Goal: Task Accomplishment & Management: Manage account settings

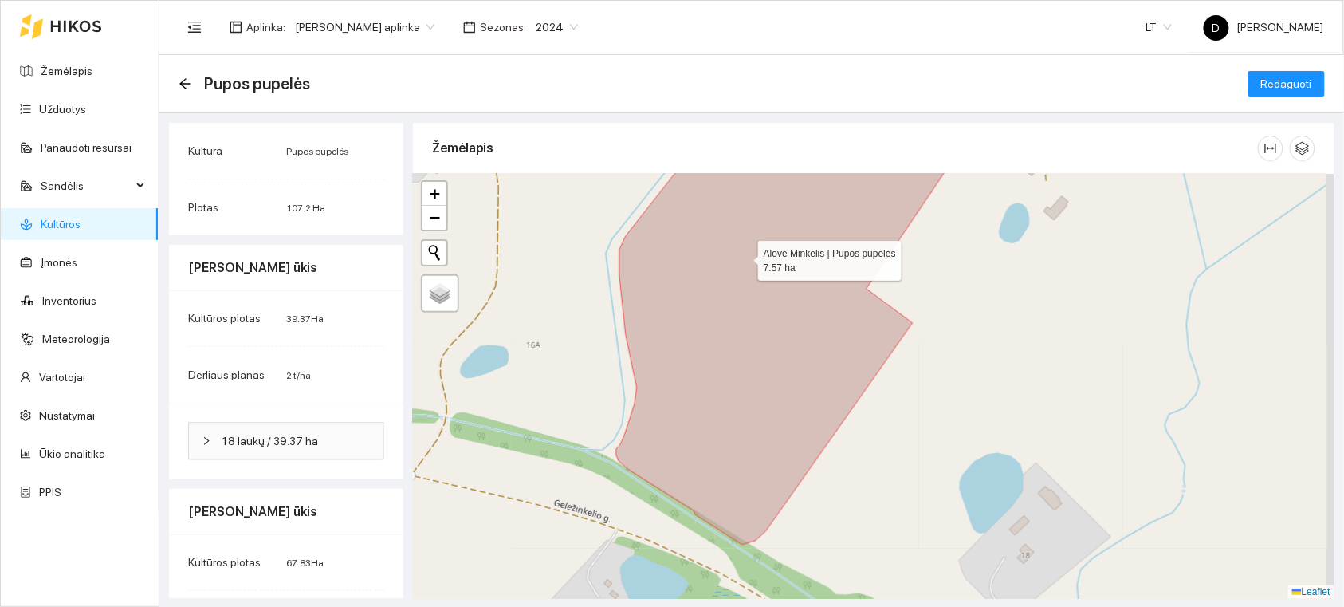
scroll to position [126, 0]
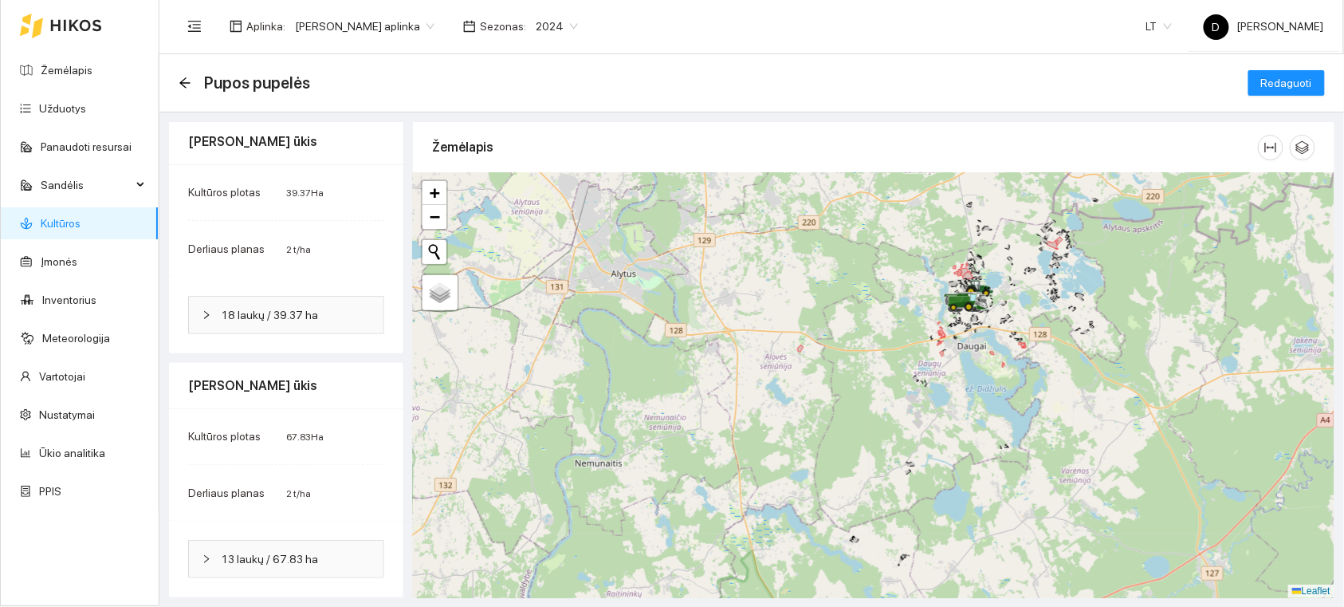
drag, startPoint x: 905, startPoint y: 298, endPoint x: 857, endPoint y: 355, distance: 74.1
click at [857, 355] on div at bounding box center [874, 385] width 922 height 425
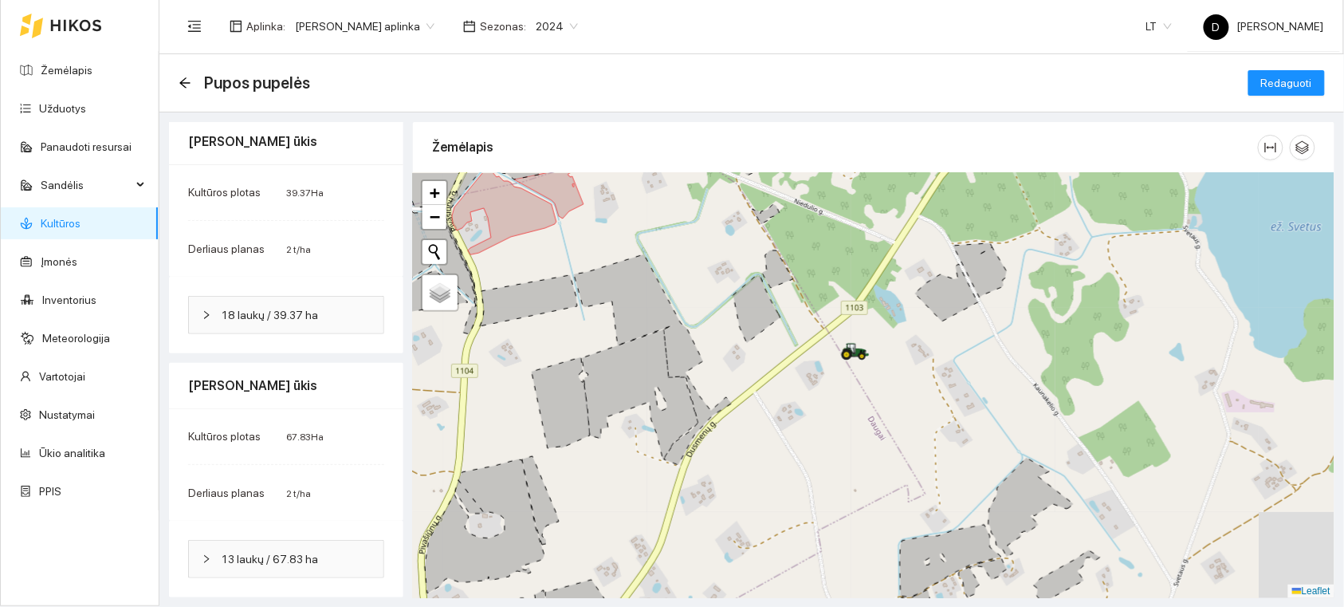
drag, startPoint x: 1131, startPoint y: 341, endPoint x: 963, endPoint y: 337, distance: 167.5
click at [963, 337] on div at bounding box center [874, 385] width 922 height 425
click at [1296, 152] on icon "button" at bounding box center [1303, 147] width 14 height 14
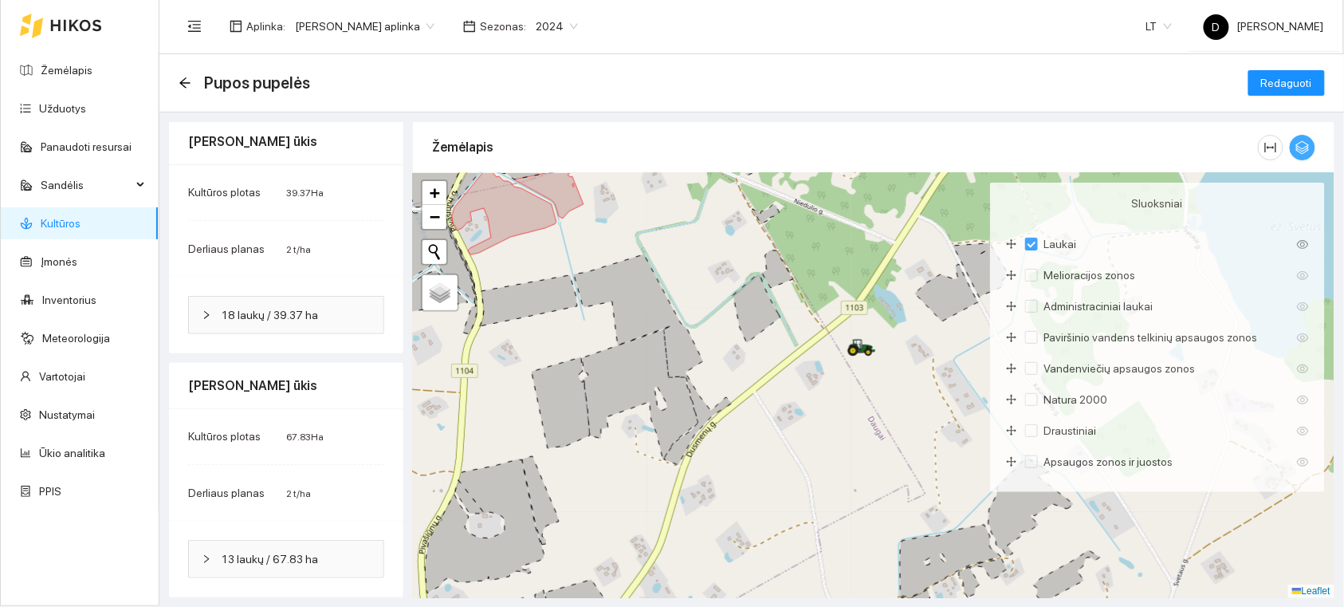
click at [1296, 144] on icon "button" at bounding box center [1303, 147] width 14 height 14
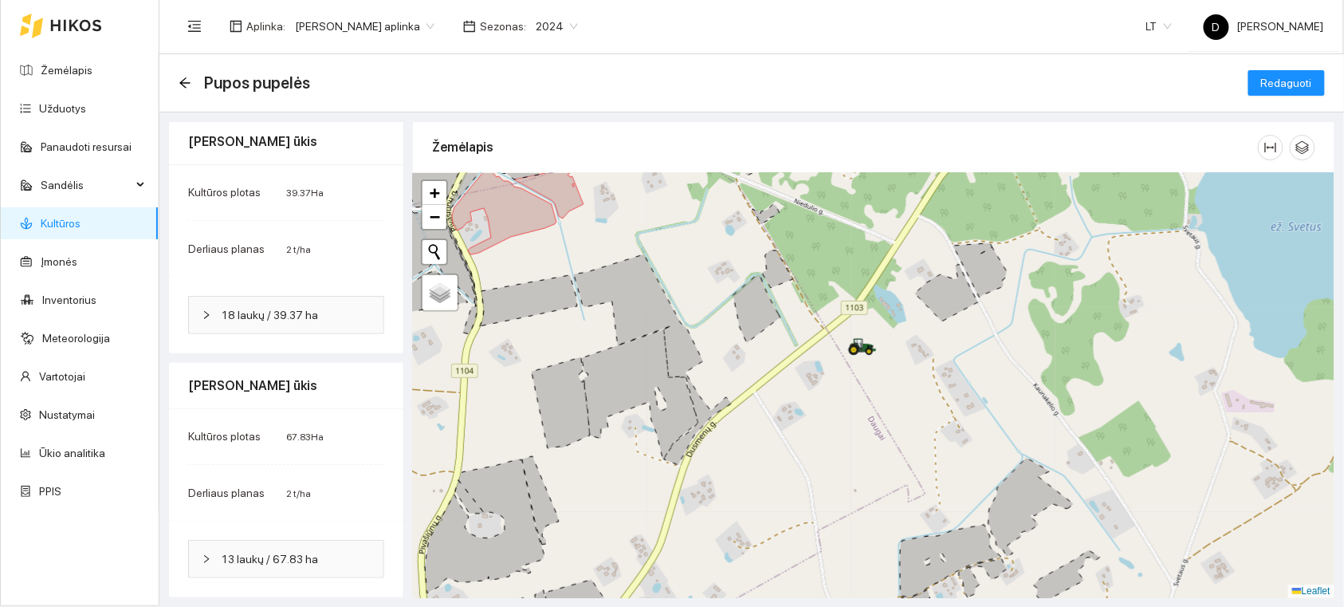
click at [1147, 361] on div at bounding box center [874, 385] width 922 height 425
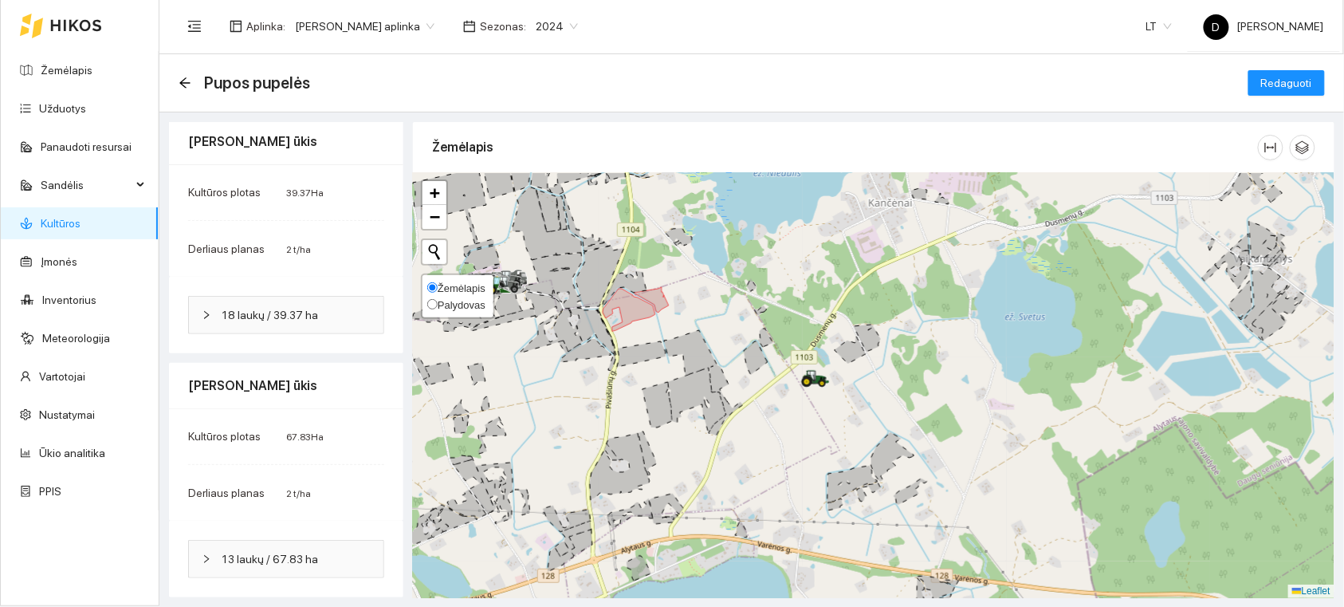
click at [431, 301] on input "Palydovas" at bounding box center [432, 304] width 10 height 10
radio input "true"
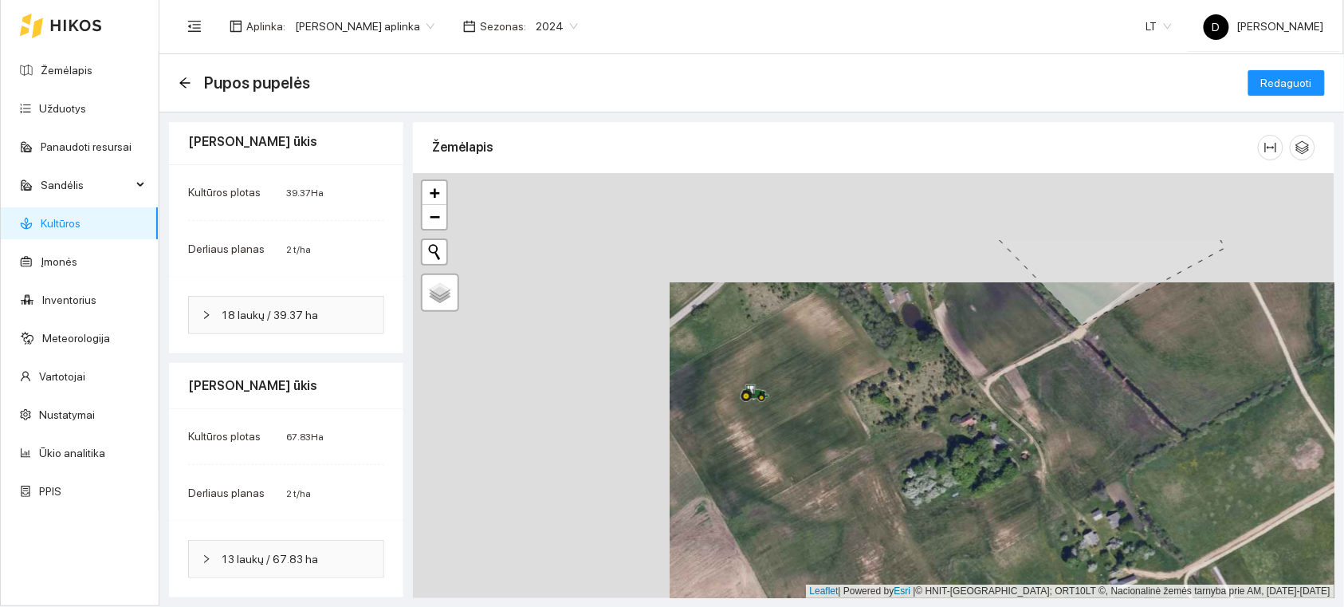
drag, startPoint x: 632, startPoint y: 304, endPoint x: 894, endPoint y: 411, distance: 283.6
click at [894, 413] on div at bounding box center [874, 385] width 922 height 425
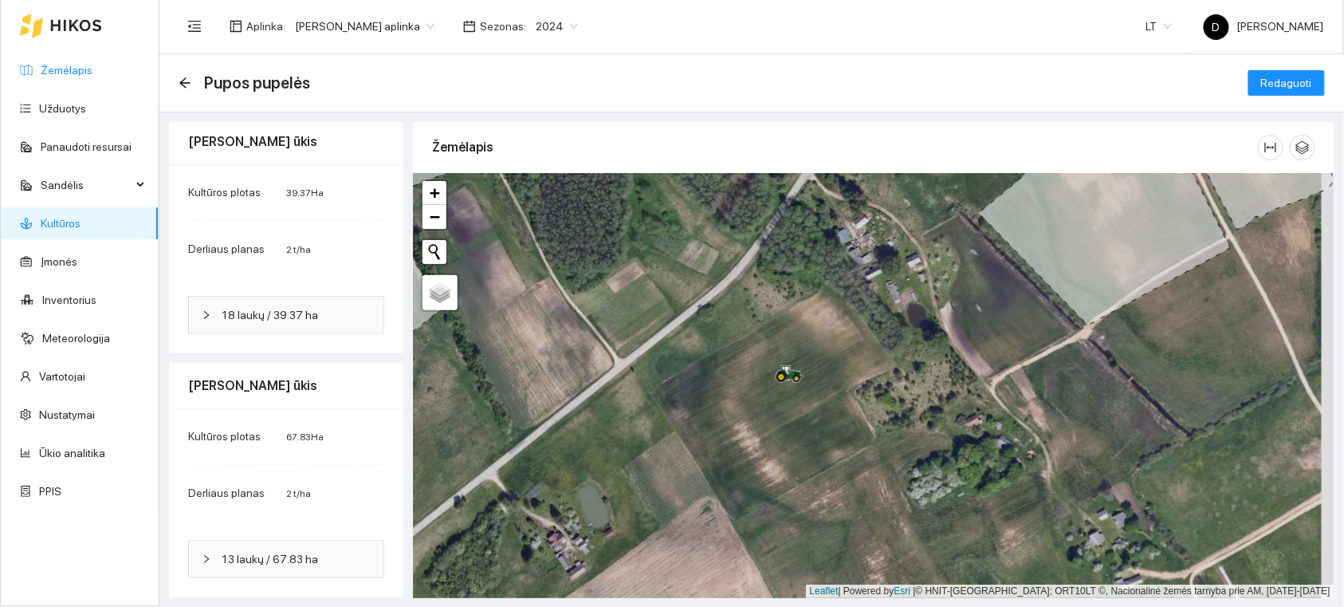
click at [69, 67] on link "Žemėlapis" at bounding box center [67, 70] width 52 height 13
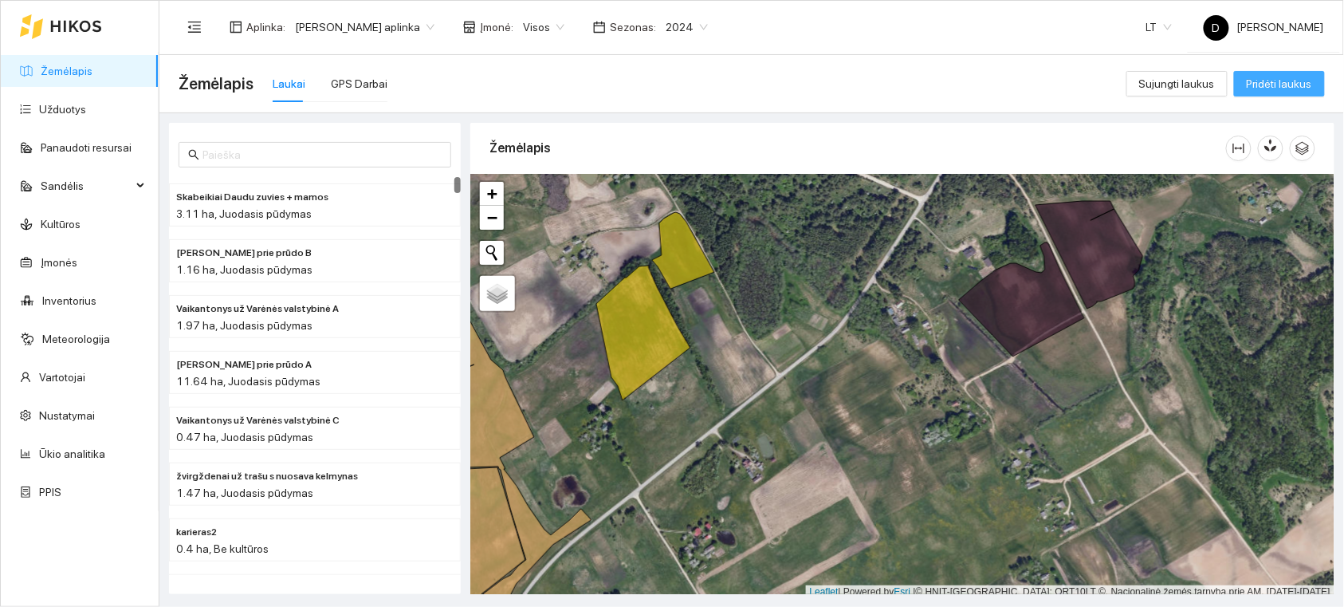
click at [1287, 81] on span "Pridėti laukus" at bounding box center [1279, 84] width 65 height 18
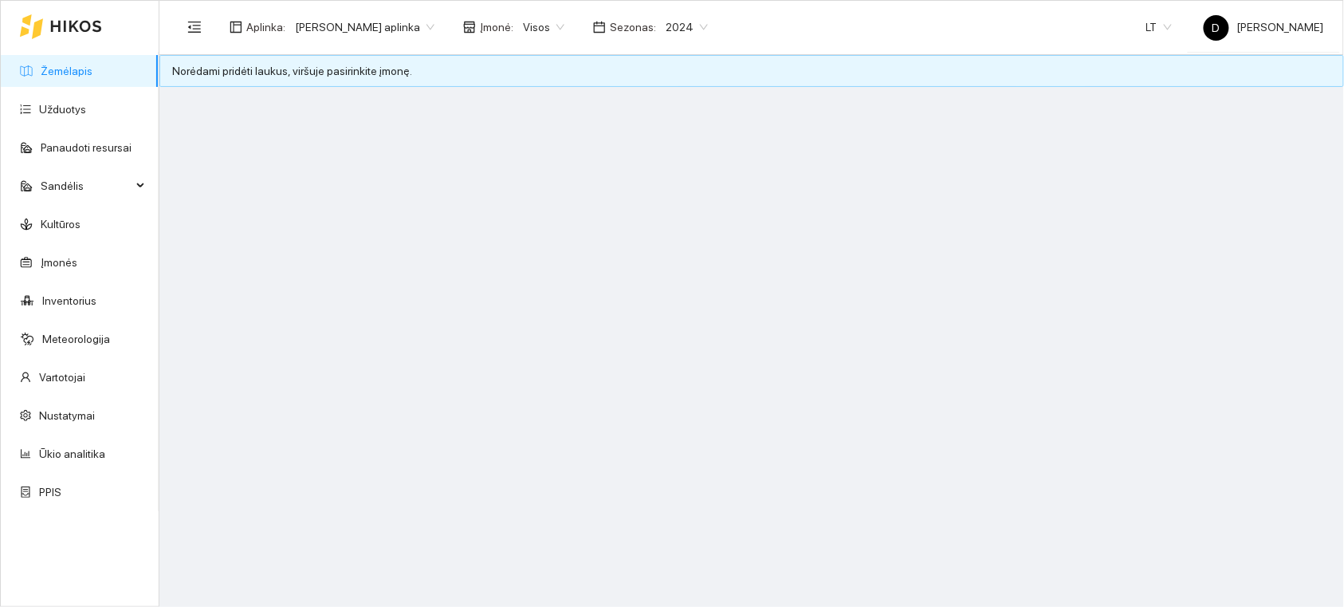
click at [553, 29] on span "Visos" at bounding box center [543, 27] width 41 height 24
click at [572, 104] on div "[PERSON_NAME] ūkis" at bounding box center [583, 109] width 109 height 18
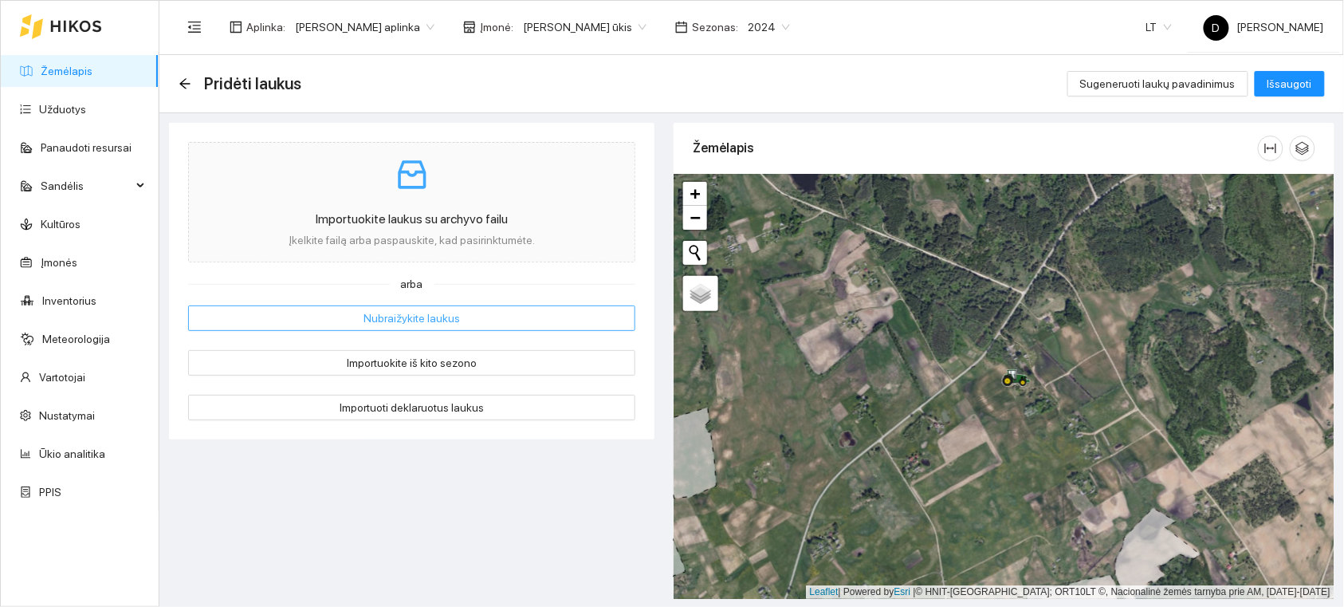
click at [475, 321] on button "Nubraižykite laukus" at bounding box center [411, 318] width 447 height 26
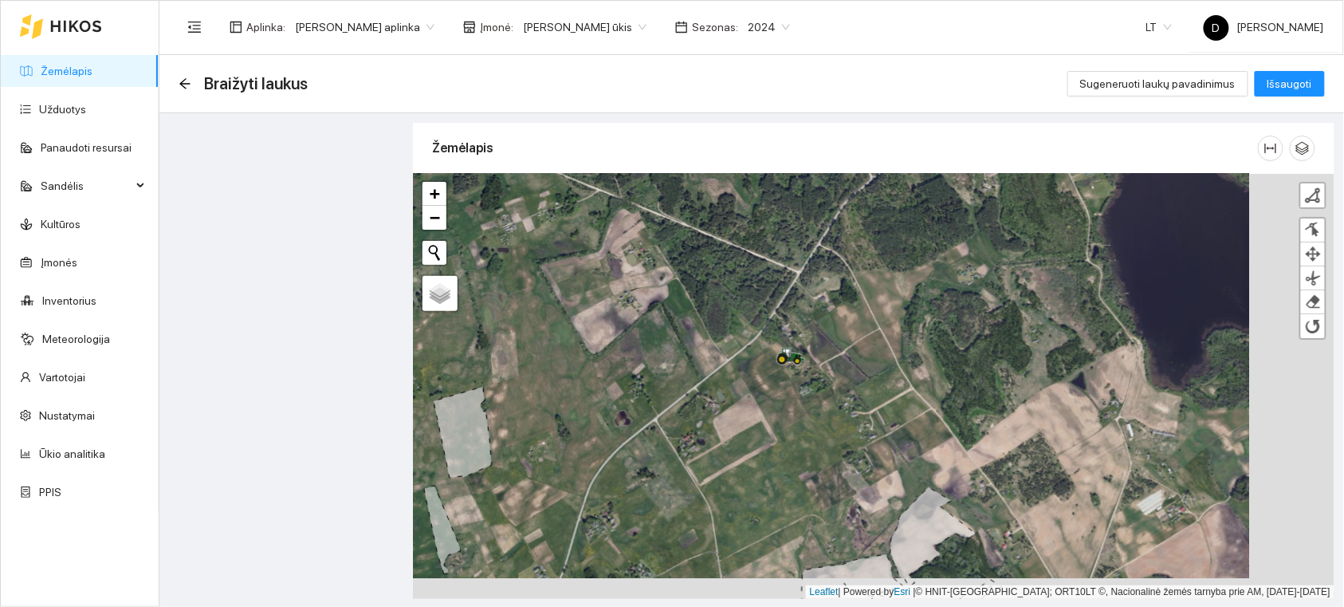
drag, startPoint x: 955, startPoint y: 404, endPoint x: 870, endPoint y: 384, distance: 87.0
click at [870, 384] on div "+ − Nieko nerasta. Bandykite dar kartą. Žemėlapis Palydovas Finish Remove Last …" at bounding box center [874, 386] width 922 height 425
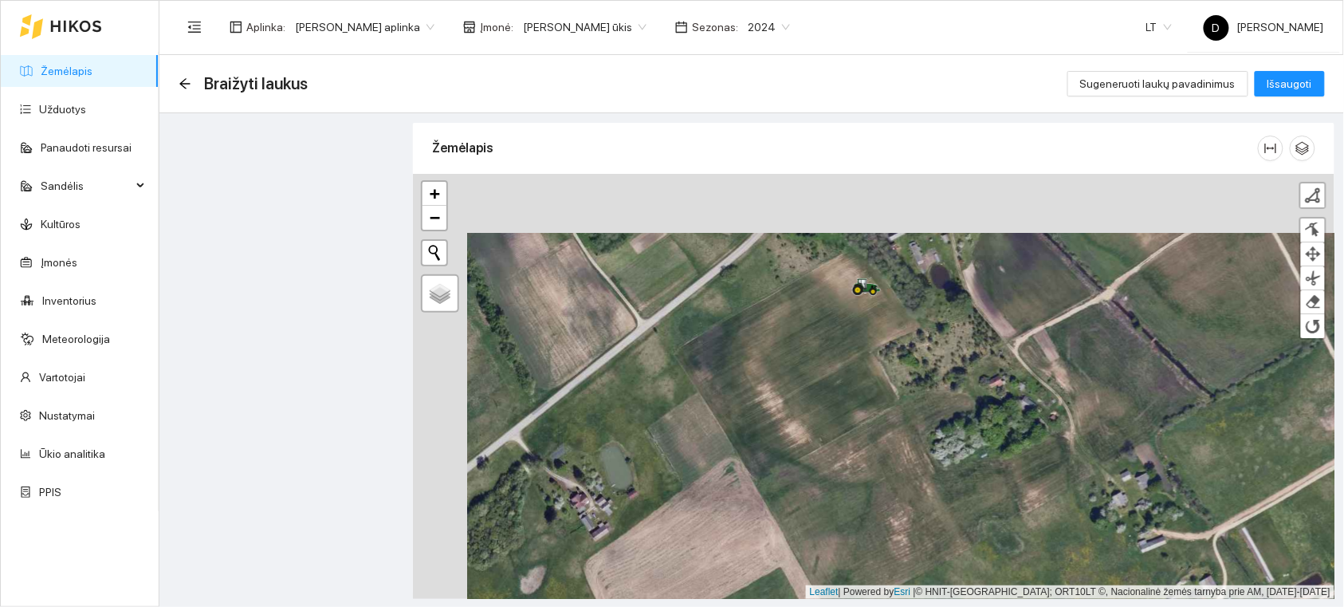
drag, startPoint x: 796, startPoint y: 281, endPoint x: 850, endPoint y: 341, distance: 80.1
click at [850, 341] on div "+ − Nieko nerasta. Bandykite dar kartą. Žemėlapis Palydovas Finish Remove Last …" at bounding box center [874, 386] width 922 height 425
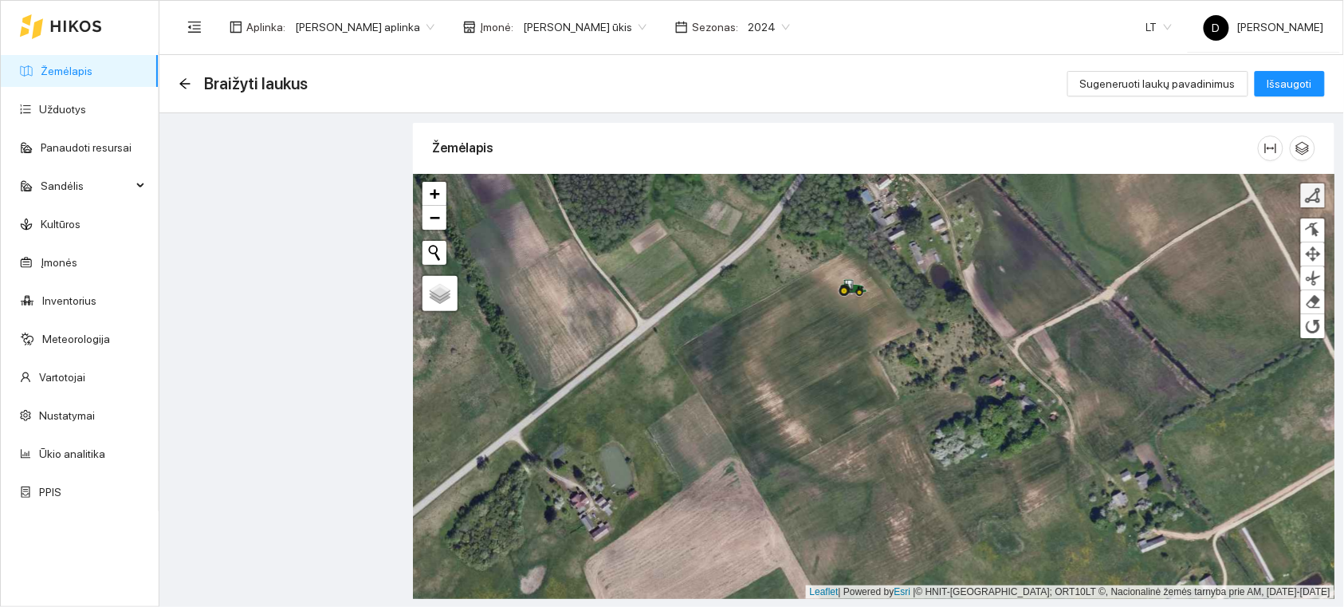
click at [1316, 203] on link at bounding box center [1313, 195] width 24 height 24
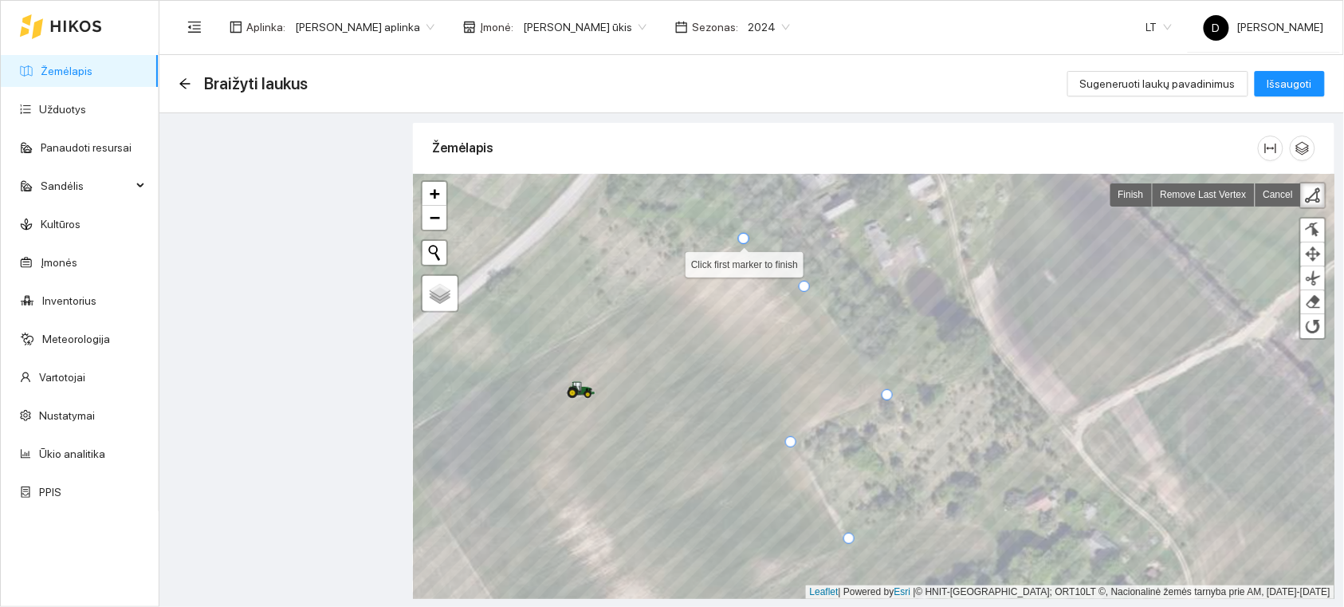
click at [745, 240] on div at bounding box center [743, 238] width 11 height 11
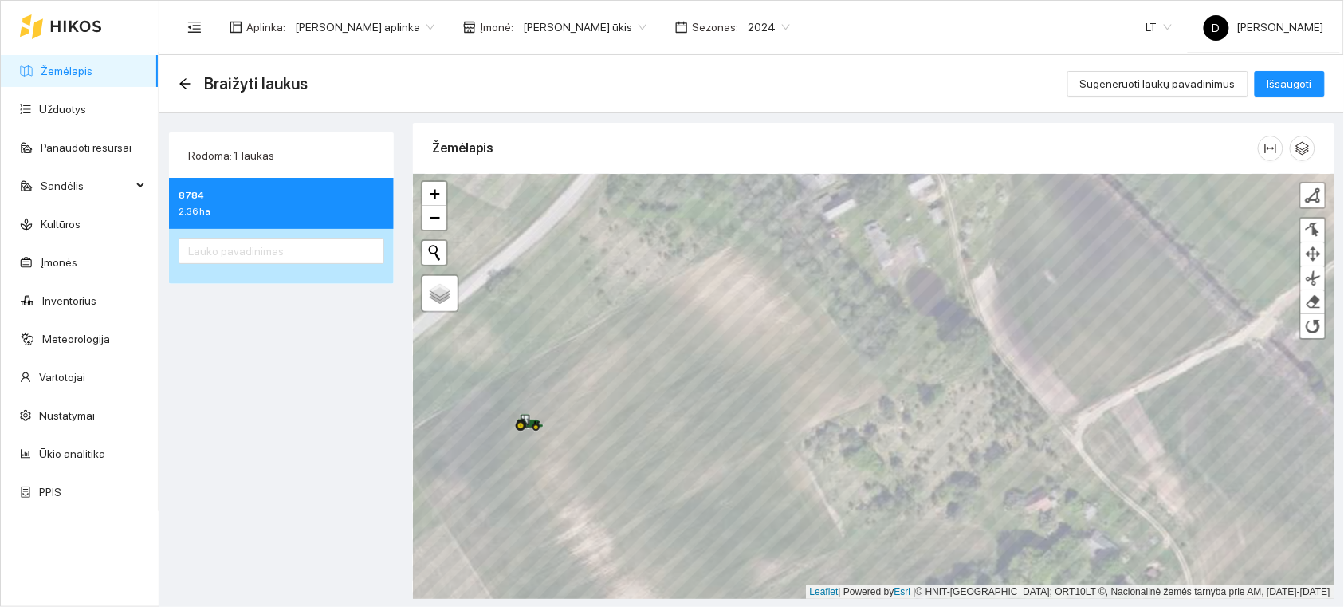
click at [790, 28] on span "2024" at bounding box center [769, 27] width 42 height 24
click at [778, 205] on div "2026" at bounding box center [783, 211] width 41 height 18
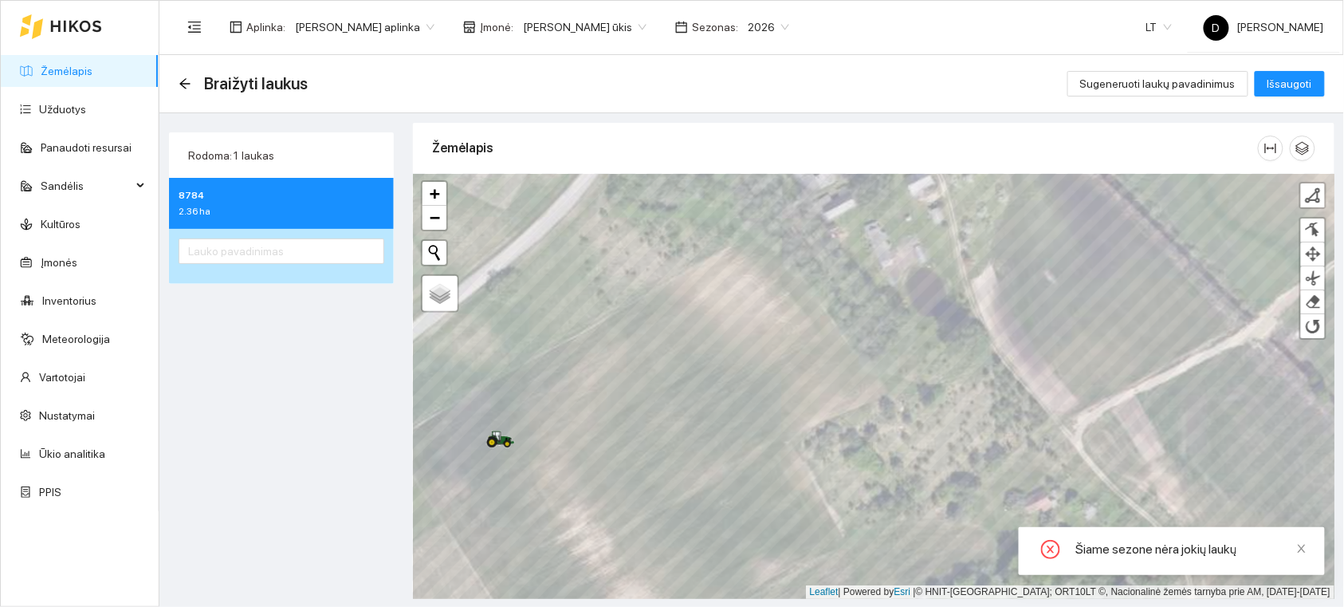
click at [789, 27] on span "2026" at bounding box center [768, 27] width 41 height 24
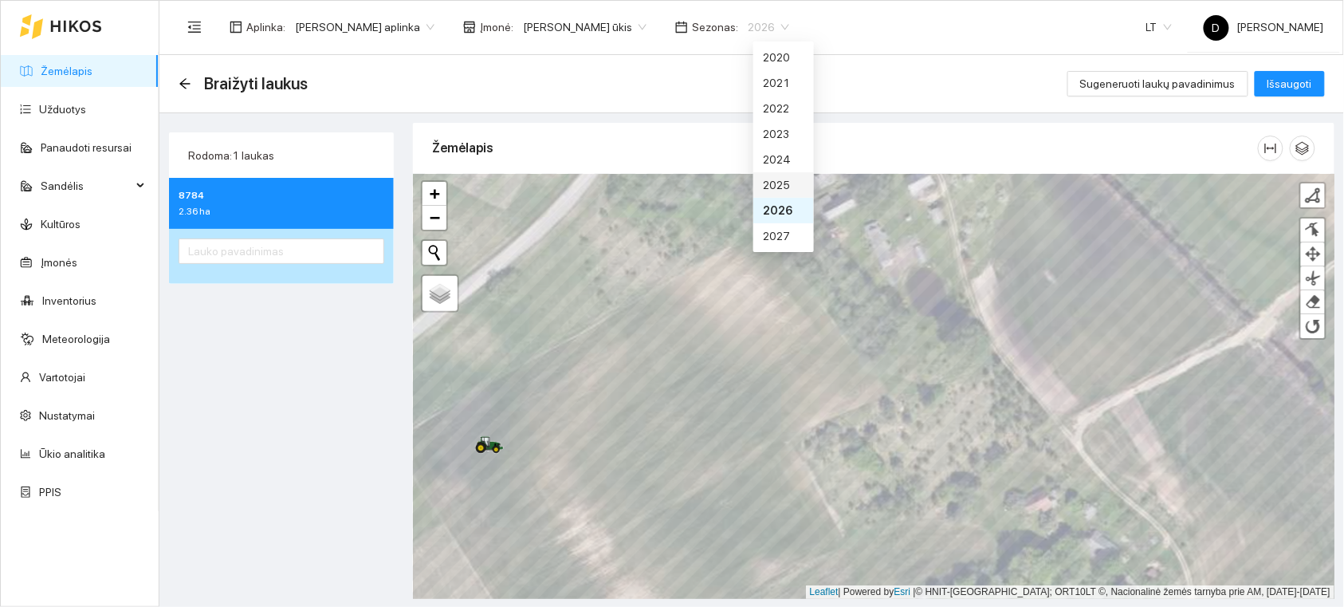
click at [784, 179] on div "2025" at bounding box center [783, 185] width 41 height 18
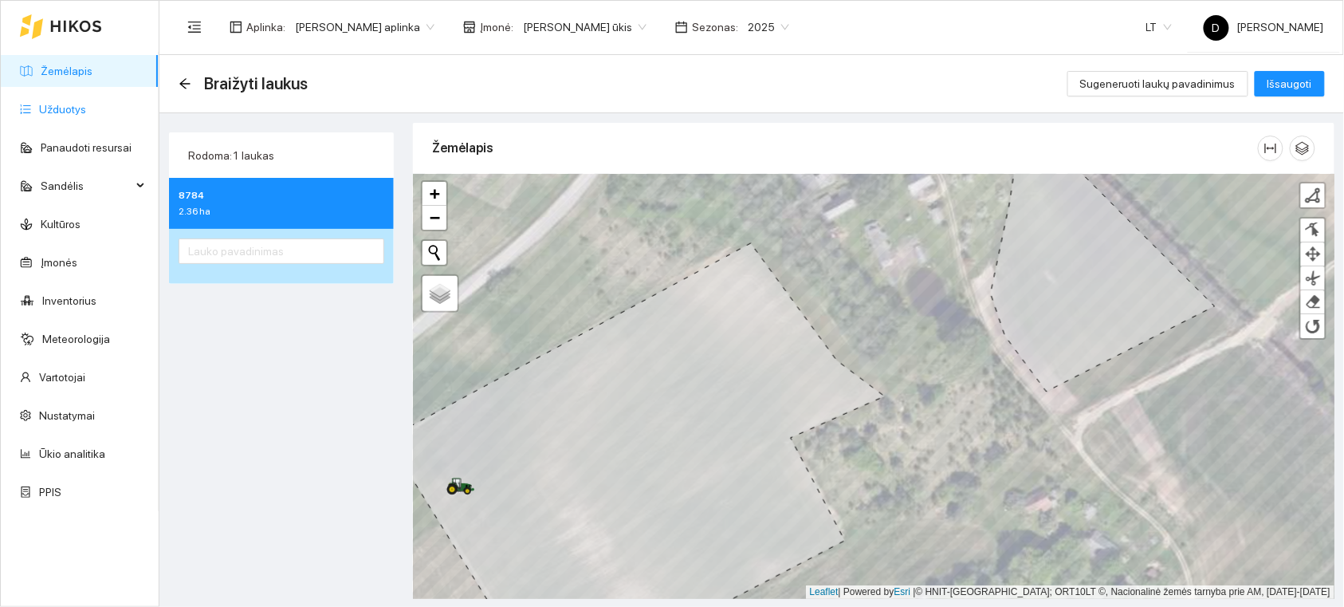
click at [49, 104] on link "Užduotys" at bounding box center [62, 109] width 47 height 13
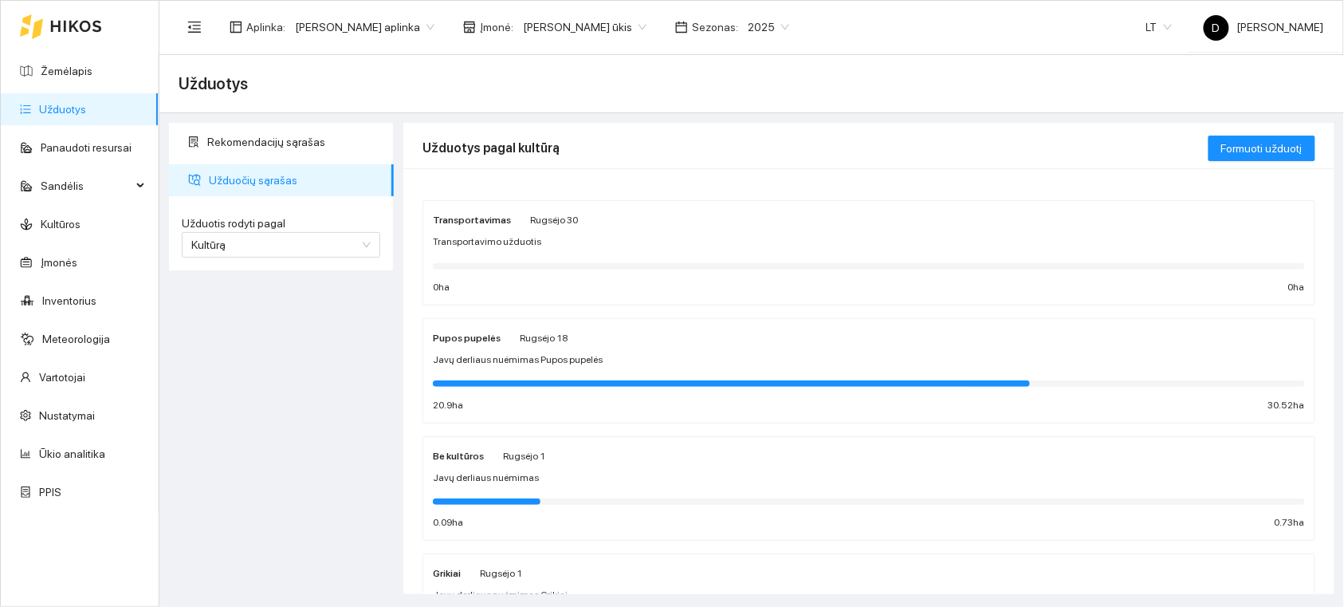
click at [789, 26] on span "2025" at bounding box center [768, 27] width 41 height 24
click at [784, 179] on div "2025" at bounding box center [783, 185] width 41 height 18
click at [83, 68] on link "Žemėlapis" at bounding box center [67, 71] width 52 height 13
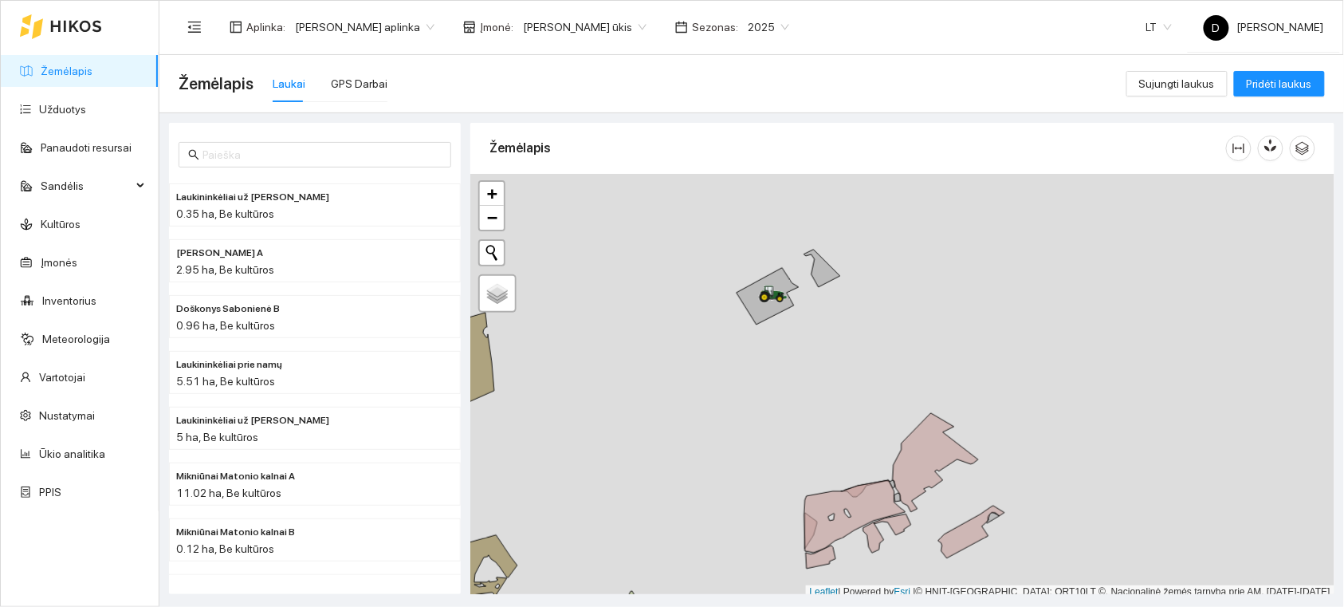
scroll to position [4, 0]
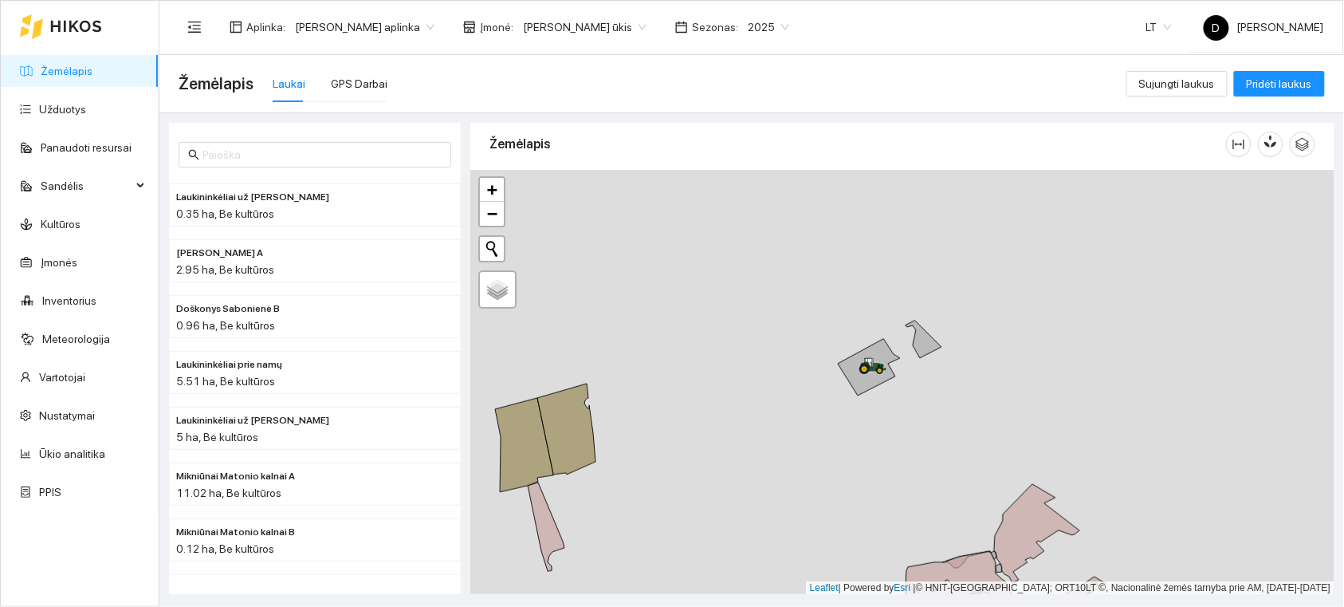
drag, startPoint x: 644, startPoint y: 305, endPoint x: 746, endPoint y: 363, distance: 117.8
click at [748, 371] on div "+ − Nieko nerasta. Bandykite dar kartą. Žemėlapis Palydovas Leaflet | Powered b…" at bounding box center [902, 382] width 864 height 425
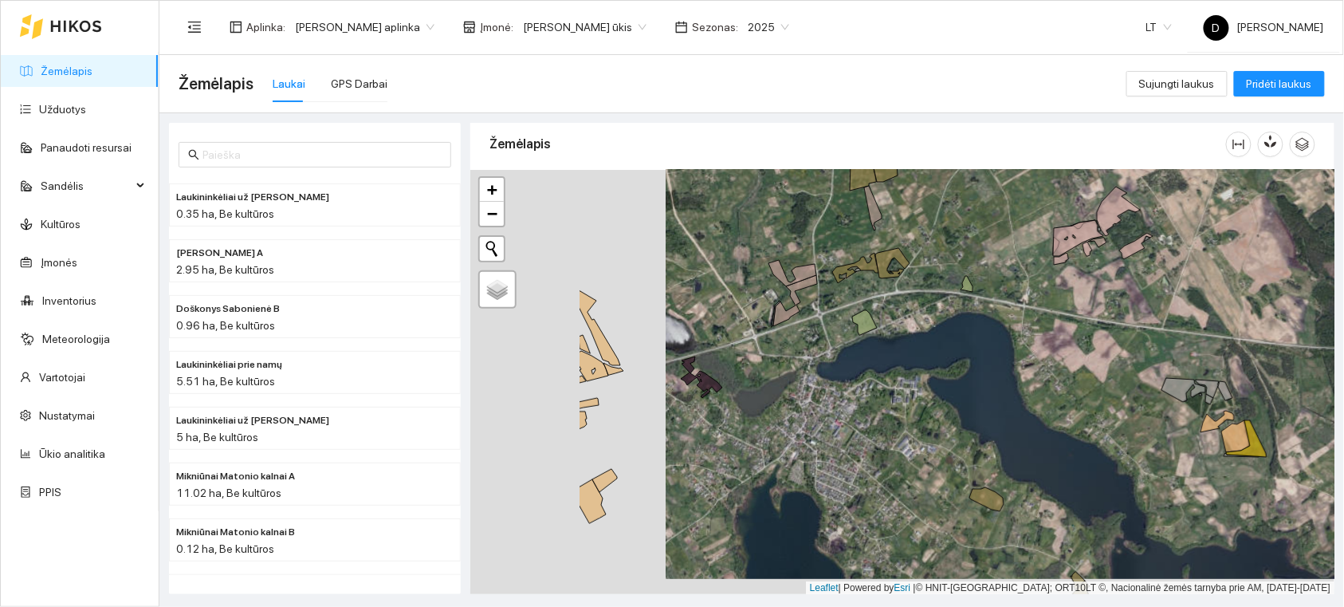
drag, startPoint x: 711, startPoint y: 323, endPoint x: 939, endPoint y: 329, distance: 228.2
click at [939, 329] on div "+ − Nieko nerasta. Bandykite dar kartą. Žemėlapis Palydovas Leaflet | Powered b…" at bounding box center [902, 382] width 864 height 425
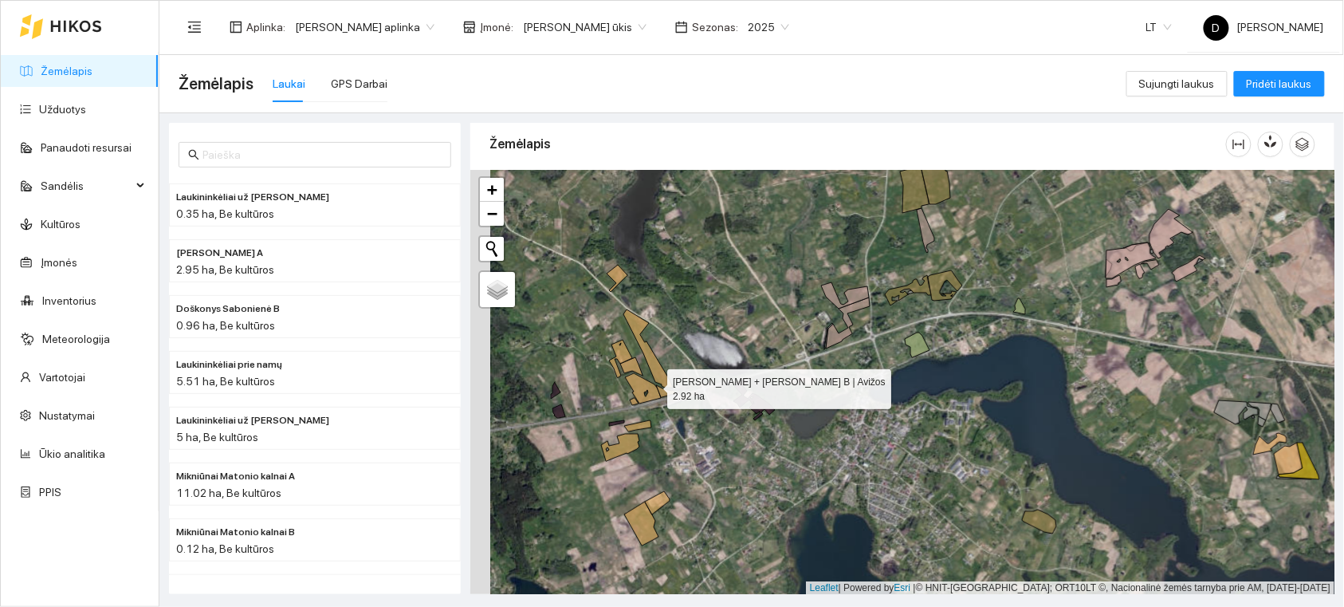
drag, startPoint x: 620, startPoint y: 385, endPoint x: 680, endPoint y: 378, distance: 60.2
click at [661, 378] on icon at bounding box center [643, 388] width 36 height 30
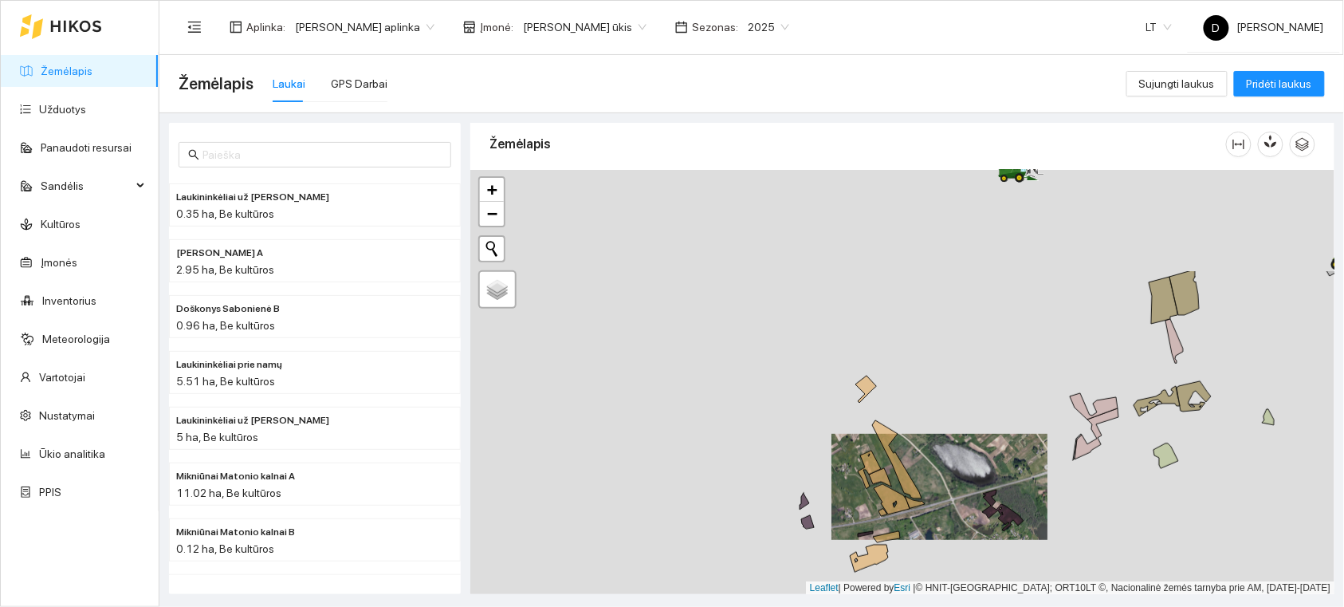
drag, startPoint x: 623, startPoint y: 269, endPoint x: 825, endPoint y: 418, distance: 251.5
click at [825, 418] on div "+ − Nieko nerasta. Bandykite dar kartą. Žemėlapis Palydovas Leaflet | Powered b…" at bounding box center [902, 382] width 864 height 425
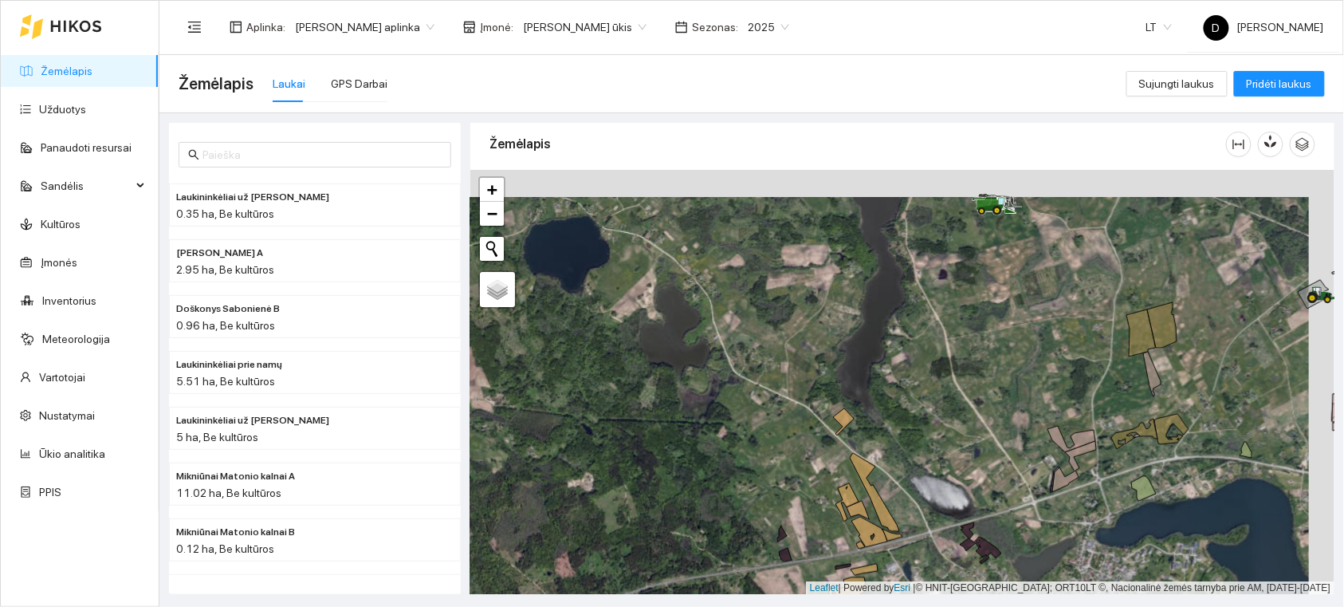
drag, startPoint x: 843, startPoint y: 312, endPoint x: 721, endPoint y: 400, distance: 150.3
click at [722, 400] on div "+ − Nieko nerasta. Bandykite dar kartą. Žemėlapis Palydovas Leaflet | Powered b…" at bounding box center [902, 382] width 864 height 425
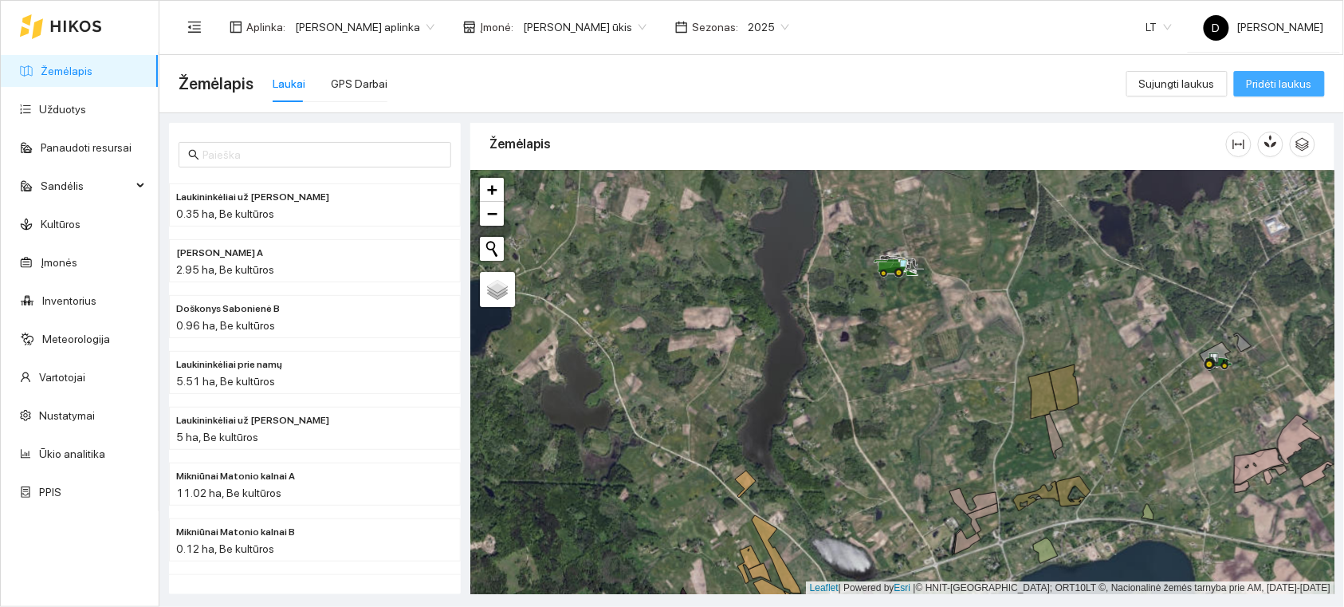
click at [1289, 78] on span "Pridėti laukus" at bounding box center [1279, 84] width 65 height 18
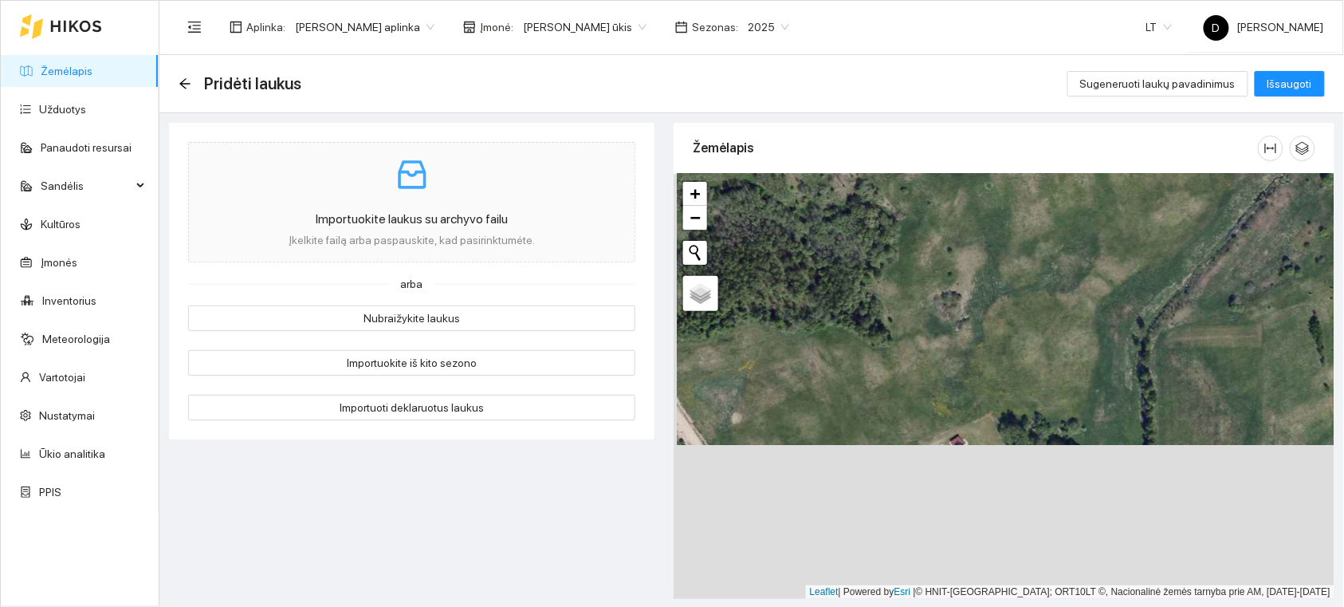
drag, startPoint x: 1006, startPoint y: 451, endPoint x: 1017, endPoint y: 293, distance: 158.3
click at [1017, 285] on div "+ − Nieko nerasta. Bandykite dar kartą. Žemėlapis Palydovas Leaflet | Powered b…" at bounding box center [1004, 386] width 661 height 425
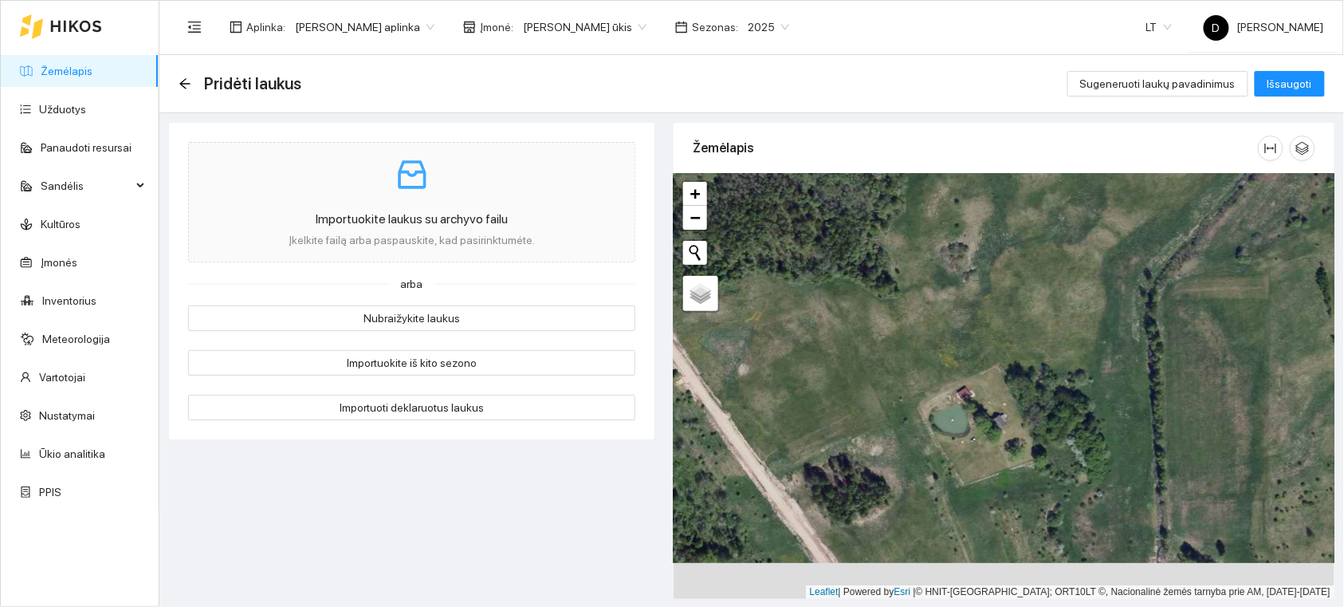
drag, startPoint x: 971, startPoint y: 377, endPoint x: 947, endPoint y: 331, distance: 52.1
click at [955, 330] on div "+ − Nieko nerasta. Bandykite dar kartą. Žemėlapis Palydovas Leaflet | Powered b…" at bounding box center [1004, 386] width 661 height 425
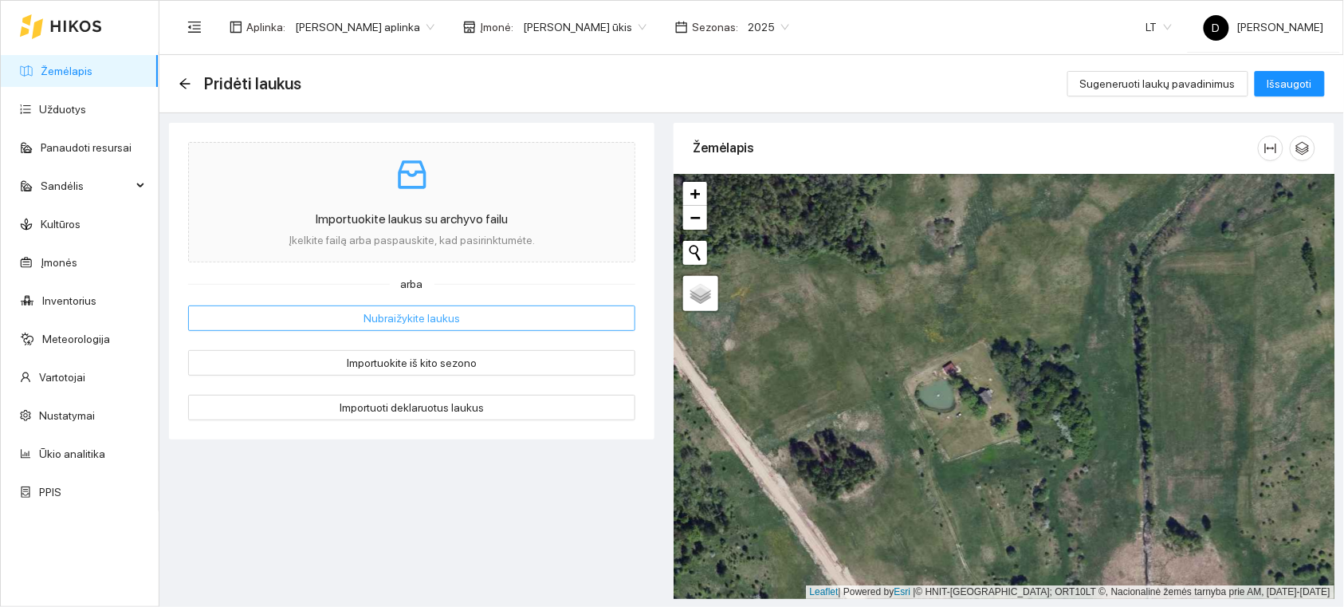
click at [455, 314] on button "Nubraižykite laukus" at bounding box center [411, 318] width 447 height 26
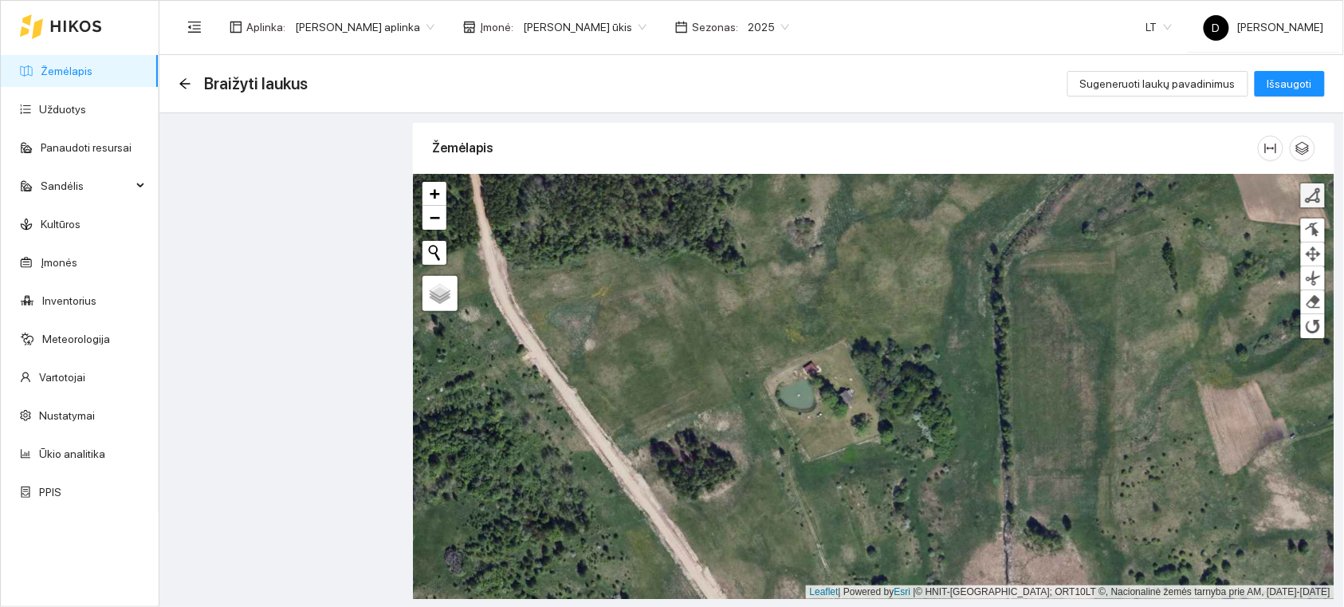
click at [1318, 195] on div at bounding box center [1313, 195] width 16 height 16
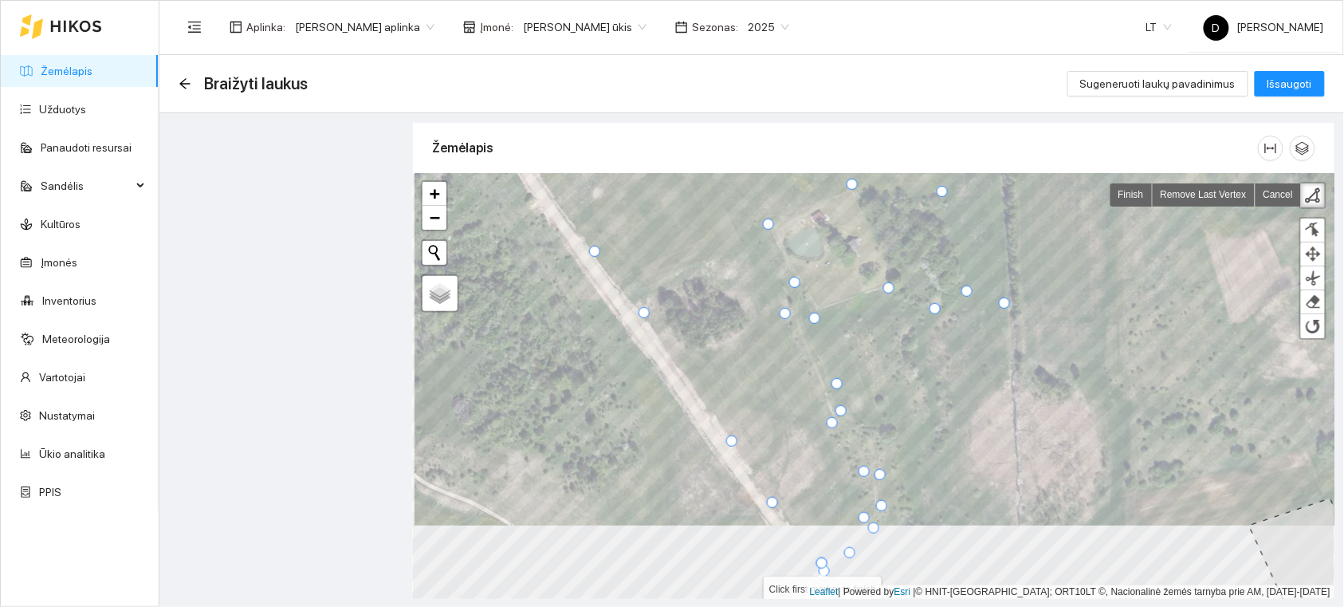
click at [822, 563] on div at bounding box center [822, 562] width 11 height 11
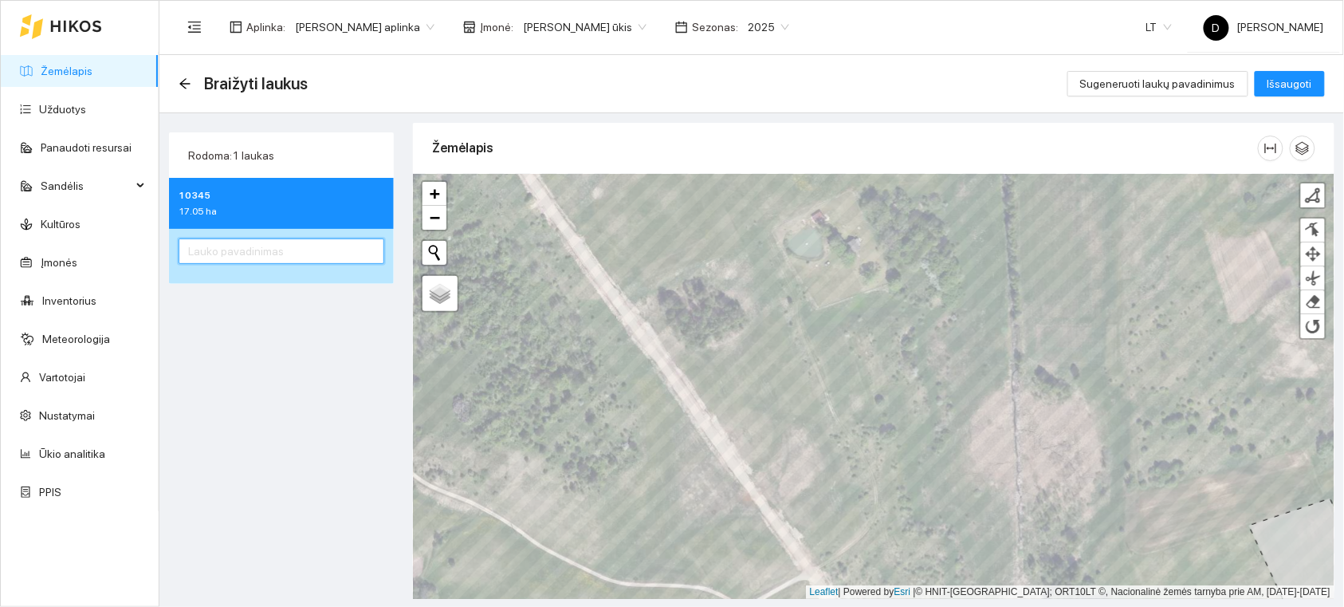
click at [301, 251] on input "text" at bounding box center [282, 251] width 206 height 26
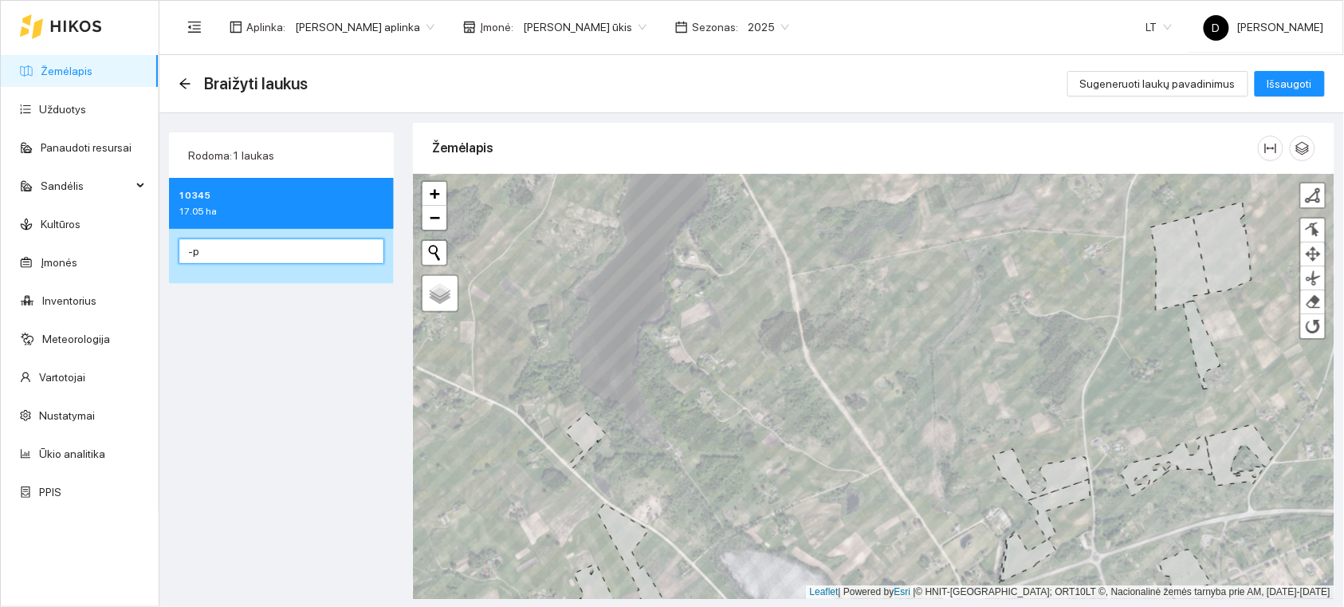
type input "-"
type input "Palubinsku A"
click at [1309, 82] on span "Išsaugoti" at bounding box center [1290, 84] width 45 height 18
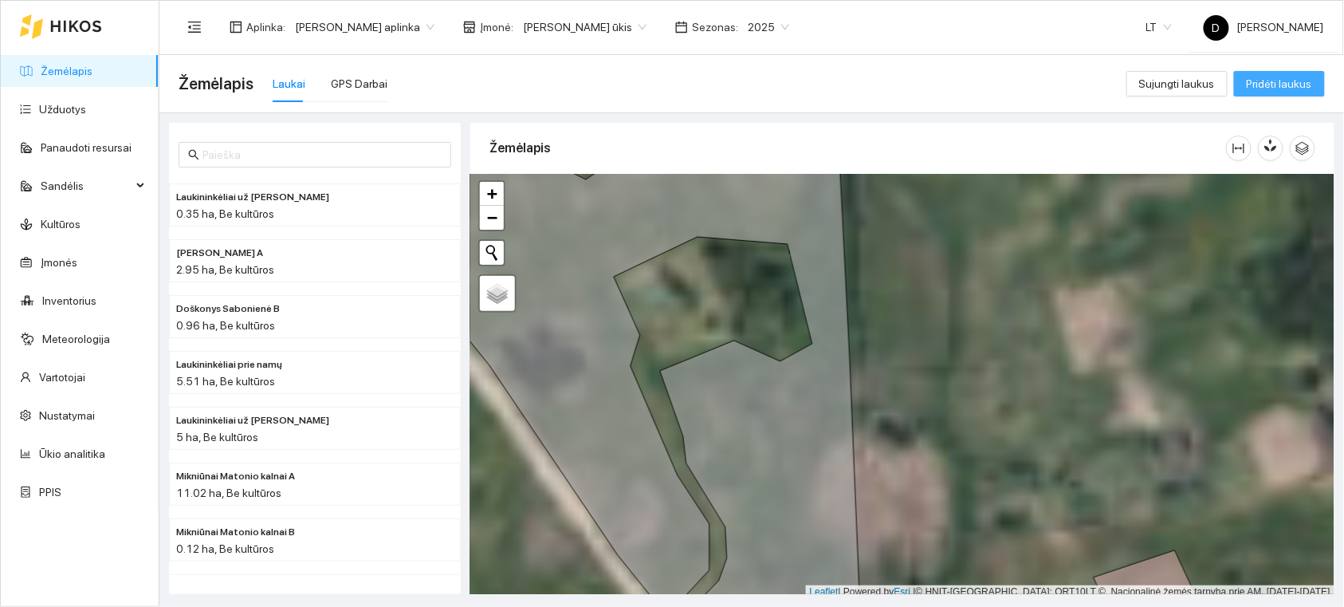
click at [1281, 84] on span "Pridėti laukus" at bounding box center [1279, 84] width 65 height 18
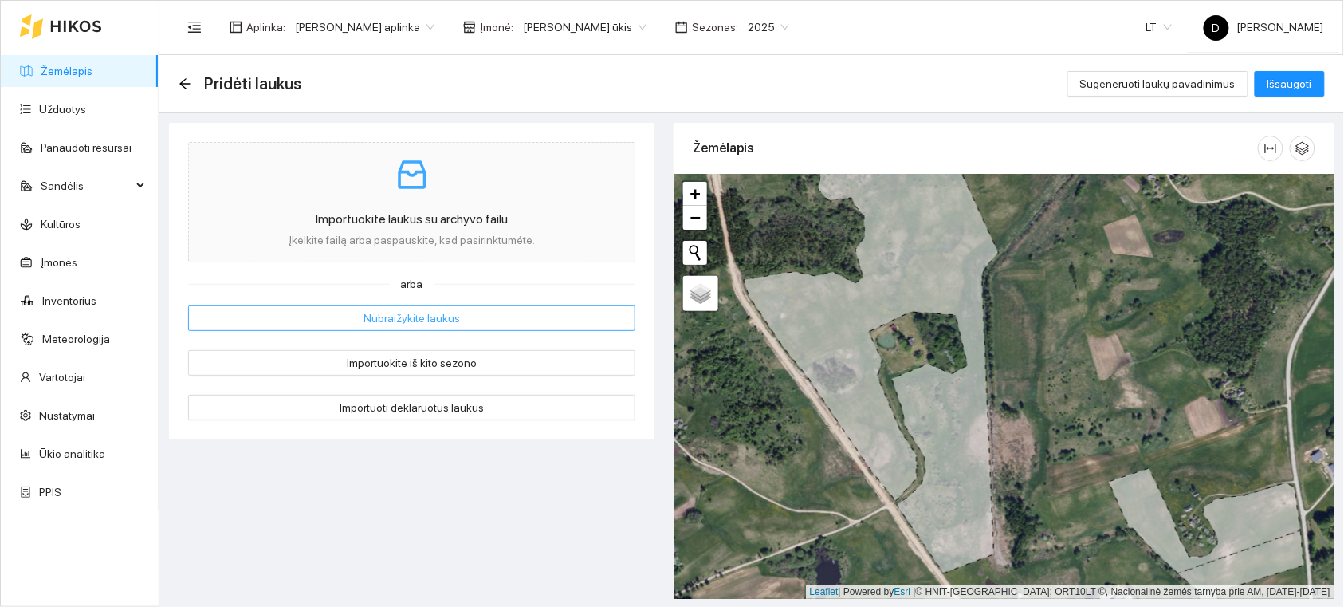
click at [473, 319] on button "Nubraižykite laukus" at bounding box center [411, 318] width 447 height 26
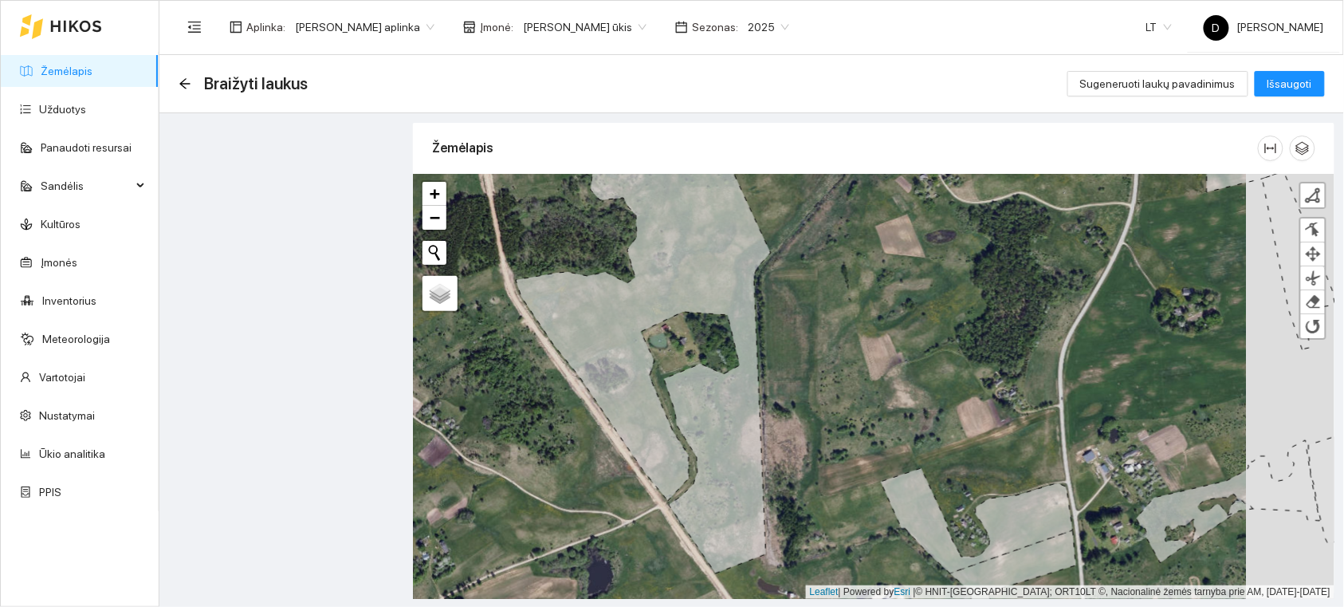
drag, startPoint x: 979, startPoint y: 346, endPoint x: 829, endPoint y: 368, distance: 151.5
click at [829, 368] on div "+ − Nieko nerasta. Bandykite dar kartą. Žemėlapis Palydovas Finish Remove Last …" at bounding box center [874, 386] width 922 height 425
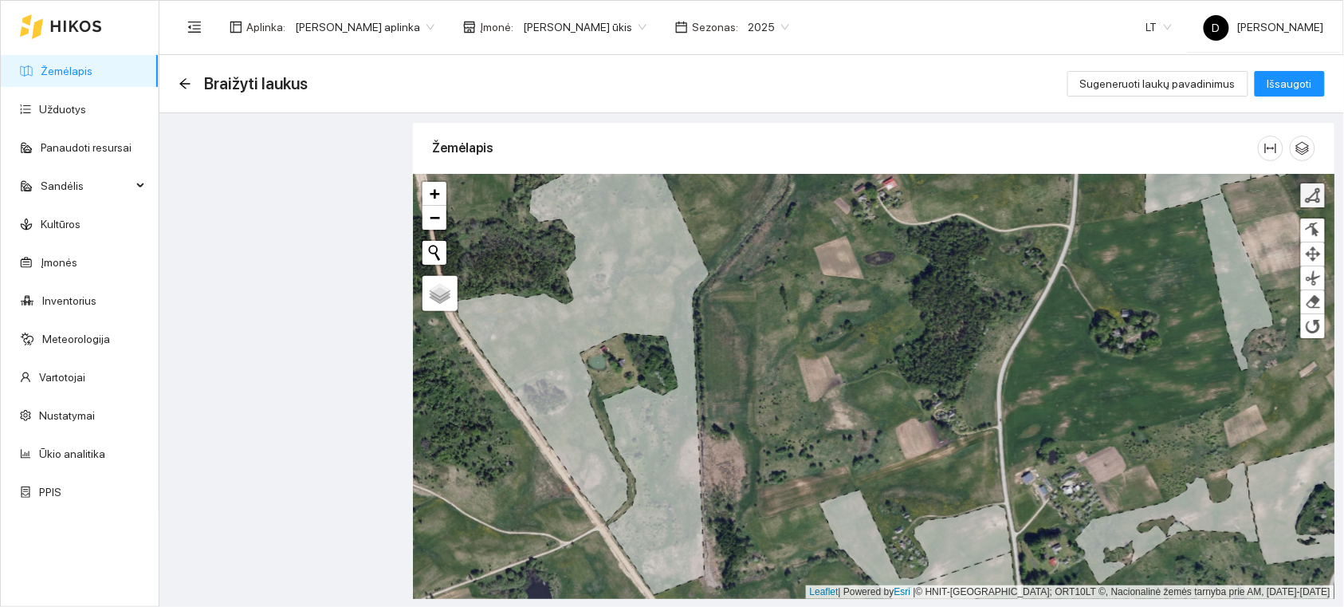
click at [1319, 203] on link at bounding box center [1313, 195] width 24 height 24
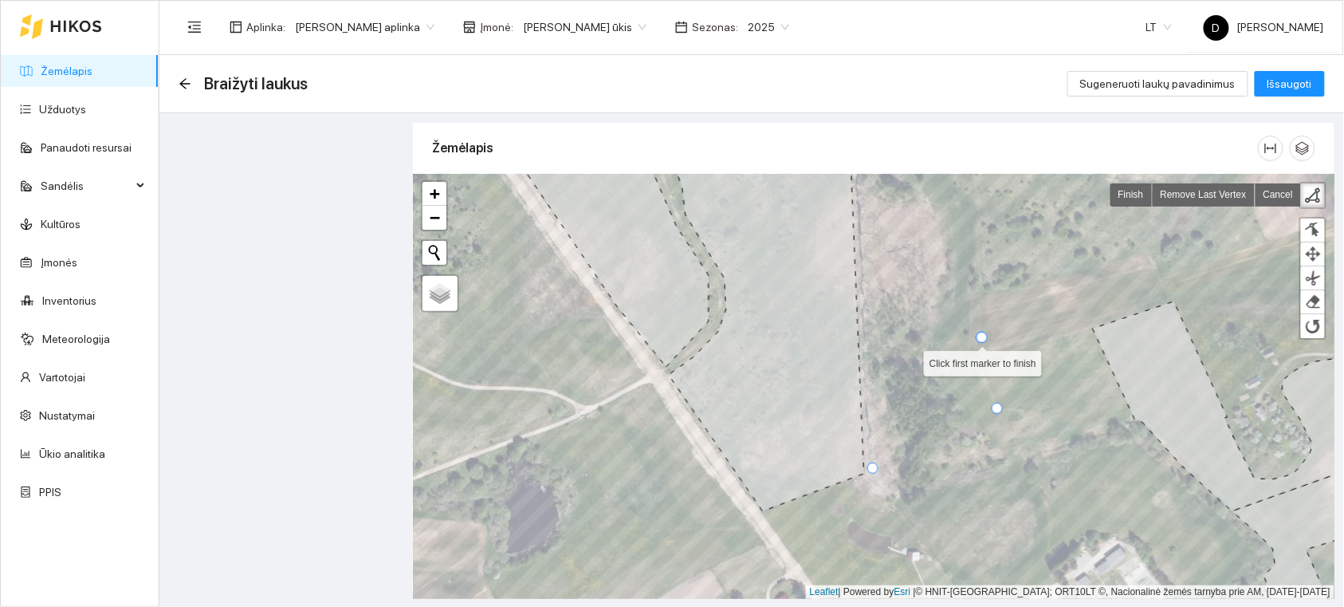
click at [983, 338] on div at bounding box center [981, 337] width 11 height 11
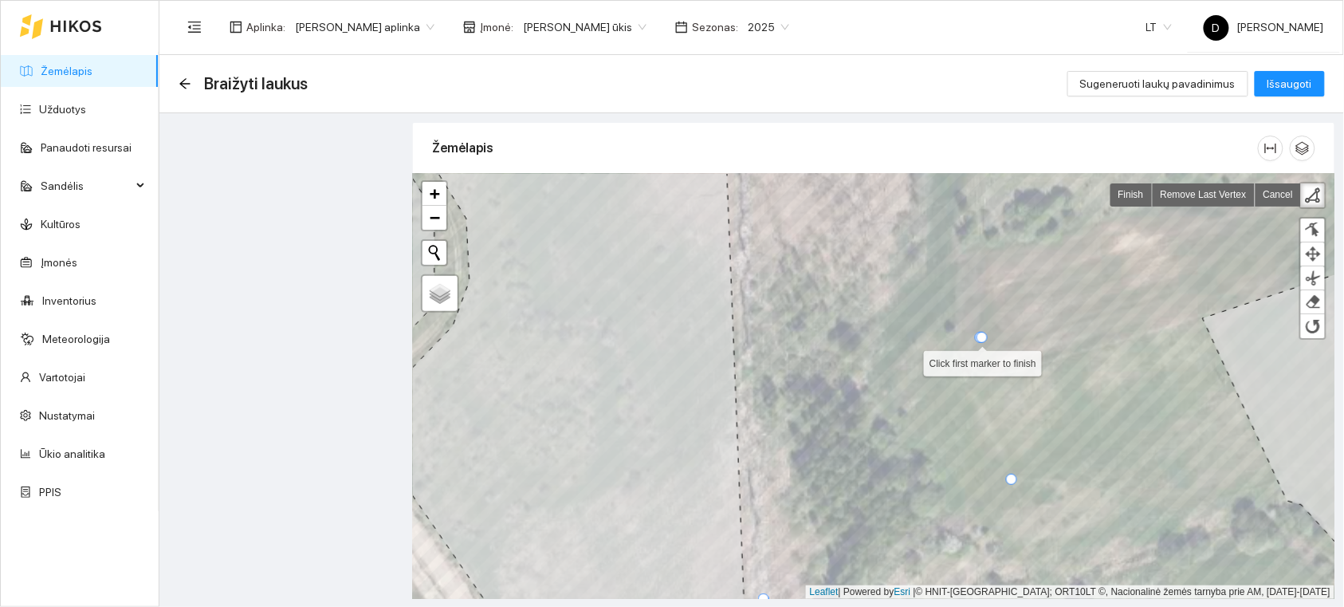
click at [983, 338] on div at bounding box center [980, 337] width 11 height 11
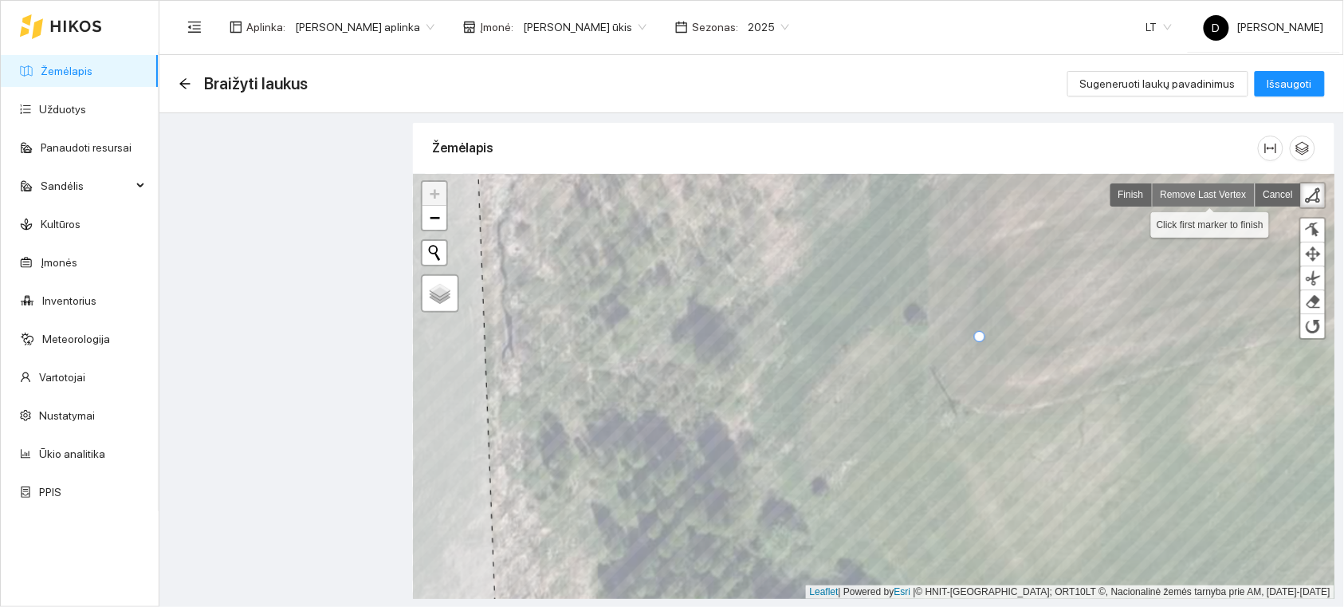
click at [1210, 199] on link "Remove Last Vertex" at bounding box center [1204, 194] width 103 height 23
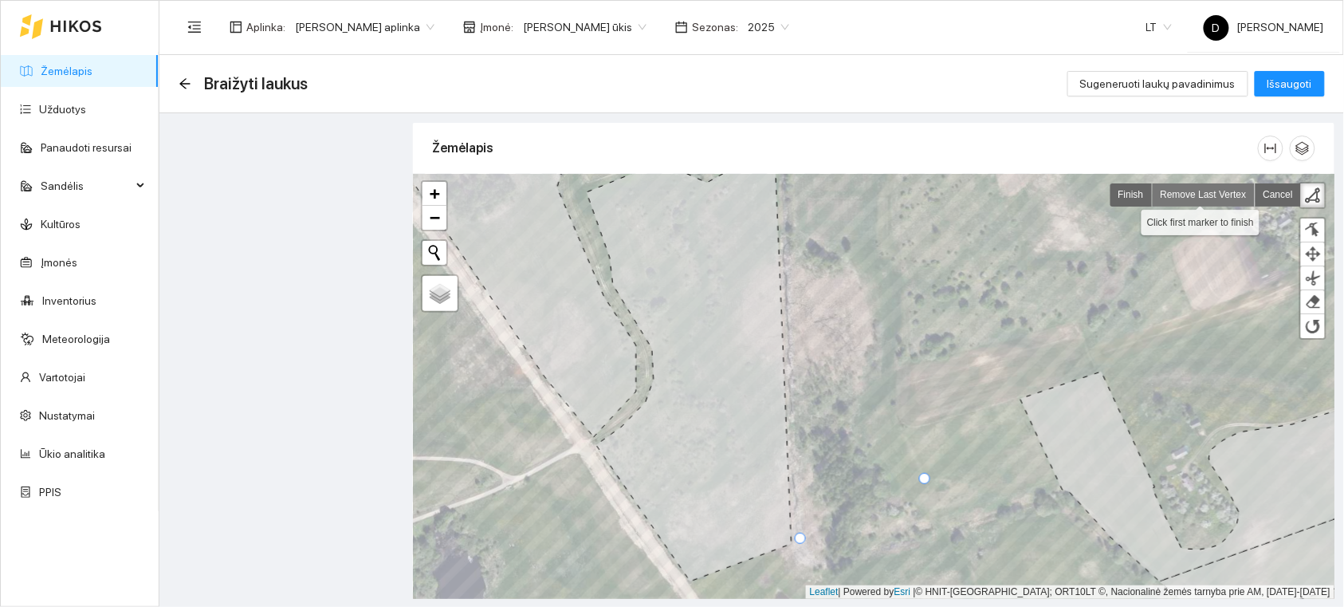
click at [1201, 197] on link "Remove Last Vertex" at bounding box center [1204, 194] width 103 height 23
click at [1184, 192] on link "Remove Last Vertex" at bounding box center [1204, 194] width 103 height 23
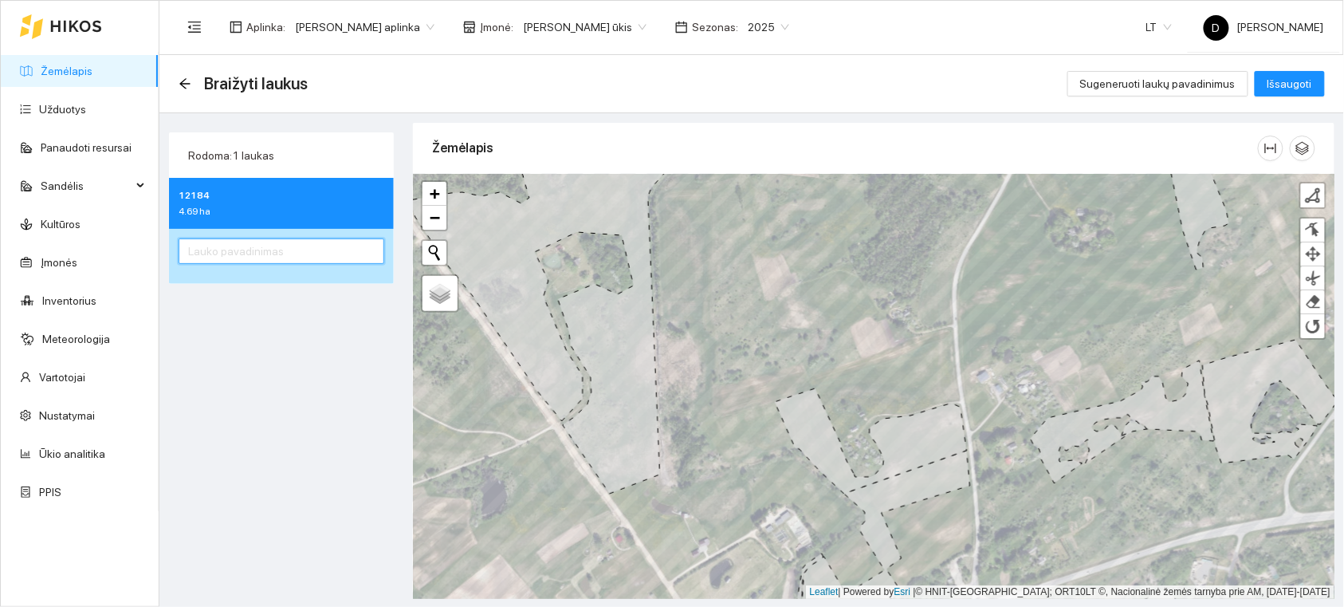
click at [292, 243] on input "text" at bounding box center [282, 251] width 206 height 26
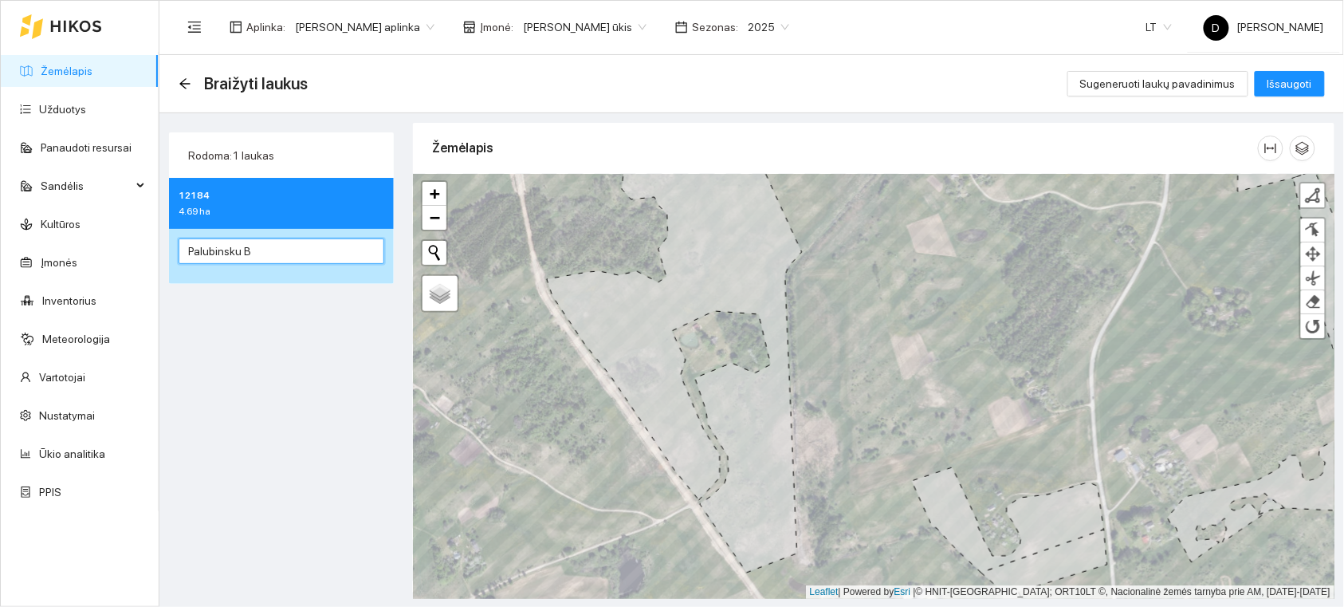
type input "Palubinsku B"
click at [1284, 76] on span "Išsaugoti" at bounding box center [1290, 84] width 45 height 18
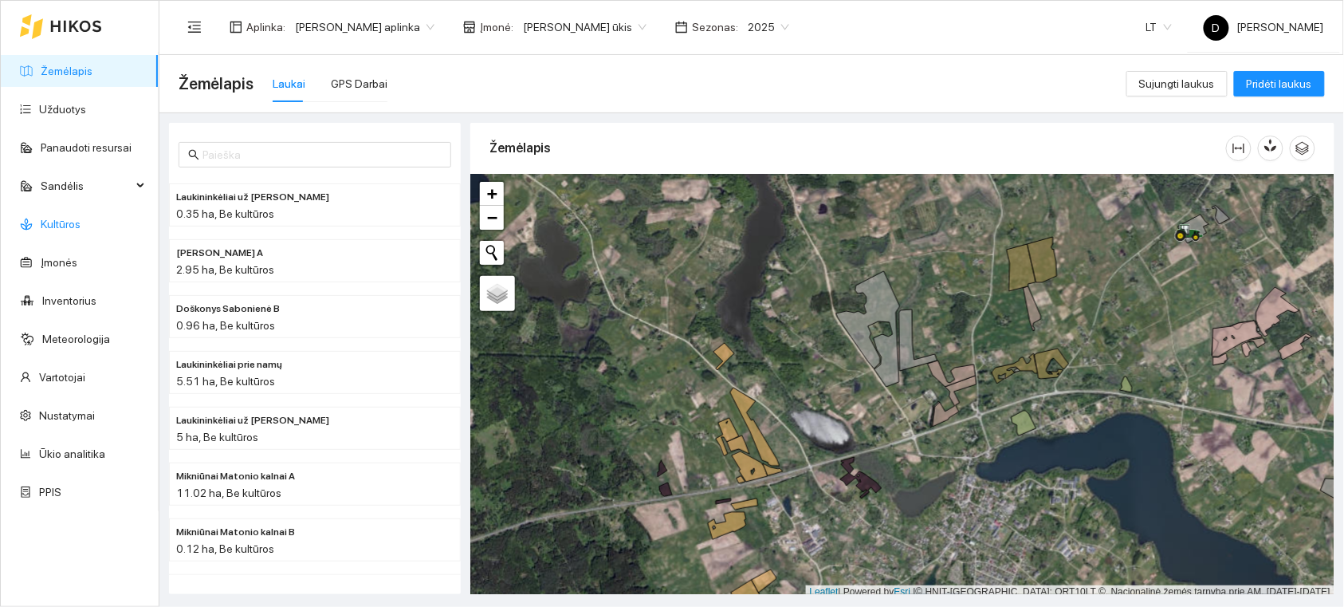
click at [65, 218] on link "Kultūros" at bounding box center [61, 224] width 40 height 13
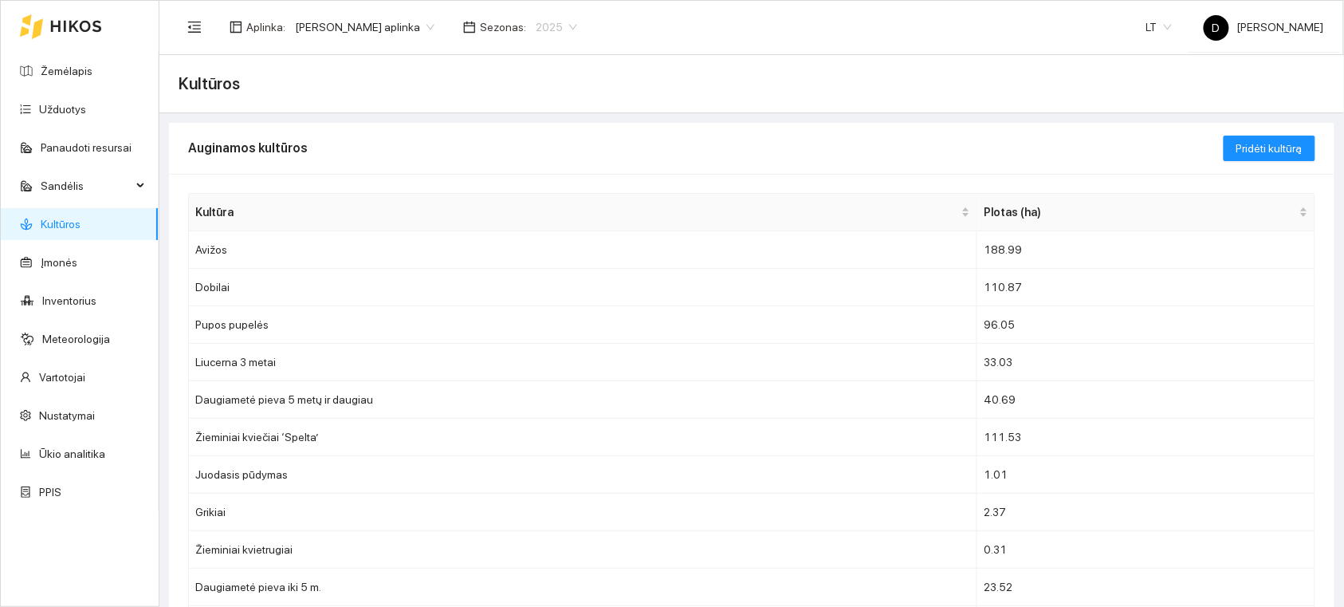
click at [577, 26] on span "2025" at bounding box center [556, 27] width 41 height 24
click at [556, 212] on div "2026" at bounding box center [561, 211] width 41 height 18
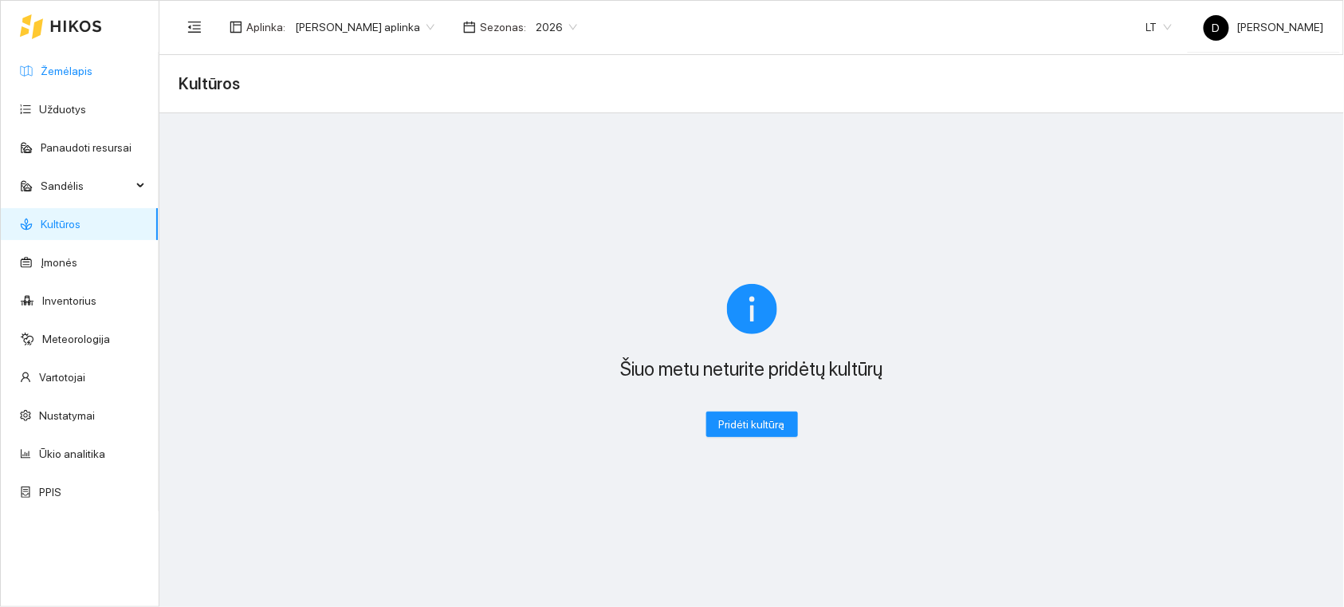
click at [69, 65] on link "Žemėlapis" at bounding box center [67, 71] width 52 height 13
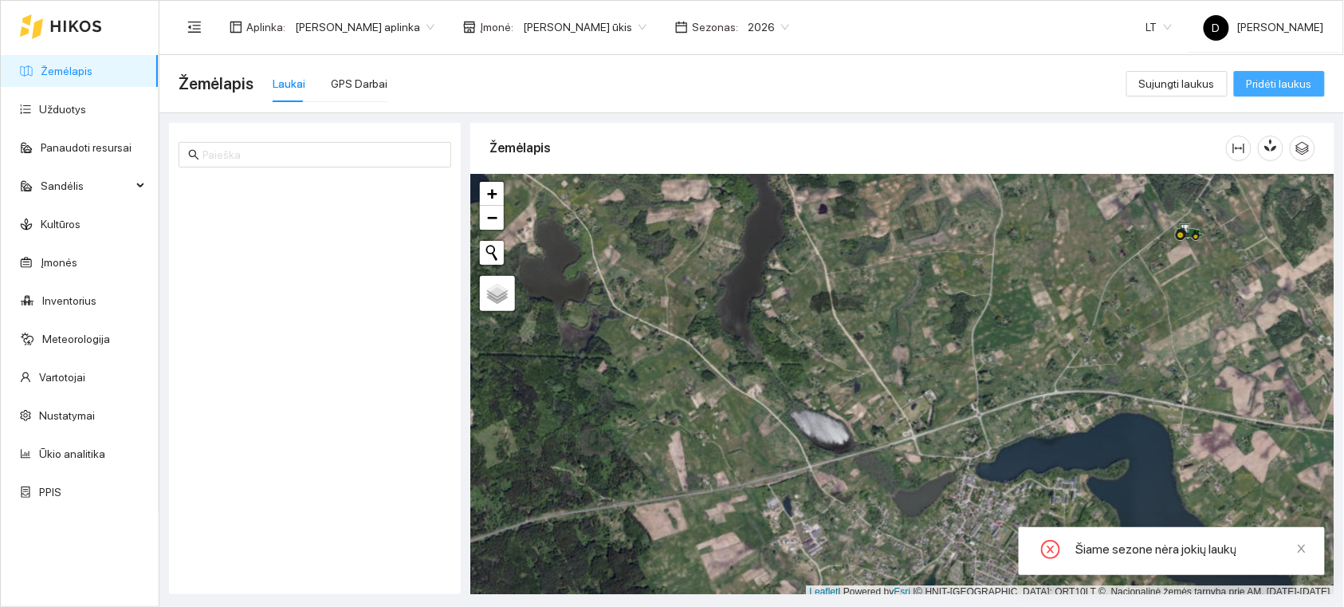
click at [1266, 77] on span "Pridėti laukus" at bounding box center [1279, 84] width 65 height 18
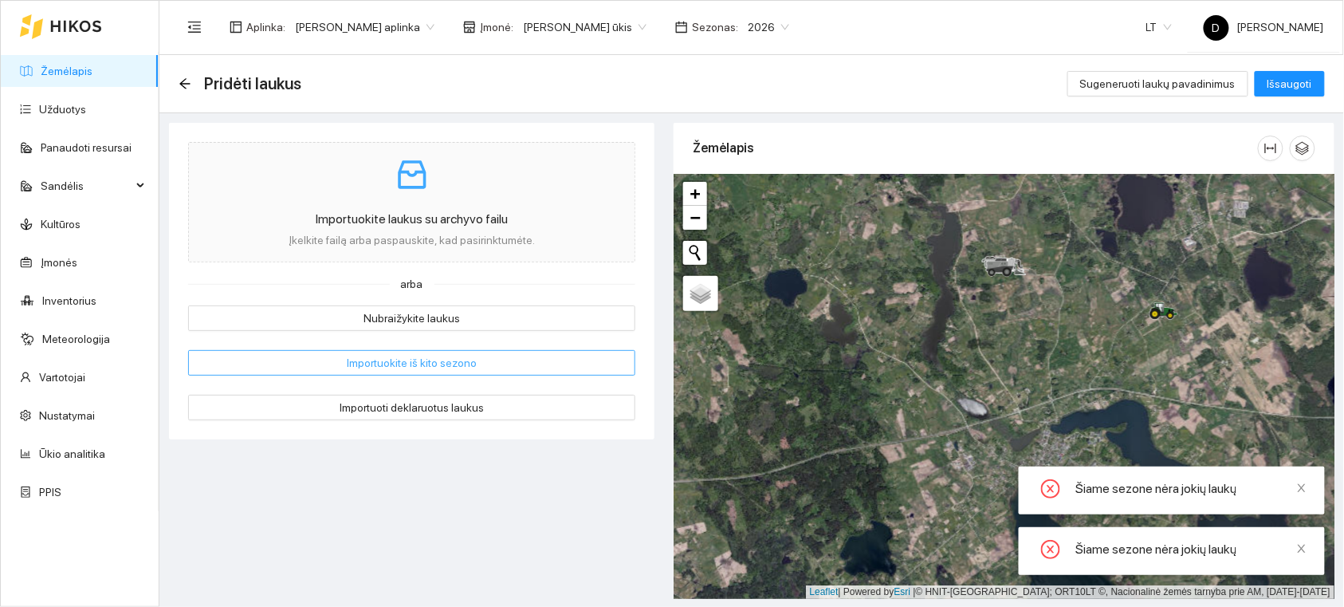
click at [478, 367] on button "Importuokite iš kito sezono" at bounding box center [411, 363] width 447 height 26
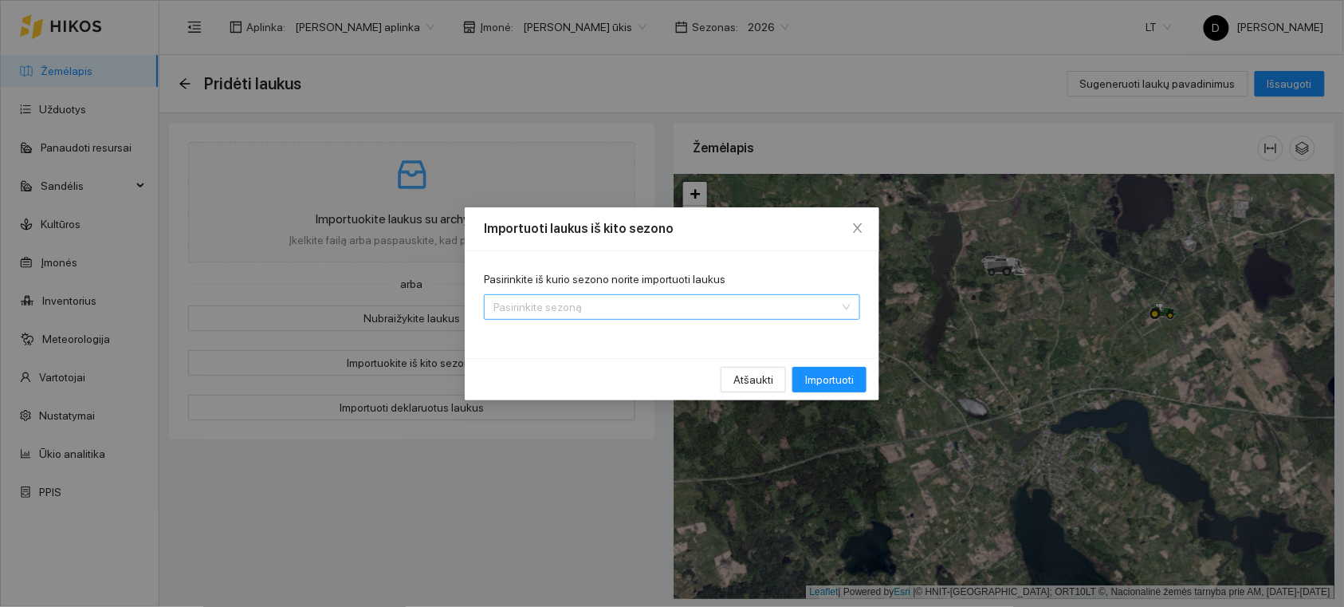
click at [742, 305] on input "Pasirinkite iš kurio sezono norite importuoti laukus" at bounding box center [667, 307] width 346 height 24
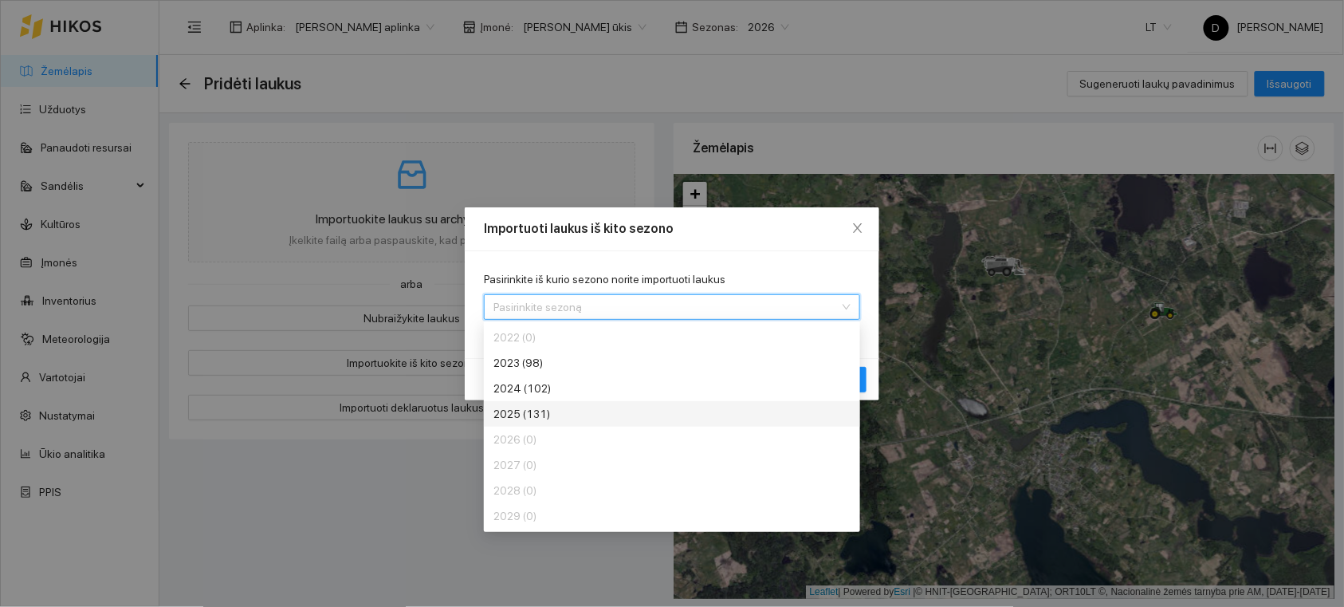
click at [527, 411] on div "2025 (131)" at bounding box center [613, 414] width 239 height 18
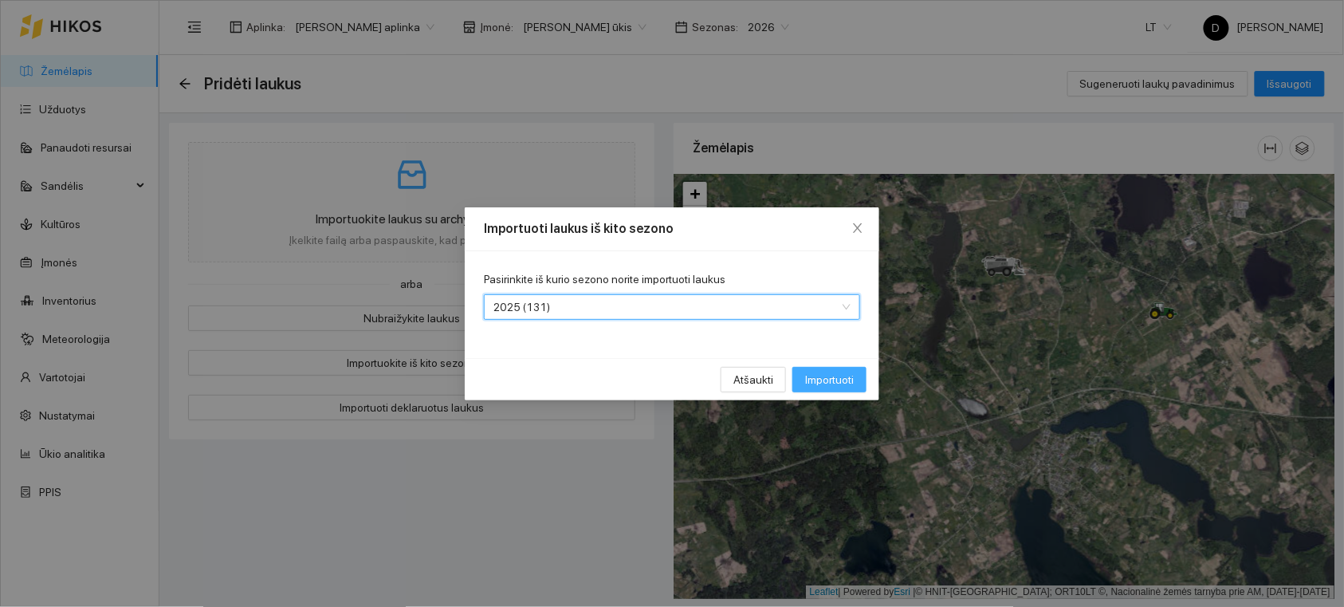
click at [847, 377] on span "Importuoti" at bounding box center [829, 380] width 49 height 18
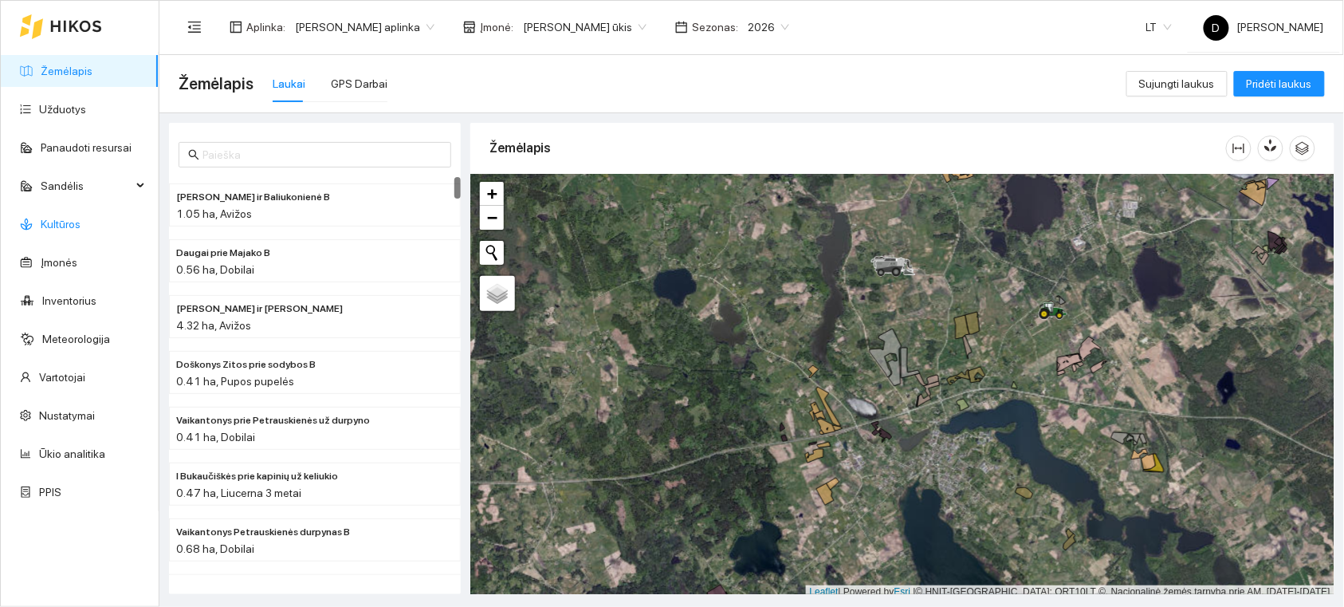
click at [49, 220] on link "Kultūros" at bounding box center [61, 224] width 40 height 13
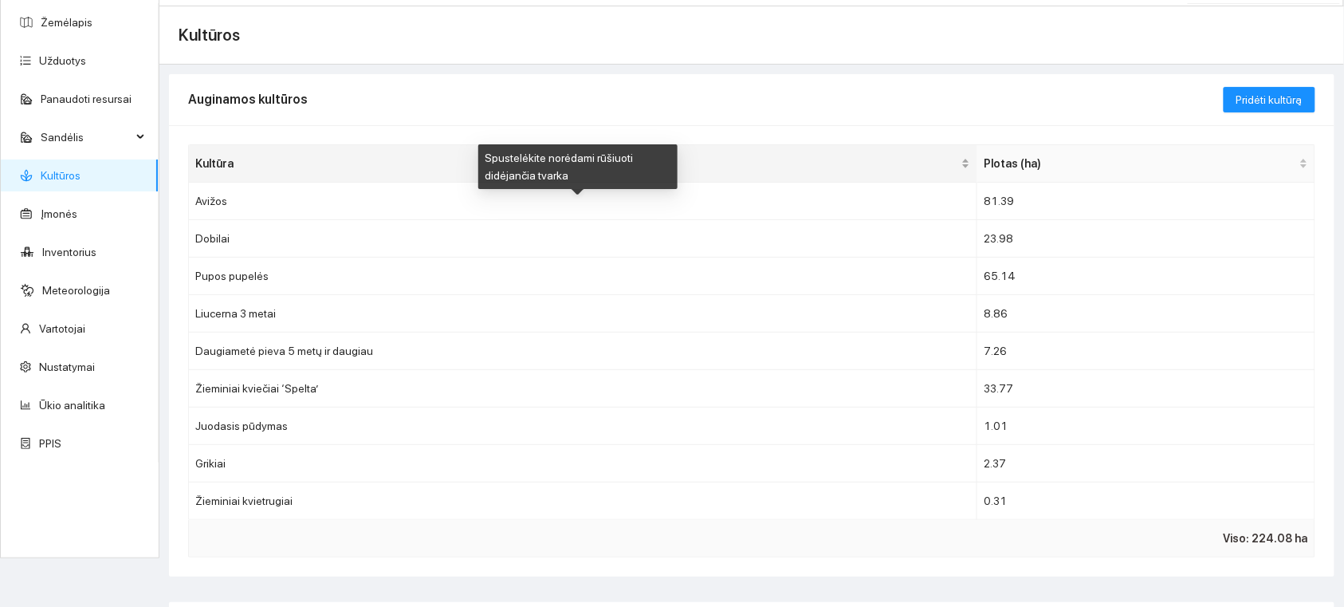
scroll to position [89, 0]
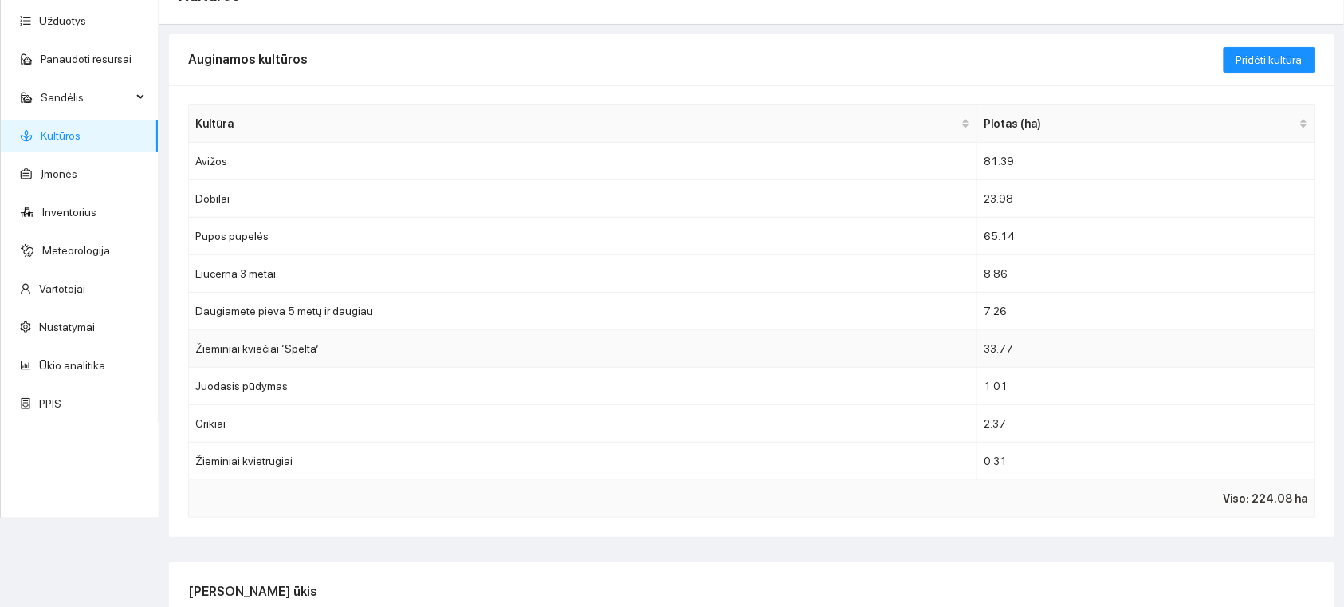
click at [622, 341] on td "Žieminiai kviečiai ‘Spelta’" at bounding box center [583, 348] width 789 height 37
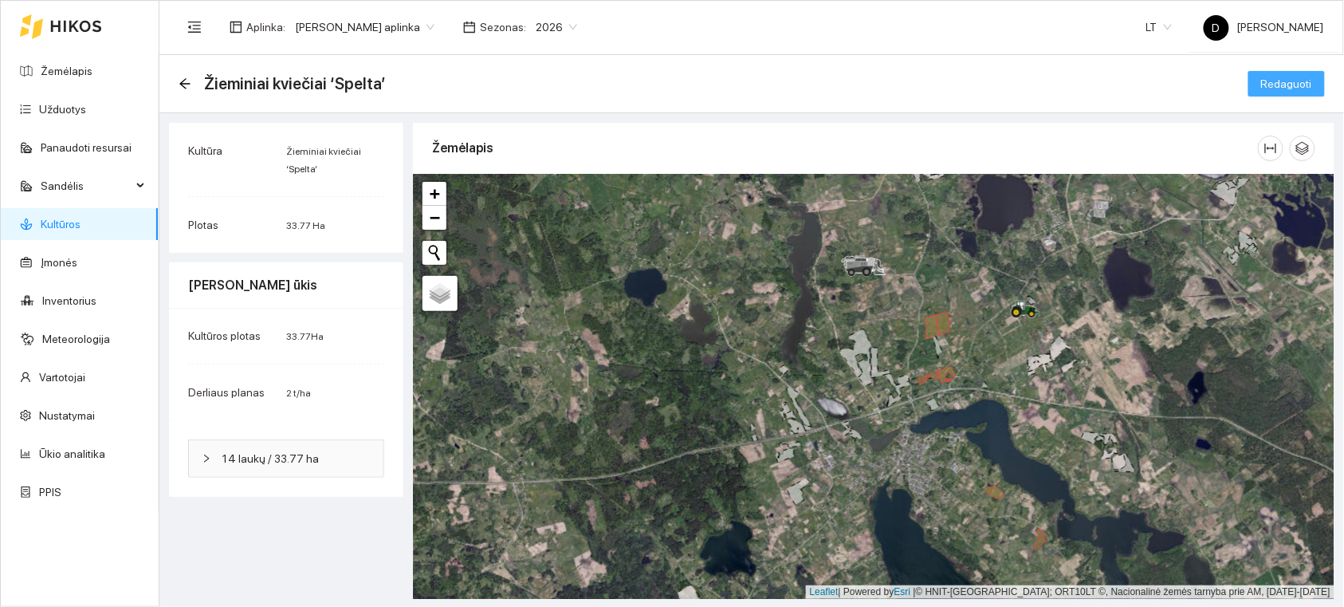
click at [1277, 83] on span "Redaguoti" at bounding box center [1287, 84] width 51 height 18
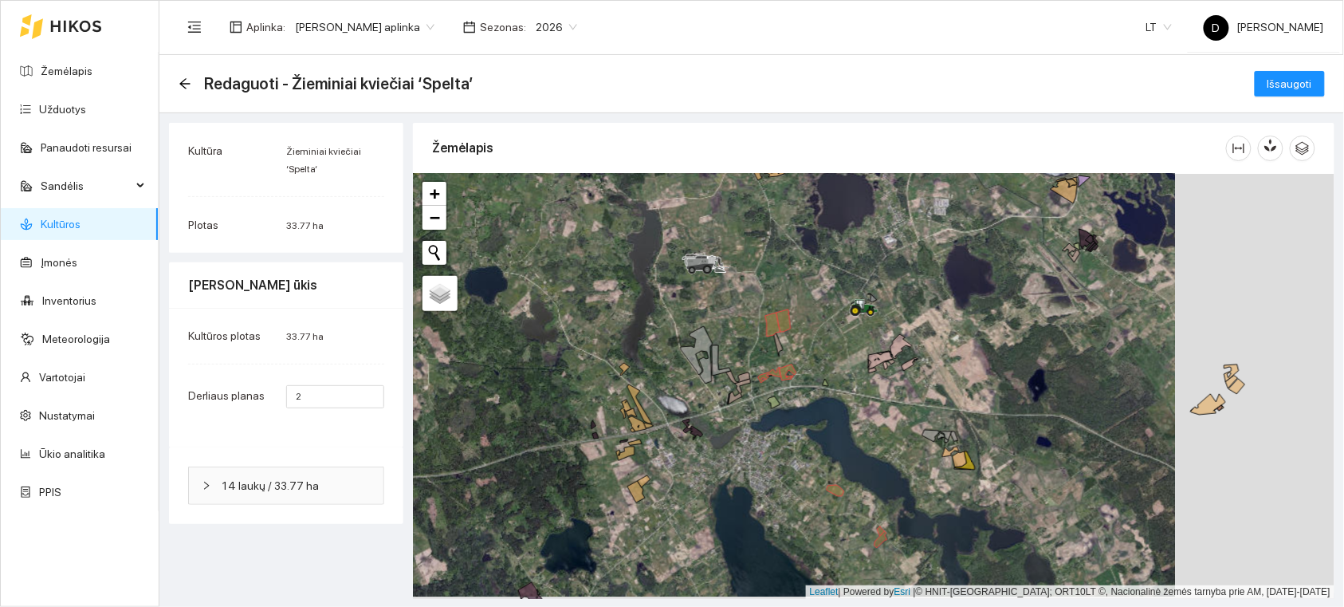
drag, startPoint x: 896, startPoint y: 435, endPoint x: 737, endPoint y: 433, distance: 159.5
click at [737, 433] on div "+ − Nieko nerasta. Bandykite dar kartą. Žemėlapis Palydovas Leaflet | Powered b…" at bounding box center [874, 386] width 922 height 425
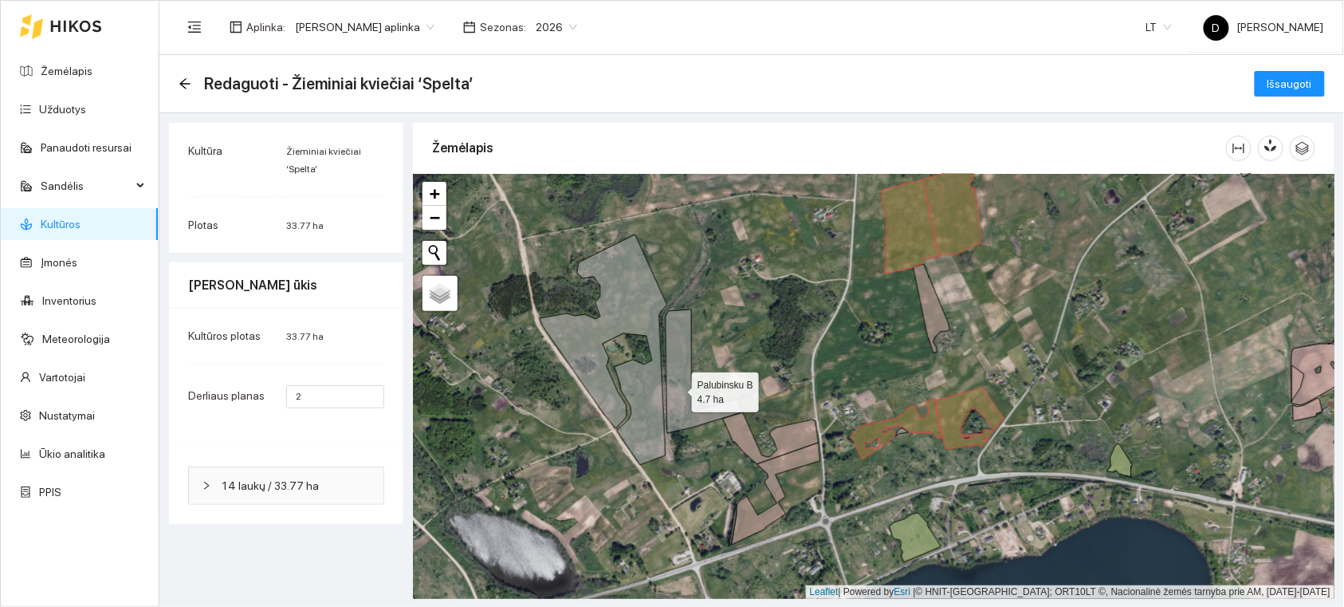
click at [678, 388] on icon at bounding box center [704, 371] width 77 height 124
click at [644, 408] on icon at bounding box center [604, 349] width 128 height 230
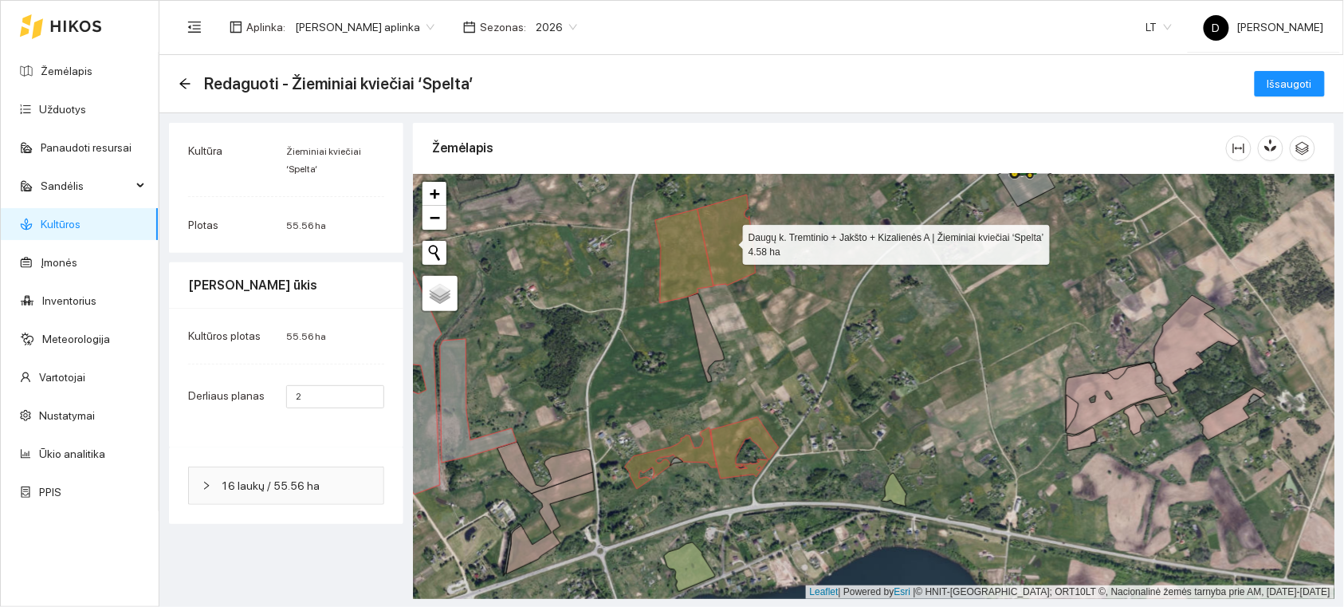
click at [742, 254] on icon at bounding box center [727, 240] width 58 height 91
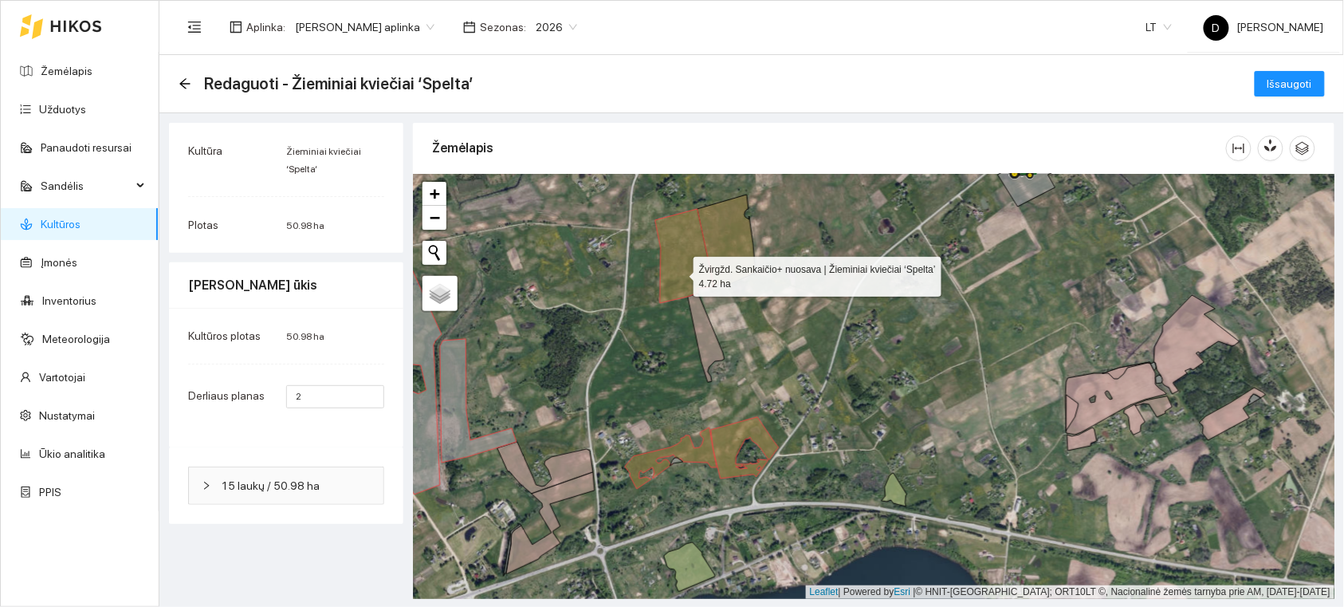
click at [680, 273] on icon at bounding box center [684, 256] width 58 height 94
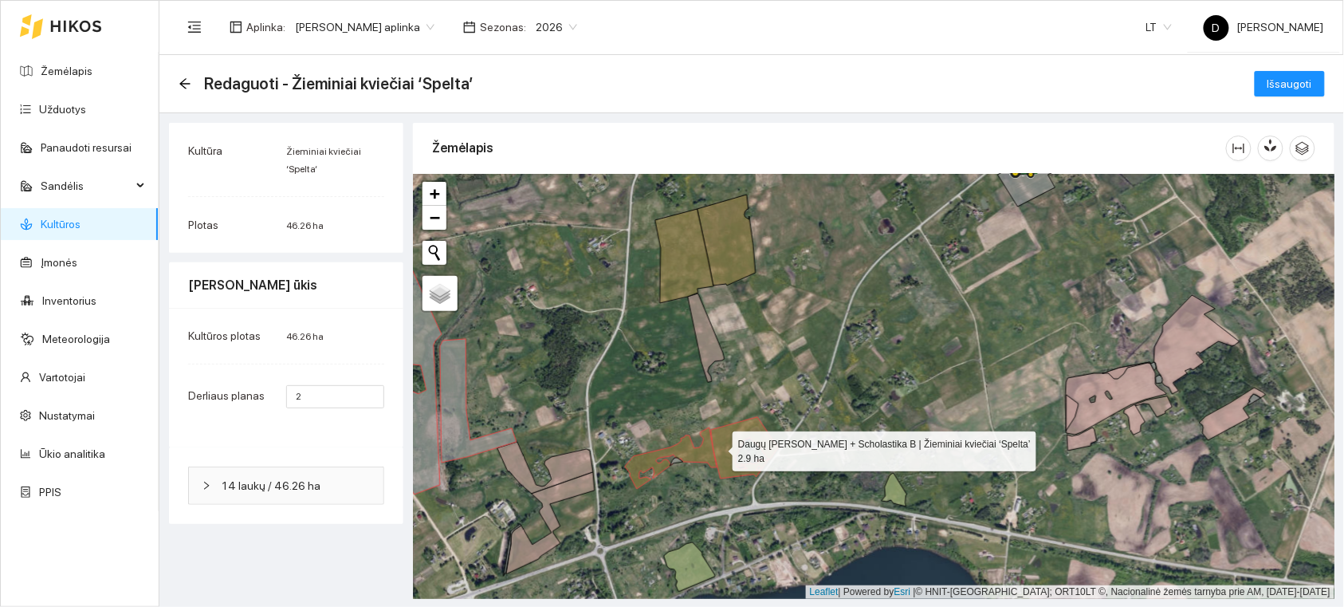
click at [718, 447] on icon at bounding box center [745, 447] width 68 height 61
click at [699, 451] on icon at bounding box center [671, 457] width 92 height 61
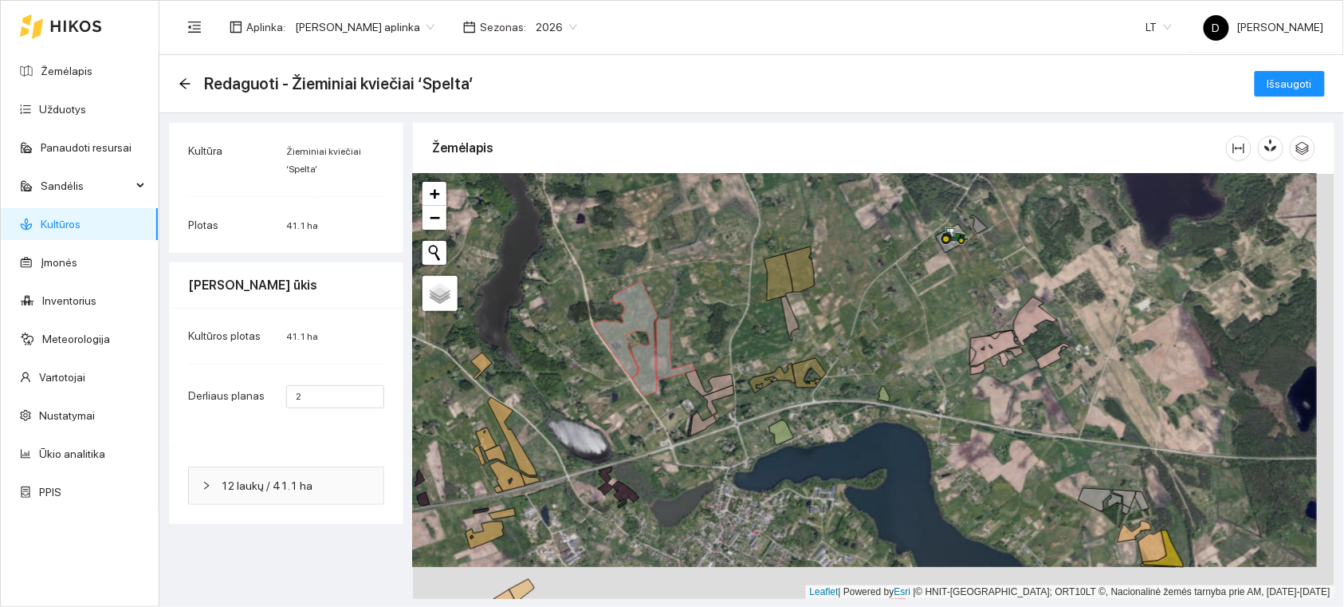
drag, startPoint x: 910, startPoint y: 411, endPoint x: 881, endPoint y: 383, distance: 40.0
click at [881, 383] on div "+ − Nieko nerasta. Bandykite dar kartą. Žemėlapis Palydovas Leaflet | Powered b…" at bounding box center [874, 386] width 922 height 425
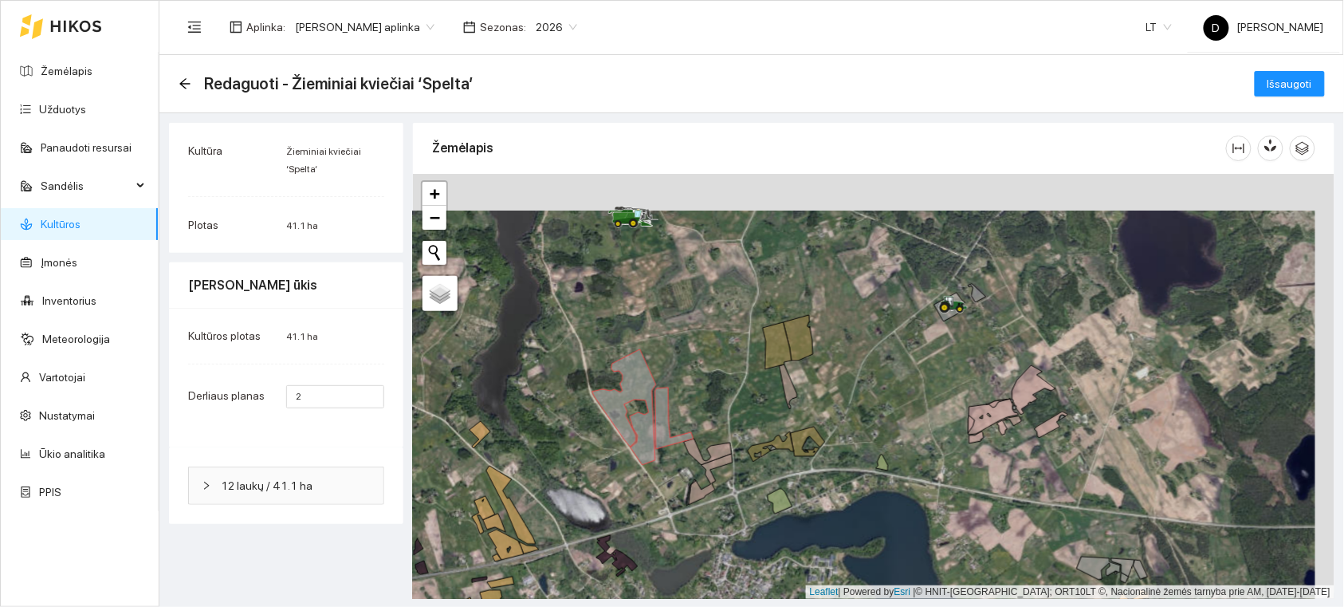
drag, startPoint x: 829, startPoint y: 324, endPoint x: 833, endPoint y: 401, distance: 77.5
click at [835, 404] on div "+ − Nieko nerasta. Bandykite dar kartą. Žemėlapis Palydovas Leaflet | Powered b…" at bounding box center [874, 386] width 922 height 425
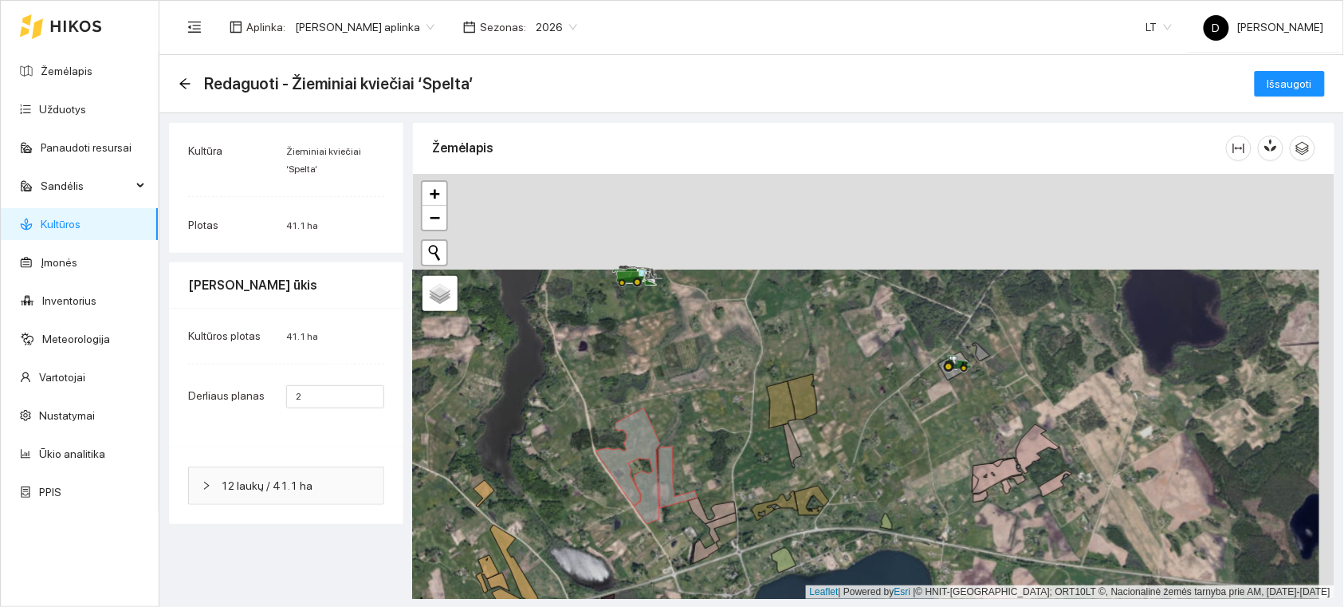
drag, startPoint x: 770, startPoint y: 305, endPoint x: 788, endPoint y: 385, distance: 81.6
click at [801, 411] on div "+ − Nieko nerasta. Bandykite dar kartą. Žemėlapis Palydovas Leaflet | Powered b…" at bounding box center [874, 386] width 922 height 425
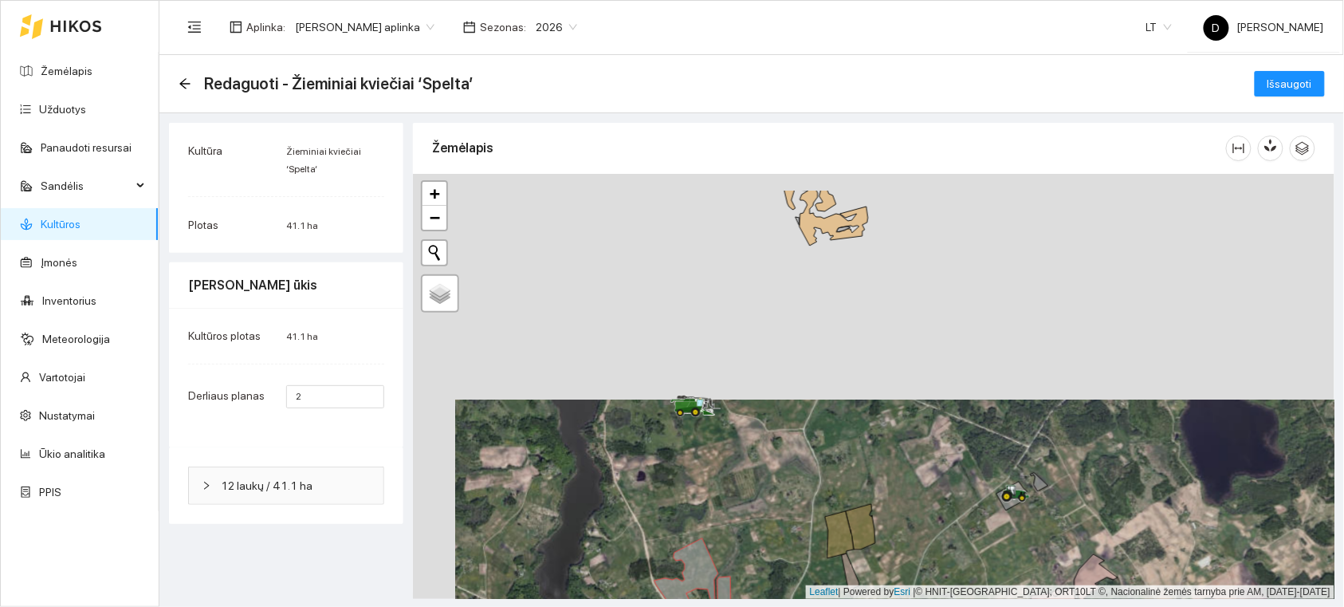
drag, startPoint x: 754, startPoint y: 352, endPoint x: 766, endPoint y: 403, distance: 51.6
click at [791, 453] on div "+ − Nieko nerasta. Bandykite dar kartą. Žemėlapis Palydovas Leaflet | Powered b…" at bounding box center [874, 386] width 922 height 425
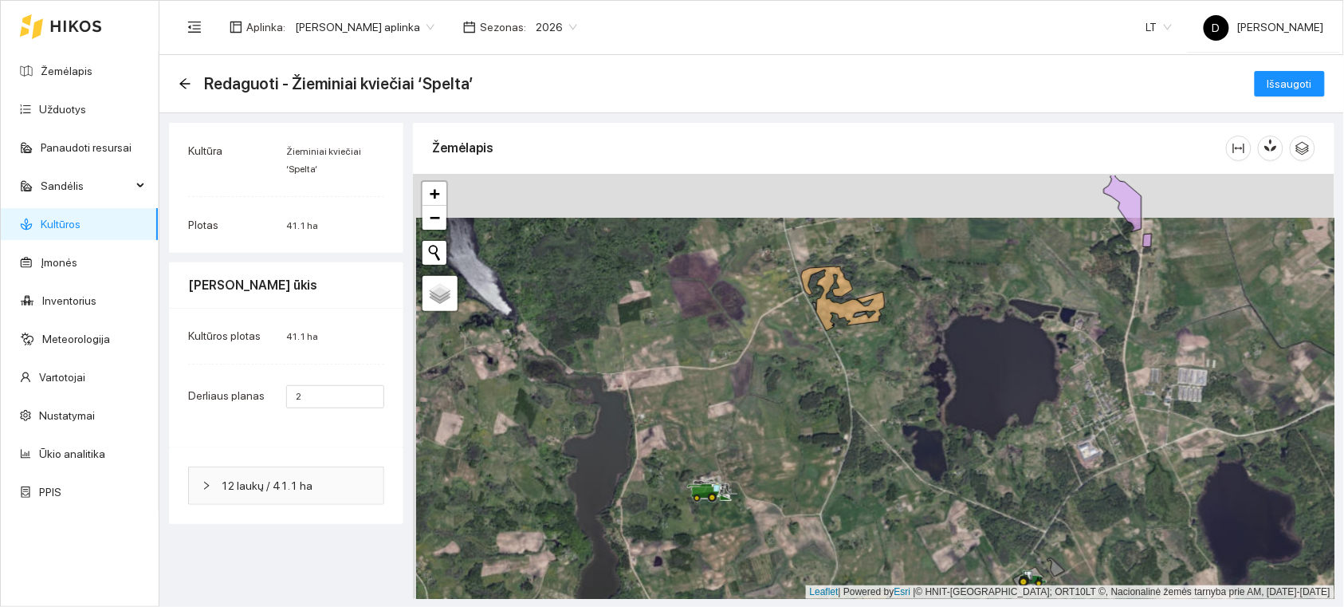
drag, startPoint x: 755, startPoint y: 385, endPoint x: 758, endPoint y: 411, distance: 25.6
click at [758, 411] on div "+ − Nieko nerasta. Bandykite dar kartą. Žemėlapis Palydovas Leaflet | Powered b…" at bounding box center [874, 386] width 922 height 425
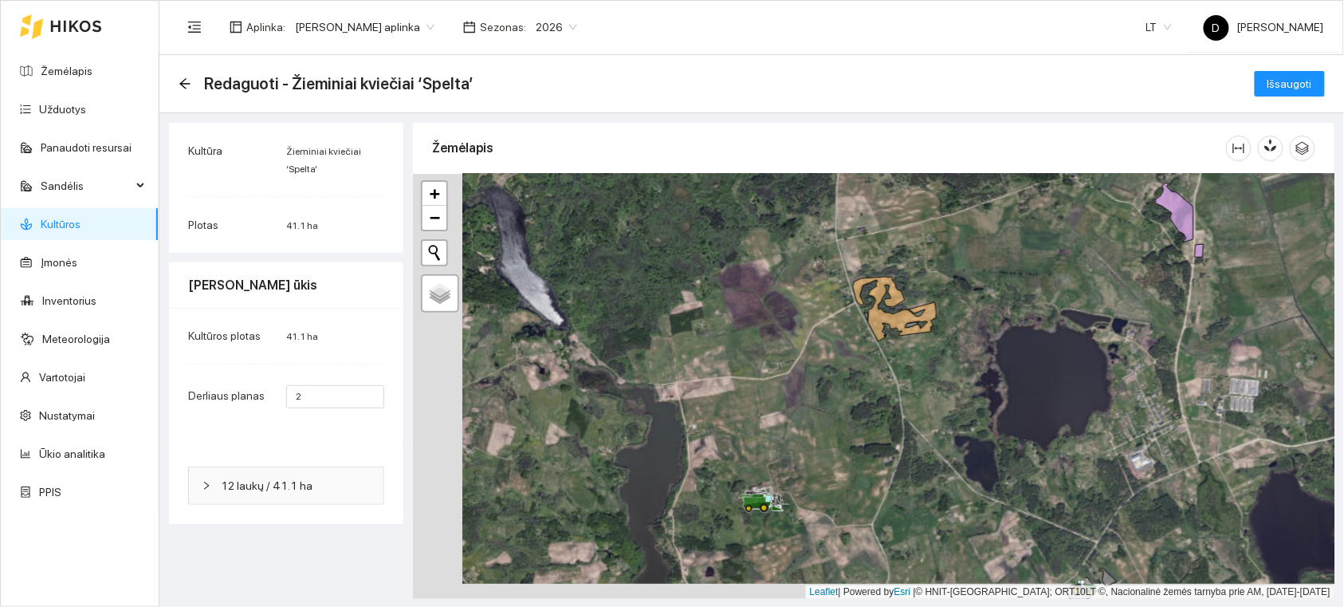
drag, startPoint x: 699, startPoint y: 400, endPoint x: 746, endPoint y: 384, distance: 49.9
click at [746, 384] on div "+ − Nieko nerasta. Bandykite dar kartą. Žemėlapis Palydovas Leaflet | Powered b…" at bounding box center [874, 386] width 922 height 425
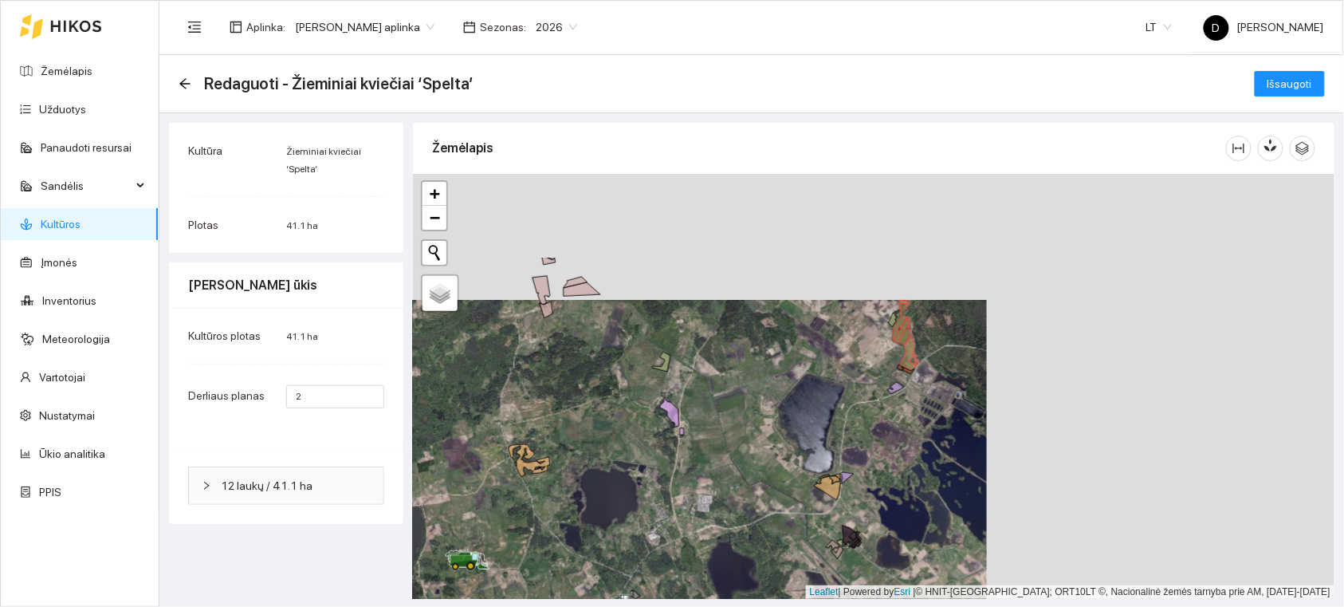
drag, startPoint x: 1202, startPoint y: 234, endPoint x: 837, endPoint y: 371, distance: 389.4
click at [837, 371] on div "+ − Nieko nerasta. Bandykite dar kartą. Žemėlapis Palydovas Leaflet | Powered b…" at bounding box center [874, 386] width 922 height 425
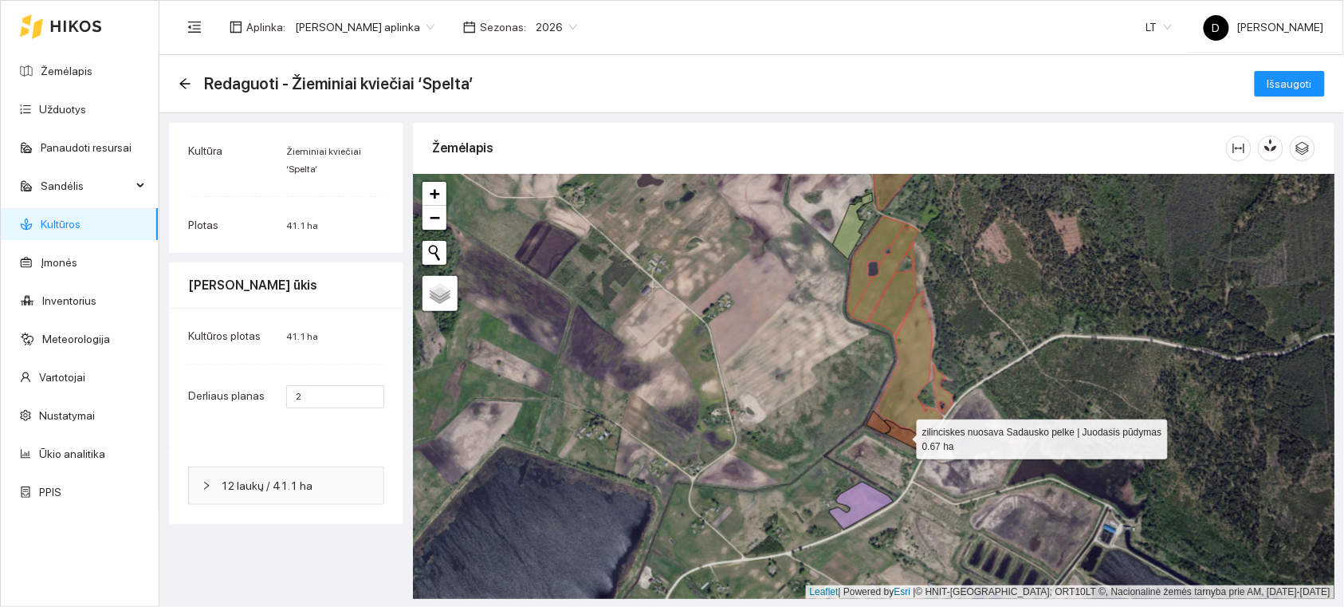
click at [903, 435] on icon at bounding box center [910, 435] width 50 height 30
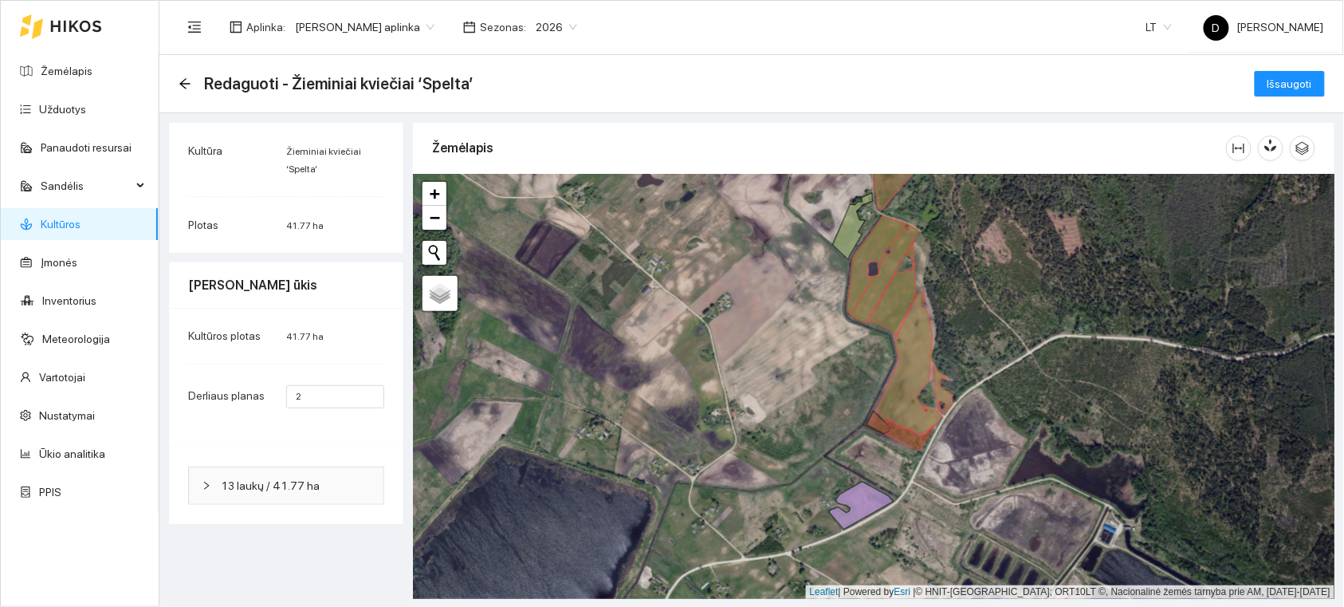
click at [878, 431] on div "+ − Nieko nerasta. Bandykite dar kartą. Žemėlapis Palydovas Leaflet | Powered b…" at bounding box center [874, 386] width 922 height 425
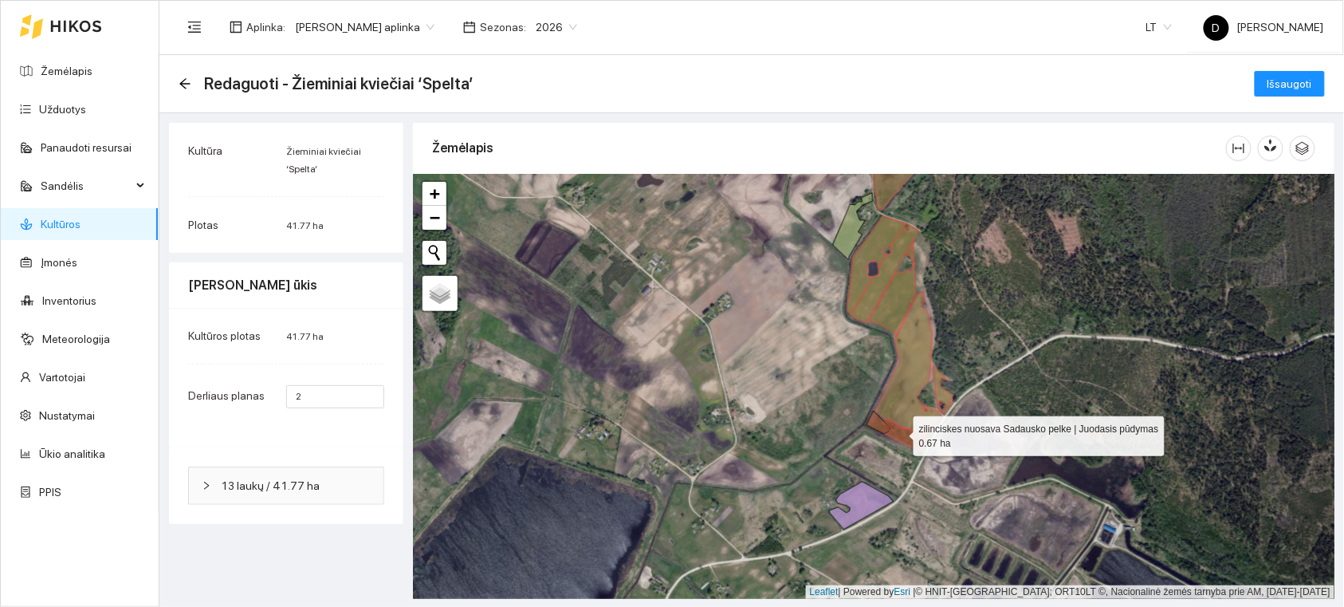
click at [899, 432] on icon at bounding box center [910, 435] width 50 height 30
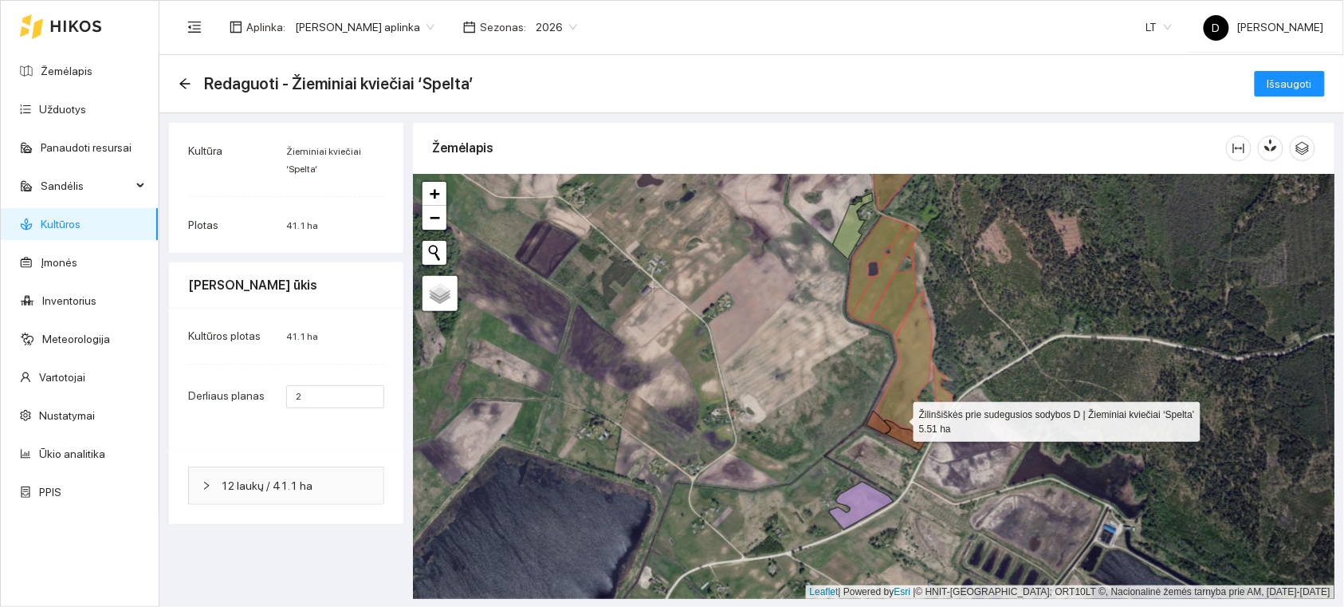
click at [901, 411] on icon at bounding box center [909, 363] width 66 height 144
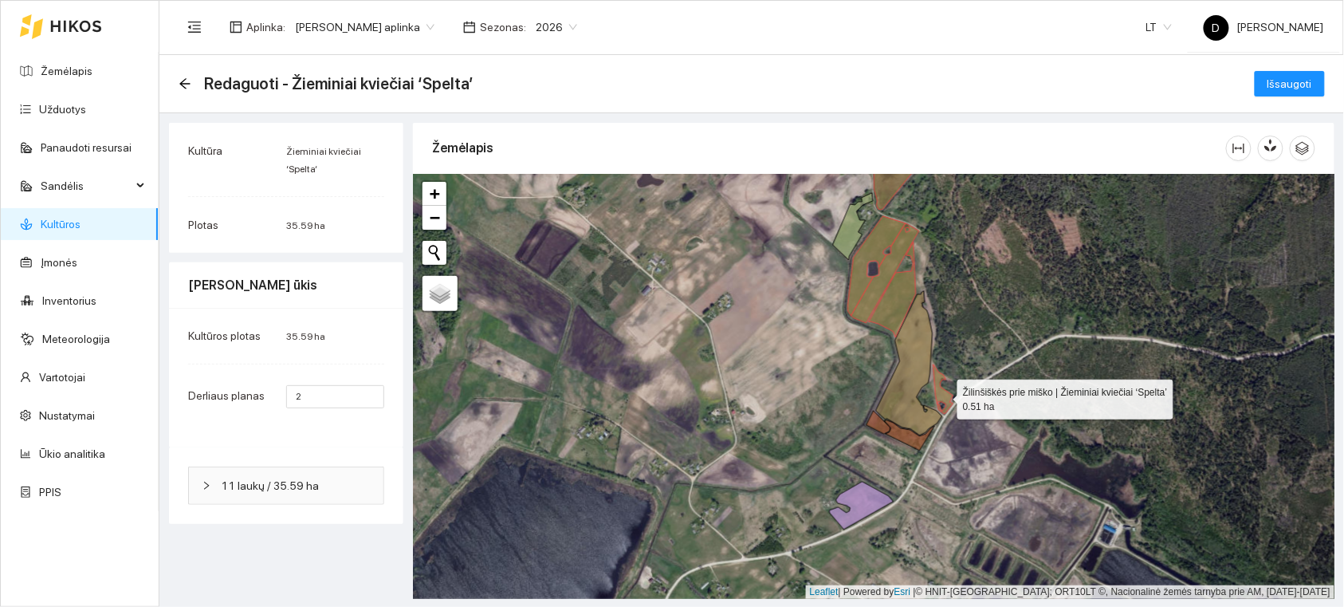
click at [943, 393] on icon at bounding box center [944, 388] width 20 height 49
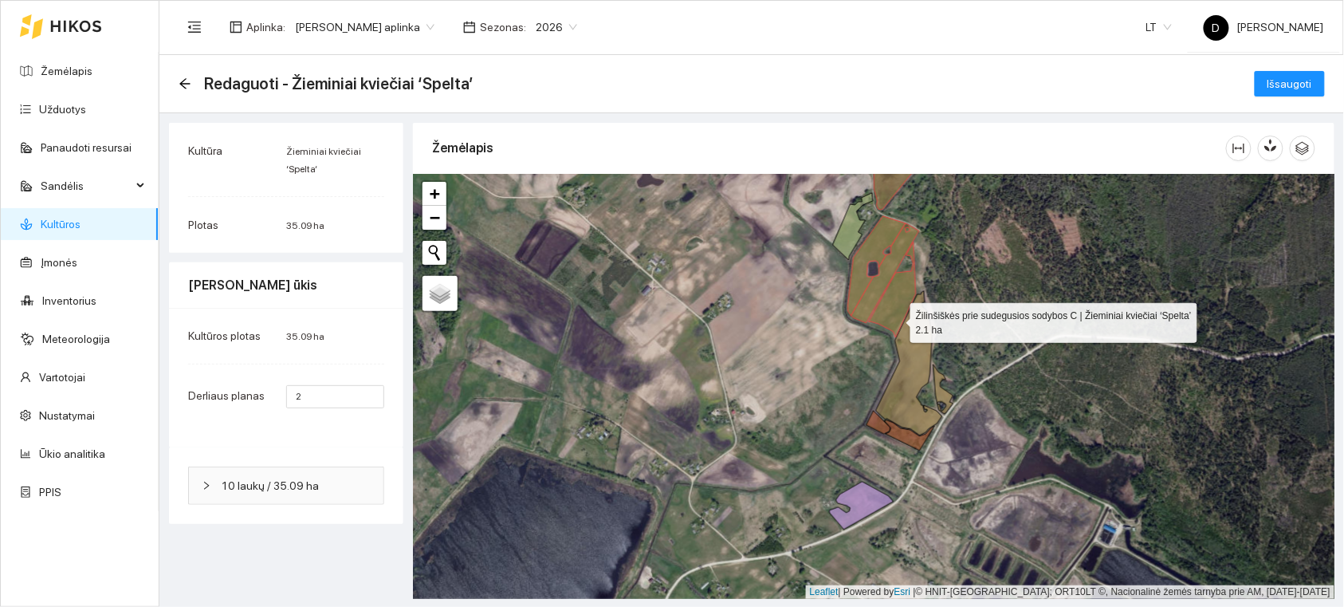
click at [896, 319] on icon at bounding box center [892, 289] width 47 height 95
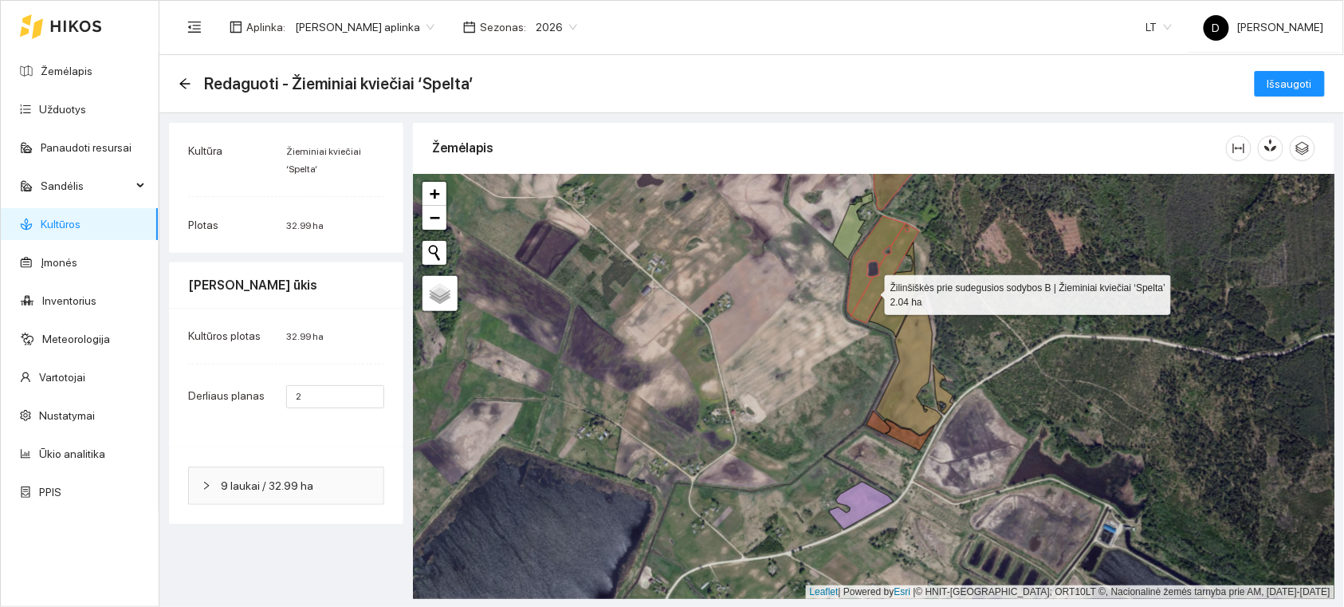
click at [868, 290] on icon at bounding box center [886, 273] width 68 height 100
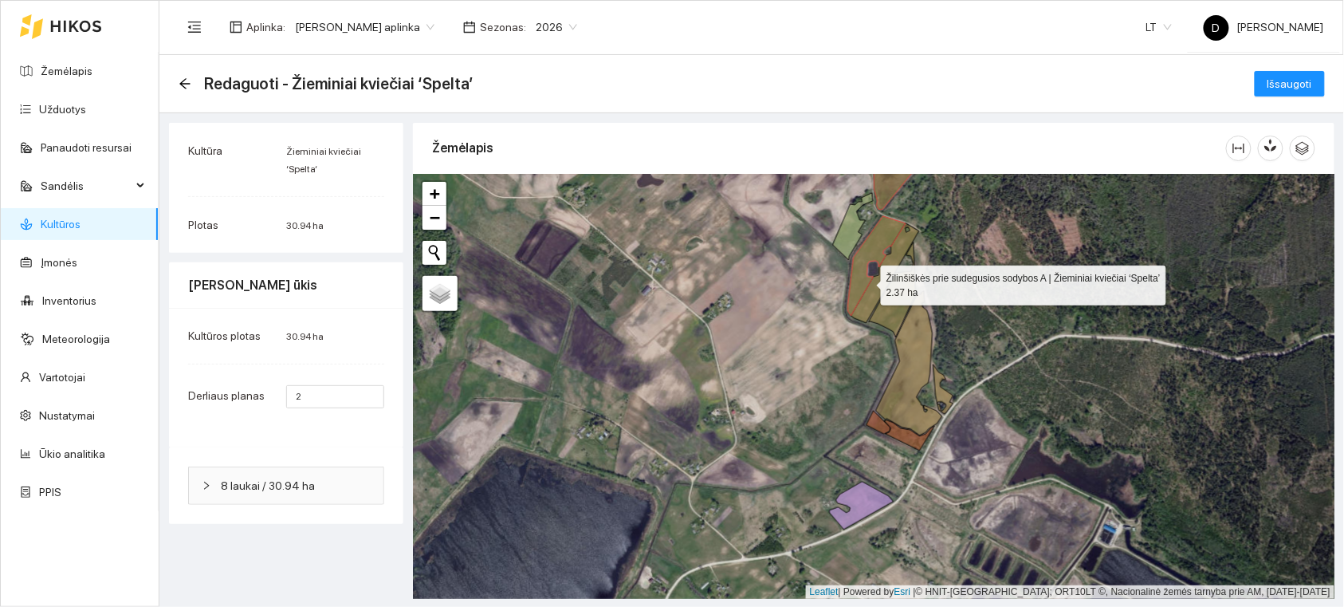
click at [865, 280] on icon at bounding box center [876, 266] width 57 height 100
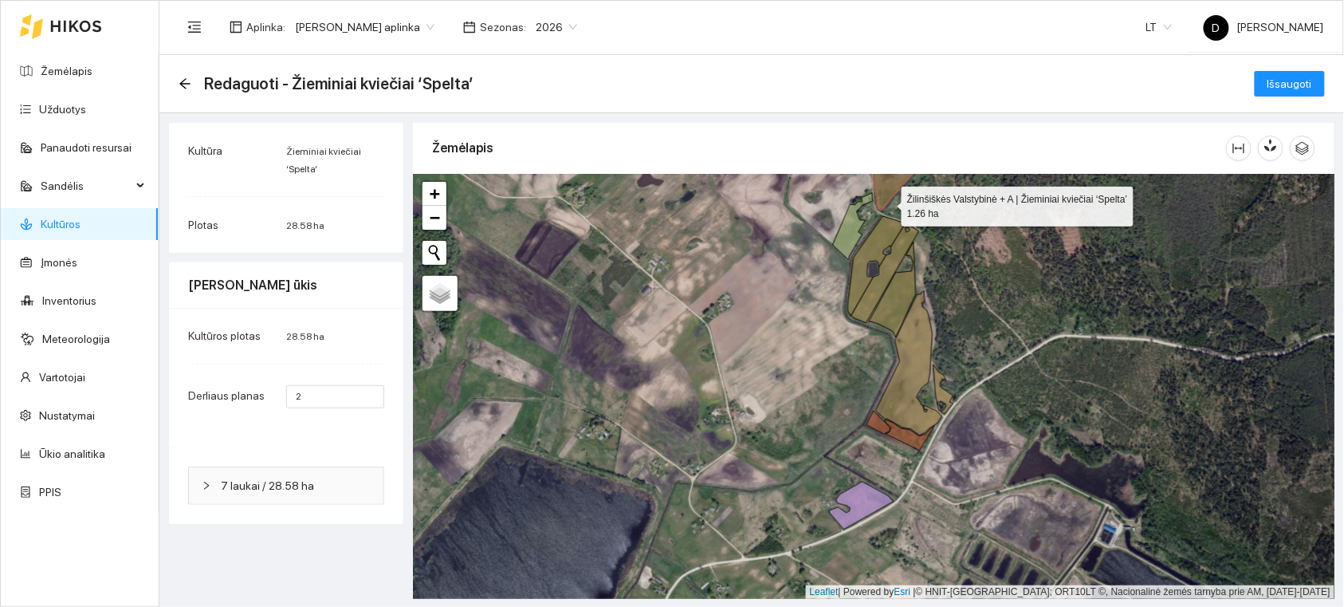
click at [888, 203] on icon at bounding box center [895, 186] width 40 height 46
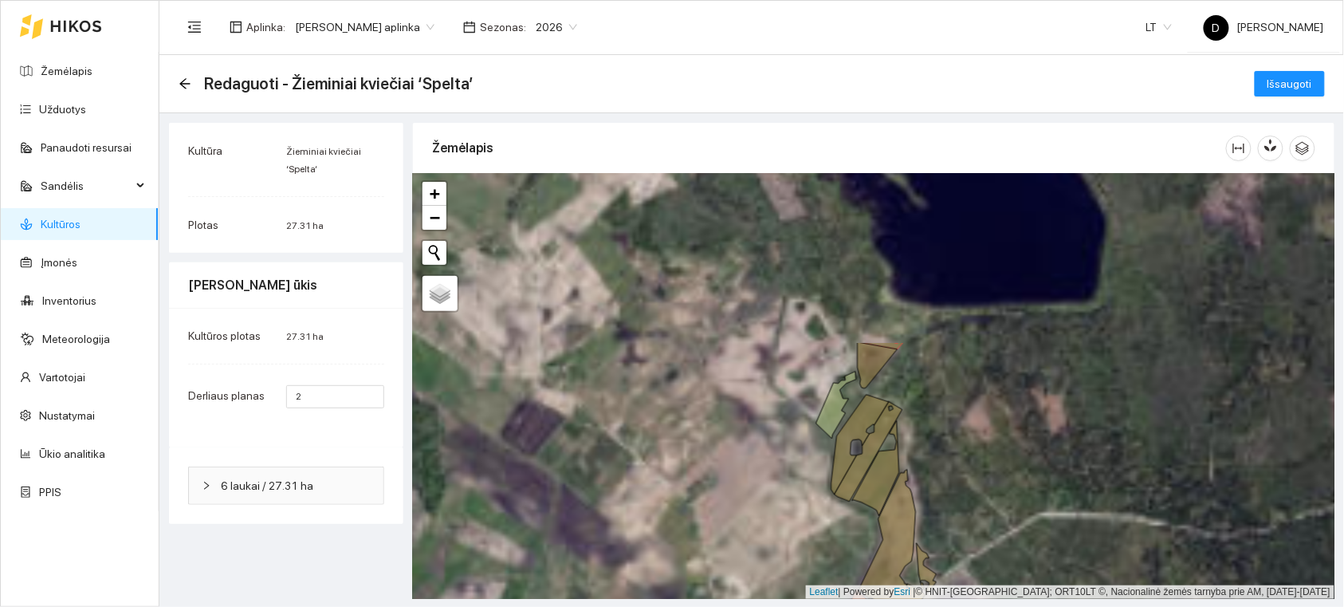
drag, startPoint x: 858, startPoint y: 293, endPoint x: 819, endPoint y: 485, distance: 196.1
click at [819, 485] on div "+ − Nieko nerasta. Bandykite dar kartą. Žemėlapis Palydovas Leaflet | Powered b…" at bounding box center [874, 386] width 922 height 425
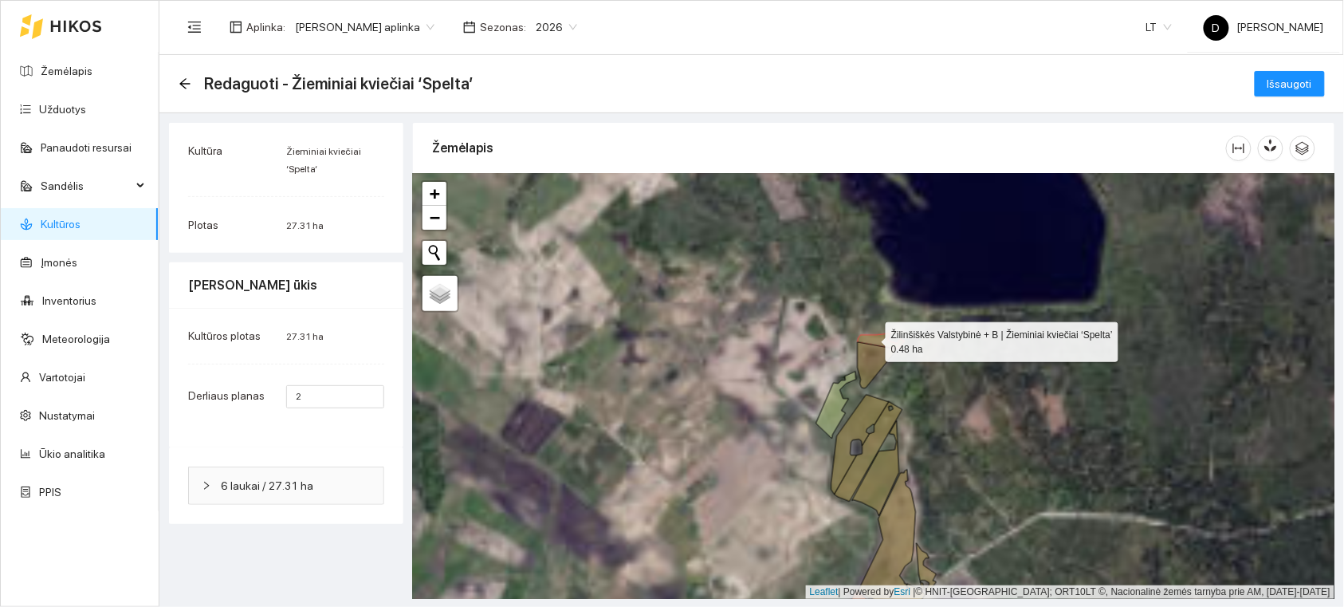
click at [872, 338] on icon at bounding box center [881, 341] width 47 height 16
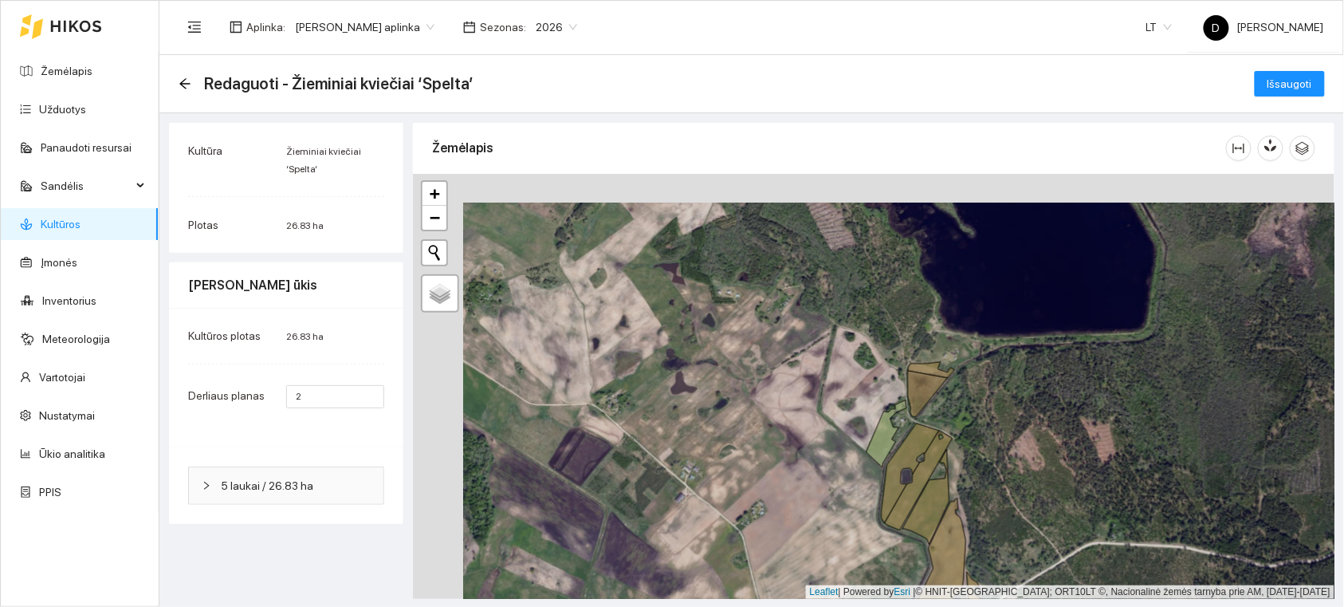
drag, startPoint x: 756, startPoint y: 420, endPoint x: 979, endPoint y: 474, distance: 229.6
click at [979, 474] on div "+ − Nieko nerasta. Bandykite dar kartą. Žemėlapis Palydovas Leaflet | Powered b…" at bounding box center [874, 386] width 922 height 425
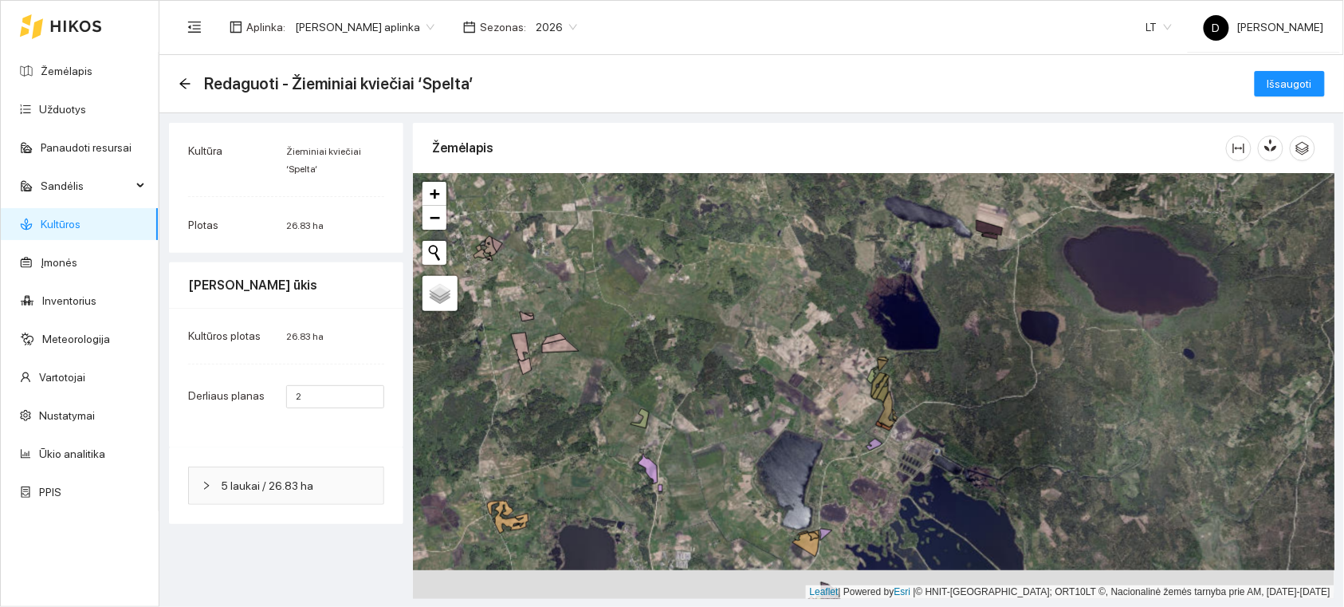
drag, startPoint x: 743, startPoint y: 425, endPoint x: 743, endPoint y: 396, distance: 28.7
click at [743, 396] on div "+ − Nieko nerasta. Bandykite dar kartą. Žemėlapis Palydovas Leaflet | Powered b…" at bounding box center [874, 386] width 922 height 425
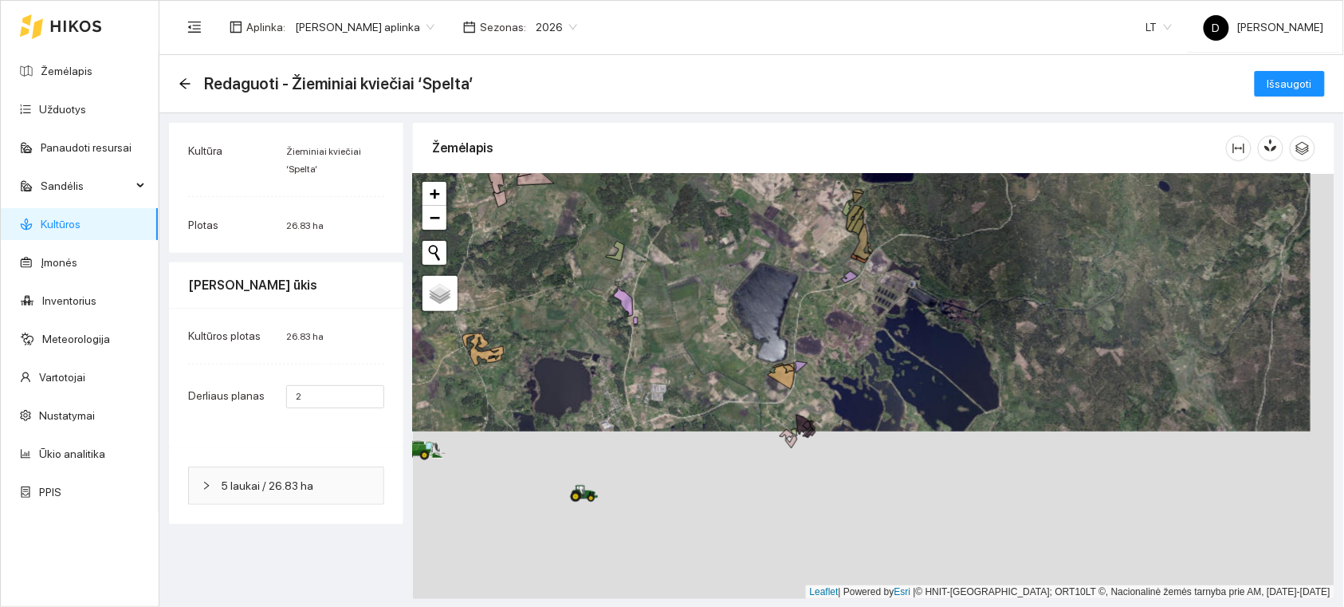
drag, startPoint x: 801, startPoint y: 217, endPoint x: 805, endPoint y: 190, distance: 27.5
click at [805, 190] on div "+ − Nieko nerasta. Bandykite dar kartą. Žemėlapis Palydovas Leaflet | Powered b…" at bounding box center [874, 386] width 922 height 425
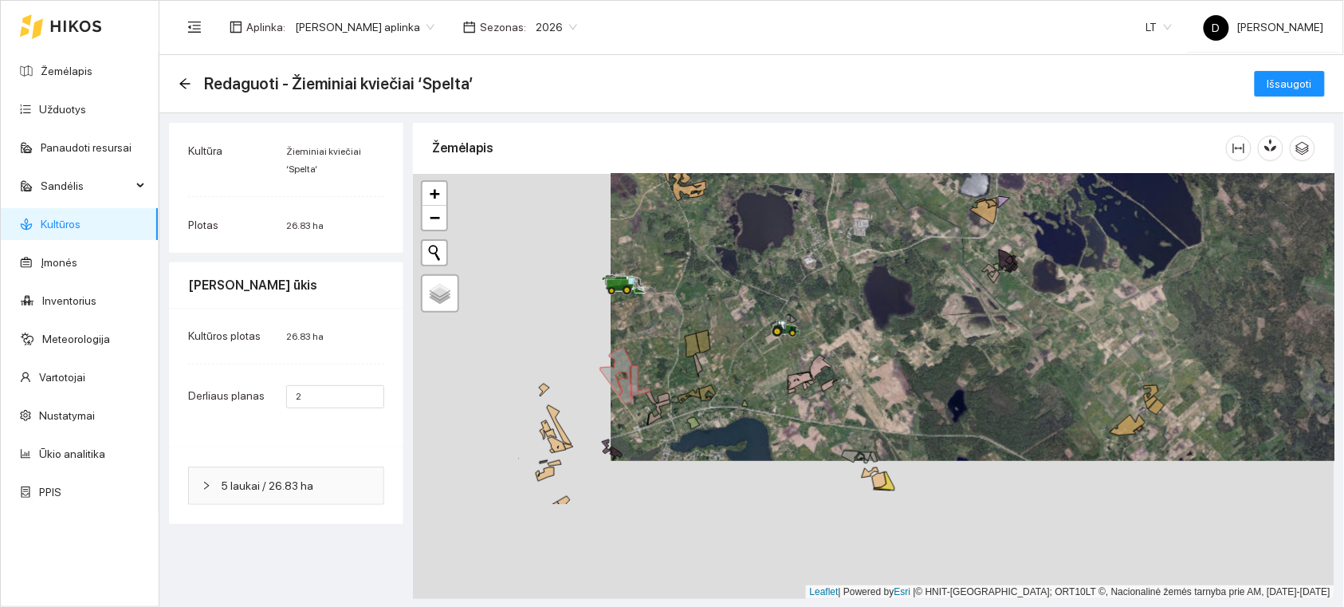
drag, startPoint x: 664, startPoint y: 401, endPoint x: 862, endPoint y: 263, distance: 241.1
click at [862, 263] on div "+ − Nieko nerasta. Bandykite dar kartą. Žemėlapis Palydovas Leaflet | Powered b…" at bounding box center [874, 386] width 922 height 425
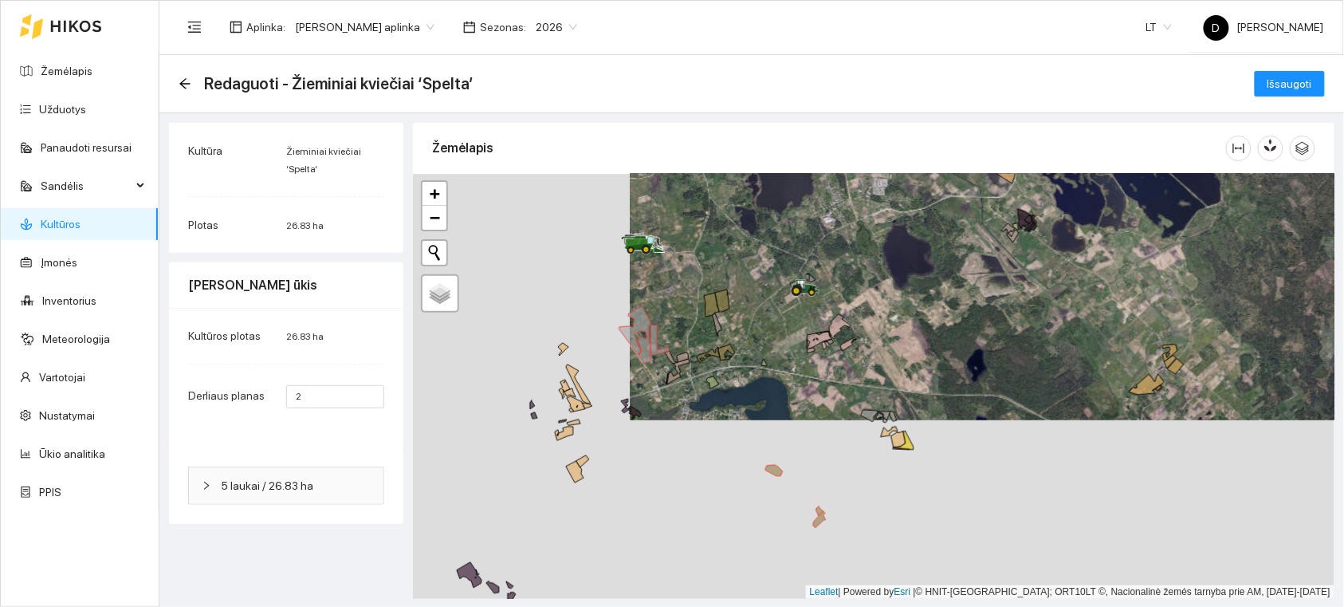
drag, startPoint x: 825, startPoint y: 375, endPoint x: 869, endPoint y: 317, distance: 72.9
click at [869, 317] on div "+ − Nieko nerasta. Bandykite dar kartą. Žemėlapis Palydovas Leaflet | Powered b…" at bounding box center [874, 386] width 922 height 425
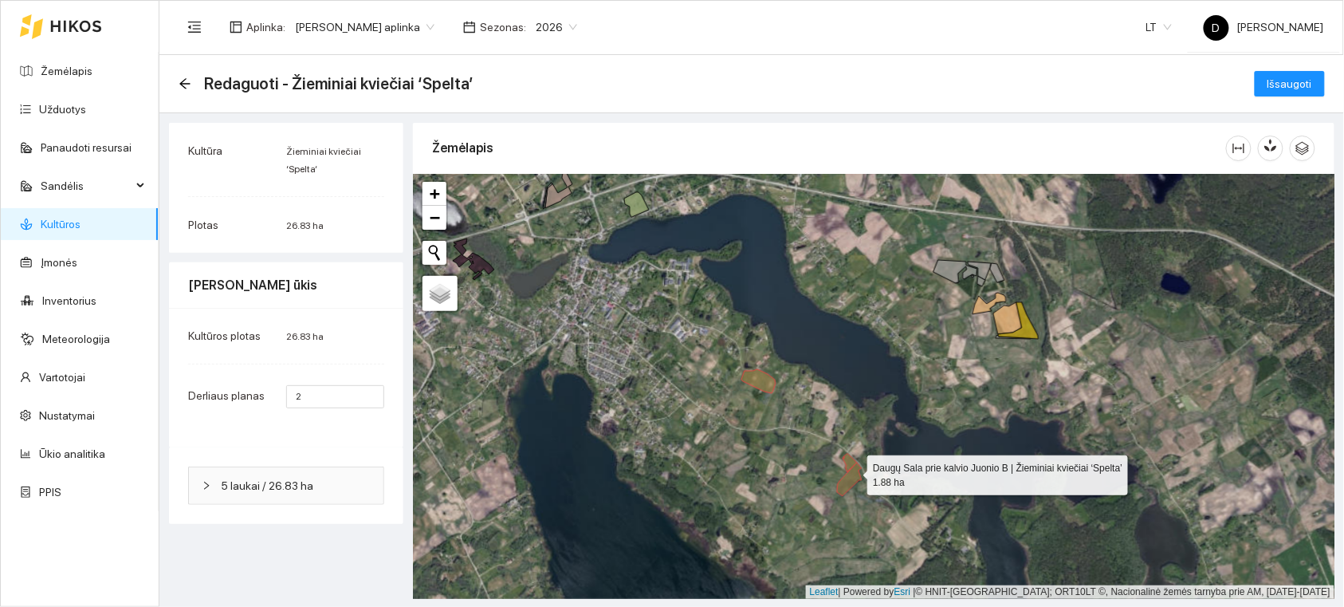
click at [853, 471] on icon at bounding box center [849, 479] width 25 height 33
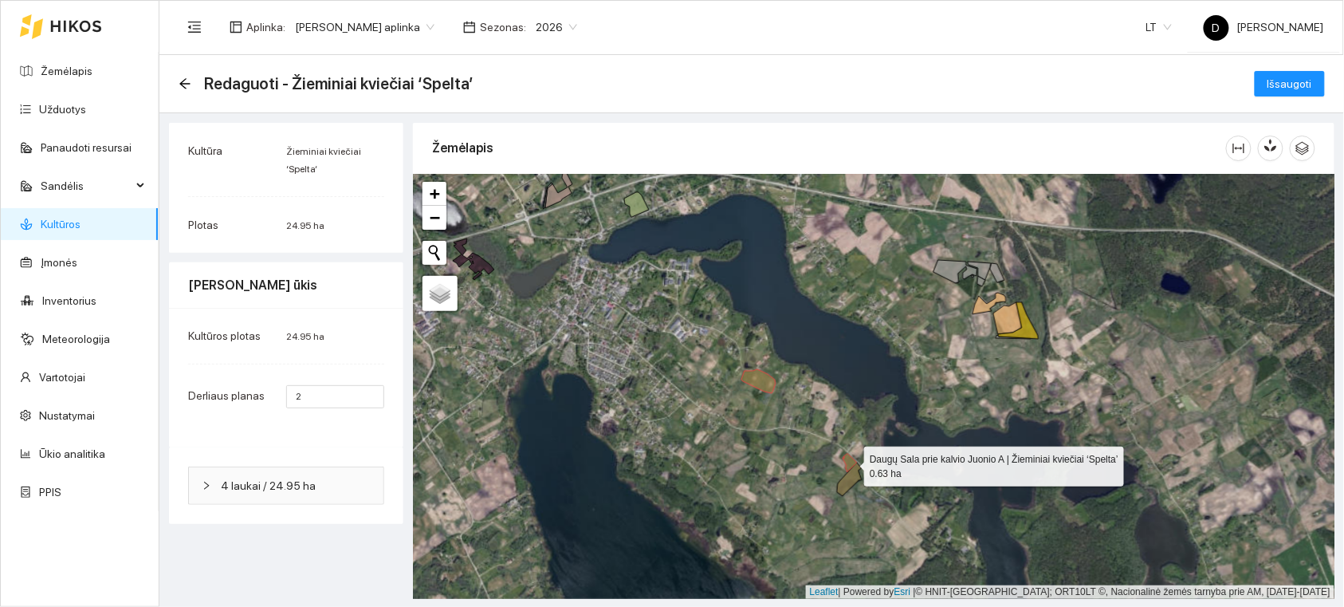
click at [848, 461] on icon at bounding box center [850, 463] width 14 height 18
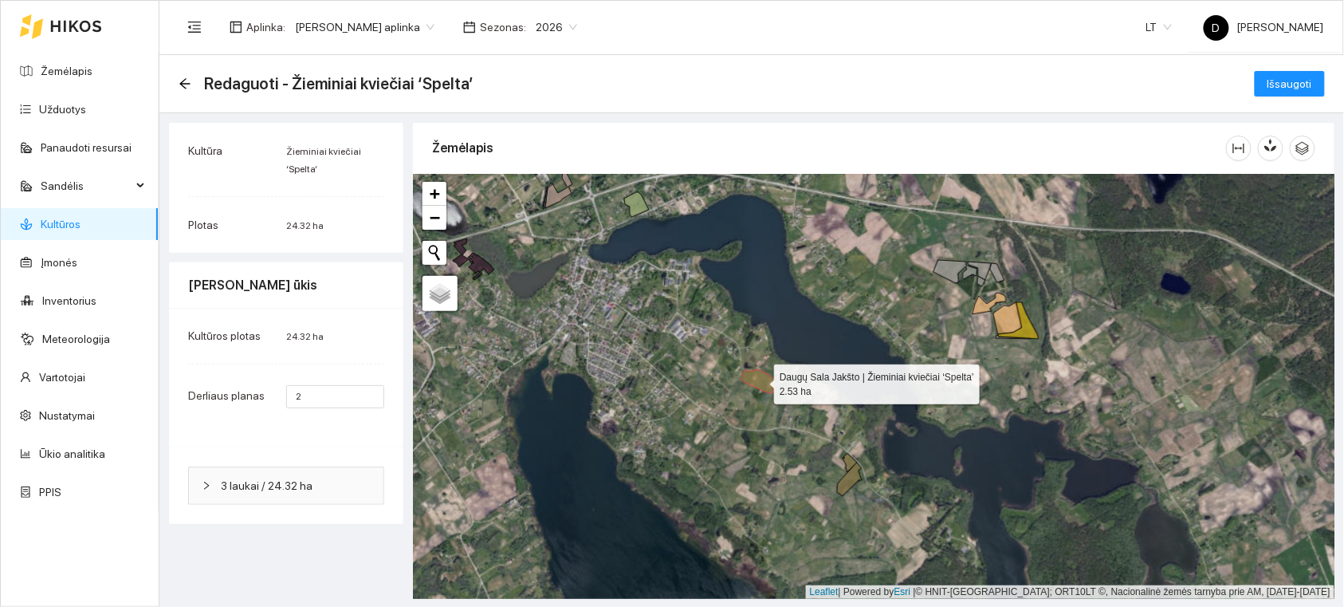
click at [762, 385] on icon at bounding box center [759, 381] width 34 height 24
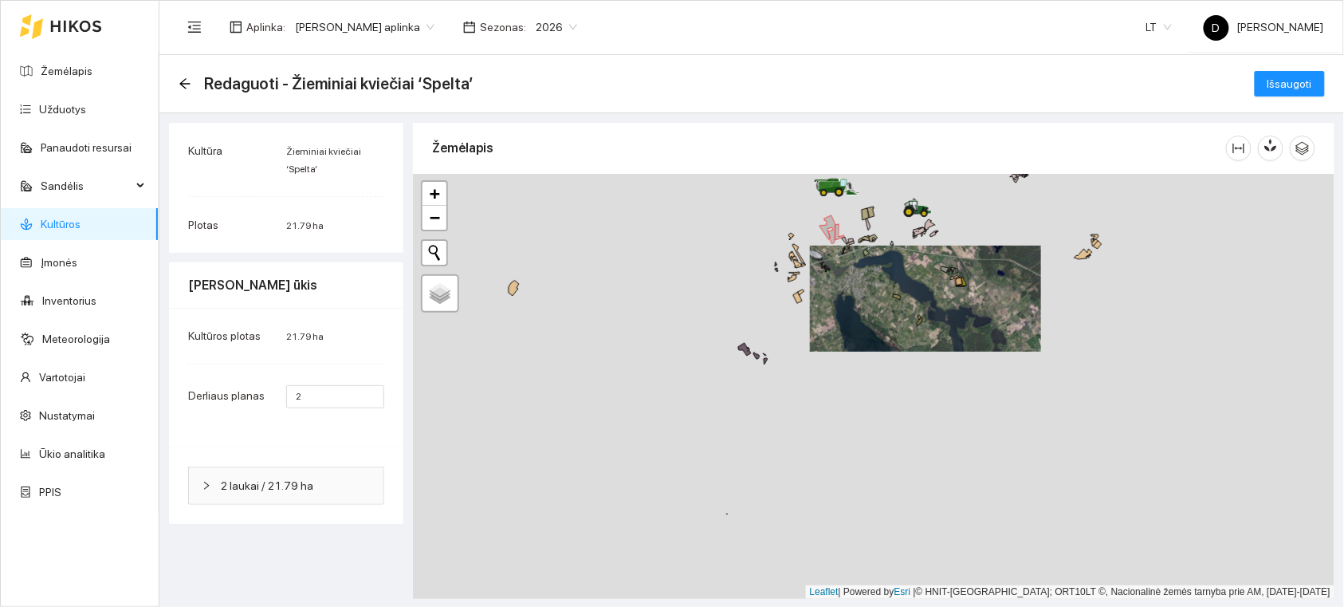
drag, startPoint x: 897, startPoint y: 397, endPoint x: 1057, endPoint y: 236, distance: 227.2
click at [1059, 234] on div "+ − Nieko nerasta. Bandykite dar kartą. Žemėlapis Palydovas Leaflet | Powered b…" at bounding box center [874, 386] width 922 height 425
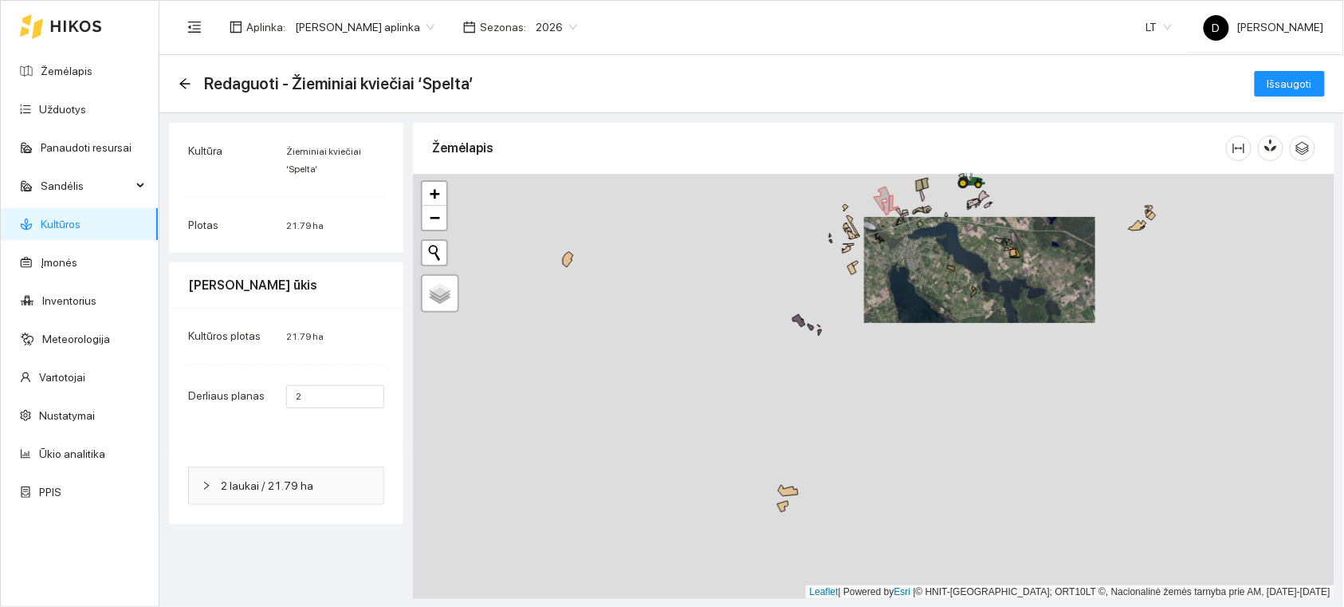
drag, startPoint x: 664, startPoint y: 324, endPoint x: 753, endPoint y: 369, distance: 99.5
click at [775, 392] on div "+ − Nieko nerasta. Bandykite dar kartą. Žemėlapis Palydovas Leaflet | Powered b…" at bounding box center [874, 386] width 922 height 425
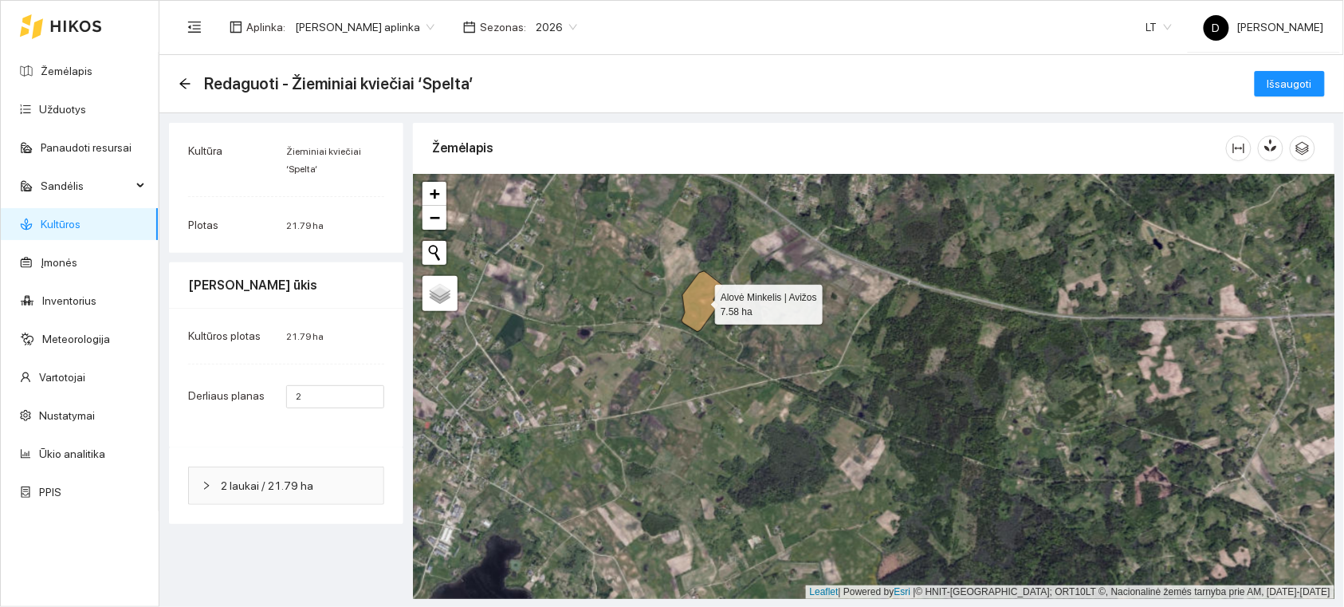
click at [703, 299] on icon at bounding box center [702, 301] width 41 height 61
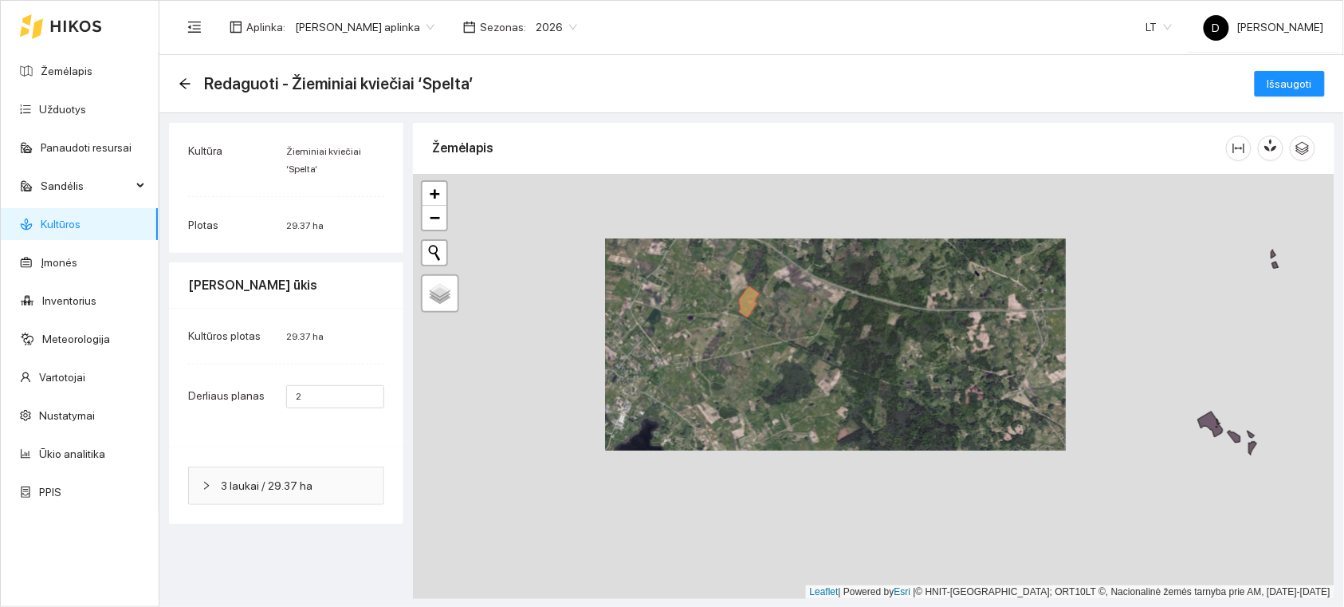
drag, startPoint x: 1057, startPoint y: 453, endPoint x: 734, endPoint y: 364, distance: 334.9
click at [734, 364] on div "+ − Nieko nerasta. Bandykite dar kartą. Žemėlapis Palydovas Leaflet | Powered b…" at bounding box center [874, 386] width 922 height 425
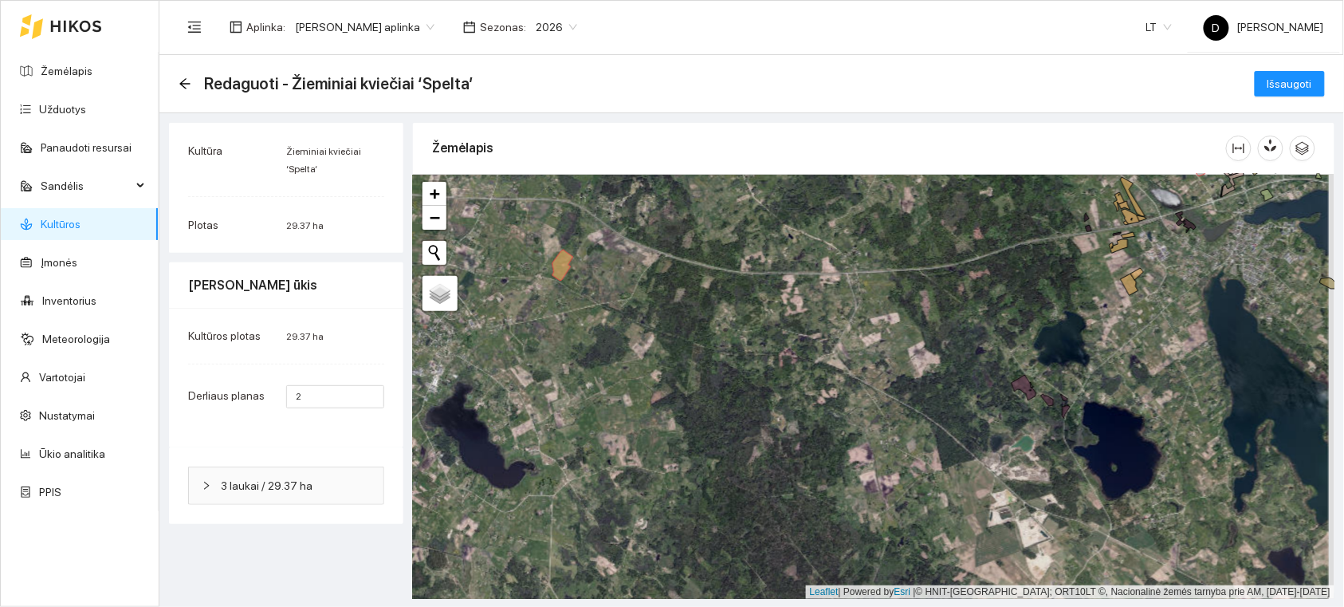
drag, startPoint x: 1081, startPoint y: 329, endPoint x: 826, endPoint y: 437, distance: 276.5
click at [826, 437] on div "+ − Nieko nerasta. Bandykite dar kartą. Žemėlapis Palydovas Leaflet | Powered b…" at bounding box center [874, 386] width 922 height 425
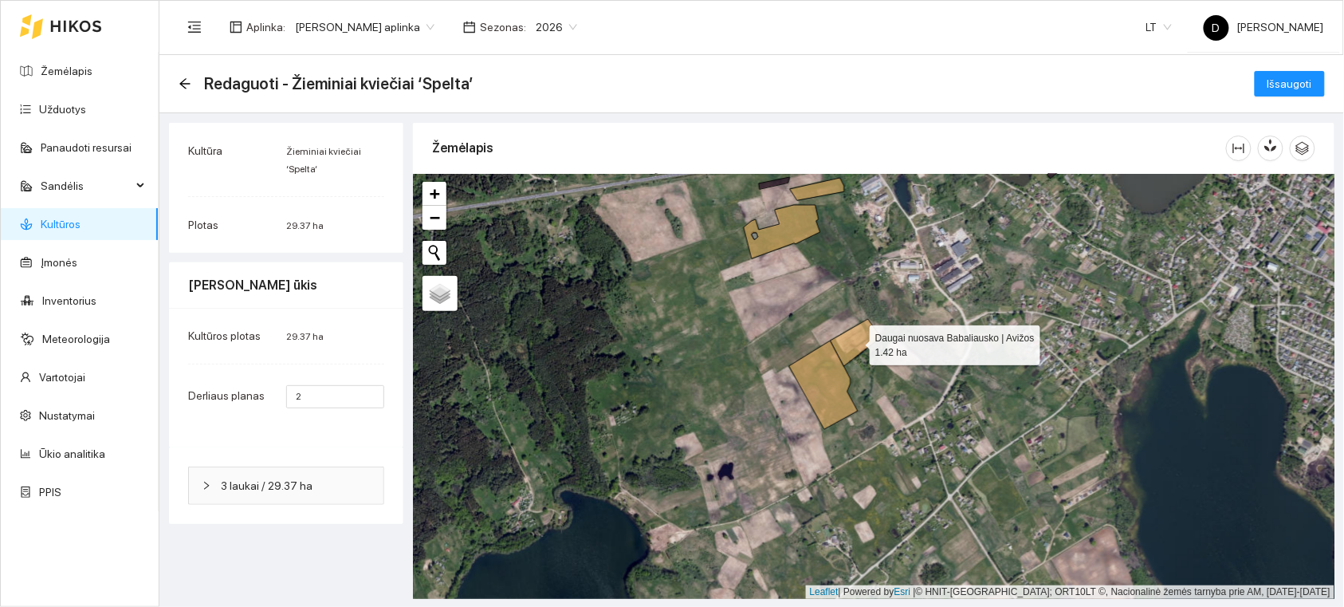
click at [846, 341] on icon at bounding box center [855, 342] width 49 height 47
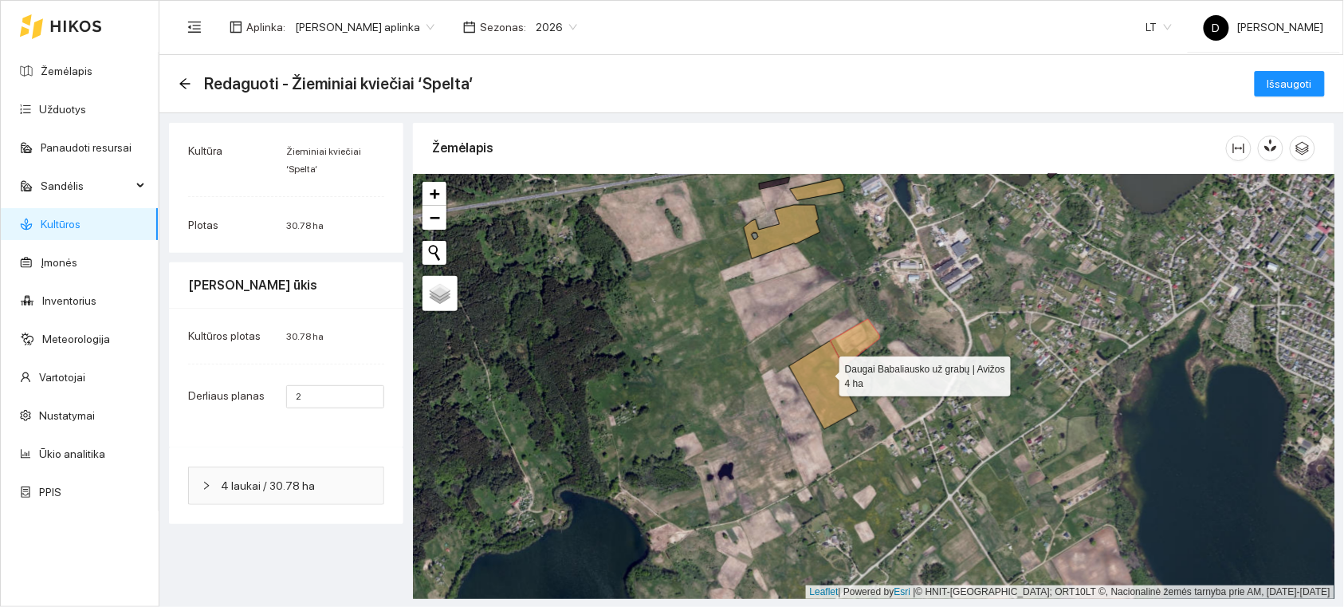
click at [825, 372] on icon at bounding box center [823, 385] width 69 height 89
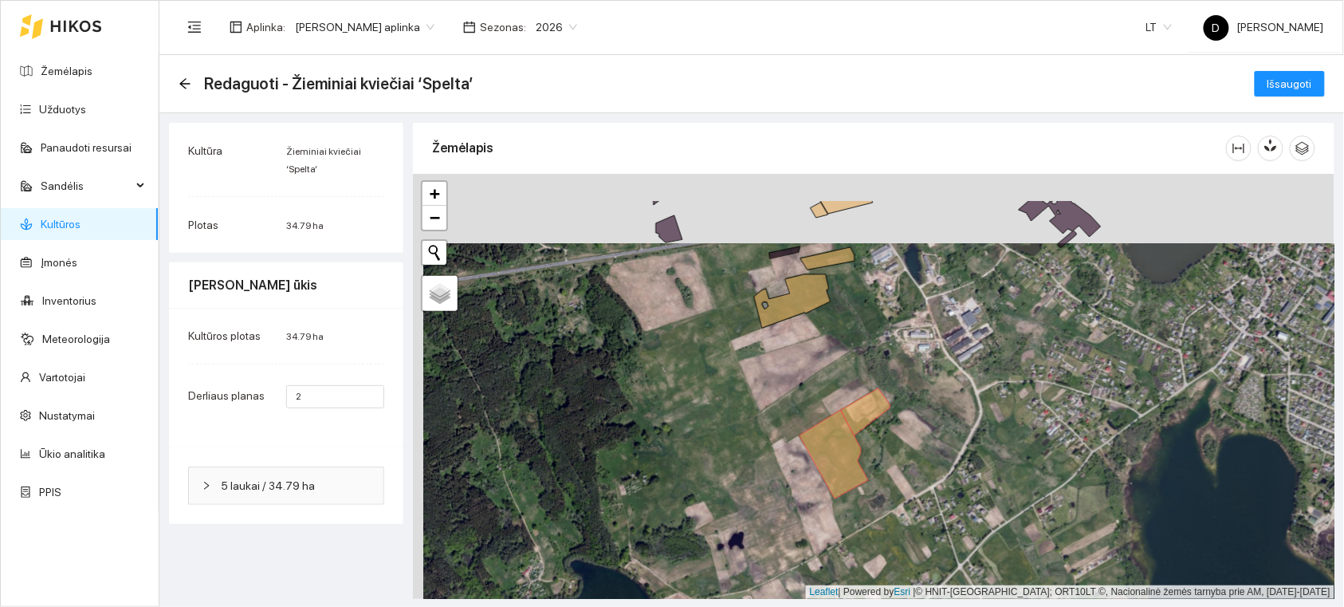
drag, startPoint x: 823, startPoint y: 289, endPoint x: 826, endPoint y: 419, distance: 130.0
click at [835, 426] on div "+ − Nieko nerasta. Bandykite dar kartą. Žemėlapis Palydovas Leaflet | Powered b…" at bounding box center [874, 386] width 922 height 425
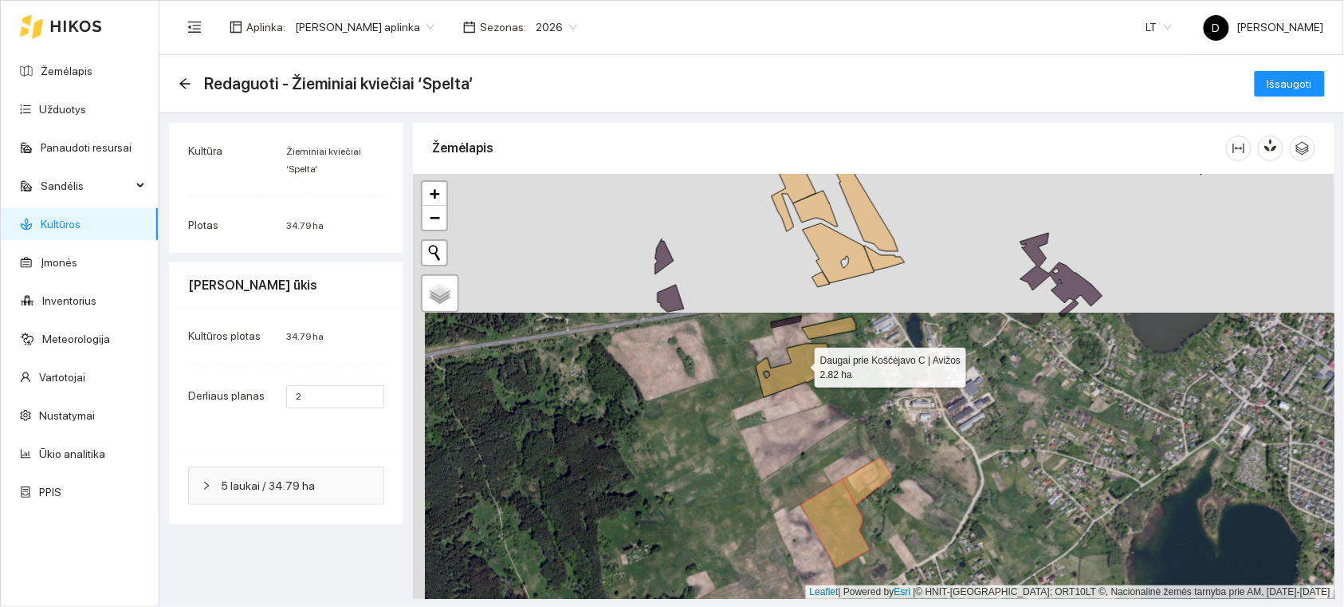
click at [801, 364] on icon at bounding box center [794, 370] width 77 height 53
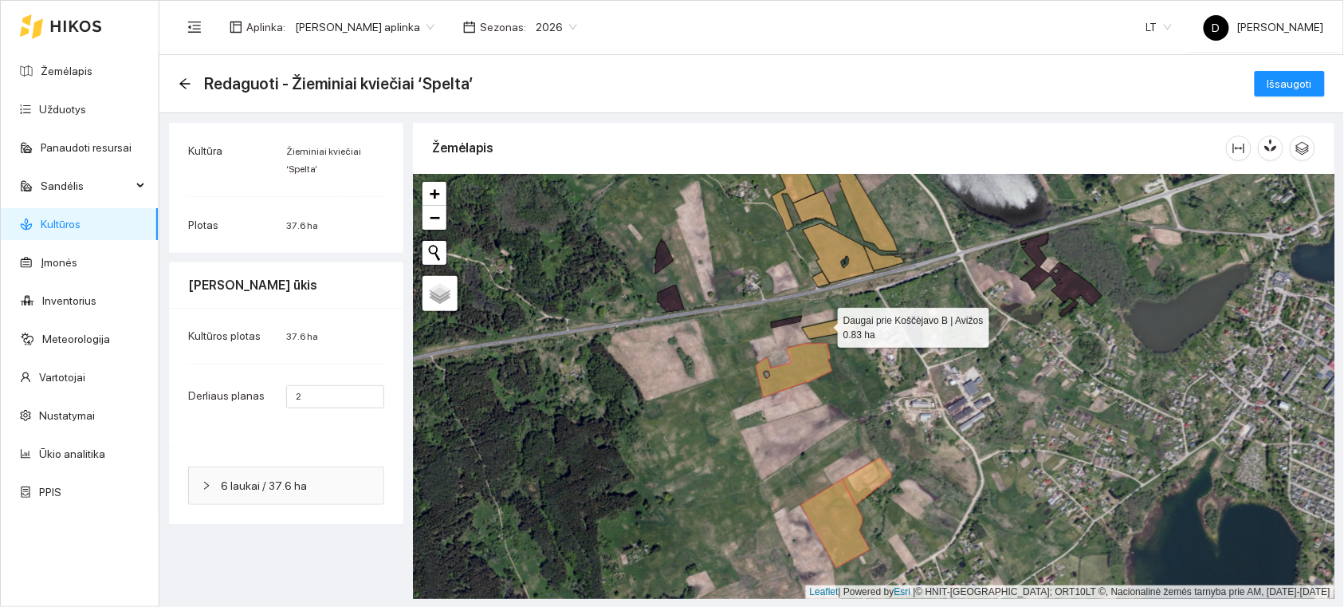
click at [824, 324] on icon at bounding box center [829, 328] width 54 height 22
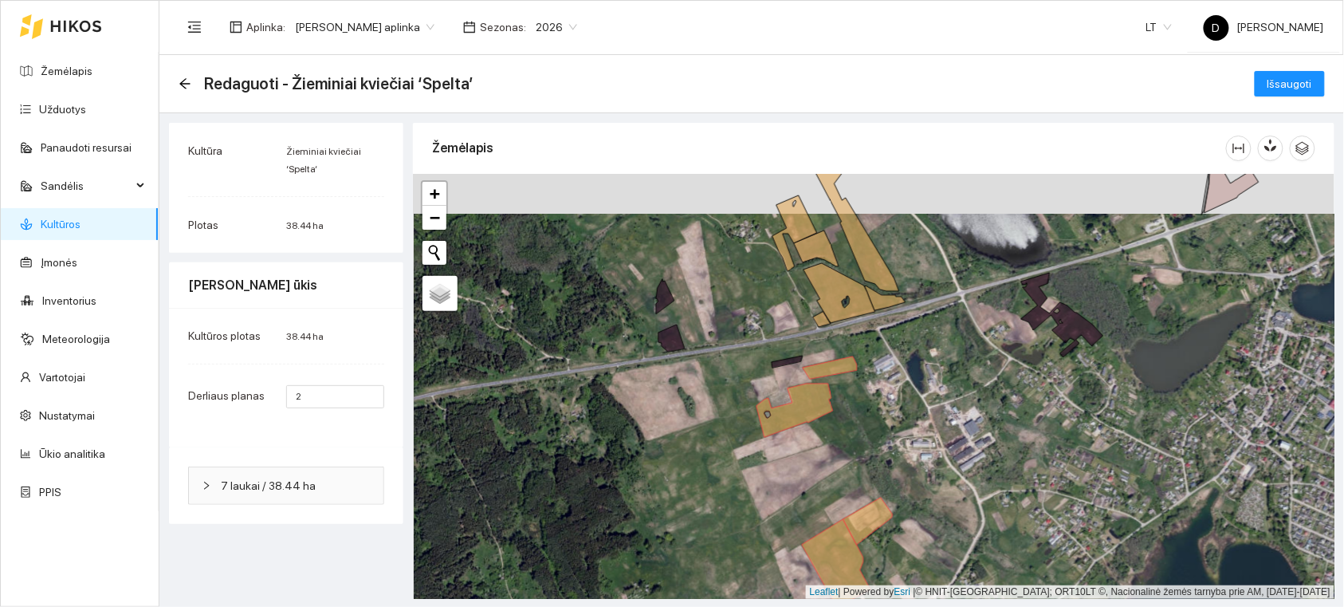
drag, startPoint x: 865, startPoint y: 329, endPoint x: 879, endPoint y: 473, distance: 144.2
click at [879, 471] on div "+ − Nieko nerasta. Bandykite dar kartą. Žemėlapis Palydovas Leaflet | Powered b…" at bounding box center [874, 386] width 922 height 425
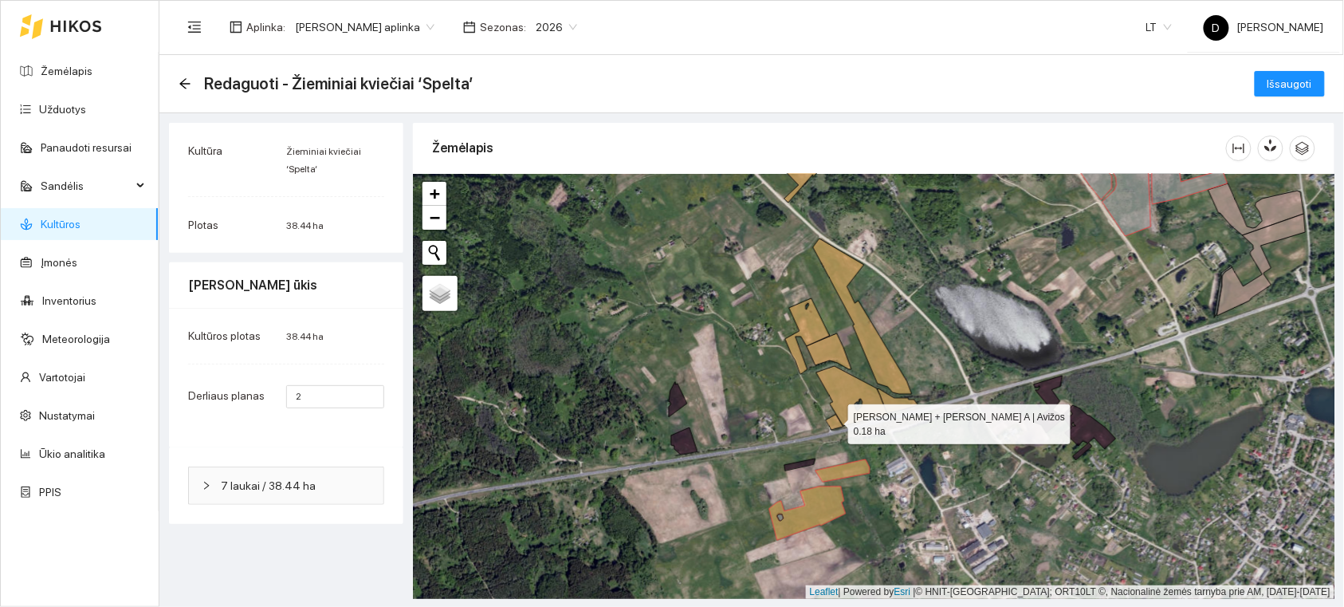
click at [834, 420] on icon at bounding box center [835, 422] width 18 height 15
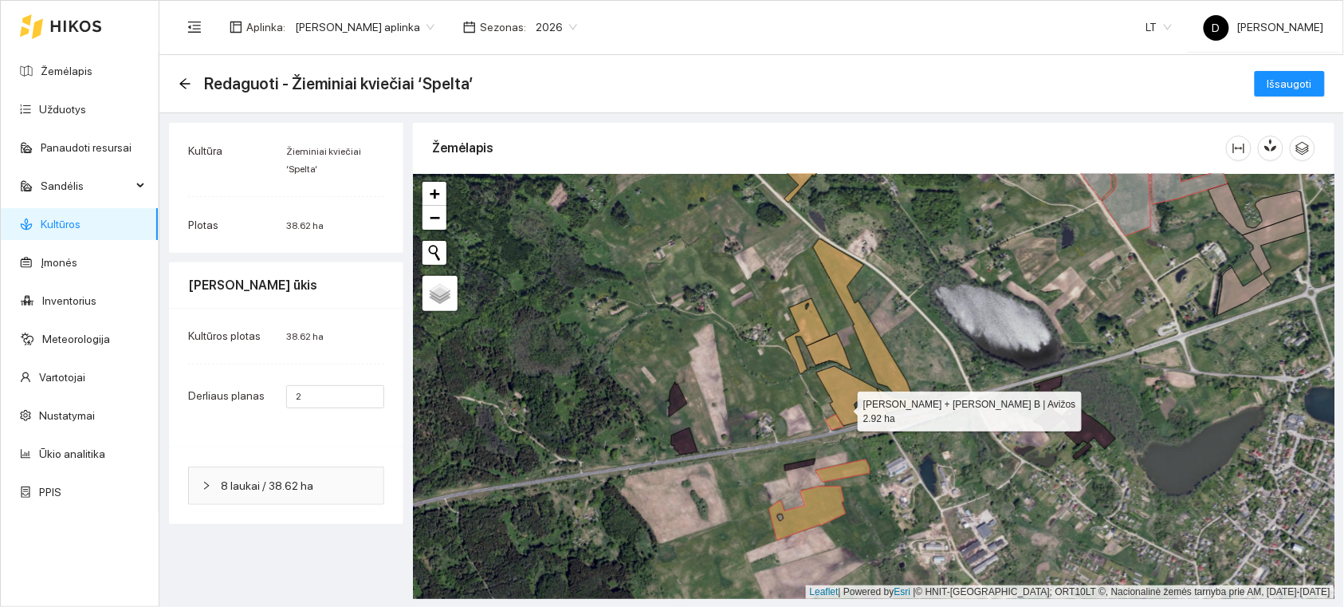
drag, startPoint x: 844, startPoint y: 407, endPoint x: 852, endPoint y: 401, distance: 10.2
click at [845, 407] on icon at bounding box center [853, 396] width 72 height 60
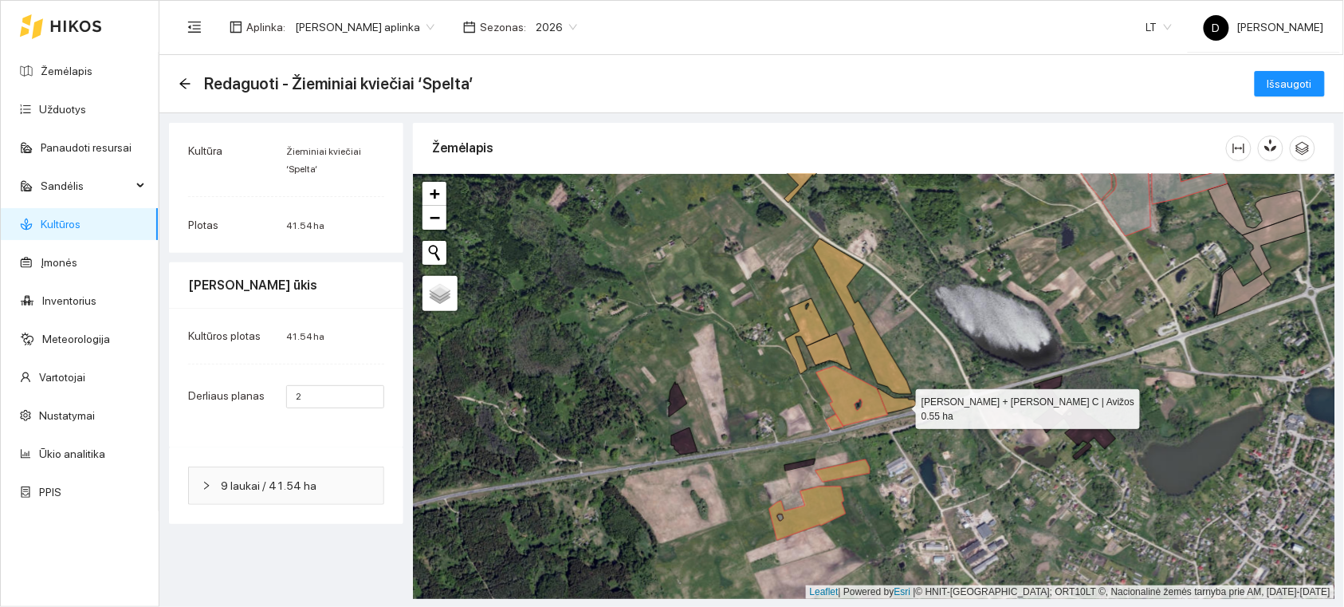
click at [899, 403] on icon at bounding box center [898, 400] width 41 height 25
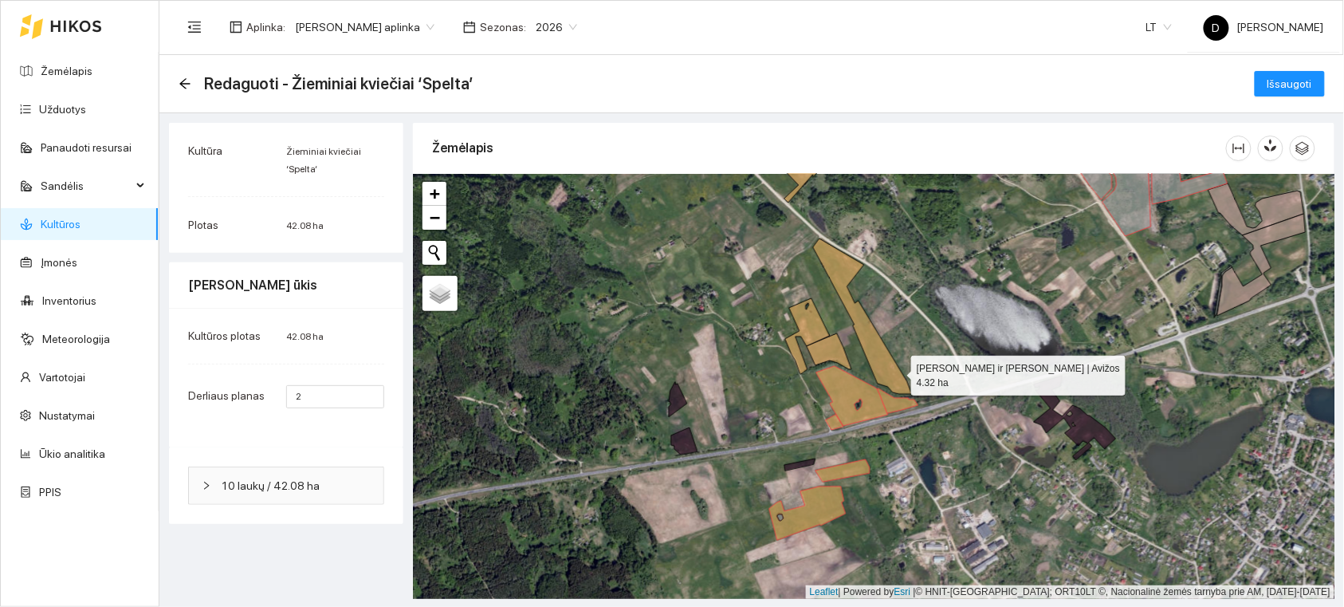
click at [897, 372] on icon at bounding box center [862, 315] width 99 height 155
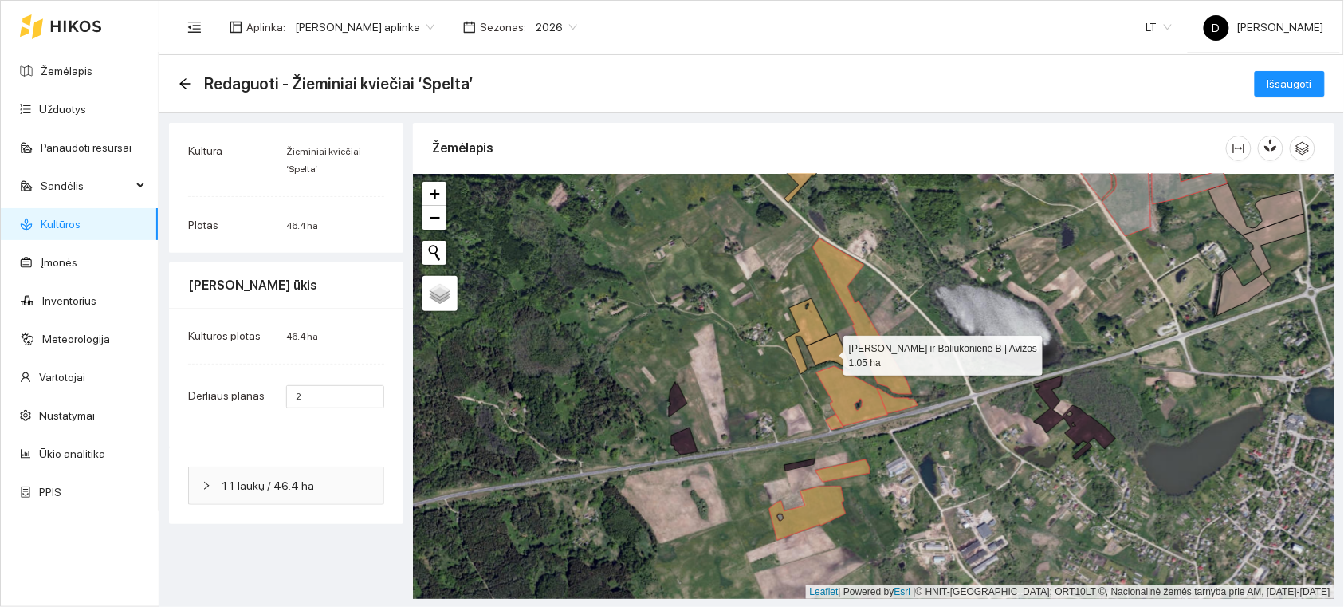
click at [840, 351] on icon at bounding box center [829, 351] width 45 height 36
click at [818, 353] on icon at bounding box center [828, 353] width 45 height 36
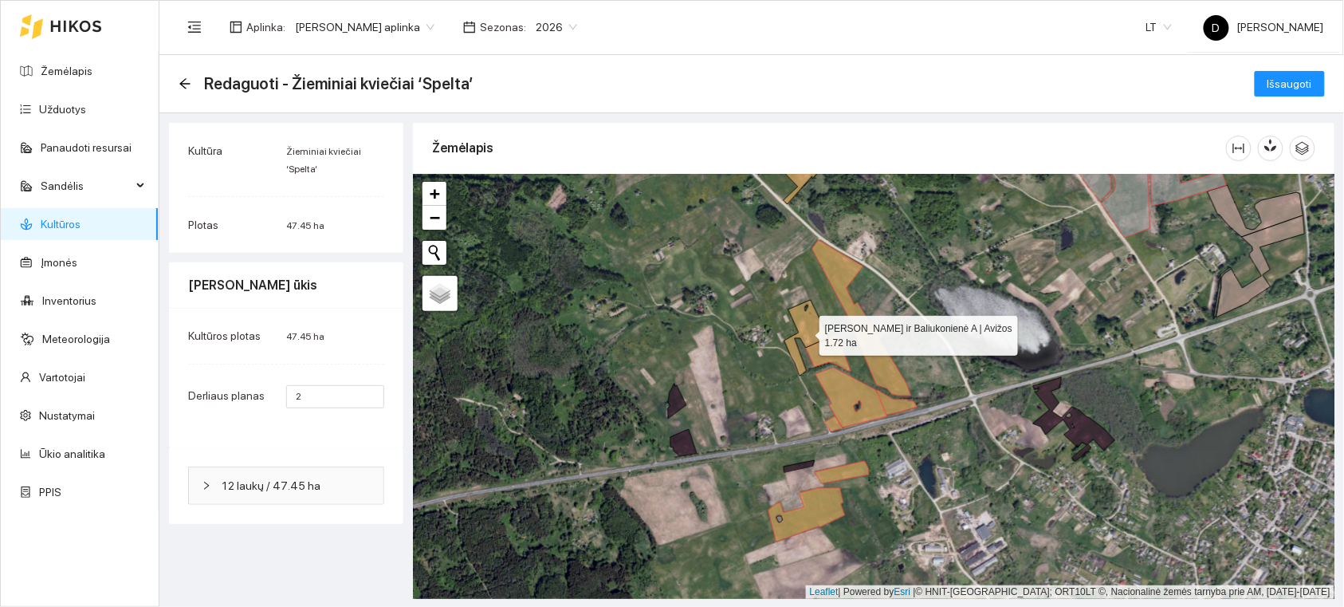
click at [816, 332] on icon at bounding box center [807, 338] width 45 height 76
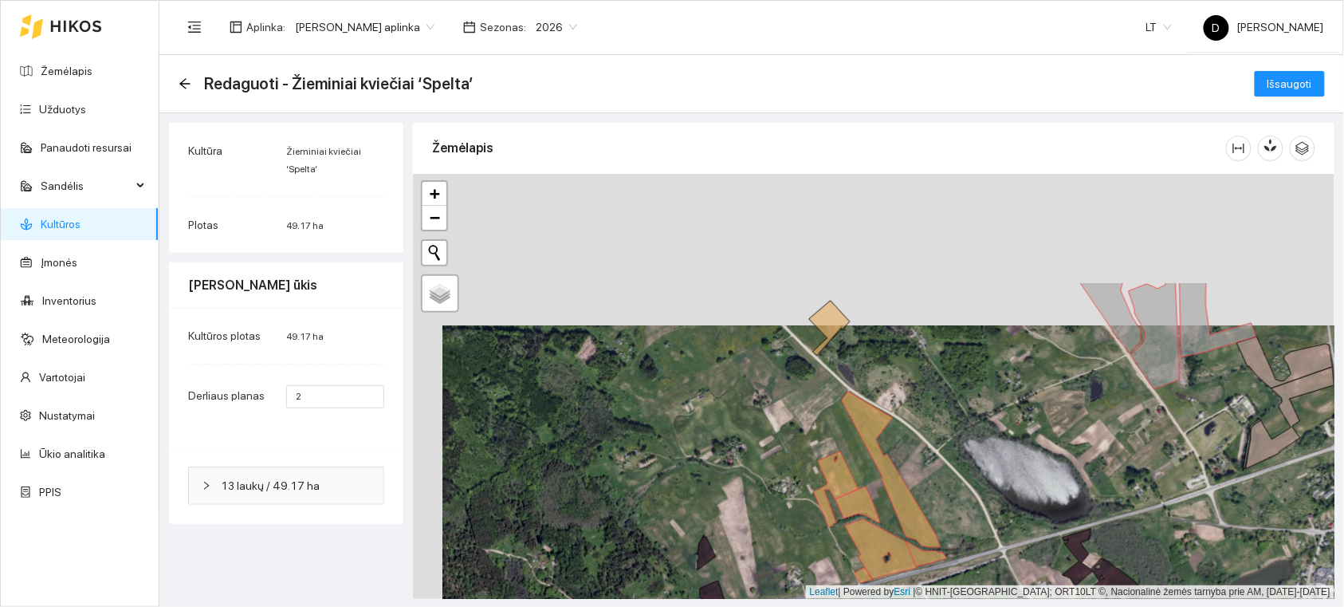
drag, startPoint x: 830, startPoint y: 293, endPoint x: 867, endPoint y: 478, distance: 188.6
click at [867, 478] on div "+ − Nieko nerasta. Bandykite dar kartą. Žemėlapis Palydovas Leaflet | Powered b…" at bounding box center [874, 386] width 922 height 425
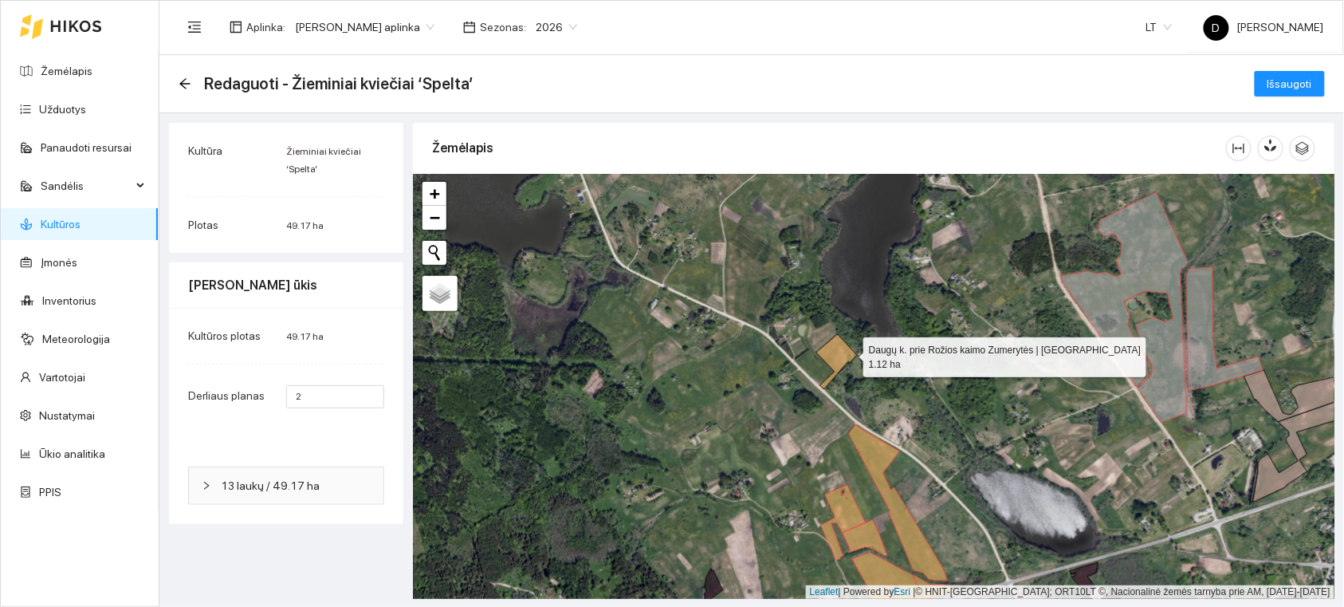
click at [849, 353] on icon at bounding box center [837, 361] width 41 height 55
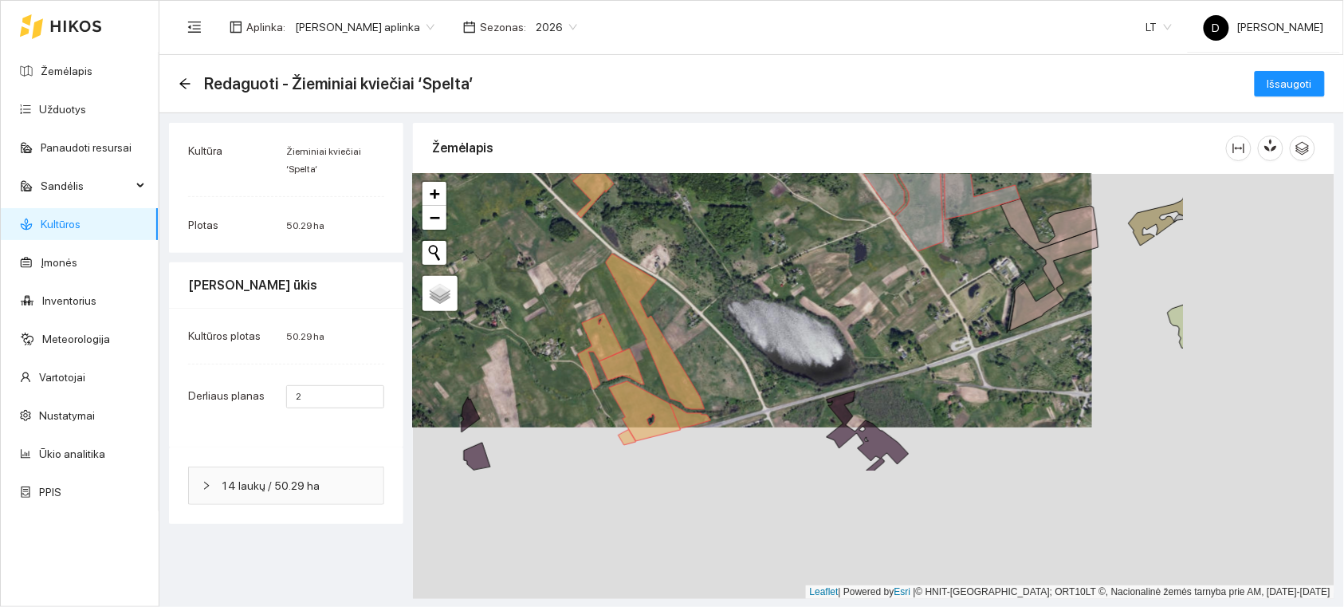
drag, startPoint x: 1014, startPoint y: 425, endPoint x: 800, endPoint y: 287, distance: 255.0
click at [800, 287] on div "+ − Nieko nerasta. Bandykite dar kartą. Žemėlapis Palydovas Leaflet | Powered b…" at bounding box center [874, 386] width 922 height 425
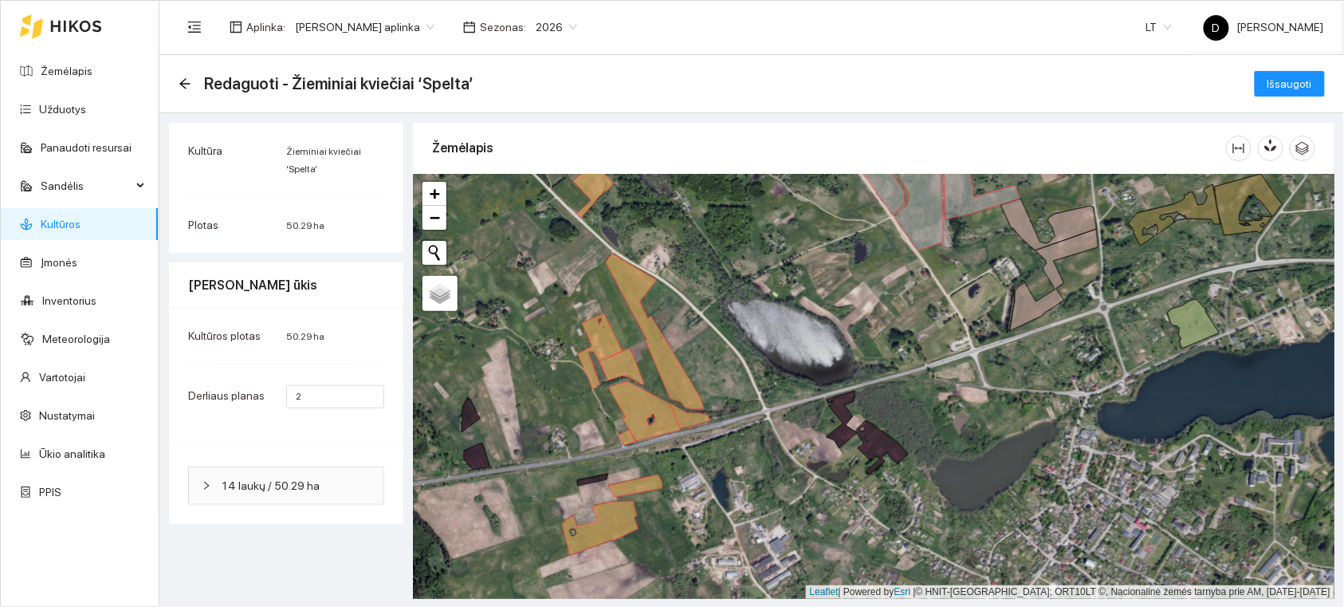
drag, startPoint x: 898, startPoint y: 376, endPoint x: 840, endPoint y: 297, distance: 98.1
click at [850, 306] on div "+ − Nieko nerasta. Bandykite dar kartą. Žemėlapis Palydovas Leaflet | Powered b…" at bounding box center [874, 386] width 922 height 425
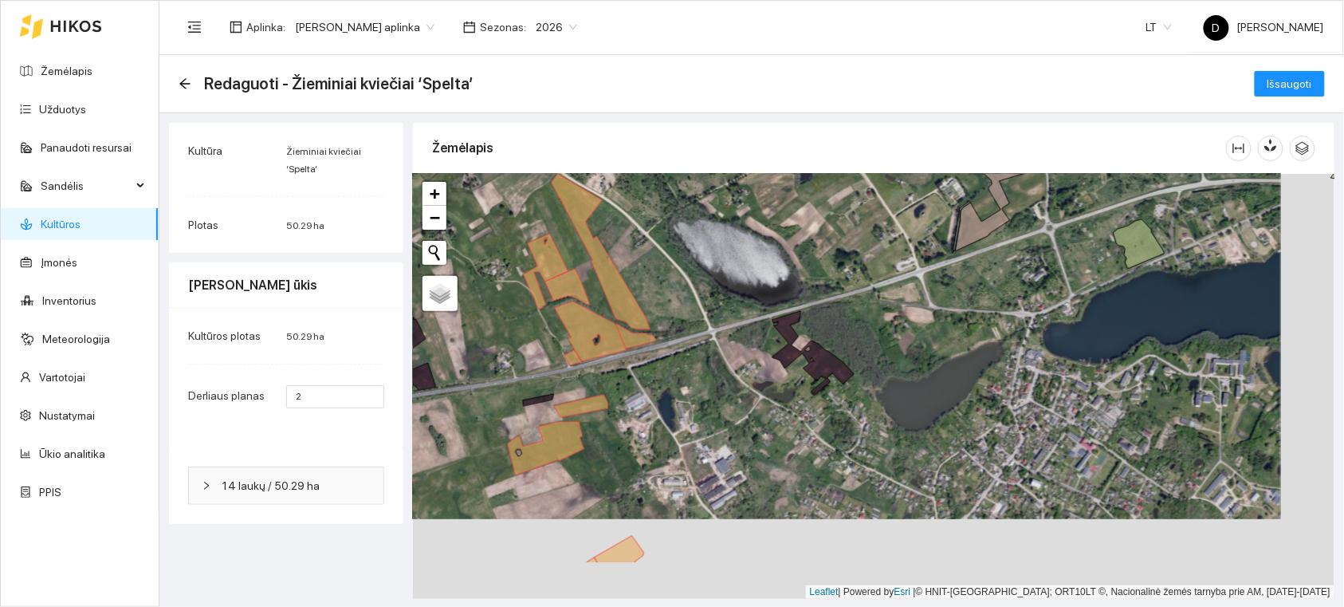
click at [814, 290] on div "+ − Nieko nerasta. Bandykite dar kartą. Žemėlapis Palydovas Leaflet | Powered b…" at bounding box center [874, 386] width 922 height 425
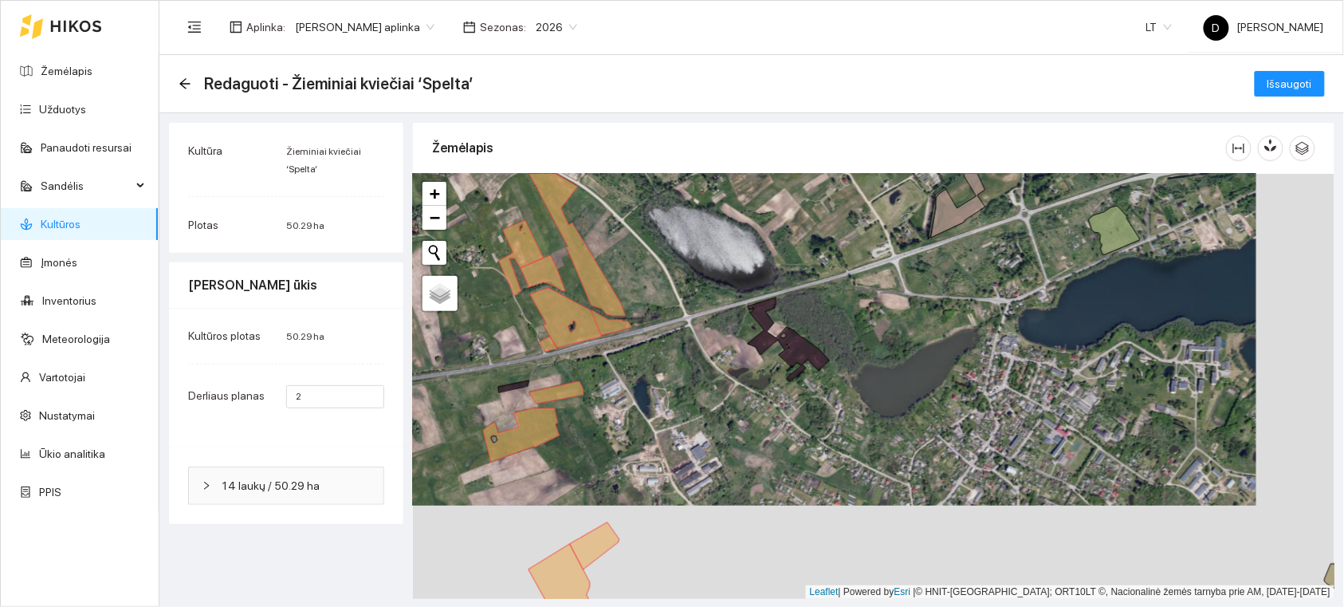
drag, startPoint x: 895, startPoint y: 338, endPoint x: 789, endPoint y: 356, distance: 106.7
click at [792, 354] on div "+ − Nieko nerasta. Bandykite dar kartą. Žemėlapis Palydovas Leaflet | Powered b…" at bounding box center [874, 386] width 922 height 425
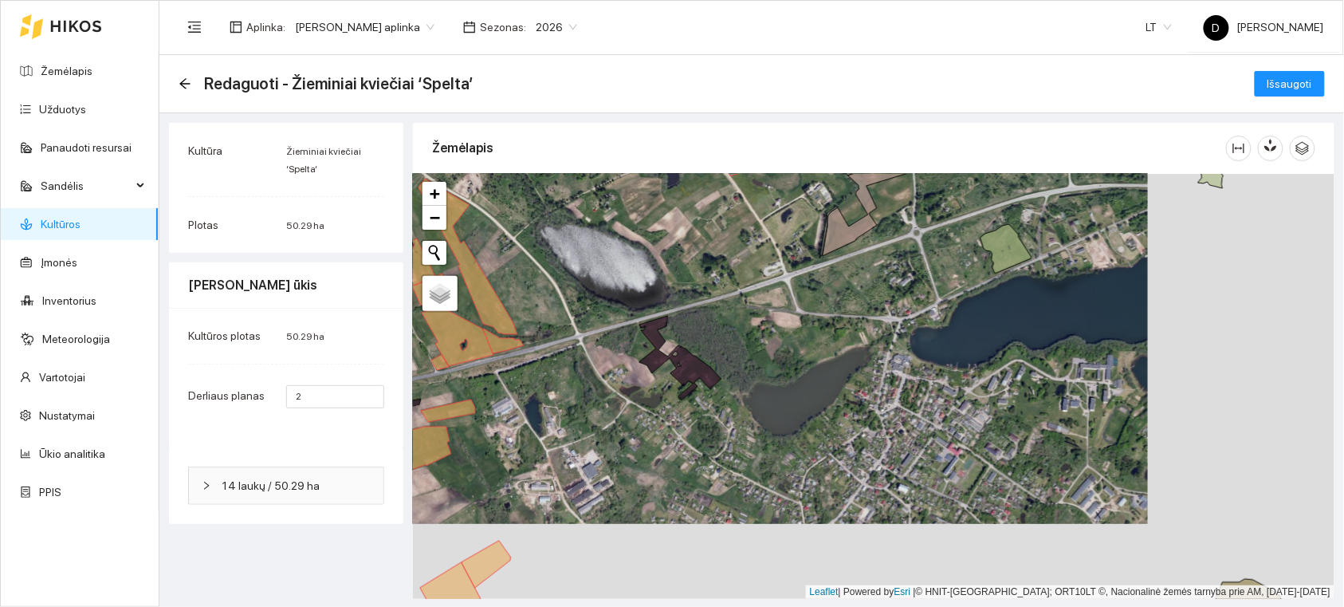
drag, startPoint x: 856, startPoint y: 312, endPoint x: 762, endPoint y: 426, distance: 147.8
click at [762, 426] on div "+ − Nieko nerasta. Bandykite dar kartą. Žemėlapis Palydovas Leaflet | Powered b…" at bounding box center [874, 386] width 922 height 425
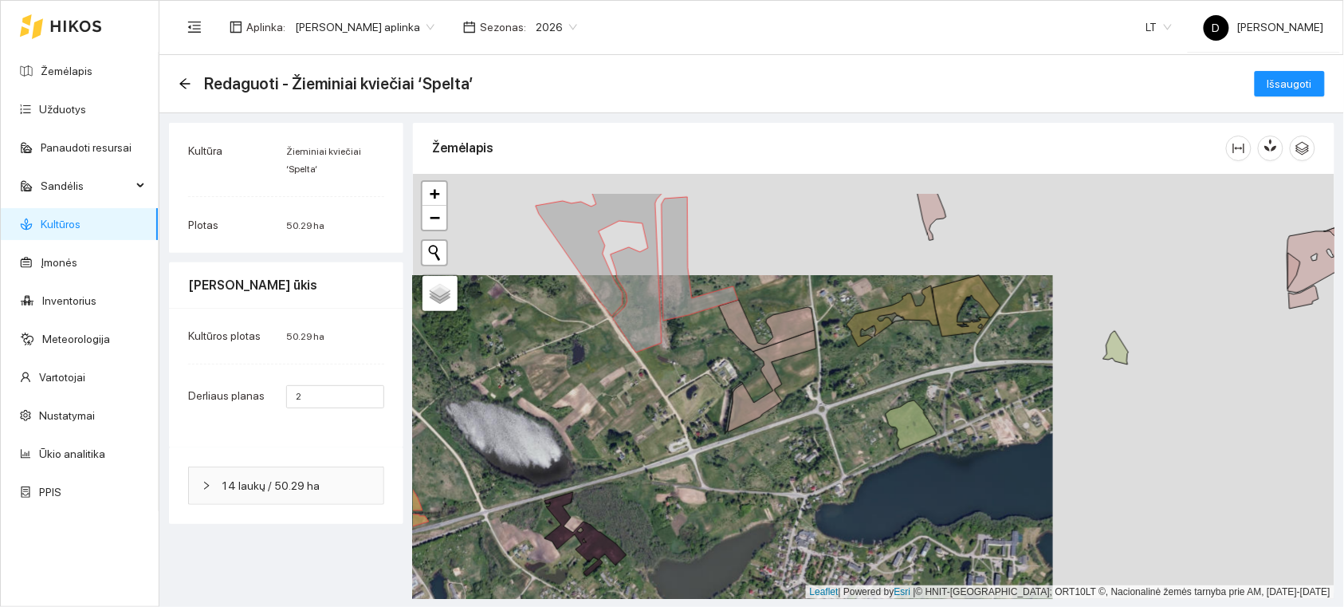
drag, startPoint x: 750, startPoint y: 392, endPoint x: 755, endPoint y: 482, distance: 90.2
click at [755, 482] on div "+ − Nieko nerasta. Bandykite dar kartą. Žemėlapis Palydovas Leaflet | Powered b…" at bounding box center [874, 386] width 922 height 425
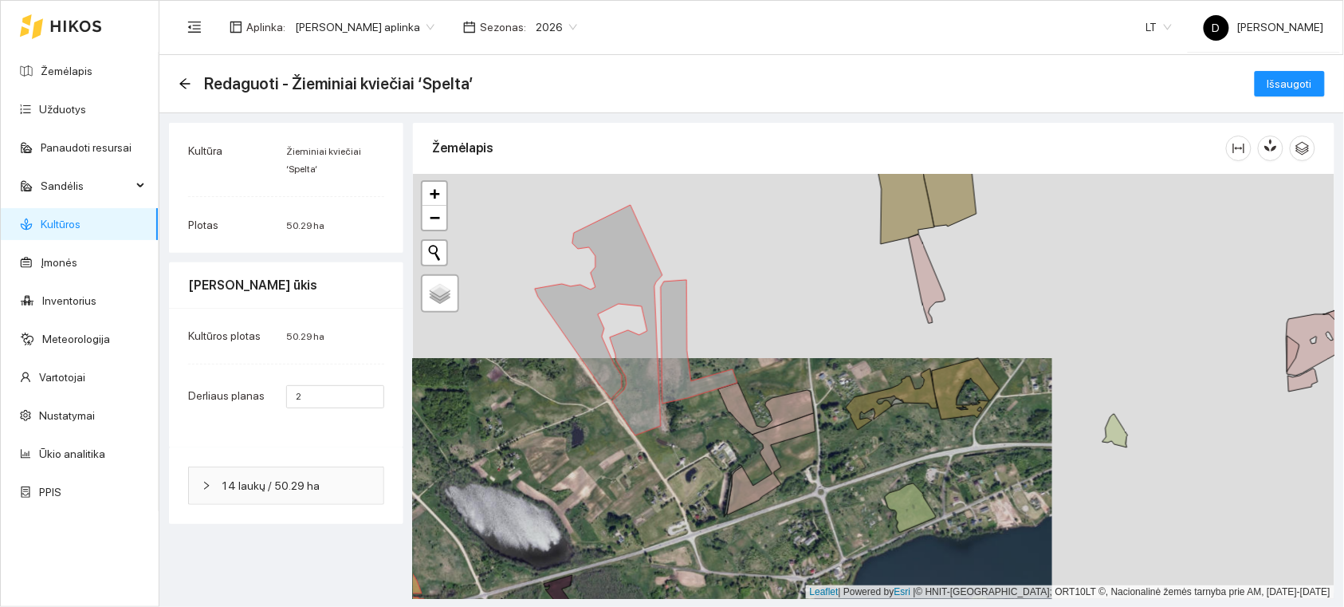
drag, startPoint x: 742, startPoint y: 442, endPoint x: 743, endPoint y: 453, distance: 11.2
click at [743, 460] on div "+ − Nieko nerasta. Bandykite dar kartą. Žemėlapis Palydovas Leaflet | Powered b…" at bounding box center [874, 386] width 922 height 425
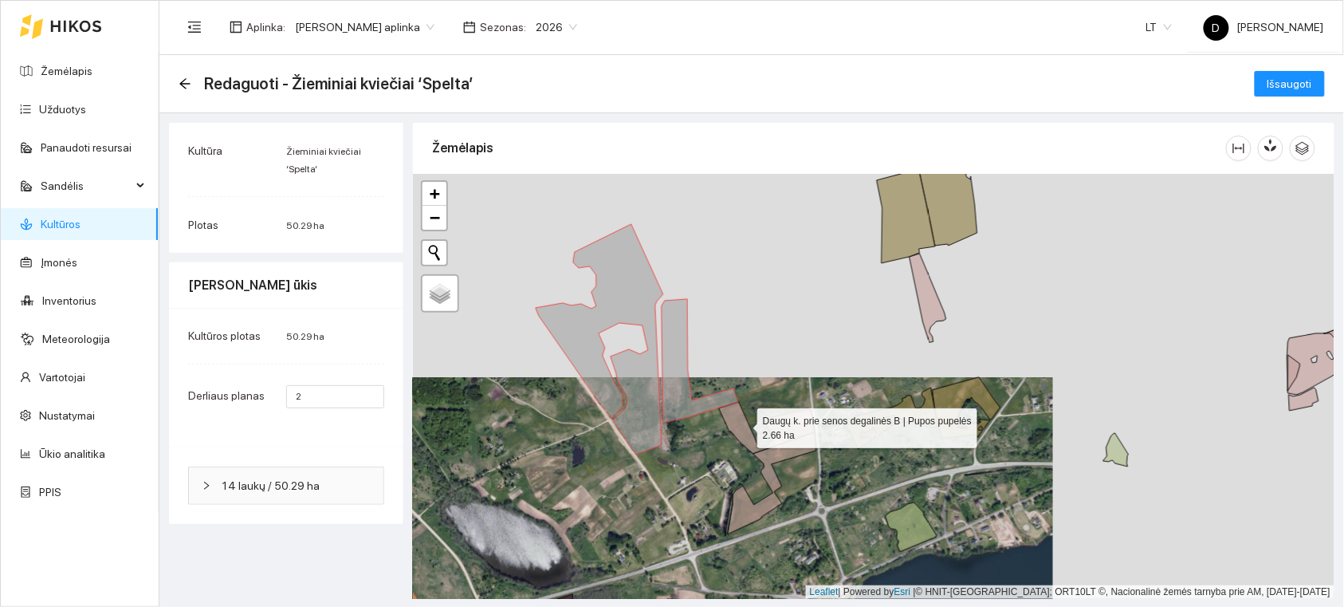
drag, startPoint x: 743, startPoint y: 423, endPoint x: 742, endPoint y: 443, distance: 19.2
click at [742, 443] on icon at bounding box center [767, 428] width 96 height 52
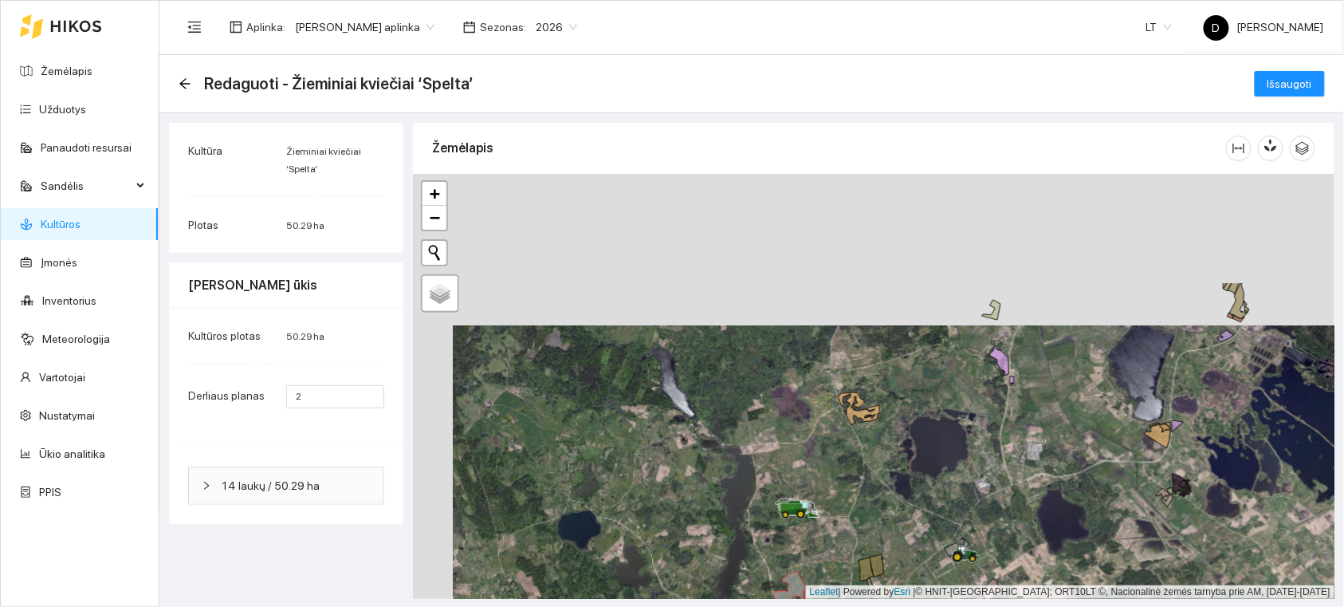
drag, startPoint x: 812, startPoint y: 278, endPoint x: 852, endPoint y: 429, distance: 156.7
click at [852, 429] on div "+ − Nieko nerasta. Bandykite dar kartą. Žemėlapis Palydovas Leaflet | Powered b…" at bounding box center [874, 386] width 922 height 425
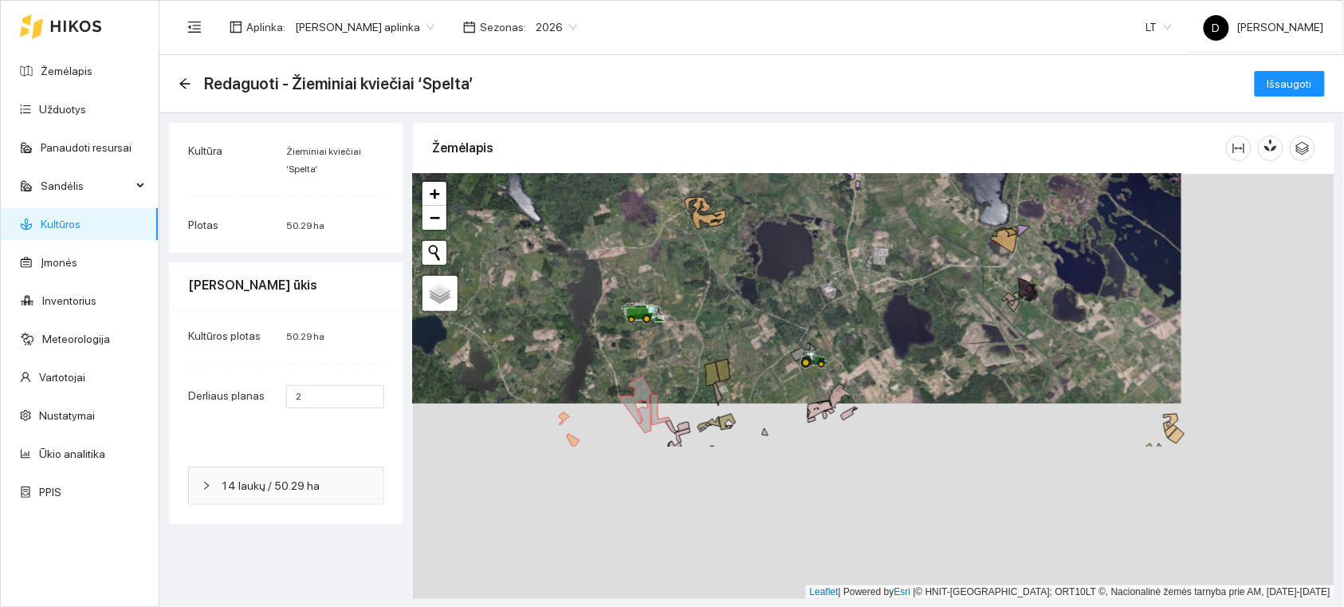
drag, startPoint x: 982, startPoint y: 482, endPoint x: 827, endPoint y: 285, distance: 250.5
click at [827, 285] on div "+ − Nieko nerasta. Bandykite dar kartą. Žemėlapis Palydovas Leaflet | Powered b…" at bounding box center [874, 386] width 922 height 425
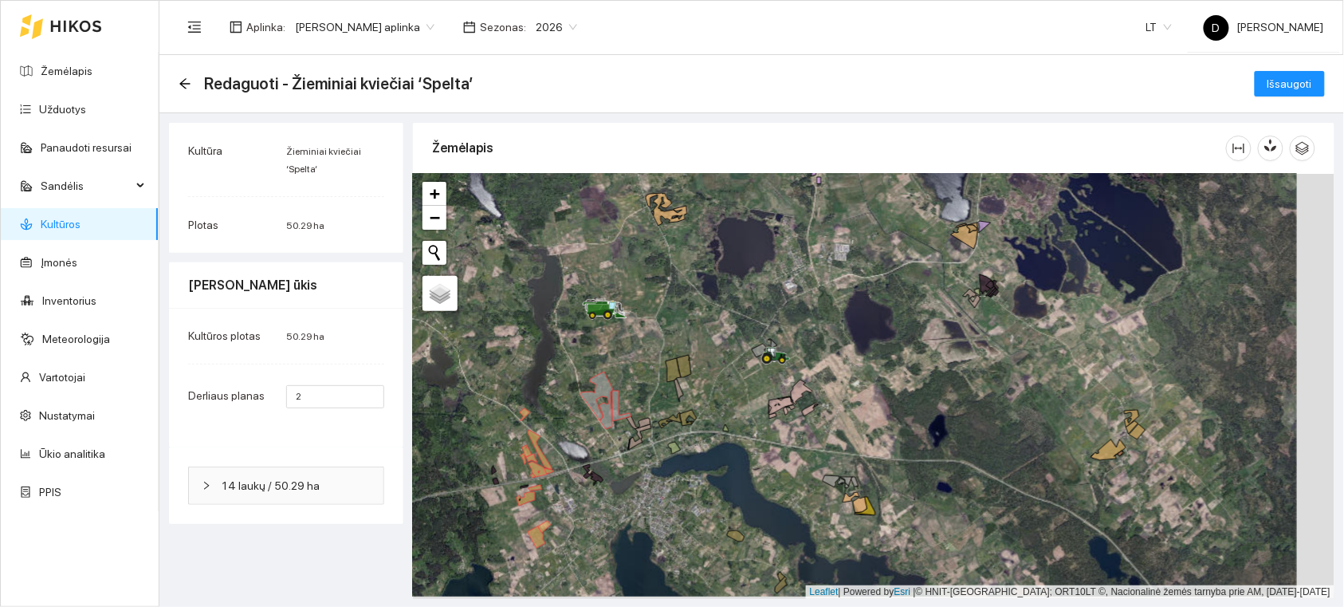
drag, startPoint x: 955, startPoint y: 361, endPoint x: 919, endPoint y: 359, distance: 36.0
click at [919, 359] on div "+ − Nieko nerasta. Bandykite dar kartą. Žemėlapis Palydovas Leaflet | Powered b…" at bounding box center [874, 386] width 922 height 425
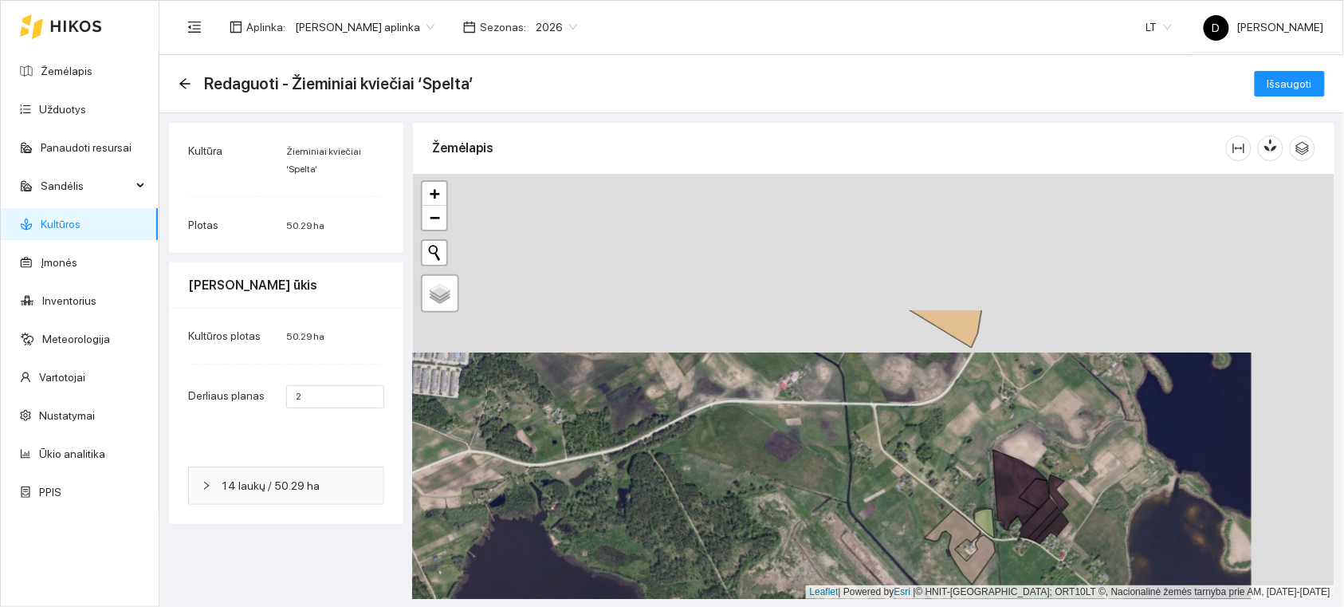
drag, startPoint x: 991, startPoint y: 253, endPoint x: 896, endPoint y: 429, distance: 200.2
click at [902, 434] on div "+ − Nieko nerasta. Bandykite dar kartą. Žemėlapis Palydovas Leaflet | Powered b…" at bounding box center [874, 386] width 922 height 425
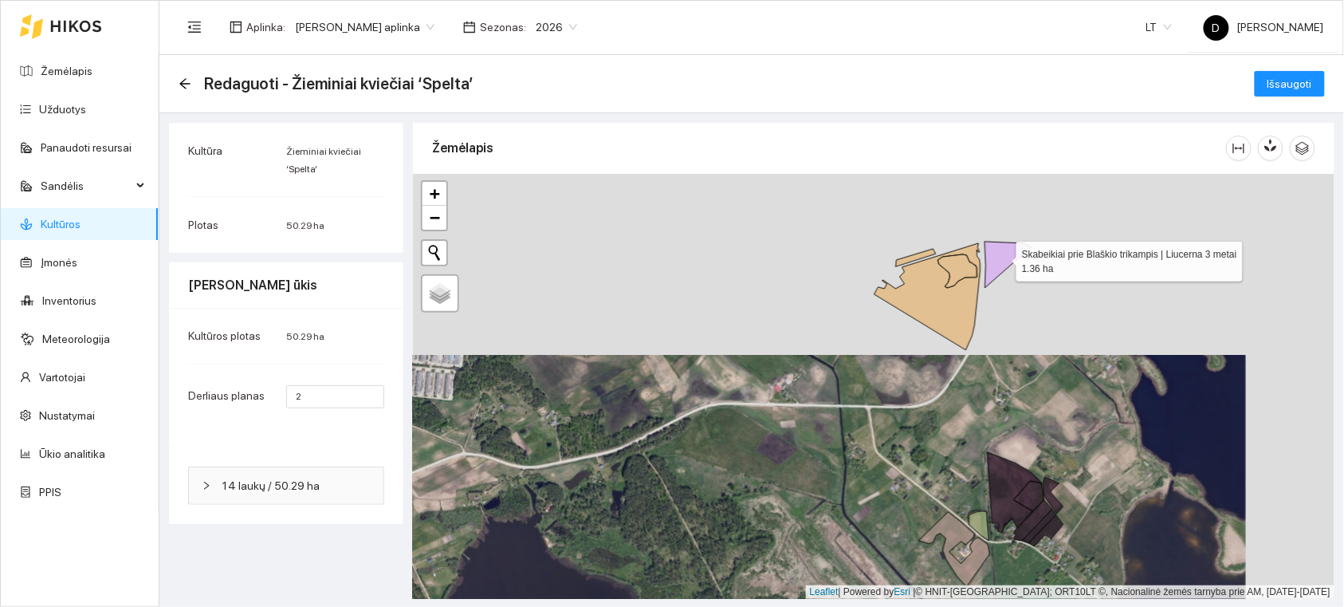
drag, startPoint x: 1000, startPoint y: 258, endPoint x: 903, endPoint y: 447, distance: 212.2
click at [986, 288] on icon at bounding box center [1009, 265] width 46 height 46
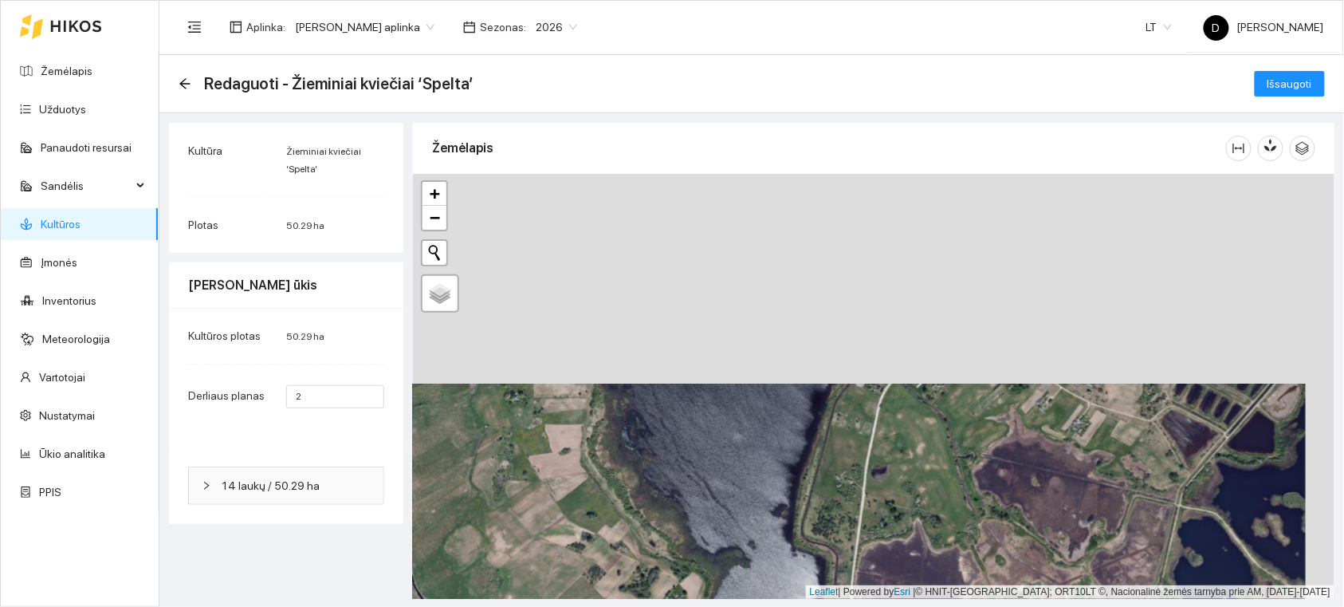
drag, startPoint x: 907, startPoint y: 262, endPoint x: 877, endPoint y: 471, distance: 211.8
click at [877, 471] on div "+ − Nieko nerasta. Bandykite dar kartą. Žemėlapis Palydovas Leaflet | Powered b…" at bounding box center [874, 386] width 922 height 425
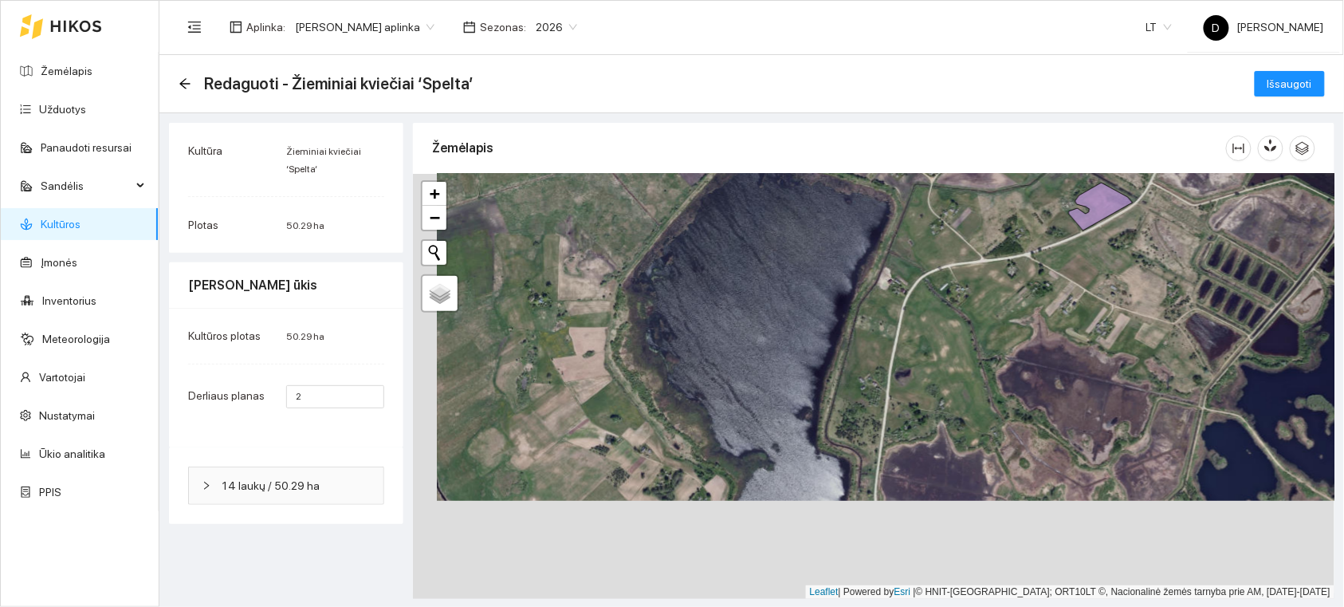
drag, startPoint x: 944, startPoint y: 347, endPoint x: 1002, endPoint y: 170, distance: 186.1
click at [1002, 170] on div "Žemėlapis + − Nieko nerasta. Bandykite dar kartą. Žemėlapis Palydovas Leaflet |…" at bounding box center [874, 358] width 922 height 471
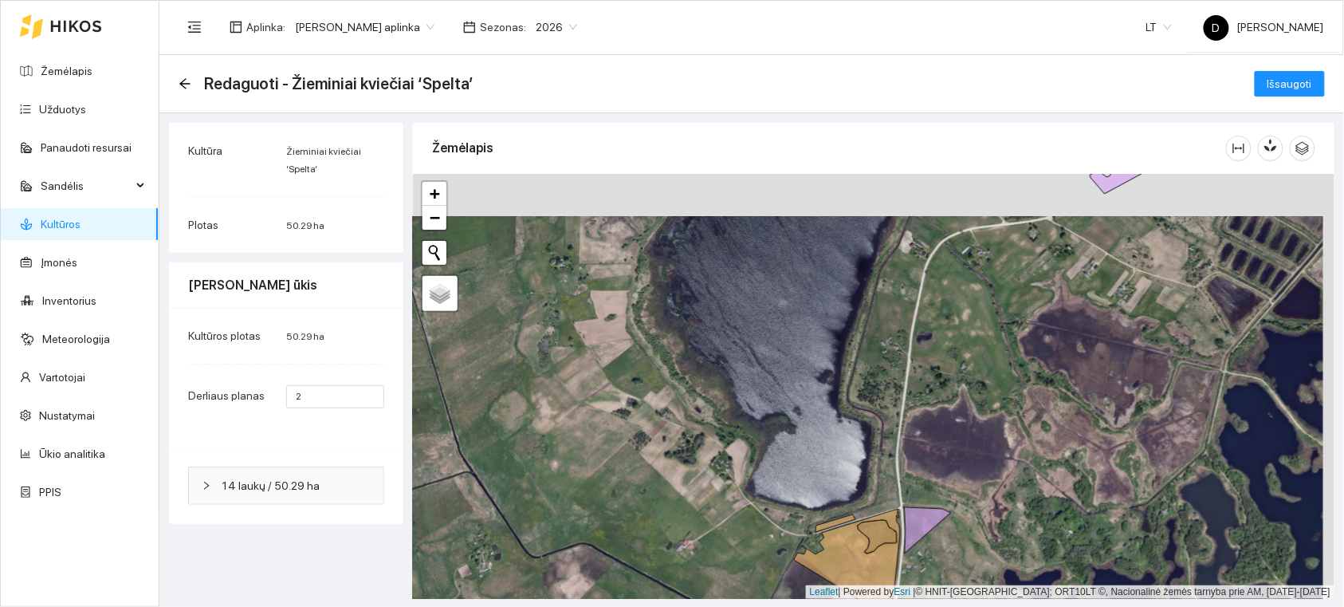
drag, startPoint x: 929, startPoint y: 338, endPoint x: 878, endPoint y: 498, distance: 167.5
click at [878, 498] on div "+ − Nieko nerasta. Bandykite dar kartą. Žemėlapis Palydovas Leaflet | Powered b…" at bounding box center [874, 386] width 922 height 425
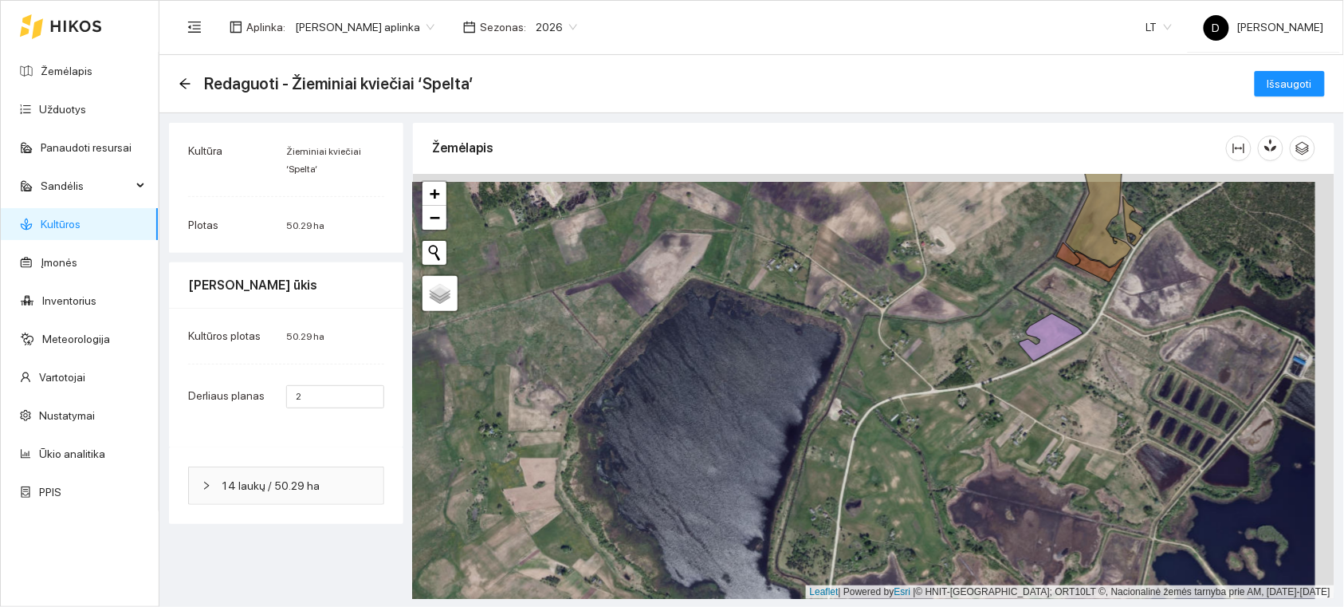
drag, startPoint x: 1001, startPoint y: 355, endPoint x: 856, endPoint y: 384, distance: 147.2
click at [856, 384] on div "+ − Nieko nerasta. Bandykite dar kartą. Žemėlapis Palydovas Leaflet | Powered b…" at bounding box center [874, 386] width 922 height 425
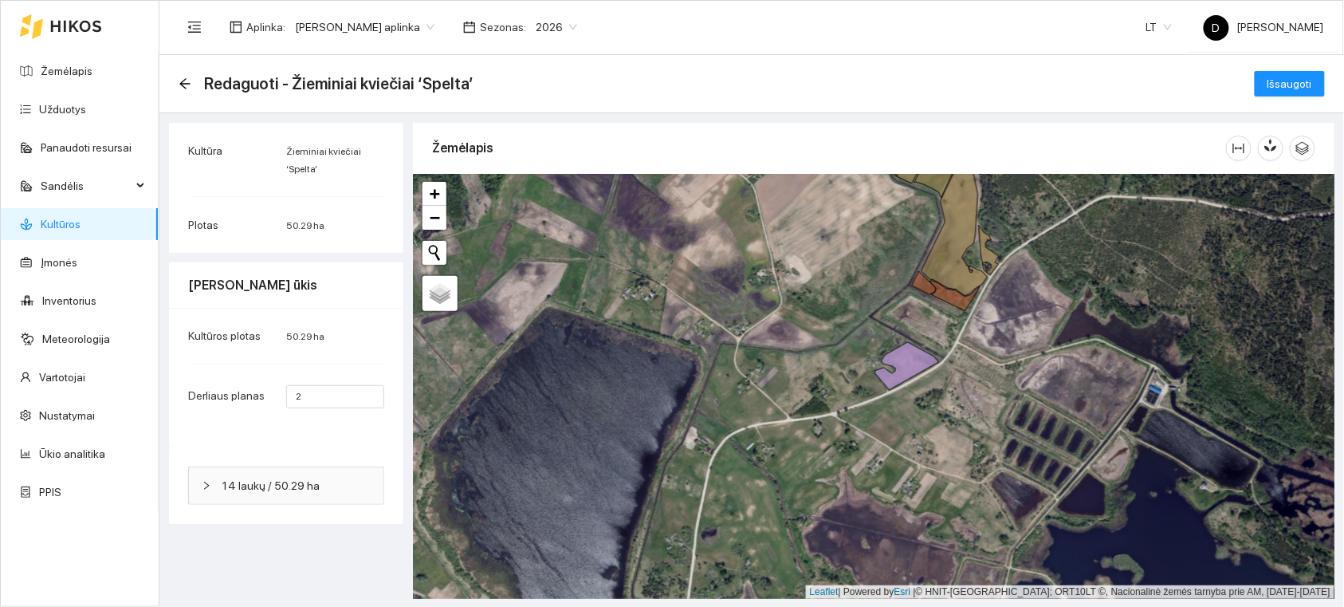
drag, startPoint x: 939, startPoint y: 333, endPoint x: 919, endPoint y: 369, distance: 41.4
click at [919, 369] on div "030527-9444 - 1 | Liucerna 3 metai 1.87 ha + − Nieko nerasta. Bandykite dar kar…" at bounding box center [874, 386] width 922 height 425
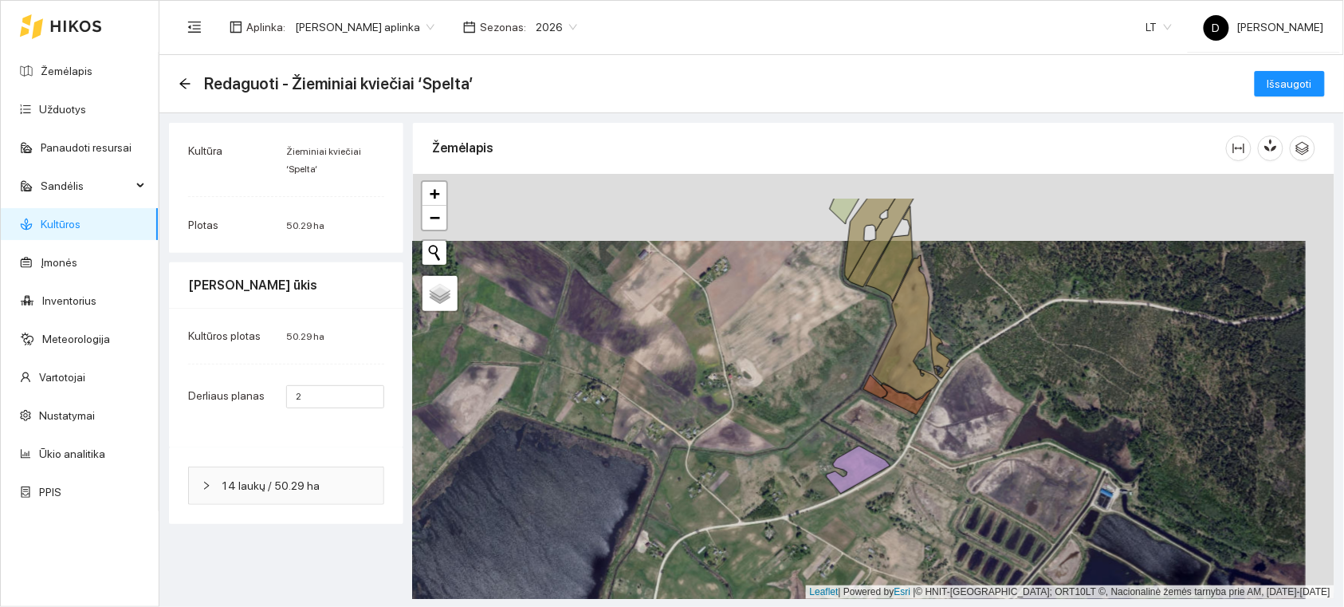
drag, startPoint x: 944, startPoint y: 388, endPoint x: 934, endPoint y: 410, distance: 23.9
click at [934, 410] on div "+ − Nieko nerasta. Bandykite dar kartą. Žemėlapis Palydovas Leaflet | Powered b…" at bounding box center [874, 386] width 922 height 425
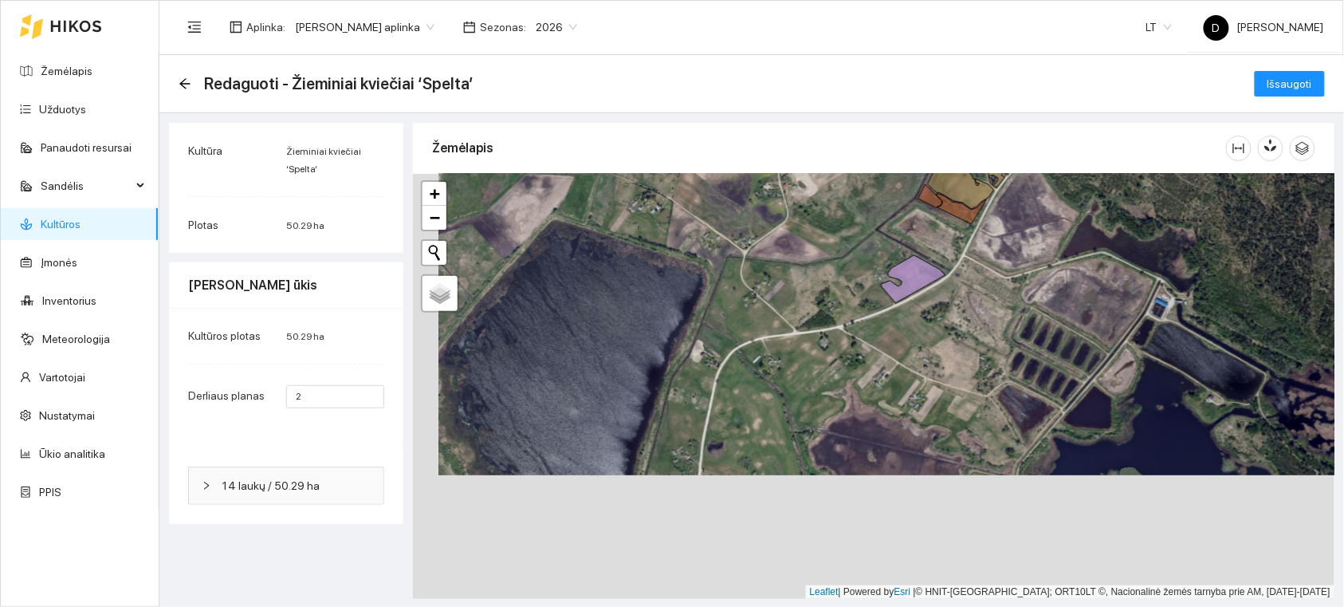
drag, startPoint x: 906, startPoint y: 365, endPoint x: 941, endPoint y: 288, distance: 84.9
click at [955, 265] on div "+ − Nieko nerasta. Bandykite dar kartą. Žemėlapis Palydovas Leaflet | Powered b…" at bounding box center [874, 386] width 922 height 425
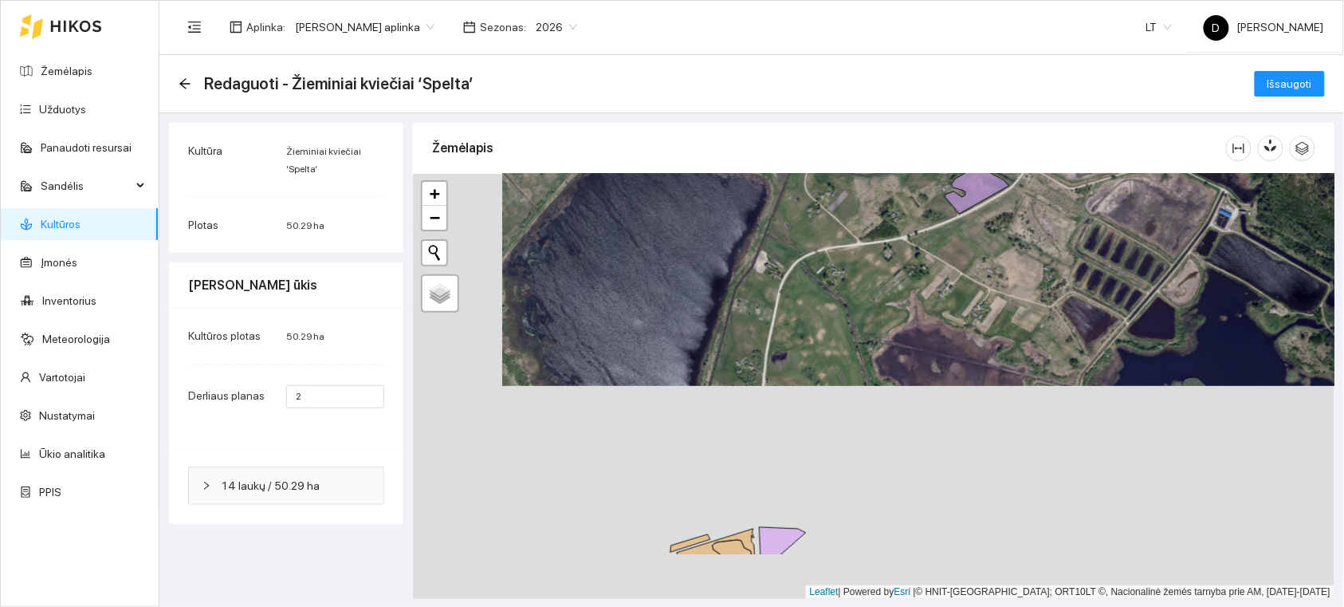
drag, startPoint x: 840, startPoint y: 419, endPoint x: 910, endPoint y: 327, distance: 116.1
click at [910, 327] on div "+ − Nieko nerasta. Bandykite dar kartą. Žemėlapis Palydovas Leaflet | Powered b…" at bounding box center [874, 386] width 922 height 425
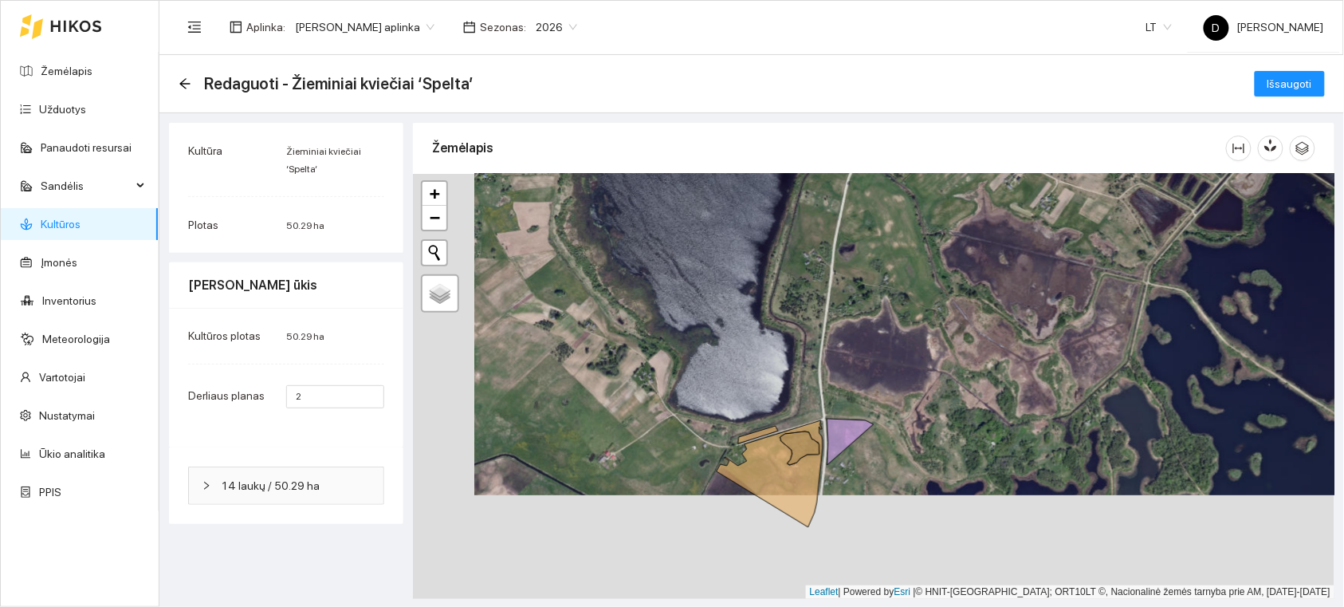
drag, startPoint x: 872, startPoint y: 410, endPoint x: 915, endPoint y: 355, distance: 70.4
click at [915, 355] on div "+ − Nieko nerasta. Bandykite dar kartą. Žemėlapis Palydovas Leaflet | Powered b…" at bounding box center [874, 386] width 922 height 425
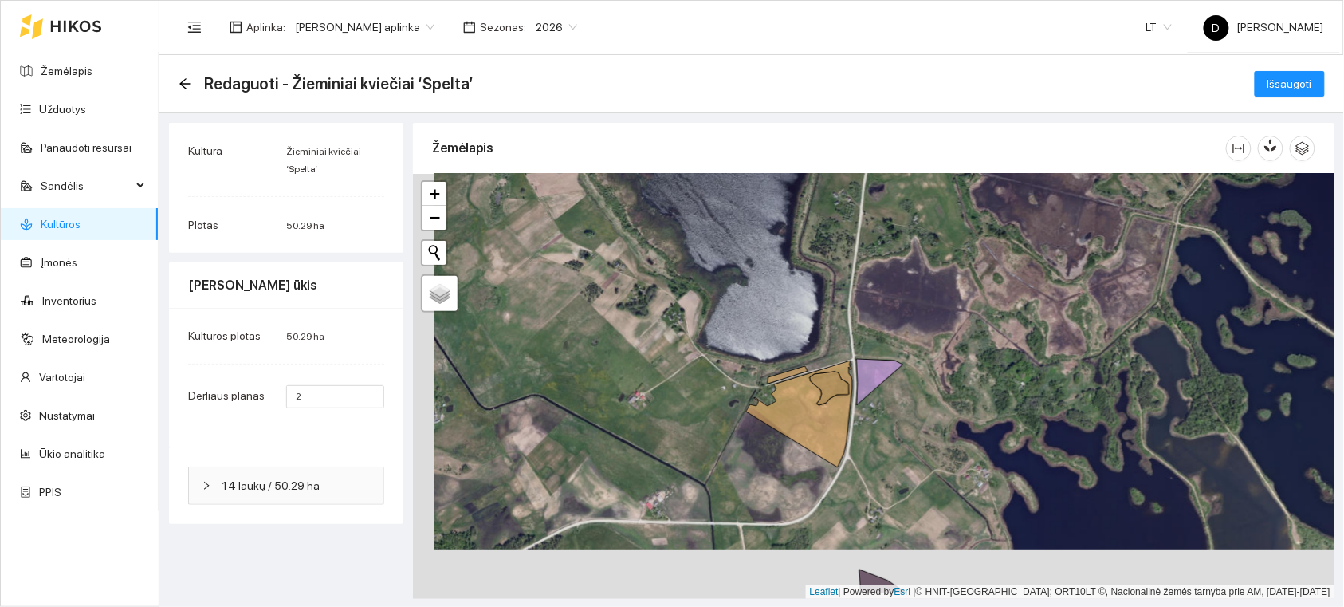
drag, startPoint x: 885, startPoint y: 409, endPoint x: 906, endPoint y: 360, distance: 53.6
click at [906, 360] on div "+ − Nieko nerasta. Bandykite dar kartą. Žemėlapis Palydovas Leaflet | Powered b…" at bounding box center [874, 386] width 922 height 425
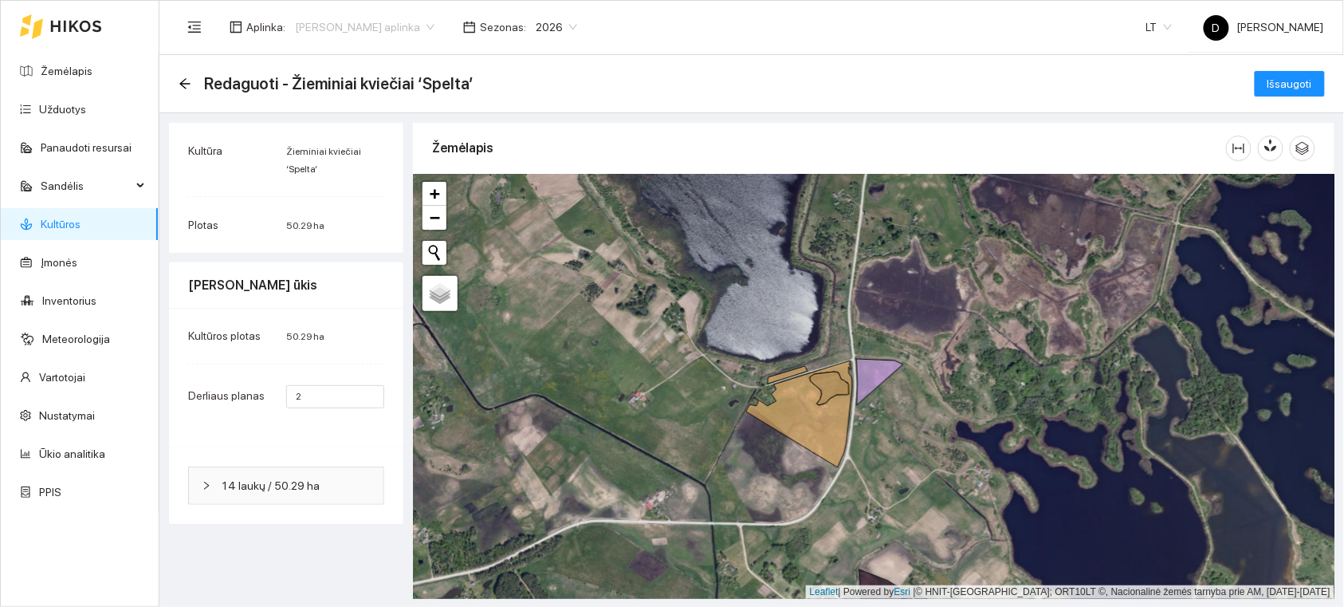
click at [435, 24] on span "[PERSON_NAME] aplinka" at bounding box center [365, 27] width 140 height 24
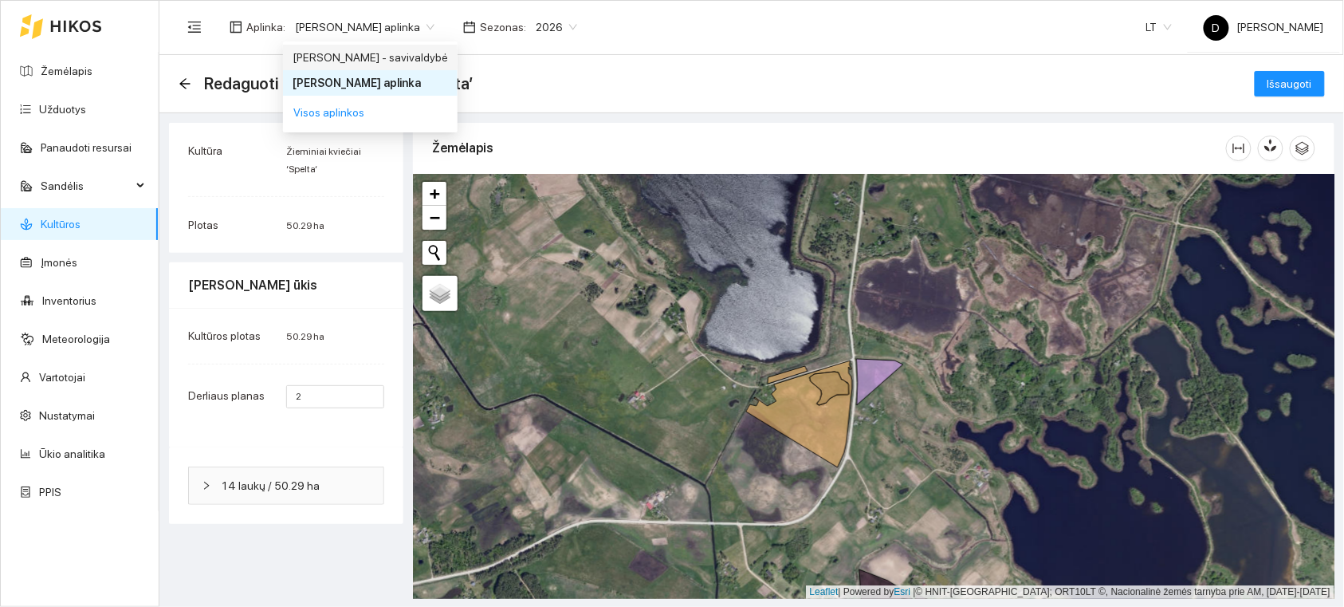
click at [435, 25] on span "[PERSON_NAME] aplinka" at bounding box center [365, 27] width 140 height 24
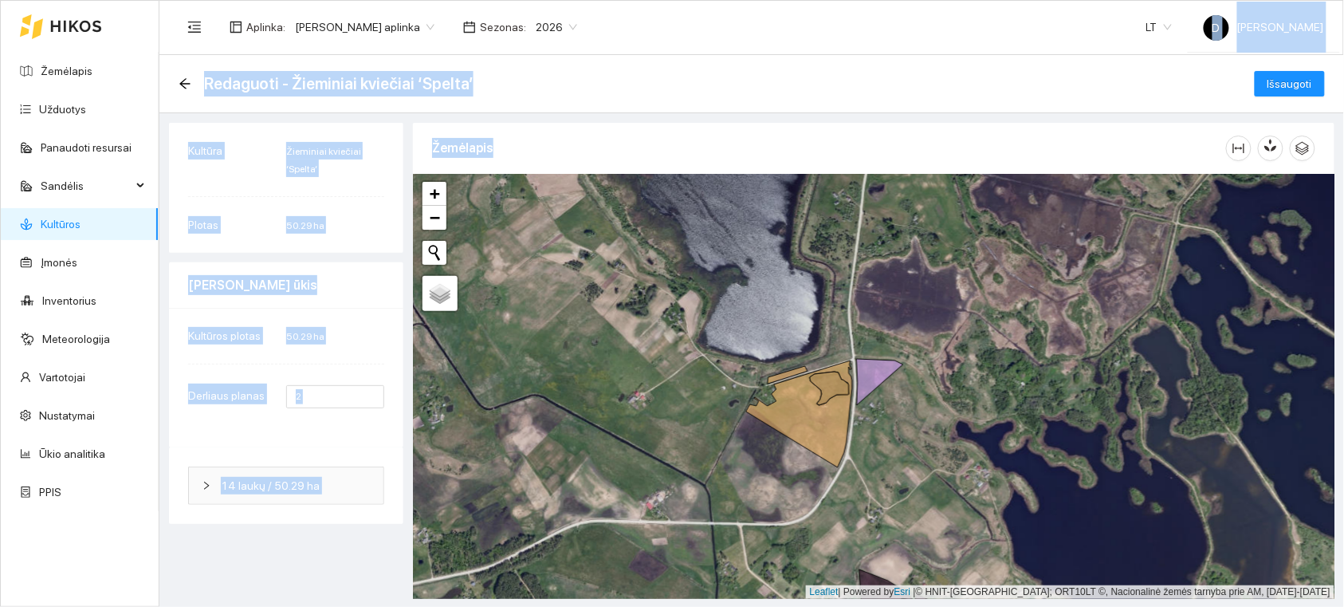
drag, startPoint x: 619, startPoint y: 22, endPoint x: 600, endPoint y: 133, distance: 112.5
click at [600, 133] on section "Aplinka : [PERSON_NAME] aplinka Sezonas : 2026 LT D [PERSON_NAME] Redaguoti - Ž…" at bounding box center [751, 303] width 1185 height 607
click at [598, 72] on div "Redaguoti - Žieminiai kviečiai ‘Spelta’ Išsaugoti" at bounding box center [752, 84] width 1147 height 32
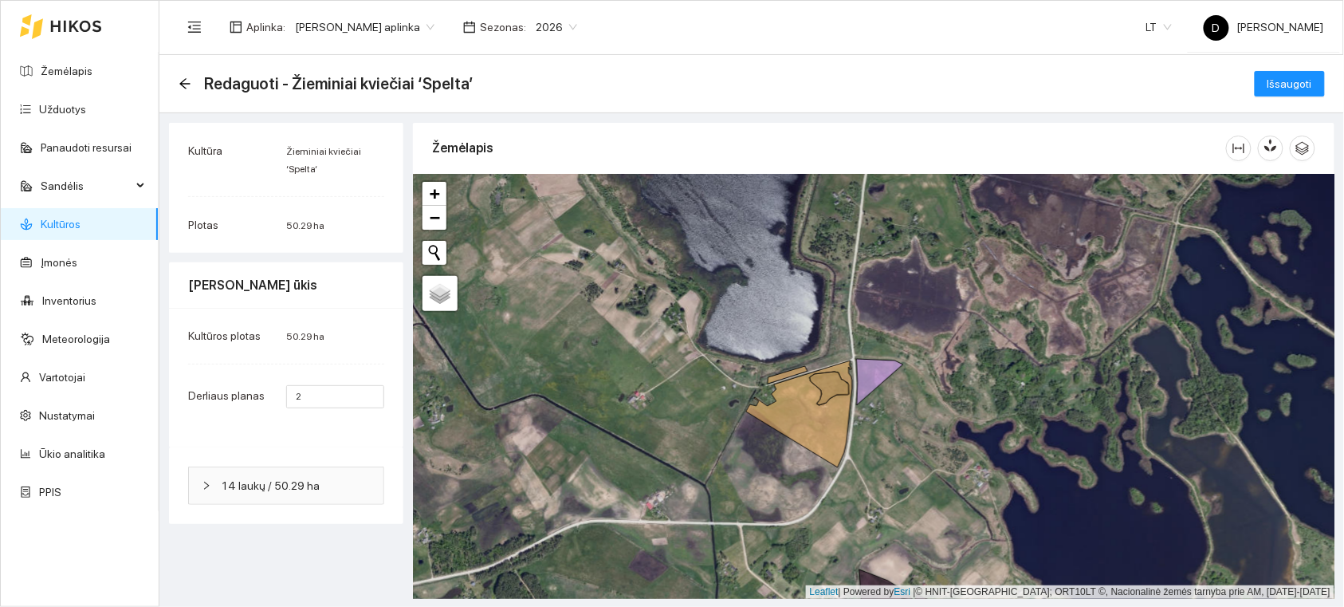
click at [577, 24] on span "2026" at bounding box center [556, 27] width 41 height 24
click at [1304, 85] on span "Išsaugoti" at bounding box center [1290, 84] width 45 height 18
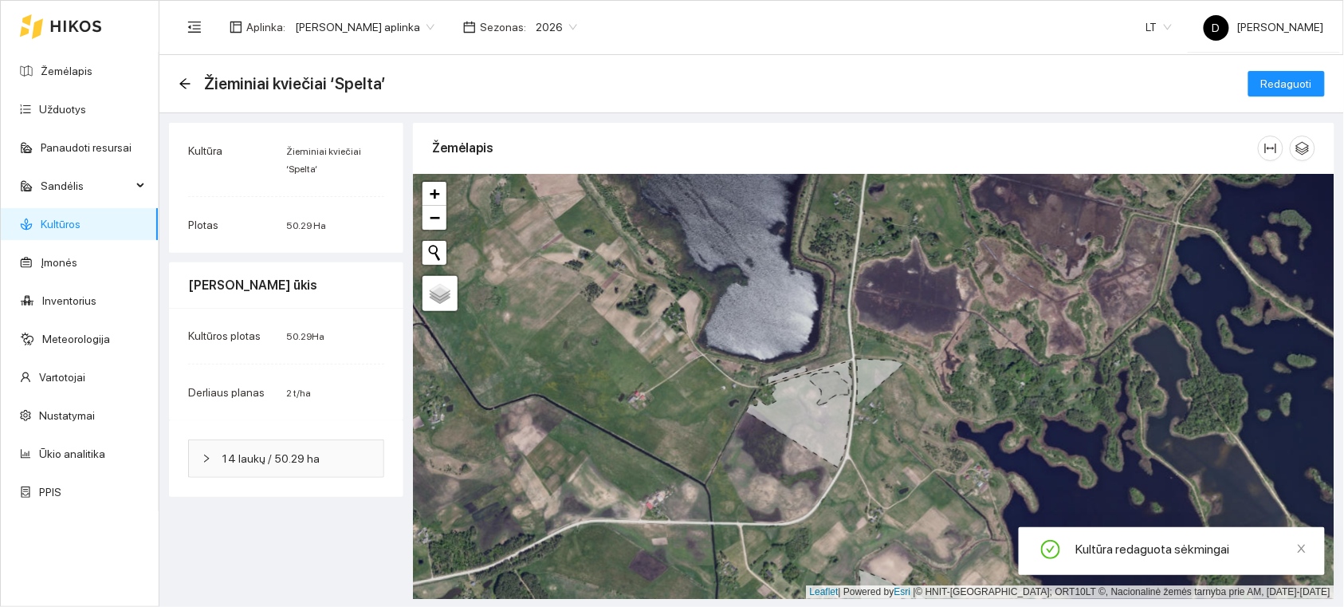
click at [435, 22] on span "[PERSON_NAME] aplinka" at bounding box center [365, 27] width 140 height 24
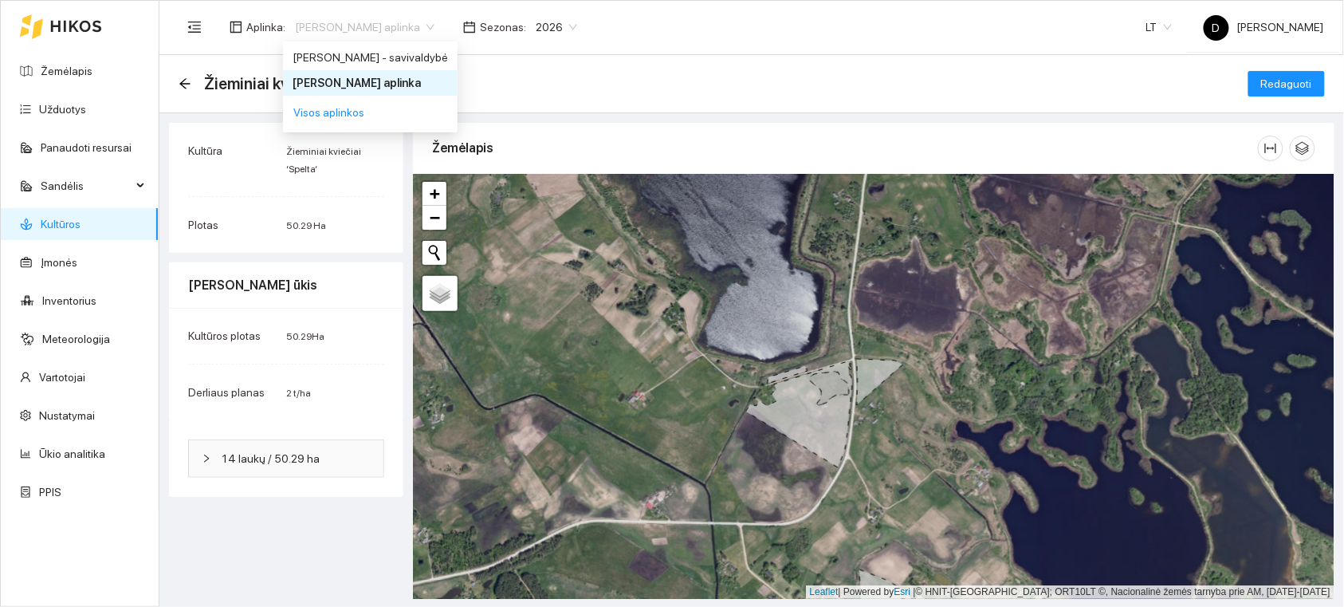
click at [418, 81] on div "[PERSON_NAME] aplinka" at bounding box center [370, 83] width 155 height 18
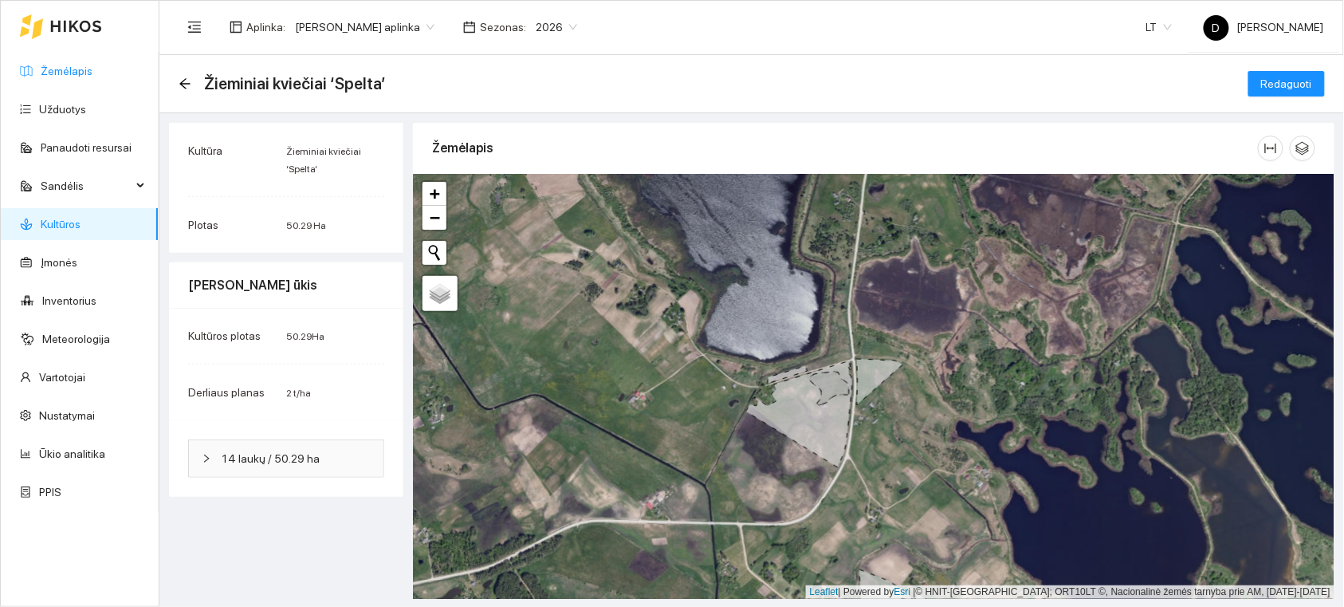
click at [62, 65] on link "Žemėlapis" at bounding box center [67, 71] width 52 height 13
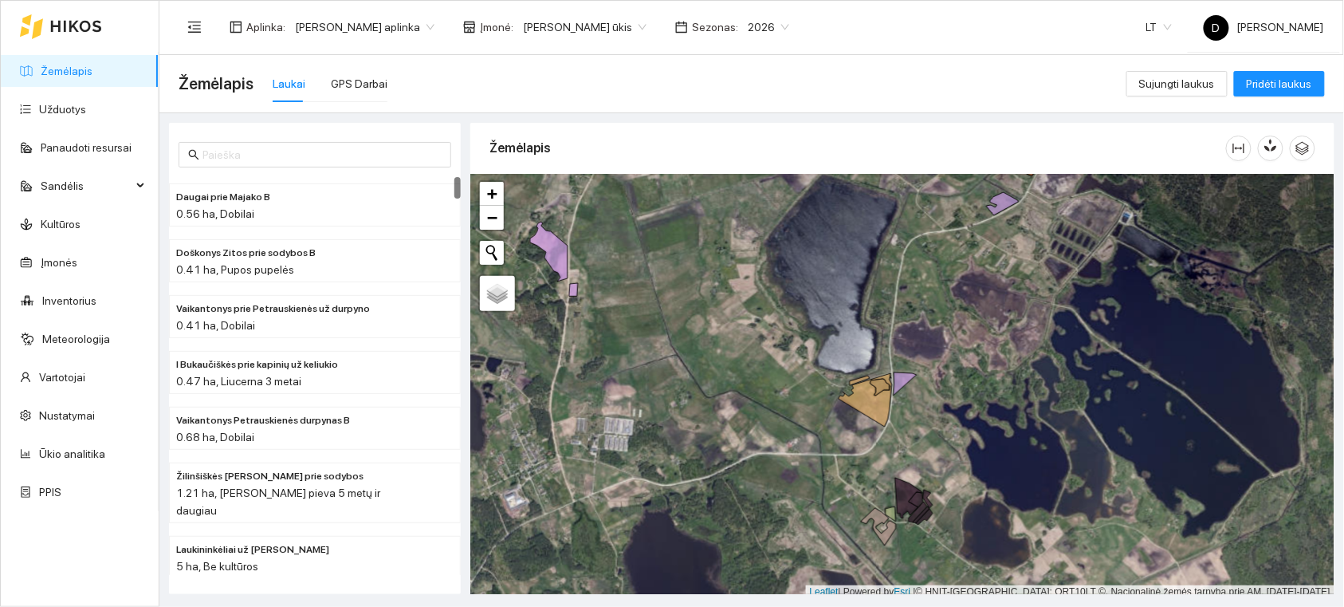
click at [608, 22] on span "[PERSON_NAME] ūkis" at bounding box center [585, 27] width 124 height 24
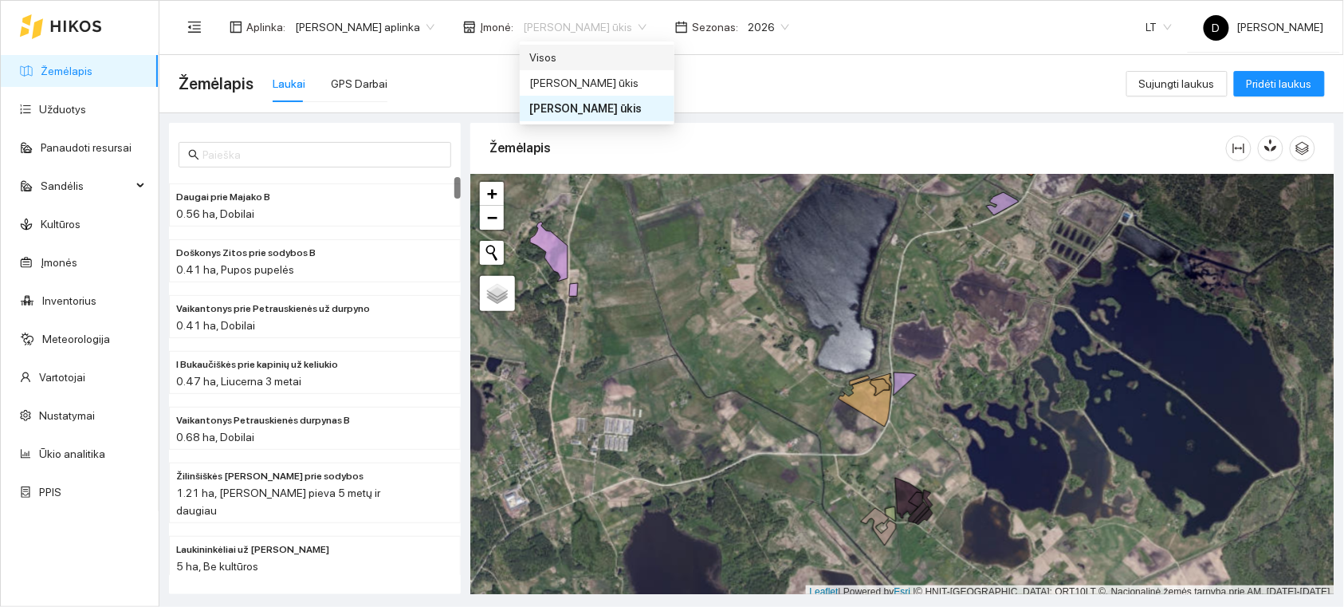
click at [546, 57] on div "Visos" at bounding box center [597, 58] width 136 height 18
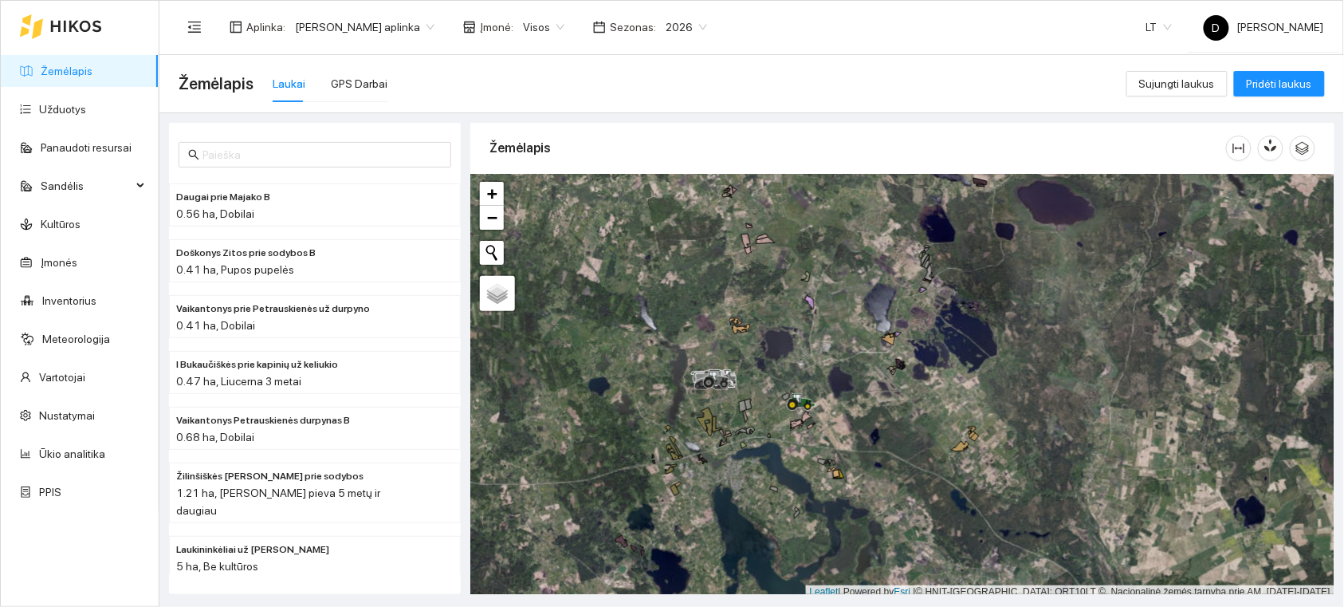
scroll to position [4, 0]
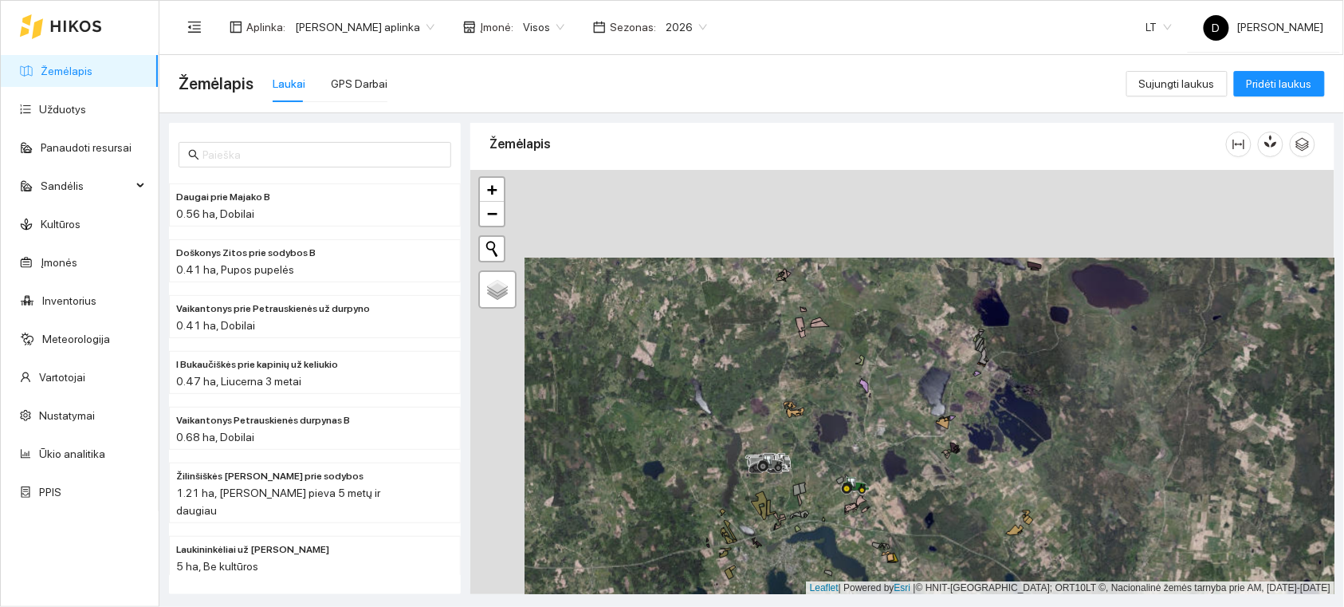
drag, startPoint x: 774, startPoint y: 311, endPoint x: 827, endPoint y: 389, distance: 94.7
click at [826, 389] on div at bounding box center [902, 382] width 864 height 425
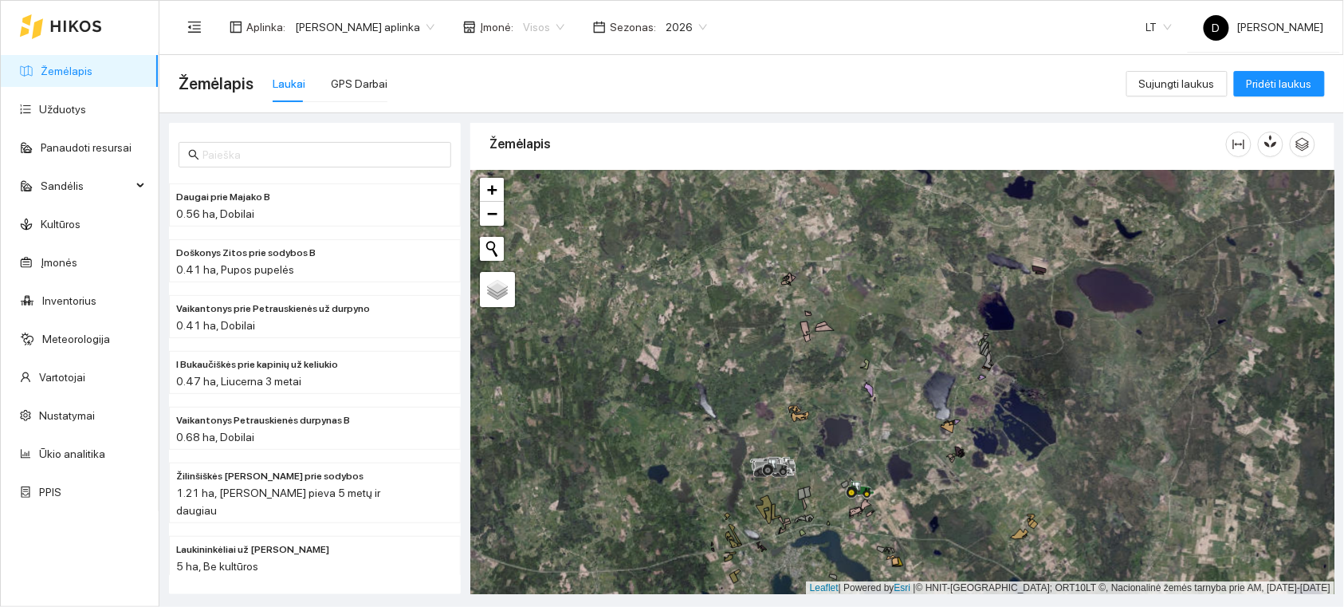
click at [561, 26] on span "Visos" at bounding box center [543, 27] width 41 height 24
click at [576, 77] on div "[PERSON_NAME] ūkis" at bounding box center [583, 83] width 109 height 18
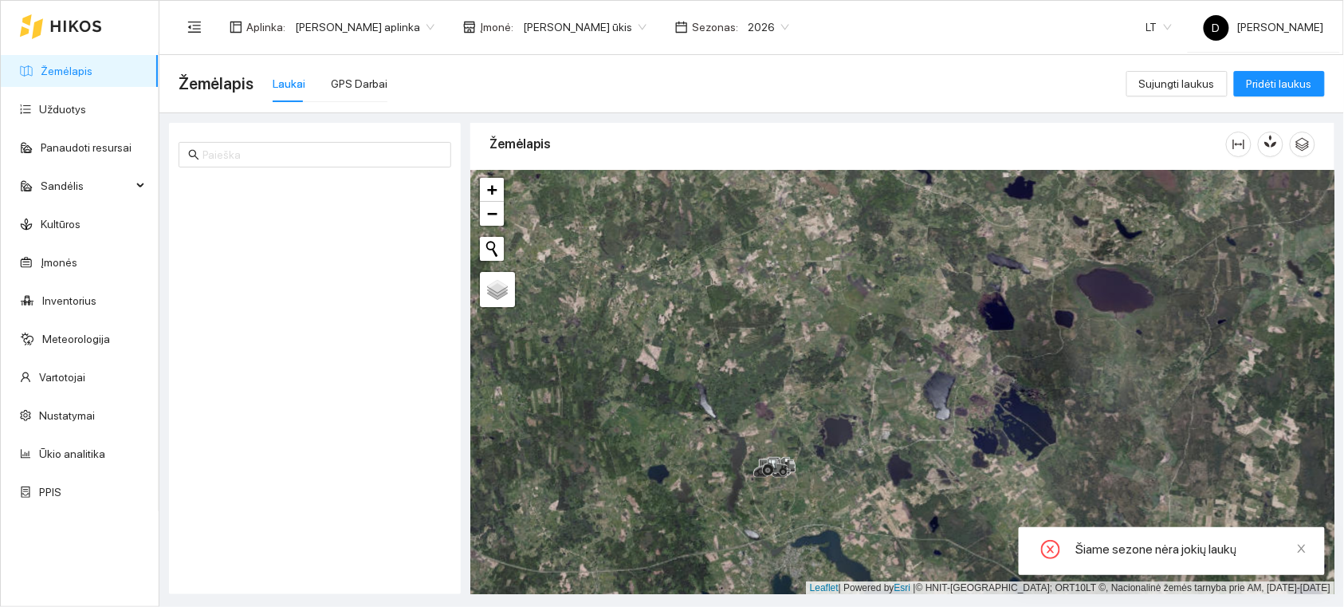
click at [789, 27] on span "2026" at bounding box center [768, 27] width 41 height 24
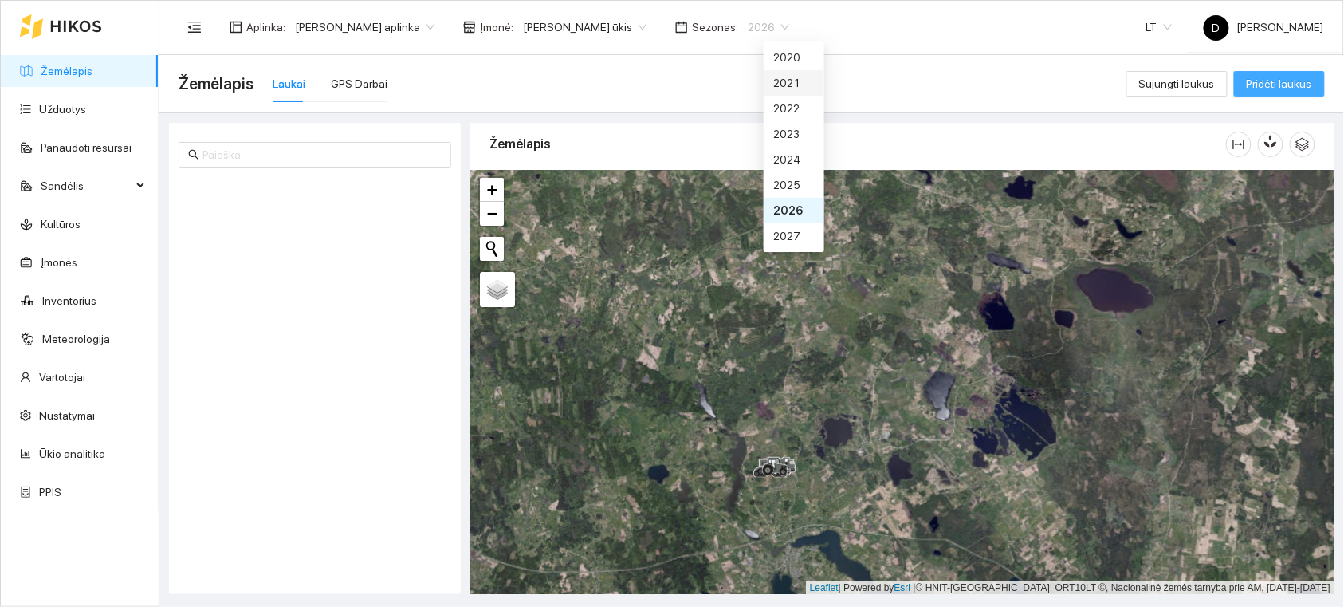
click at [1285, 80] on span "Pridėti laukus" at bounding box center [1279, 84] width 65 height 18
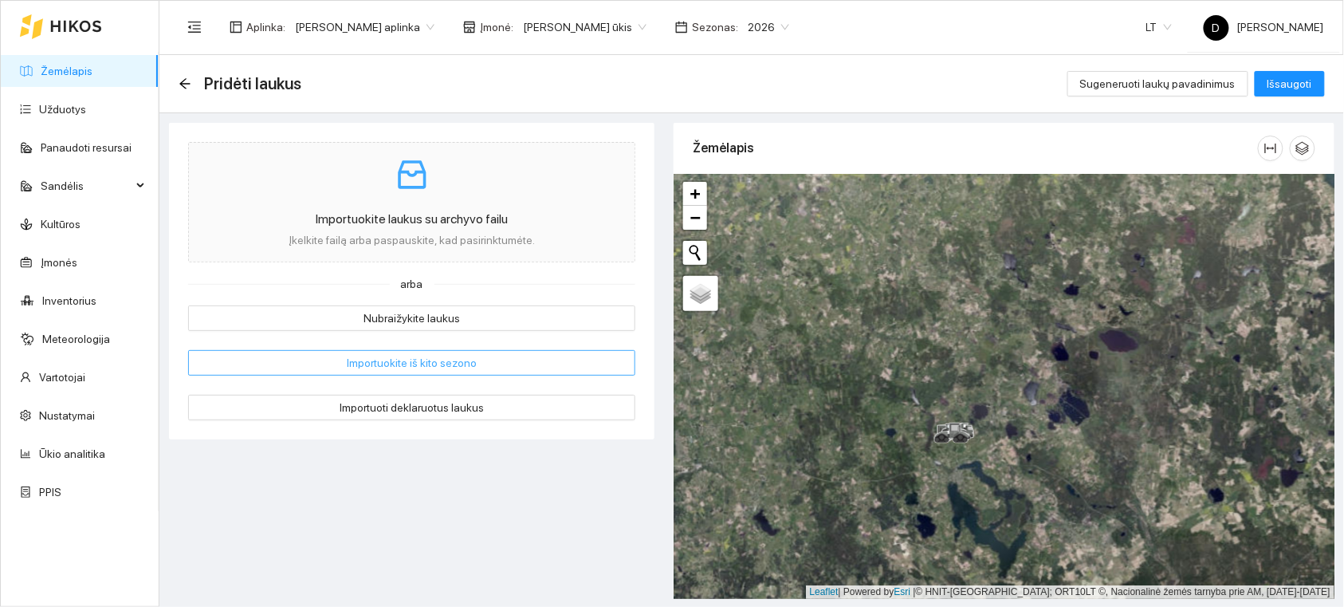
click at [477, 365] on button "Importuokite iš kito sezono" at bounding box center [411, 363] width 447 height 26
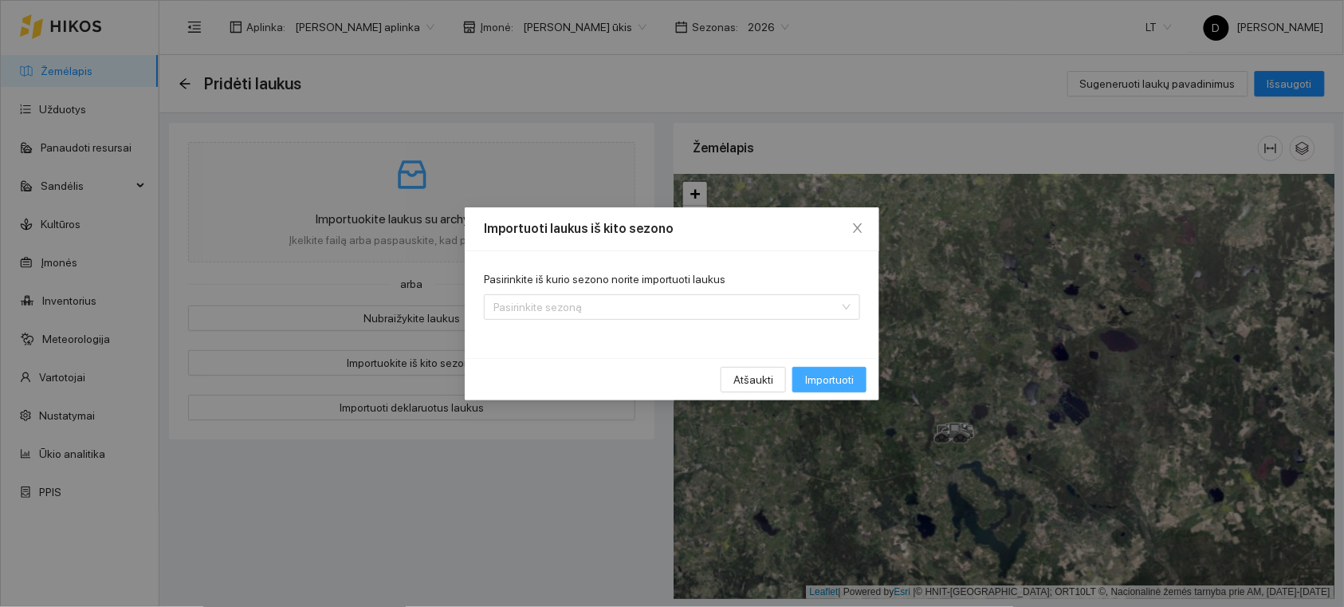
click at [827, 381] on span "Importuoti" at bounding box center [829, 380] width 49 height 18
click at [780, 311] on input "Pasirinkite iš kurio sezono norite importuoti laukus" at bounding box center [667, 307] width 346 height 24
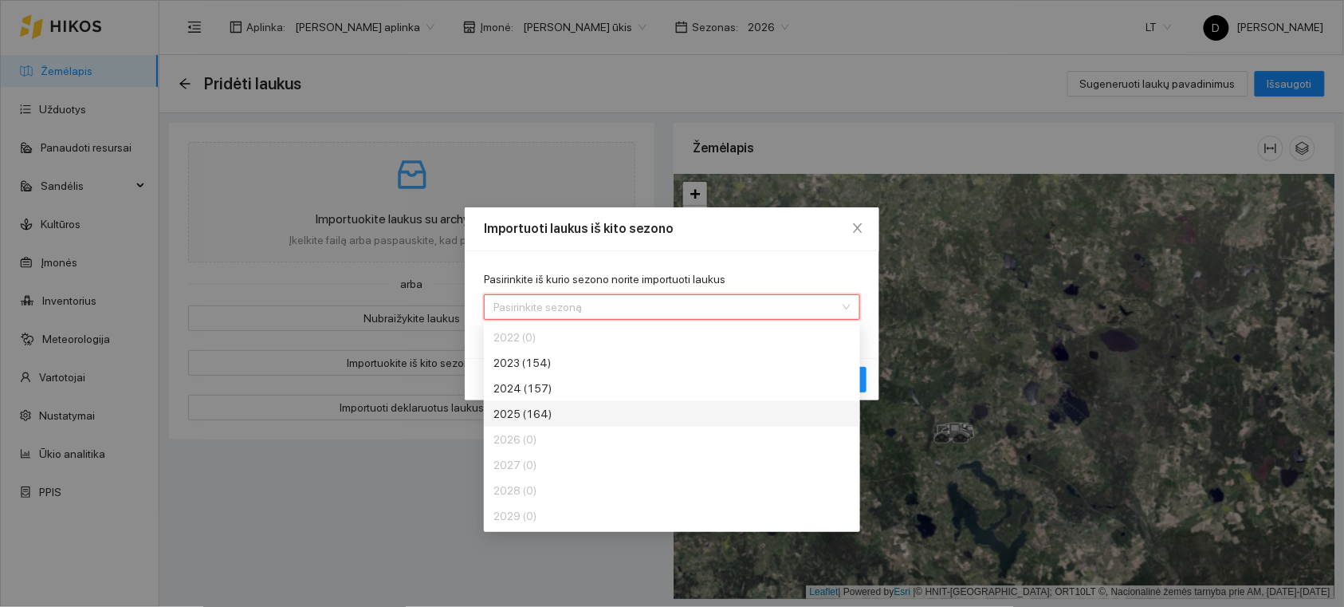
click at [568, 419] on div "2025 (164)" at bounding box center [613, 414] width 239 height 18
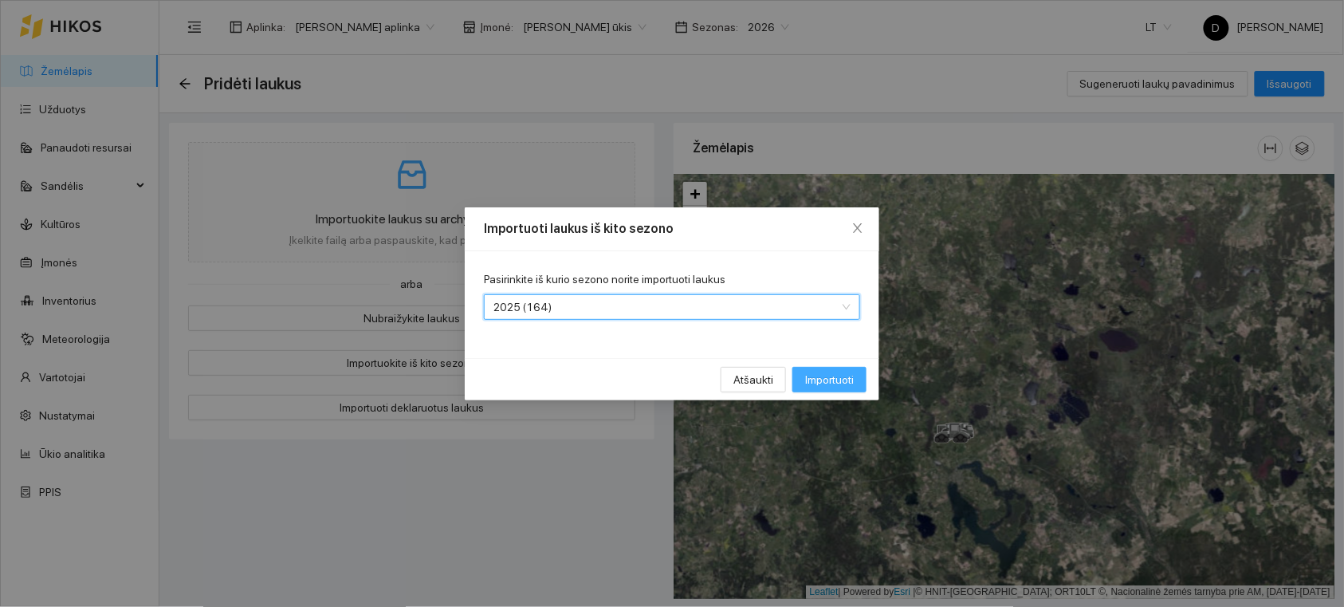
click at [821, 379] on span "Importuoti" at bounding box center [829, 380] width 49 height 18
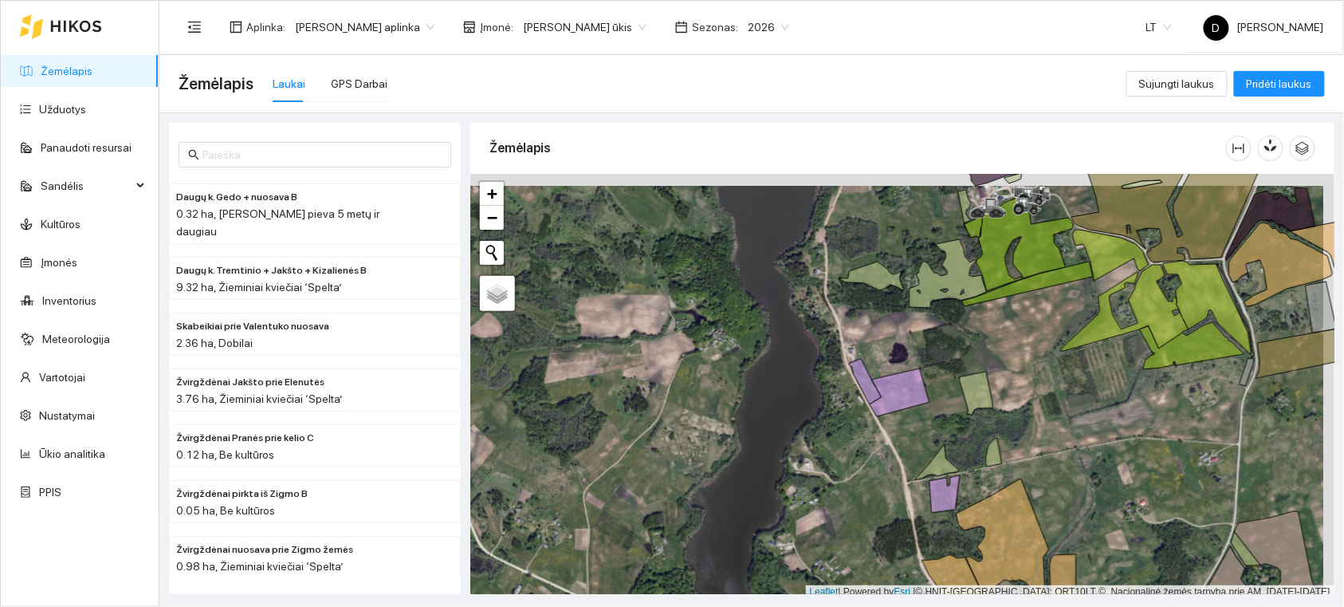
scroll to position [4, 0]
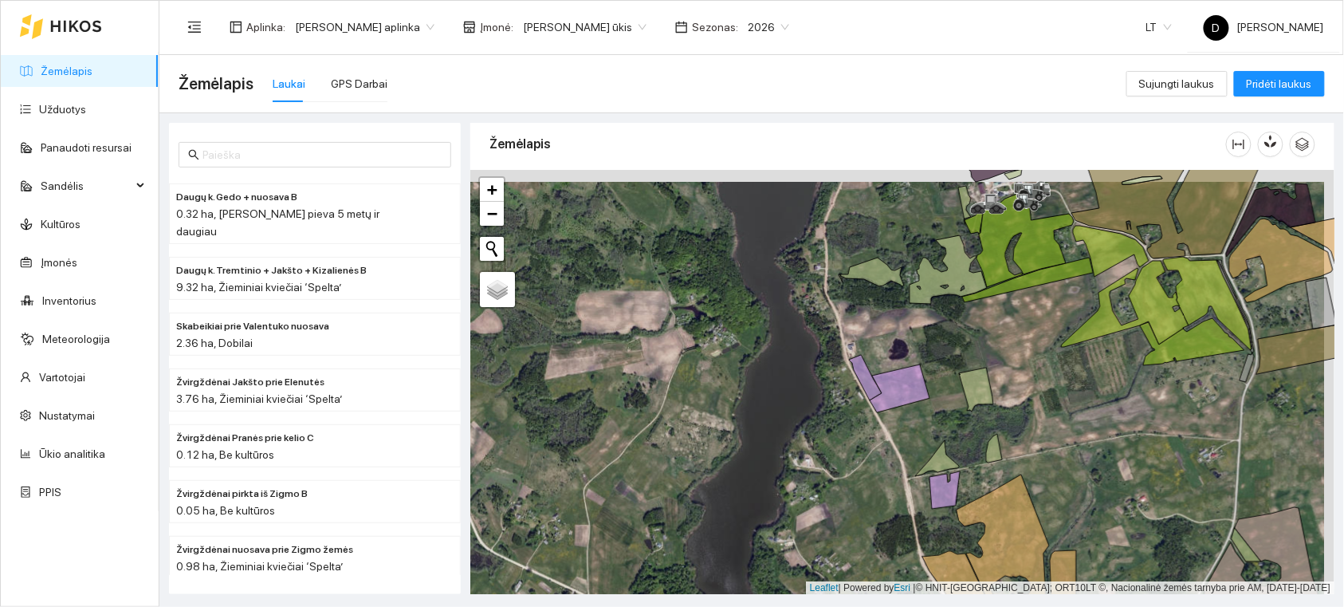
drag, startPoint x: 1018, startPoint y: 313, endPoint x: 960, endPoint y: 380, distance: 88.2
click at [960, 380] on div at bounding box center [902, 382] width 864 height 425
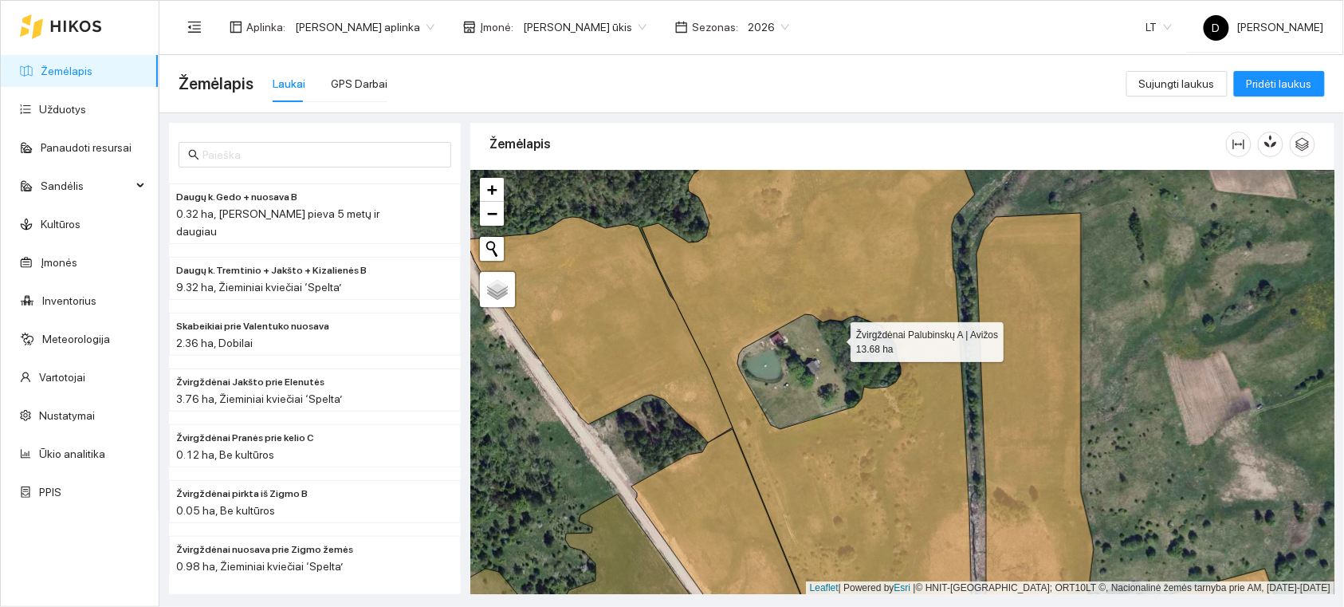
click at [939, 457] on icon at bounding box center [808, 383] width 333 height 512
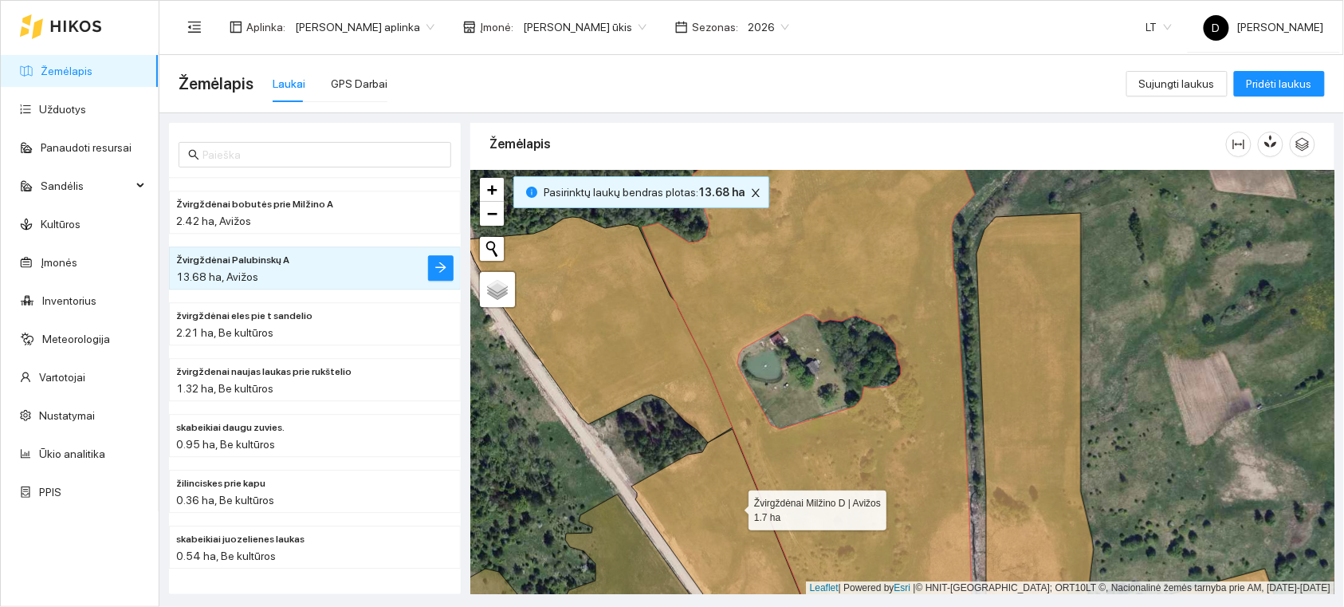
click at [734, 506] on icon at bounding box center [725, 534] width 187 height 210
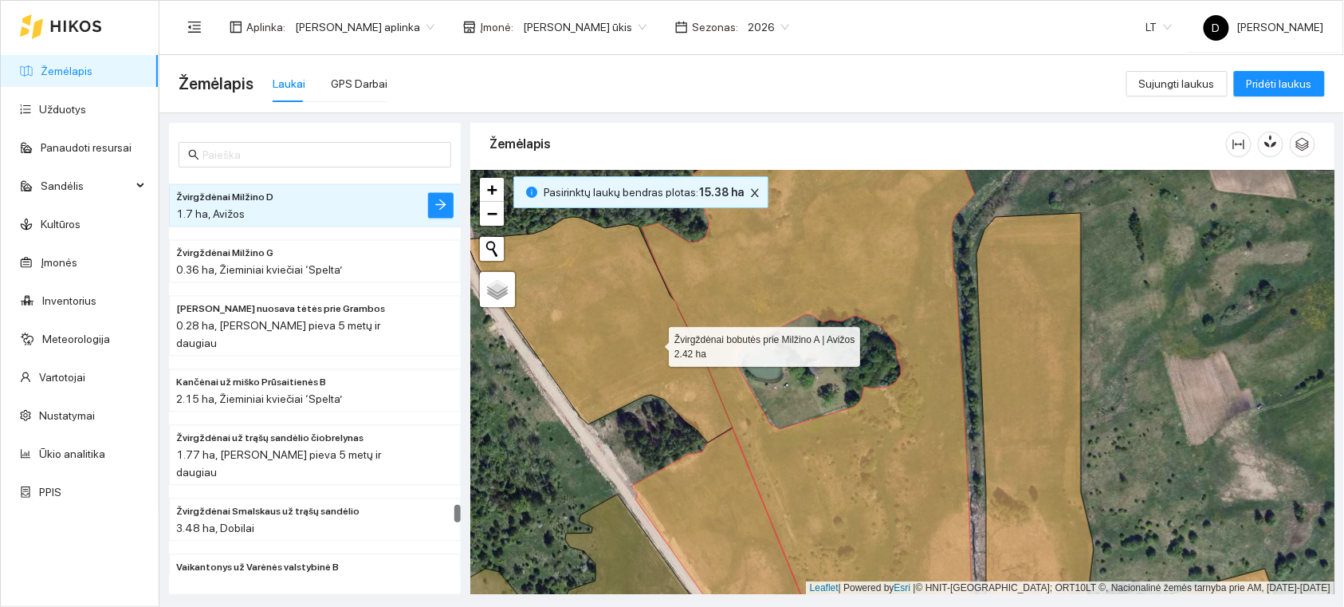
click at [654, 343] on icon at bounding box center [599, 330] width 267 height 226
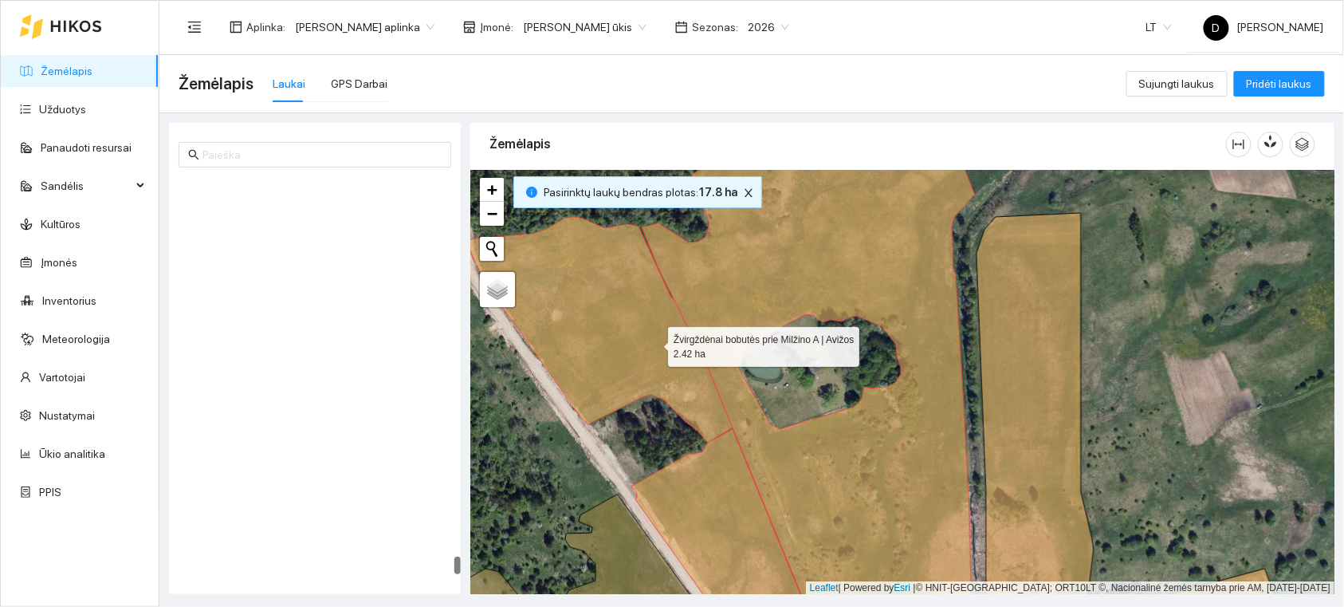
scroll to position [8512, 0]
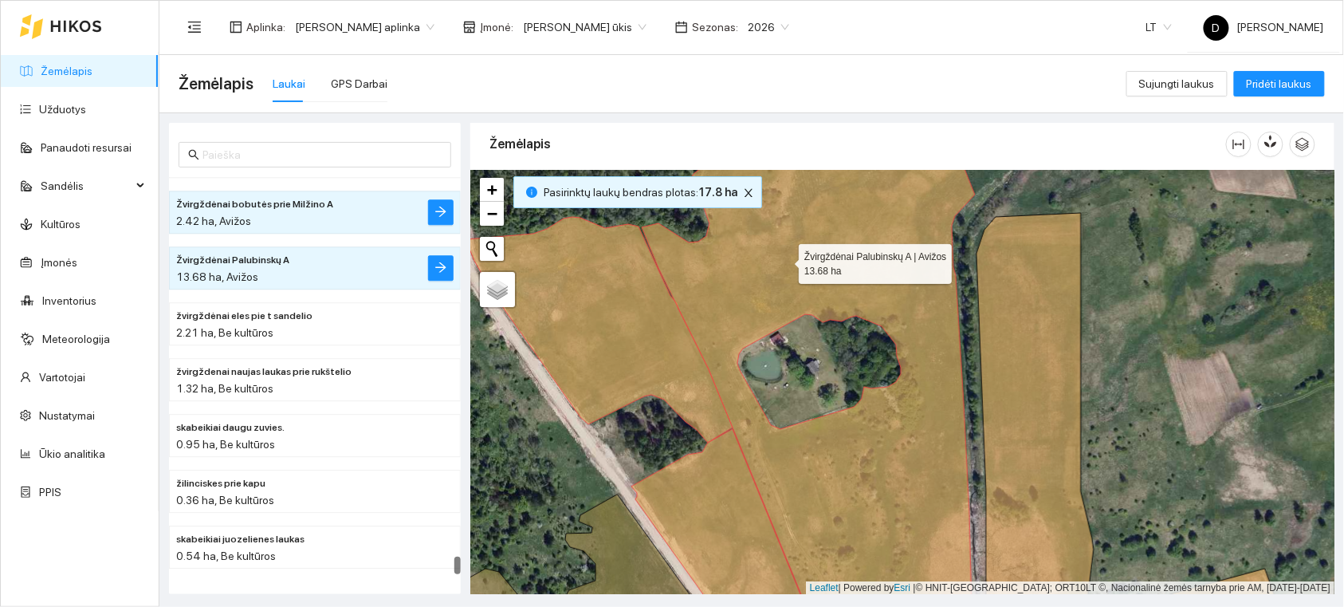
click at [785, 260] on icon at bounding box center [808, 383] width 333 height 512
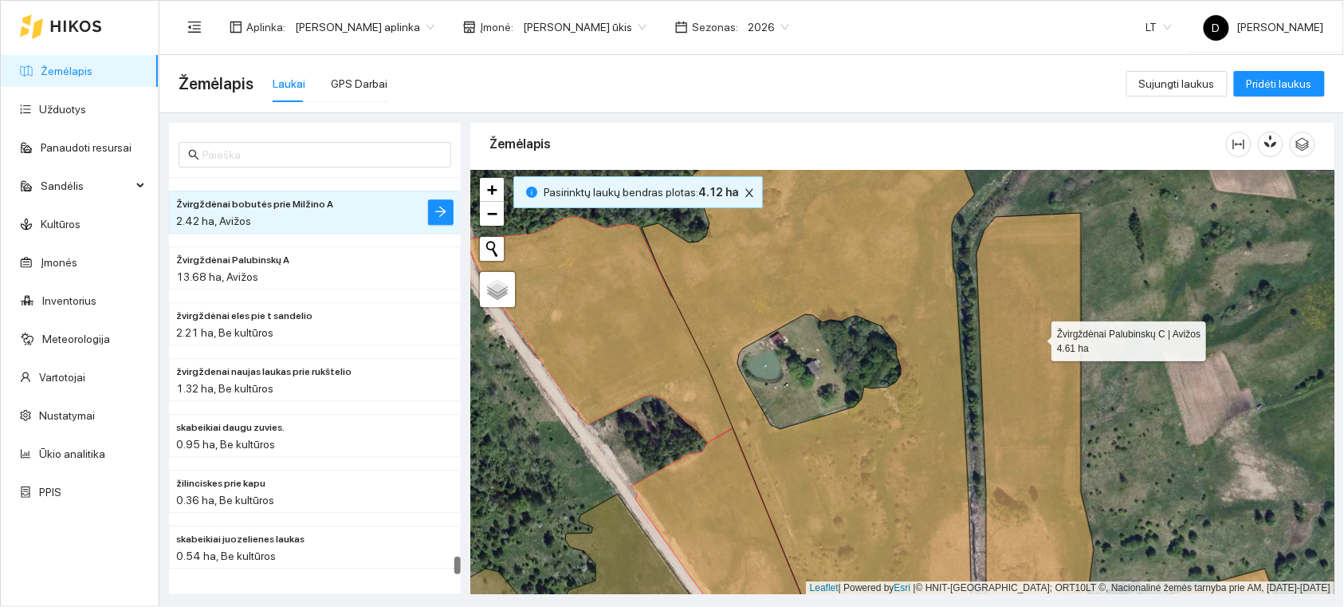
click at [1037, 337] on icon at bounding box center [1131, 426] width 308 height 426
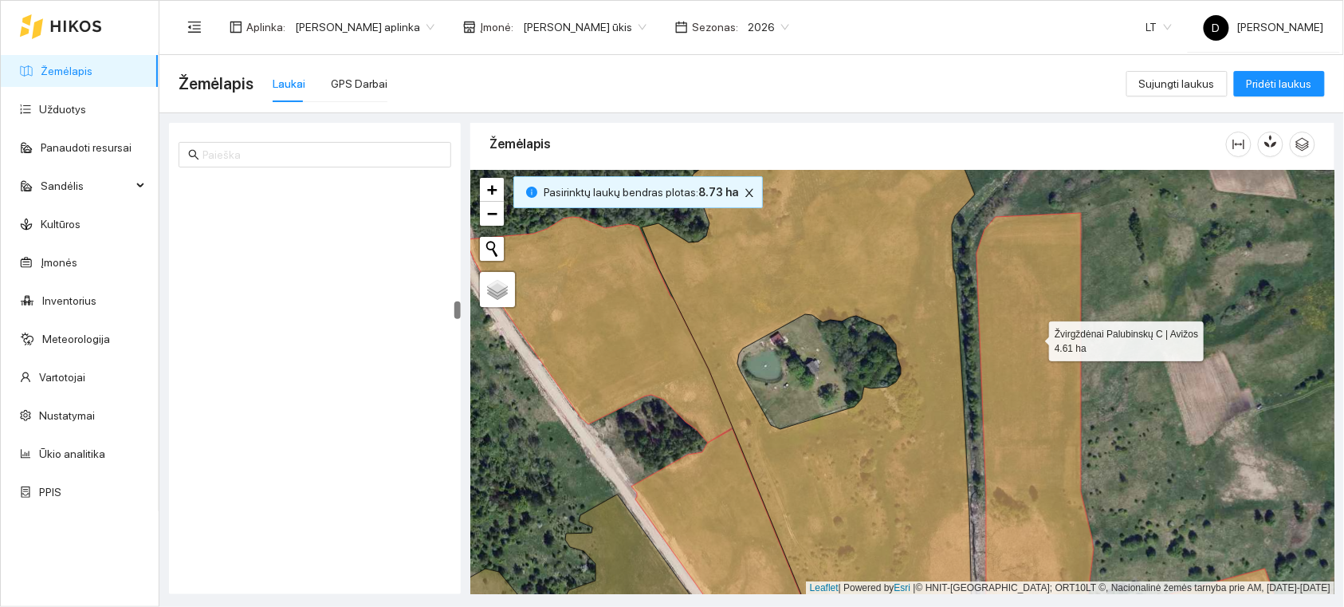
scroll to position [2785, 0]
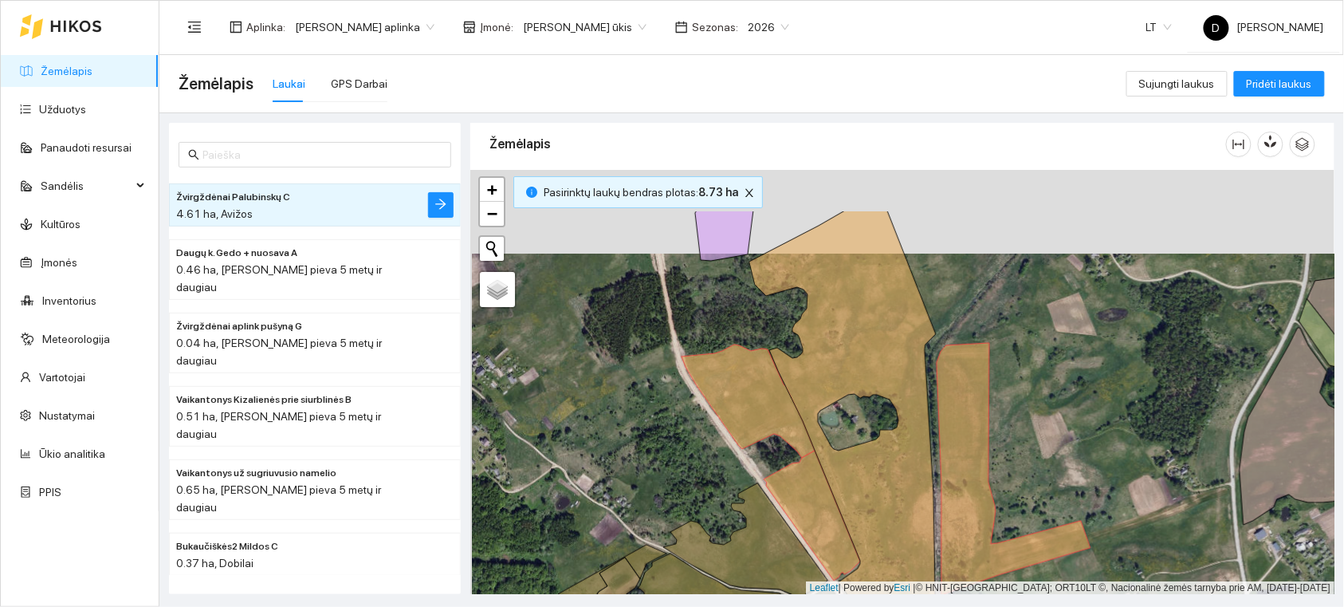
drag, startPoint x: 933, startPoint y: 241, endPoint x: 935, endPoint y: 378, distance: 137.2
click at [935, 378] on div at bounding box center [902, 382] width 864 height 425
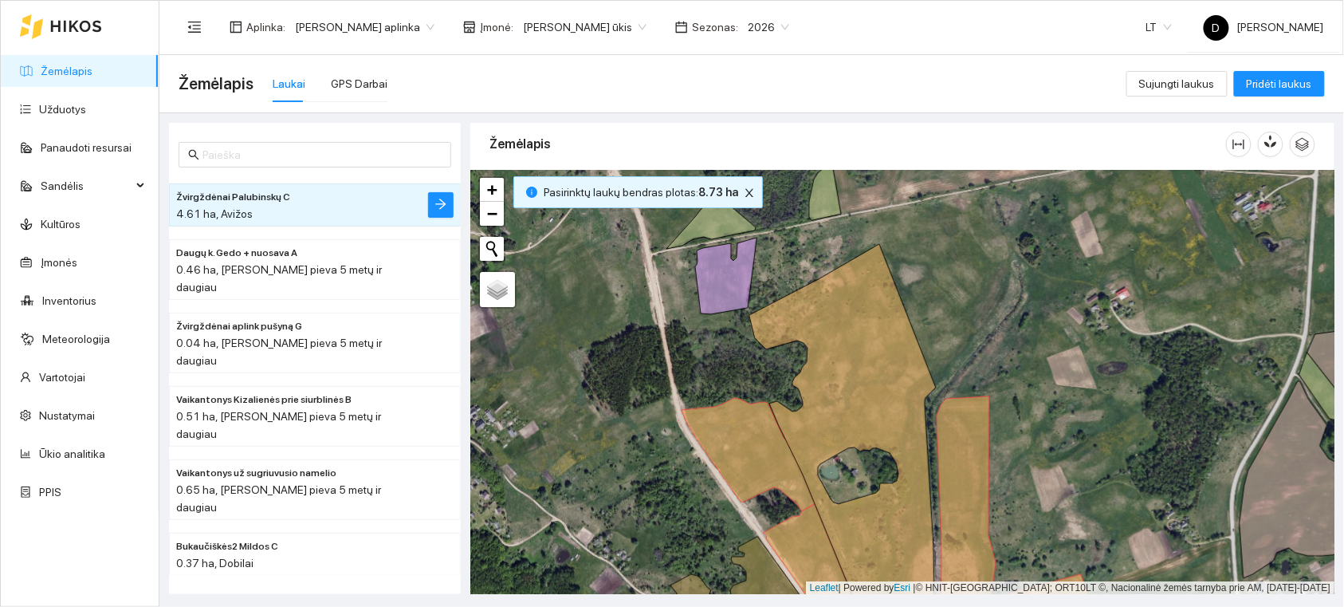
click at [647, 29] on span "[PERSON_NAME] ūkis" at bounding box center [585, 27] width 124 height 24
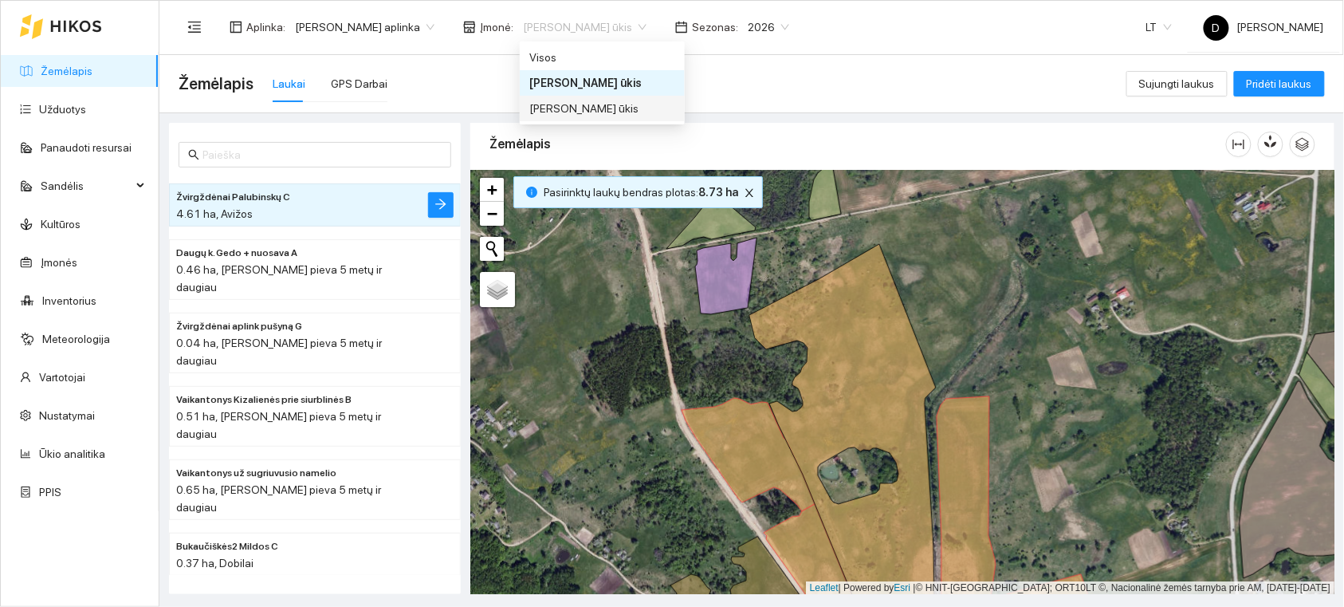
click at [610, 106] on div "[PERSON_NAME] ūkis" at bounding box center [602, 109] width 146 height 18
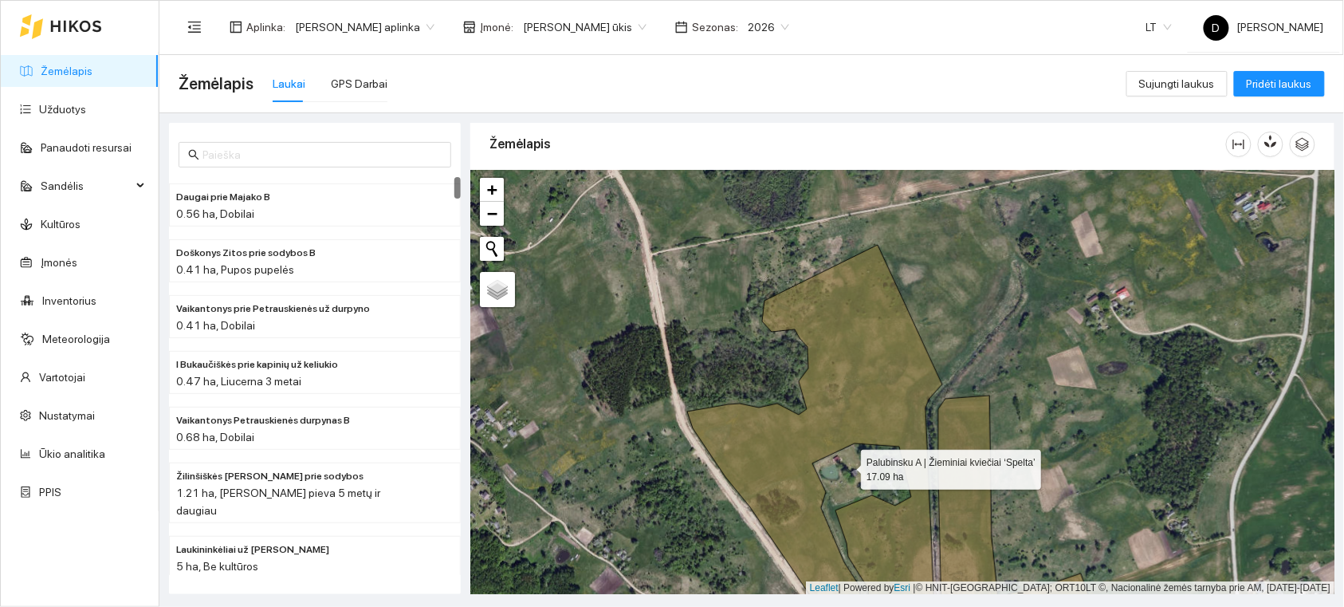
click at [886, 340] on icon at bounding box center [814, 443] width 255 height 396
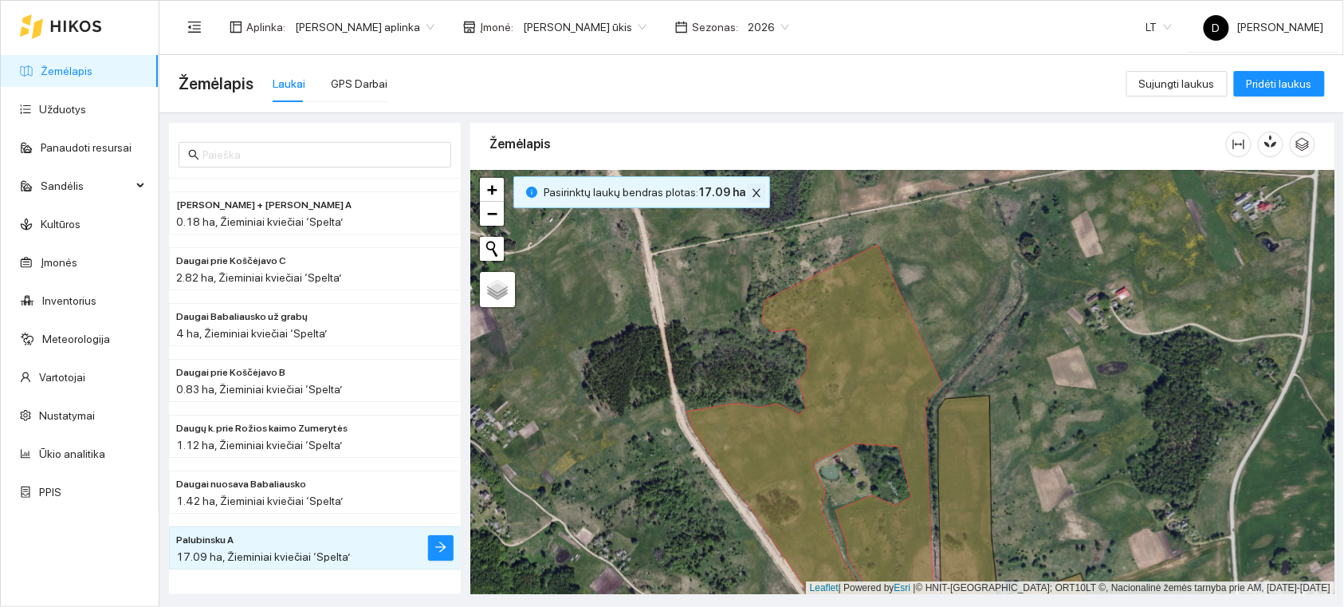
click at [751, 189] on icon "close" at bounding box center [756, 192] width 11 height 11
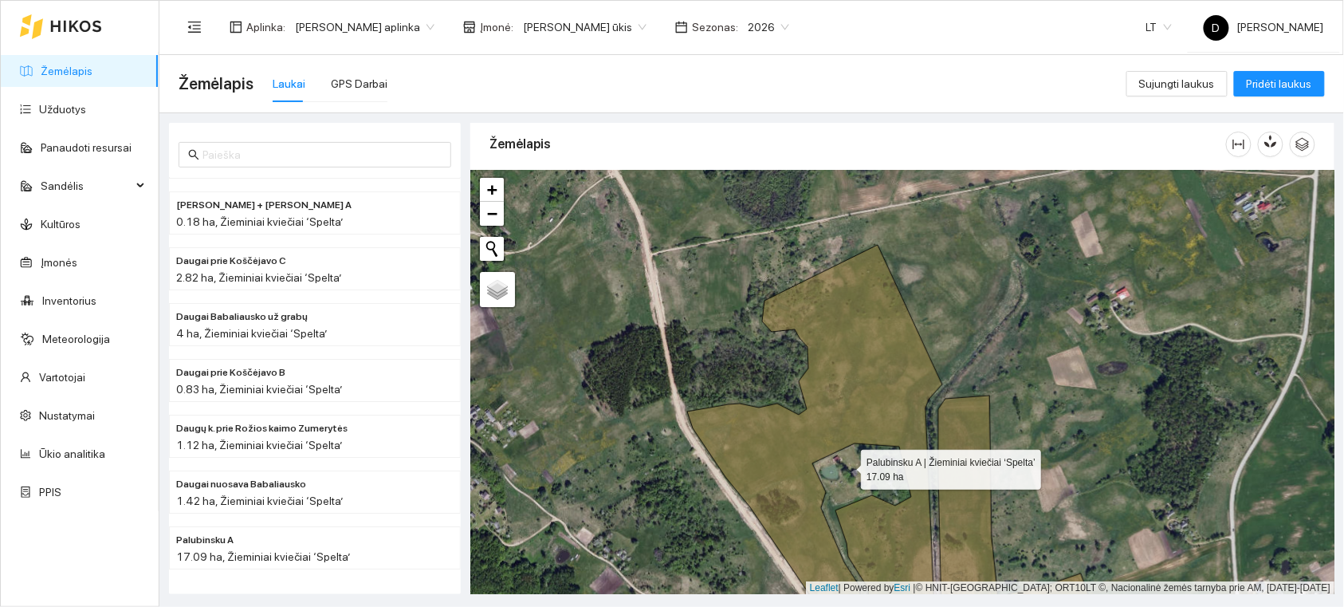
click at [848, 331] on icon at bounding box center [814, 443] width 255 height 396
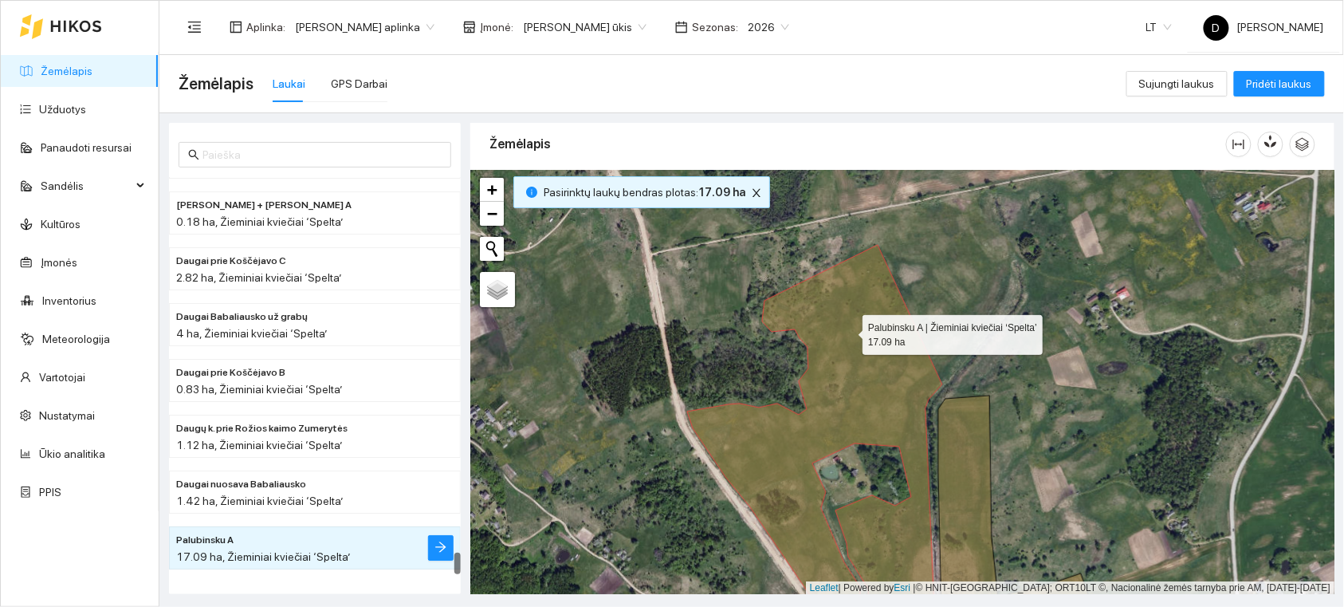
click at [848, 331] on icon at bounding box center [814, 443] width 255 height 396
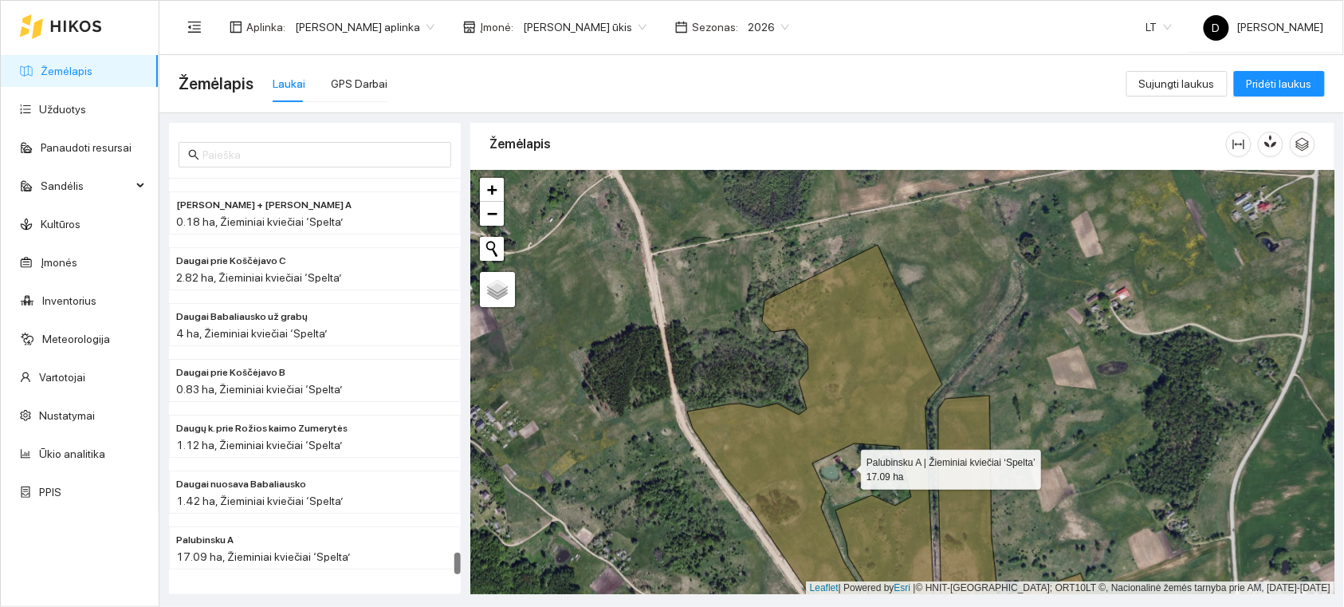
click at [848, 331] on icon at bounding box center [814, 443] width 255 height 396
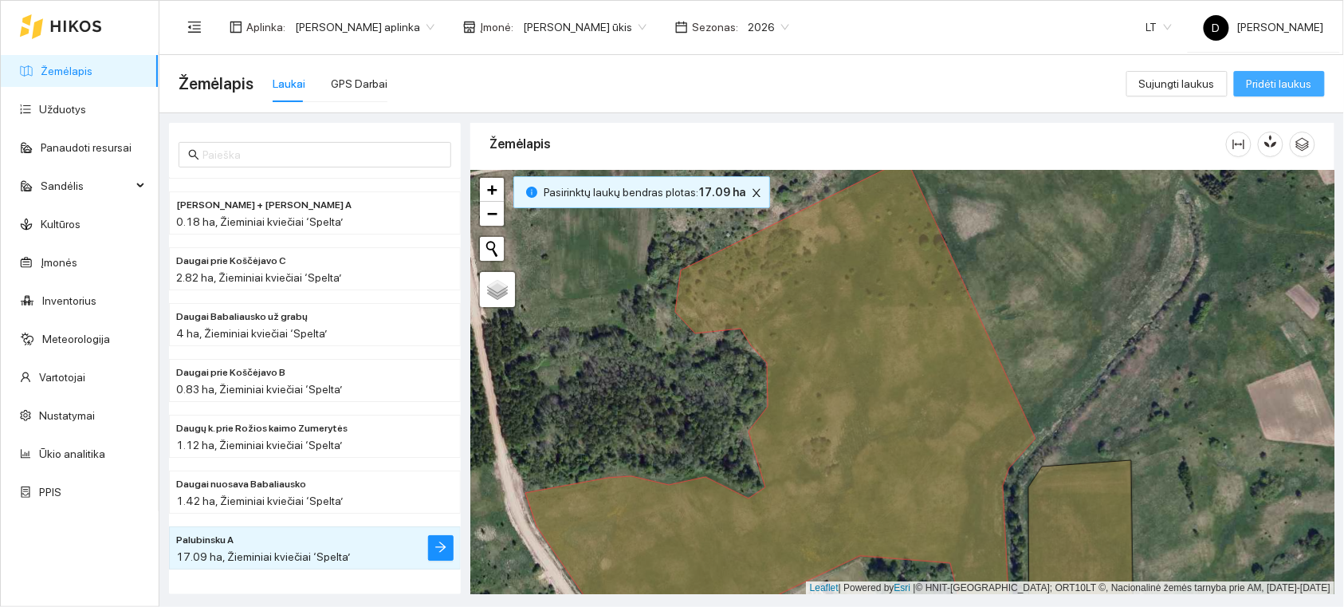
click at [1289, 81] on span "Pridėti laukus" at bounding box center [1279, 84] width 65 height 18
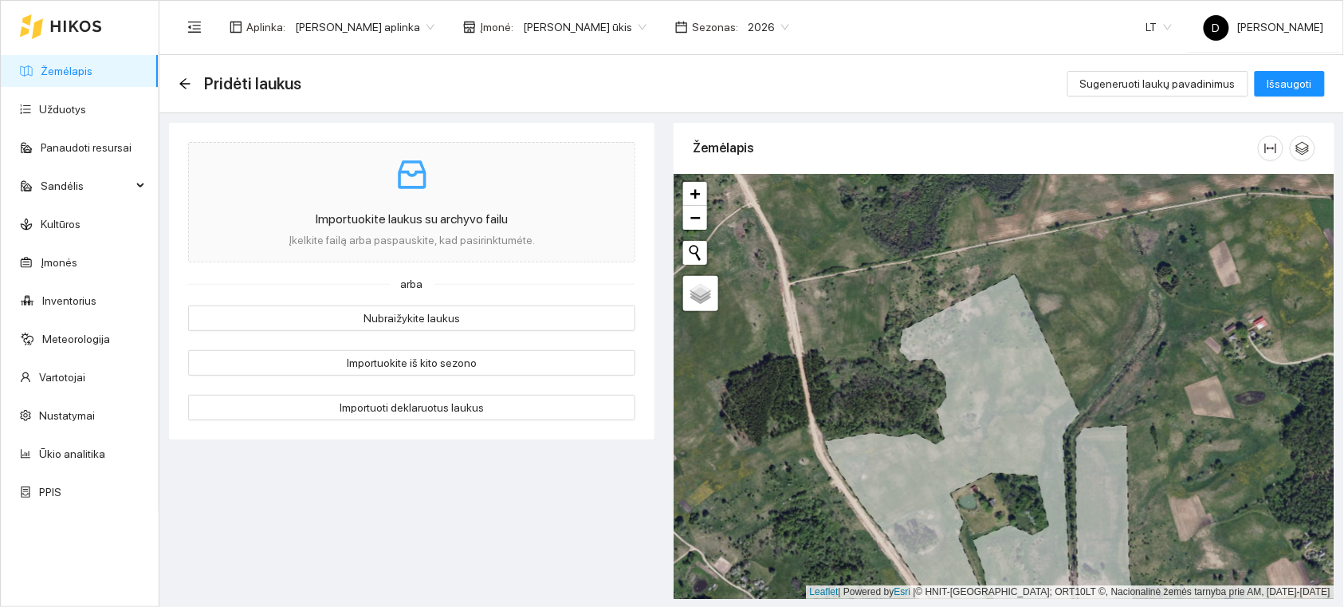
click at [986, 354] on icon at bounding box center [952, 459] width 255 height 370
click at [1165, 132] on div "Žemėlapis" at bounding box center [975, 147] width 565 height 45
click at [1288, 72] on button "Išsaugoti" at bounding box center [1290, 84] width 70 height 26
click at [1274, 83] on span "Išsaugoti" at bounding box center [1290, 84] width 45 height 18
click at [57, 77] on link "Žemėlapis" at bounding box center [67, 71] width 52 height 13
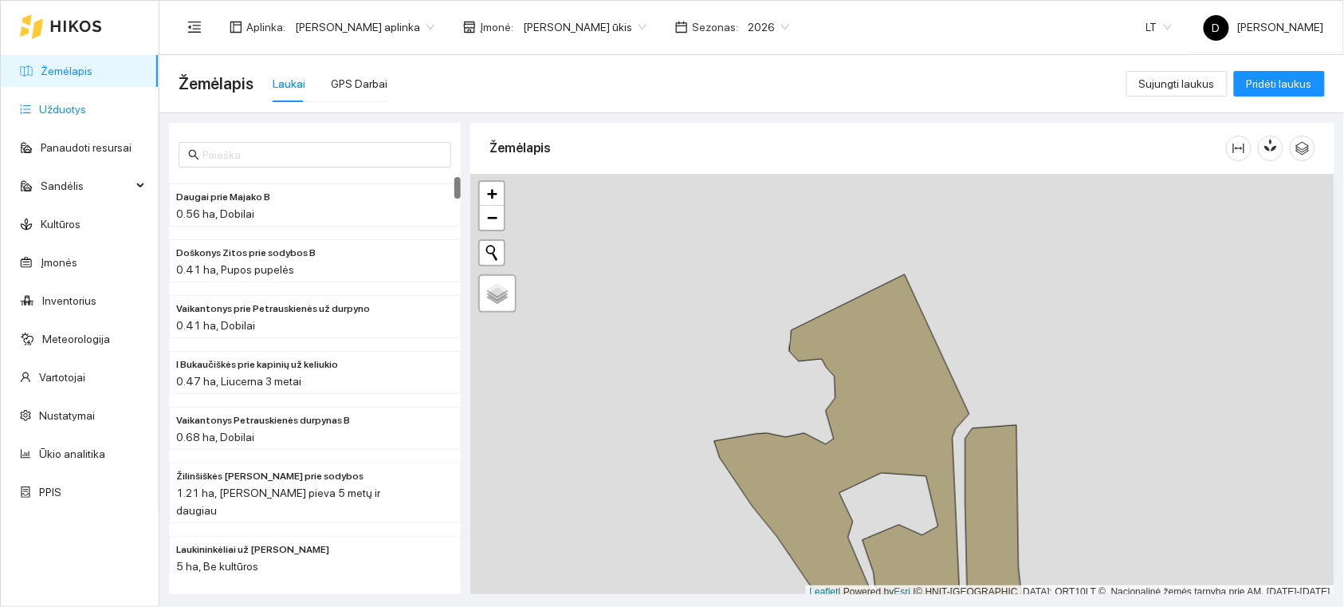
click at [57, 108] on link "Užduotys" at bounding box center [62, 109] width 47 height 13
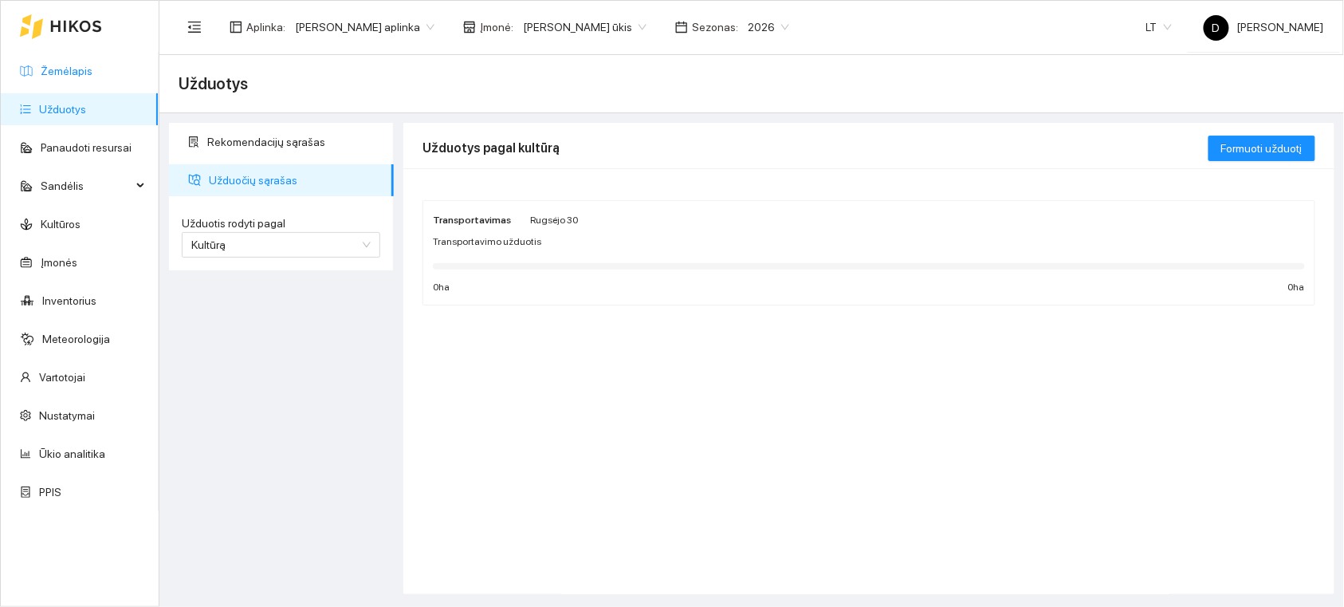
click at [74, 73] on link "Žemėlapis" at bounding box center [67, 71] width 52 height 13
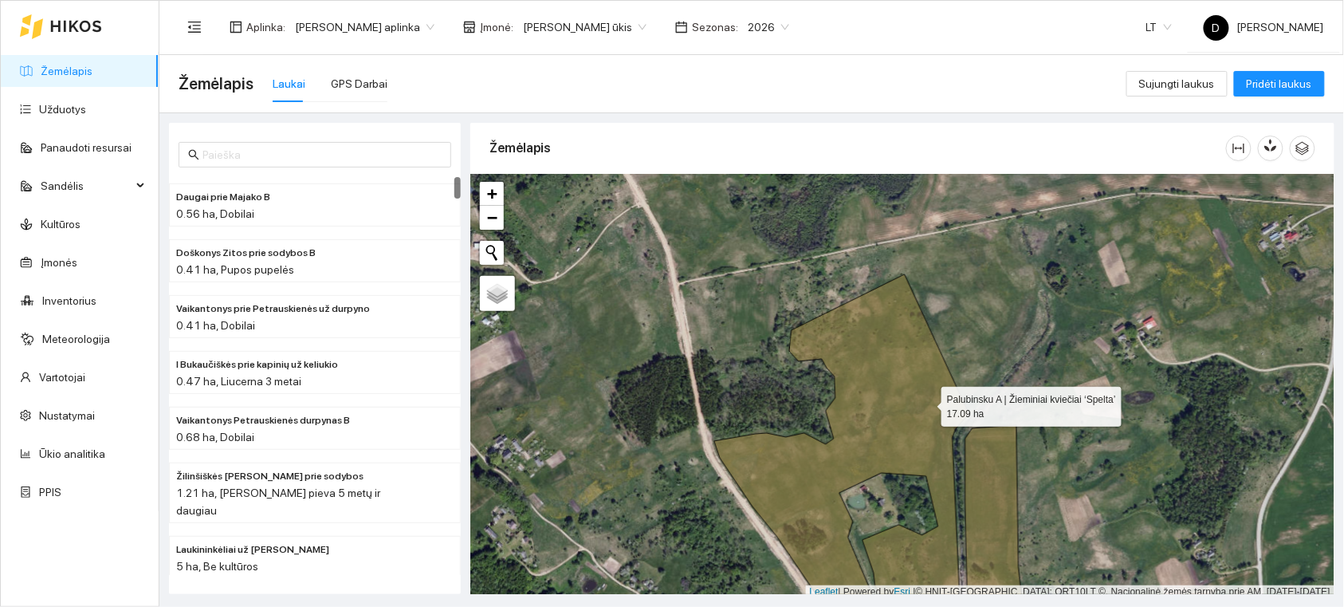
scroll to position [4, 0]
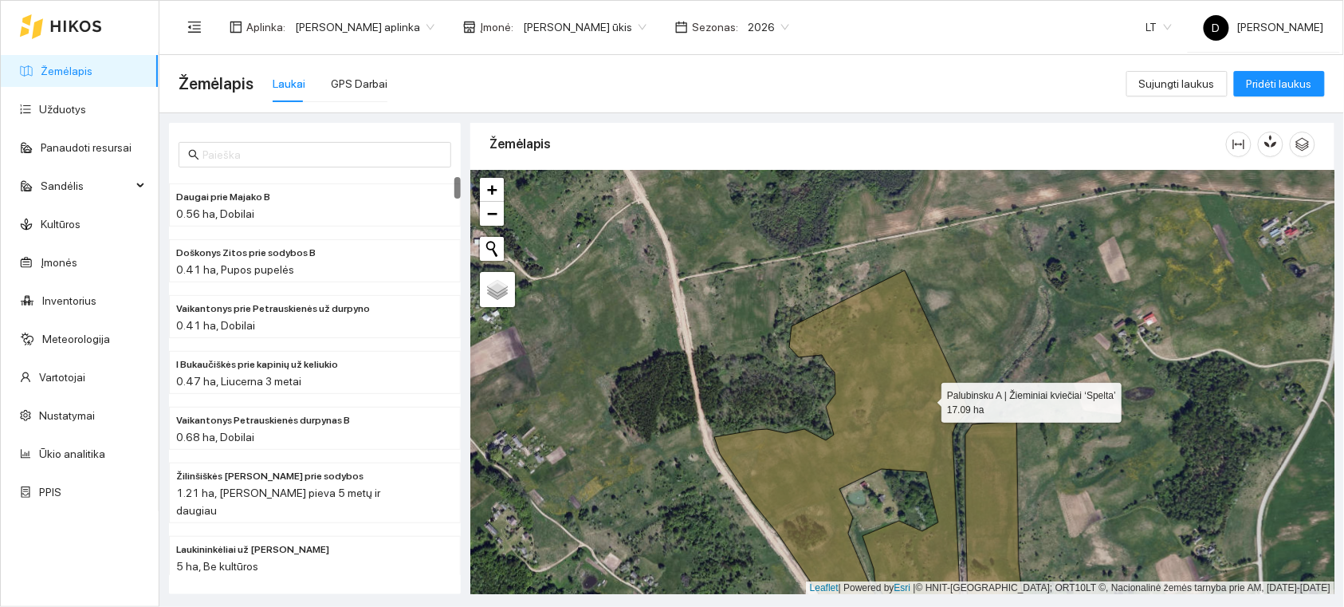
click at [927, 403] on icon at bounding box center [841, 455] width 255 height 370
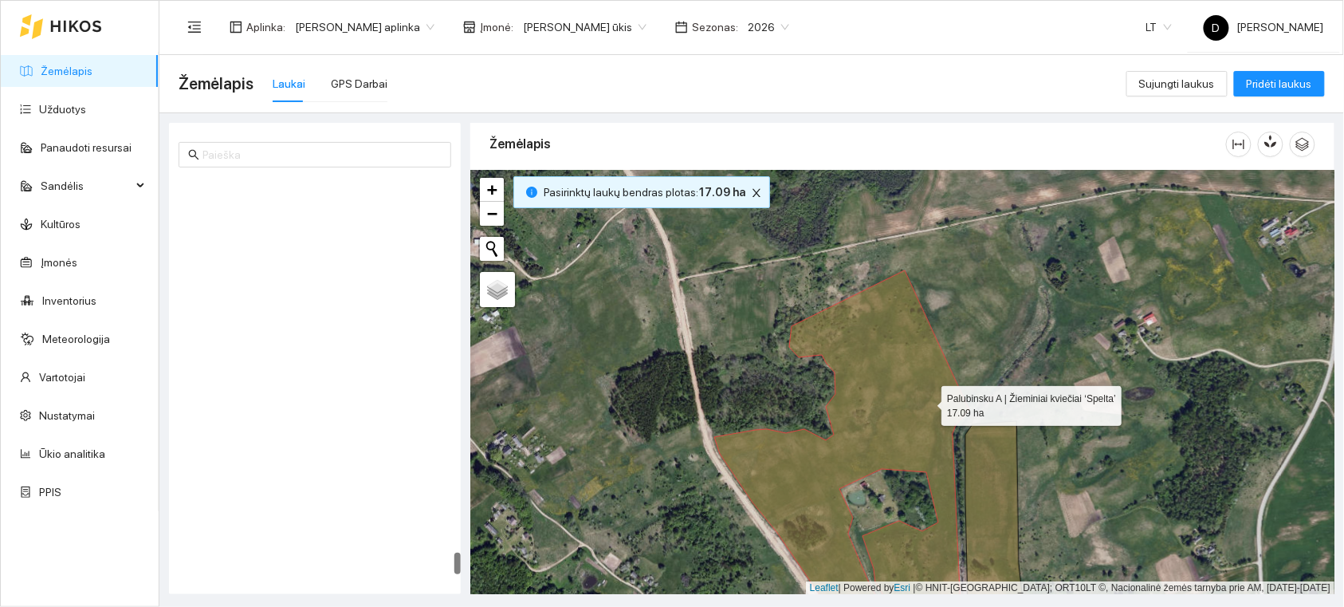
scroll to position [6895, 0]
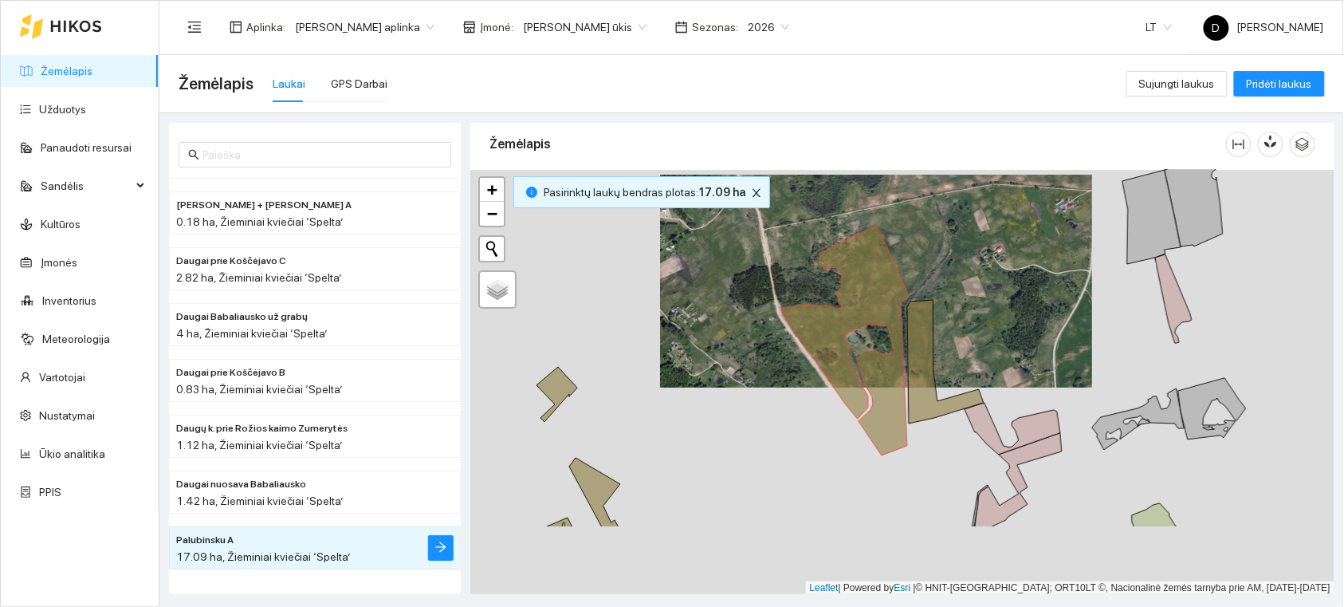
drag, startPoint x: 961, startPoint y: 354, endPoint x: 950, endPoint y: 336, distance: 21.5
click at [950, 336] on div "+ − Nieko nerasta. Bandykite dar kartą. Žemėlapis Palydovas Leaflet | Powered b…" at bounding box center [902, 382] width 864 height 425
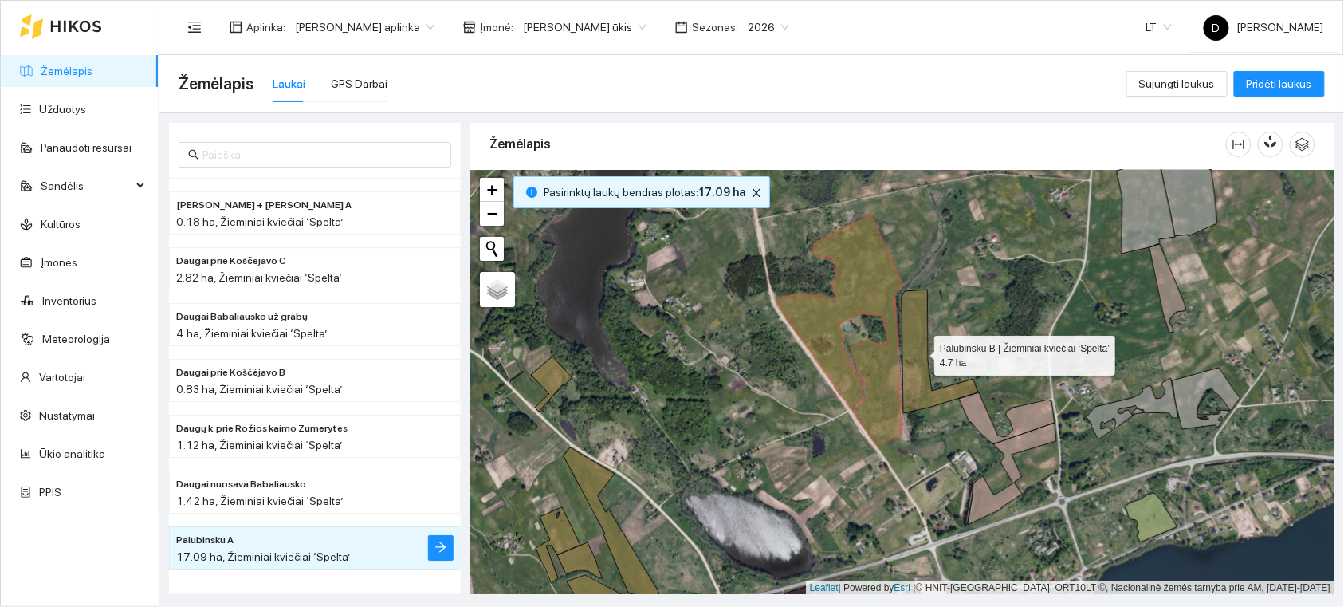
click at [920, 352] on icon at bounding box center [940, 351] width 77 height 124
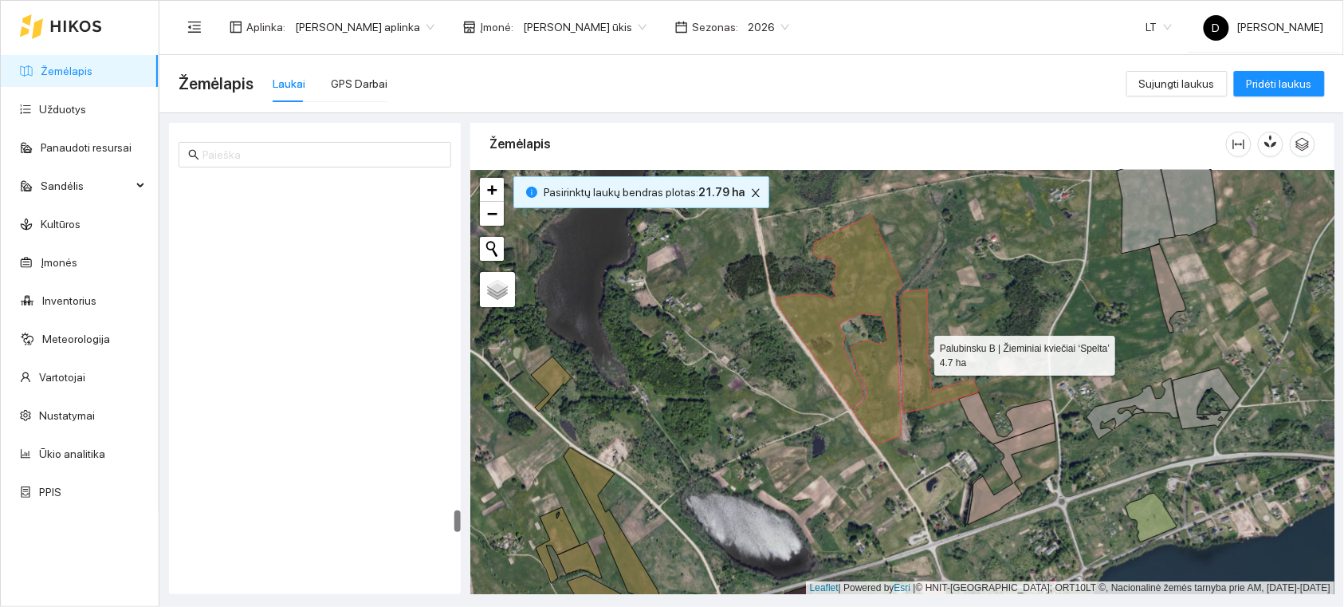
scroll to position [6124, 0]
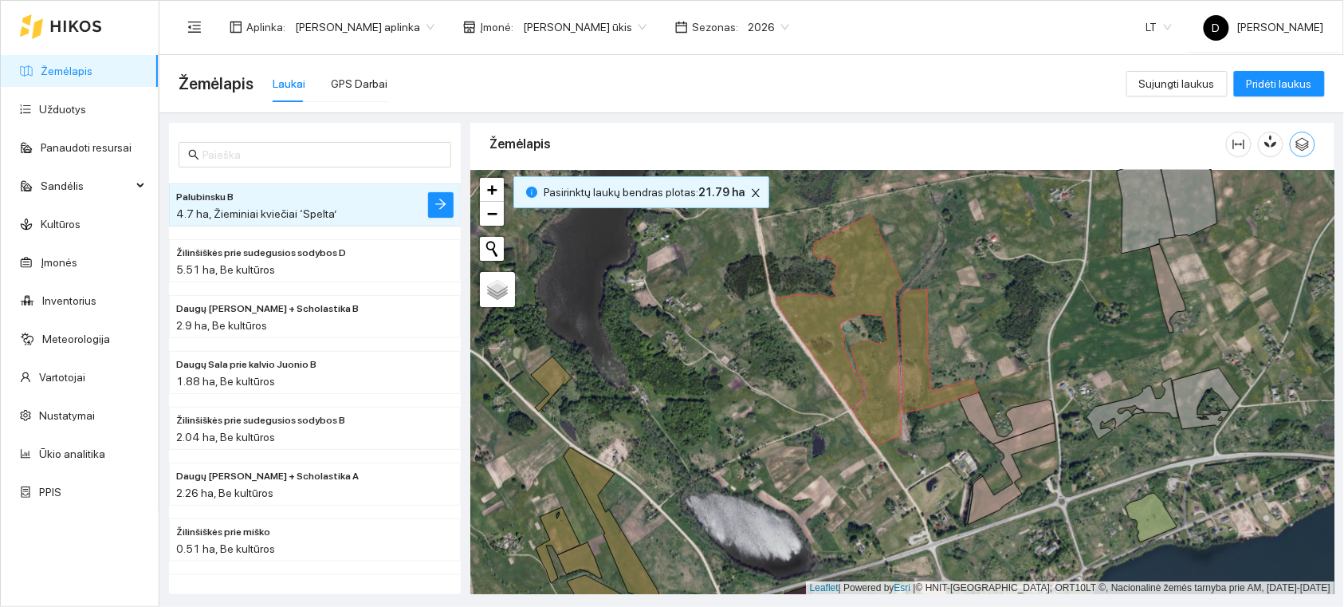
click at [1303, 142] on icon "button" at bounding box center [1303, 144] width 14 height 14
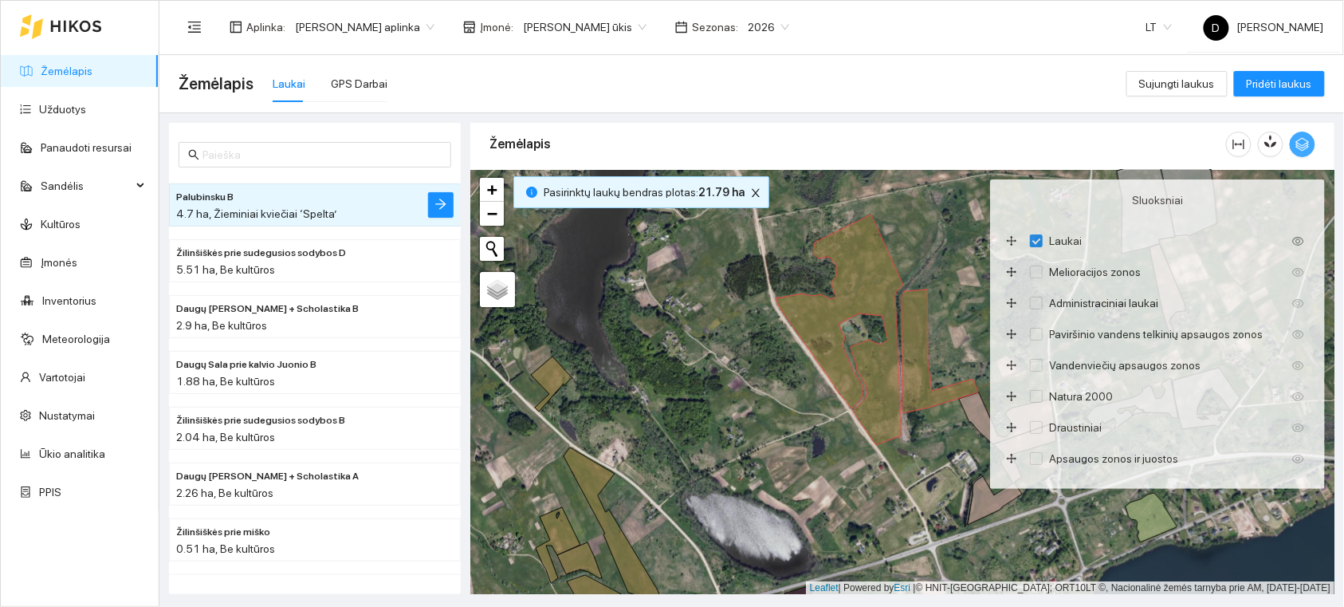
click at [1303, 142] on icon "button" at bounding box center [1303, 144] width 14 height 14
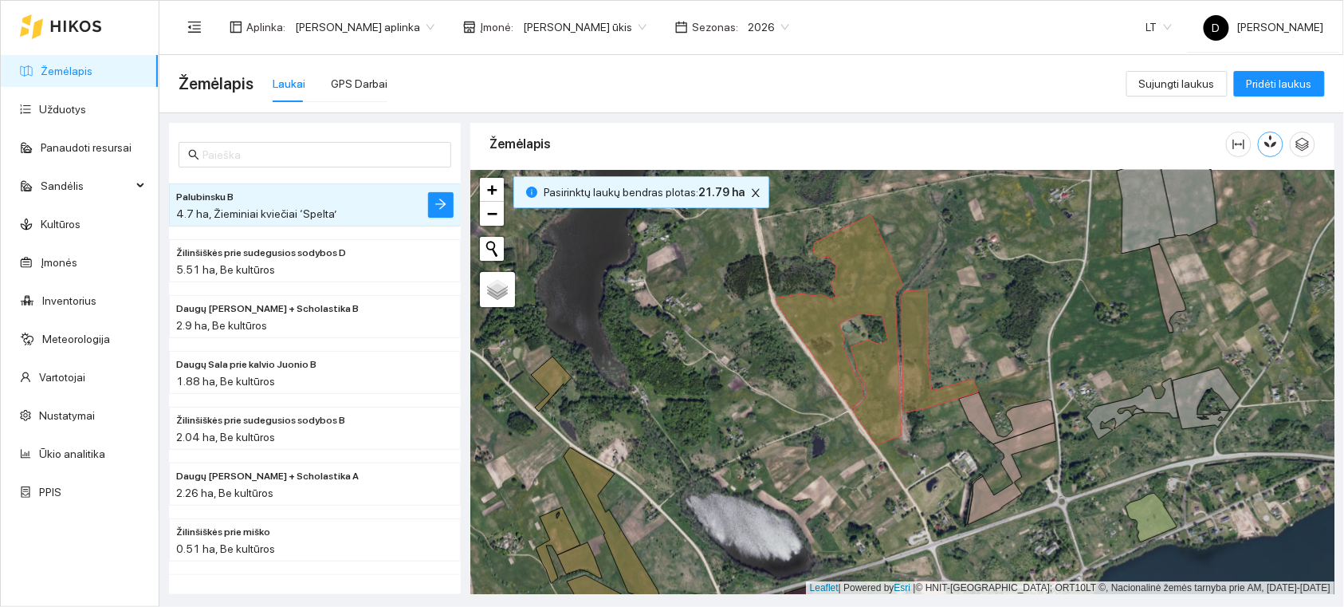
click at [1277, 146] on icon "button" at bounding box center [1274, 142] width 9 height 14
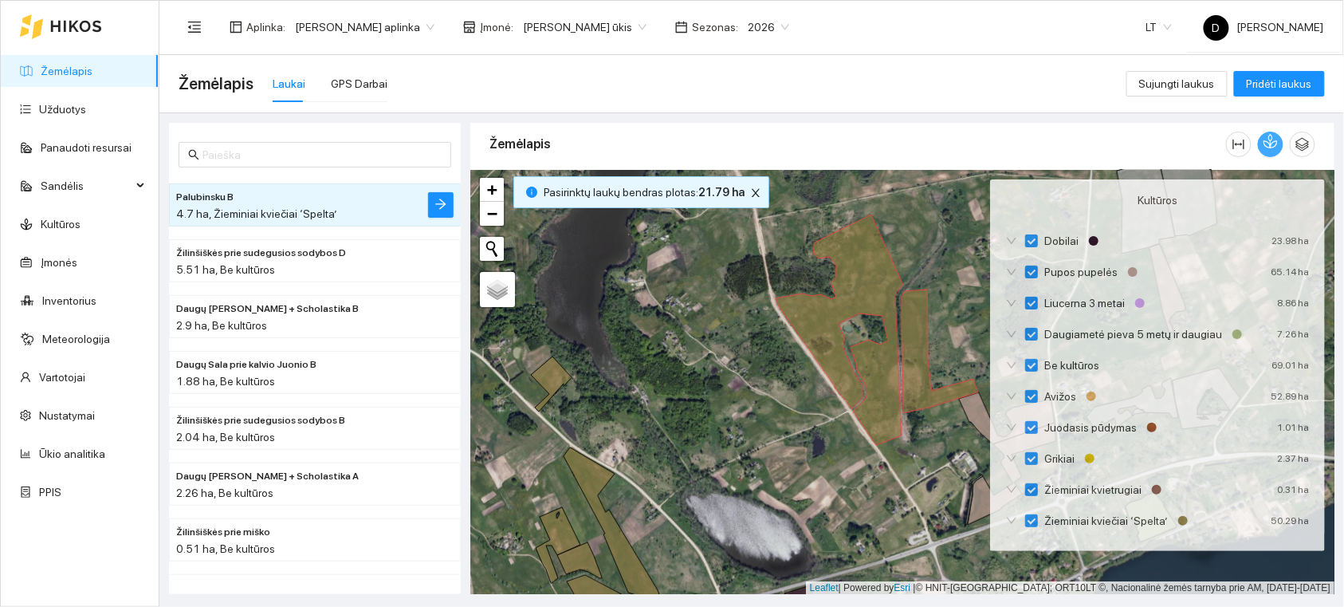
click at [1277, 146] on icon "button" at bounding box center [1274, 142] width 9 height 14
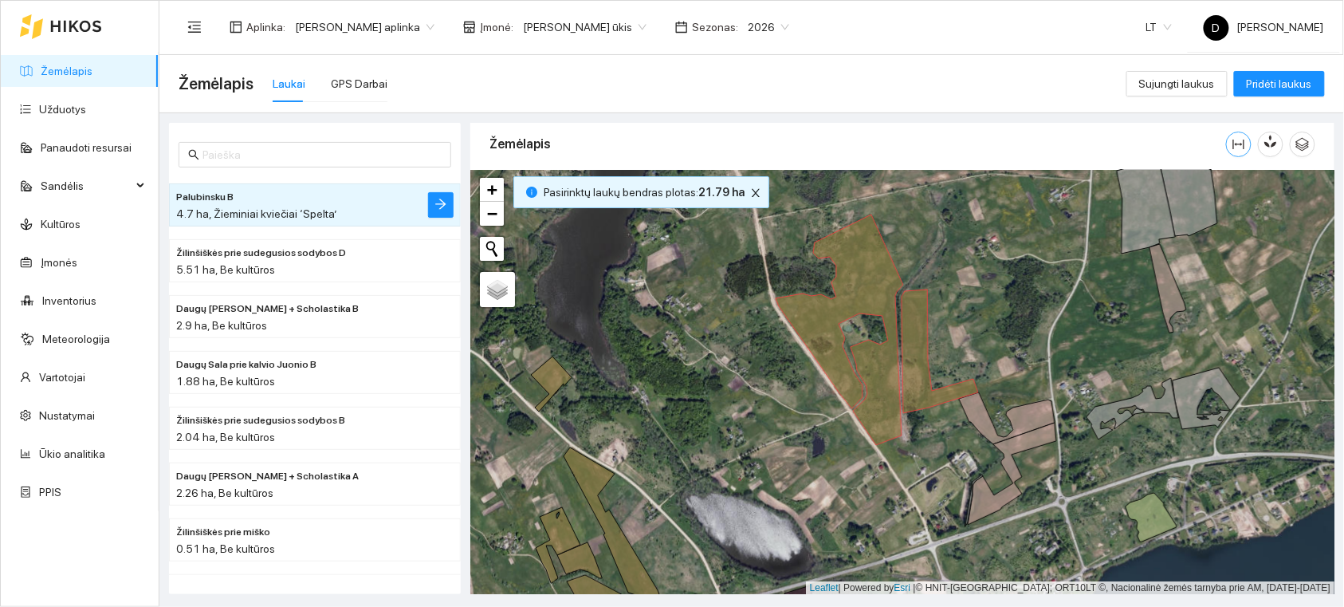
click at [1240, 141] on icon "column-width" at bounding box center [1239, 144] width 13 height 13
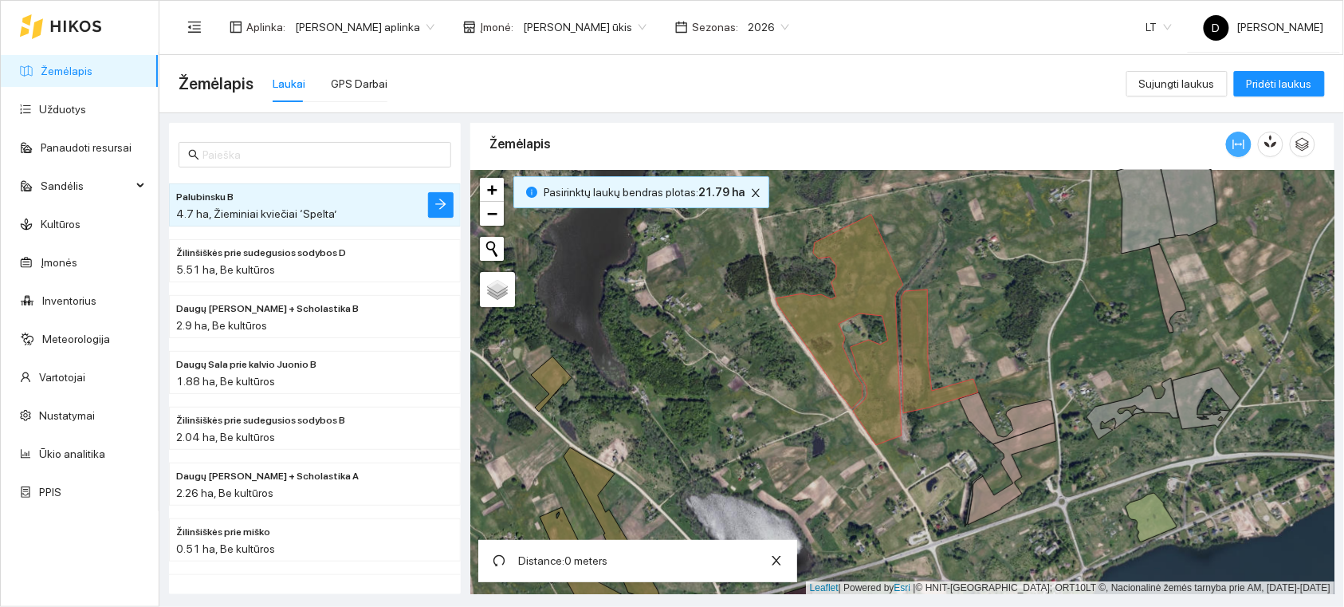
click at [1240, 141] on icon "column-width" at bounding box center [1239, 144] width 13 height 13
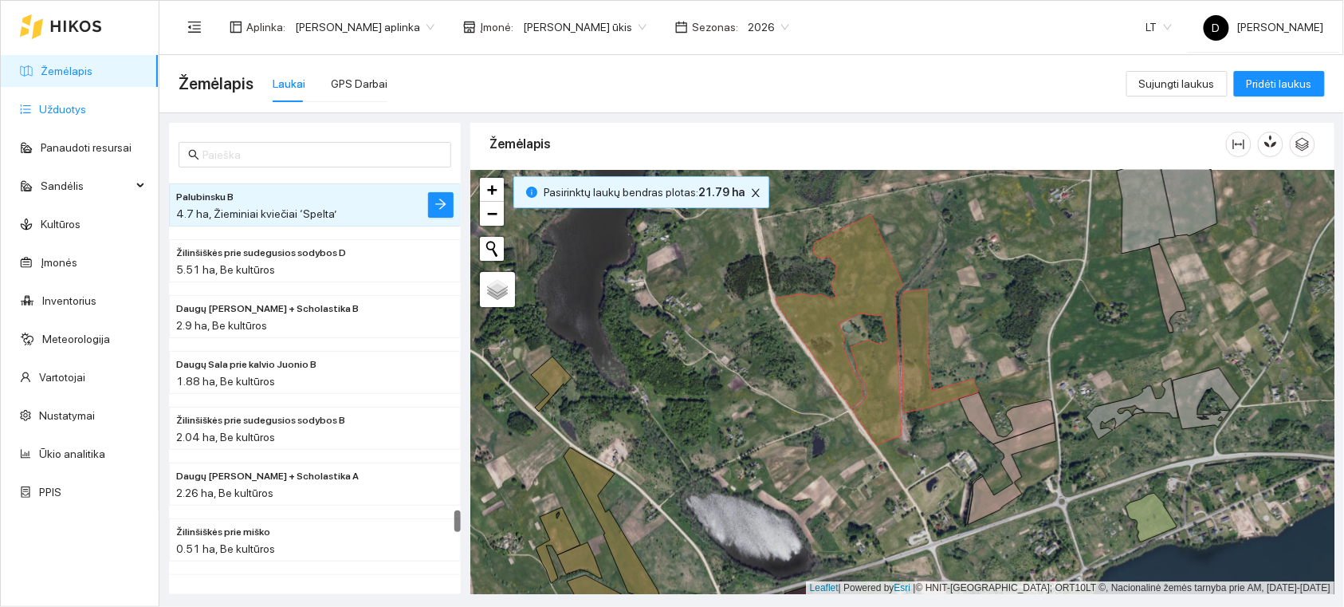
click at [44, 112] on link "Užduotys" at bounding box center [62, 109] width 47 height 13
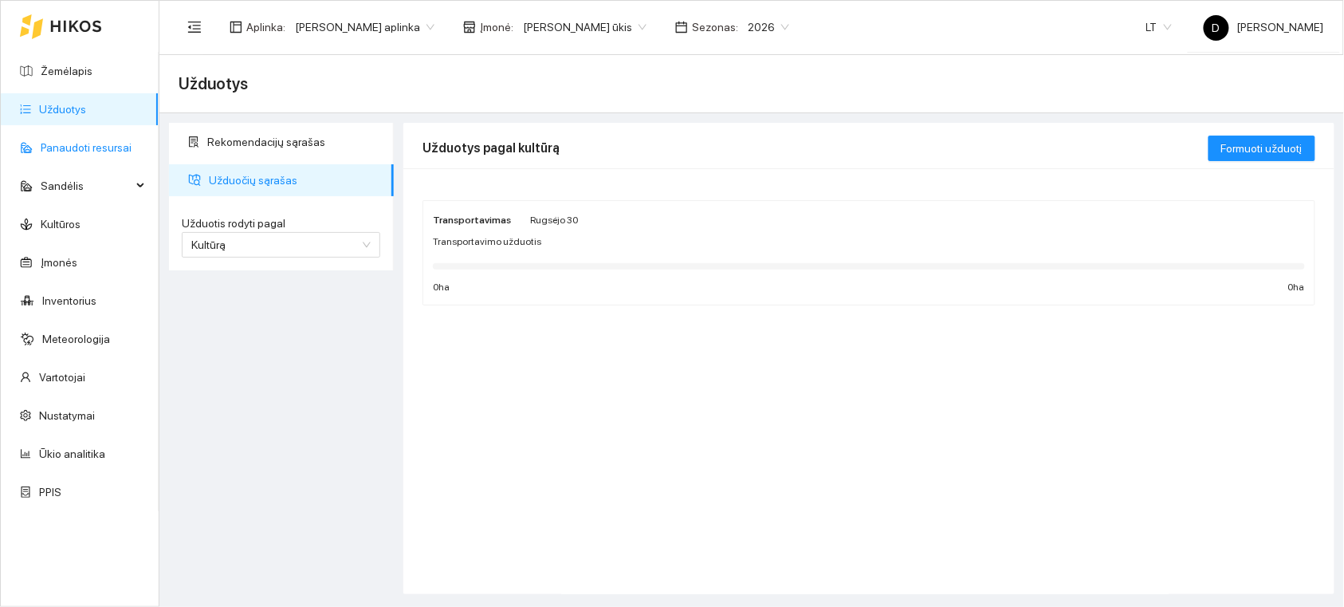
click at [64, 154] on link "Panaudoti resursai" at bounding box center [86, 147] width 91 height 13
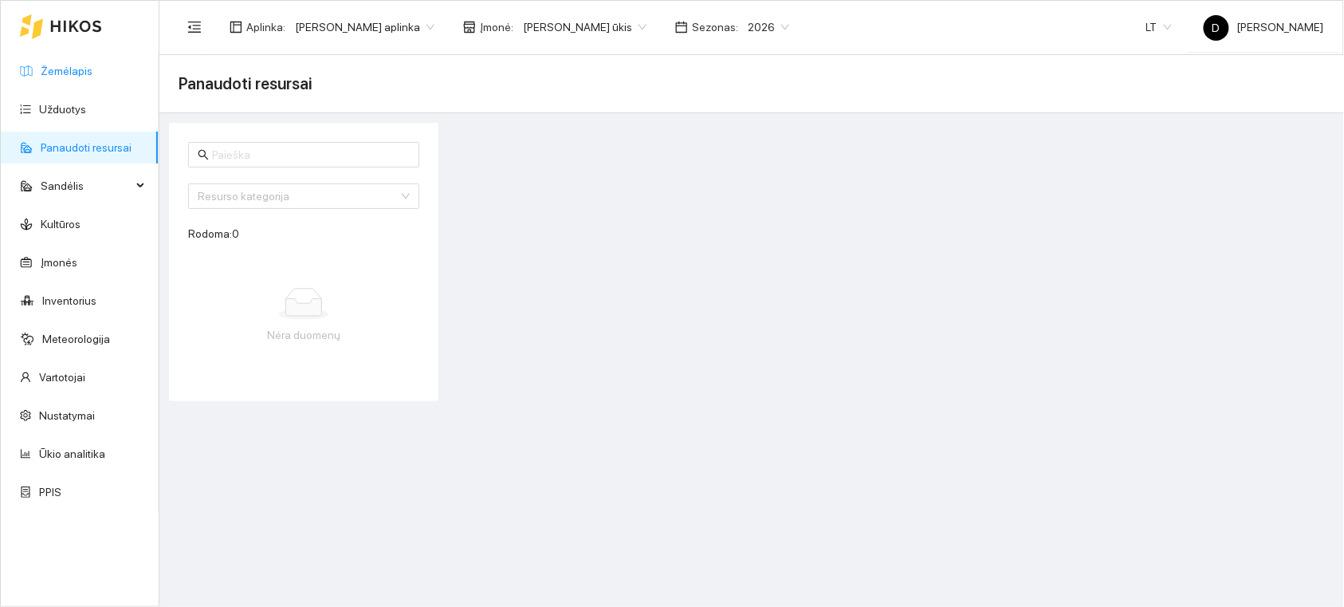
click at [83, 65] on link "Žemėlapis" at bounding box center [67, 71] width 52 height 13
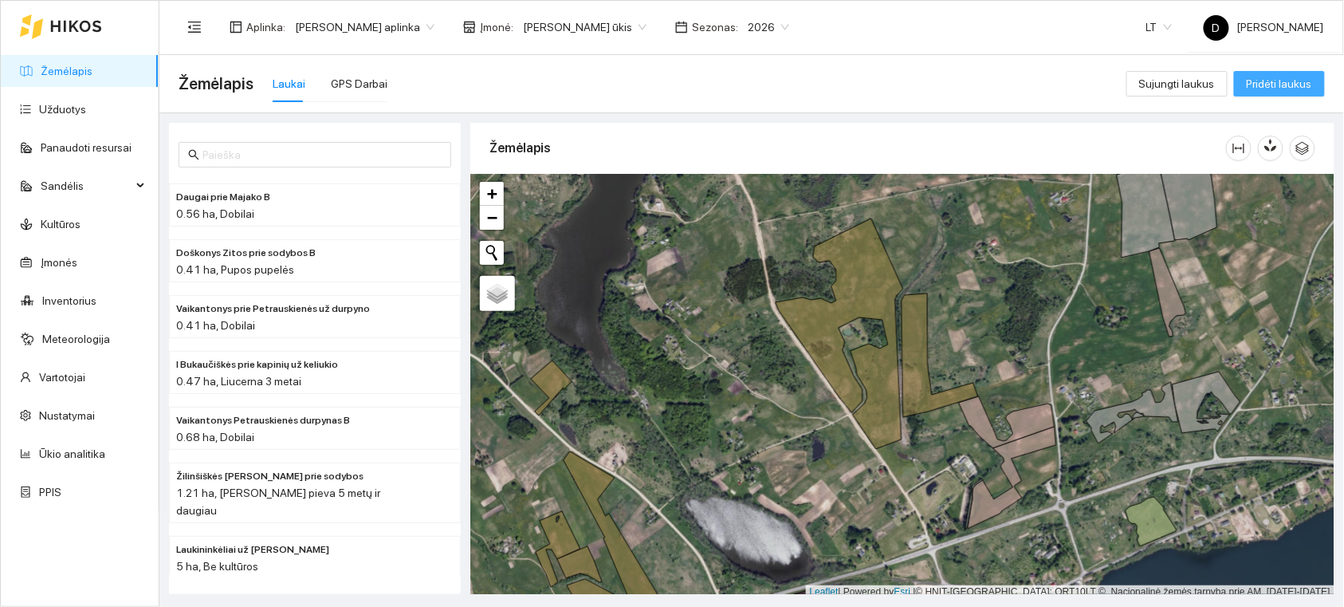
click at [1281, 86] on span "Pridėti laukus" at bounding box center [1279, 84] width 65 height 18
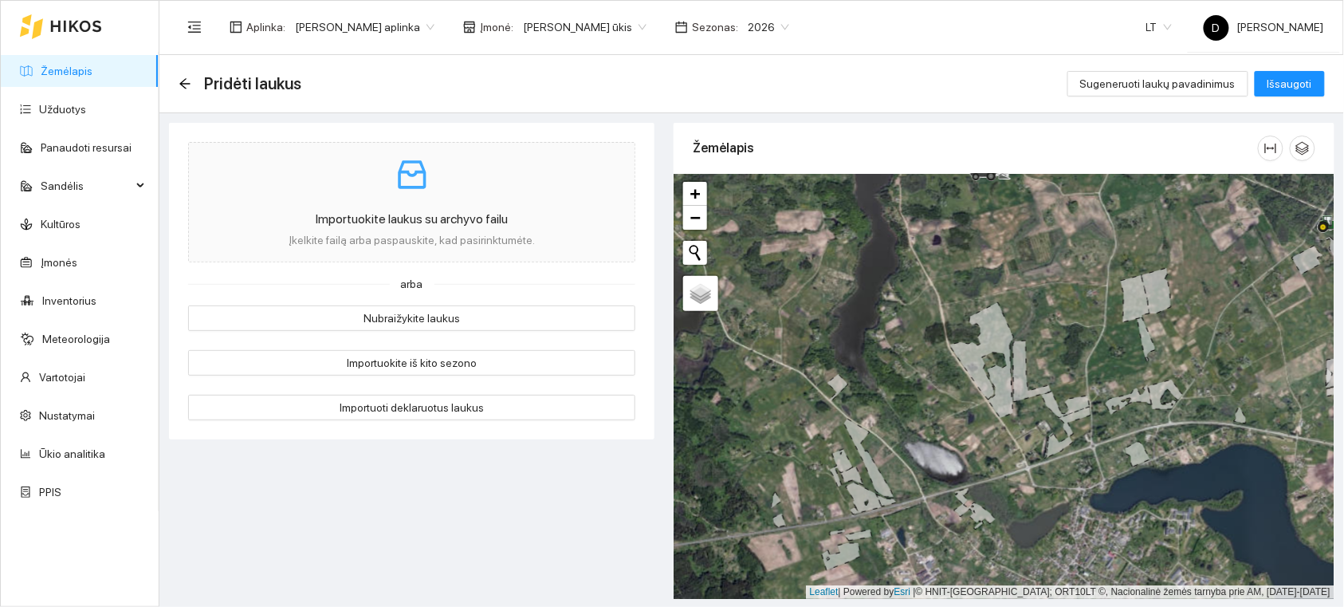
click at [640, 26] on span "[PERSON_NAME] ūkis" at bounding box center [585, 27] width 124 height 24
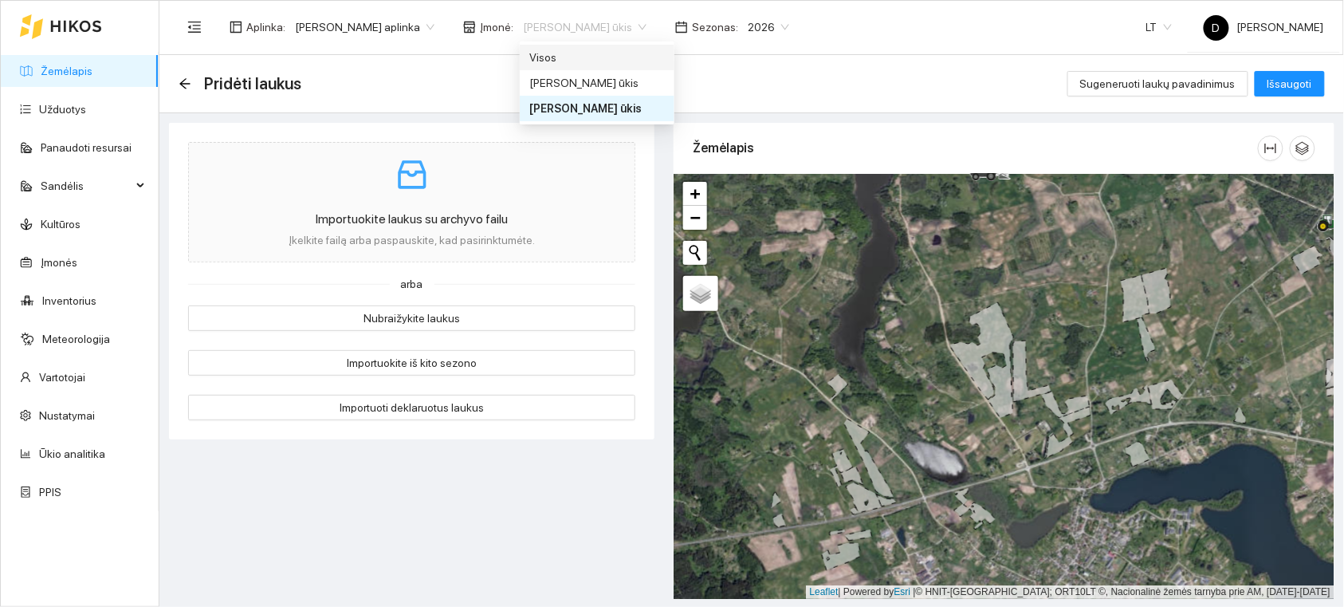
click at [554, 53] on div "Visos" at bounding box center [597, 58] width 136 height 18
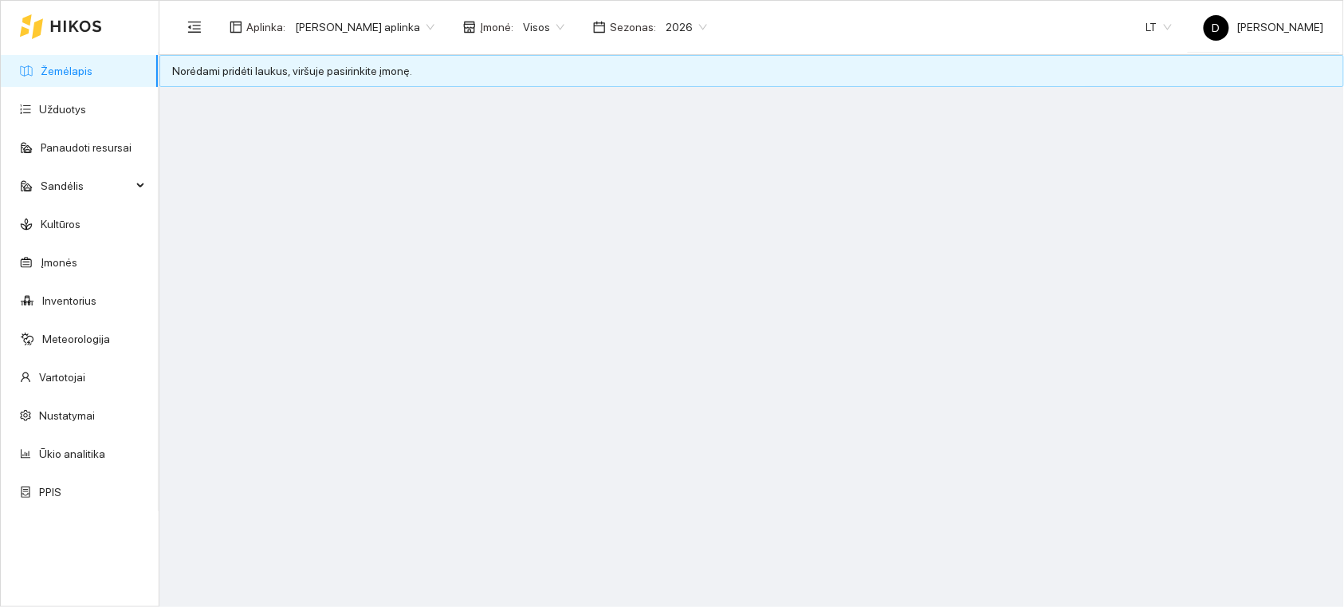
click at [571, 22] on div "Visos" at bounding box center [544, 27] width 61 height 26
click at [568, 54] on div "Visos" at bounding box center [583, 58] width 109 height 18
click at [559, 29] on span "Visos" at bounding box center [543, 27] width 41 height 24
click at [574, 70] on div "[PERSON_NAME] ūkis" at bounding box center [584, 83] width 128 height 26
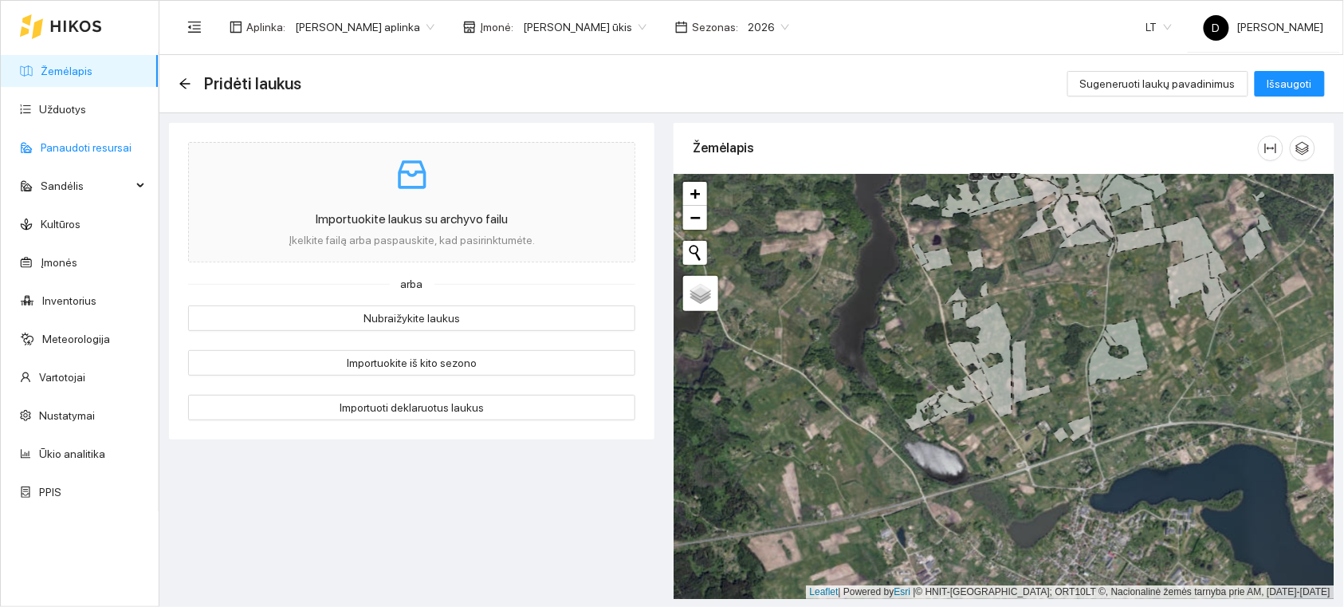
click at [106, 141] on link "Panaudoti resursai" at bounding box center [86, 147] width 91 height 13
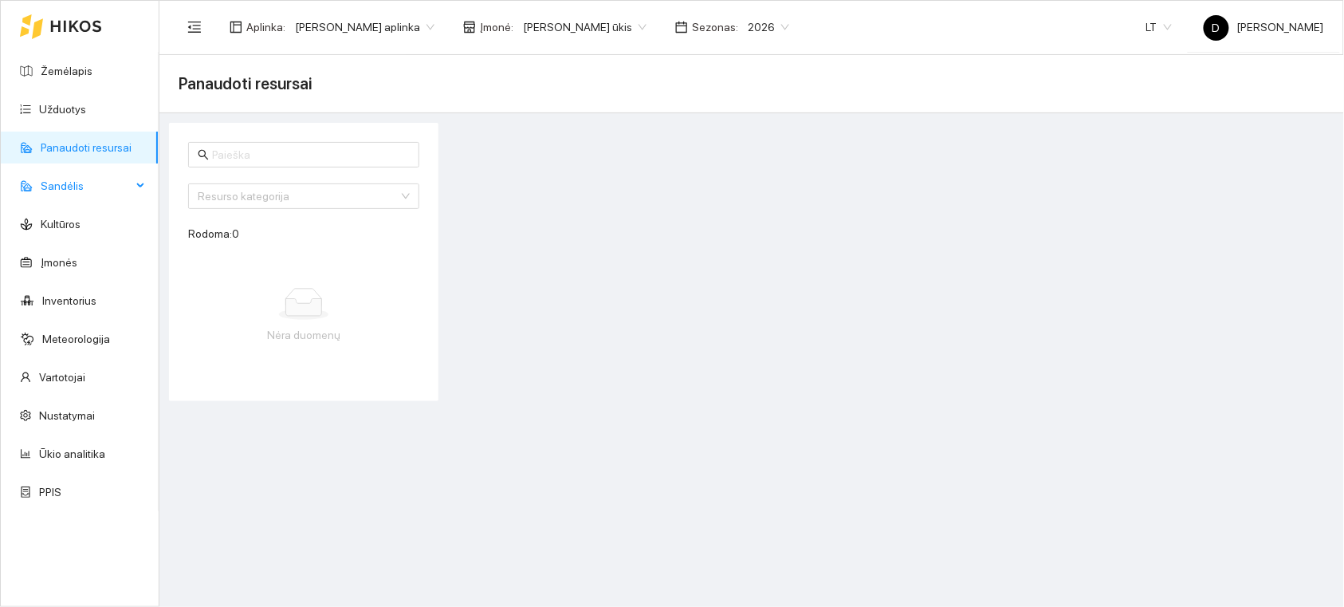
click at [56, 185] on span "Sandėlis" at bounding box center [86, 186] width 91 height 32
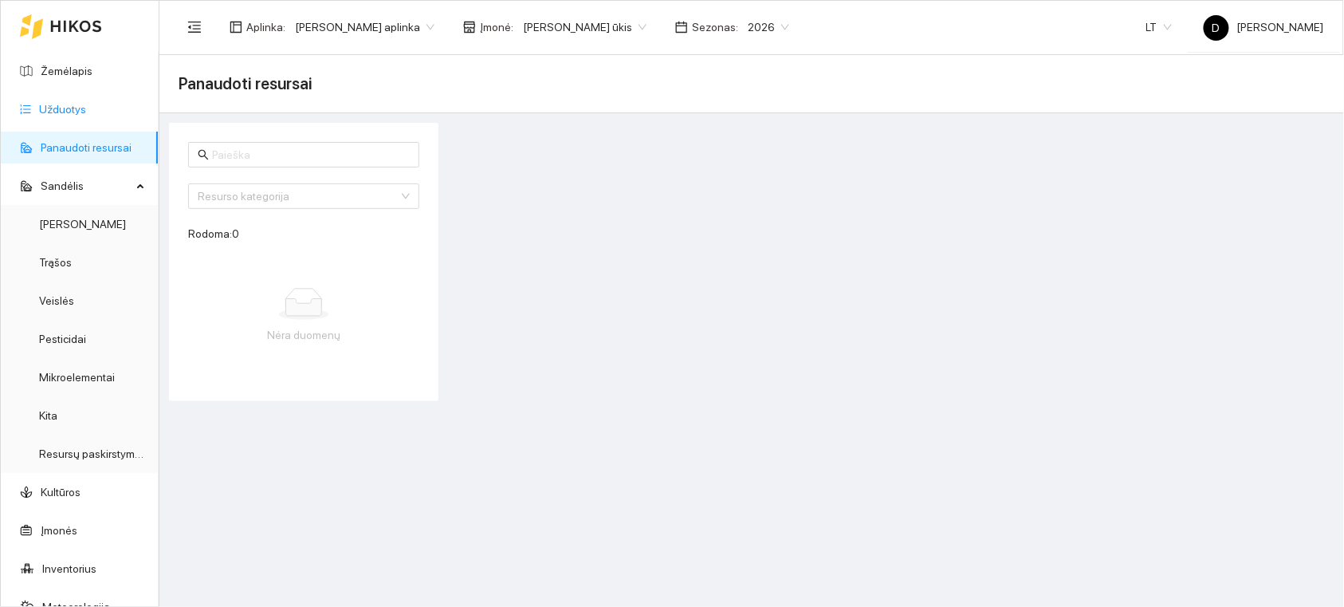
click at [60, 107] on link "Užduotys" at bounding box center [62, 109] width 47 height 13
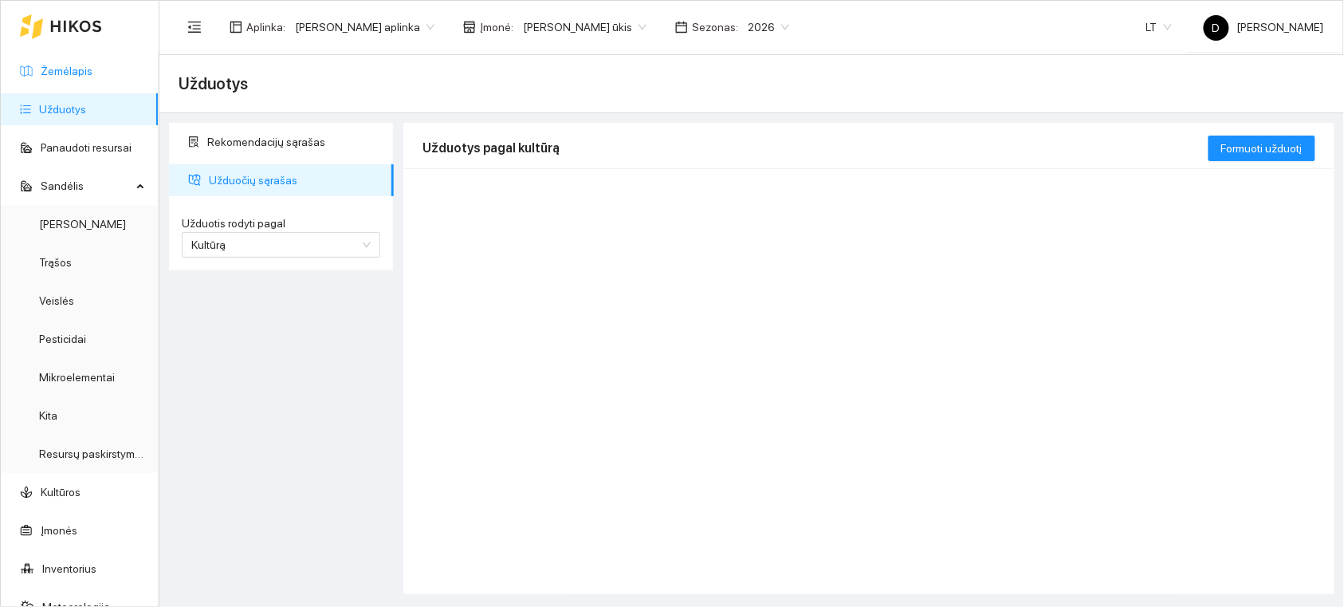
click at [72, 72] on link "Žemėlapis" at bounding box center [67, 71] width 52 height 13
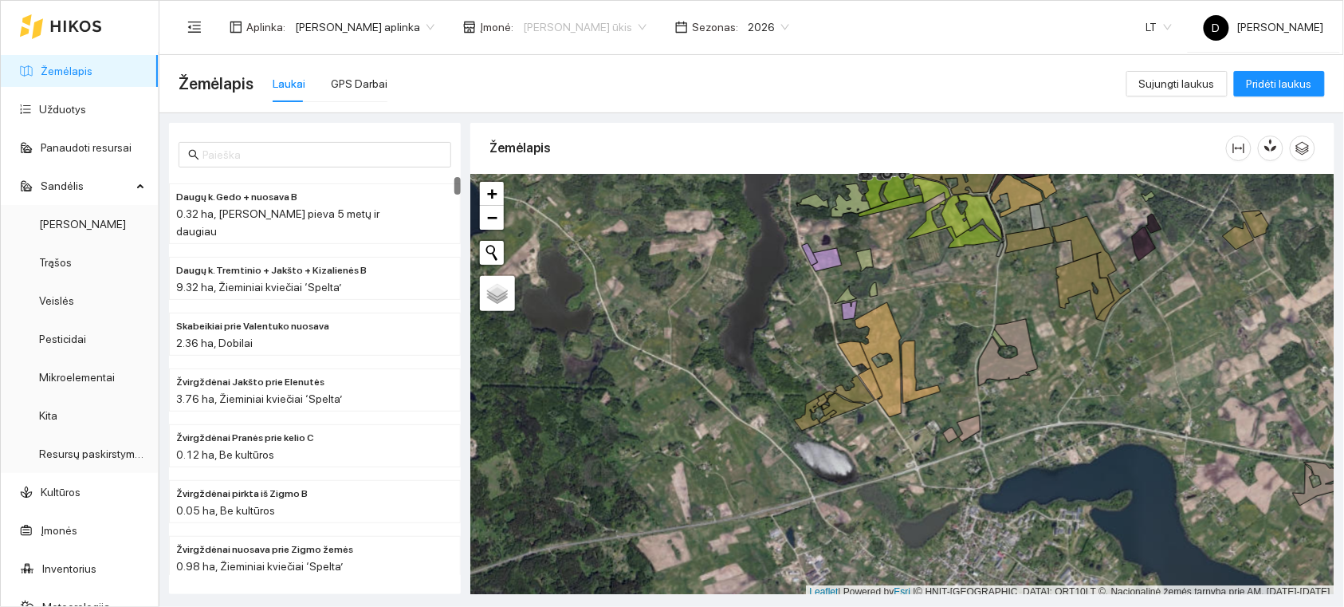
click at [587, 27] on span "[PERSON_NAME] ūkis" at bounding box center [585, 27] width 124 height 24
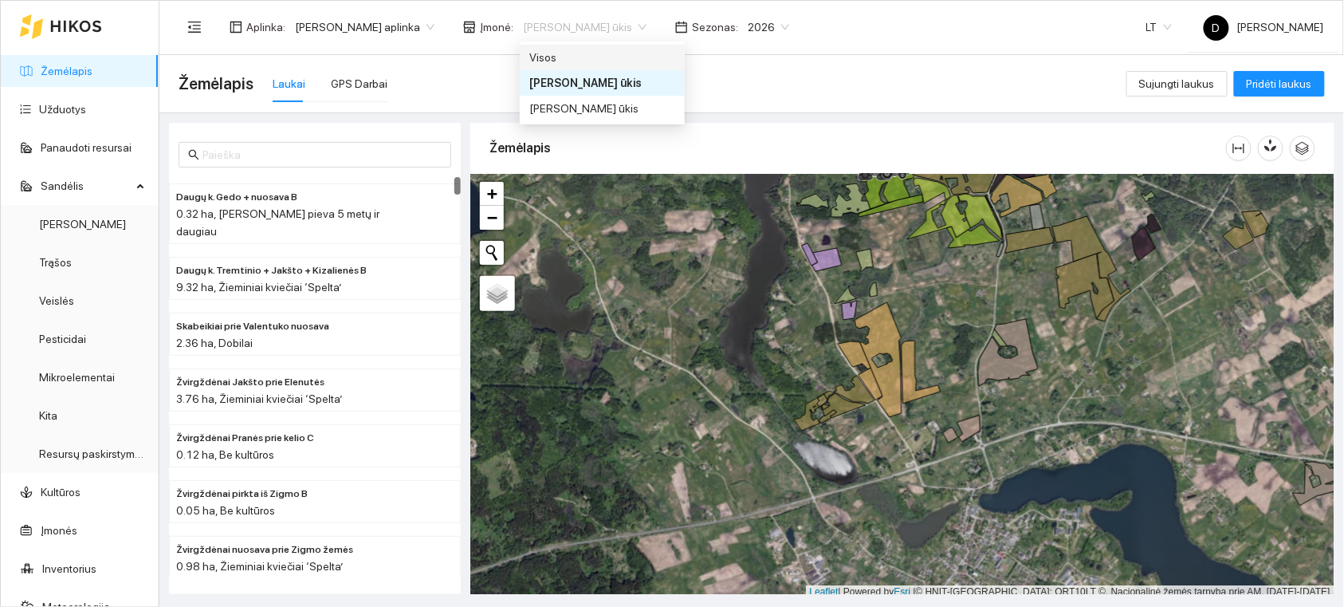
click at [600, 59] on div "Visos" at bounding box center [602, 58] width 146 height 18
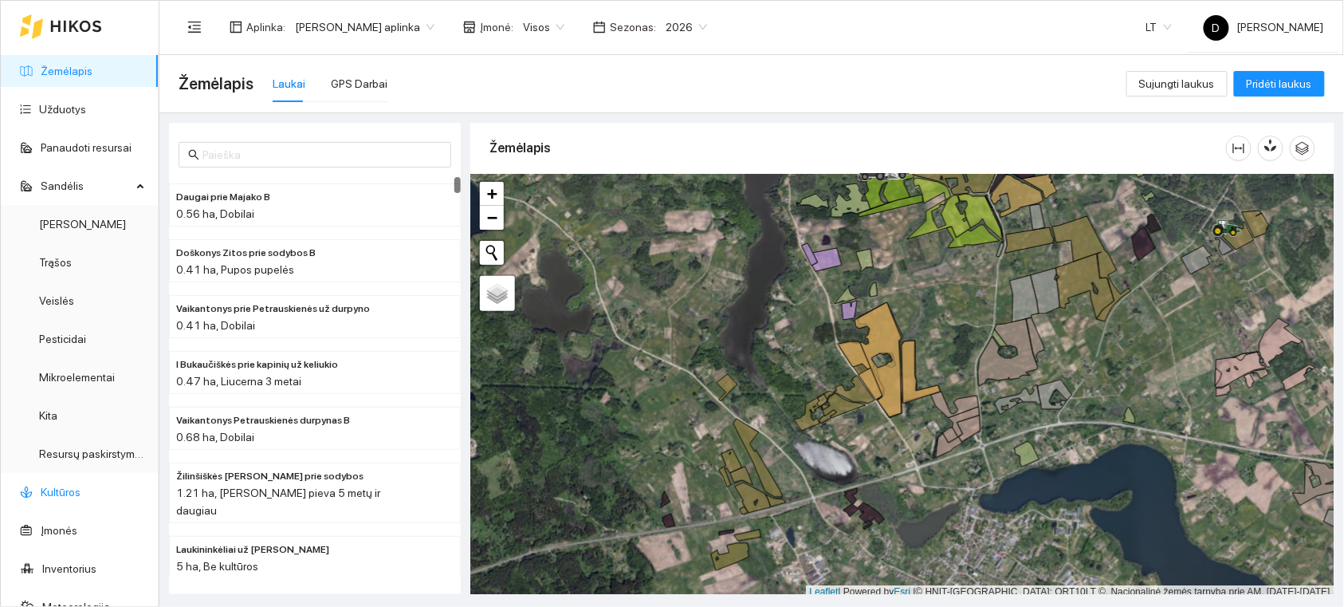
click at [68, 492] on link "Kultūros" at bounding box center [61, 492] width 40 height 13
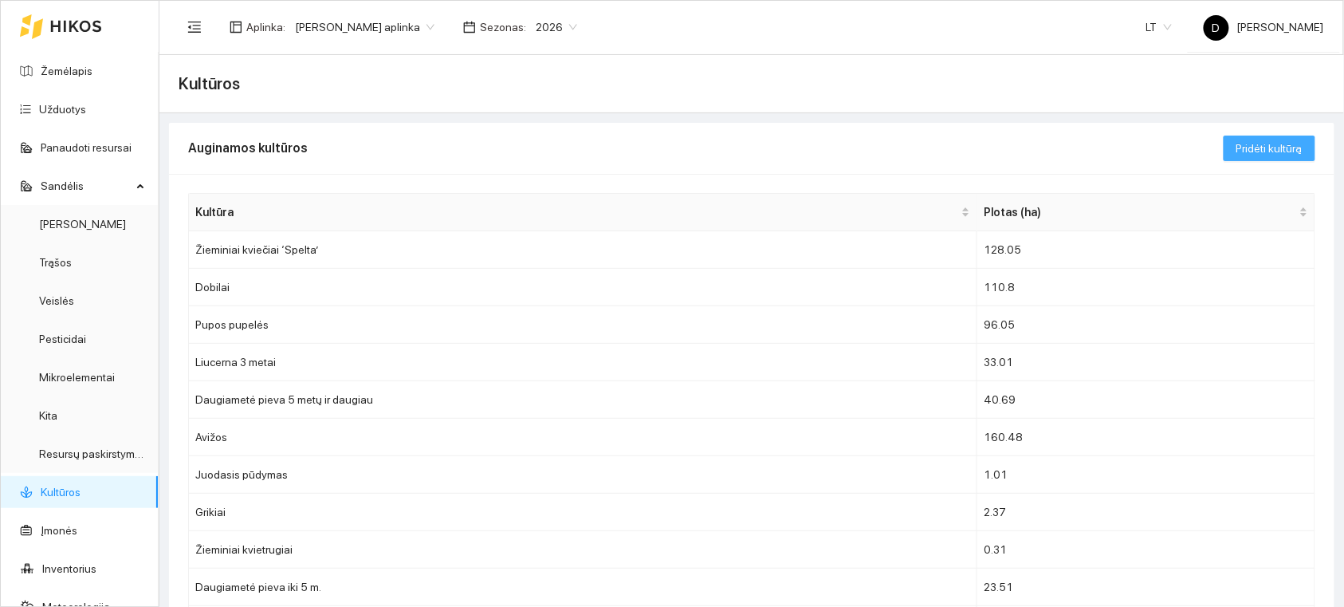
click at [1244, 145] on span "Pridėti kultūrą" at bounding box center [1270, 149] width 66 height 18
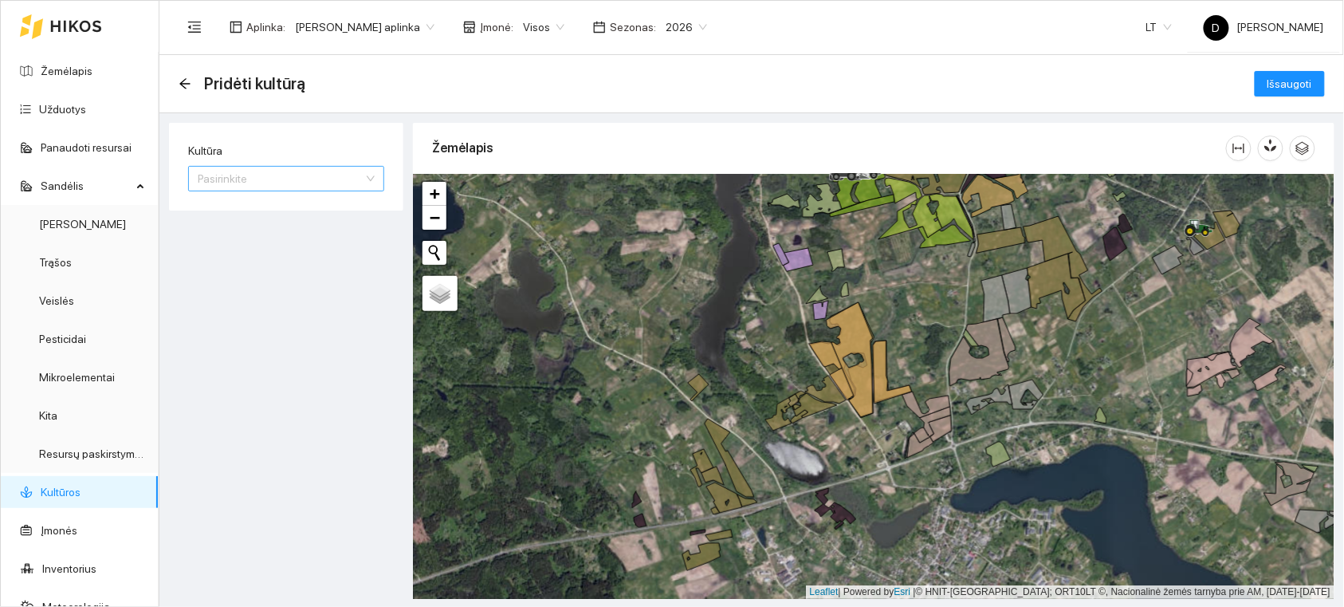
click at [353, 181] on input "Kultūra" at bounding box center [281, 179] width 166 height 24
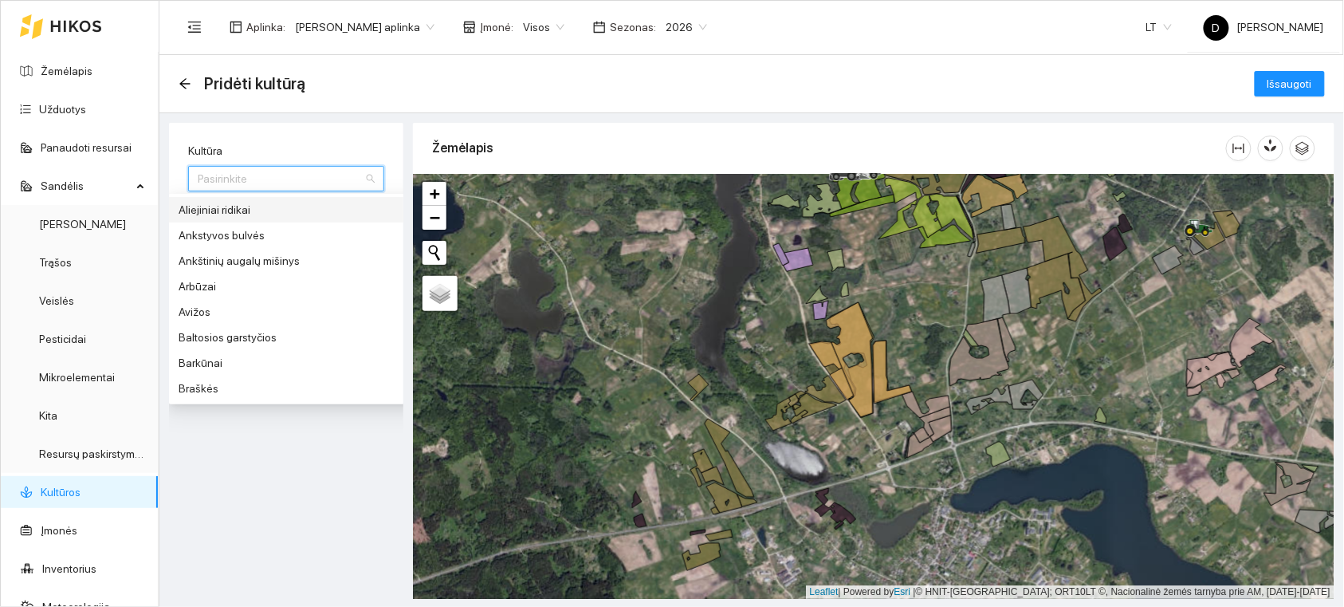
click at [380, 138] on div "Kultūra Pasirinkite 33 73 Aliejiniai ridikai Ankstyvos bulvės Ankštinių augalų …" at bounding box center [286, 167] width 234 height 88
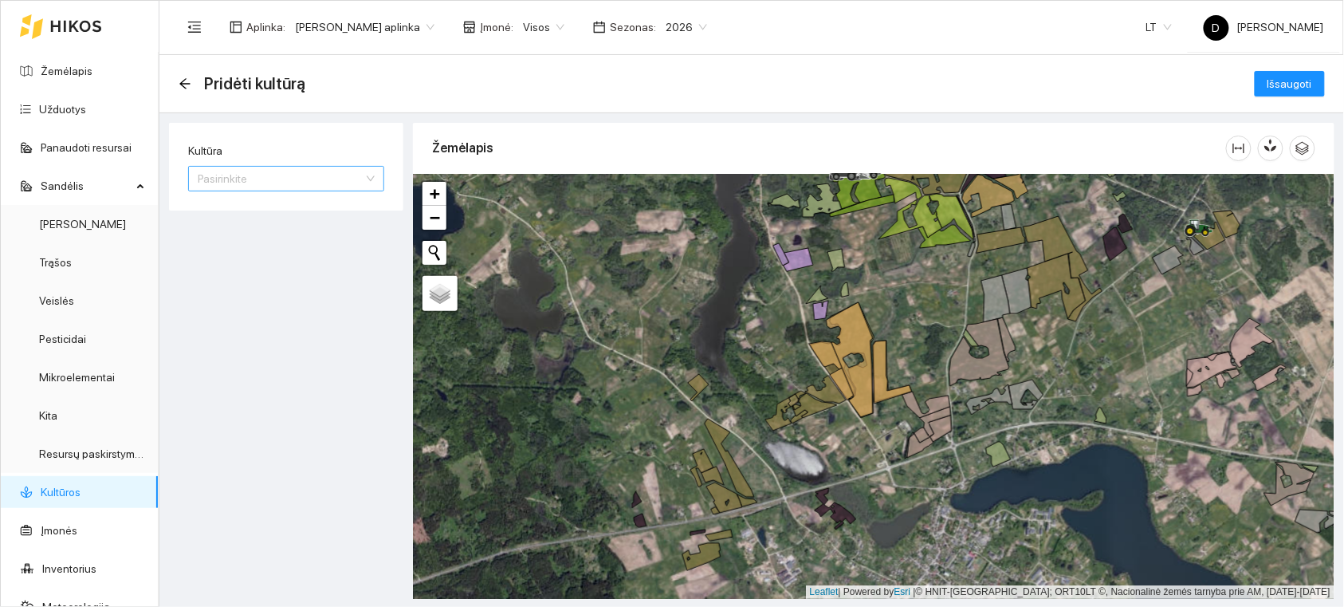
click at [372, 177] on div "Pasirinkite" at bounding box center [286, 179] width 196 height 26
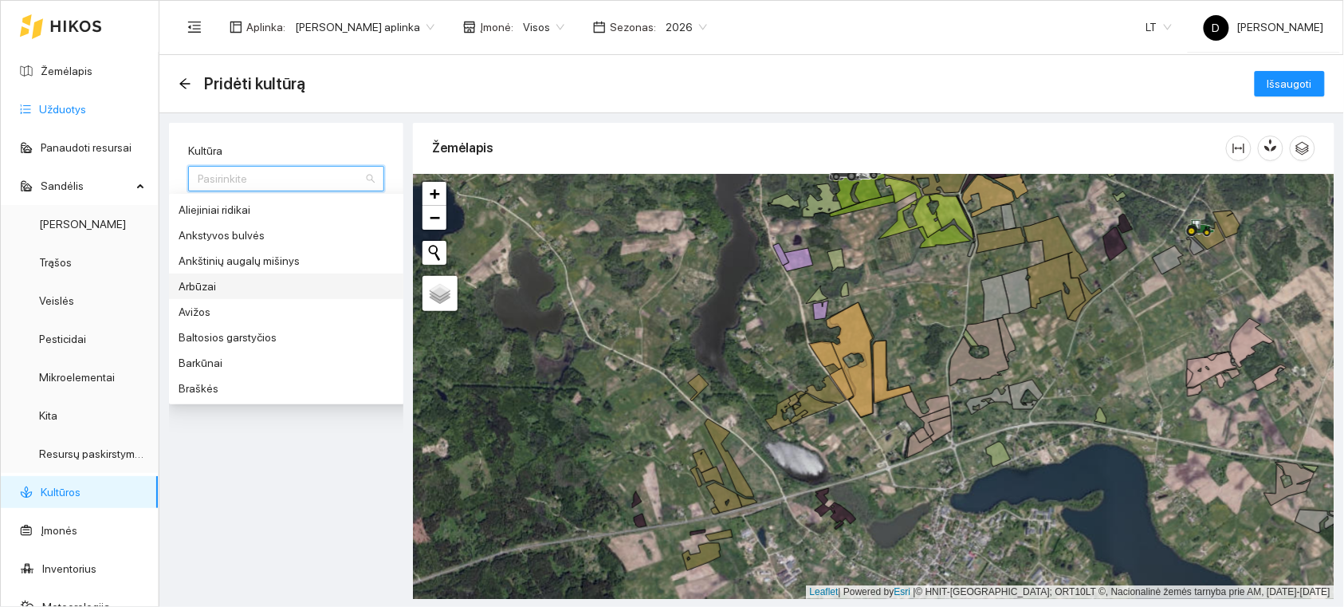
click at [54, 103] on link "Užduotys" at bounding box center [62, 109] width 47 height 13
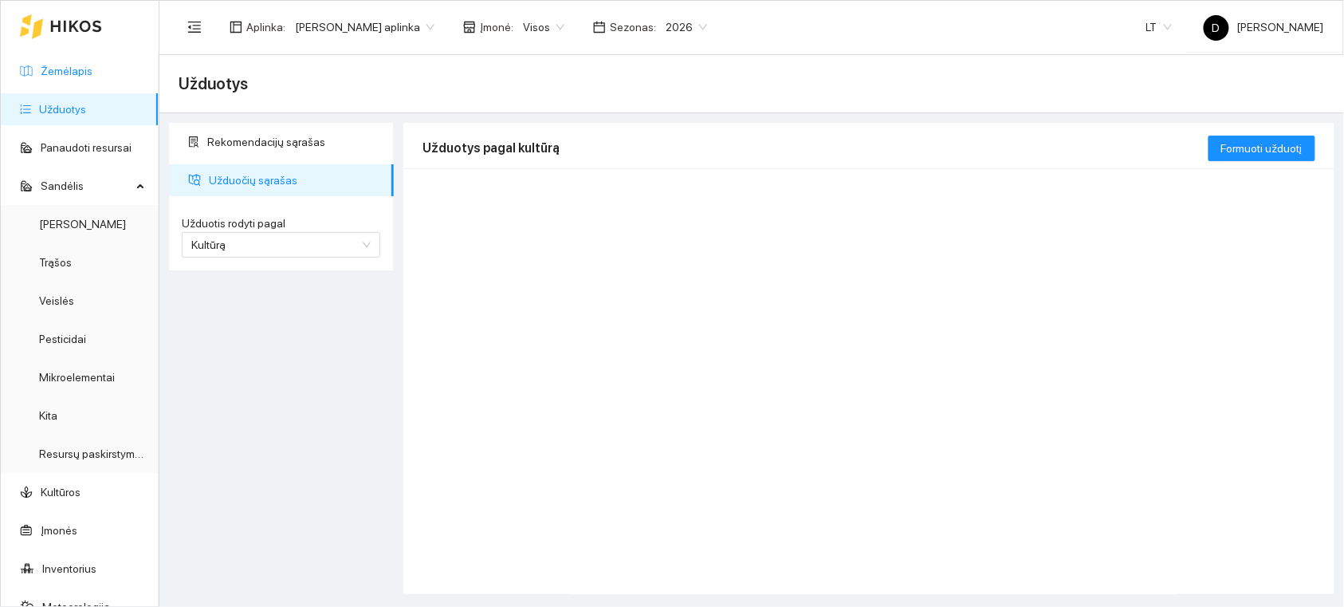
click at [68, 65] on link "Žemėlapis" at bounding box center [67, 71] width 52 height 13
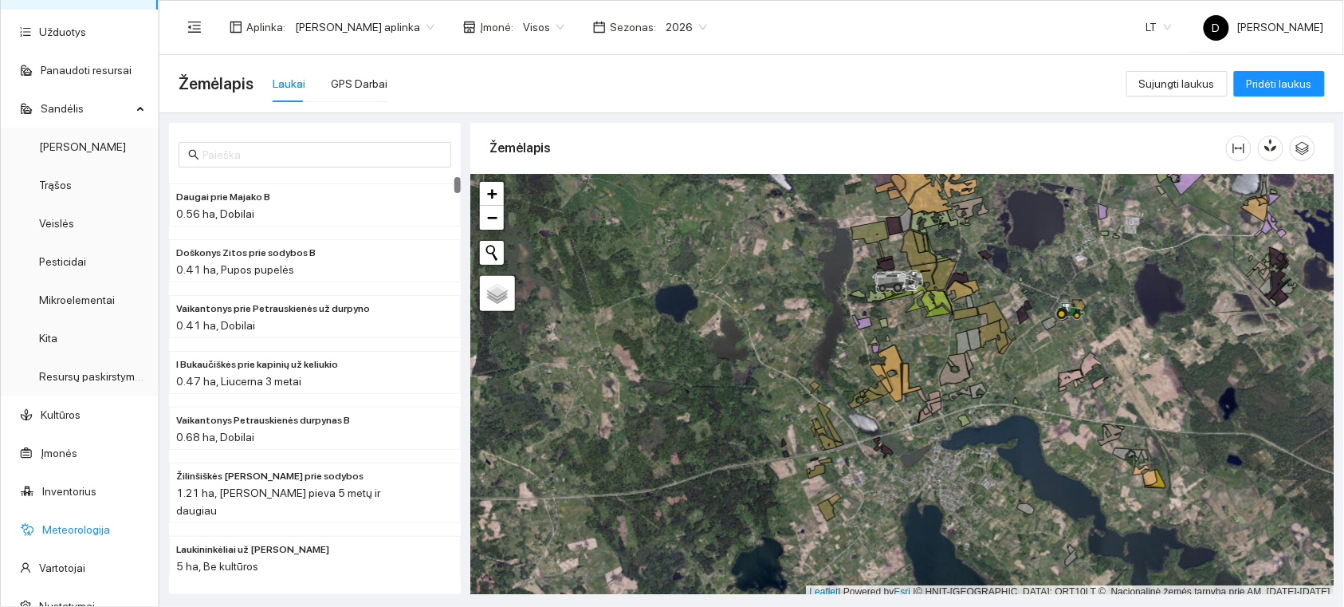
scroll to position [172, 0]
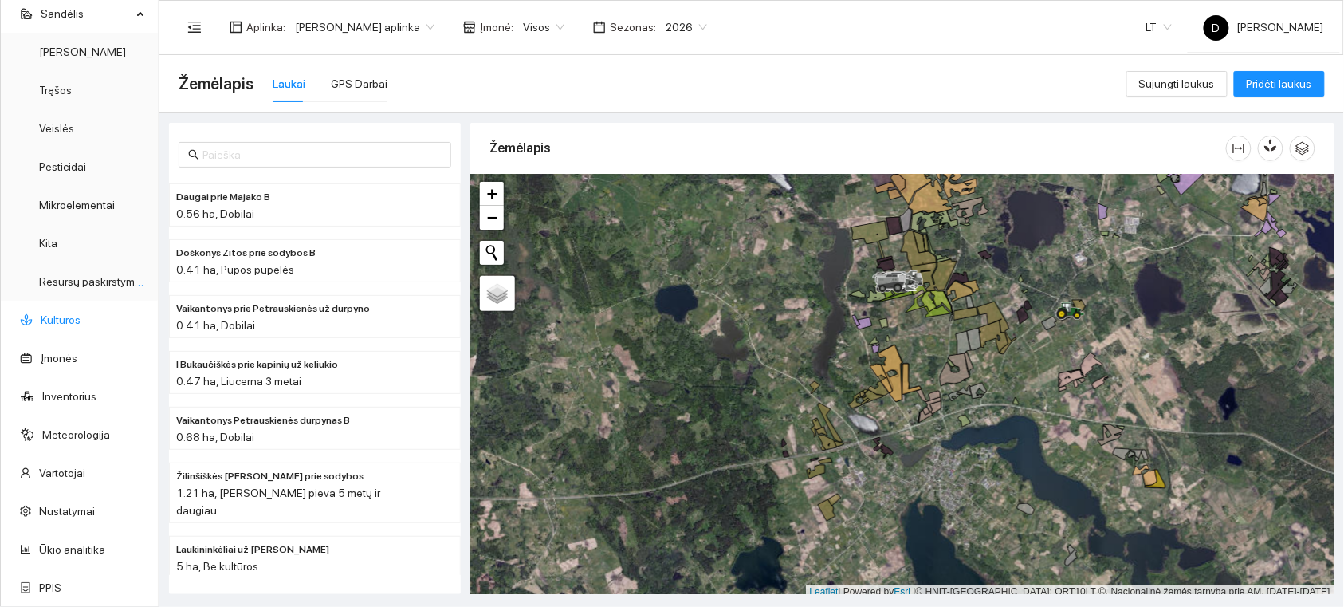
click at [61, 320] on link "Kultūros" at bounding box center [61, 319] width 40 height 13
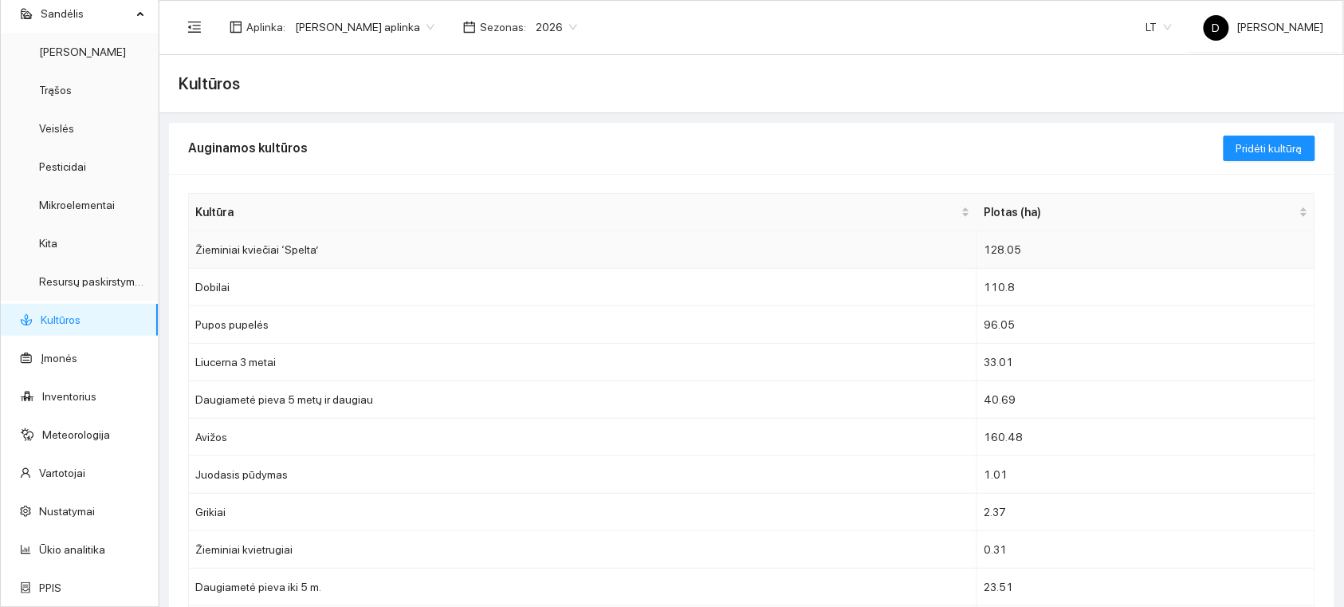
click at [668, 246] on td "Žieminiai kviečiai ‘Spelta’" at bounding box center [583, 249] width 789 height 37
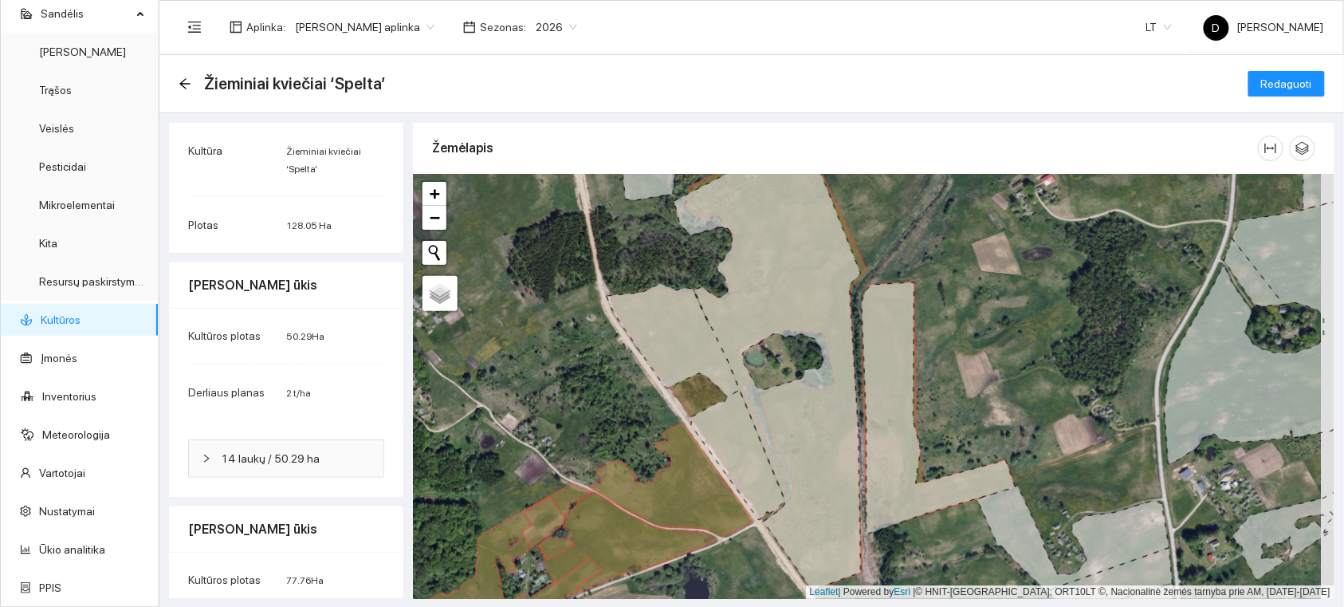
click at [734, 427] on icon at bounding box center [737, 455] width 96 height 130
click at [671, 332] on icon at bounding box center [673, 340] width 133 height 113
click at [778, 293] on icon at bounding box center [768, 360] width 187 height 459
click at [824, 439] on icon at bounding box center [768, 360] width 187 height 459
click at [683, 498] on icon at bounding box center [671, 479] width 164 height 113
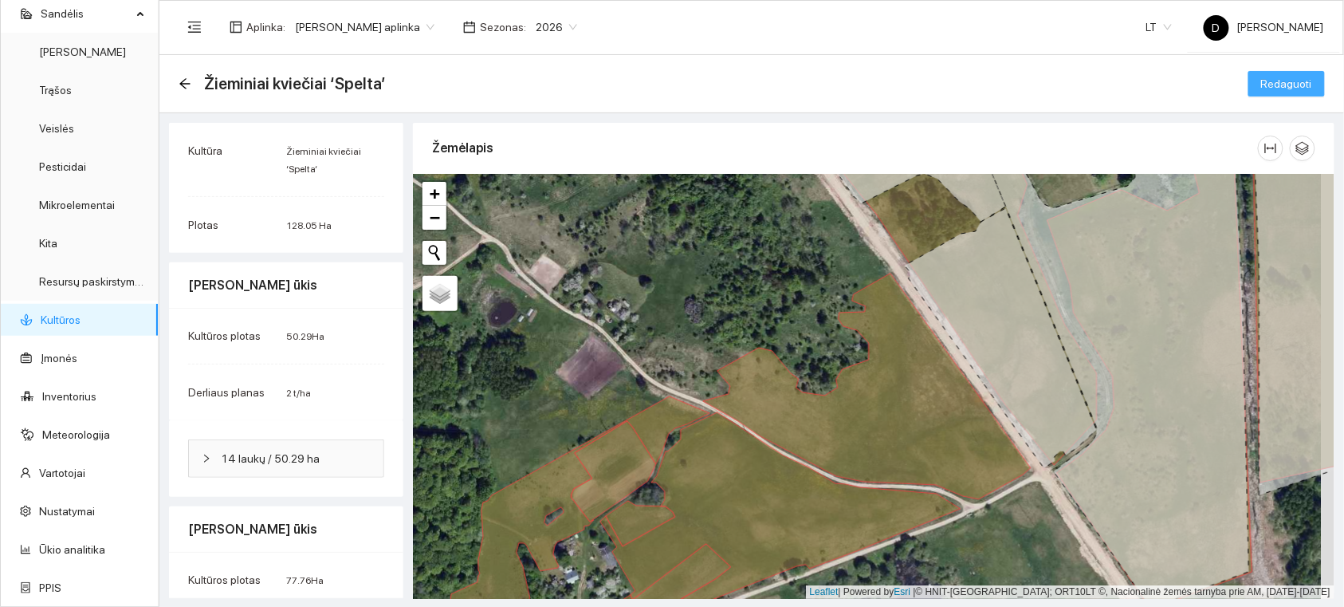
click at [1276, 81] on span "Redaguoti" at bounding box center [1287, 84] width 51 height 18
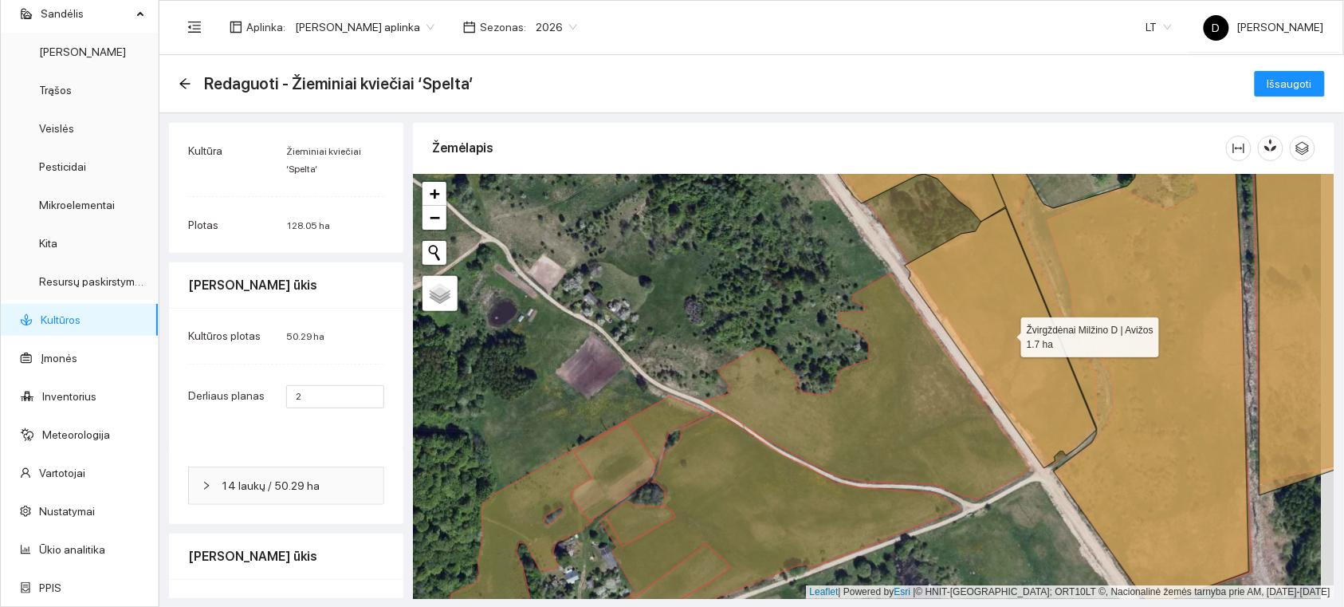
click at [1006, 321] on icon at bounding box center [1001, 338] width 192 height 260
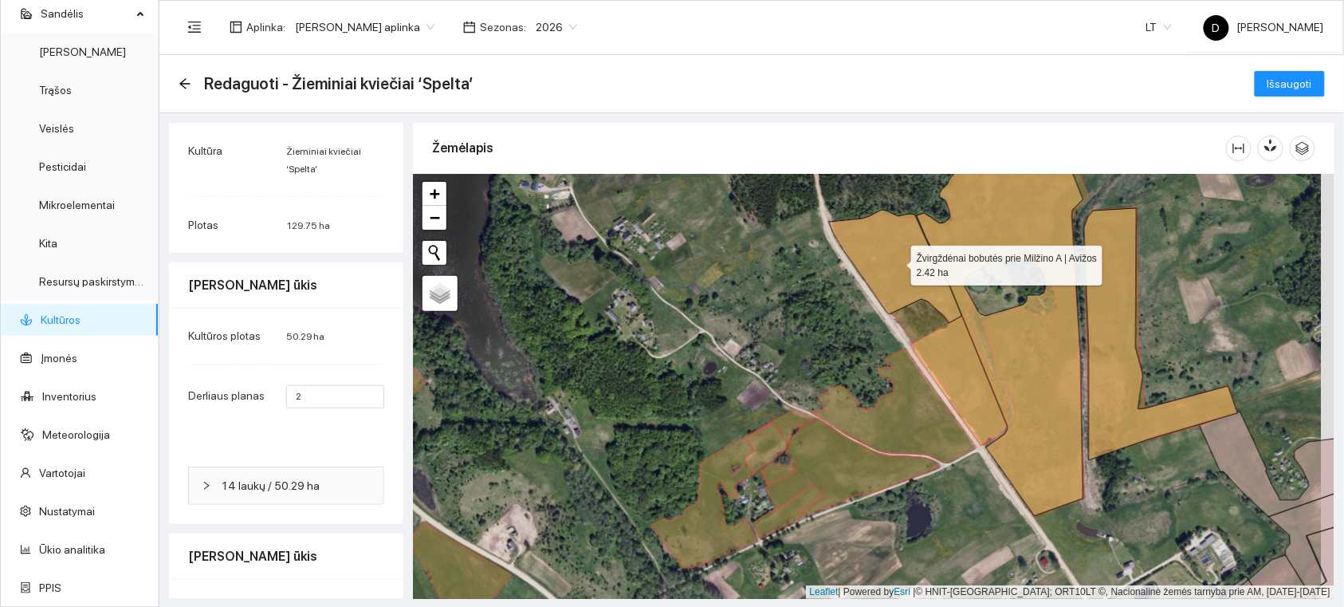
click at [911, 266] on icon at bounding box center [895, 266] width 133 height 113
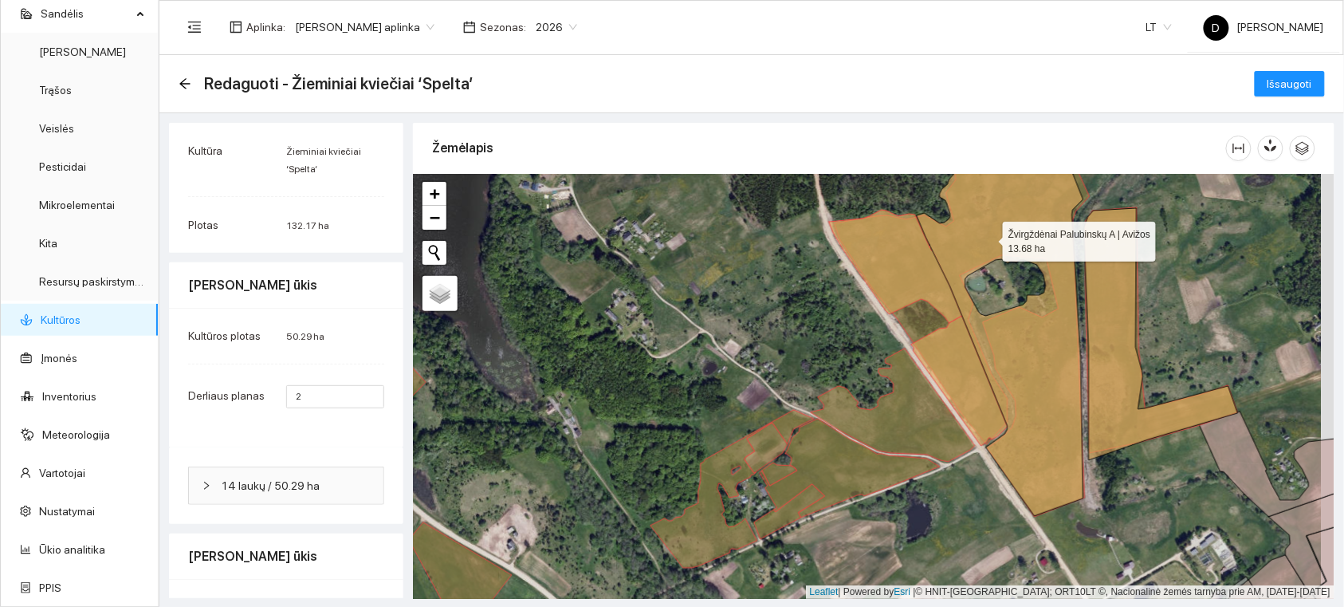
click at [987, 236] on icon at bounding box center [991, 323] width 186 height 385
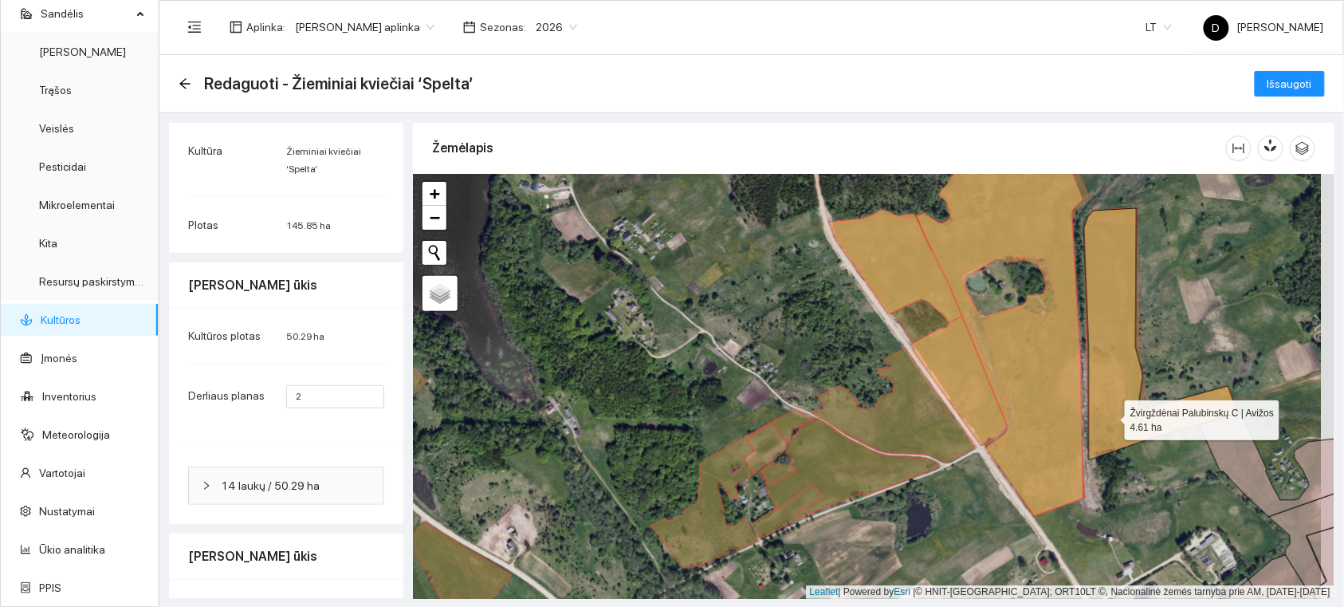
click at [1111, 416] on icon at bounding box center [1161, 334] width 154 height 252
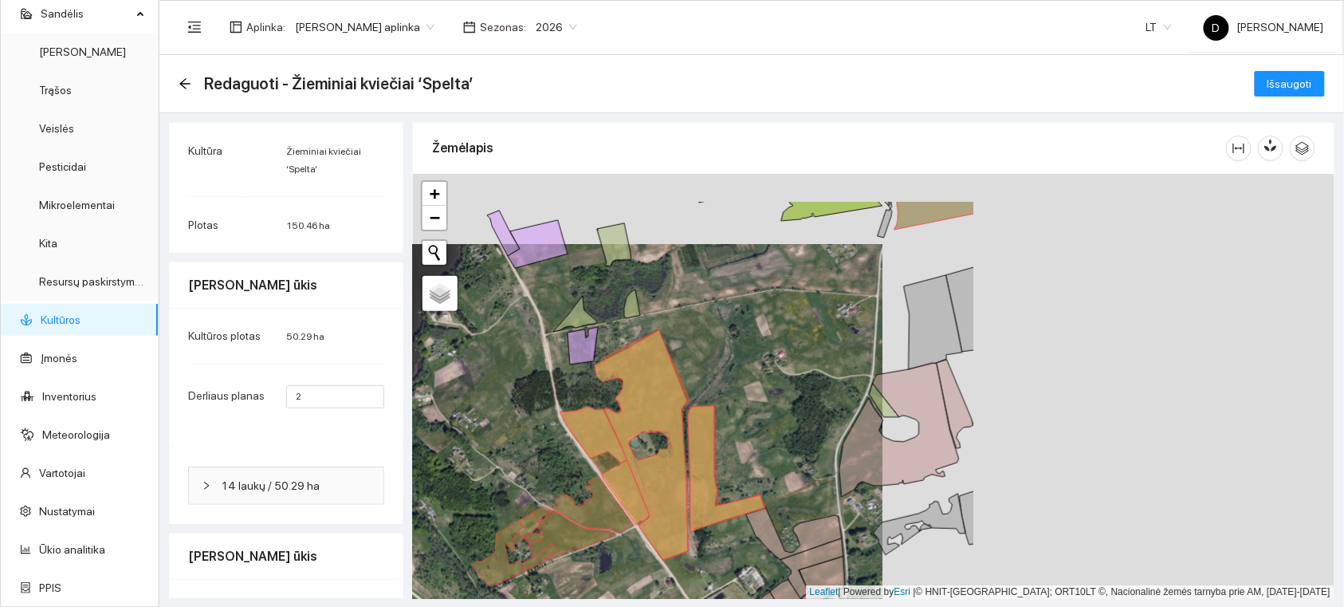
drag, startPoint x: 1207, startPoint y: 285, endPoint x: 596, endPoint y: 431, distance: 628.0
click at [596, 431] on div at bounding box center [874, 386] width 922 height 425
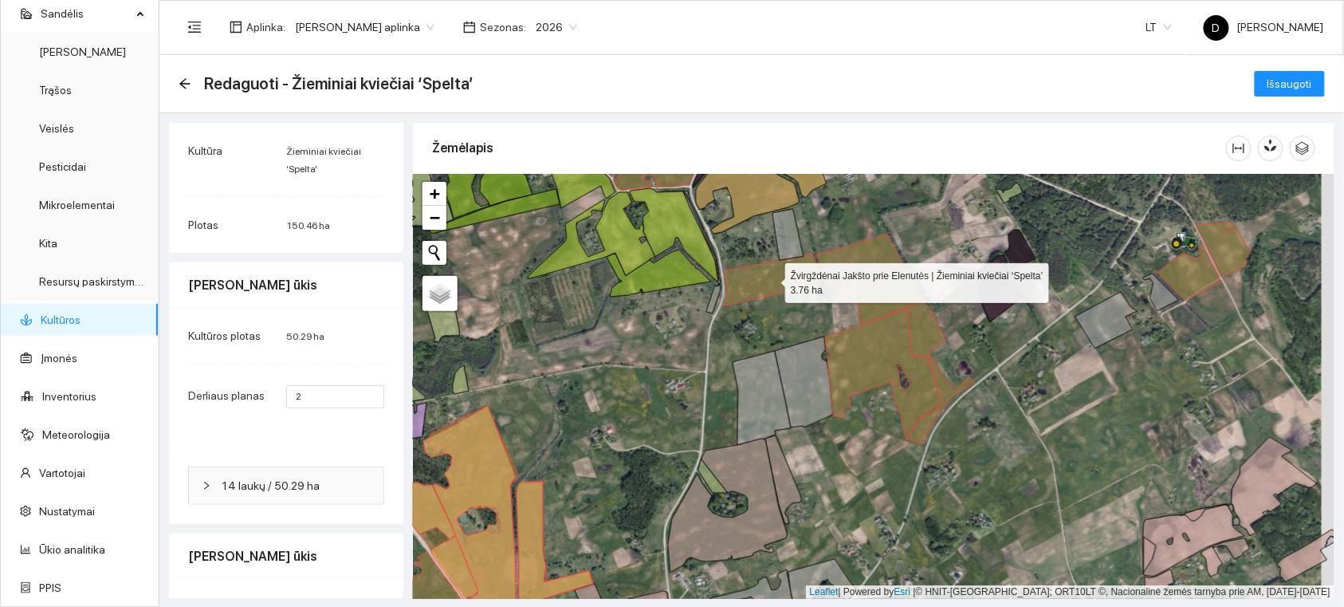
click at [776, 287] on icon at bounding box center [771, 279] width 97 height 51
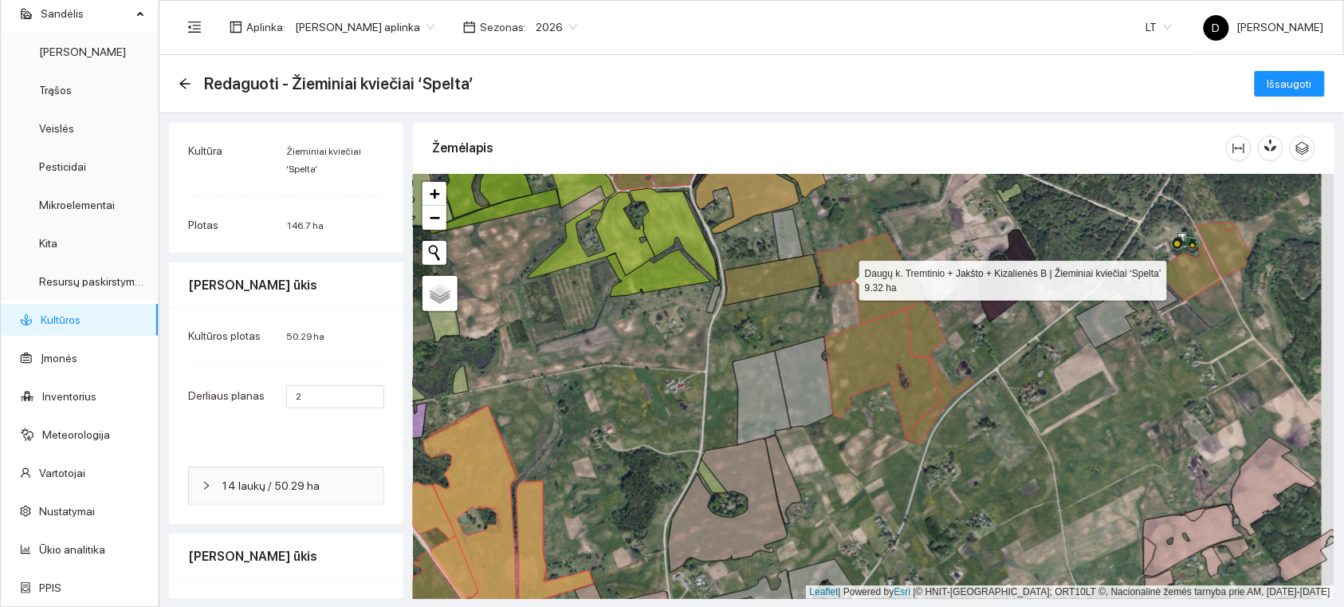
click at [850, 275] on icon at bounding box center [896, 339] width 158 height 211
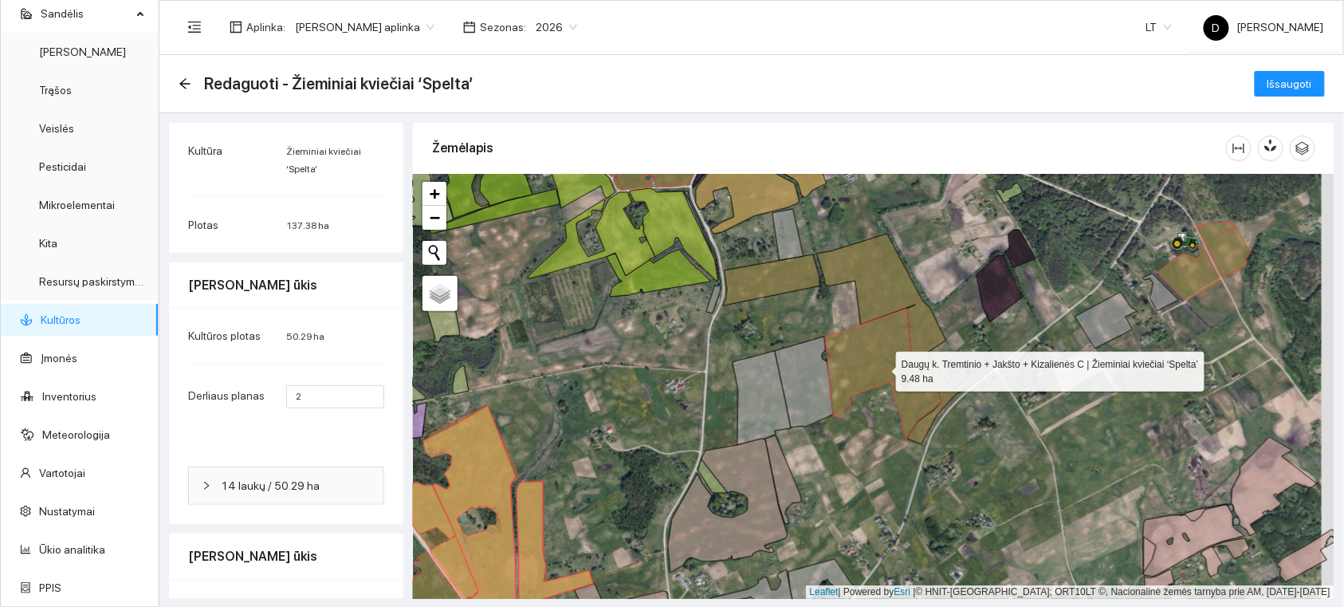
click at [875, 346] on icon at bounding box center [883, 374] width 116 height 131
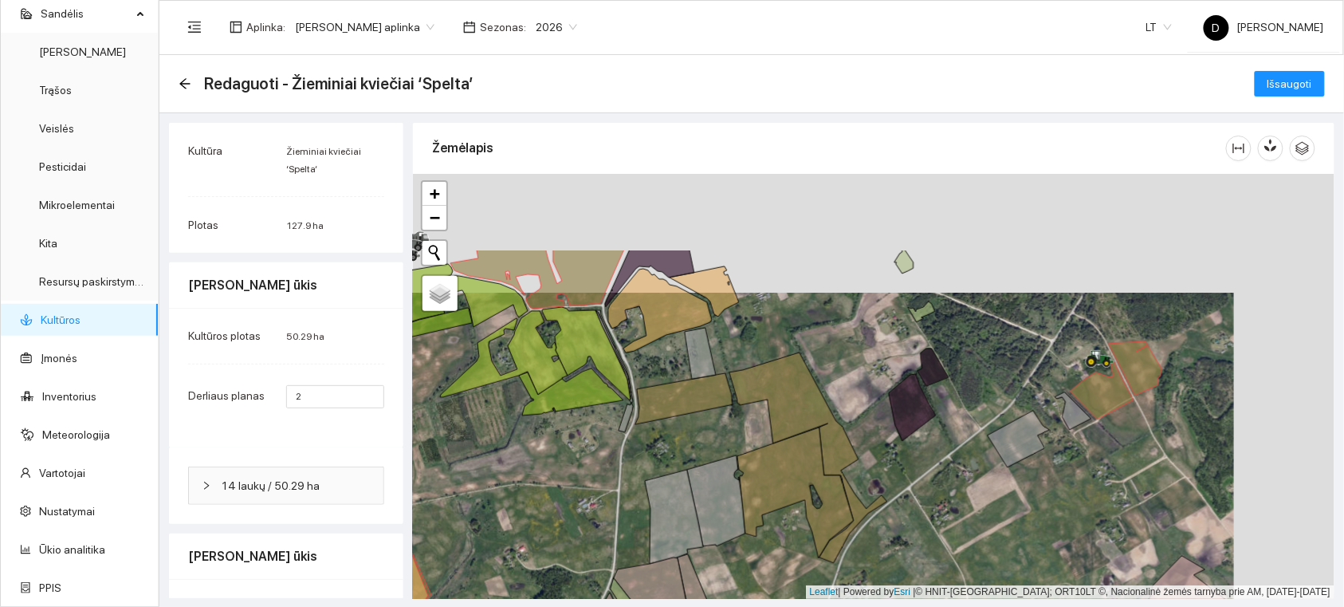
drag, startPoint x: 1065, startPoint y: 250, endPoint x: 977, endPoint y: 369, distance: 147.7
click at [977, 369] on div at bounding box center [874, 386] width 922 height 425
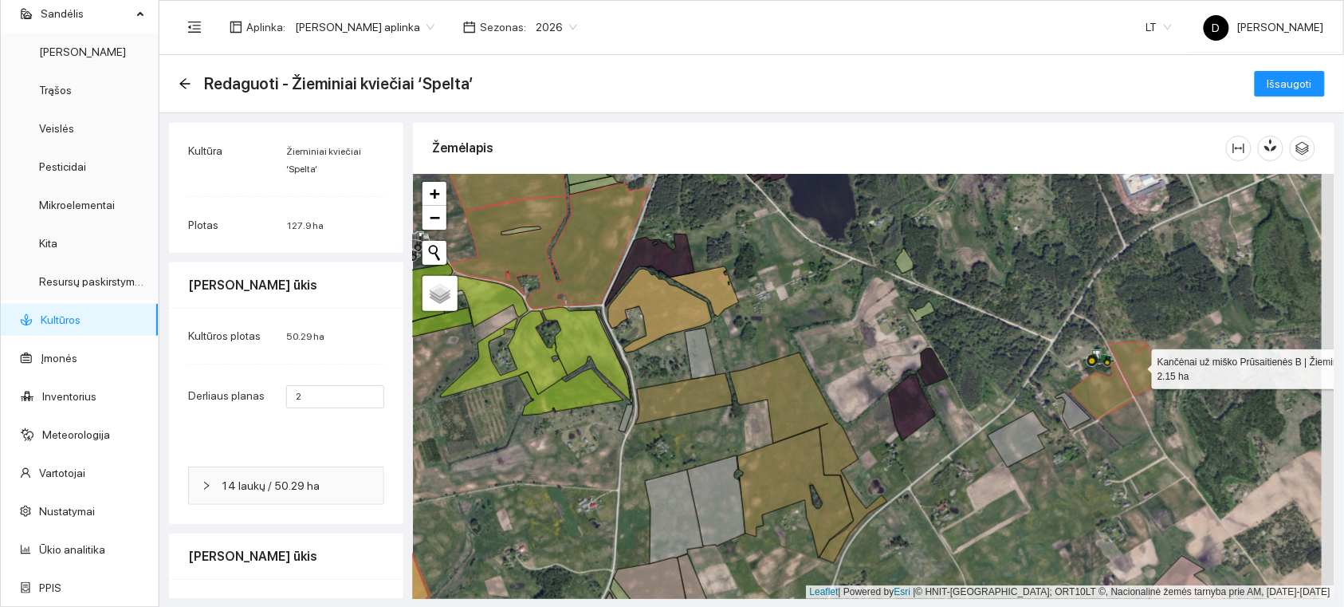
click at [1144, 368] on icon at bounding box center [1135, 368] width 53 height 54
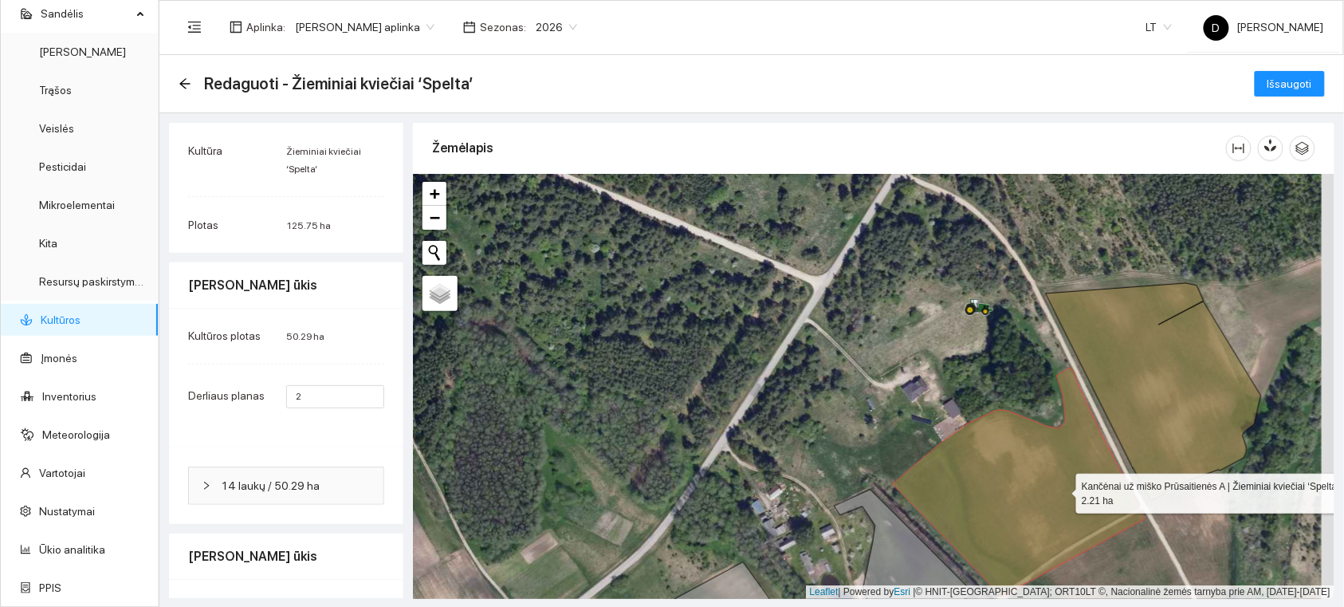
click at [1062, 490] on icon at bounding box center [1019, 482] width 252 height 229
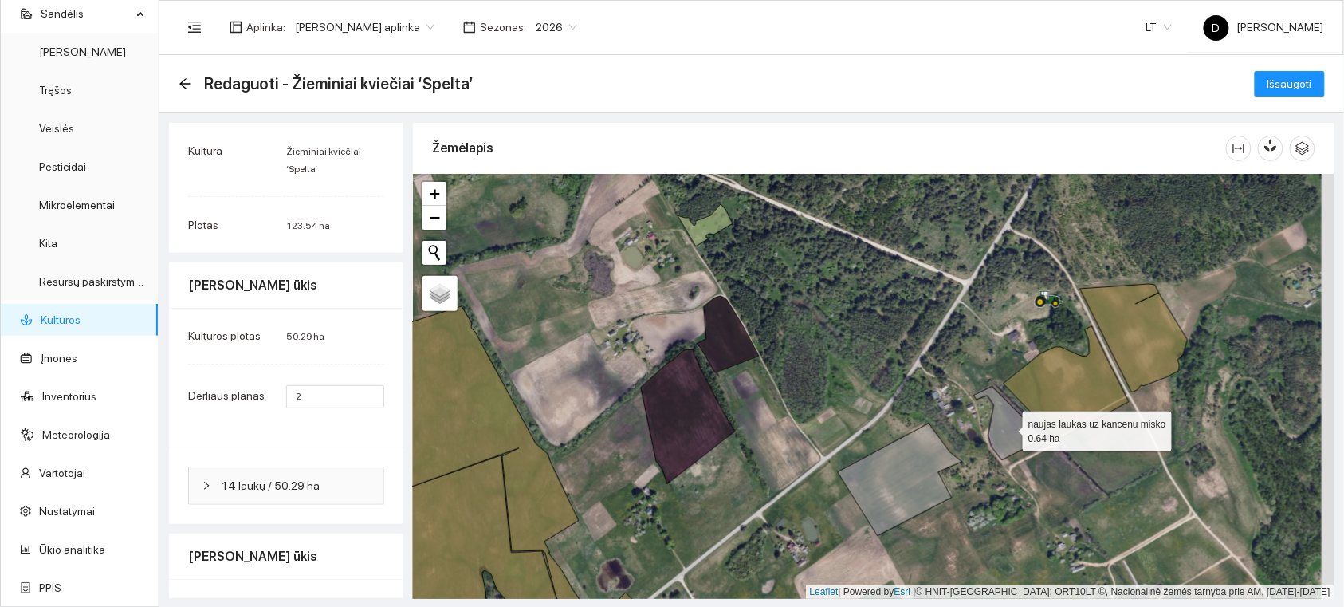
click at [1006, 442] on icon at bounding box center [1009, 423] width 70 height 73
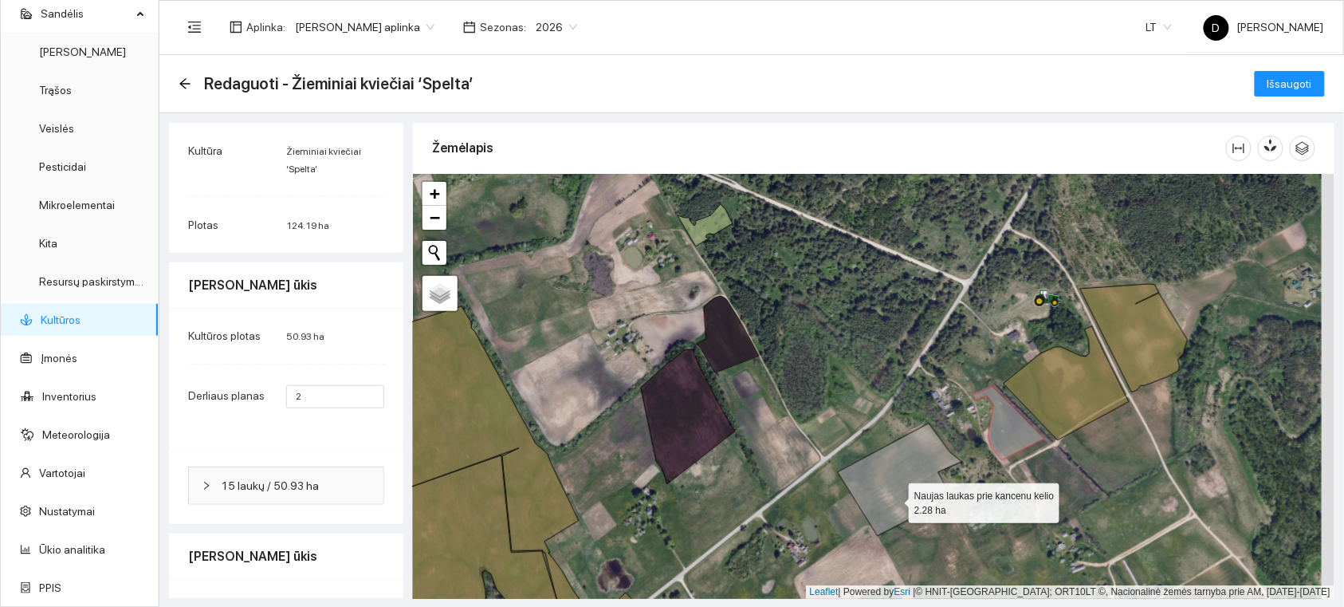
click at [895, 499] on icon at bounding box center [900, 479] width 124 height 112
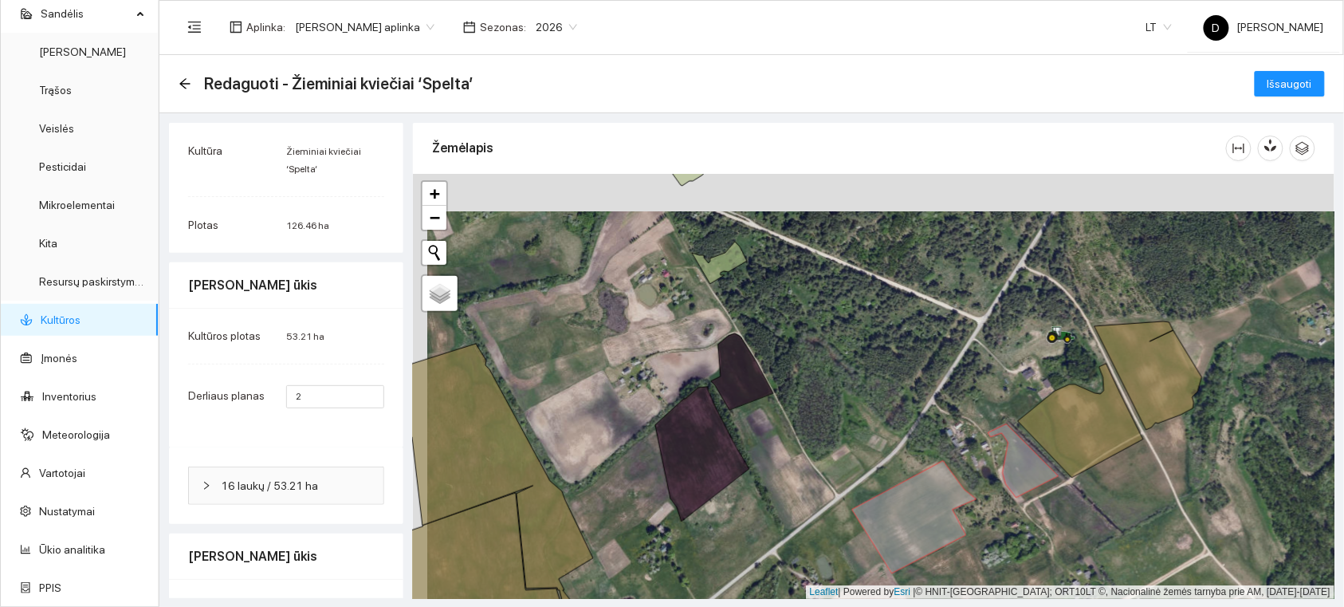
drag, startPoint x: 858, startPoint y: 291, endPoint x: 945, endPoint y: 472, distance: 200.8
click at [952, 487] on div at bounding box center [874, 386] width 922 height 425
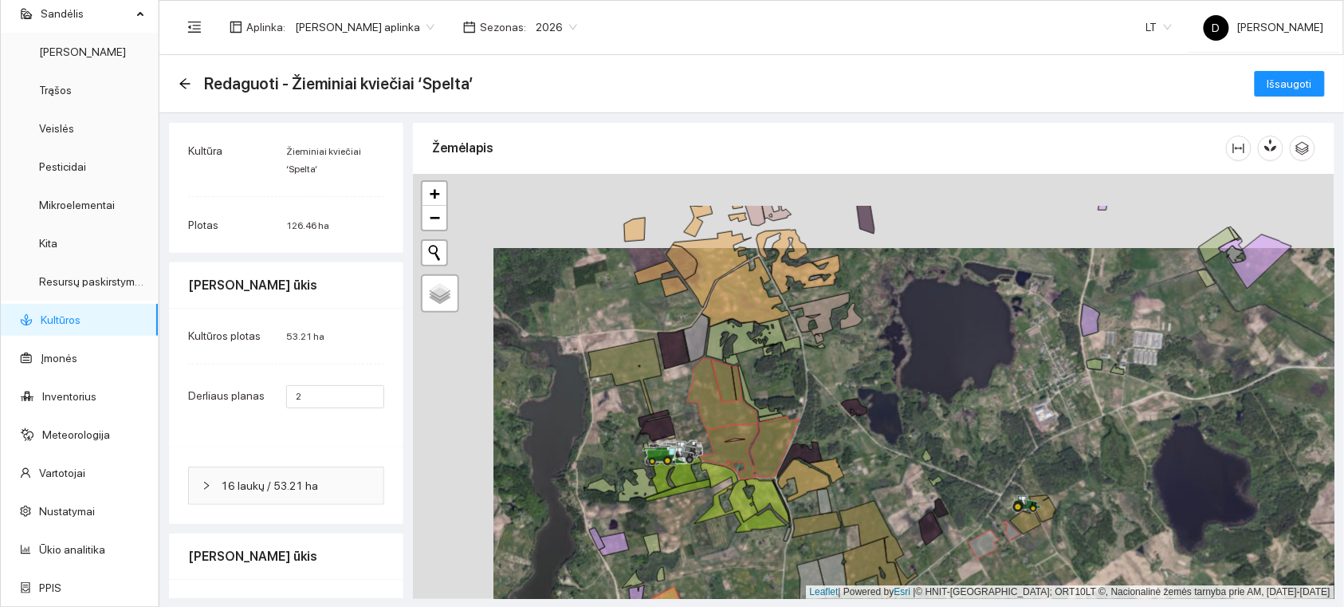
drag, startPoint x: 705, startPoint y: 309, endPoint x: 792, endPoint y: 394, distance: 121.2
click at [786, 384] on div at bounding box center [874, 386] width 922 height 425
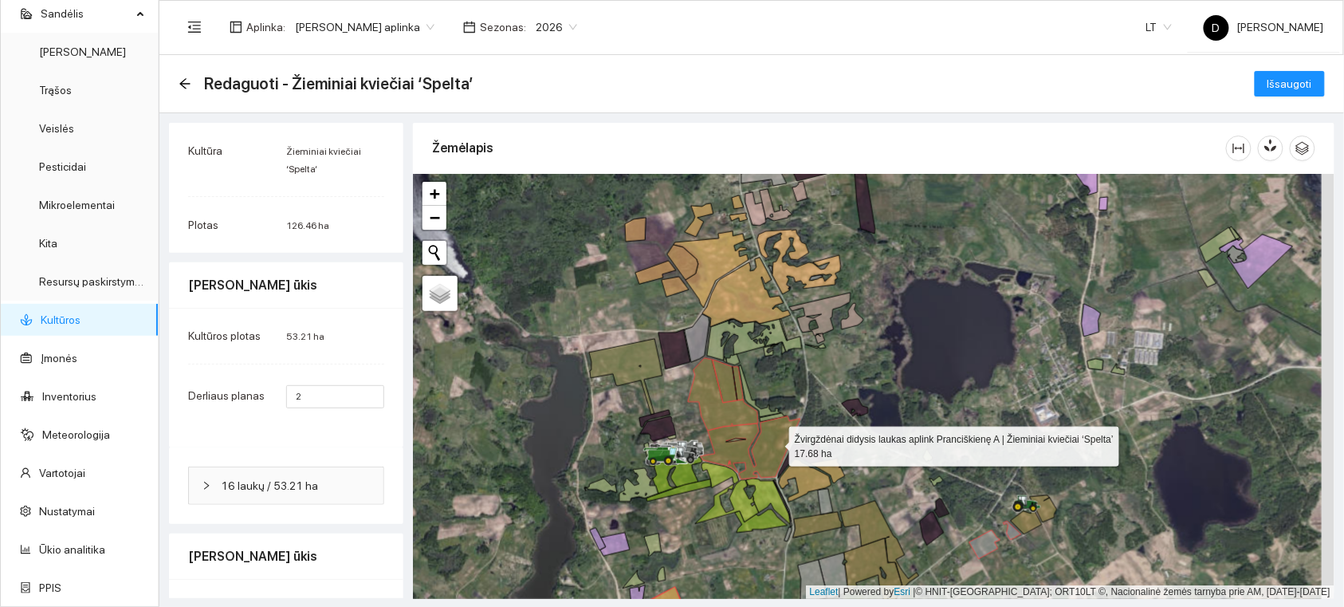
click at [775, 443] on icon at bounding box center [751, 447] width 100 height 63
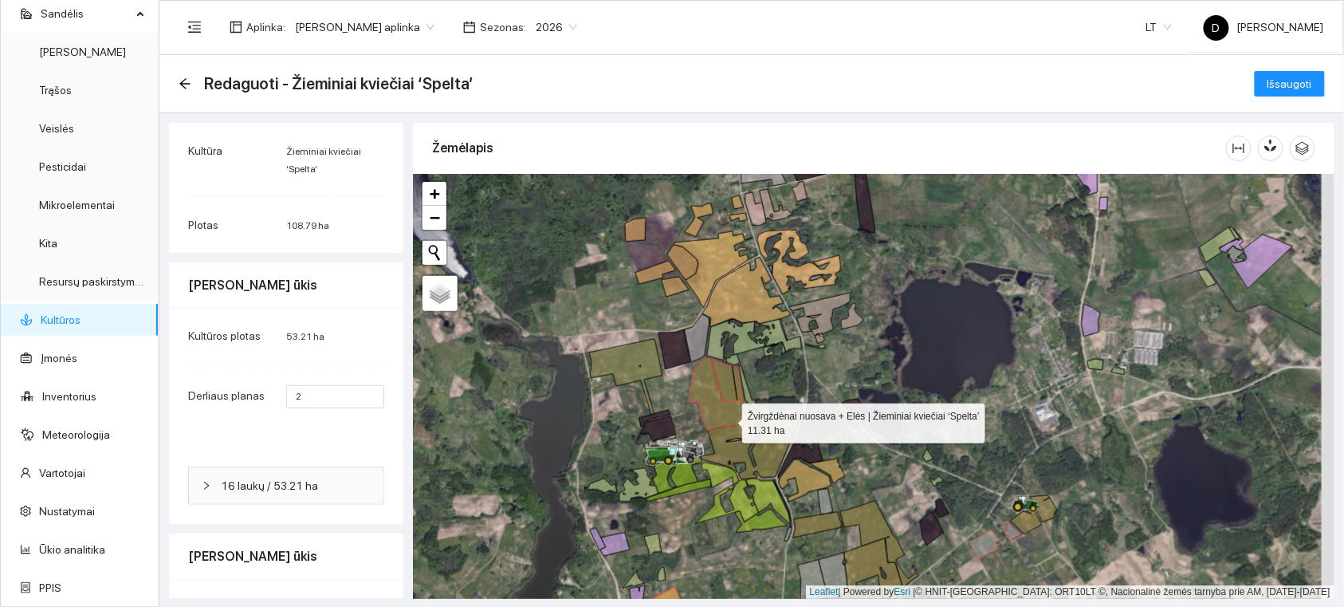
click at [726, 417] on icon at bounding box center [723, 394] width 70 height 73
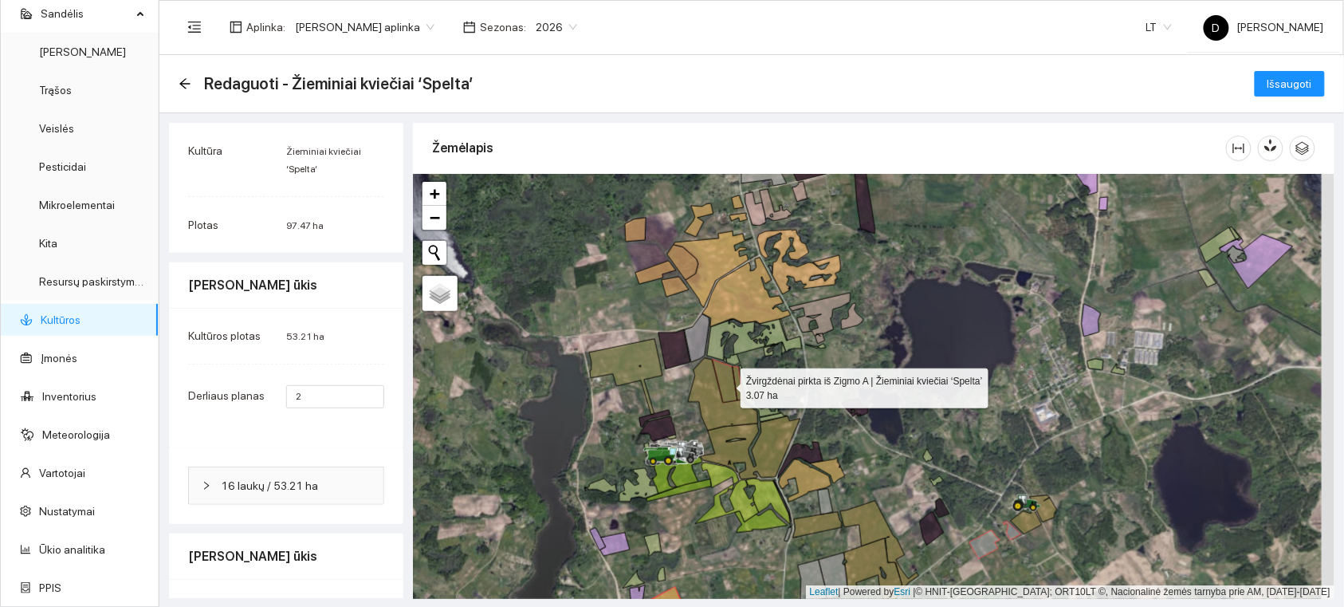
click at [726, 383] on icon at bounding box center [725, 381] width 25 height 43
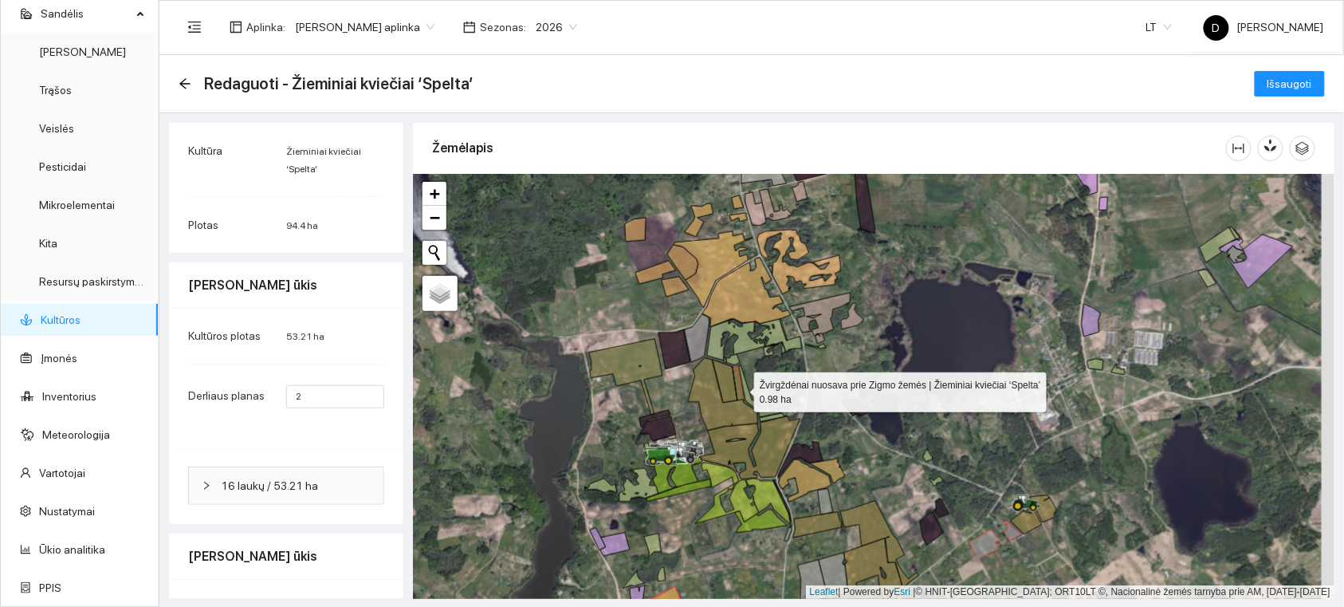
click at [740, 388] on icon at bounding box center [738, 383] width 10 height 33
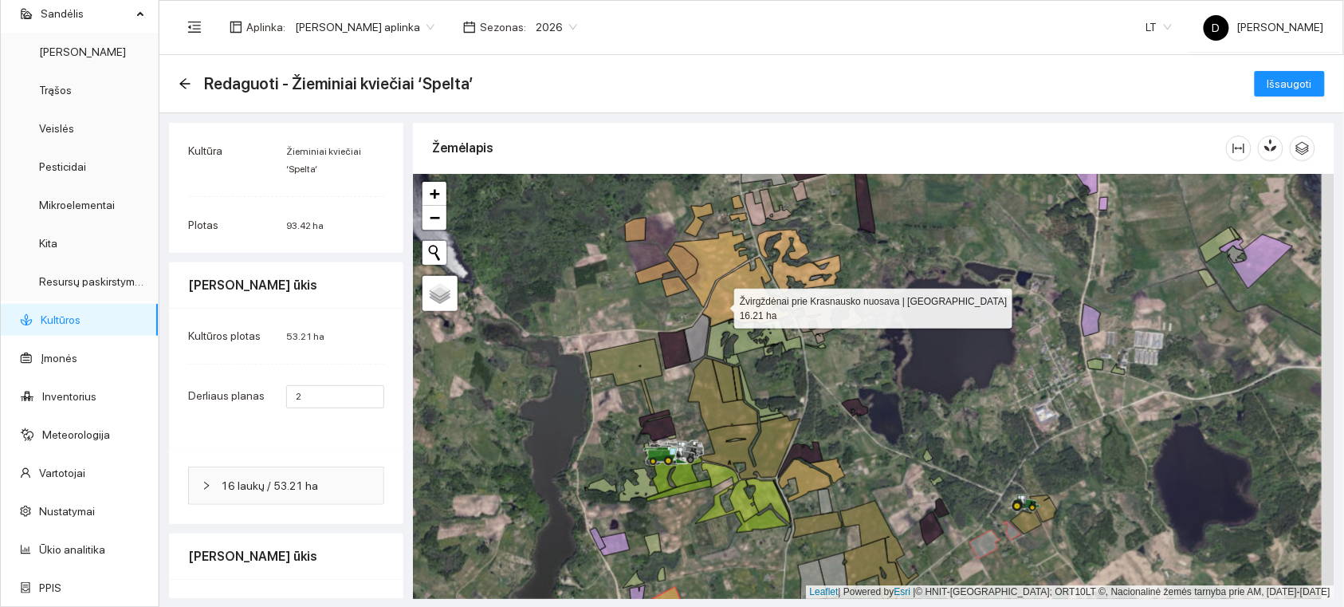
click at [720, 305] on icon at bounding box center [747, 292] width 89 height 69
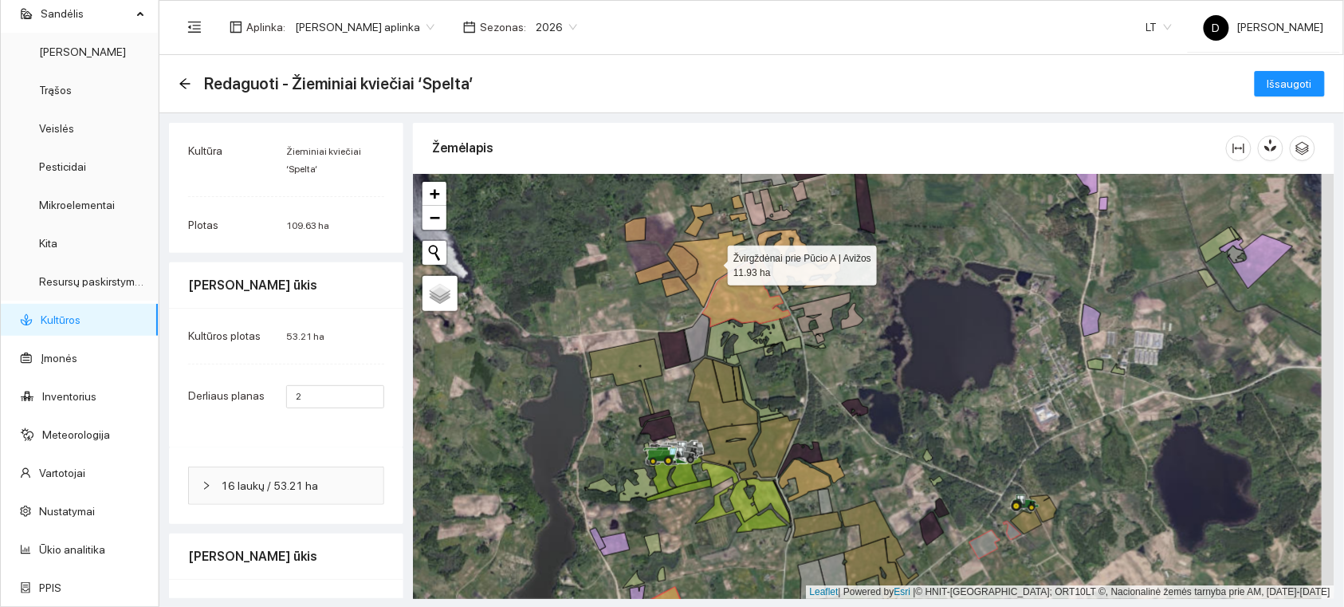
click at [713, 272] on icon at bounding box center [713, 269] width 79 height 77
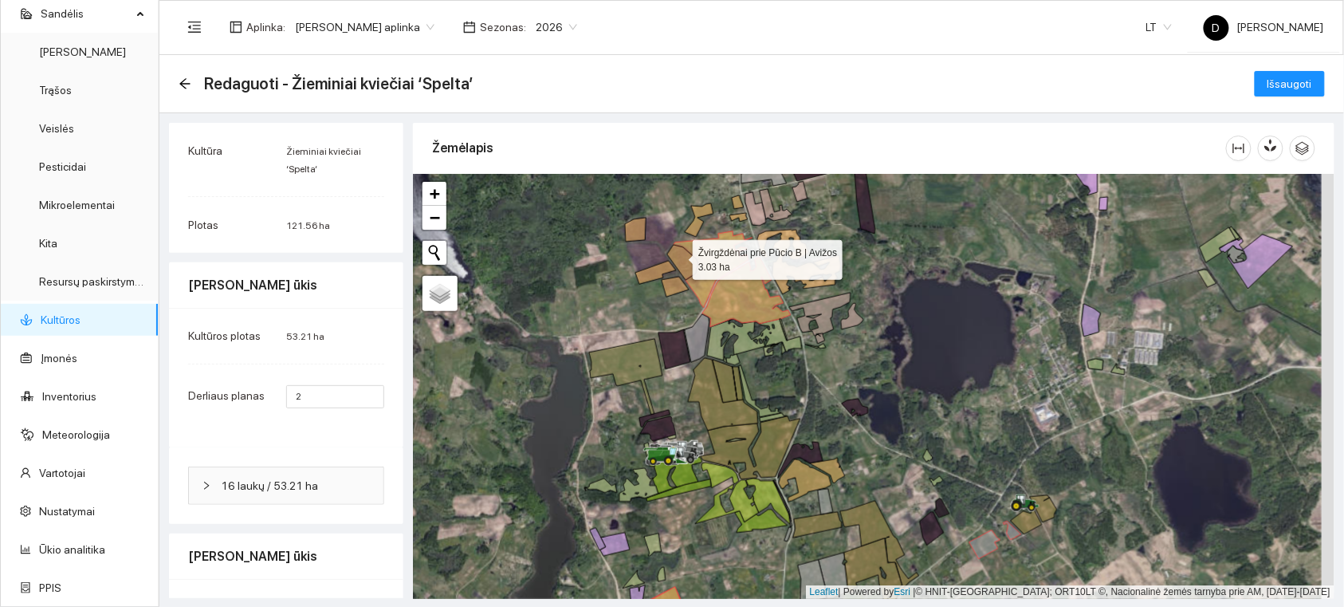
click at [679, 256] on icon at bounding box center [682, 262] width 31 height 35
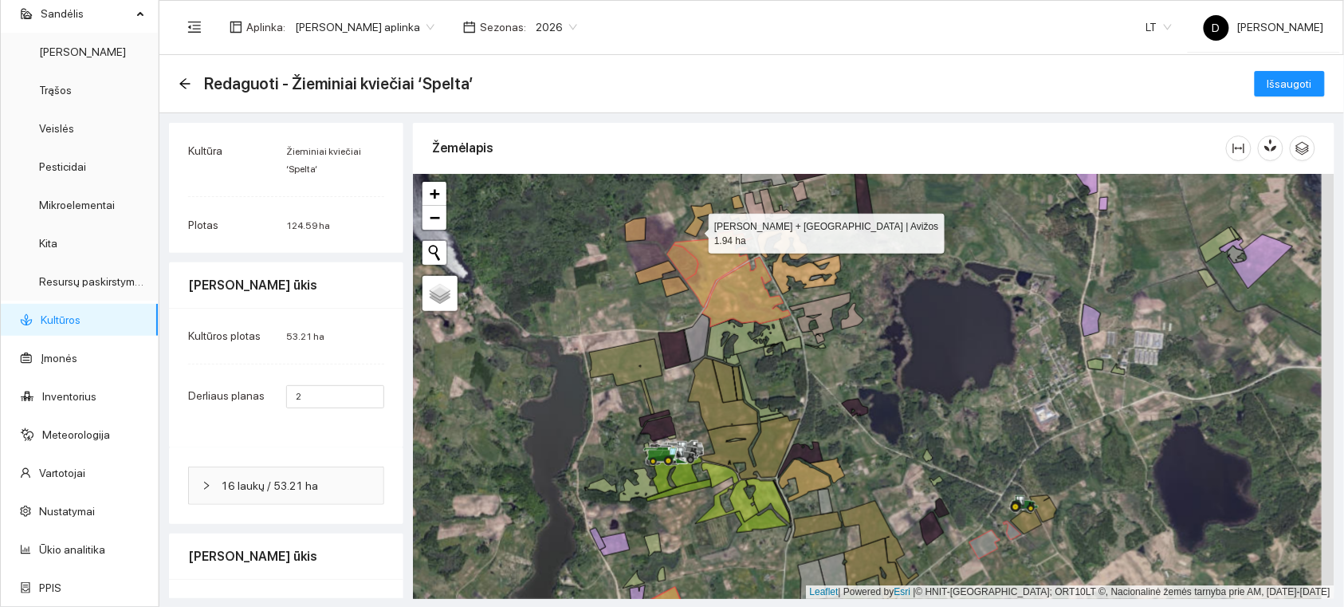
click at [695, 230] on icon at bounding box center [699, 219] width 29 height 33
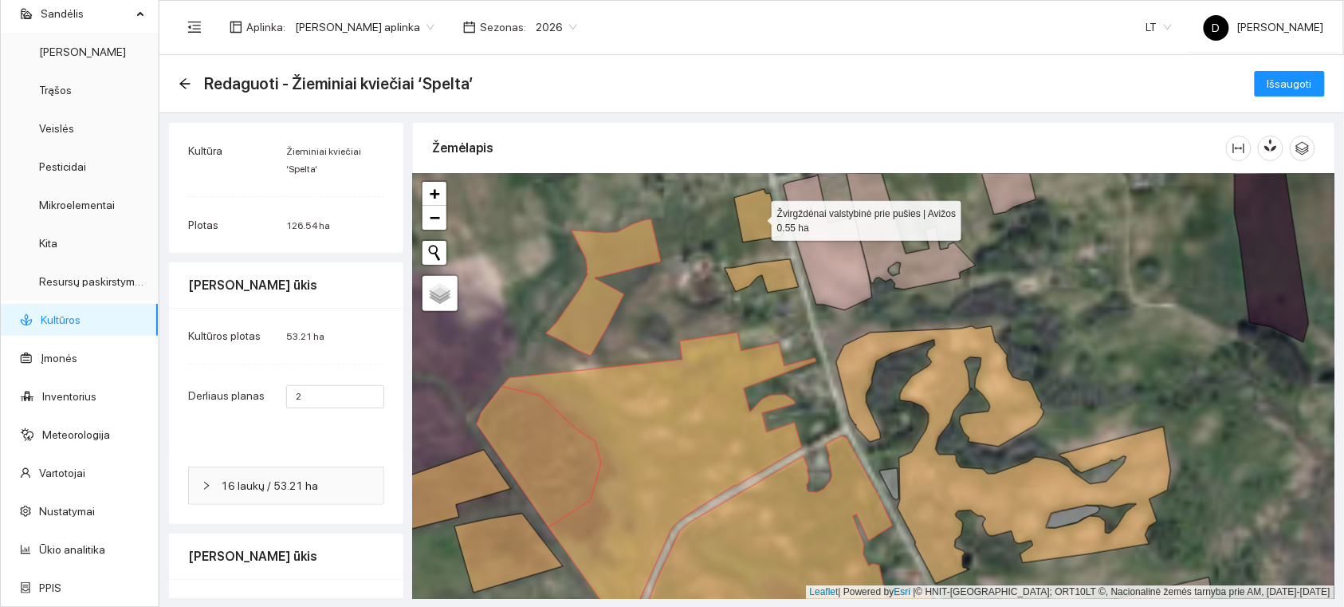
click at [759, 226] on icon at bounding box center [758, 215] width 49 height 53
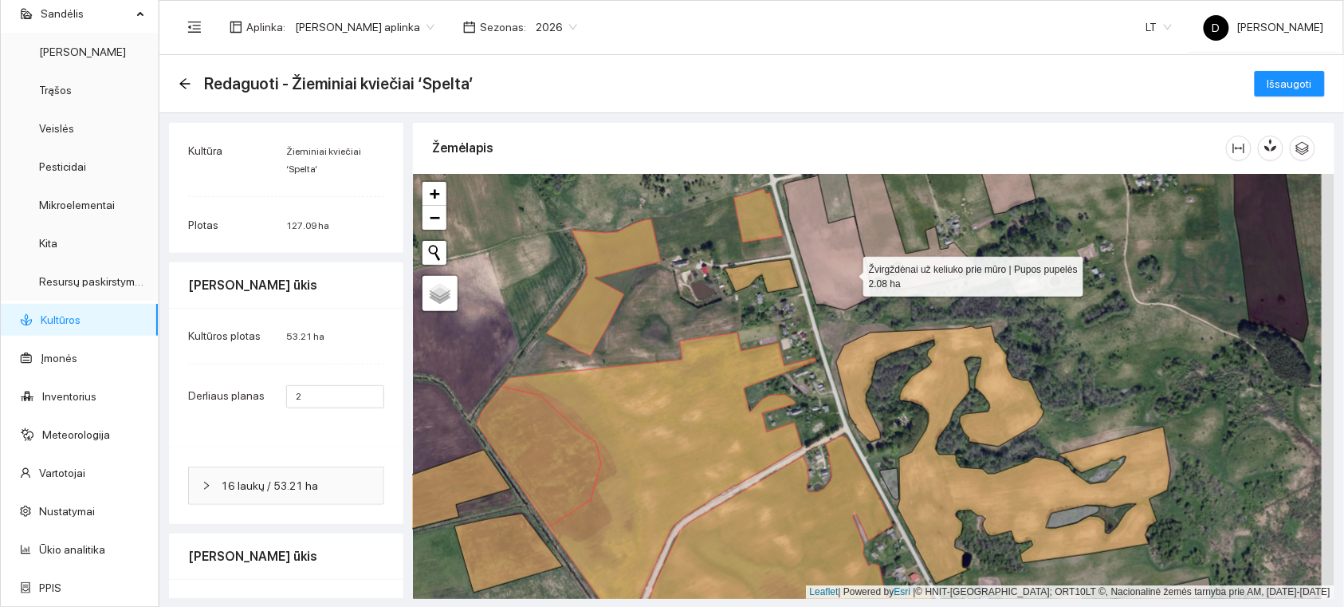
click at [849, 273] on icon at bounding box center [828, 243] width 89 height 136
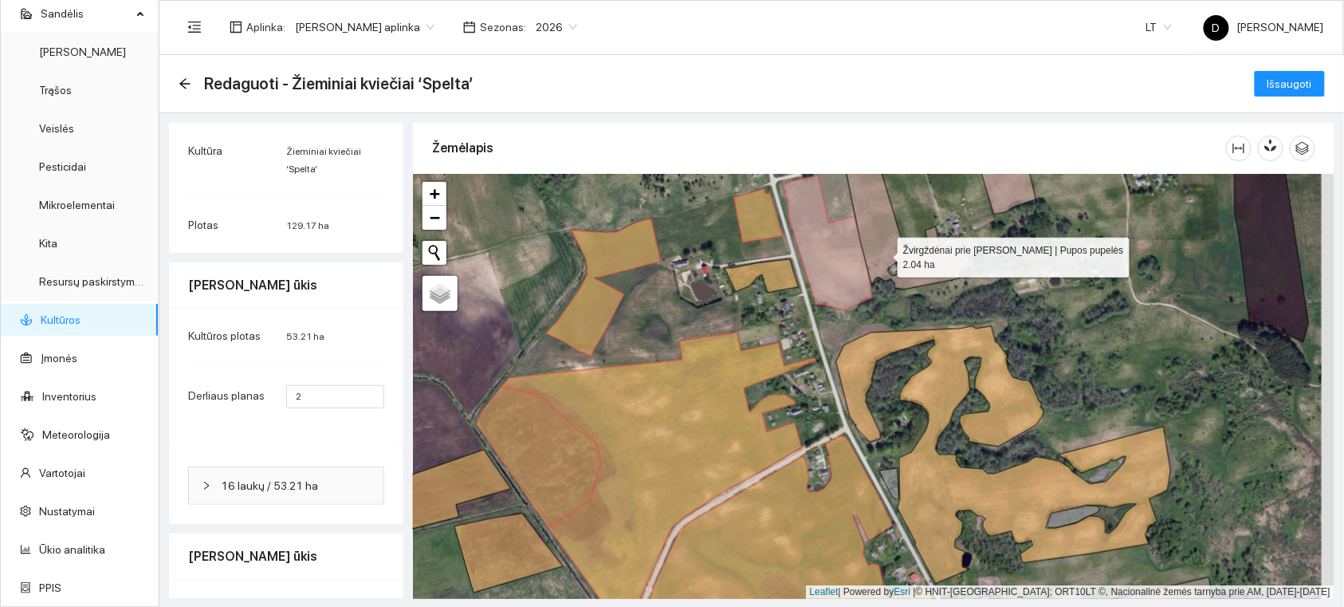
click at [887, 251] on icon at bounding box center [911, 226] width 130 height 127
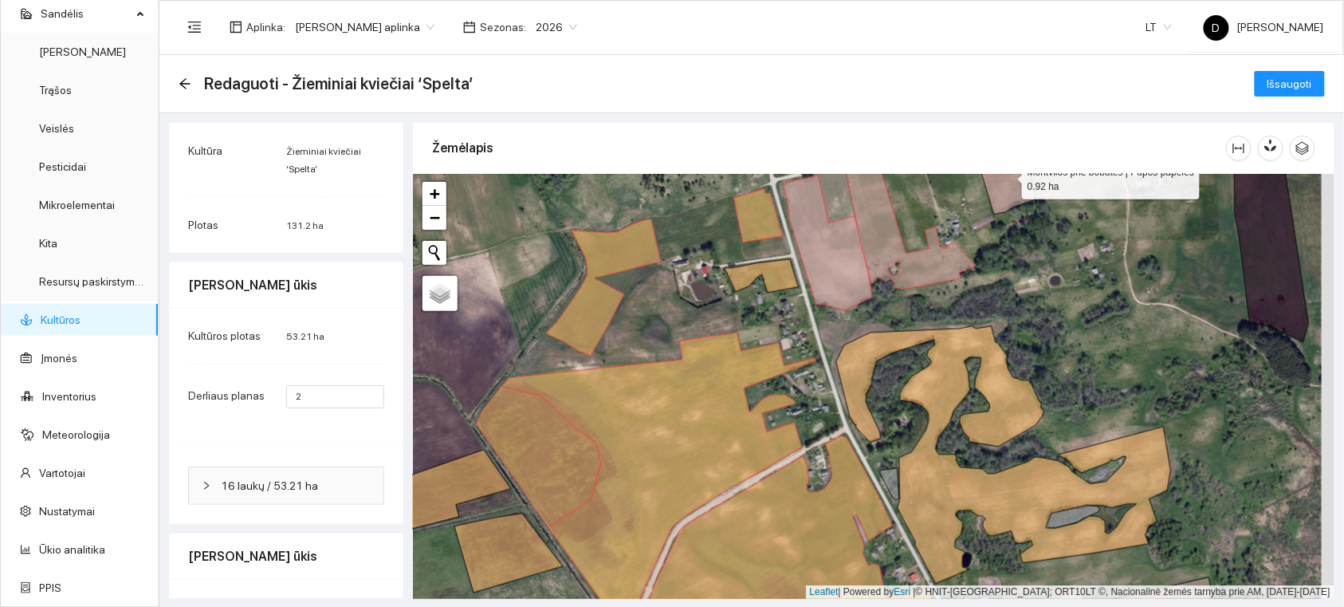
click at [1013, 192] on icon at bounding box center [1007, 173] width 60 height 81
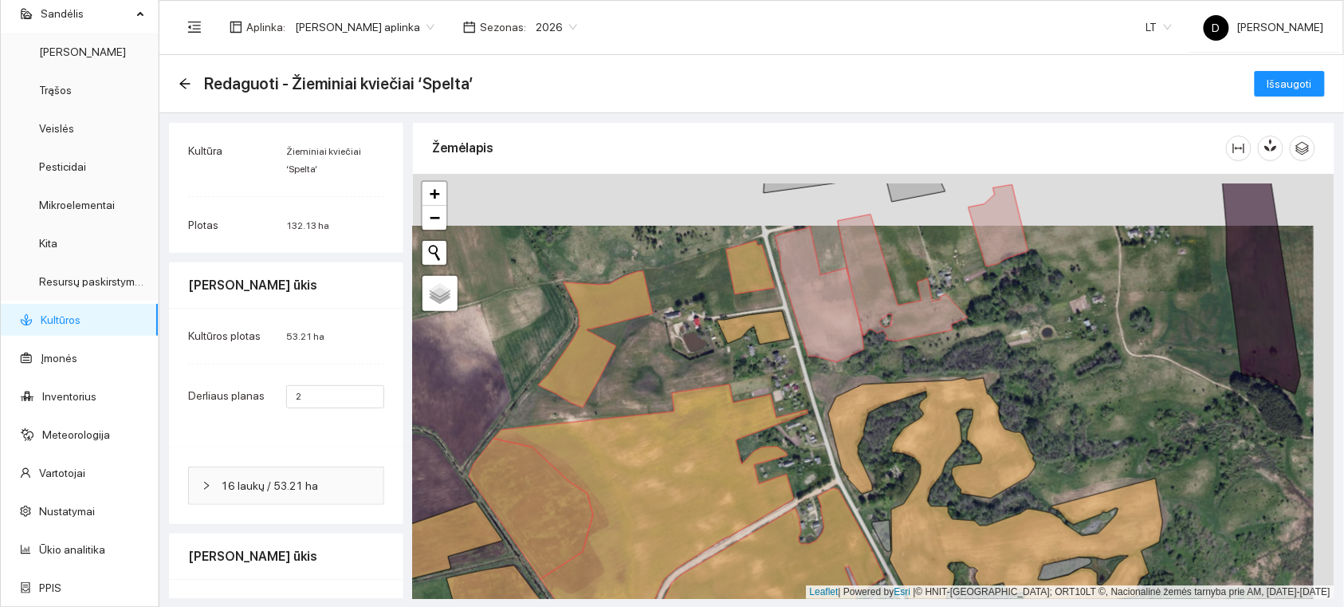
drag, startPoint x: 1072, startPoint y: 328, endPoint x: 1006, endPoint y: 393, distance: 92.5
click at [1037, 413] on div at bounding box center [874, 386] width 922 height 425
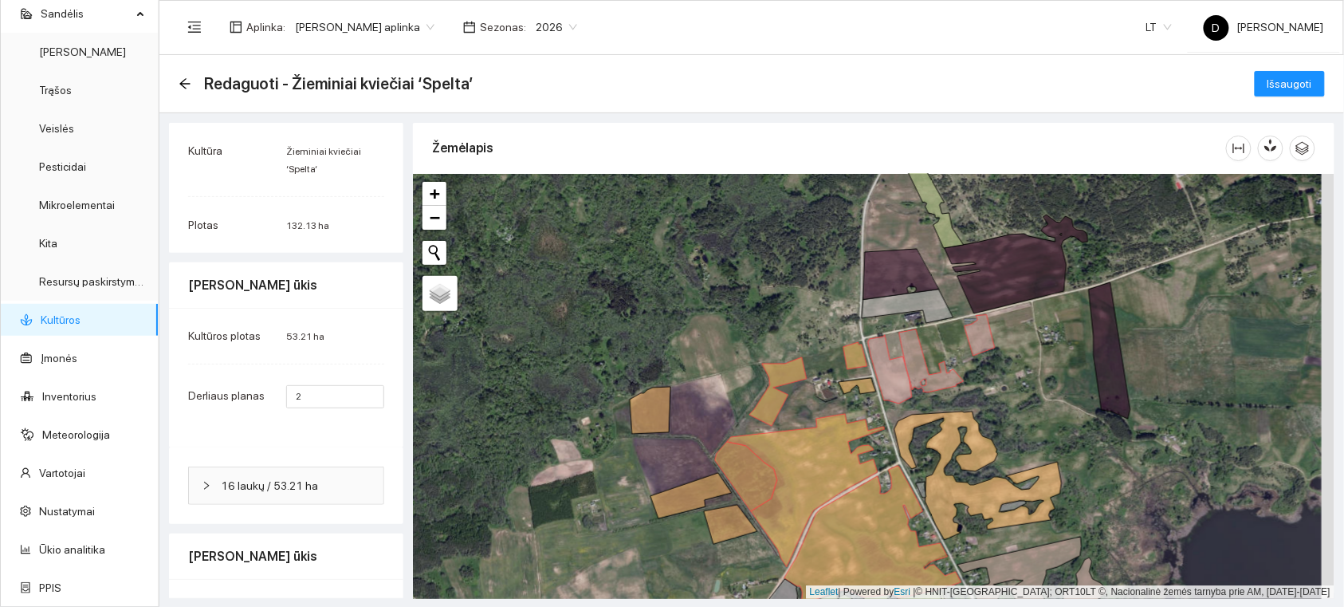
drag, startPoint x: 1022, startPoint y: 313, endPoint x: 1011, endPoint y: 365, distance: 52.9
click at [1011, 365] on div at bounding box center [874, 386] width 922 height 425
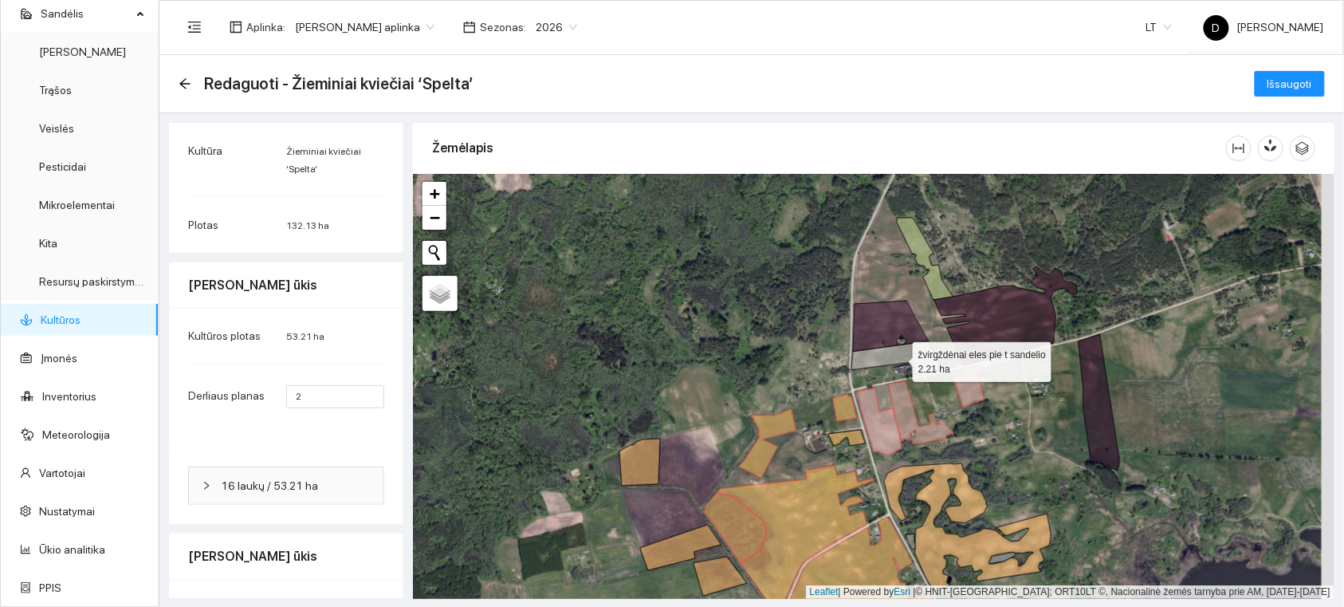
click at [919, 363] on icon at bounding box center [898, 357] width 92 height 33
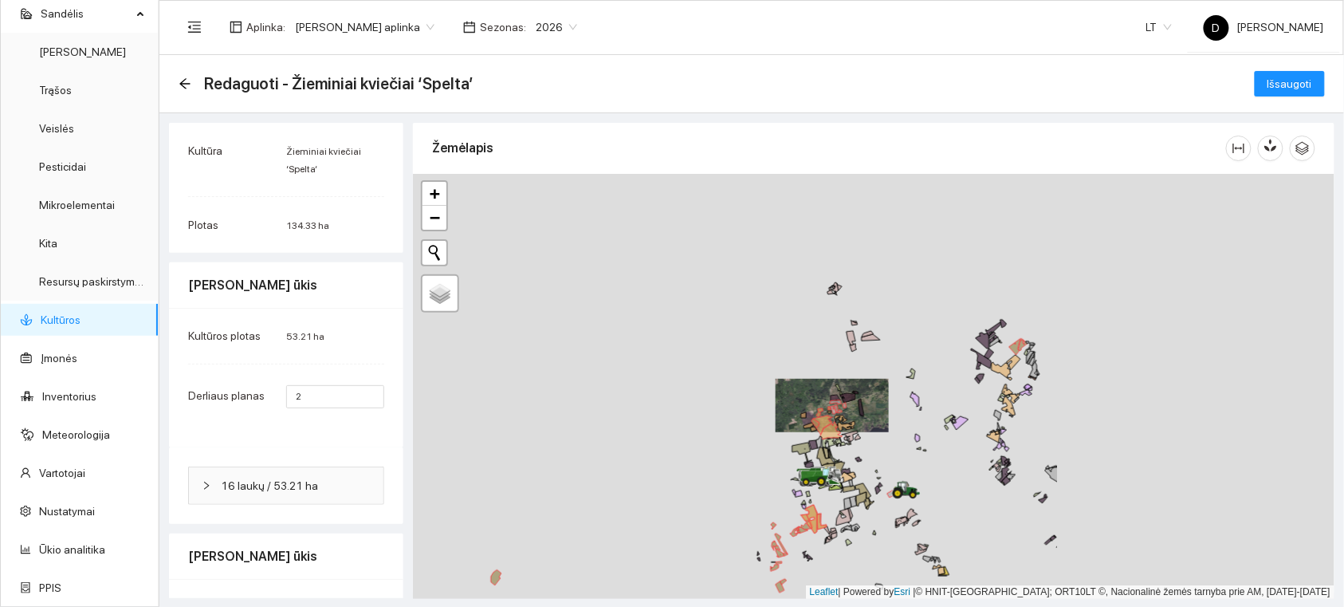
drag, startPoint x: 1242, startPoint y: 348, endPoint x: 736, endPoint y: 443, distance: 514.4
click at [736, 443] on div at bounding box center [874, 386] width 922 height 425
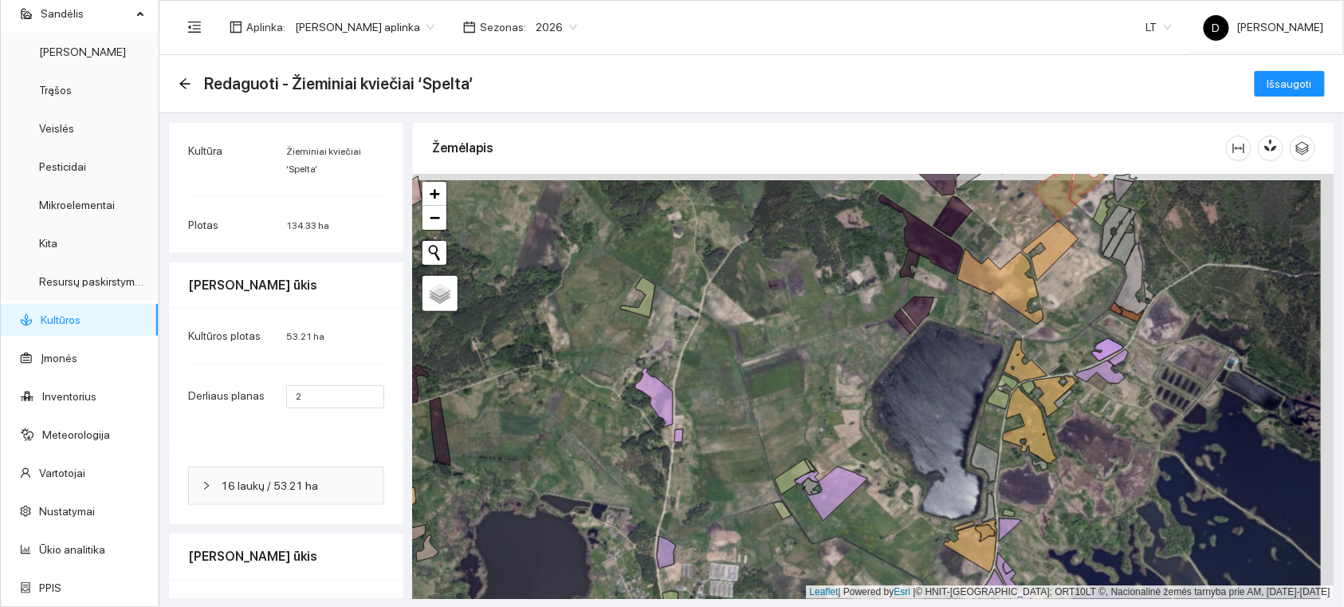
drag, startPoint x: 1001, startPoint y: 304, endPoint x: 889, endPoint y: 380, distance: 134.9
click at [890, 380] on div at bounding box center [874, 386] width 922 height 425
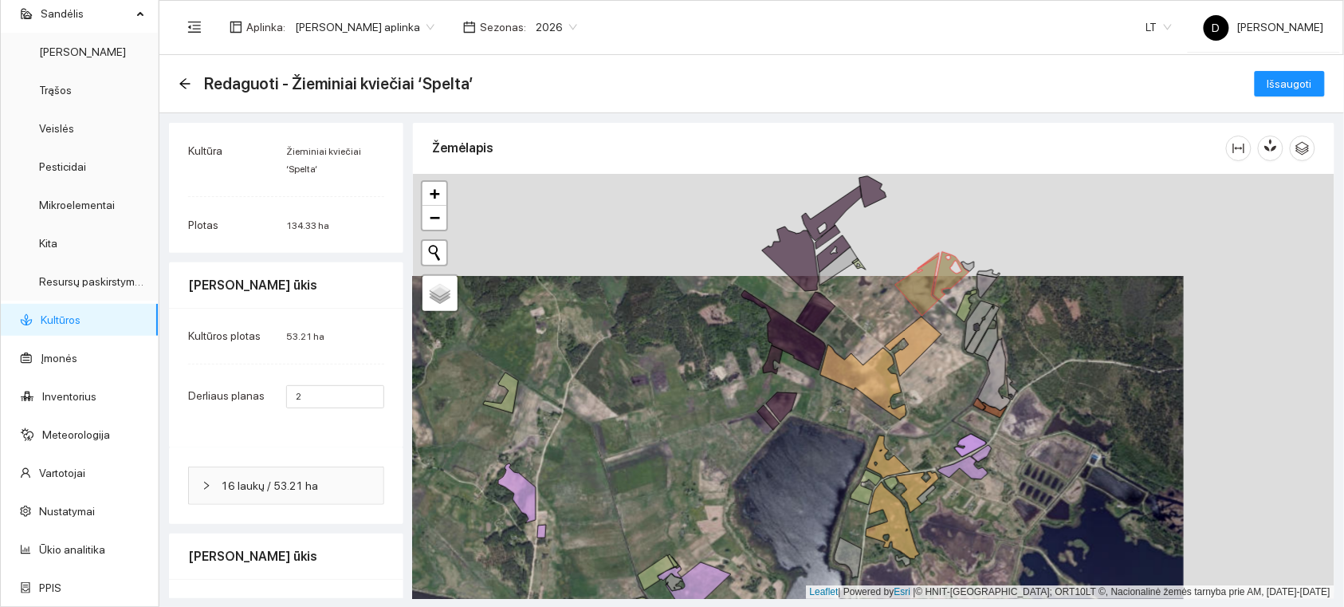
drag, startPoint x: 869, startPoint y: 313, endPoint x: 817, endPoint y: 351, distance: 65.1
click at [817, 352] on div at bounding box center [874, 386] width 922 height 425
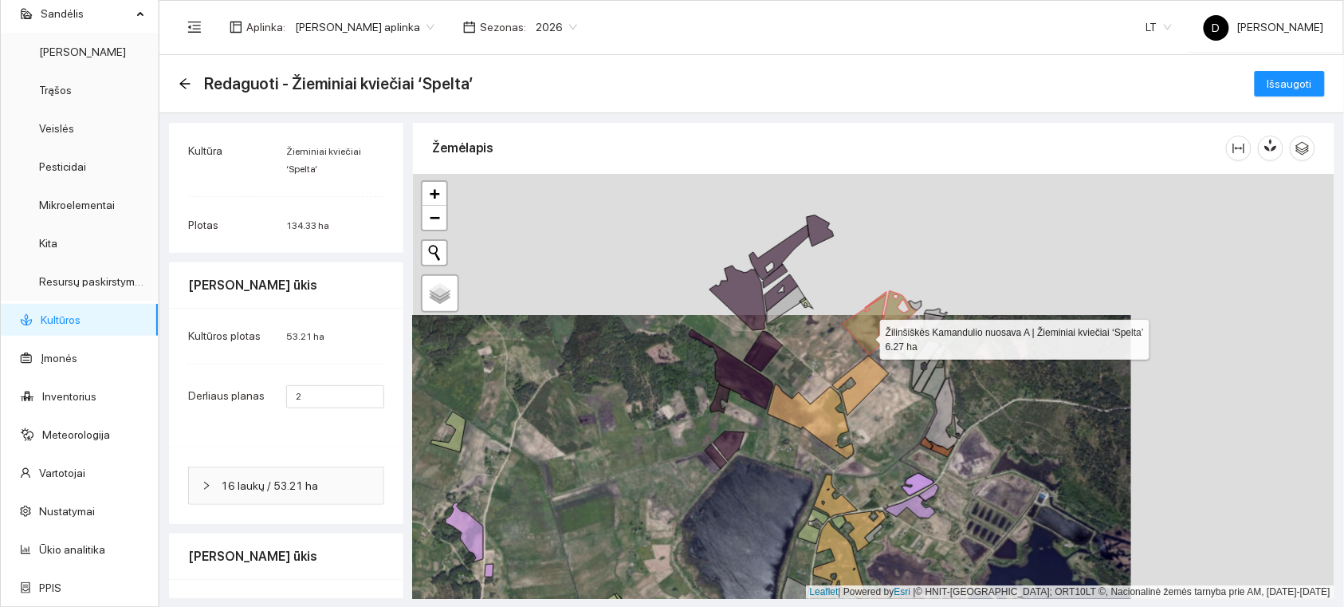
click at [863, 333] on icon at bounding box center [865, 323] width 44 height 63
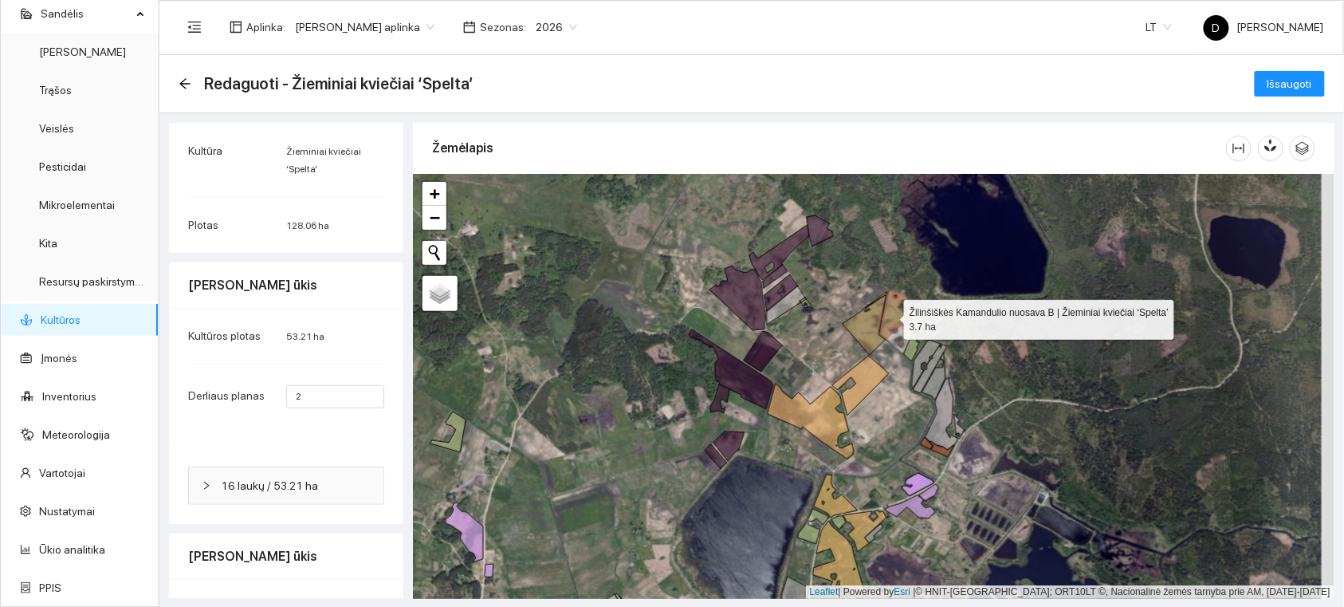
click at [890, 316] on icon at bounding box center [899, 315] width 36 height 48
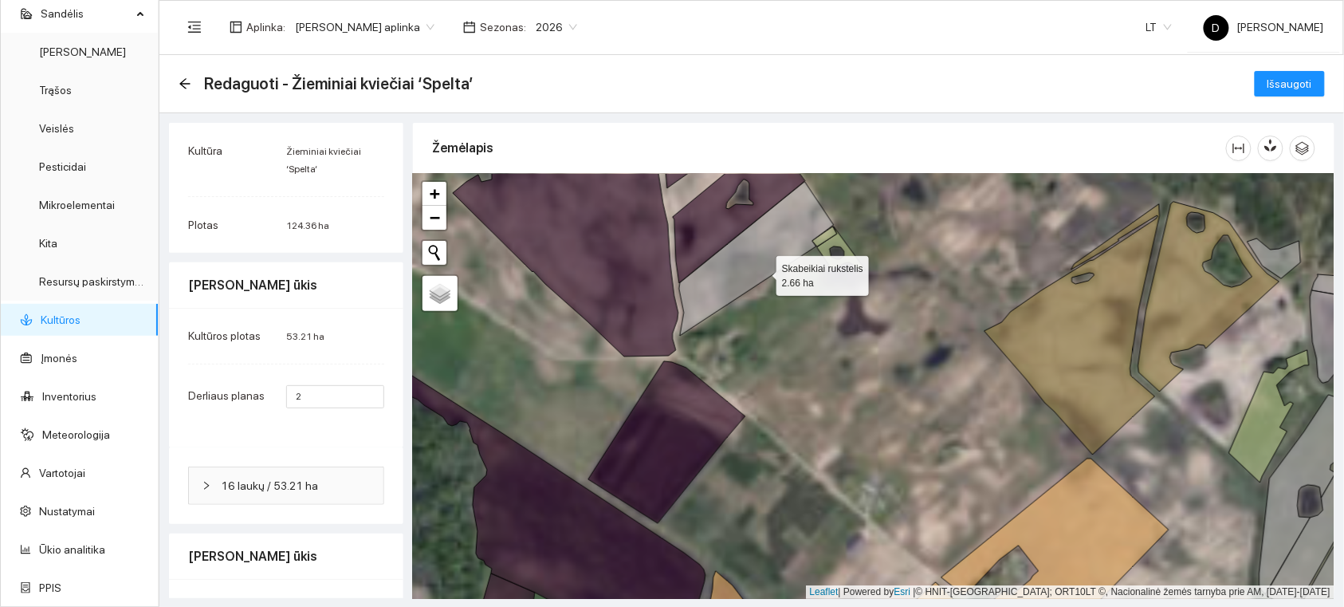
click at [762, 271] on icon at bounding box center [756, 259] width 155 height 154
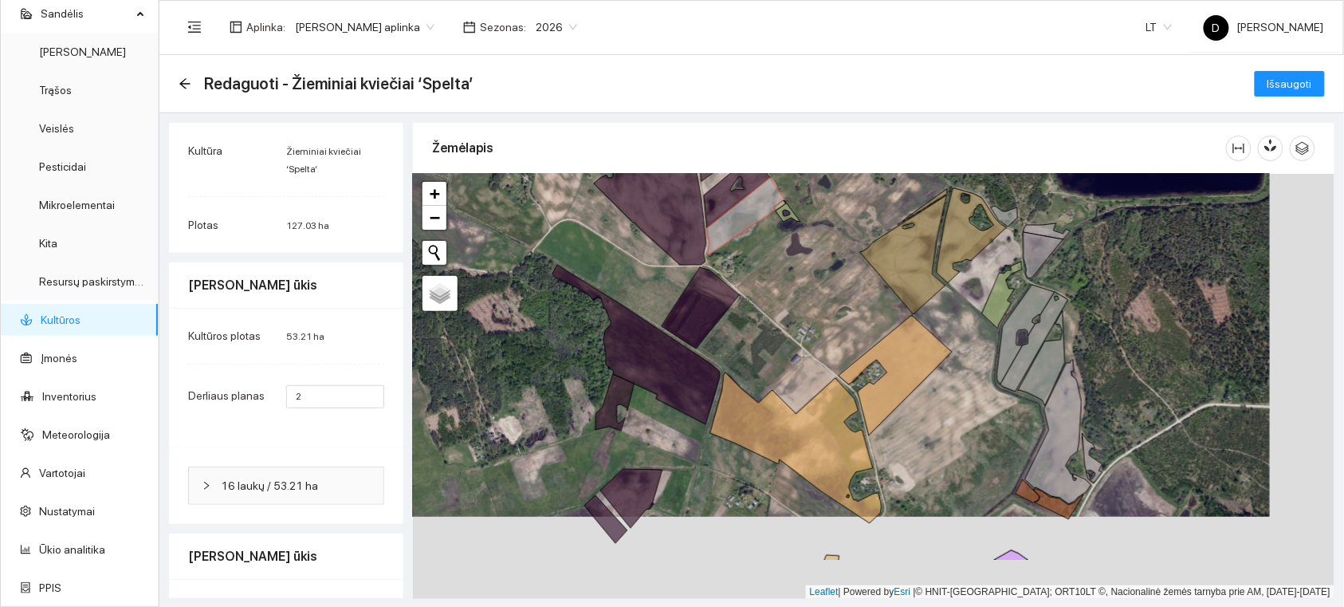
drag, startPoint x: 910, startPoint y: 409, endPoint x: 848, endPoint y: 306, distance: 119.8
click at [849, 309] on div at bounding box center [874, 386] width 922 height 425
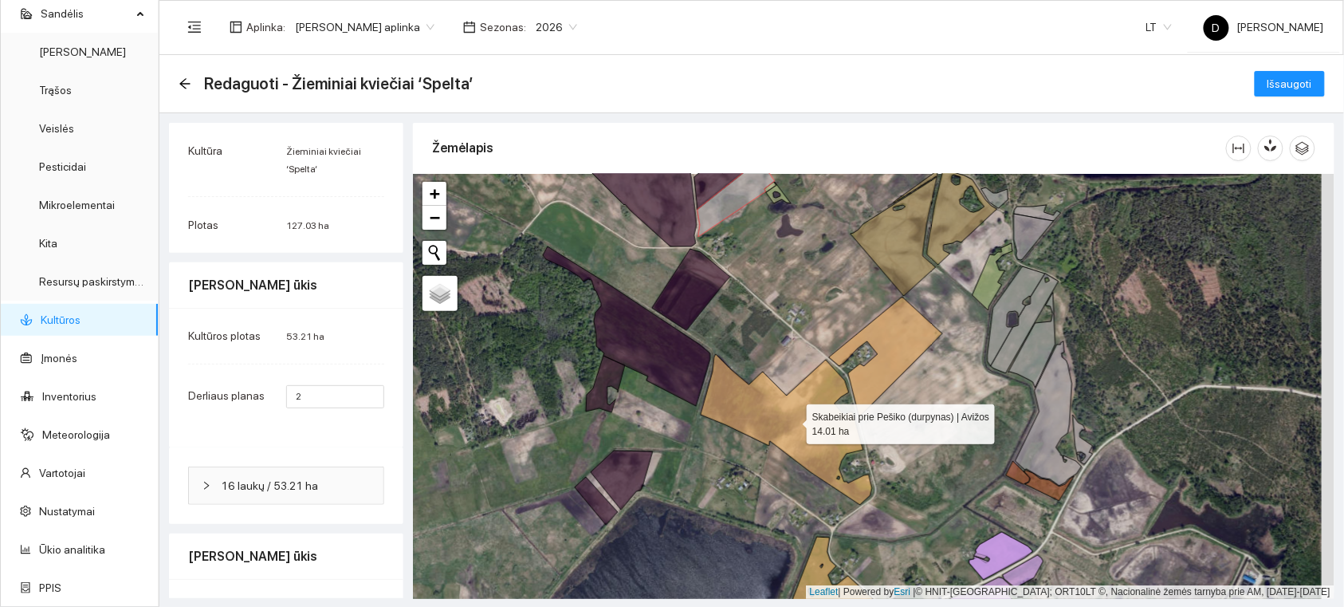
click at [826, 432] on icon at bounding box center [786, 429] width 171 height 151
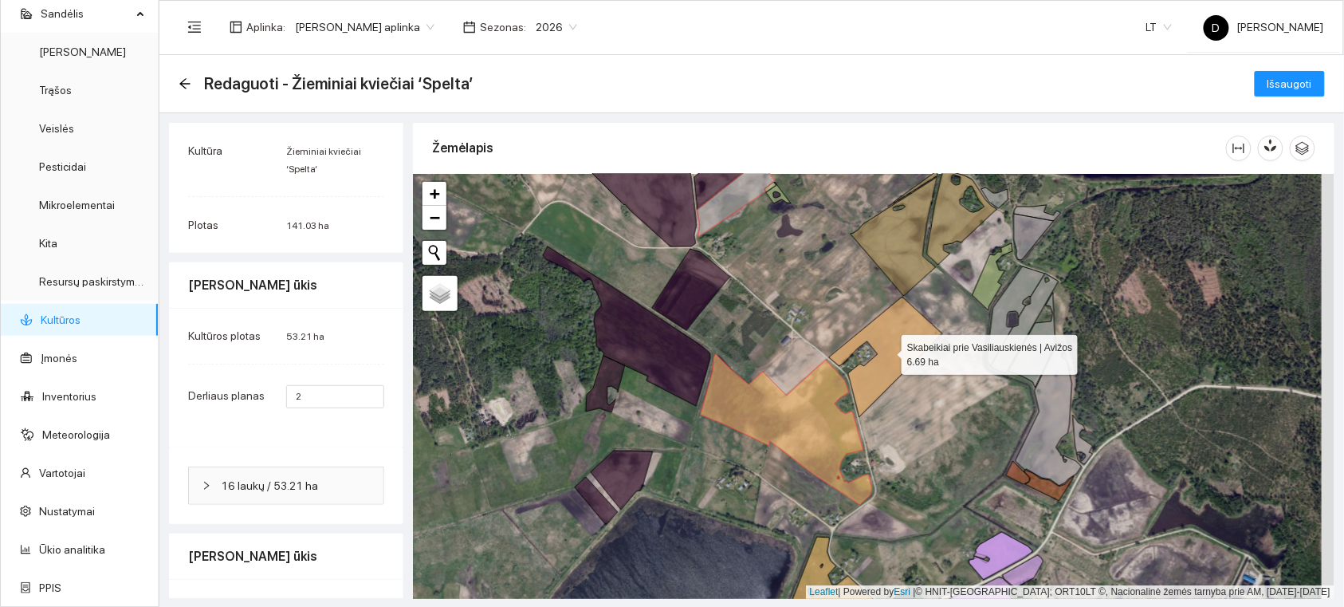
click at [861, 383] on icon at bounding box center [885, 357] width 113 height 120
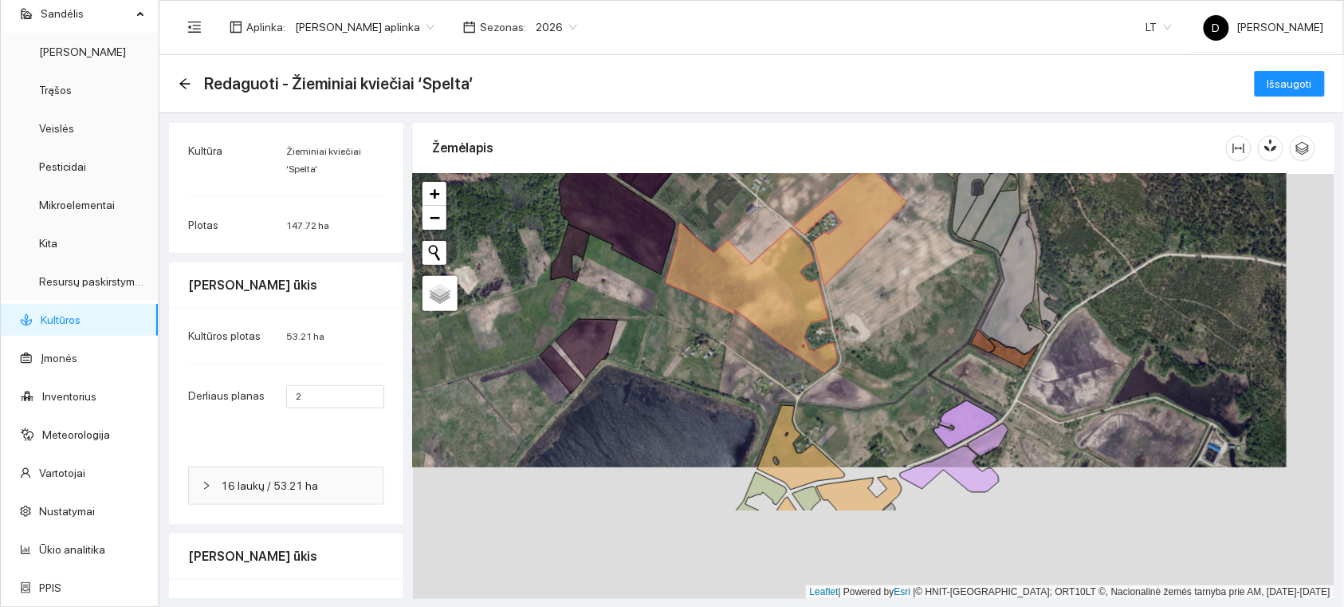
drag, startPoint x: 929, startPoint y: 451, endPoint x: 894, endPoint y: 319, distance: 136.2
click at [894, 319] on div at bounding box center [874, 386] width 922 height 425
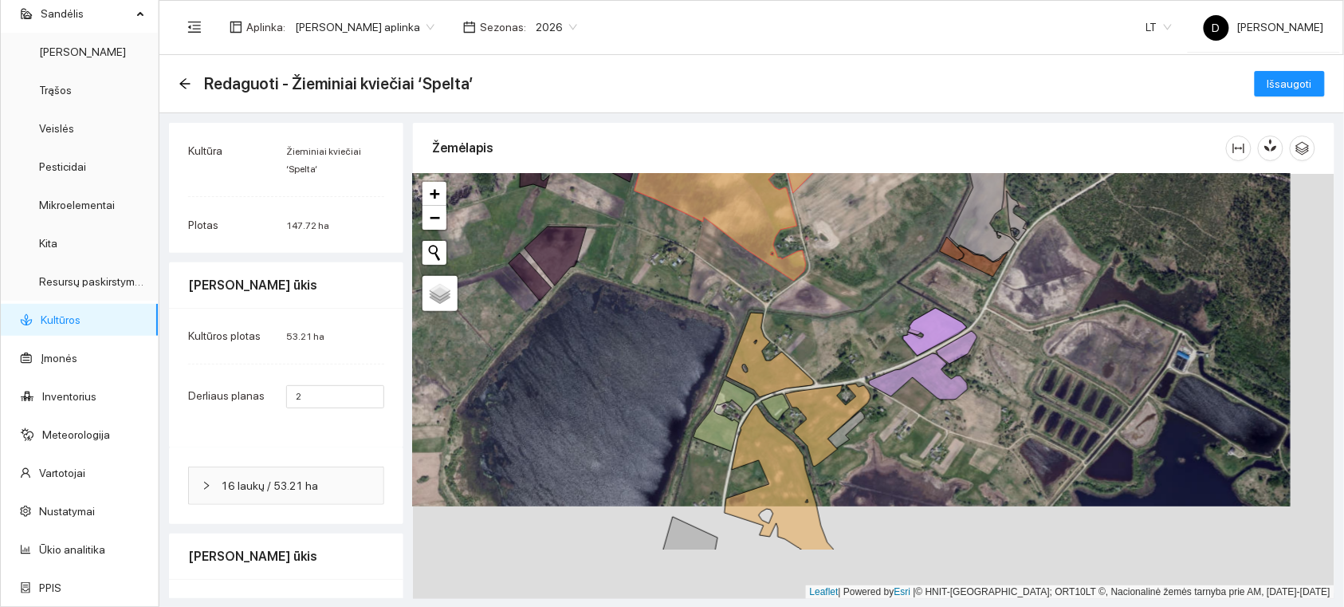
drag, startPoint x: 914, startPoint y: 293, endPoint x: 910, endPoint y: 282, distance: 11.9
click at [910, 282] on div at bounding box center [874, 386] width 922 height 425
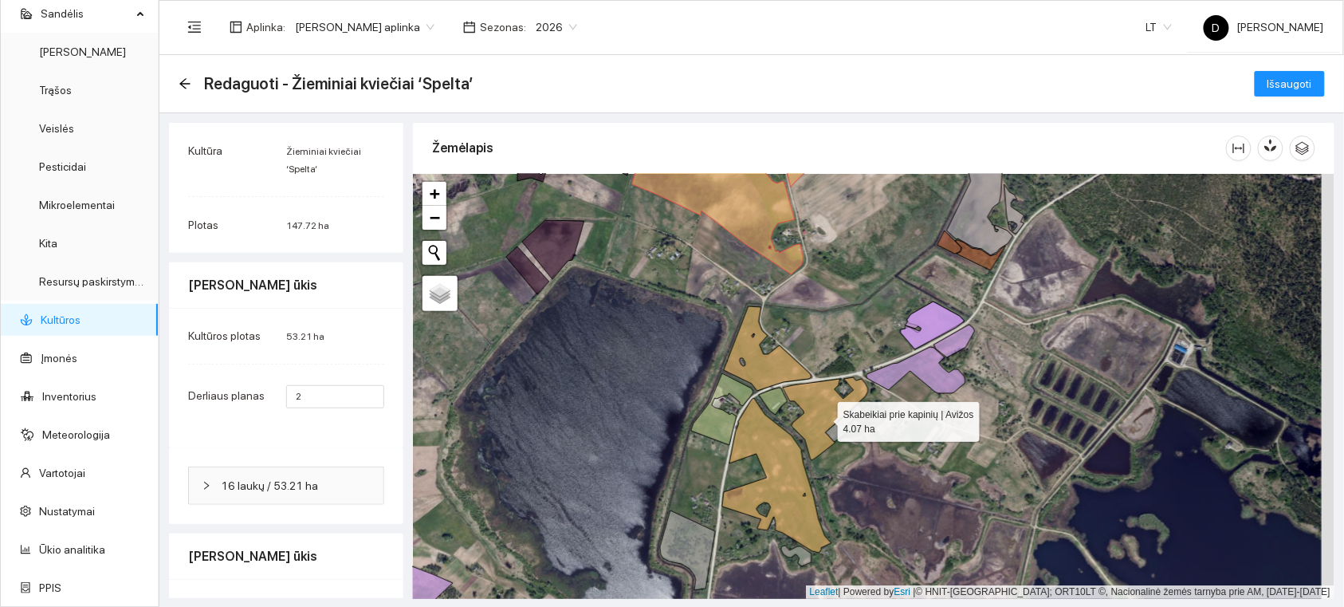
click at [824, 418] on icon at bounding box center [825, 418] width 85 height 83
click at [825, 418] on icon at bounding box center [825, 418] width 85 height 83
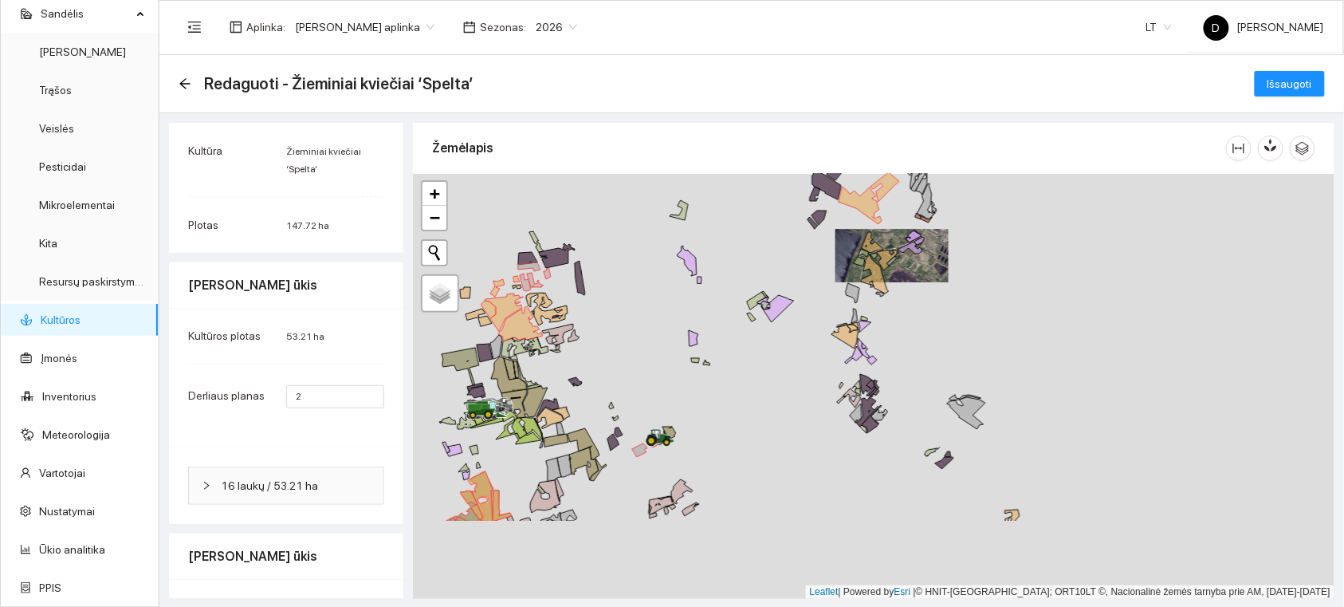
drag, startPoint x: 865, startPoint y: 425, endPoint x: 927, endPoint y: 309, distance: 131.3
click at [927, 309] on div at bounding box center [874, 386] width 922 height 425
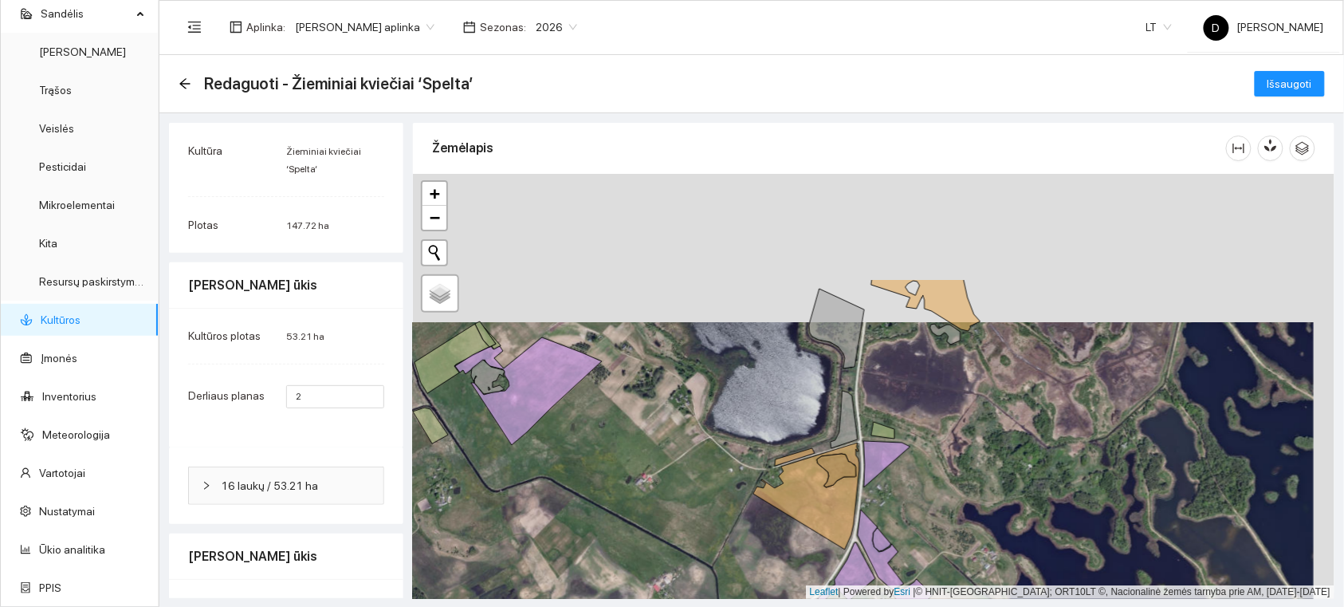
drag, startPoint x: 939, startPoint y: 289, endPoint x: 927, endPoint y: 415, distance: 126.6
click at [927, 415] on div at bounding box center [874, 386] width 922 height 425
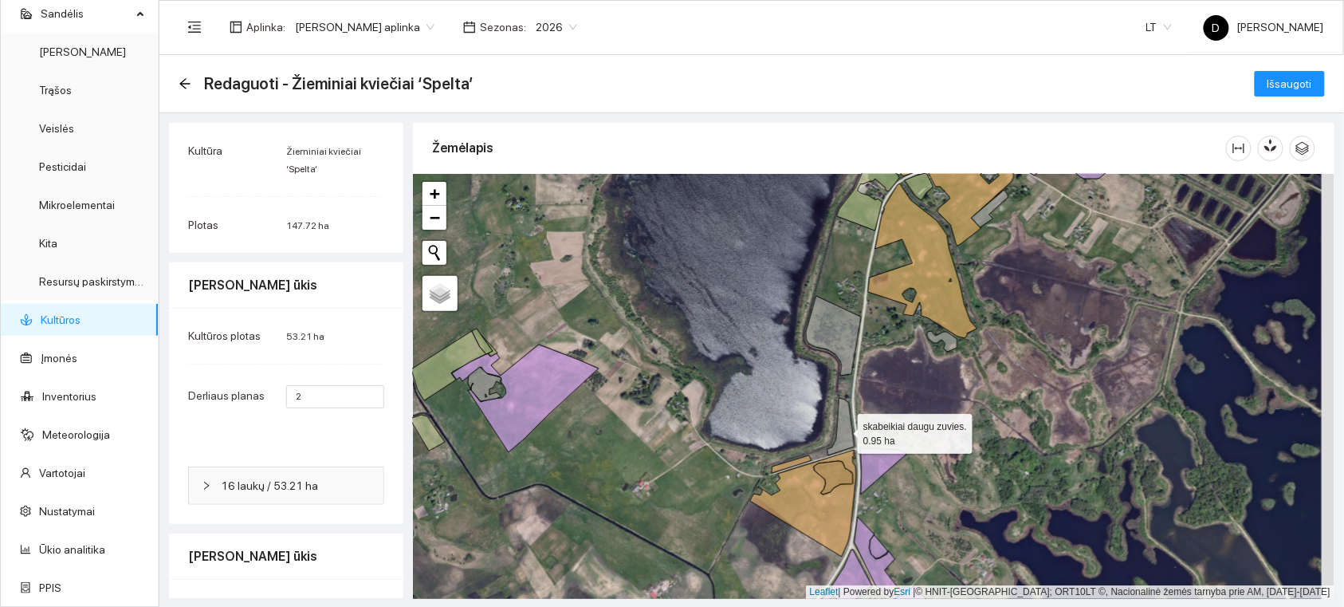
click at [841, 427] on icon at bounding box center [841, 426] width 27 height 57
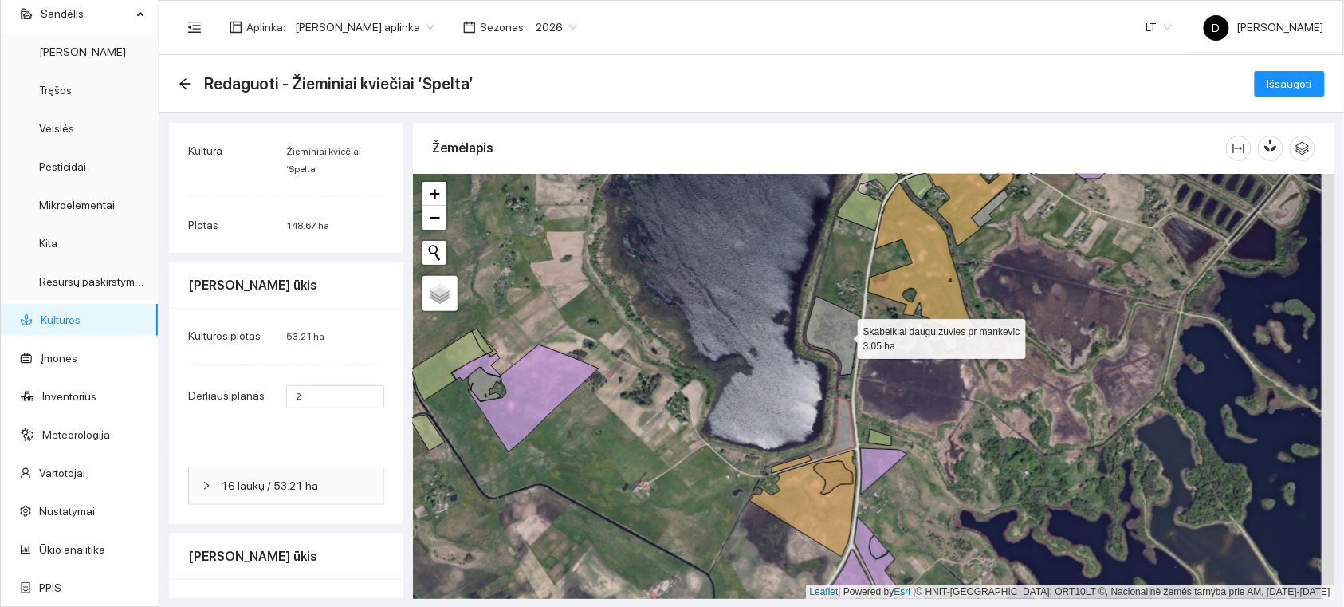
click at [844, 335] on icon at bounding box center [833, 336] width 55 height 80
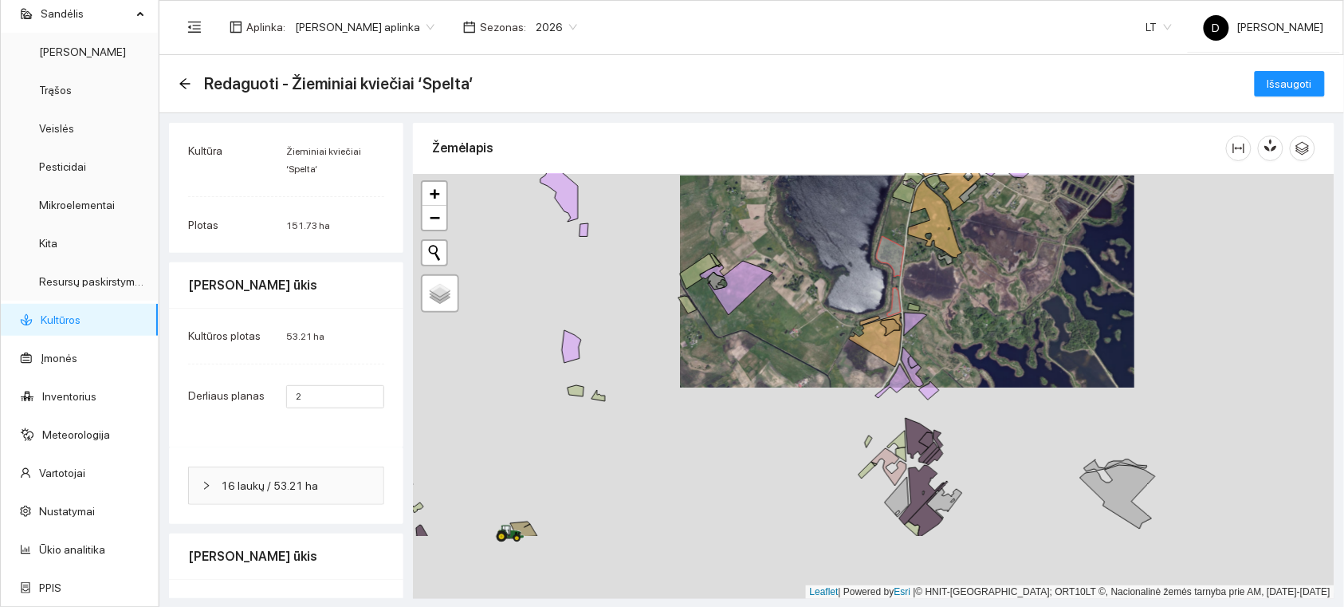
drag, startPoint x: 960, startPoint y: 478, endPoint x: 982, endPoint y: 339, distance: 141.3
click at [982, 339] on div at bounding box center [874, 386] width 922 height 425
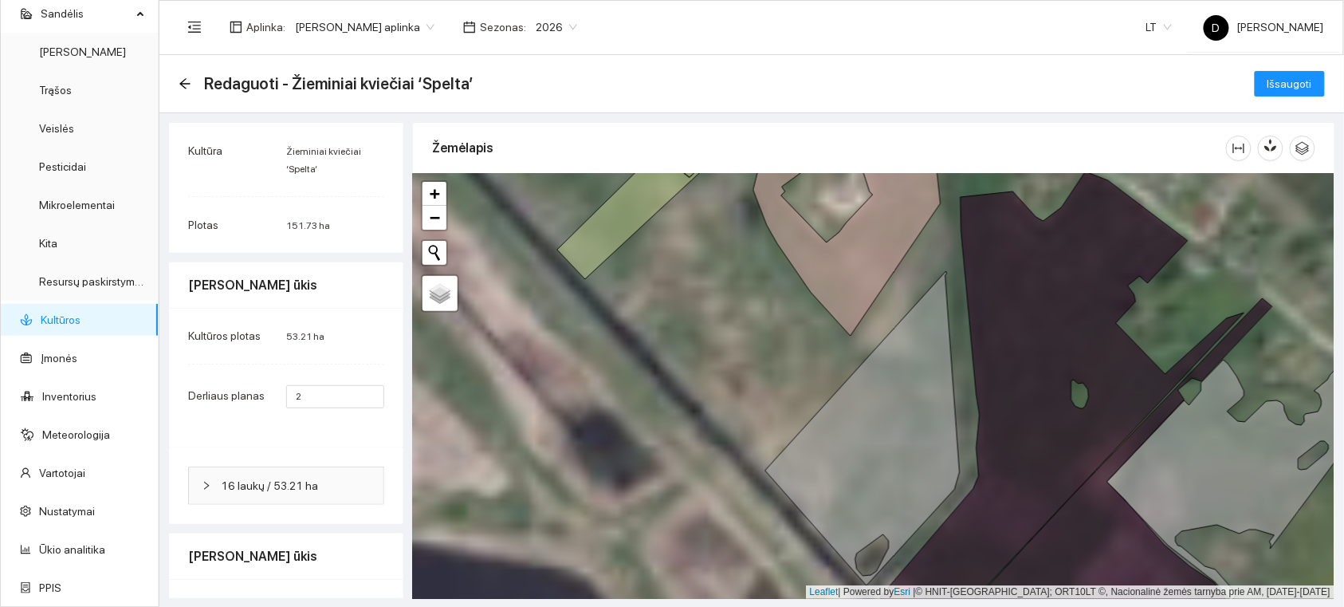
drag, startPoint x: 779, startPoint y: 373, endPoint x: 680, endPoint y: 369, distance: 99.0
click at [681, 368] on div at bounding box center [874, 386] width 922 height 425
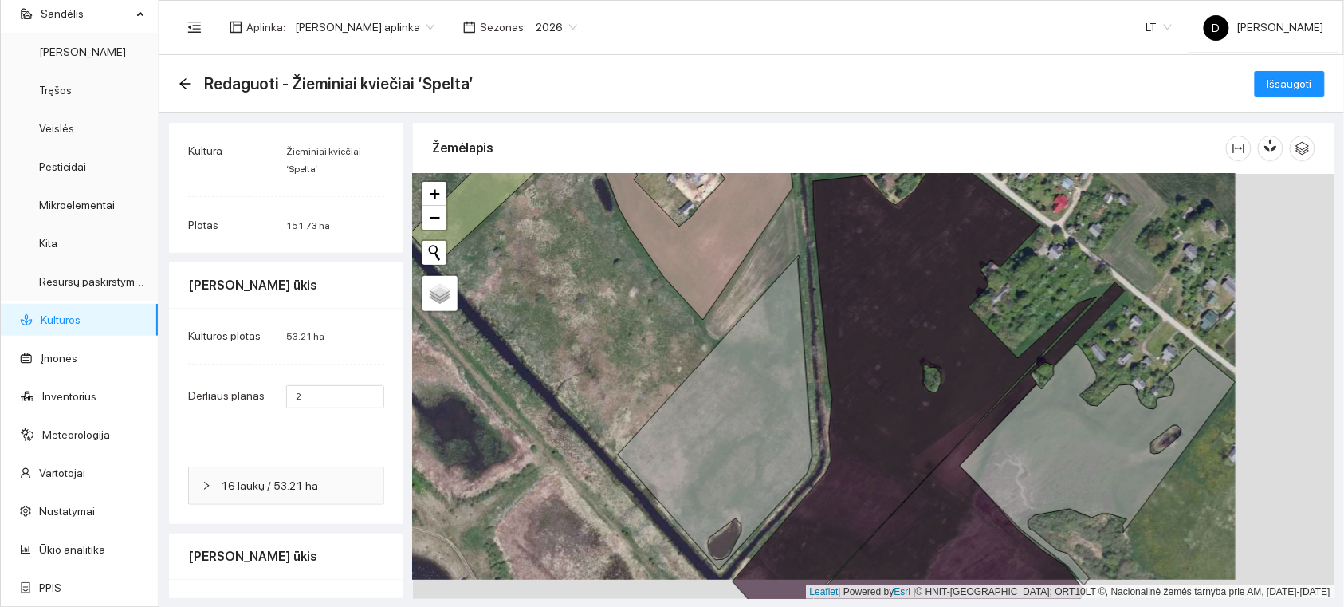
drag, startPoint x: 1029, startPoint y: 418, endPoint x: 848, endPoint y: 401, distance: 181.0
click at [960, 401] on icon at bounding box center [1098, 465] width 276 height 242
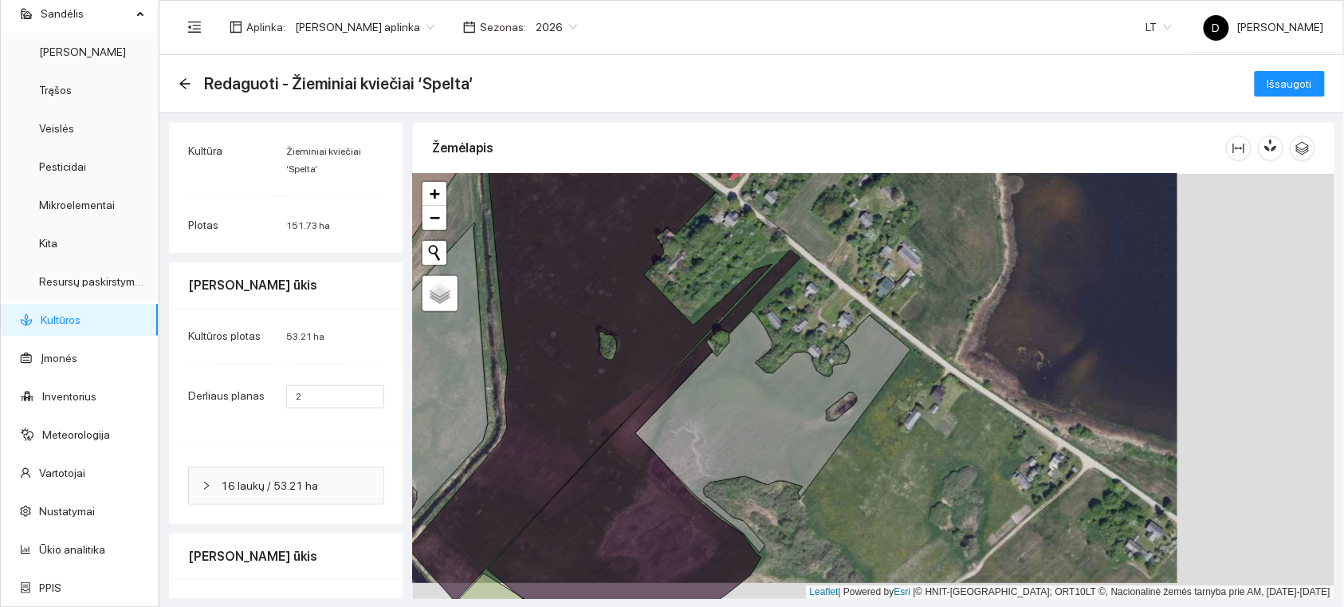
drag, startPoint x: 982, startPoint y: 483, endPoint x: 942, endPoint y: 469, distance: 43.1
click at [947, 474] on div at bounding box center [874, 386] width 922 height 425
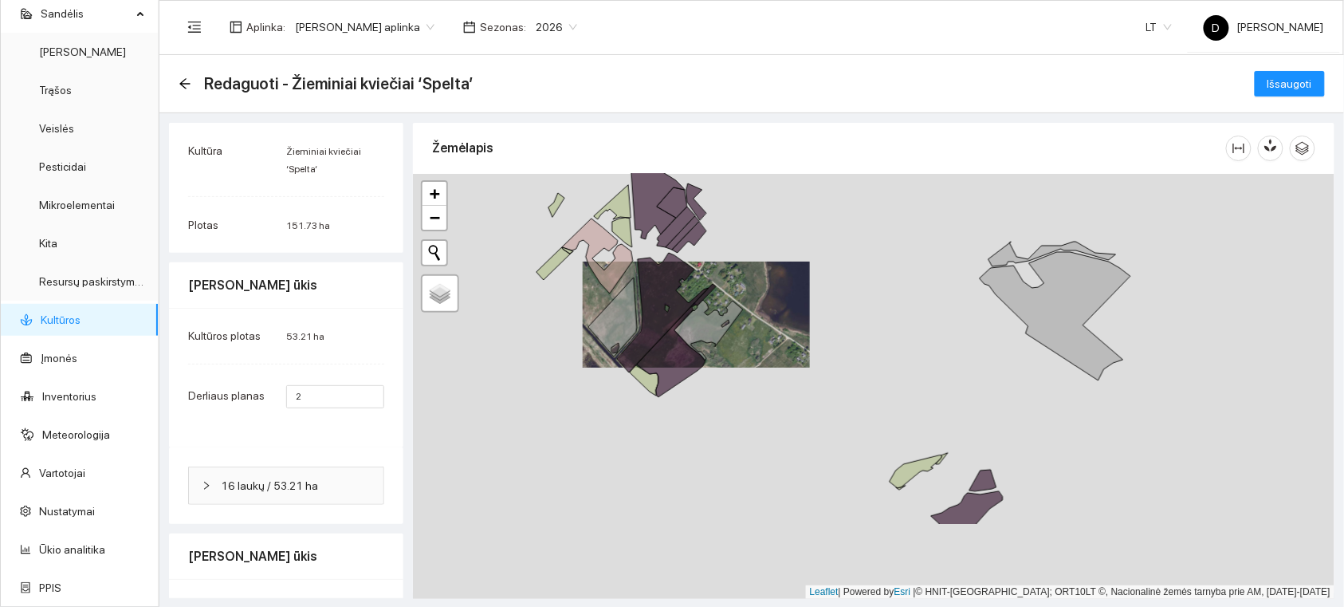
drag, startPoint x: 1047, startPoint y: 436, endPoint x: 842, endPoint y: 338, distance: 227.2
click at [842, 338] on div at bounding box center [874, 386] width 922 height 425
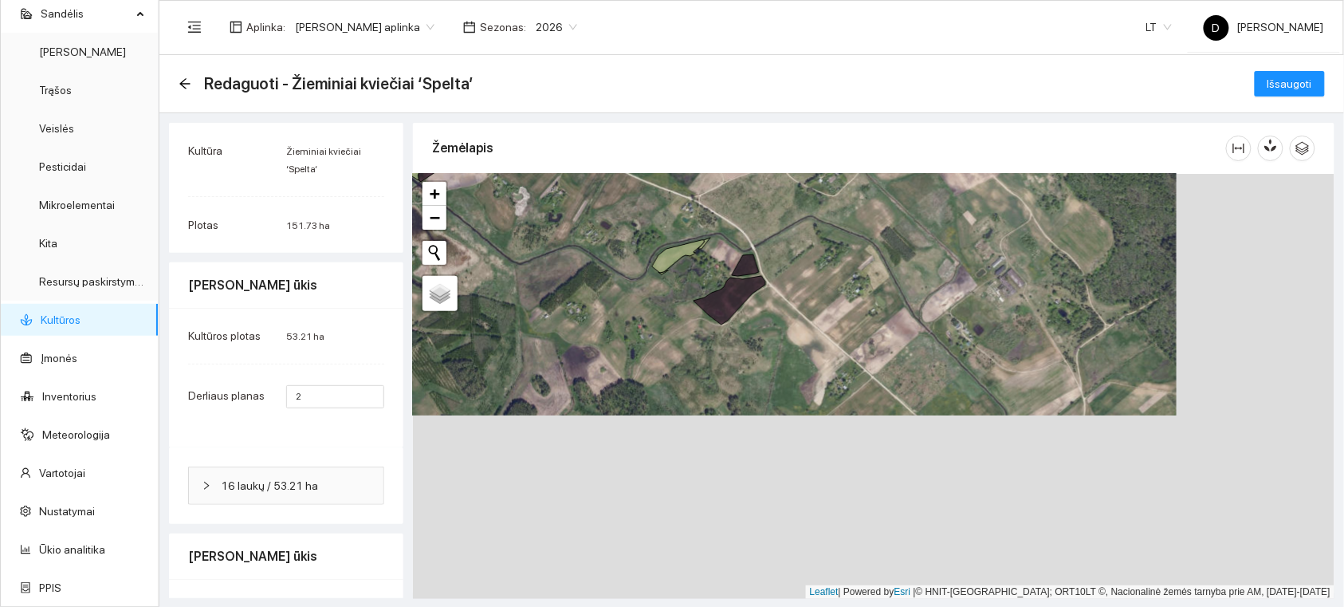
drag, startPoint x: 928, startPoint y: 455, endPoint x: 811, endPoint y: 275, distance: 215.0
click at [799, 284] on div at bounding box center [874, 386] width 922 height 425
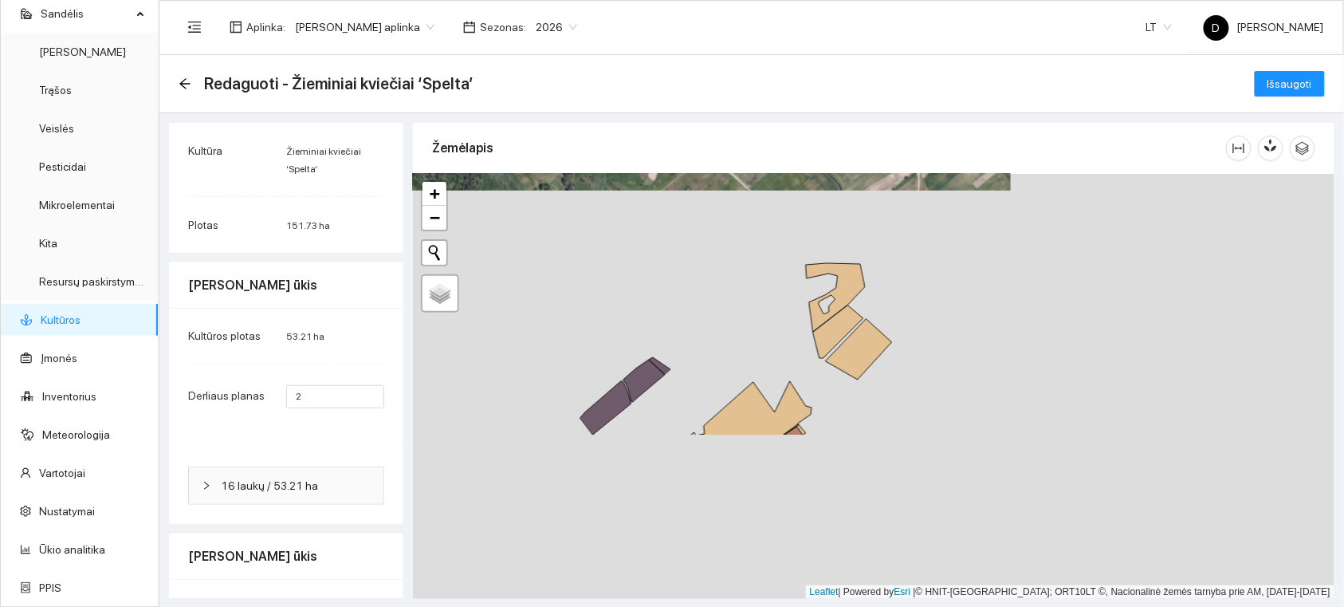
drag, startPoint x: 828, startPoint y: 305, endPoint x: 777, endPoint y: 225, distance: 94.7
click at [777, 226] on div at bounding box center [874, 386] width 922 height 425
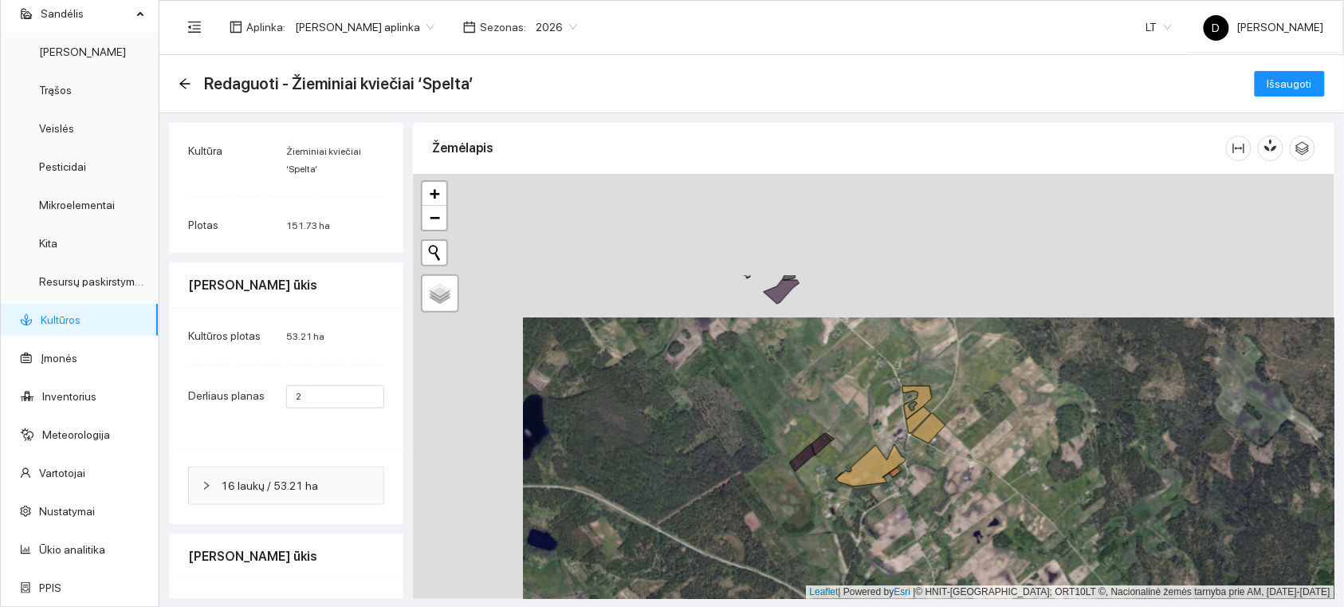
drag, startPoint x: 752, startPoint y: 320, endPoint x: 887, endPoint y: 410, distance: 162.1
click at [927, 458] on div at bounding box center [874, 386] width 922 height 425
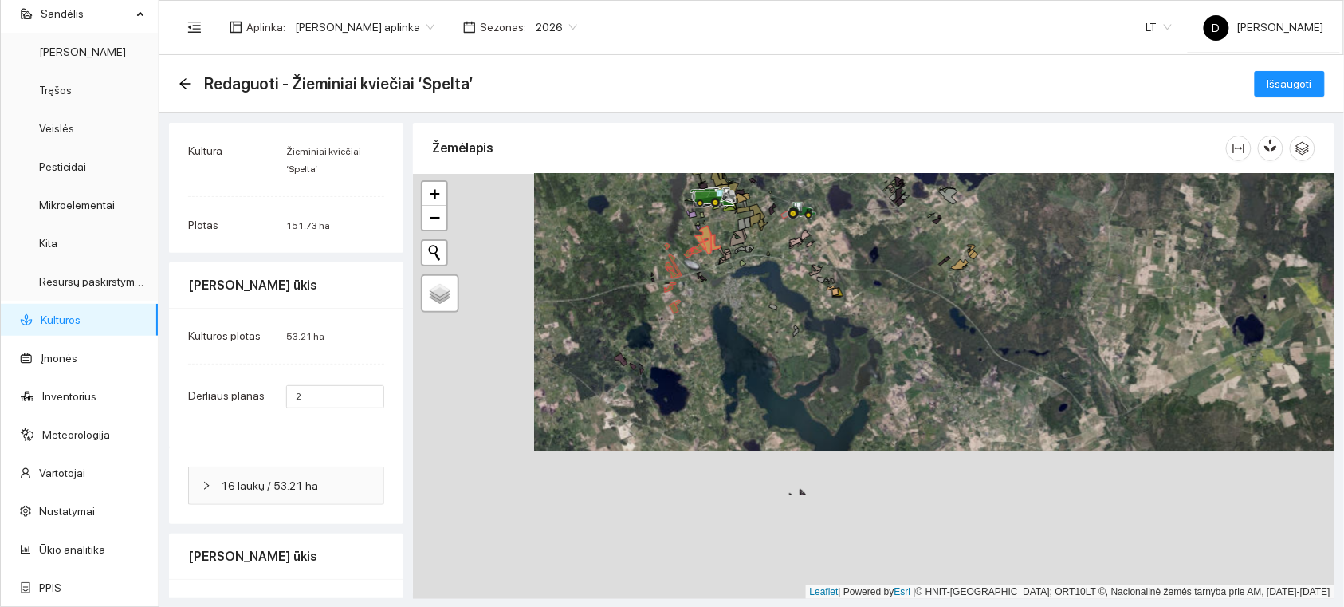
drag, startPoint x: 667, startPoint y: 480, endPoint x: 790, endPoint y: 329, distance: 195.5
click at [790, 329] on div at bounding box center [874, 386] width 922 height 425
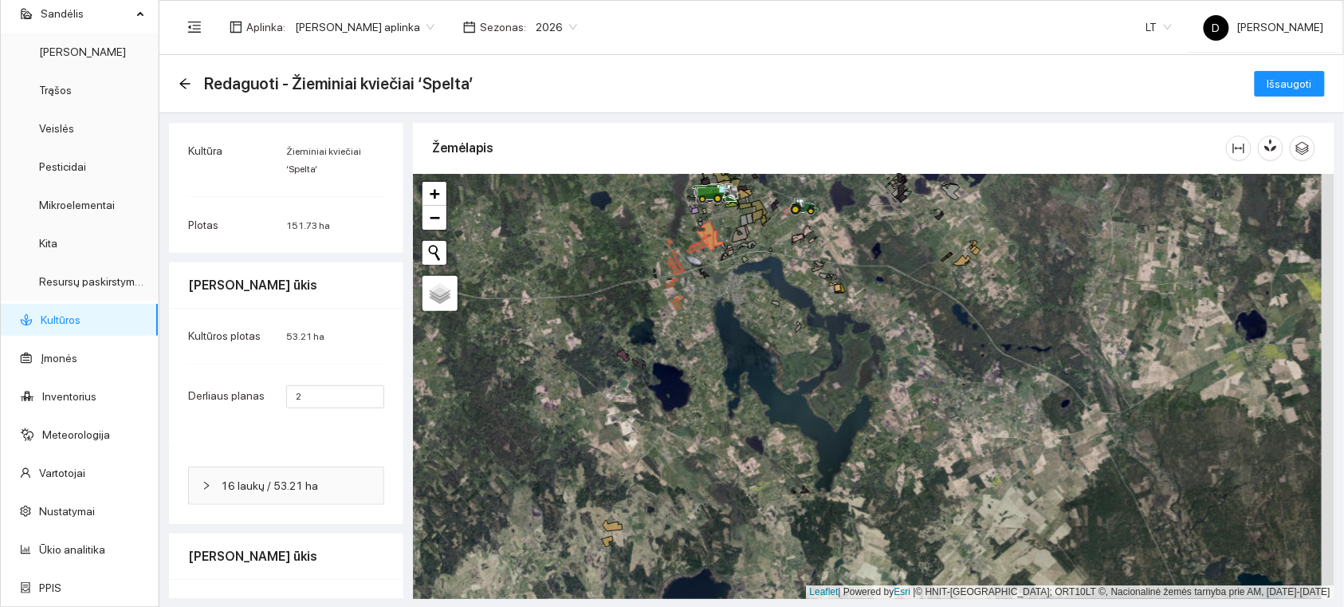
drag, startPoint x: 721, startPoint y: 468, endPoint x: 804, endPoint y: 332, distance: 159.6
click at [804, 333] on div at bounding box center [874, 386] width 922 height 425
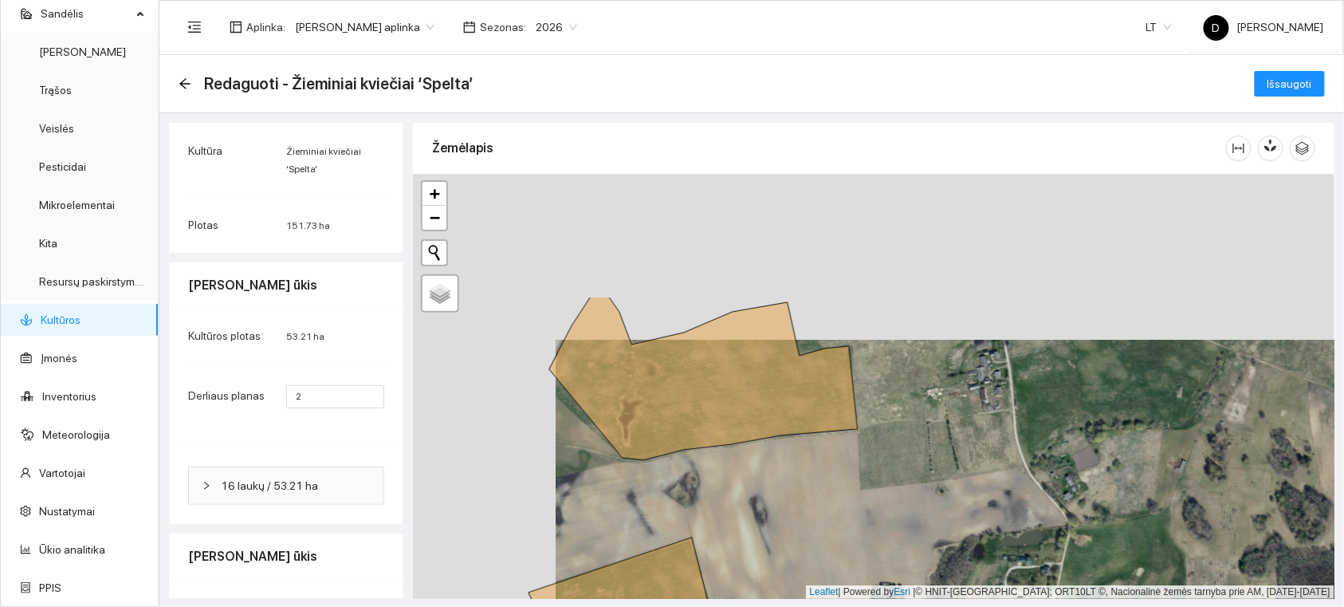
drag, startPoint x: 736, startPoint y: 262, endPoint x: 883, endPoint y: 433, distance: 225.7
click at [883, 433] on div at bounding box center [874, 386] width 922 height 425
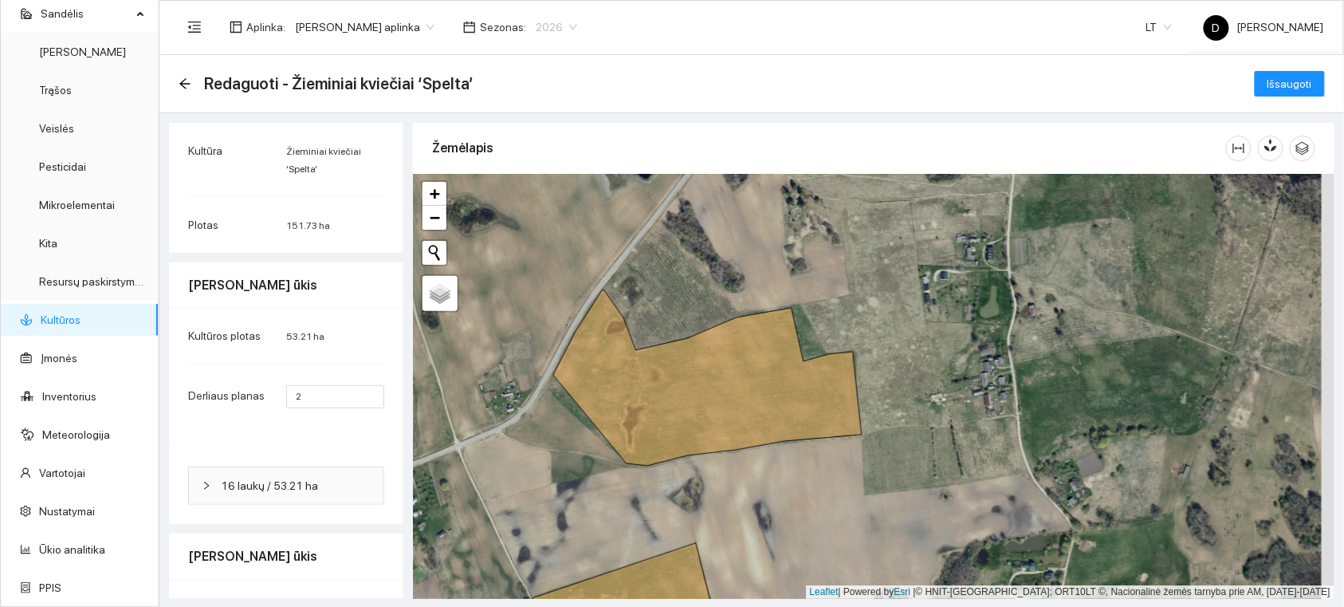
click at [577, 26] on span "2026" at bounding box center [556, 27] width 41 height 24
click at [559, 159] on div "2024" at bounding box center [561, 160] width 41 height 18
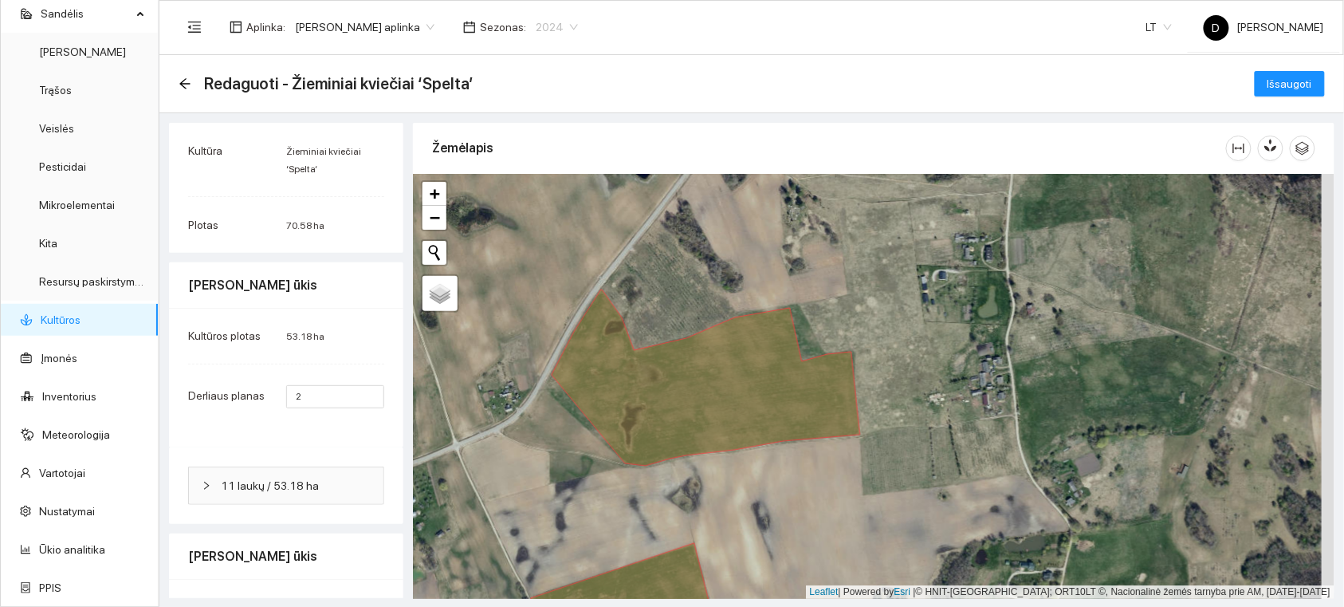
click at [578, 22] on span "2024" at bounding box center [557, 27] width 42 height 24
click at [556, 183] on div "2025" at bounding box center [561, 185] width 41 height 18
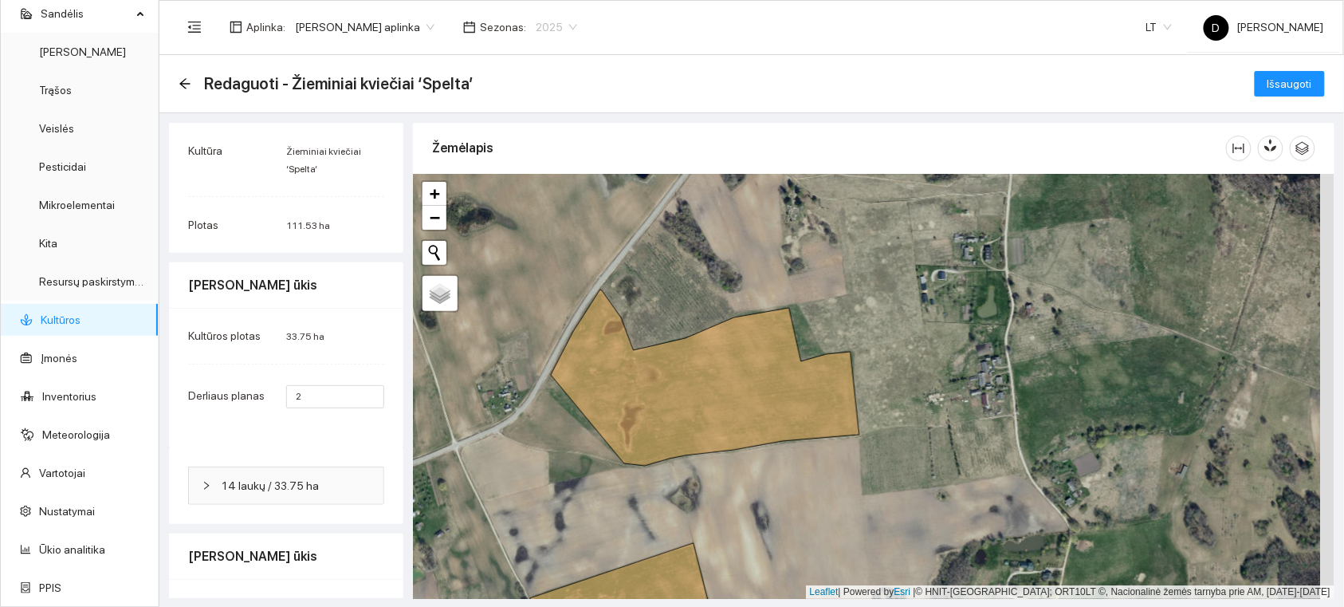
click at [574, 22] on span "2025" at bounding box center [556, 27] width 41 height 24
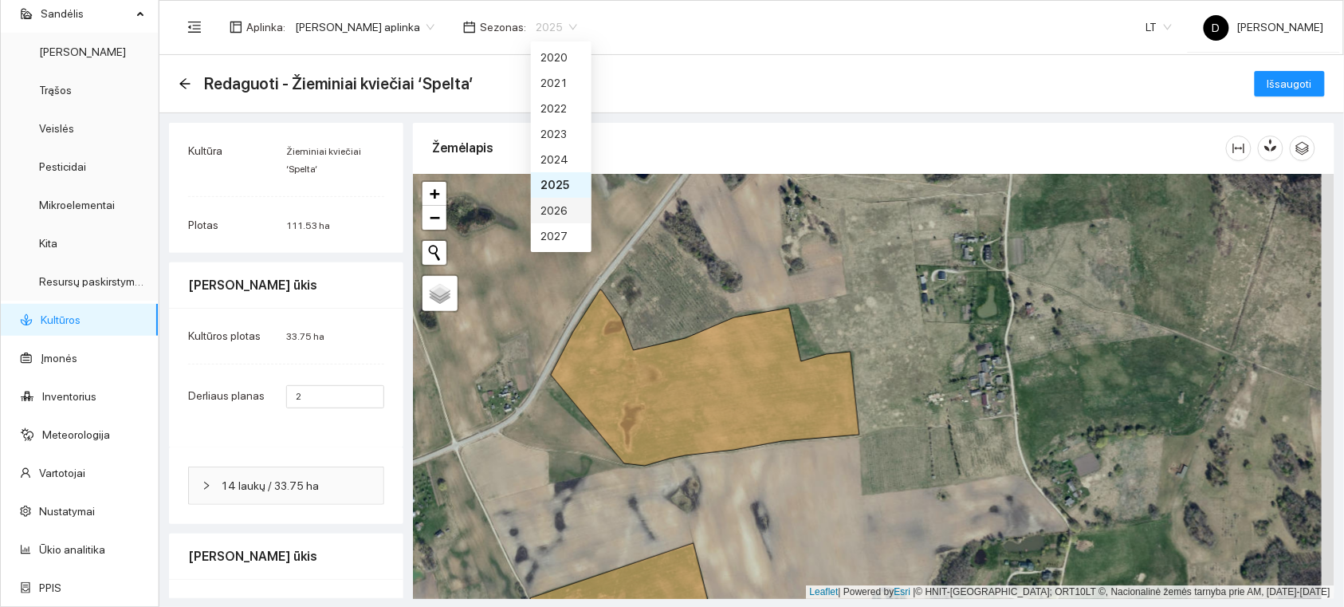
click at [557, 204] on div "2026" at bounding box center [561, 211] width 41 height 18
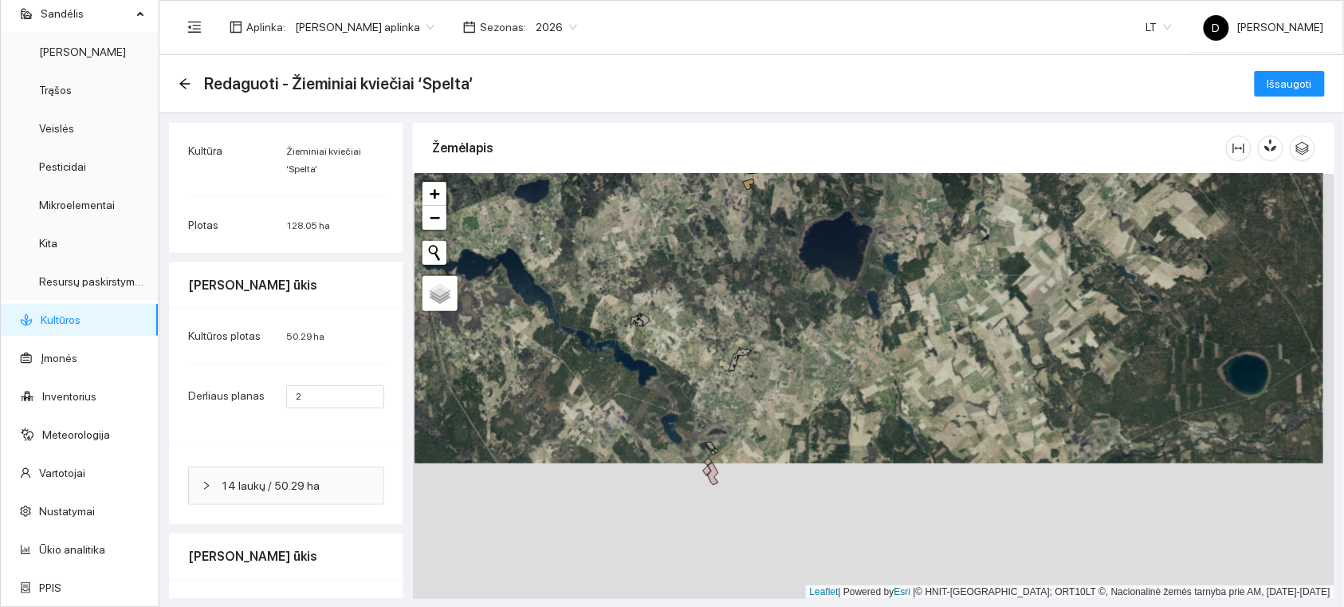
drag, startPoint x: 735, startPoint y: 549, endPoint x: 736, endPoint y: 411, distance: 137.2
click at [736, 412] on div at bounding box center [874, 386] width 922 height 425
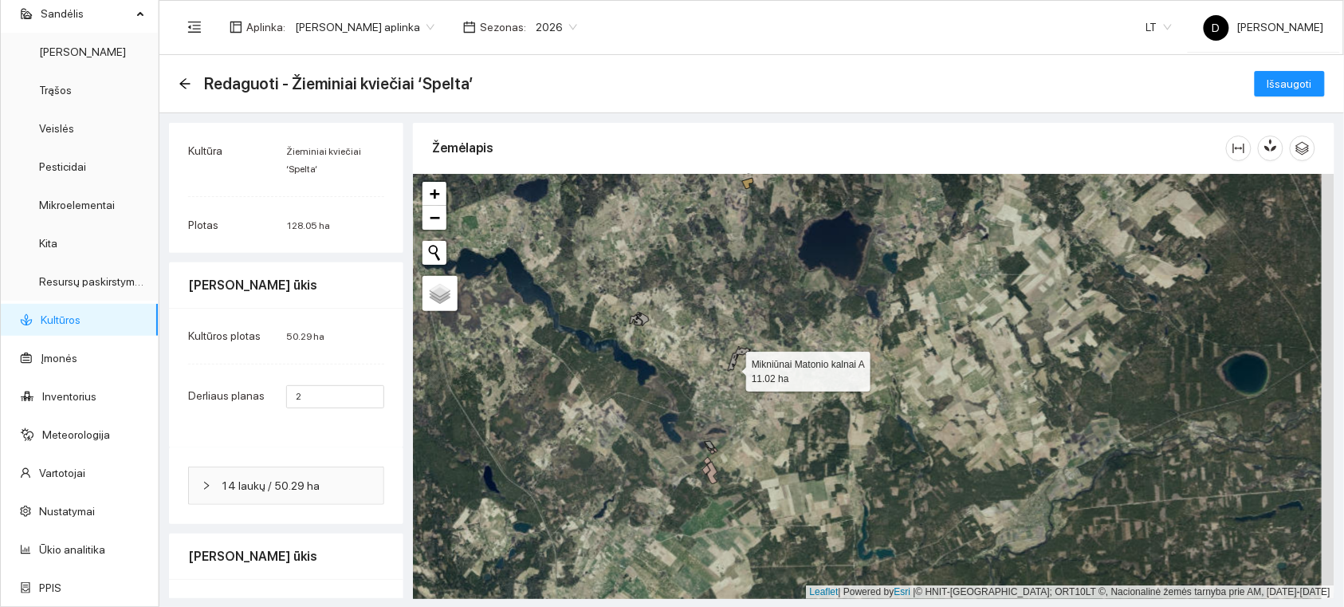
click at [735, 368] on div at bounding box center [874, 386] width 922 height 425
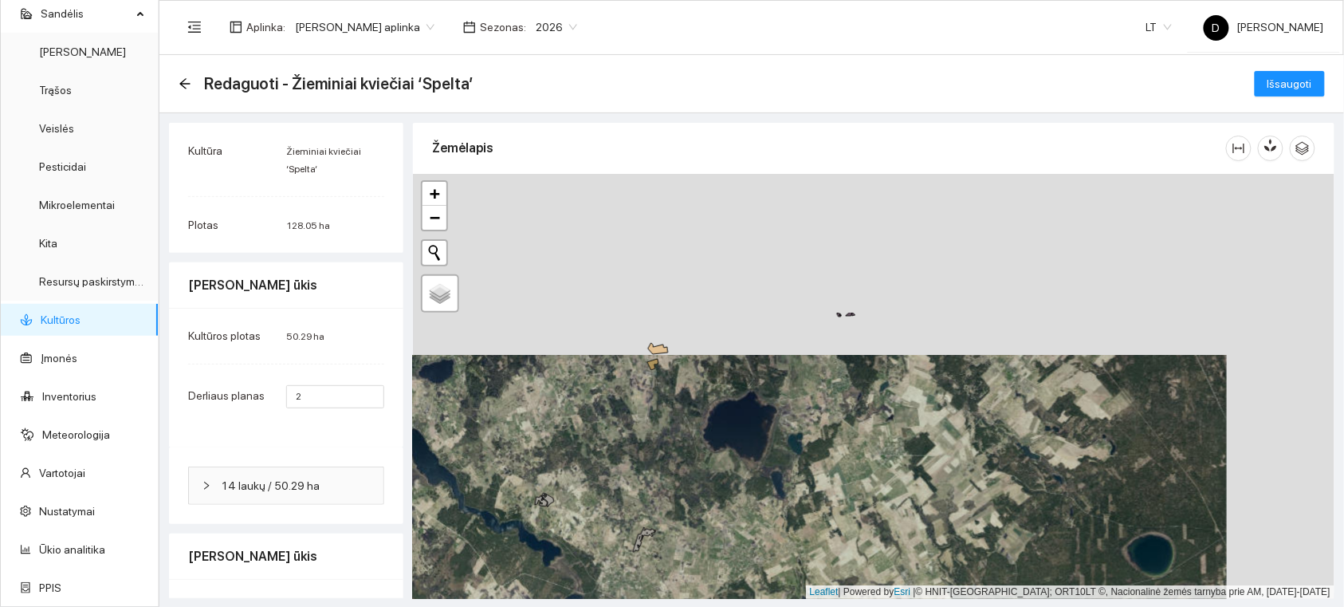
drag, startPoint x: 817, startPoint y: 270, endPoint x: 711, endPoint y: 447, distance: 207.5
click at [721, 447] on div at bounding box center [874, 386] width 922 height 425
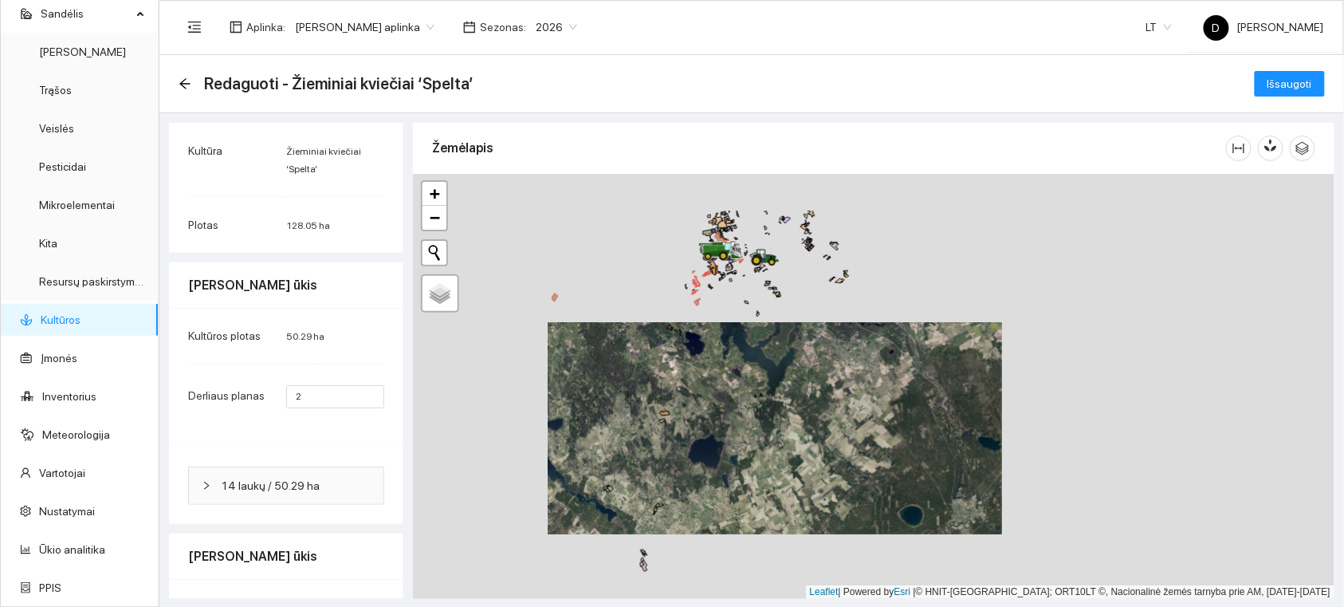
drag, startPoint x: 750, startPoint y: 364, endPoint x: 739, endPoint y: 385, distance: 24.3
click at [743, 383] on div at bounding box center [874, 386] width 922 height 425
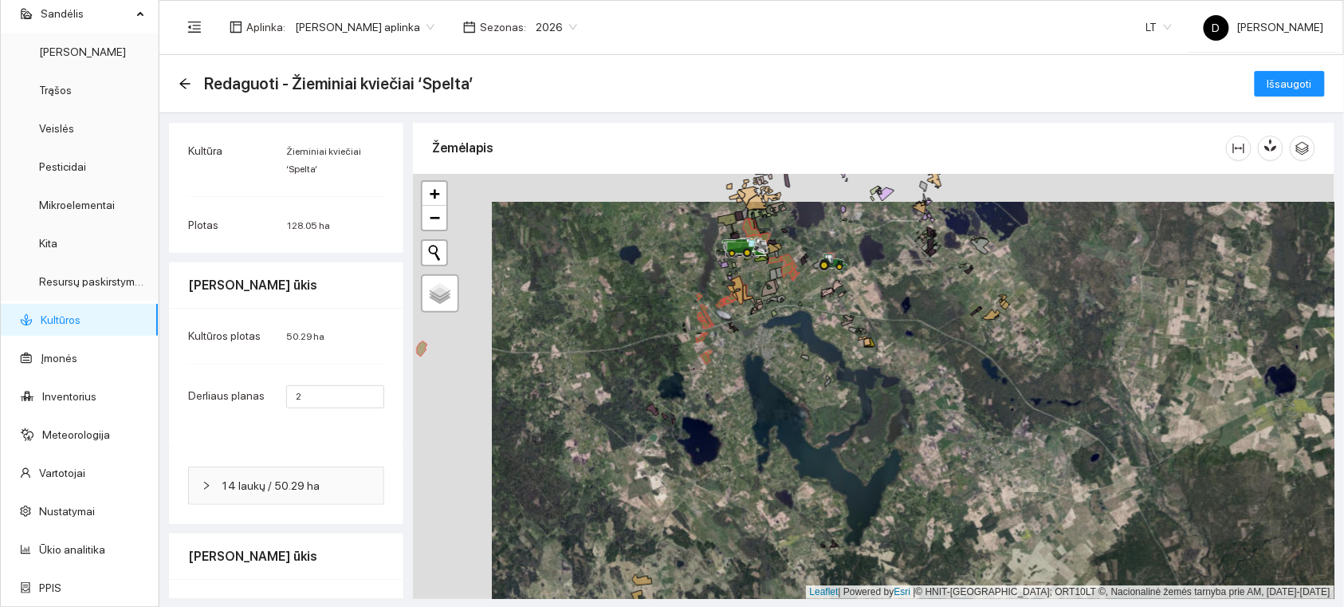
drag, startPoint x: 584, startPoint y: 401, endPoint x: 662, endPoint y: 432, distance: 84.1
click at [662, 432] on div at bounding box center [874, 386] width 922 height 425
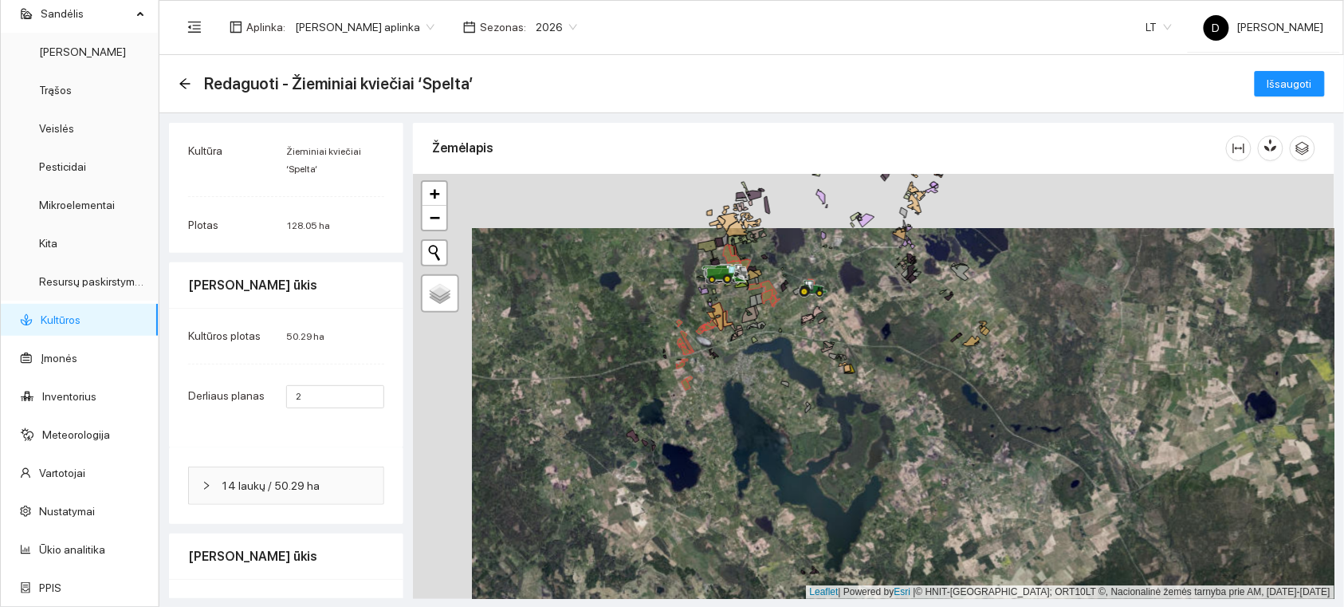
drag, startPoint x: 736, startPoint y: 360, endPoint x: 699, endPoint y: 404, distance: 57.7
click at [699, 404] on div at bounding box center [874, 386] width 922 height 425
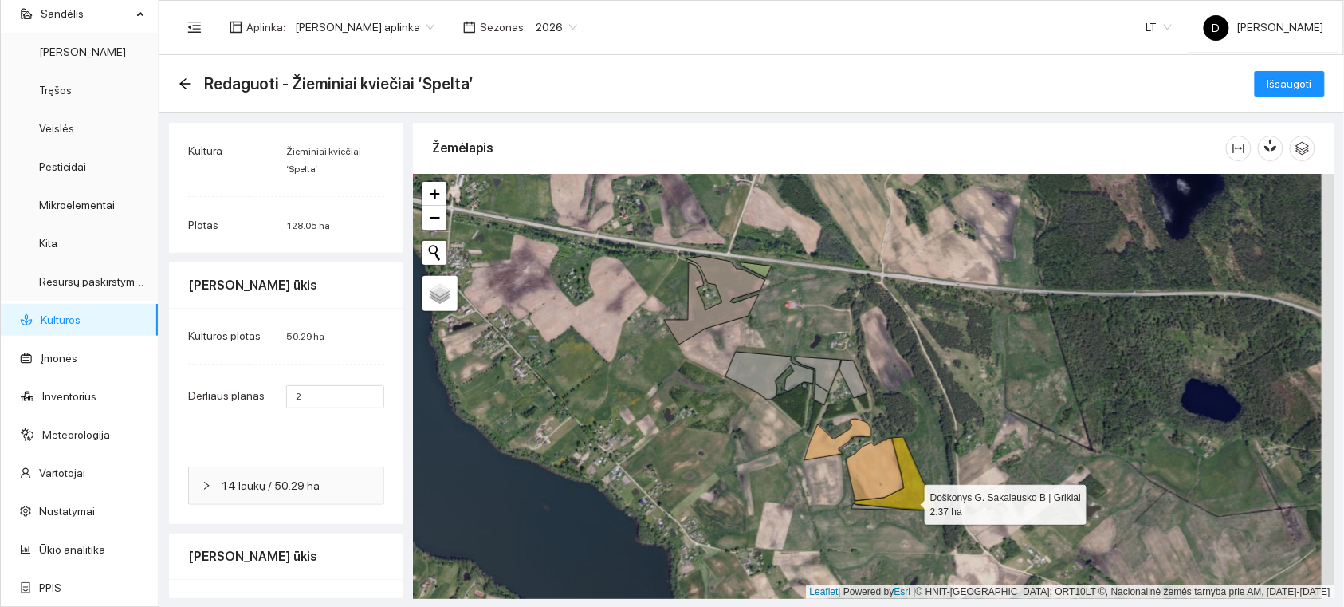
click at [907, 500] on icon at bounding box center [896, 474] width 82 height 74
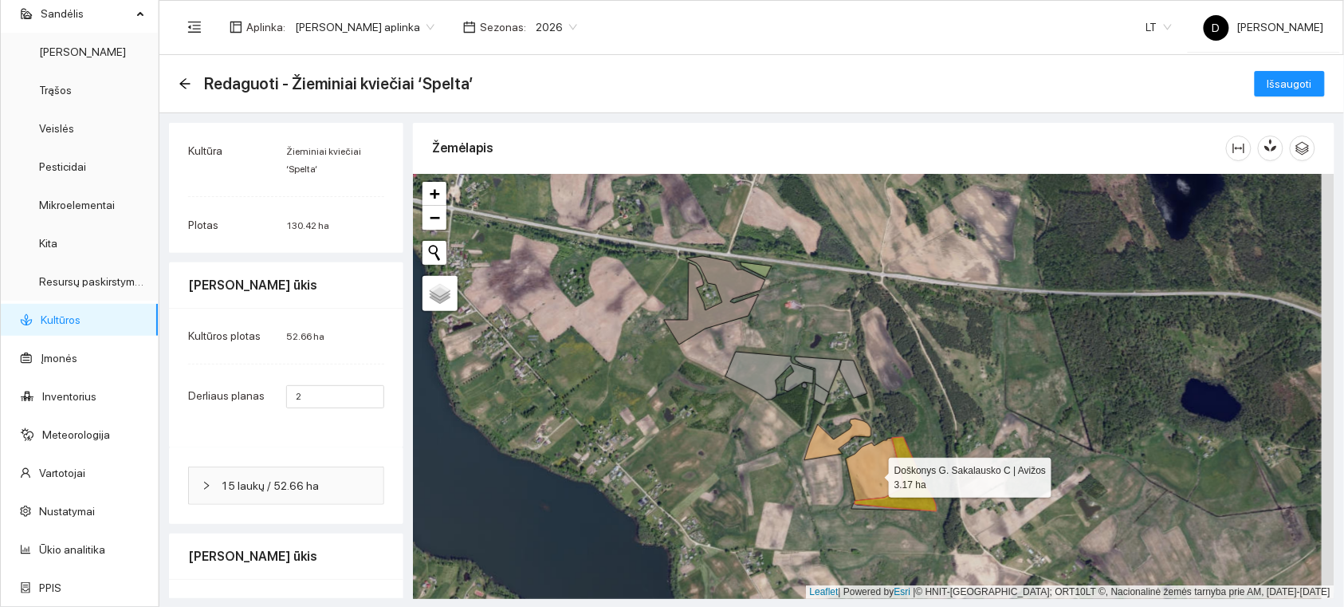
click at [875, 474] on icon at bounding box center [875, 469] width 58 height 63
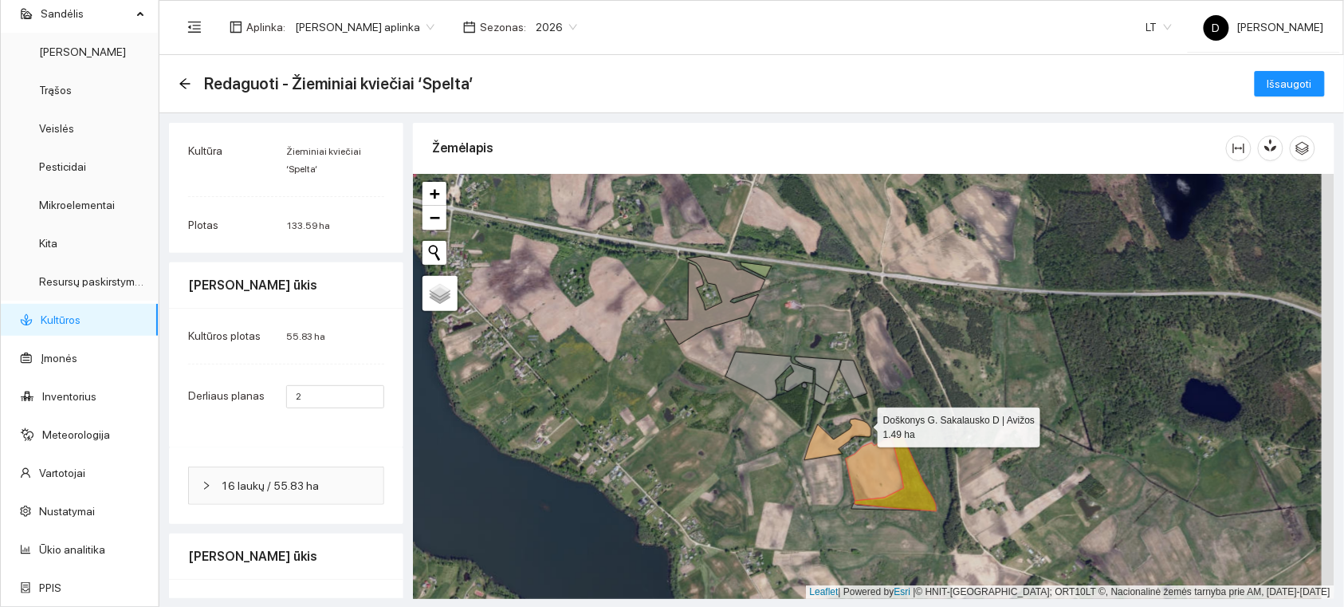
click at [864, 423] on icon at bounding box center [838, 439] width 67 height 41
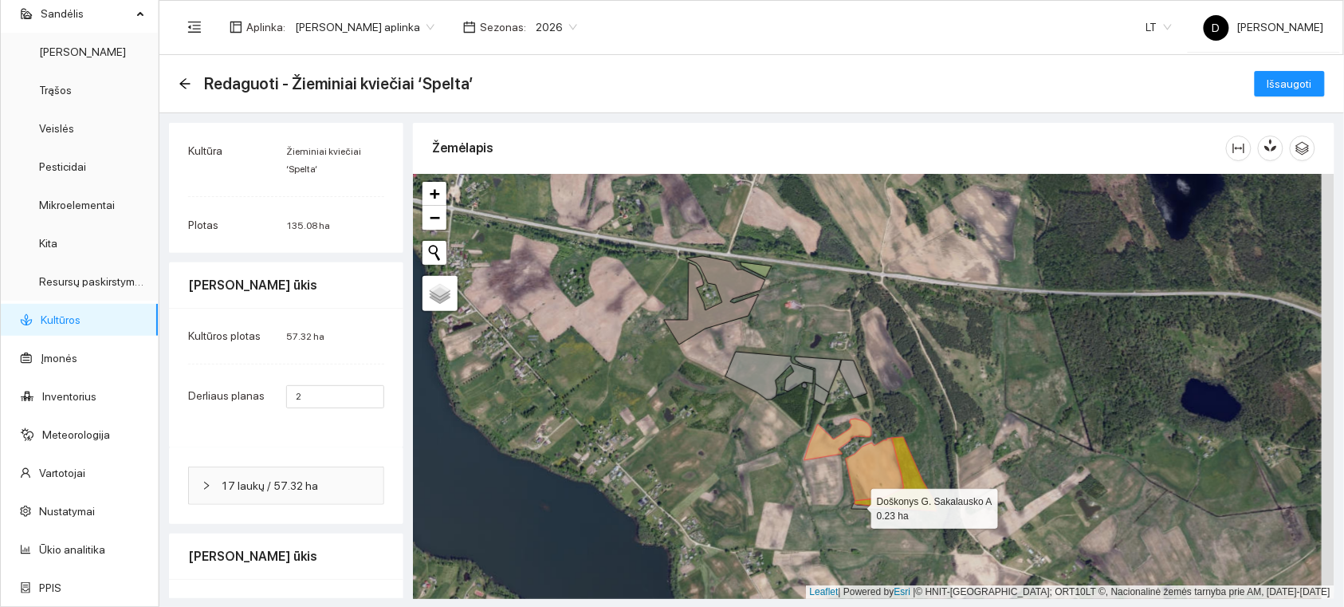
click at [857, 505] on icon at bounding box center [886, 506] width 69 height 7
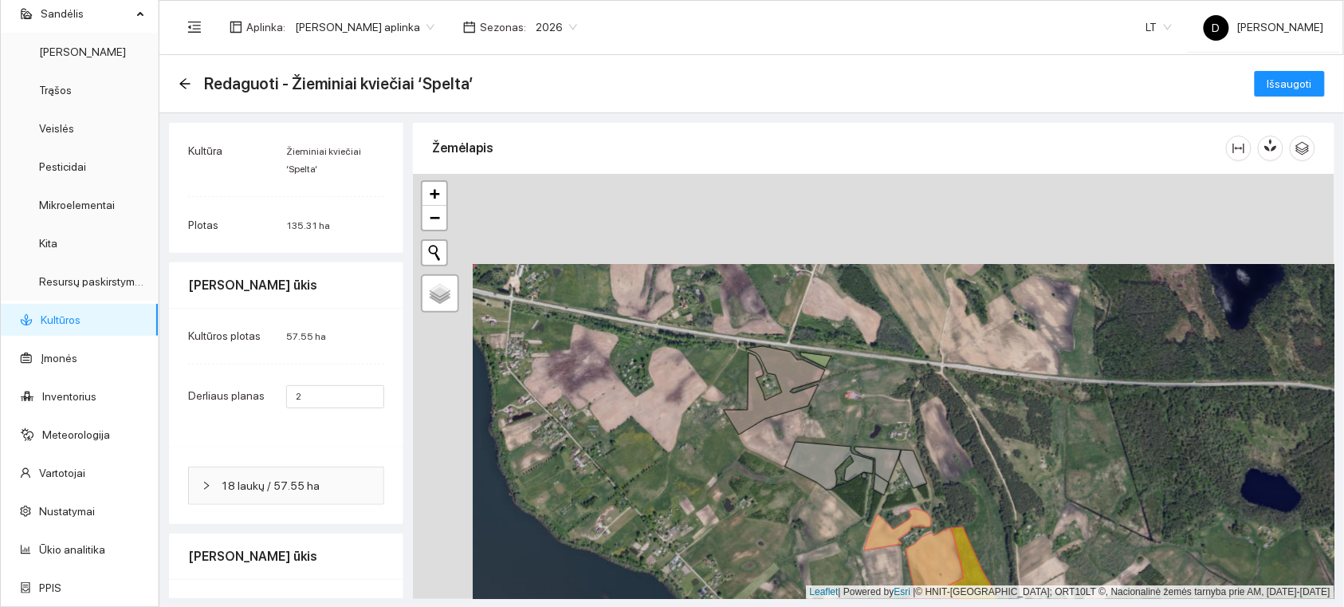
drag, startPoint x: 742, startPoint y: 278, endPoint x: 825, endPoint y: 401, distance: 148.8
click at [825, 402] on icon at bounding box center [774, 390] width 101 height 89
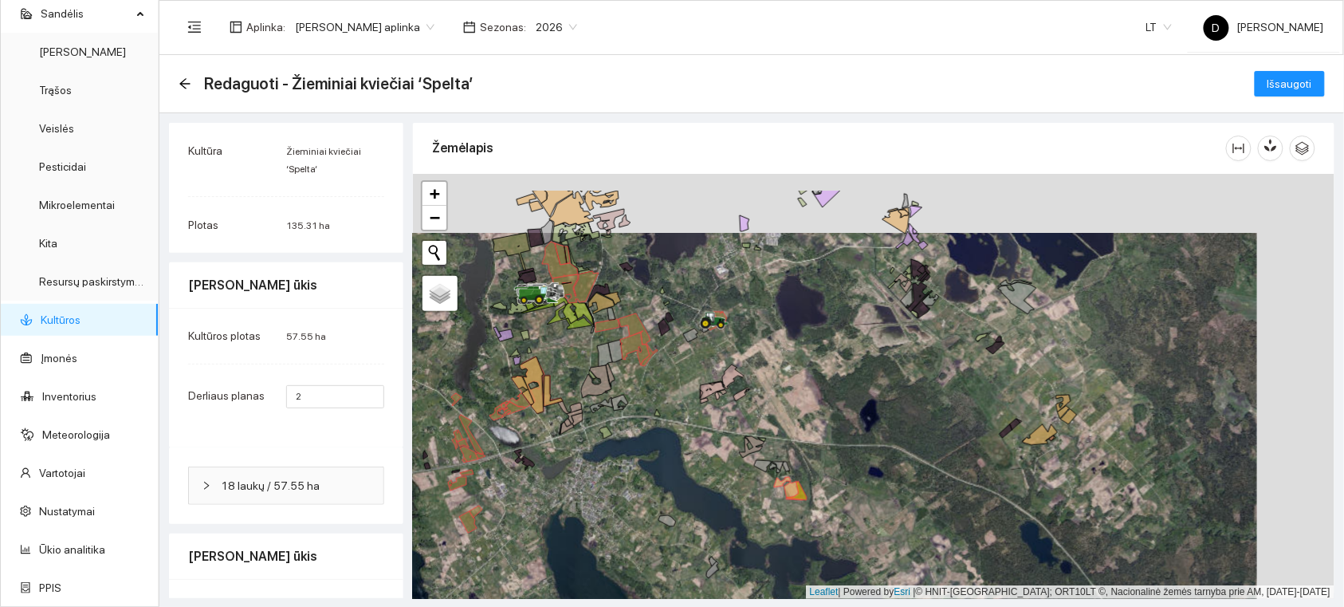
drag, startPoint x: 1103, startPoint y: 389, endPoint x: 1034, endPoint y: 509, distance: 137.9
click at [1035, 511] on div at bounding box center [874, 386] width 922 height 425
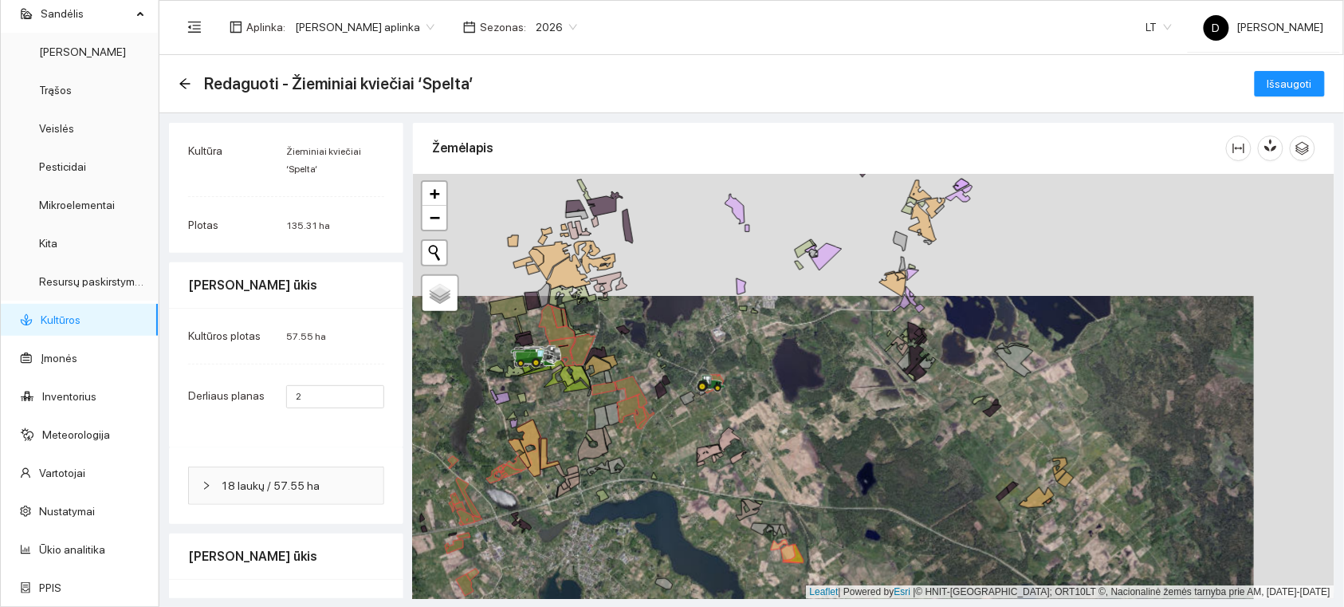
click at [977, 509] on div at bounding box center [874, 386] width 922 height 425
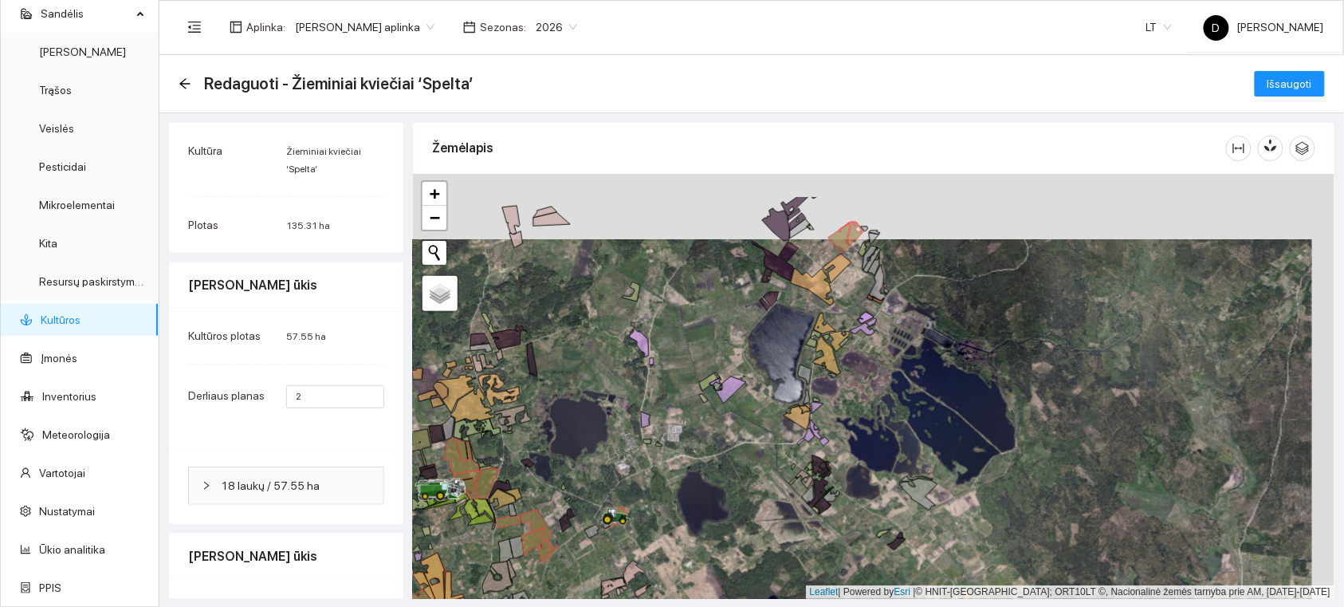
drag, startPoint x: 896, startPoint y: 311, endPoint x: 878, endPoint y: 388, distance: 78.5
click at [880, 388] on div at bounding box center [874, 386] width 922 height 425
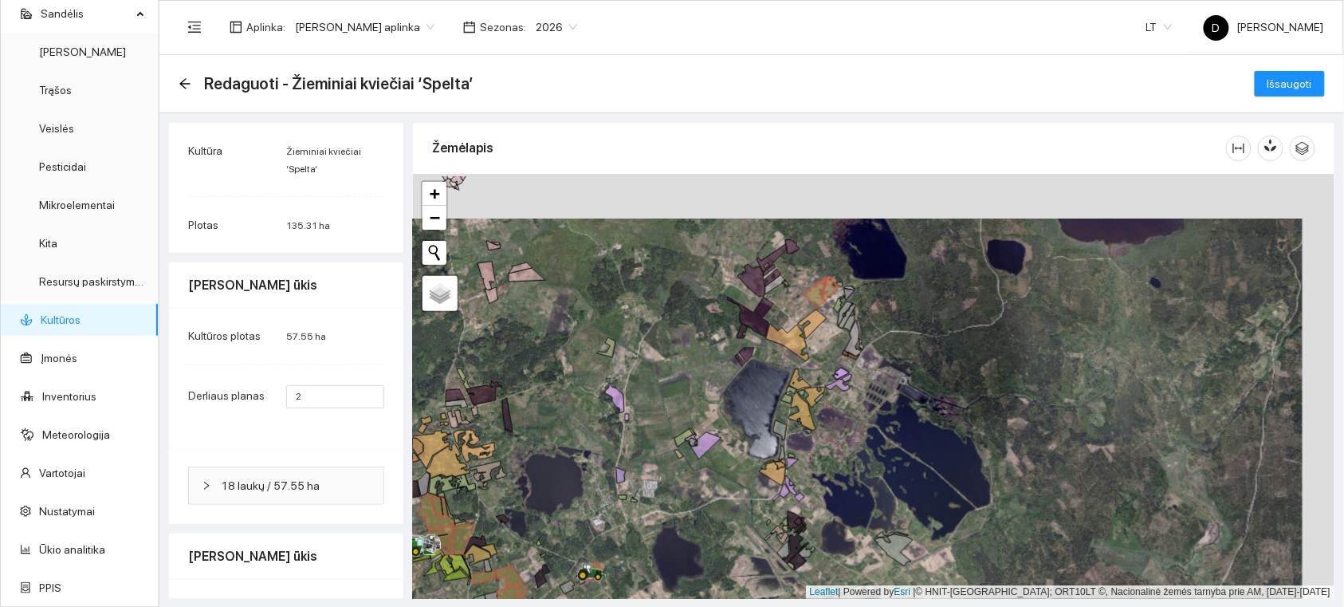
drag, startPoint x: 853, startPoint y: 309, endPoint x: 833, endPoint y: 354, distance: 49.2
click at [833, 354] on div at bounding box center [874, 386] width 922 height 425
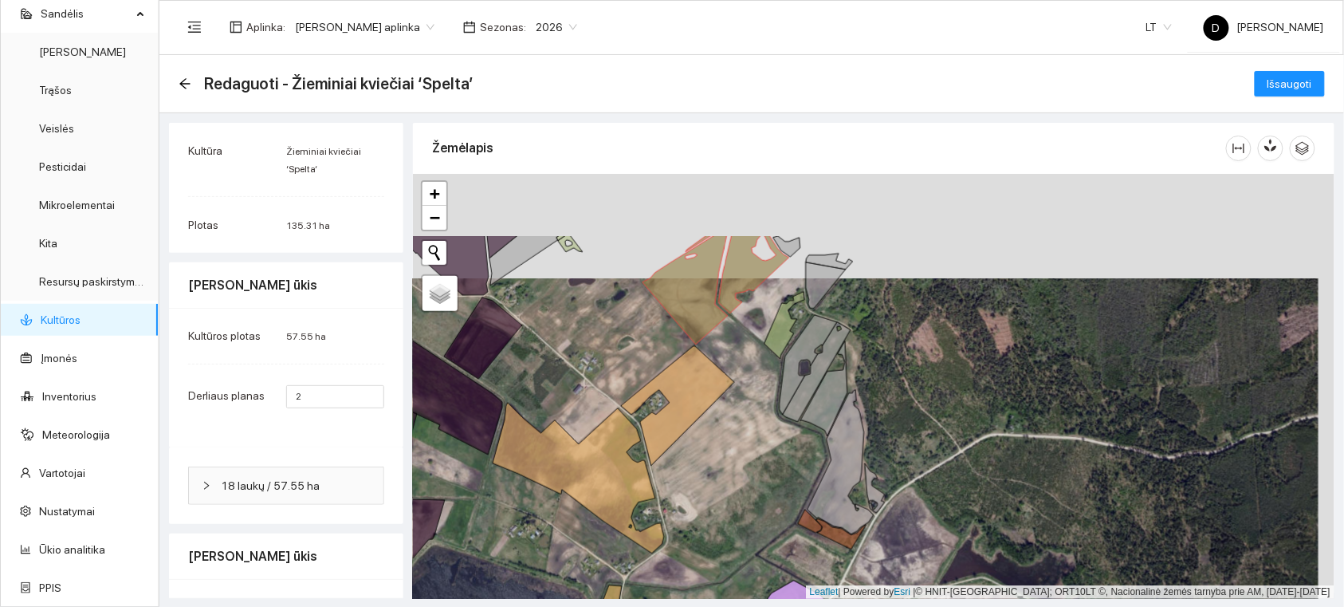
drag, startPoint x: 743, startPoint y: 337, endPoint x: 744, endPoint y: 466, distance: 129.2
click at [744, 466] on div at bounding box center [874, 386] width 922 height 425
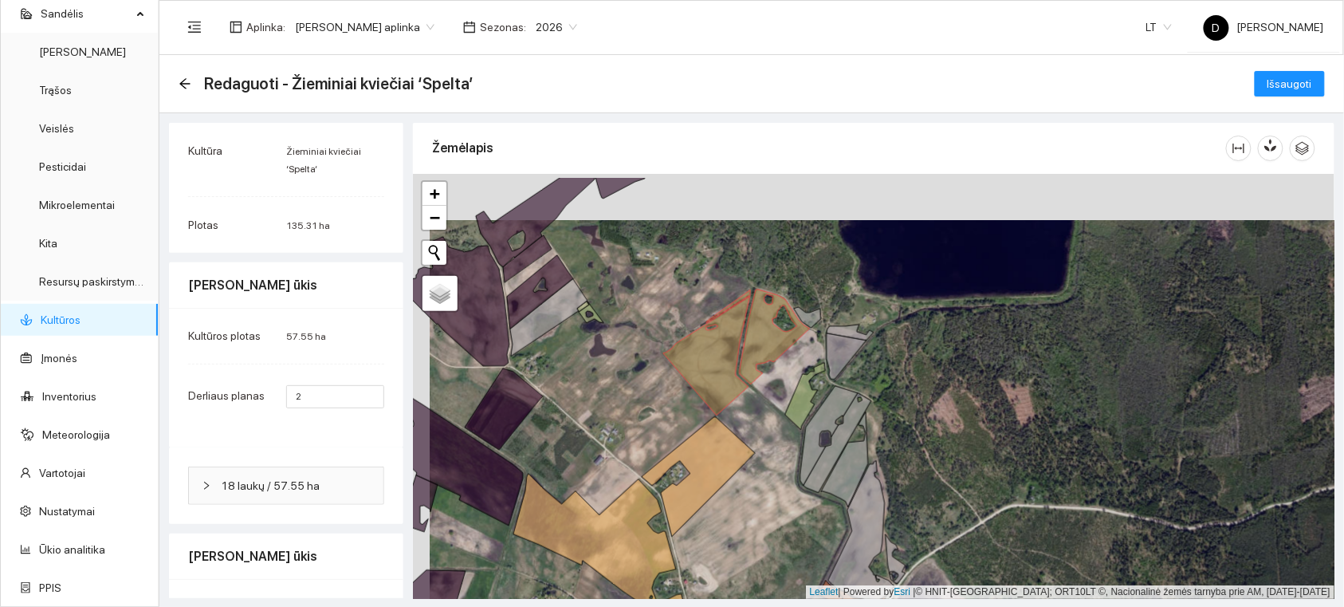
drag, startPoint x: 761, startPoint y: 372, endPoint x: 777, endPoint y: 418, distance: 49.2
click at [777, 418] on div at bounding box center [874, 386] width 922 height 425
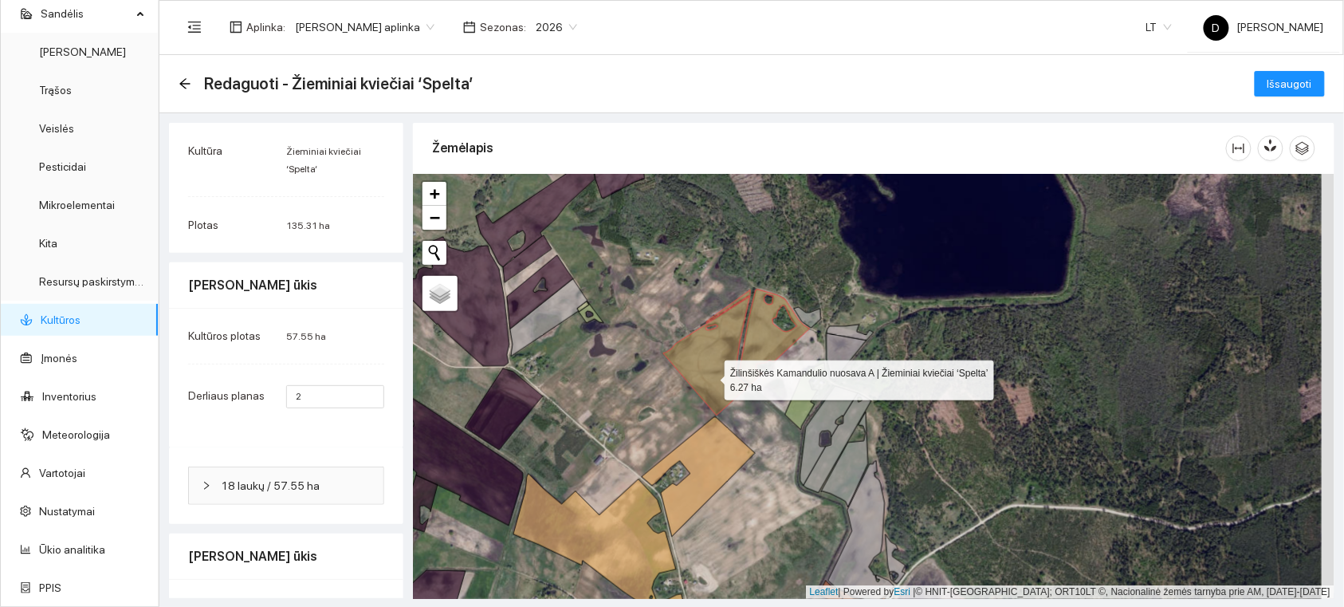
click at [711, 376] on icon at bounding box center [706, 352] width 87 height 125
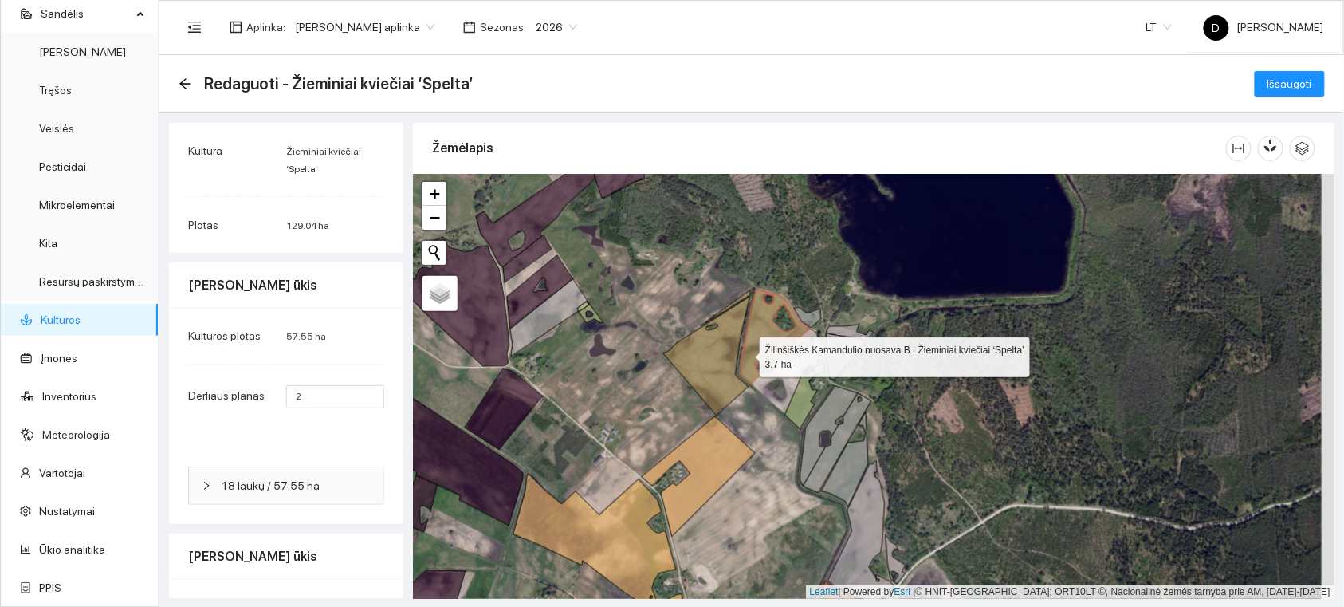
click at [746, 353] on icon at bounding box center [775, 336] width 70 height 95
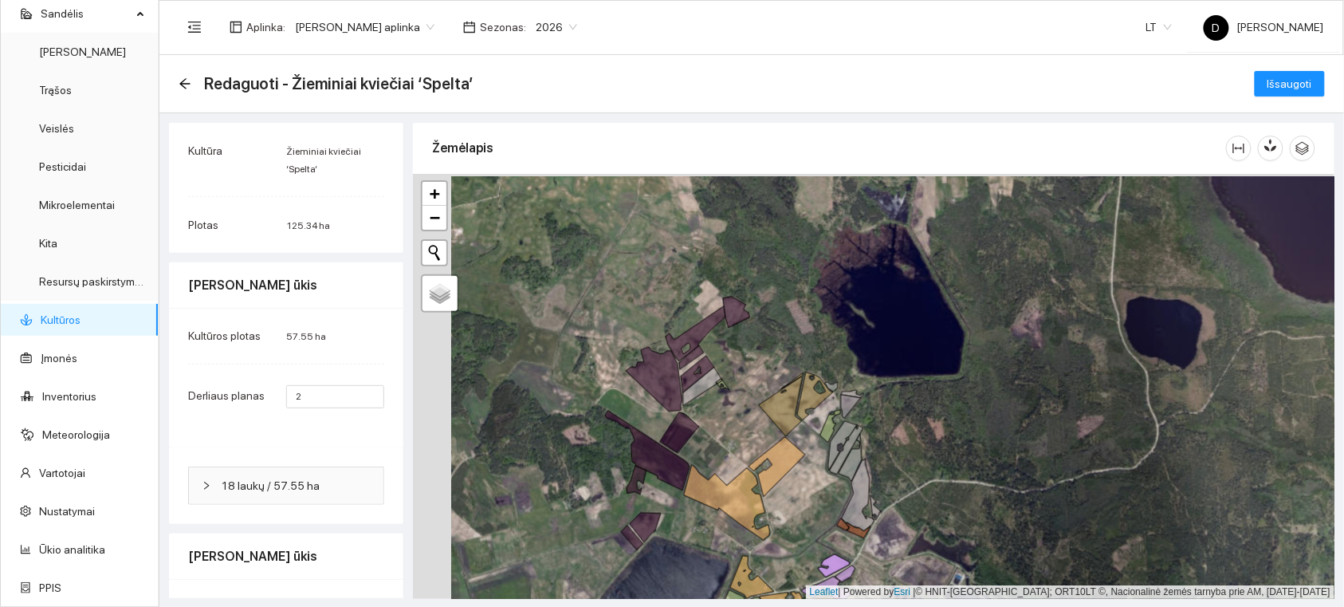
drag, startPoint x: 691, startPoint y: 409, endPoint x: 740, endPoint y: 412, distance: 48.7
click at [740, 412] on div at bounding box center [874, 386] width 922 height 425
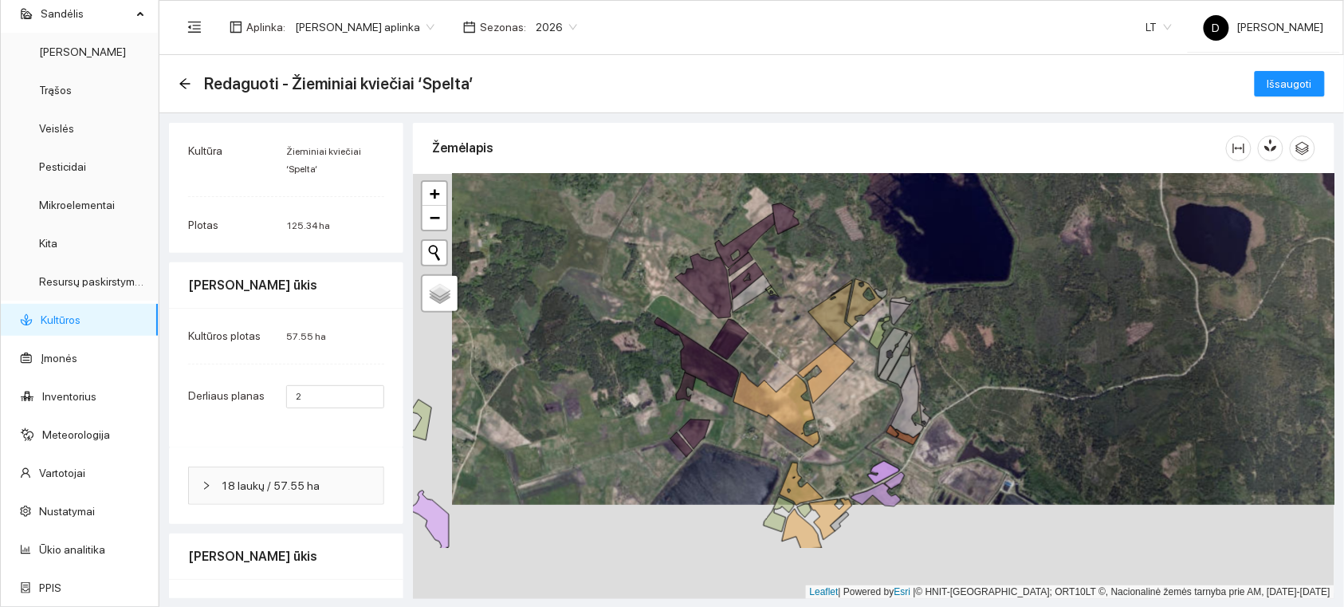
drag, startPoint x: 751, startPoint y: 416, endPoint x: 789, endPoint y: 292, distance: 130.2
click at [785, 297] on div at bounding box center [874, 386] width 922 height 425
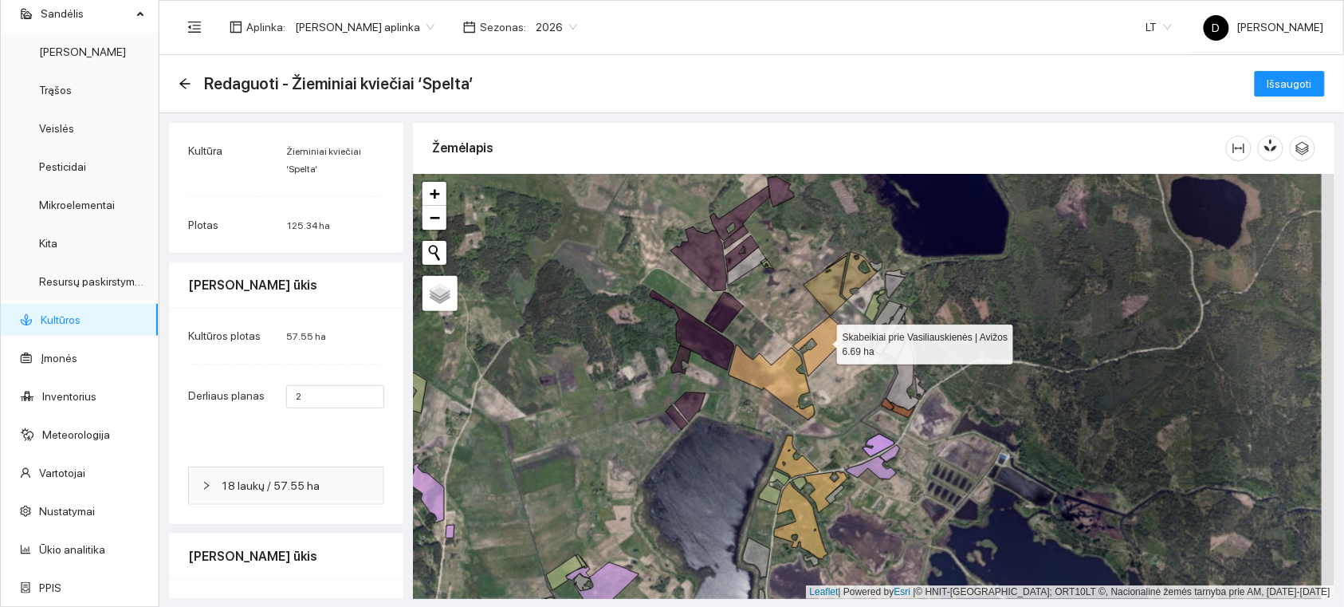
click at [823, 341] on icon at bounding box center [821, 347] width 57 height 60
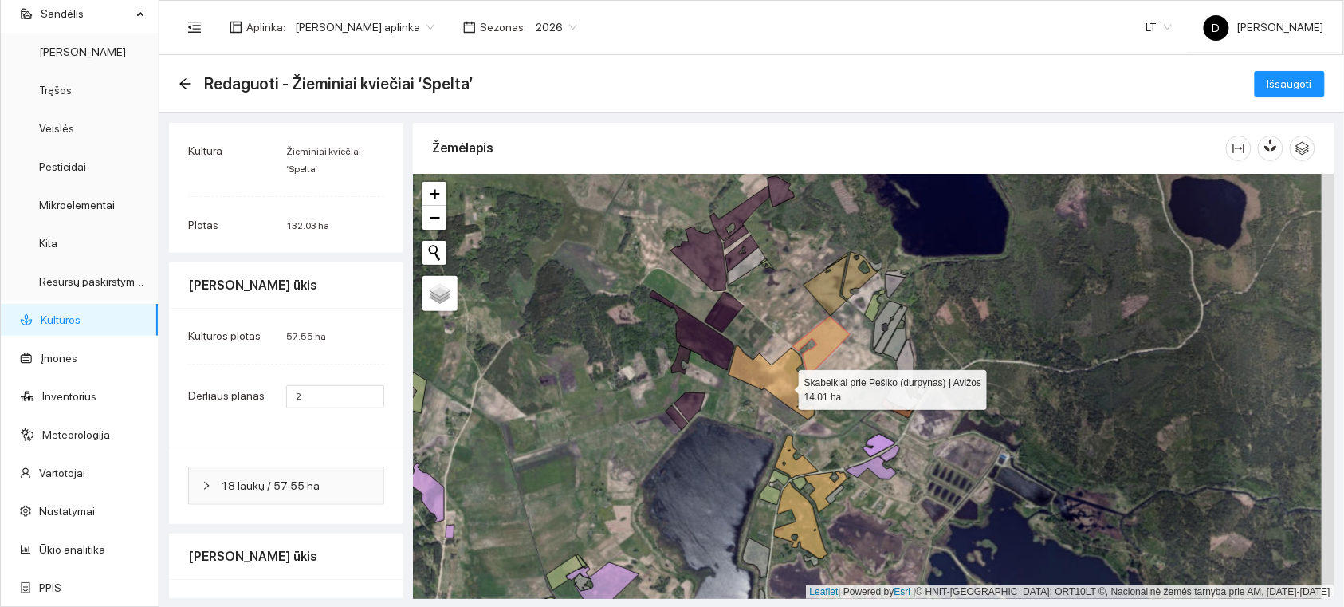
click at [784, 386] on icon at bounding box center [772, 382] width 86 height 76
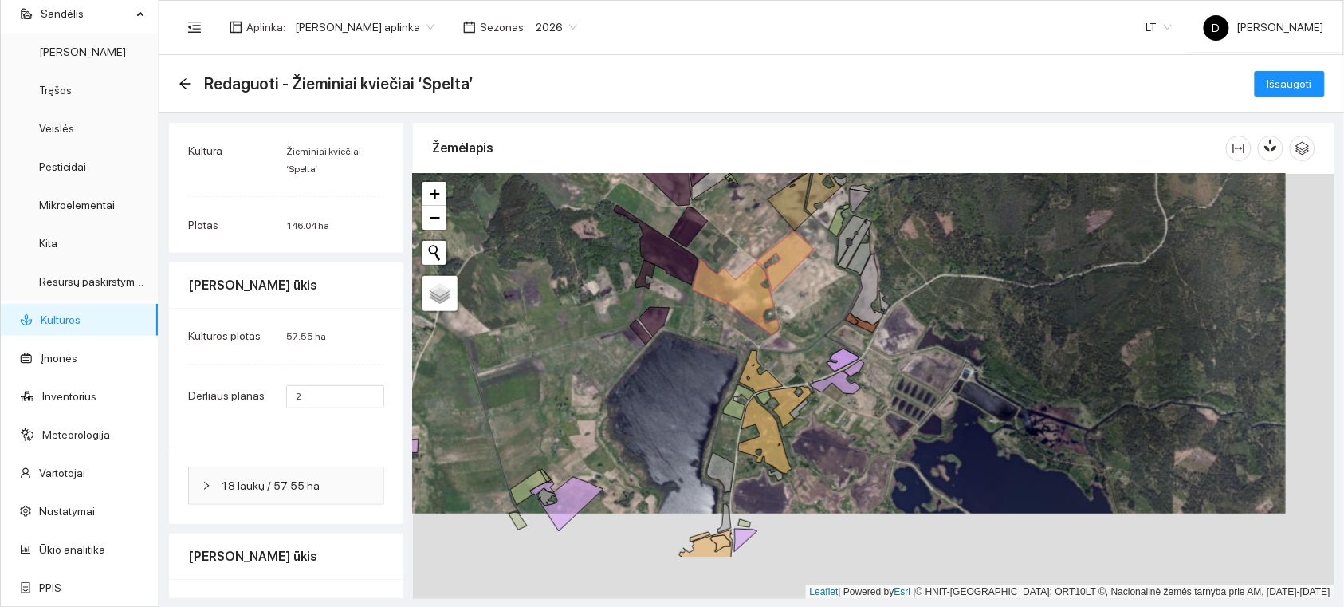
drag, startPoint x: 856, startPoint y: 412, endPoint x: 814, endPoint y: 266, distance: 152.5
click at [814, 266] on div at bounding box center [874, 386] width 922 height 425
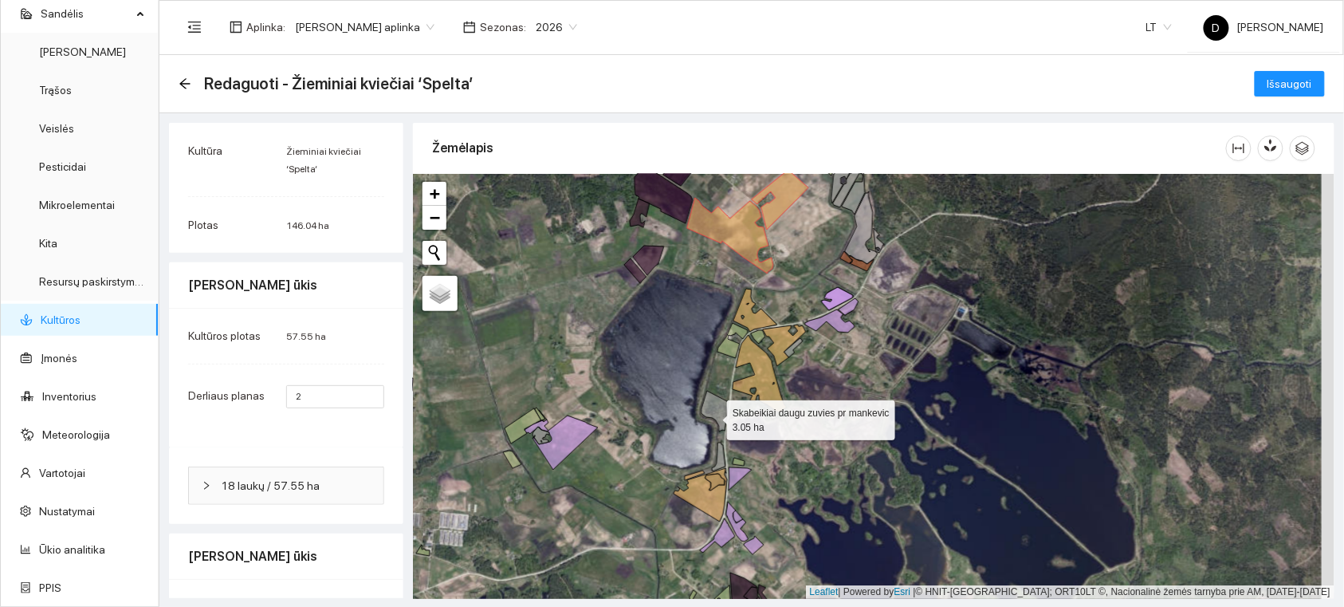
click at [713, 416] on icon at bounding box center [715, 411] width 27 height 41
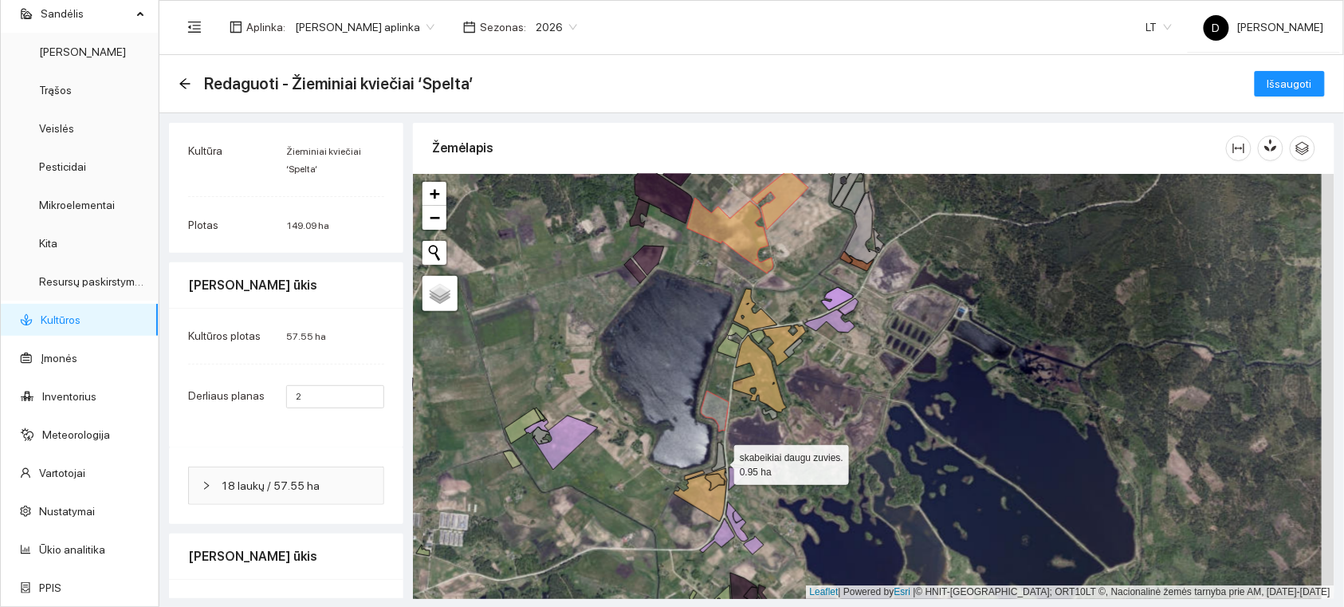
click at [720, 461] on icon at bounding box center [719, 457] width 14 height 29
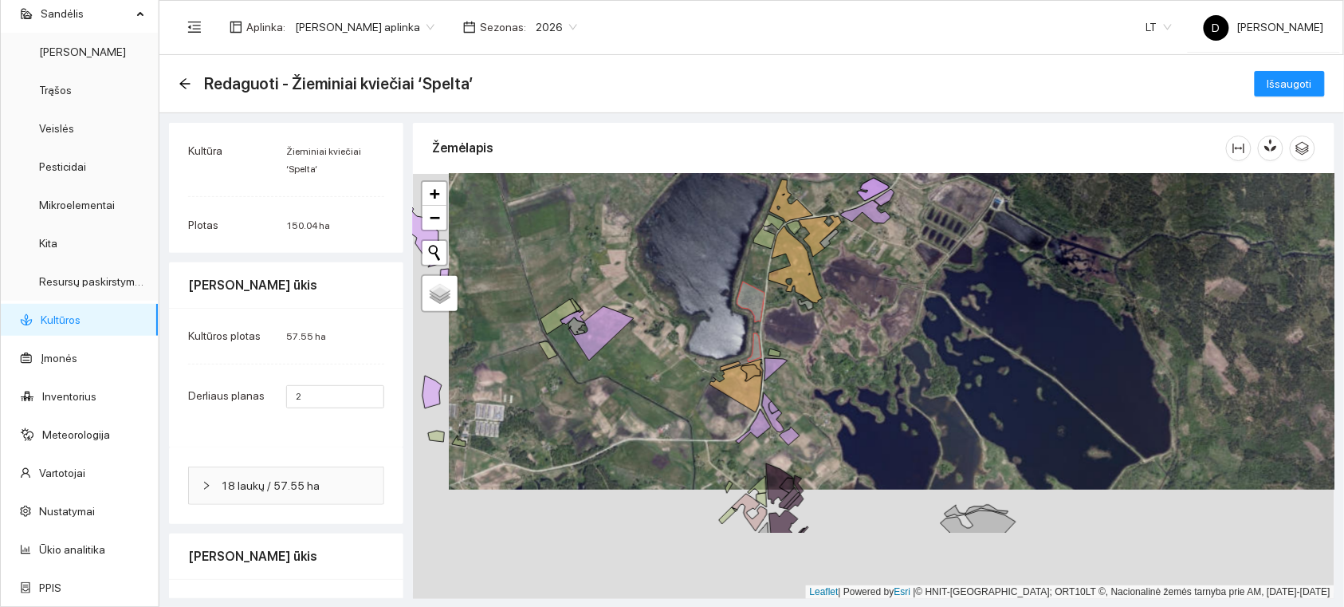
drag, startPoint x: 795, startPoint y: 482, endPoint x: 831, endPoint y: 373, distance: 115.0
click at [831, 373] on div at bounding box center [874, 386] width 922 height 425
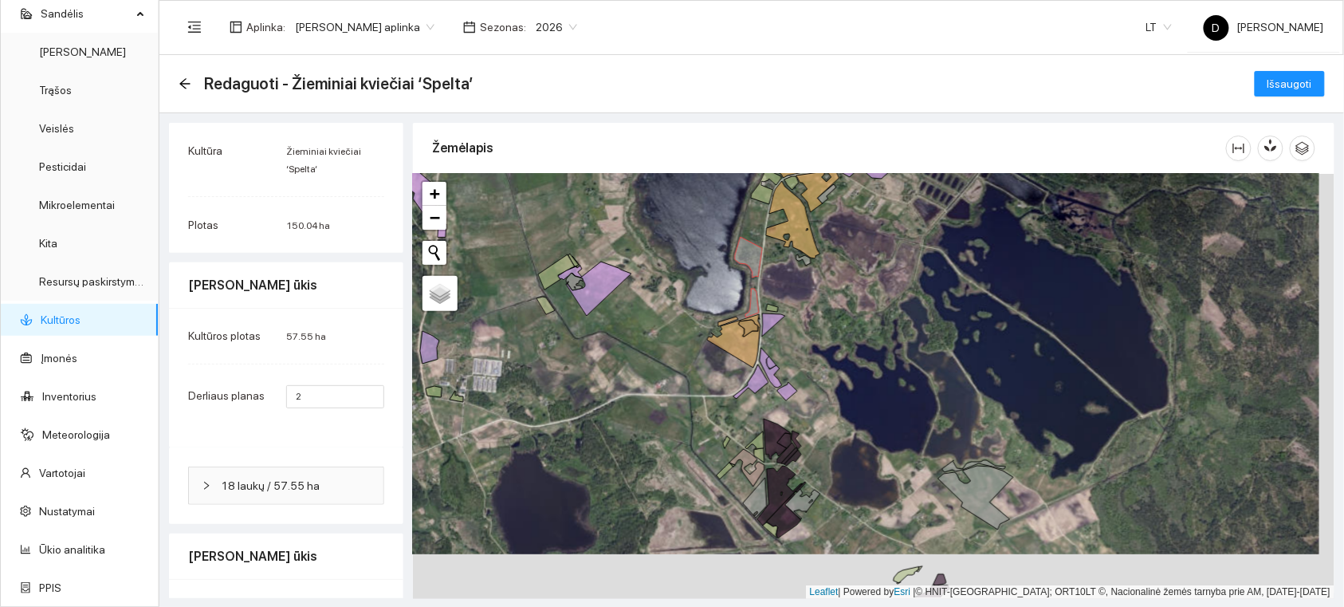
drag, startPoint x: 829, startPoint y: 400, endPoint x: 827, endPoint y: 356, distance: 44.7
click at [827, 356] on div at bounding box center [874, 386] width 922 height 425
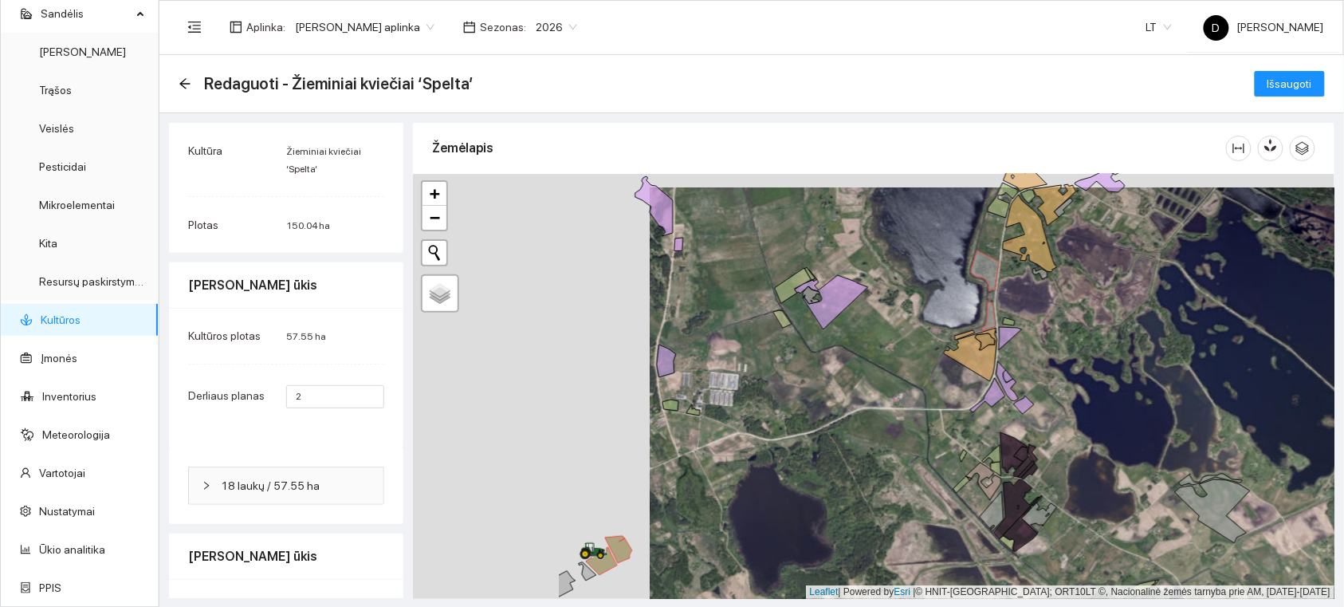
drag, startPoint x: 827, startPoint y: 423, endPoint x: 953, endPoint y: 420, distance: 126.0
click at [958, 420] on div at bounding box center [874, 386] width 922 height 425
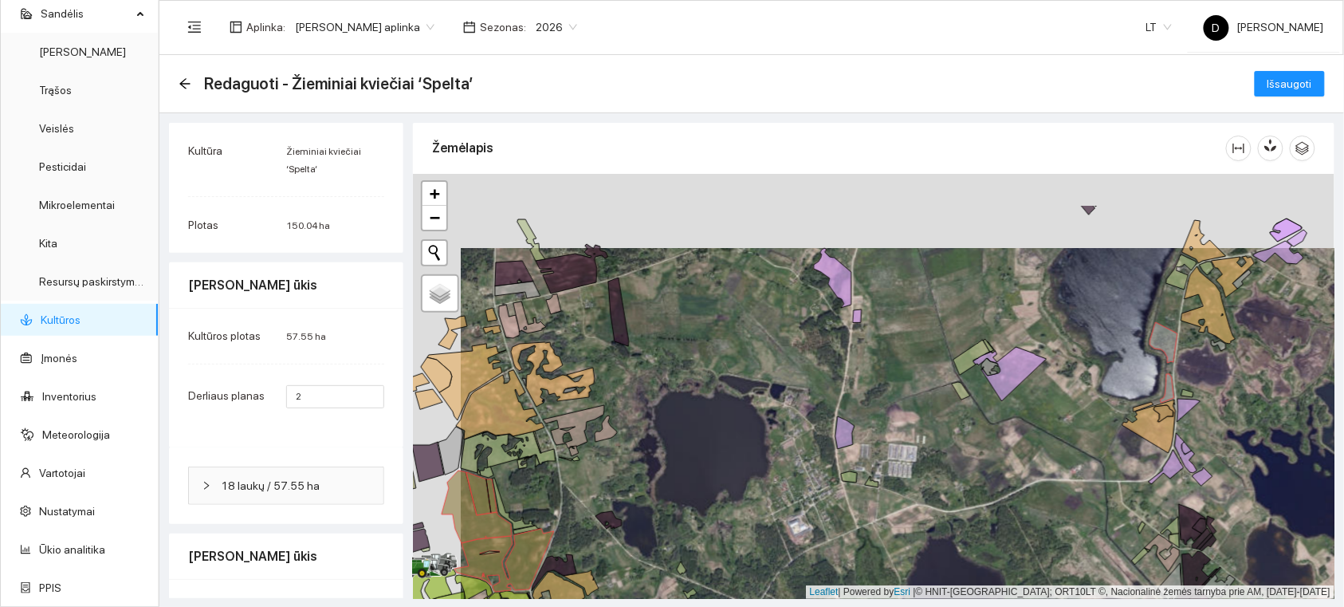
drag, startPoint x: 686, startPoint y: 348, endPoint x: 732, endPoint y: 420, distance: 85.4
click at [732, 420] on div at bounding box center [874, 386] width 922 height 425
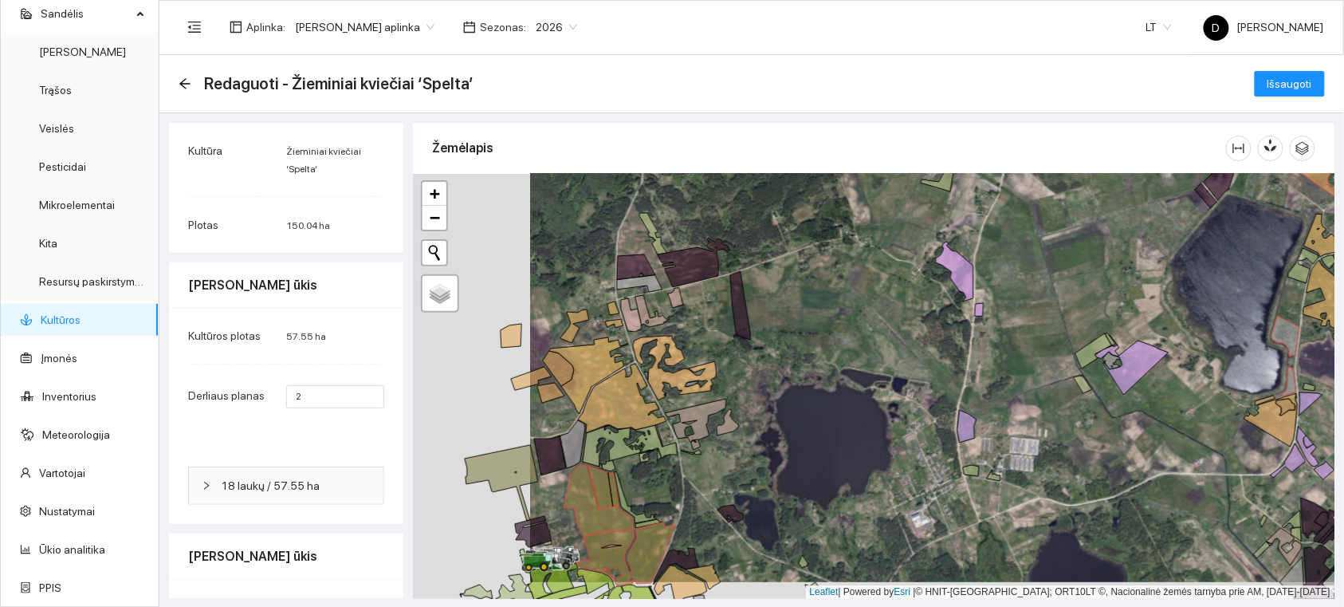
drag, startPoint x: 541, startPoint y: 348, endPoint x: 658, endPoint y: 331, distance: 118.4
click at [658, 331] on div at bounding box center [874, 386] width 922 height 425
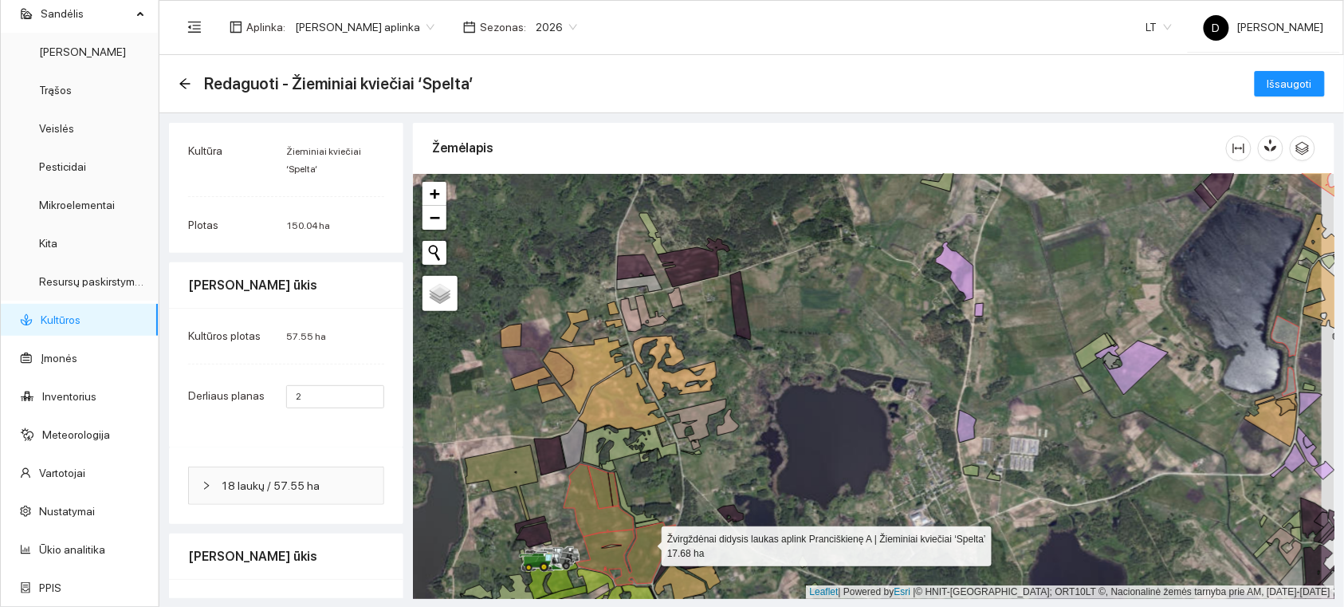
click at [648, 540] on icon at bounding box center [627, 553] width 100 height 63
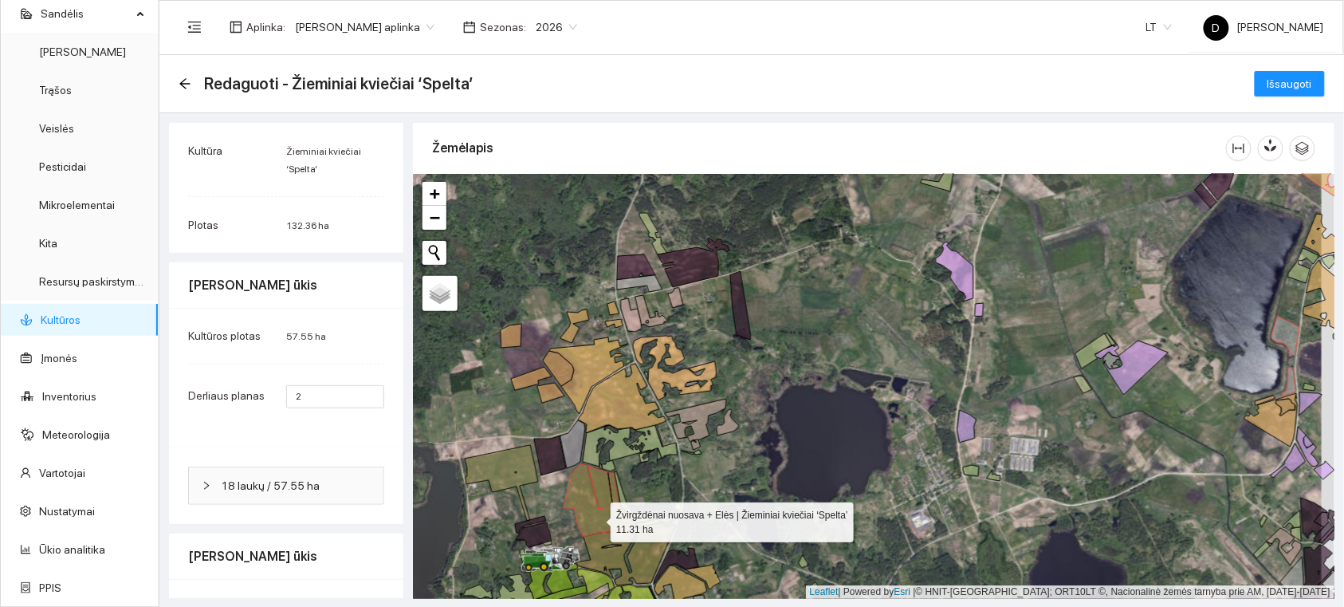
click at [596, 518] on icon at bounding box center [599, 500] width 70 height 73
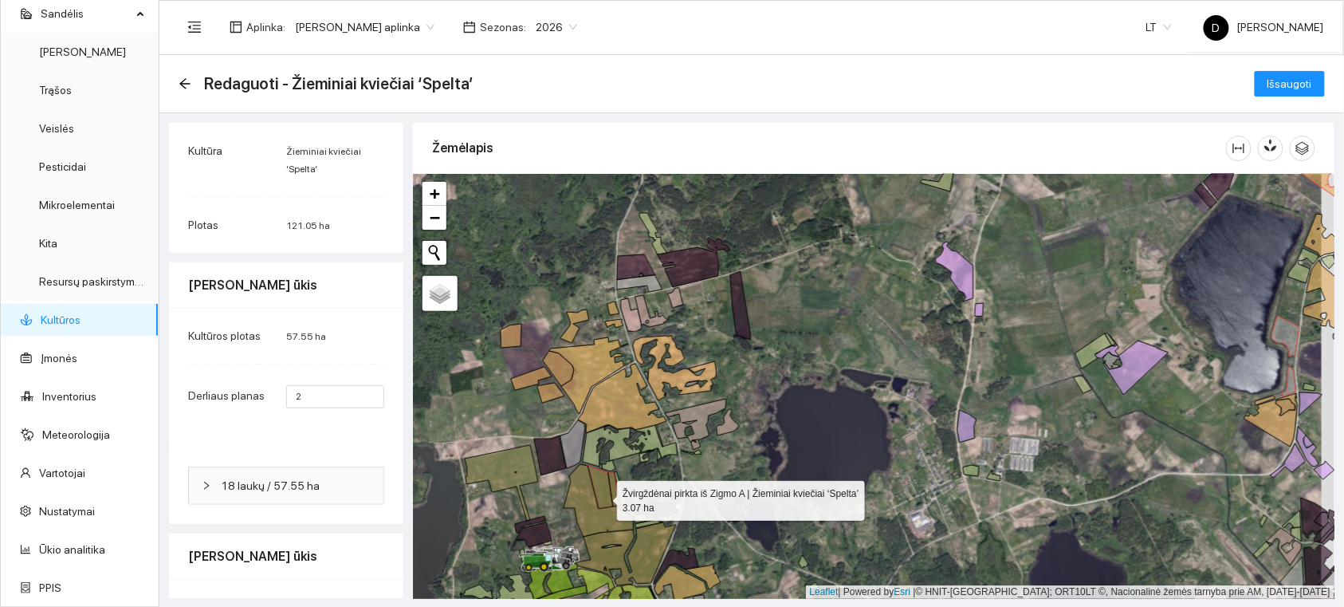
click at [603, 496] on icon at bounding box center [601, 487] width 25 height 43
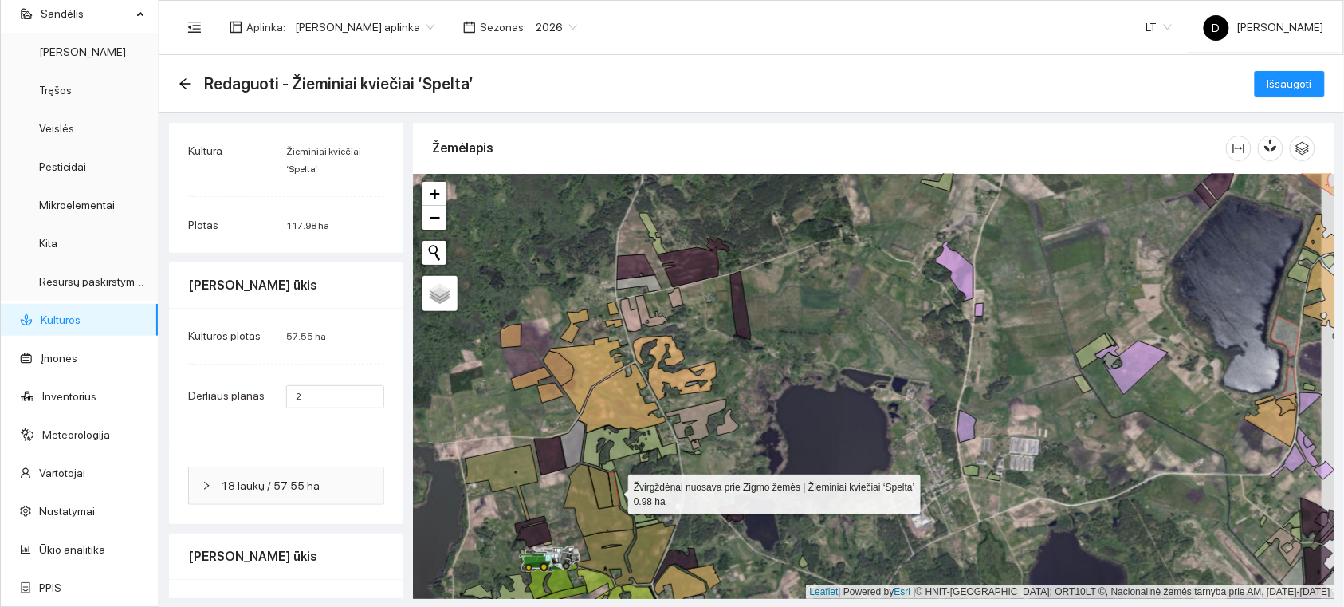
click at [612, 493] on icon at bounding box center [613, 489] width 10 height 33
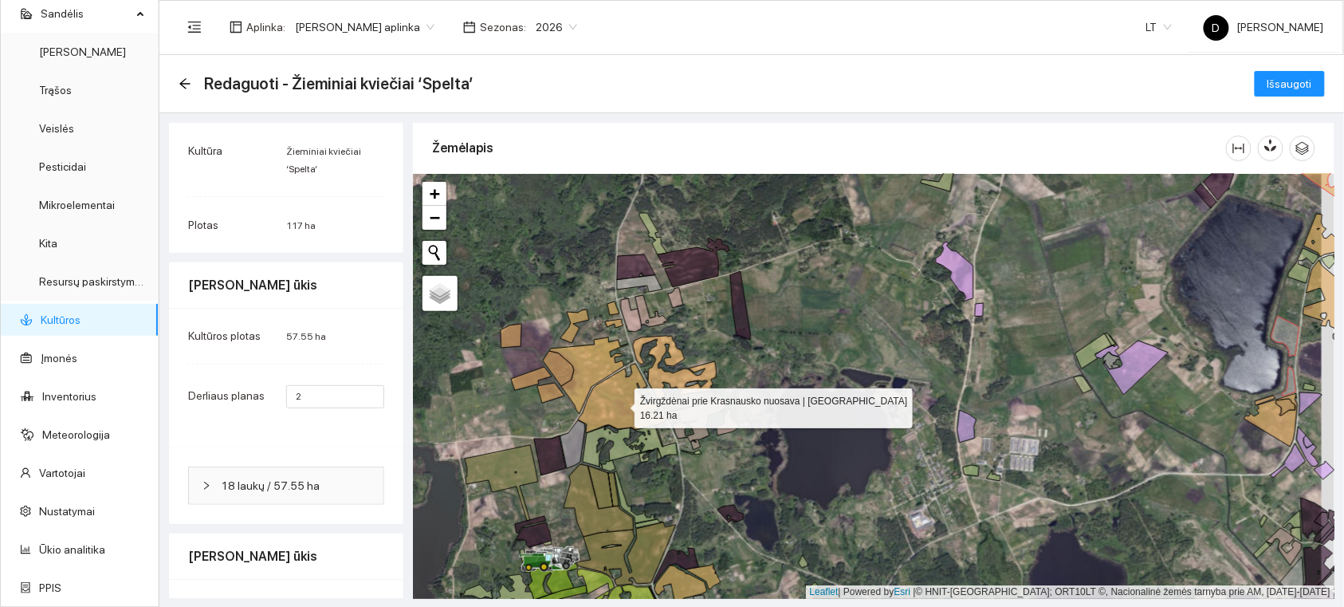
drag, startPoint x: 612, startPoint y: 401, endPoint x: 589, endPoint y: 370, distance: 39.2
click at [612, 400] on icon at bounding box center [622, 398] width 89 height 69
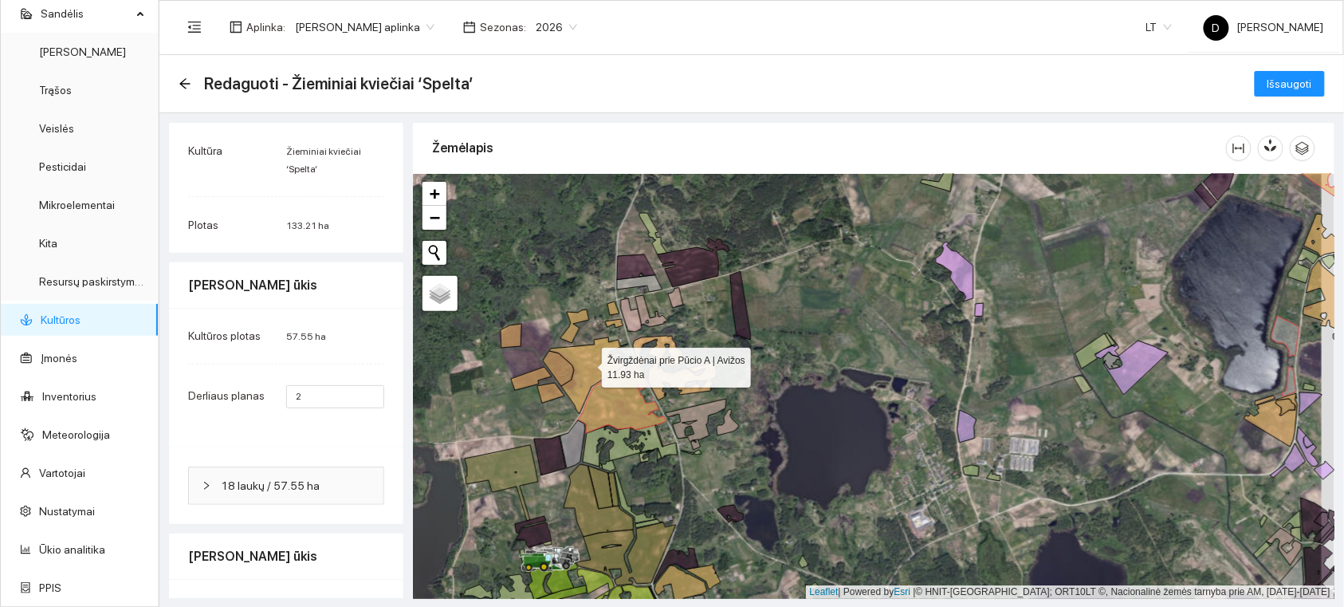
click at [588, 363] on icon at bounding box center [588, 375] width 79 height 77
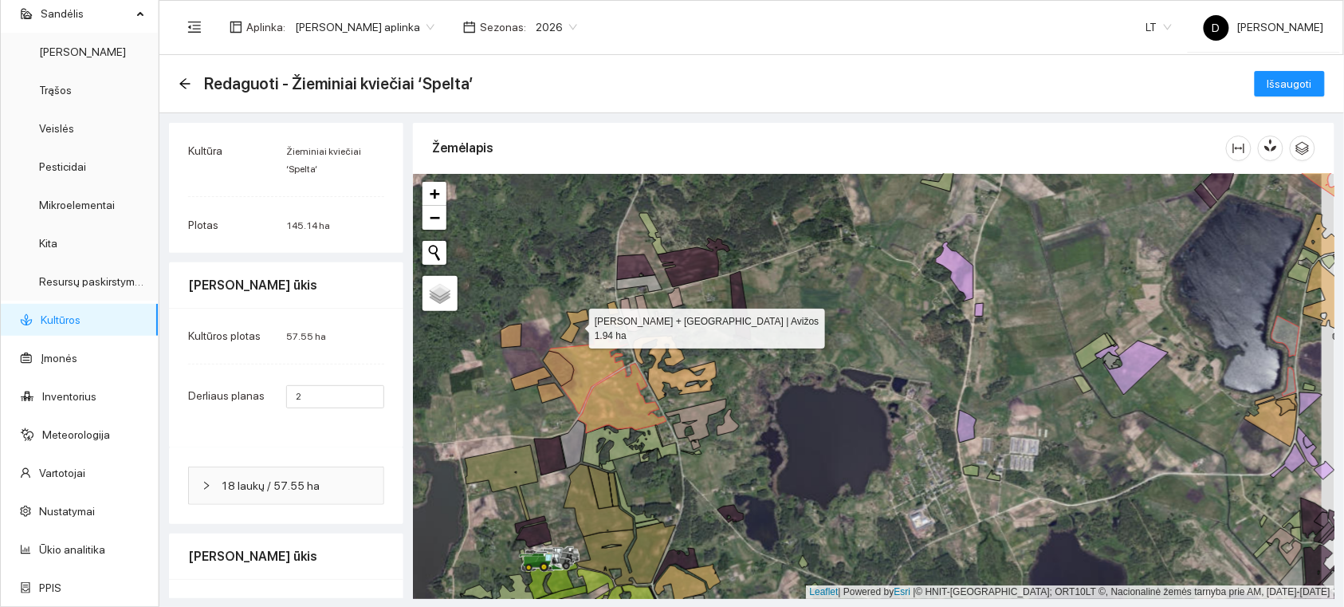
click at [572, 329] on icon at bounding box center [575, 325] width 29 height 33
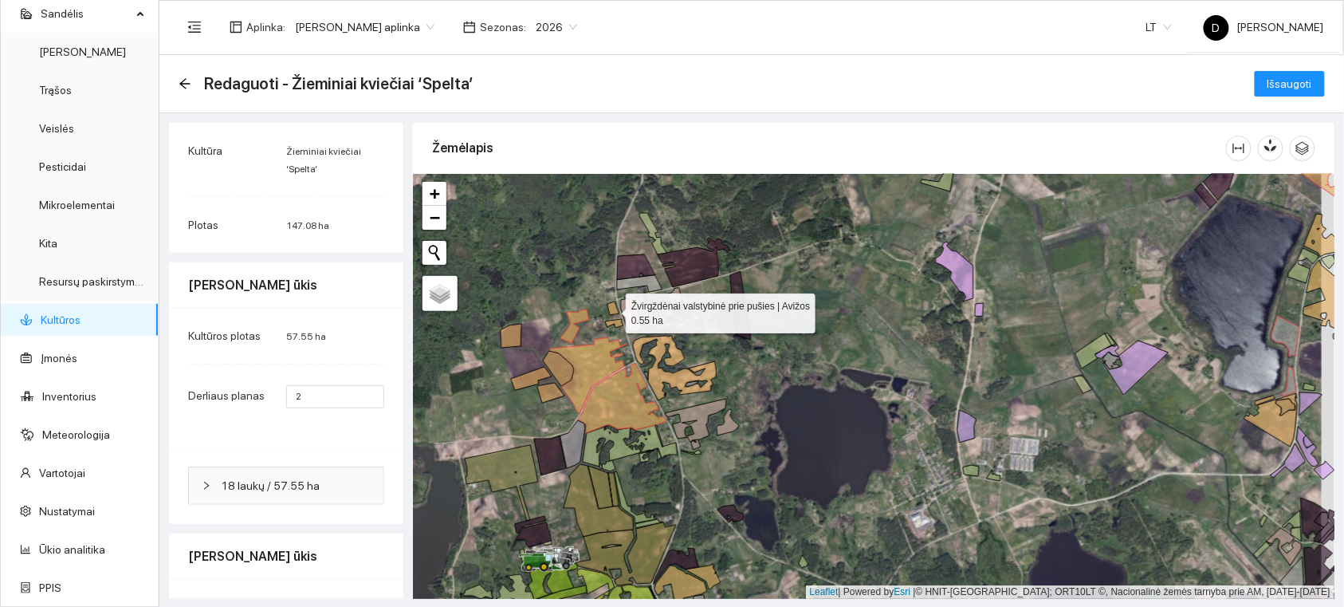
click at [612, 309] on icon at bounding box center [614, 308] width 12 height 14
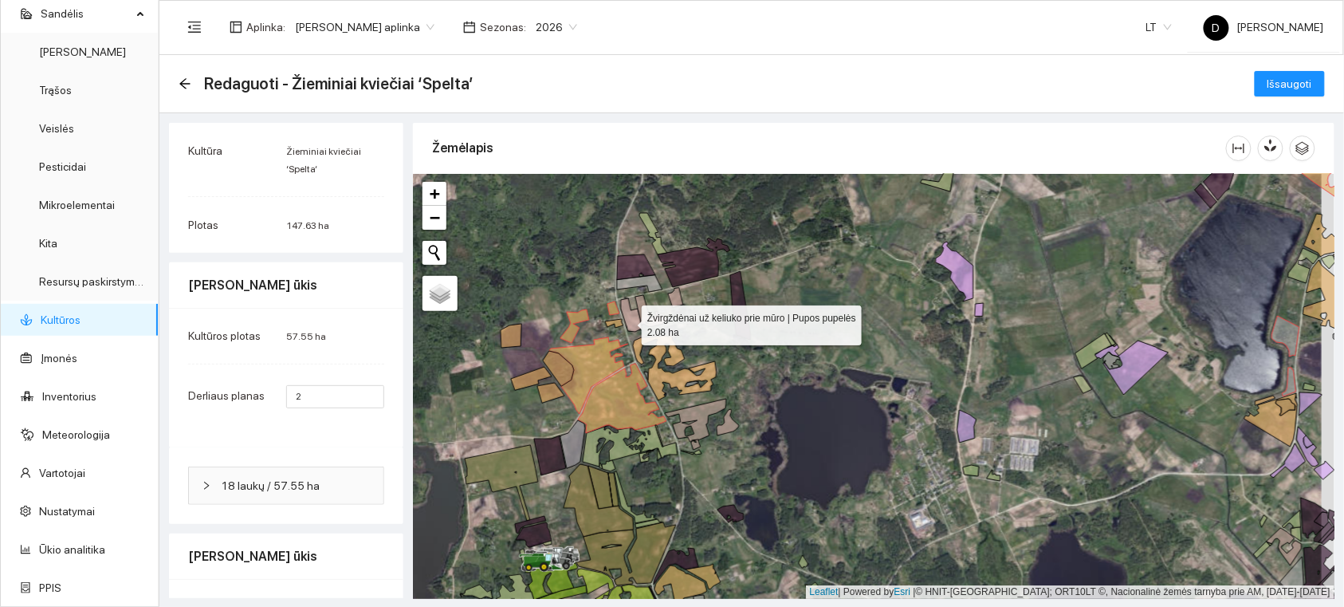
click at [628, 321] on icon at bounding box center [631, 314] width 21 height 33
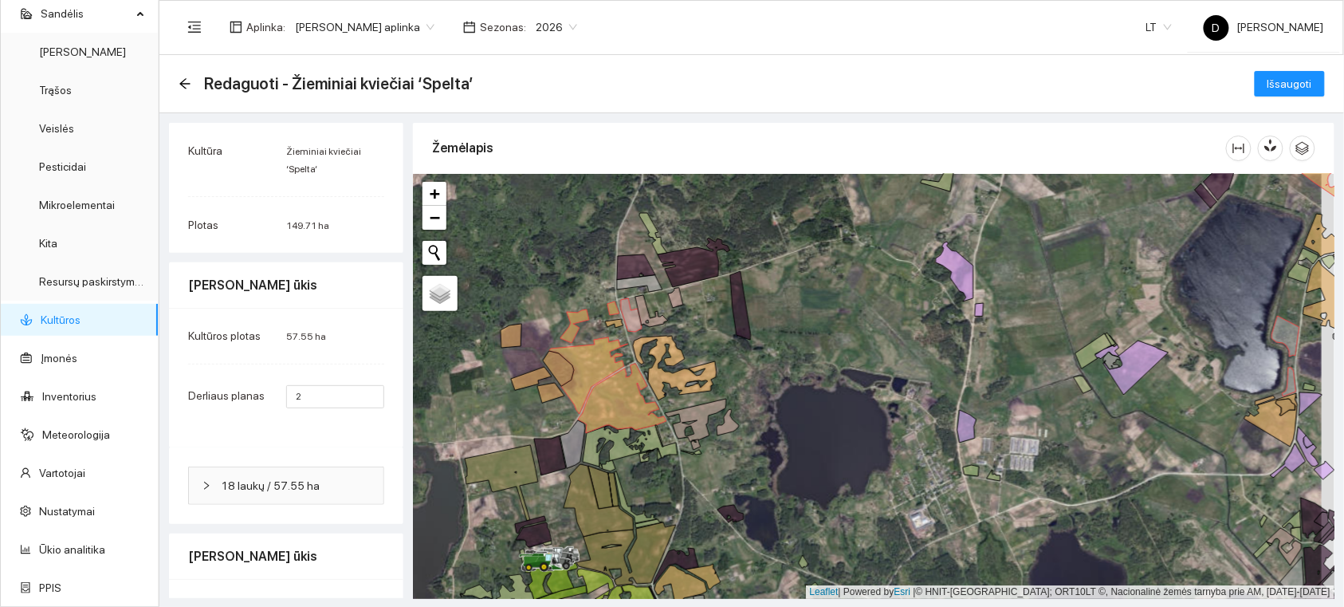
click at [651, 312] on div at bounding box center [874, 386] width 922 height 425
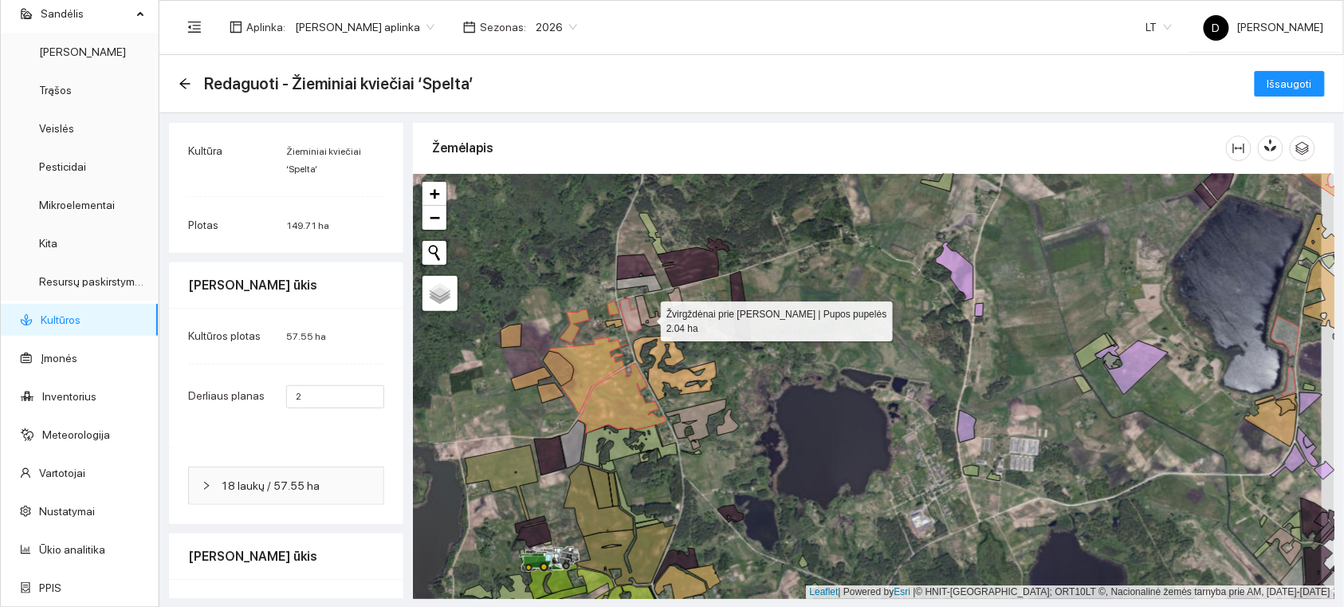
click at [647, 317] on icon at bounding box center [652, 311] width 33 height 32
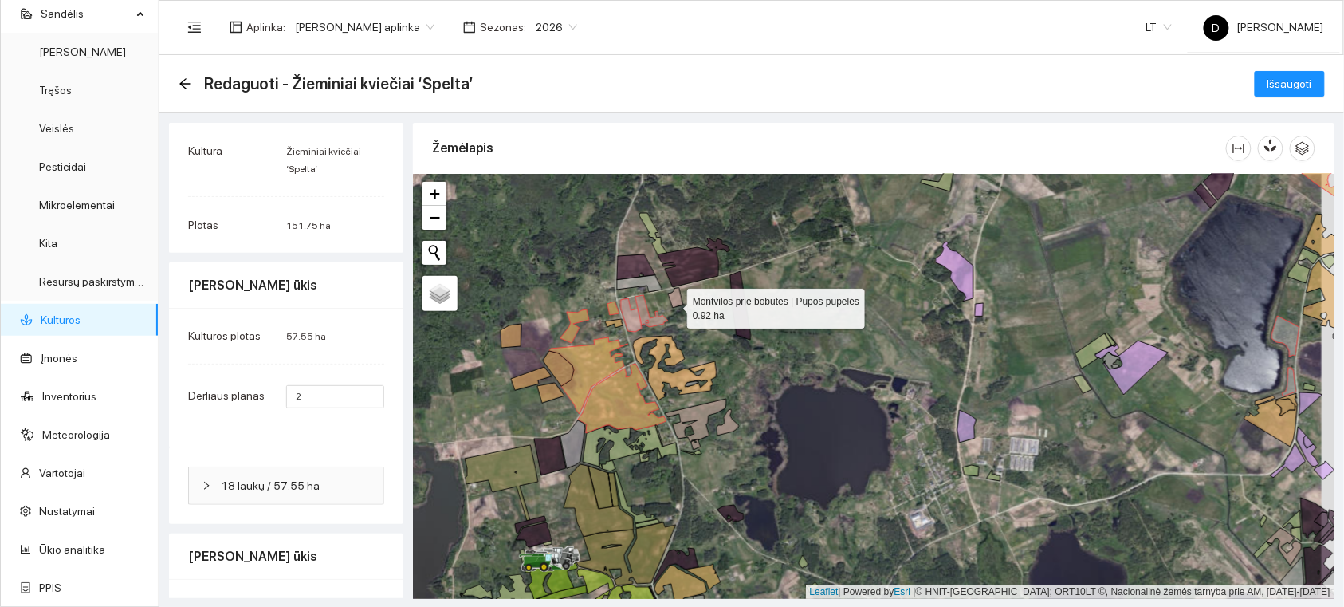
click at [675, 305] on icon at bounding box center [675, 298] width 15 height 20
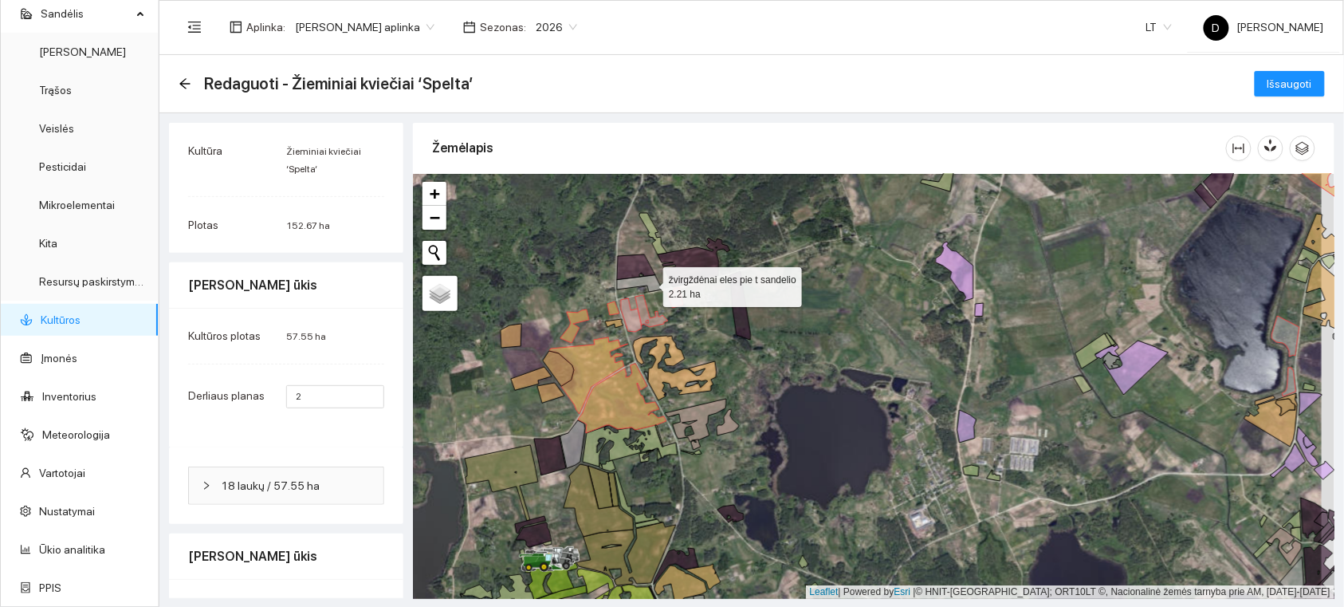
click at [650, 283] on icon at bounding box center [639, 283] width 45 height 17
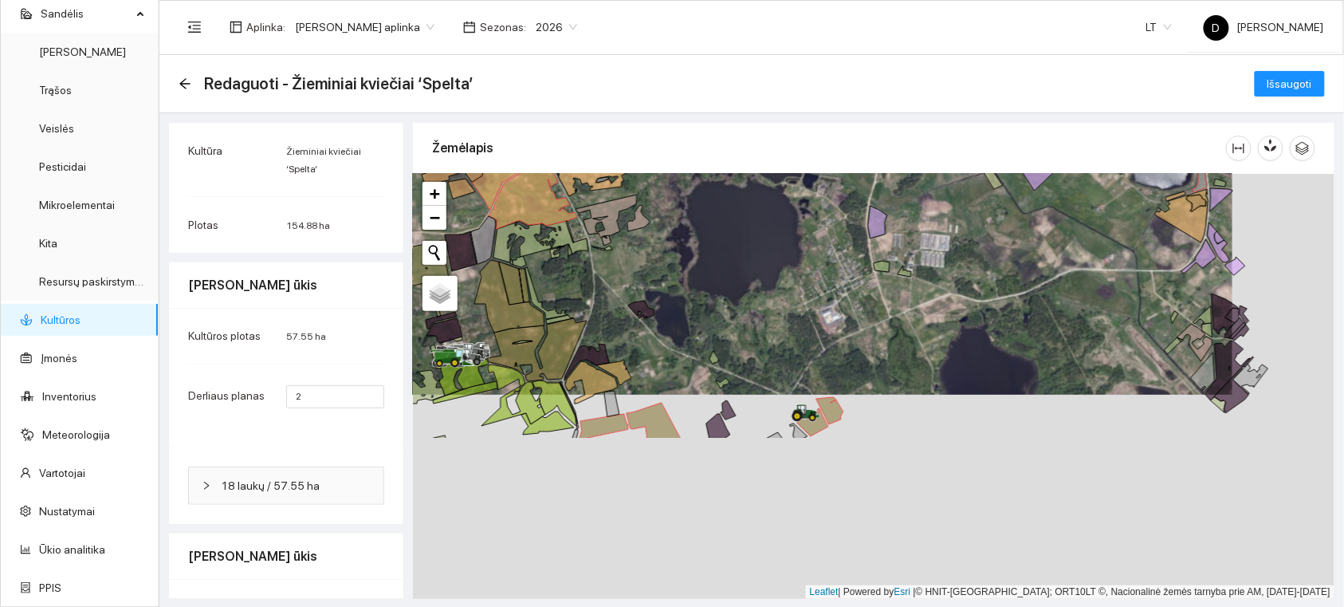
drag, startPoint x: 801, startPoint y: 458, endPoint x: 692, endPoint y: 217, distance: 264.1
click at [695, 218] on div at bounding box center [874, 386] width 922 height 425
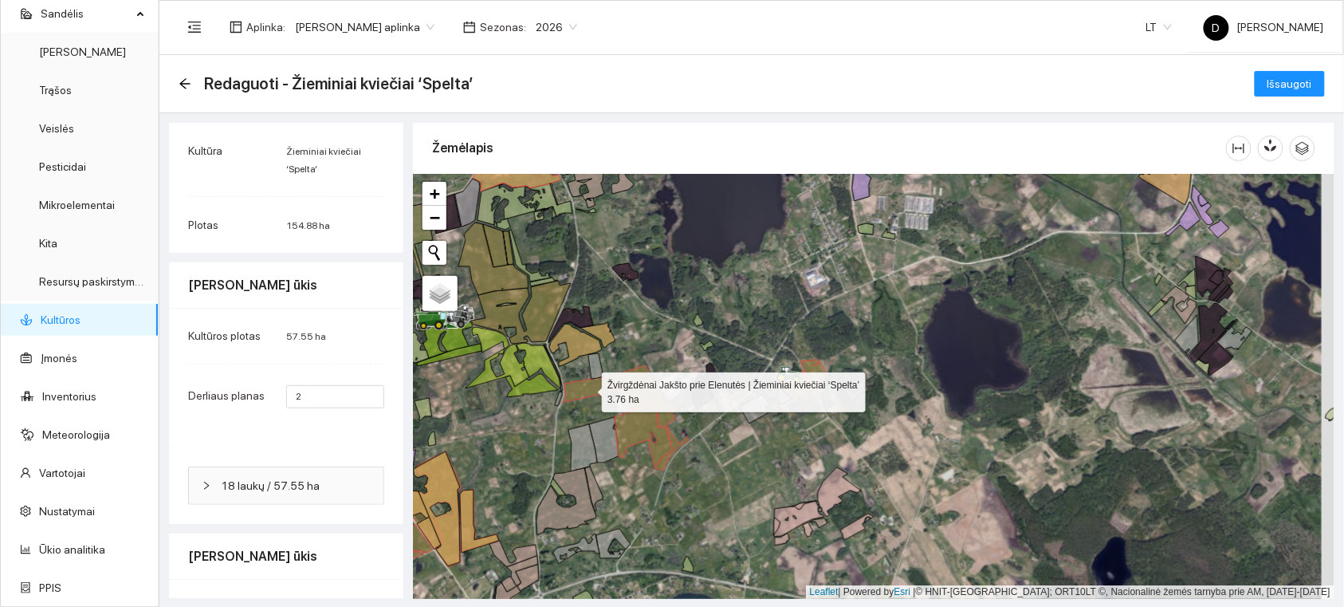
drag, startPoint x: 584, startPoint y: 391, endPoint x: 718, endPoint y: 375, distance: 134.9
click at [585, 391] on icon at bounding box center [588, 389] width 49 height 26
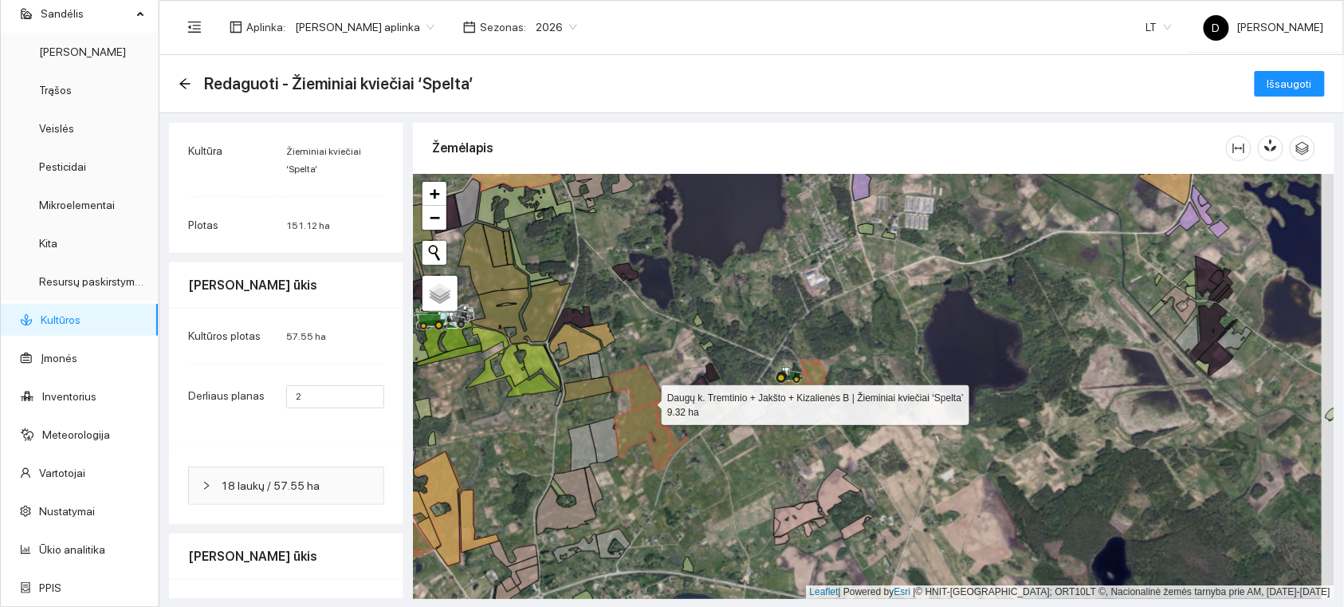
click at [643, 400] on icon at bounding box center [650, 417] width 79 height 105
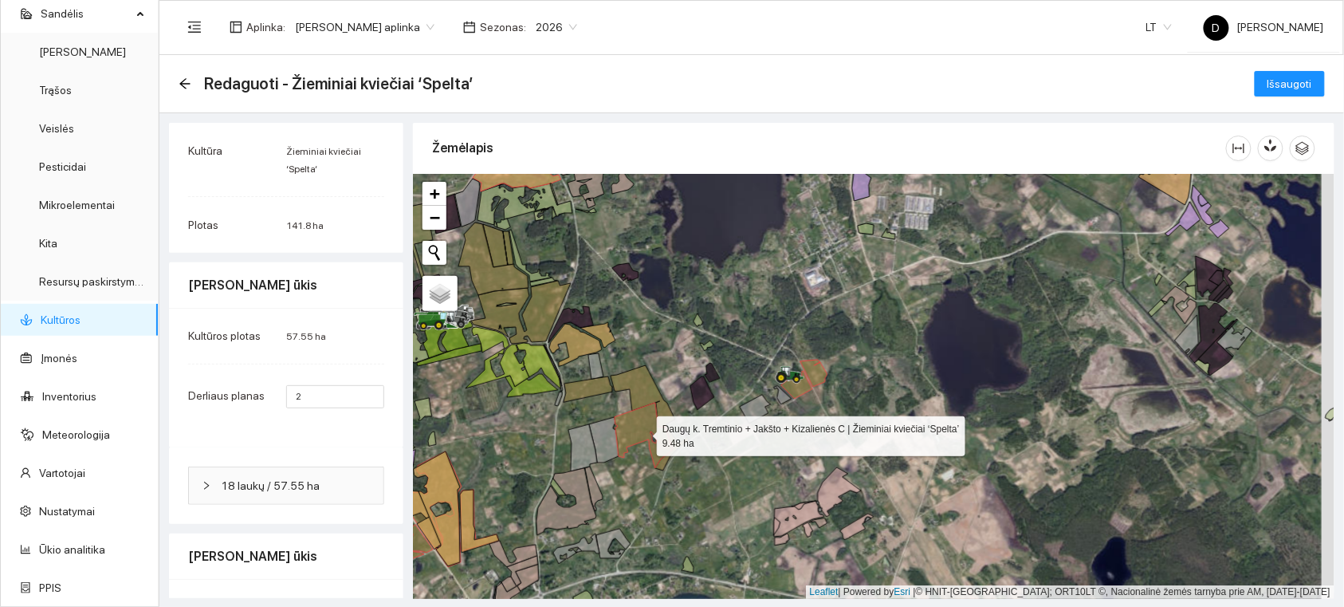
click at [651, 418] on icon at bounding box center [644, 435] width 58 height 65
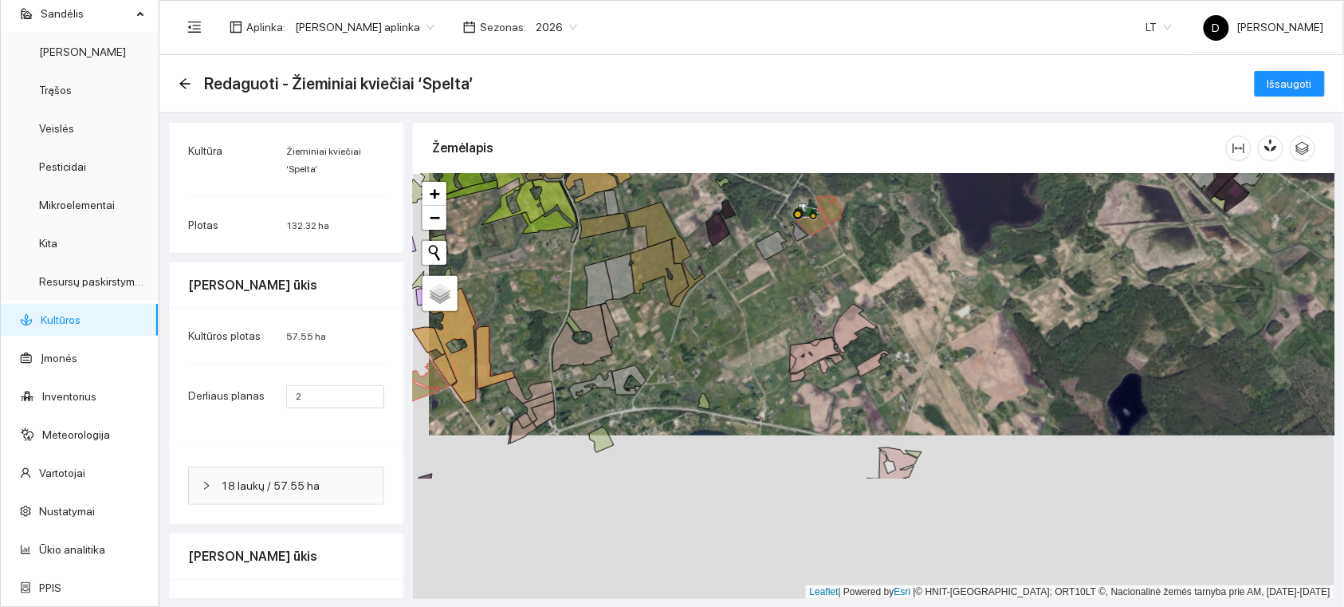
drag, startPoint x: 707, startPoint y: 520, endPoint x: 737, endPoint y: 352, distance: 171.0
click at [737, 352] on div at bounding box center [874, 386] width 922 height 425
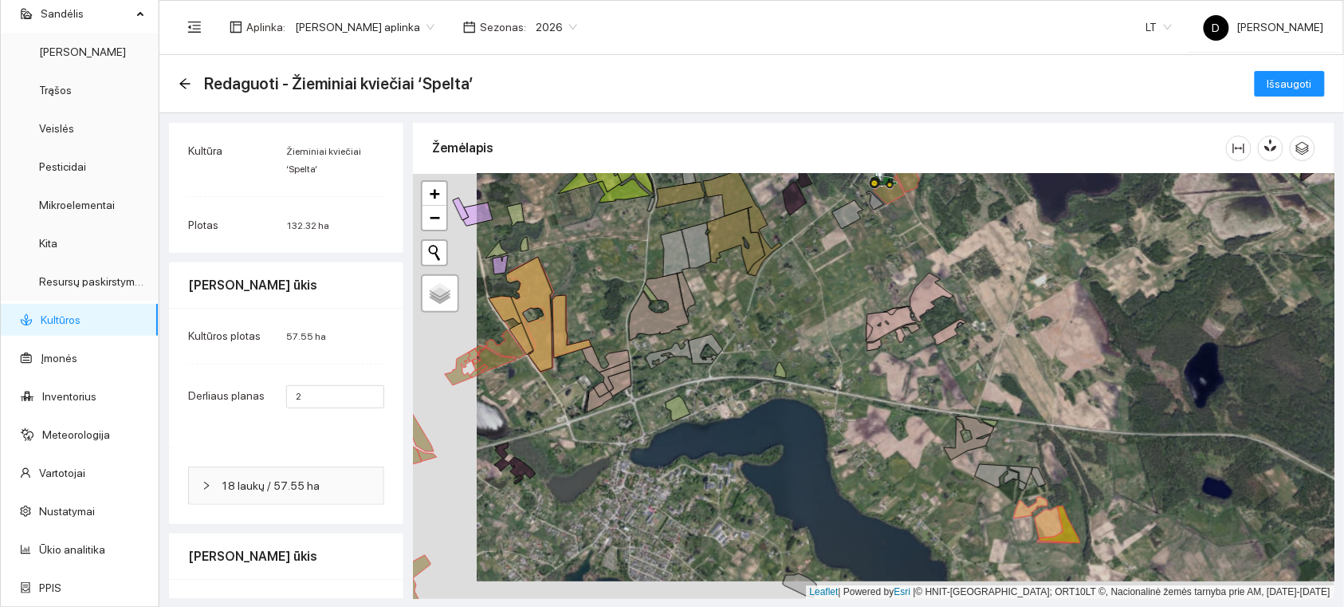
drag, startPoint x: 640, startPoint y: 393, endPoint x: 815, endPoint y: 331, distance: 186.1
click at [815, 331] on div at bounding box center [874, 386] width 922 height 425
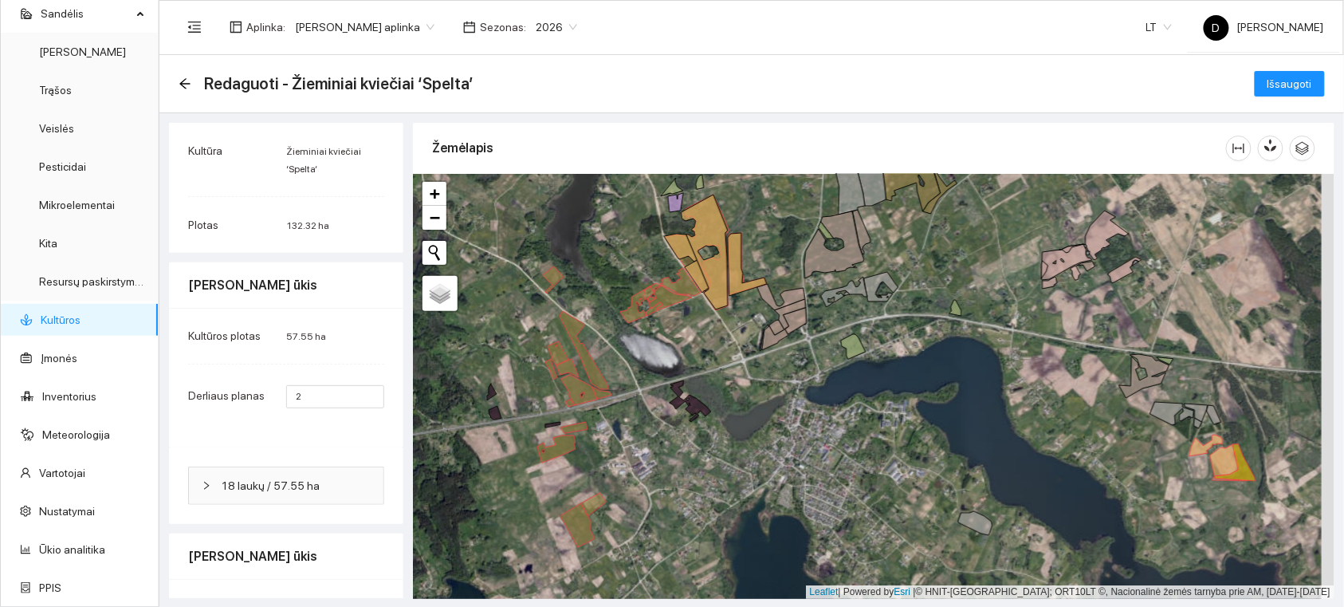
drag, startPoint x: 737, startPoint y: 376, endPoint x: 751, endPoint y: 383, distance: 16.0
click at [750, 383] on div at bounding box center [874, 386] width 922 height 425
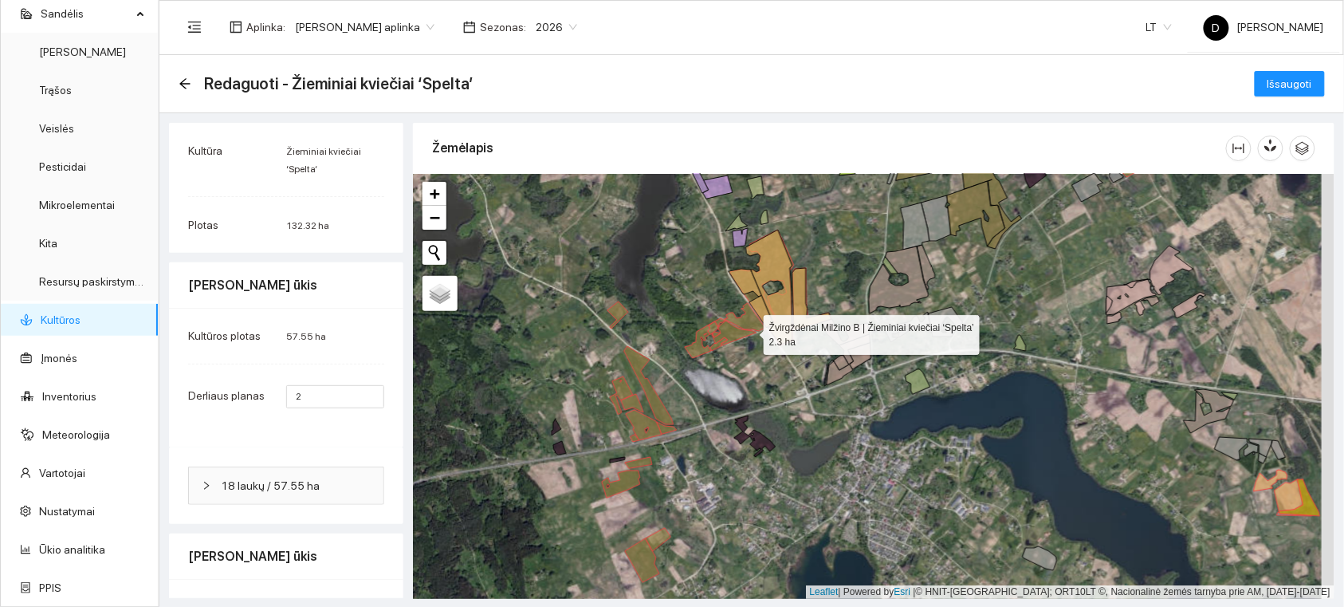
click at [750, 331] on icon at bounding box center [734, 333] width 45 height 25
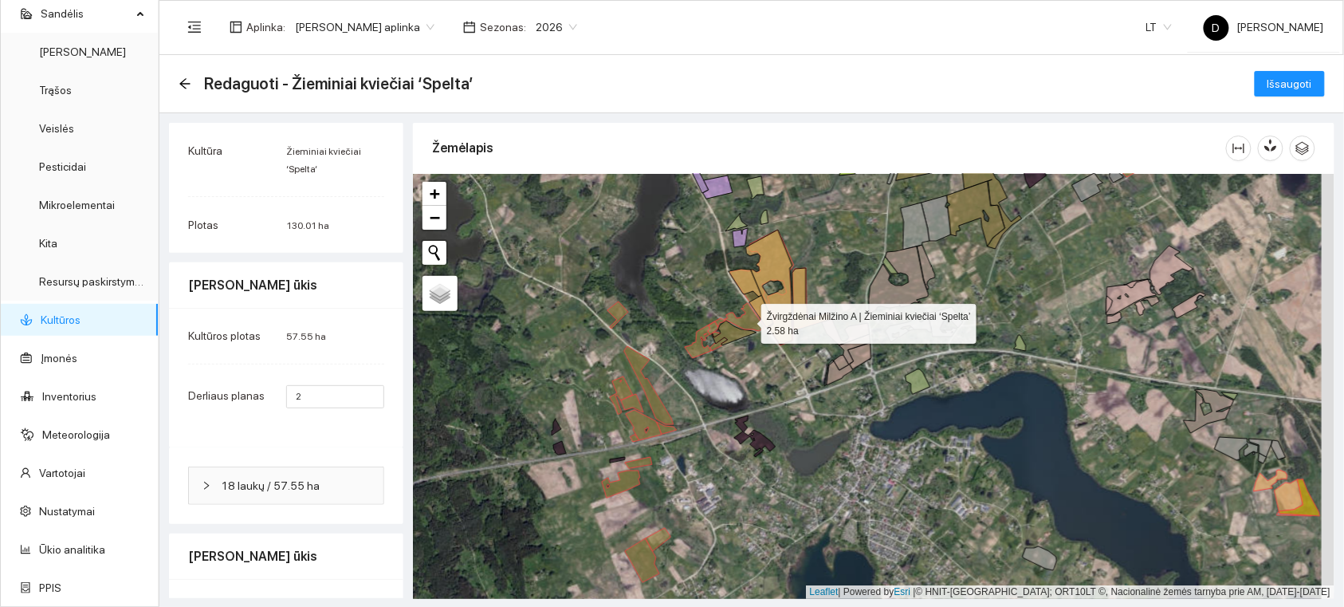
click at [746, 317] on icon at bounding box center [745, 317] width 41 height 28
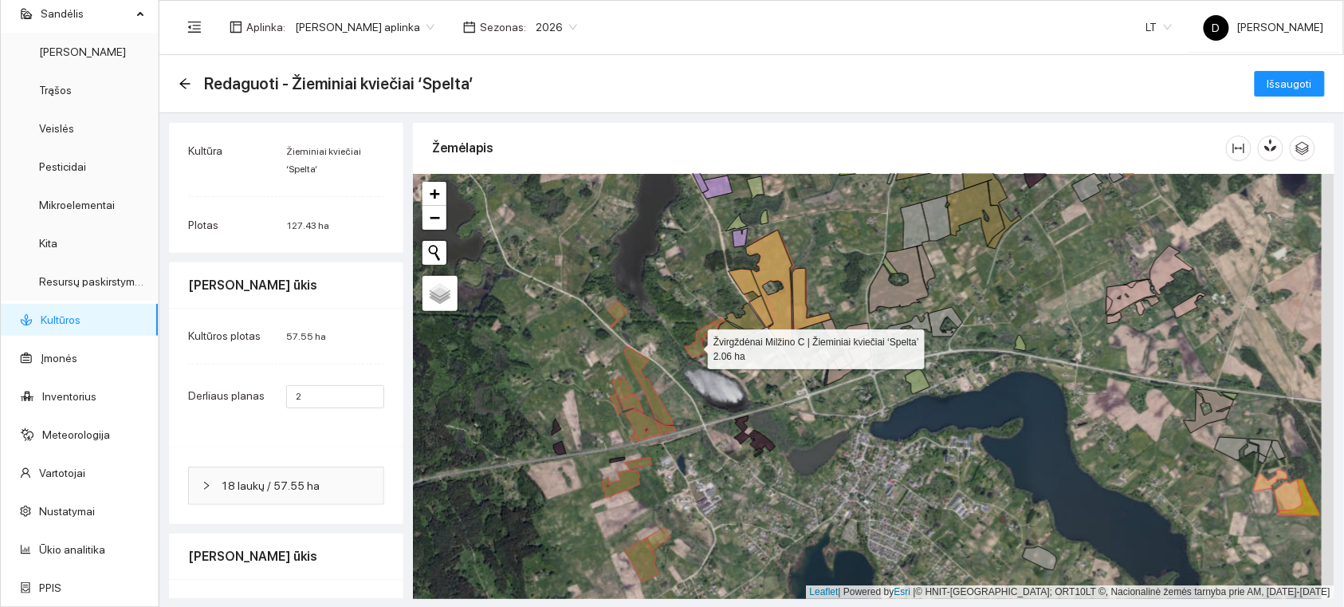
click at [694, 345] on icon at bounding box center [705, 338] width 41 height 40
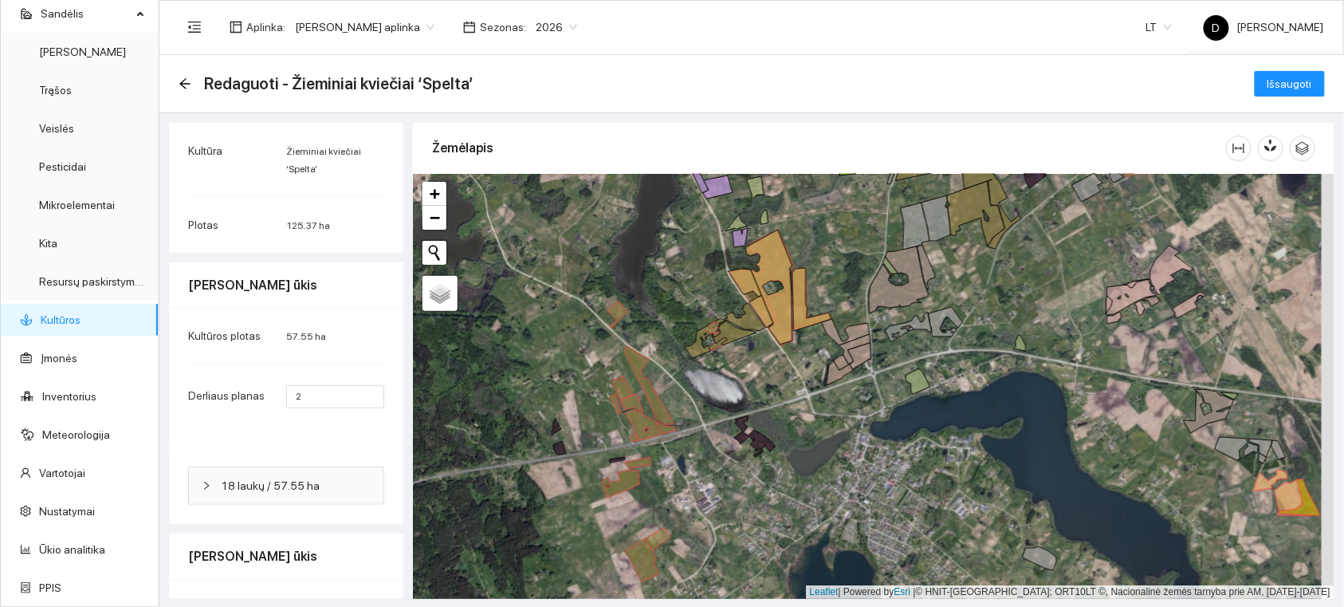
click at [719, 354] on div at bounding box center [874, 386] width 922 height 425
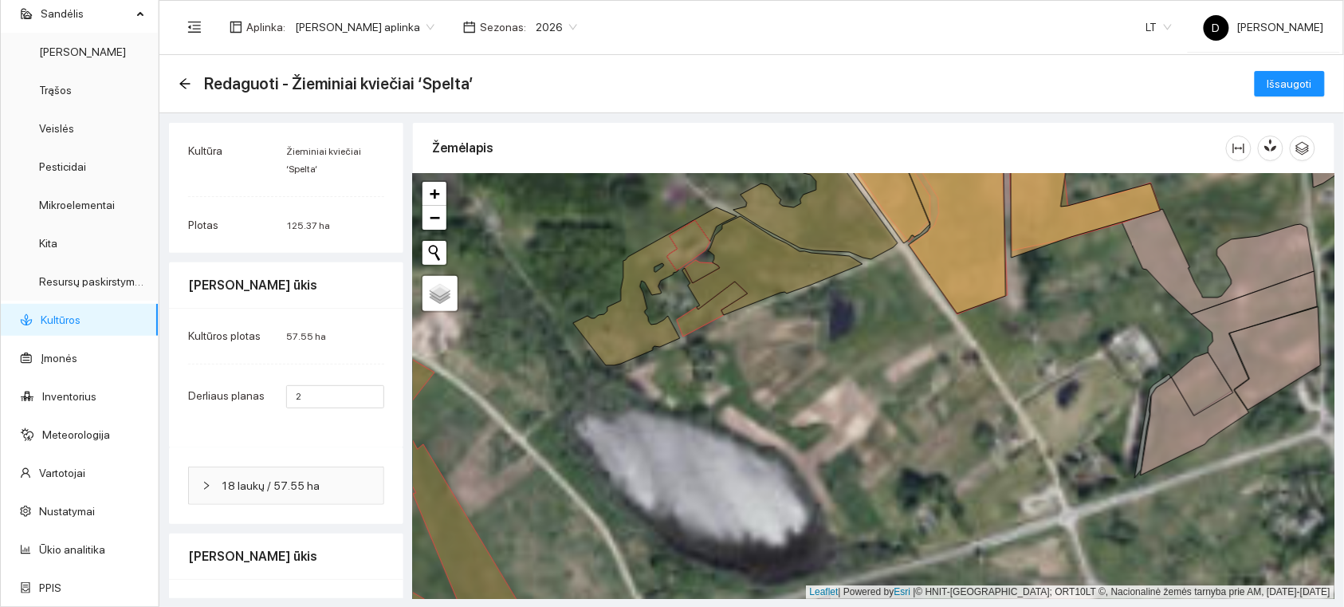
click at [703, 323] on icon at bounding box center [712, 308] width 71 height 55
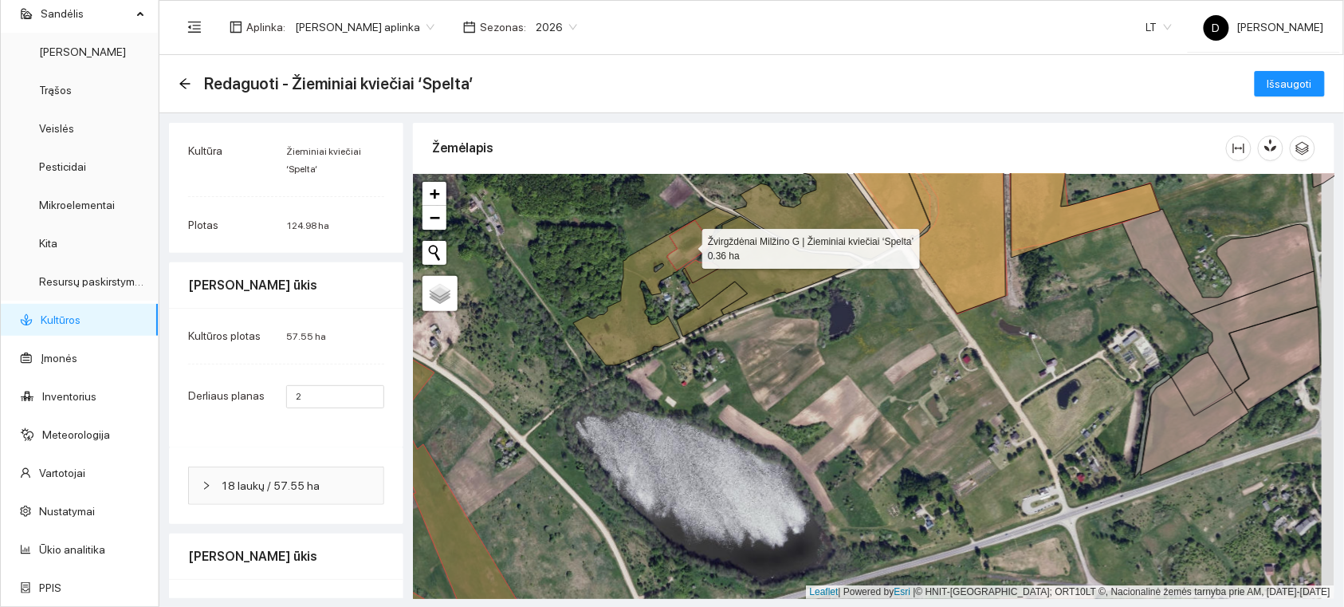
click at [684, 229] on icon at bounding box center [688, 245] width 43 height 50
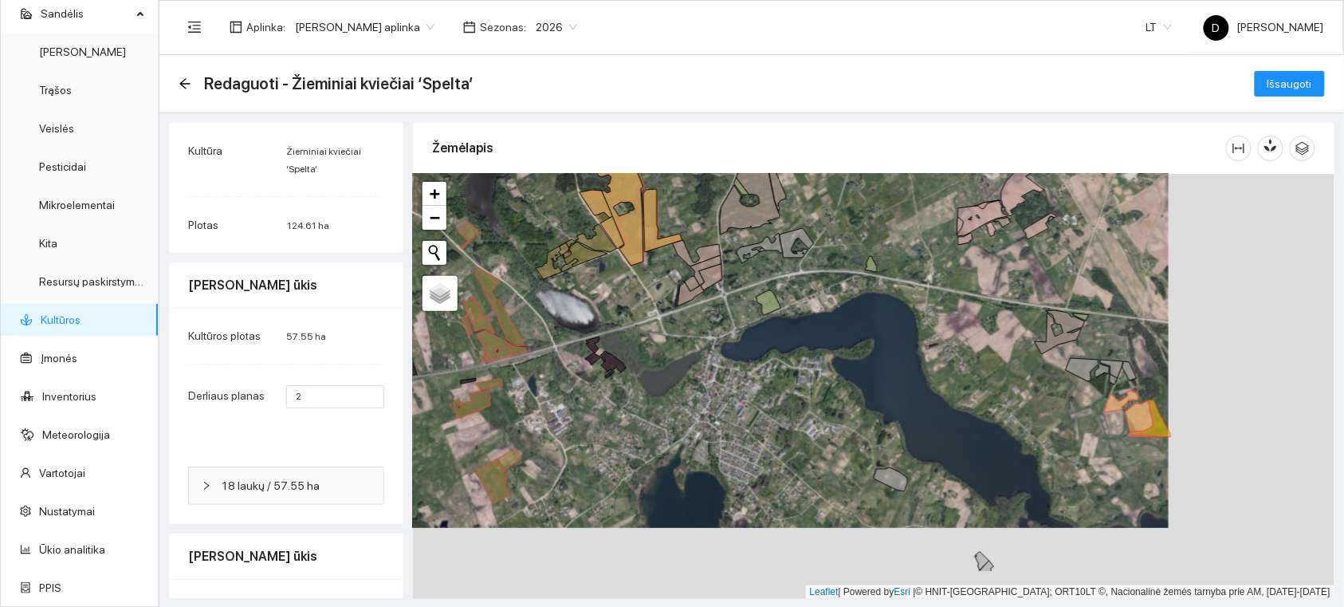
drag, startPoint x: 801, startPoint y: 451, endPoint x: 683, endPoint y: 419, distance: 121.3
click at [683, 420] on div at bounding box center [874, 386] width 922 height 425
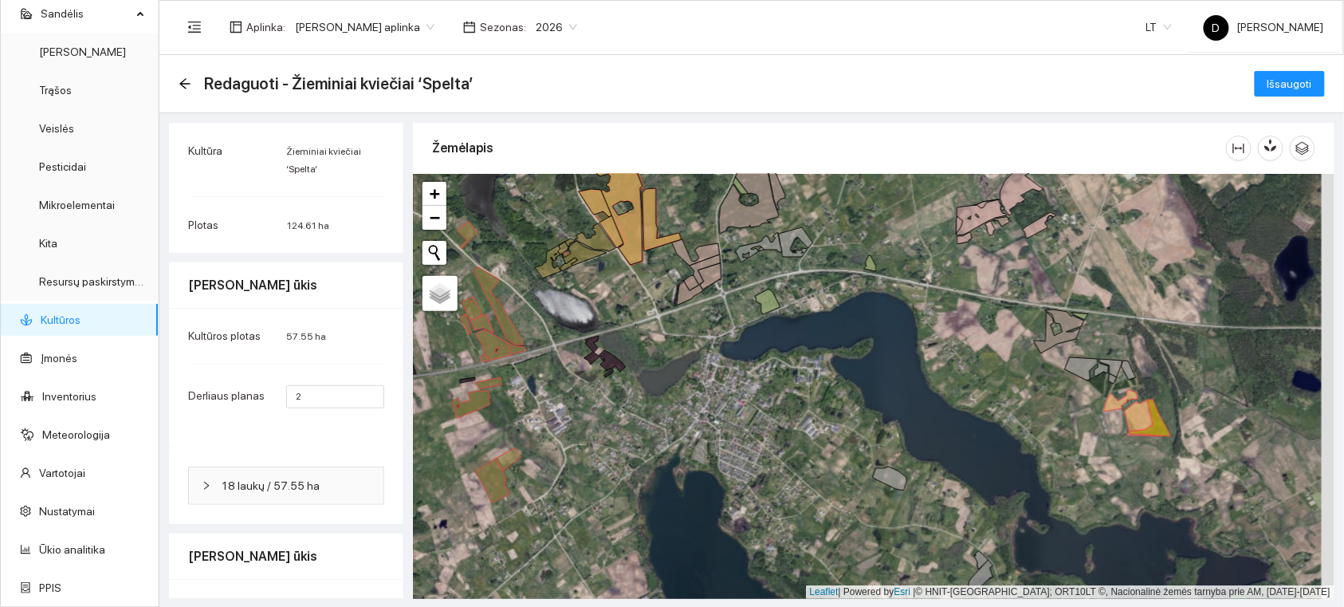
drag, startPoint x: 986, startPoint y: 375, endPoint x: 872, endPoint y: 387, distance: 114.7
click at [872, 387] on div at bounding box center [874, 386] width 922 height 425
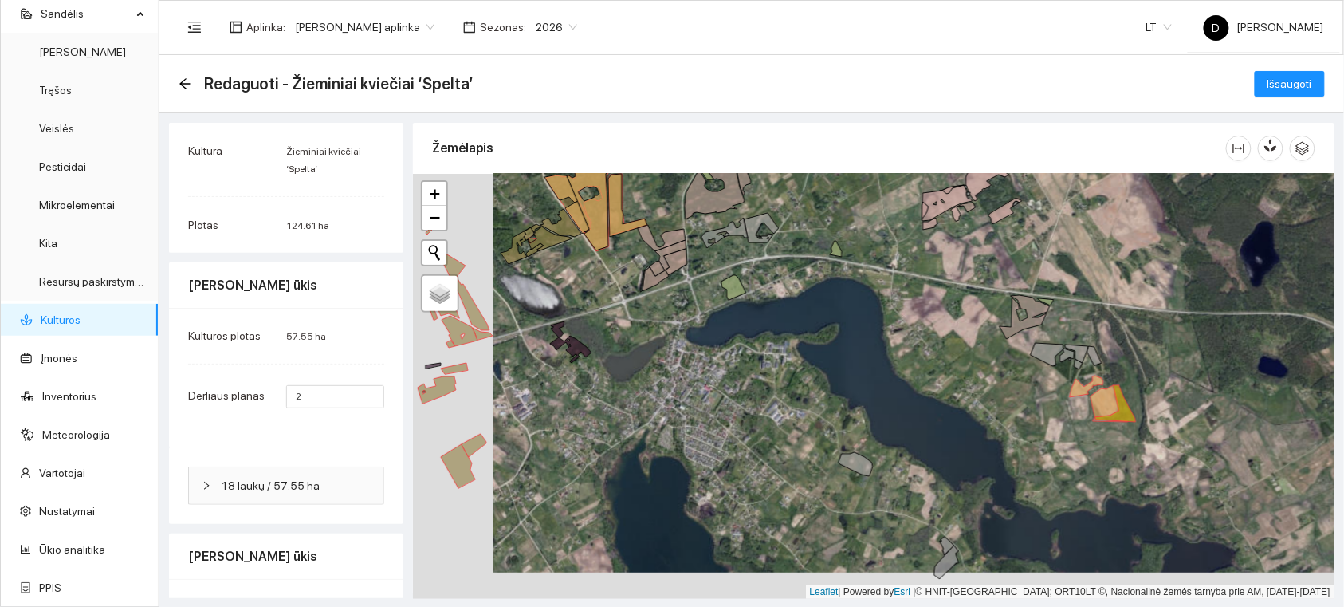
drag, startPoint x: 836, startPoint y: 394, endPoint x: 955, endPoint y: 376, distance: 121.0
click at [955, 376] on div at bounding box center [874, 386] width 922 height 425
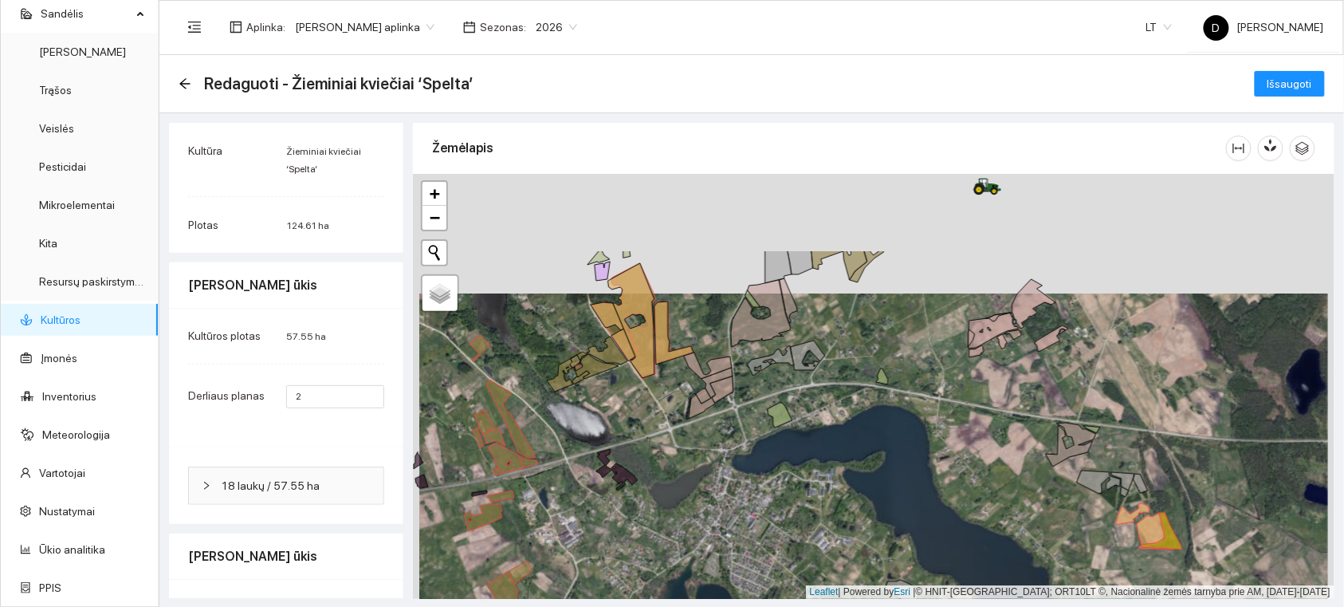
drag, startPoint x: 844, startPoint y: 250, endPoint x: 844, endPoint y: 384, distance: 134.8
click at [848, 392] on div at bounding box center [874, 386] width 922 height 425
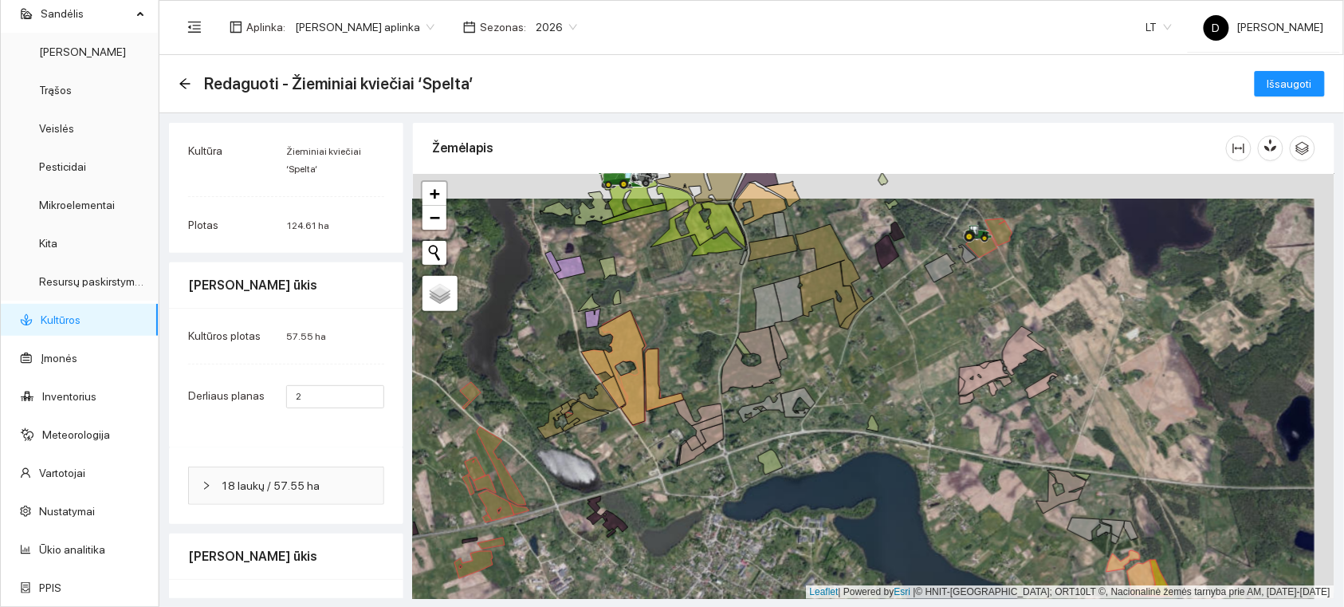
drag, startPoint x: 880, startPoint y: 345, endPoint x: 855, endPoint y: 371, distance: 36.1
click at [855, 385] on div at bounding box center [874, 386] width 922 height 425
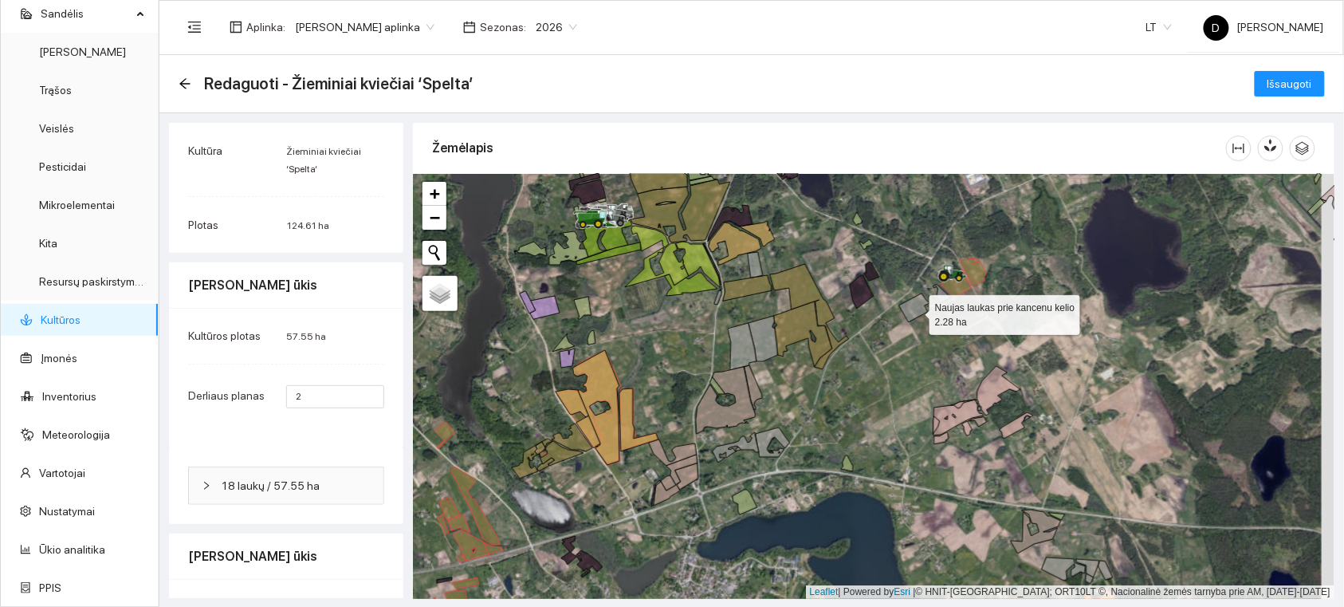
drag, startPoint x: 915, startPoint y: 311, endPoint x: 933, endPoint y: 301, distance: 20.0
click at [915, 309] on icon at bounding box center [914, 307] width 31 height 29
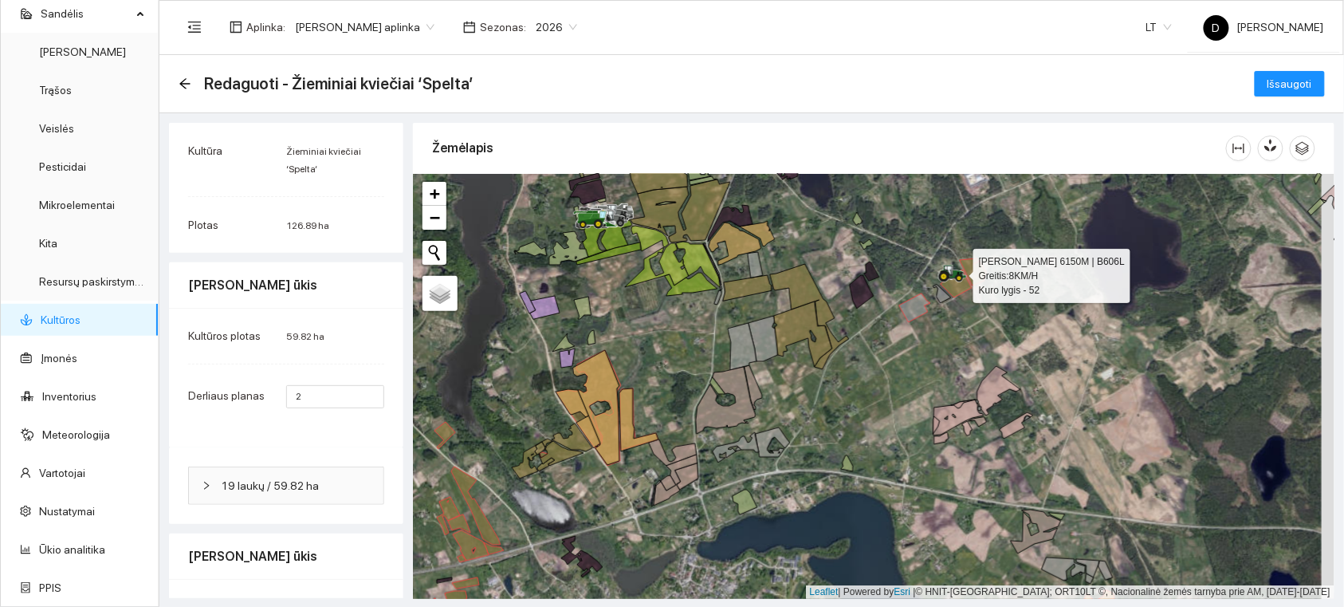
click at [944, 293] on div at bounding box center [944, 282] width 10 height 40
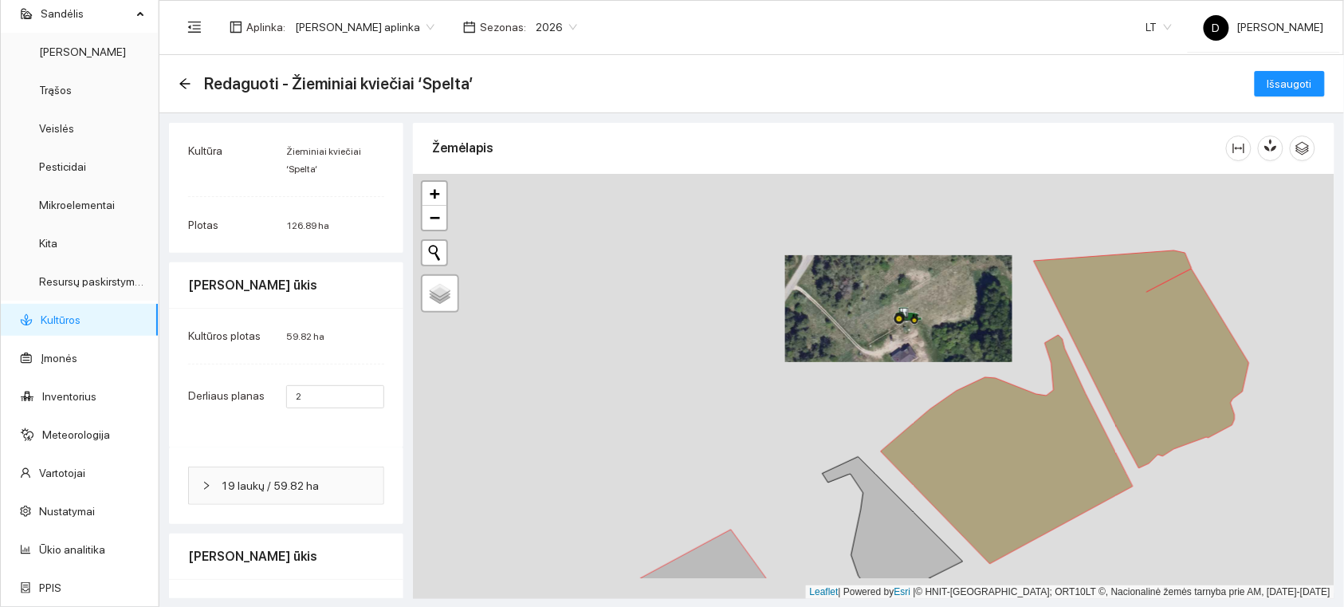
drag, startPoint x: 962, startPoint y: 400, endPoint x: 944, endPoint y: 299, distance: 102.0
click at [931, 292] on div at bounding box center [874, 386] width 922 height 425
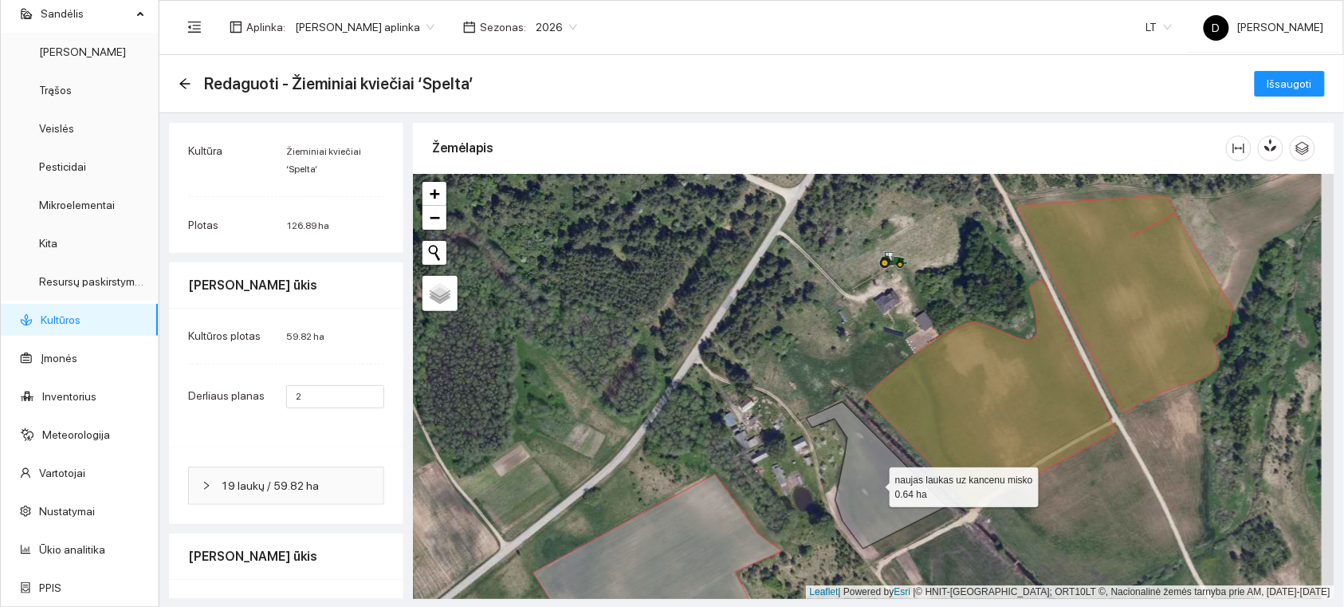
drag, startPoint x: 883, startPoint y: 493, endPoint x: 929, endPoint y: 459, distance: 57.1
click at [887, 490] on icon at bounding box center [877, 475] width 140 height 147
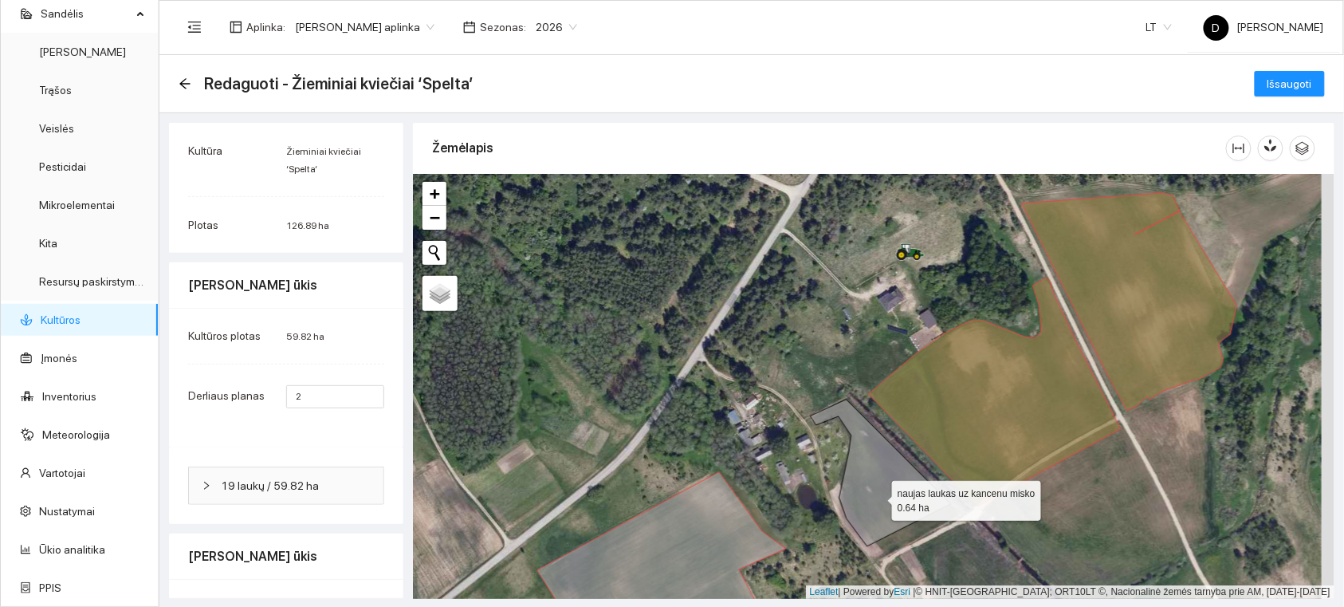
click at [878, 497] on icon at bounding box center [881, 473] width 140 height 147
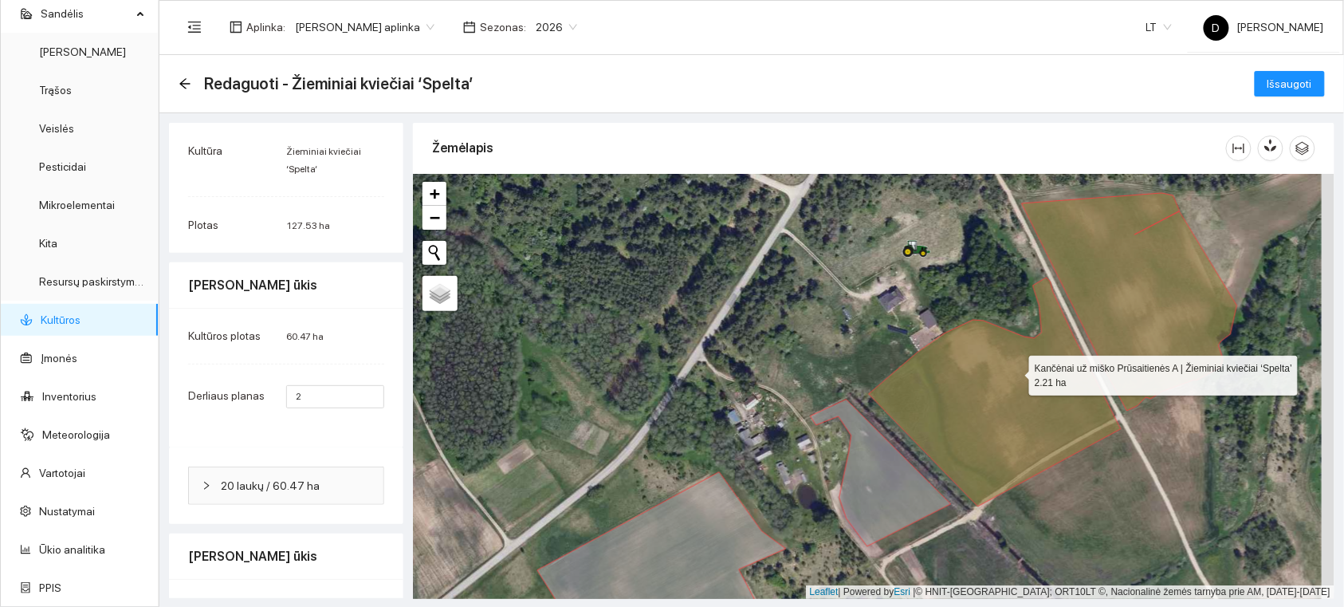
click at [1015, 371] on icon at bounding box center [995, 392] width 252 height 229
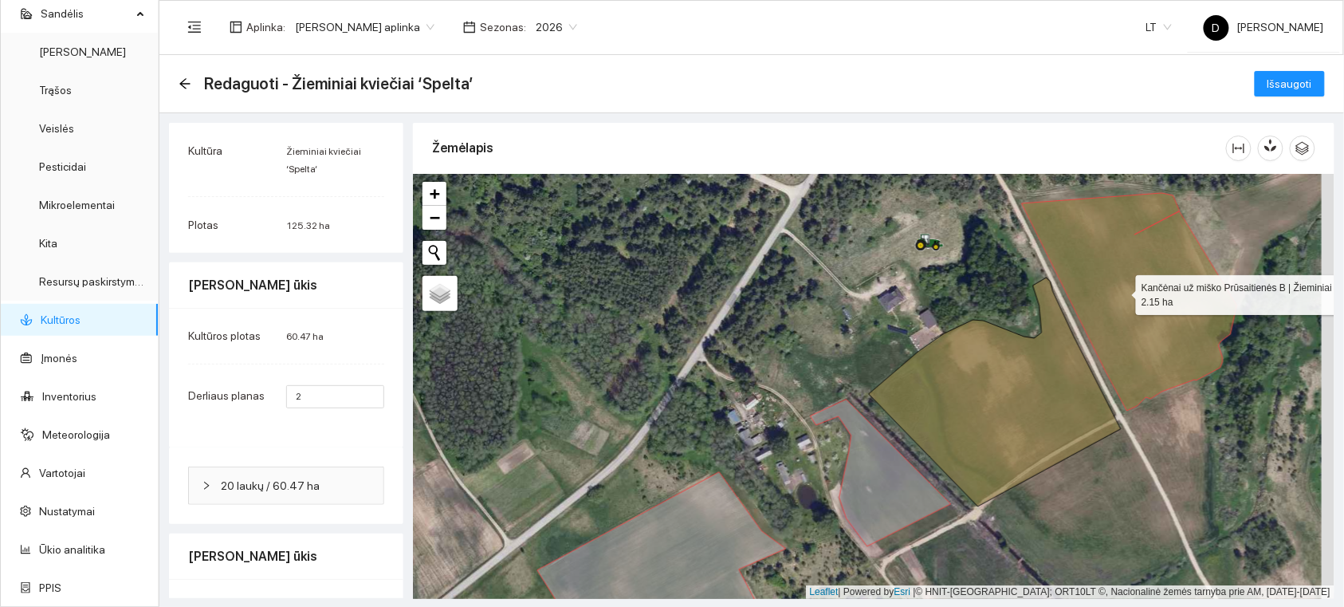
click at [1122, 291] on icon at bounding box center [1129, 302] width 215 height 218
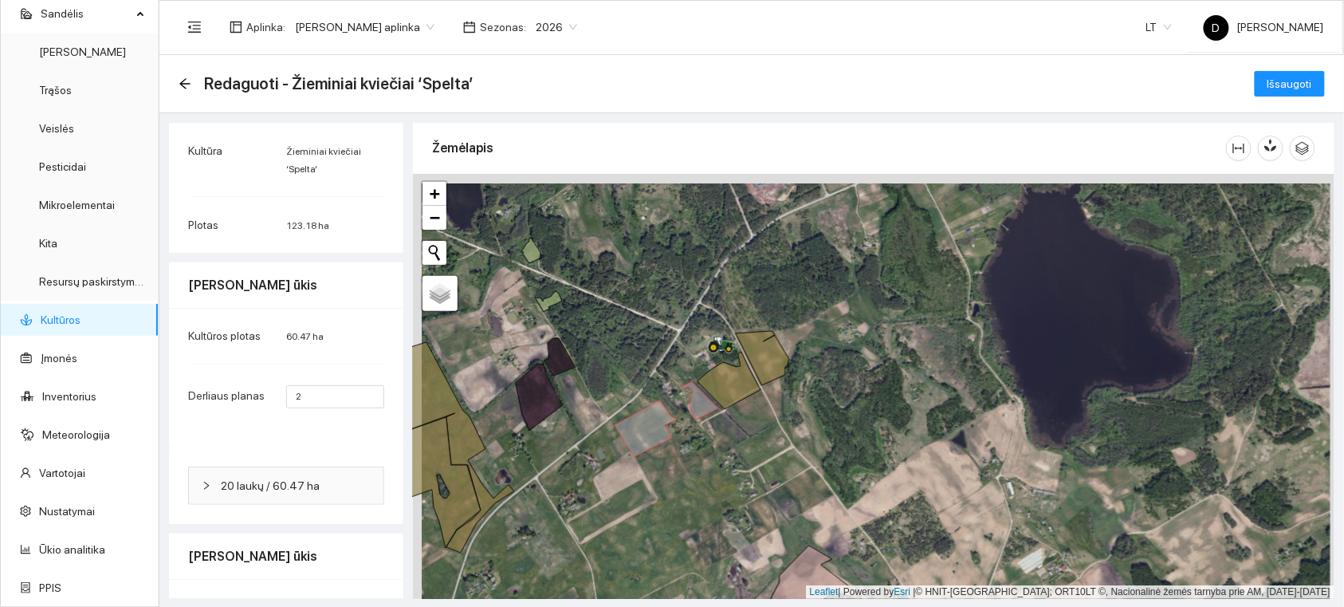
drag, startPoint x: 596, startPoint y: 333, endPoint x: 739, endPoint y: 360, distance: 145.9
click at [739, 360] on div at bounding box center [874, 386] width 922 height 425
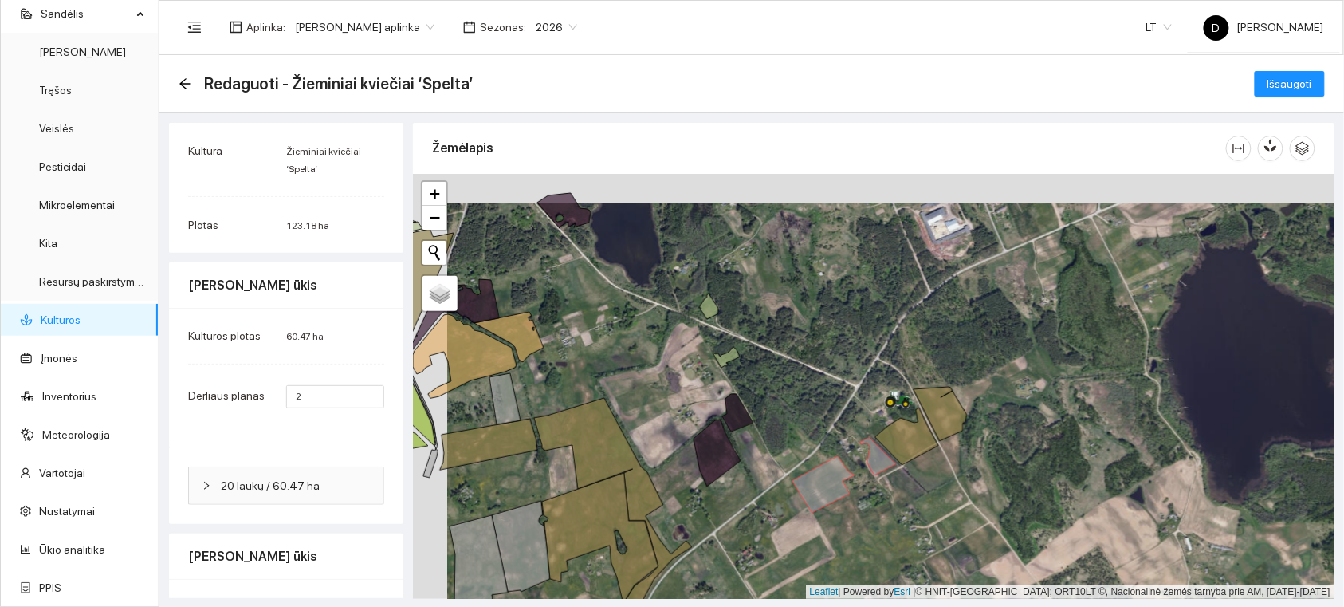
drag, startPoint x: 665, startPoint y: 244, endPoint x: 858, endPoint y: 355, distance: 222.5
click at [858, 355] on div at bounding box center [874, 386] width 922 height 425
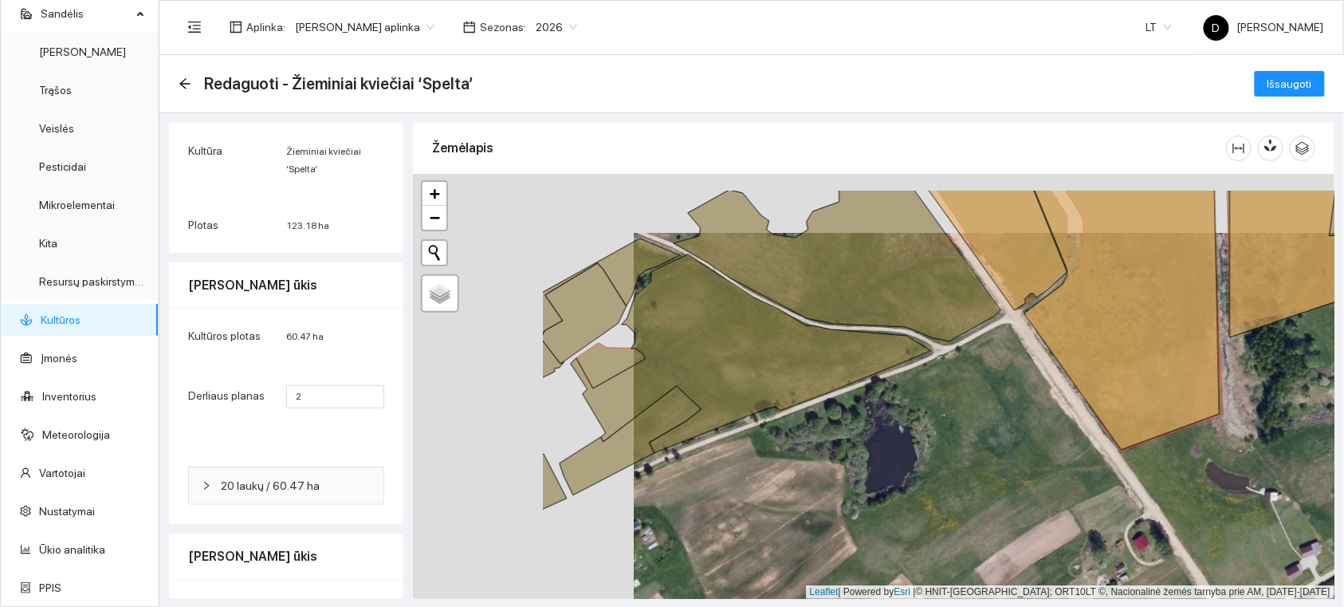
drag, startPoint x: 569, startPoint y: 346, endPoint x: 760, endPoint y: 404, distance: 199.3
click at [760, 404] on icon at bounding box center [751, 353] width 360 height 199
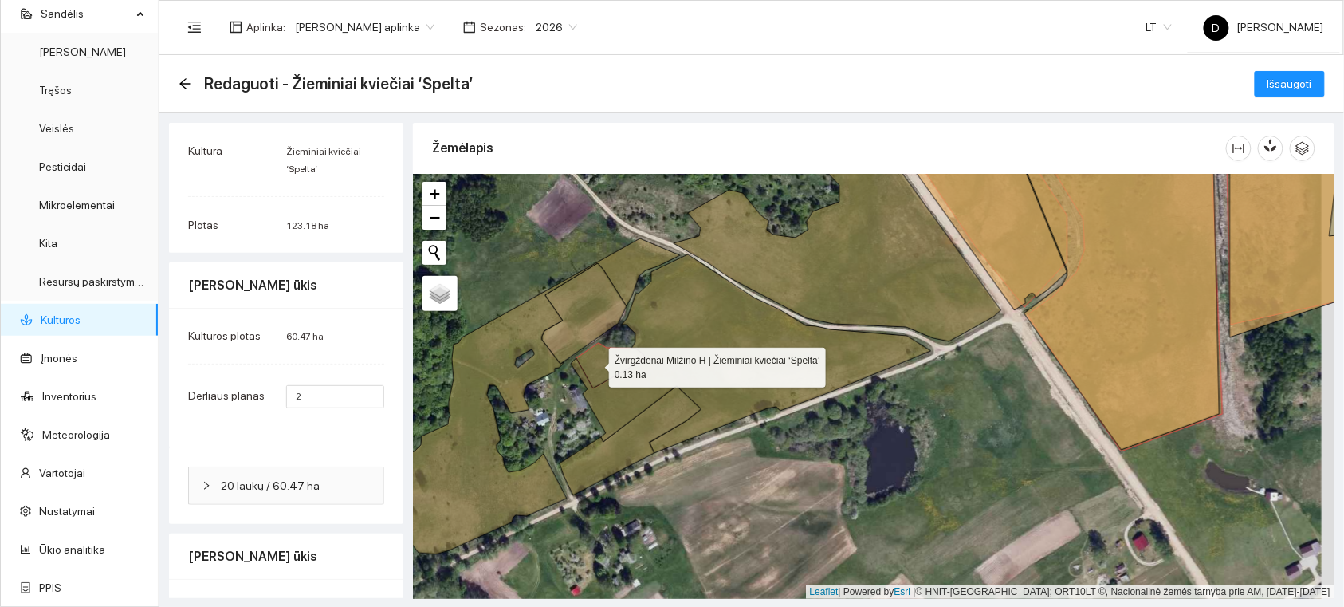
click at [596, 356] on icon at bounding box center [611, 365] width 69 height 45
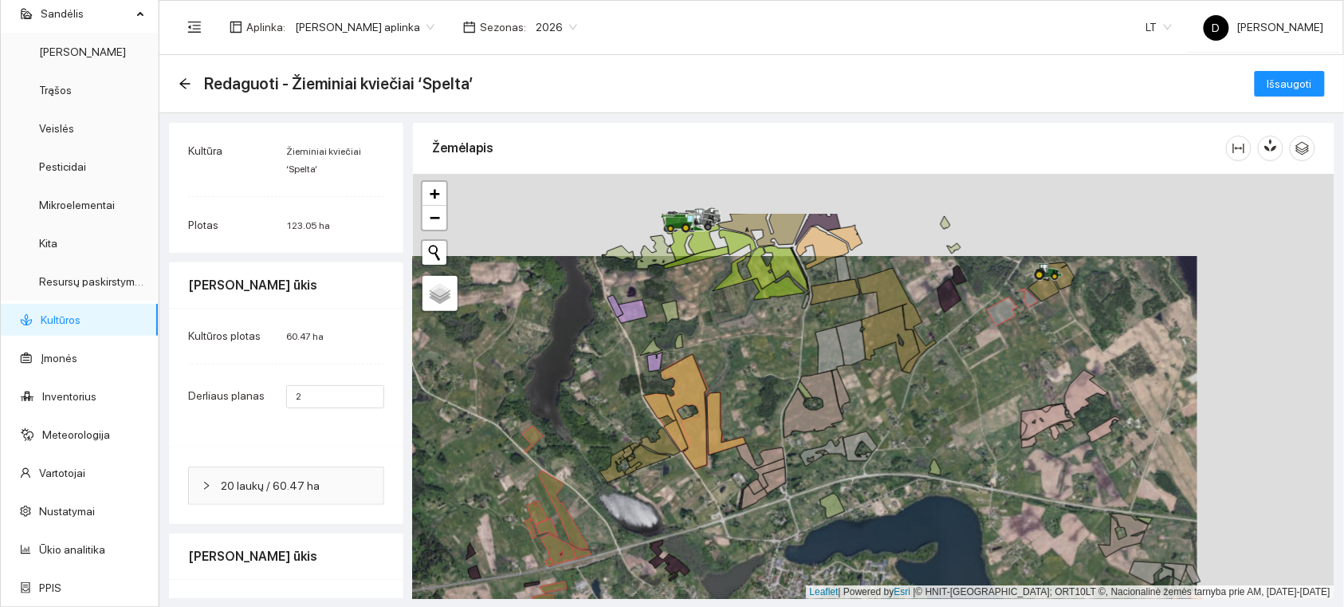
drag, startPoint x: 875, startPoint y: 316, endPoint x: 769, endPoint y: 387, distance: 127.6
click at [769, 387] on div at bounding box center [874, 386] width 922 height 425
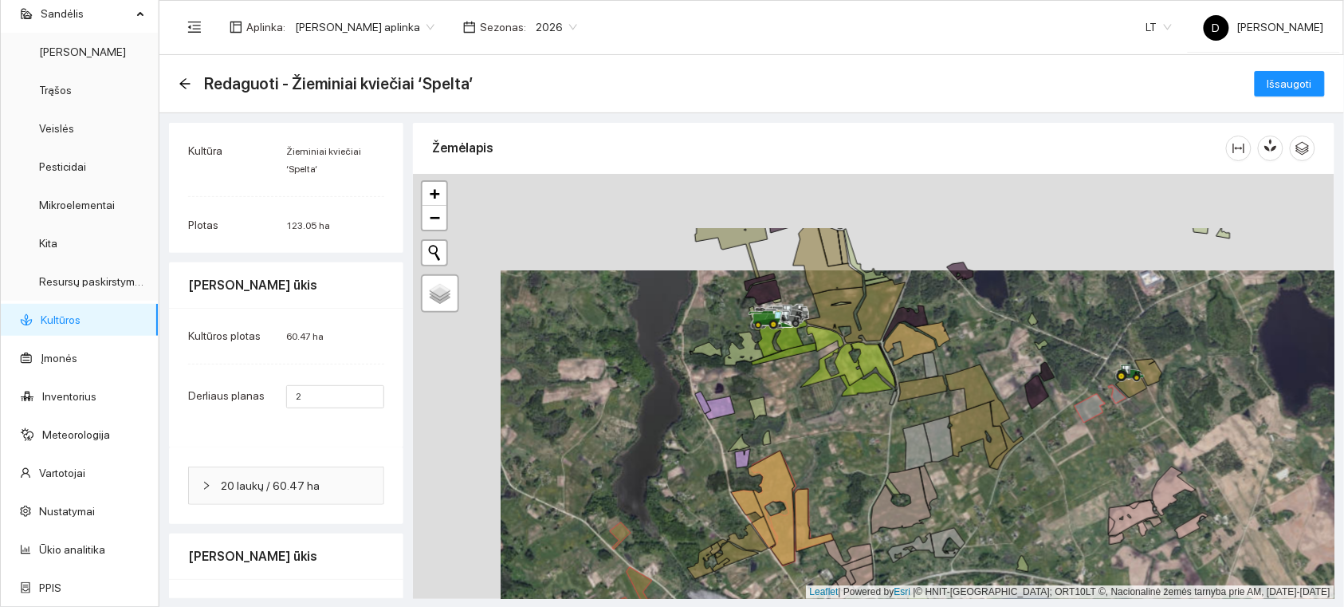
drag, startPoint x: 700, startPoint y: 347, endPoint x: 788, endPoint y: 453, distance: 137.6
click at [788, 455] on div at bounding box center [874, 386] width 922 height 425
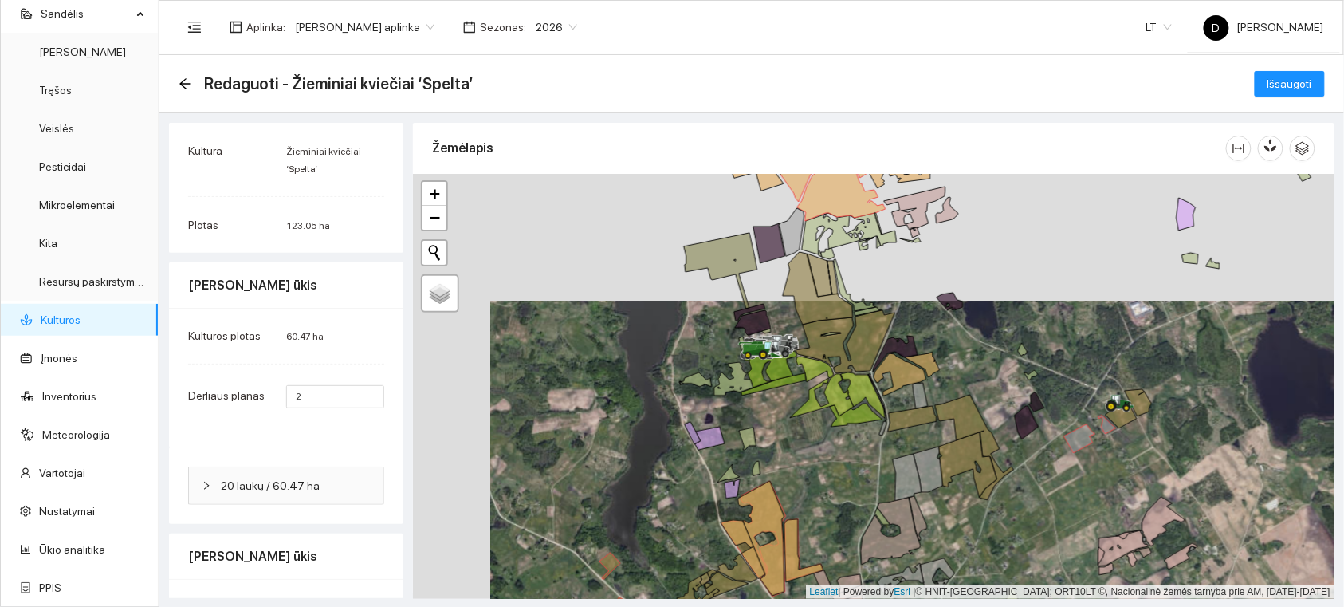
drag, startPoint x: 766, startPoint y: 402, endPoint x: 761, endPoint y: 471, distance: 69.6
click at [761, 471] on div at bounding box center [874, 386] width 922 height 425
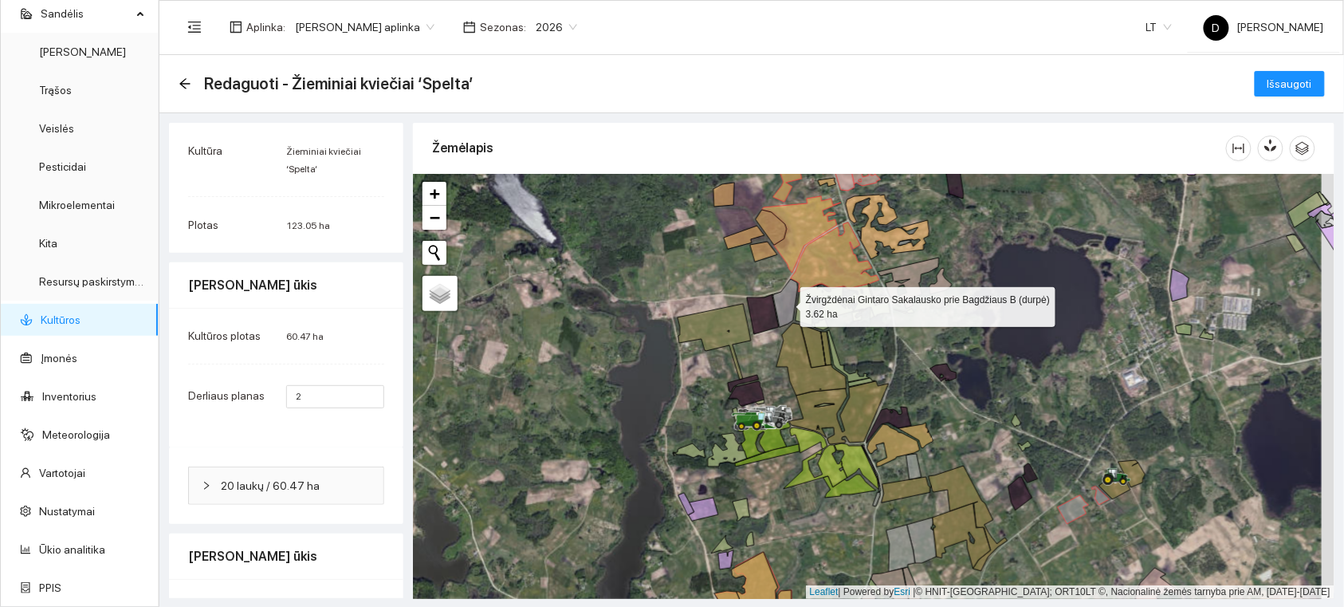
click at [788, 301] on icon at bounding box center [786, 303] width 25 height 48
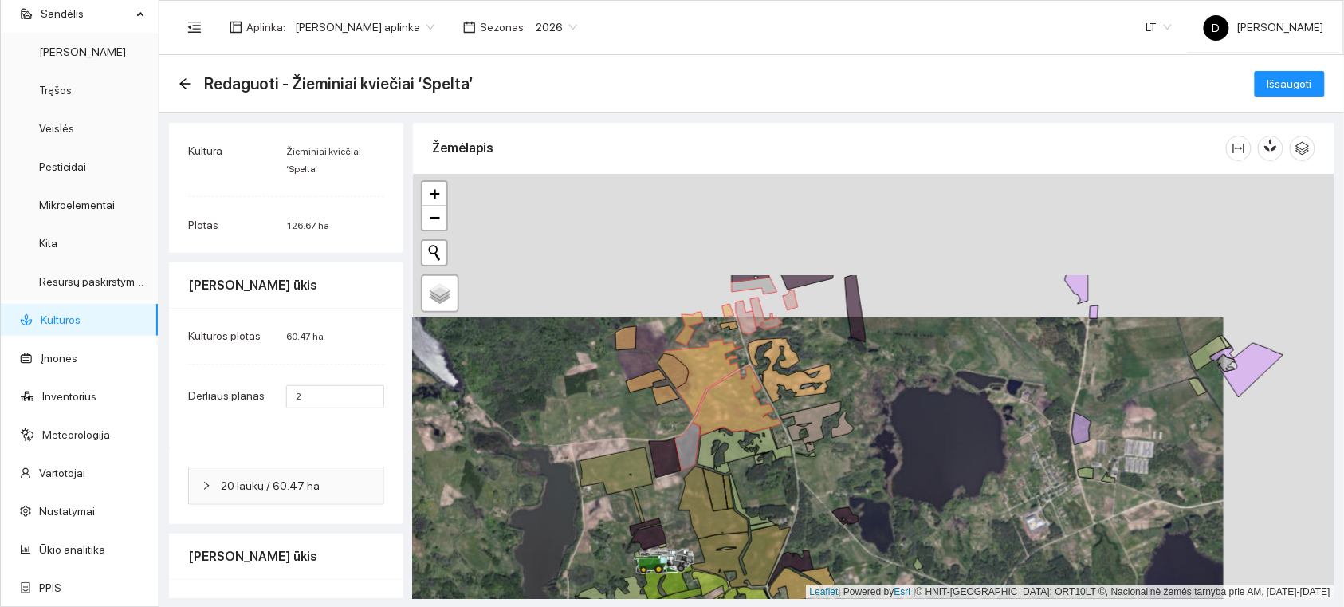
drag, startPoint x: 746, startPoint y: 288, endPoint x: 651, endPoint y: 435, distance: 175.8
click at [644, 435] on div at bounding box center [874, 386] width 922 height 425
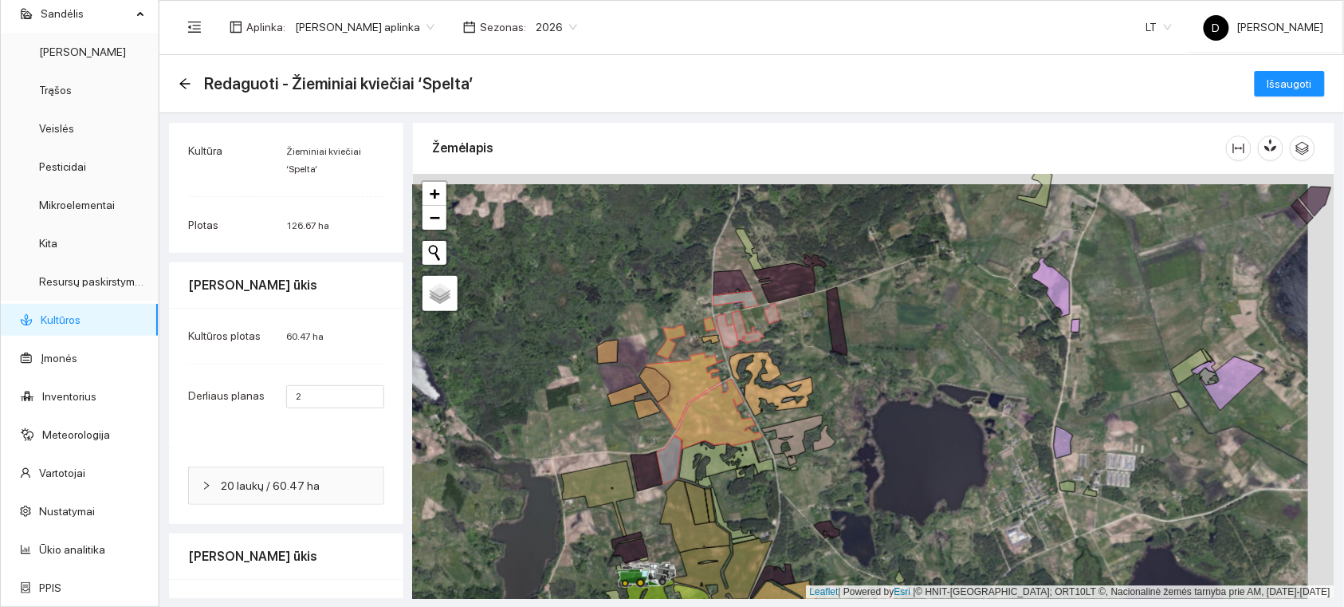
drag, startPoint x: 923, startPoint y: 315, endPoint x: 769, endPoint y: 337, distance: 155.4
click at [792, 337] on div at bounding box center [874, 386] width 922 height 425
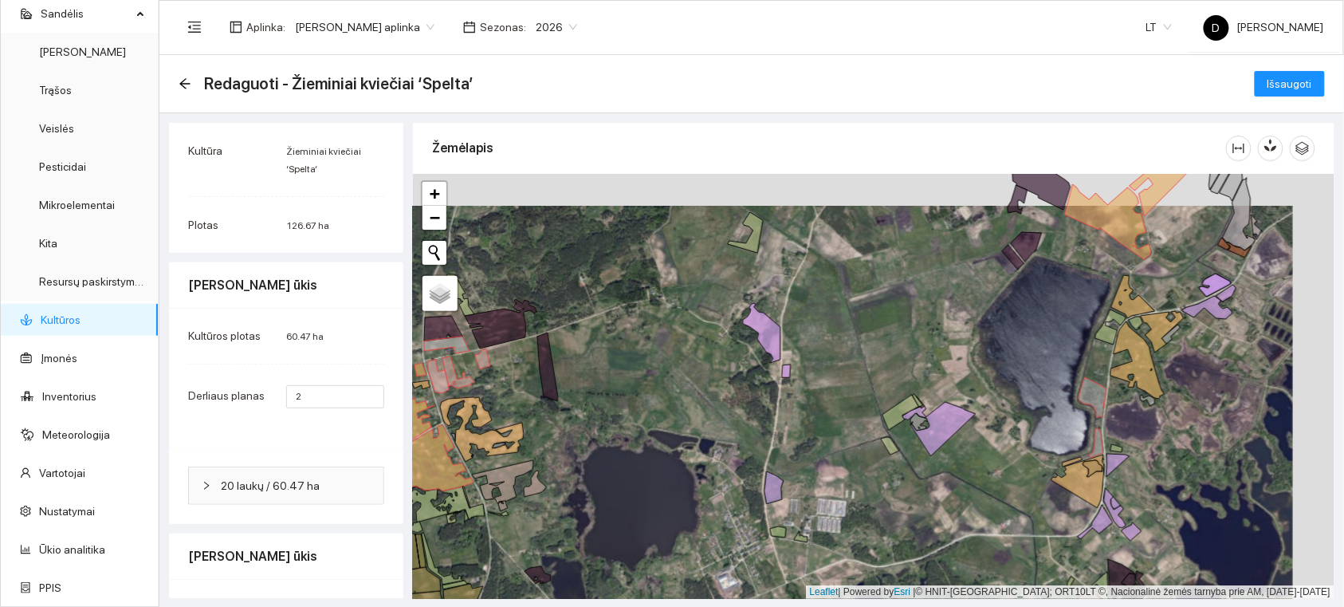
drag, startPoint x: 726, startPoint y: 312, endPoint x: 652, endPoint y: 370, distance: 94.3
click at [655, 370] on div at bounding box center [874, 386] width 922 height 425
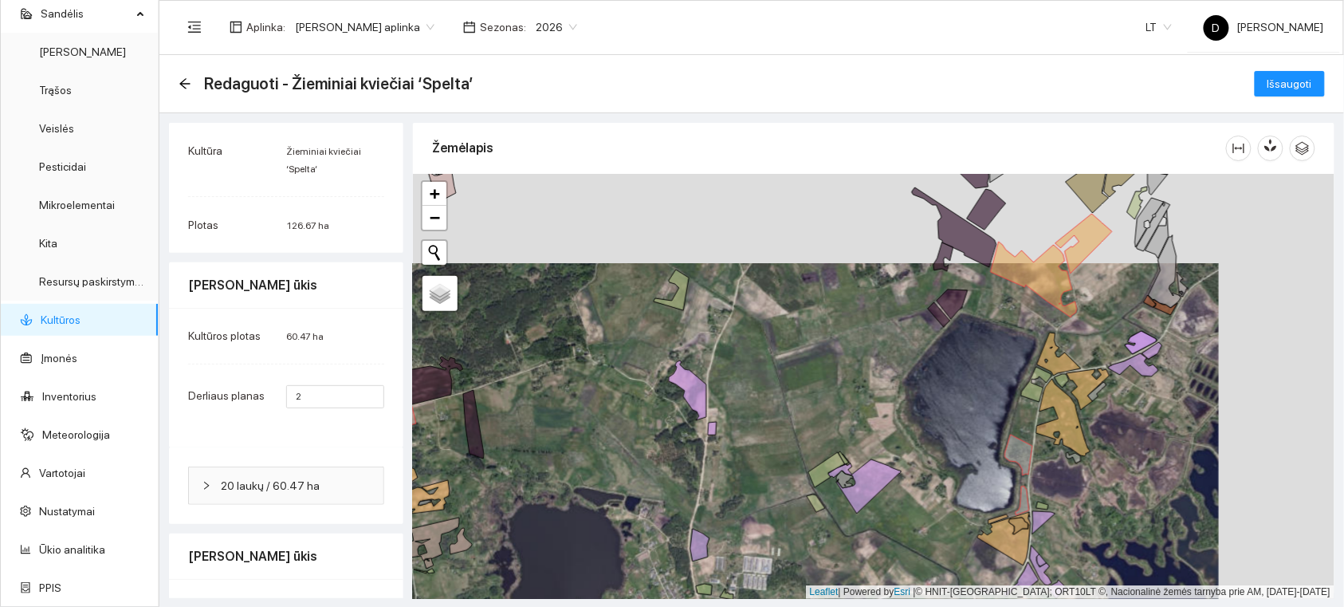
drag, startPoint x: 687, startPoint y: 306, endPoint x: 643, endPoint y: 341, distance: 55.7
click at [647, 340] on div at bounding box center [874, 386] width 922 height 425
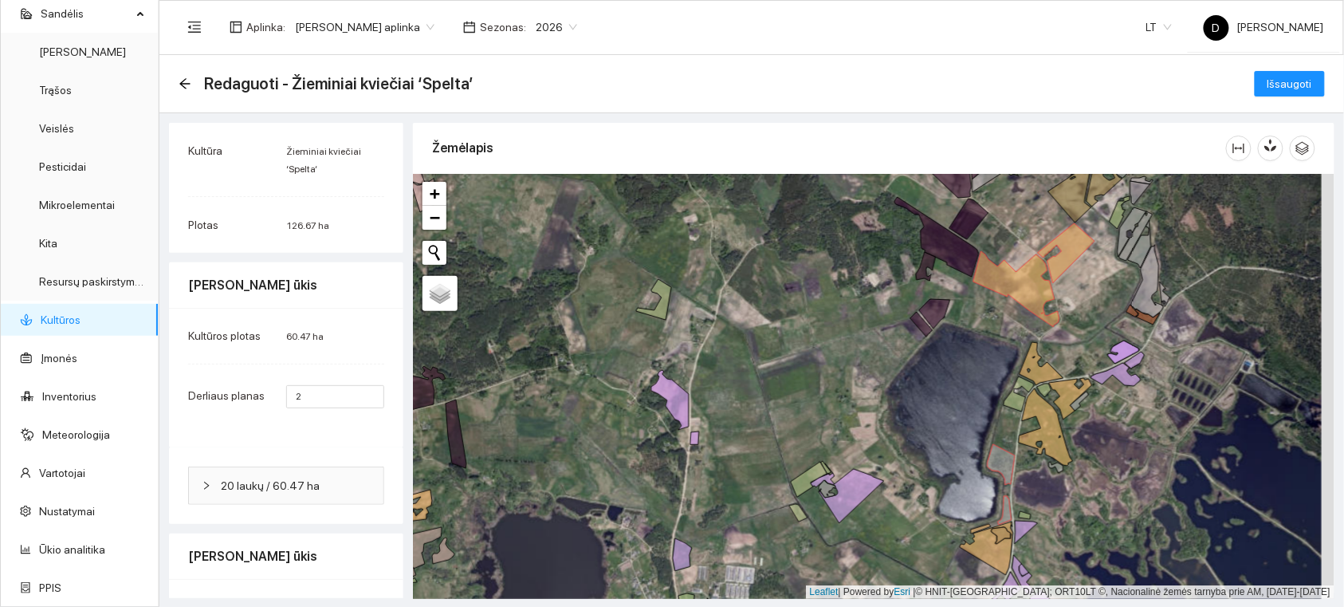
drag, startPoint x: 740, startPoint y: 352, endPoint x: 726, endPoint y: 376, distance: 26.8
click at [726, 376] on div at bounding box center [874, 386] width 922 height 425
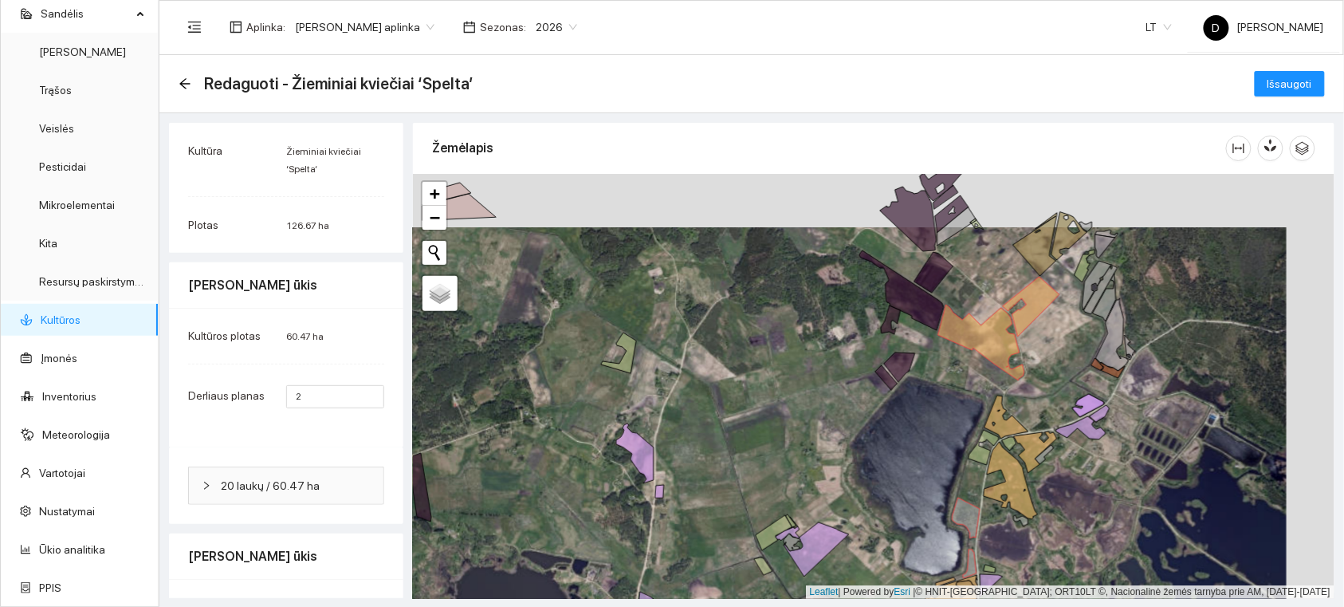
drag, startPoint x: 746, startPoint y: 338, endPoint x: 699, endPoint y: 392, distance: 70.7
click at [700, 392] on div at bounding box center [874, 386] width 922 height 425
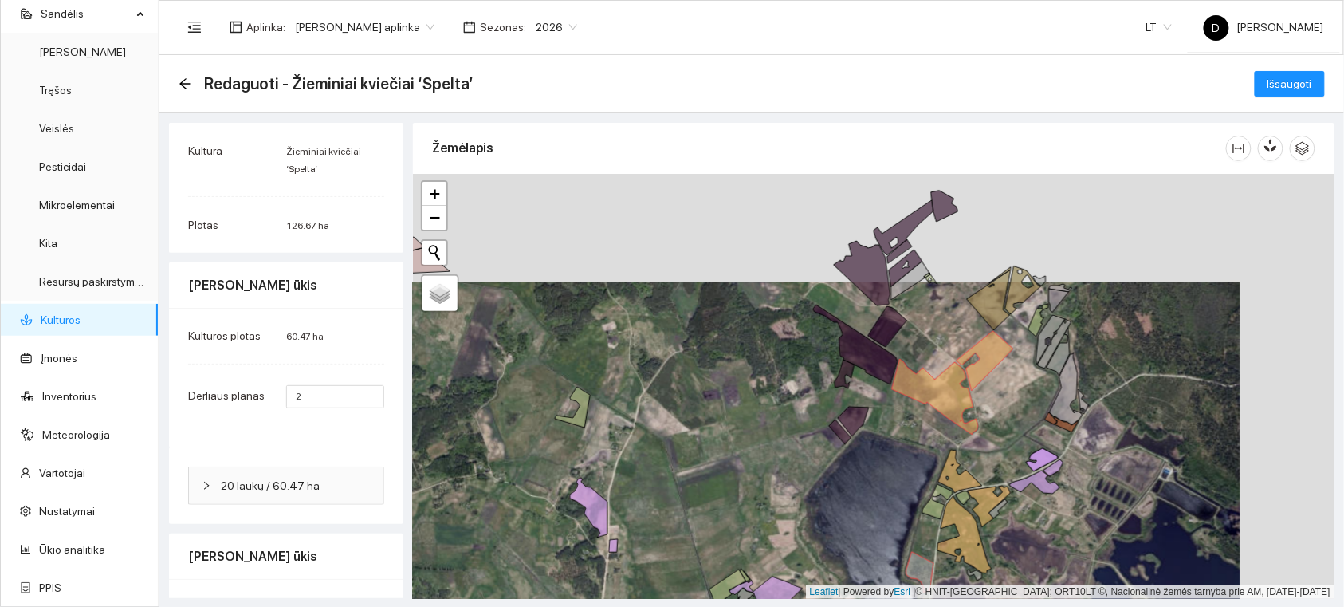
click at [711, 365] on div at bounding box center [874, 386] width 922 height 425
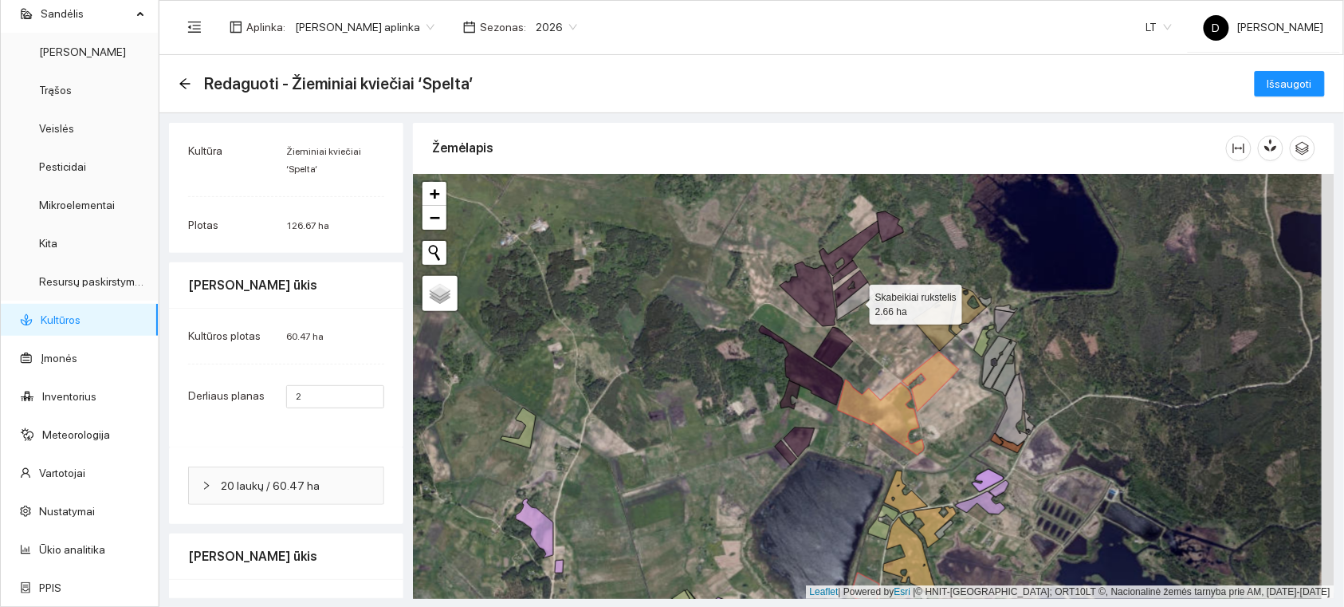
click at [862, 297] on icon at bounding box center [856, 301] width 38 height 38
click at [1285, 88] on span "Išsaugoti" at bounding box center [1290, 84] width 45 height 18
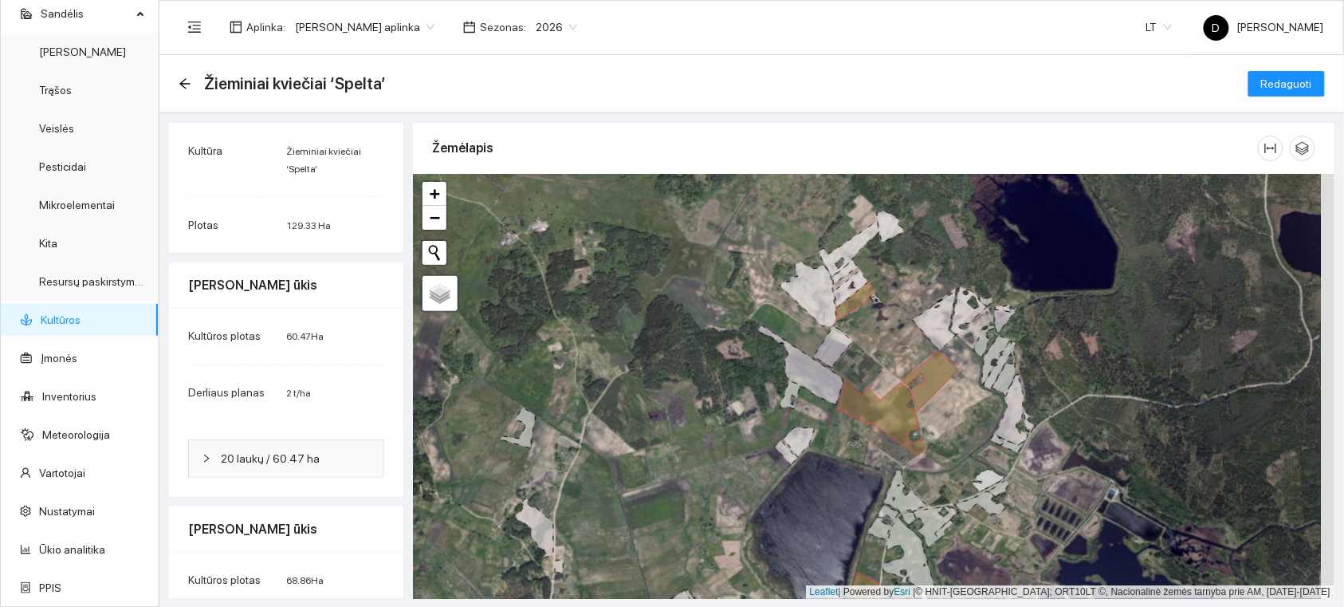
click at [80, 317] on link "Kultūros" at bounding box center [61, 319] width 40 height 13
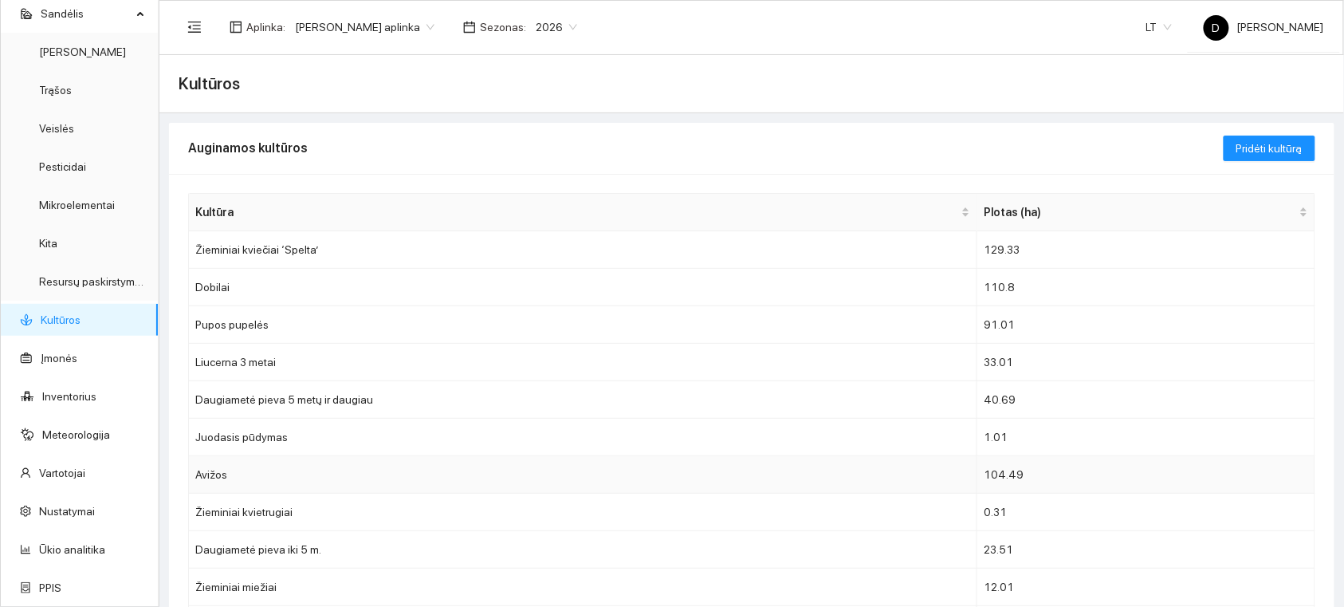
click at [223, 473] on td "Avižos" at bounding box center [583, 474] width 789 height 37
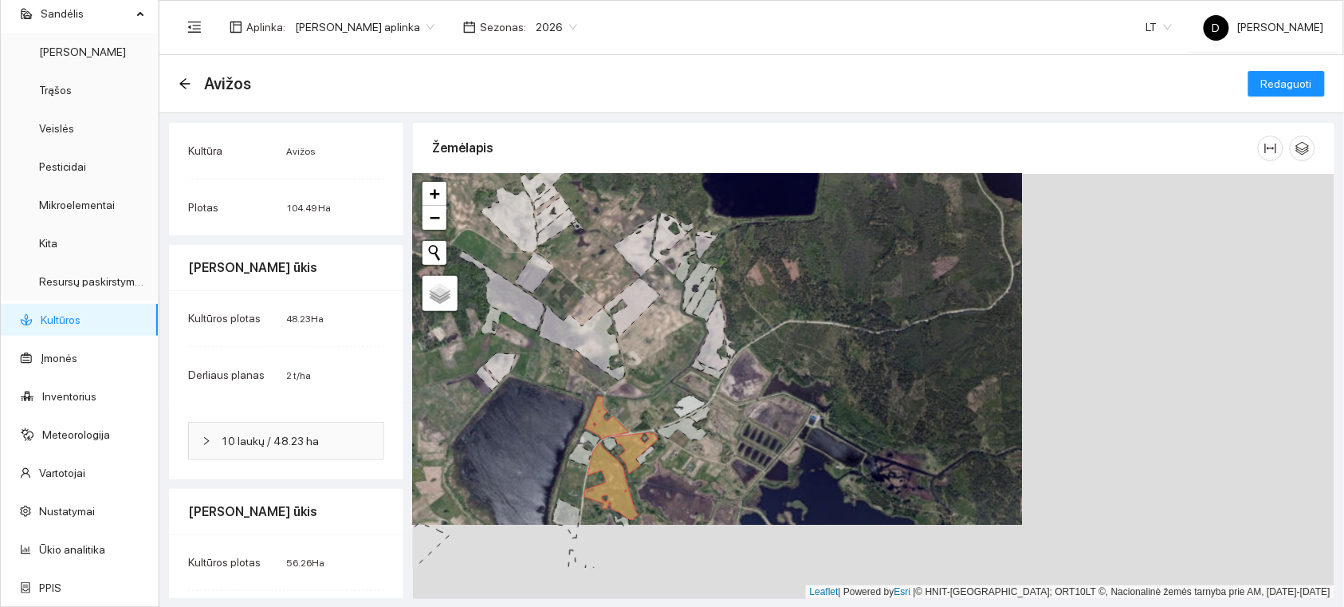
drag, startPoint x: 732, startPoint y: 415, endPoint x: 427, endPoint y: 340, distance: 313.7
click at [427, 340] on div at bounding box center [874, 386] width 922 height 425
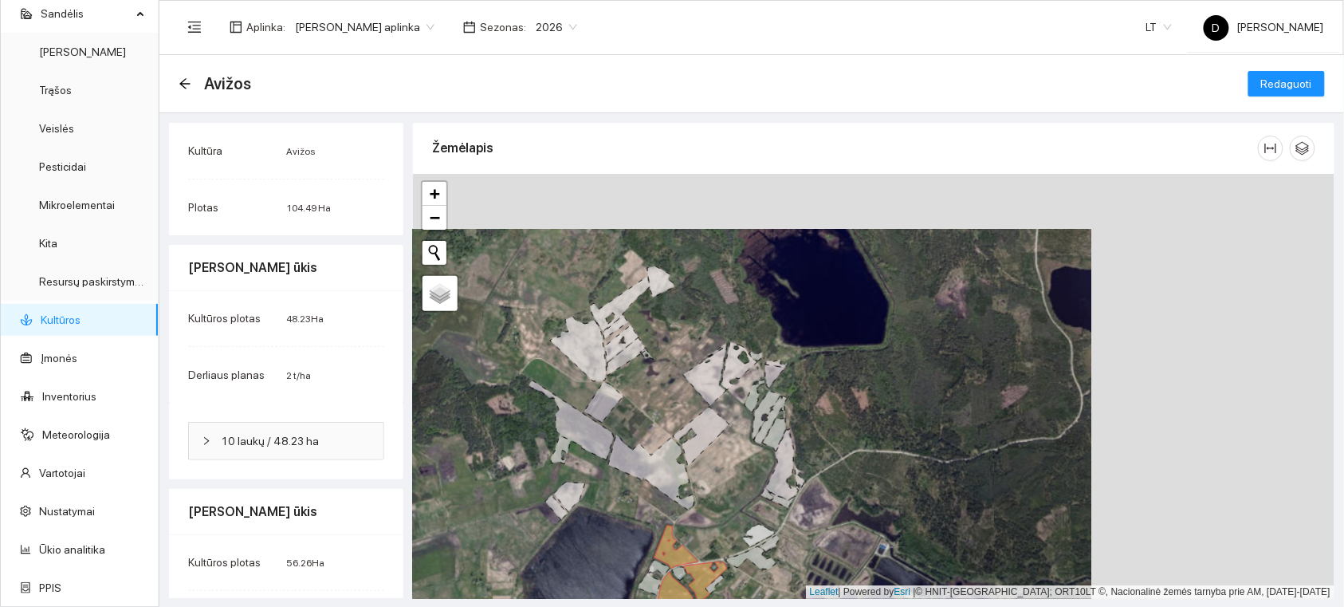
drag, startPoint x: 604, startPoint y: 284, endPoint x: 668, endPoint y: 393, distance: 126.9
click at [668, 393] on div at bounding box center [874, 386] width 922 height 425
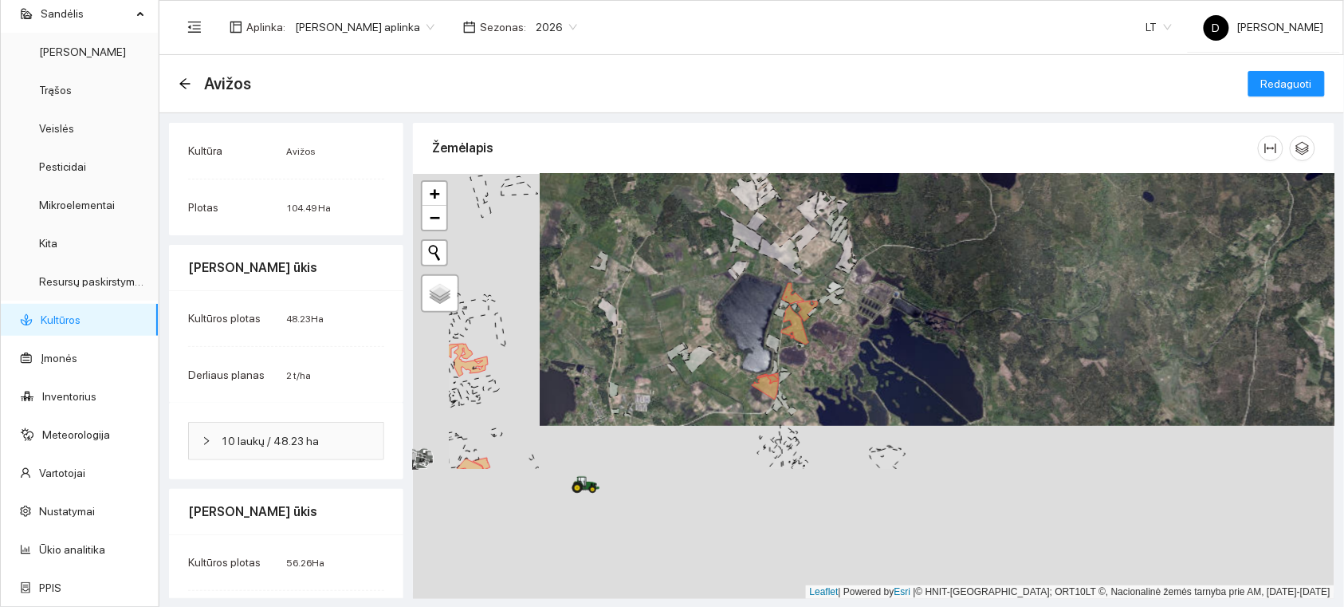
drag, startPoint x: 667, startPoint y: 443, endPoint x: 794, endPoint y: 270, distance: 214.5
click at [794, 270] on icon at bounding box center [780, 256] width 43 height 37
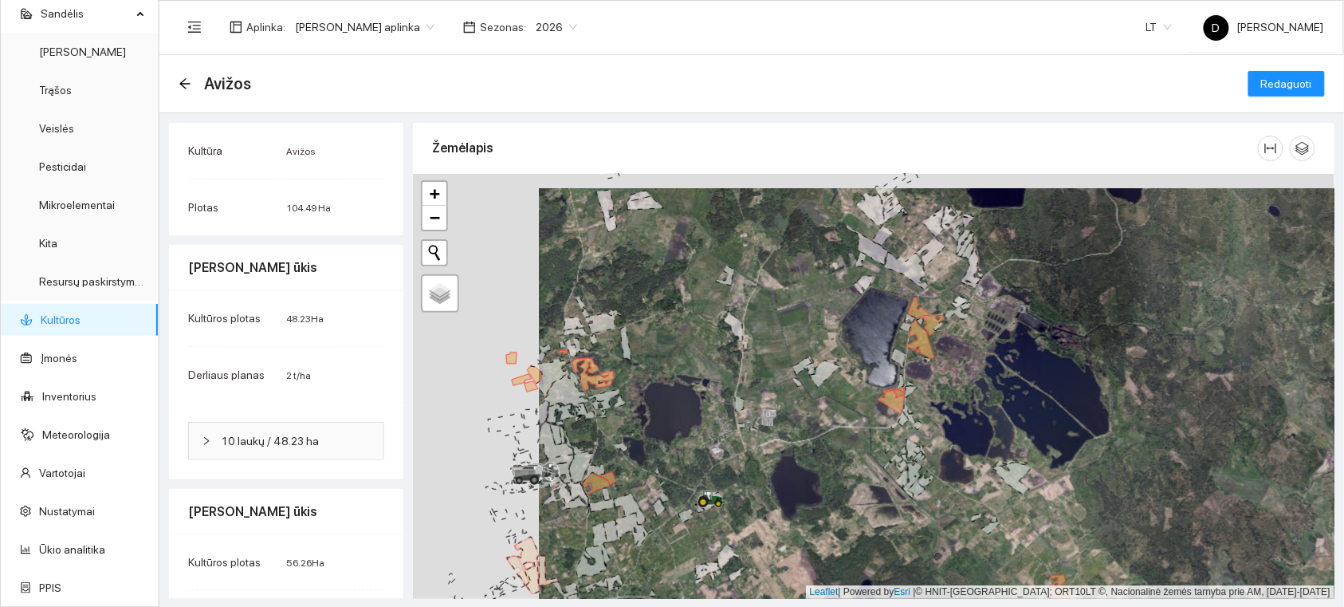
drag, startPoint x: 593, startPoint y: 364, endPoint x: 720, endPoint y: 380, distance: 127.8
click at [720, 380] on div at bounding box center [874, 386] width 922 height 425
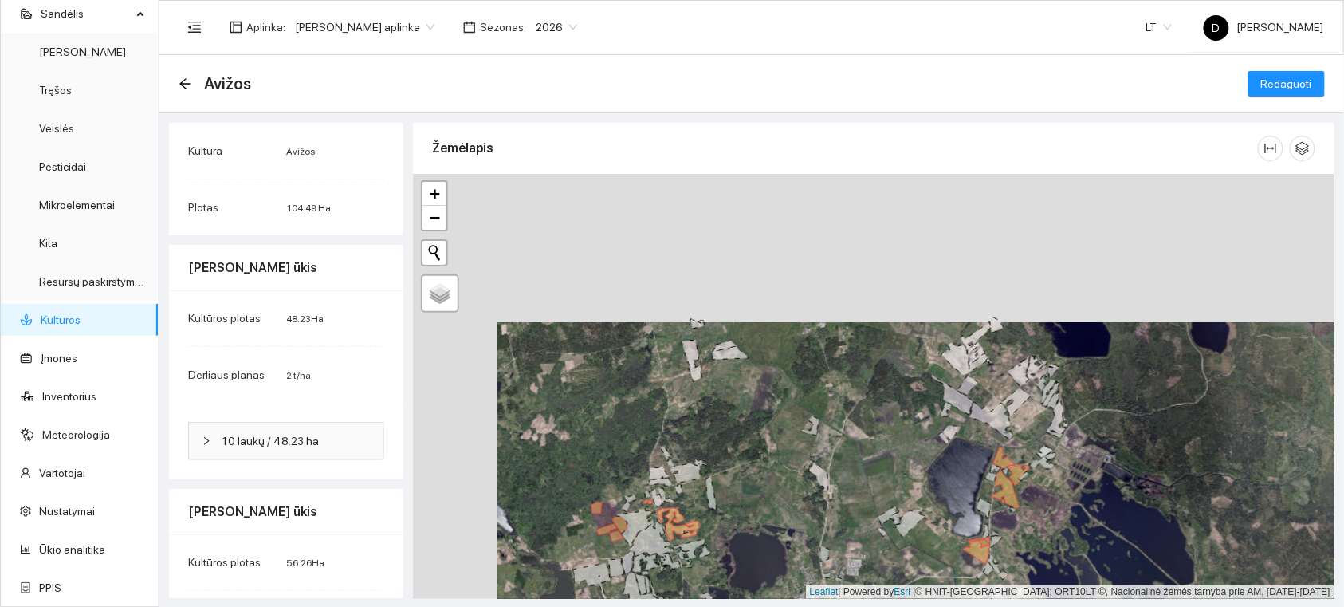
drag, startPoint x: 734, startPoint y: 413, endPoint x: 740, endPoint y: 426, distance: 13.9
click at [740, 426] on div at bounding box center [874, 386] width 922 height 425
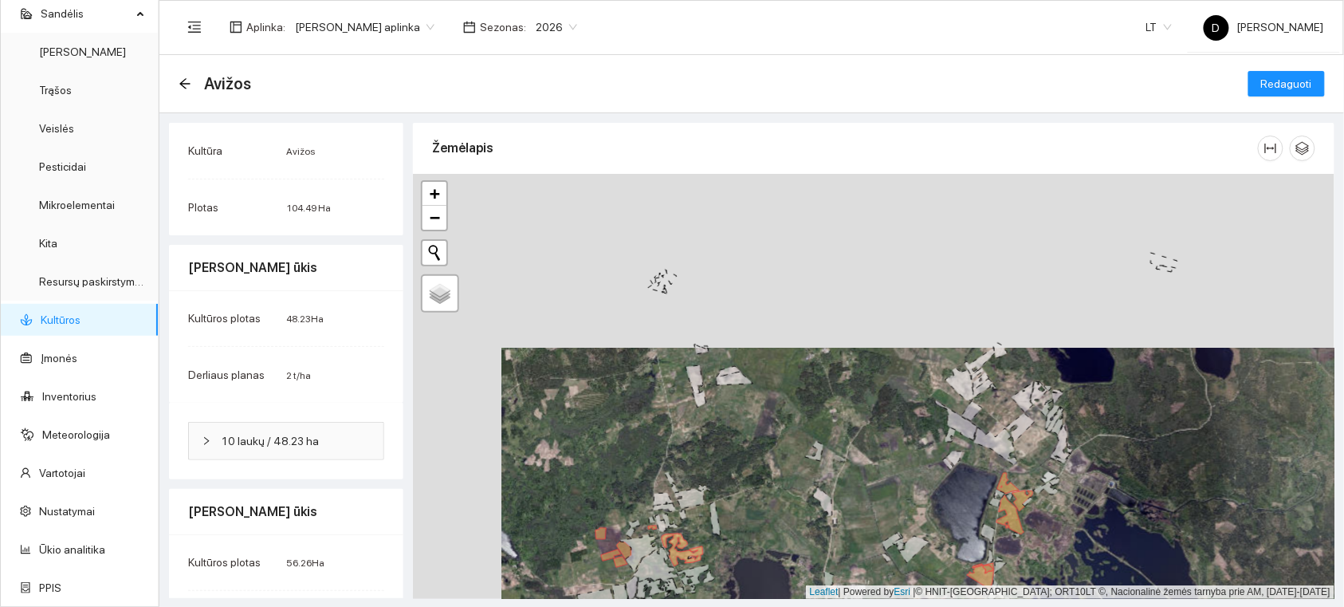
drag, startPoint x: 728, startPoint y: 408, endPoint x: 730, endPoint y: 470, distance: 62.2
click at [730, 470] on div at bounding box center [874, 386] width 922 height 425
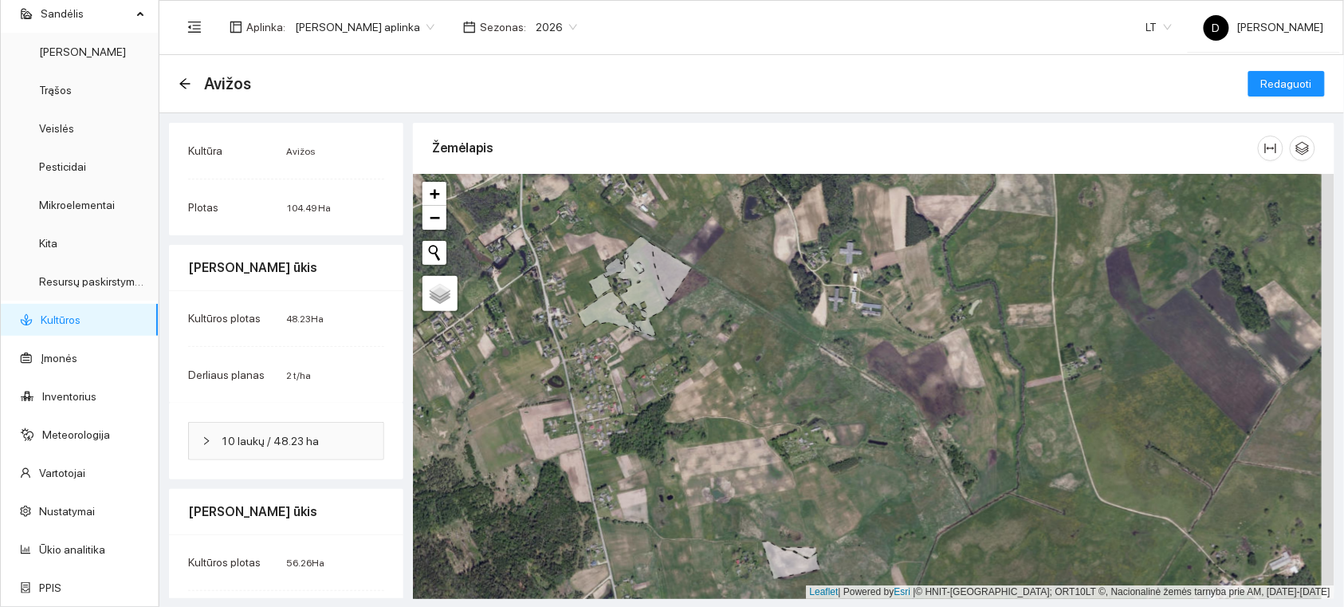
click at [671, 270] on icon at bounding box center [672, 272] width 40 height 57
click at [1268, 81] on span "Redaguoti" at bounding box center [1287, 84] width 51 height 18
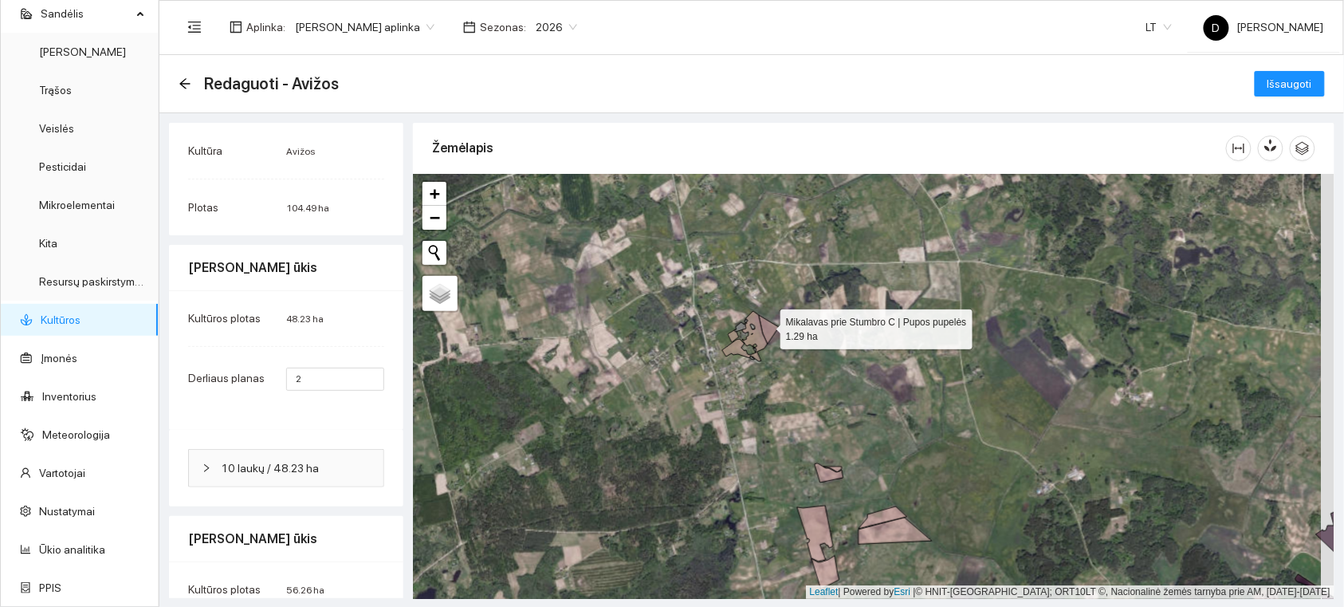
click at [766, 325] on icon at bounding box center [769, 329] width 20 height 29
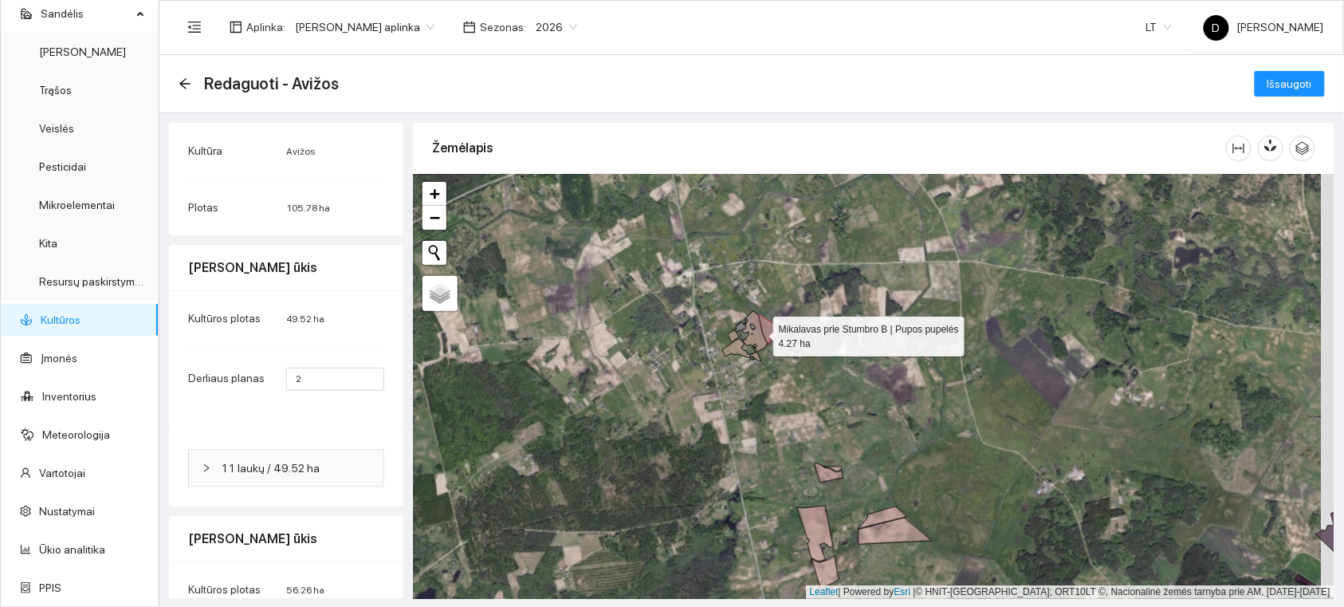
click at [759, 333] on icon at bounding box center [744, 336] width 45 height 50
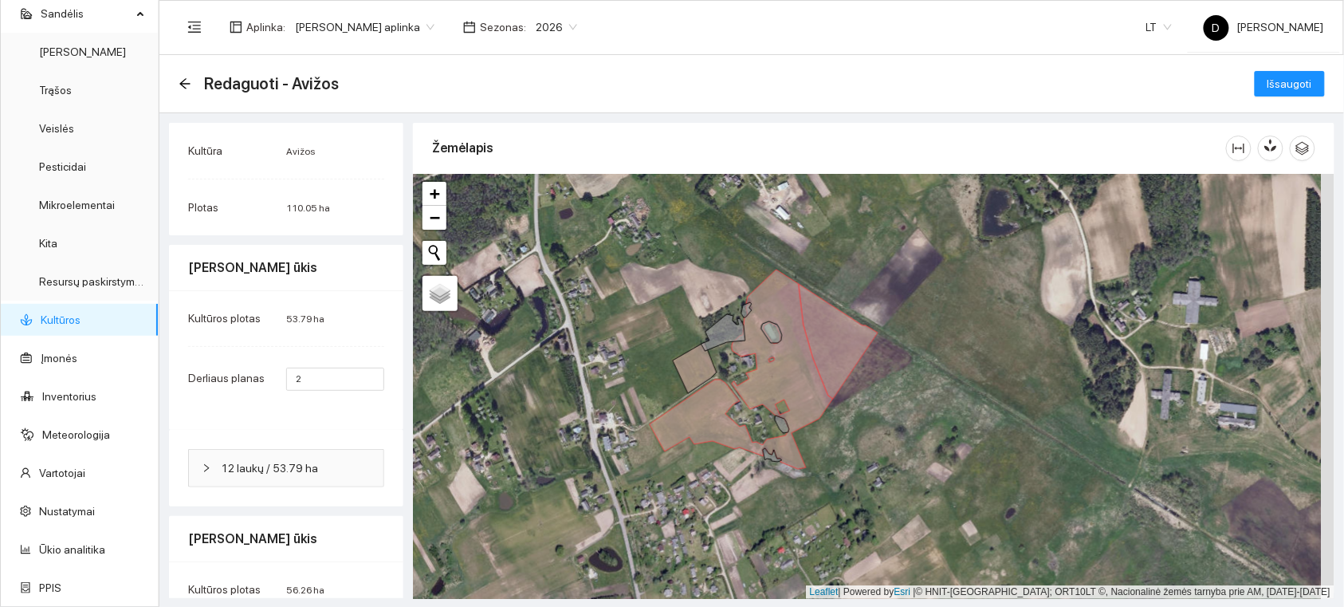
click at [776, 466] on div at bounding box center [874, 386] width 922 height 425
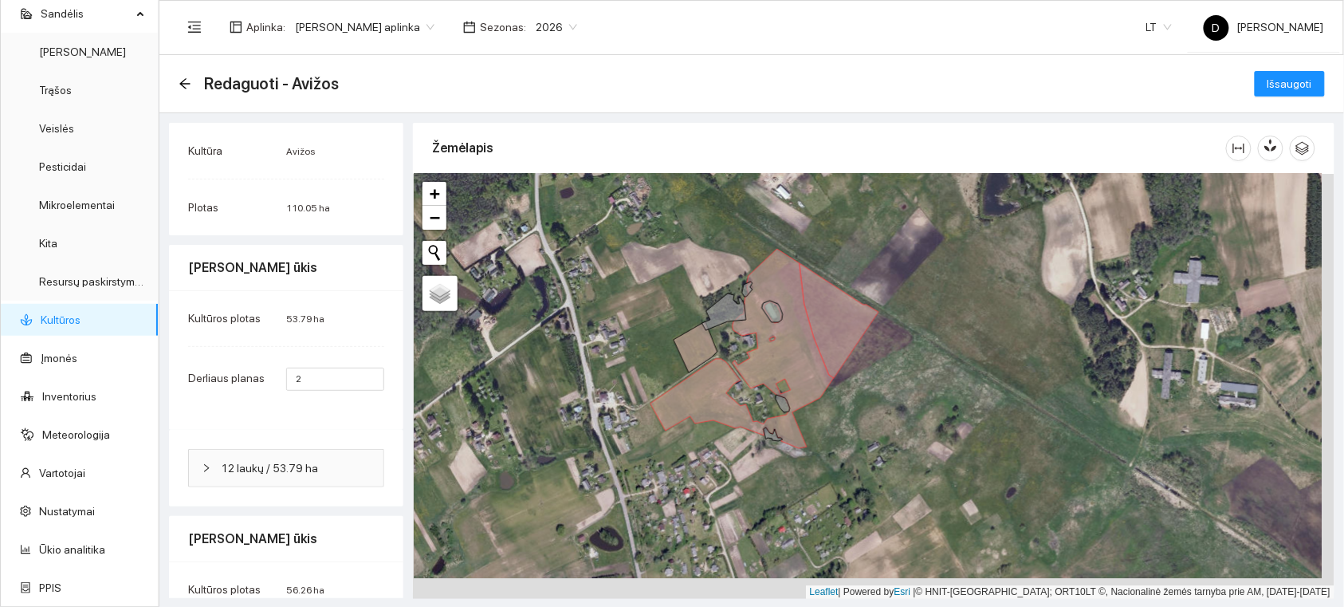
drag, startPoint x: 872, startPoint y: 463, endPoint x: 754, endPoint y: 253, distance: 241.3
click at [754, 253] on div at bounding box center [874, 386] width 922 height 425
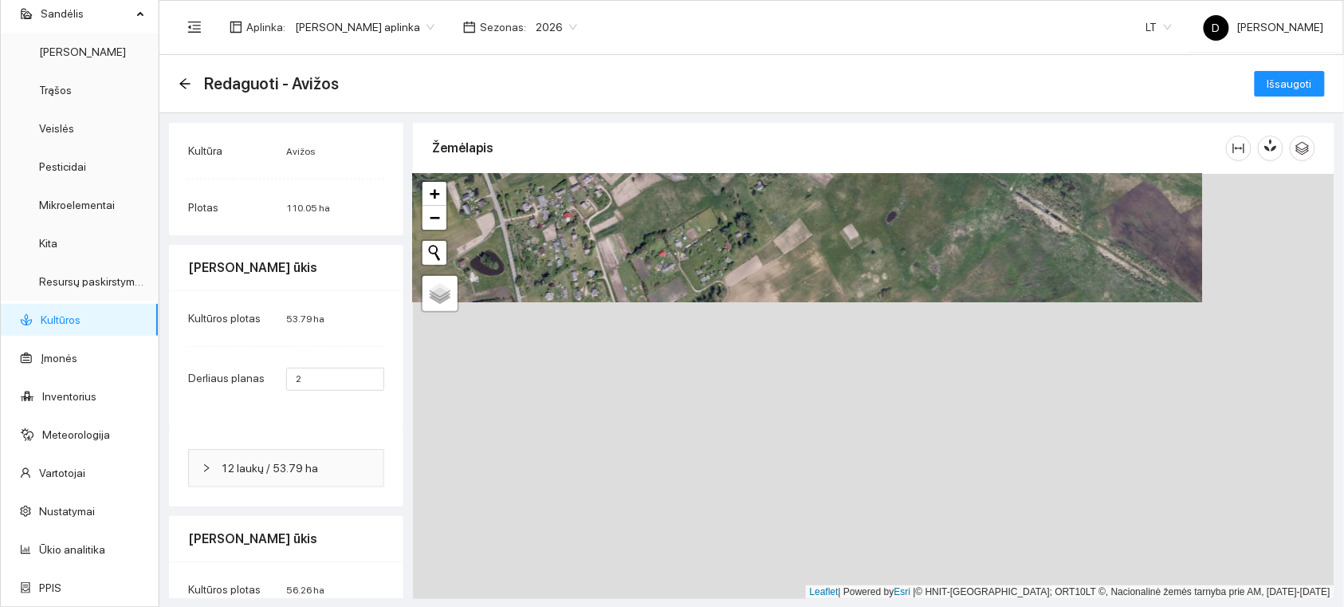
drag, startPoint x: 766, startPoint y: 304, endPoint x: 774, endPoint y: 251, distance: 53.2
click at [766, 217] on div at bounding box center [874, 386] width 922 height 425
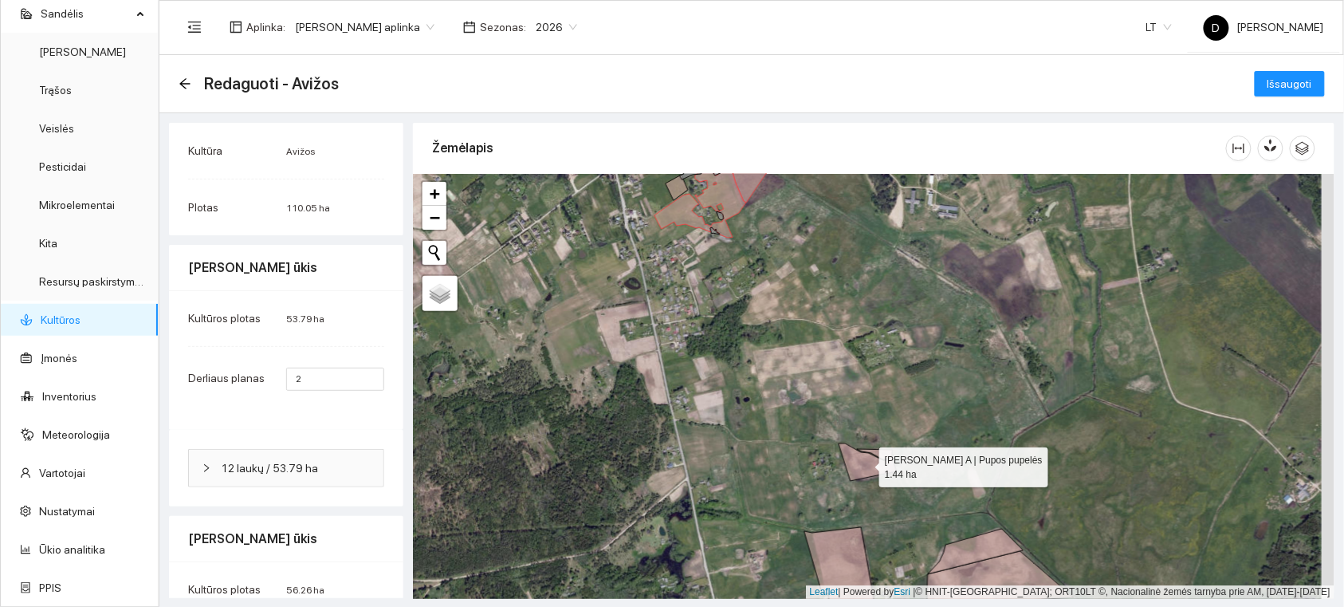
click at [868, 469] on icon at bounding box center [868, 461] width 58 height 37
click at [884, 448] on div at bounding box center [874, 386] width 922 height 425
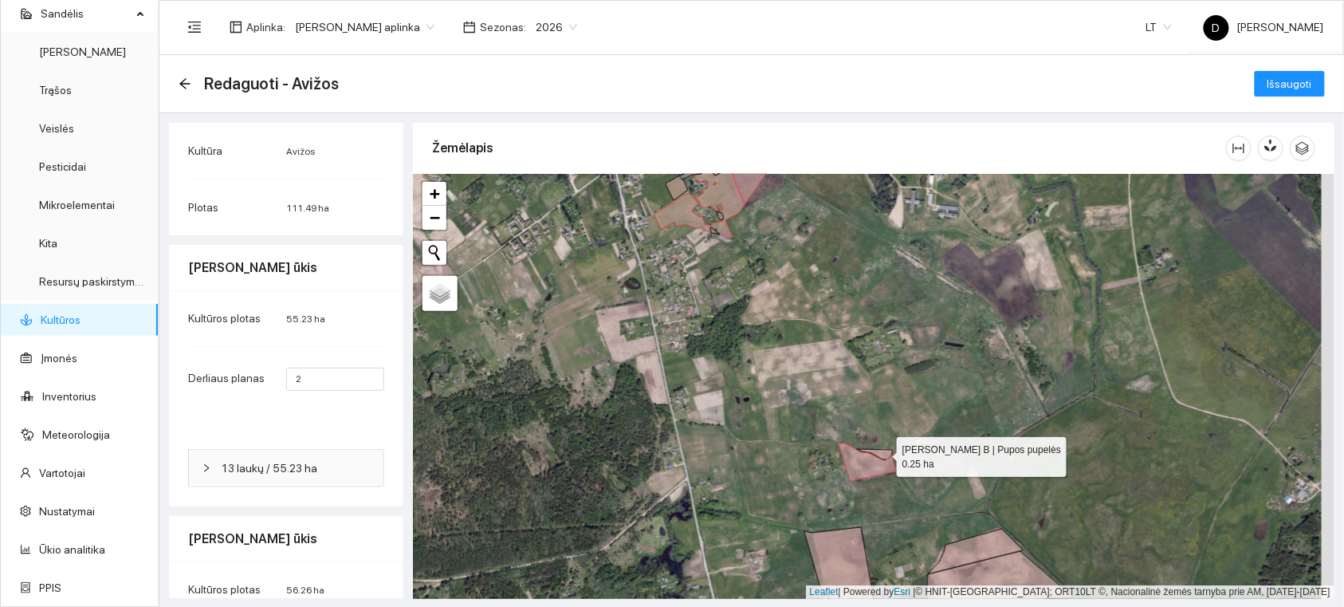
click at [883, 453] on icon at bounding box center [875, 454] width 36 height 10
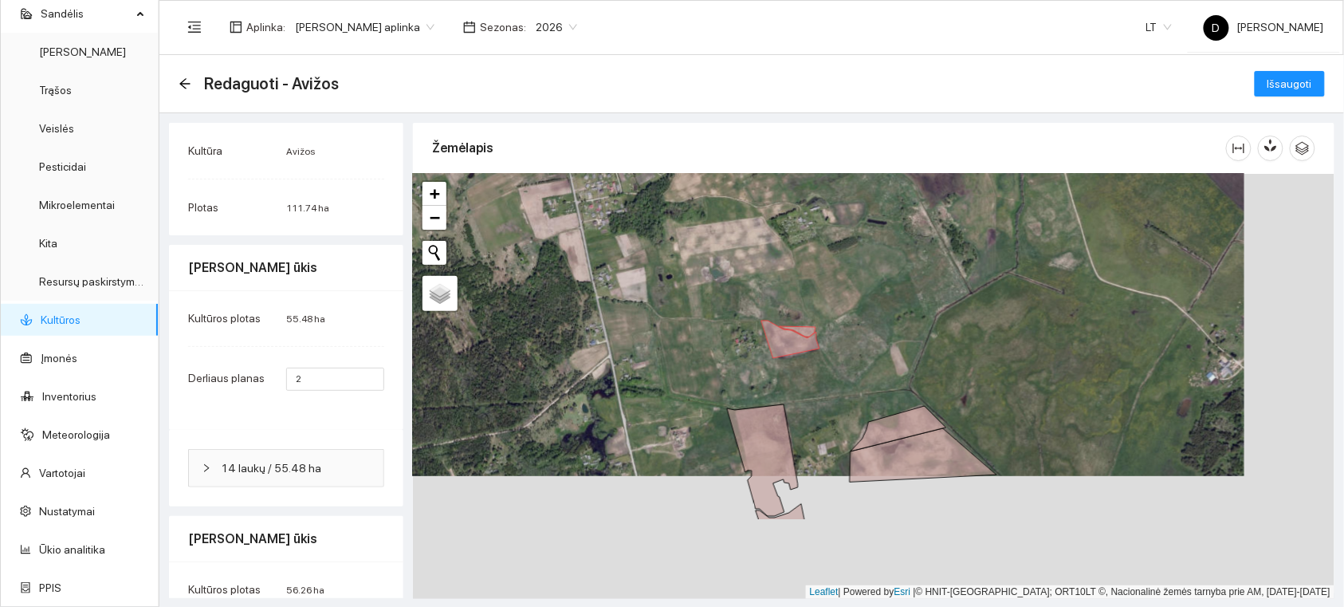
drag, startPoint x: 896, startPoint y: 485, endPoint x: 829, endPoint y: 293, distance: 203.3
click at [829, 293] on div at bounding box center [874, 386] width 922 height 425
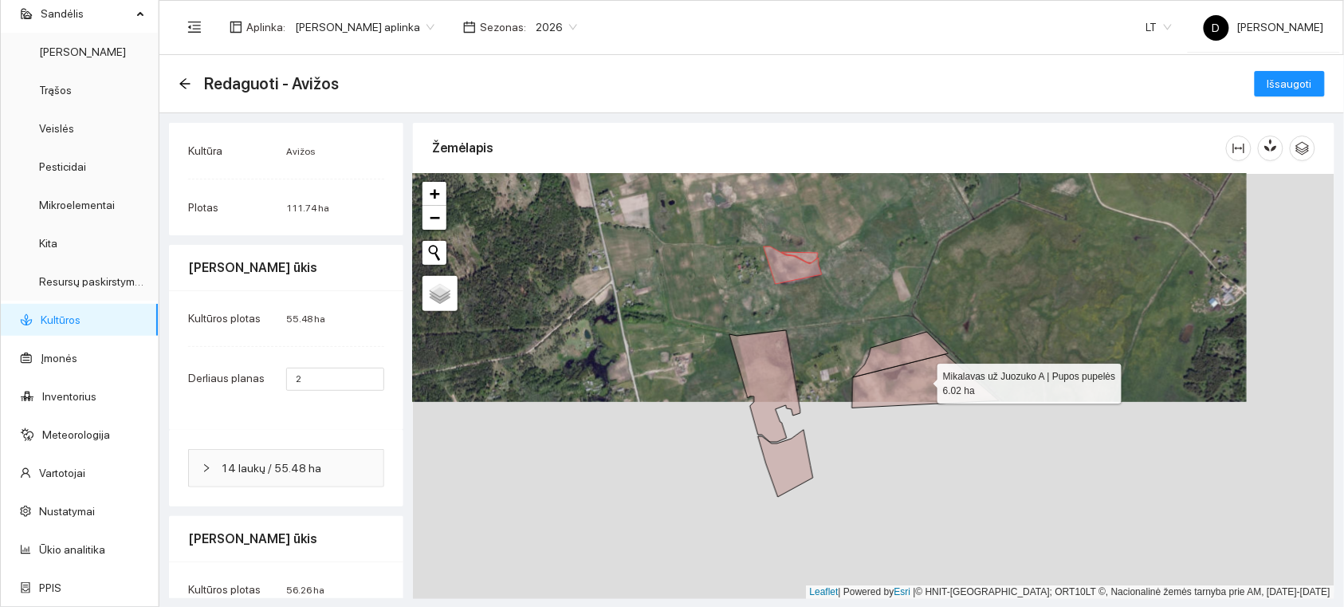
click at [918, 372] on icon at bounding box center [925, 380] width 147 height 53
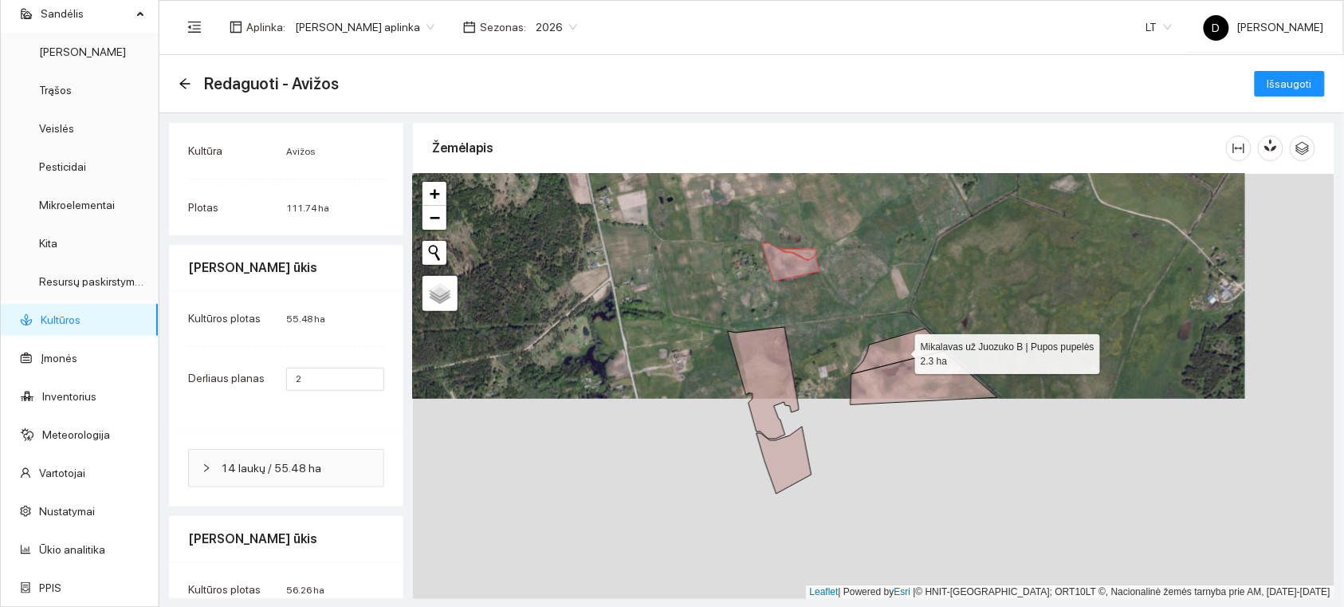
click at [905, 343] on icon at bounding box center [900, 351] width 96 height 45
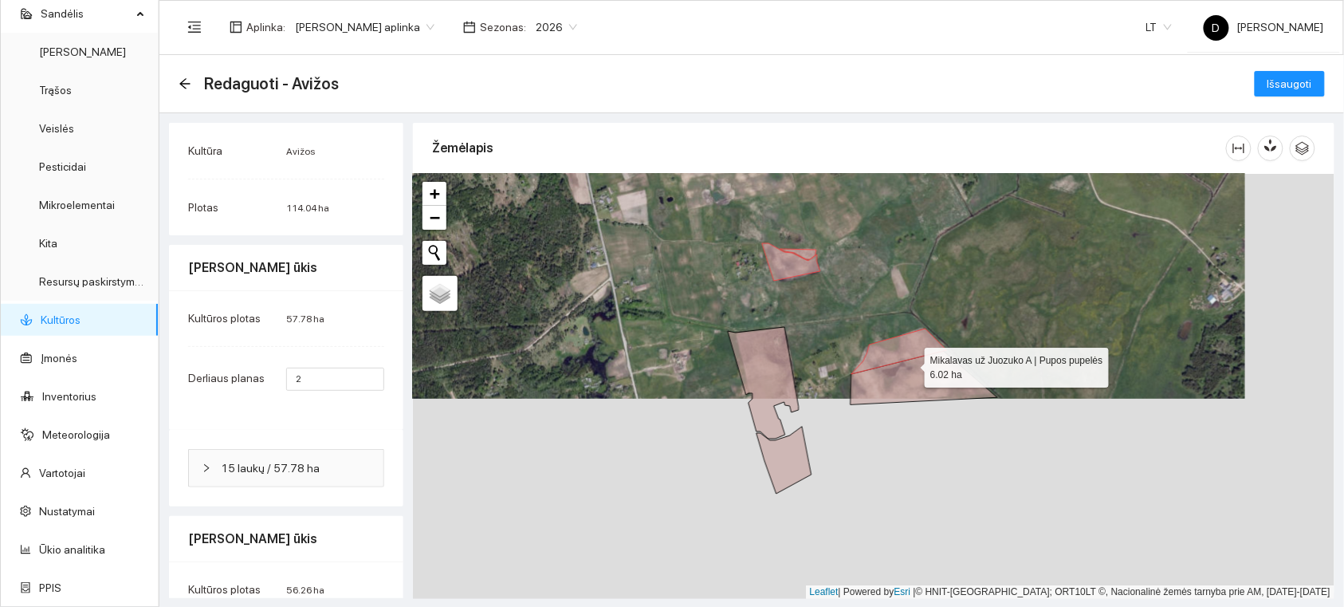
click at [913, 368] on icon at bounding box center [924, 377] width 147 height 53
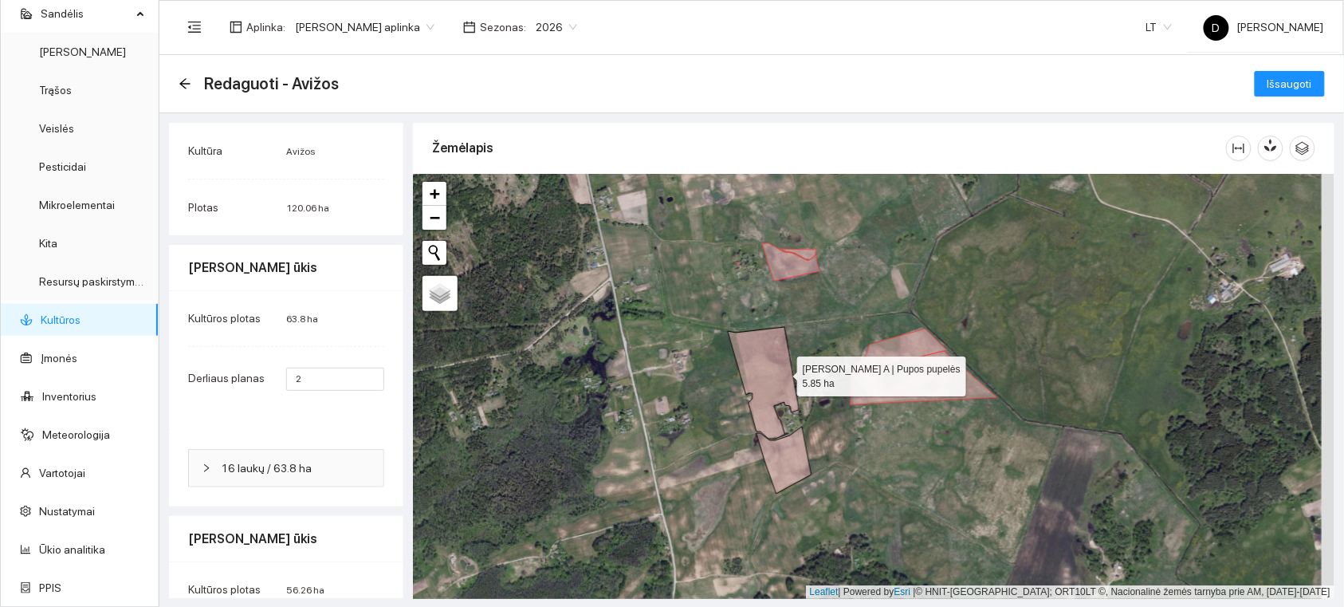
click at [783, 372] on icon at bounding box center [763, 383] width 71 height 112
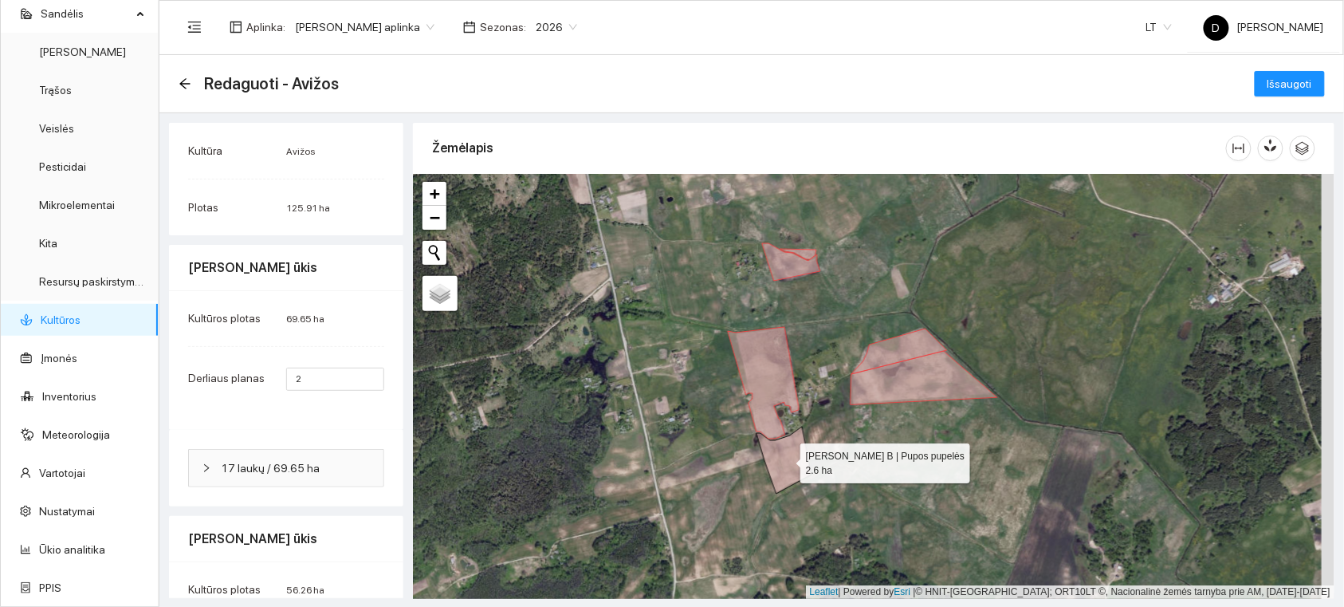
click at [790, 450] on icon at bounding box center [784, 460] width 55 height 67
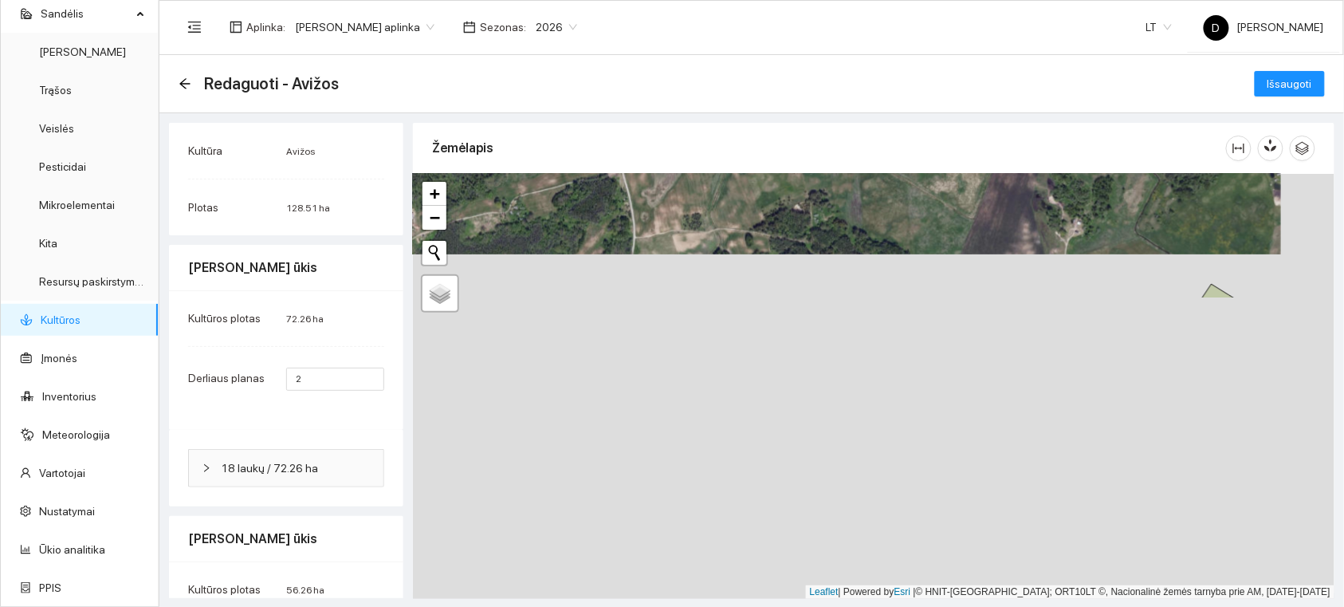
drag, startPoint x: 695, startPoint y: 472, endPoint x: 658, endPoint y: 147, distance: 327.5
click at [654, 123] on div "Žemėlapis" at bounding box center [874, 358] width 922 height 471
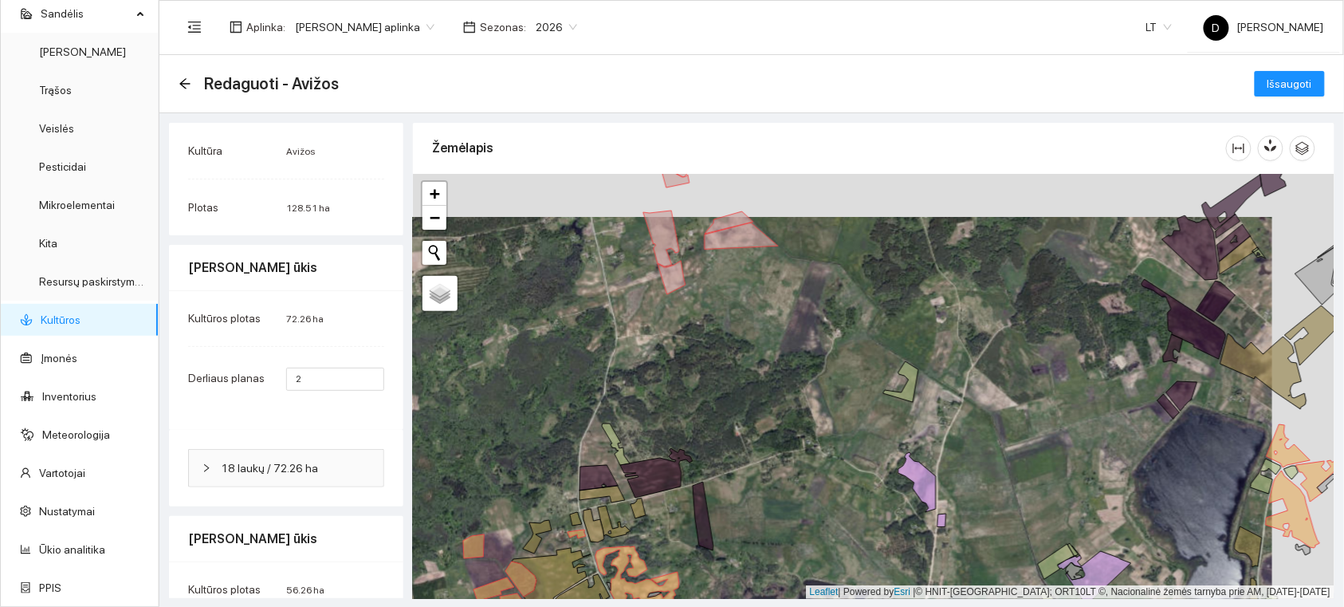
drag, startPoint x: 888, startPoint y: 368, endPoint x: 744, endPoint y: 499, distance: 194.7
click at [744, 499] on div at bounding box center [874, 386] width 922 height 425
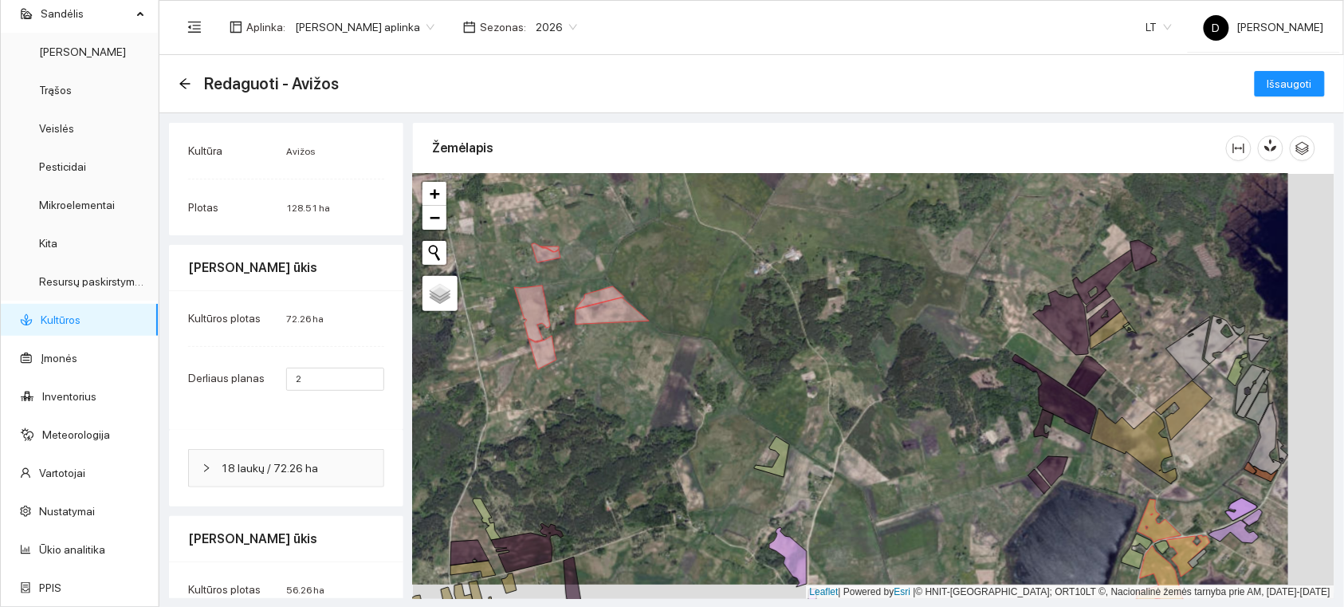
drag, startPoint x: 1011, startPoint y: 369, endPoint x: 978, endPoint y: 355, distance: 36.4
click at [978, 355] on div at bounding box center [874, 386] width 922 height 425
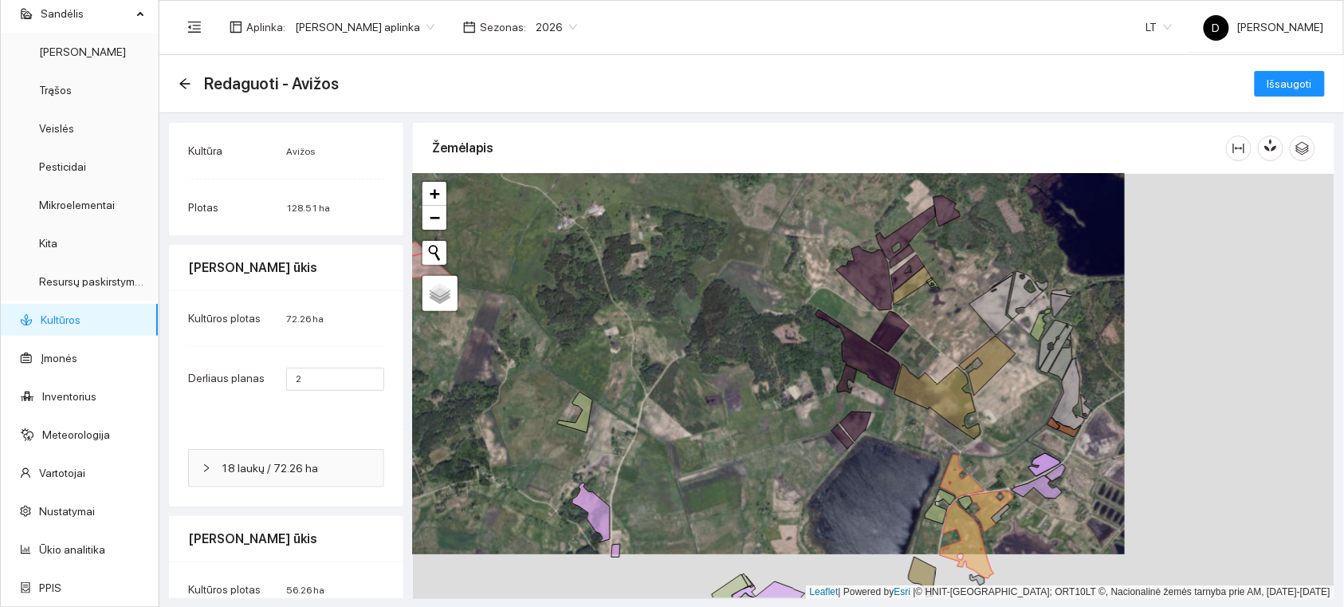
drag, startPoint x: 1059, startPoint y: 368, endPoint x: 860, endPoint y: 328, distance: 203.5
click at [860, 328] on div at bounding box center [874, 386] width 922 height 425
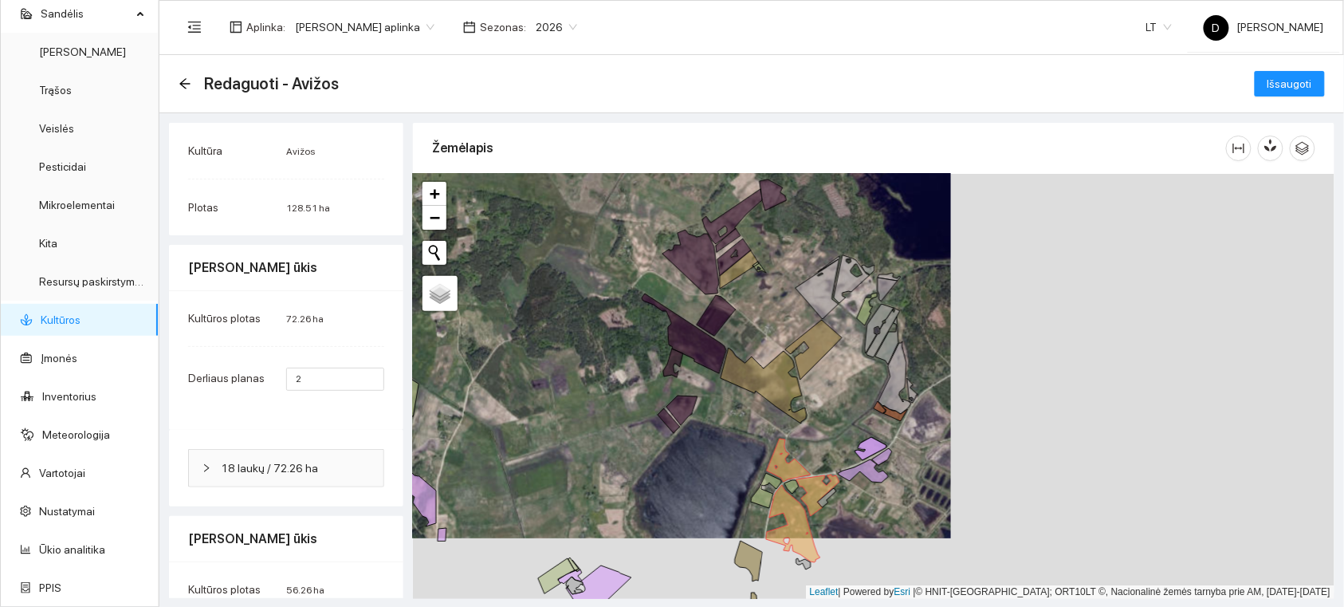
drag, startPoint x: 919, startPoint y: 330, endPoint x: 750, endPoint y: 311, distance: 170.1
click at [750, 311] on div at bounding box center [874, 386] width 922 height 425
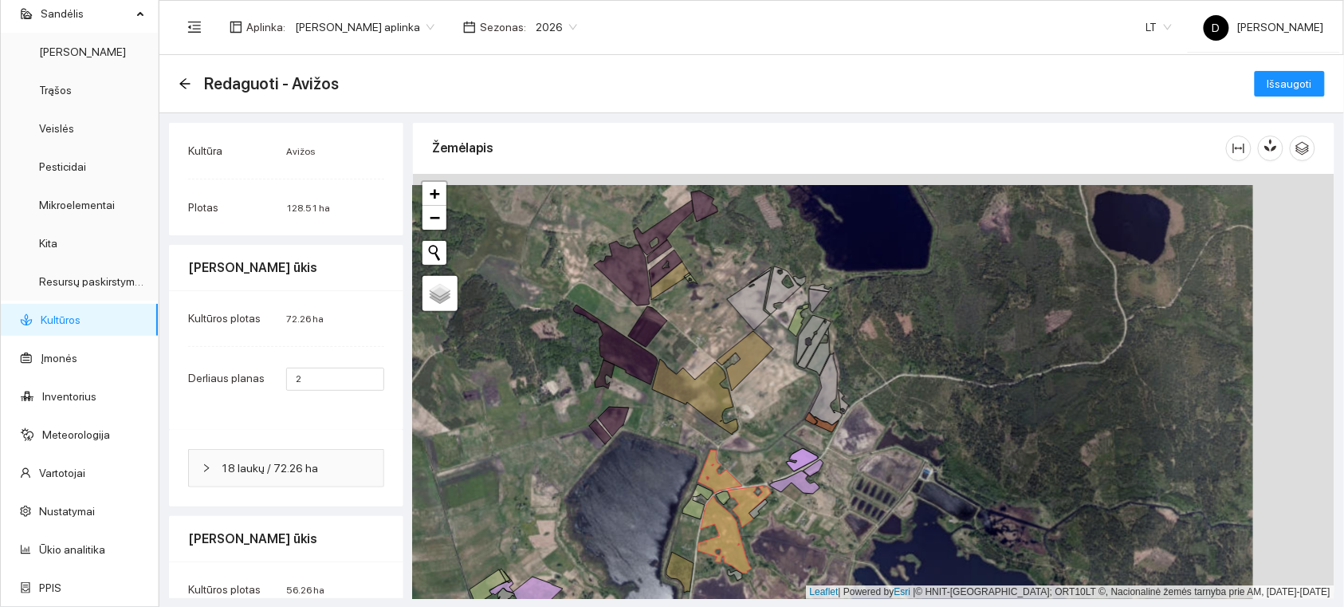
drag, startPoint x: 787, startPoint y: 332, endPoint x: 738, endPoint y: 337, distance: 48.9
click at [738, 337] on div at bounding box center [874, 386] width 922 height 425
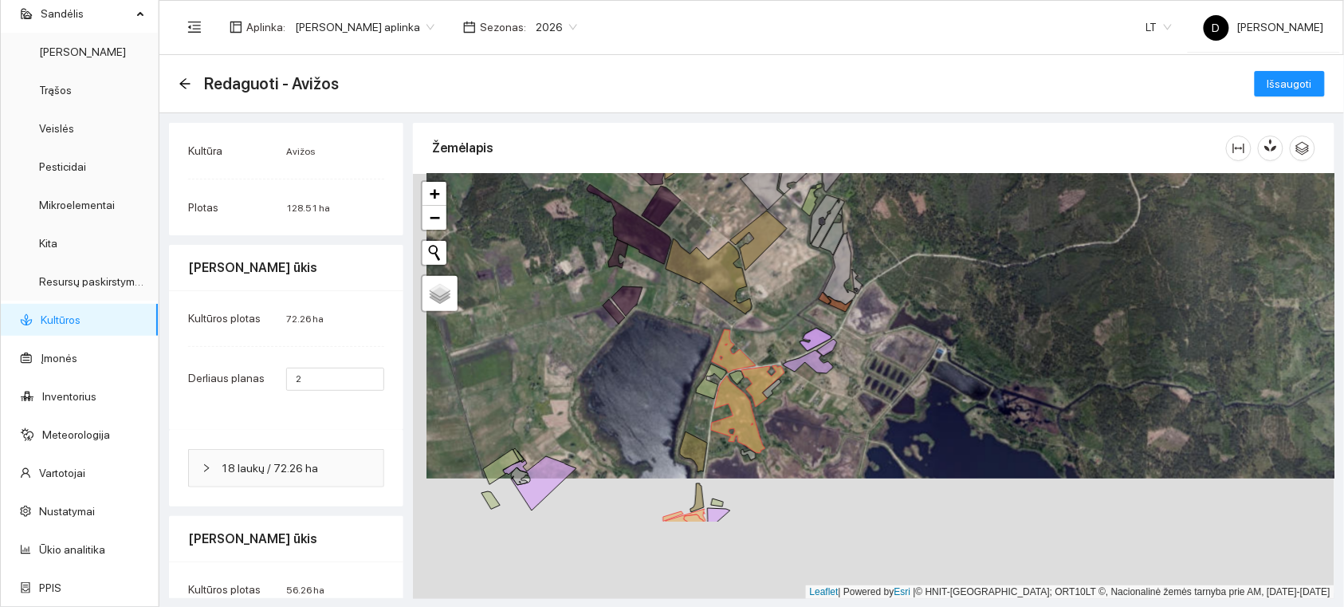
drag, startPoint x: 753, startPoint y: 380, endPoint x: 768, endPoint y: 285, distance: 96.1
click at [768, 285] on div at bounding box center [874, 386] width 922 height 425
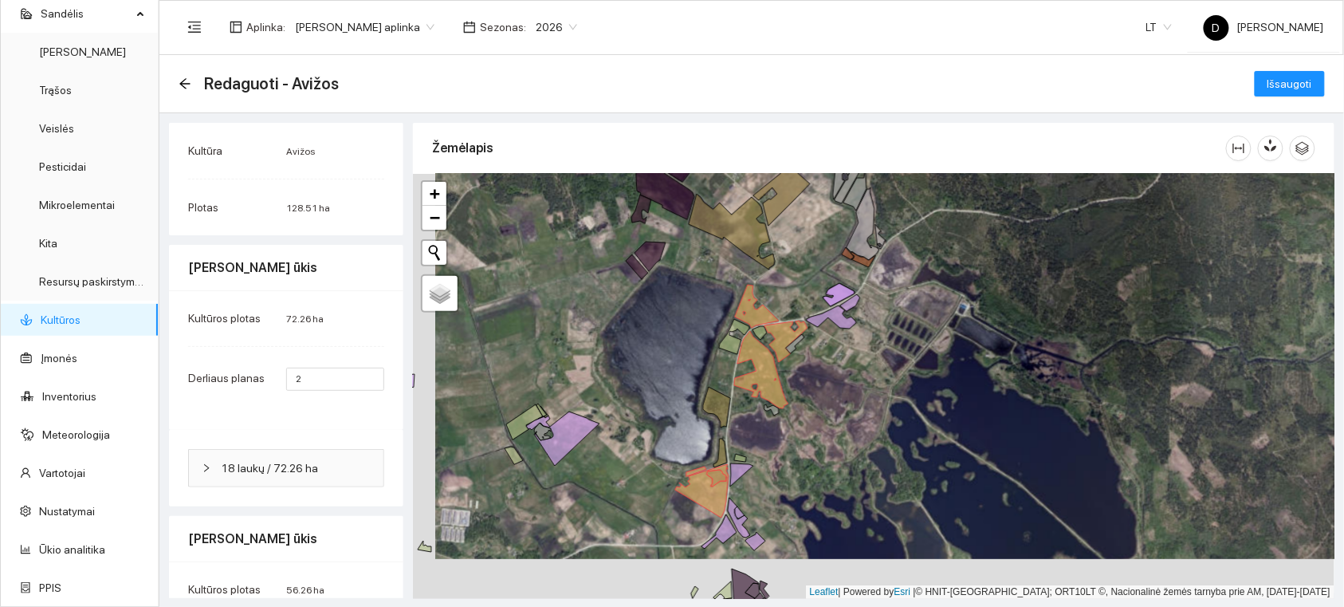
drag, startPoint x: 775, startPoint y: 338, endPoint x: 797, endPoint y: 296, distance: 47.8
click at [798, 297] on div at bounding box center [874, 386] width 922 height 425
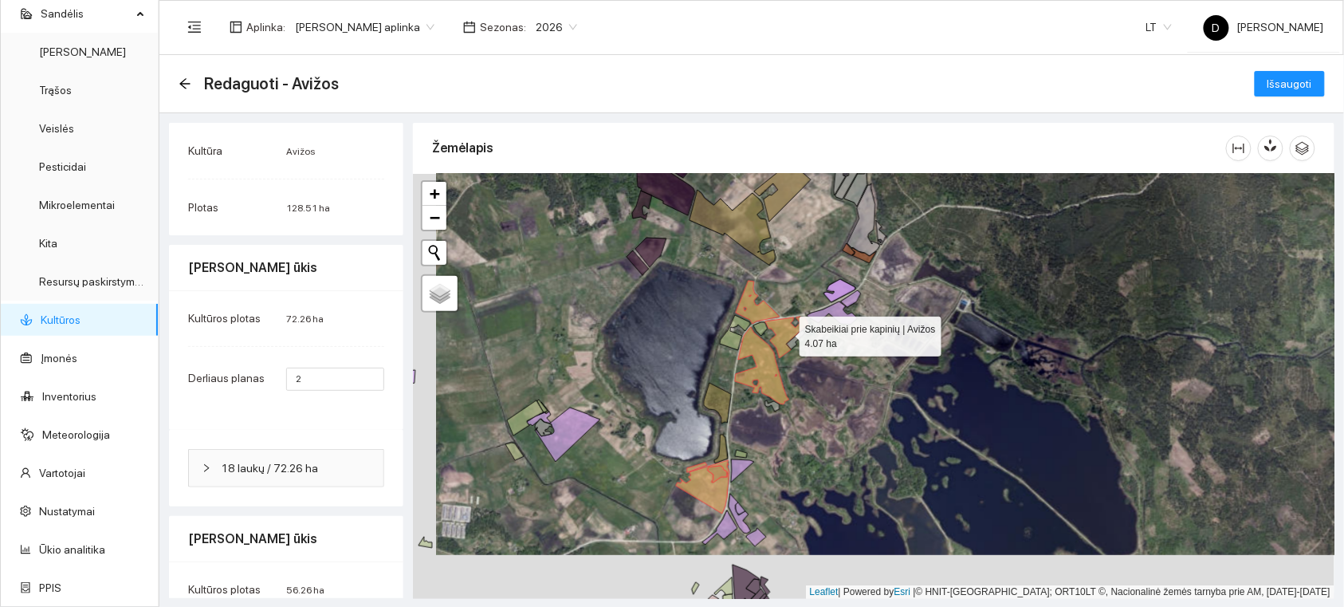
click at [783, 333] on icon at bounding box center [787, 337] width 43 height 41
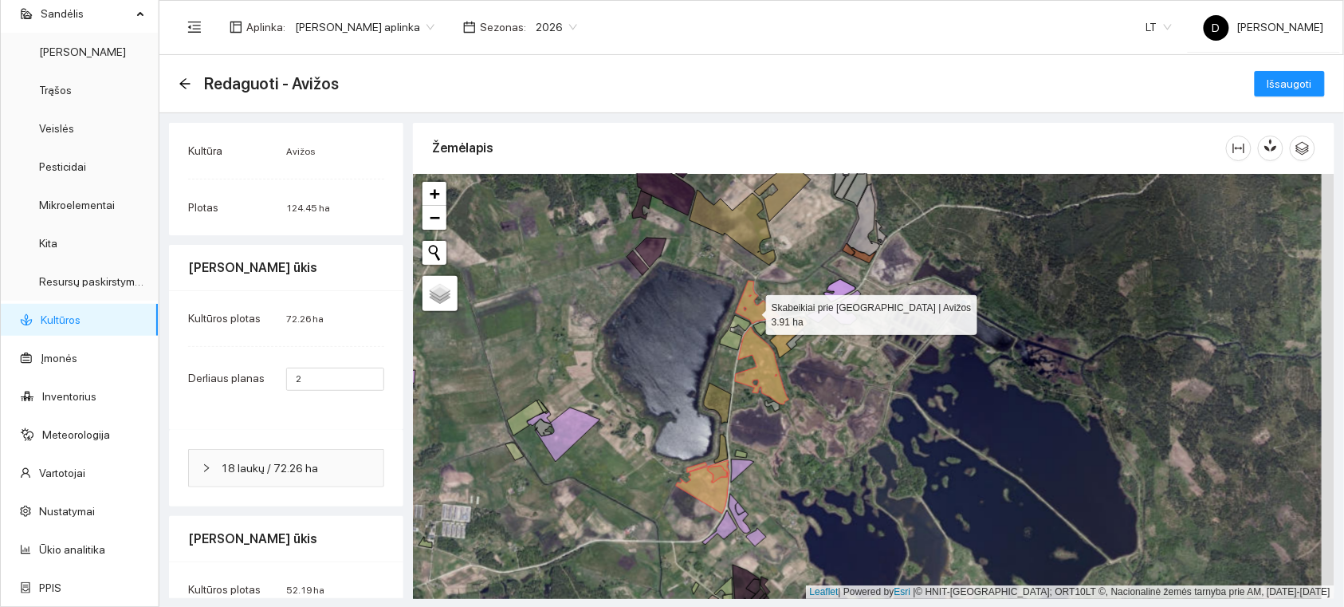
click at [752, 311] on icon at bounding box center [758, 302] width 44 height 43
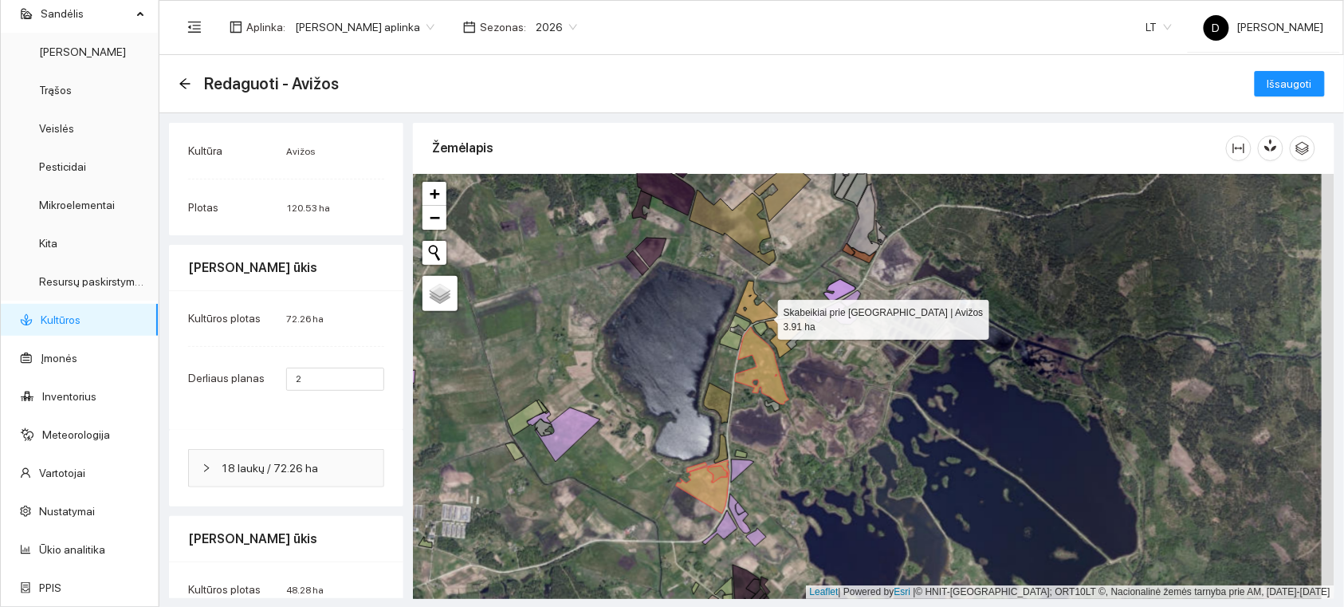
click at [763, 313] on icon at bounding box center [758, 302] width 44 height 43
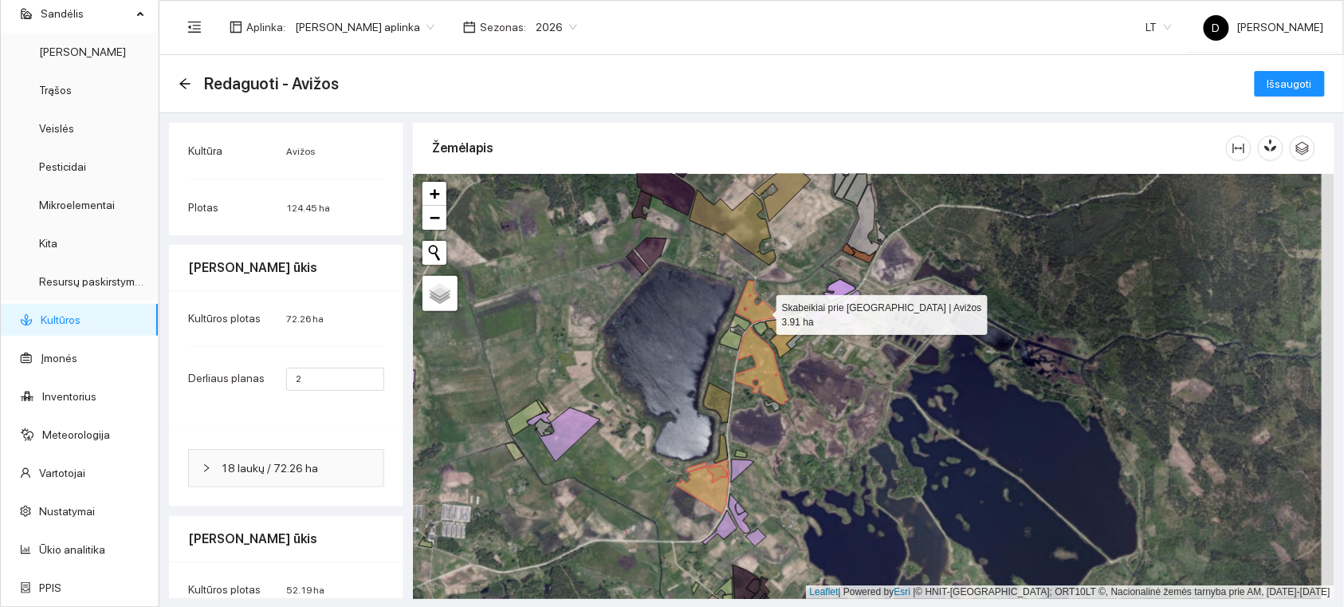
click at [762, 311] on icon at bounding box center [758, 302] width 44 height 43
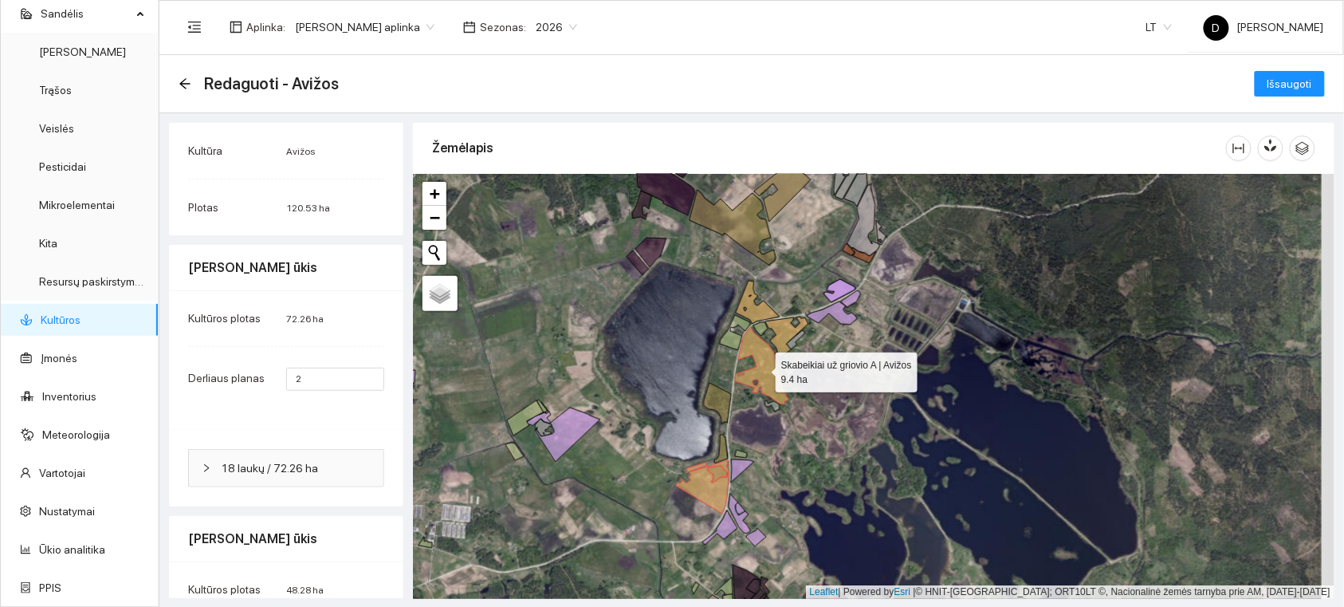
click at [762, 345] on icon at bounding box center [762, 365] width 54 height 77
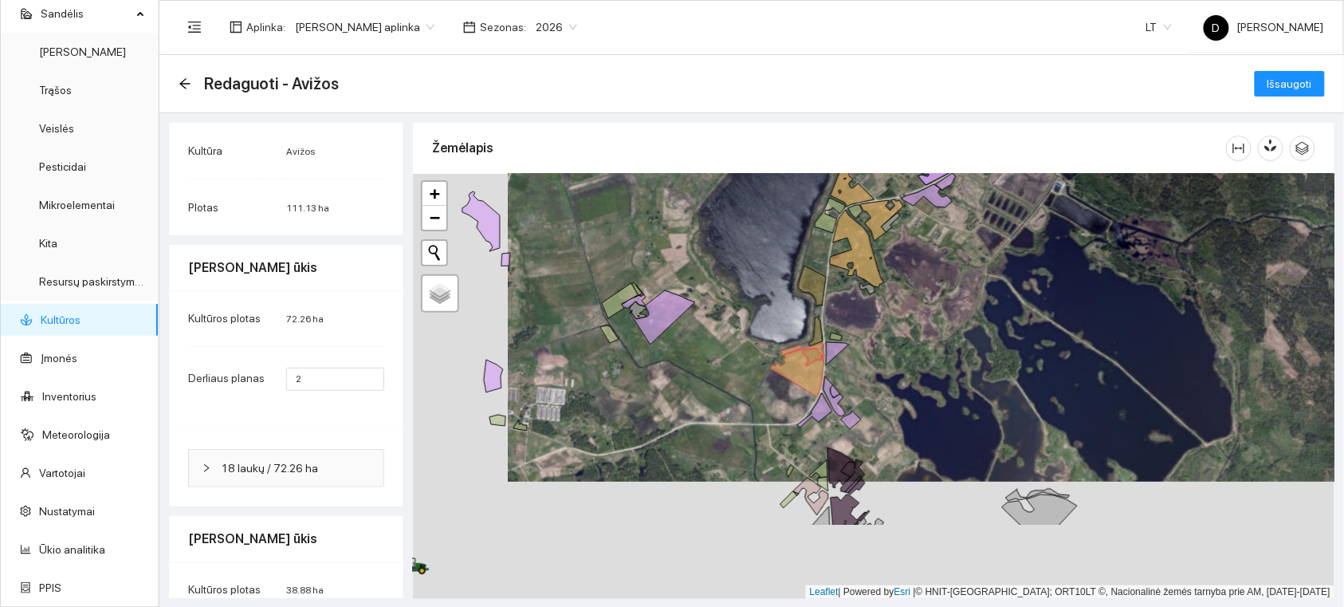
drag, startPoint x: 782, startPoint y: 434, endPoint x: 880, endPoint y: 311, distance: 156.7
click at [880, 311] on div at bounding box center [874, 386] width 922 height 425
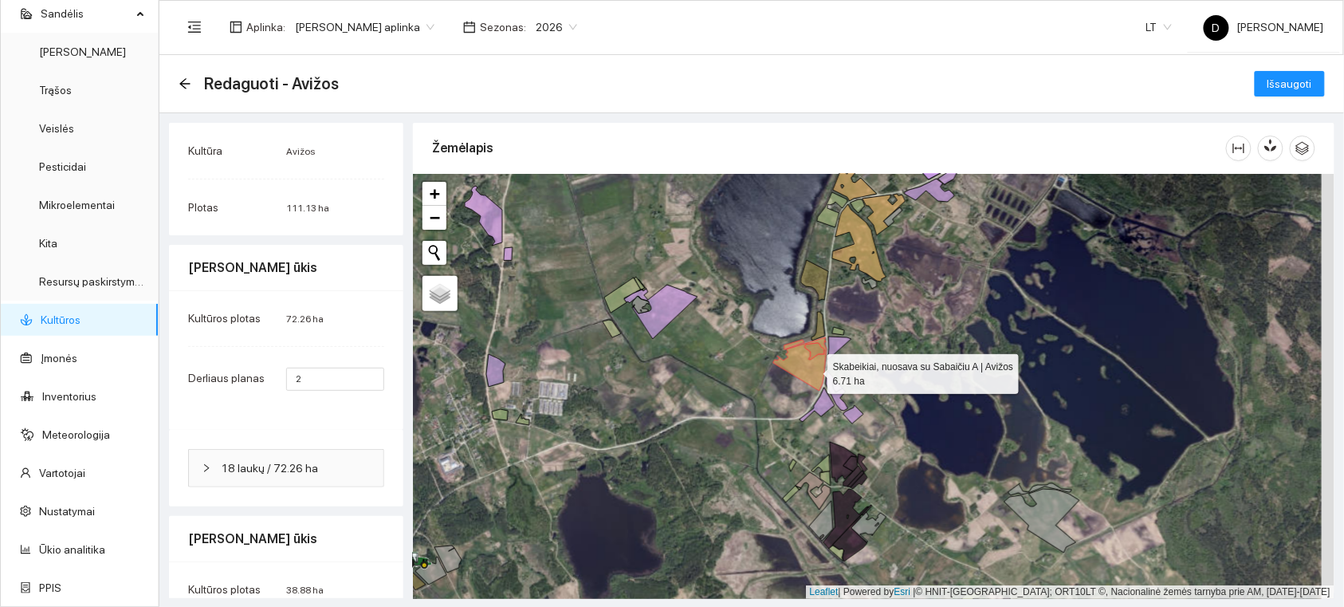
click at [813, 370] on icon at bounding box center [800, 363] width 53 height 53
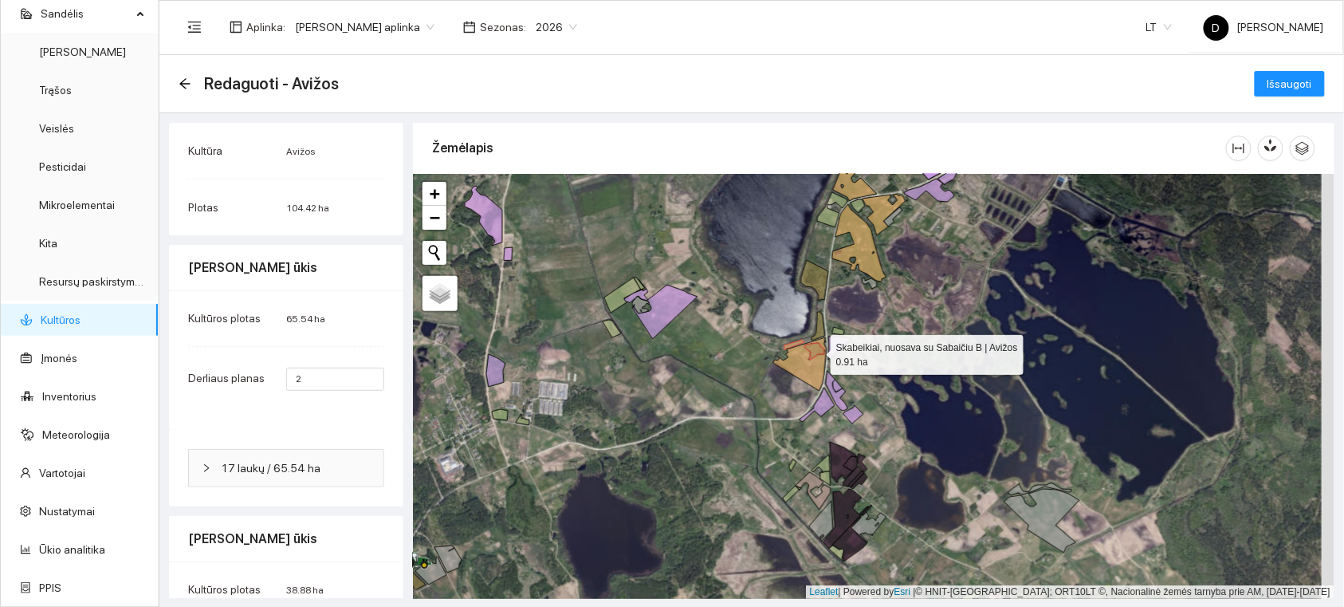
click at [817, 351] on icon at bounding box center [814, 351] width 19 height 17
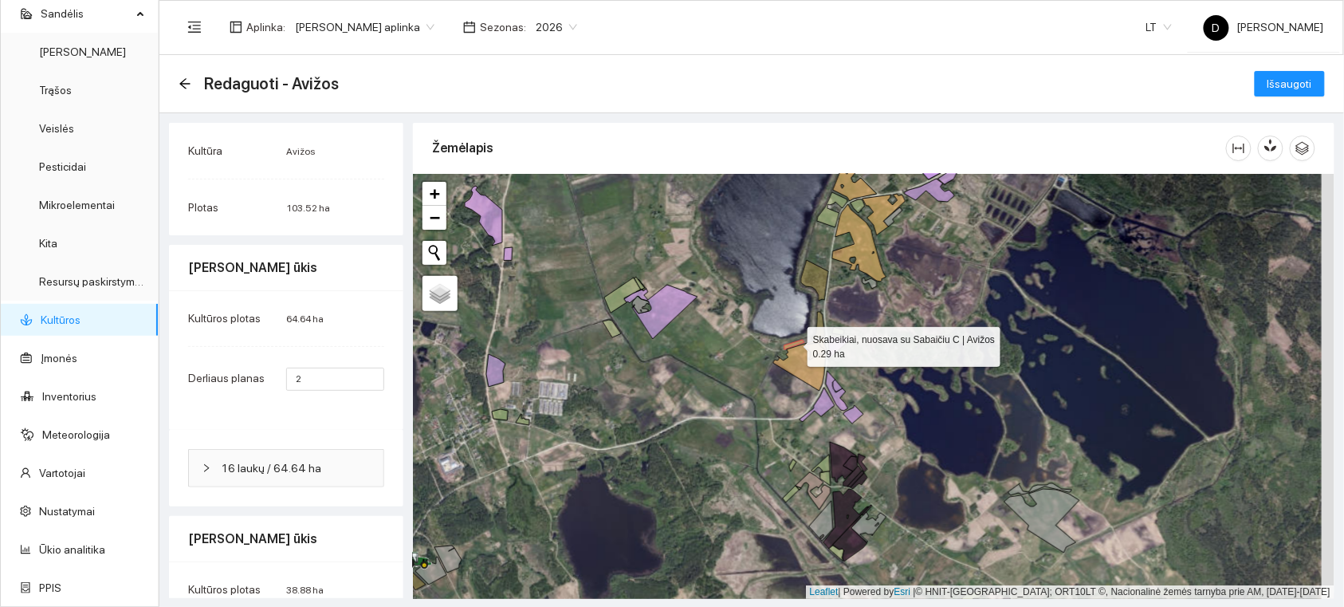
click at [793, 343] on icon at bounding box center [795, 345] width 20 height 10
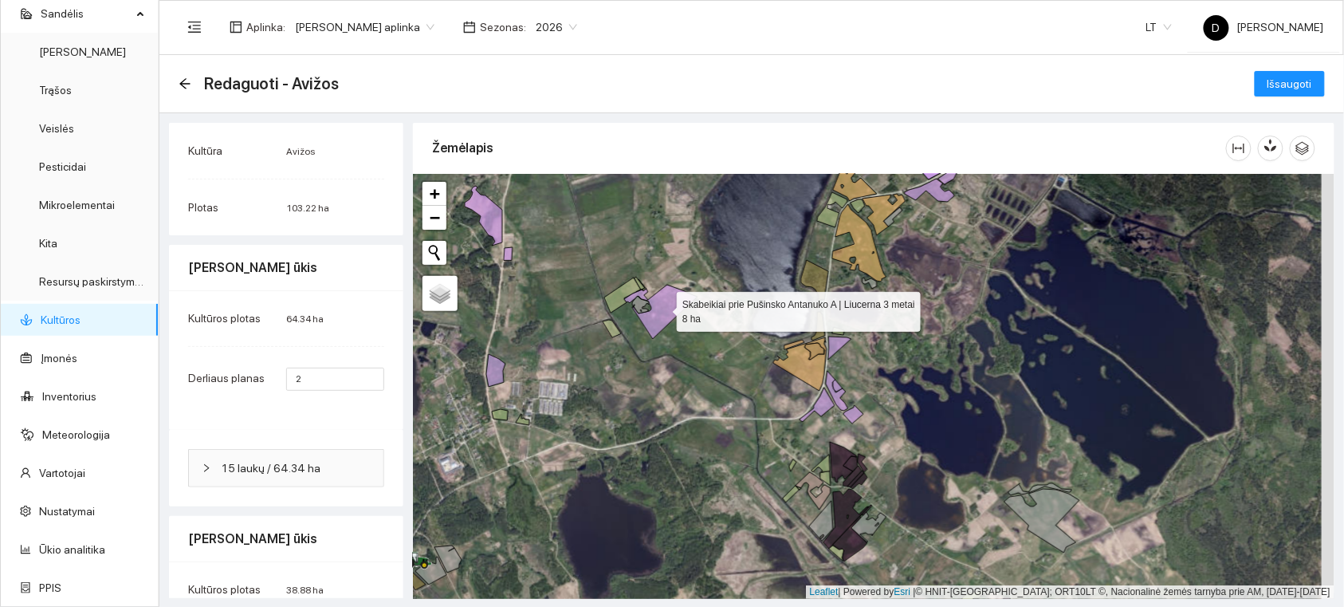
drag, startPoint x: 665, startPoint y: 320, endPoint x: 659, endPoint y: 314, distance: 8.5
click at [664, 320] on icon at bounding box center [660, 312] width 73 height 54
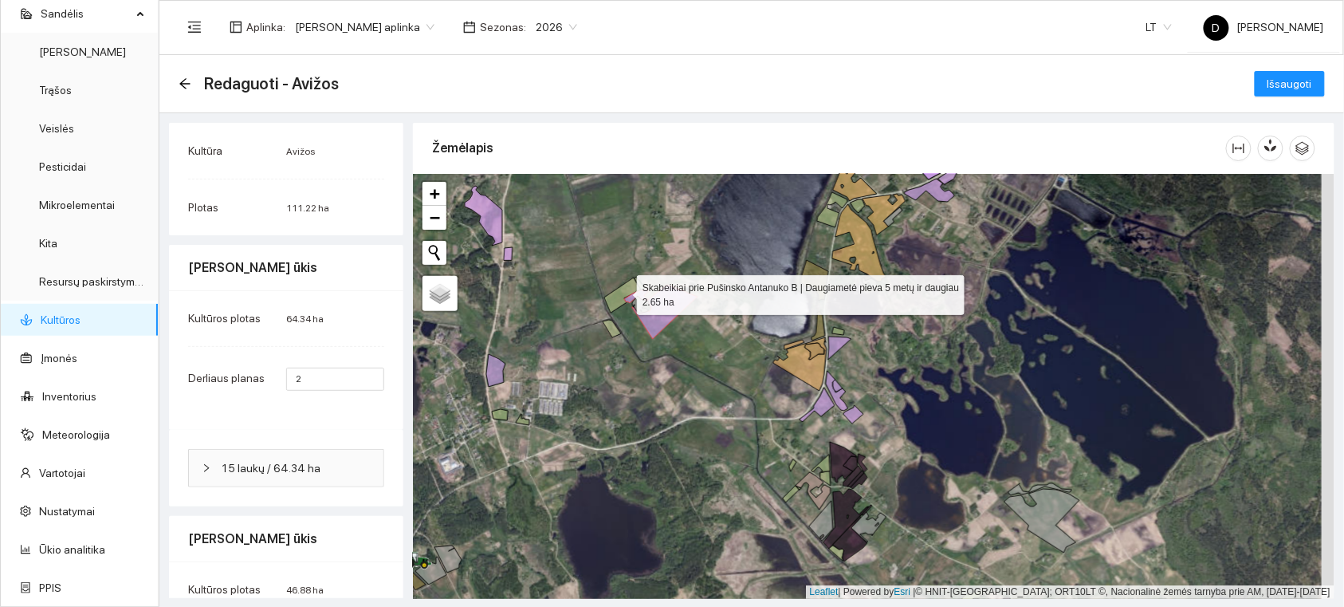
click at [623, 291] on icon at bounding box center [622, 295] width 37 height 35
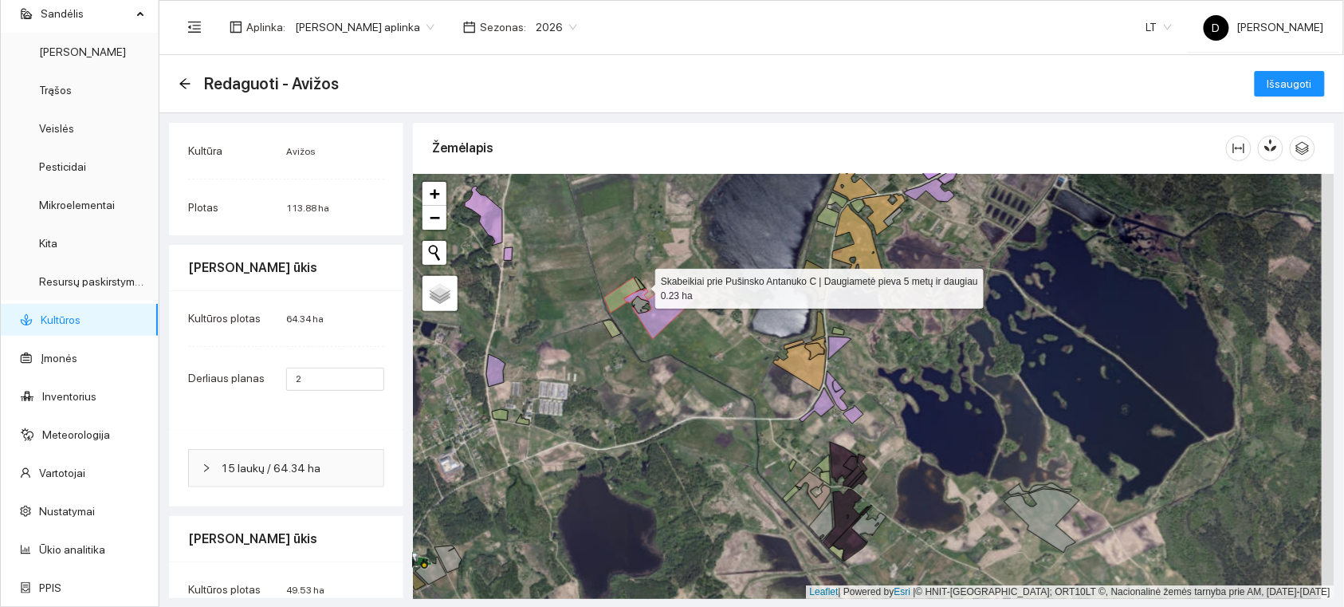
click at [641, 285] on icon at bounding box center [640, 283] width 10 height 13
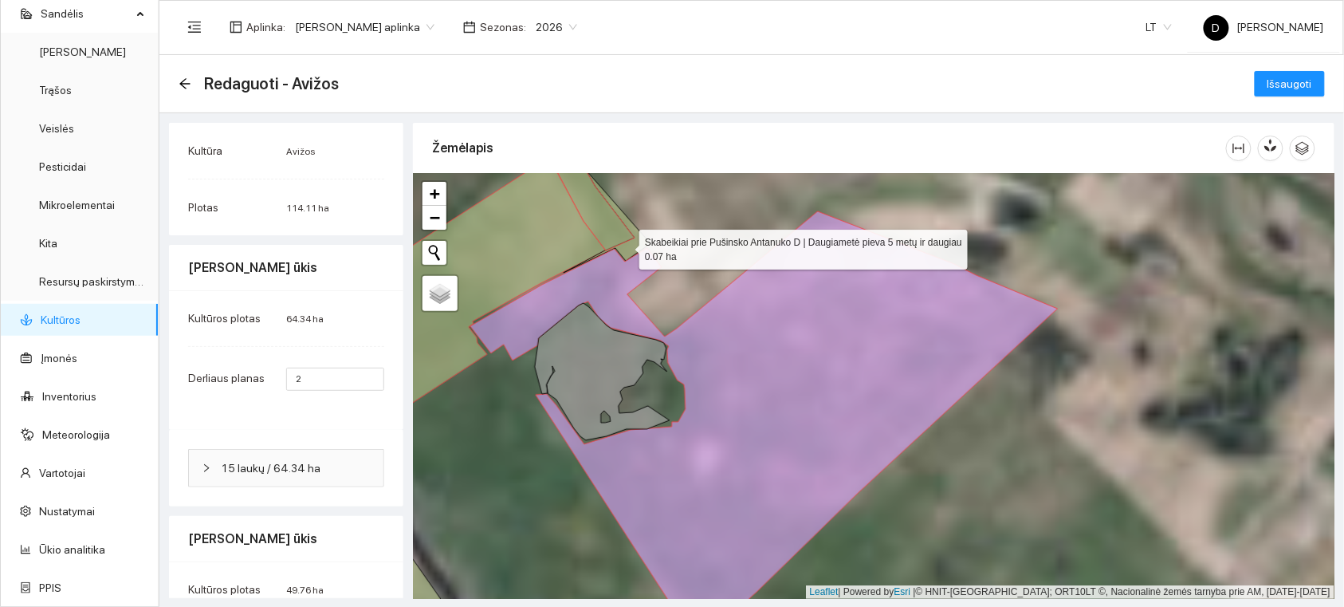
click at [625, 246] on icon at bounding box center [607, 221] width 87 height 103
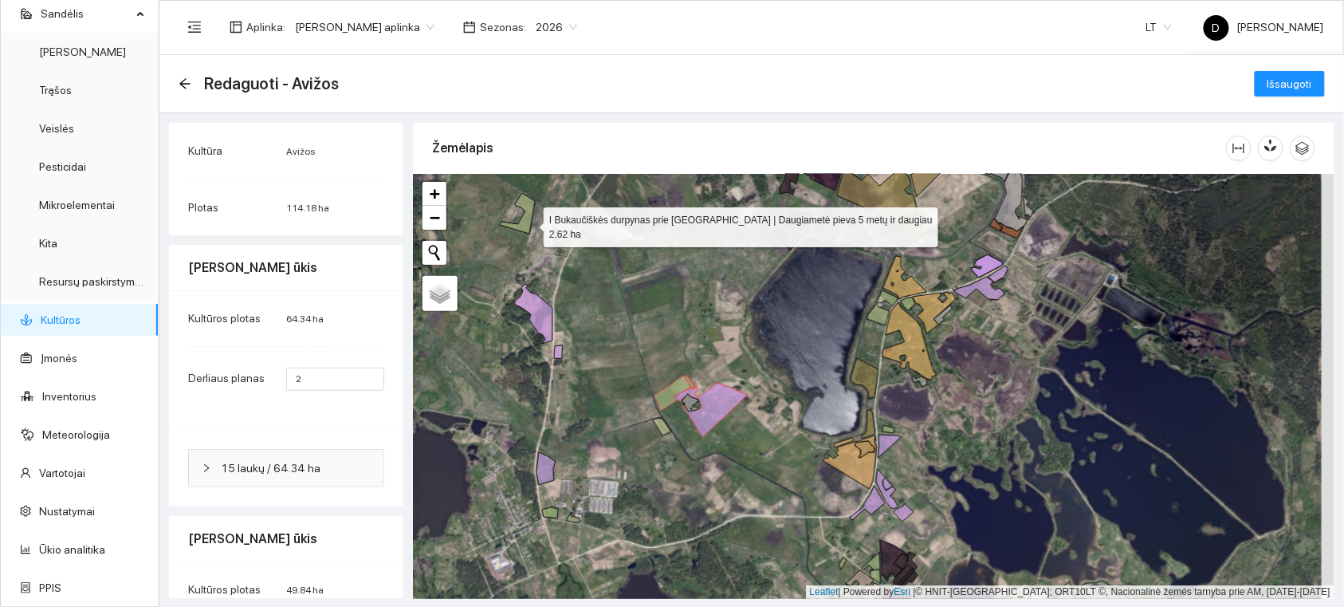
click at [529, 223] on icon at bounding box center [517, 213] width 35 height 41
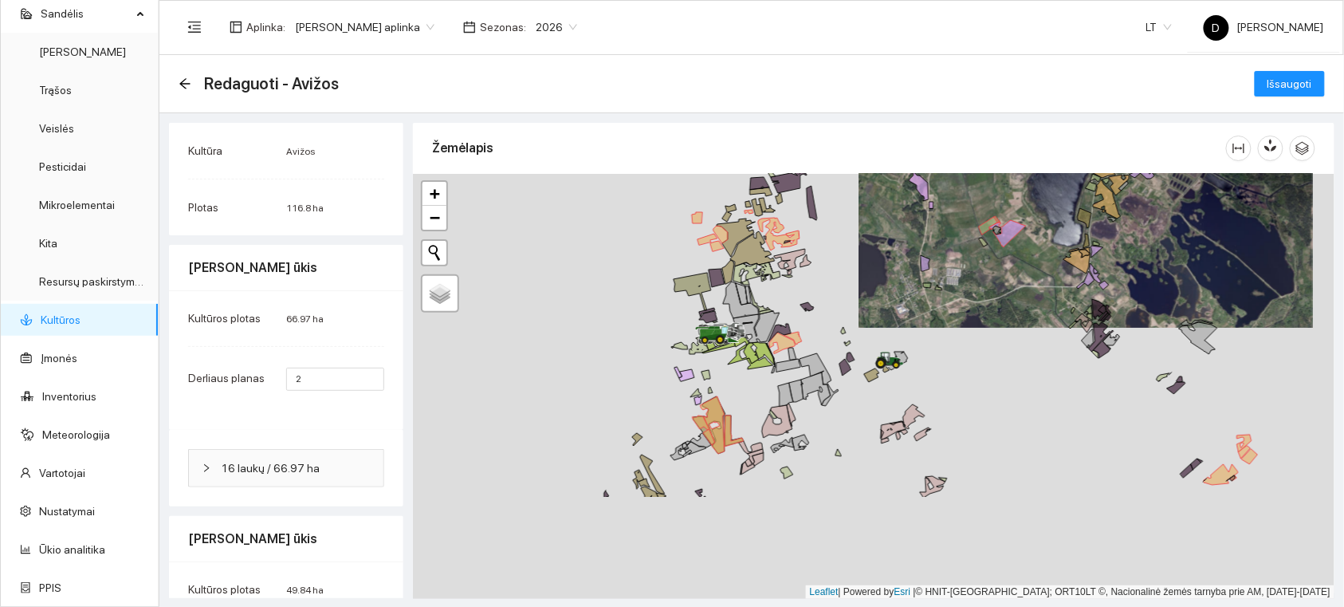
drag, startPoint x: 738, startPoint y: 423, endPoint x: 935, endPoint y: 263, distance: 254.1
click at [935, 263] on div at bounding box center [874, 386] width 922 height 425
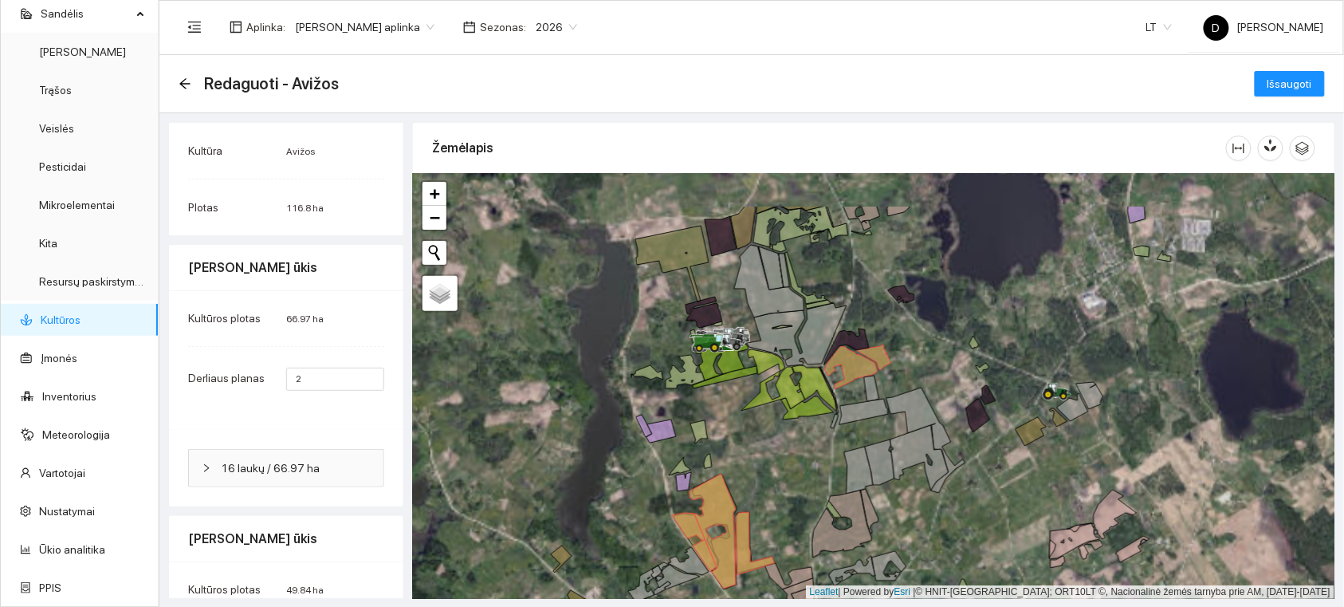
drag, startPoint x: 781, startPoint y: 372, endPoint x: 789, endPoint y: 456, distance: 84.9
click at [789, 456] on div at bounding box center [874, 386] width 922 height 425
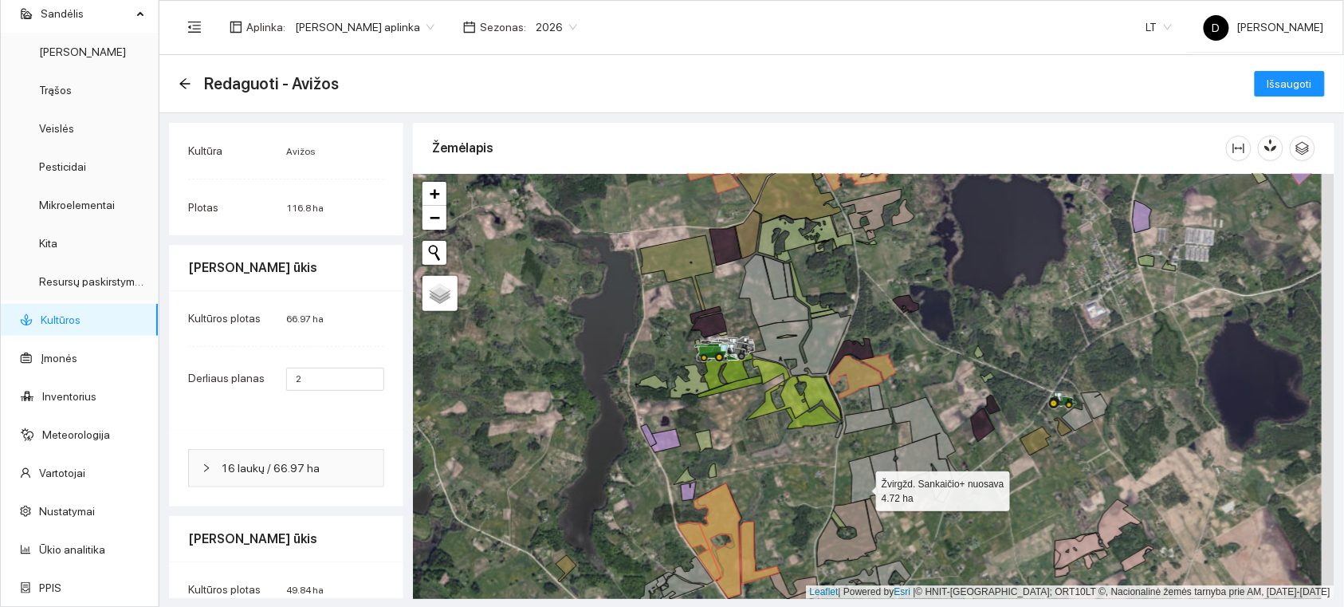
click at [862, 487] on icon at bounding box center [863, 479] width 29 height 47
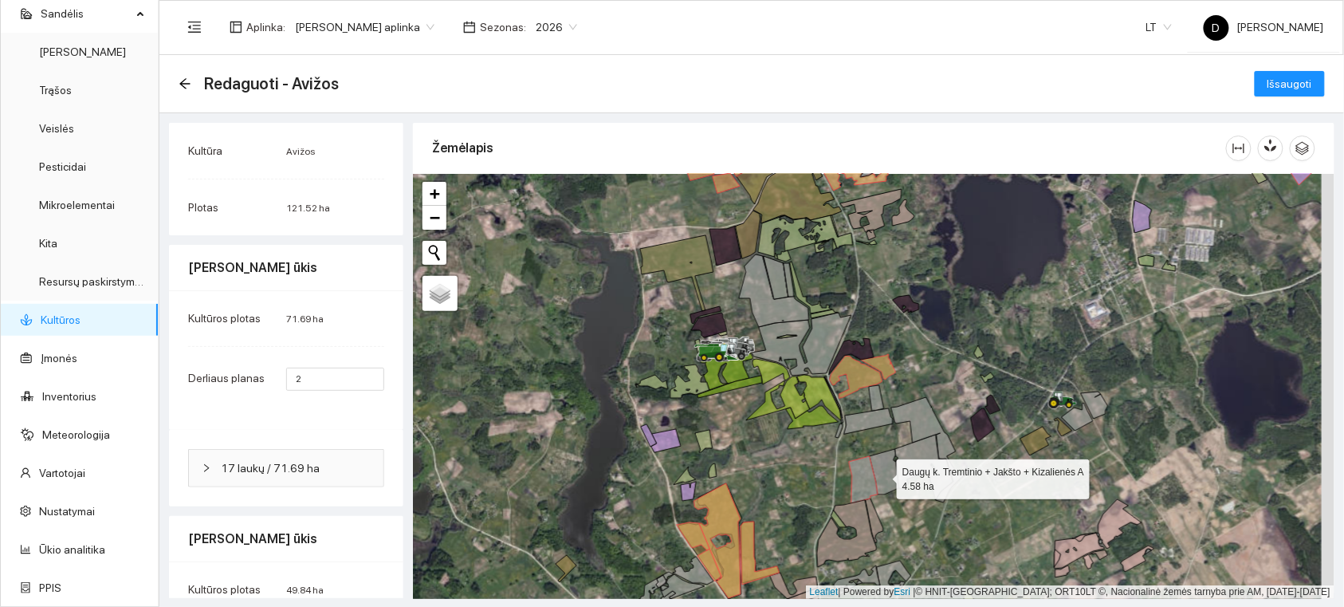
click at [888, 473] on icon at bounding box center [885, 471] width 30 height 45
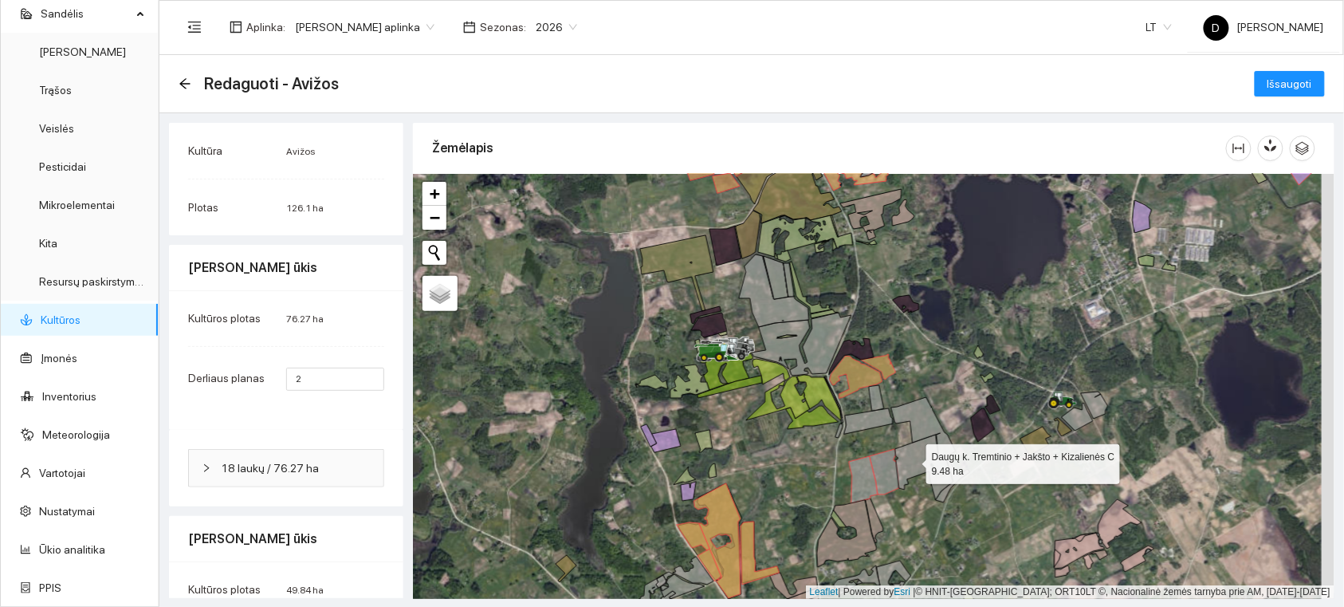
click at [912, 460] on icon at bounding box center [925, 467] width 58 height 65
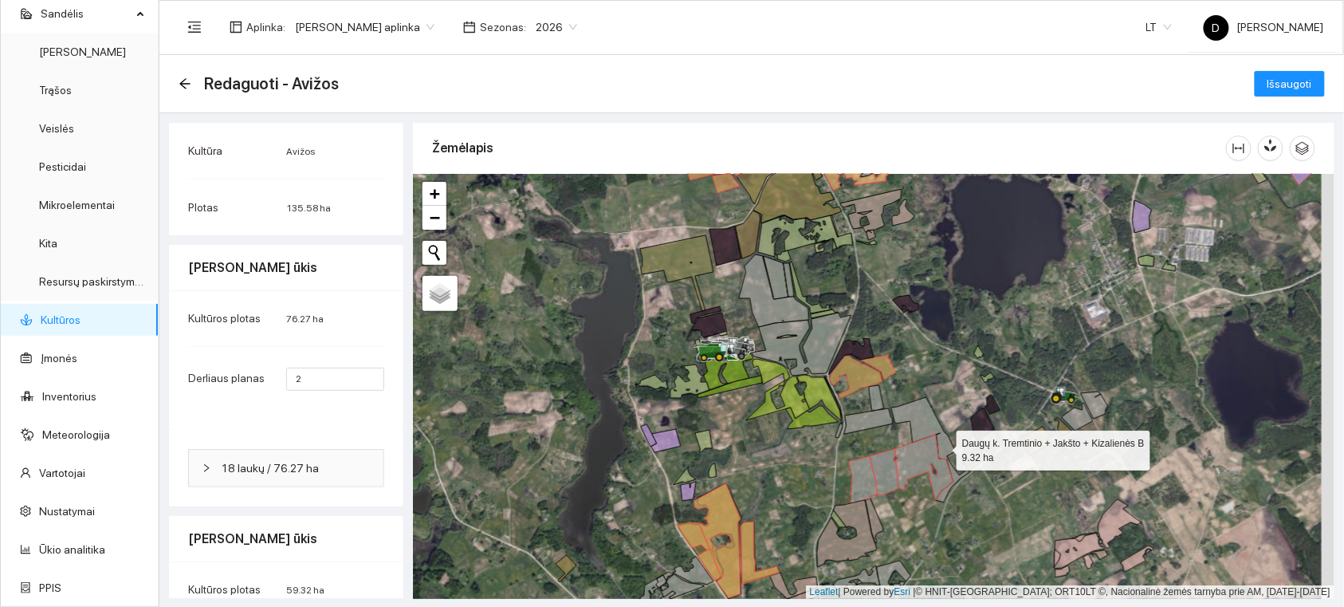
click at [943, 447] on icon at bounding box center [931, 449] width 79 height 105
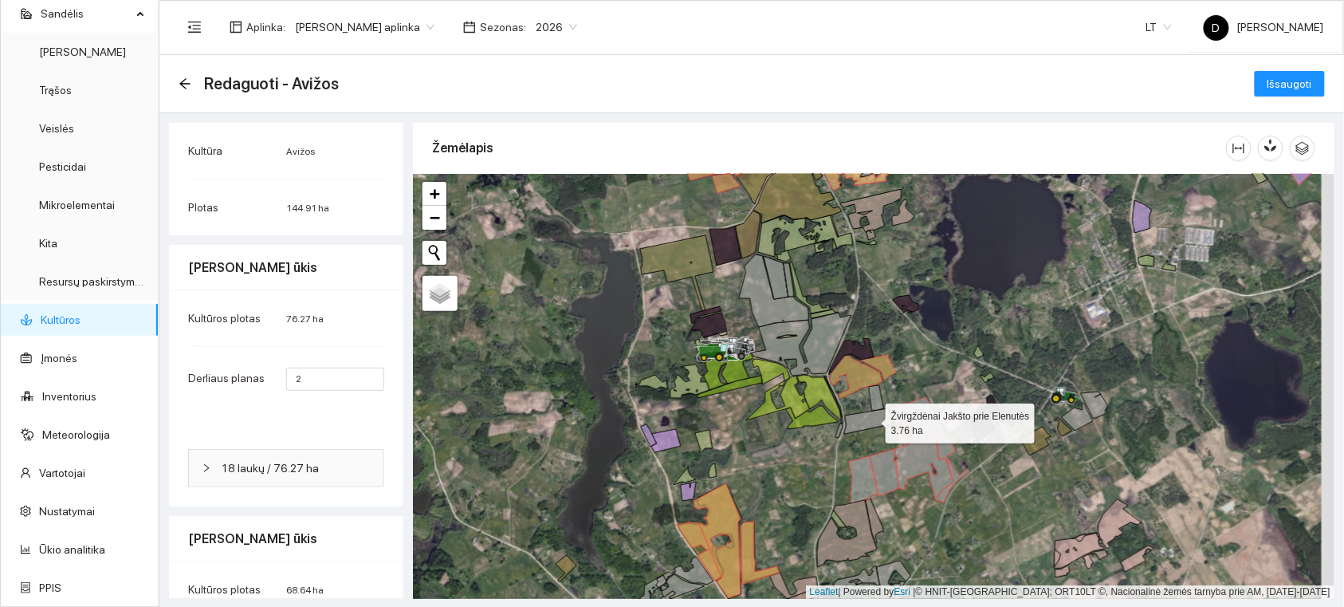
click at [872, 419] on icon at bounding box center [868, 421] width 49 height 26
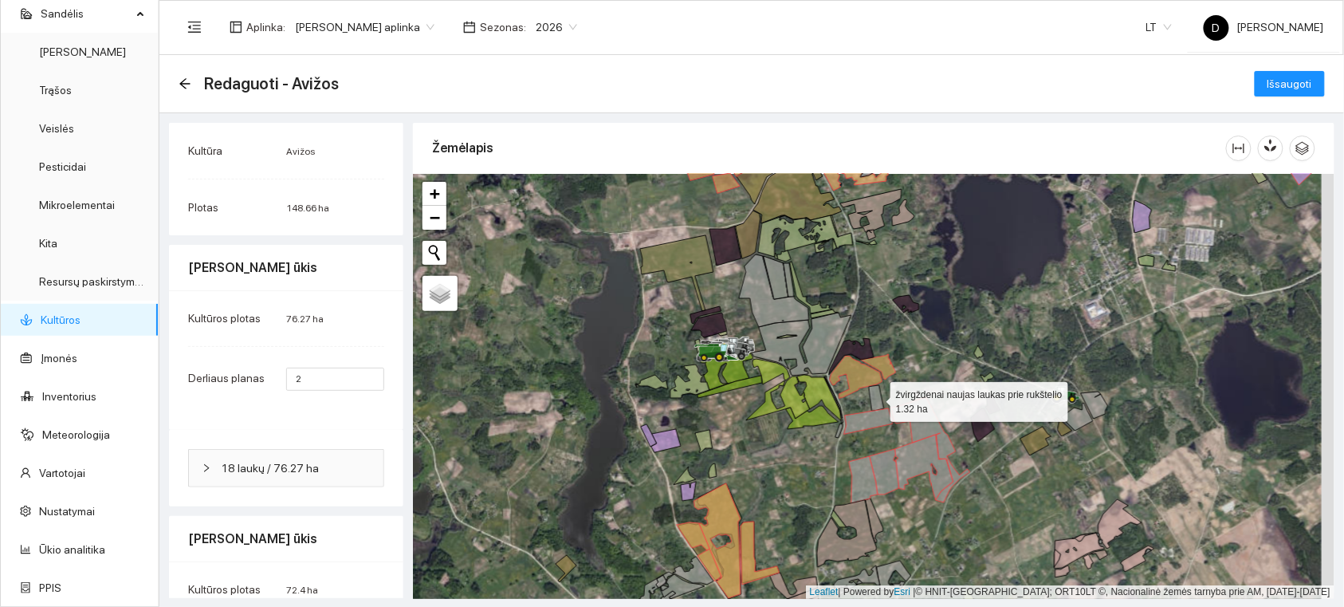
click at [875, 404] on icon at bounding box center [876, 398] width 15 height 26
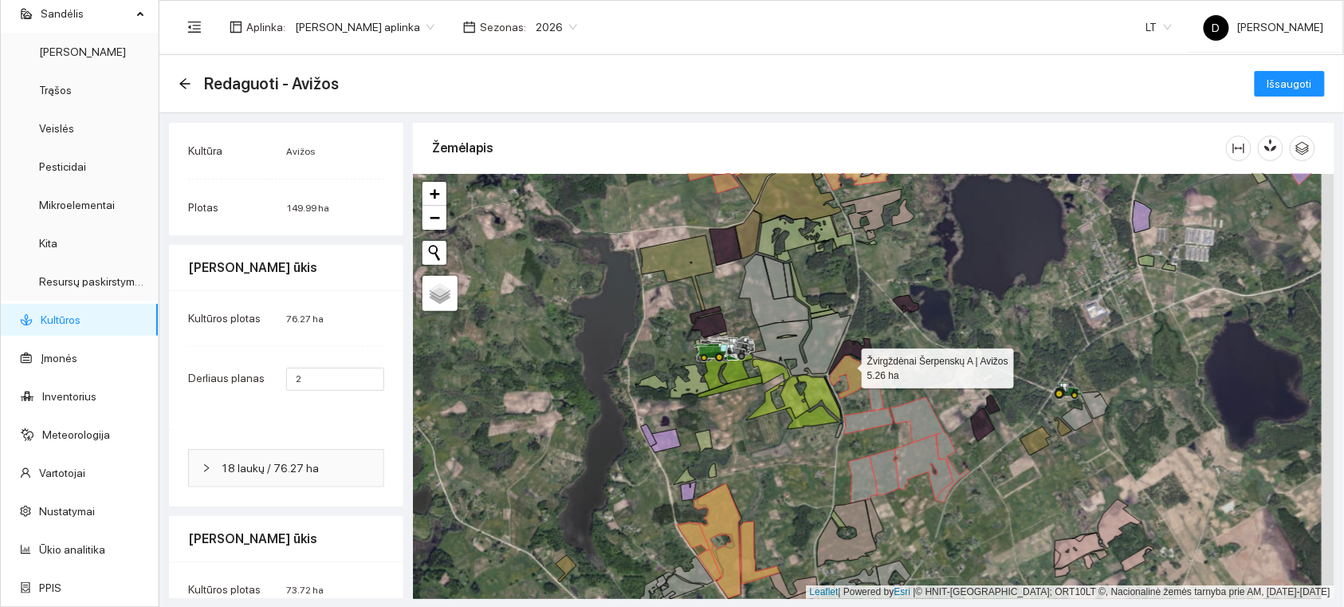
click at [848, 365] on icon at bounding box center [856, 377] width 53 height 42
click at [882, 362] on icon at bounding box center [878, 367] width 35 height 26
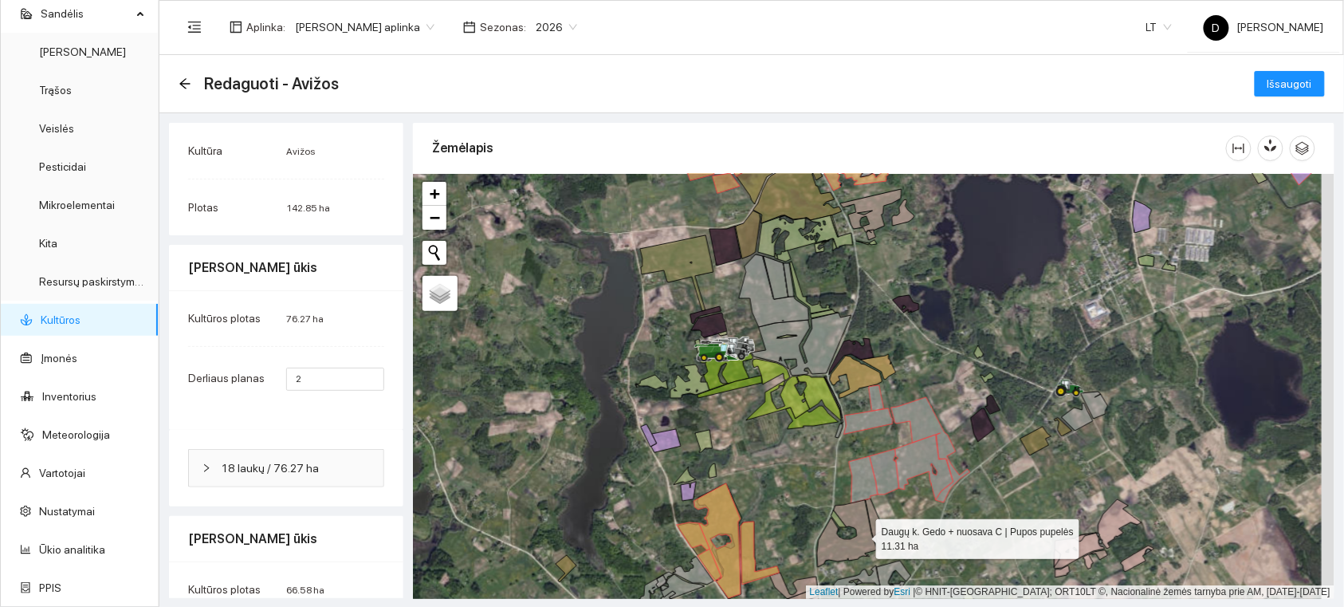
click at [862, 535] on icon at bounding box center [847, 533] width 60 height 67
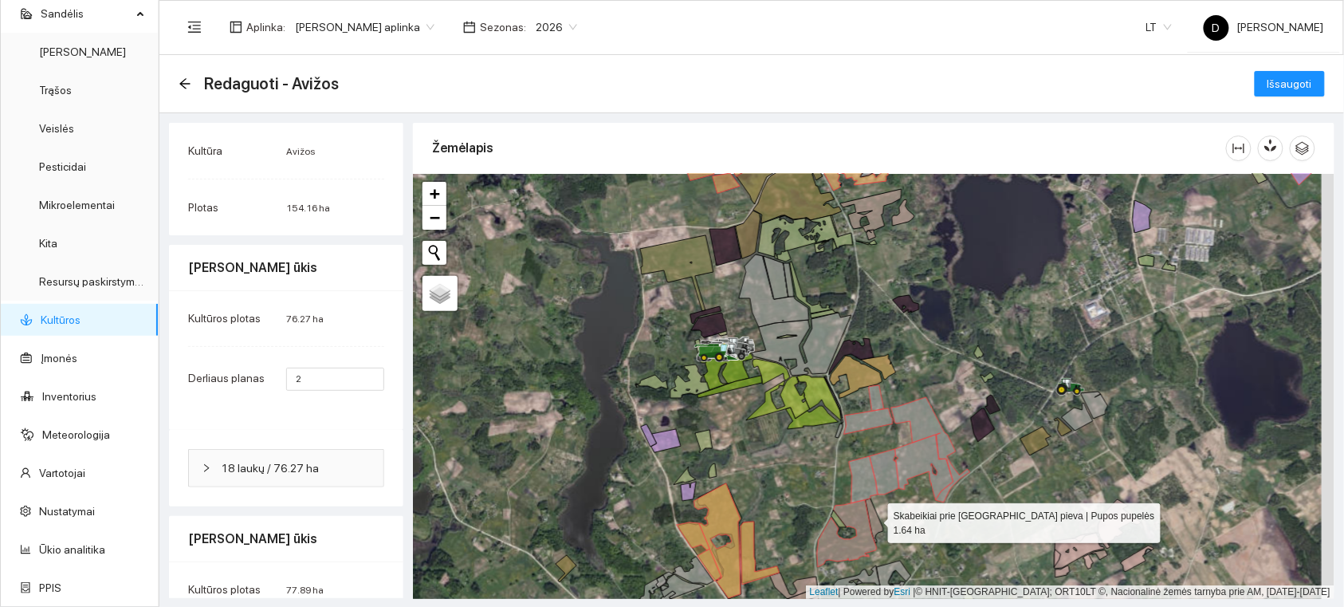
click at [879, 522] on icon at bounding box center [875, 520] width 18 height 44
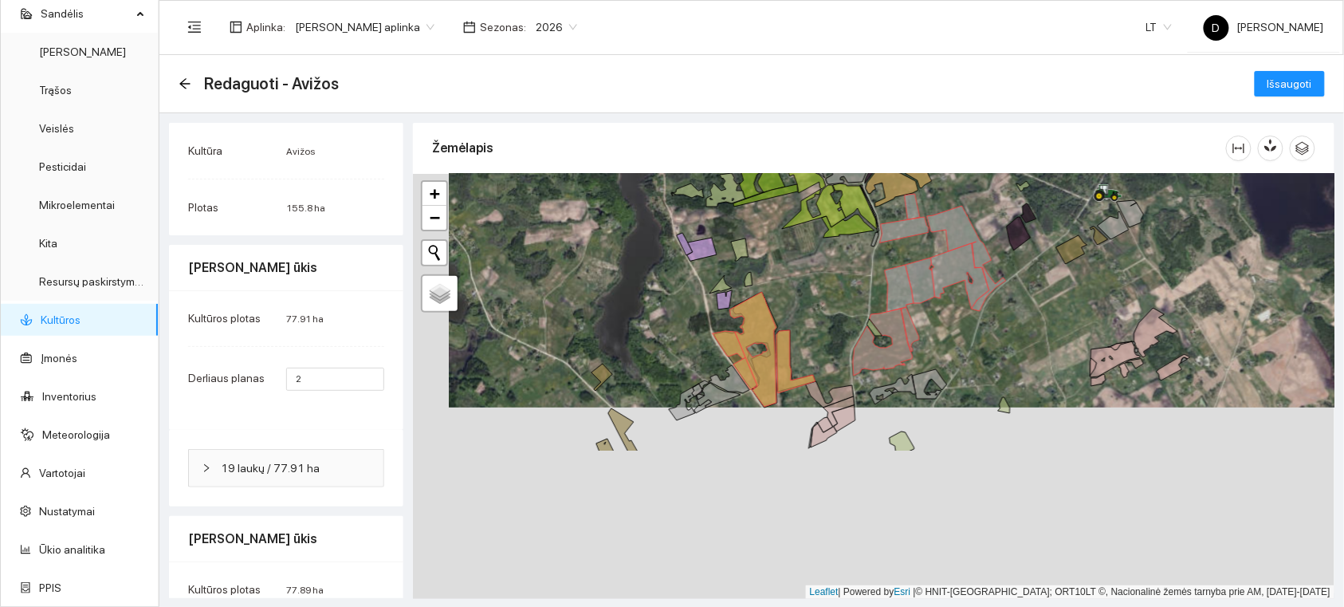
drag, startPoint x: 935, startPoint y: 537, endPoint x: 970, endPoint y: 346, distance: 194.7
click at [970, 346] on div at bounding box center [874, 386] width 922 height 425
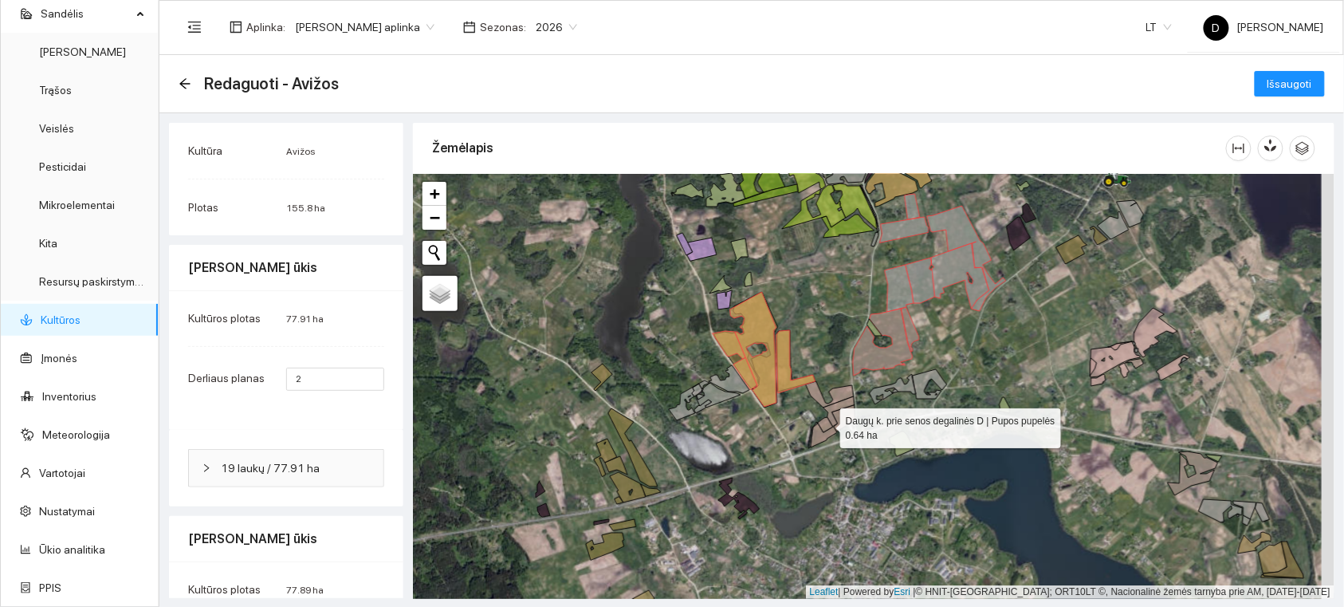
click at [823, 431] on icon at bounding box center [825, 424] width 15 height 15
click at [825, 423] on icon at bounding box center [825, 424] width 15 height 15
click at [824, 431] on icon at bounding box center [825, 424] width 15 height 15
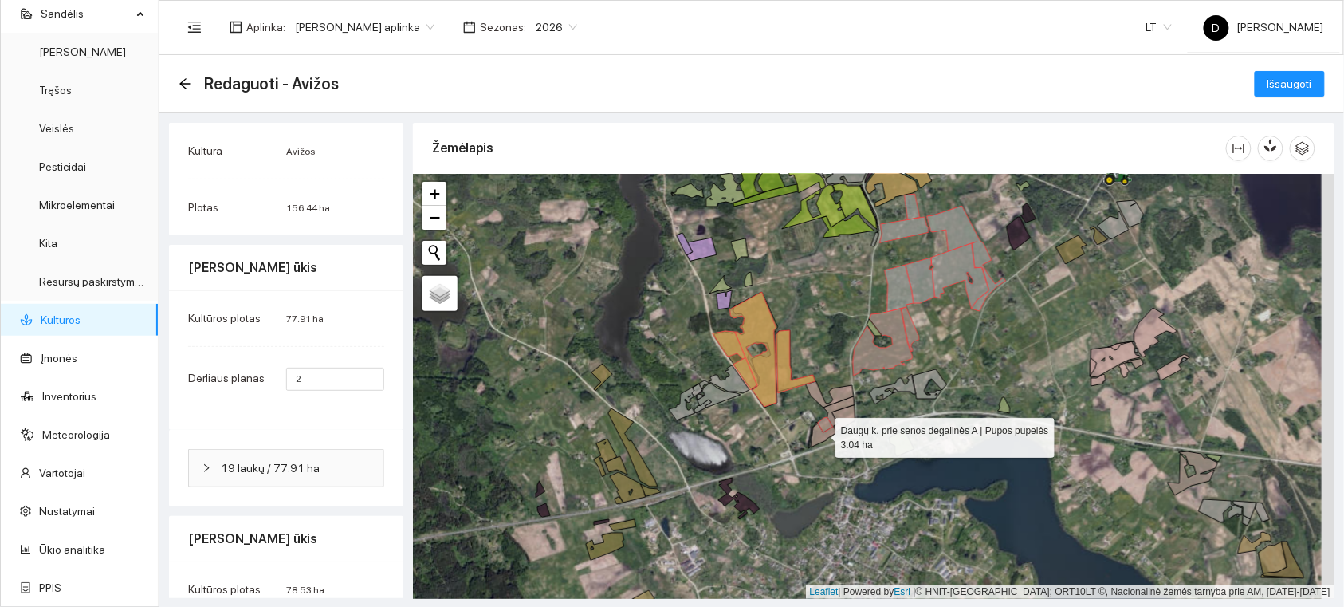
click at [819, 434] on icon at bounding box center [833, 421] width 44 height 51
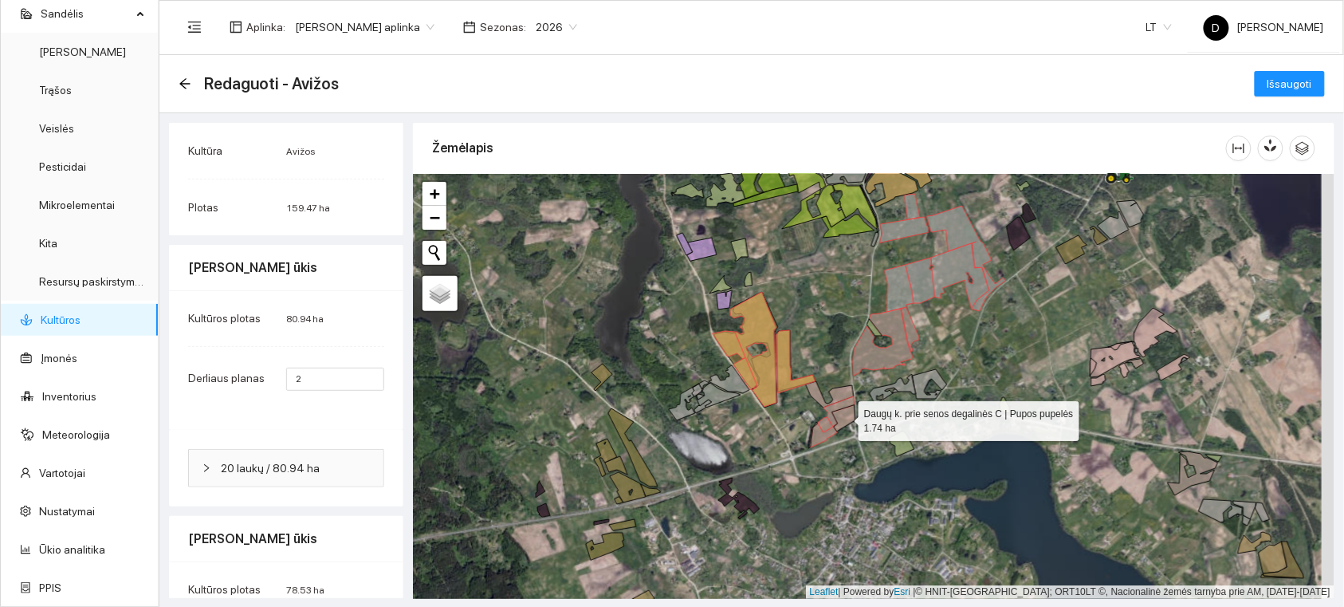
click at [847, 418] on icon at bounding box center [844, 418] width 23 height 26
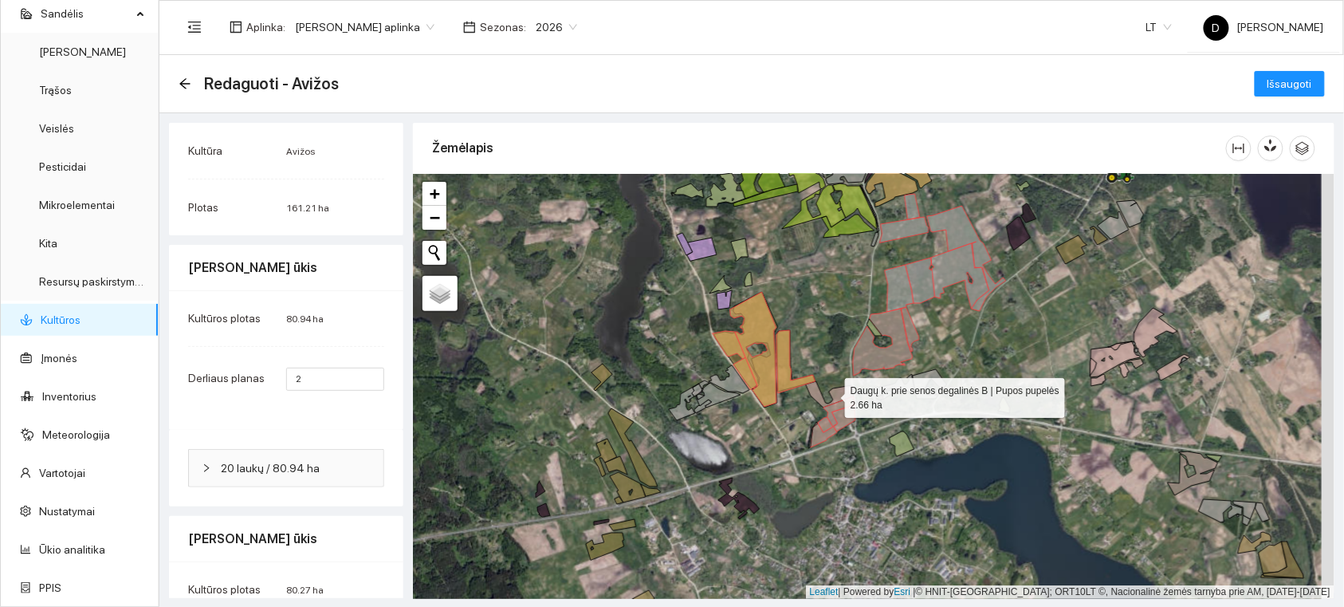
click at [838, 392] on icon at bounding box center [830, 394] width 48 height 26
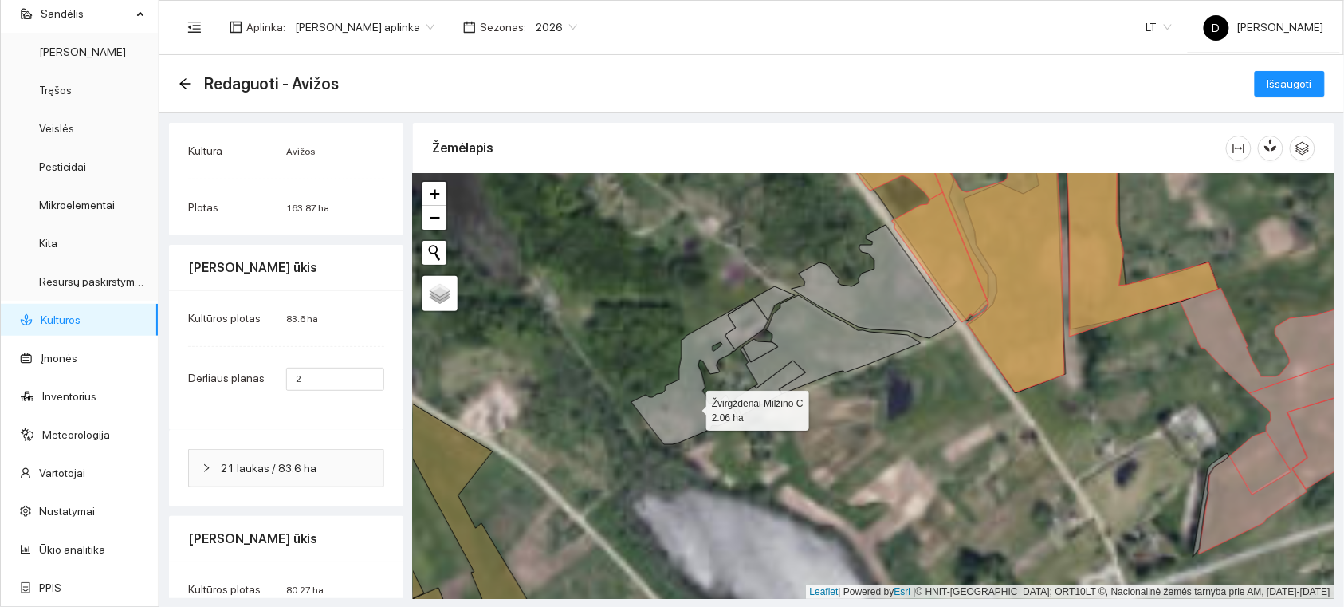
click at [692, 407] on icon at bounding box center [713, 365] width 163 height 158
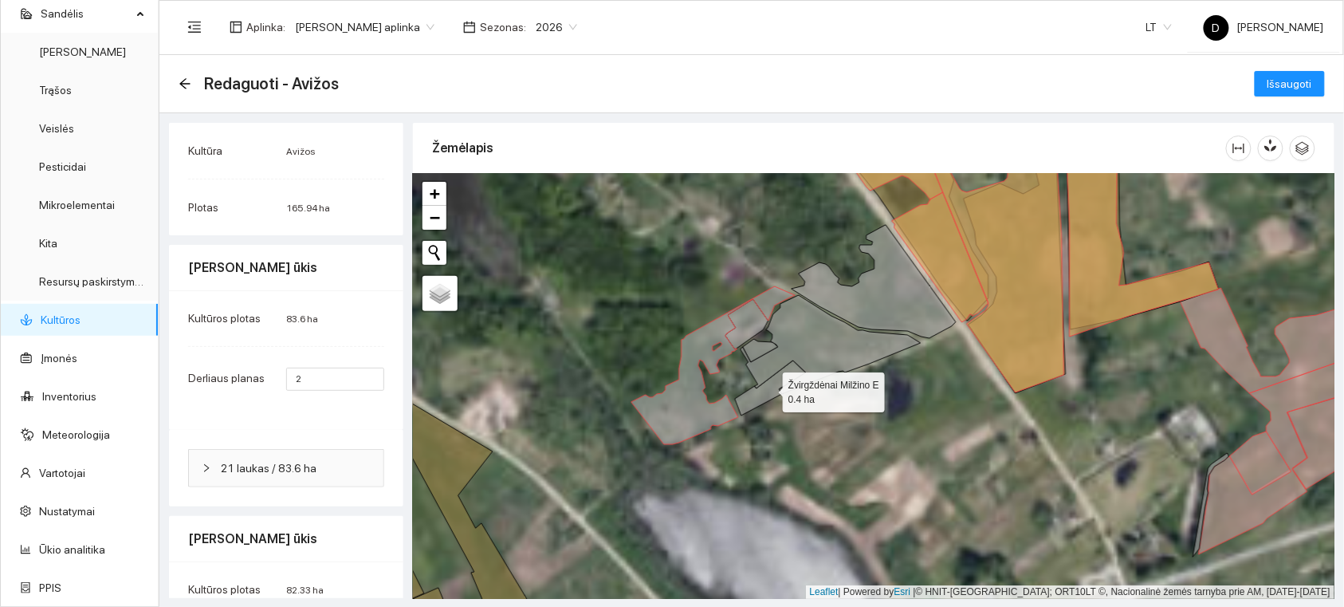
click at [754, 394] on icon at bounding box center [770, 387] width 71 height 55
click at [762, 368] on icon at bounding box center [831, 344] width 180 height 99
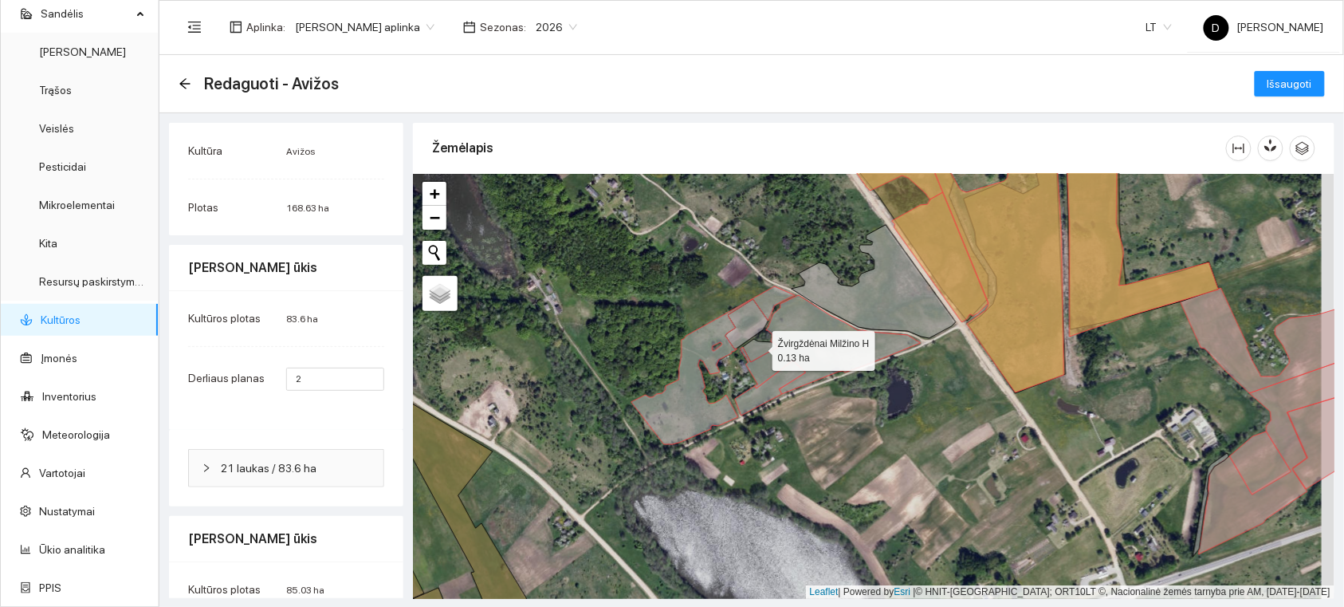
click at [758, 346] on icon at bounding box center [760, 350] width 35 height 23
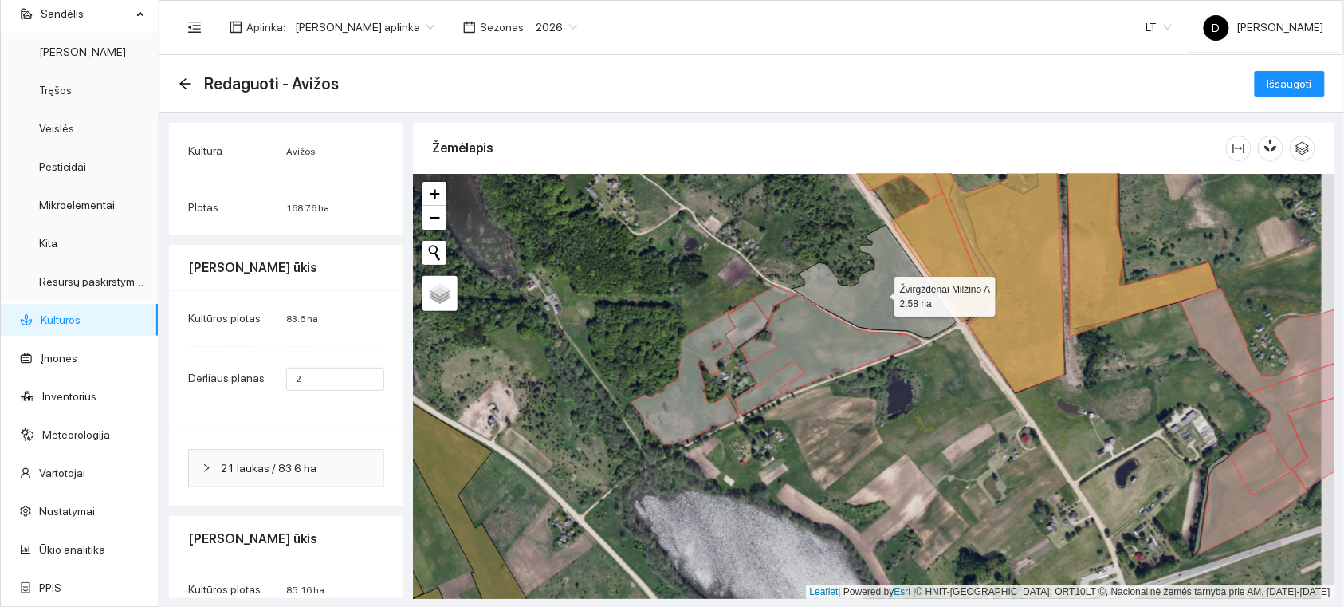
click at [853, 305] on icon at bounding box center [874, 281] width 164 height 113
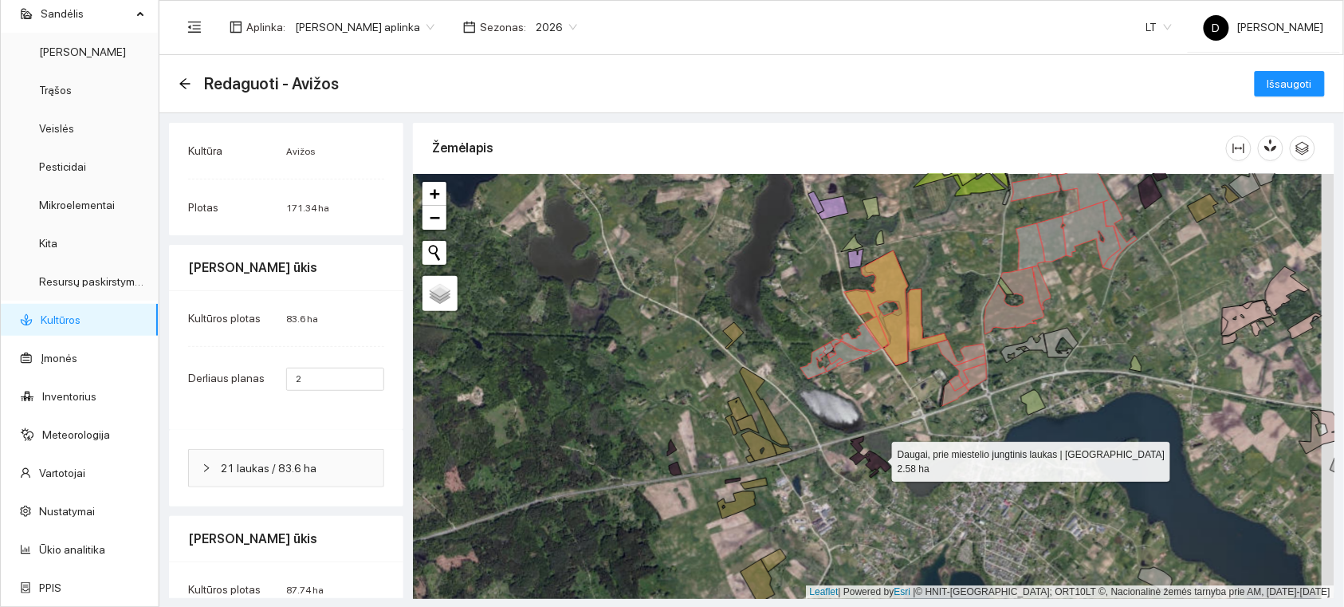
click at [878, 458] on icon at bounding box center [870, 456] width 41 height 41
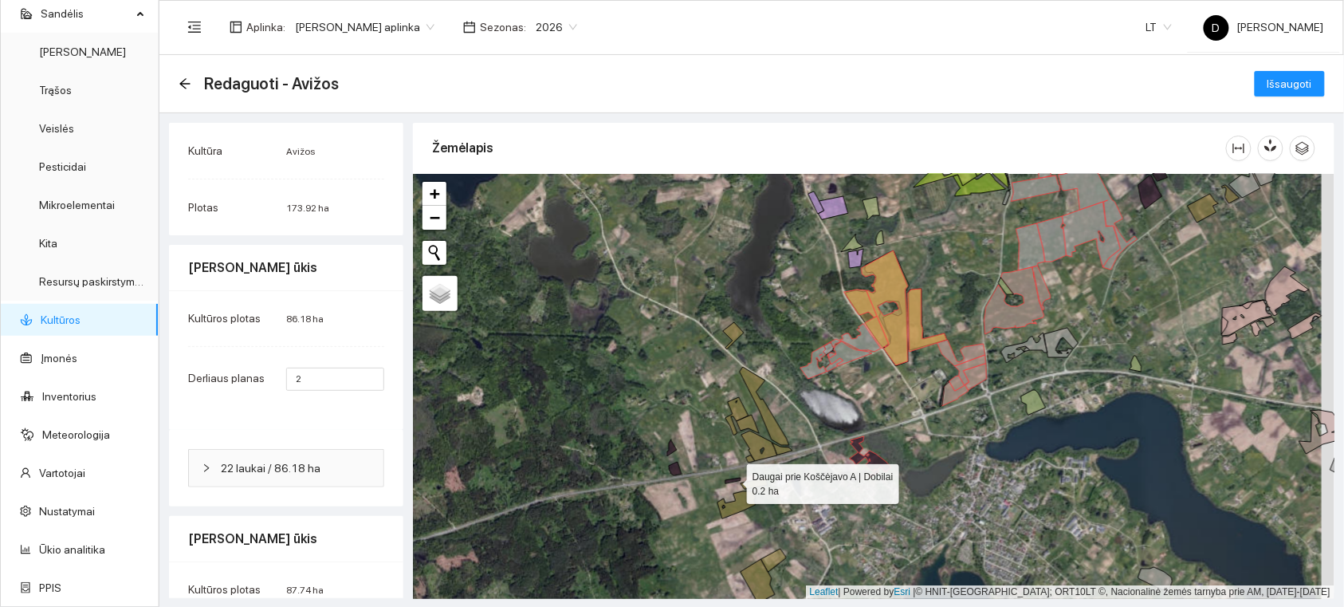
click at [734, 480] on icon at bounding box center [733, 481] width 15 height 6
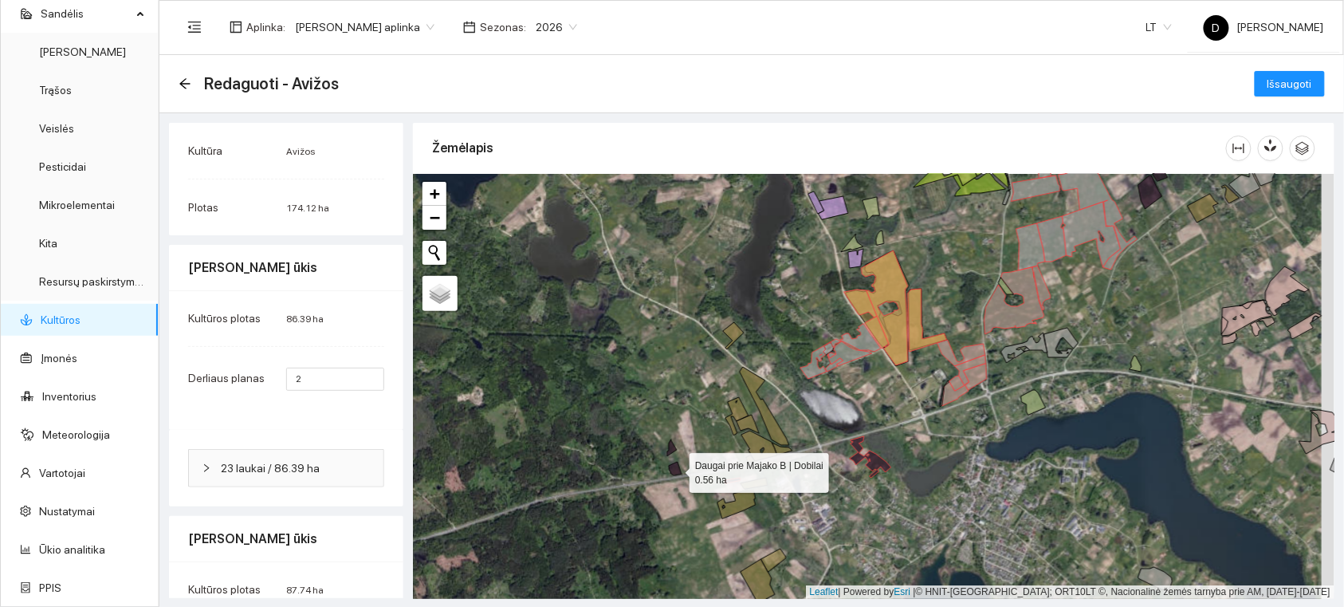
click at [676, 467] on icon at bounding box center [675, 469] width 13 height 14
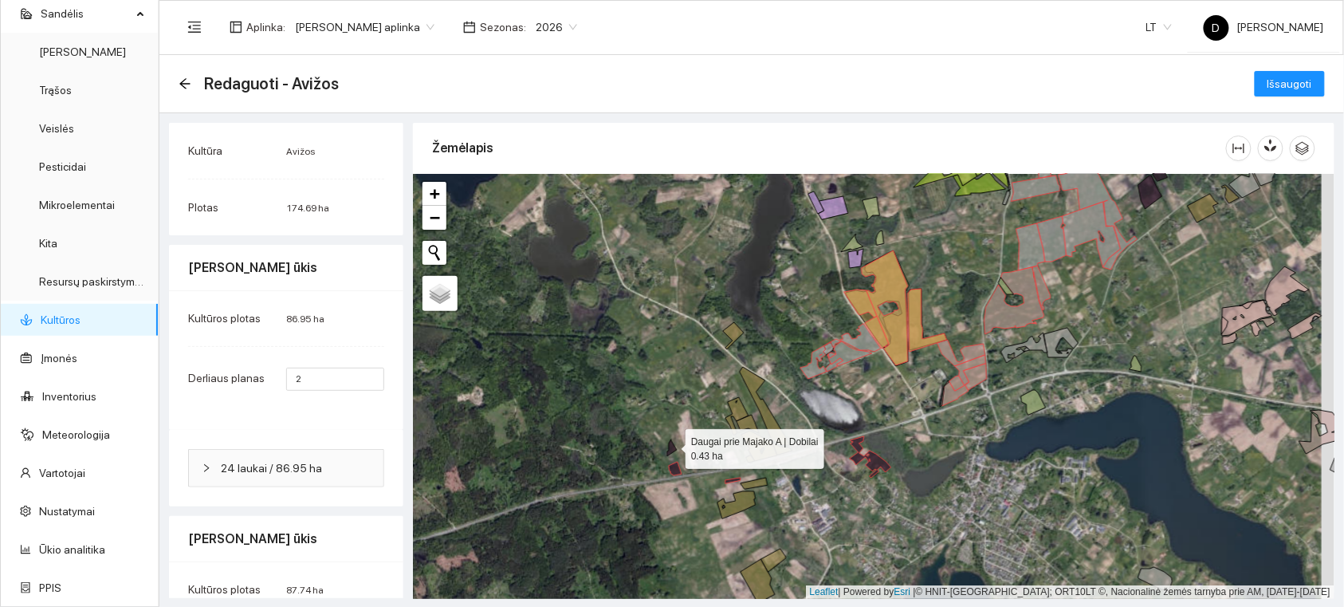
click at [671, 445] on icon at bounding box center [672, 447] width 10 height 17
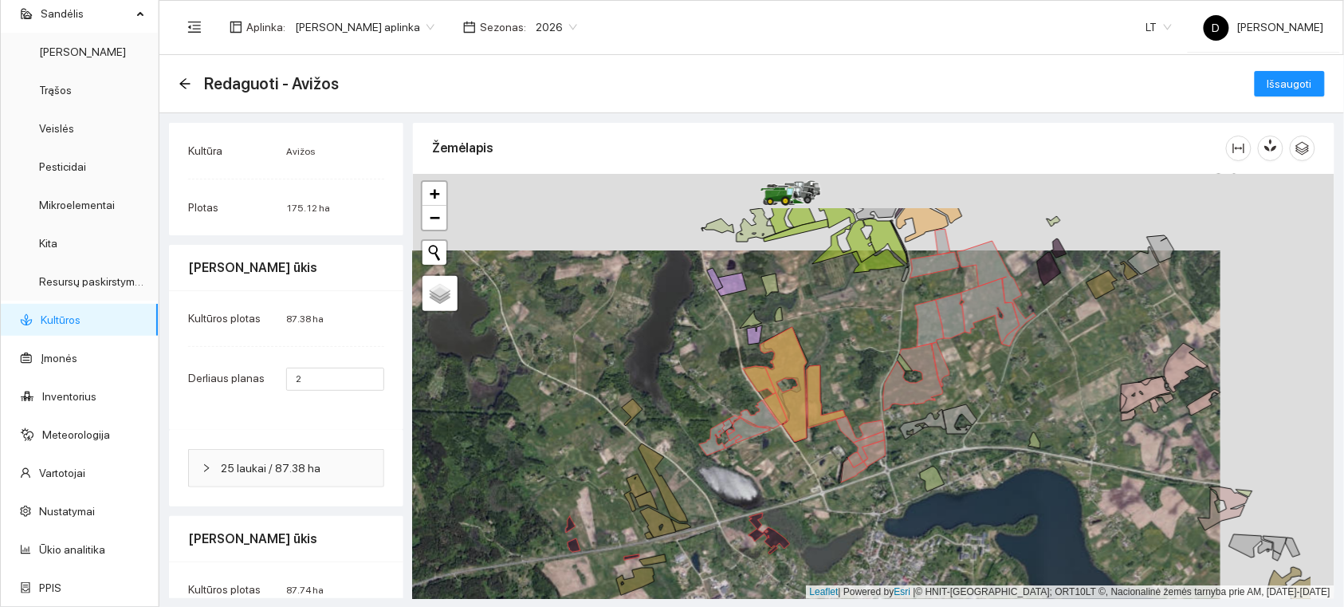
drag, startPoint x: 1146, startPoint y: 290, endPoint x: 1040, endPoint y: 361, distance: 127.6
click at [1042, 367] on div at bounding box center [874, 386] width 922 height 425
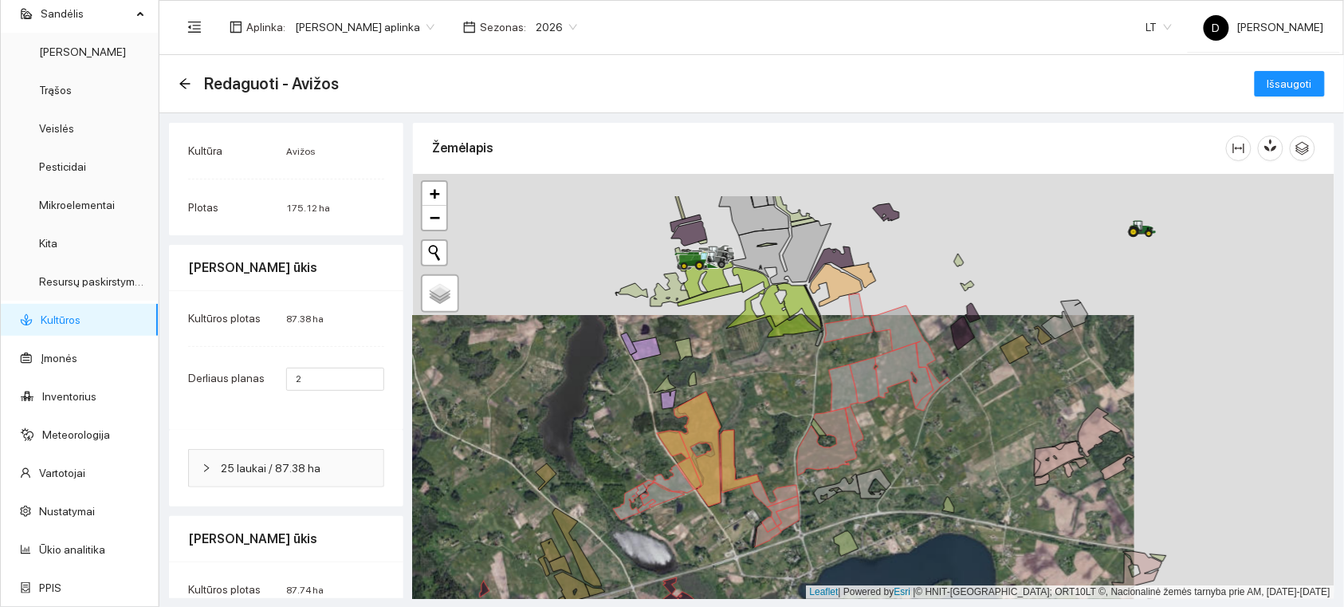
drag, startPoint x: 1137, startPoint y: 300, endPoint x: 1045, endPoint y: 365, distance: 113.3
click at [1045, 367] on div at bounding box center [874, 386] width 922 height 425
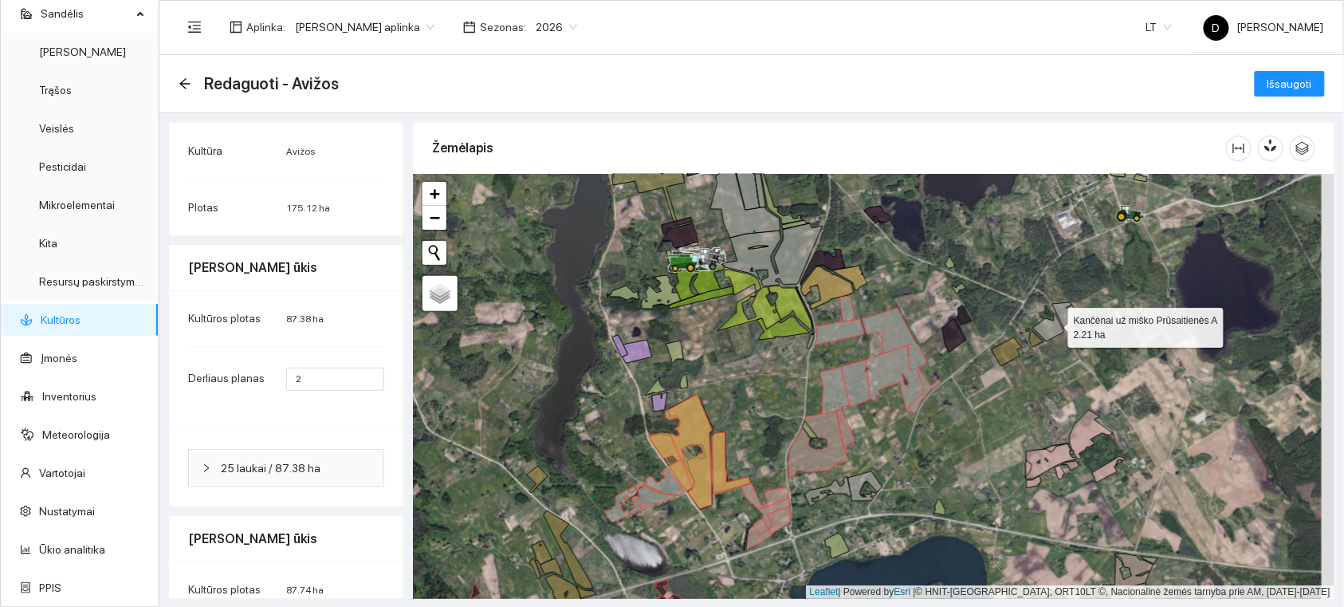
click at [1054, 324] on icon at bounding box center [1048, 327] width 31 height 28
click at [1072, 322] on icon at bounding box center [1066, 315] width 27 height 27
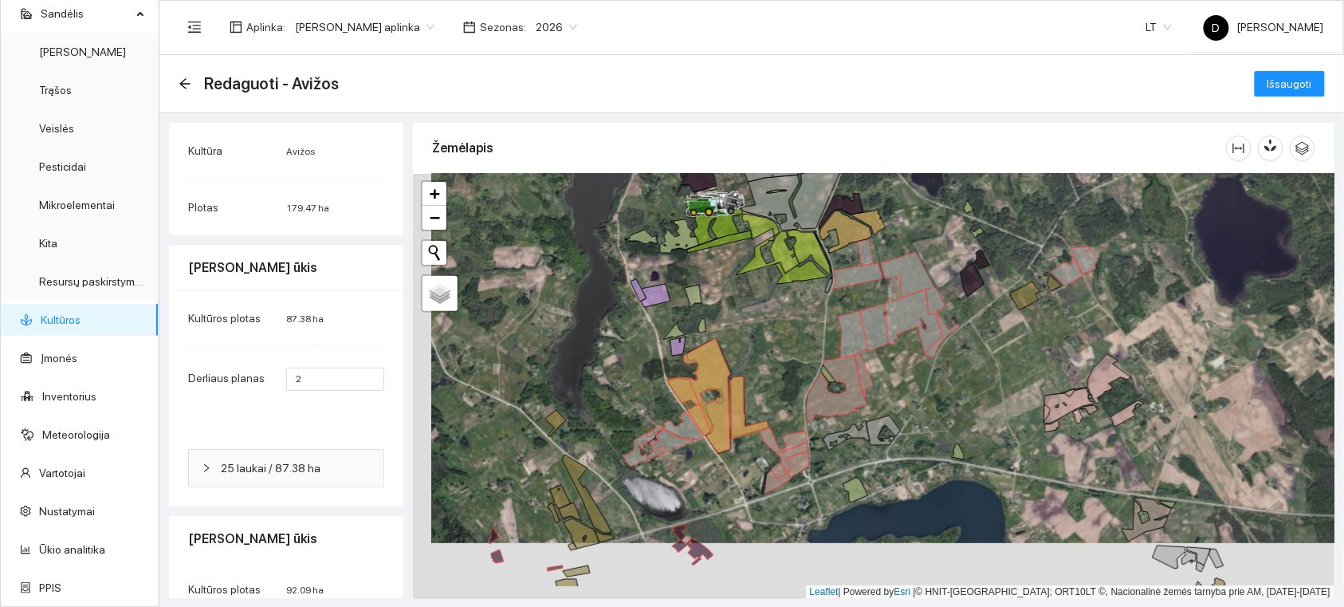
drag, startPoint x: 1136, startPoint y: 437, endPoint x: 1167, endPoint y: 365, distance: 78.2
click at [1167, 365] on div at bounding box center [874, 386] width 922 height 425
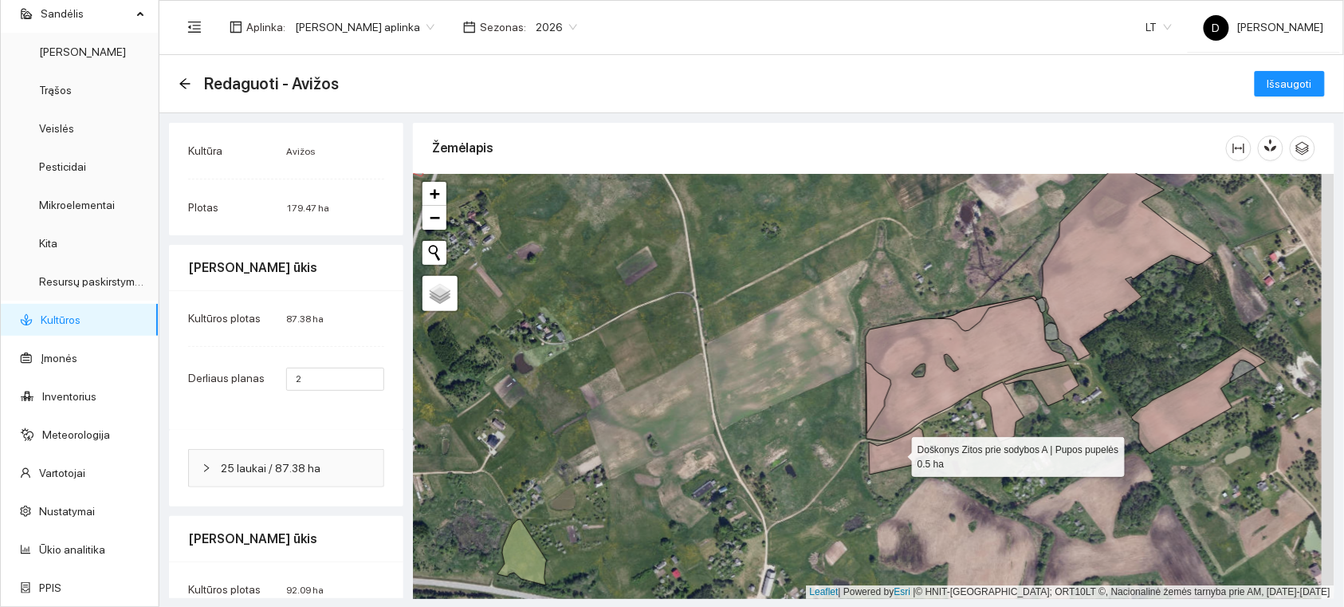
click at [891, 449] on icon at bounding box center [898, 450] width 58 height 47
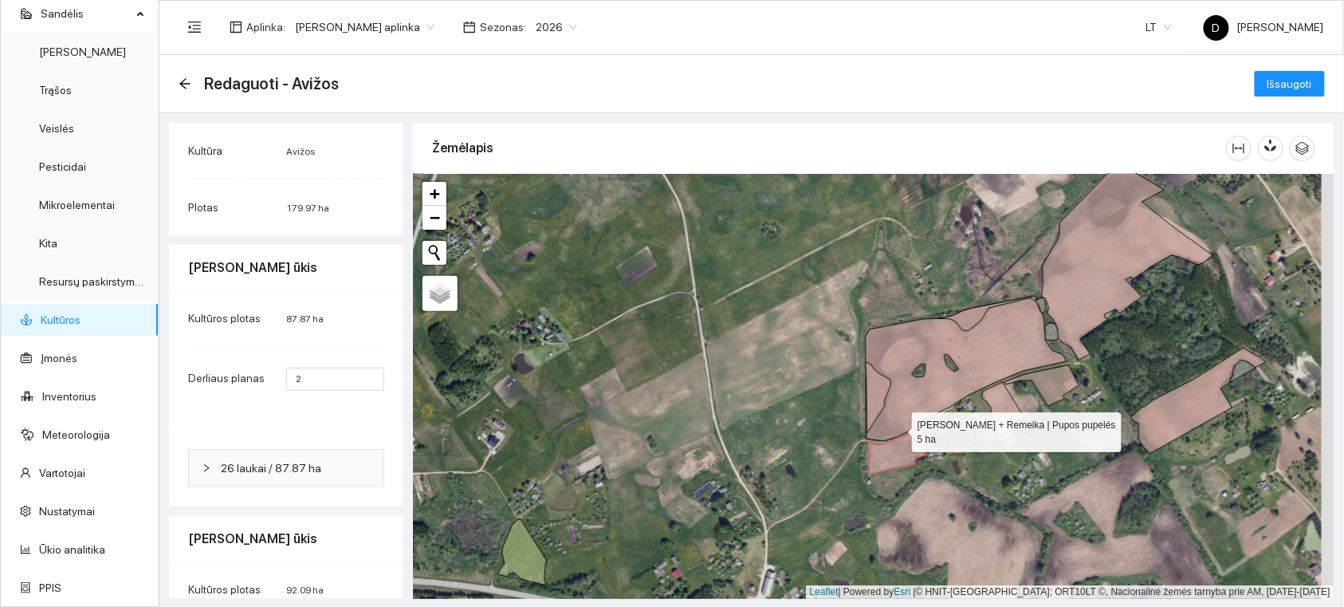
click at [898, 426] on icon at bounding box center [966, 368] width 201 height 145
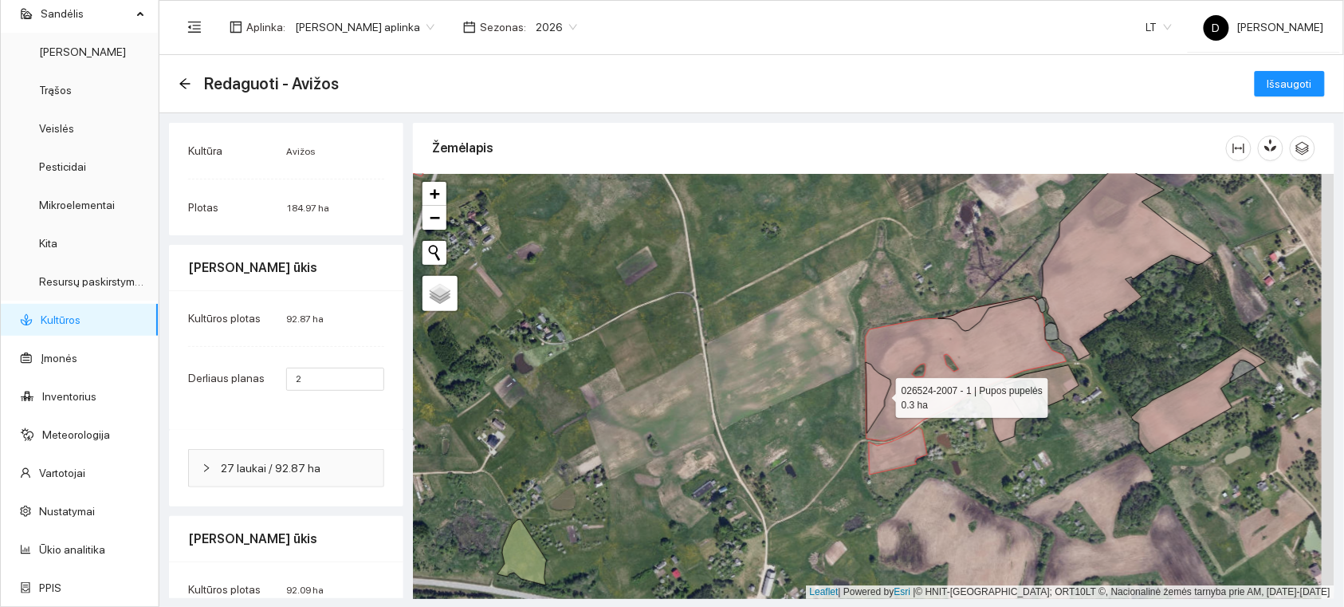
click at [882, 394] on icon at bounding box center [879, 397] width 26 height 71
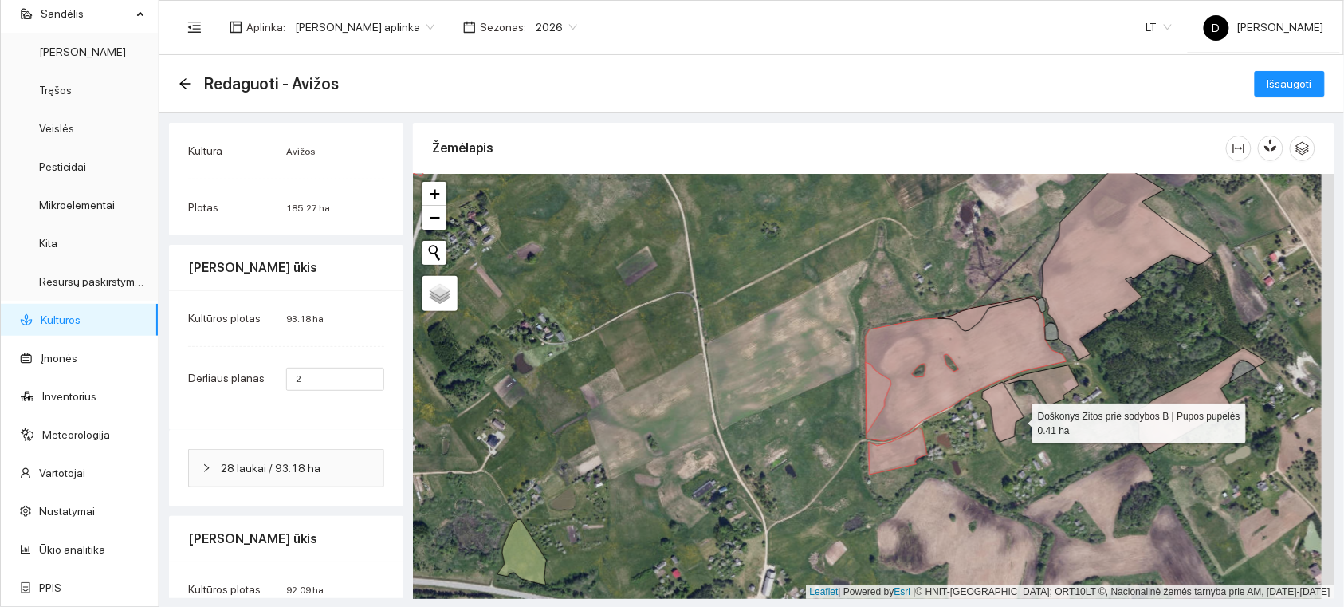
click at [1018, 419] on icon at bounding box center [1003, 412] width 42 height 60
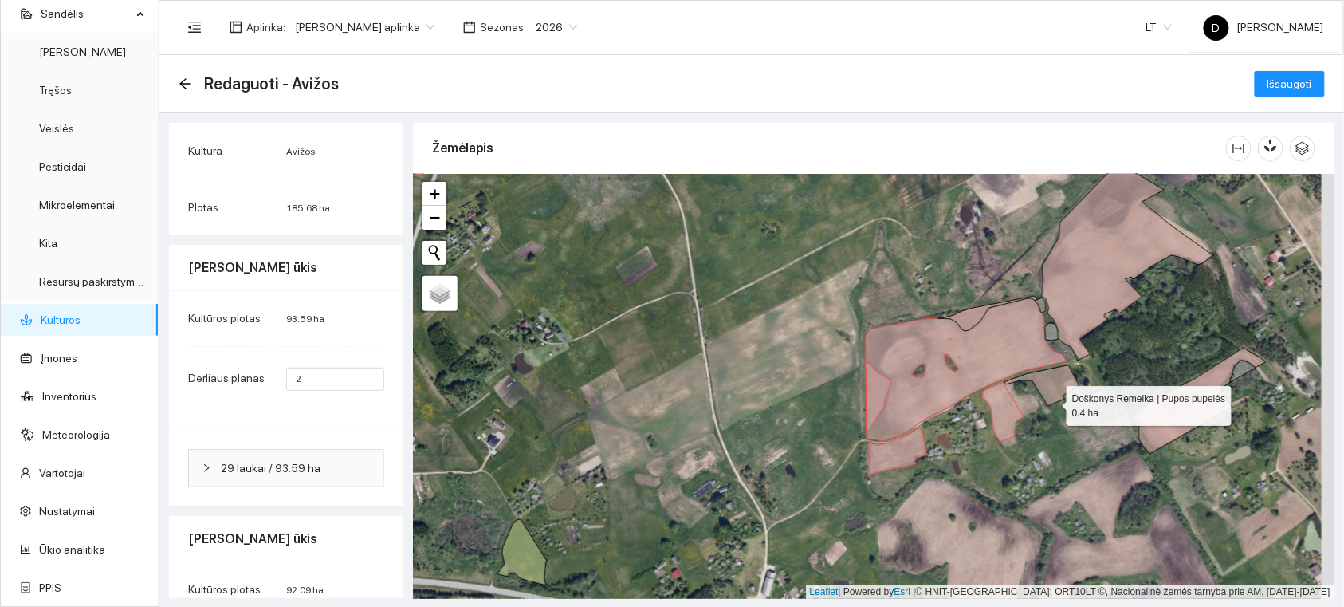
click at [1053, 400] on icon at bounding box center [1042, 385] width 75 height 41
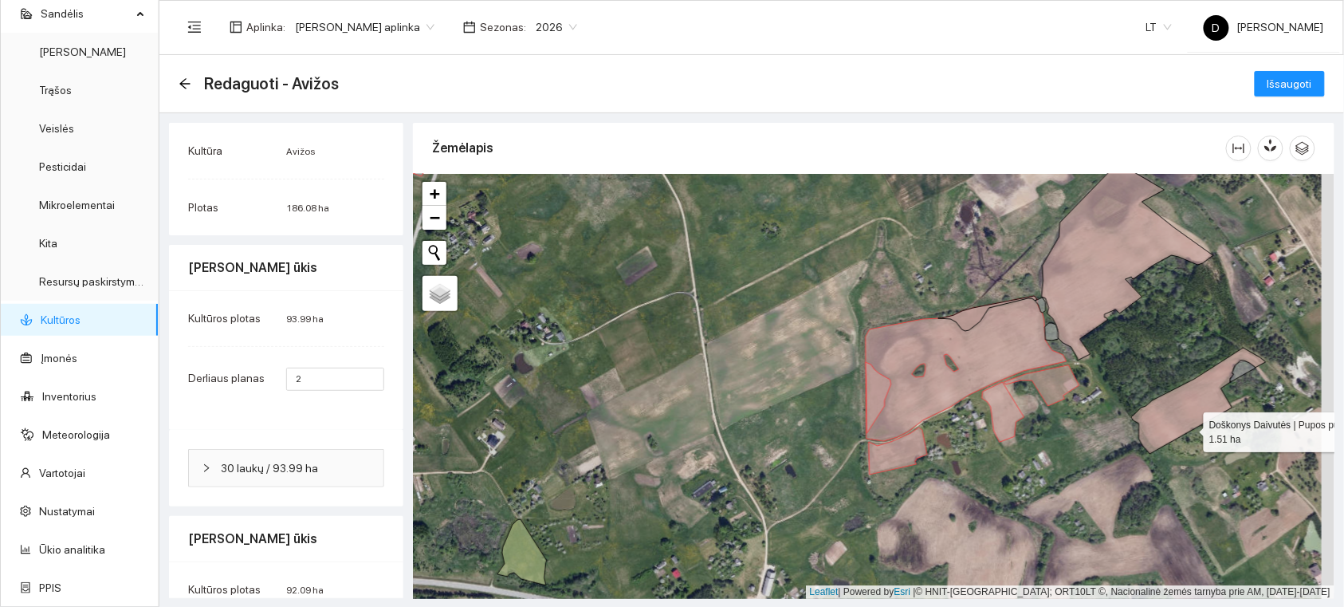
click at [1190, 427] on icon at bounding box center [1199, 401] width 134 height 106
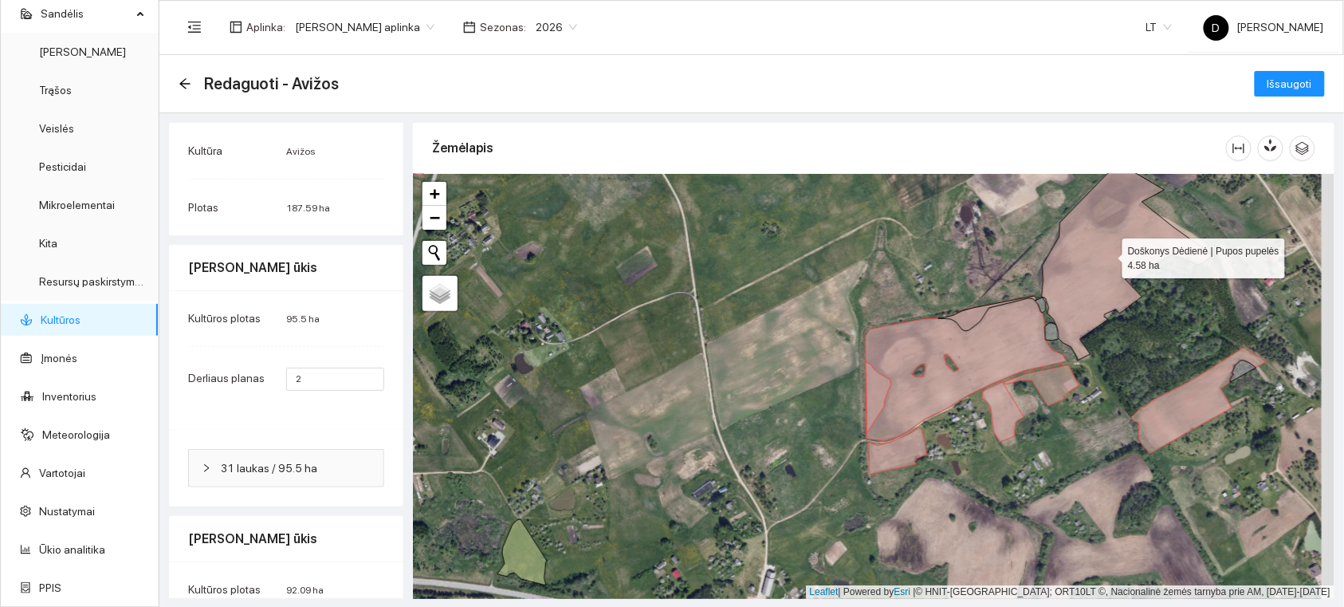
click at [1095, 285] on icon at bounding box center [1127, 262] width 171 height 198
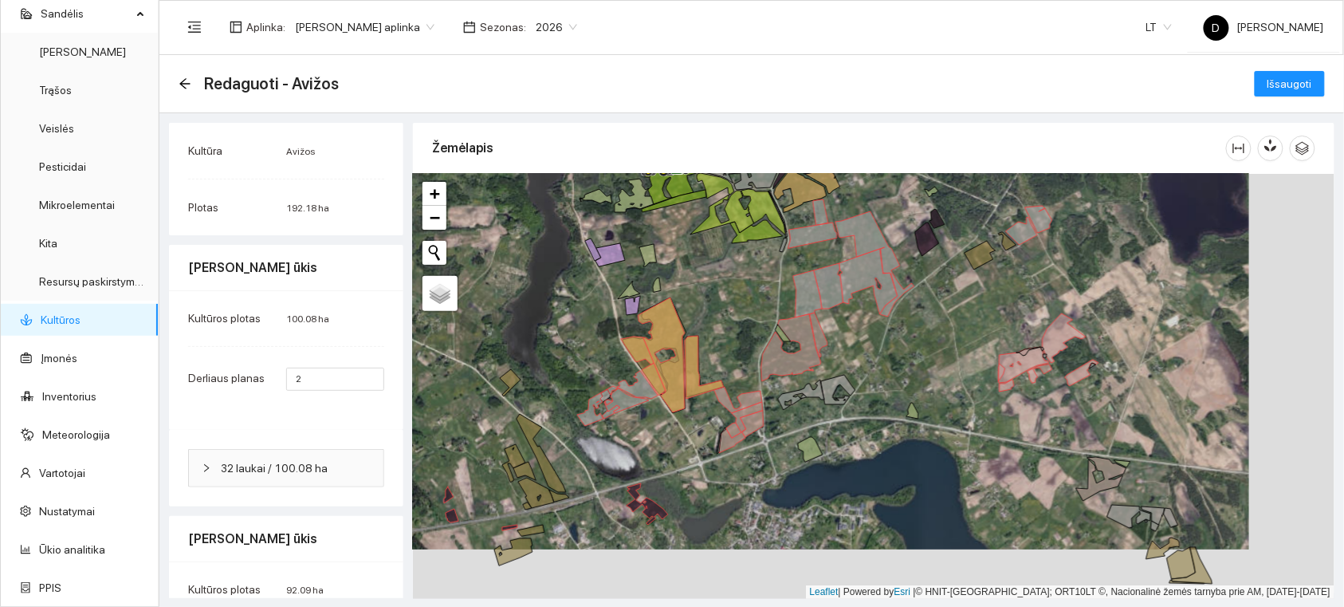
drag, startPoint x: 1181, startPoint y: 451, endPoint x: 1105, endPoint y: 400, distance: 91.3
click at [1107, 401] on div at bounding box center [874, 386] width 922 height 425
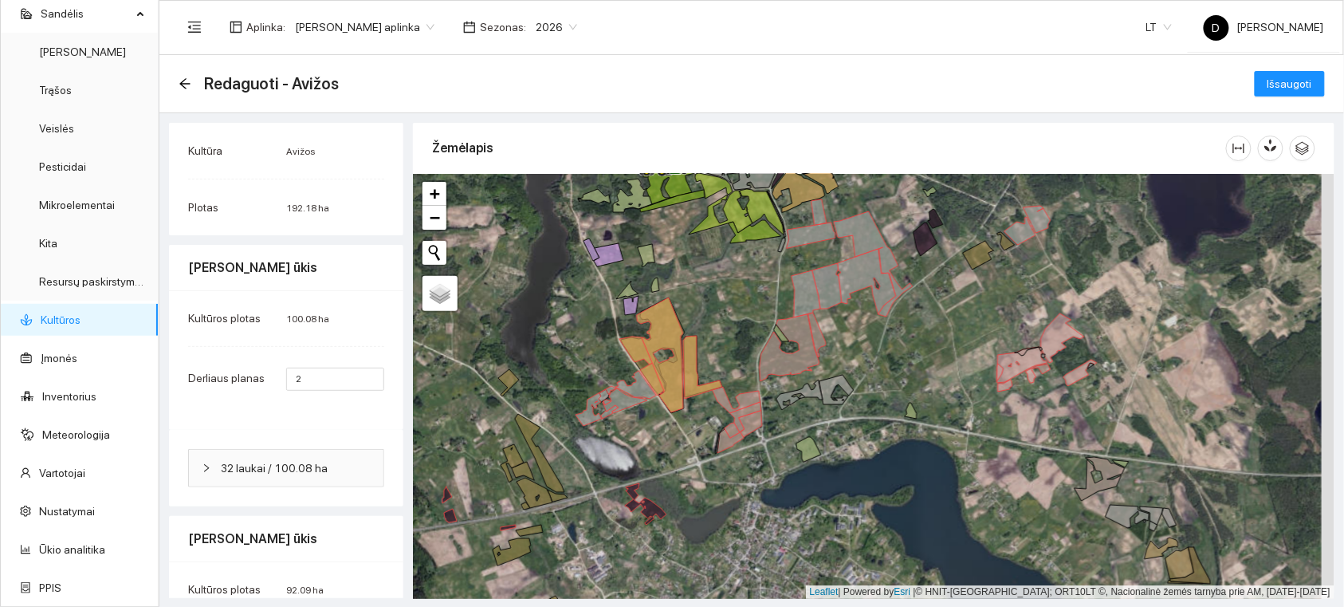
drag, startPoint x: 936, startPoint y: 476, endPoint x: 896, endPoint y: 364, distance: 119.6
click at [896, 364] on div at bounding box center [874, 386] width 922 height 425
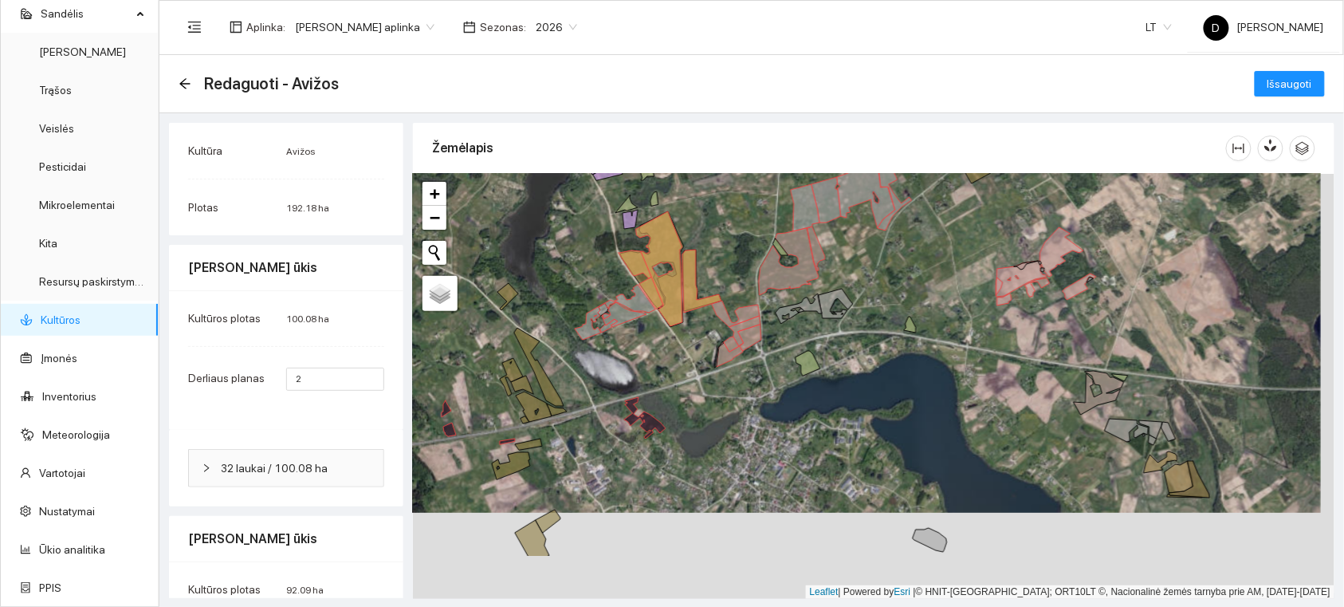
drag, startPoint x: 1037, startPoint y: 402, endPoint x: 1037, endPoint y: 329, distance: 72.6
click at [1037, 329] on div at bounding box center [874, 386] width 922 height 425
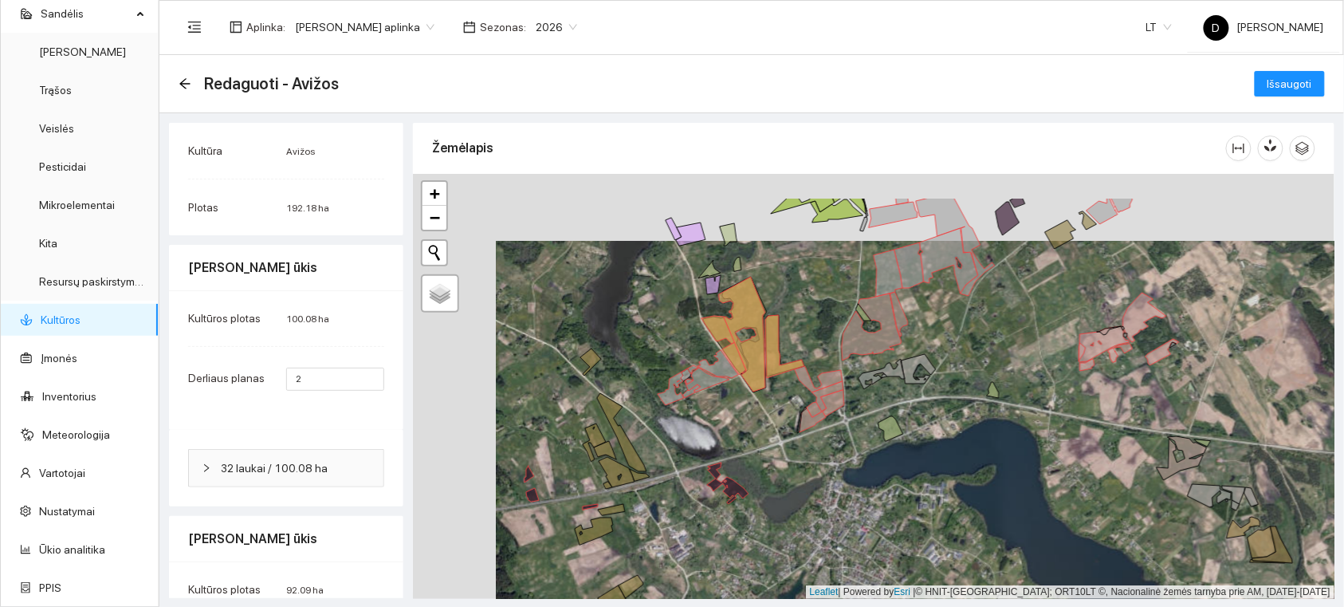
drag, startPoint x: 894, startPoint y: 285, endPoint x: 991, endPoint y: 369, distance: 128.4
click at [991, 369] on div at bounding box center [874, 386] width 922 height 425
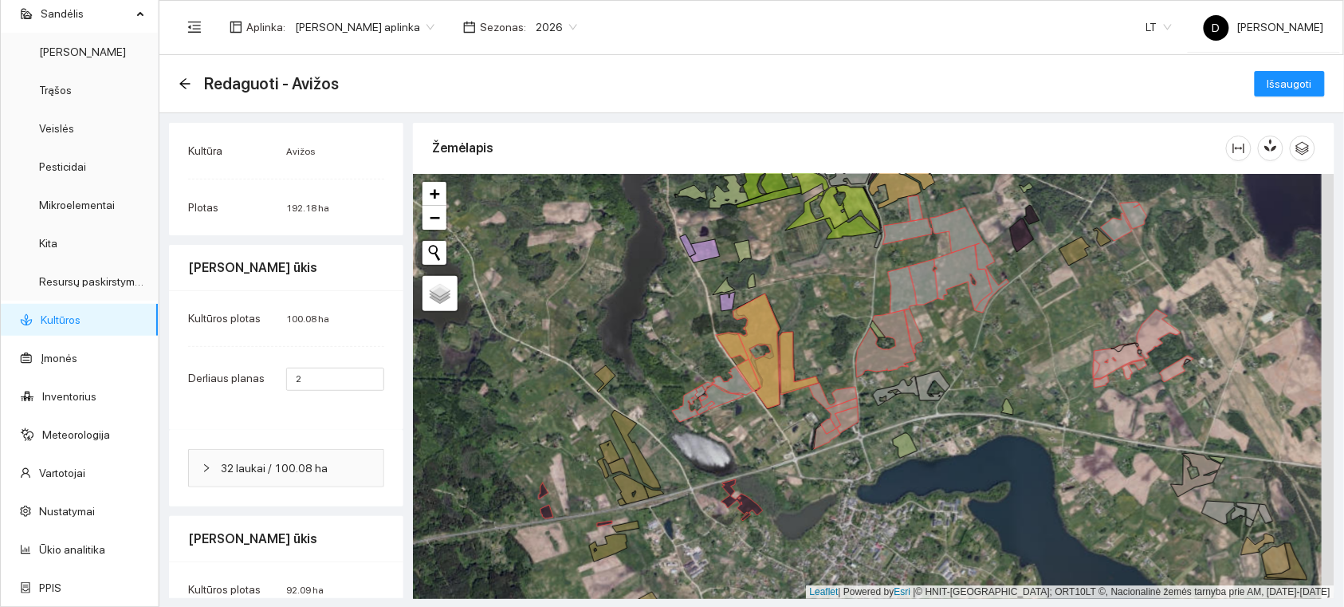
click at [970, 323] on div at bounding box center [874, 386] width 922 height 425
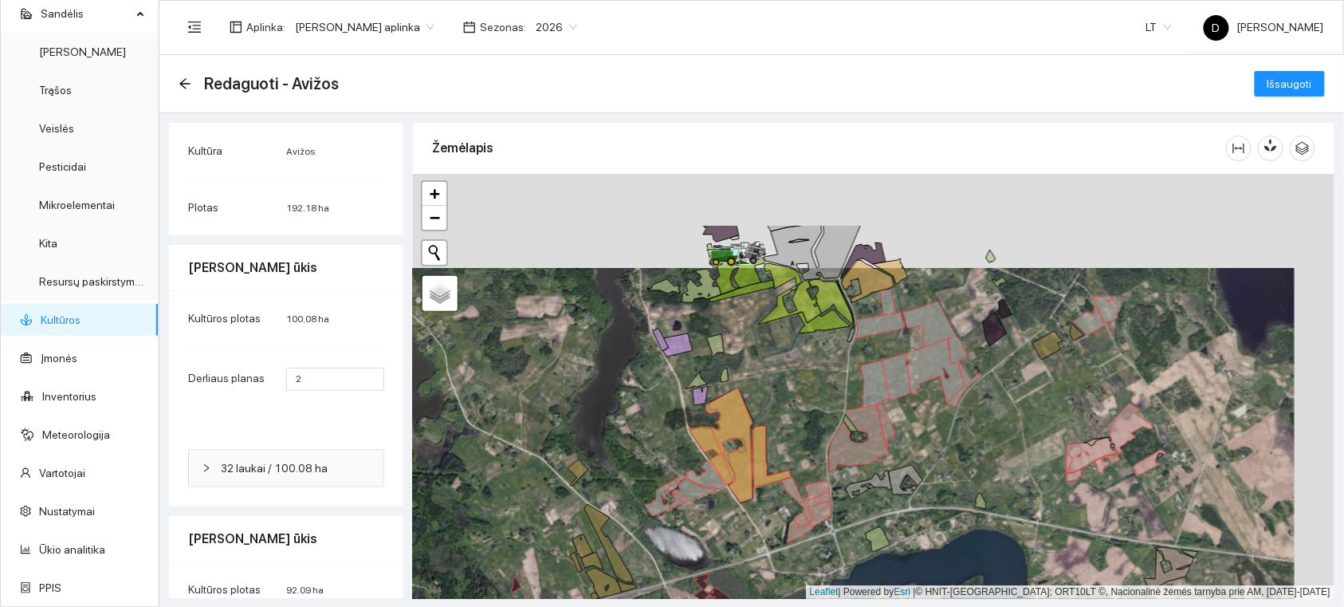
drag, startPoint x: 1096, startPoint y: 279, endPoint x: 1067, endPoint y: 380, distance: 104.7
click at [1067, 380] on div at bounding box center [874, 386] width 922 height 425
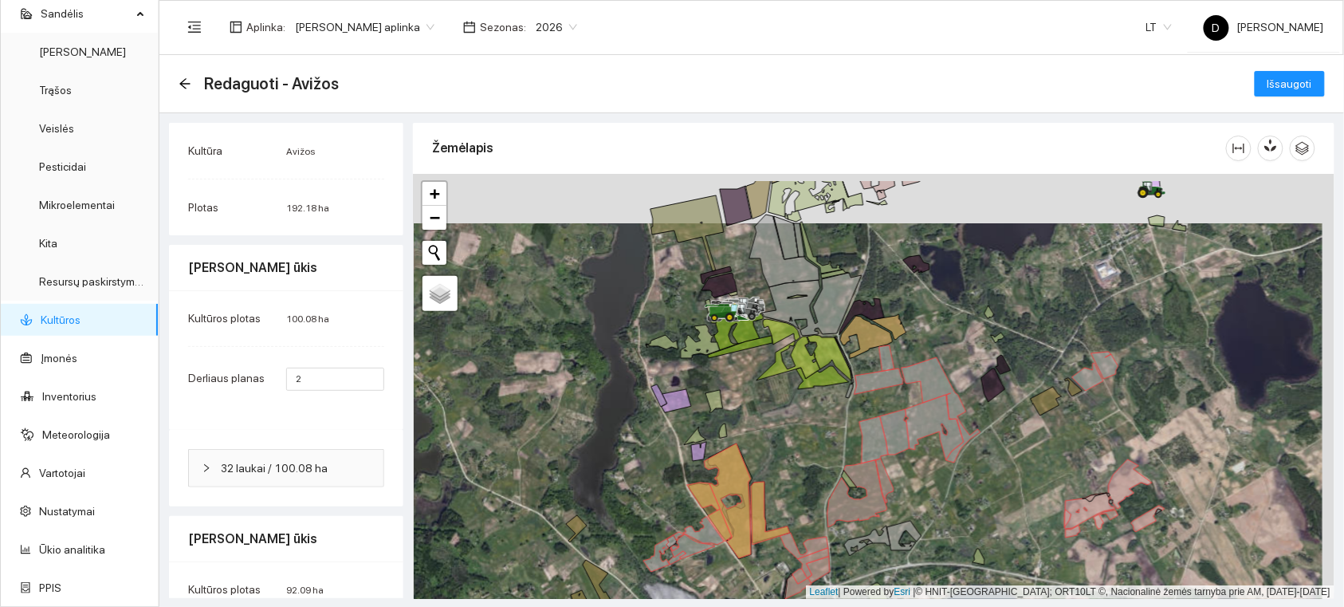
drag, startPoint x: 1089, startPoint y: 372, endPoint x: 1086, endPoint y: 423, distance: 51.9
click at [1091, 432] on div at bounding box center [874, 386] width 922 height 425
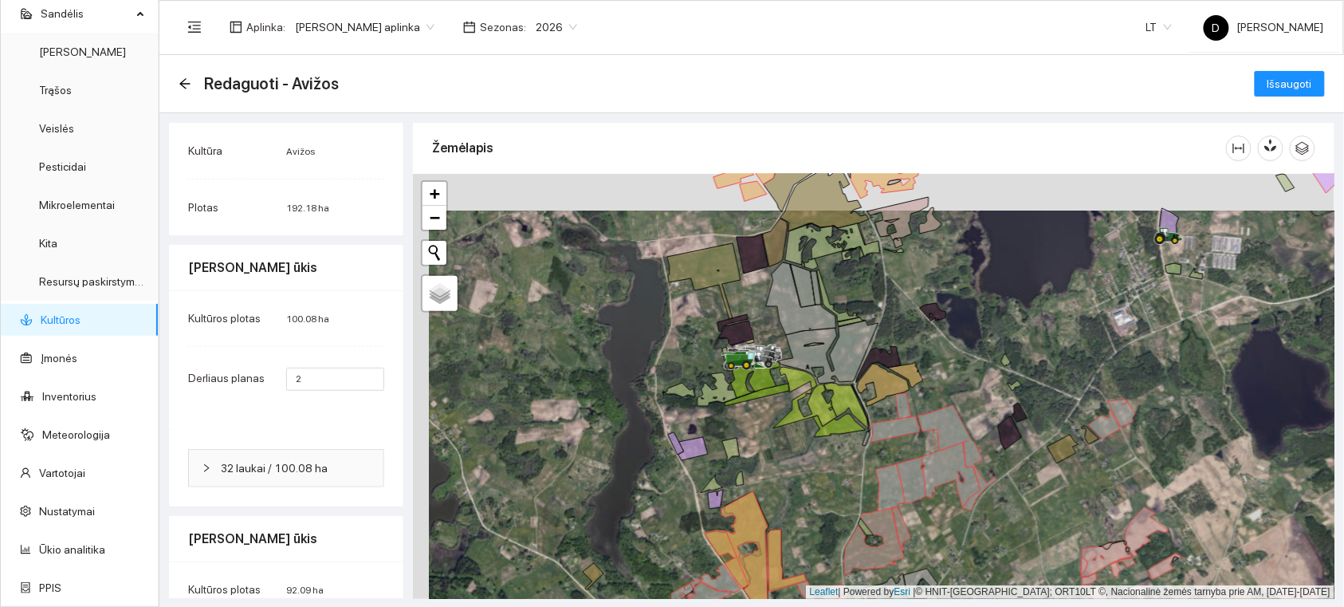
drag, startPoint x: 1013, startPoint y: 339, endPoint x: 1029, endPoint y: 376, distance: 40.0
click at [1029, 376] on div at bounding box center [874, 386] width 922 height 425
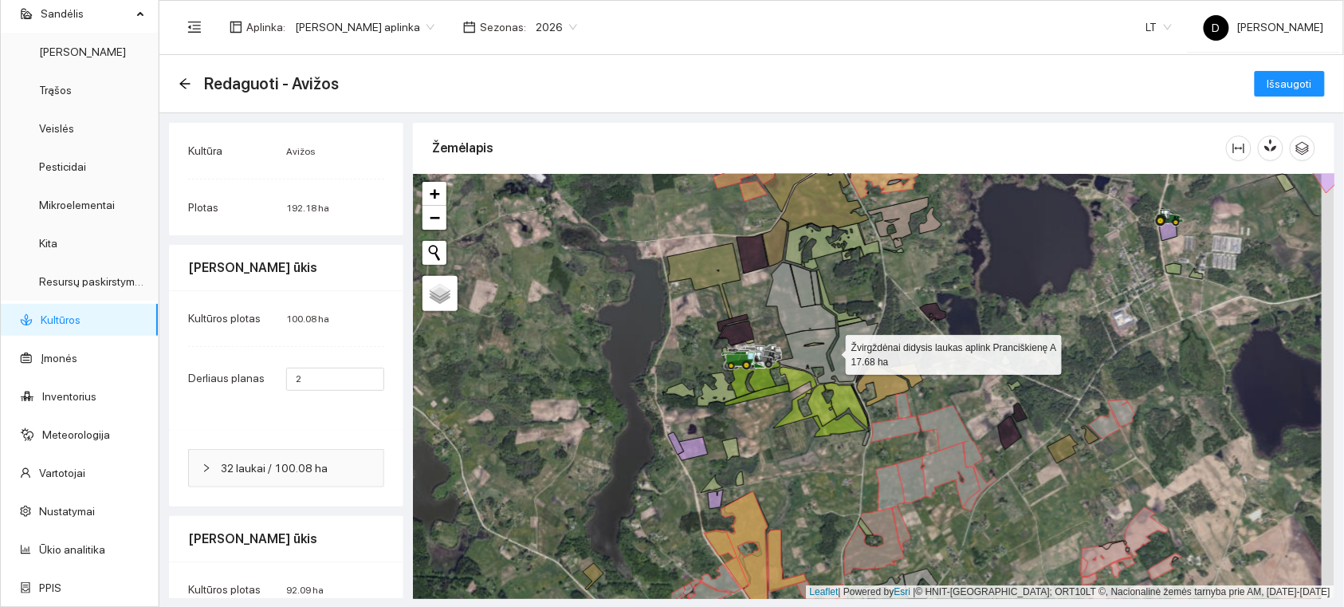
click at [851, 343] on icon at bounding box center [829, 352] width 100 height 63
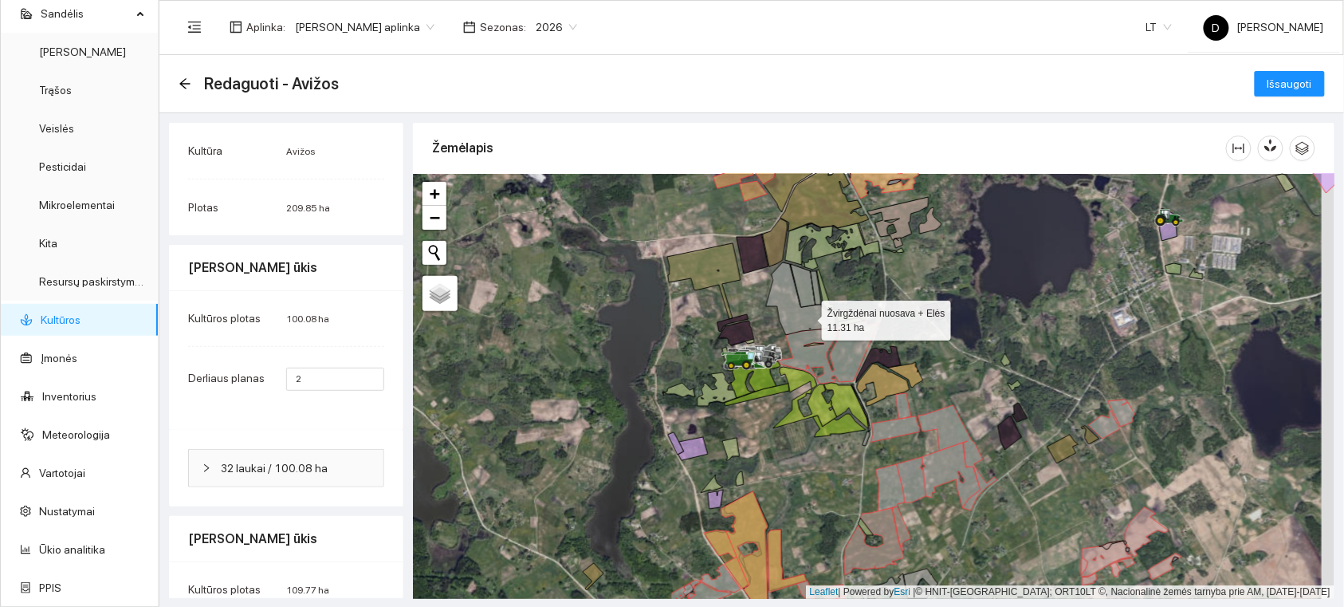
click at [808, 317] on icon at bounding box center [801, 298] width 70 height 73
click at [805, 299] on icon at bounding box center [803, 285] width 25 height 43
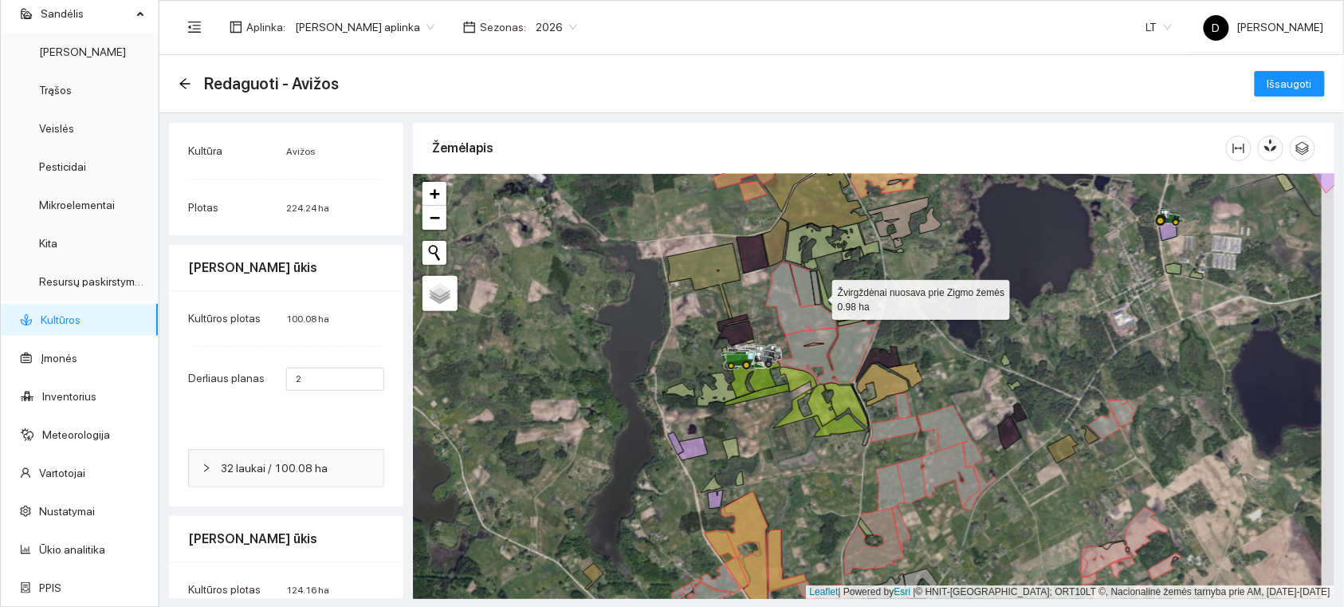
click at [818, 296] on icon at bounding box center [816, 287] width 10 height 33
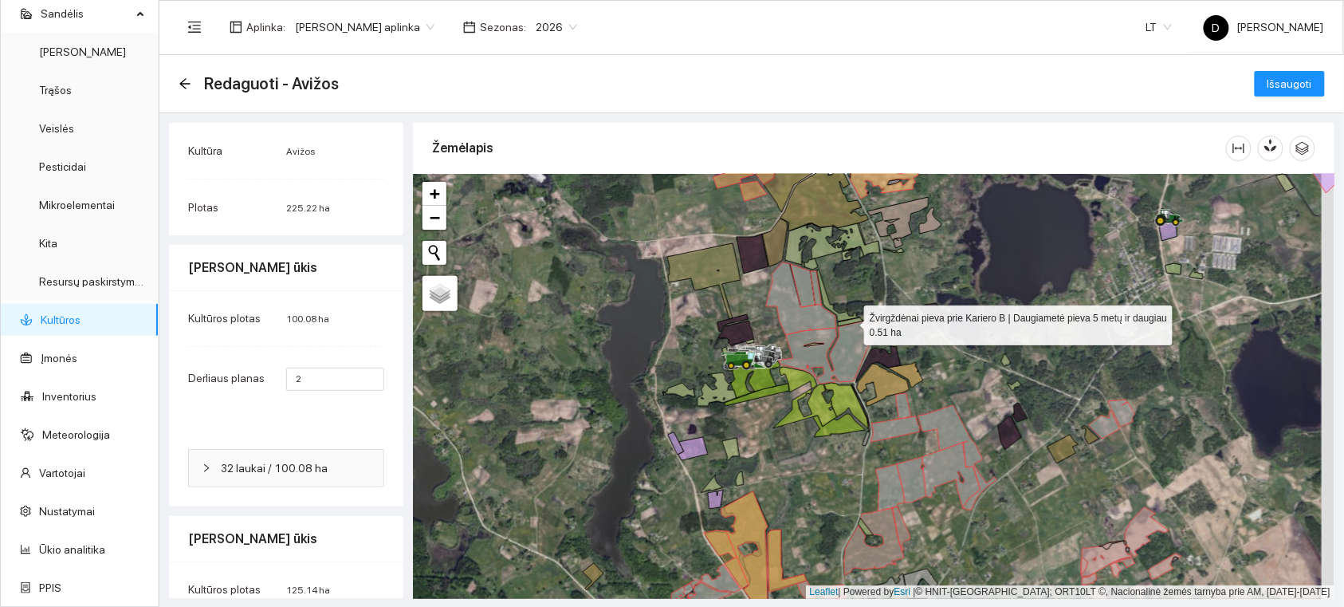
click at [848, 321] on icon at bounding box center [851, 321] width 27 height 9
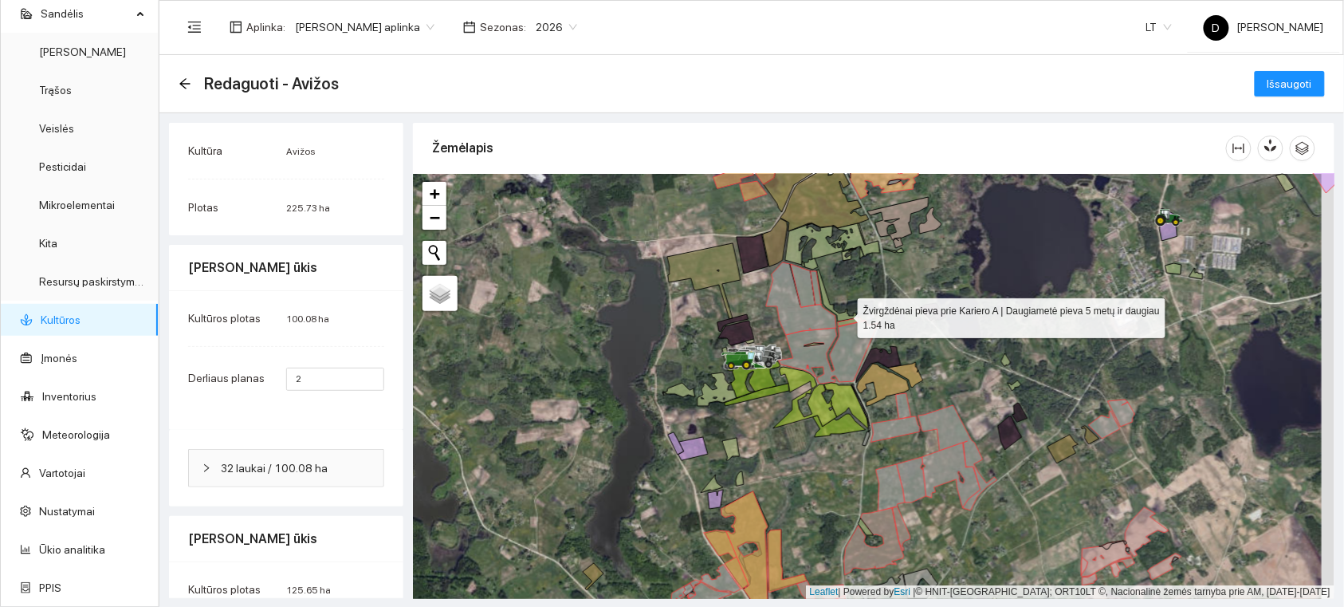
click at [844, 314] on icon at bounding box center [838, 296] width 42 height 52
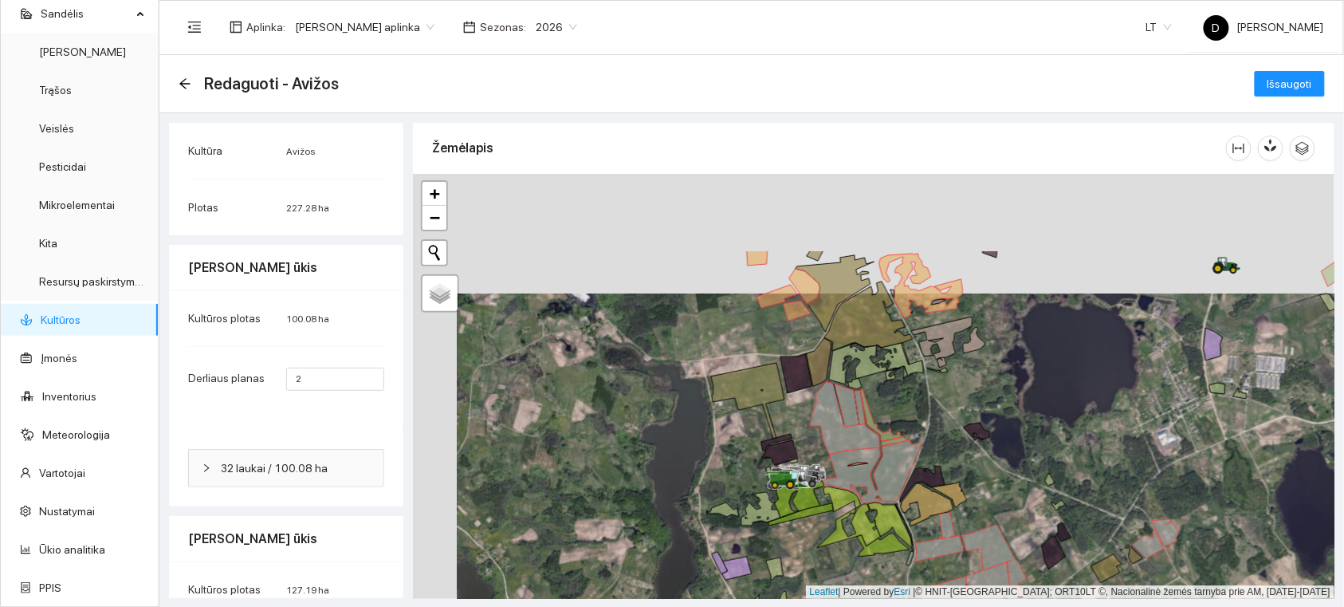
drag, startPoint x: 862, startPoint y: 289, endPoint x: 912, endPoint y: 411, distance: 131.2
click at [911, 411] on div at bounding box center [874, 386] width 922 height 425
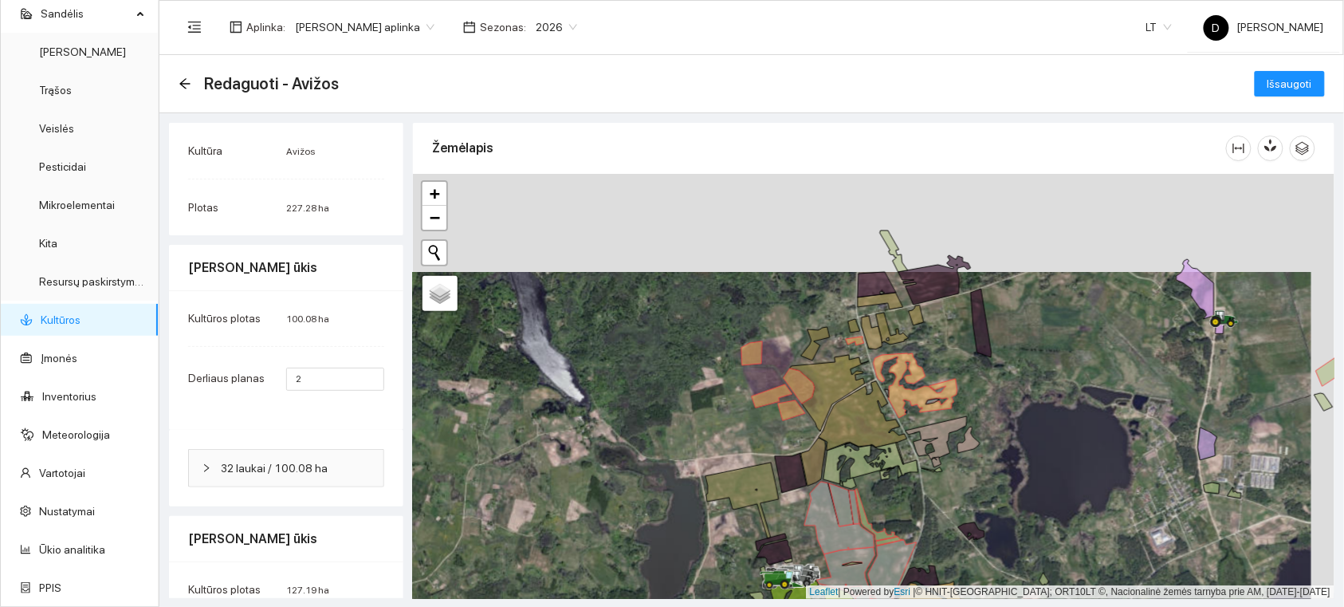
drag, startPoint x: 966, startPoint y: 250, endPoint x: 955, endPoint y: 351, distance: 101.0
click at [955, 351] on div at bounding box center [874, 386] width 922 height 425
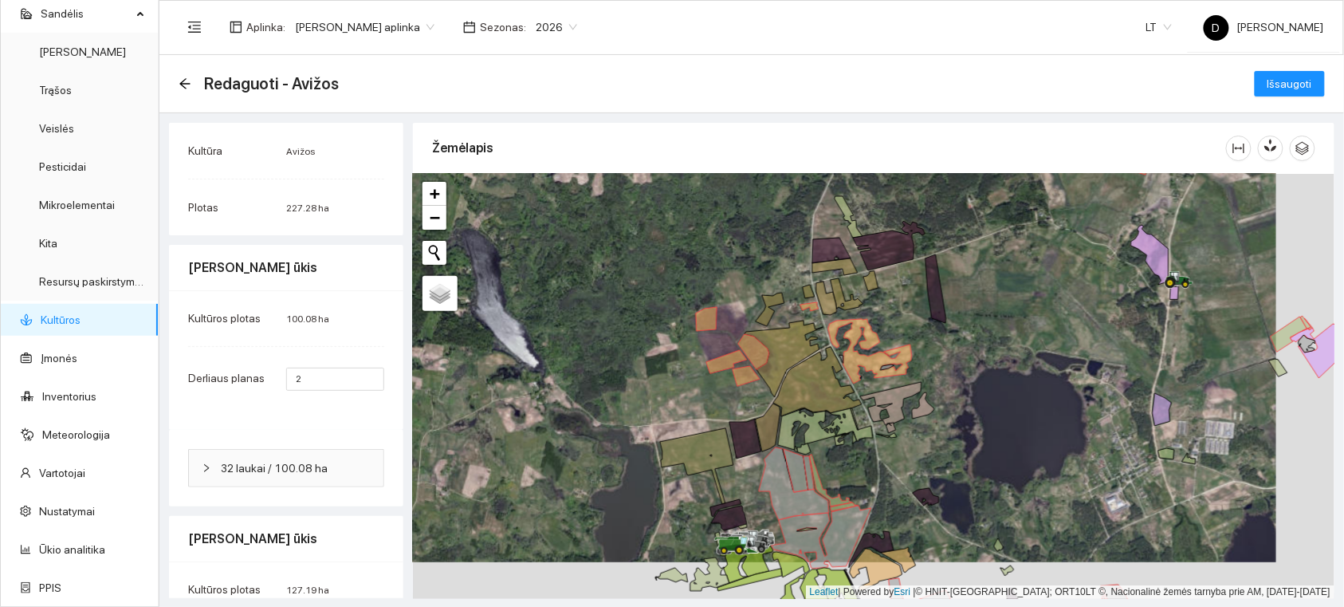
drag, startPoint x: 1123, startPoint y: 285, endPoint x: 1077, endPoint y: 249, distance: 58.4
click at [1077, 249] on div at bounding box center [874, 386] width 922 height 425
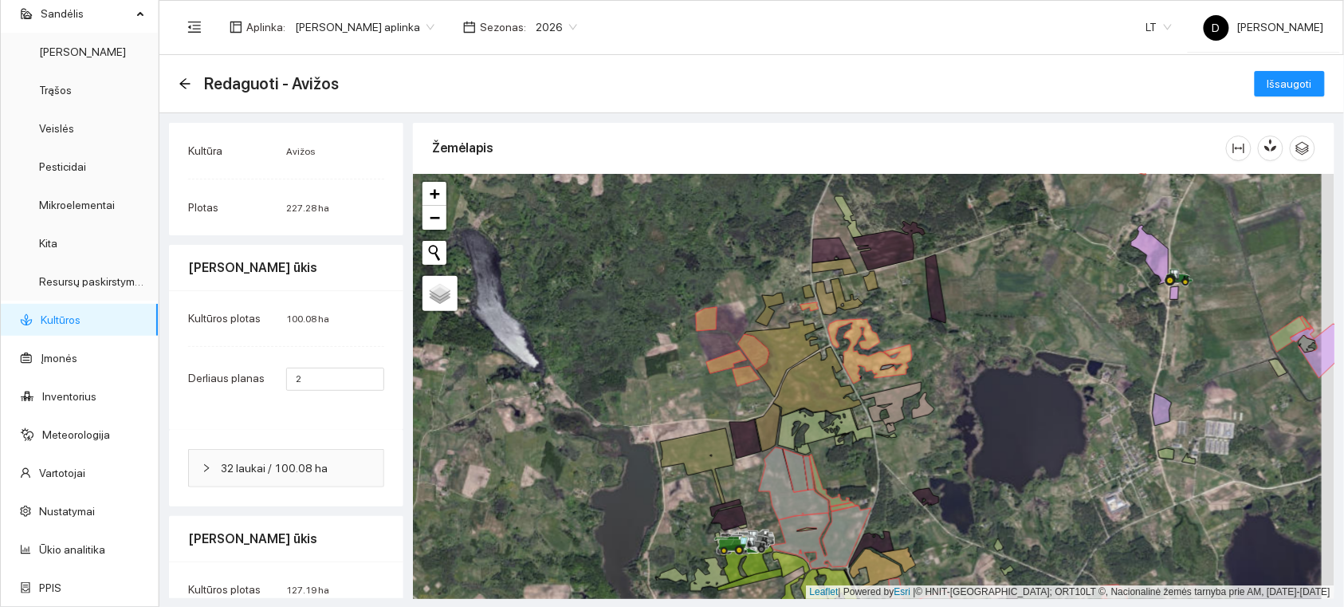
click at [863, 369] on div at bounding box center [874, 386] width 922 height 425
click at [855, 362] on icon at bounding box center [871, 351] width 84 height 65
click at [811, 303] on icon at bounding box center [810, 306] width 18 height 9
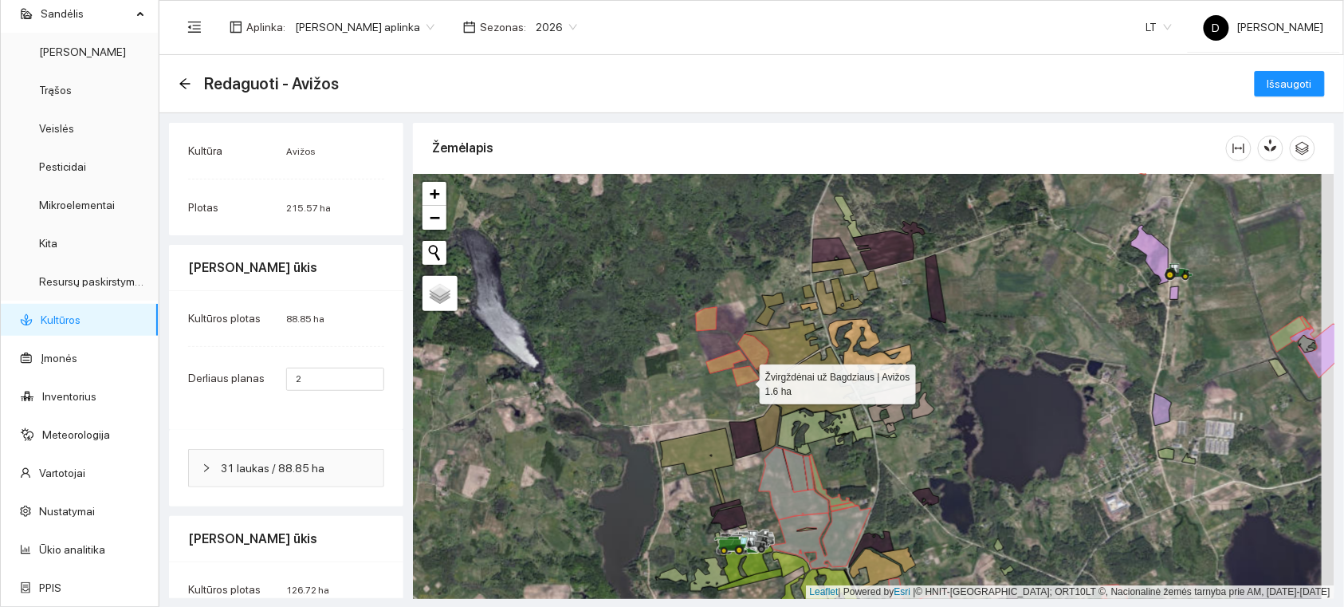
drag, startPoint x: 746, startPoint y: 380, endPoint x: 734, endPoint y: 375, distance: 12.9
click at [744, 380] on icon at bounding box center [746, 376] width 27 height 20
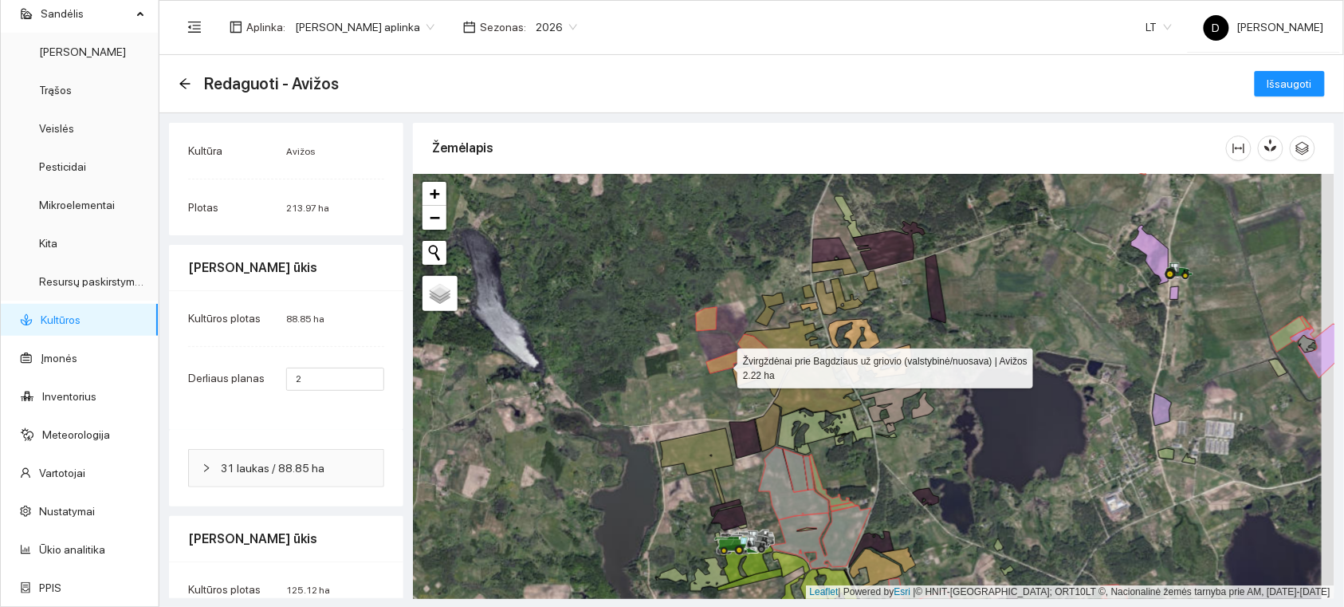
click at [723, 364] on icon at bounding box center [727, 361] width 41 height 23
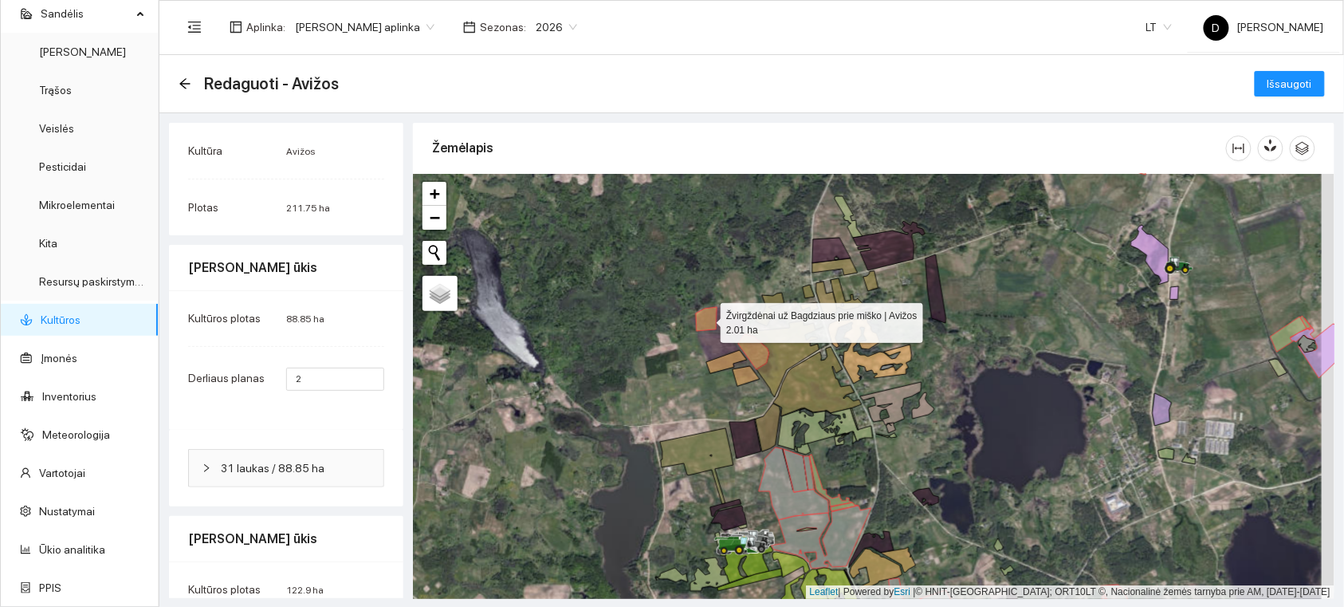
click at [707, 324] on icon at bounding box center [706, 319] width 21 height 24
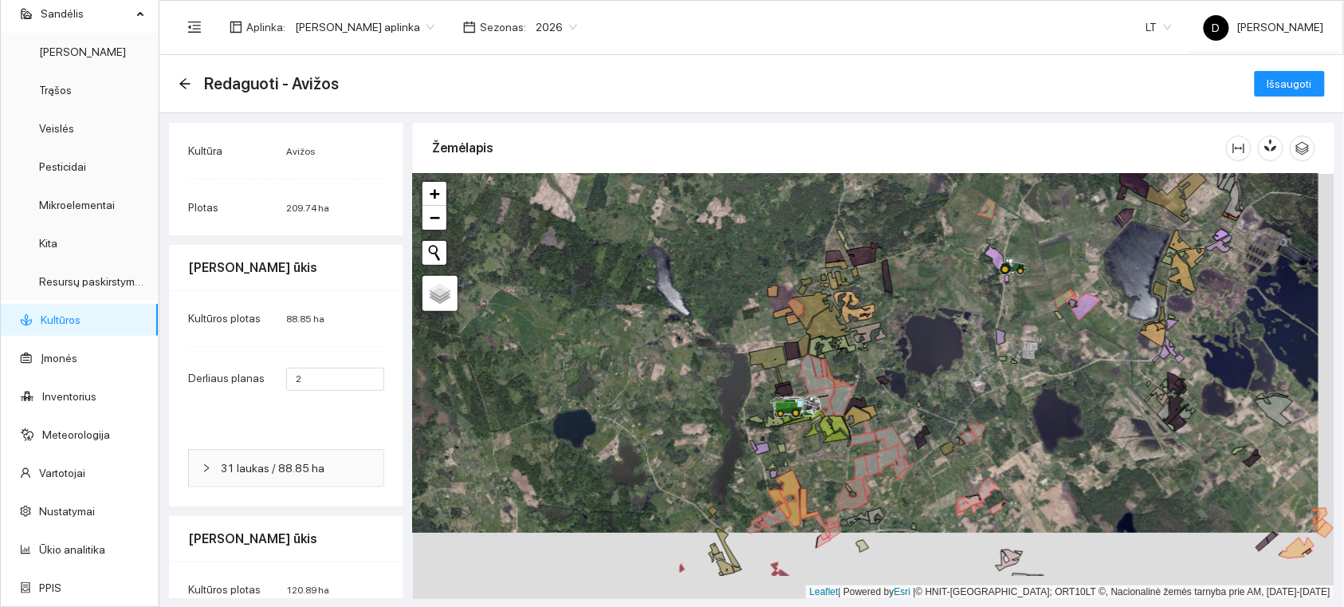
drag, startPoint x: 901, startPoint y: 461, endPoint x: 903, endPoint y: 346, distance: 114.8
click at [903, 346] on div at bounding box center [874, 386] width 922 height 425
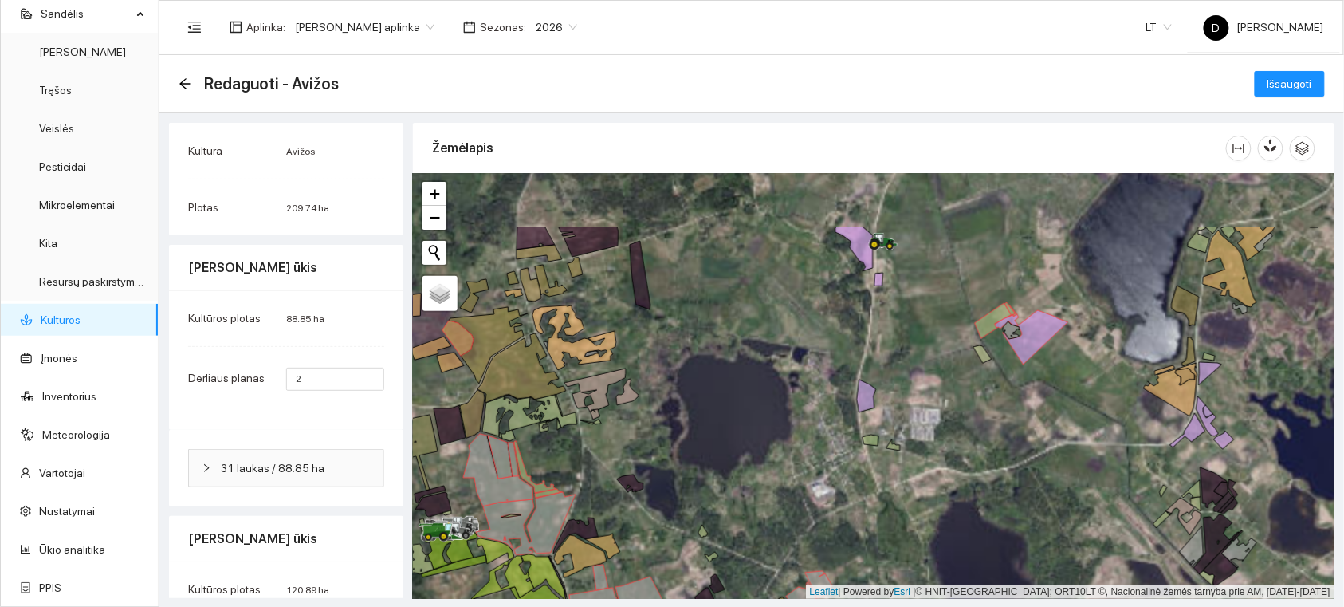
drag, startPoint x: 1115, startPoint y: 282, endPoint x: 1056, endPoint y: 394, distance: 126.3
click at [1056, 394] on div at bounding box center [874, 386] width 922 height 425
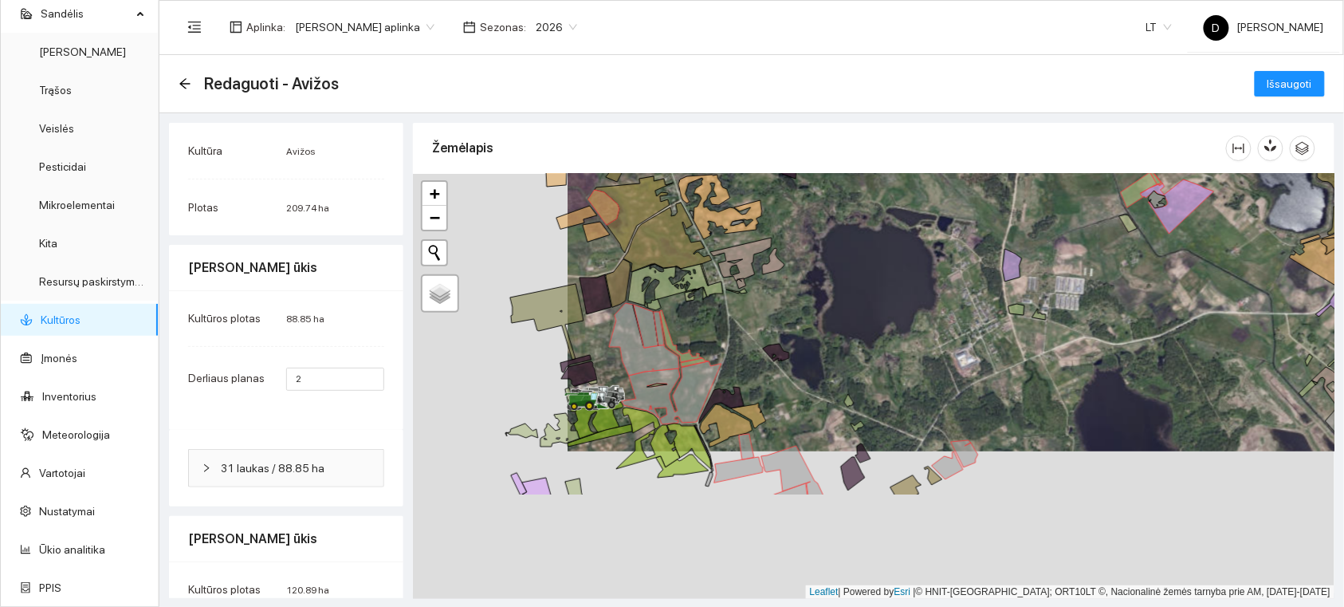
drag, startPoint x: 824, startPoint y: 469, endPoint x: 1100, endPoint y: 256, distance: 349.1
click at [1100, 256] on div at bounding box center [874, 386] width 922 height 425
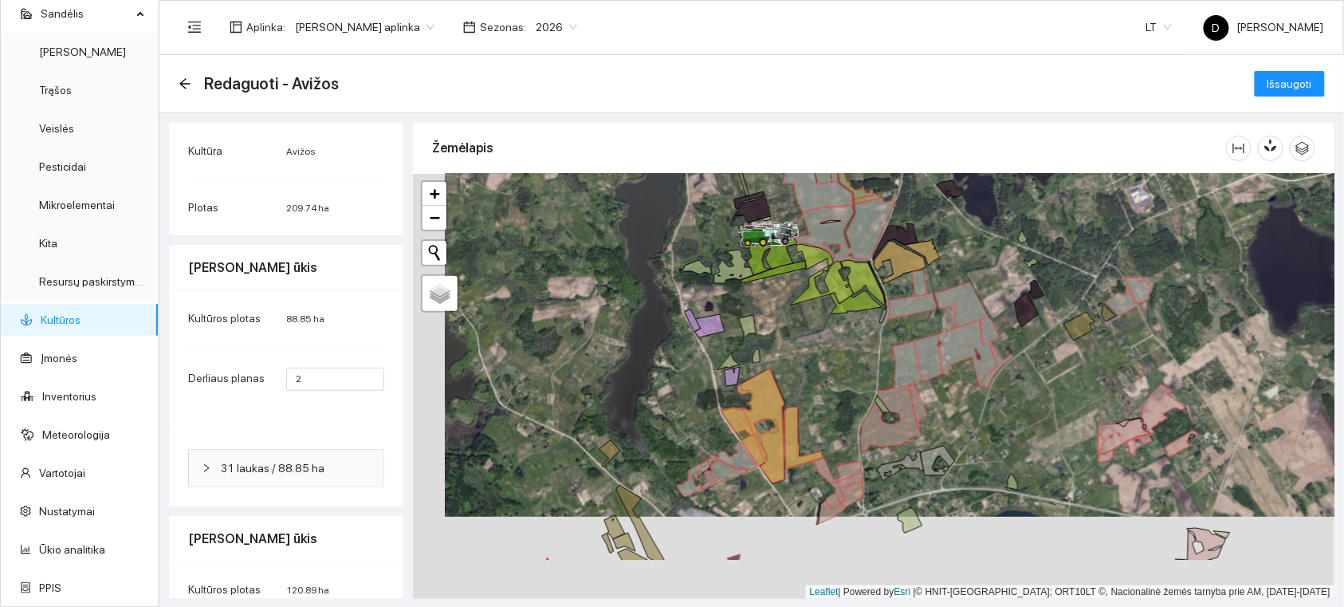
drag, startPoint x: 802, startPoint y: 486, endPoint x: 834, endPoint y: 404, distance: 88.1
click at [834, 404] on div at bounding box center [874, 386] width 922 height 425
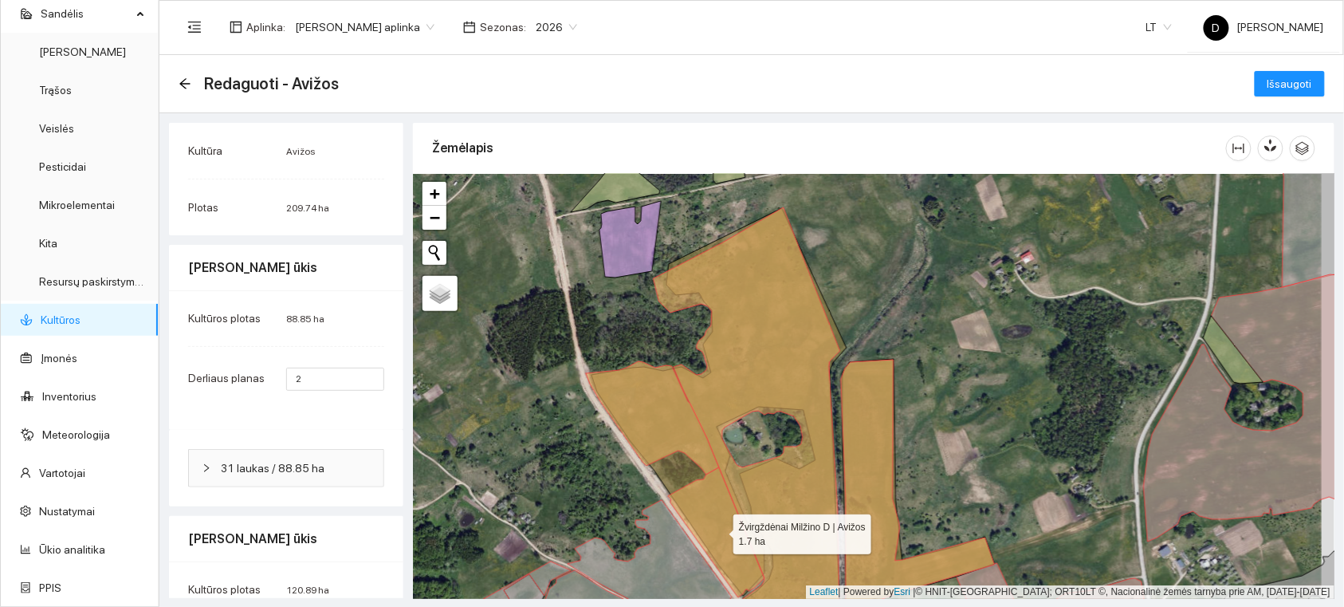
click at [718, 509] on icon at bounding box center [716, 532] width 96 height 130
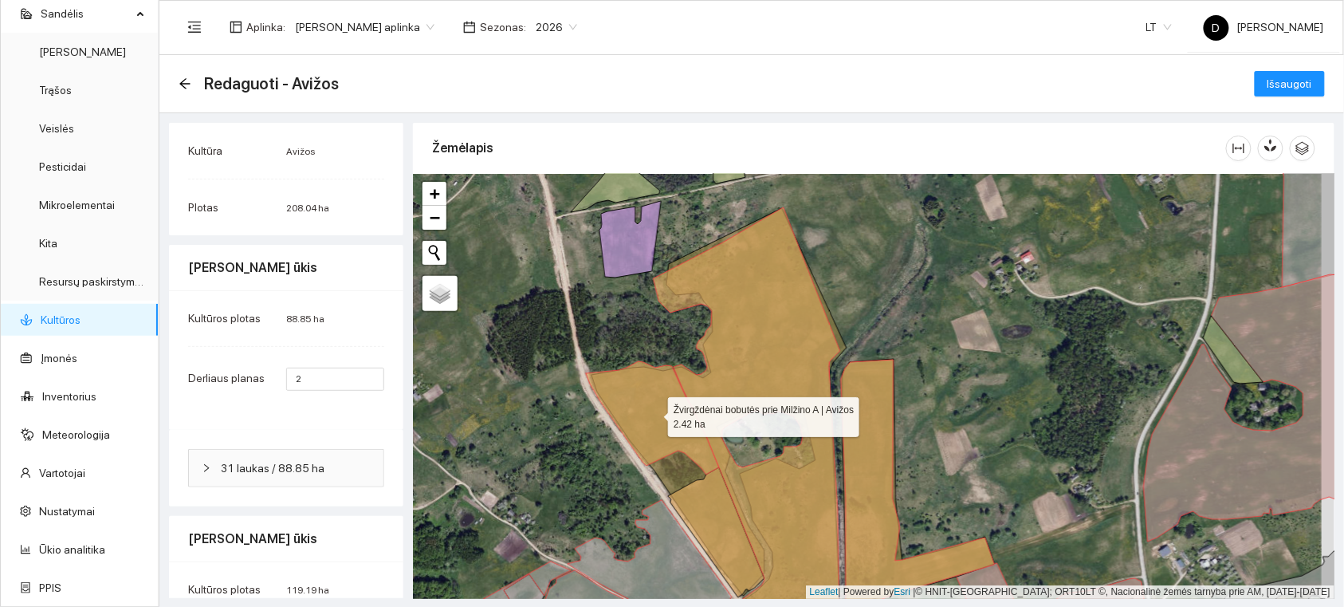
click at [692, 435] on icon at bounding box center [652, 417] width 133 height 113
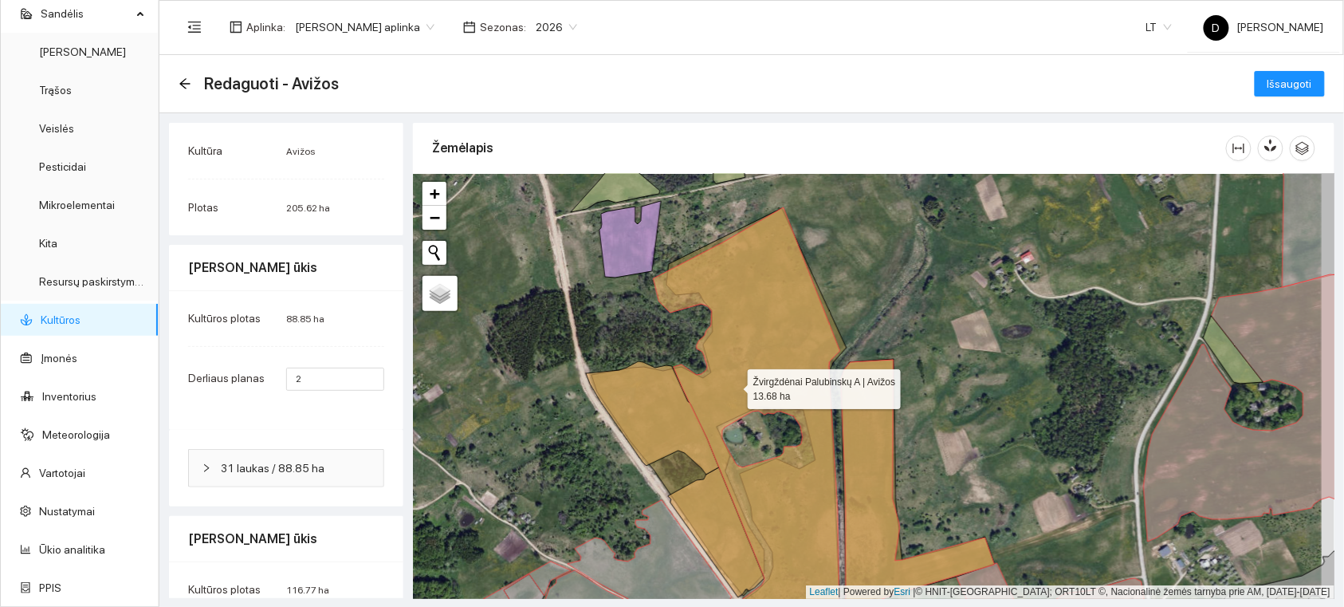
click at [734, 385] on icon at bounding box center [747, 424] width 187 height 435
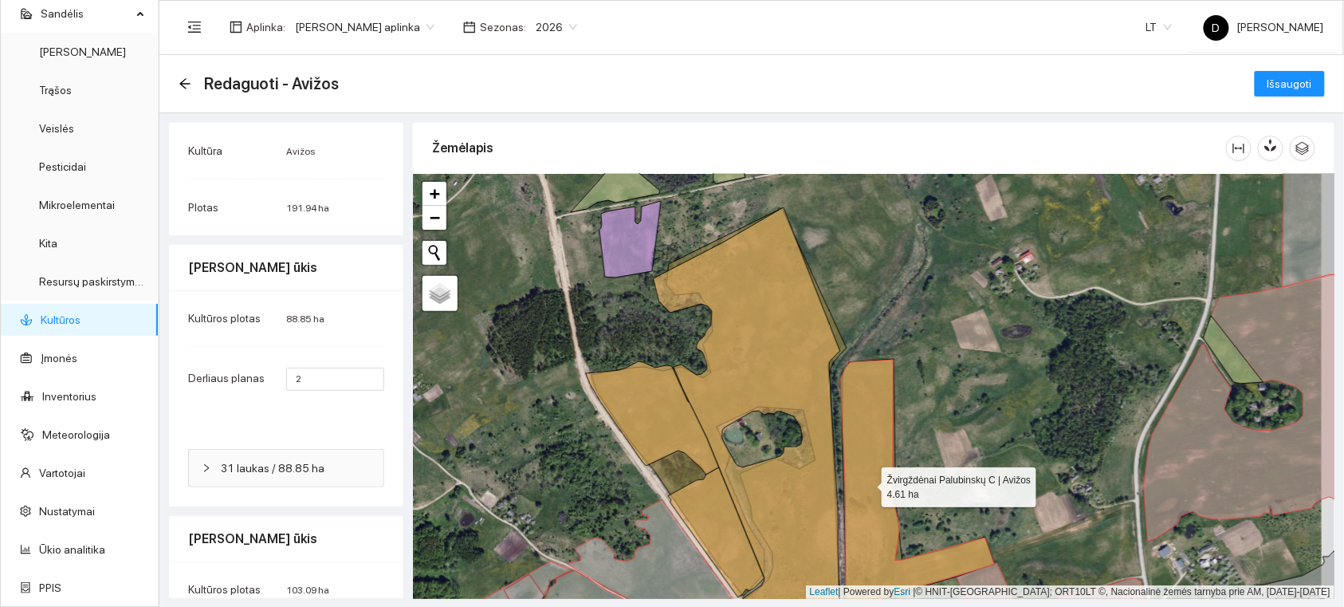
click at [868, 482] on icon at bounding box center [918, 486] width 154 height 252
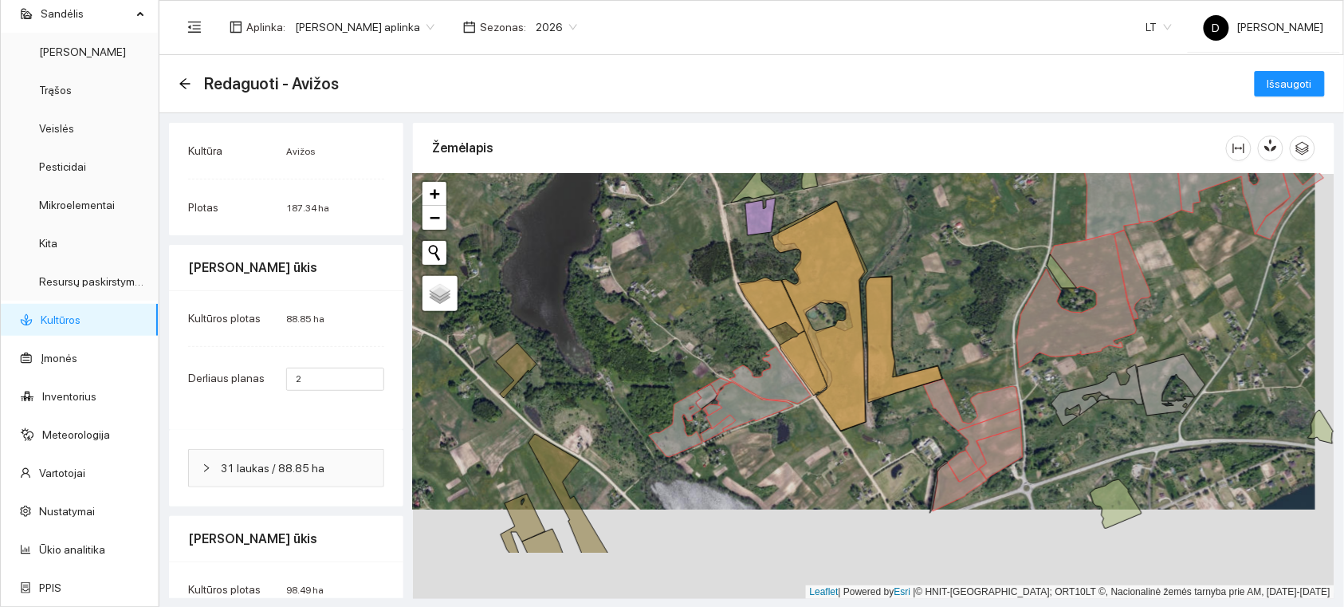
drag, startPoint x: 935, startPoint y: 420, endPoint x: 927, endPoint y: 277, distance: 143.8
click at [927, 277] on div at bounding box center [874, 386] width 922 height 425
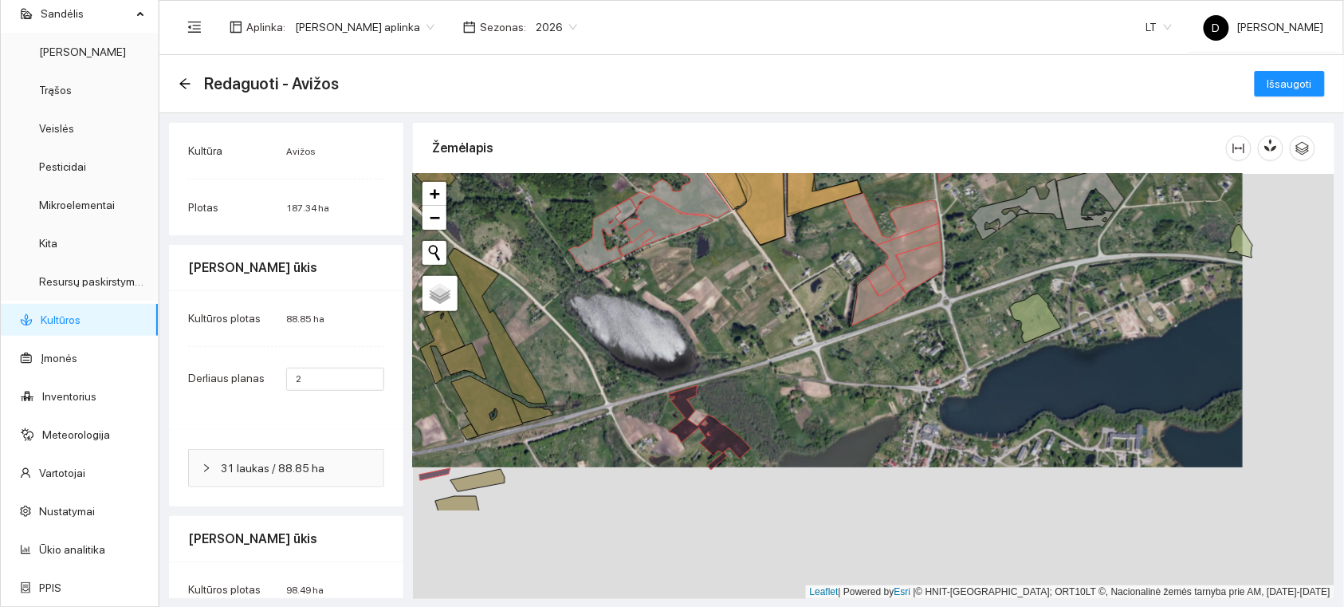
drag, startPoint x: 1159, startPoint y: 441, endPoint x: 1081, endPoint y: 309, distance: 154.1
click at [1081, 309] on div at bounding box center [874, 386] width 922 height 425
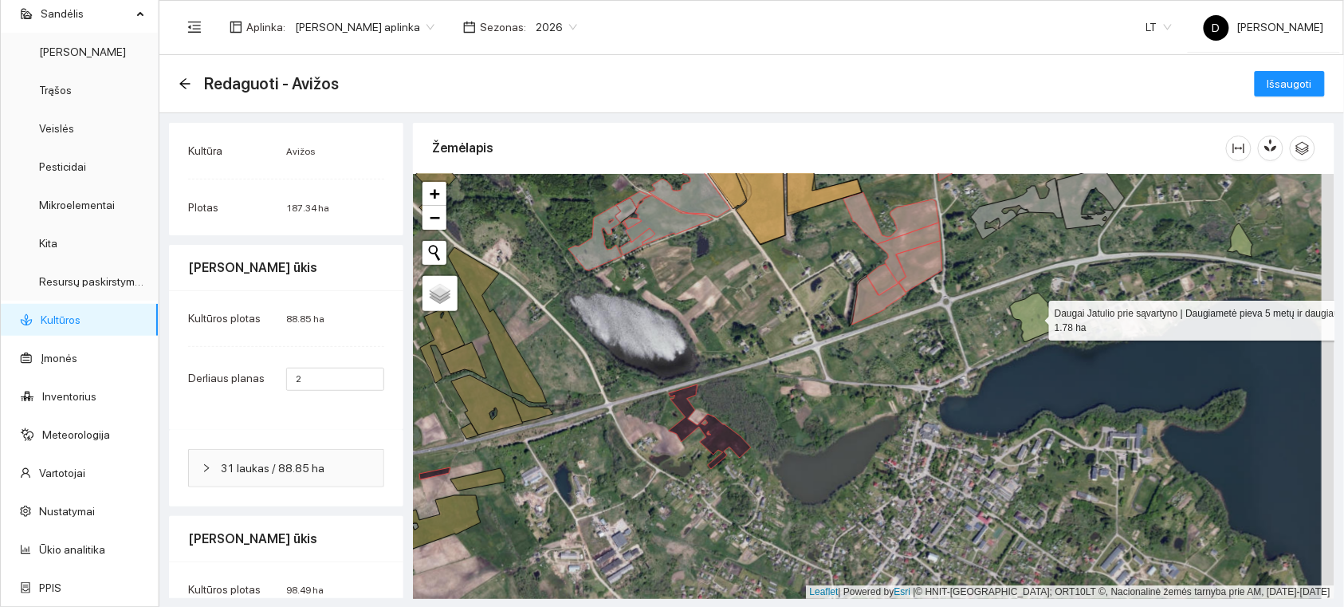
click at [1038, 315] on icon at bounding box center [1035, 317] width 51 height 49
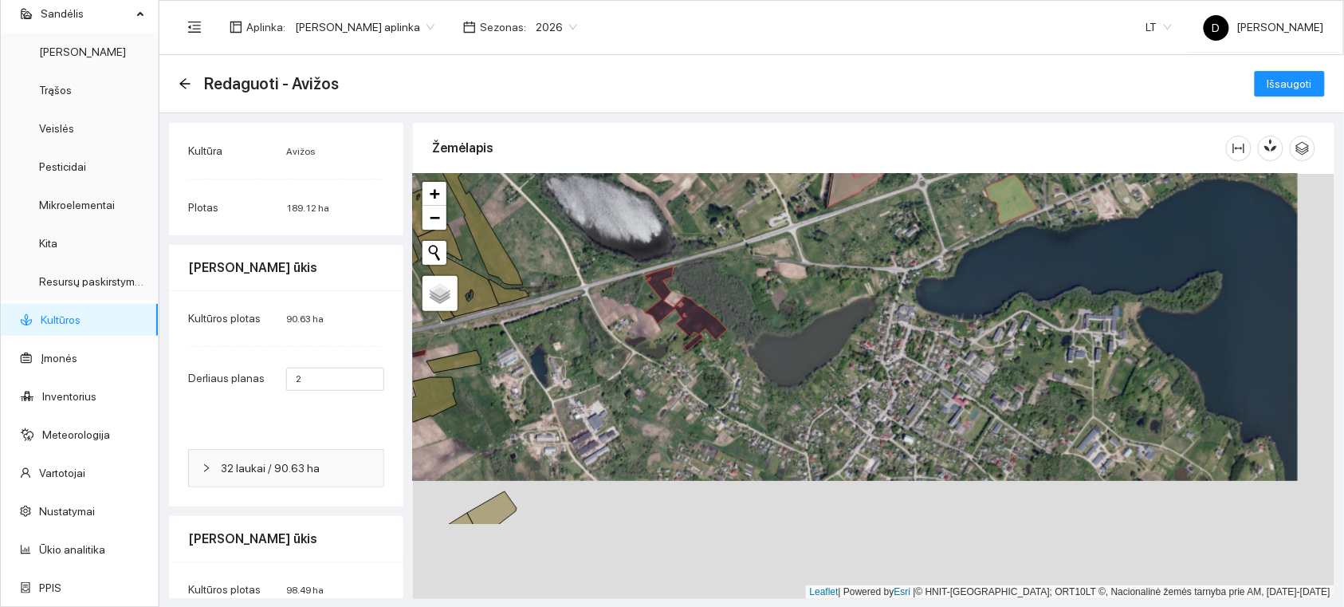
drag, startPoint x: 920, startPoint y: 513, endPoint x: 901, endPoint y: 401, distance: 113.3
click at [901, 401] on div at bounding box center [874, 386] width 922 height 425
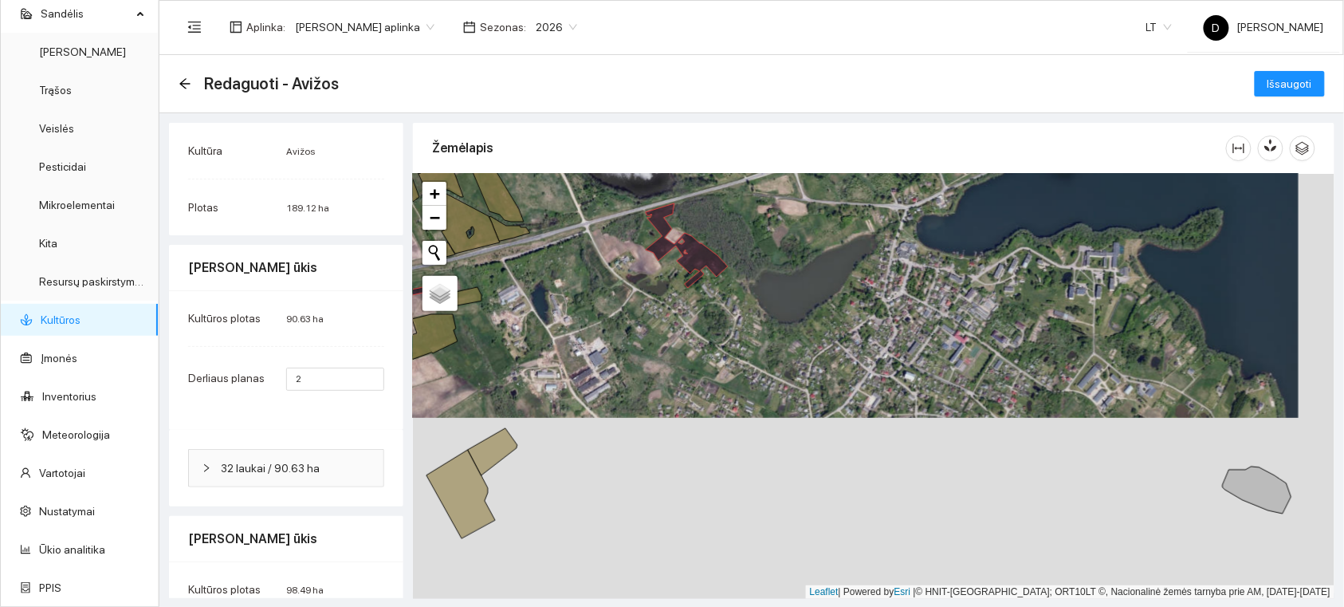
drag, startPoint x: 987, startPoint y: 468, endPoint x: 986, endPoint y: 303, distance: 165.1
click at [982, 304] on div at bounding box center [874, 386] width 922 height 425
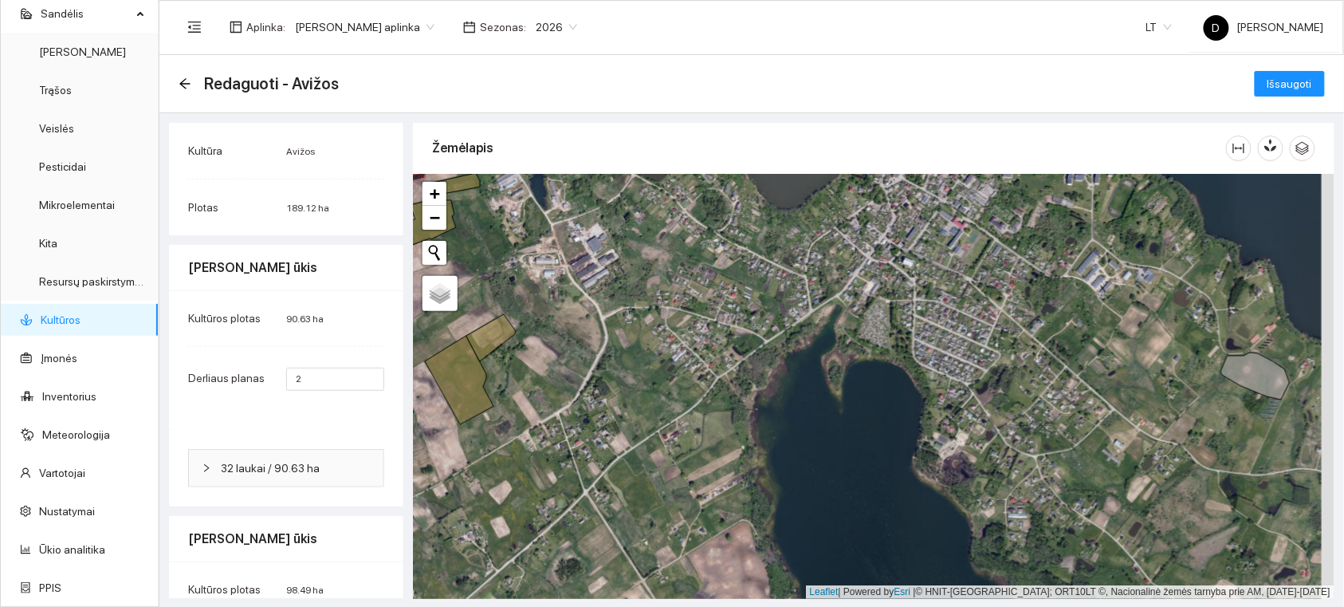
drag, startPoint x: 1217, startPoint y: 368, endPoint x: 987, endPoint y: 296, distance: 240.6
click at [987, 296] on div at bounding box center [874, 386] width 922 height 425
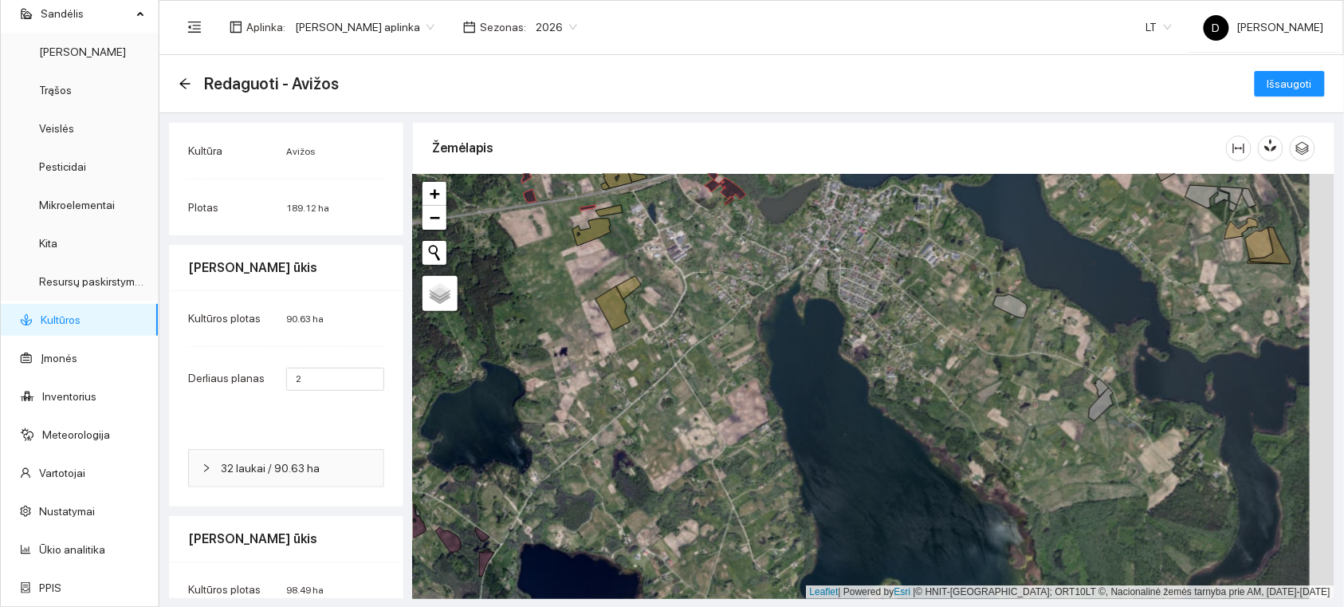
drag, startPoint x: 1029, startPoint y: 337, endPoint x: 953, endPoint y: 338, distance: 76.6
click at [954, 339] on div at bounding box center [874, 386] width 922 height 425
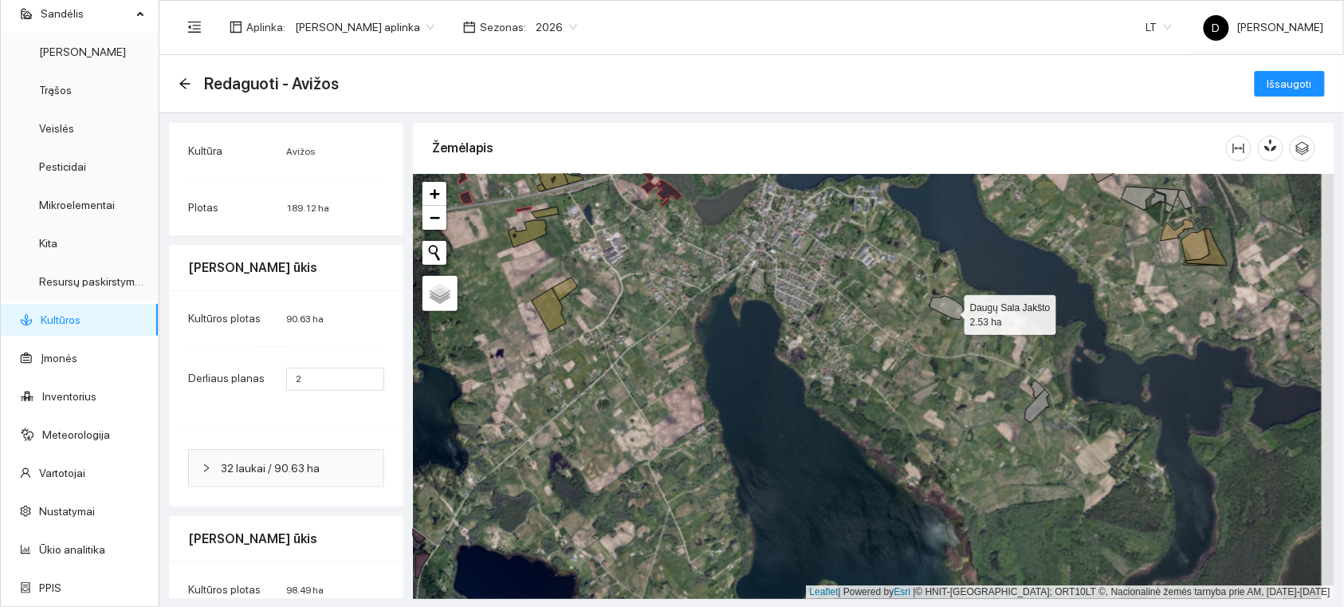
click at [951, 311] on icon at bounding box center [947, 308] width 34 height 24
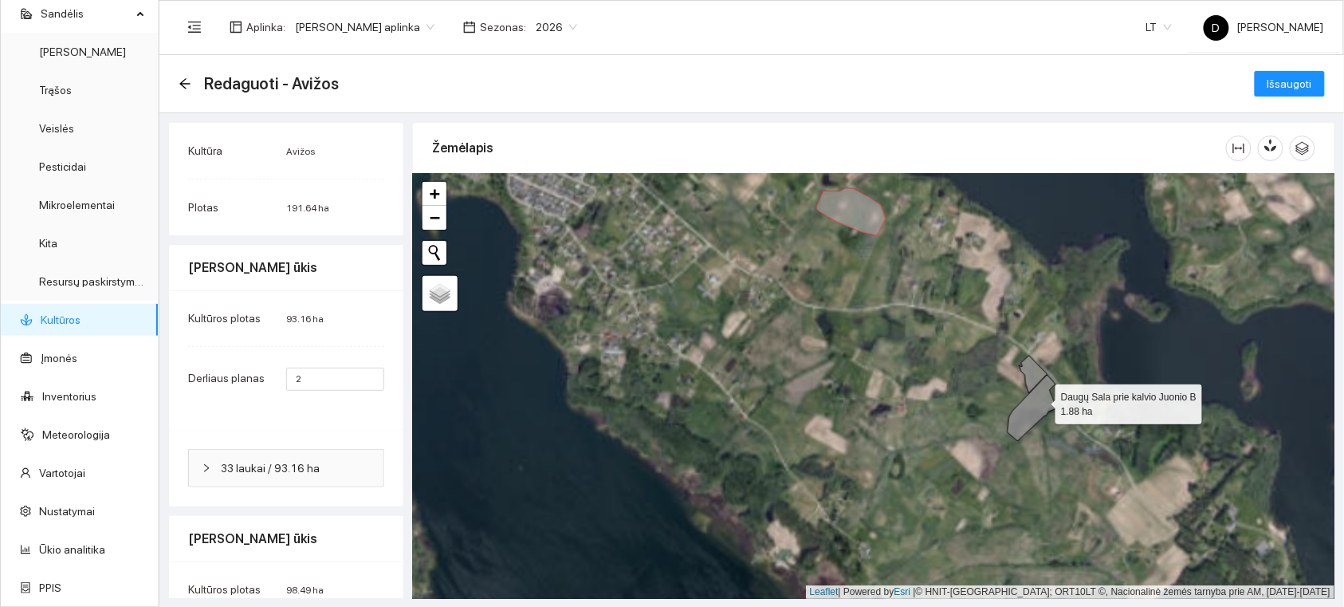
click at [1041, 400] on icon at bounding box center [1032, 408] width 49 height 66
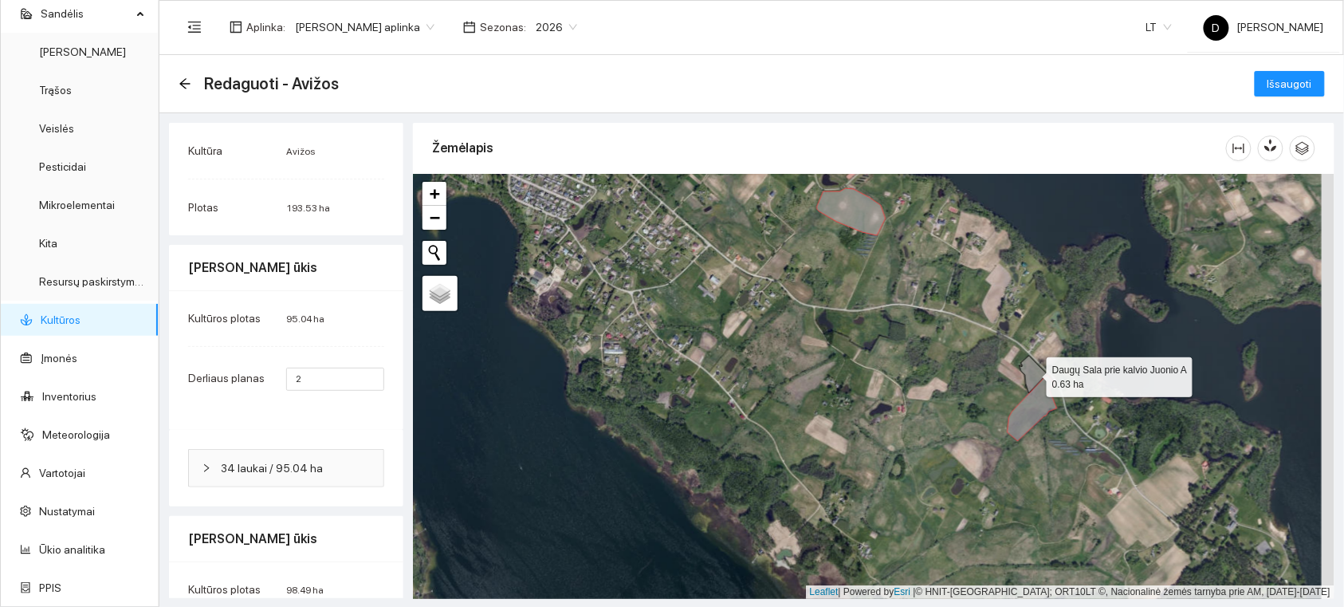
click at [1033, 373] on icon at bounding box center [1034, 374] width 28 height 37
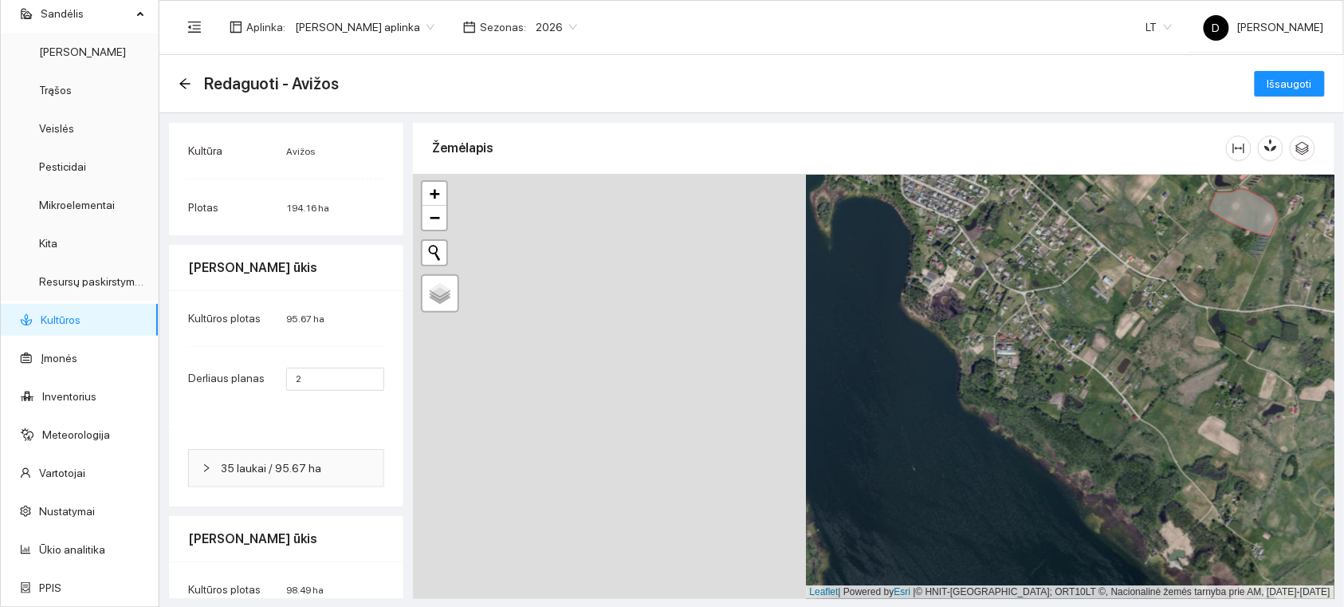
drag, startPoint x: 722, startPoint y: 345, endPoint x: 1158, endPoint y: 355, distance: 436.3
click at [1146, 353] on div at bounding box center [874, 386] width 922 height 425
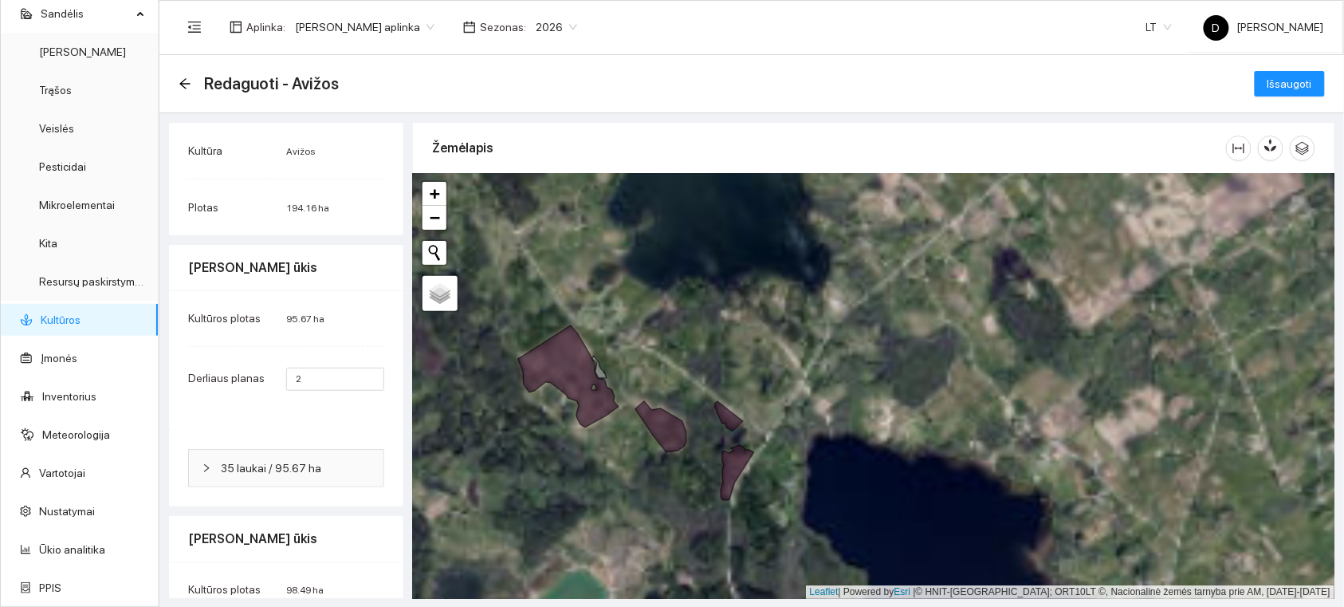
drag, startPoint x: 655, startPoint y: 386, endPoint x: 703, endPoint y: 439, distance: 72.3
click at [703, 439] on div at bounding box center [874, 386] width 922 height 425
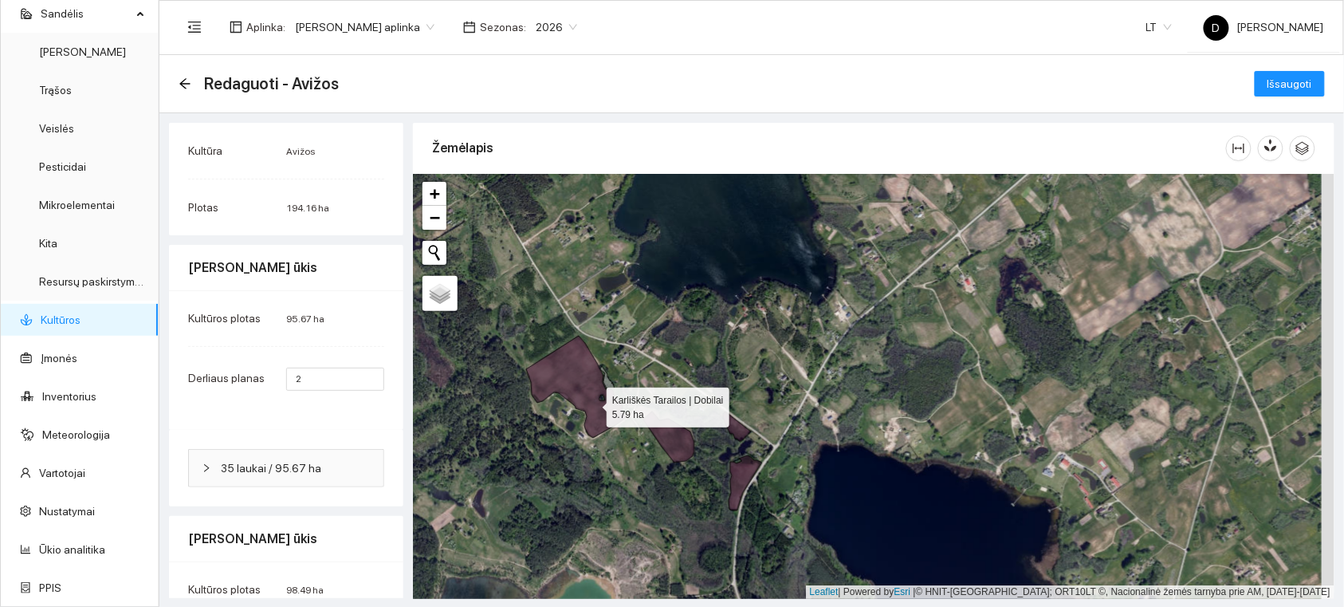
click at [585, 403] on icon at bounding box center [576, 387] width 100 height 102
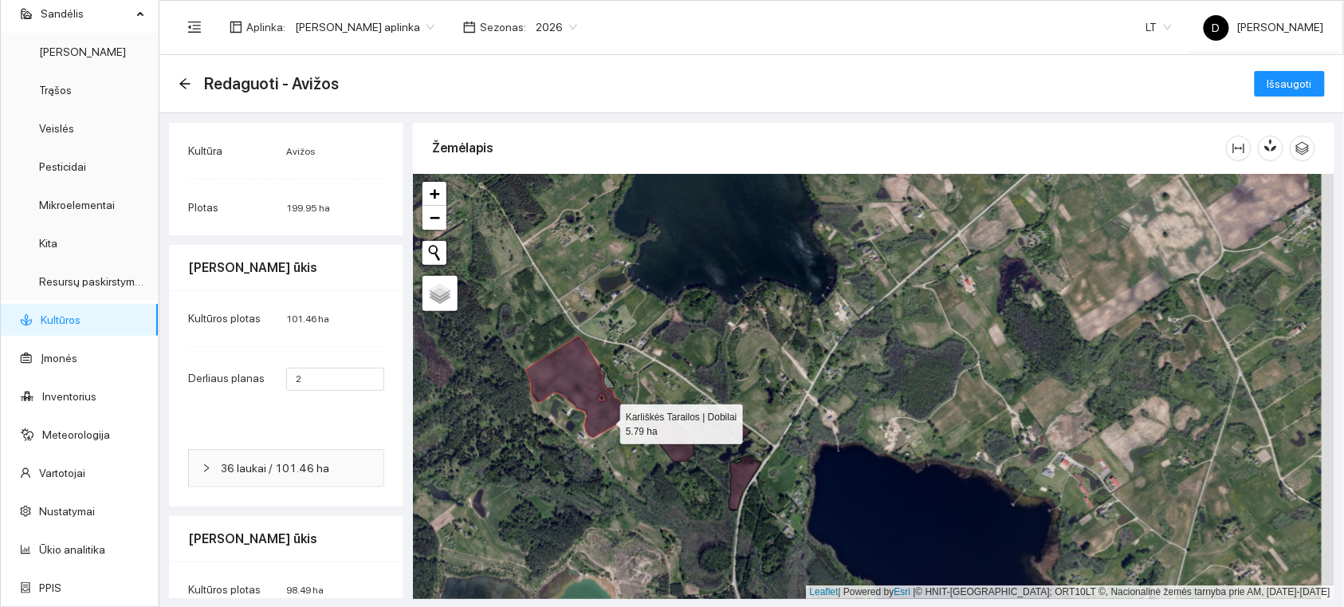
click at [606, 420] on icon at bounding box center [576, 387] width 100 height 102
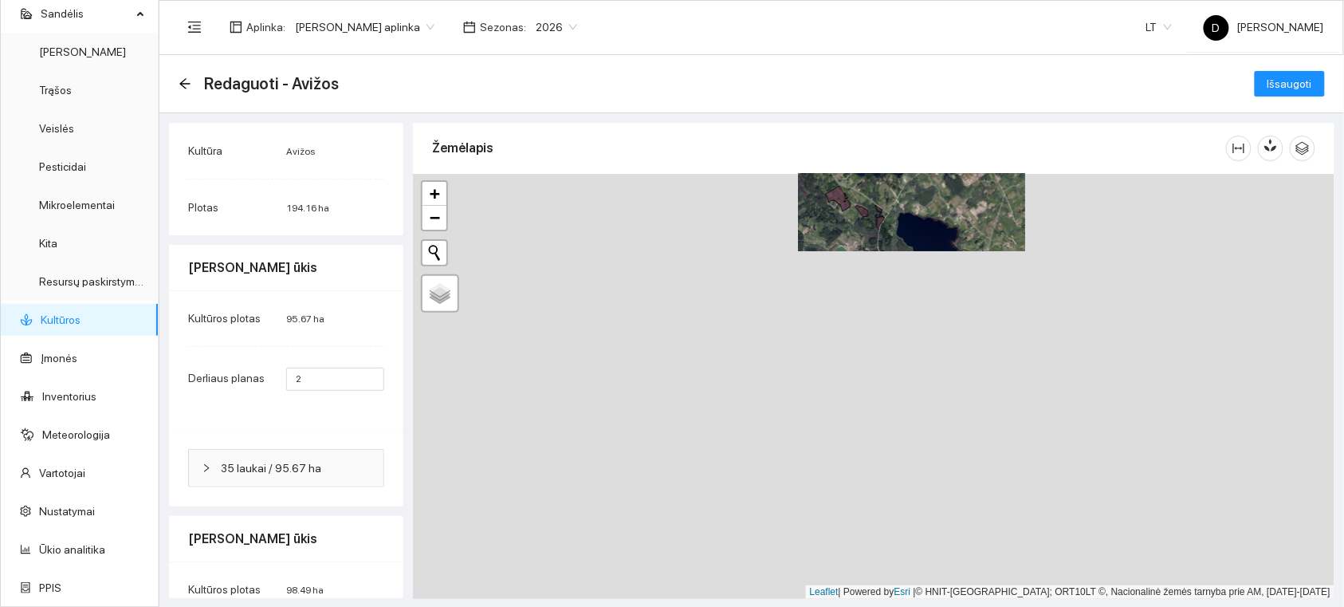
drag, startPoint x: 707, startPoint y: 531, endPoint x: 919, endPoint y: 247, distance: 354.4
click at [919, 247] on div at bounding box center [874, 386] width 922 height 425
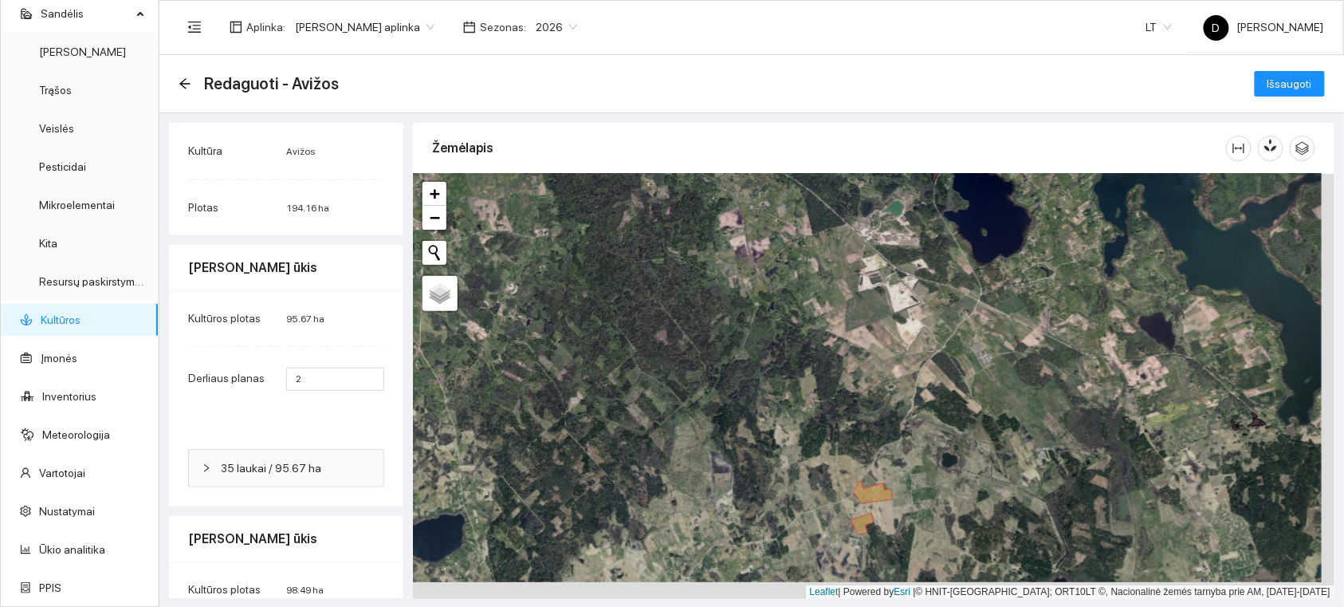
drag, startPoint x: 782, startPoint y: 473, endPoint x: 801, endPoint y: 275, distance: 198.7
click at [801, 275] on div at bounding box center [874, 386] width 922 height 425
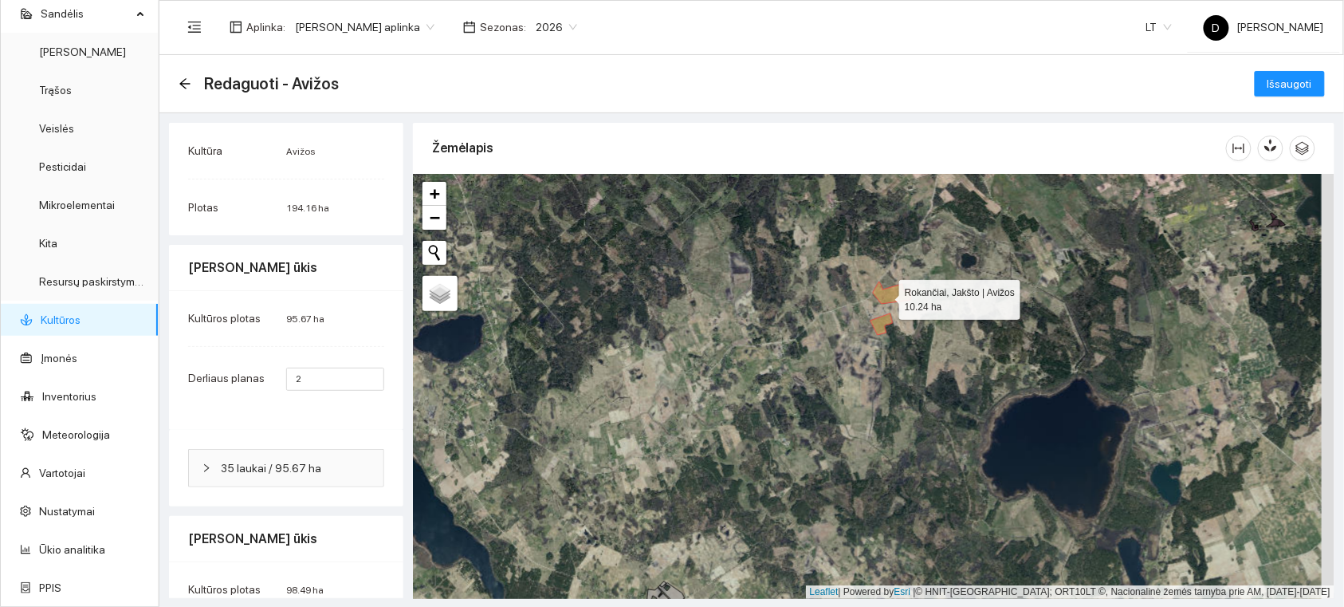
click at [885, 295] on icon at bounding box center [892, 292] width 38 height 22
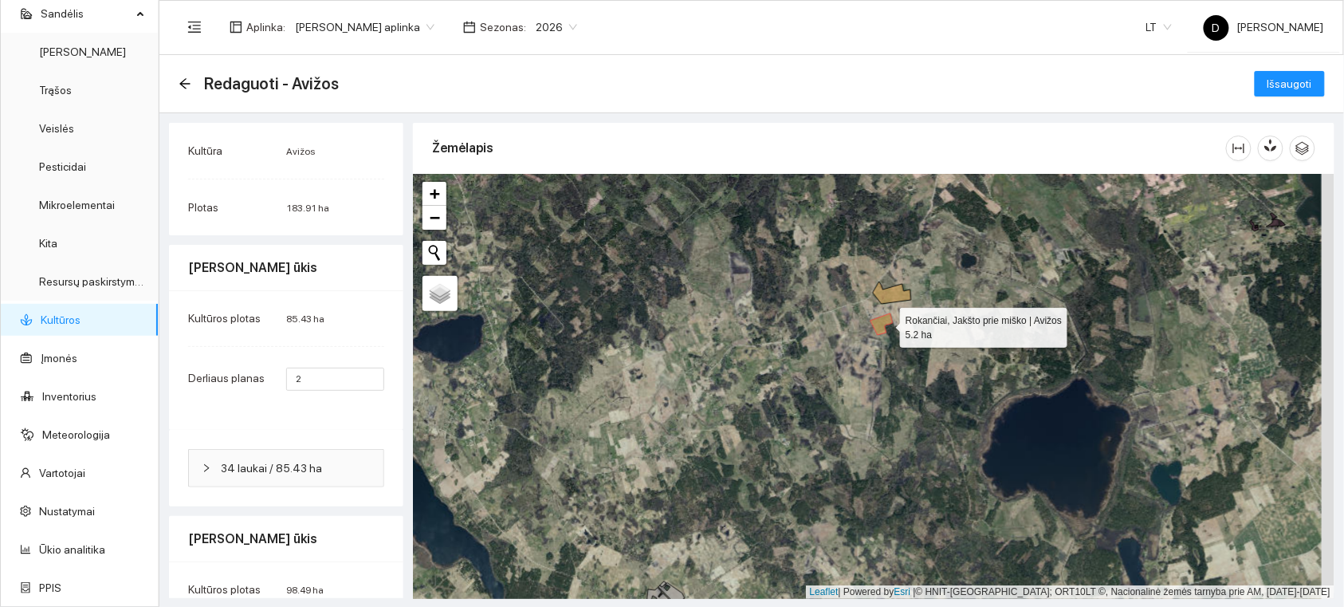
click at [886, 324] on icon at bounding box center [882, 324] width 22 height 22
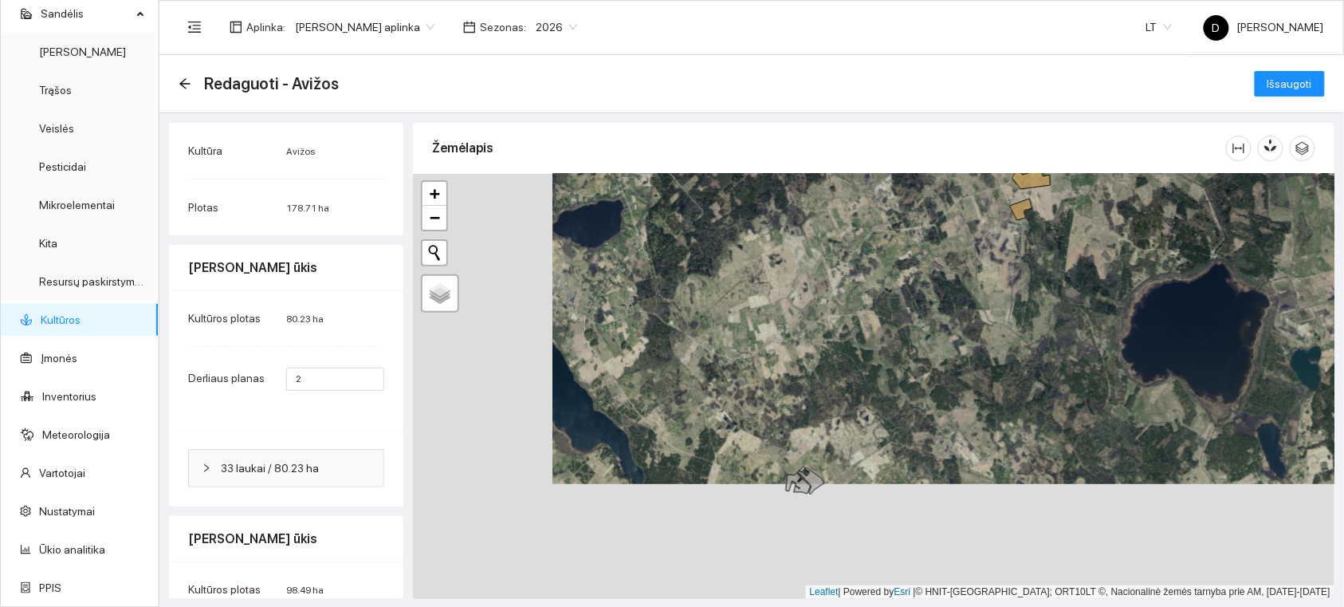
drag, startPoint x: 805, startPoint y: 384, endPoint x: 1059, endPoint y: 206, distance: 309.7
click at [1059, 204] on div at bounding box center [874, 386] width 922 height 425
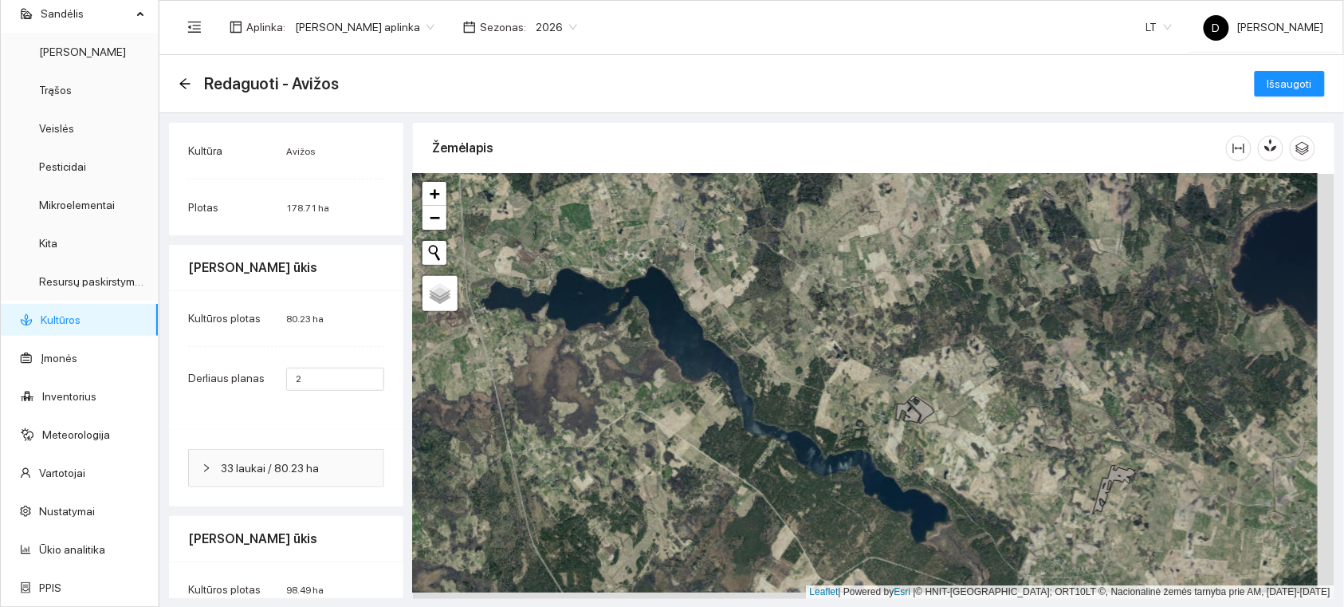
drag, startPoint x: 931, startPoint y: 440, endPoint x: 890, endPoint y: 400, distance: 57.0
click at [890, 401] on div at bounding box center [874, 386] width 922 height 425
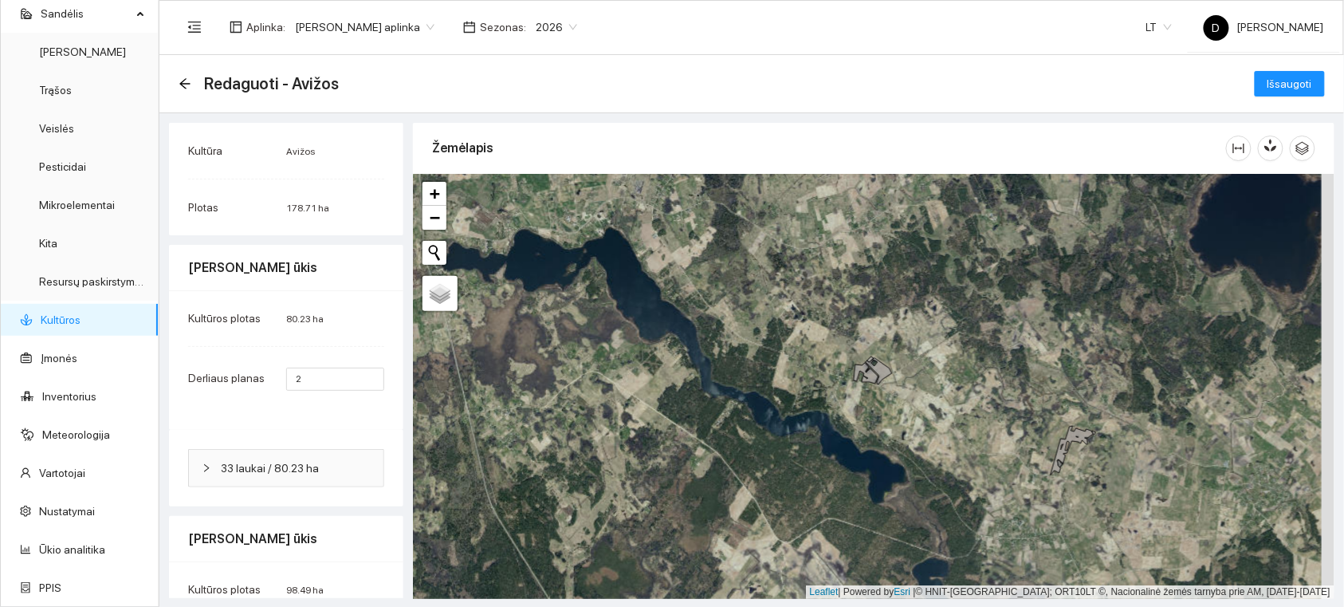
click at [884, 379] on div at bounding box center [874, 386] width 922 height 425
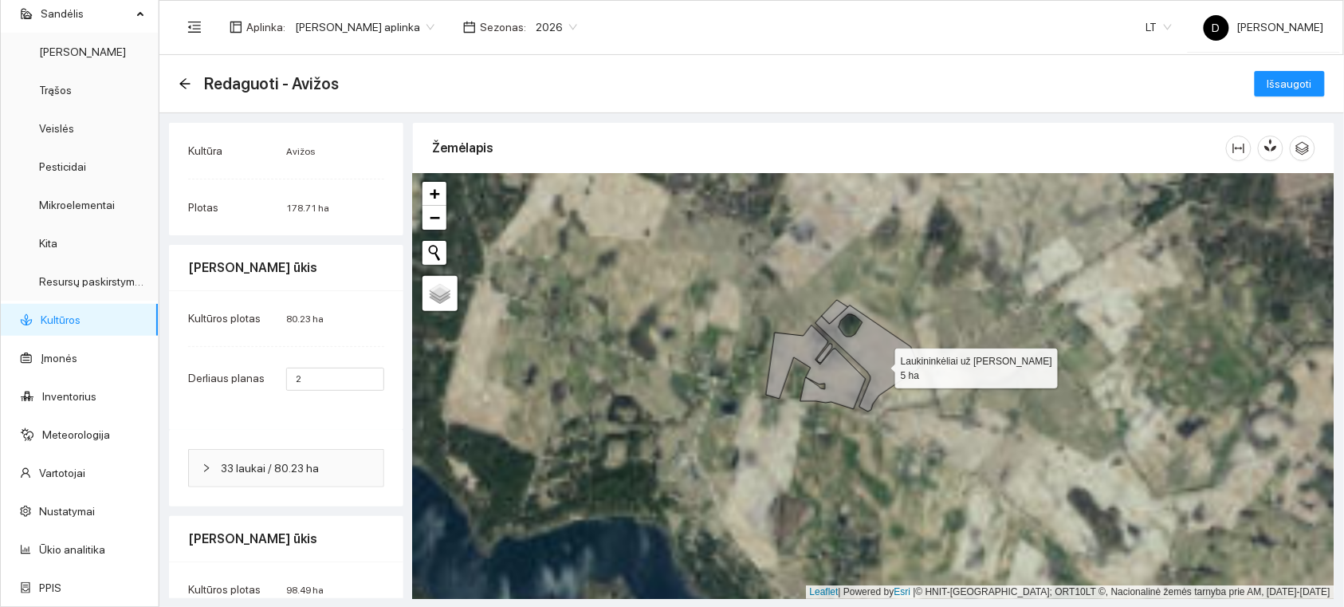
click at [881, 364] on icon at bounding box center [868, 358] width 104 height 106
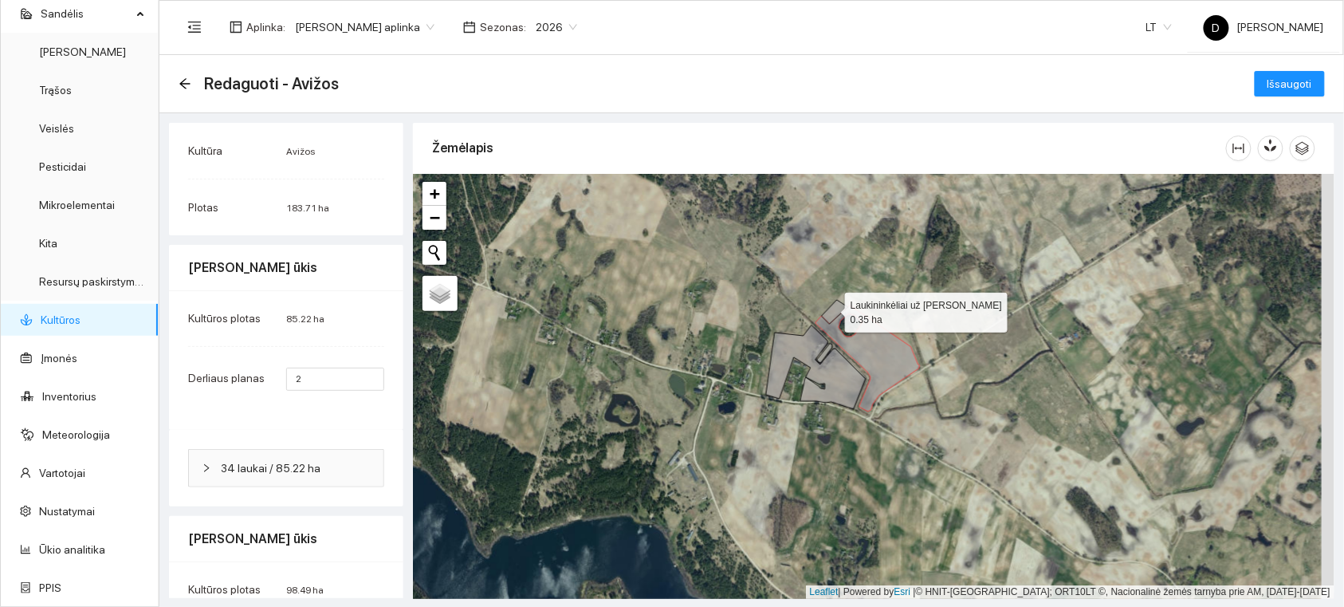
click at [831, 309] on icon at bounding box center [835, 312] width 26 height 24
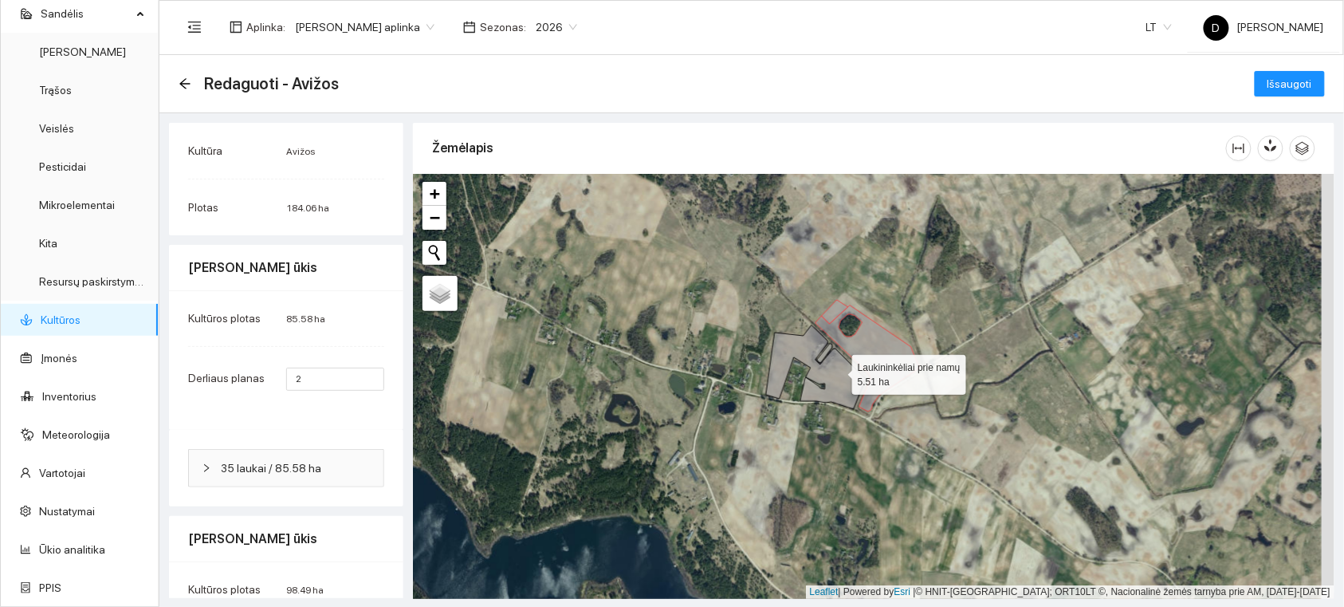
click at [838, 372] on icon at bounding box center [816, 367] width 100 height 84
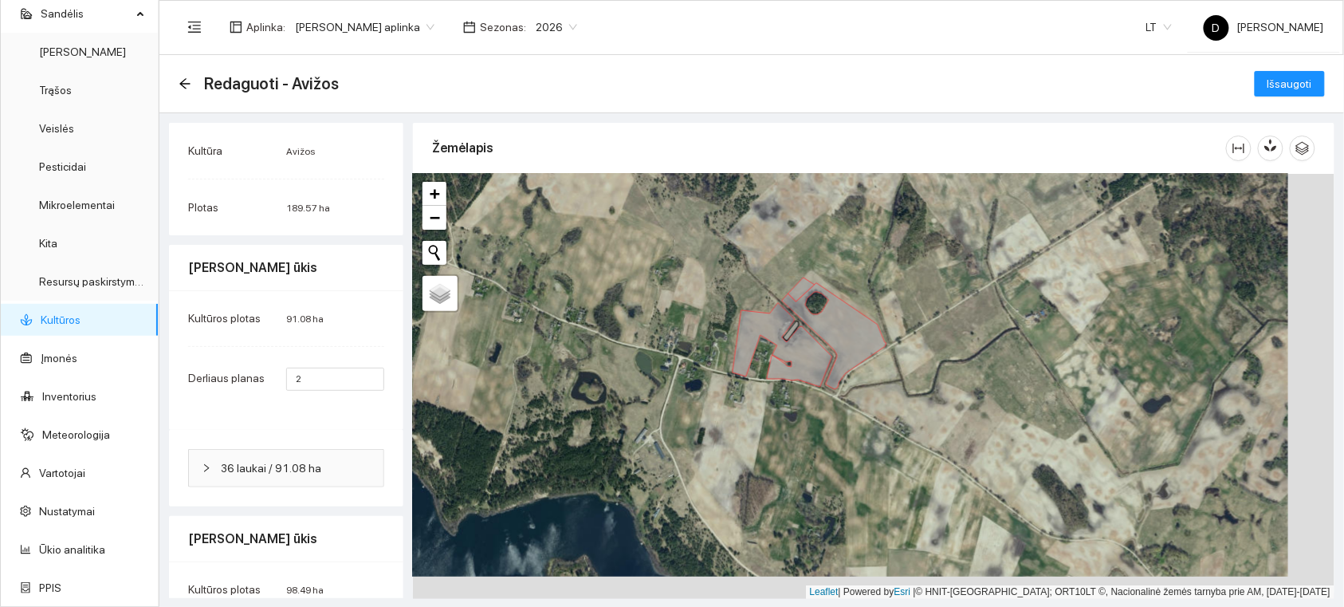
drag, startPoint x: 995, startPoint y: 444, endPoint x: 674, endPoint y: 317, distance: 345.8
click at [674, 317] on div at bounding box center [874, 386] width 922 height 425
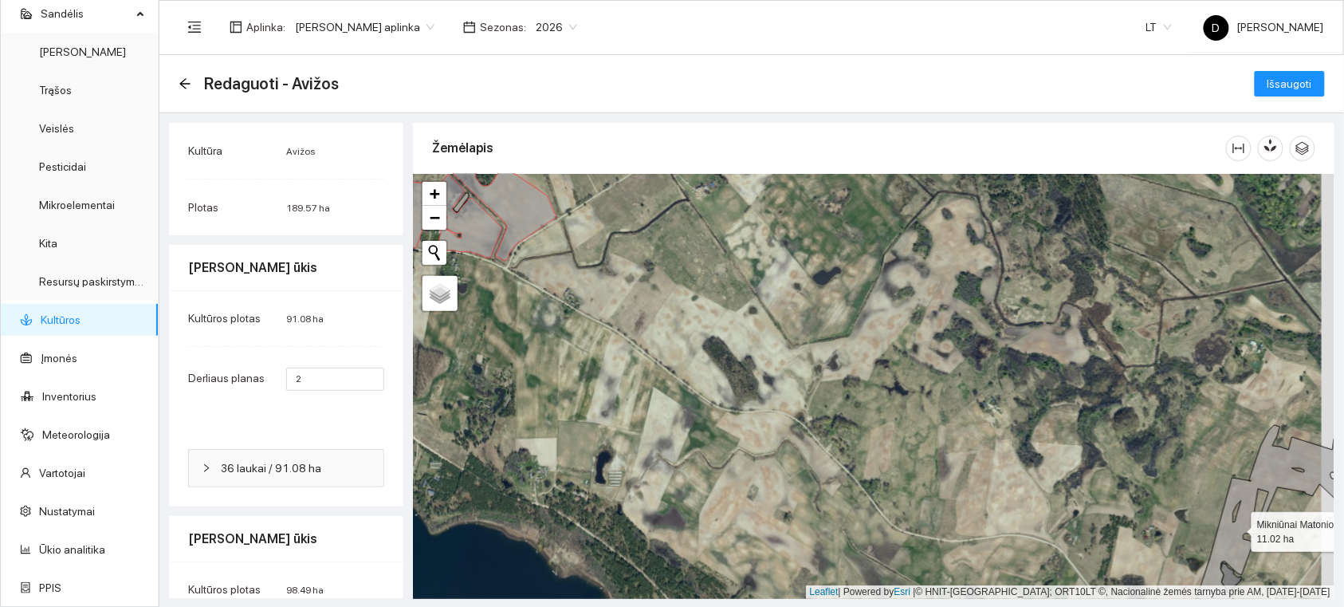
click at [1236, 528] on icon at bounding box center [1276, 524] width 175 height 199
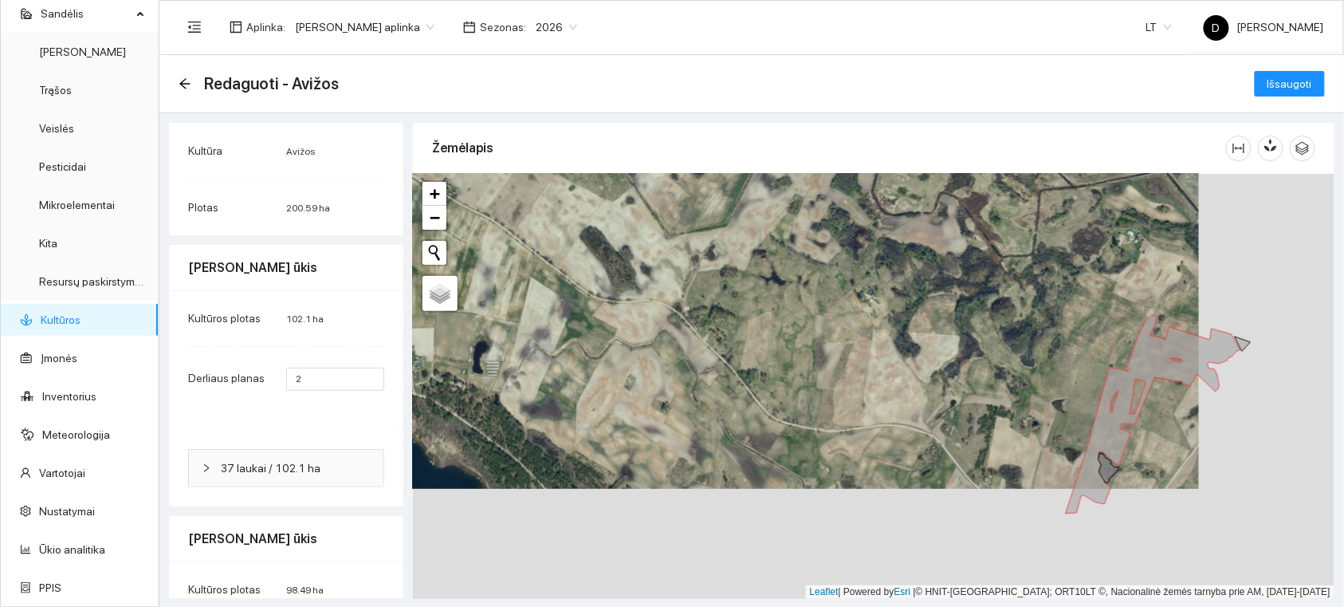
drag, startPoint x: 1182, startPoint y: 439, endPoint x: 1011, endPoint y: 275, distance: 236.9
click at [1007, 278] on div at bounding box center [874, 386] width 922 height 425
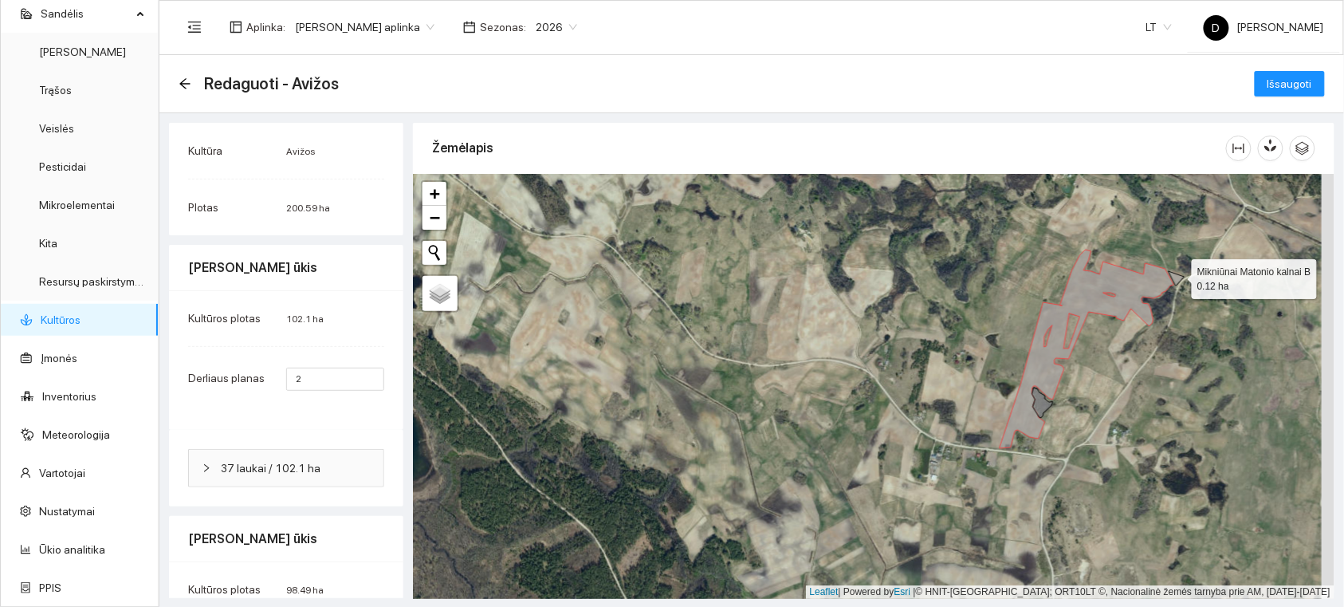
click at [1178, 275] on icon at bounding box center [1177, 278] width 16 height 14
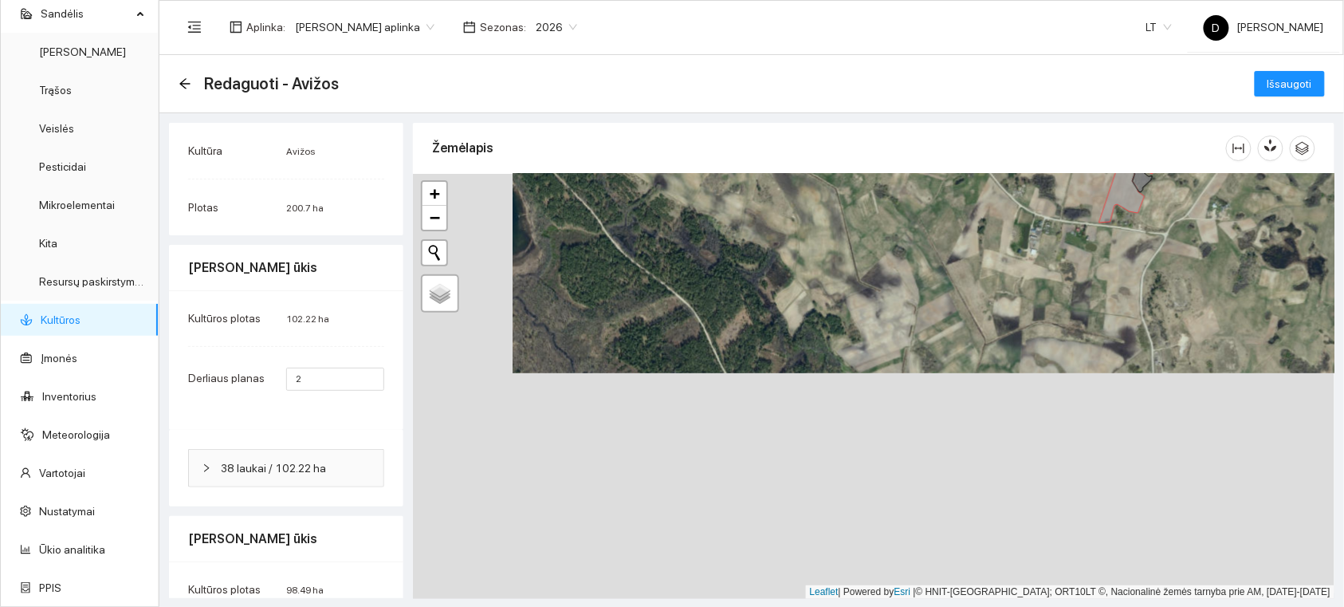
drag, startPoint x: 912, startPoint y: 359, endPoint x: 962, endPoint y: 210, distance: 157.4
click at [962, 210] on div at bounding box center [874, 386] width 922 height 425
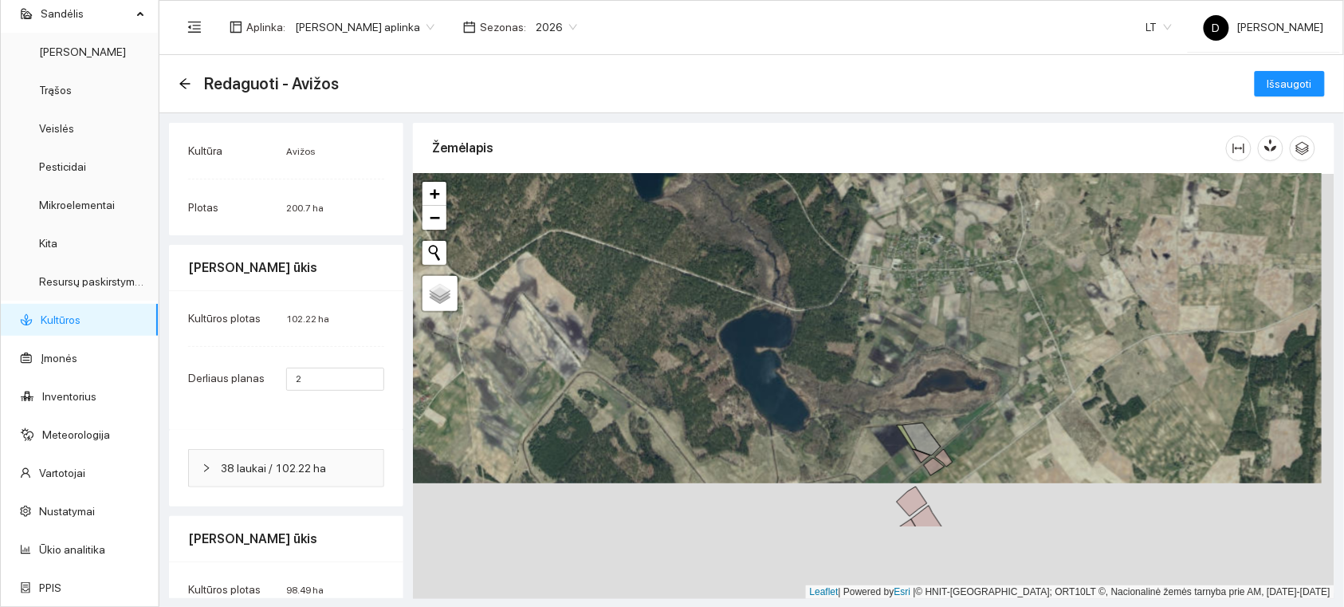
drag, startPoint x: 999, startPoint y: 440, endPoint x: 999, endPoint y: 354, distance: 86.1
click at [999, 354] on div at bounding box center [874, 386] width 922 height 425
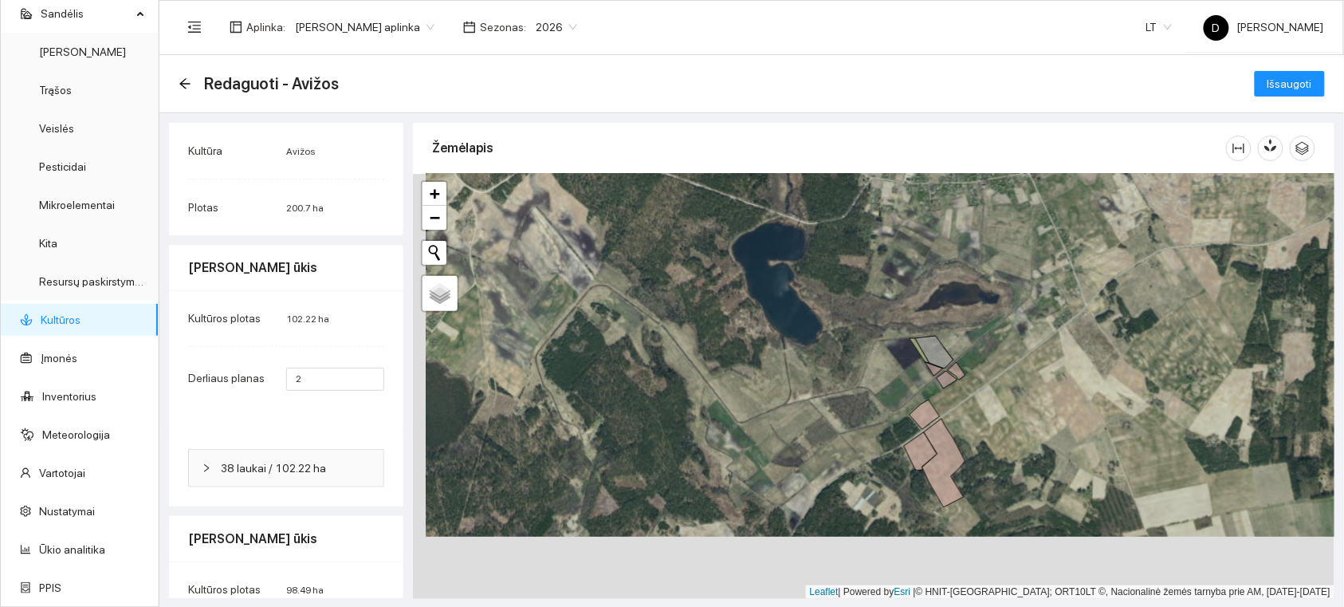
drag, startPoint x: 966, startPoint y: 477, endPoint x: 978, endPoint y: 415, distance: 63.5
click at [978, 415] on div at bounding box center [874, 386] width 922 height 425
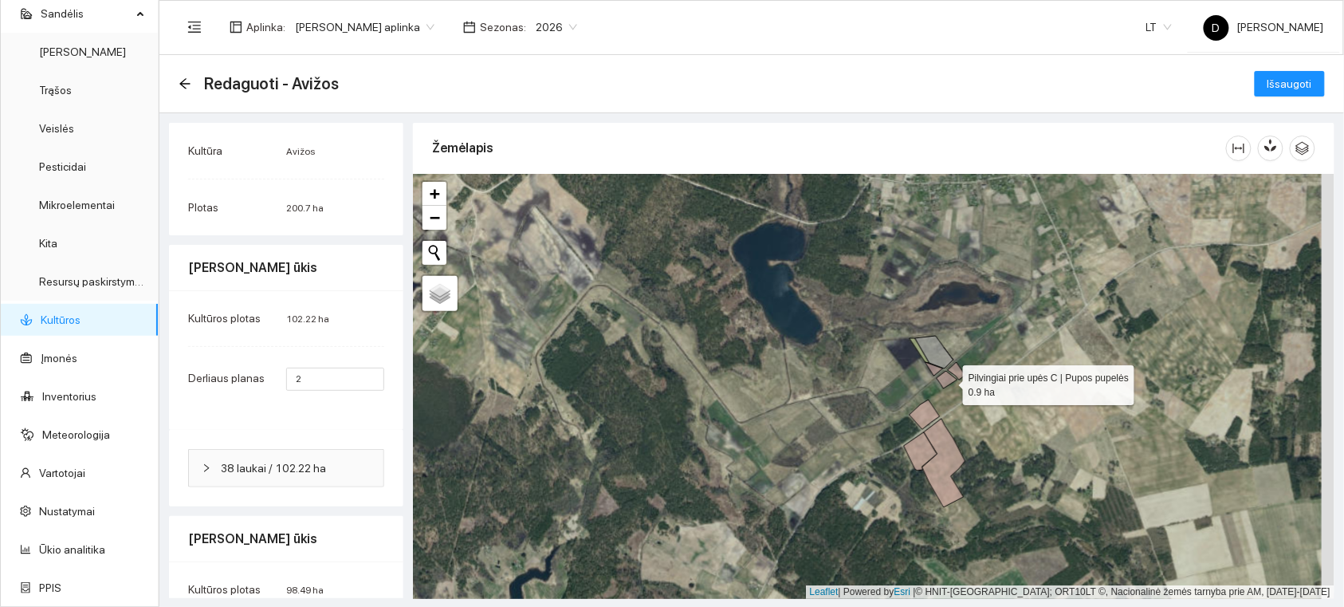
click at [950, 380] on icon at bounding box center [947, 380] width 21 height 18
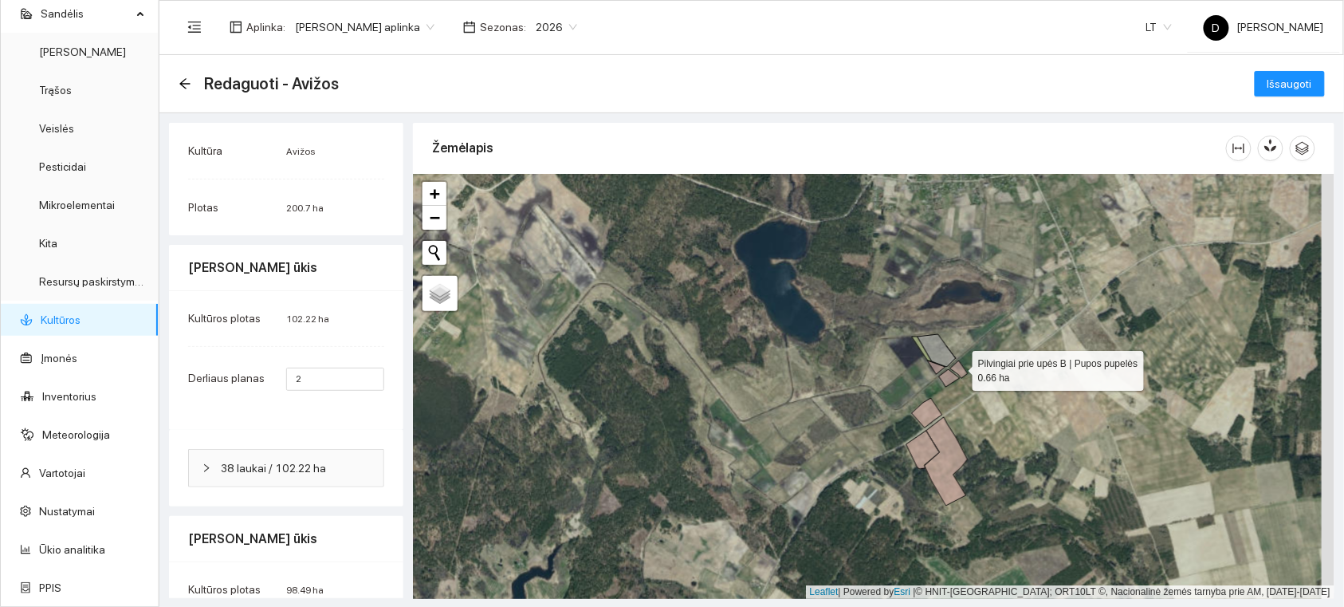
click at [959, 367] on icon at bounding box center [960, 369] width 18 height 18
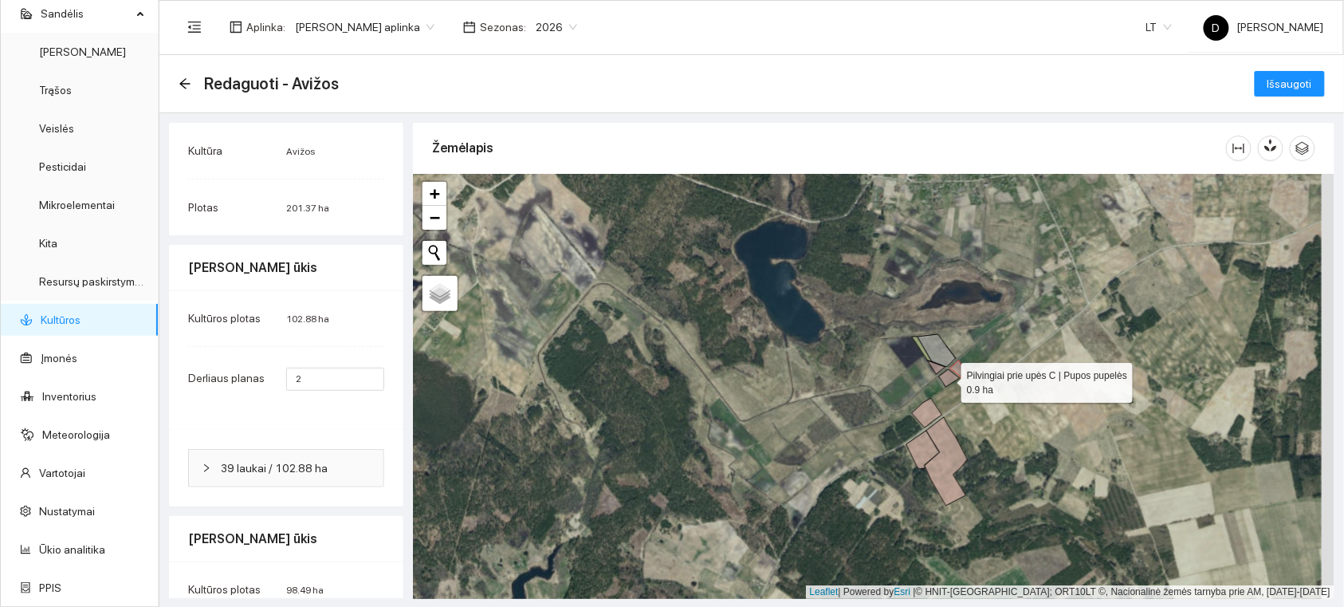
click at [947, 379] on icon at bounding box center [949, 378] width 21 height 18
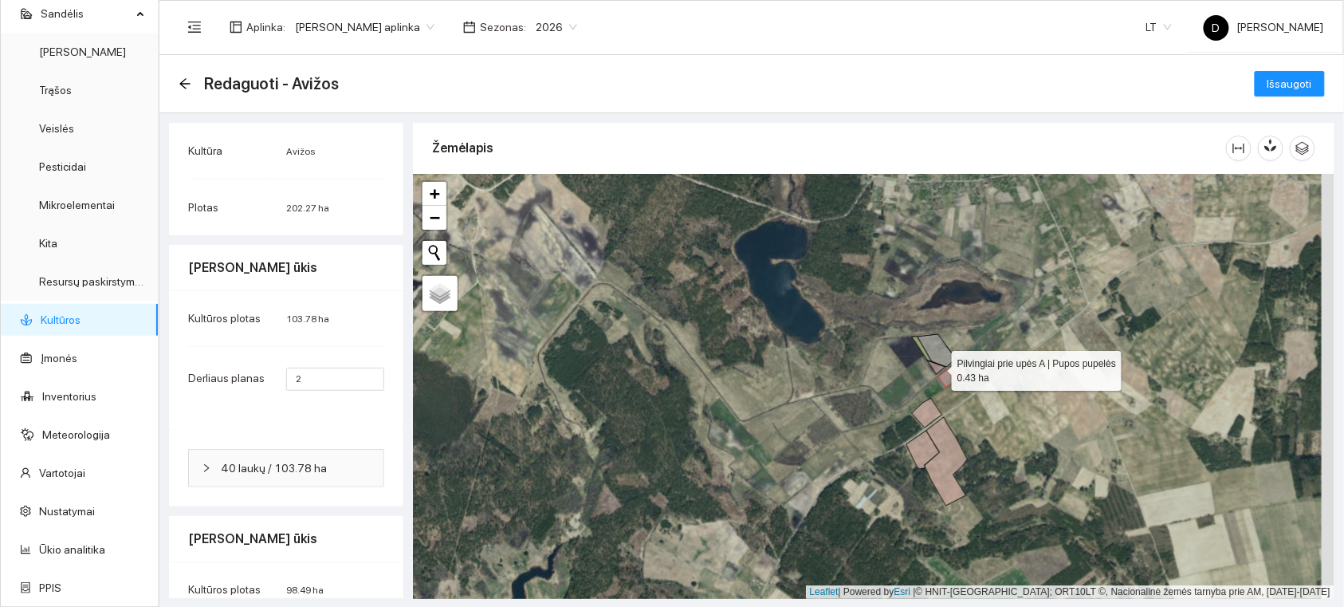
click at [938, 367] on icon at bounding box center [937, 367] width 18 height 14
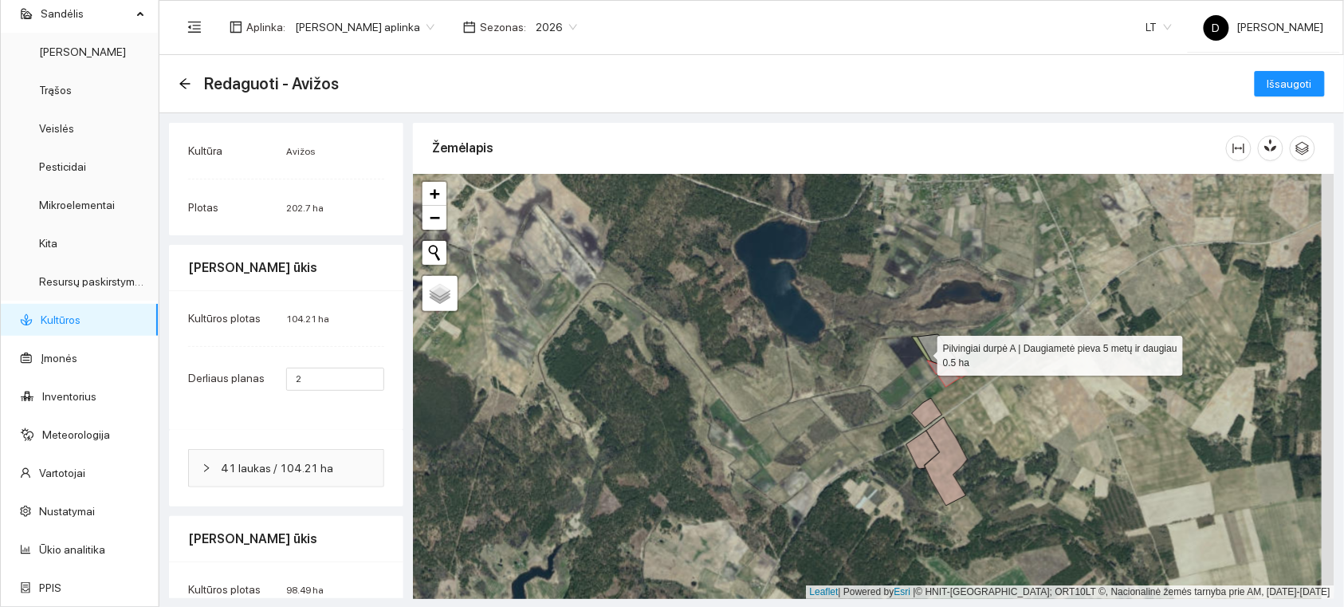
click at [923, 352] on icon at bounding box center [922, 349] width 20 height 25
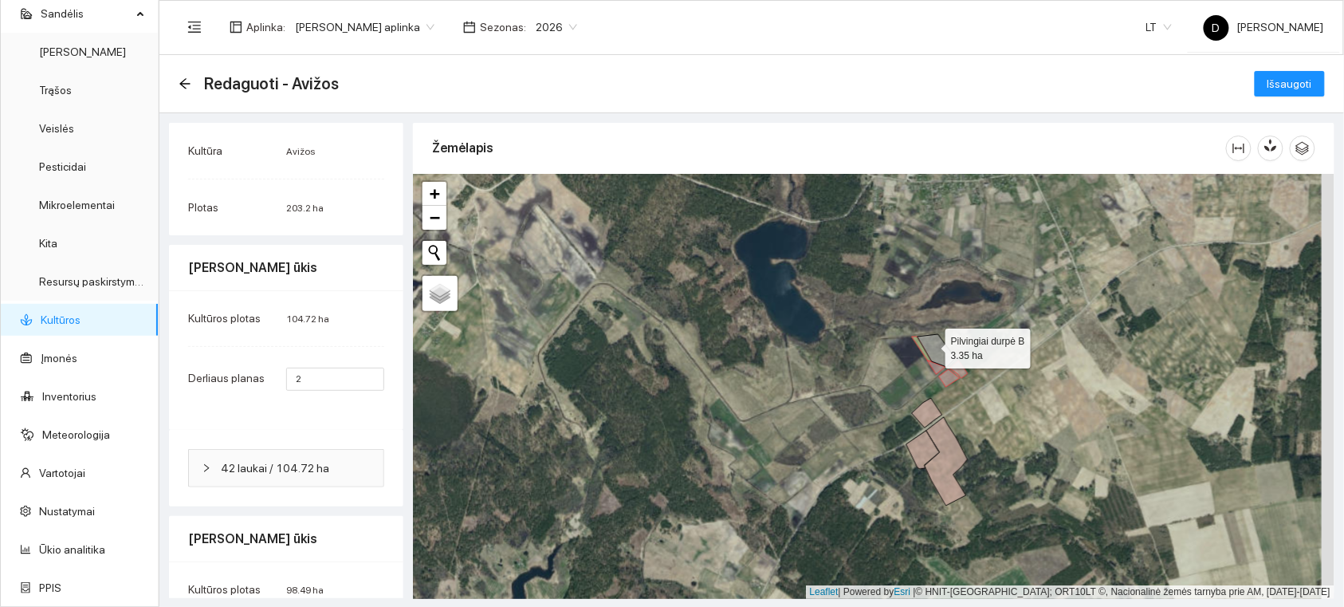
click at [935, 344] on icon at bounding box center [937, 350] width 38 height 33
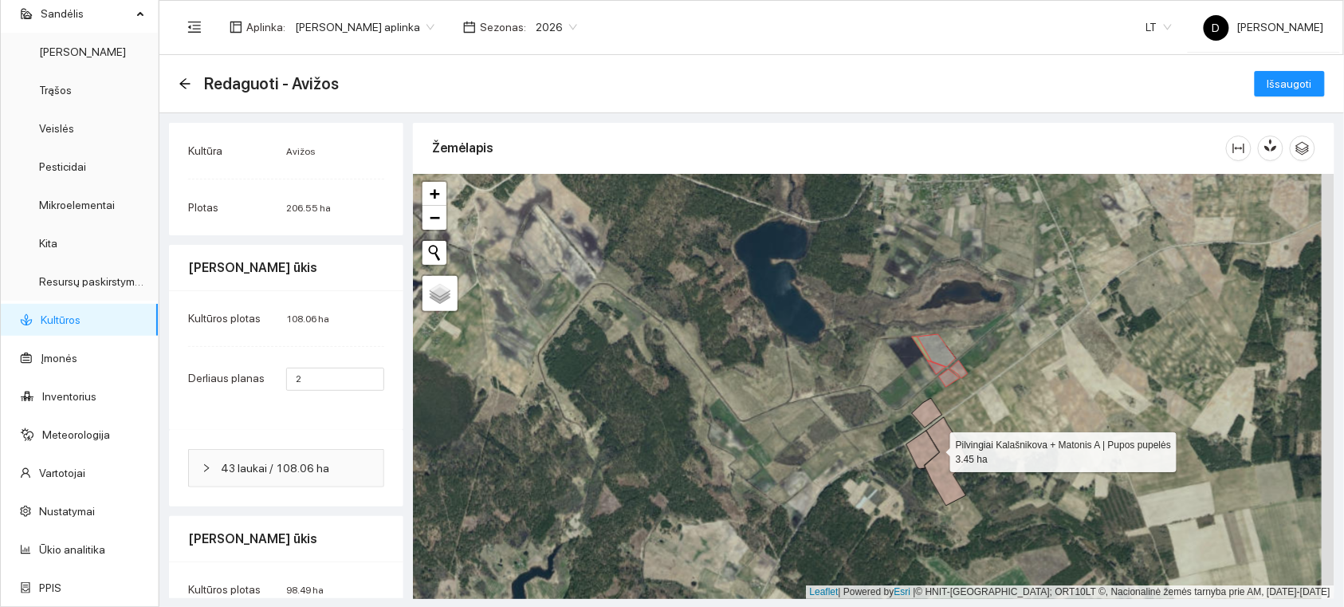
click at [936, 448] on icon at bounding box center [923, 450] width 33 height 38
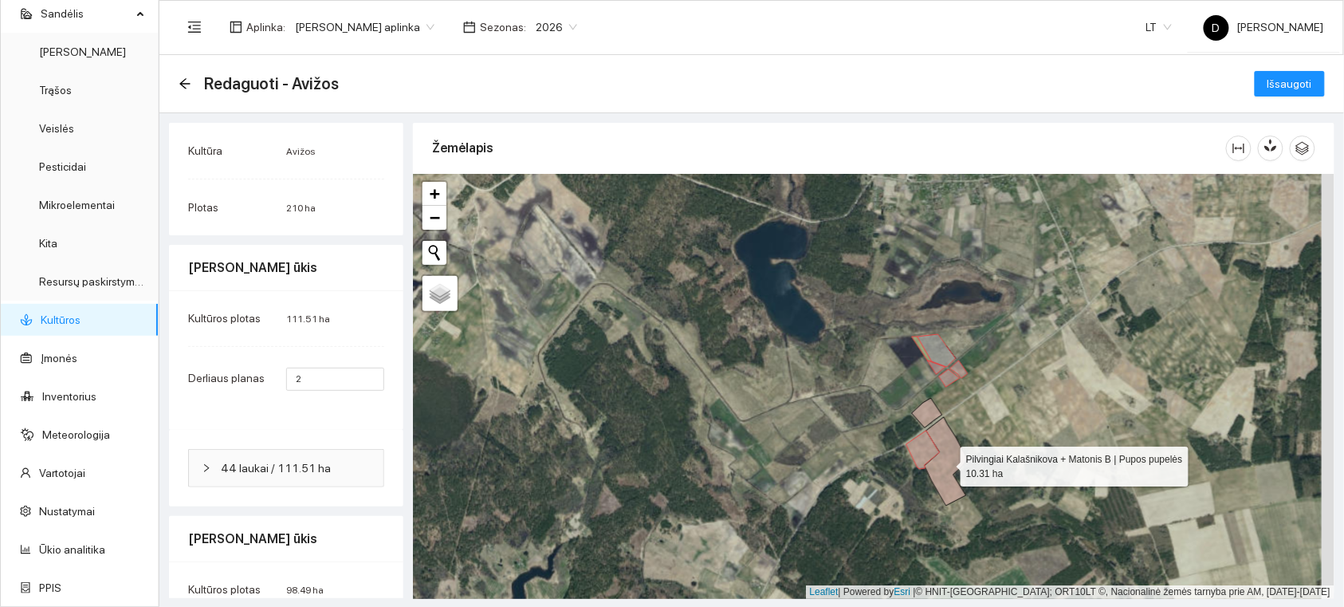
click at [945, 435] on icon at bounding box center [946, 461] width 43 height 89
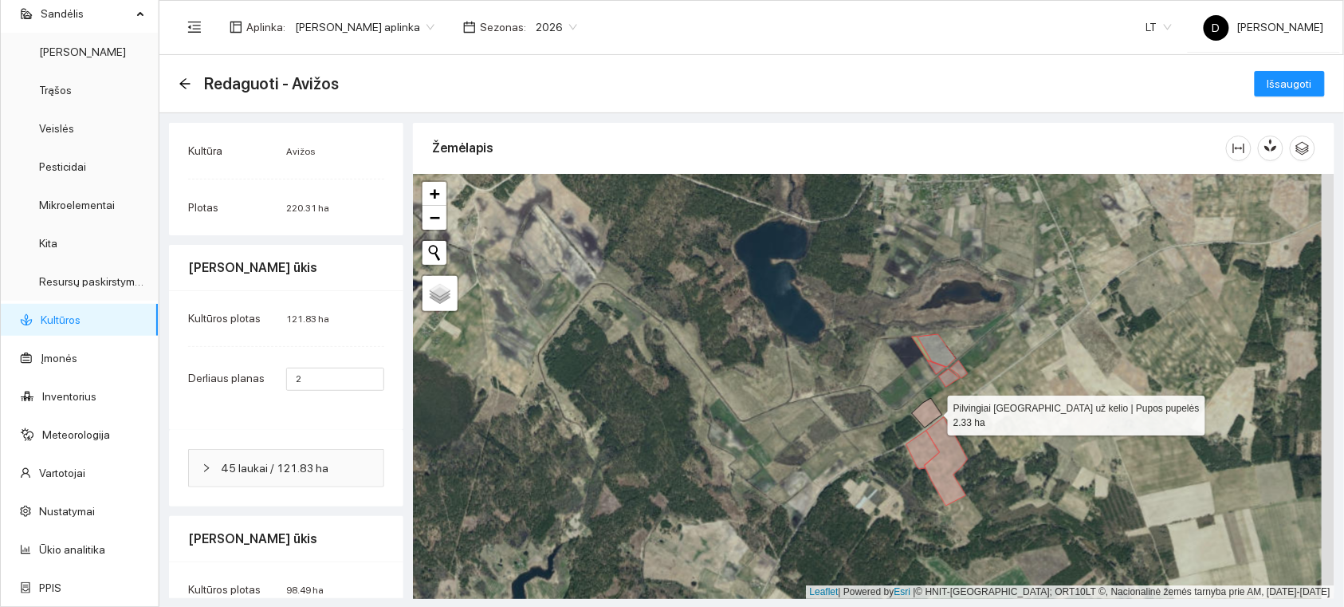
click at [934, 411] on icon at bounding box center [927, 413] width 30 height 30
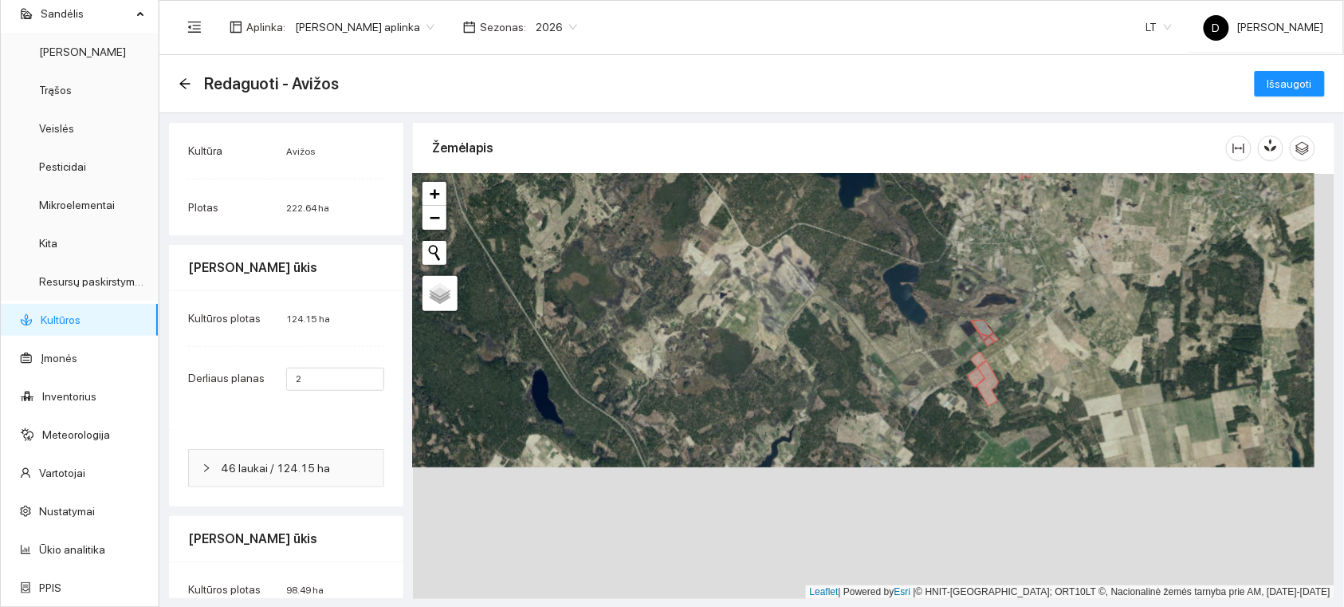
drag, startPoint x: 931, startPoint y: 386, endPoint x: 937, endPoint y: 277, distance: 109.4
click at [937, 278] on div at bounding box center [874, 386] width 922 height 425
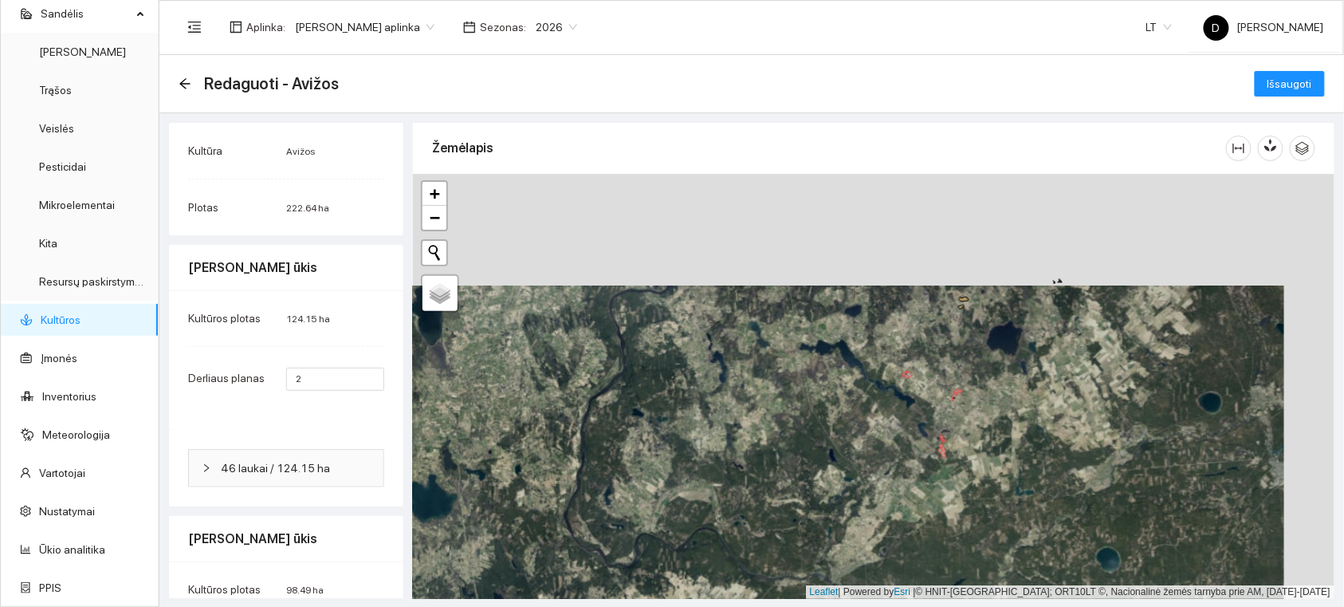
drag, startPoint x: 1038, startPoint y: 329, endPoint x: 856, endPoint y: 497, distance: 247.8
click at [918, 505] on div at bounding box center [874, 386] width 922 height 425
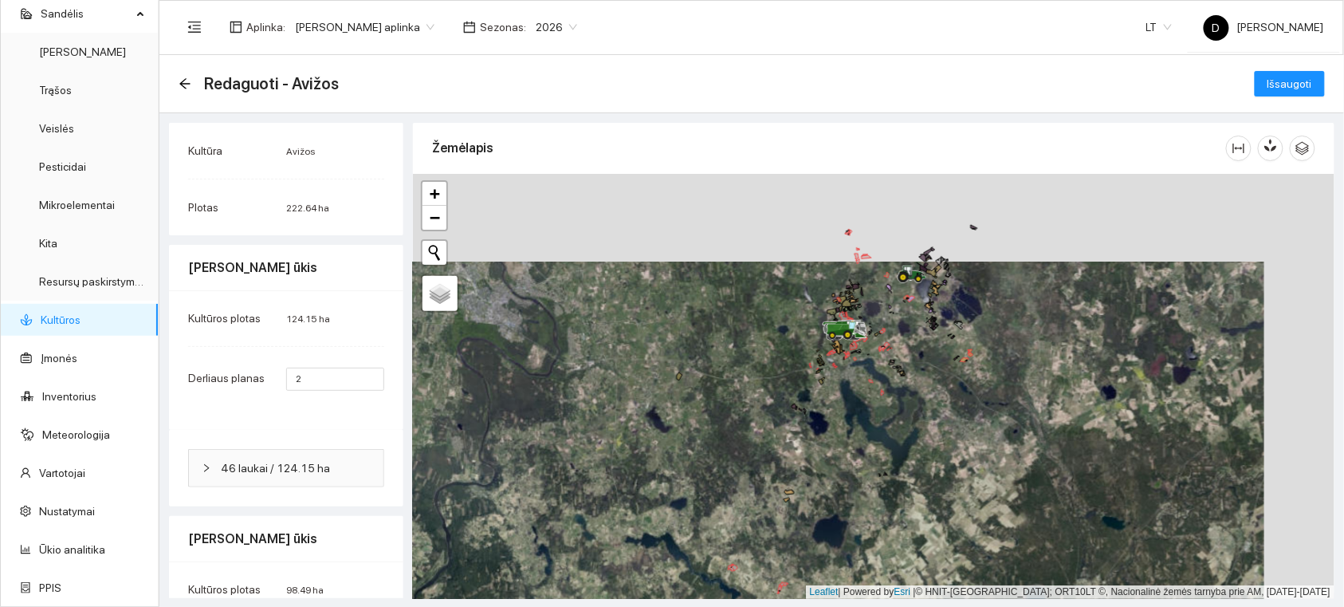
drag, startPoint x: 945, startPoint y: 329, endPoint x: 888, endPoint y: 416, distance: 104.4
click at [888, 416] on div at bounding box center [874, 386] width 922 height 425
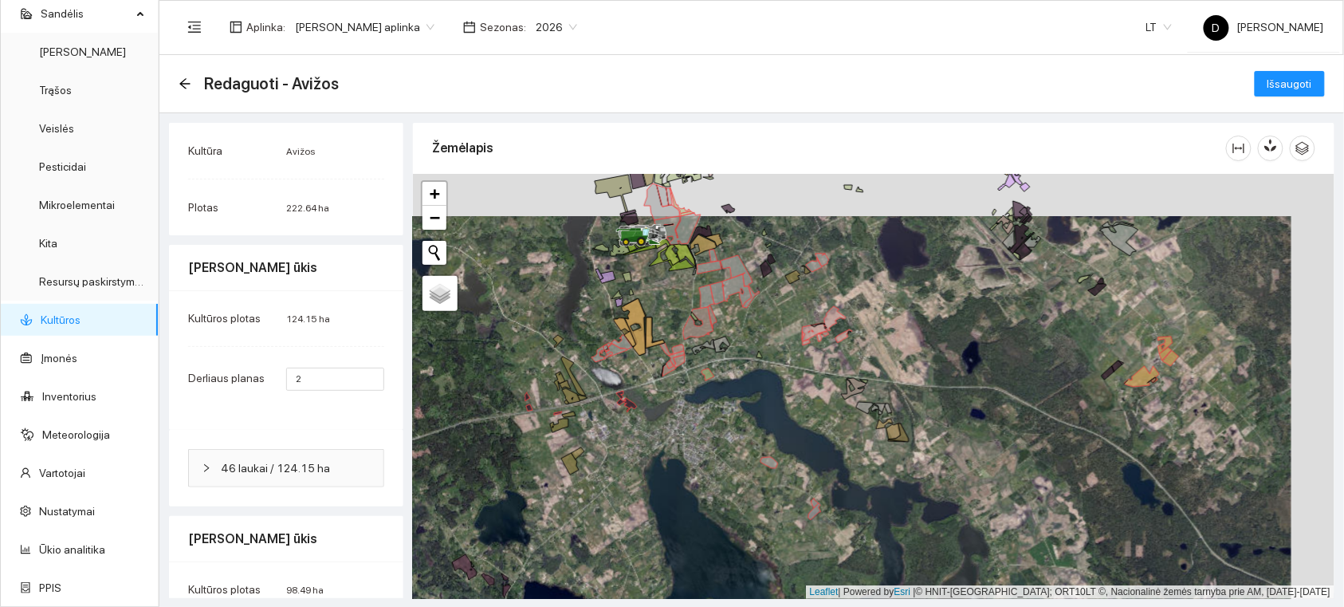
drag, startPoint x: 1092, startPoint y: 321, endPoint x: 1002, endPoint y: 389, distance: 113.2
click at [1002, 389] on div at bounding box center [874, 386] width 922 height 425
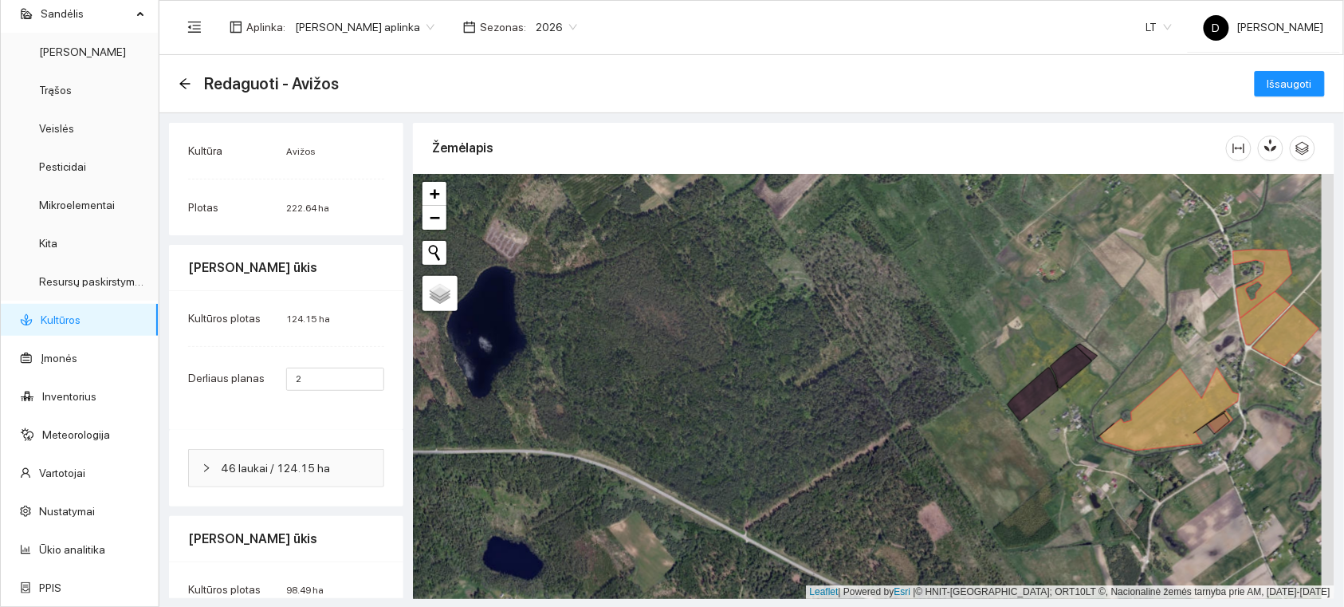
click at [1078, 376] on div at bounding box center [874, 386] width 922 height 425
click at [1070, 368] on icon at bounding box center [1071, 367] width 41 height 42
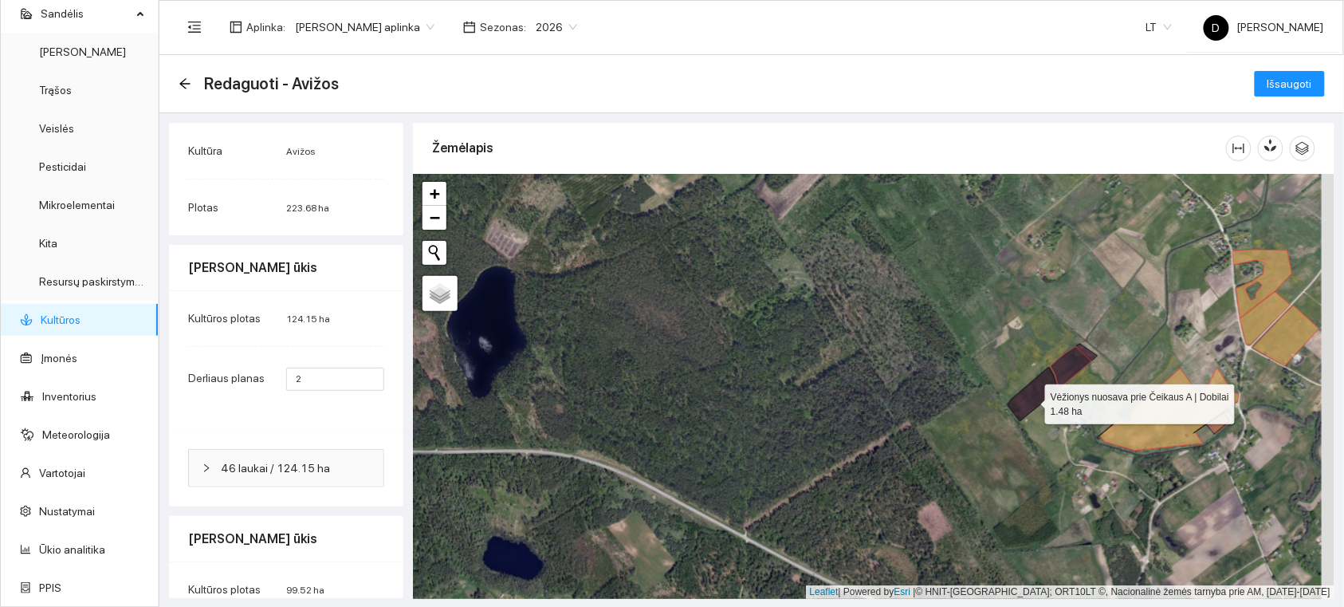
click at [1030, 401] on icon at bounding box center [1033, 394] width 51 height 53
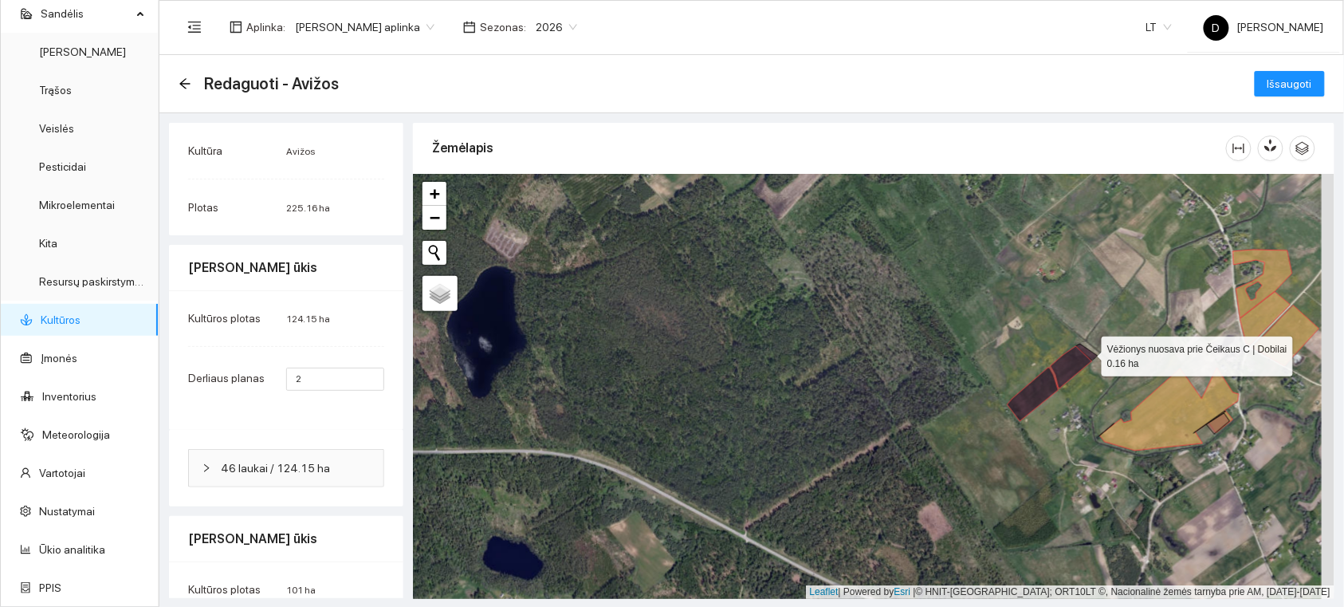
click at [1090, 352] on icon at bounding box center [1088, 352] width 22 height 17
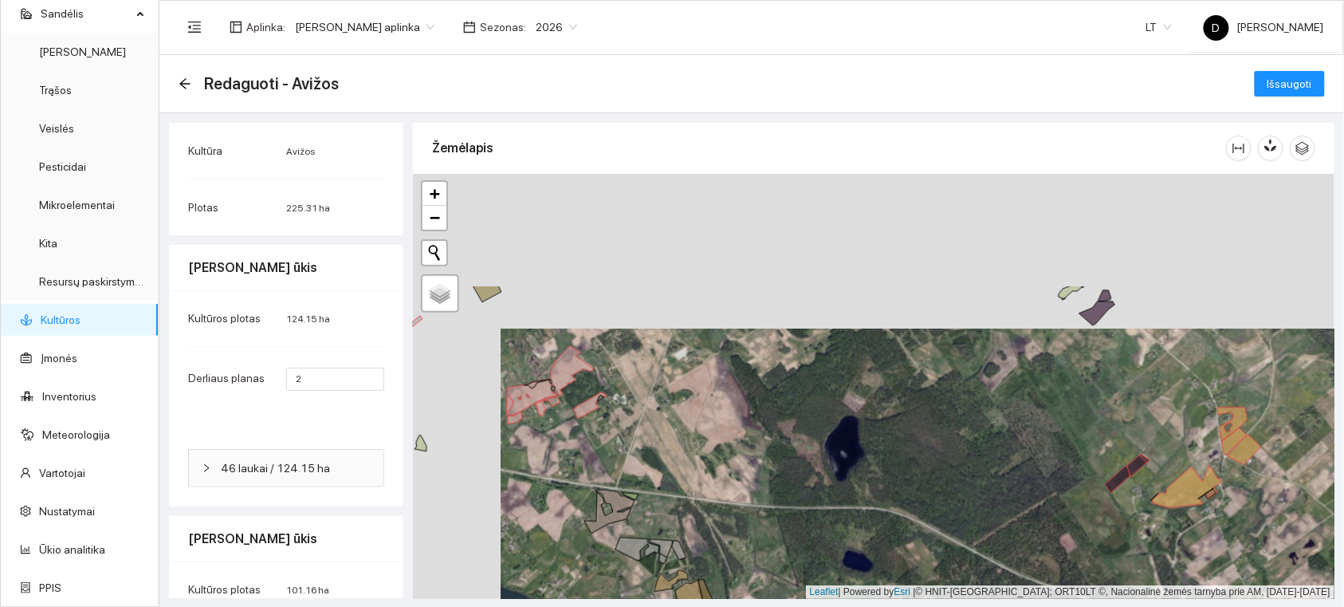
drag, startPoint x: 1057, startPoint y: 314, endPoint x: 1131, endPoint y: 463, distance: 166.2
click at [1140, 471] on div at bounding box center [874, 386] width 922 height 425
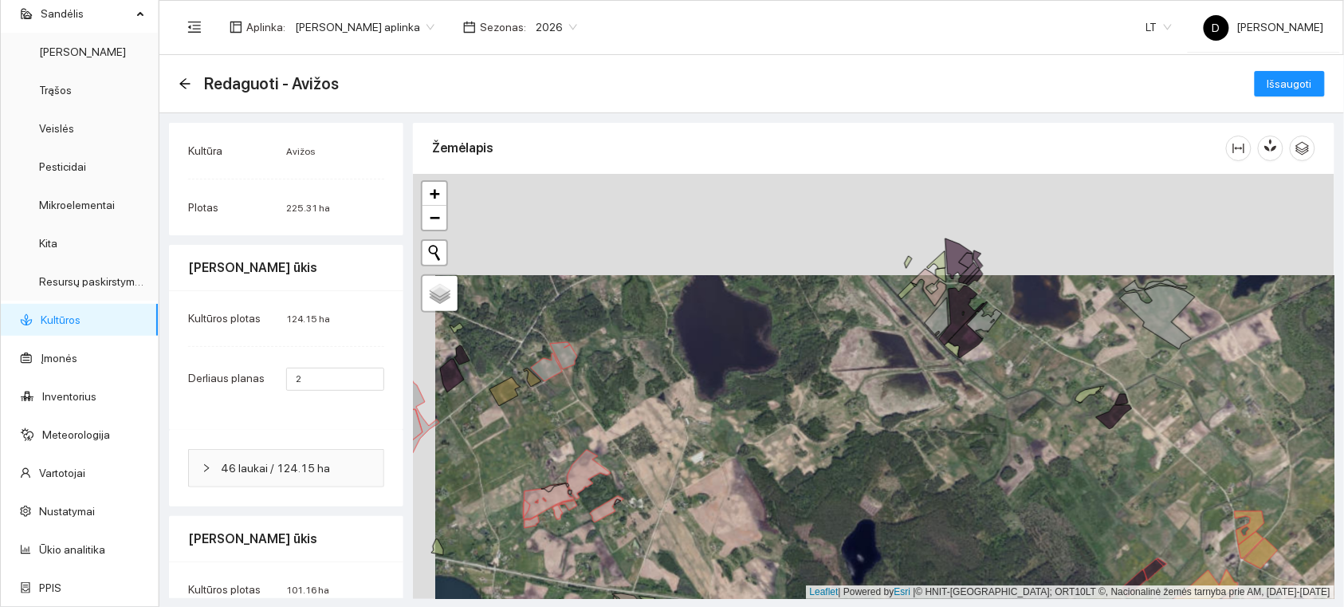
drag, startPoint x: 1129, startPoint y: 435, endPoint x: 1130, endPoint y: 444, distance: 9.6
click at [1130, 444] on div at bounding box center [874, 386] width 922 height 425
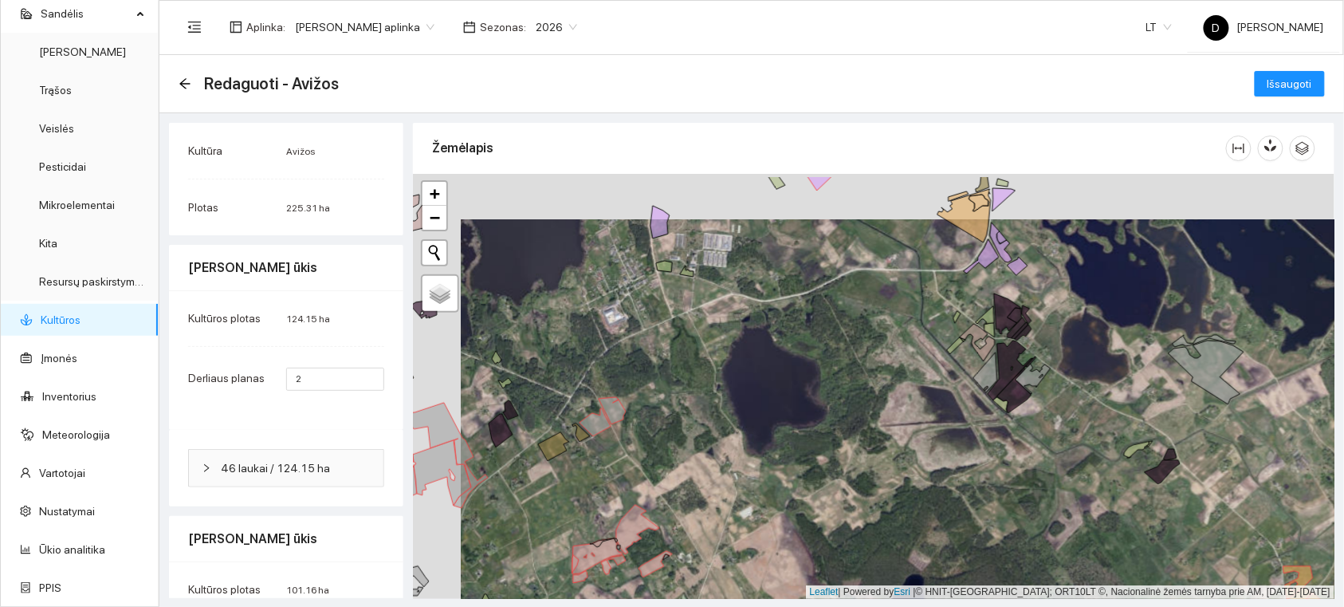
drag, startPoint x: 1070, startPoint y: 364, endPoint x: 1022, endPoint y: 403, distance: 62.4
click at [1124, 410] on div at bounding box center [874, 386] width 922 height 425
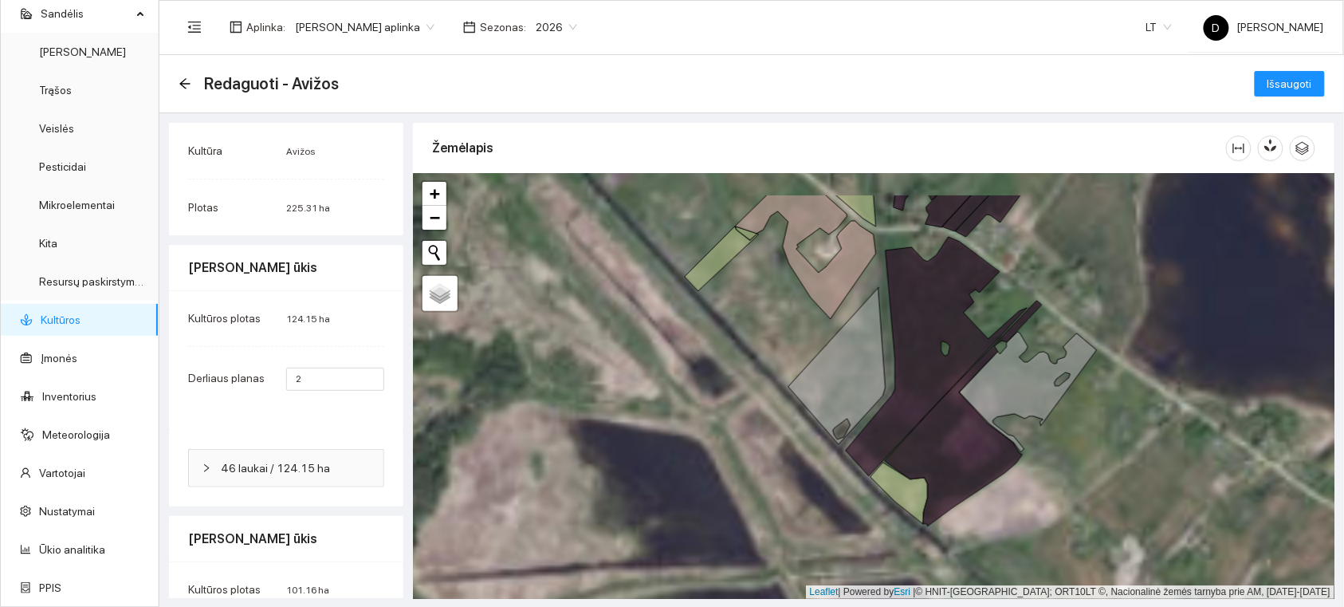
drag, startPoint x: 840, startPoint y: 312, endPoint x: 1074, endPoint y: 457, distance: 275.1
click at [1028, 457] on icon at bounding box center [937, 356] width 182 height 239
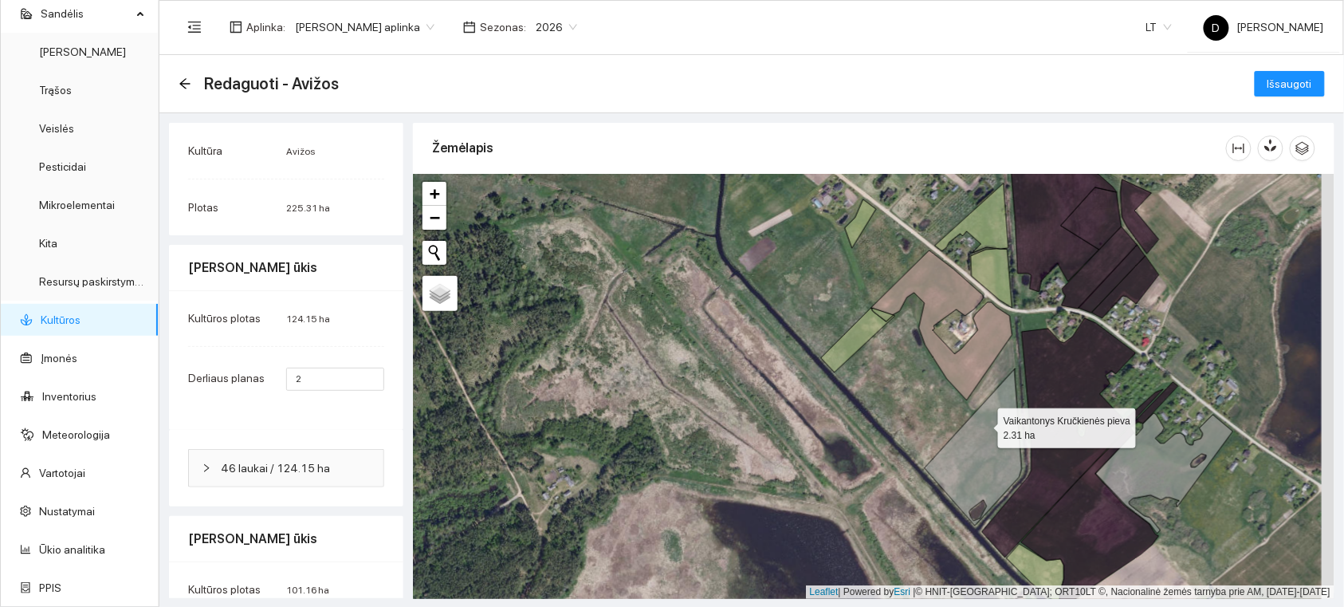
click at [984, 421] on icon at bounding box center [973, 446] width 97 height 157
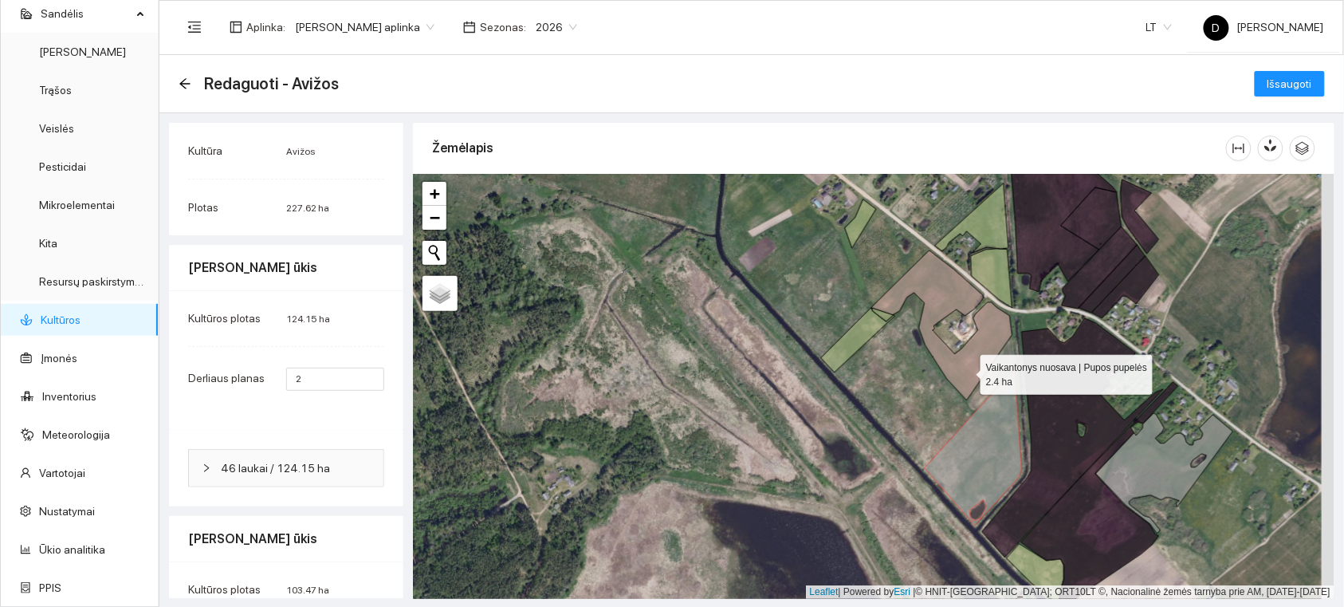
click at [966, 372] on icon at bounding box center [942, 325] width 141 height 150
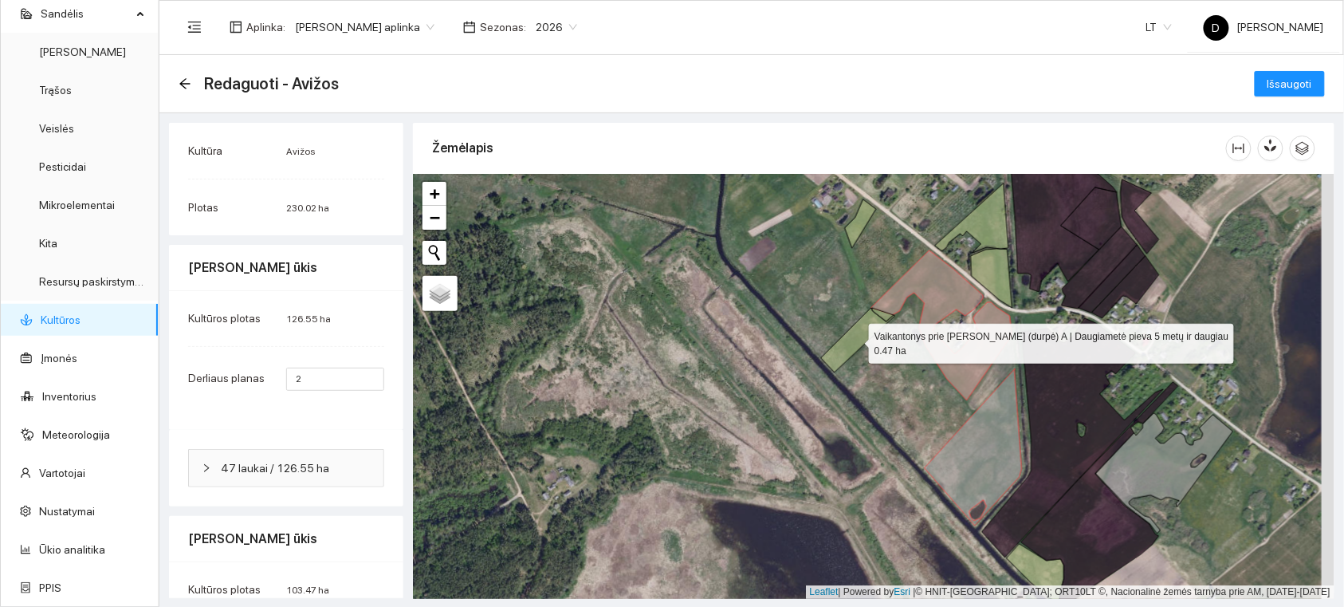
click at [874, 327] on icon at bounding box center [858, 340] width 74 height 65
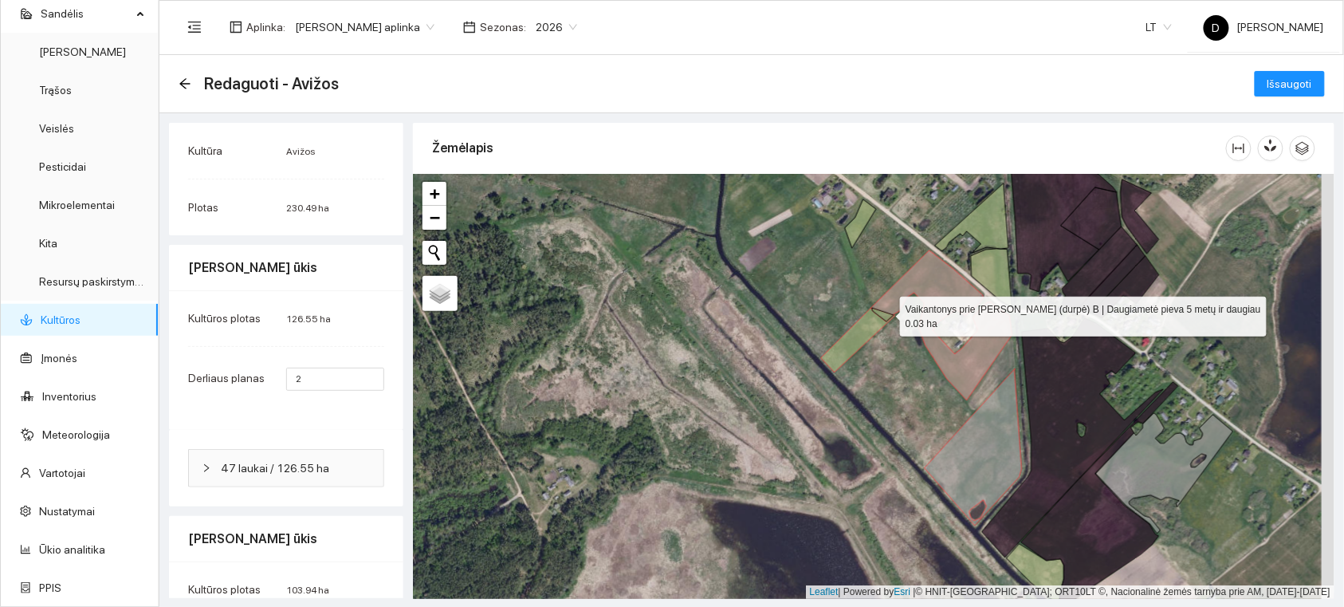
click at [888, 313] on icon at bounding box center [883, 315] width 22 height 14
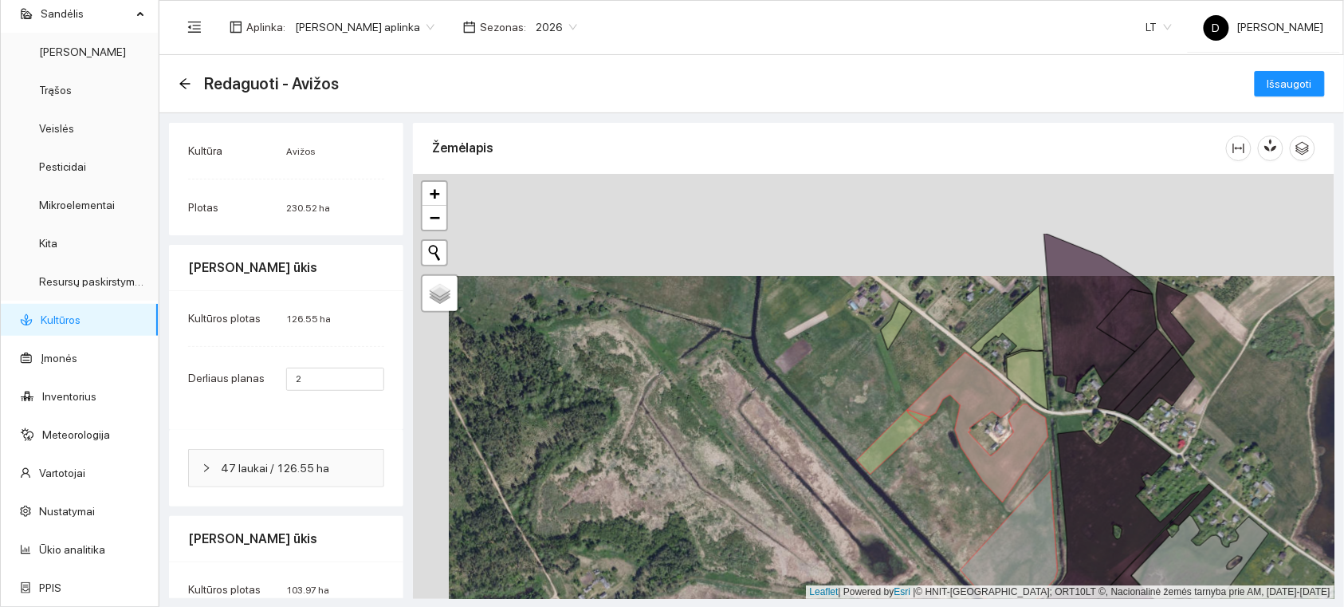
drag, startPoint x: 902, startPoint y: 274, endPoint x: 938, endPoint y: 376, distance: 108.2
click at [938, 376] on div at bounding box center [874, 386] width 922 height 425
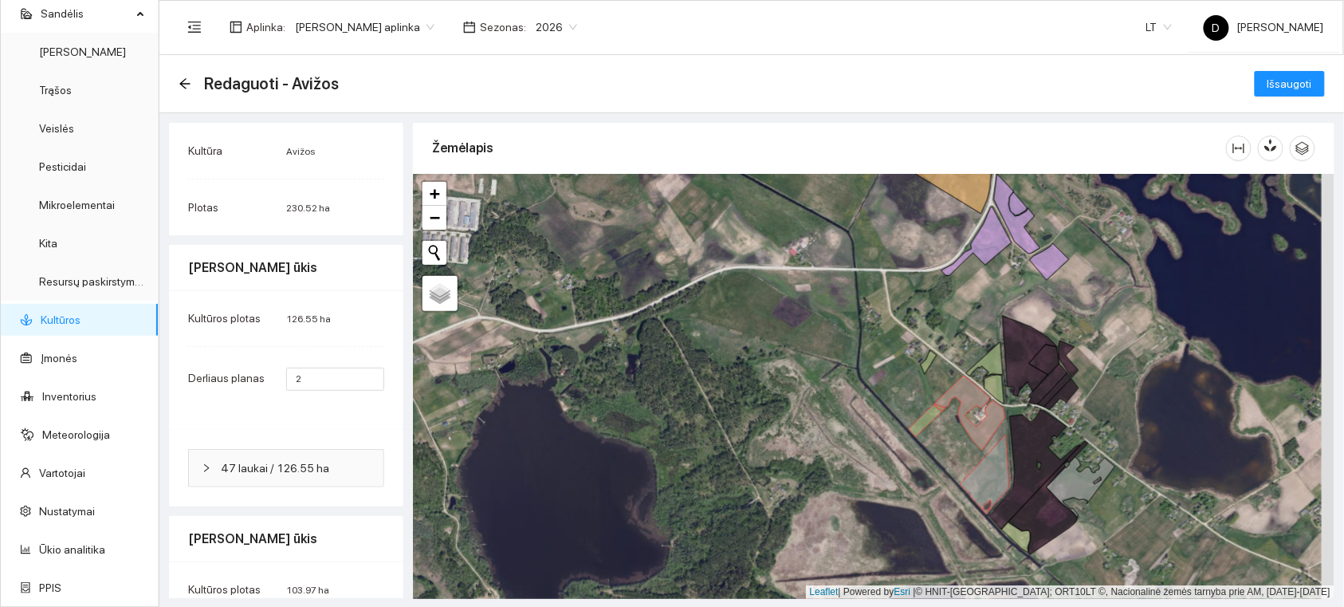
drag, startPoint x: 959, startPoint y: 336, endPoint x: 960, endPoint y: 399, distance: 63.0
click at [960, 399] on div at bounding box center [874, 386] width 922 height 425
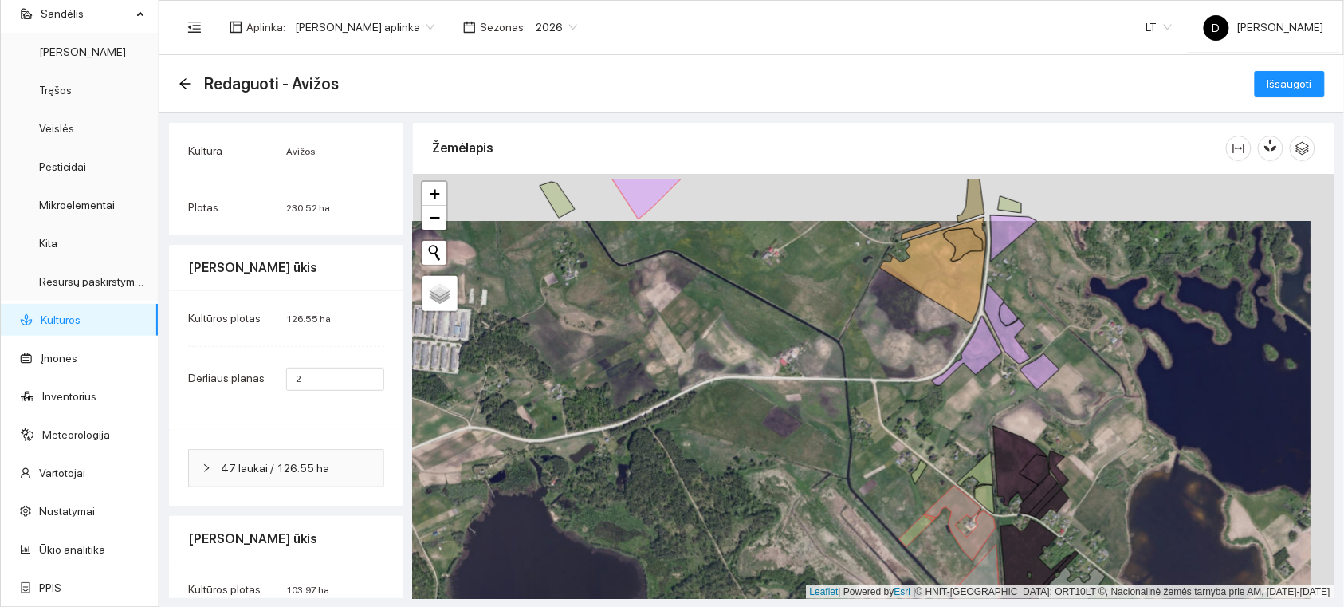
drag, startPoint x: 938, startPoint y: 289, endPoint x: 917, endPoint y: 370, distance: 83.2
click at [917, 370] on div at bounding box center [874, 386] width 922 height 425
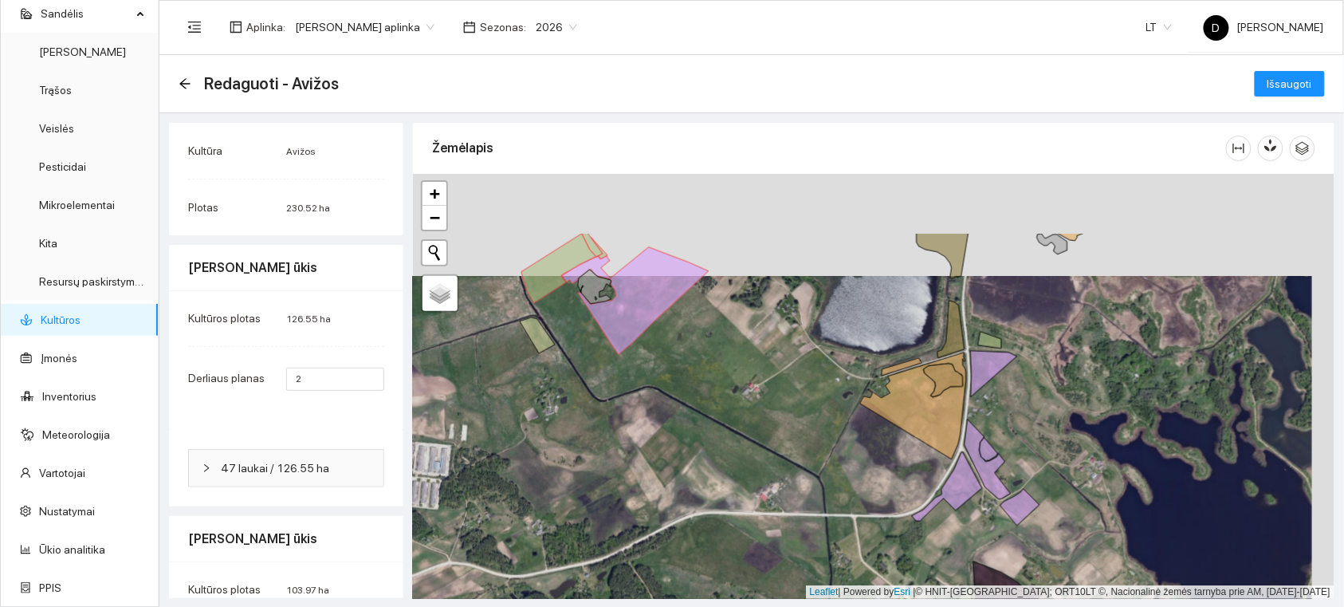
drag, startPoint x: 915, startPoint y: 348, endPoint x: 902, endPoint y: 460, distance: 112.4
click at [902, 460] on div at bounding box center [874, 386] width 922 height 425
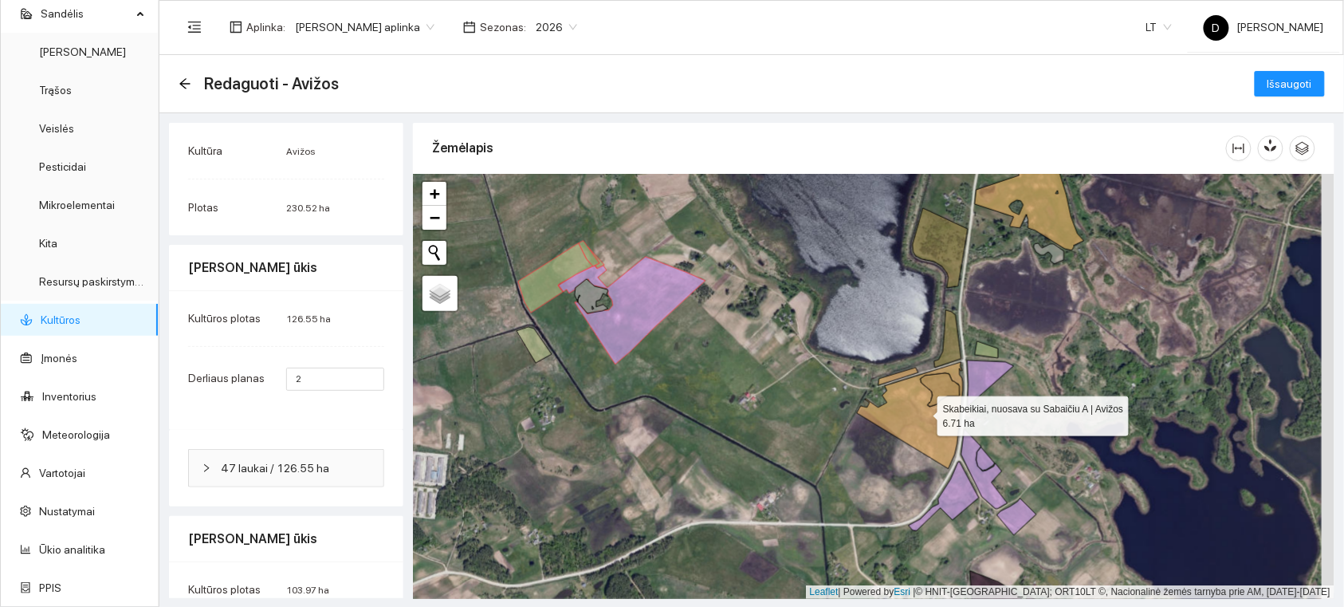
click at [911, 411] on icon at bounding box center [910, 415] width 106 height 107
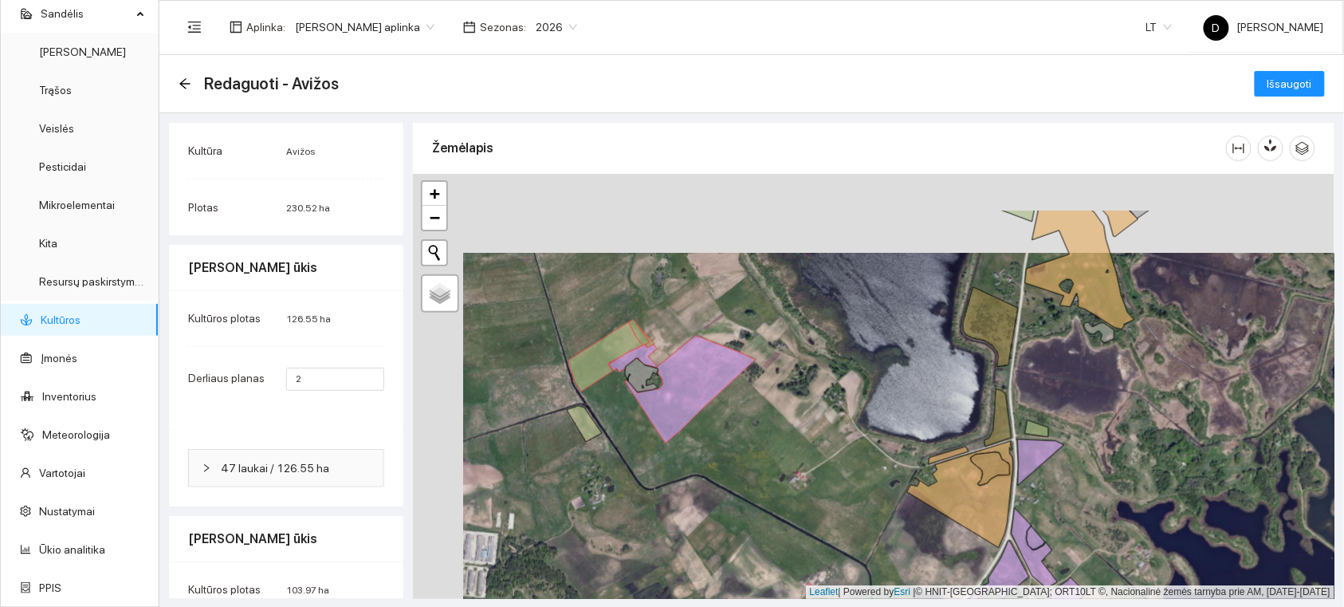
drag, startPoint x: 686, startPoint y: 378, endPoint x: 771, endPoint y: 437, distance: 103.7
click at [737, 474] on div at bounding box center [874, 386] width 922 height 425
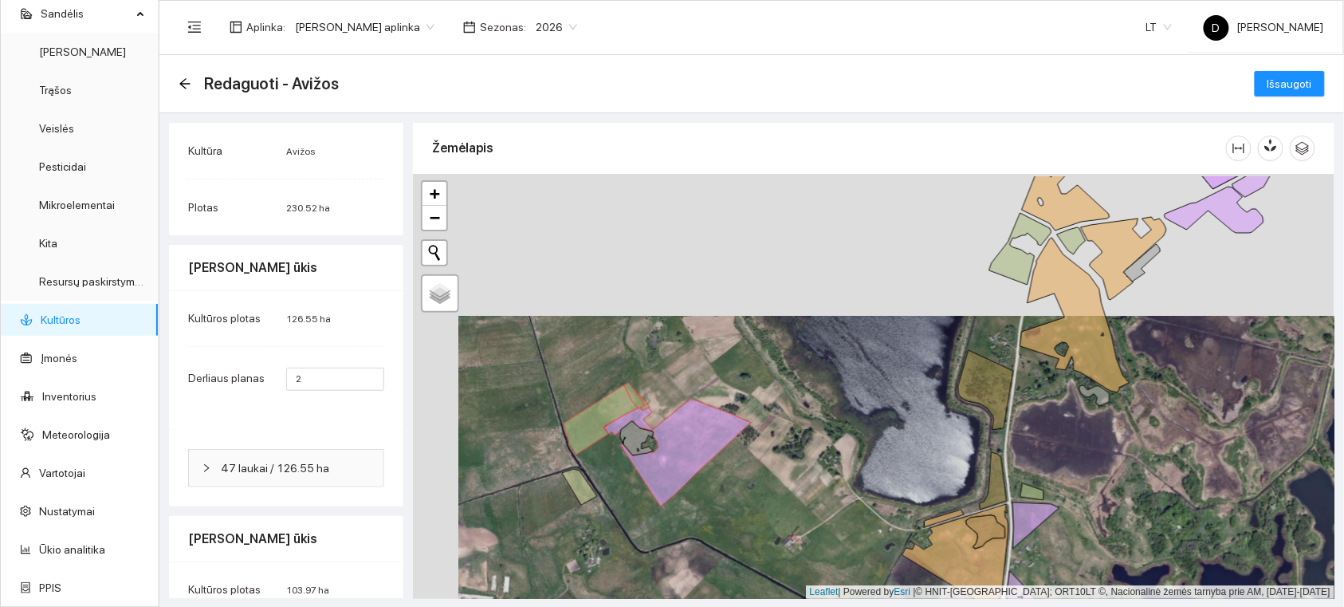
drag, startPoint x: 886, startPoint y: 376, endPoint x: 809, endPoint y: 443, distance: 101.2
click at [811, 443] on div at bounding box center [874, 386] width 922 height 425
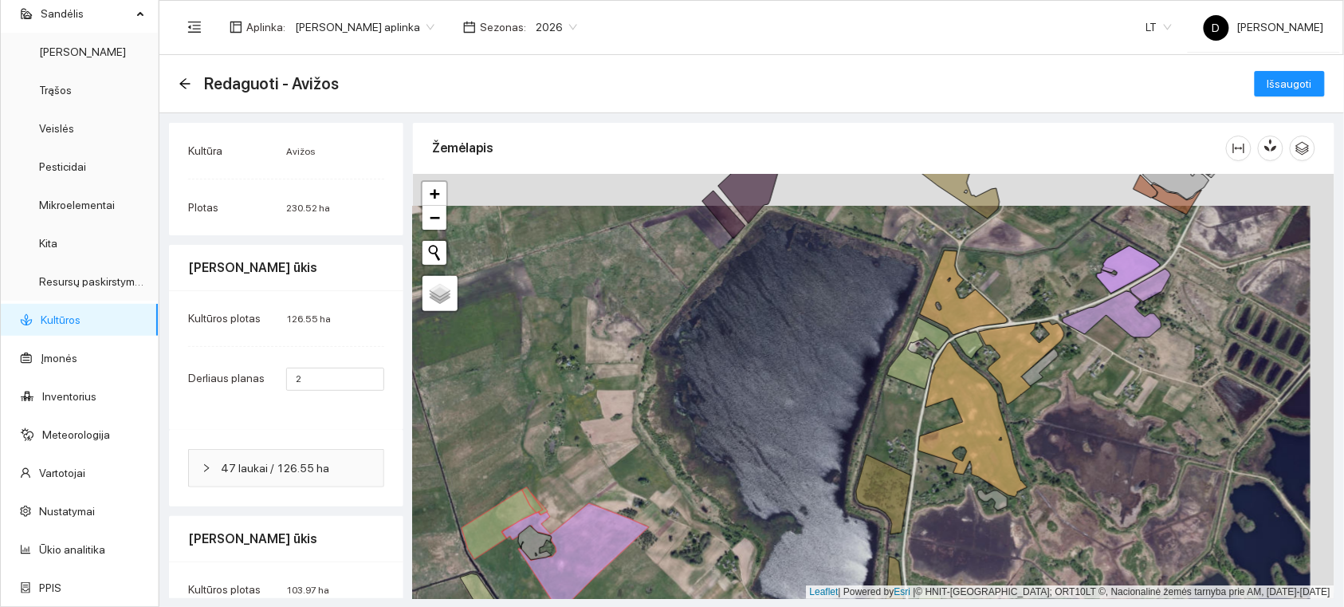
drag, startPoint x: 1086, startPoint y: 367, endPoint x: 1073, endPoint y: 384, distance: 21.1
click at [1074, 384] on div at bounding box center [874, 386] width 922 height 425
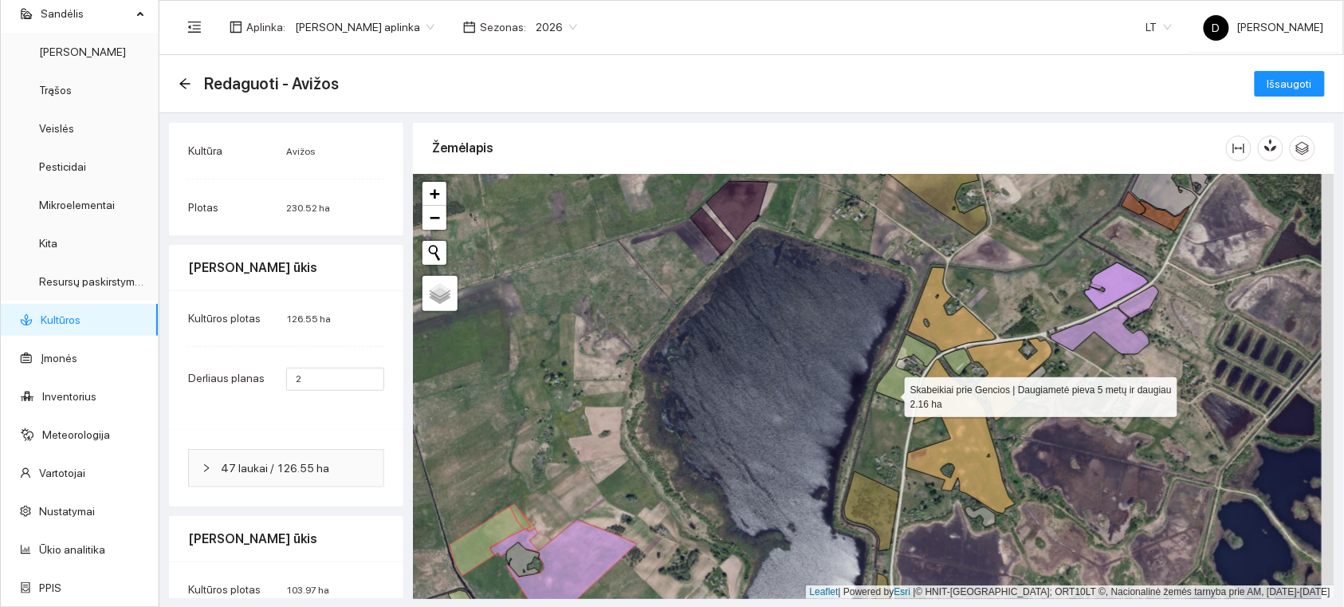
click at [893, 392] on icon at bounding box center [907, 370] width 62 height 72
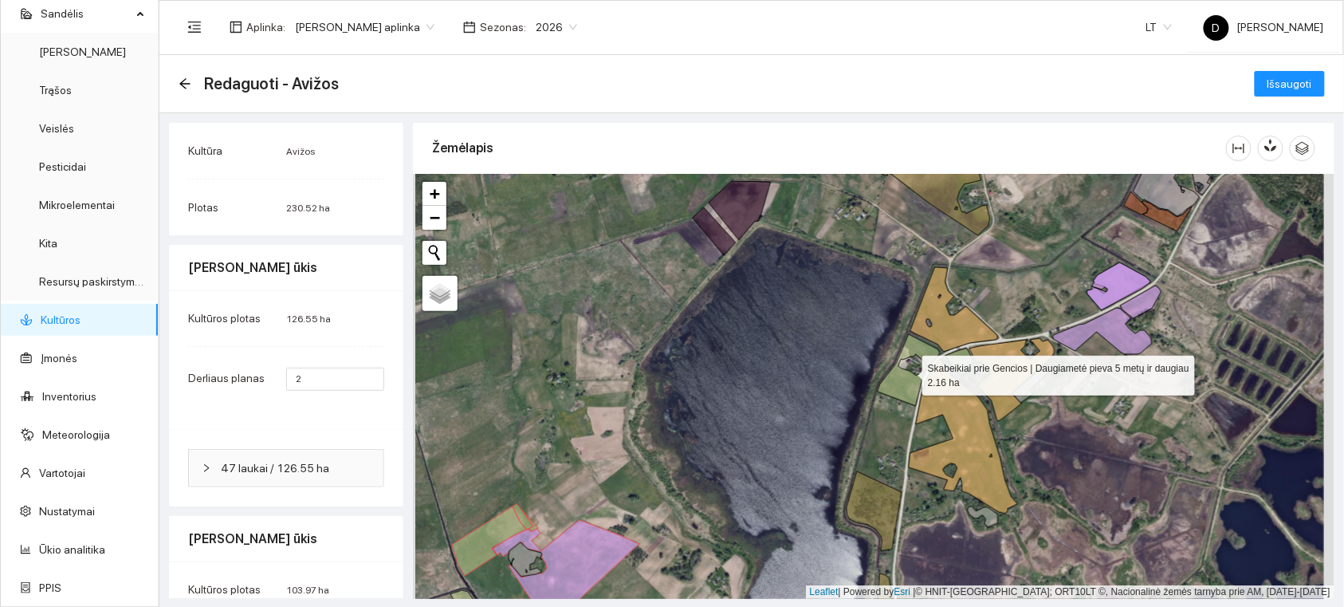
click at [905, 380] on icon at bounding box center [909, 370] width 62 height 72
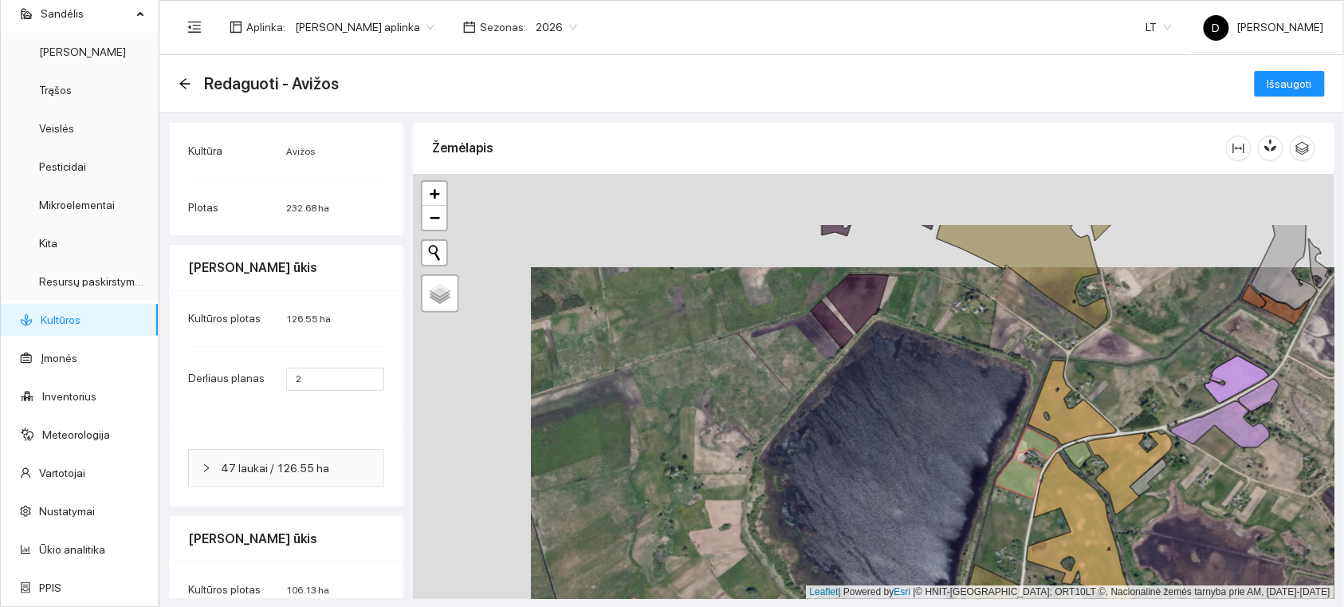
drag, startPoint x: 913, startPoint y: 234, endPoint x: 1048, endPoint y: 368, distance: 190.0
click at [1048, 368] on div at bounding box center [874, 386] width 922 height 425
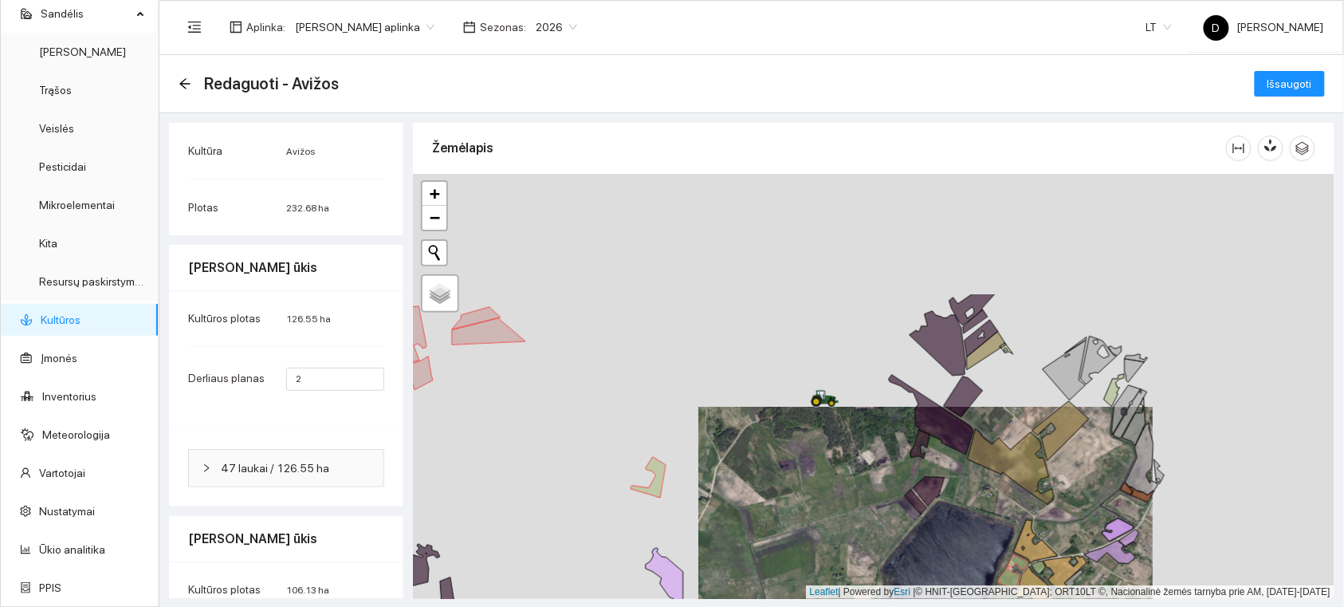
drag, startPoint x: 856, startPoint y: 322, endPoint x: 869, endPoint y: 447, distance: 125.1
click at [869, 449] on div at bounding box center [874, 386] width 922 height 425
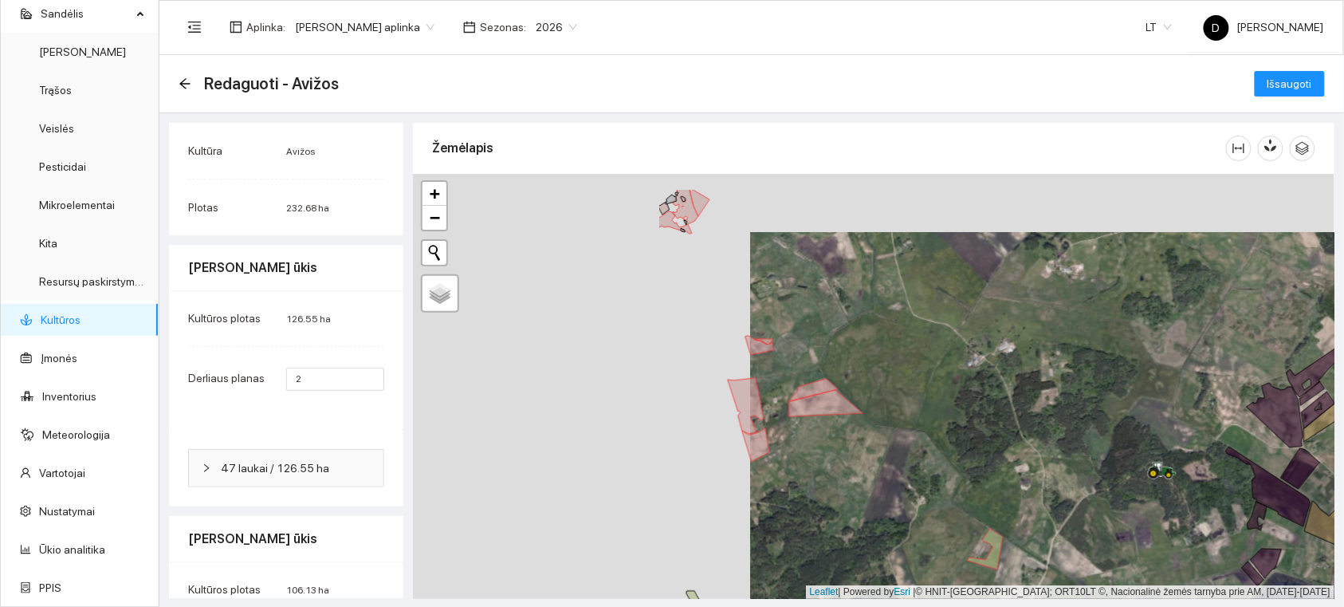
drag, startPoint x: 737, startPoint y: 352, endPoint x: 1082, endPoint y: 411, distance: 350.3
click at [1082, 411] on div at bounding box center [874, 386] width 922 height 425
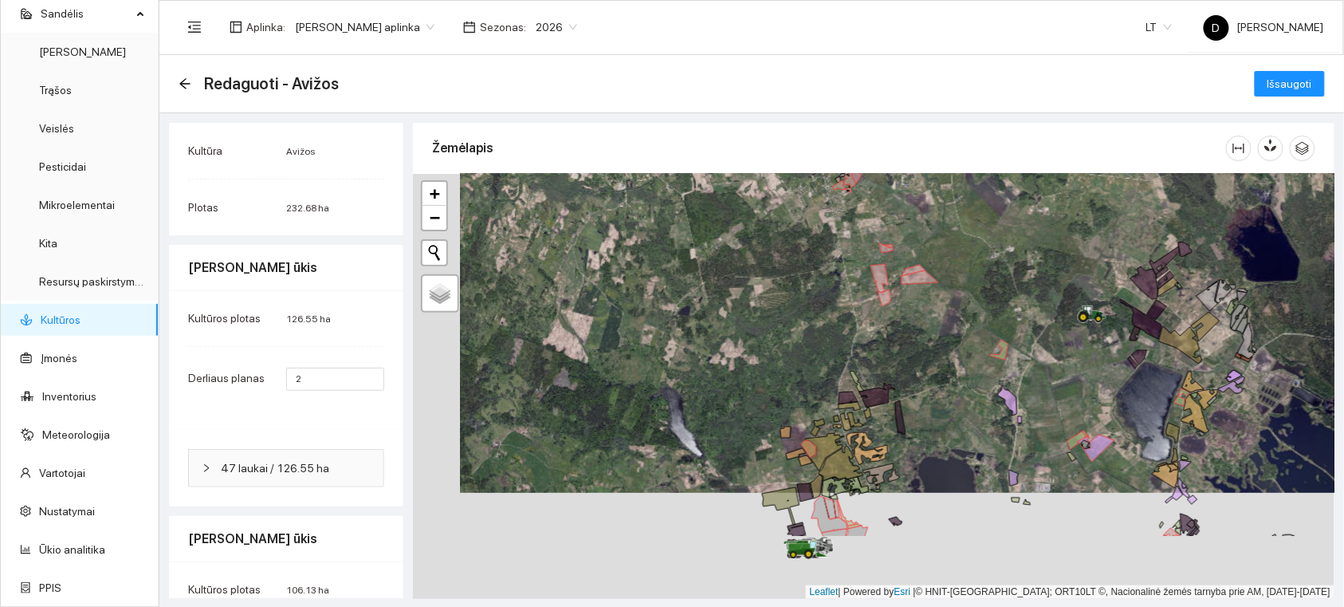
drag, startPoint x: 888, startPoint y: 483, endPoint x: 1011, endPoint y: 259, distance: 255.5
click at [1011, 259] on div at bounding box center [874, 386] width 922 height 425
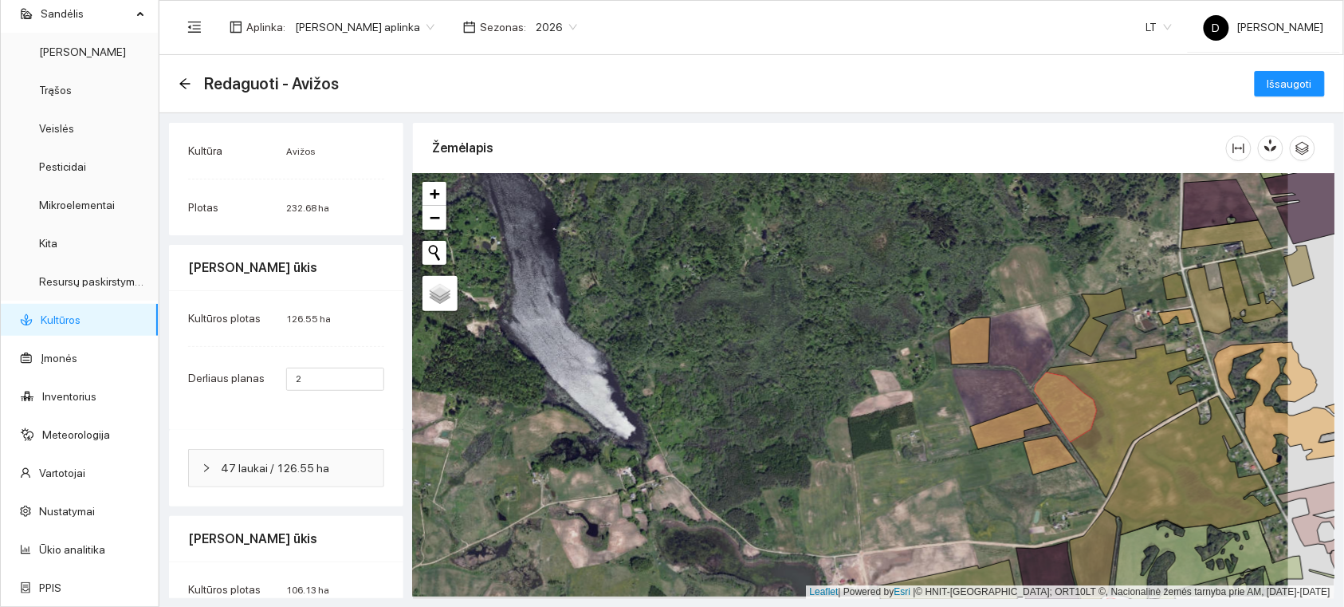
drag, startPoint x: 981, startPoint y: 413, endPoint x: 909, endPoint y: 403, distance: 72.4
click at [910, 404] on div at bounding box center [874, 386] width 922 height 425
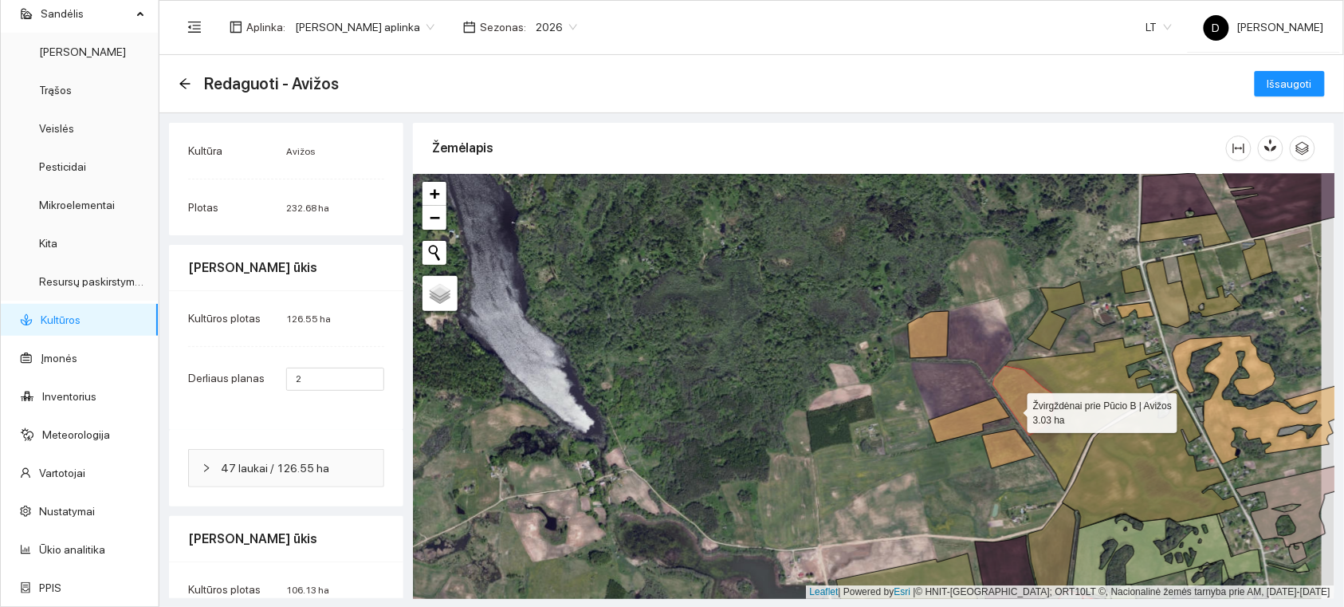
click at [1014, 403] on icon at bounding box center [1025, 400] width 62 height 69
click at [1010, 466] on div at bounding box center [874, 386] width 922 height 425
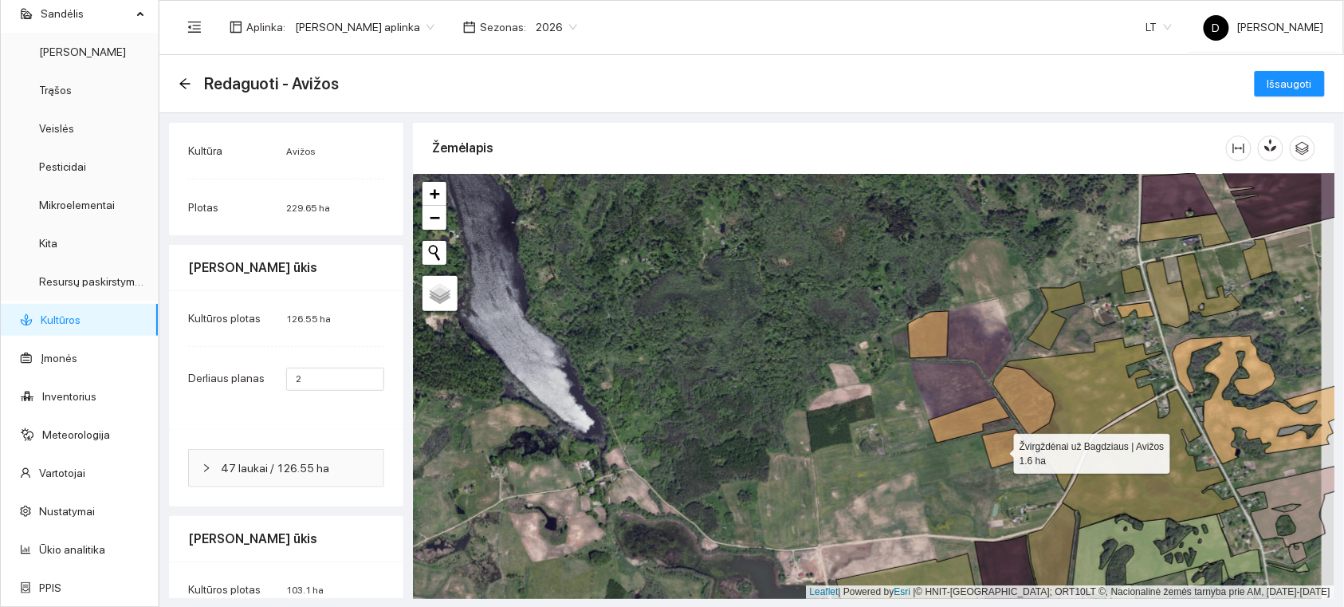
click at [1000, 450] on icon at bounding box center [1008, 448] width 53 height 39
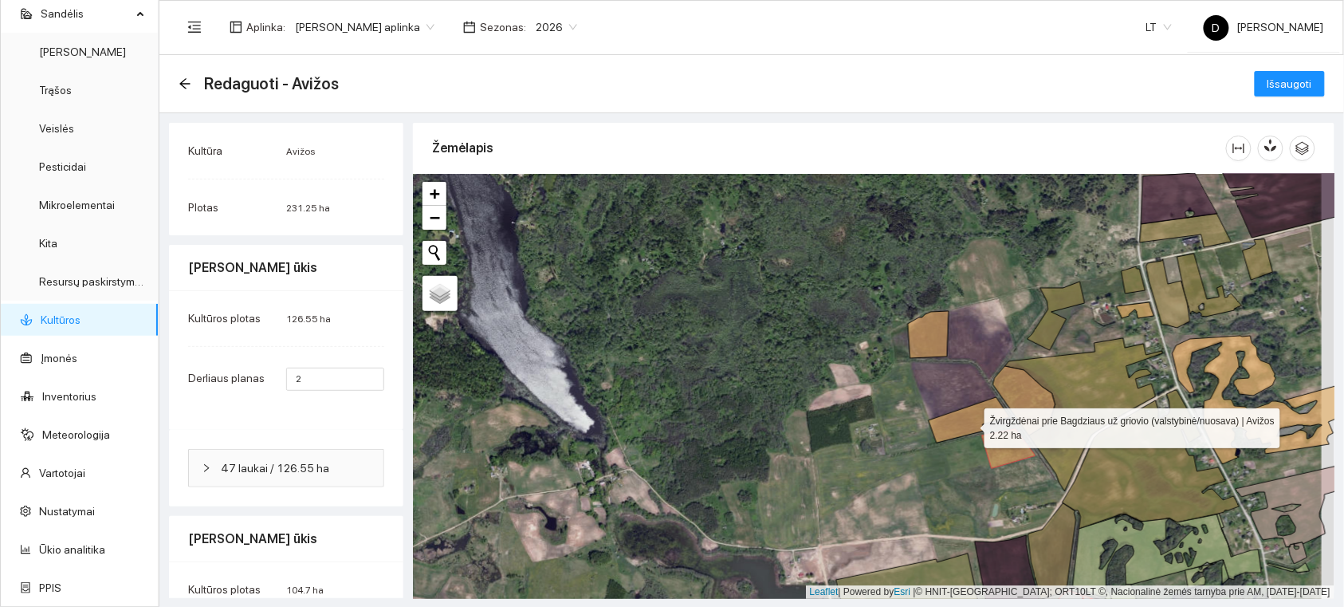
click at [970, 424] on icon at bounding box center [969, 419] width 81 height 45
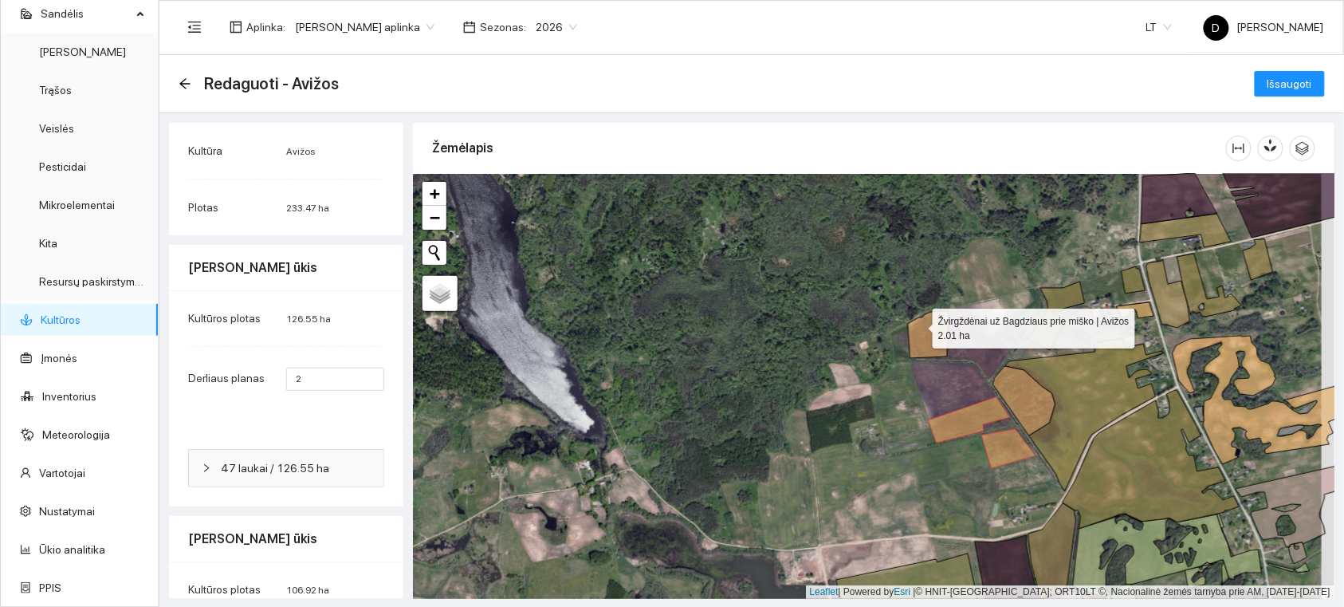
click at [919, 325] on icon at bounding box center [928, 334] width 41 height 47
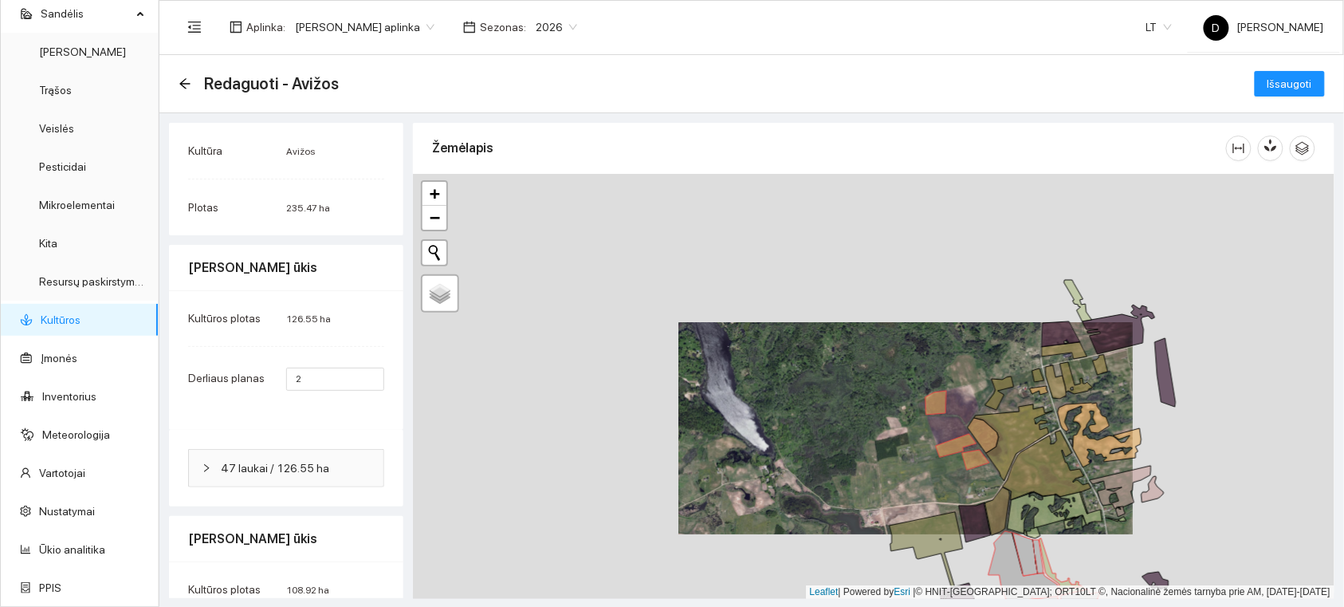
drag, startPoint x: 895, startPoint y: 472, endPoint x: 787, endPoint y: 268, distance: 230.8
click at [787, 268] on div at bounding box center [874, 386] width 922 height 425
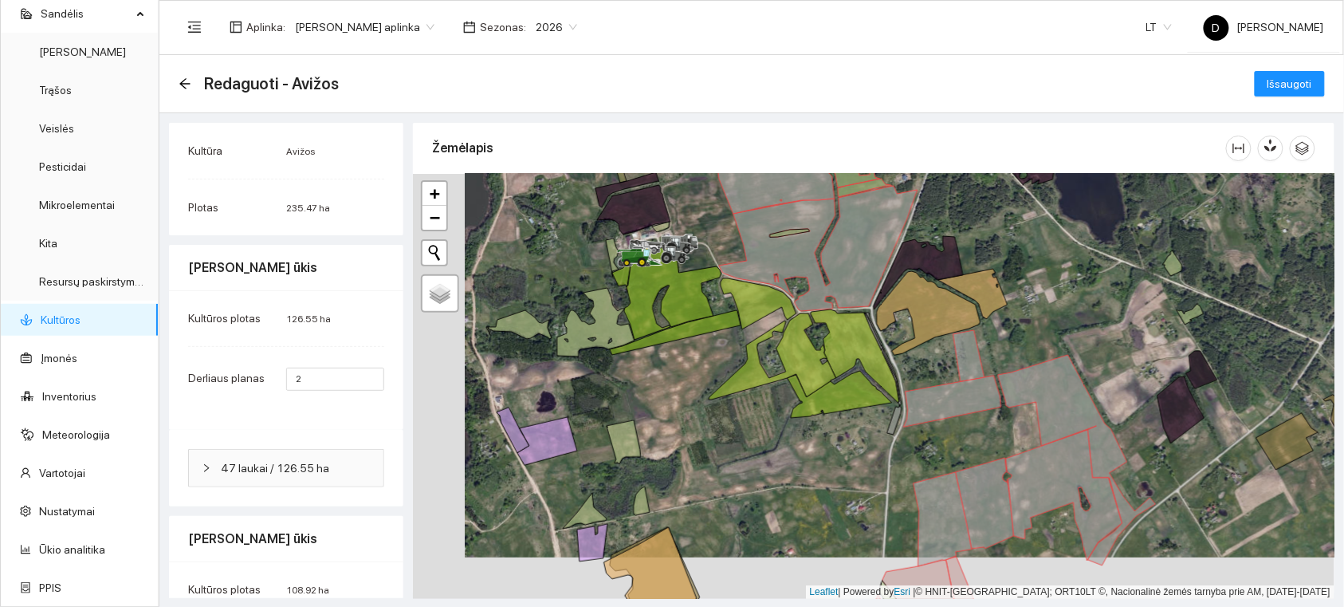
drag, startPoint x: 974, startPoint y: 383, endPoint x: 1027, endPoint y: 340, distance: 68.6
click at [1027, 340] on div at bounding box center [874, 386] width 922 height 425
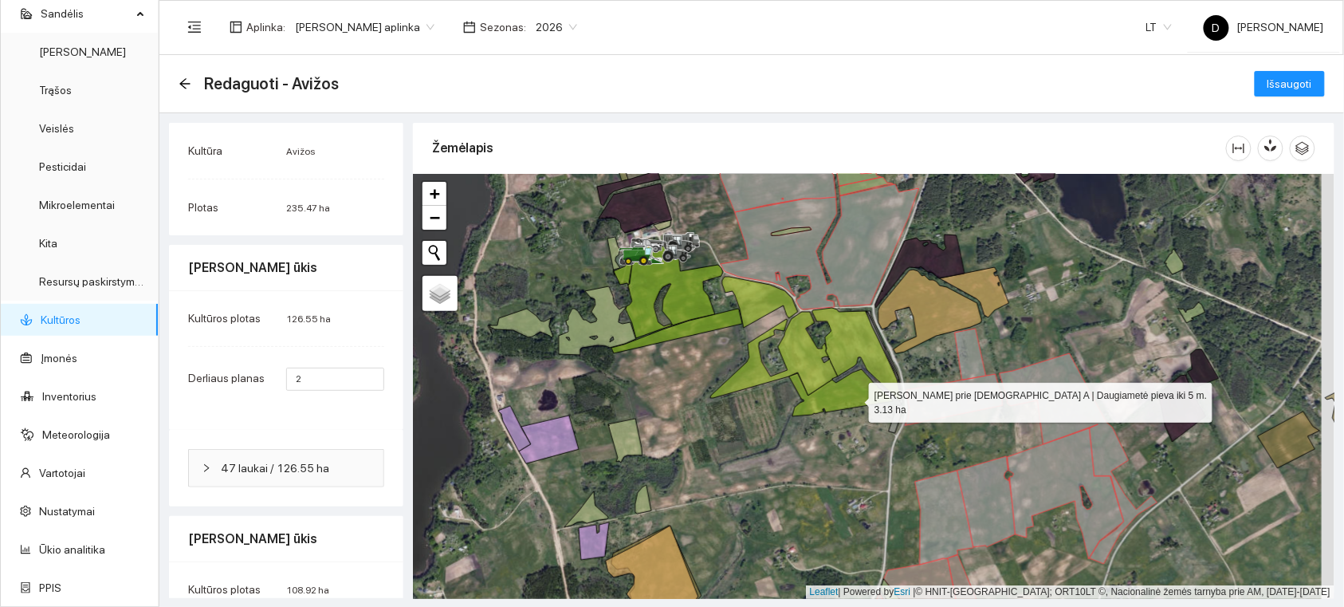
click at [854, 399] on icon at bounding box center [841, 392] width 104 height 47
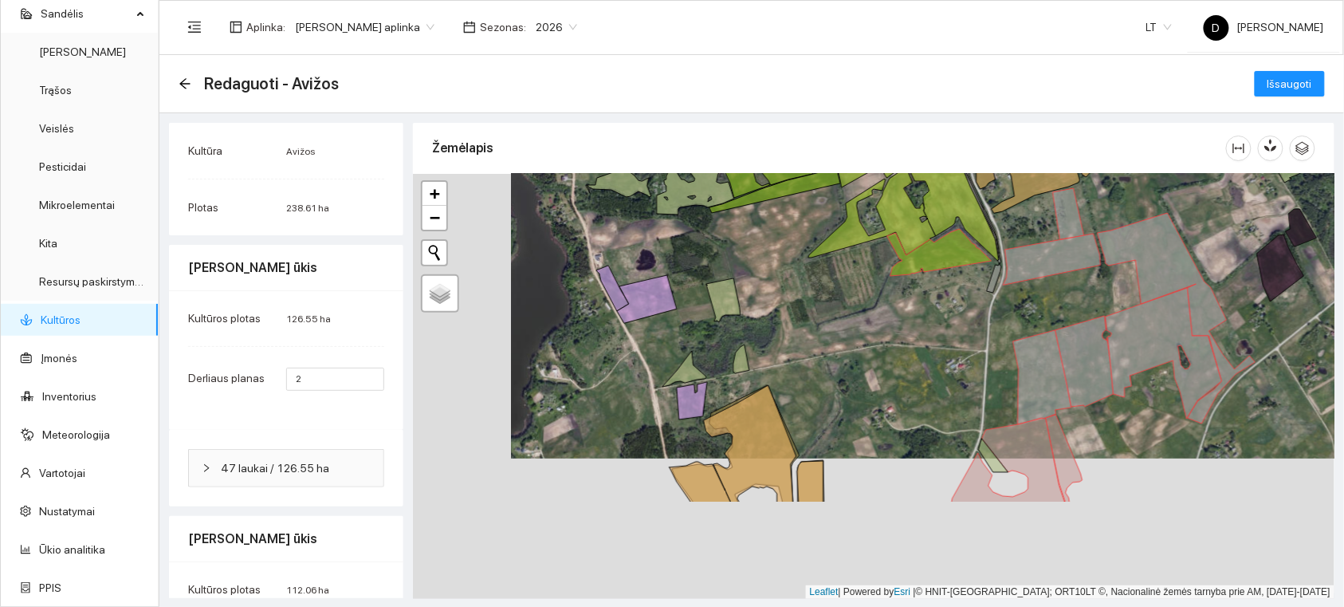
drag, startPoint x: 774, startPoint y: 555, endPoint x: 872, endPoint y: 415, distance: 171.2
click at [872, 415] on div at bounding box center [874, 386] width 922 height 425
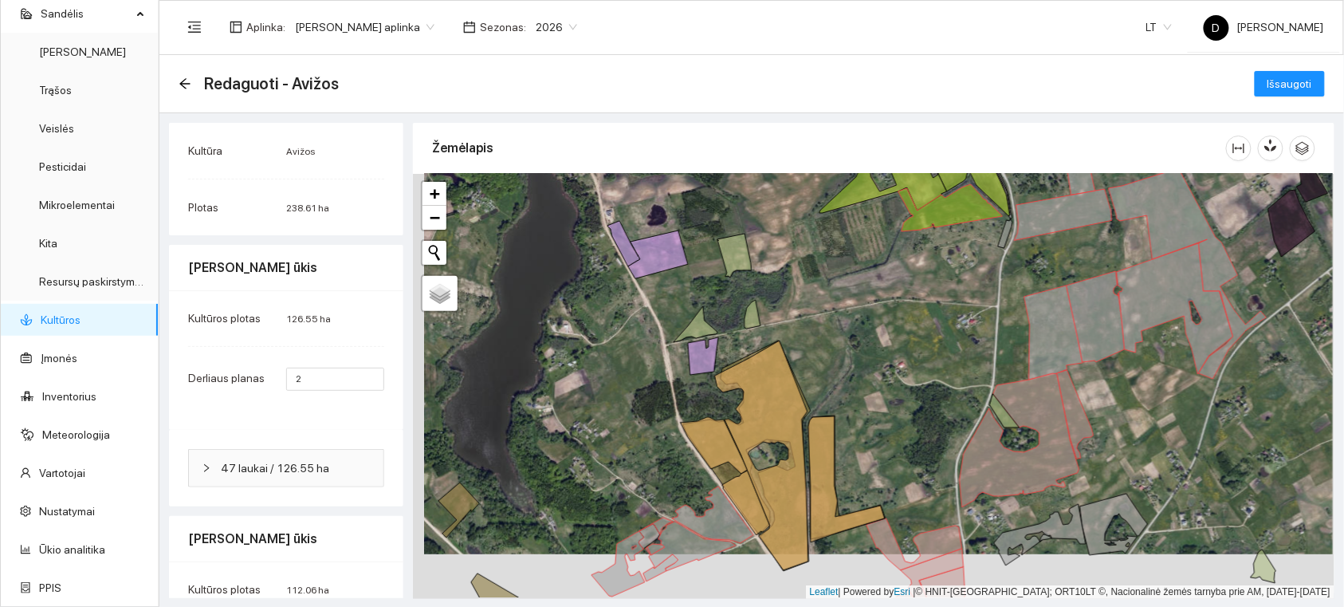
drag, startPoint x: 875, startPoint y: 407, endPoint x: 973, endPoint y: 250, distance: 185.9
click at [971, 250] on div at bounding box center [874, 386] width 922 height 425
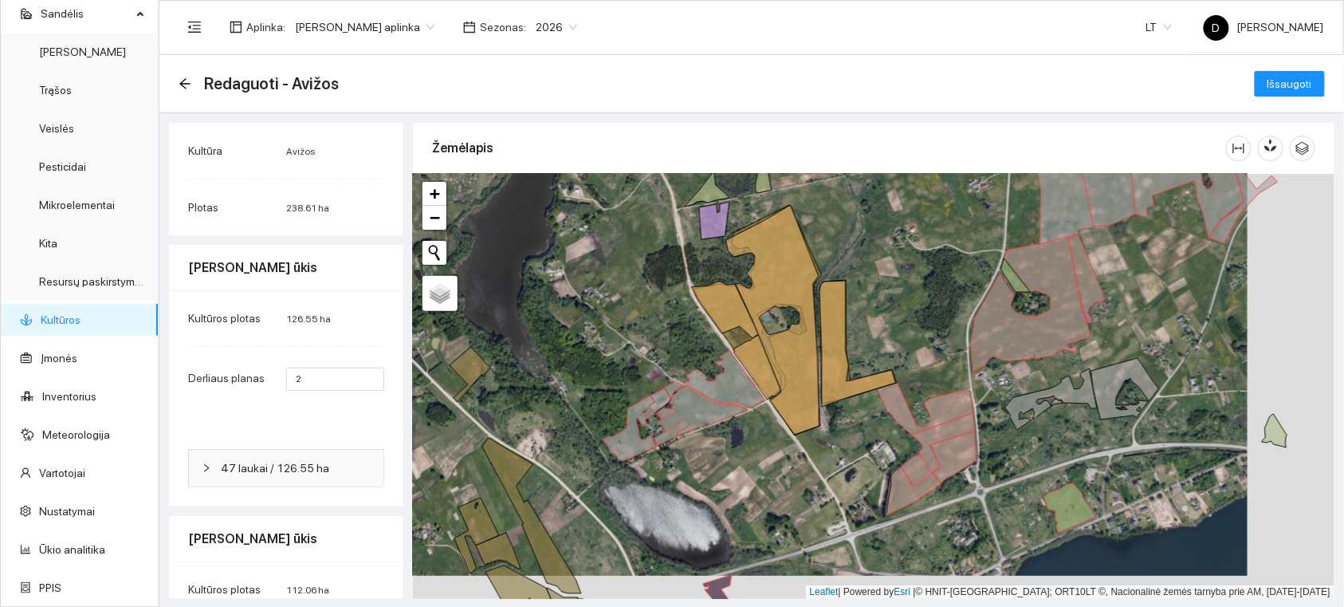
drag, startPoint x: 742, startPoint y: 337, endPoint x: 675, endPoint y: 308, distance: 72.9
click at [666, 313] on div at bounding box center [874, 386] width 922 height 425
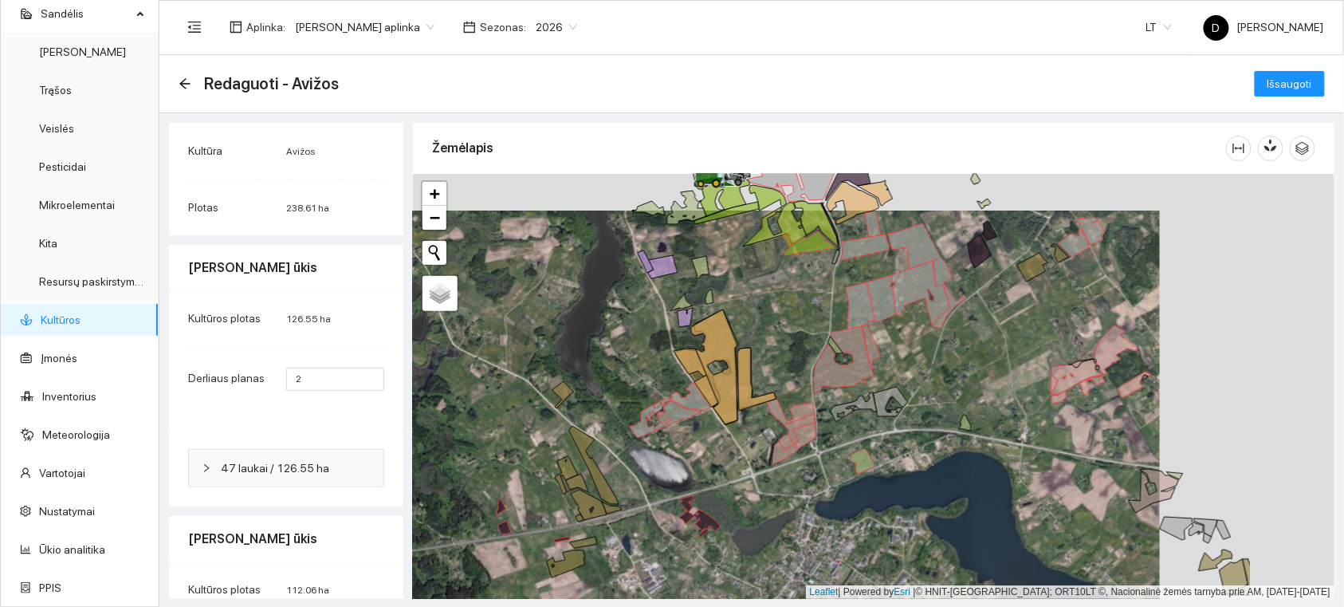
drag, startPoint x: 1141, startPoint y: 317, endPoint x: 976, endPoint y: 356, distance: 169.4
click at [977, 356] on div at bounding box center [874, 386] width 922 height 425
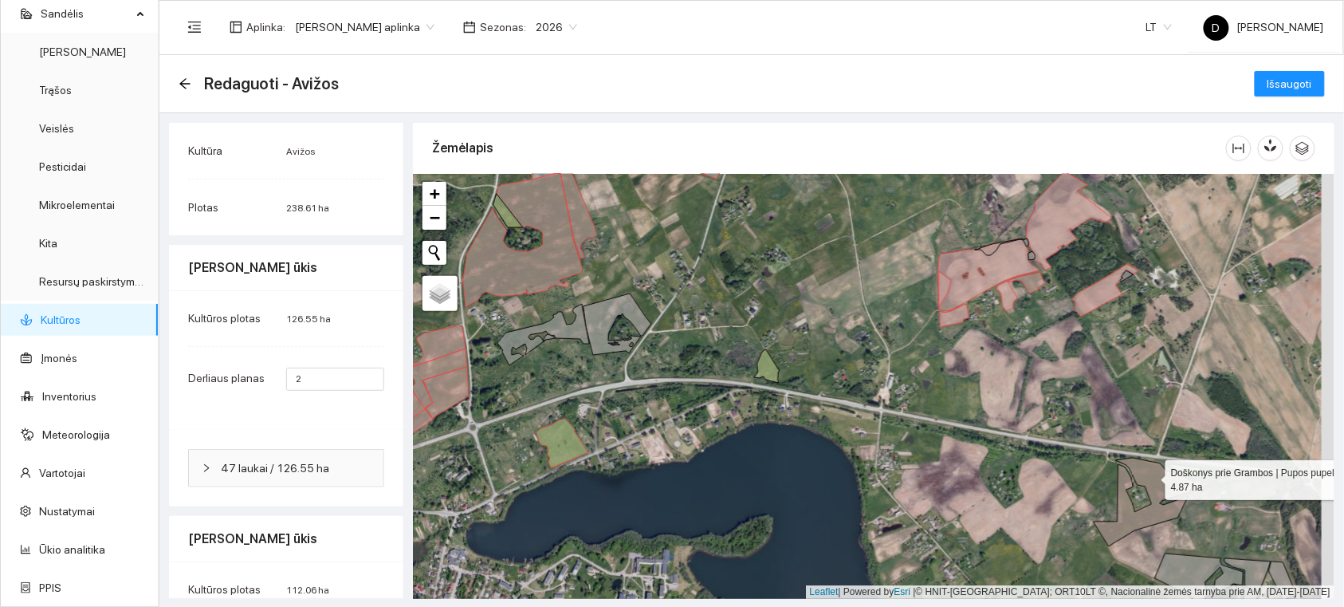
click at [1151, 476] on icon at bounding box center [1144, 502] width 101 height 89
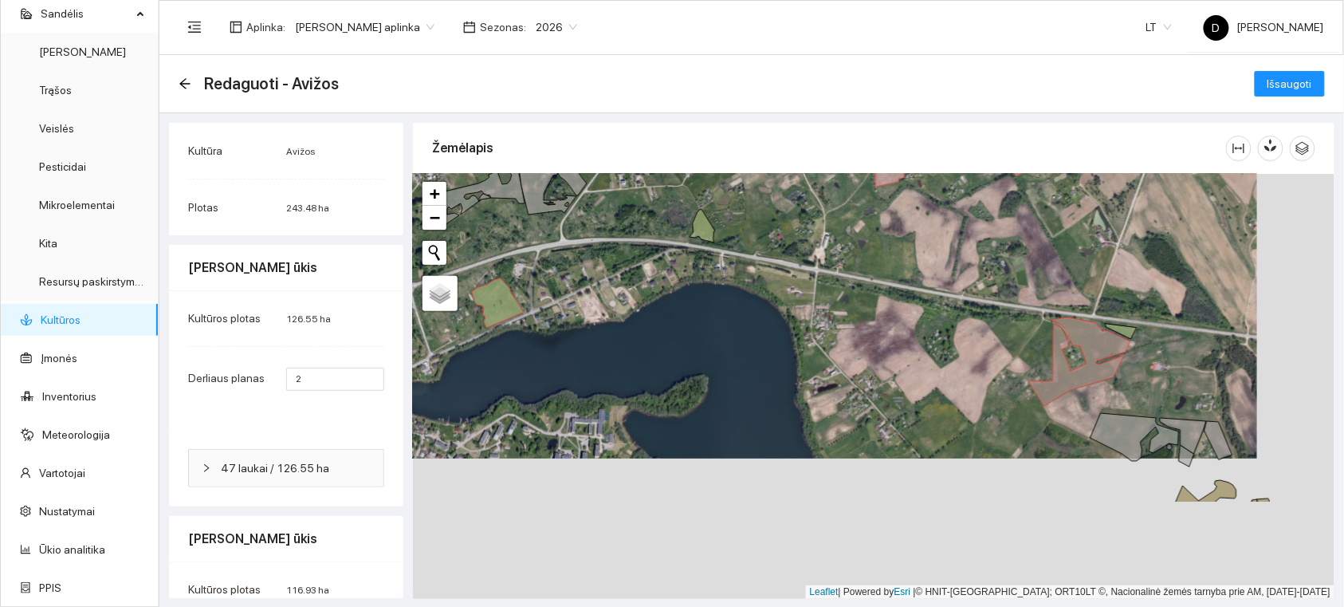
drag, startPoint x: 1199, startPoint y: 495, endPoint x: 1115, endPoint y: 266, distance: 244.4
click at [1115, 266] on div at bounding box center [874, 386] width 922 height 425
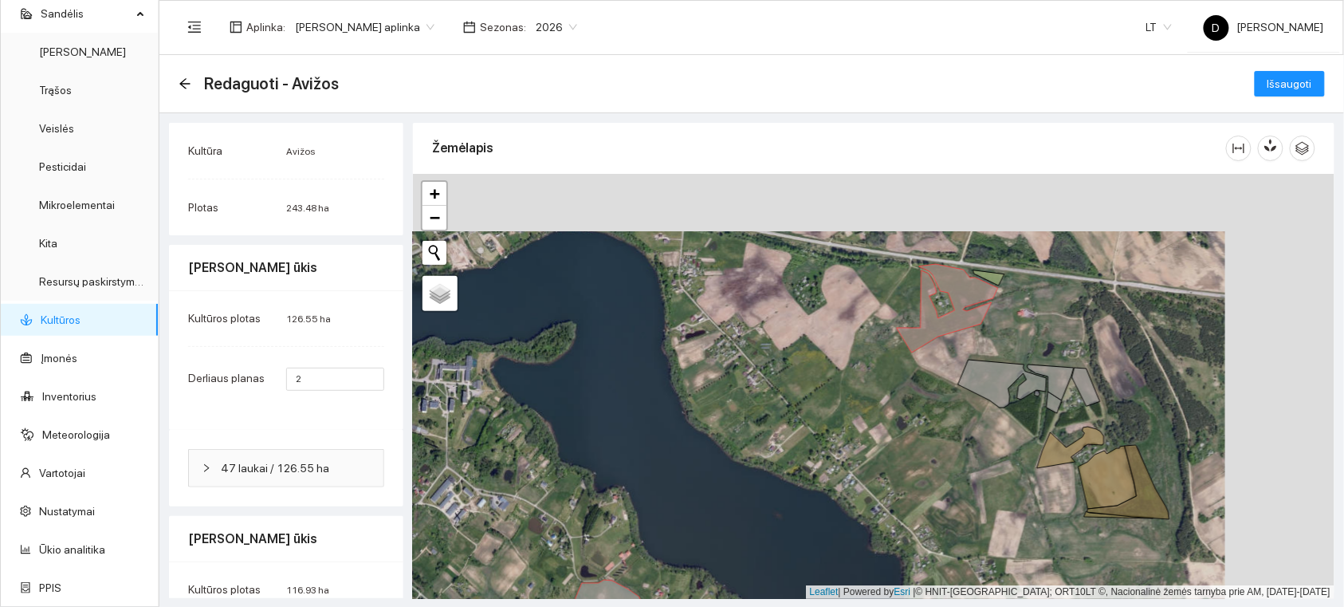
drag, startPoint x: 1144, startPoint y: 425, endPoint x: 1045, endPoint y: 489, distance: 118.3
click at [1045, 489] on div at bounding box center [874, 386] width 922 height 425
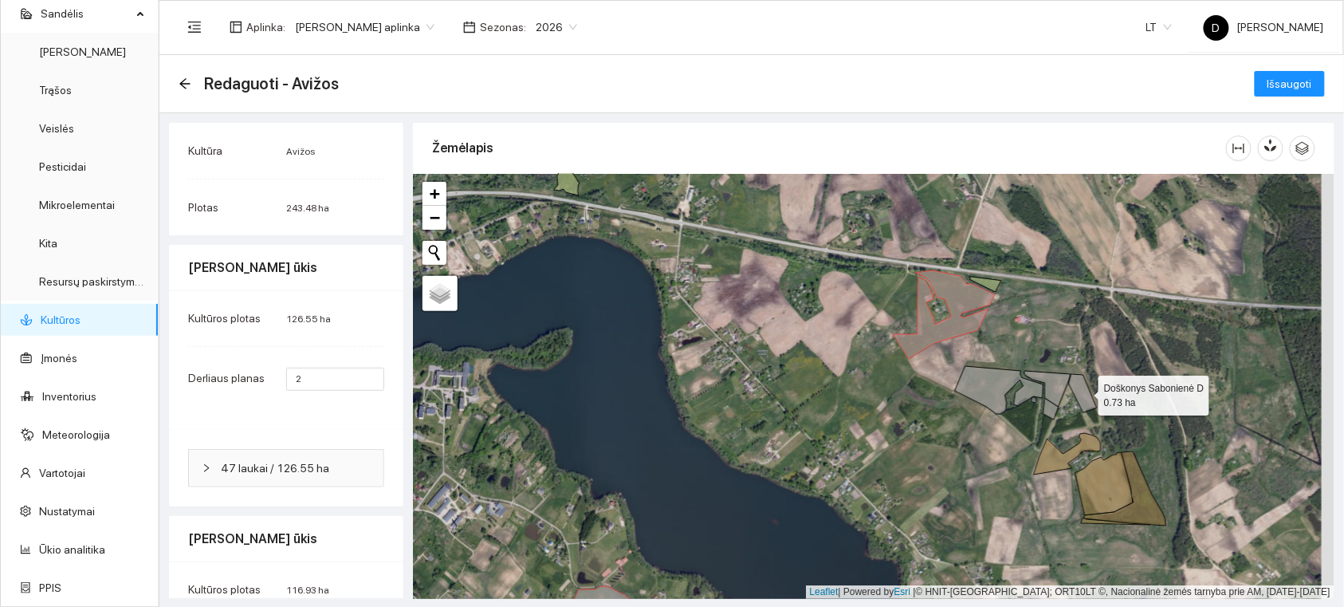
click at [1083, 391] on icon at bounding box center [1083, 393] width 28 height 38
click at [1059, 379] on icon at bounding box center [1048, 389] width 46 height 36
click at [1053, 411] on icon at bounding box center [1051, 409] width 15 height 22
click at [1037, 395] on icon at bounding box center [999, 390] width 89 height 48
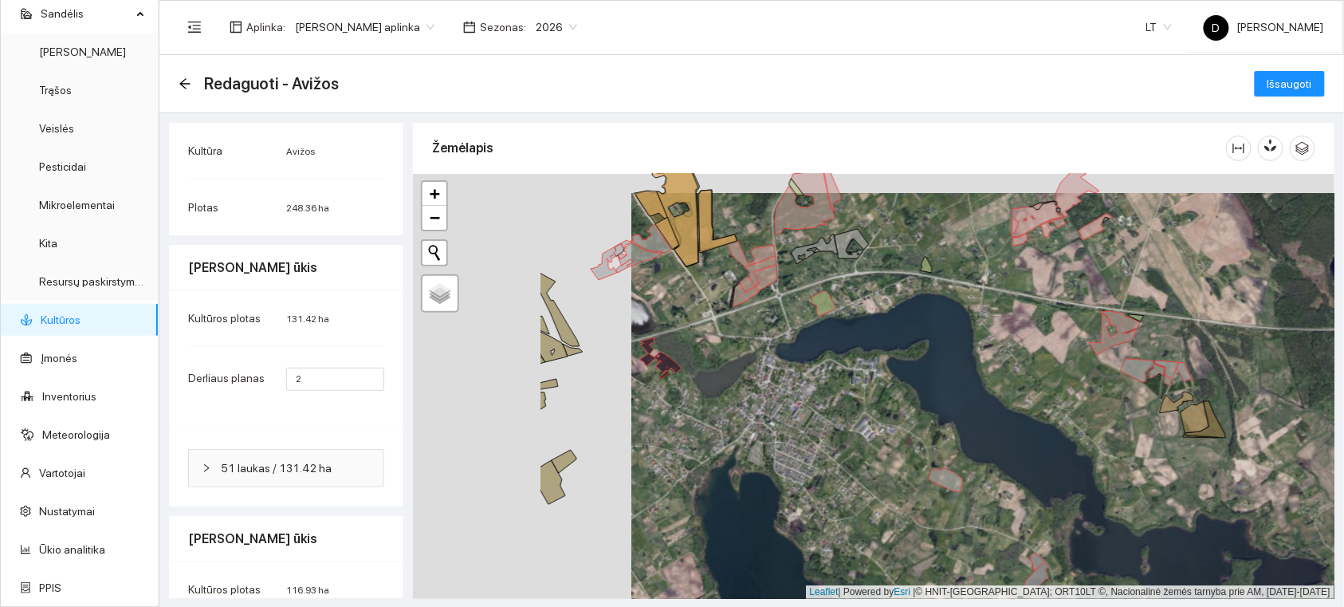
drag, startPoint x: 692, startPoint y: 324, endPoint x: 907, endPoint y: 354, distance: 216.6
click at [907, 354] on div at bounding box center [874, 386] width 922 height 425
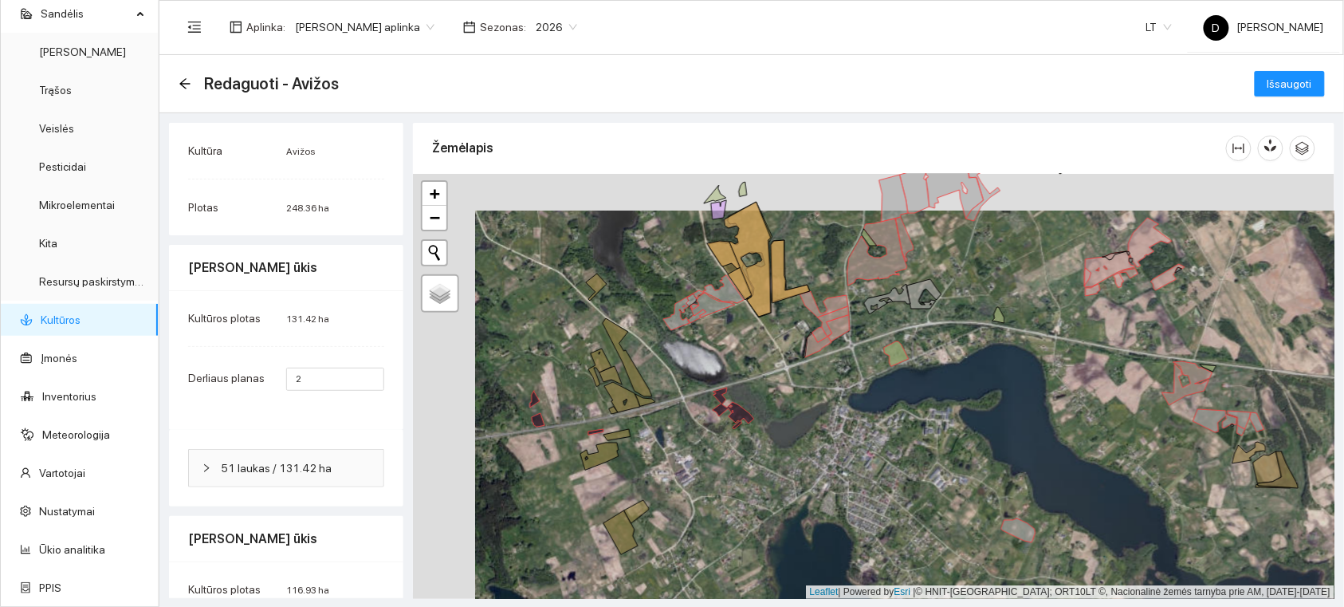
drag, startPoint x: 872, startPoint y: 298, endPoint x: 994, endPoint y: 357, distance: 134.8
click at [993, 357] on div at bounding box center [874, 386] width 922 height 425
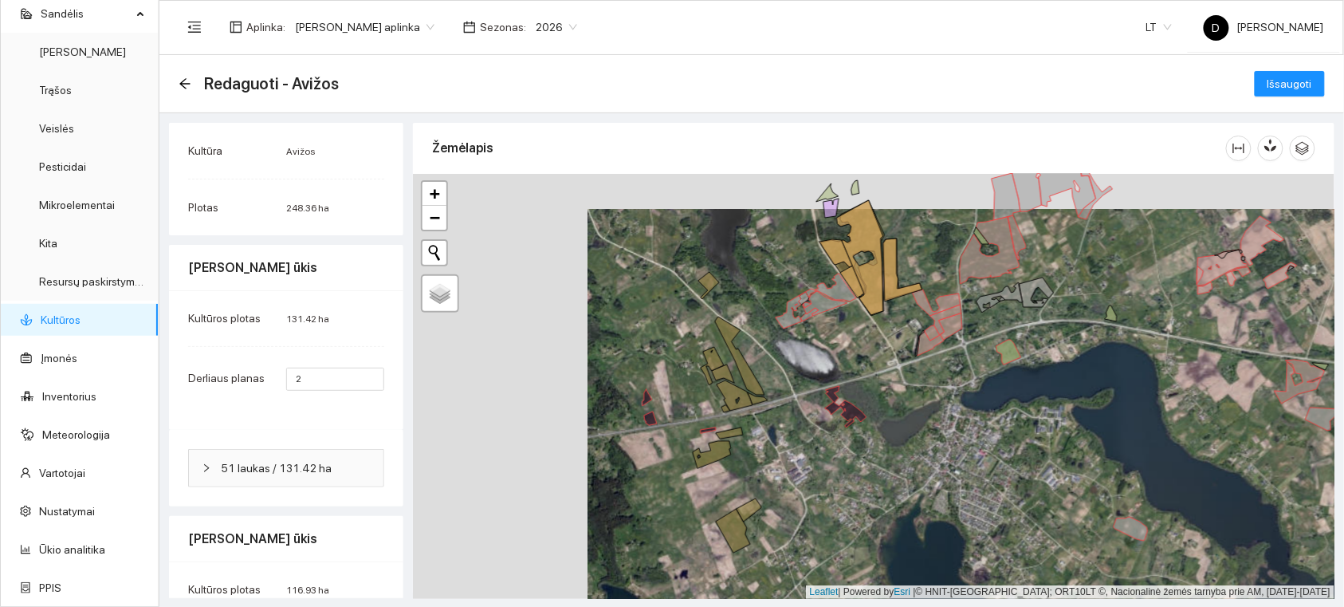
drag, startPoint x: 737, startPoint y: 396, endPoint x: 789, endPoint y: 365, distance: 60.7
click at [788, 368] on div at bounding box center [874, 386] width 922 height 425
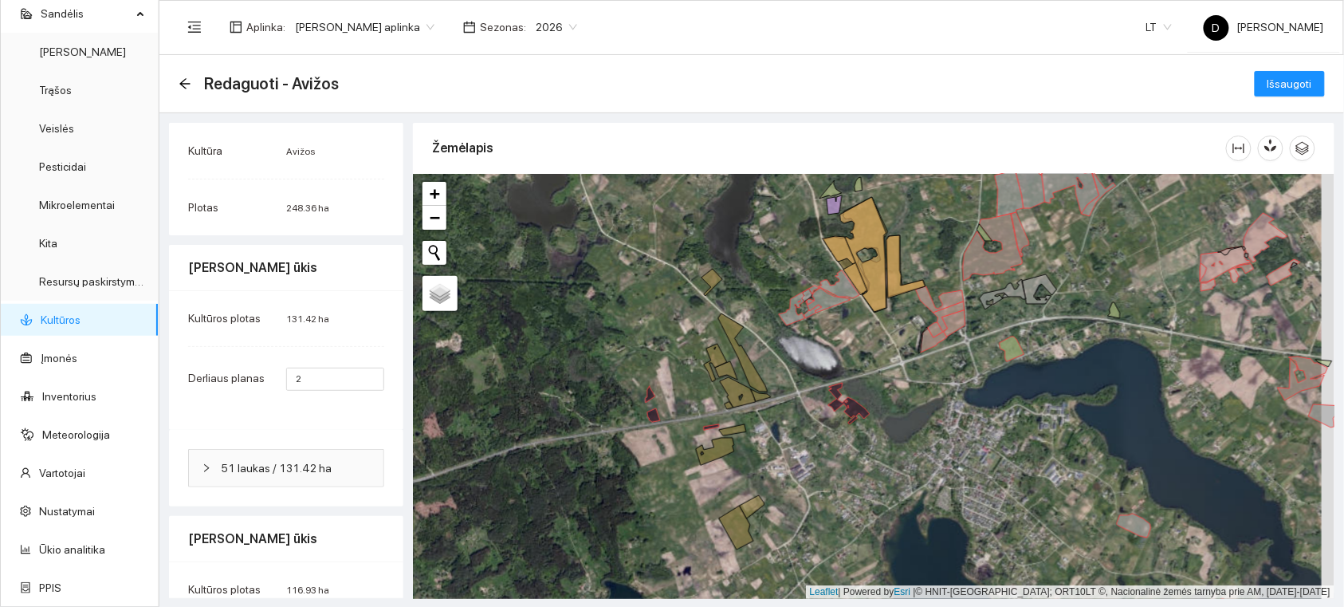
click at [796, 488] on div at bounding box center [874, 386] width 922 height 425
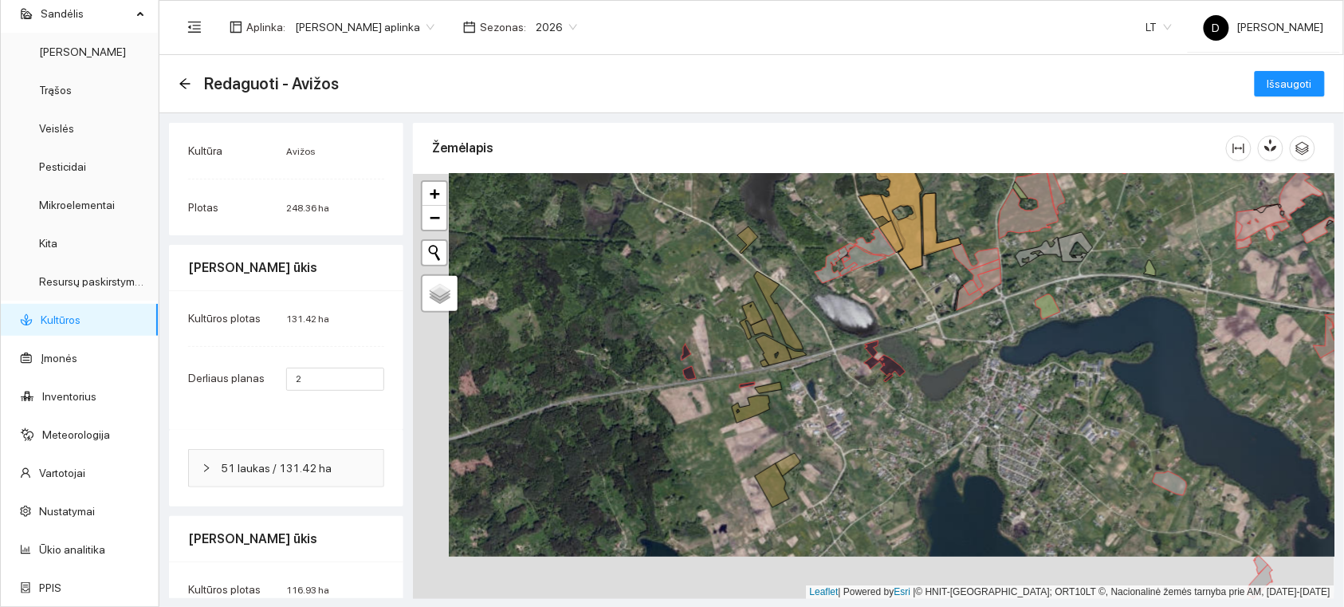
drag, startPoint x: 759, startPoint y: 466, endPoint x: 801, endPoint y: 419, distance: 63.8
click at [800, 420] on div at bounding box center [874, 386] width 922 height 425
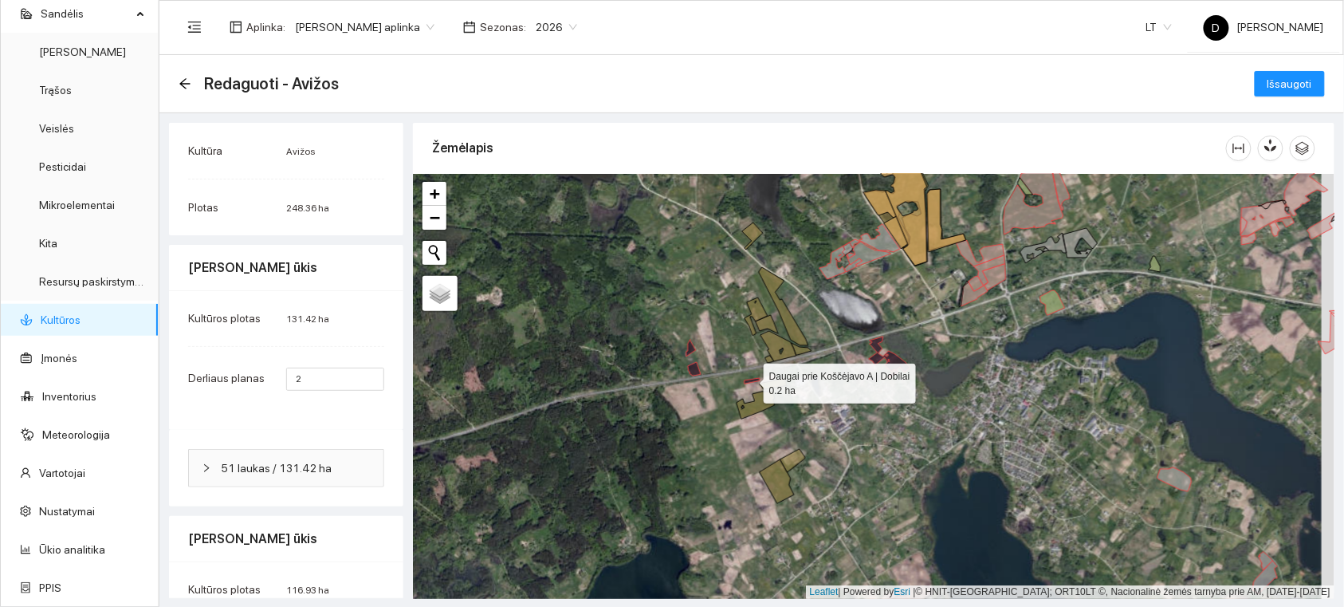
click at [750, 380] on icon at bounding box center [752, 381] width 15 height 6
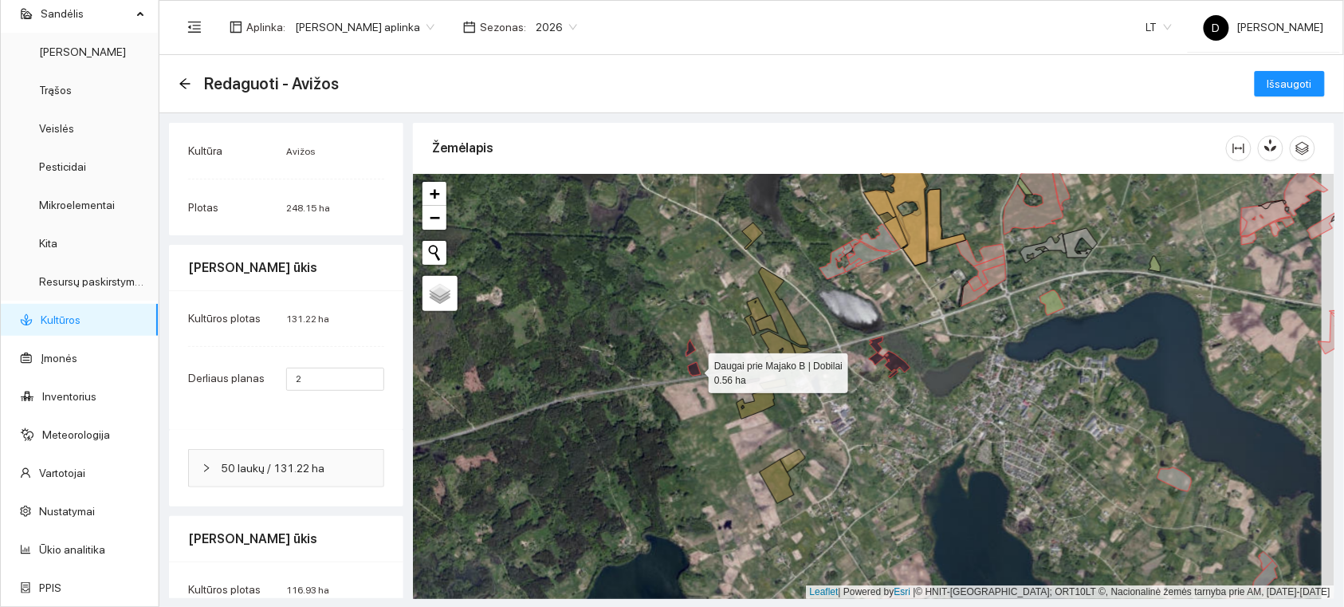
click at [697, 368] on icon at bounding box center [694, 369] width 13 height 14
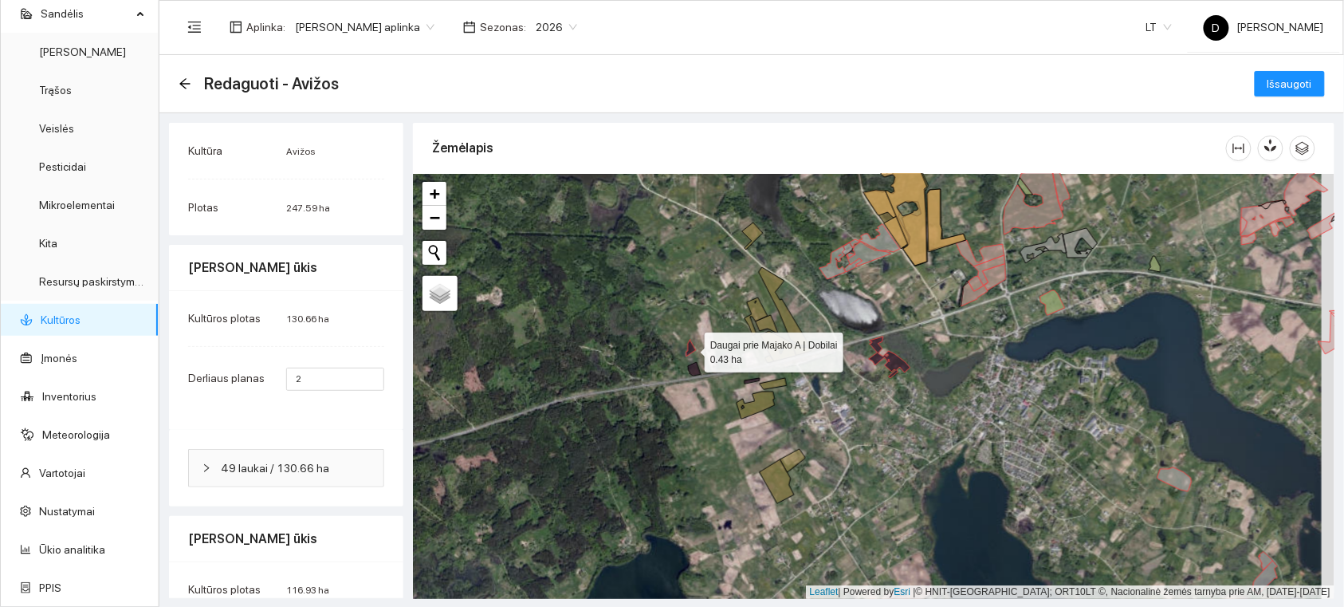
click at [692, 347] on icon at bounding box center [692, 348] width 10 height 17
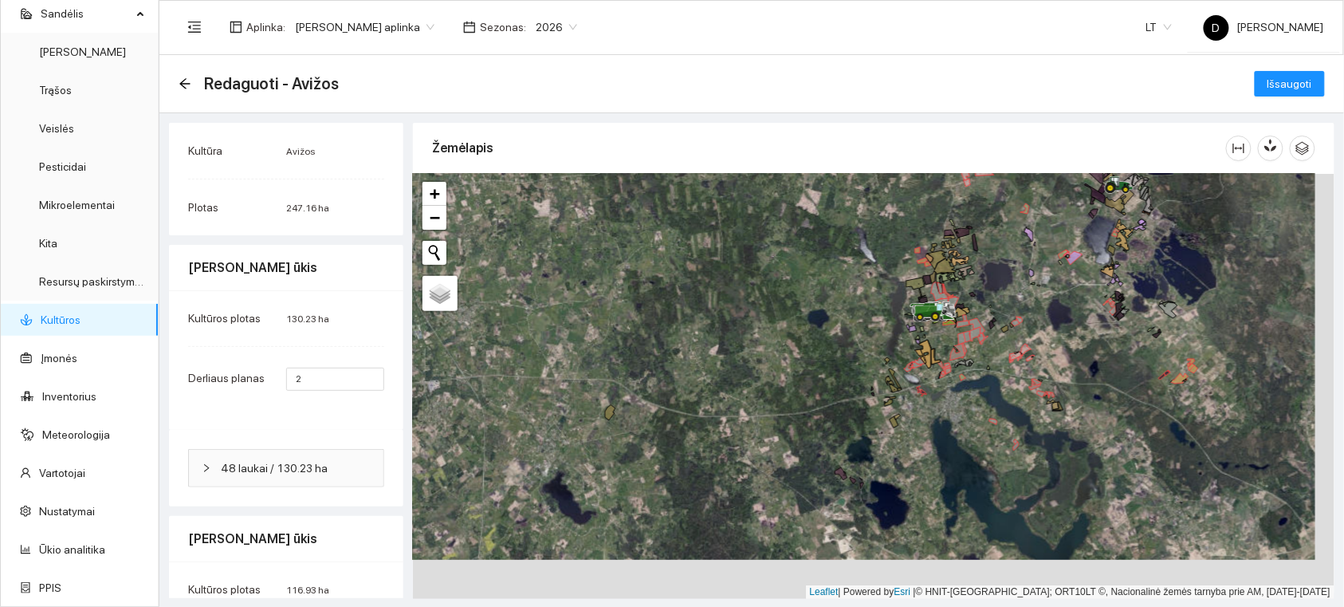
drag, startPoint x: 903, startPoint y: 463, endPoint x: 892, endPoint y: 384, distance: 79.8
click at [892, 416] on icon at bounding box center [894, 421] width 9 height 11
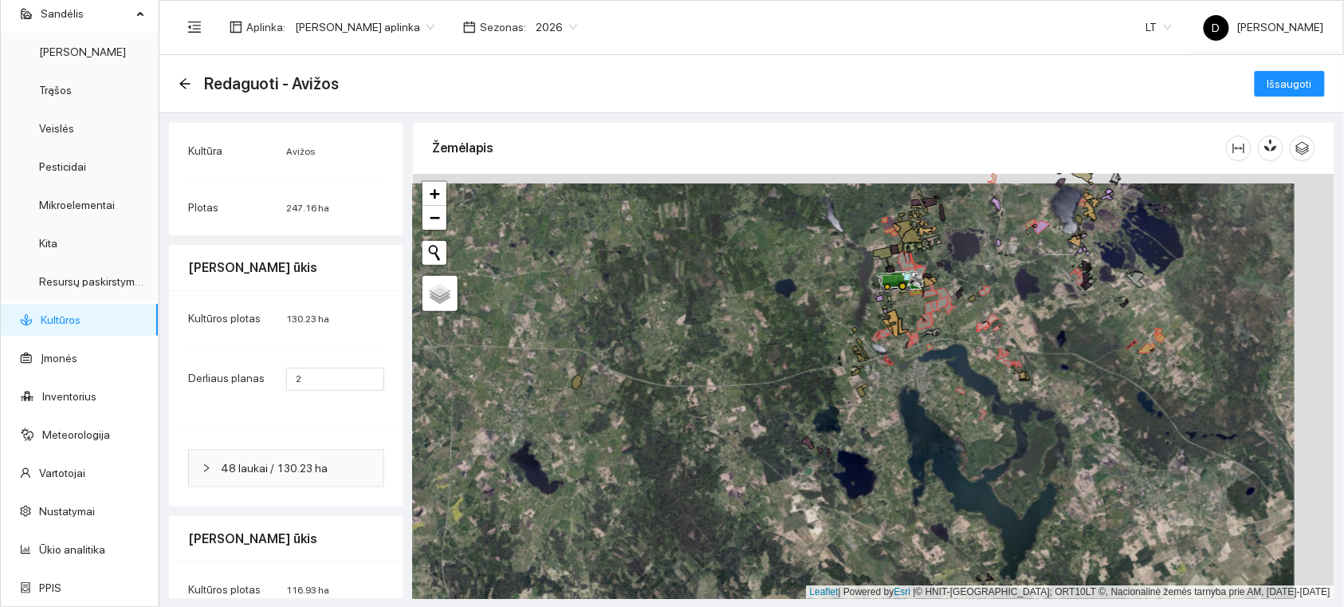
drag, startPoint x: 962, startPoint y: 364, endPoint x: 808, endPoint y: 444, distance: 174.0
click at [808, 444] on div at bounding box center [874, 386] width 922 height 425
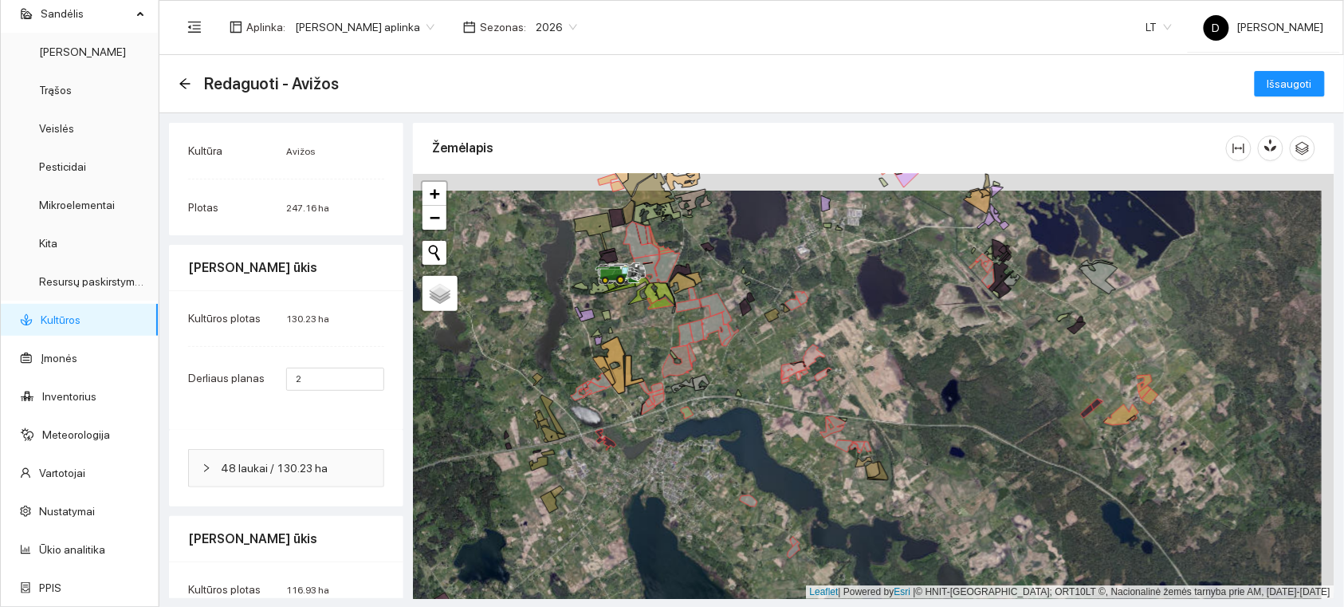
drag, startPoint x: 973, startPoint y: 368, endPoint x: 970, endPoint y: 423, distance: 55.9
click at [970, 423] on div at bounding box center [874, 386] width 922 height 425
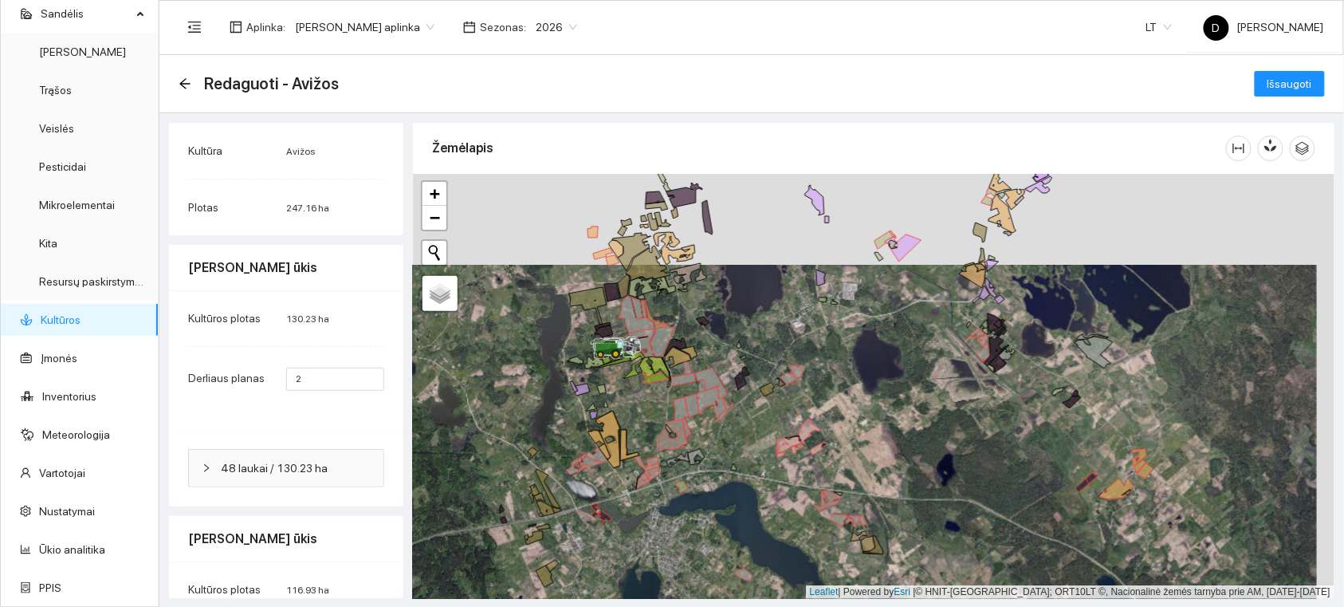
drag, startPoint x: 971, startPoint y: 397, endPoint x: 971, endPoint y: 409, distance: 12.0
click at [971, 409] on div at bounding box center [874, 386] width 922 height 425
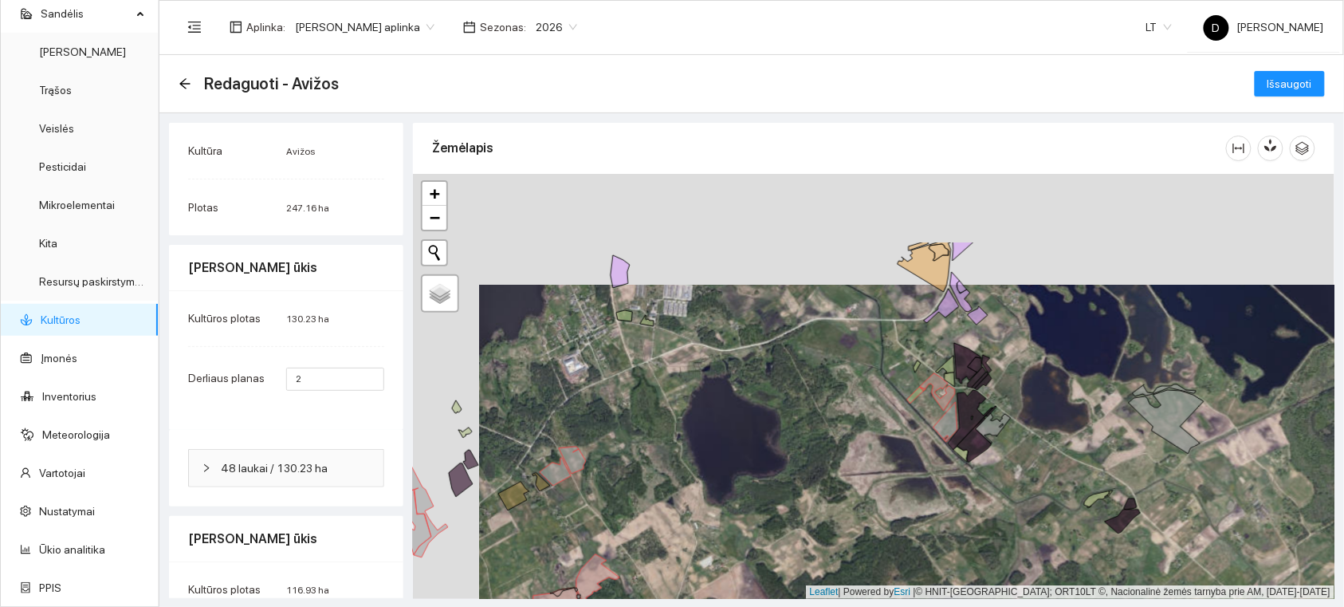
drag, startPoint x: 1008, startPoint y: 325, endPoint x: 1075, endPoint y: 423, distance: 118.8
click at [1075, 423] on div at bounding box center [874, 386] width 922 height 425
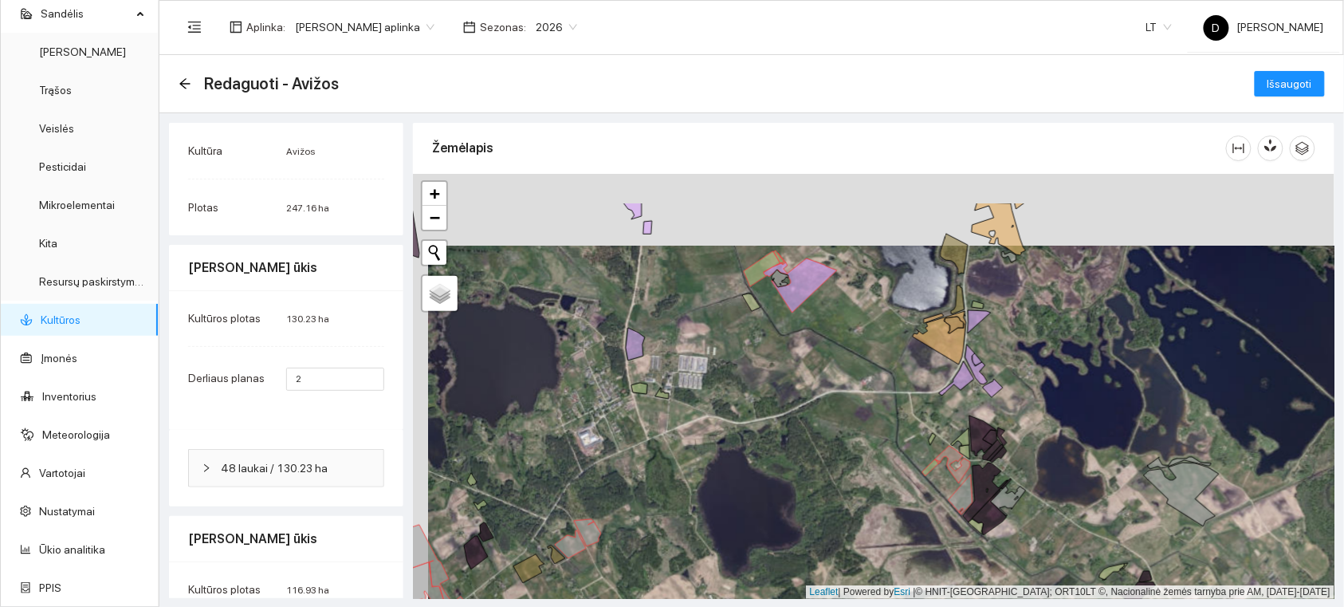
drag, startPoint x: 994, startPoint y: 329, endPoint x: 1010, endPoint y: 403, distance: 75.9
click at [1010, 403] on div at bounding box center [874, 386] width 922 height 425
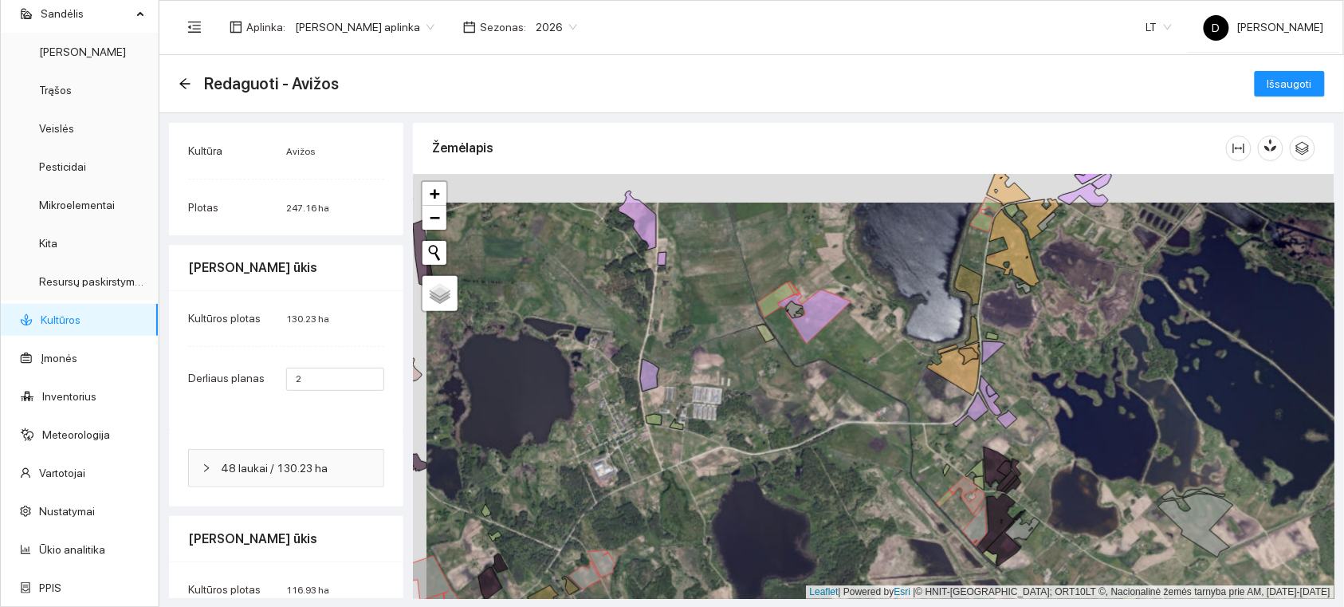
drag, startPoint x: 994, startPoint y: 368, endPoint x: 1007, endPoint y: 396, distance: 31.7
click at [1007, 396] on div at bounding box center [874, 386] width 922 height 425
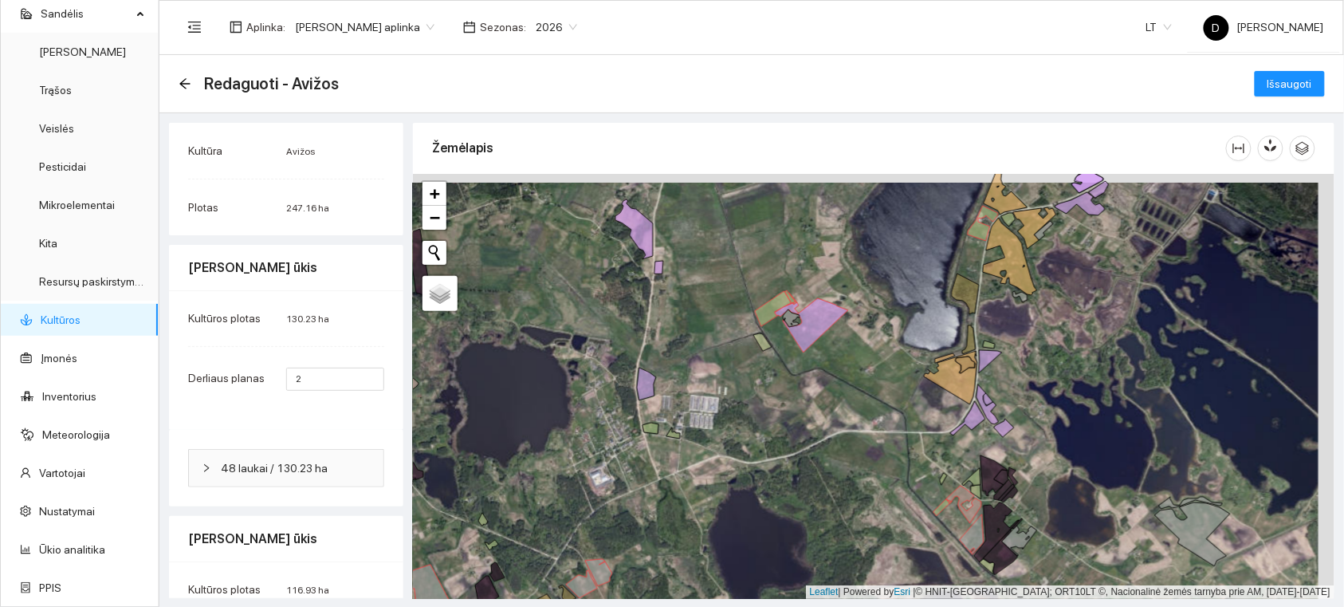
drag, startPoint x: 1014, startPoint y: 333, endPoint x: 1010, endPoint y: 417, distance: 83.8
click at [1010, 417] on div at bounding box center [874, 386] width 922 height 425
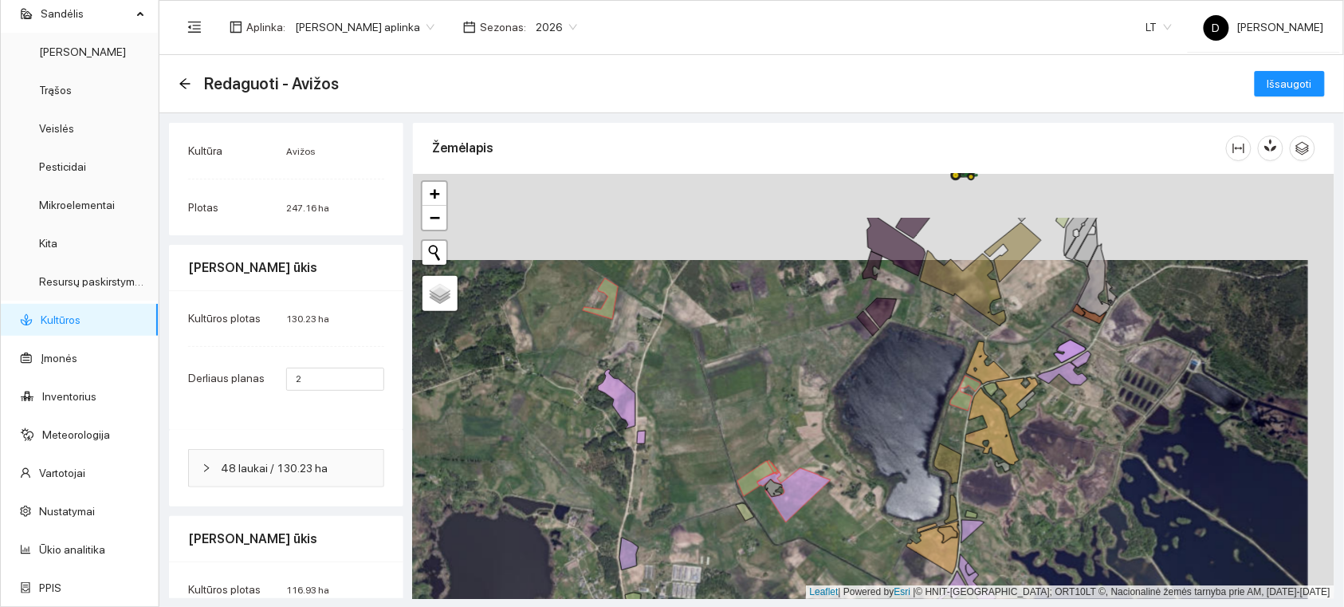
drag, startPoint x: 1041, startPoint y: 409, endPoint x: 1037, endPoint y: 463, distance: 53.6
click at [1037, 463] on div at bounding box center [874, 386] width 922 height 425
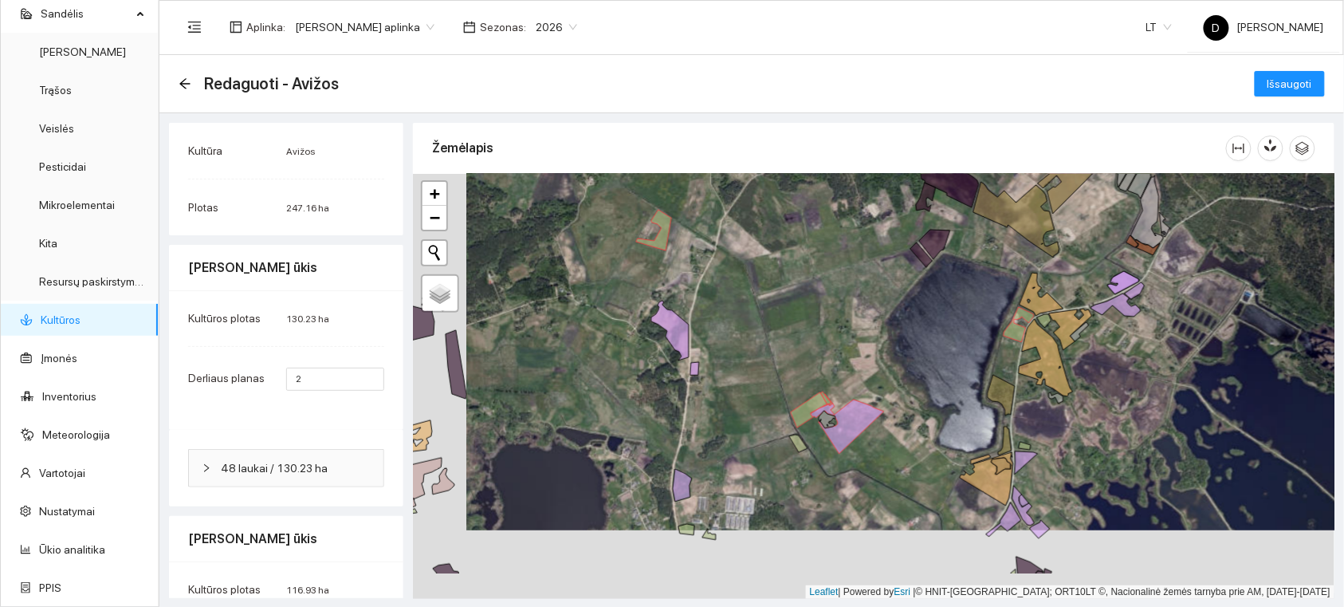
drag, startPoint x: 667, startPoint y: 491, endPoint x: 747, endPoint y: 344, distance: 167.4
click at [750, 344] on div at bounding box center [874, 386] width 922 height 425
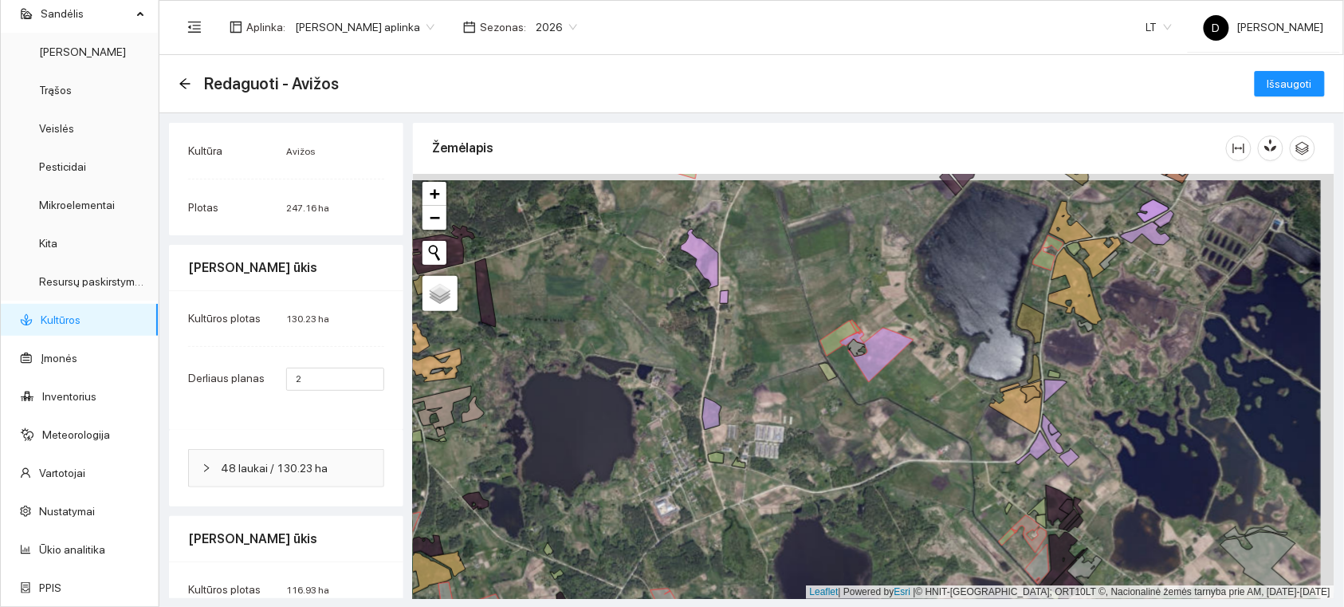
drag, startPoint x: 622, startPoint y: 273, endPoint x: 721, endPoint y: 423, distance: 179.6
click at [721, 423] on div at bounding box center [874, 386] width 922 height 425
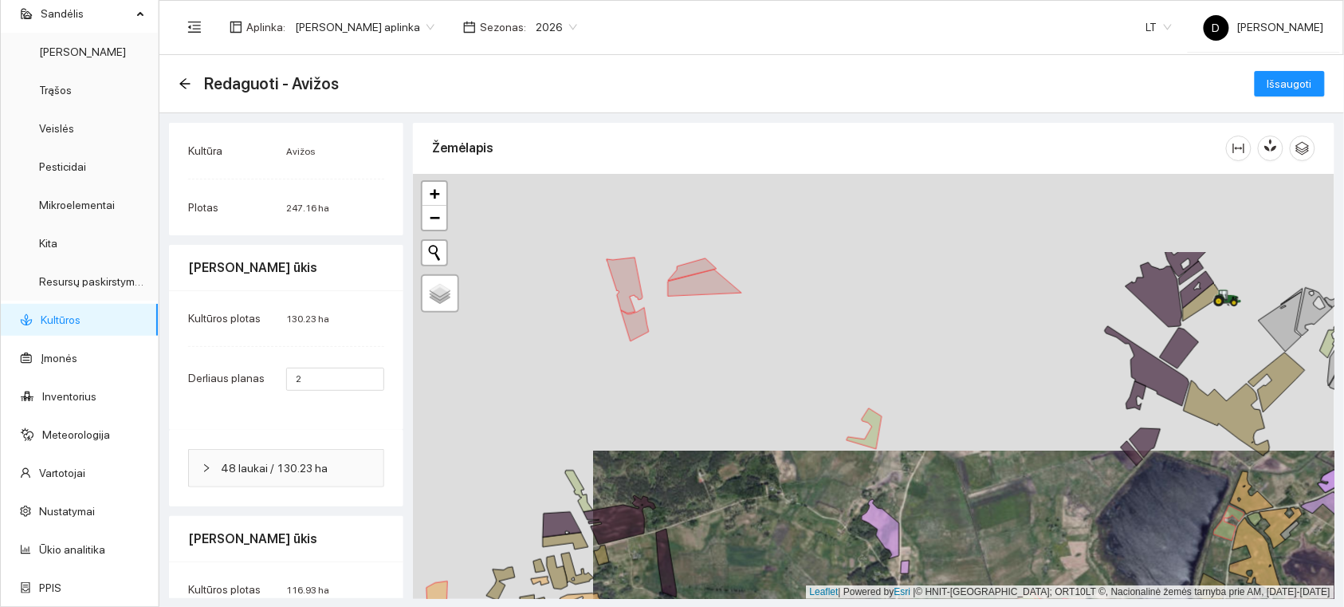
drag, startPoint x: 635, startPoint y: 391, endPoint x: 713, endPoint y: 498, distance: 133.0
click at [713, 498] on div at bounding box center [874, 386] width 922 height 425
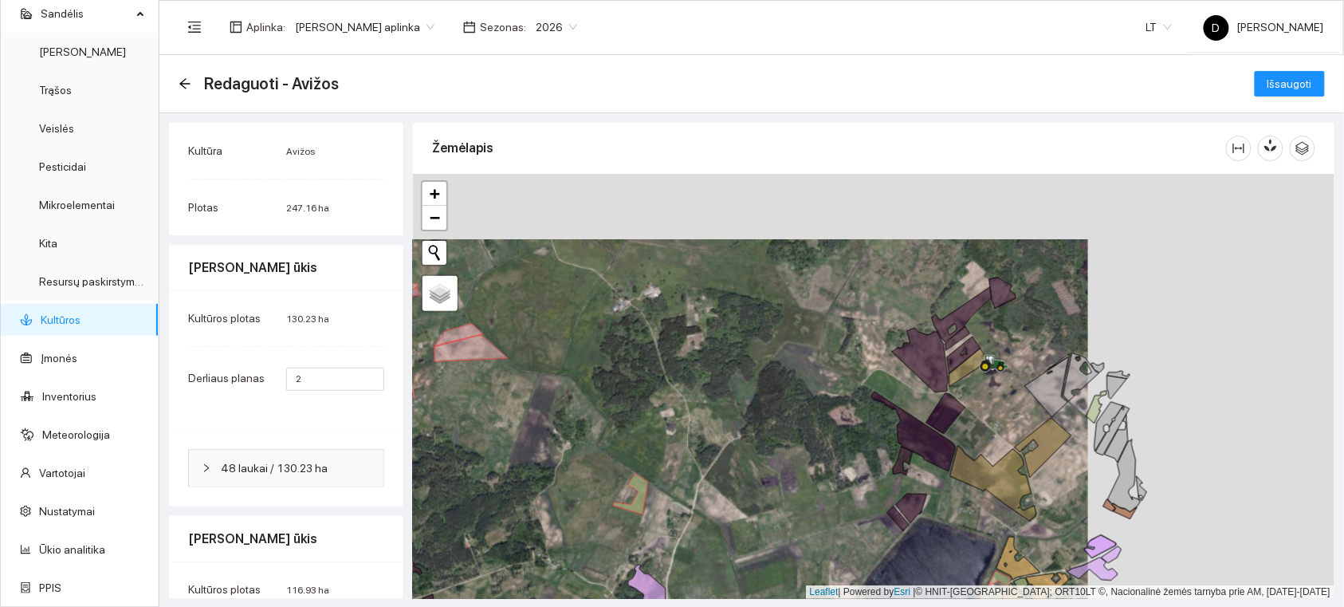
drag, startPoint x: 1029, startPoint y: 330, endPoint x: 801, endPoint y: 384, distance: 233.6
click at [792, 396] on div at bounding box center [874, 386] width 922 height 425
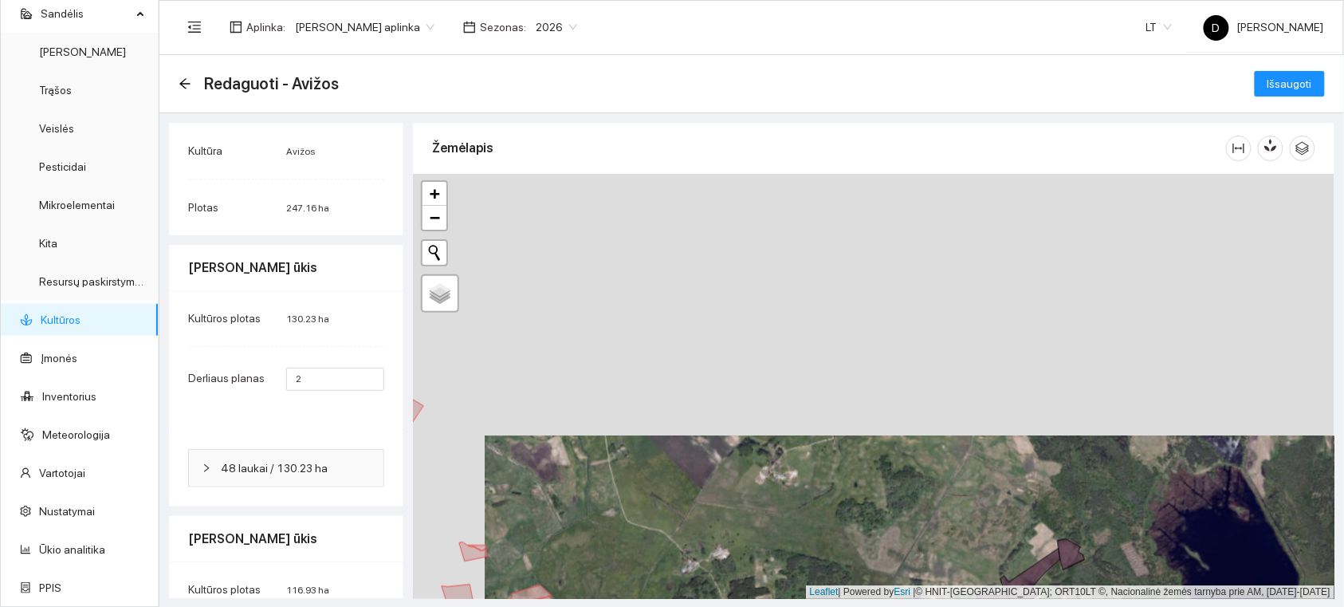
drag, startPoint x: 715, startPoint y: 260, endPoint x: 788, endPoint y: 522, distance: 272.2
click at [788, 522] on div at bounding box center [874, 386] width 922 height 425
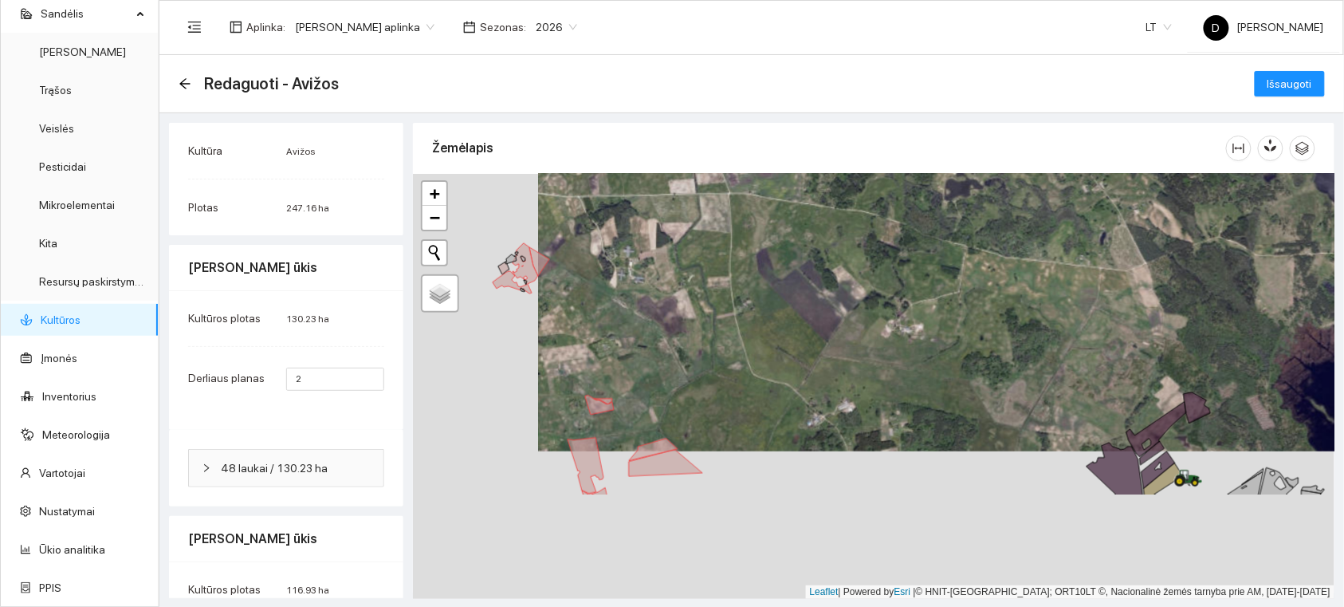
drag, startPoint x: 768, startPoint y: 436, endPoint x: 848, endPoint y: 339, distance: 126.3
click at [848, 339] on div at bounding box center [874, 386] width 922 height 425
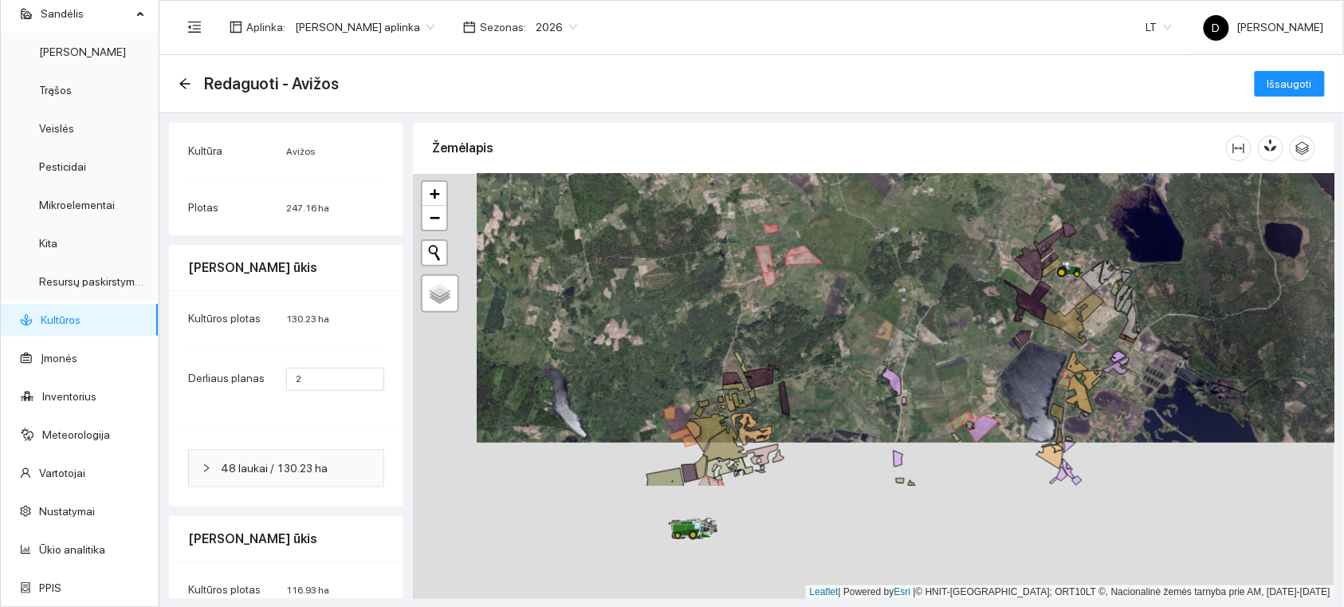
drag, startPoint x: 801, startPoint y: 463, endPoint x: 889, endPoint y: 267, distance: 214.2
click at [890, 266] on div at bounding box center [874, 386] width 922 height 425
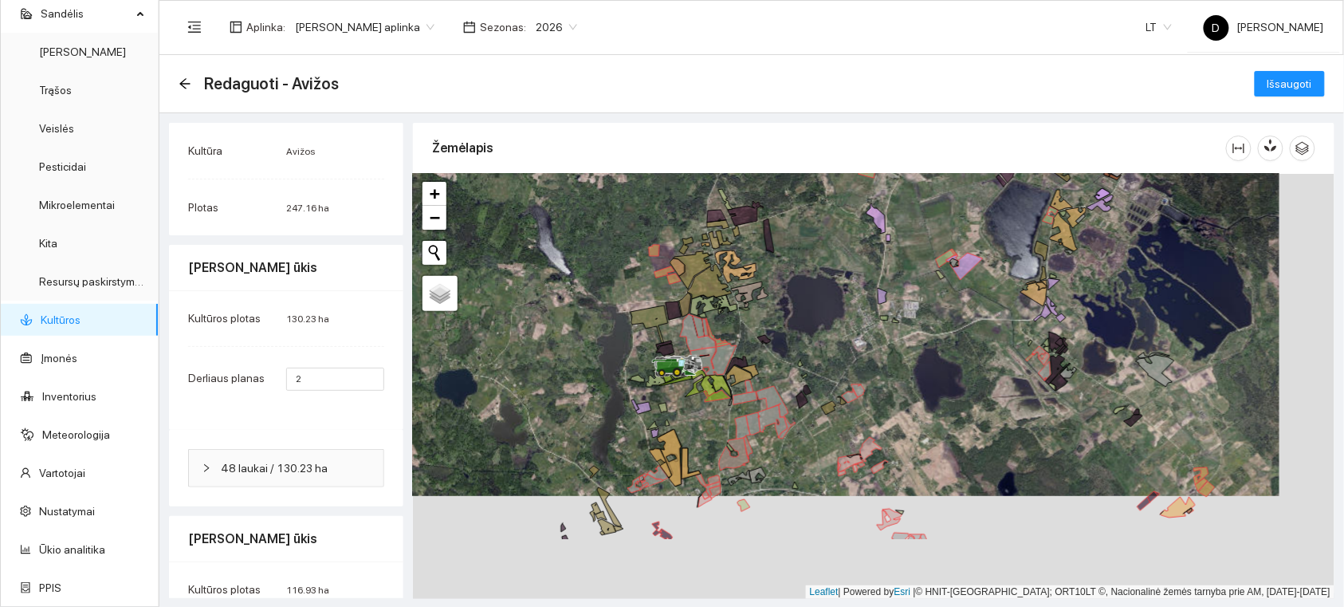
drag, startPoint x: 961, startPoint y: 514, endPoint x: 888, endPoint y: 385, distance: 148.6
click at [888, 385] on div at bounding box center [874, 386] width 922 height 425
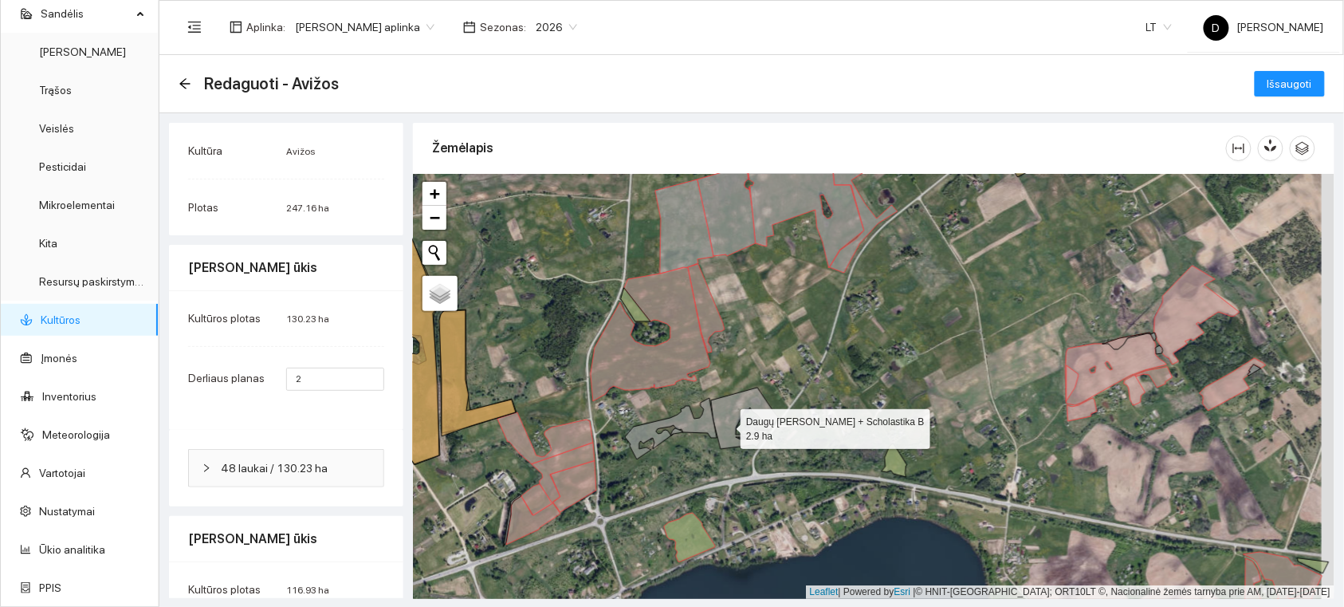
click at [726, 425] on icon at bounding box center [745, 418] width 68 height 61
click at [688, 423] on icon at bounding box center [671, 428] width 92 height 61
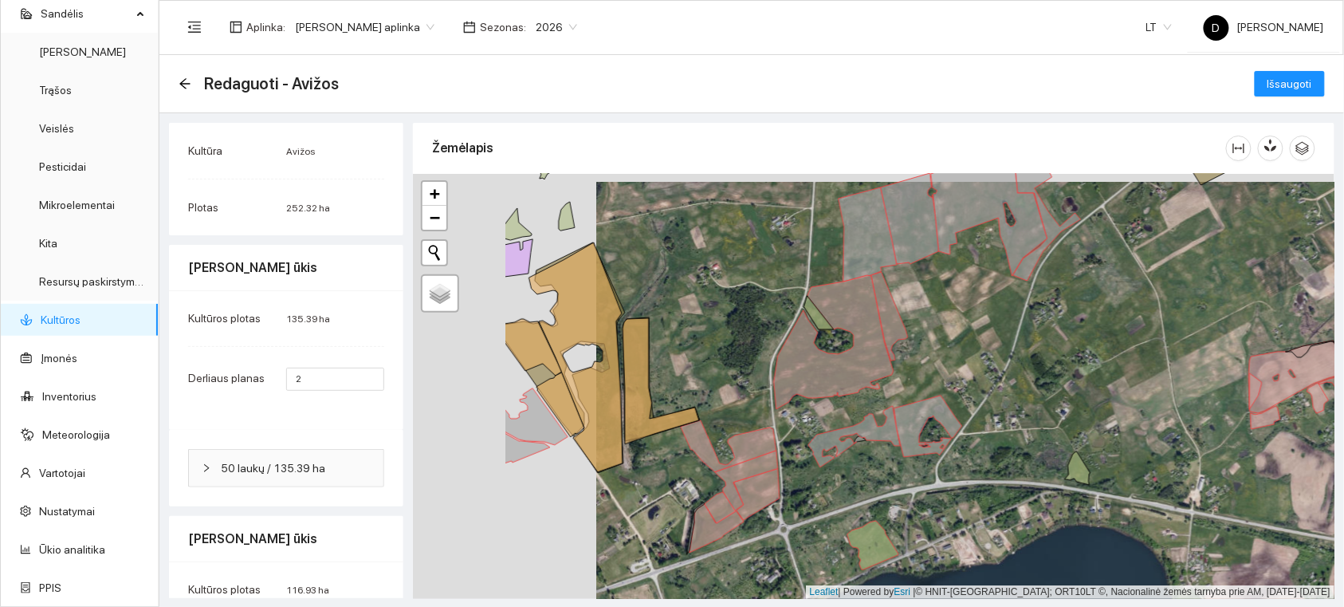
drag, startPoint x: 792, startPoint y: 360, endPoint x: 975, endPoint y: 368, distance: 183.6
click at [975, 368] on div at bounding box center [874, 386] width 922 height 425
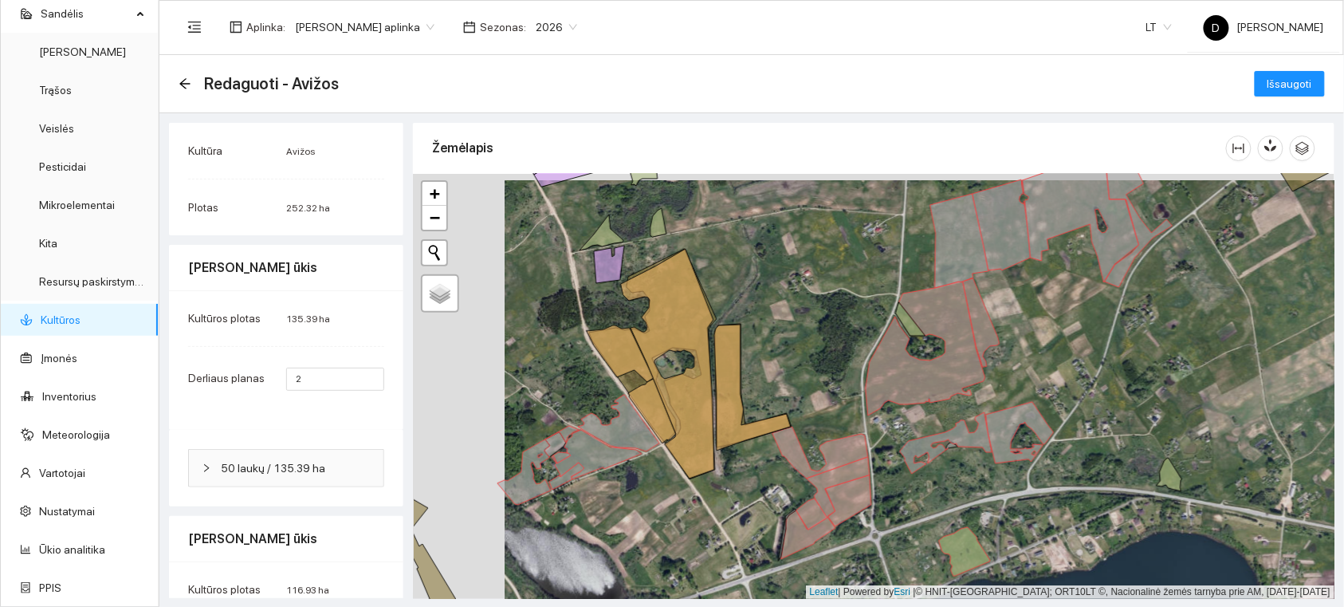
drag, startPoint x: 711, startPoint y: 372, endPoint x: 842, endPoint y: 379, distance: 130.9
click at [842, 379] on div at bounding box center [874, 386] width 922 height 425
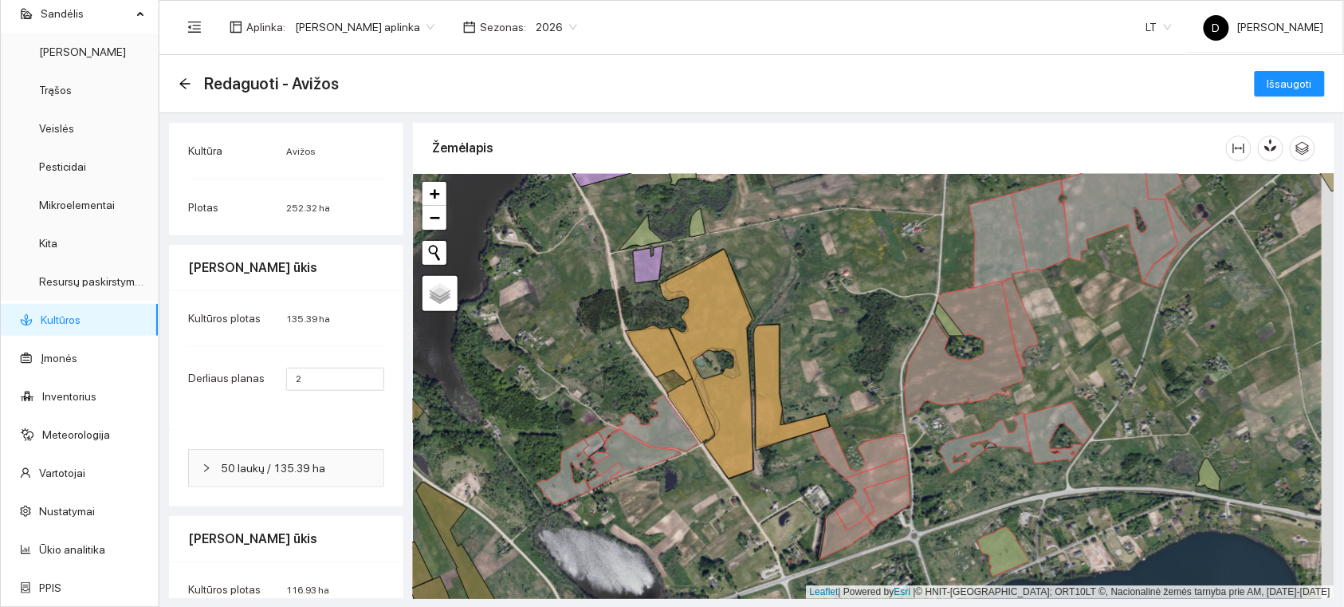
click at [822, 347] on div at bounding box center [874, 386] width 922 height 425
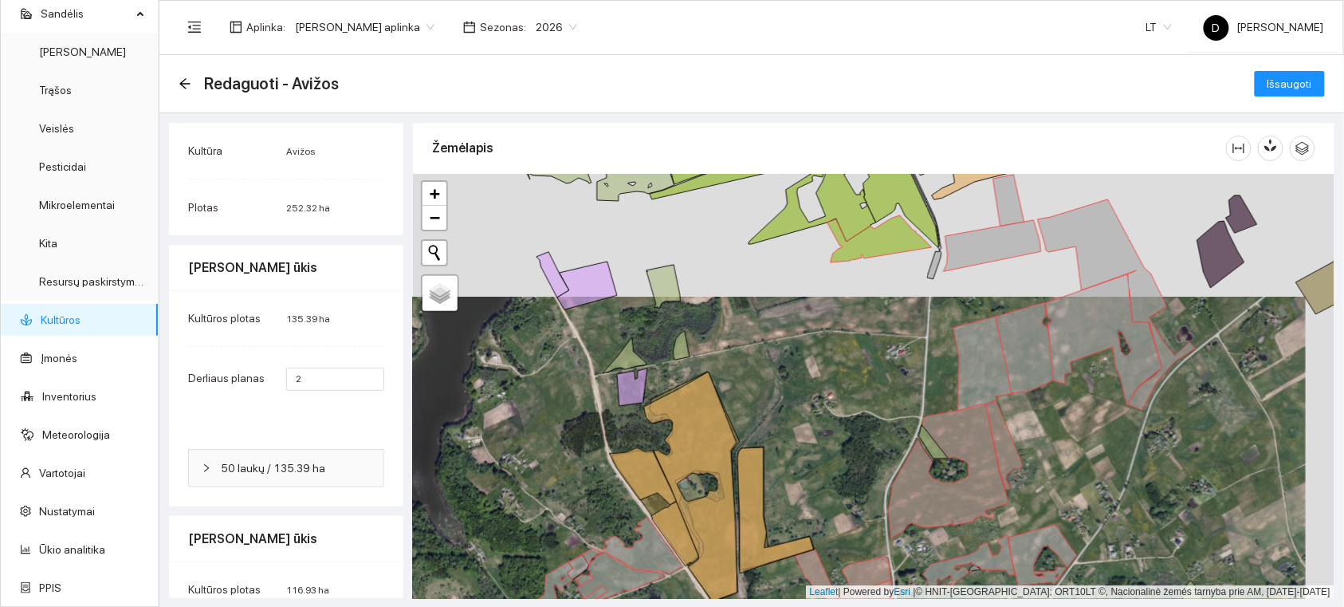
drag, startPoint x: 813, startPoint y: 325, endPoint x: 809, endPoint y: 381, distance: 56.0
click at [809, 381] on div at bounding box center [874, 386] width 922 height 425
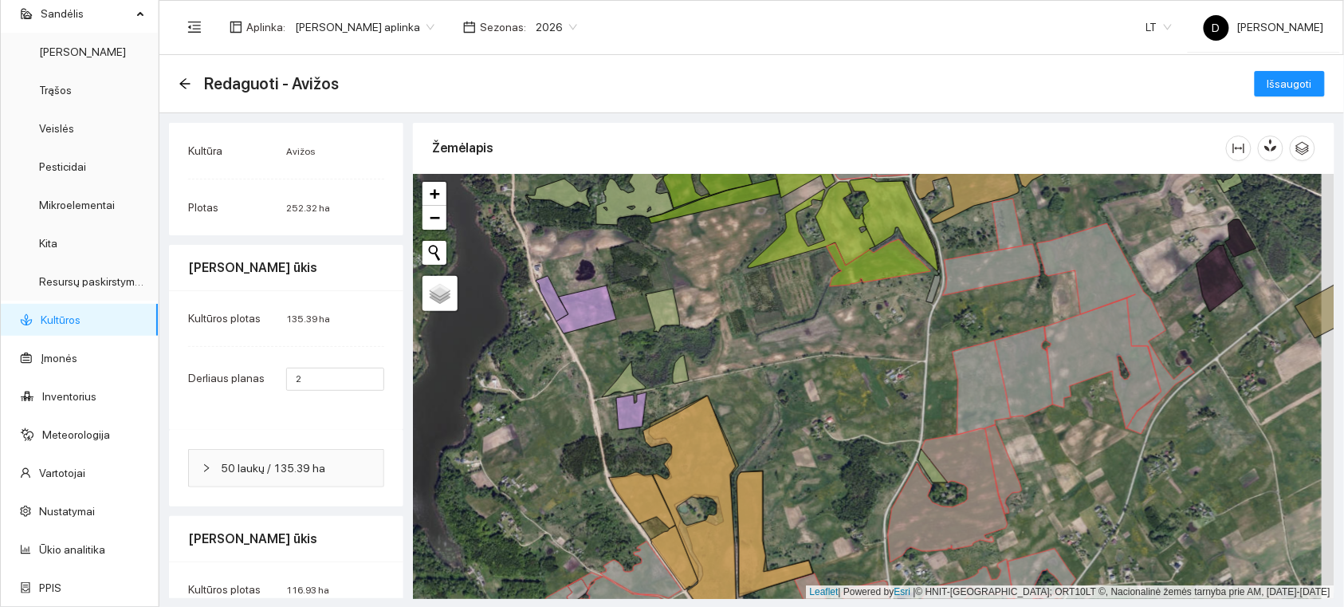
drag, startPoint x: 726, startPoint y: 361, endPoint x: 726, endPoint y: 421, distance: 59.8
click at [726, 421] on div at bounding box center [874, 386] width 922 height 425
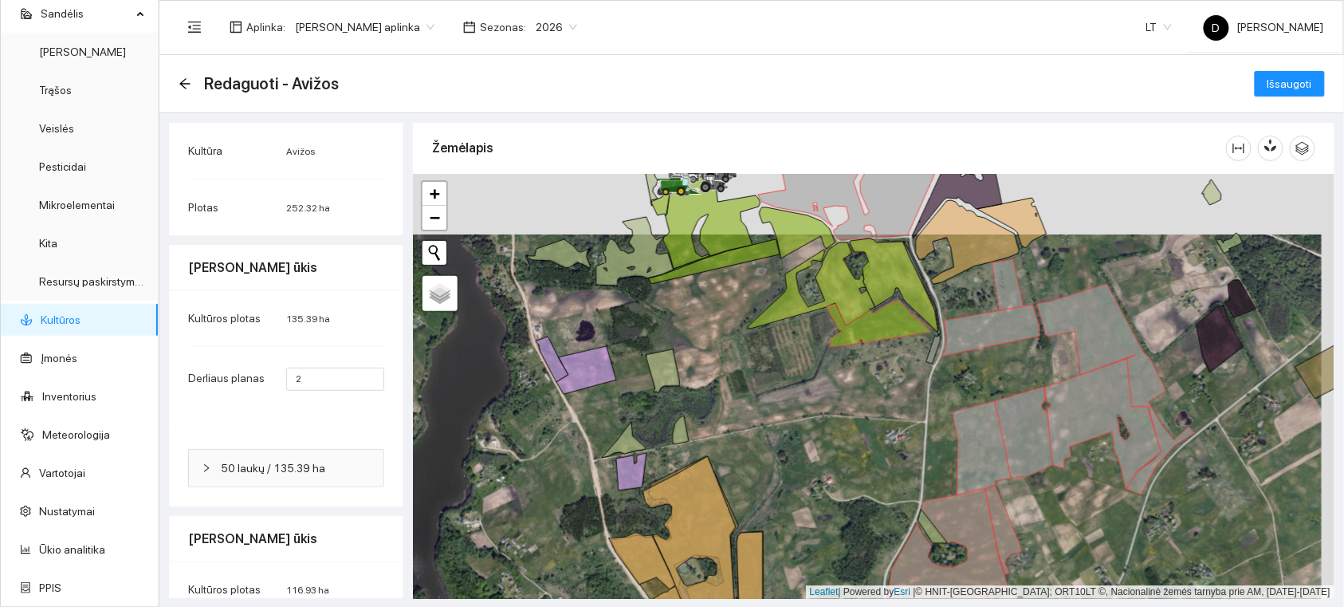
drag, startPoint x: 711, startPoint y: 371, endPoint x: 711, endPoint y: 428, distance: 57.4
click at [711, 428] on div at bounding box center [874, 386] width 922 height 425
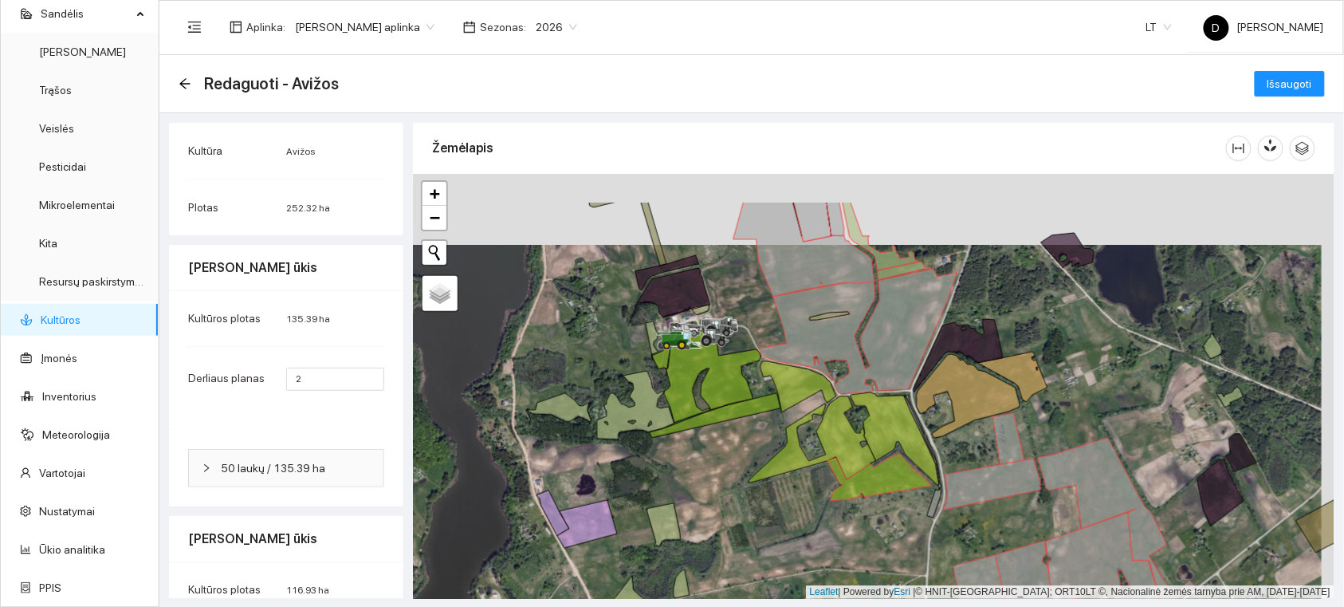
drag, startPoint x: 705, startPoint y: 372, endPoint x: 705, endPoint y: 445, distance: 72.6
click at [705, 445] on div at bounding box center [874, 386] width 922 height 425
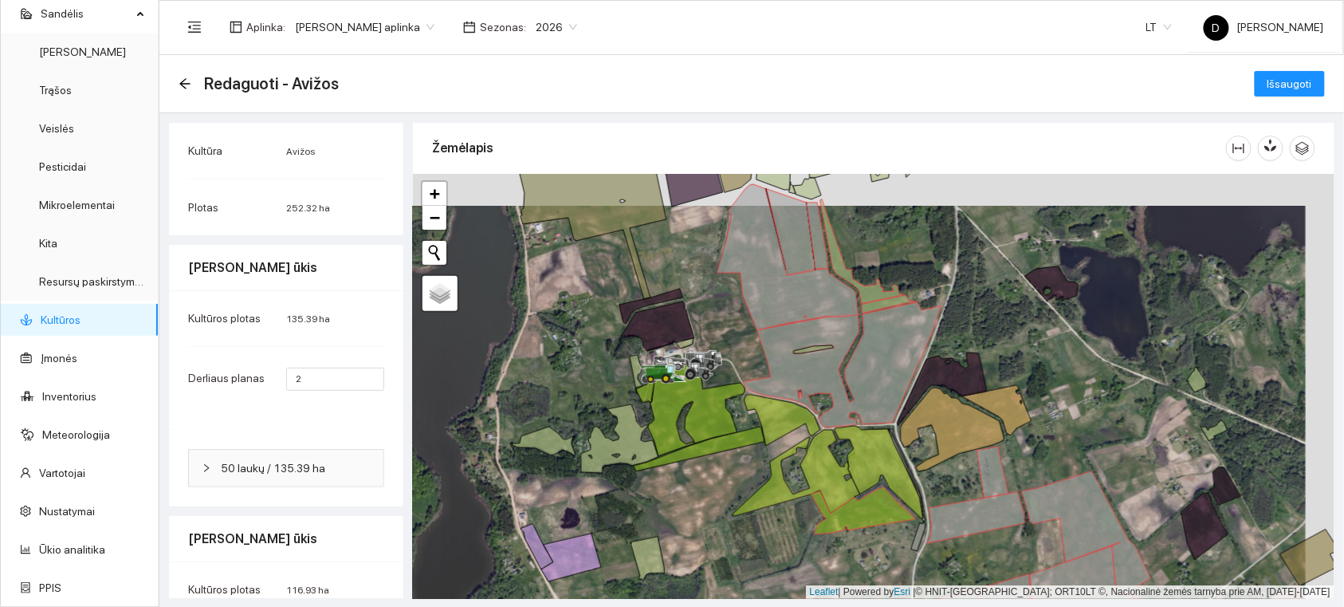
drag, startPoint x: 625, startPoint y: 340, endPoint x: 606, endPoint y: 404, distance: 67.4
click at [608, 399] on div at bounding box center [874, 386] width 922 height 425
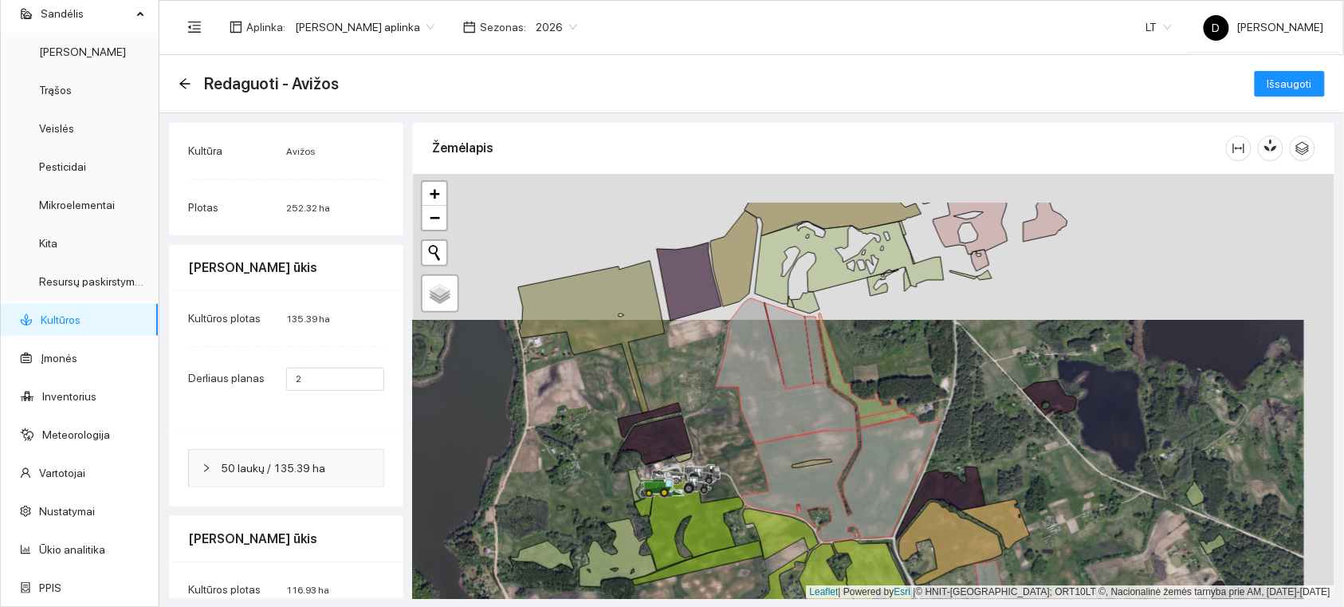
drag, startPoint x: 591, startPoint y: 321, endPoint x: 593, endPoint y: 376, distance: 55.1
click at [590, 412] on div at bounding box center [874, 386] width 922 height 425
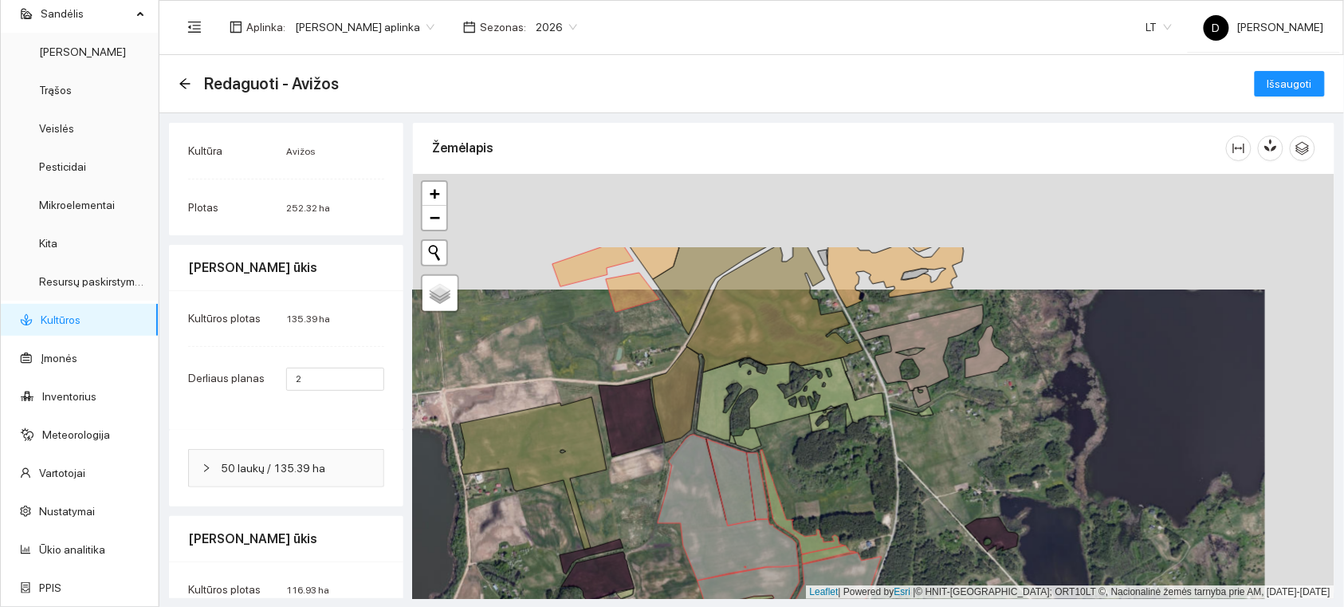
drag, startPoint x: 689, startPoint y: 377, endPoint x: 632, endPoint y: 493, distance: 128.7
click at [632, 493] on div at bounding box center [874, 386] width 922 height 425
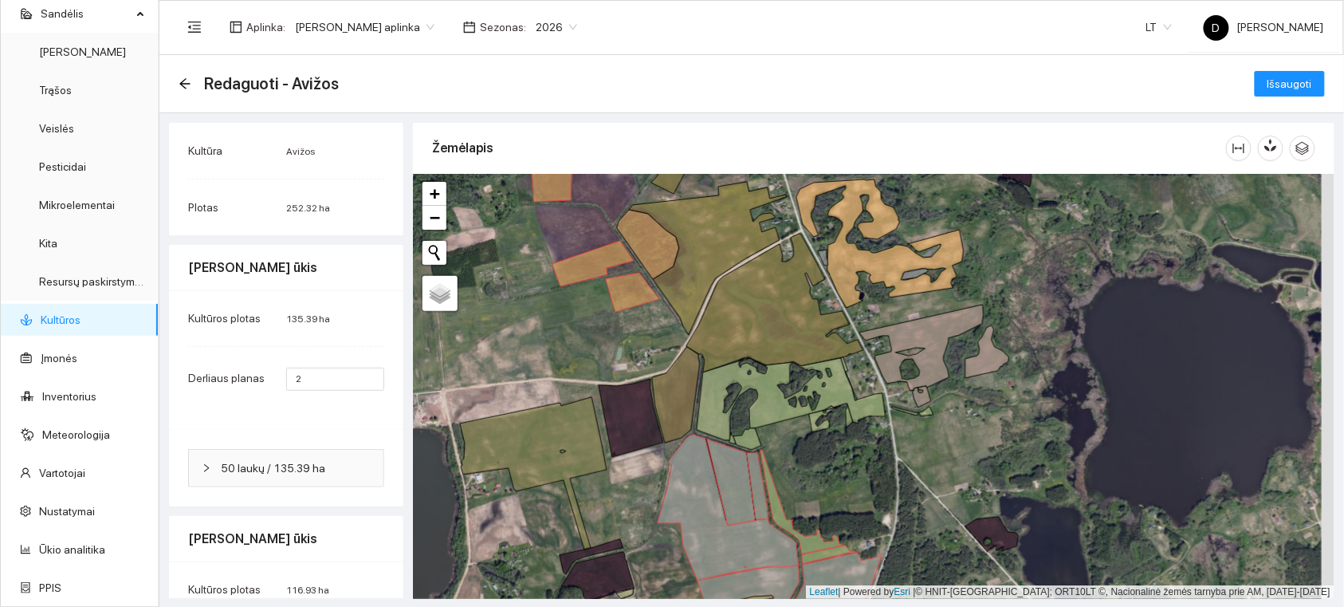
drag, startPoint x: 608, startPoint y: 323, endPoint x: 632, endPoint y: 407, distance: 86.9
click at [632, 407] on div at bounding box center [874, 386] width 922 height 425
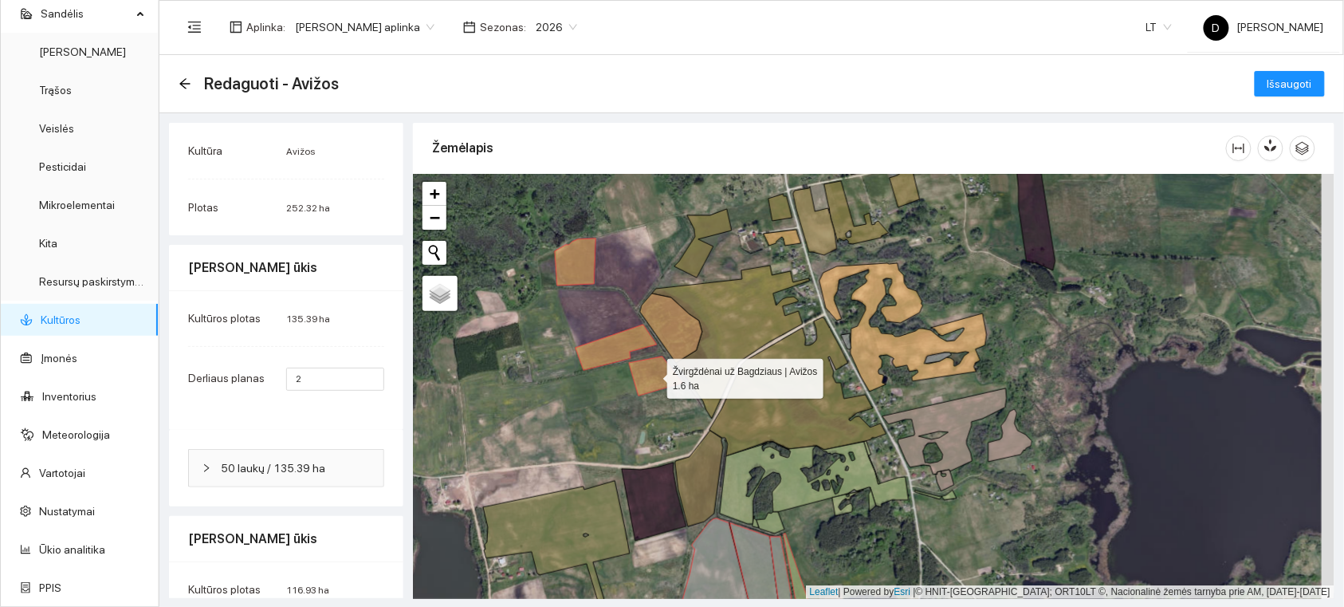
click at [651, 379] on icon at bounding box center [655, 375] width 53 height 39
click at [609, 331] on div at bounding box center [874, 386] width 922 height 425
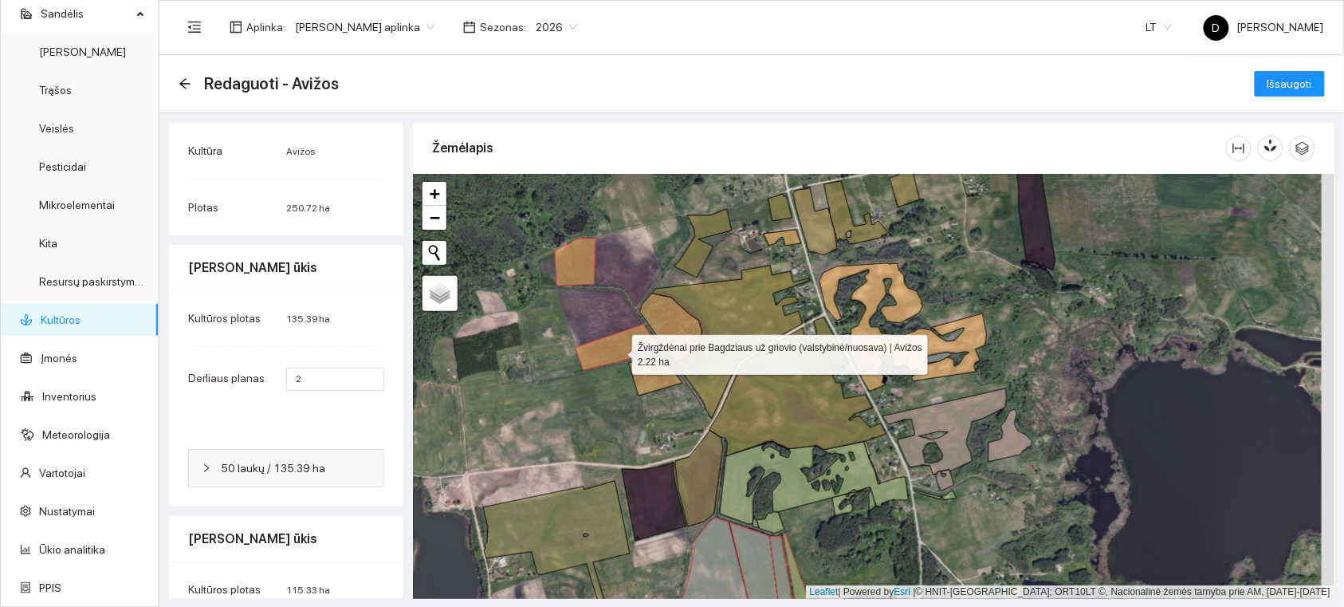
click at [618, 351] on icon at bounding box center [616, 347] width 81 height 45
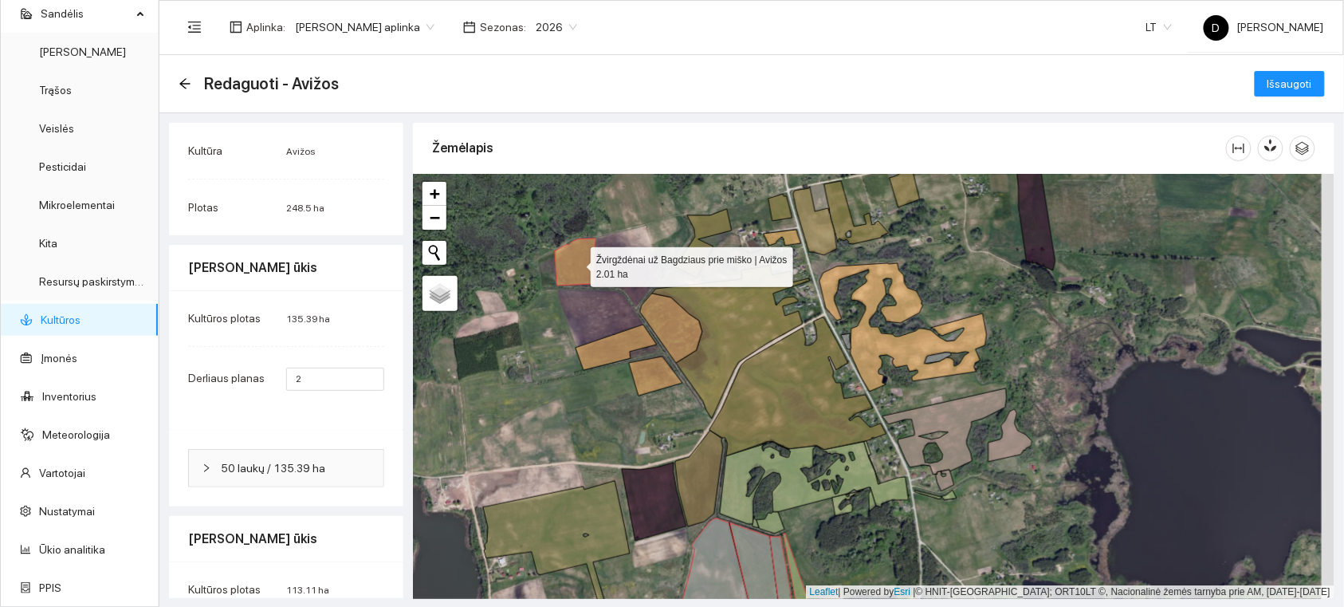
click at [588, 260] on icon at bounding box center [575, 261] width 41 height 47
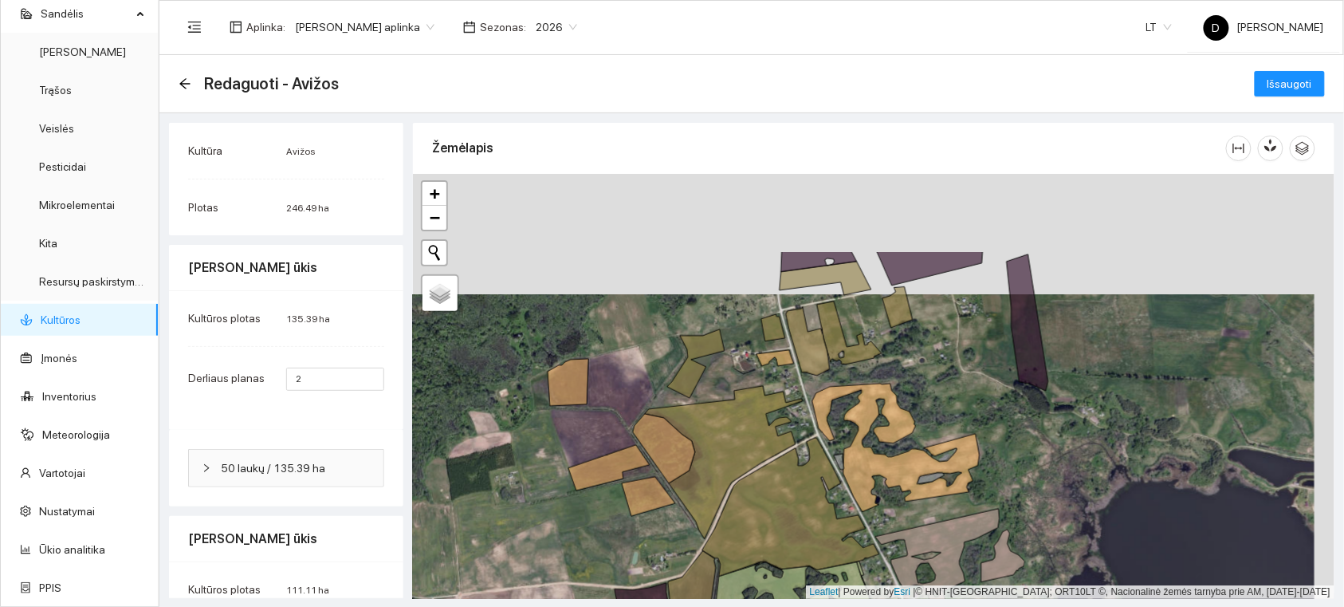
drag, startPoint x: 986, startPoint y: 217, endPoint x: 978, endPoint y: 338, distance: 121.4
click at [978, 337] on div at bounding box center [874, 386] width 922 height 425
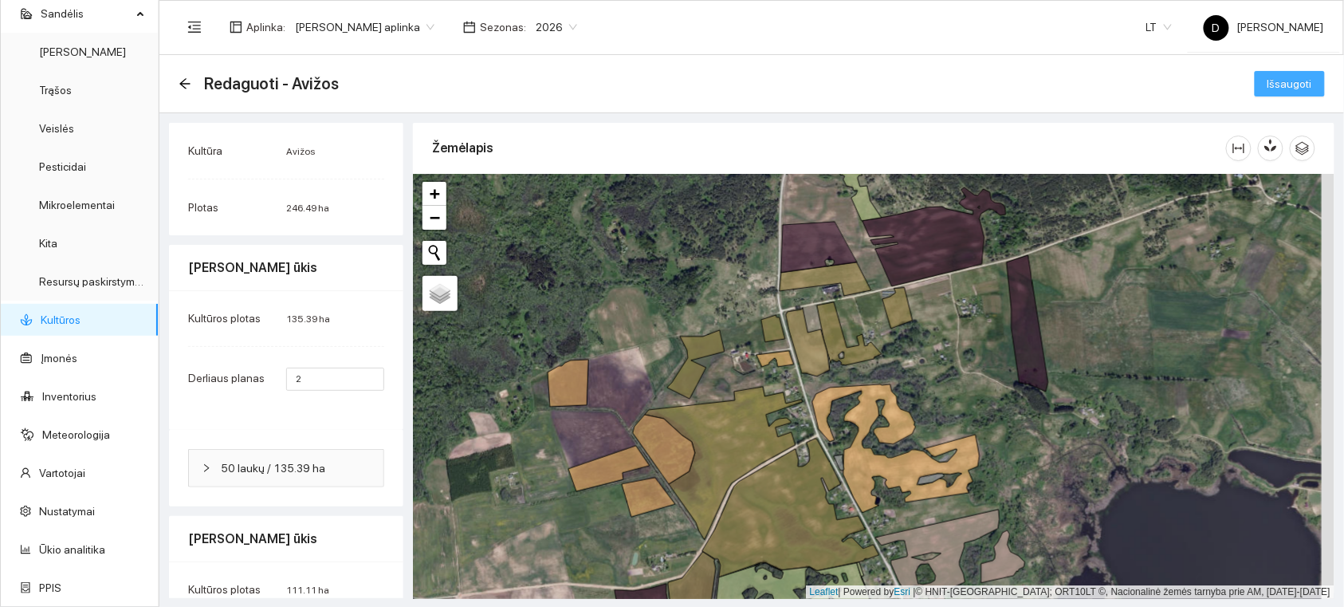
click at [1282, 81] on span "Išsaugoti" at bounding box center [1290, 84] width 45 height 18
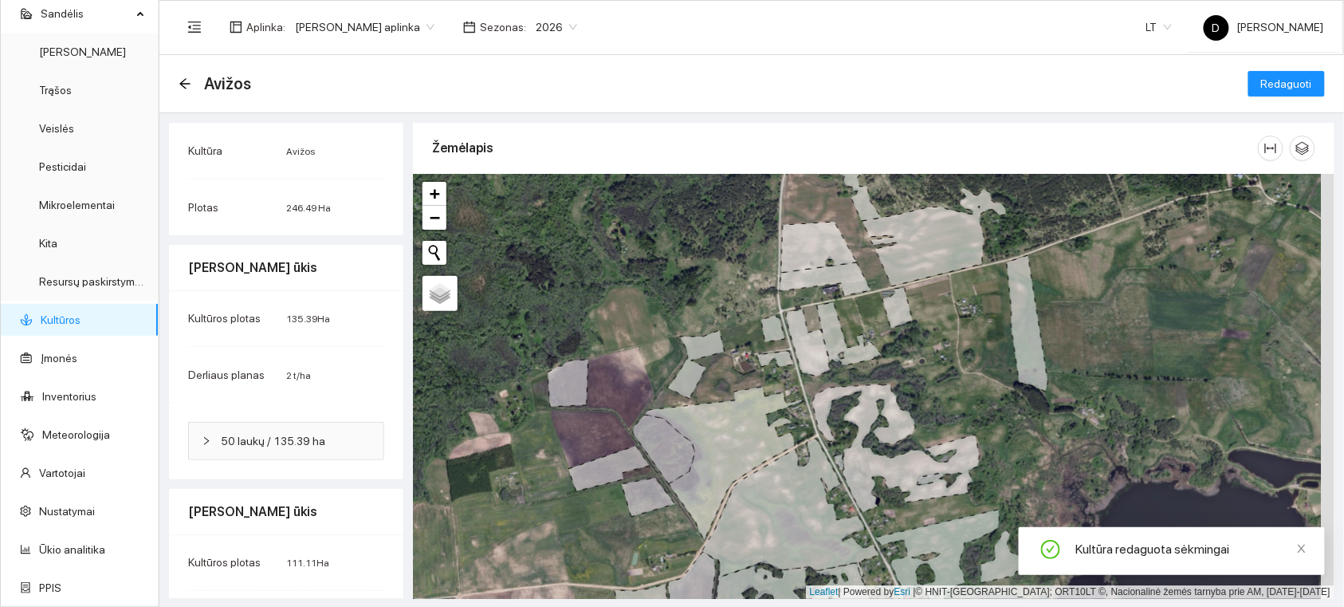
click at [61, 319] on link "Kultūros" at bounding box center [61, 319] width 40 height 13
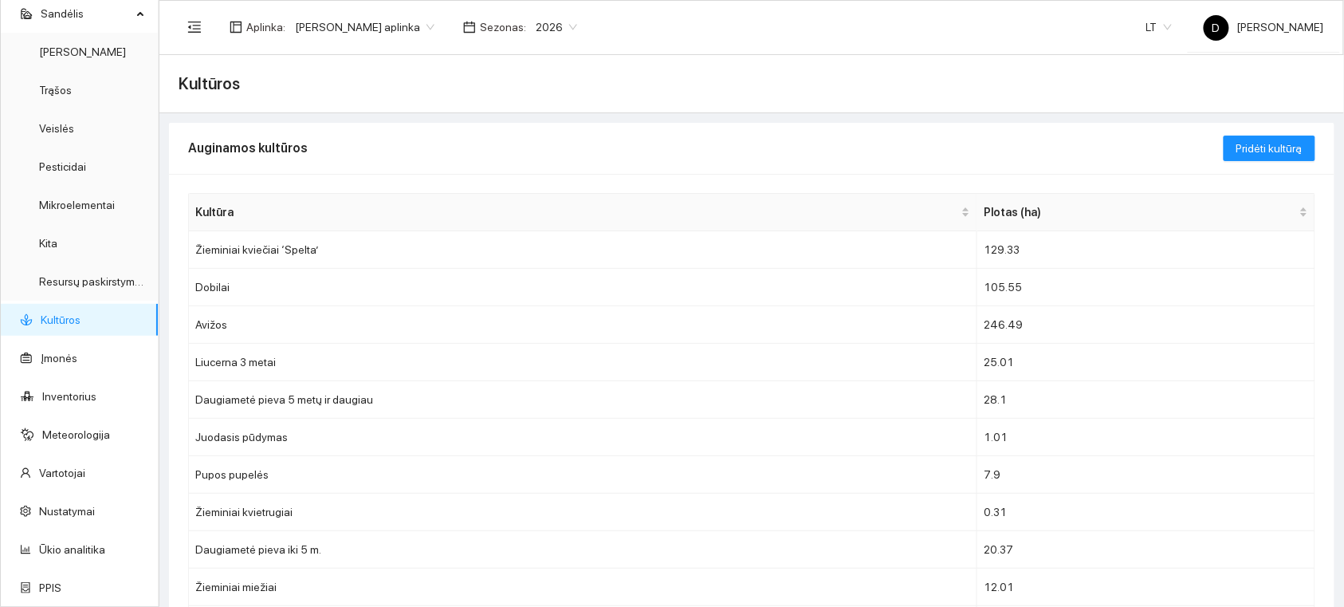
click at [74, 315] on link "Kultūros" at bounding box center [61, 319] width 40 height 13
click at [215, 284] on td "Dobilai" at bounding box center [583, 287] width 789 height 37
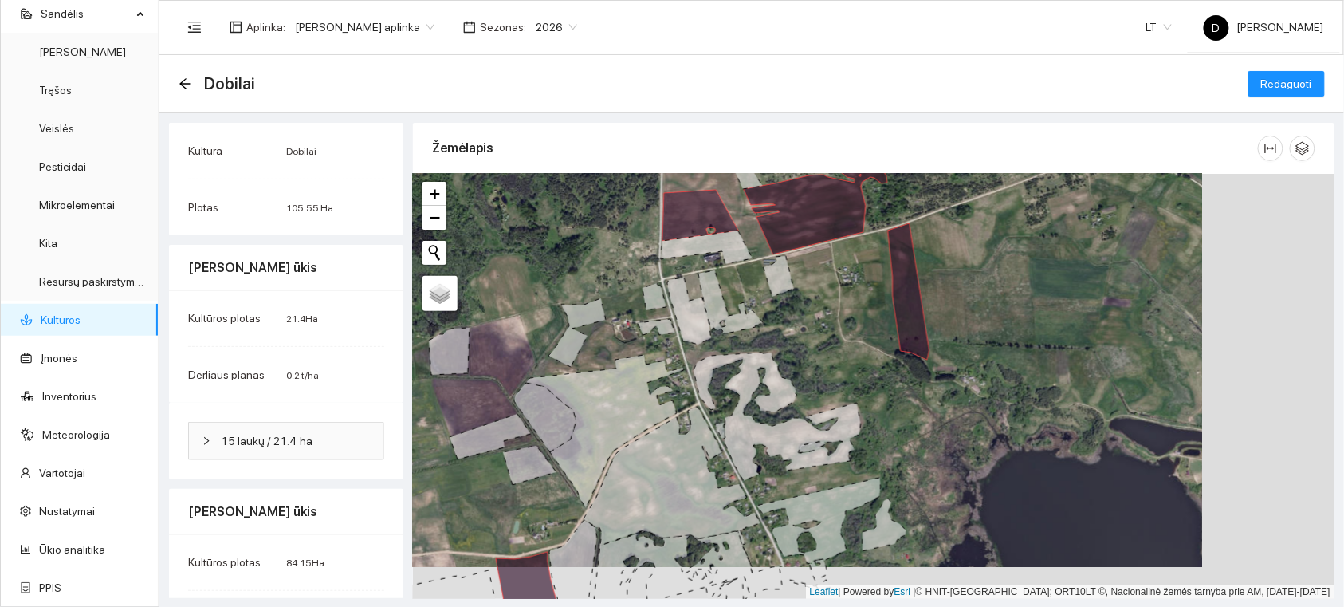
drag, startPoint x: 991, startPoint y: 303, endPoint x: 872, endPoint y: 268, distance: 123.9
click at [872, 268] on div at bounding box center [874, 386] width 922 height 425
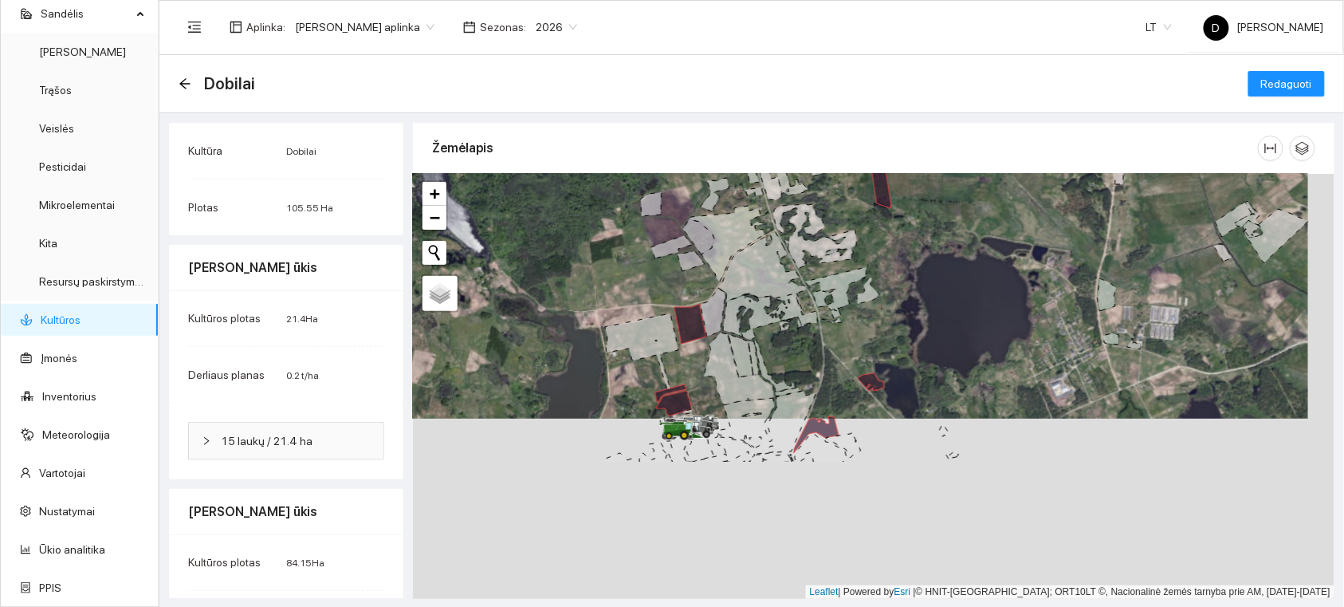
drag, startPoint x: 917, startPoint y: 516, endPoint x: 903, endPoint y: 329, distance: 187.9
click at [903, 329] on div at bounding box center [874, 386] width 922 height 425
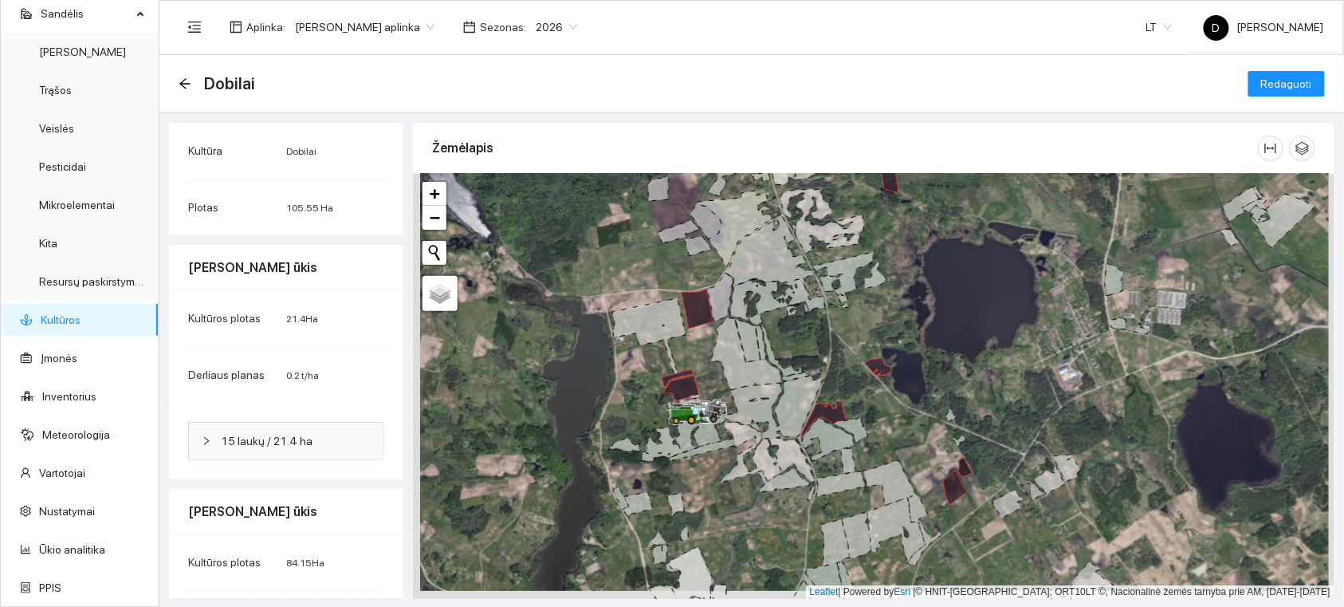
drag, startPoint x: 898, startPoint y: 447, endPoint x: 939, endPoint y: 403, distance: 60.9
click at [939, 403] on div at bounding box center [874, 386] width 922 height 425
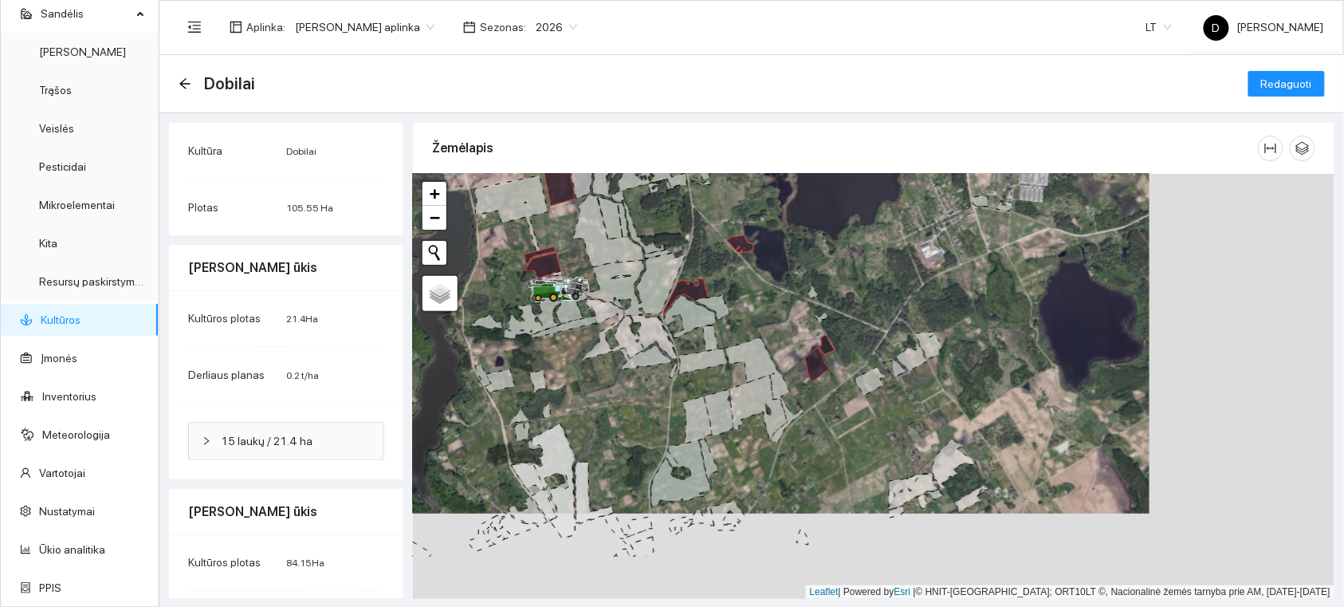
drag, startPoint x: 1159, startPoint y: 400, endPoint x: 987, endPoint y: 314, distance: 192.2
click at [987, 314] on div at bounding box center [874, 386] width 922 height 425
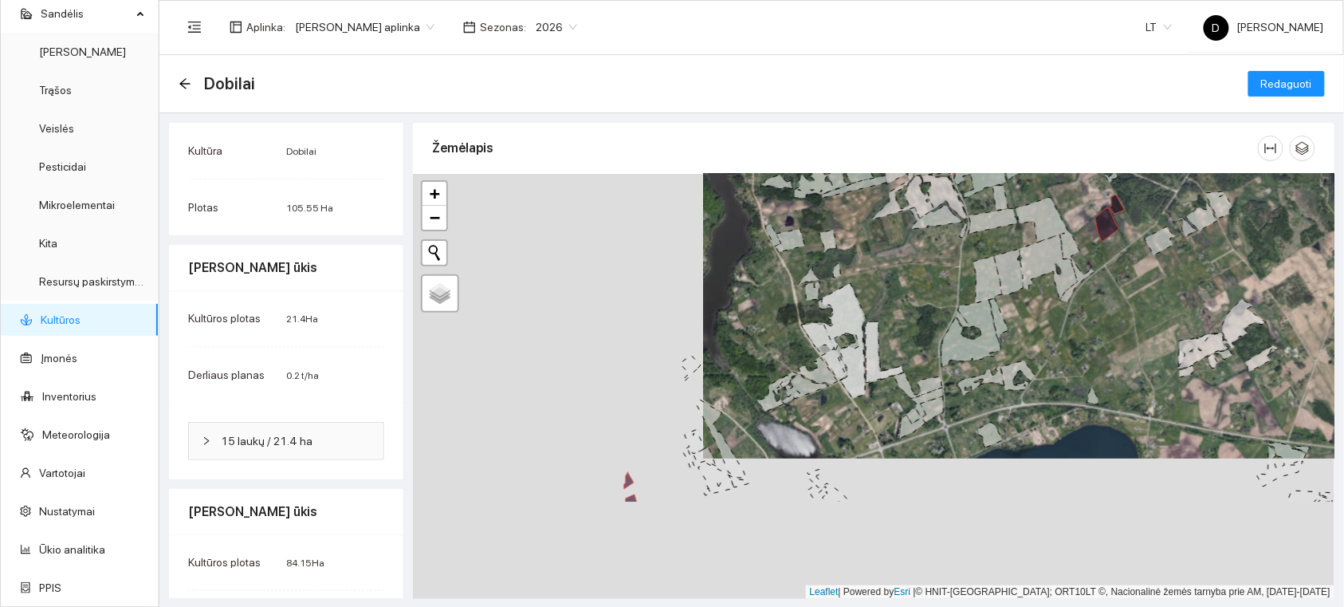
drag, startPoint x: 811, startPoint y: 435, endPoint x: 1101, endPoint y: 293, distance: 323.1
click at [1101, 293] on div at bounding box center [874, 386] width 922 height 425
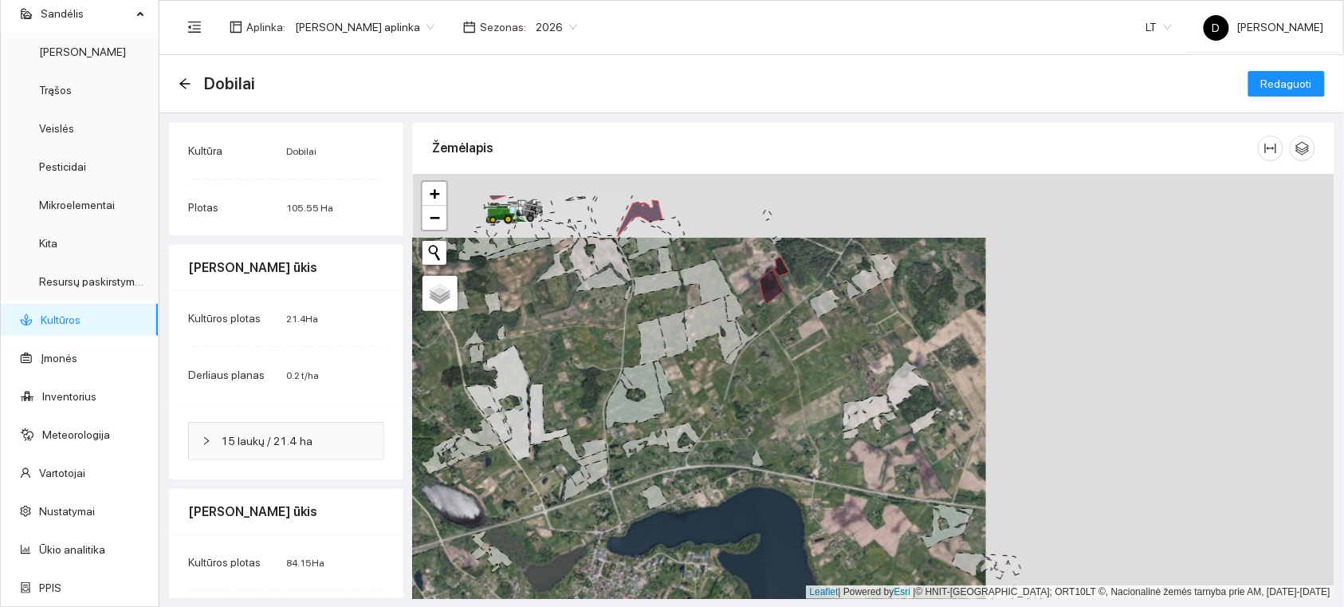
drag, startPoint x: 1131, startPoint y: 291, endPoint x: 562, endPoint y: 373, distance: 574.5
click at [539, 363] on div at bounding box center [874, 386] width 922 height 425
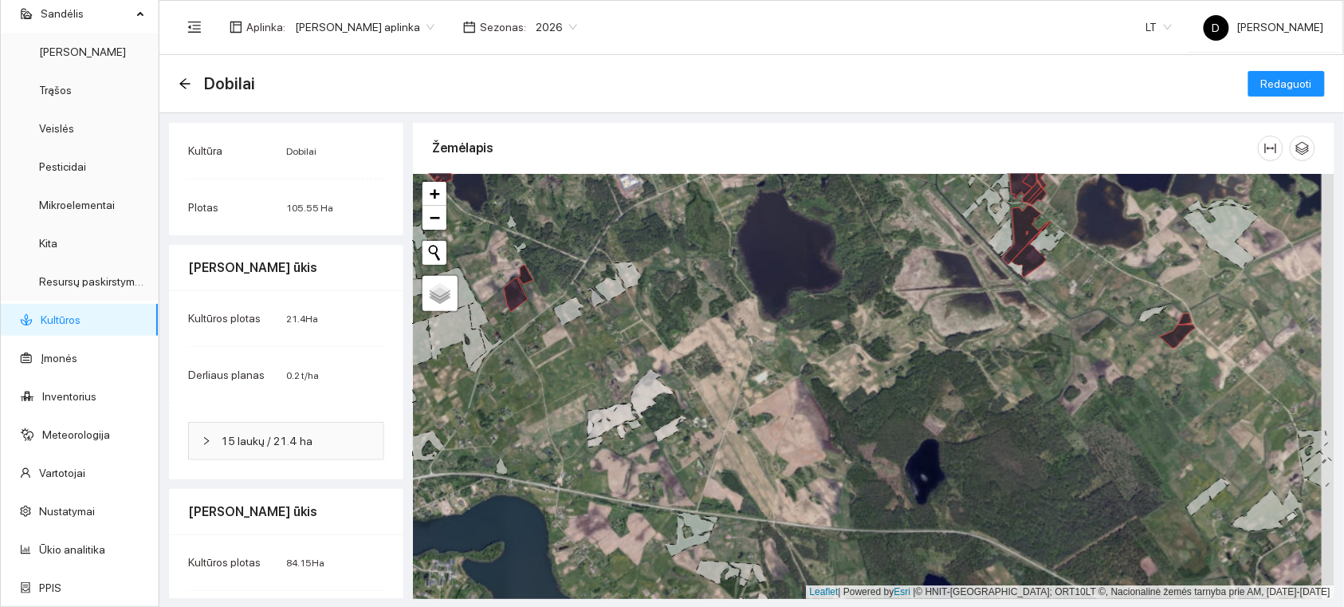
drag, startPoint x: 935, startPoint y: 271, endPoint x: 800, endPoint y: 407, distance: 192.3
click at [800, 407] on div at bounding box center [874, 386] width 922 height 425
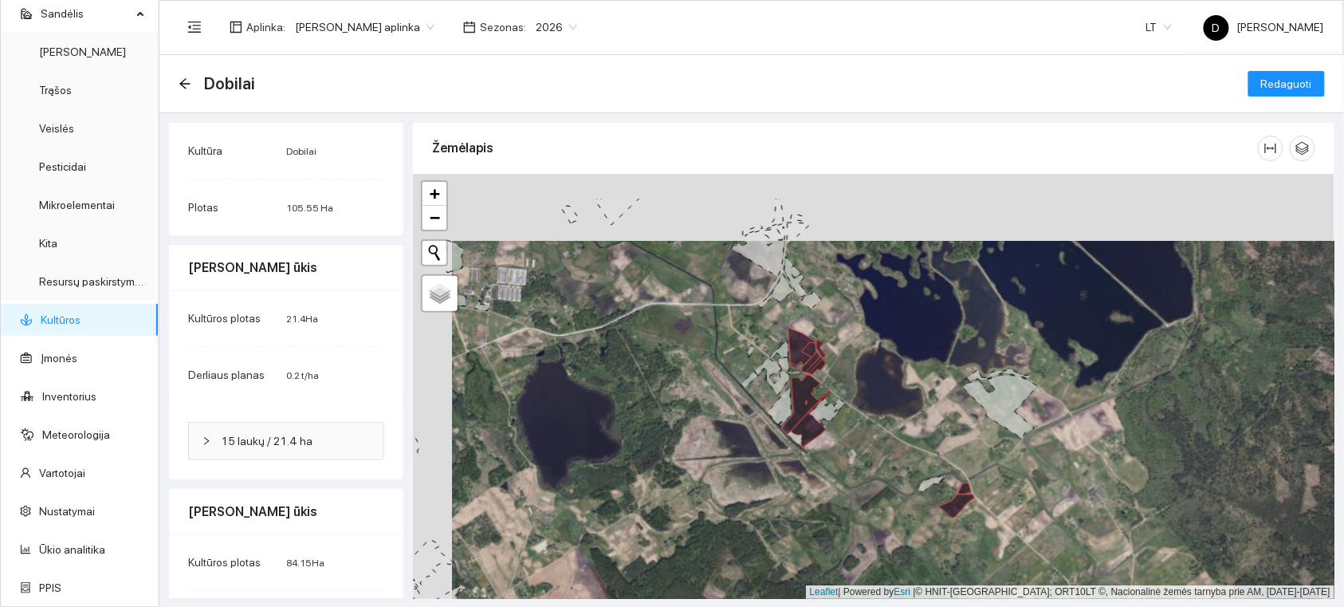
drag, startPoint x: 783, startPoint y: 428, endPoint x: 919, endPoint y: 577, distance: 201.5
click at [911, 604] on main "Dobilai Redaguoti Kultūra Dobilai Plotas 105.55 Ha [PERSON_NAME] ūkis Kultūros …" at bounding box center [751, 331] width 1185 height 553
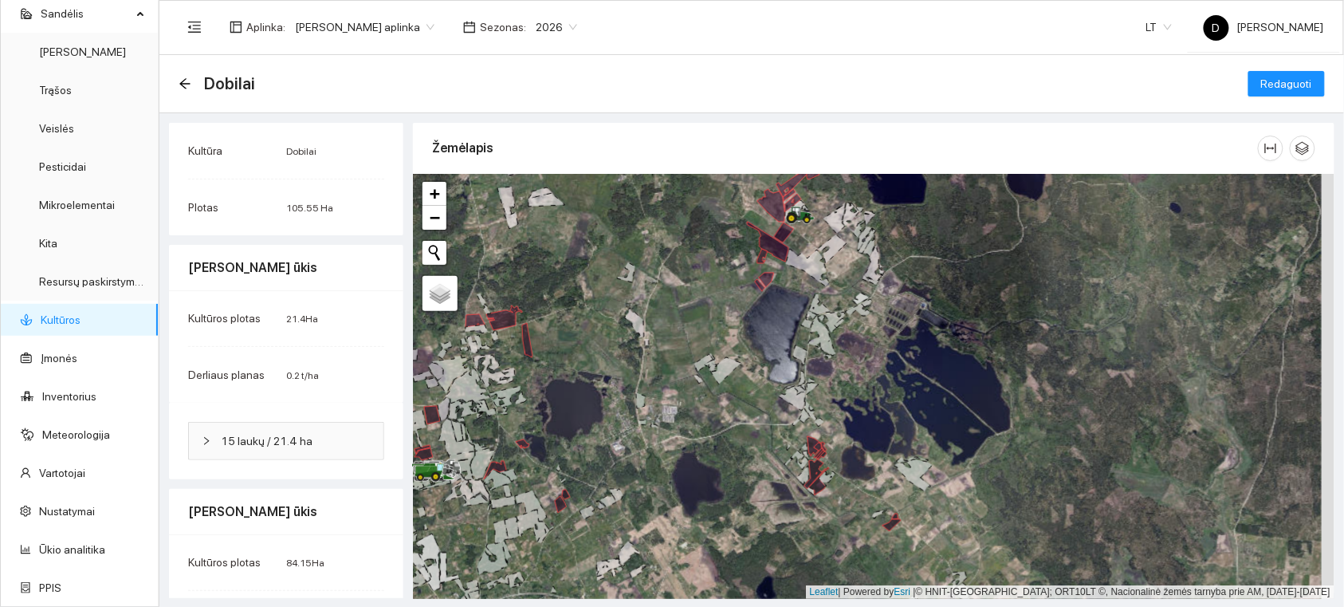
click at [729, 359] on div at bounding box center [874, 386] width 922 height 425
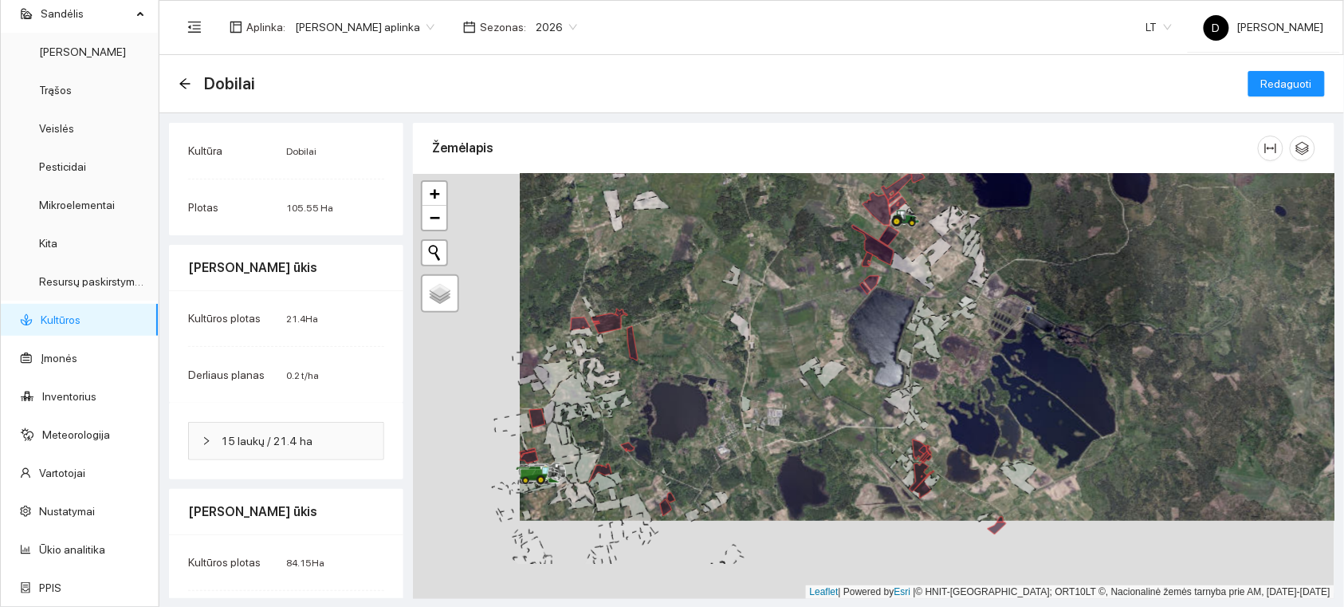
drag, startPoint x: 705, startPoint y: 402, endPoint x: 834, endPoint y: 314, distance: 156.1
click at [834, 314] on div at bounding box center [874, 386] width 922 height 425
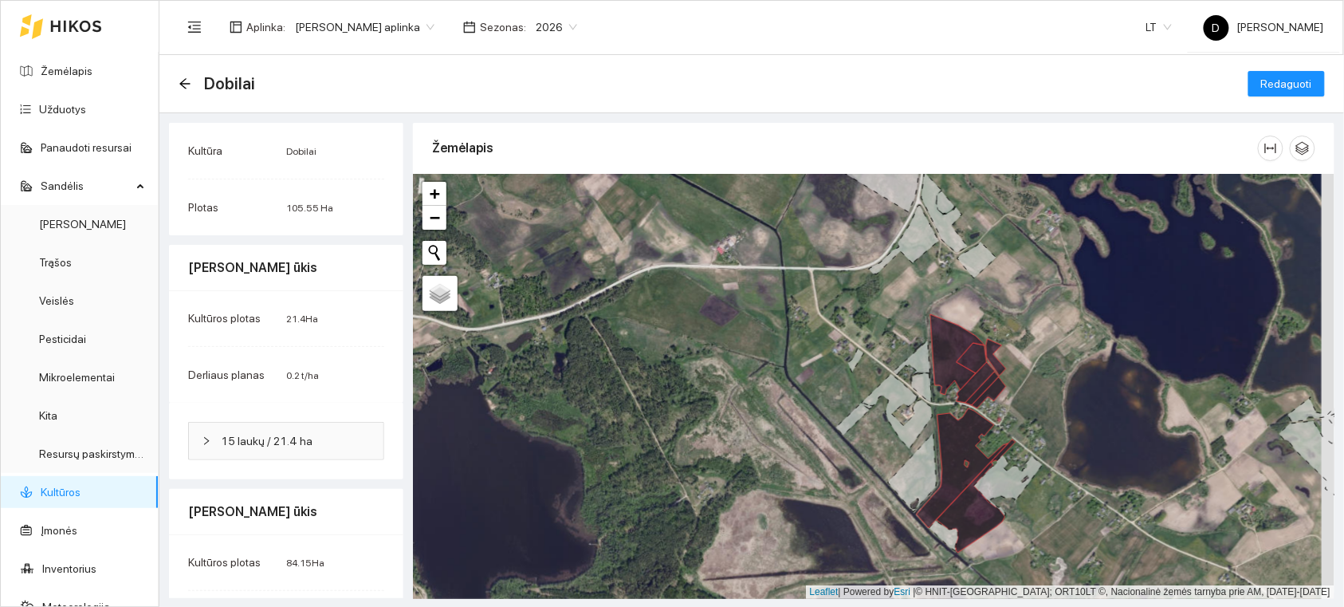
scroll to position [172, 0]
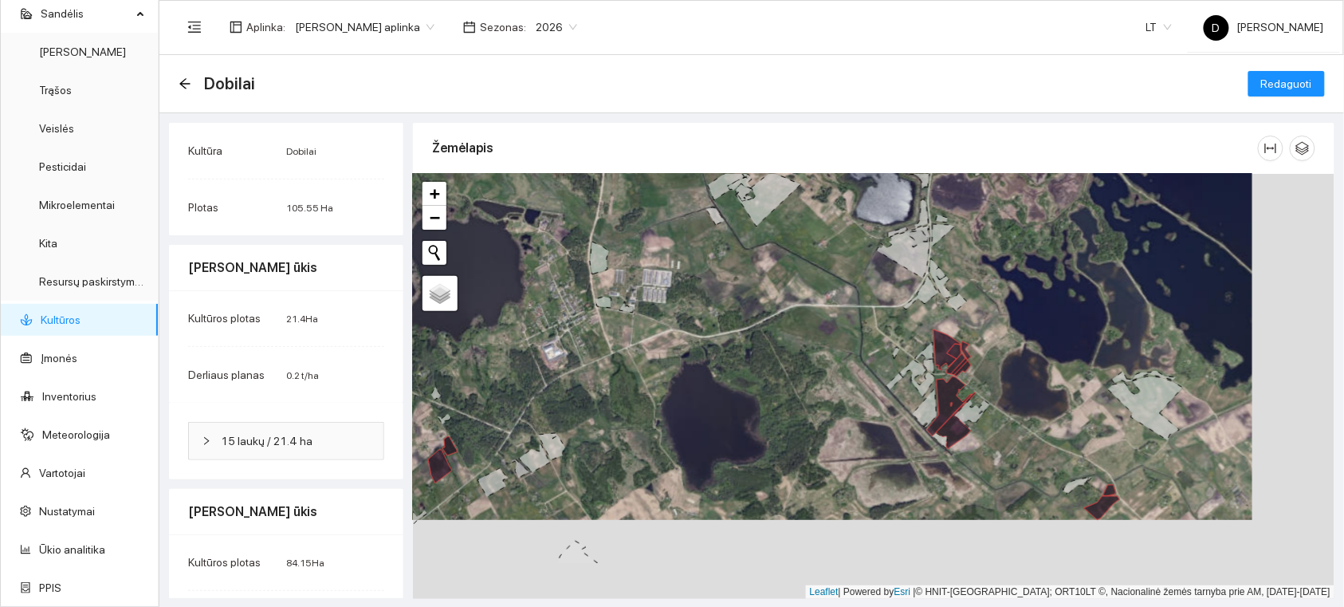
drag, startPoint x: 1115, startPoint y: 507, endPoint x: 1041, endPoint y: 417, distance: 116.2
click at [1045, 425] on div at bounding box center [874, 386] width 922 height 425
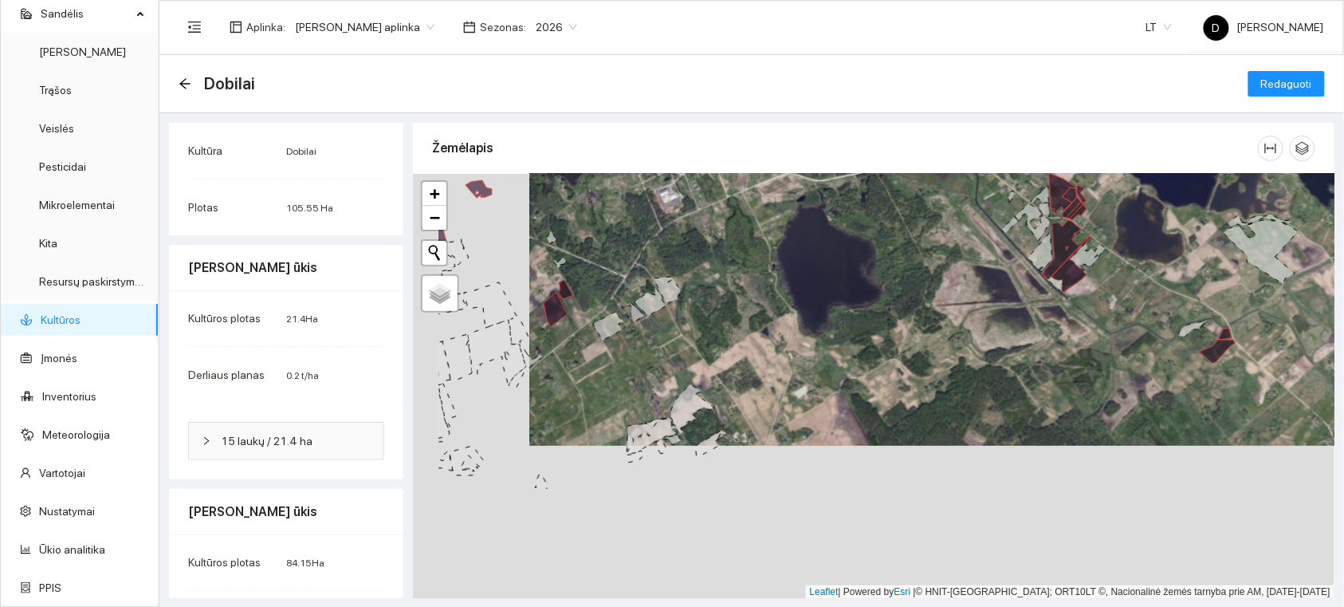
drag, startPoint x: 958, startPoint y: 468, endPoint x: 1055, endPoint y: 282, distance: 209.7
click at [1078, 256] on div at bounding box center [874, 386] width 922 height 425
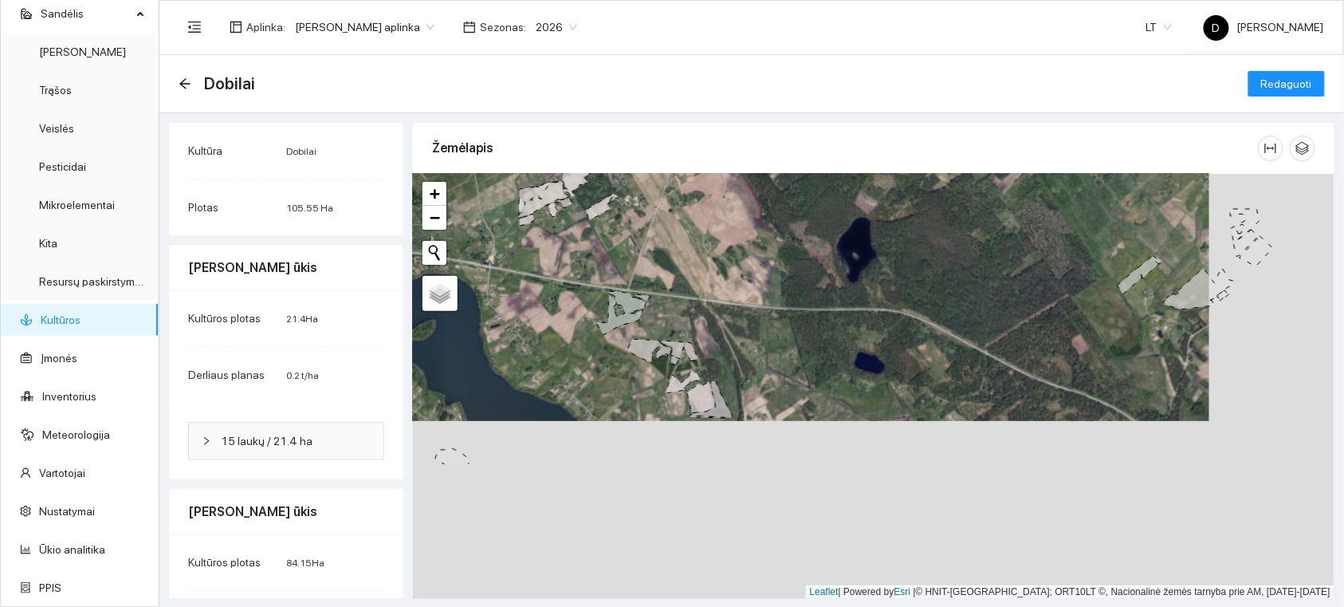
drag, startPoint x: 1015, startPoint y: 444, endPoint x: 888, endPoint y: 295, distance: 196.3
click at [882, 255] on div at bounding box center [874, 386] width 922 height 425
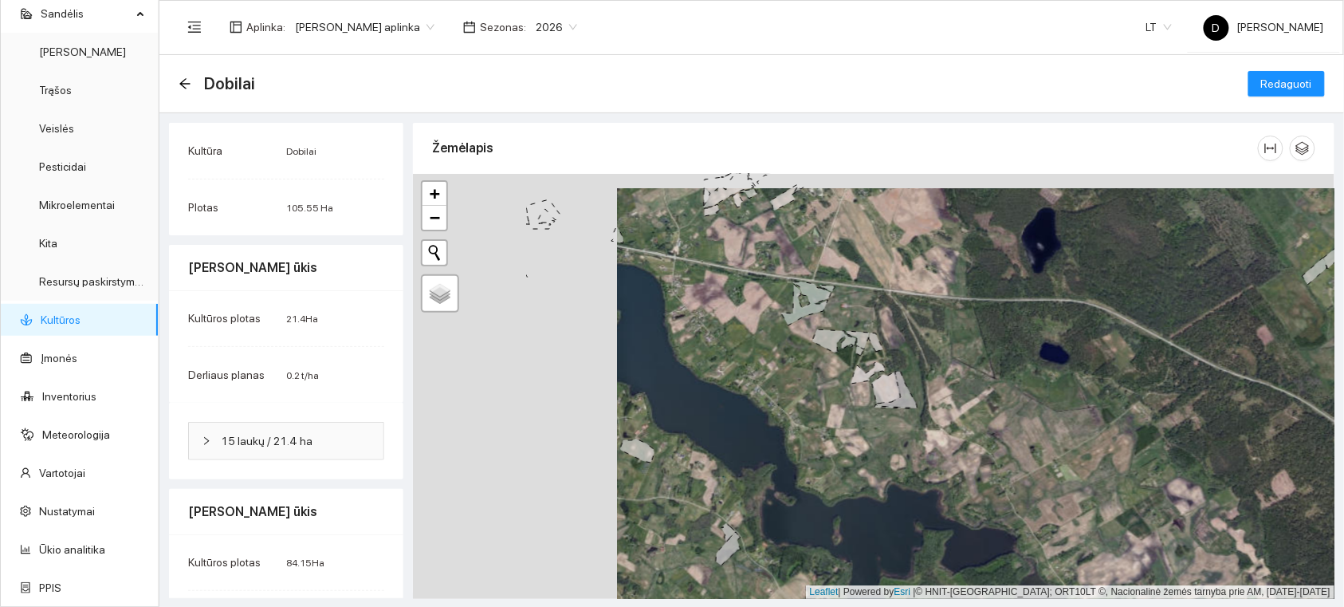
drag, startPoint x: 777, startPoint y: 437, endPoint x: 982, endPoint y: 449, distance: 205.3
click at [982, 450] on div at bounding box center [874, 386] width 922 height 425
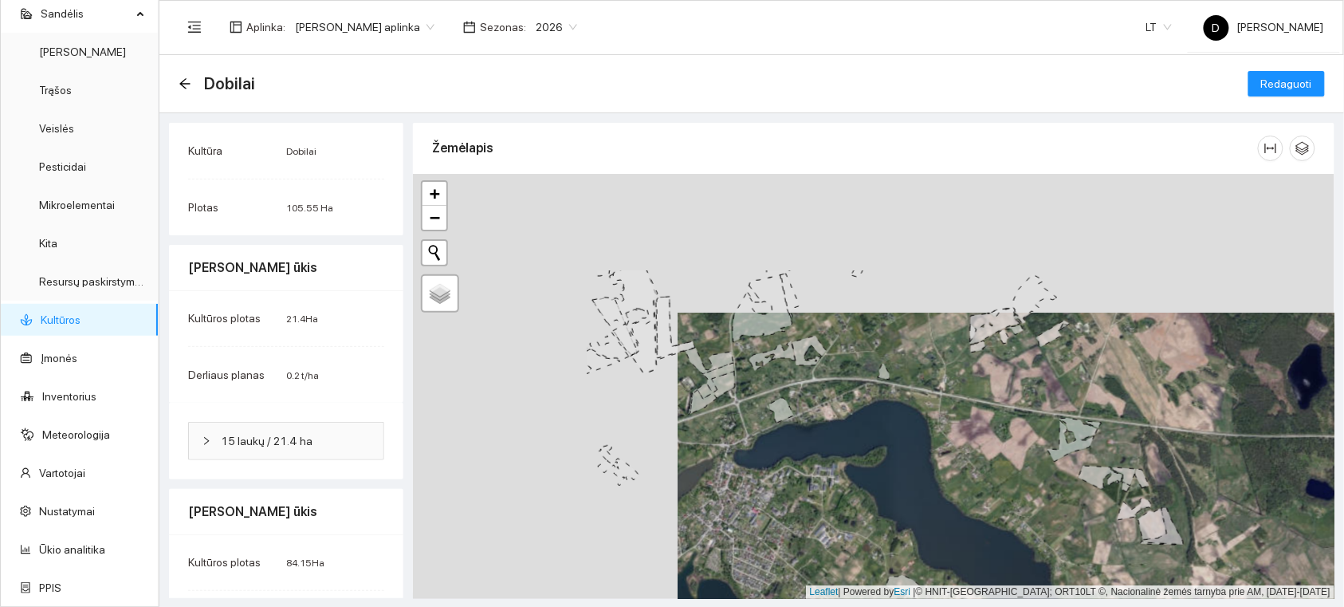
drag, startPoint x: 785, startPoint y: 388, endPoint x: 1049, endPoint y: 527, distance: 298.9
click at [1049, 527] on div at bounding box center [874, 386] width 922 height 425
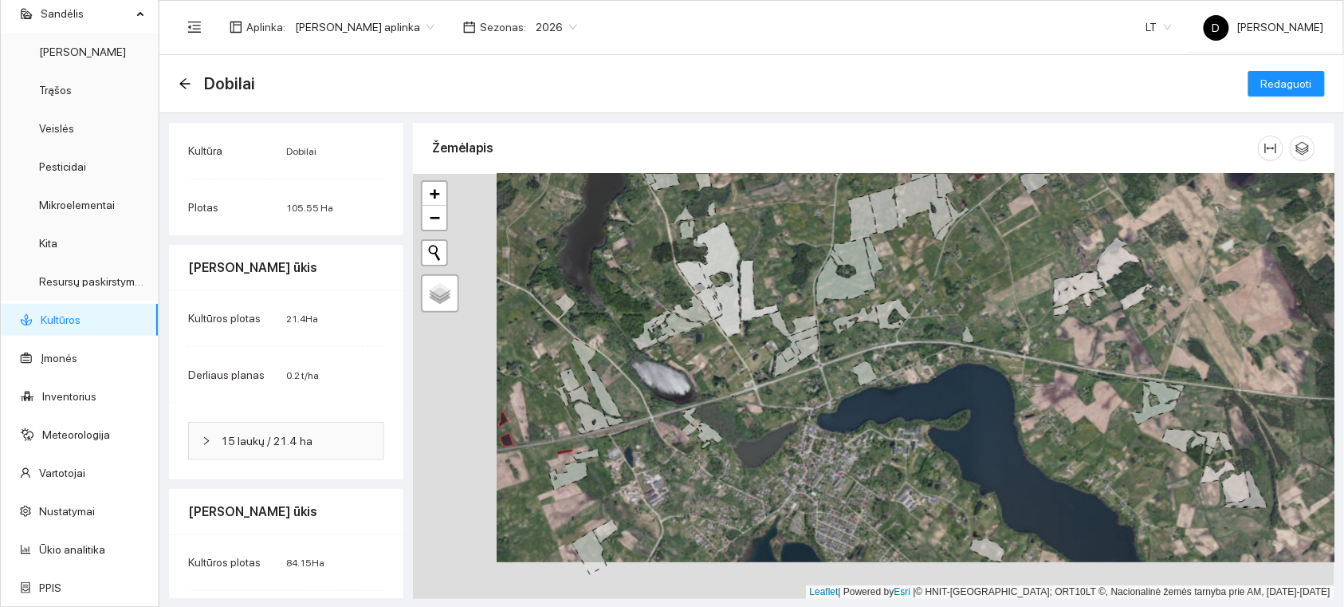
drag, startPoint x: 781, startPoint y: 415, endPoint x: 1015, endPoint y: 377, distance: 236.6
click at [878, 377] on icon at bounding box center [865, 373] width 25 height 25
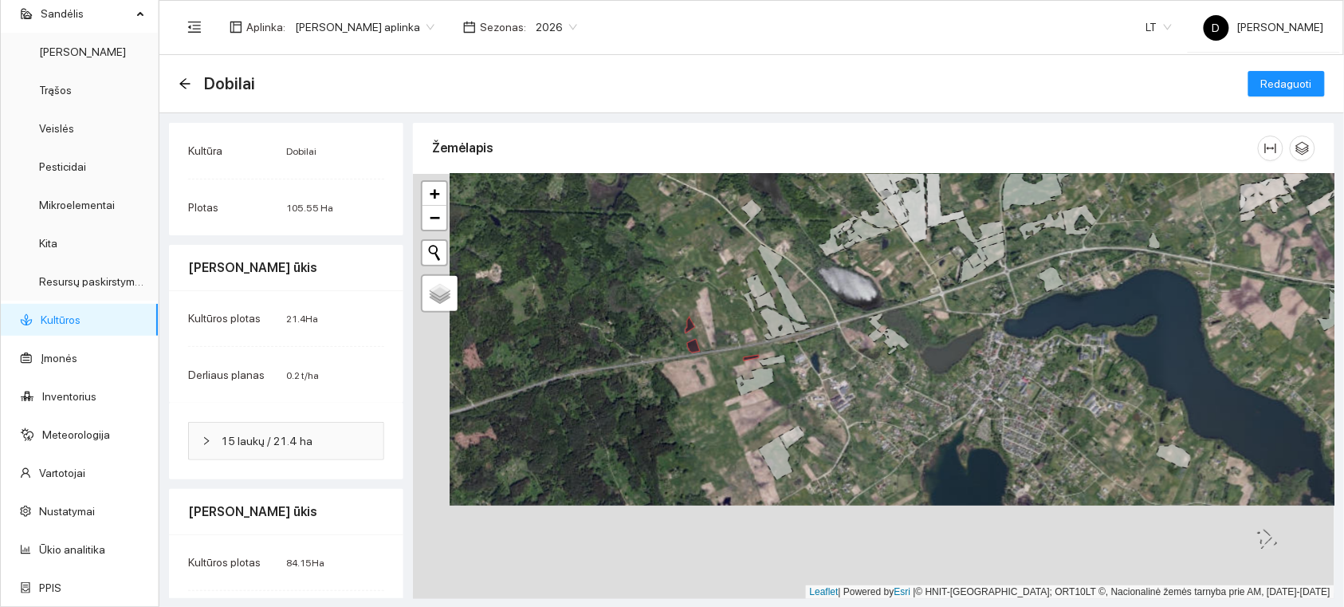
drag, startPoint x: 834, startPoint y: 466, endPoint x: 877, endPoint y: 368, distance: 107.1
click at [874, 368] on div at bounding box center [874, 386] width 922 height 425
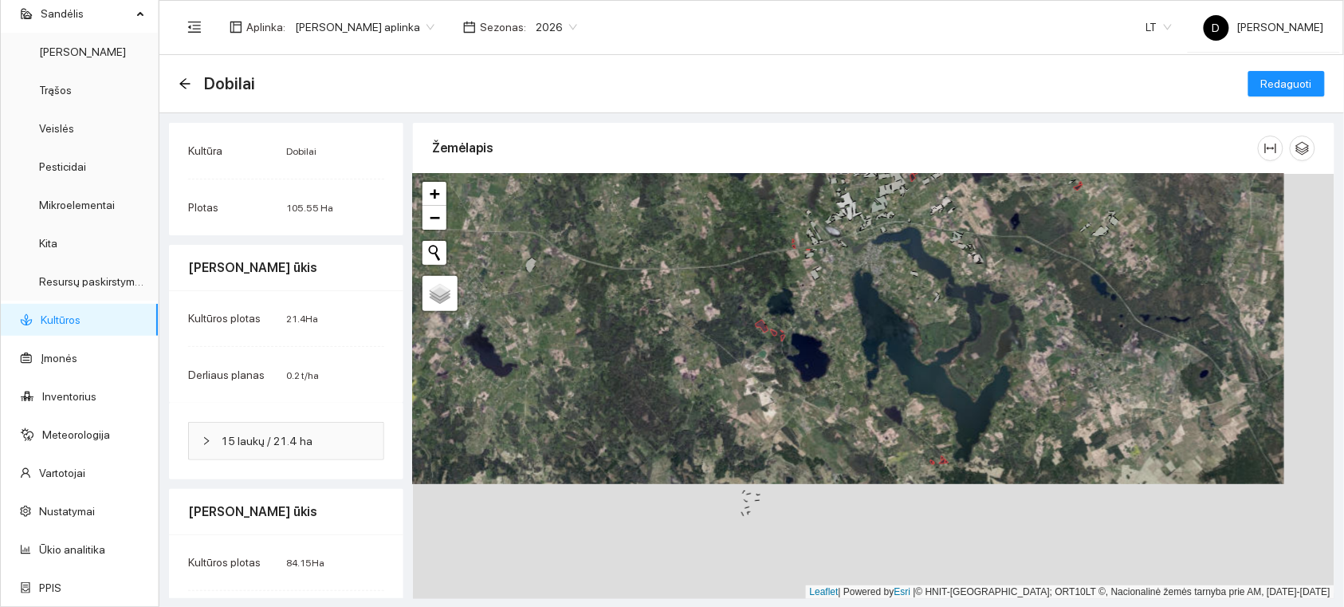
drag, startPoint x: 910, startPoint y: 495, endPoint x: 872, endPoint y: 376, distance: 124.6
click at [872, 376] on div at bounding box center [874, 386] width 922 height 425
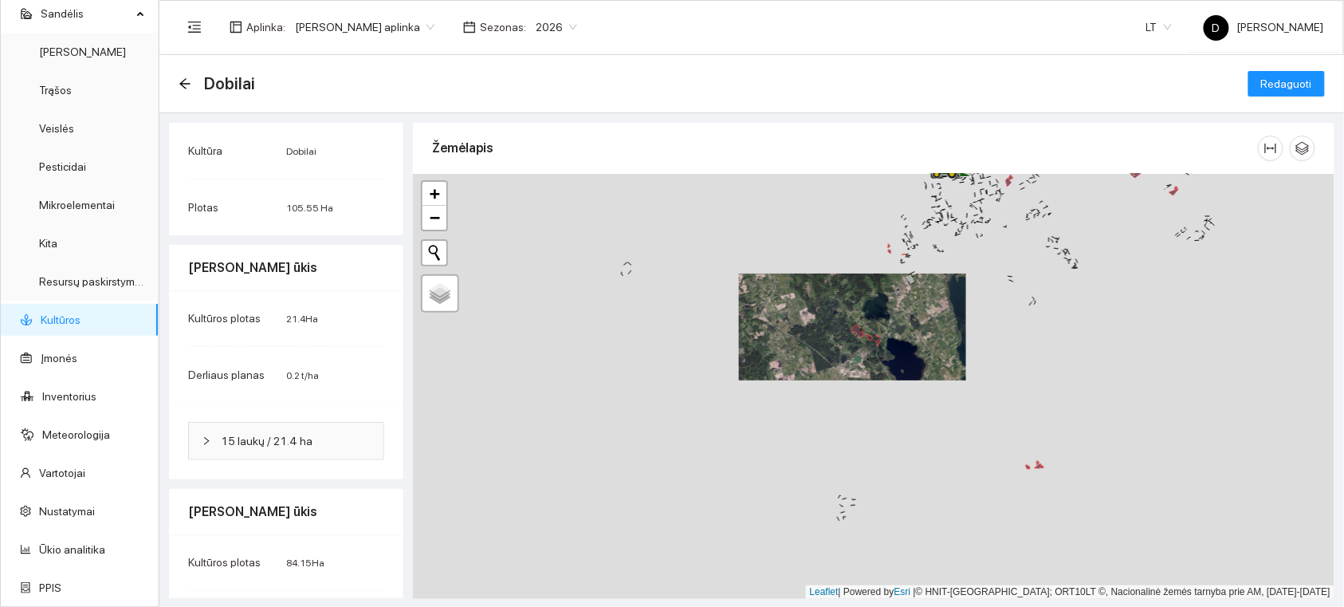
drag, startPoint x: 1024, startPoint y: 459, endPoint x: 909, endPoint y: 306, distance: 190.7
click at [909, 306] on div at bounding box center [874, 386] width 922 height 425
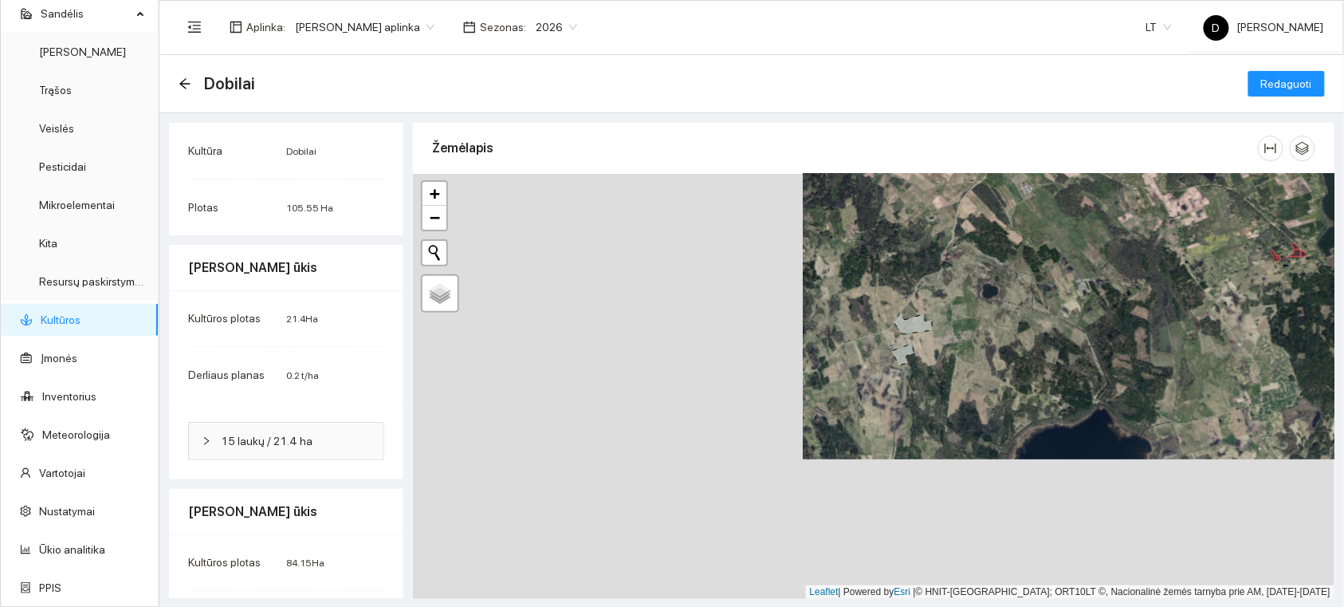
drag, startPoint x: 688, startPoint y: 455, endPoint x: 1071, endPoint y: 287, distance: 417.8
click at [1071, 287] on div at bounding box center [874, 386] width 922 height 425
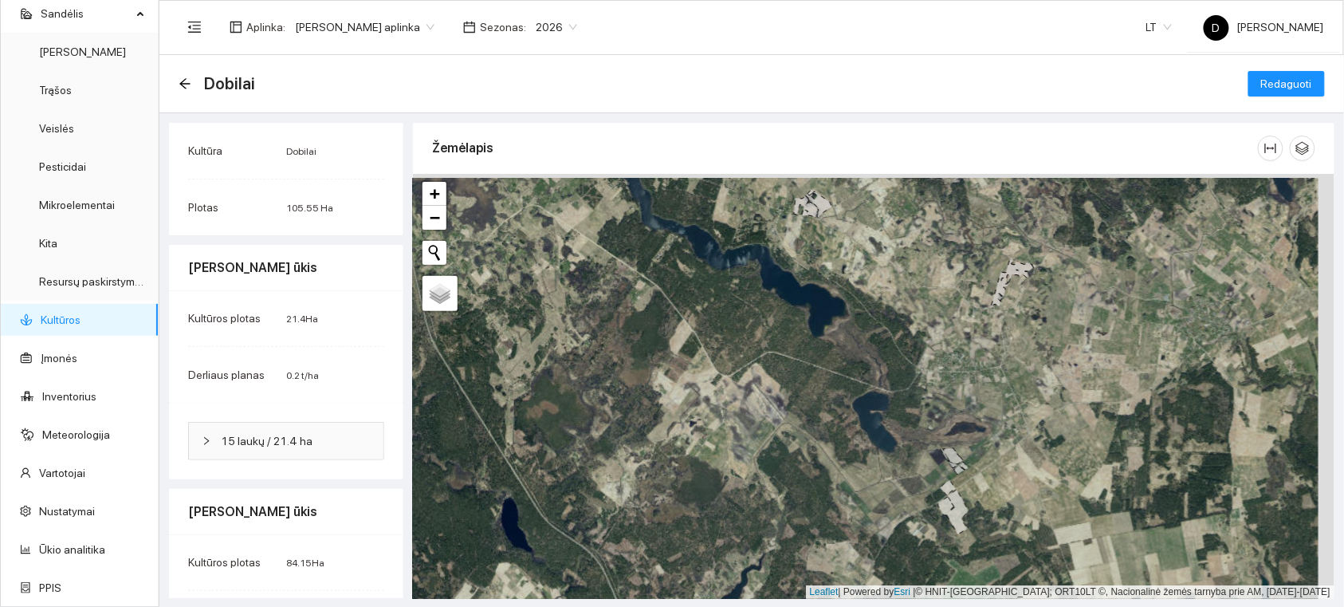
drag, startPoint x: 969, startPoint y: 258, endPoint x: 804, endPoint y: 447, distance: 251.5
click at [803, 447] on div at bounding box center [874, 386] width 922 height 425
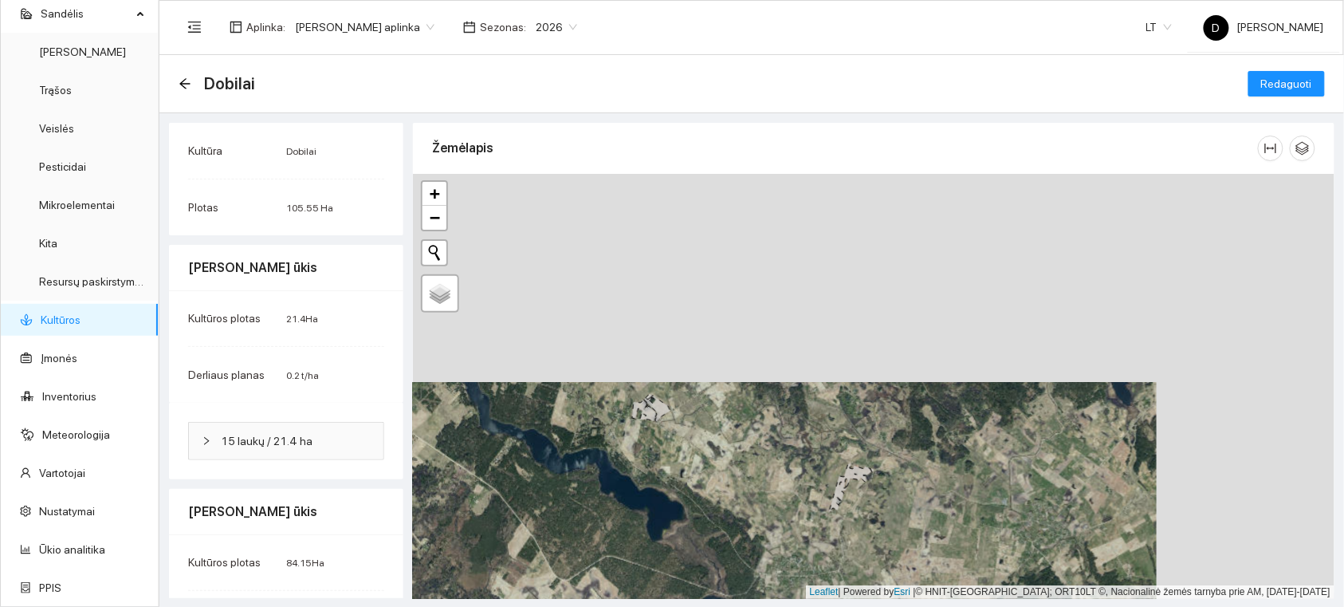
drag, startPoint x: 882, startPoint y: 309, endPoint x: 891, endPoint y: 464, distance: 154.9
click at [891, 460] on div at bounding box center [874, 386] width 922 height 425
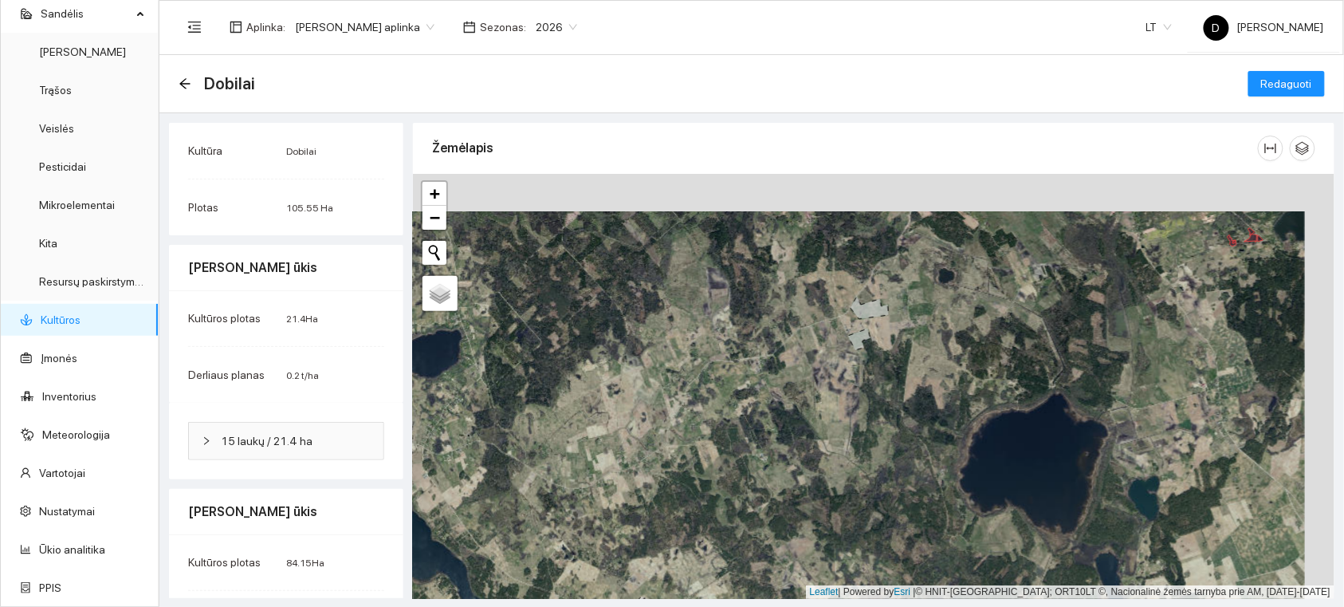
drag, startPoint x: 1081, startPoint y: 287, endPoint x: 952, endPoint y: 469, distance: 222.6
click at [958, 468] on div at bounding box center [874, 386] width 922 height 425
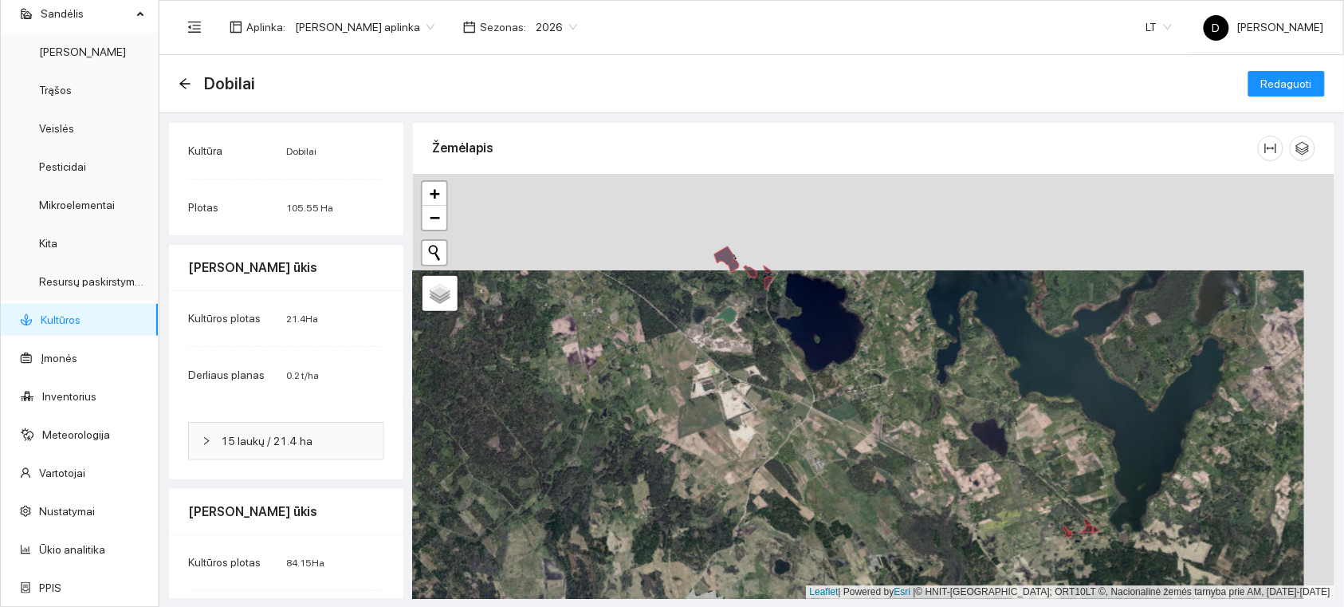
drag, startPoint x: 915, startPoint y: 360, endPoint x: 880, endPoint y: 496, distance: 140.6
click at [880, 496] on div at bounding box center [874, 386] width 922 height 425
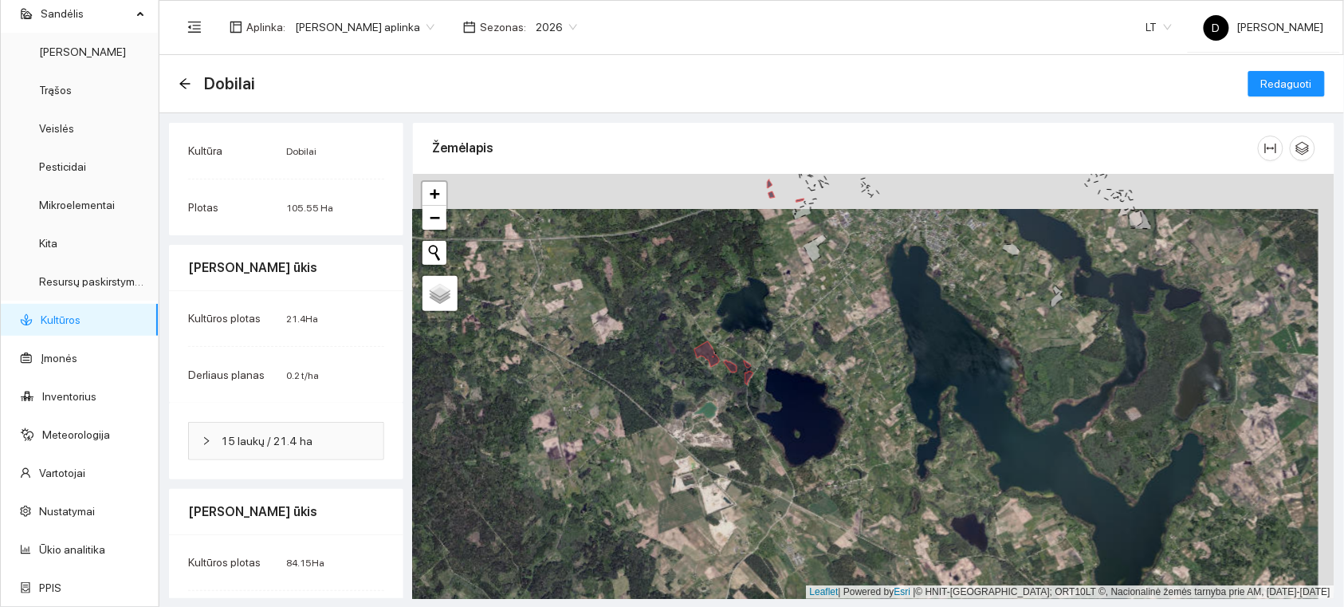
drag, startPoint x: 846, startPoint y: 303, endPoint x: 799, endPoint y: 490, distance: 193.2
click at [801, 487] on div at bounding box center [874, 386] width 922 height 425
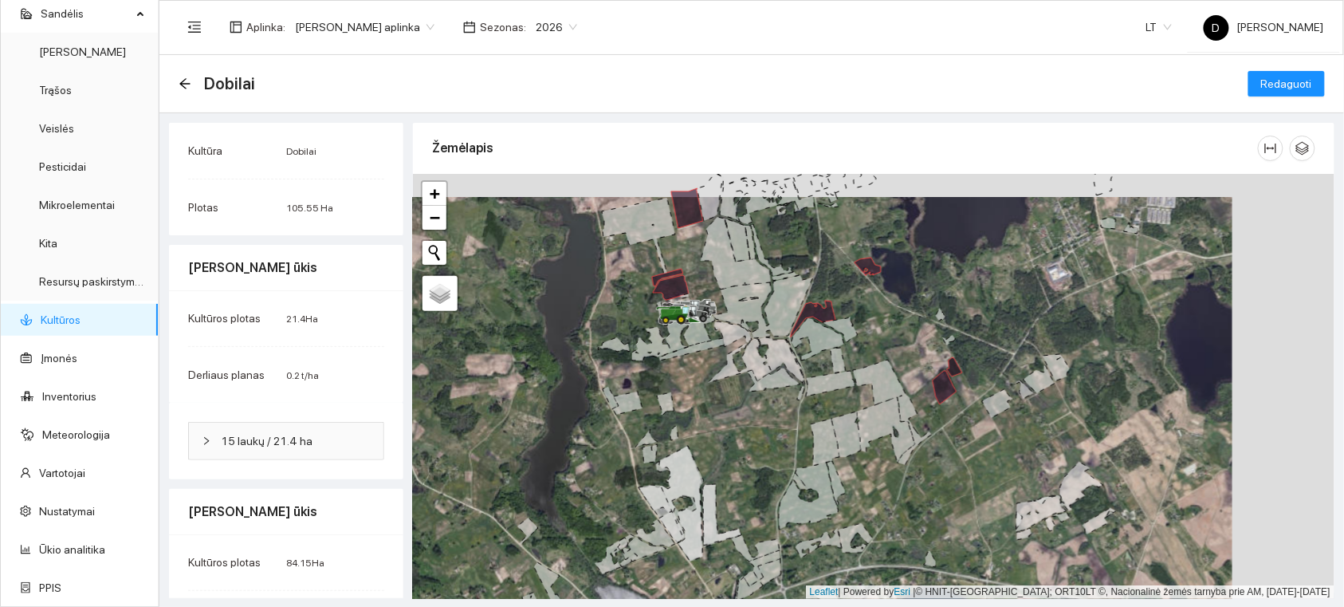
drag, startPoint x: 1079, startPoint y: 292, endPoint x: 989, endPoint y: 315, distance: 93.0
click at [989, 315] on div at bounding box center [874, 386] width 922 height 425
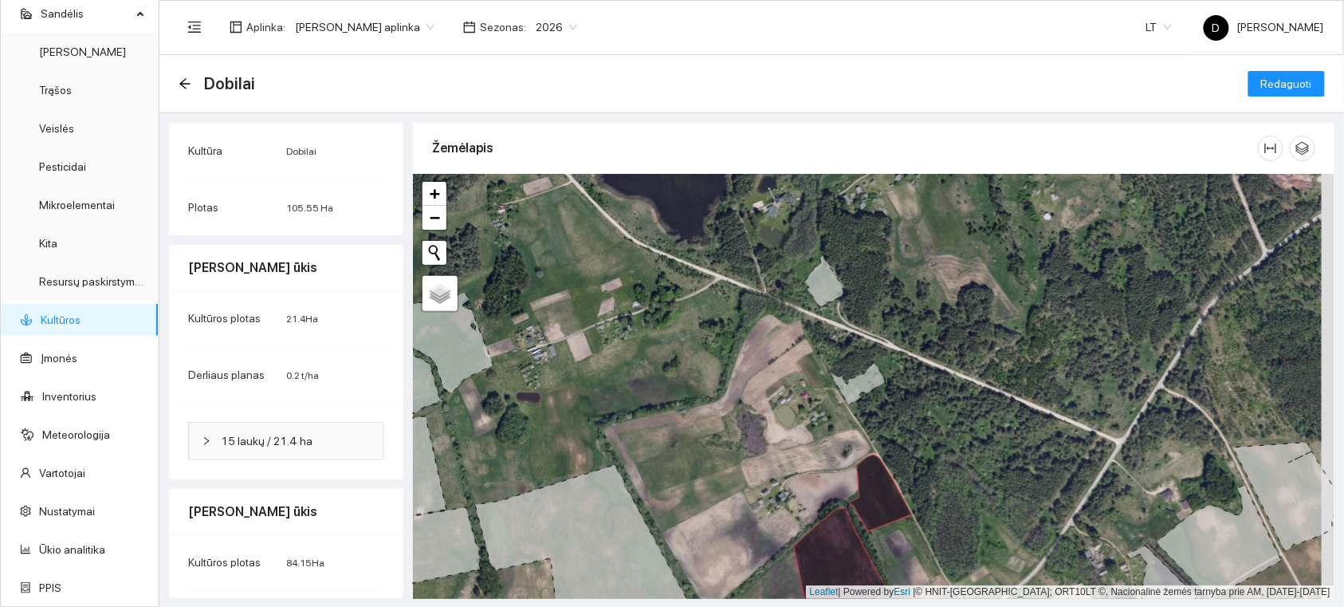
click at [862, 383] on icon at bounding box center [858, 384] width 55 height 42
click at [871, 370] on icon at bounding box center [858, 384] width 55 height 42
click at [872, 379] on icon at bounding box center [858, 384] width 55 height 42
click at [830, 287] on icon at bounding box center [825, 281] width 40 height 52
click at [1263, 77] on span "Redaguoti" at bounding box center [1287, 84] width 51 height 18
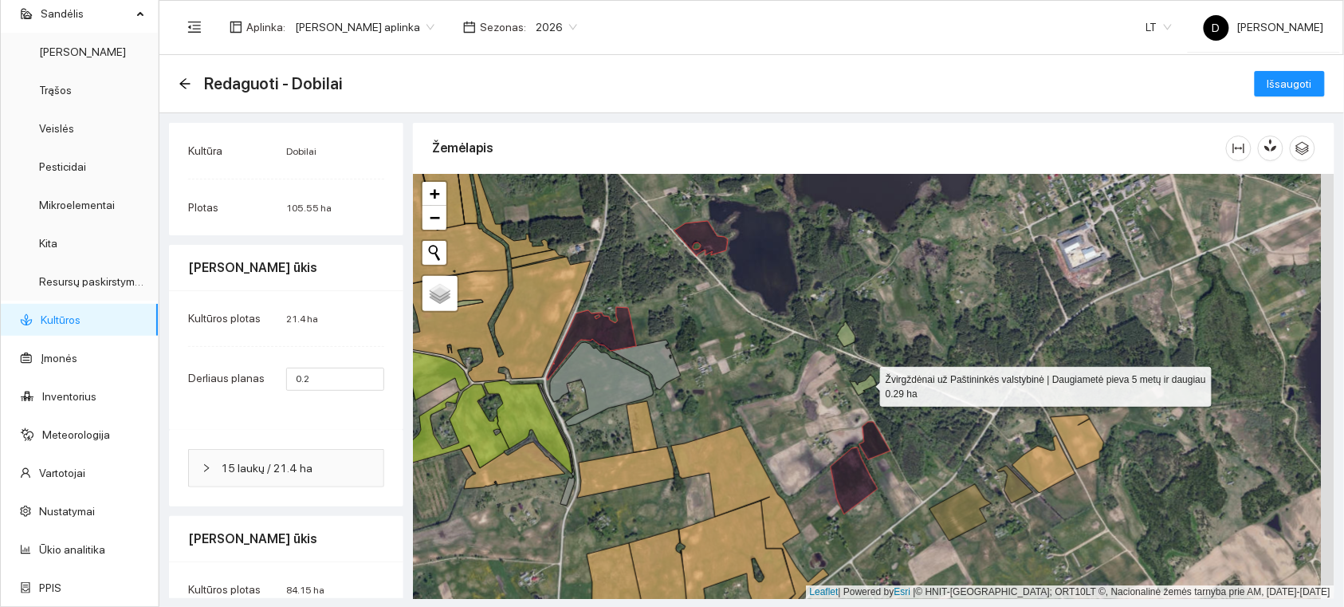
click at [865, 383] on icon at bounding box center [863, 385] width 27 height 21
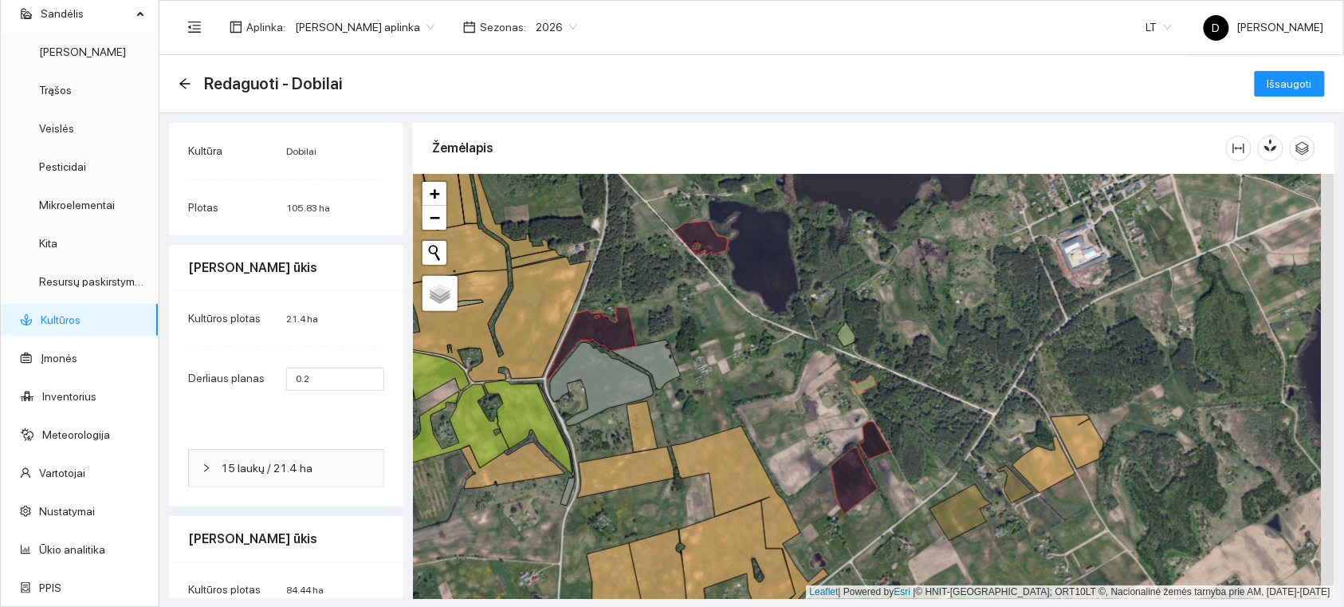
click at [851, 344] on div at bounding box center [874, 386] width 922 height 425
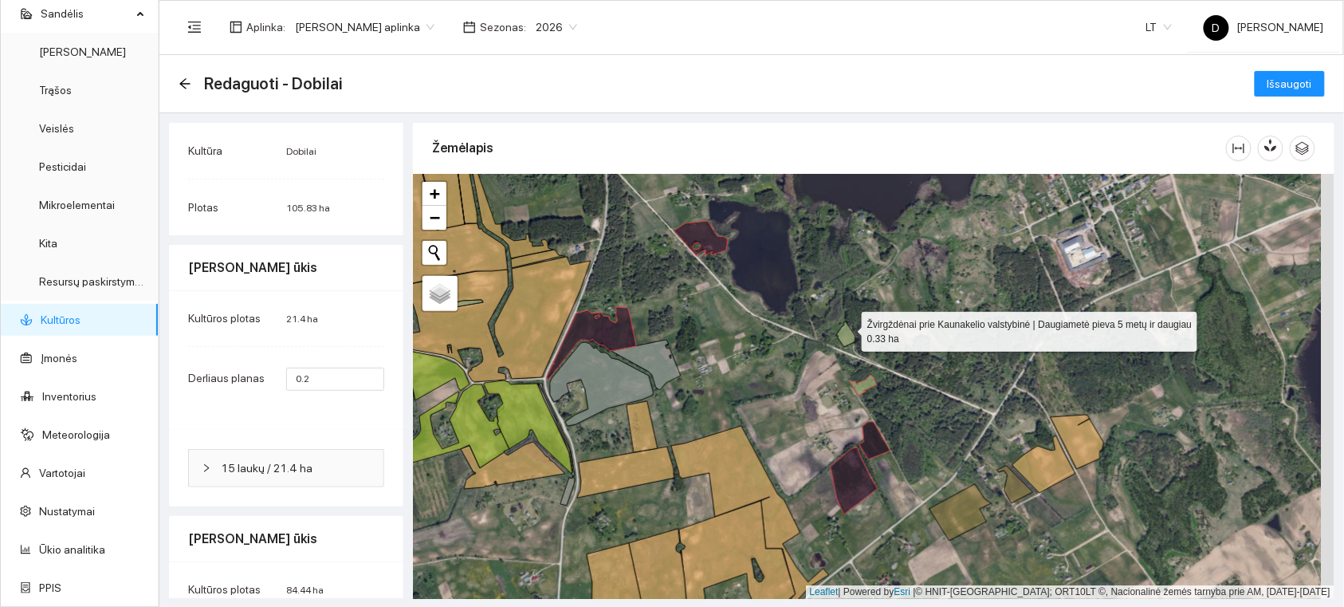
click at [848, 328] on icon at bounding box center [845, 334] width 19 height 26
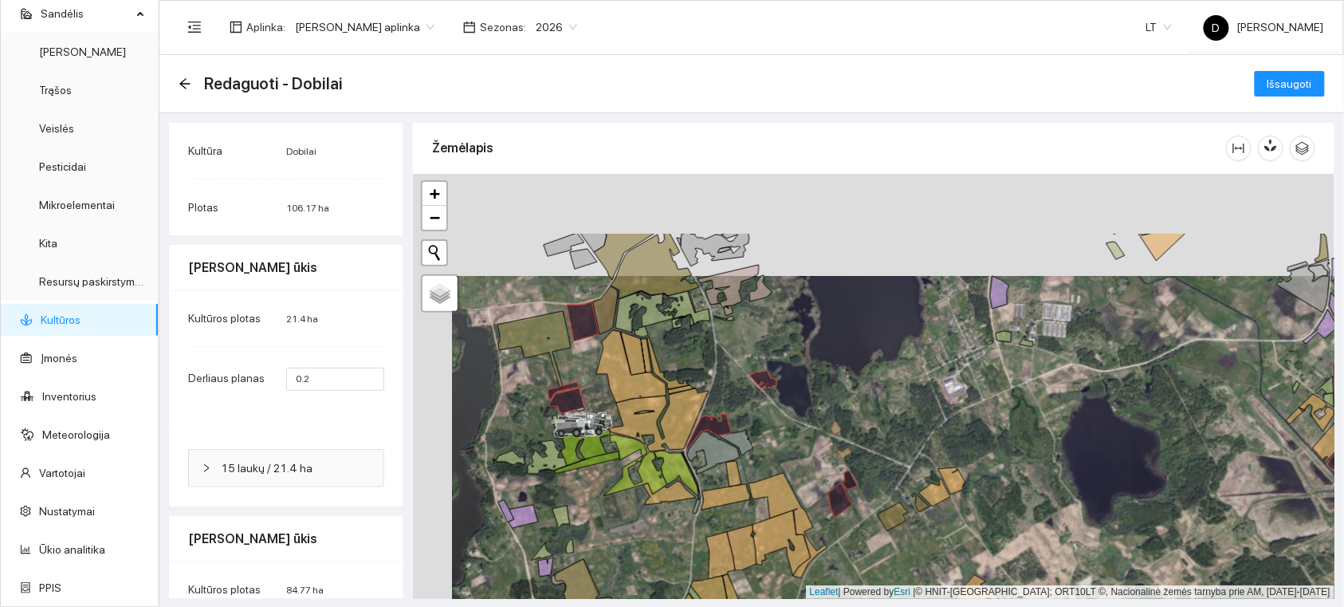
drag, startPoint x: 830, startPoint y: 297, endPoint x: 859, endPoint y: 402, distance: 108.3
click at [869, 412] on div at bounding box center [874, 386] width 922 height 425
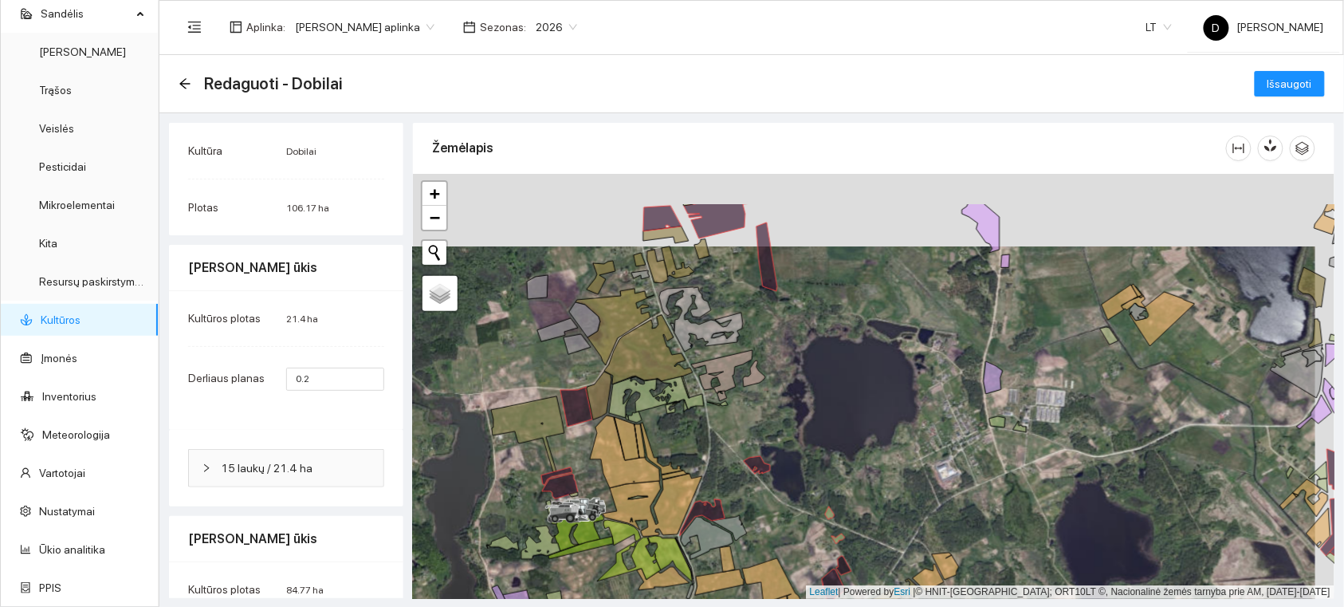
drag, startPoint x: 780, startPoint y: 337, endPoint x: 774, endPoint y: 410, distance: 72.8
click at [774, 410] on div at bounding box center [874, 386] width 922 height 425
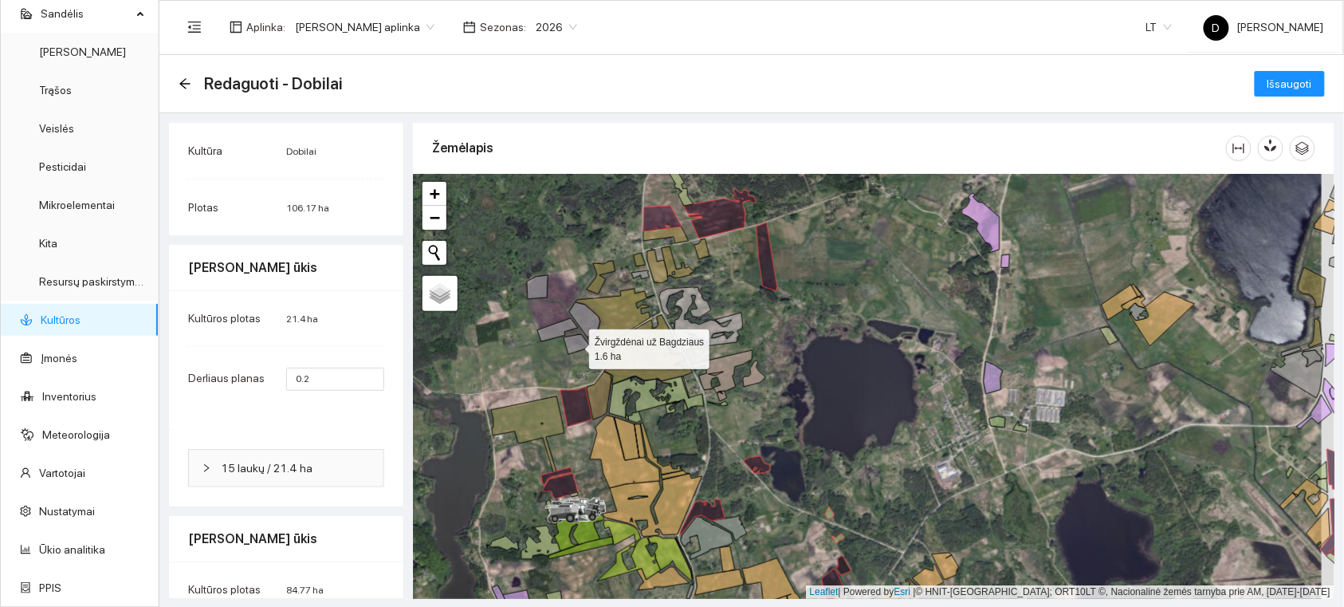
click at [575, 345] on icon at bounding box center [577, 344] width 27 height 20
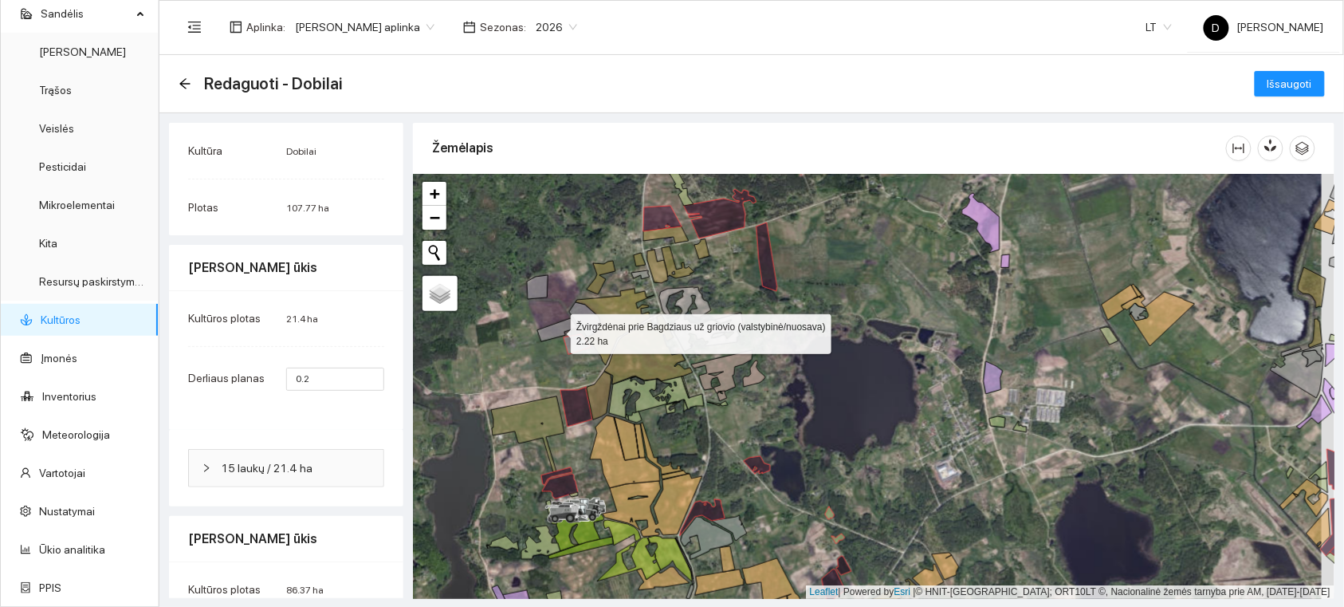
click at [558, 329] on icon at bounding box center [557, 329] width 41 height 23
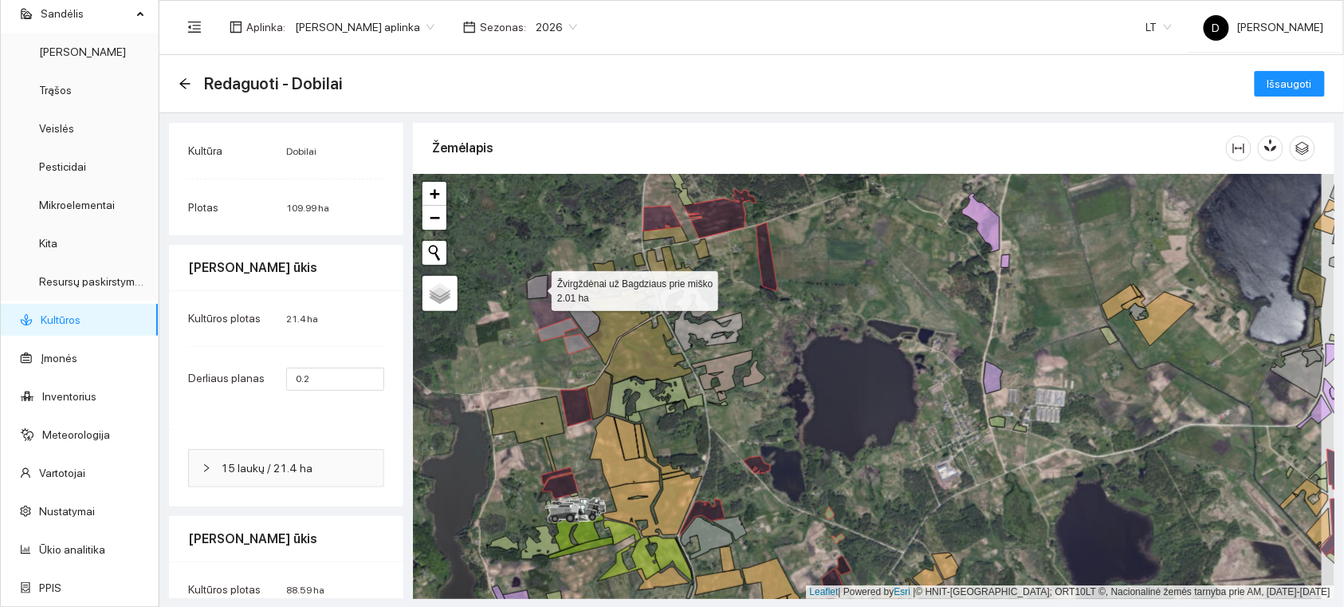
click at [539, 283] on icon at bounding box center [537, 287] width 21 height 24
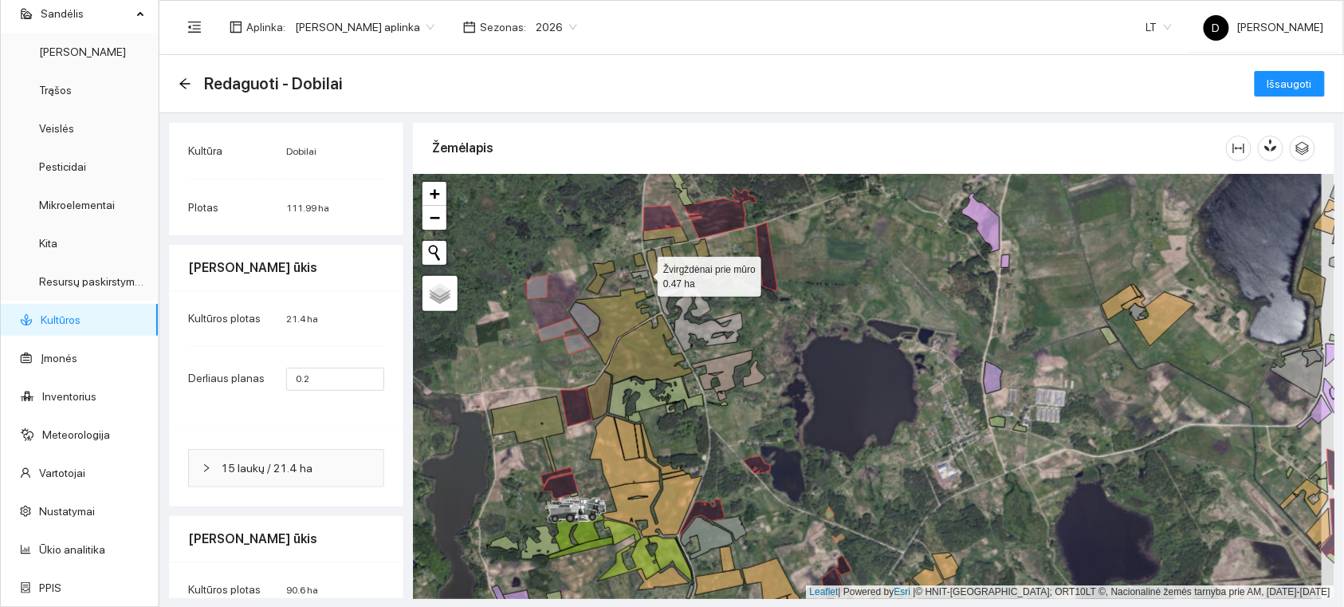
click at [644, 273] on icon at bounding box center [641, 274] width 18 height 9
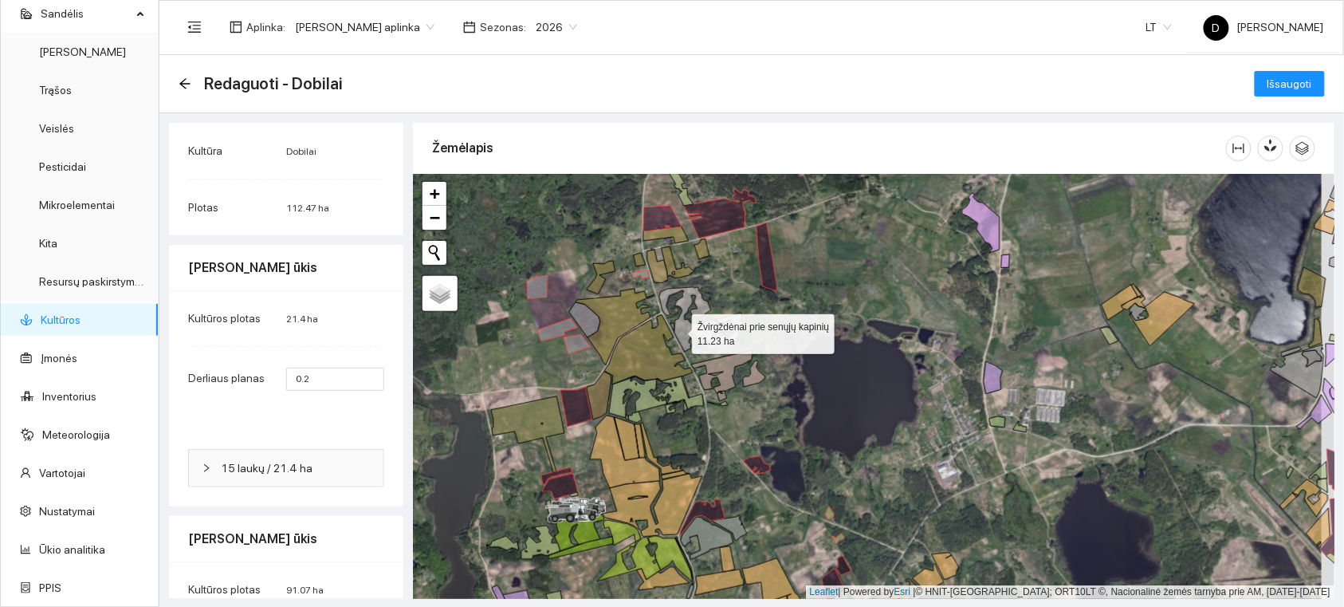
click at [678, 330] on icon at bounding box center [701, 319] width 84 height 65
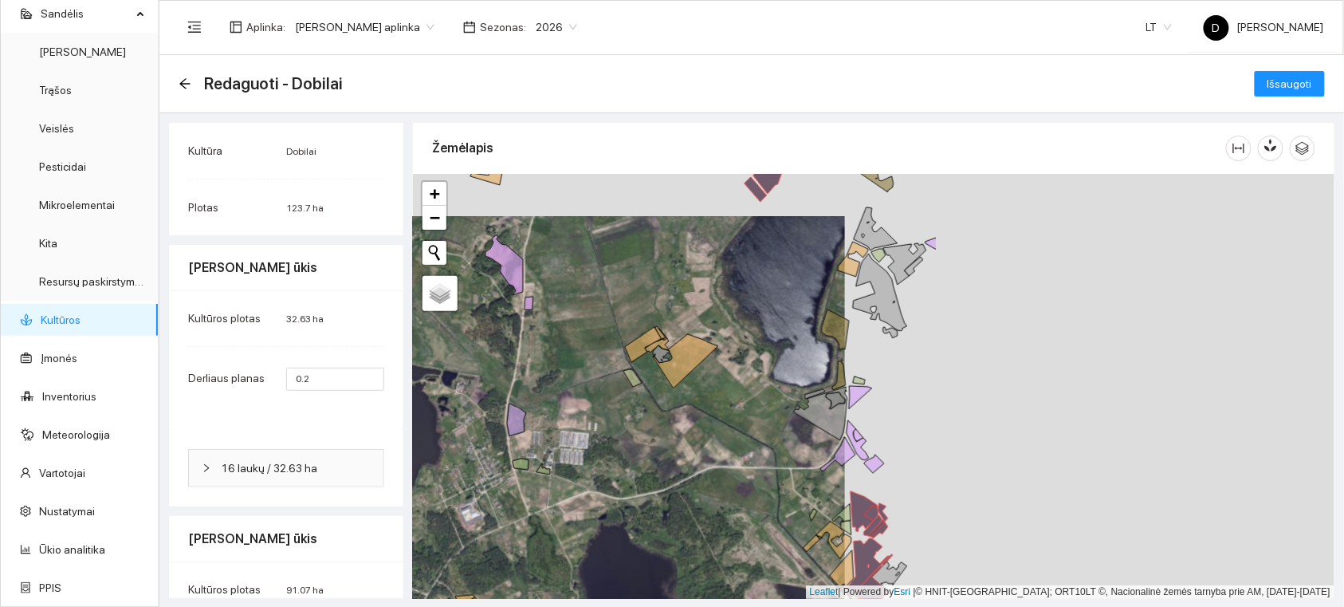
drag, startPoint x: 1069, startPoint y: 309, endPoint x: 594, endPoint y: 351, distance: 476.3
click at [594, 351] on div at bounding box center [874, 386] width 922 height 425
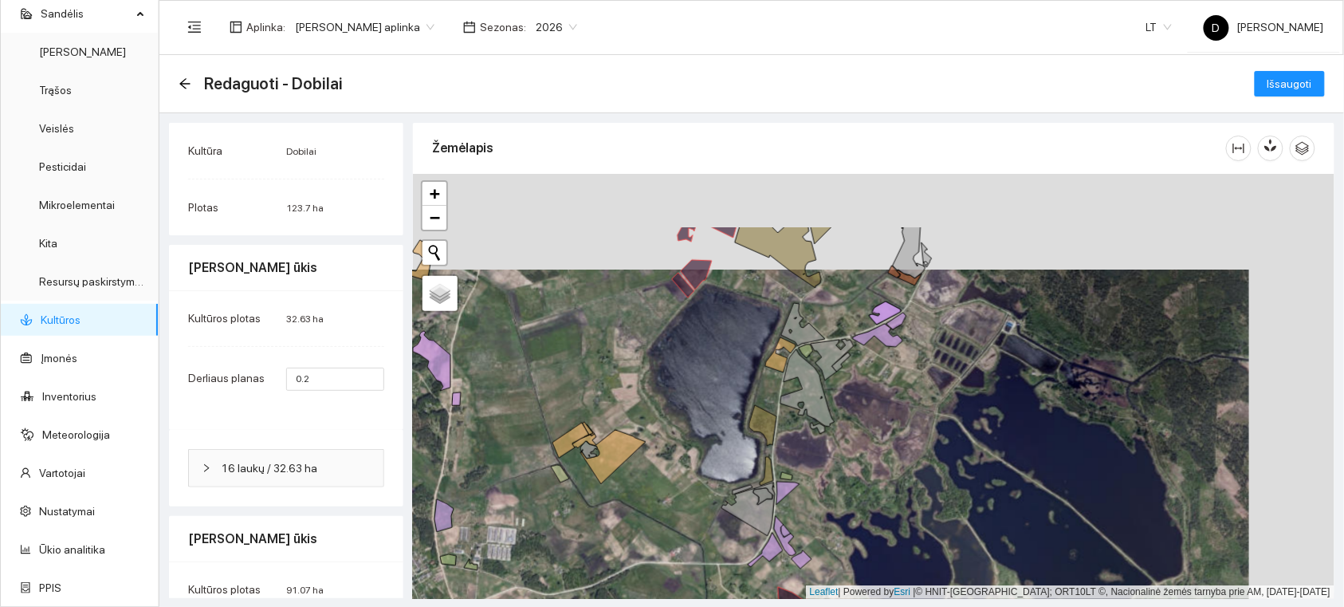
drag, startPoint x: 707, startPoint y: 211, endPoint x: 624, endPoint y: 324, distance: 139.7
click at [624, 324] on div at bounding box center [874, 386] width 922 height 425
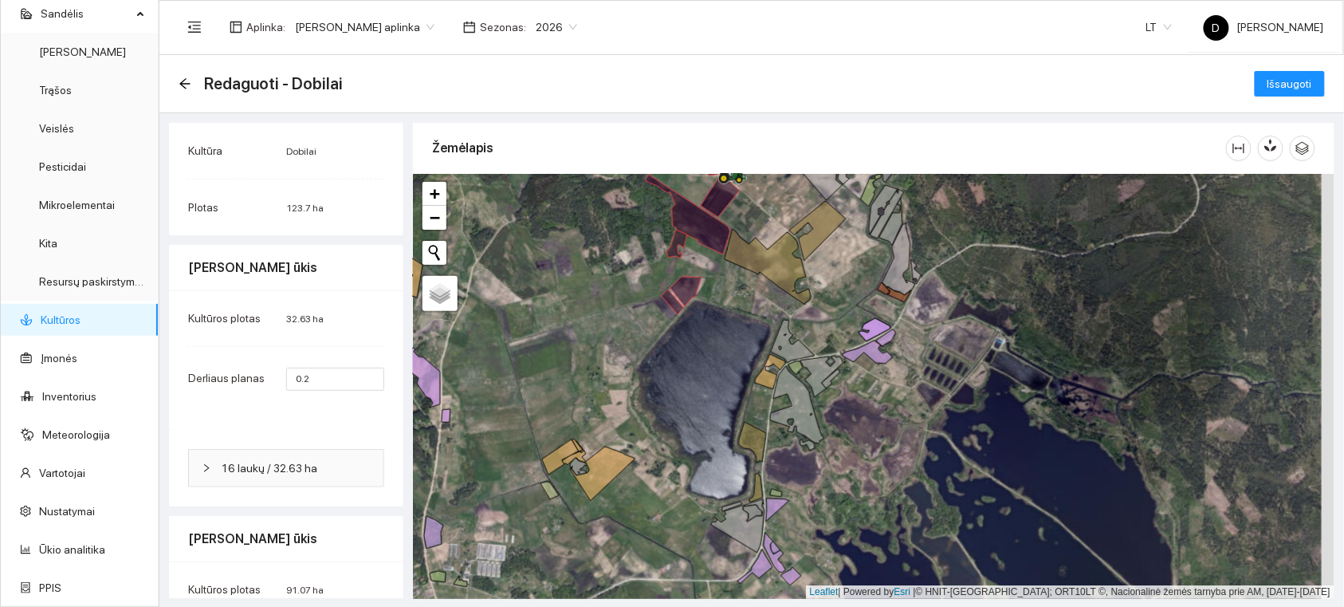
click at [655, 365] on div at bounding box center [874, 386] width 922 height 425
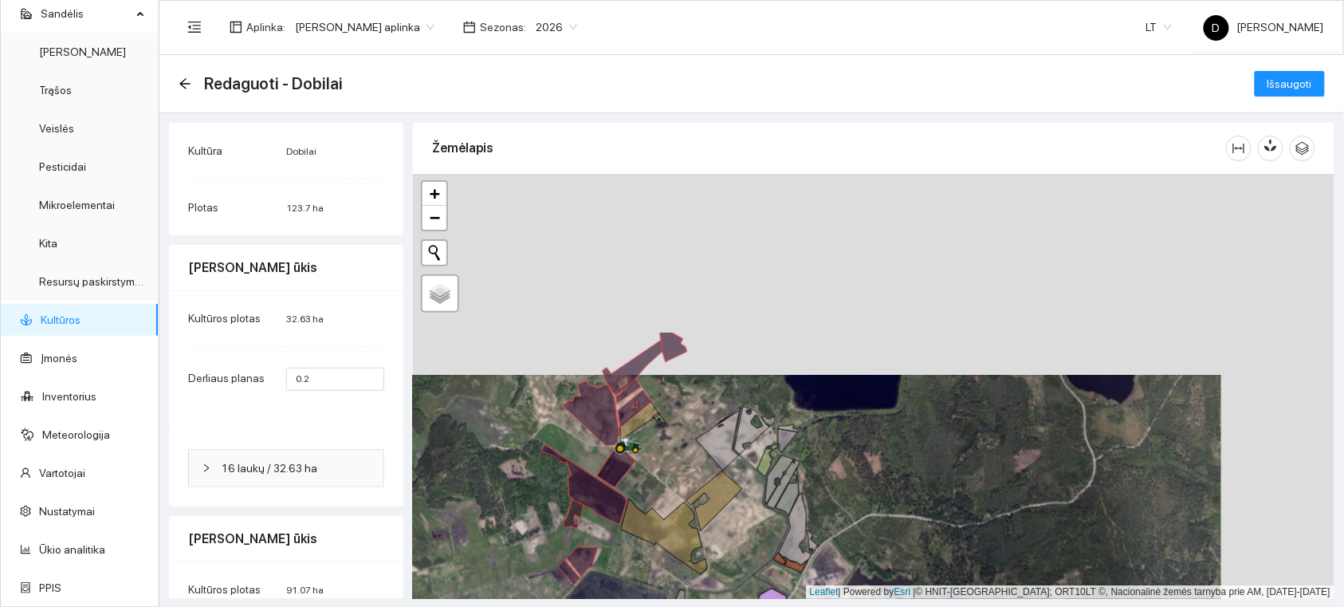
drag, startPoint x: 797, startPoint y: 275, endPoint x: 687, endPoint y: 505, distance: 255.0
click at [688, 506] on div at bounding box center [874, 386] width 922 height 425
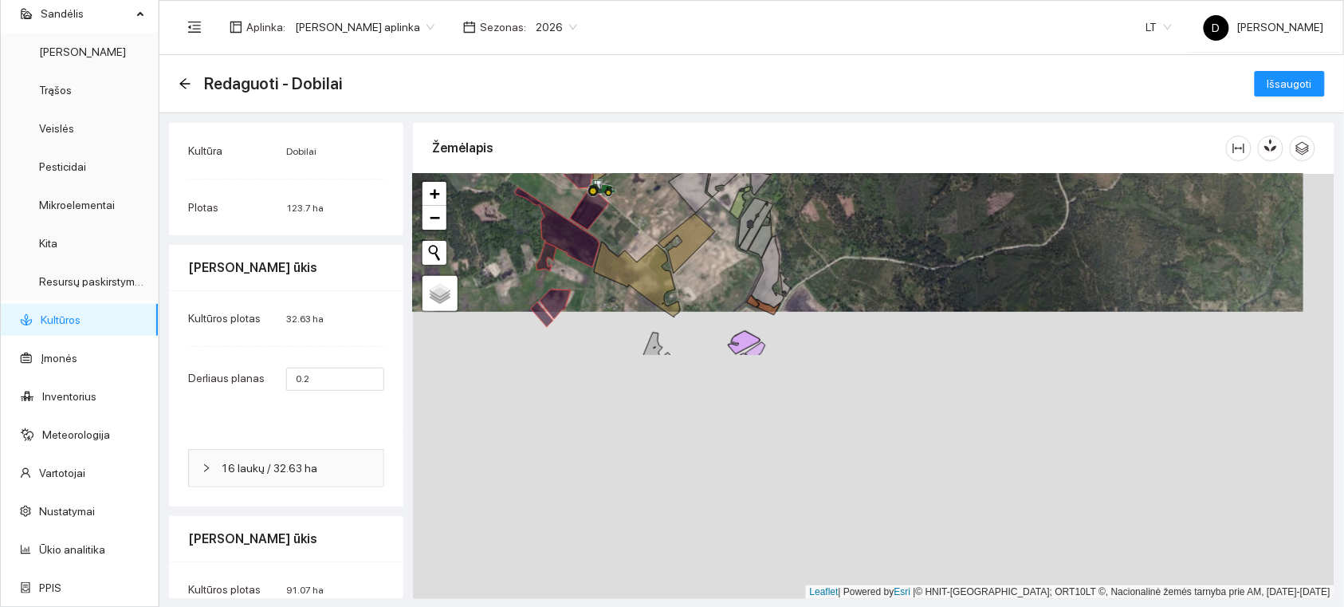
drag, startPoint x: 892, startPoint y: 330, endPoint x: 891, endPoint y: 218, distance: 112.4
click at [891, 218] on div at bounding box center [874, 386] width 922 height 425
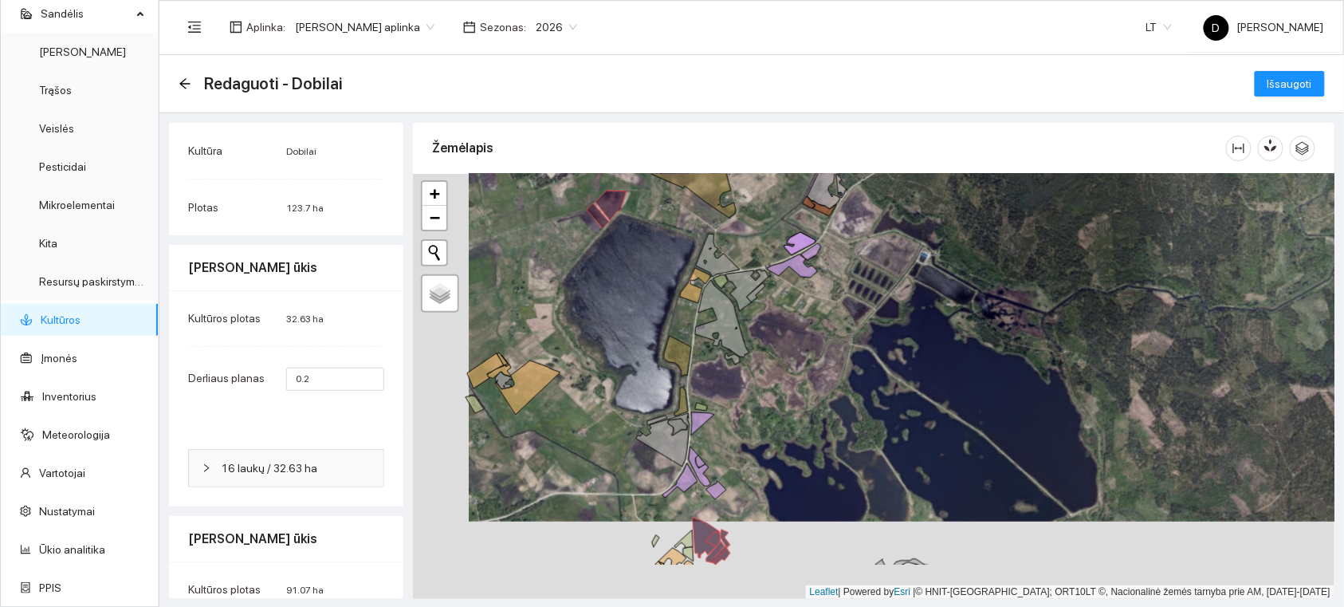
drag, startPoint x: 689, startPoint y: 481, endPoint x: 759, endPoint y: 381, distance: 121.9
click at [758, 388] on div at bounding box center [874, 386] width 922 height 425
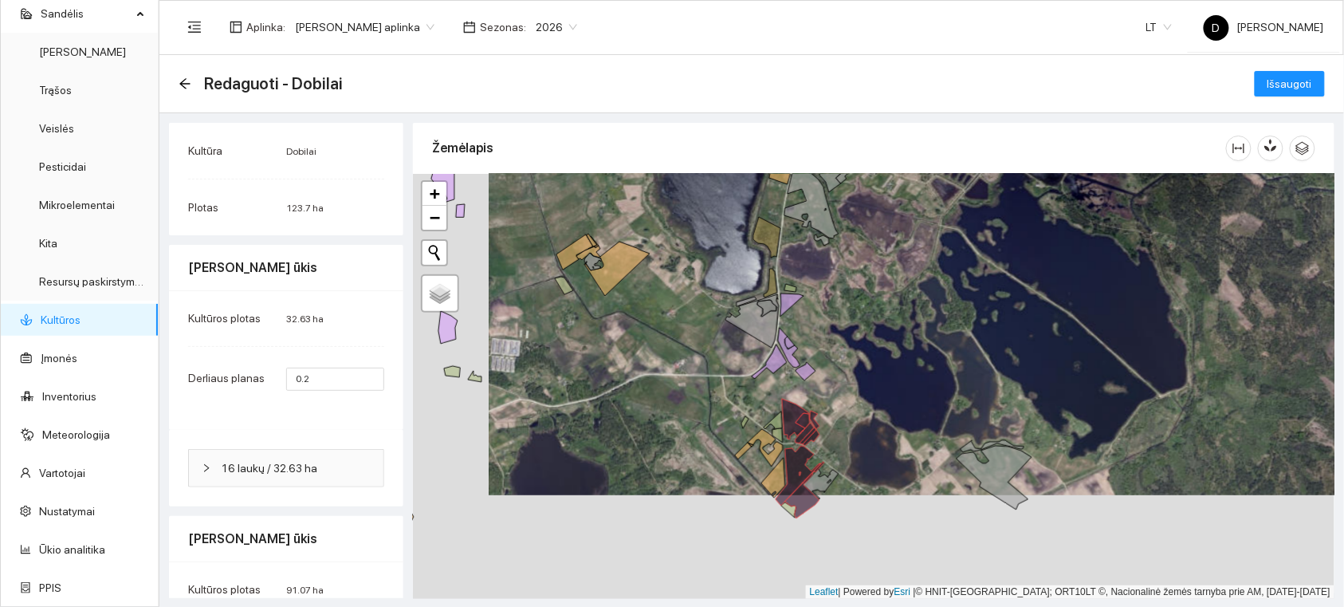
drag, startPoint x: 722, startPoint y: 453, endPoint x: 798, endPoint y: 349, distance: 128.4
click at [798, 349] on div at bounding box center [874, 386] width 922 height 425
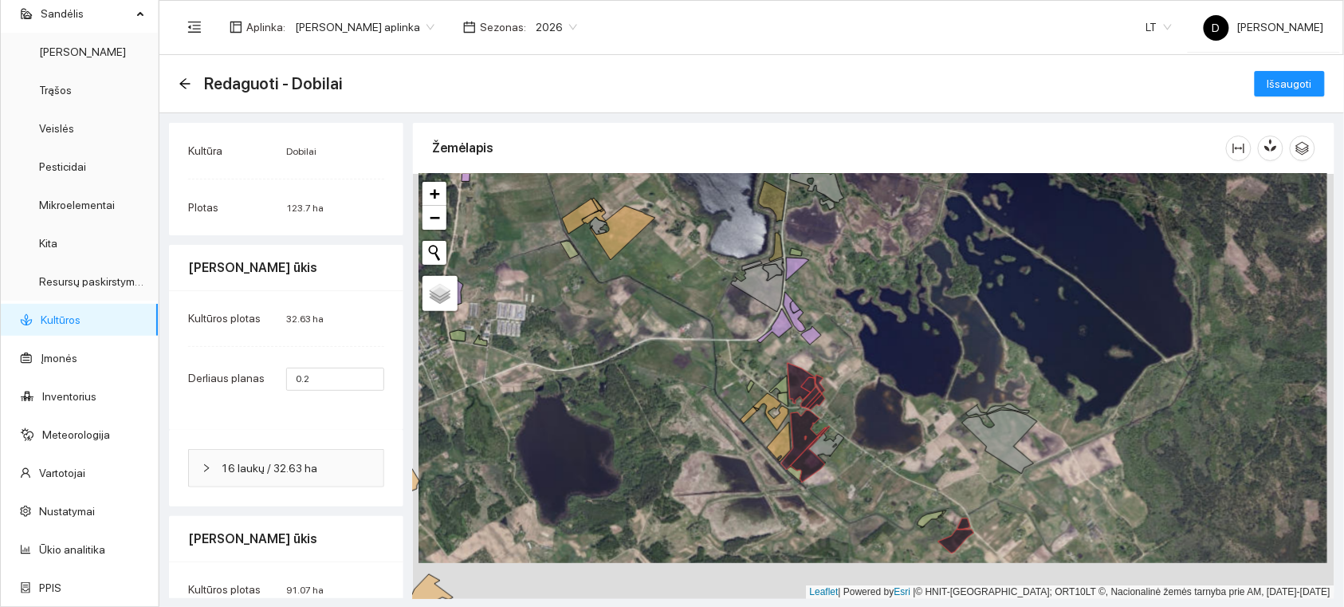
drag, startPoint x: 844, startPoint y: 460, endPoint x: 856, endPoint y: 394, distance: 67.3
click at [856, 394] on div at bounding box center [874, 386] width 922 height 425
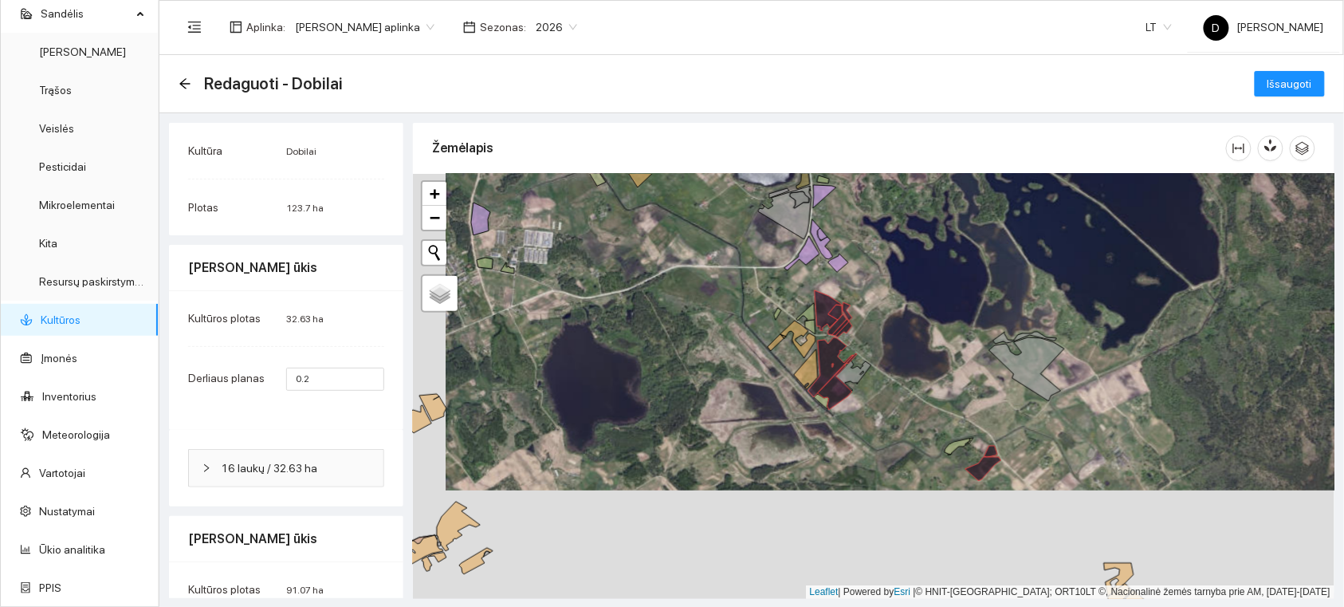
drag, startPoint x: 847, startPoint y: 474, endPoint x: 869, endPoint y: 431, distance: 49.2
click at [869, 431] on div at bounding box center [874, 386] width 922 height 425
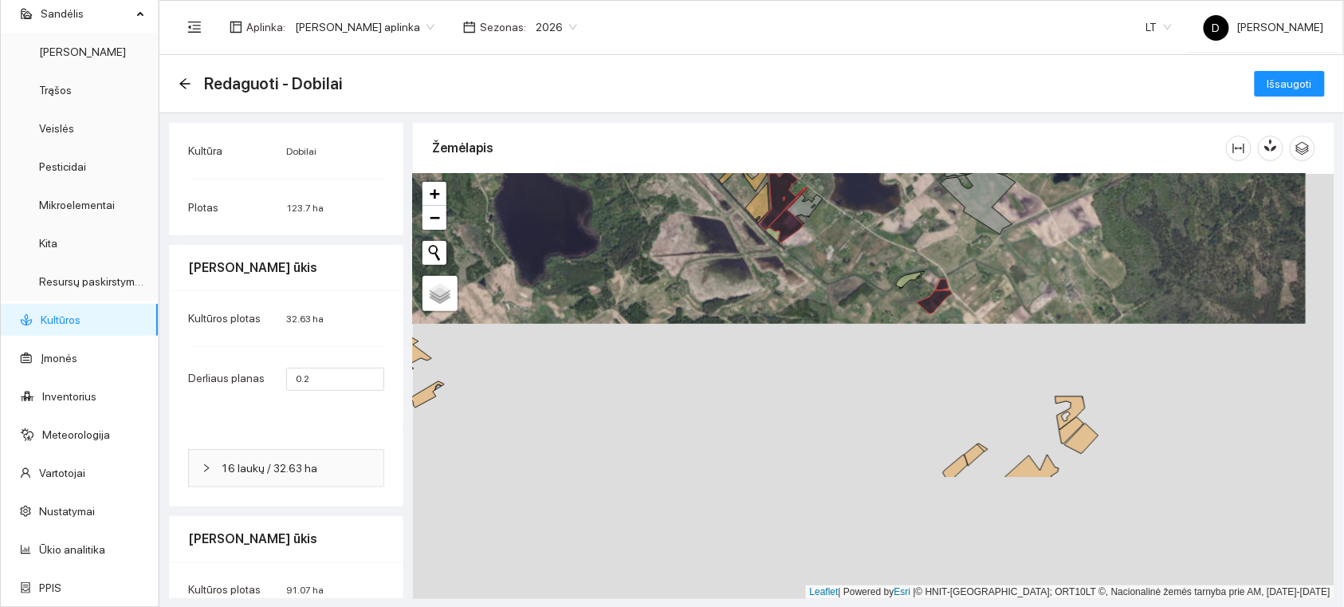
drag, startPoint x: 886, startPoint y: 457, endPoint x: 825, endPoint y: 268, distance: 198.5
click at [825, 269] on div at bounding box center [874, 386] width 922 height 425
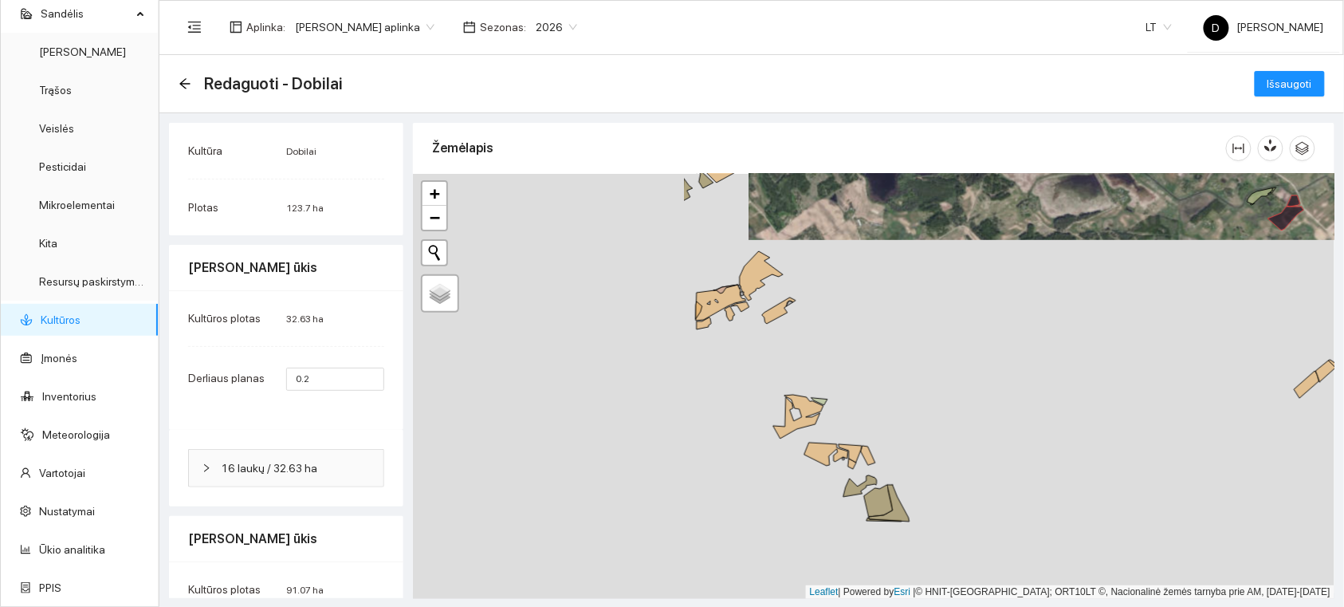
drag, startPoint x: 614, startPoint y: 305, endPoint x: 984, endPoint y: 240, distance: 375.7
click at [984, 240] on div at bounding box center [874, 386] width 922 height 425
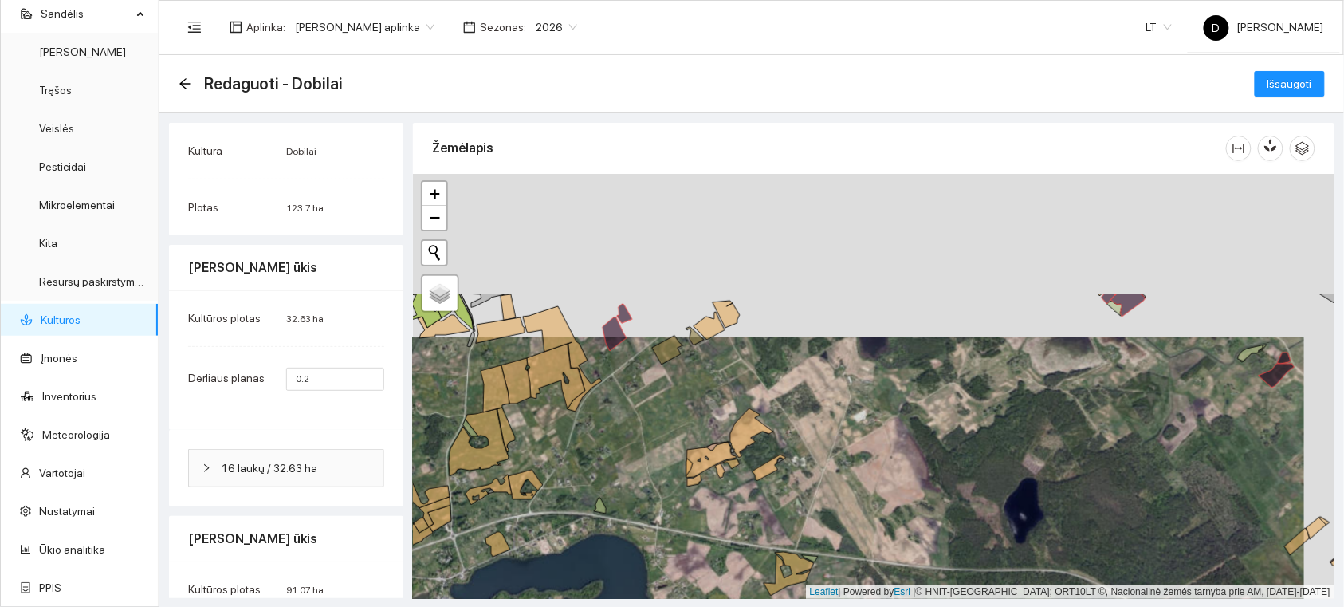
drag, startPoint x: 678, startPoint y: 293, endPoint x: 654, endPoint y: 483, distance: 192.1
click at [656, 482] on div at bounding box center [874, 386] width 922 height 425
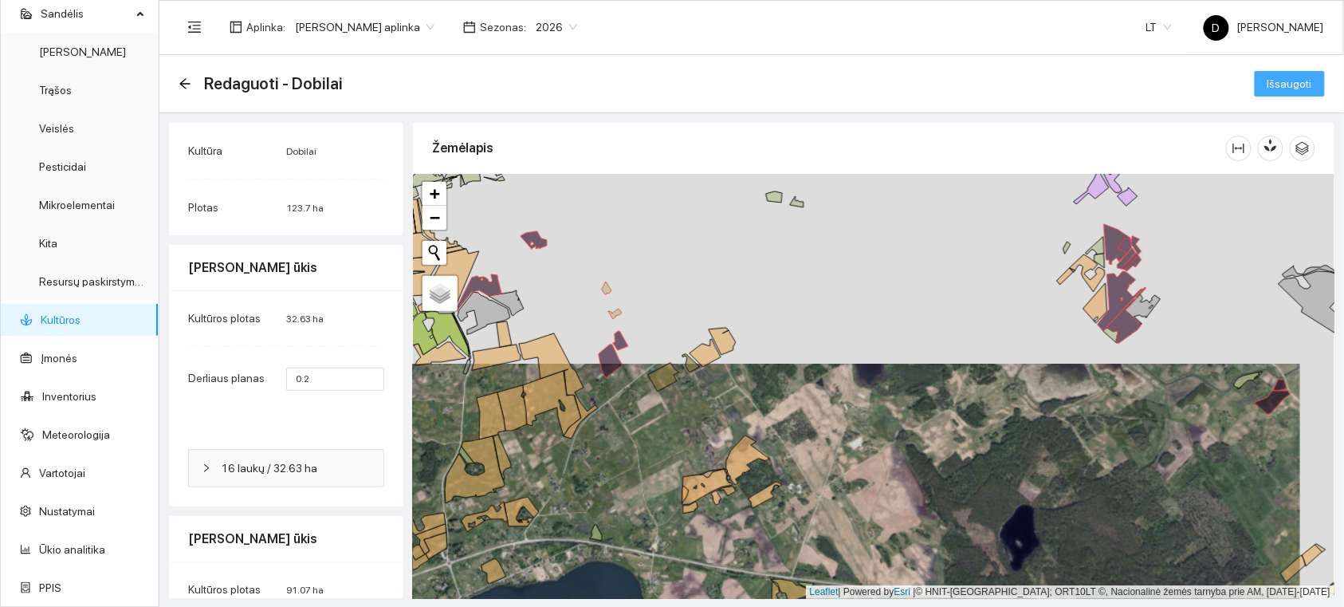
click at [1268, 80] on span "Išsaugoti" at bounding box center [1290, 84] width 45 height 18
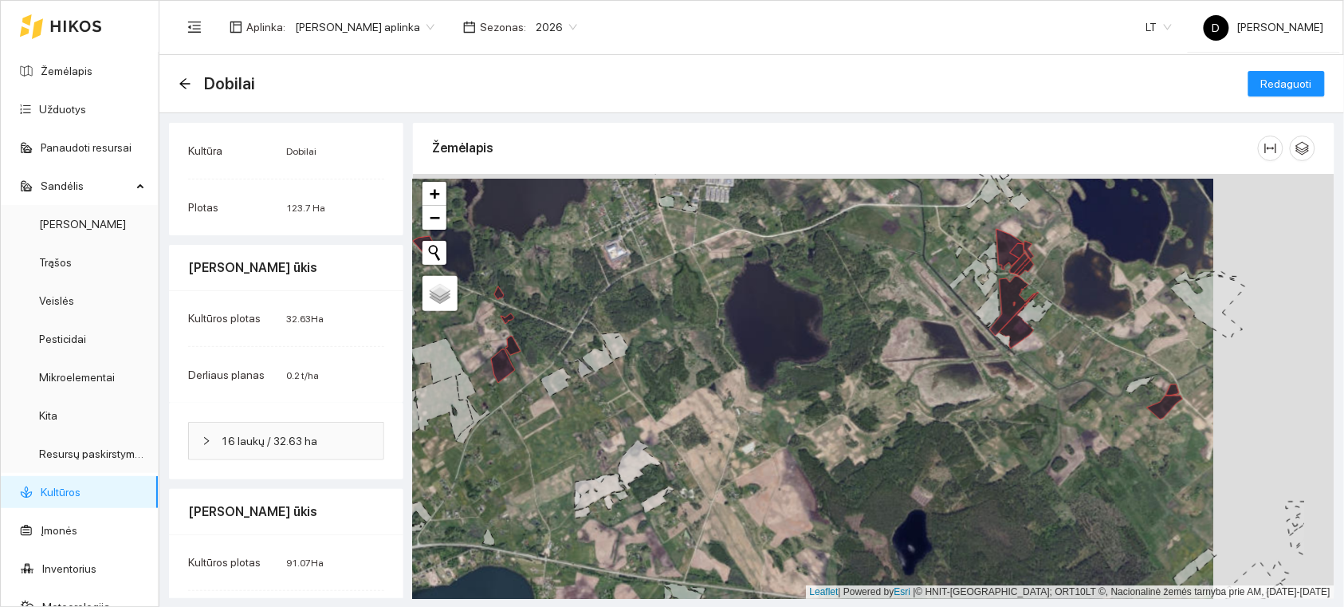
drag, startPoint x: 1053, startPoint y: 322, endPoint x: 985, endPoint y: 322, distance: 67.8
click at [942, 329] on div at bounding box center [874, 386] width 922 height 425
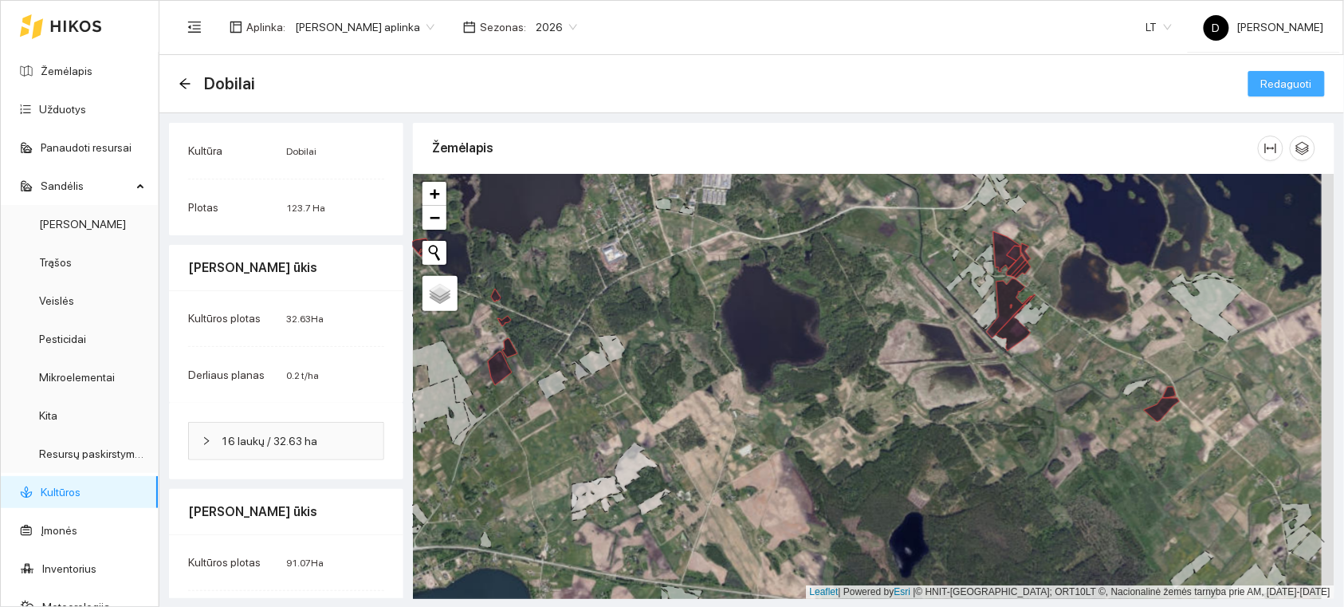
click at [1262, 83] on span "Redaguoti" at bounding box center [1287, 84] width 51 height 18
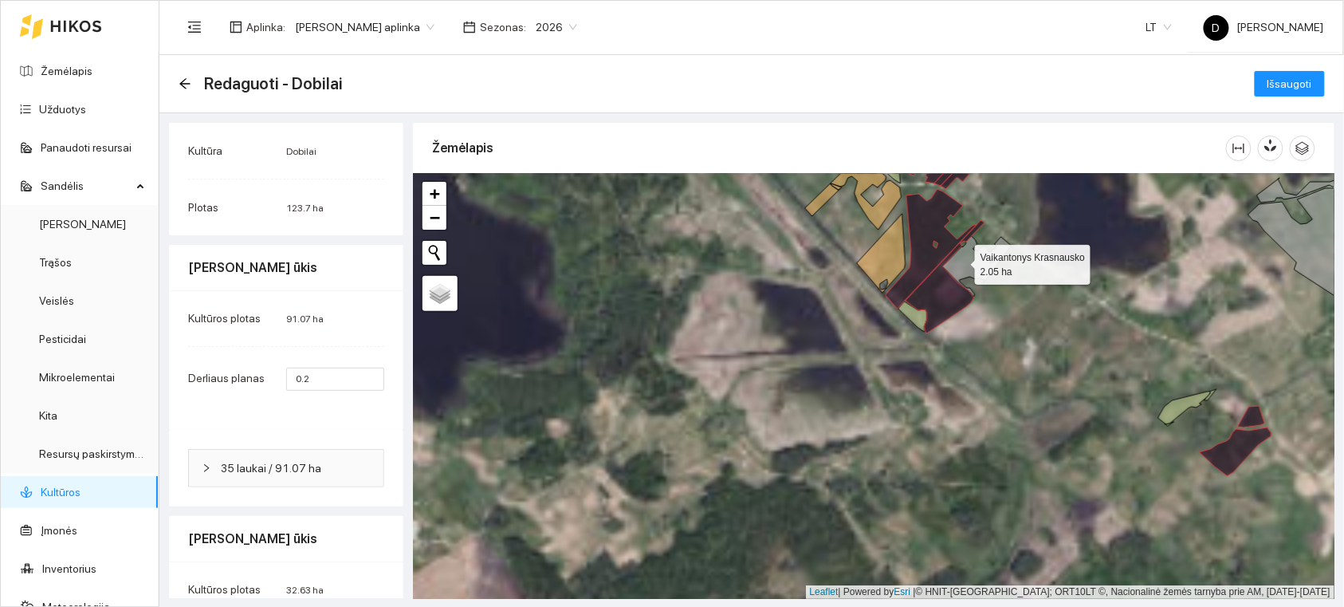
click at [961, 261] on icon at bounding box center [977, 266] width 69 height 61
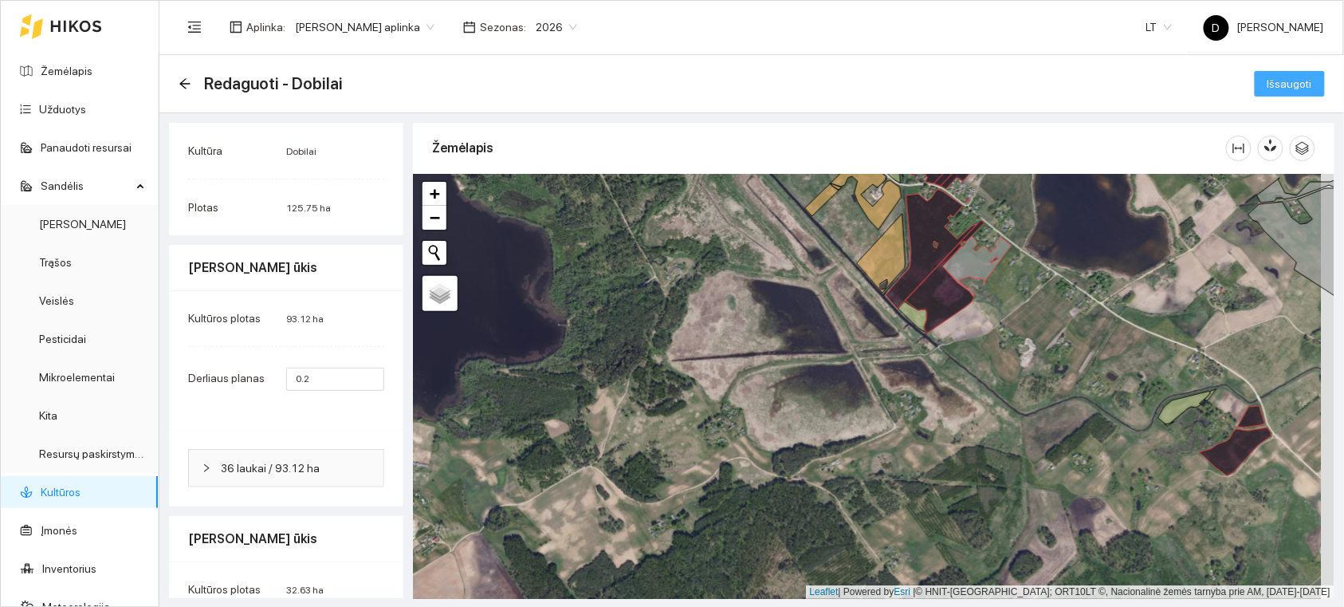
click at [1273, 84] on span "Išsaugoti" at bounding box center [1290, 84] width 45 height 18
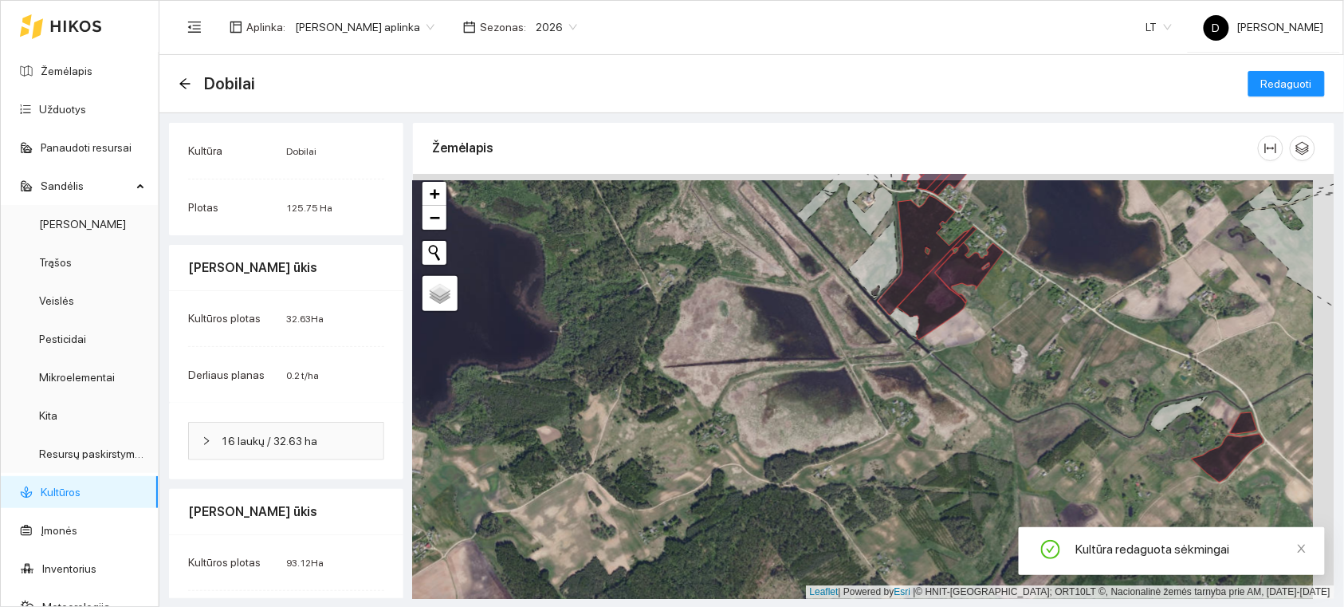
drag, startPoint x: 1094, startPoint y: 329, endPoint x: 949, endPoint y: 356, distance: 147.5
click at [949, 356] on div at bounding box center [874, 386] width 922 height 425
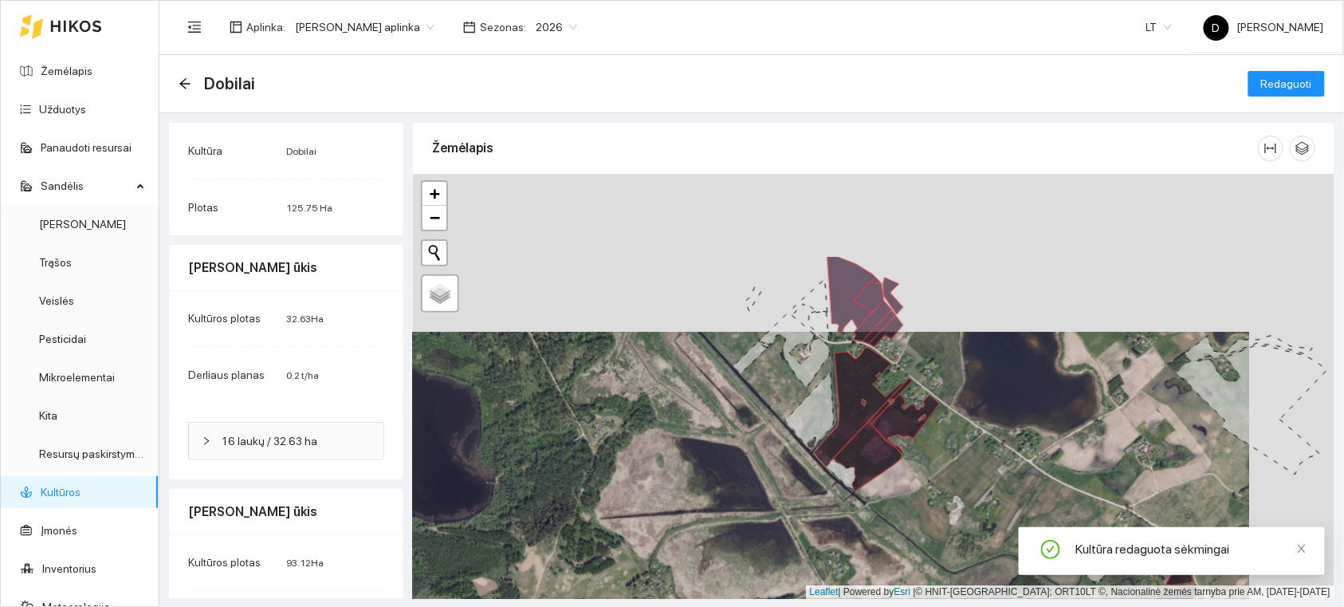
drag, startPoint x: 889, startPoint y: 343, endPoint x: 975, endPoint y: 459, distance: 144.8
click at [971, 468] on div at bounding box center [874, 386] width 922 height 425
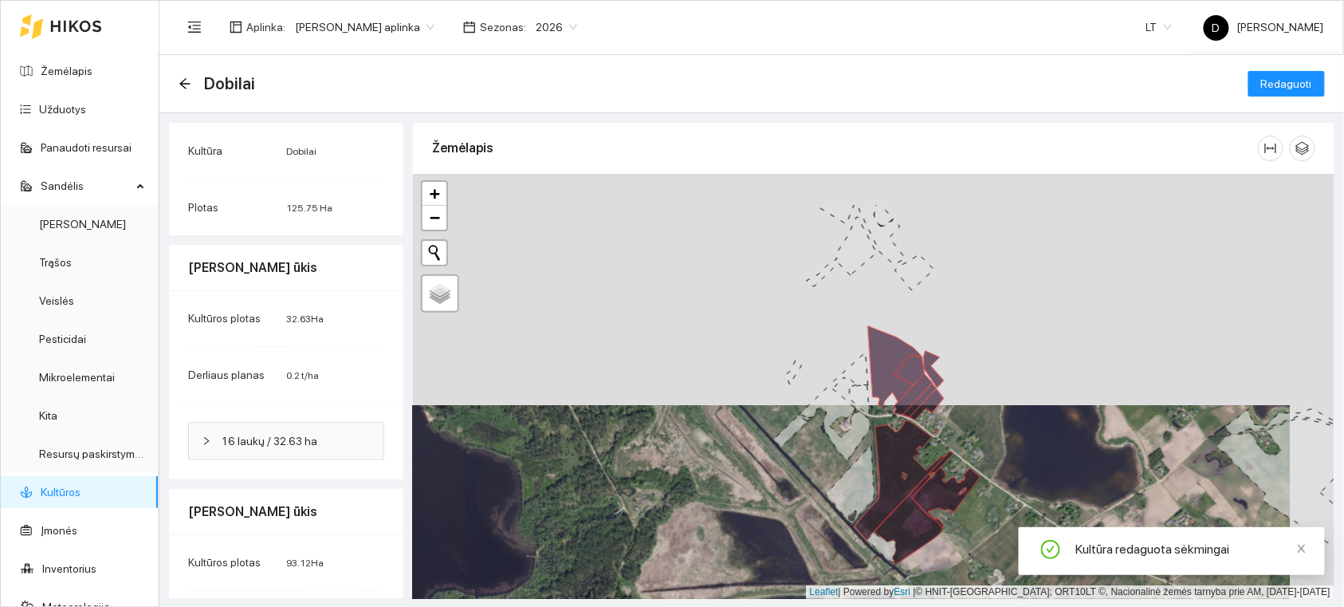
drag, startPoint x: 801, startPoint y: 460, endPoint x: 817, endPoint y: 463, distance: 16.3
click at [817, 466] on div at bounding box center [874, 386] width 922 height 425
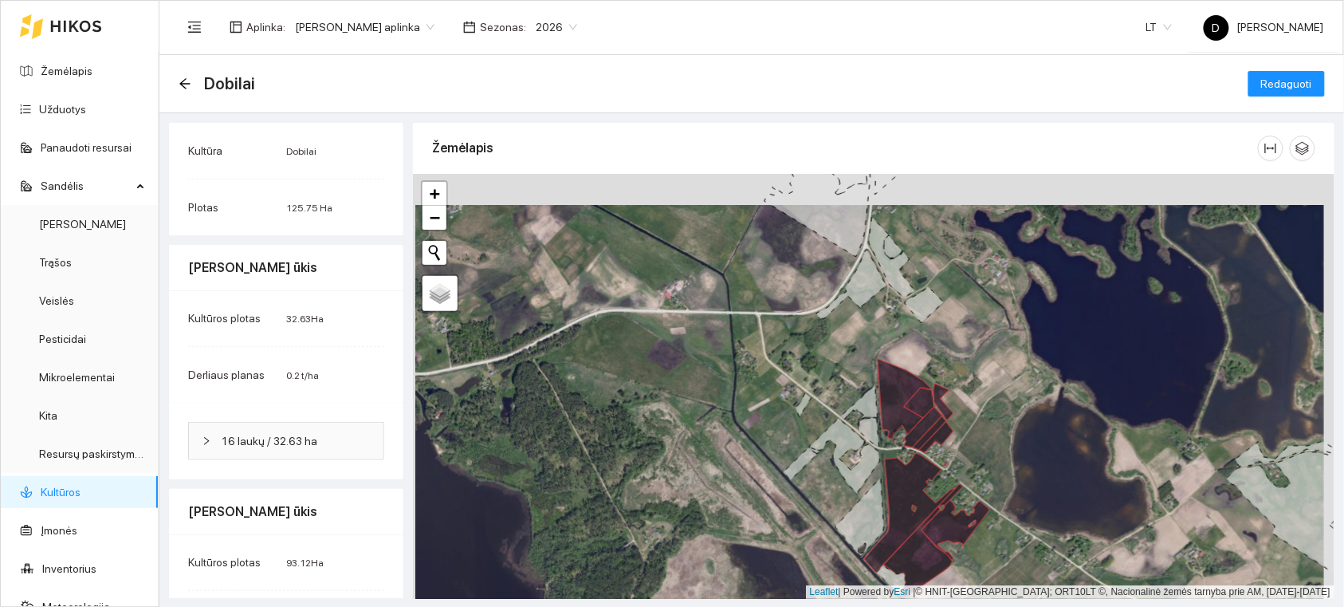
drag, startPoint x: 756, startPoint y: 435, endPoint x: 803, endPoint y: 537, distance: 111.7
click at [802, 537] on div at bounding box center [874, 386] width 922 height 425
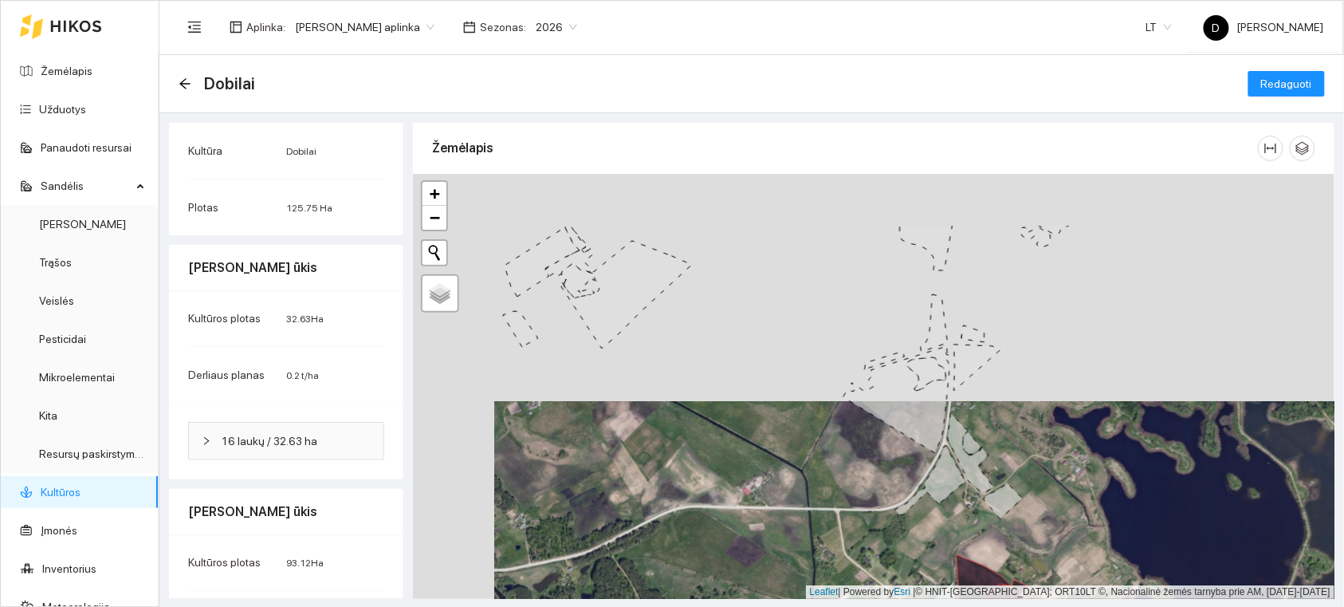
drag, startPoint x: 763, startPoint y: 401, endPoint x: 803, endPoint y: 524, distance: 129.1
click at [803, 527] on div at bounding box center [874, 386] width 922 height 425
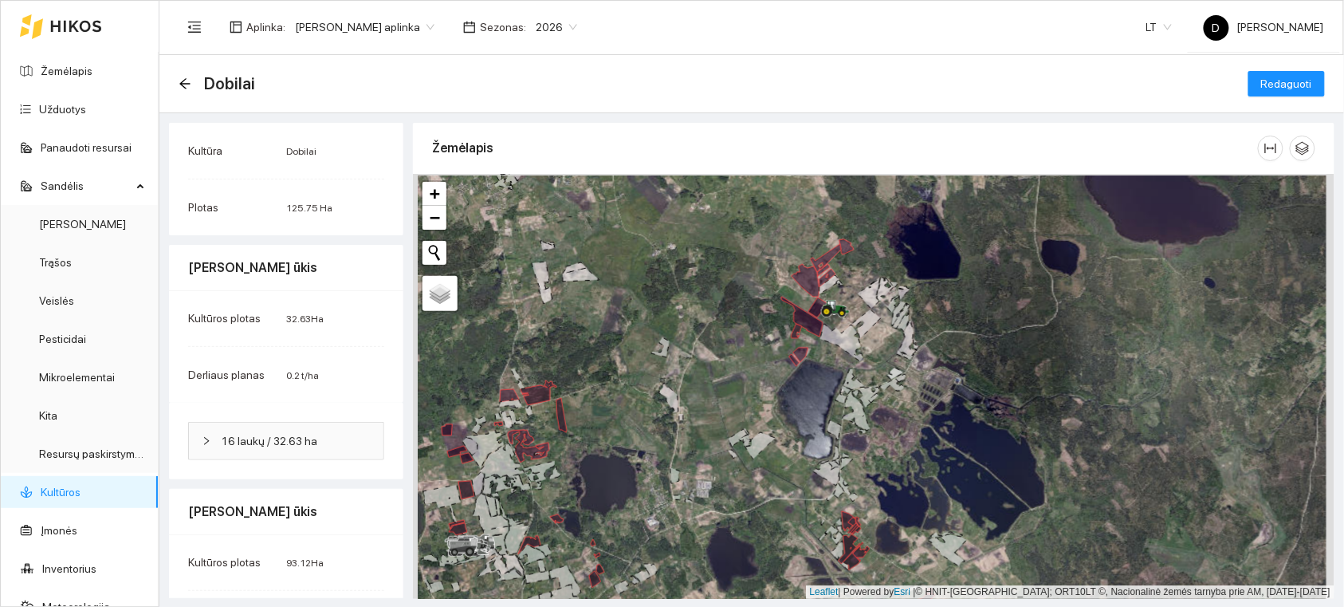
click at [713, 407] on div at bounding box center [874, 386] width 922 height 425
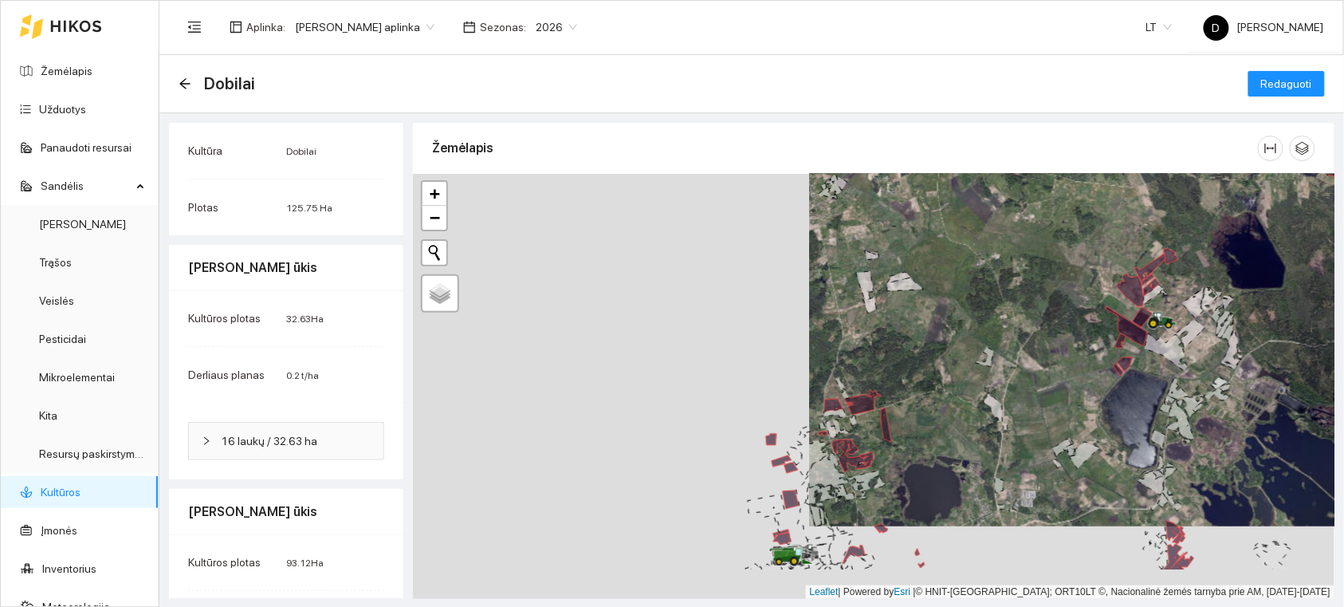
drag, startPoint x: 481, startPoint y: 453, endPoint x: 909, endPoint y: 346, distance: 441.3
click at [907, 348] on div at bounding box center [874, 386] width 922 height 425
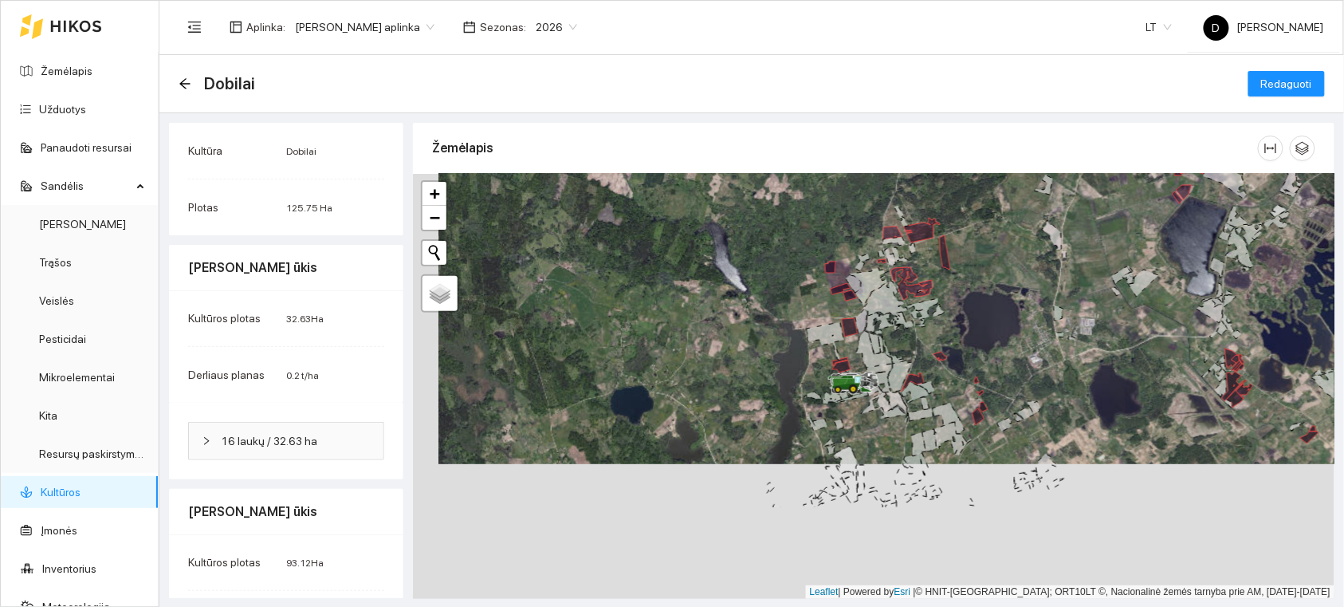
drag, startPoint x: 767, startPoint y: 427, endPoint x: 783, endPoint y: 364, distance: 65.8
click at [783, 364] on div at bounding box center [874, 386] width 922 height 425
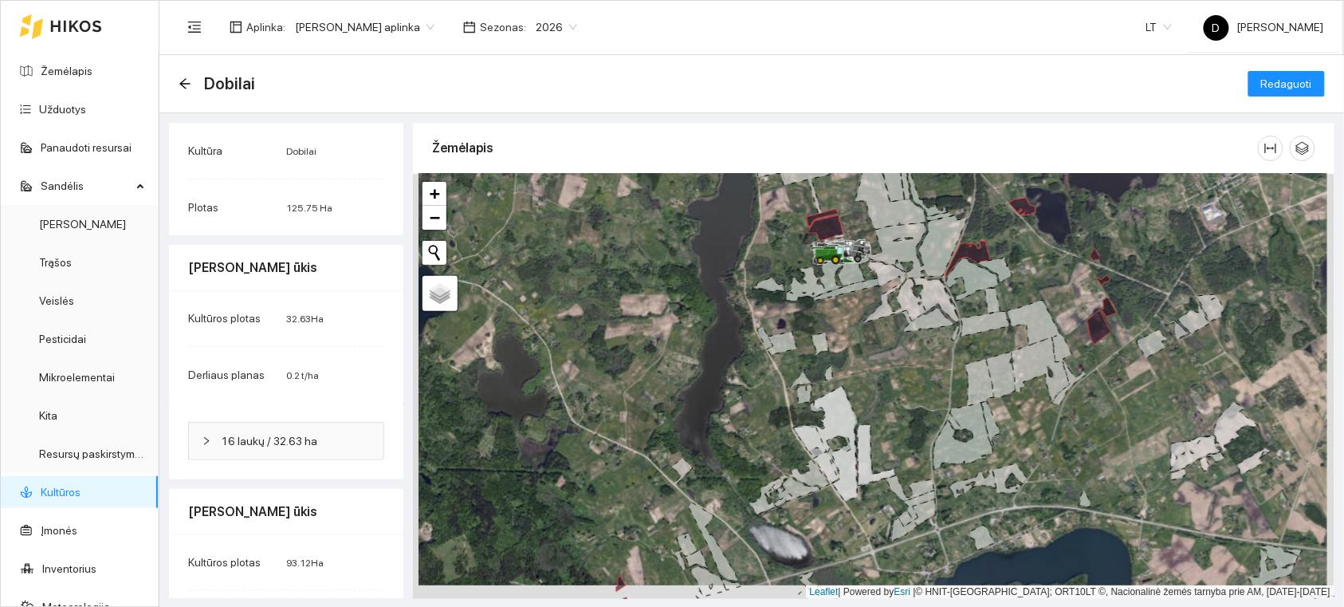
drag, startPoint x: 907, startPoint y: 380, endPoint x: 919, endPoint y: 346, distance: 35.8
click at [919, 346] on div at bounding box center [874, 386] width 922 height 425
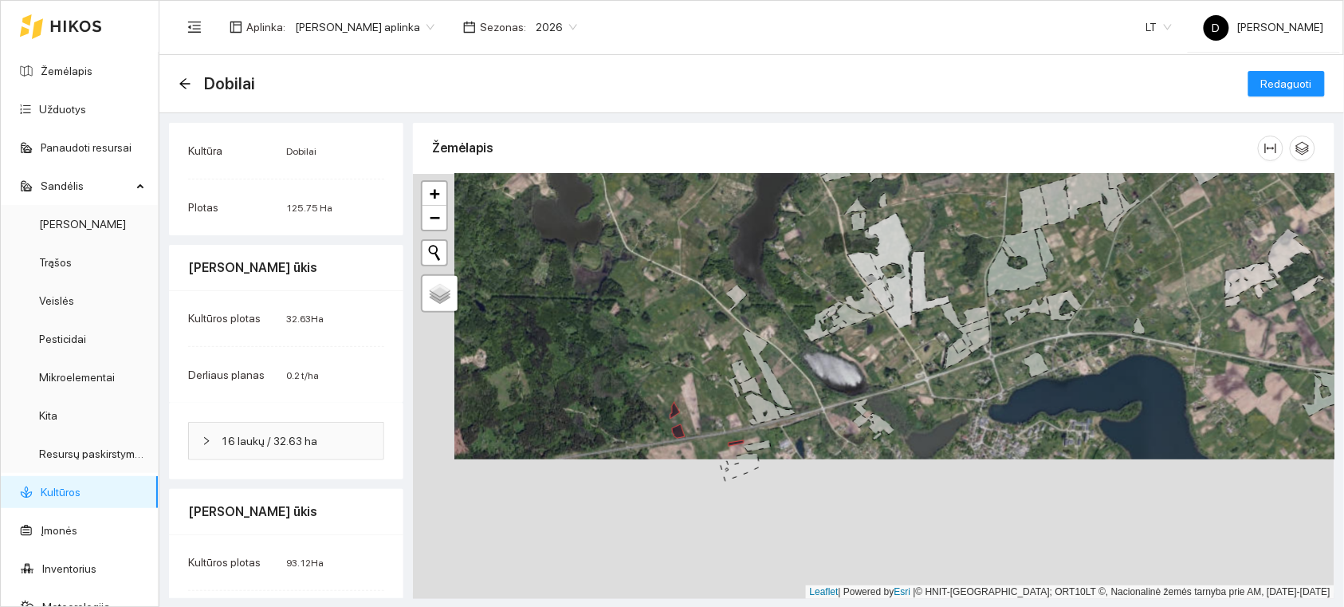
drag, startPoint x: 695, startPoint y: 486, endPoint x: 747, endPoint y: 321, distance: 173.8
click at [747, 321] on div at bounding box center [874, 386] width 922 height 425
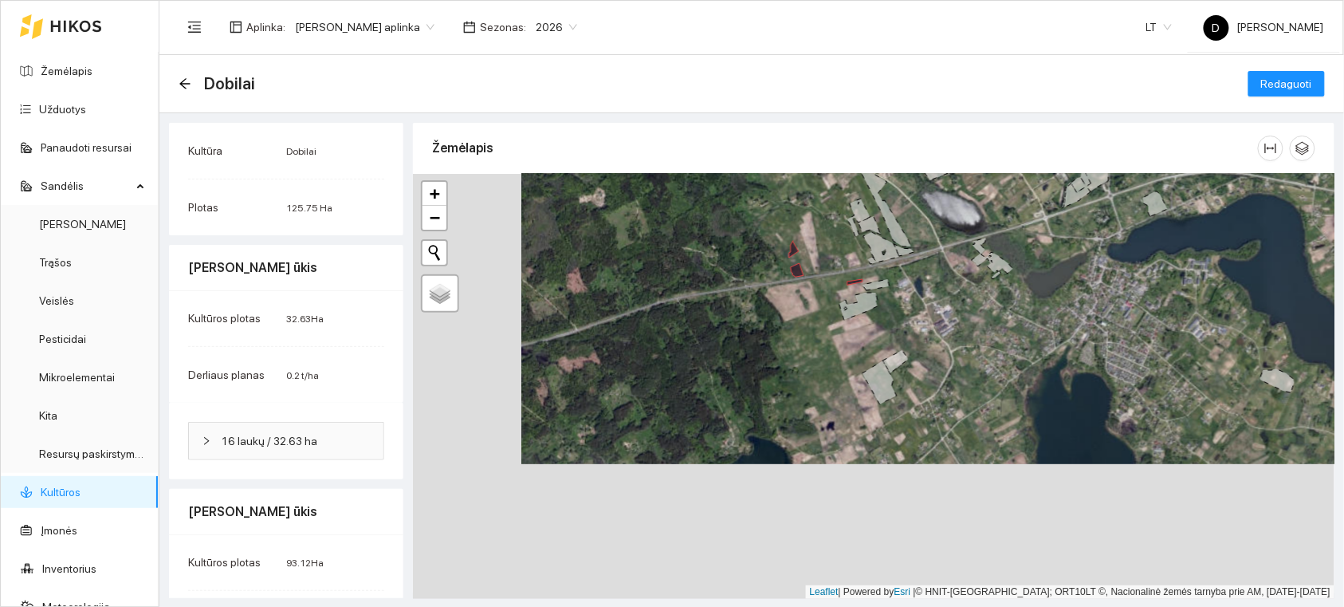
drag, startPoint x: 707, startPoint y: 457, endPoint x: 823, endPoint y: 305, distance: 190.6
click at [822, 308] on div at bounding box center [874, 386] width 922 height 425
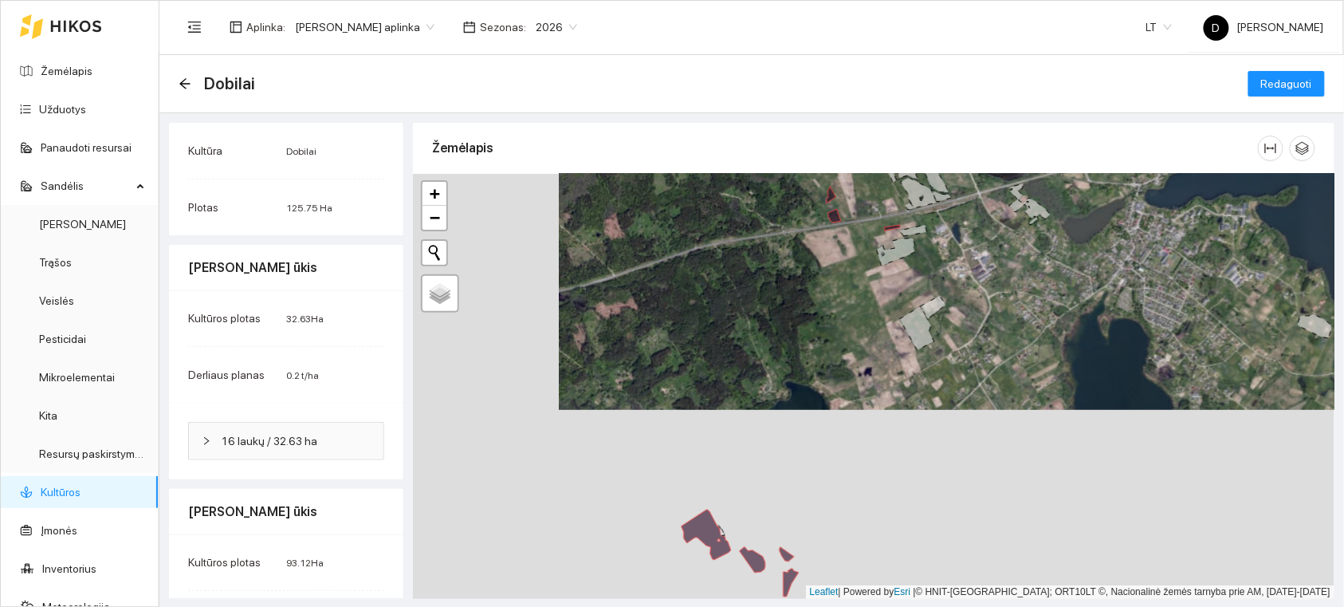
drag, startPoint x: 762, startPoint y: 407, endPoint x: 872, endPoint y: 238, distance: 202.0
click at [872, 238] on div at bounding box center [874, 386] width 922 height 425
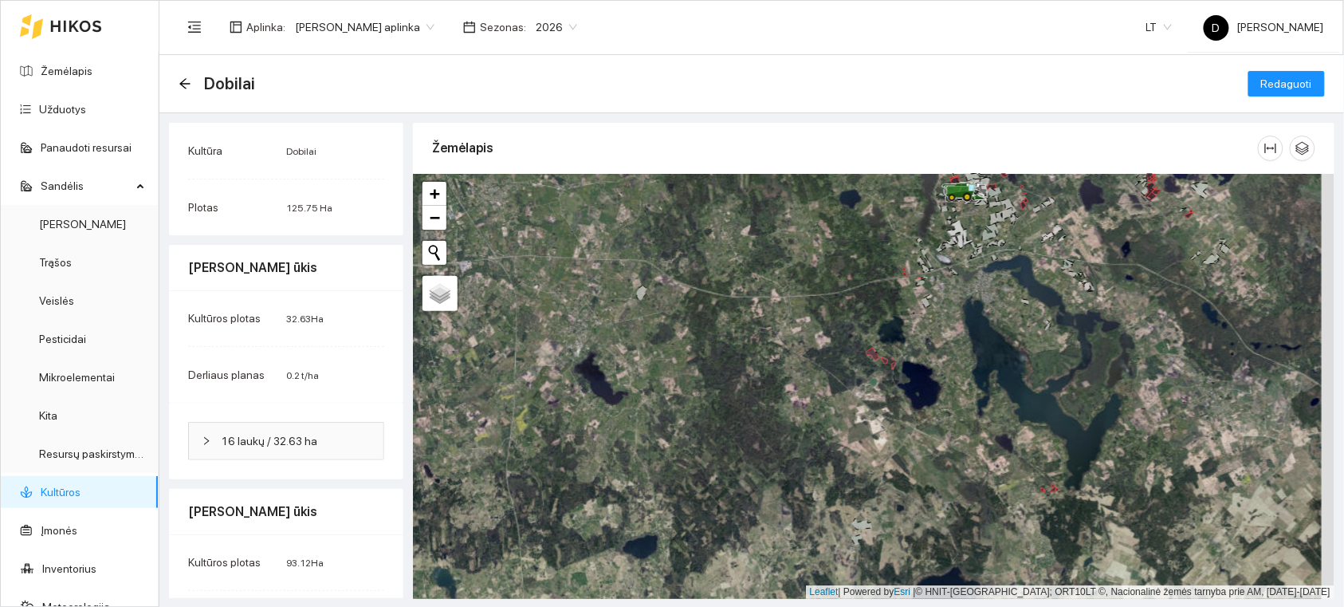
click at [81, 487] on link "Kultūros" at bounding box center [61, 492] width 40 height 13
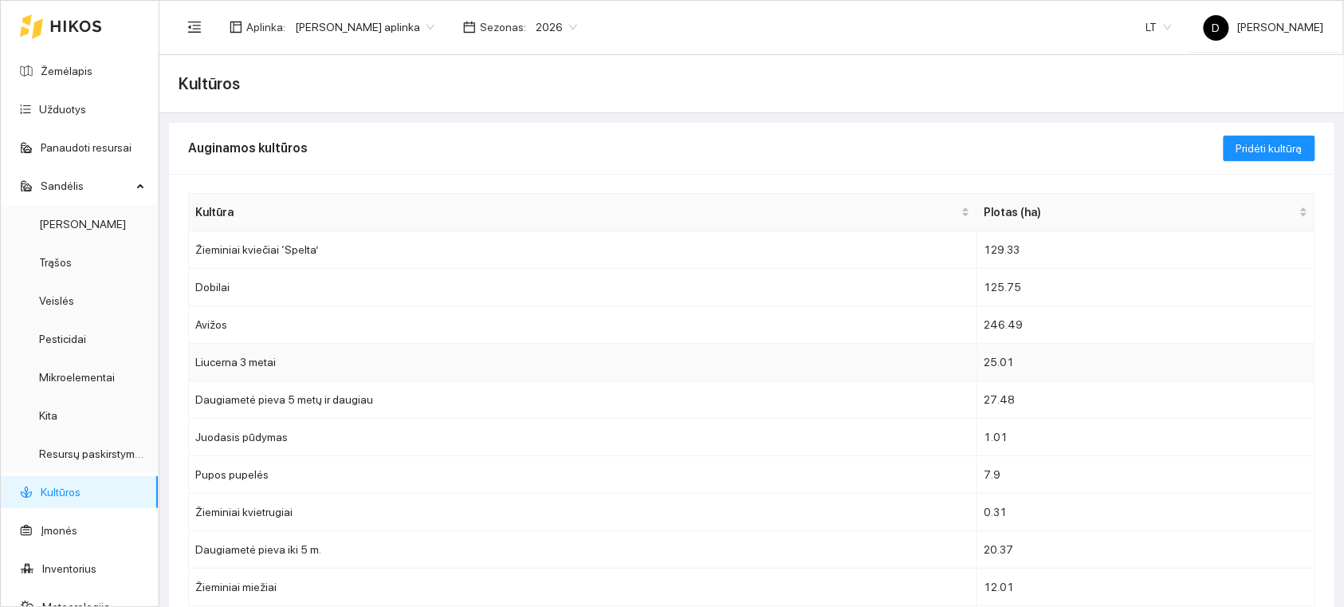
click at [240, 363] on td "Liucerna 3 metai" at bounding box center [583, 362] width 789 height 37
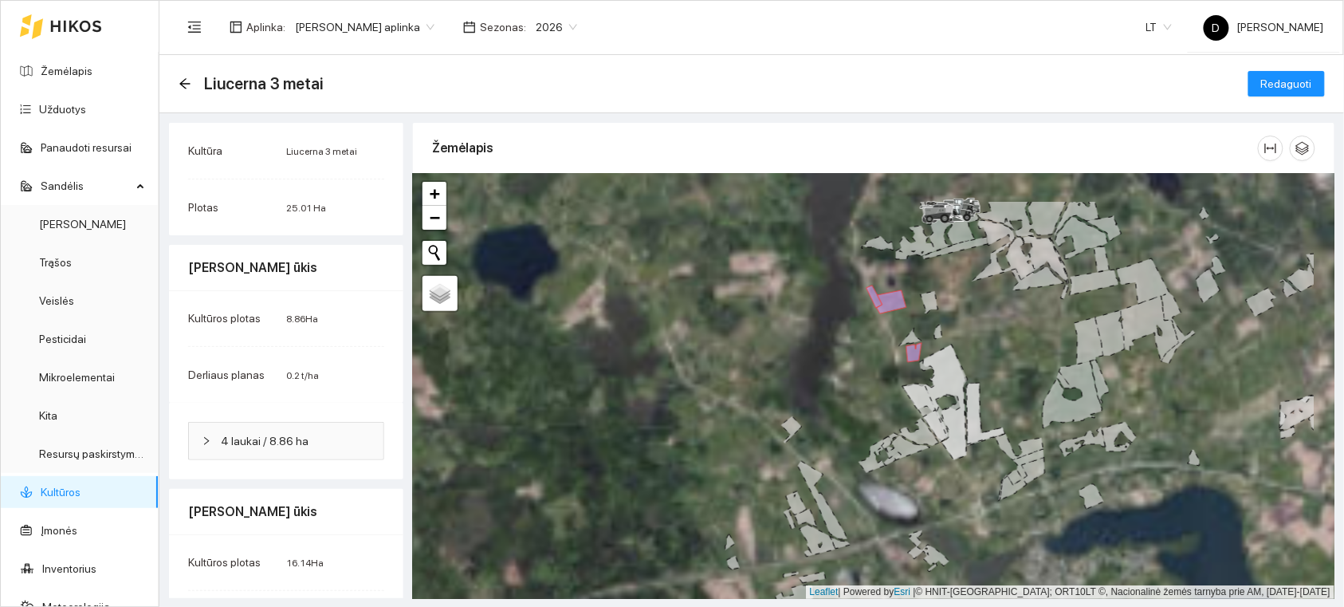
drag, startPoint x: 1065, startPoint y: 265, endPoint x: 926, endPoint y: 377, distance: 178.6
click at [926, 377] on div at bounding box center [874, 386] width 922 height 425
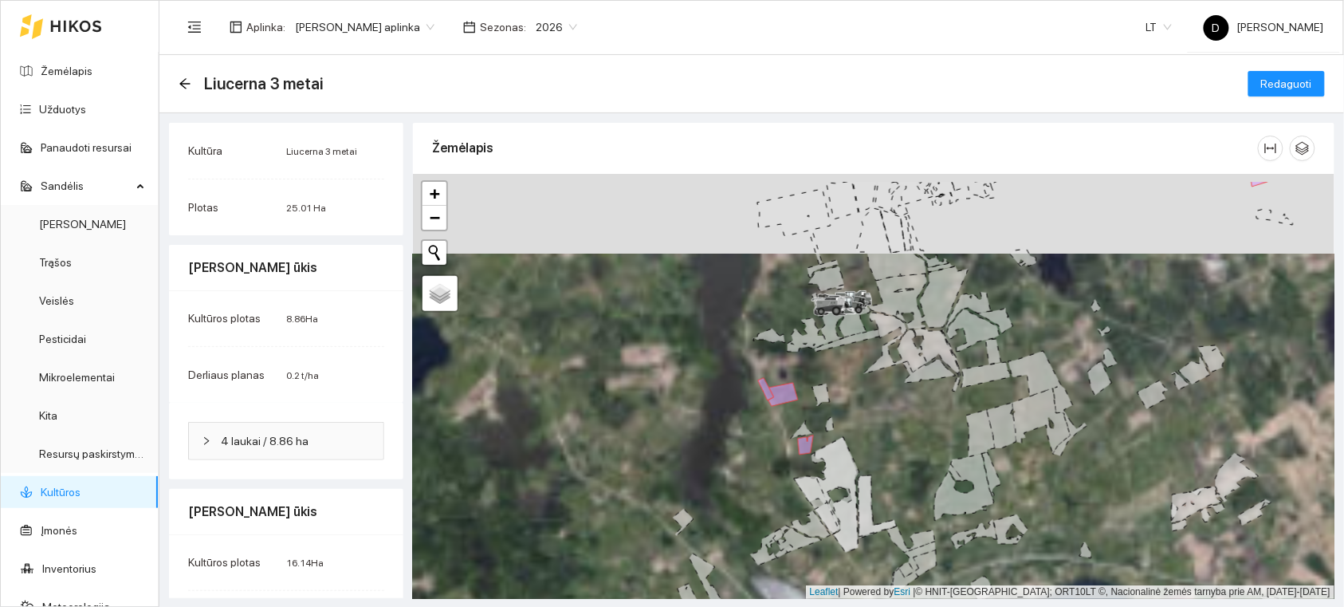
drag, startPoint x: 1030, startPoint y: 338, endPoint x: 846, endPoint y: 432, distance: 206.8
click at [962, 388] on icon at bounding box center [986, 375] width 49 height 26
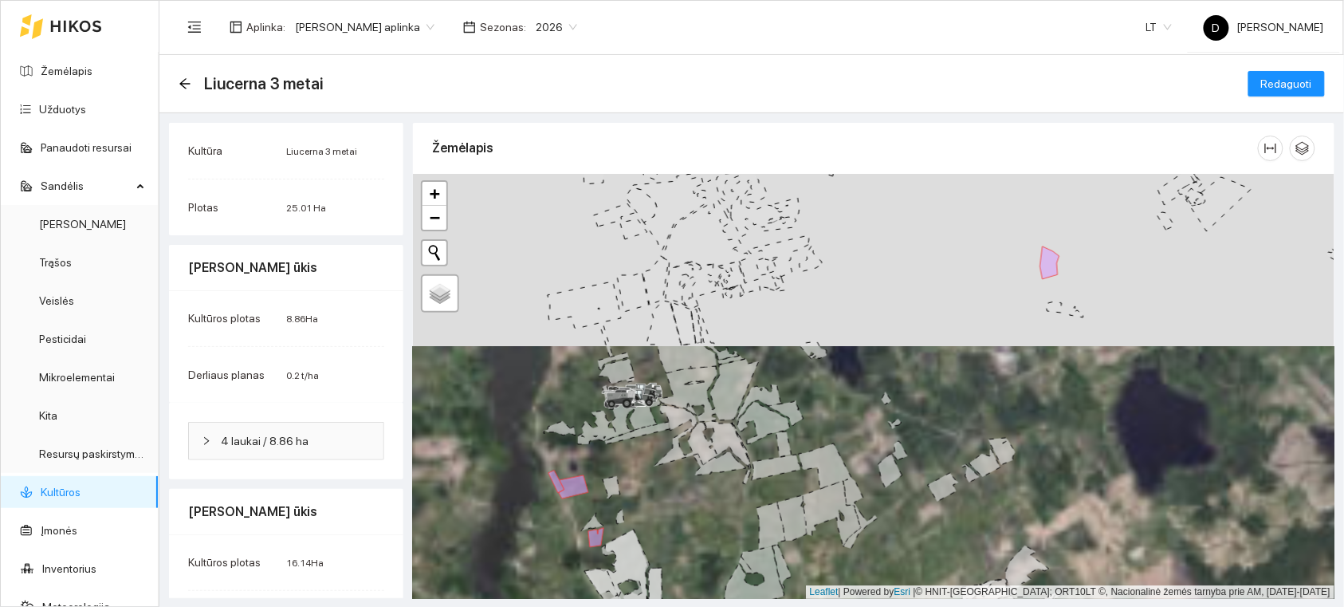
drag, startPoint x: 899, startPoint y: 363, endPoint x: 729, endPoint y: 463, distance: 196.9
click at [729, 463] on div at bounding box center [874, 386] width 922 height 425
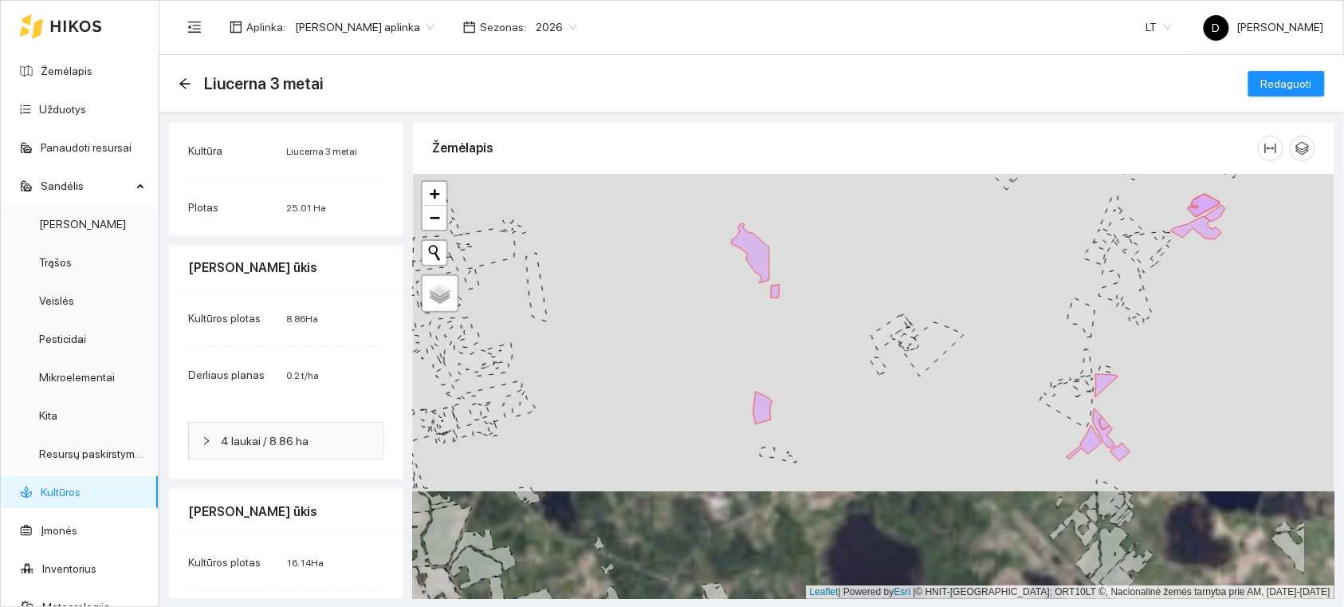
drag, startPoint x: 896, startPoint y: 343, endPoint x: 840, endPoint y: 360, distance: 59.0
click at [840, 359] on div at bounding box center [874, 386] width 922 height 425
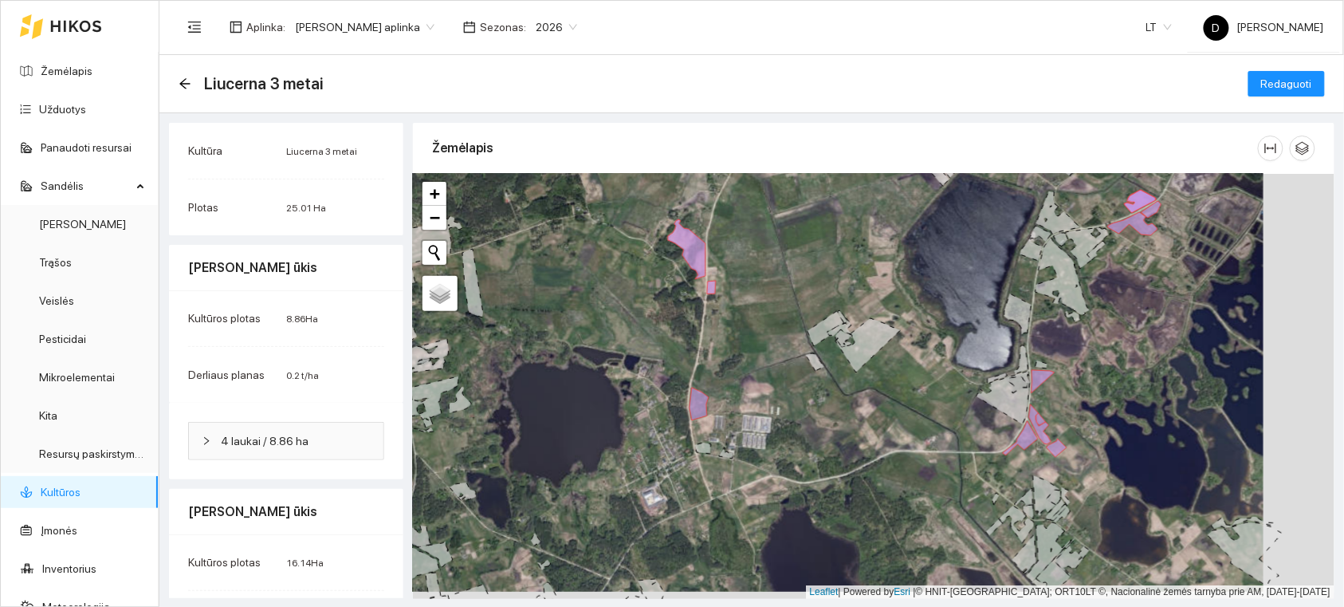
drag, startPoint x: 1010, startPoint y: 351, endPoint x: 929, endPoint y: 337, distance: 82.6
click at [933, 338] on div at bounding box center [874, 386] width 922 height 425
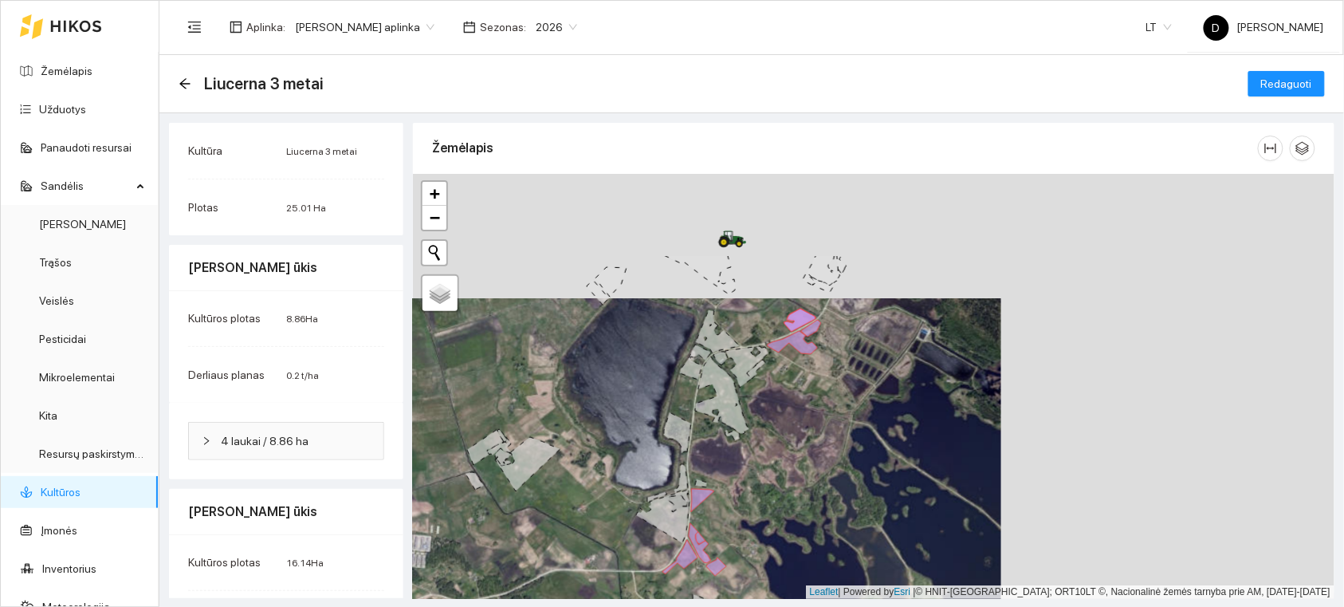
drag, startPoint x: 1058, startPoint y: 371, endPoint x: 730, endPoint y: 513, distance: 357.9
click at [730, 513] on div at bounding box center [874, 386] width 922 height 425
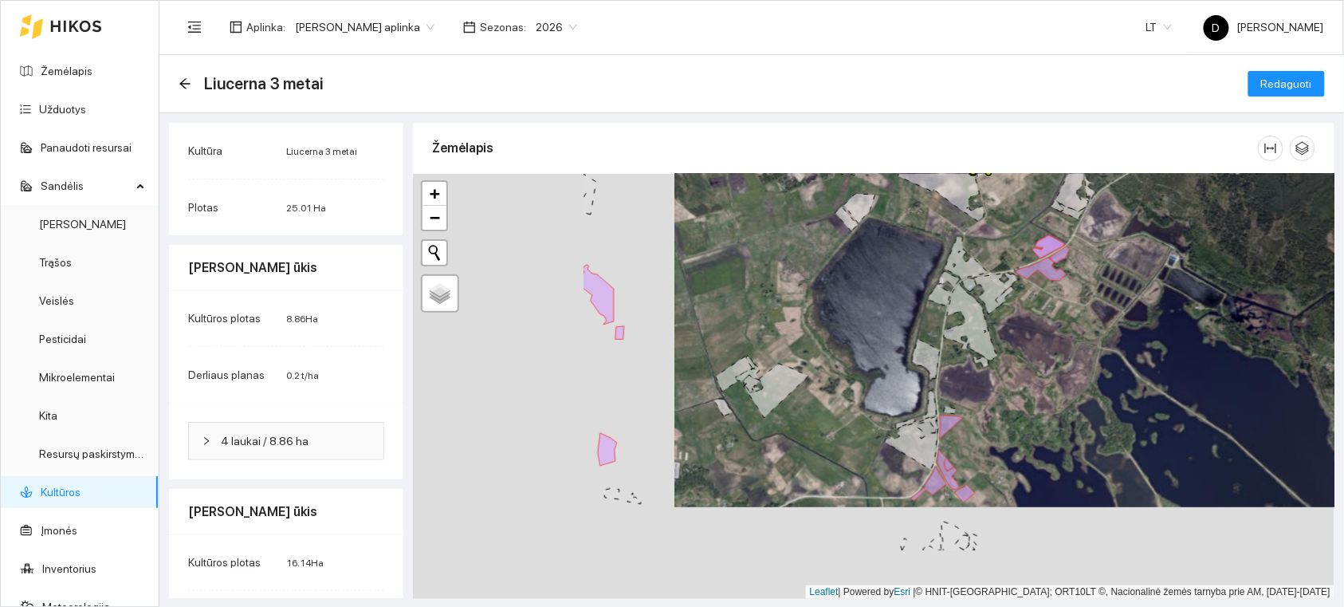
drag, startPoint x: 889, startPoint y: 328, endPoint x: 1005, endPoint y: 331, distance: 115.7
click at [1025, 317] on div at bounding box center [874, 386] width 922 height 425
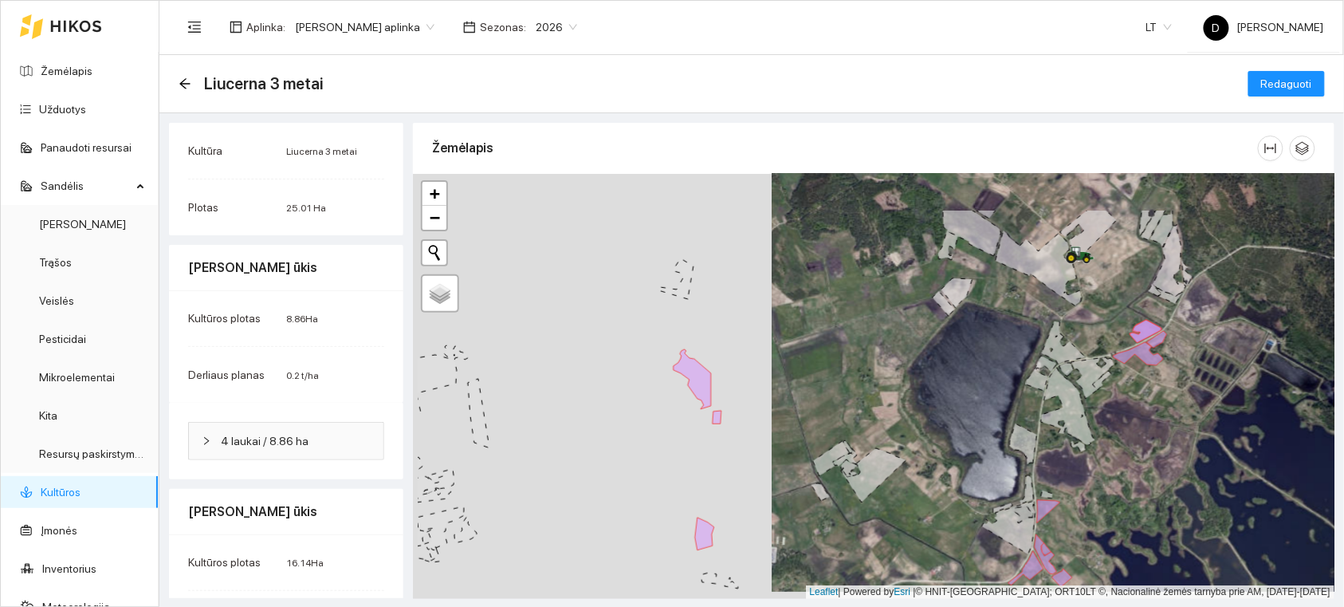
drag, startPoint x: 758, startPoint y: 333, endPoint x: 856, endPoint y: 412, distance: 126.4
click at [856, 412] on div at bounding box center [874, 386] width 922 height 425
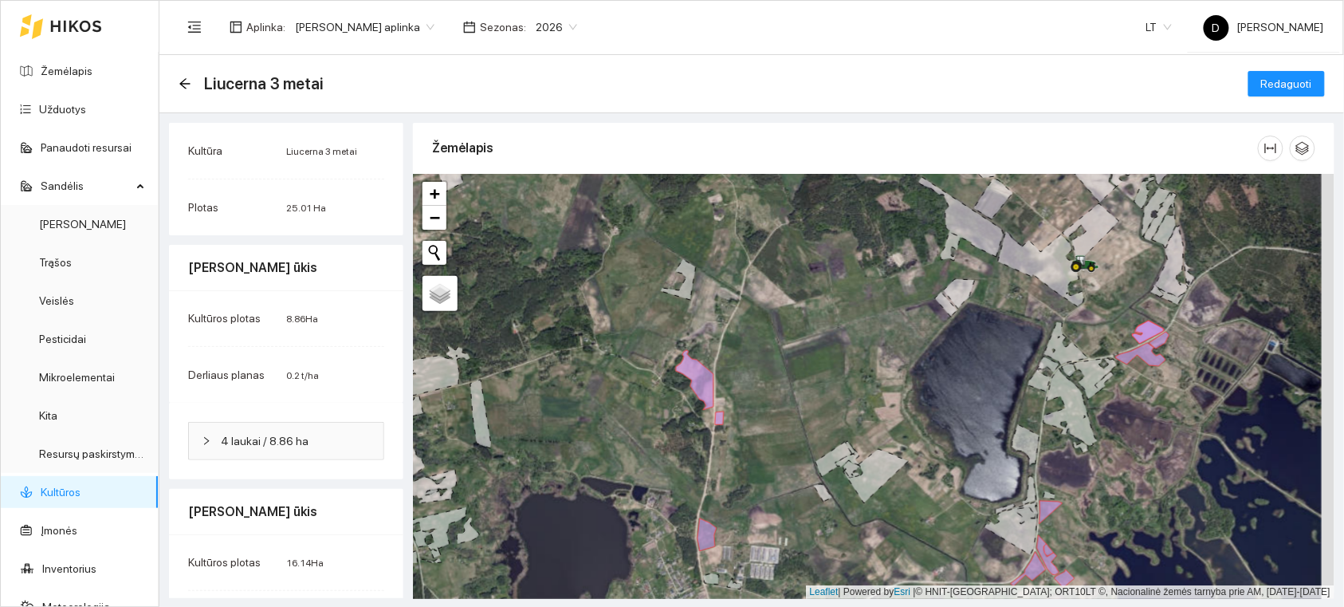
click at [53, 493] on link "Kultūros" at bounding box center [61, 492] width 40 height 13
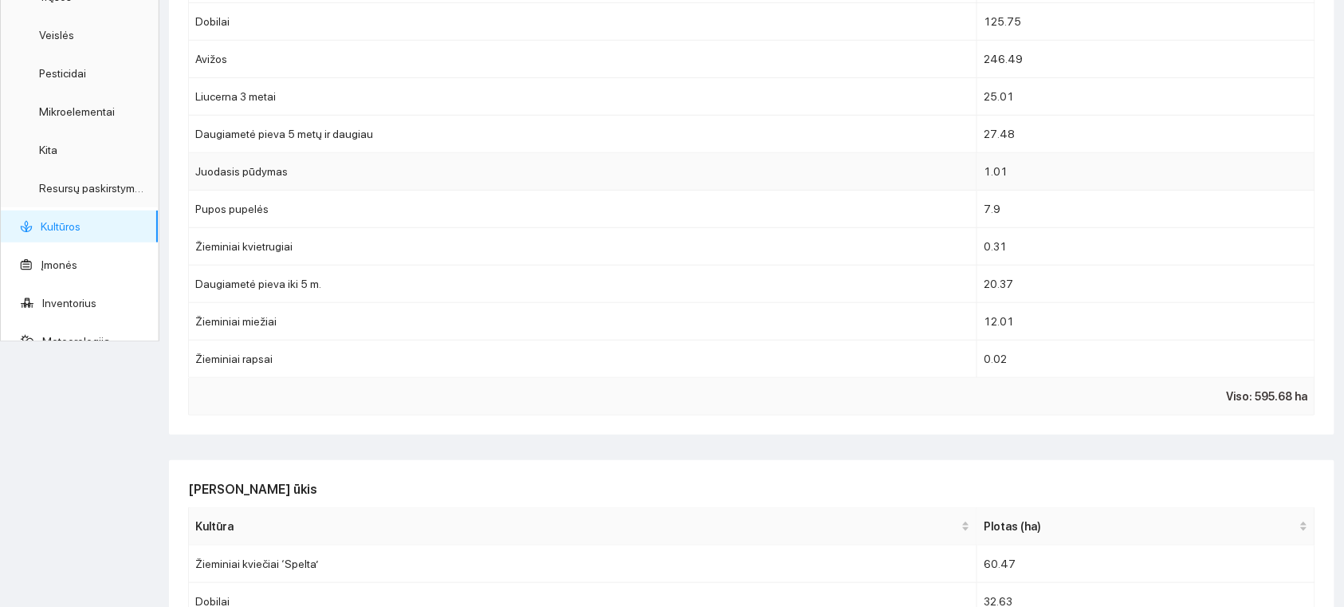
scroll to position [177, 0]
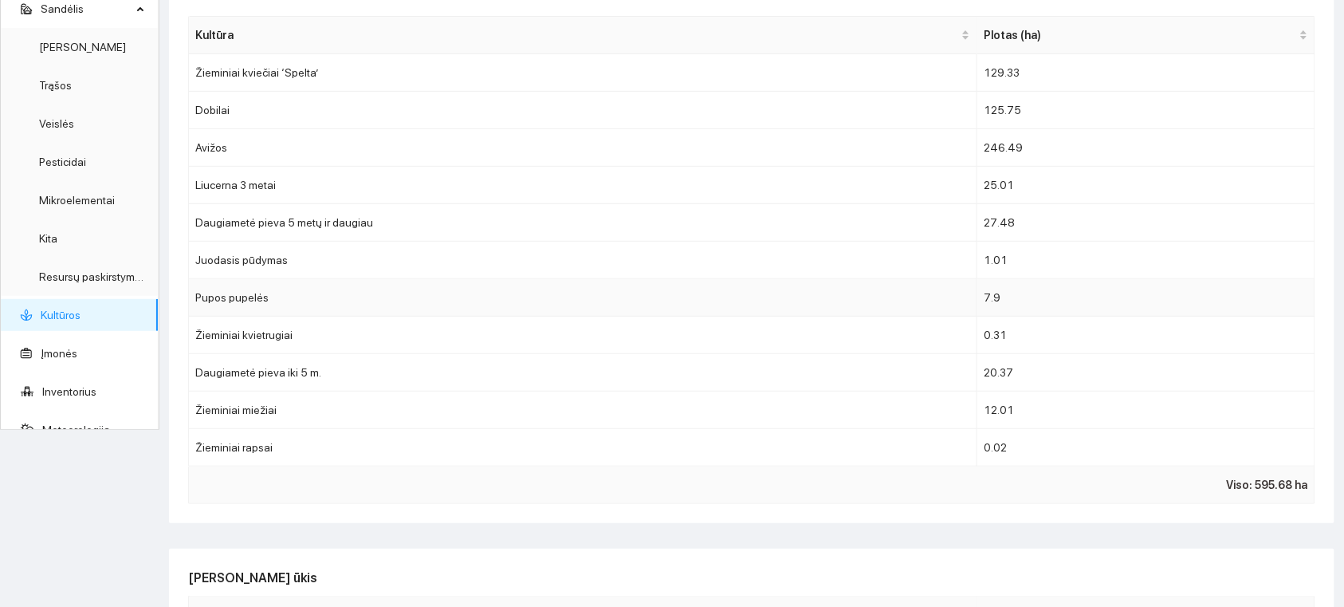
click at [243, 291] on td "Pupos pupelės" at bounding box center [583, 297] width 789 height 37
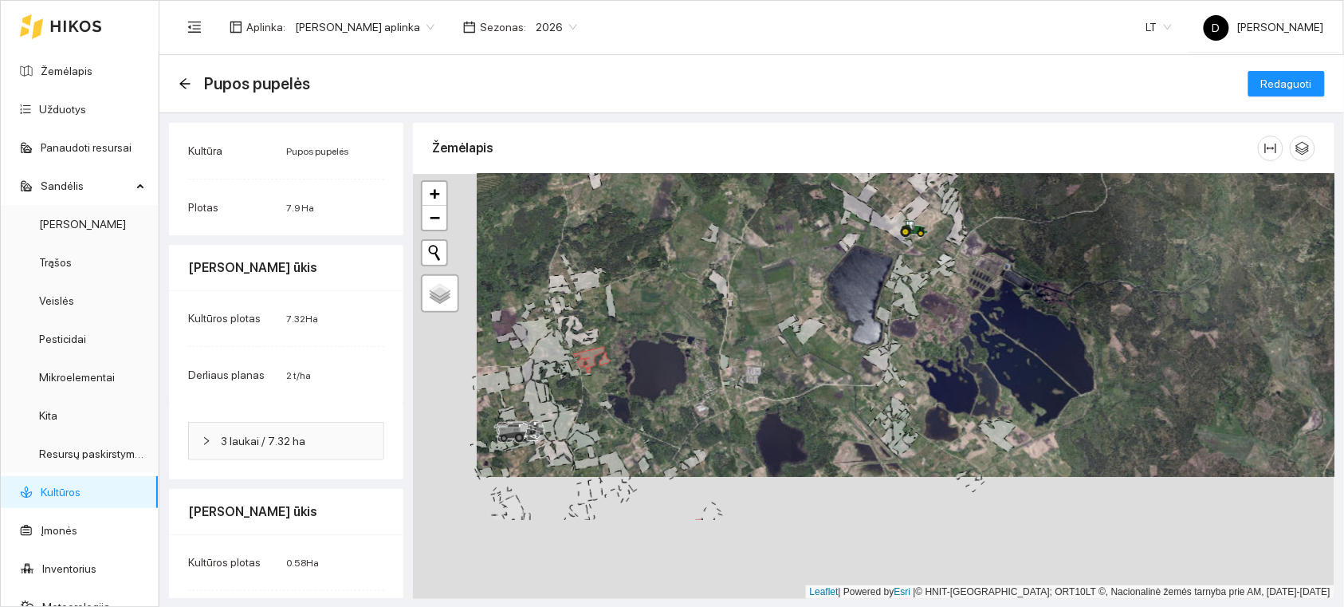
drag, startPoint x: 612, startPoint y: 421, endPoint x: 687, endPoint y: 282, distance: 157.3
click at [687, 282] on div at bounding box center [874, 386] width 922 height 425
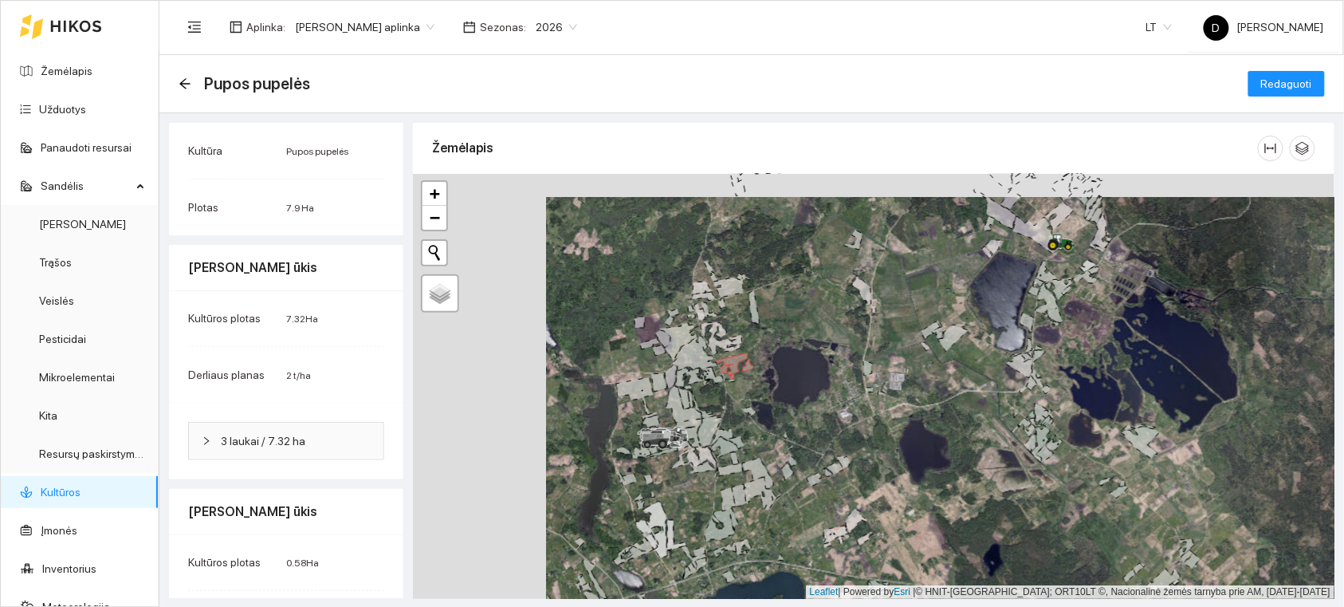
drag, startPoint x: 640, startPoint y: 368, endPoint x: 774, endPoint y: 391, distance: 135.2
click at [774, 391] on div at bounding box center [874, 386] width 922 height 425
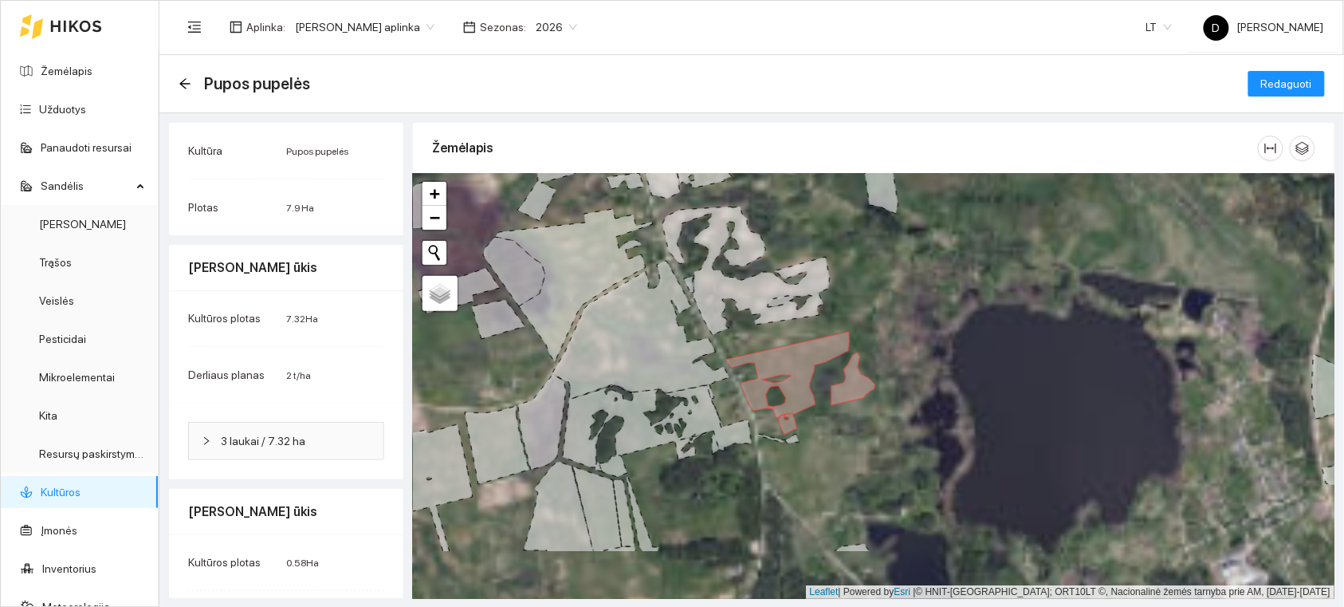
drag, startPoint x: 844, startPoint y: 388, endPoint x: 851, endPoint y: 297, distance: 91.2
click at [851, 297] on div at bounding box center [874, 386] width 922 height 425
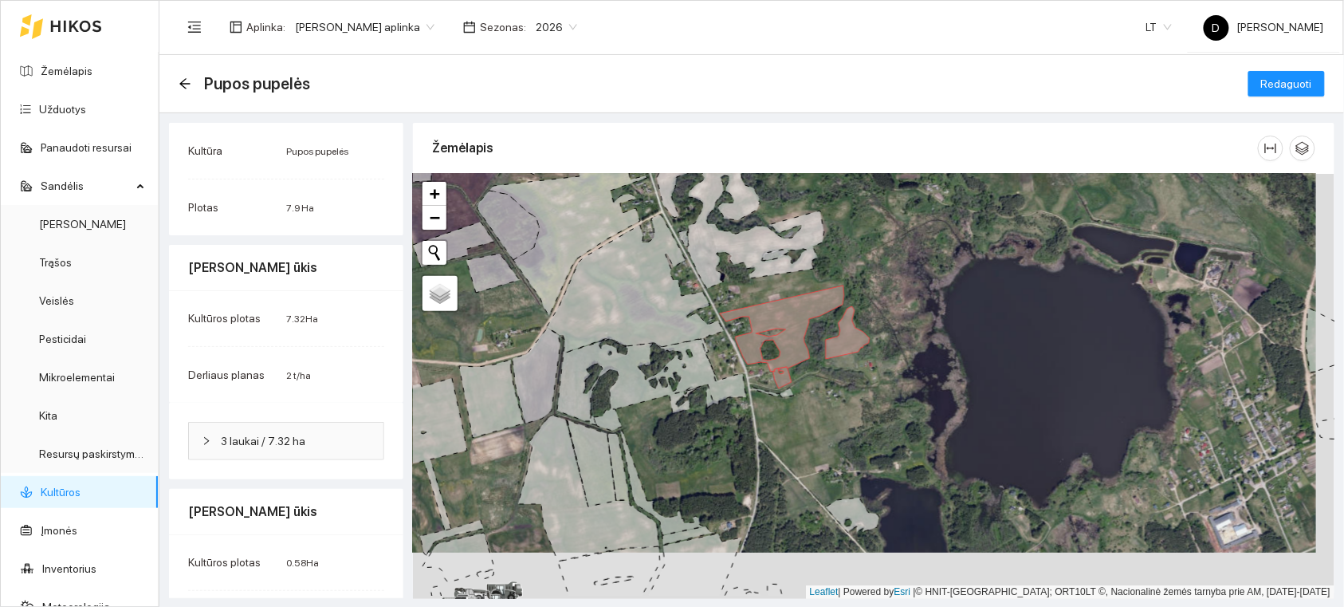
drag, startPoint x: 913, startPoint y: 364, endPoint x: 898, endPoint y: 304, distance: 61.7
click at [898, 304] on div at bounding box center [874, 386] width 922 height 425
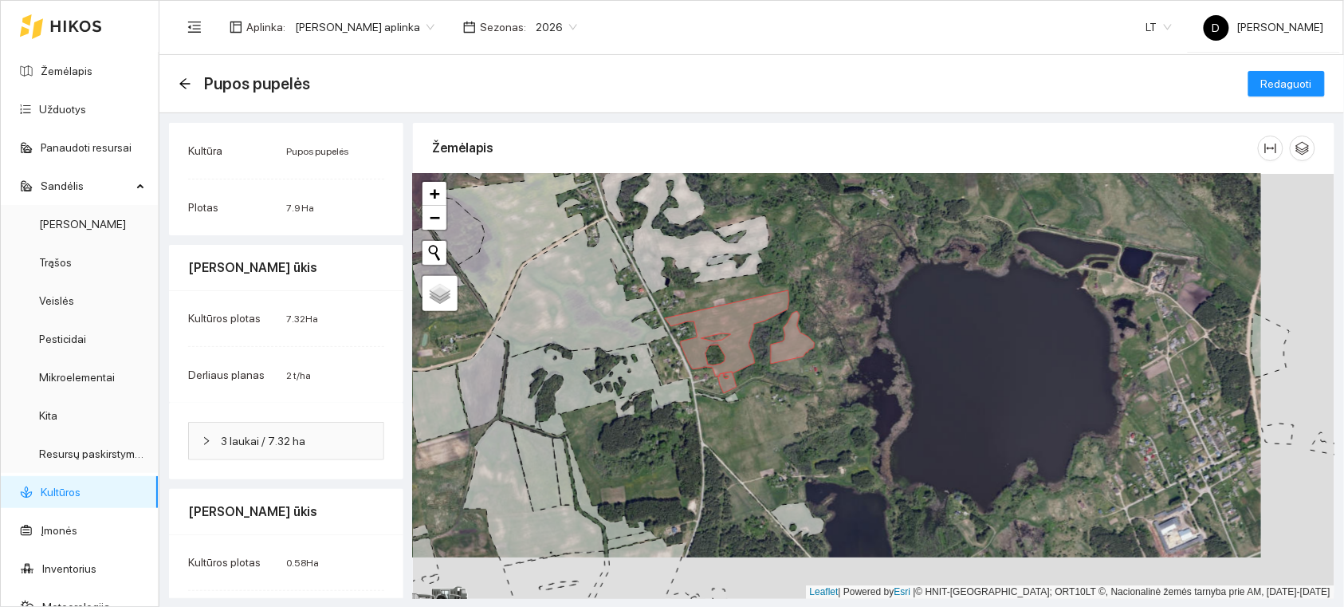
drag, startPoint x: 1183, startPoint y: 346, endPoint x: 1115, endPoint y: 375, distance: 73.6
click at [1115, 375] on div at bounding box center [874, 386] width 922 height 425
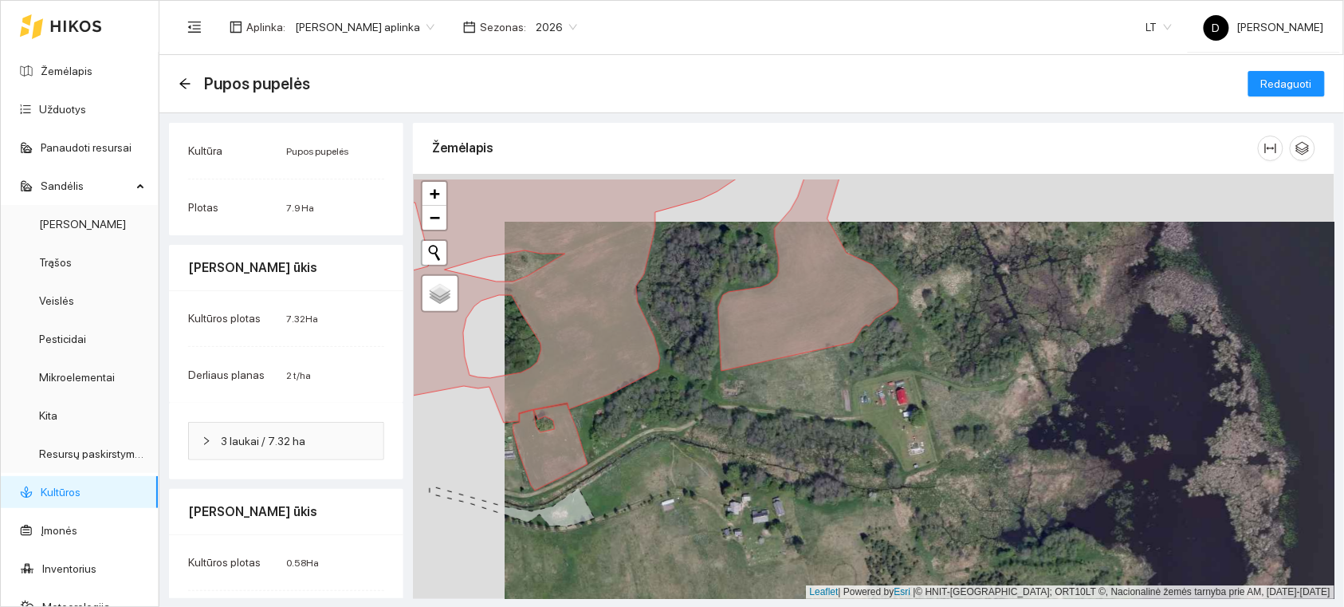
drag, startPoint x: 728, startPoint y: 349, endPoint x: 820, endPoint y: 397, distance: 103.4
click at [820, 397] on div at bounding box center [874, 386] width 922 height 425
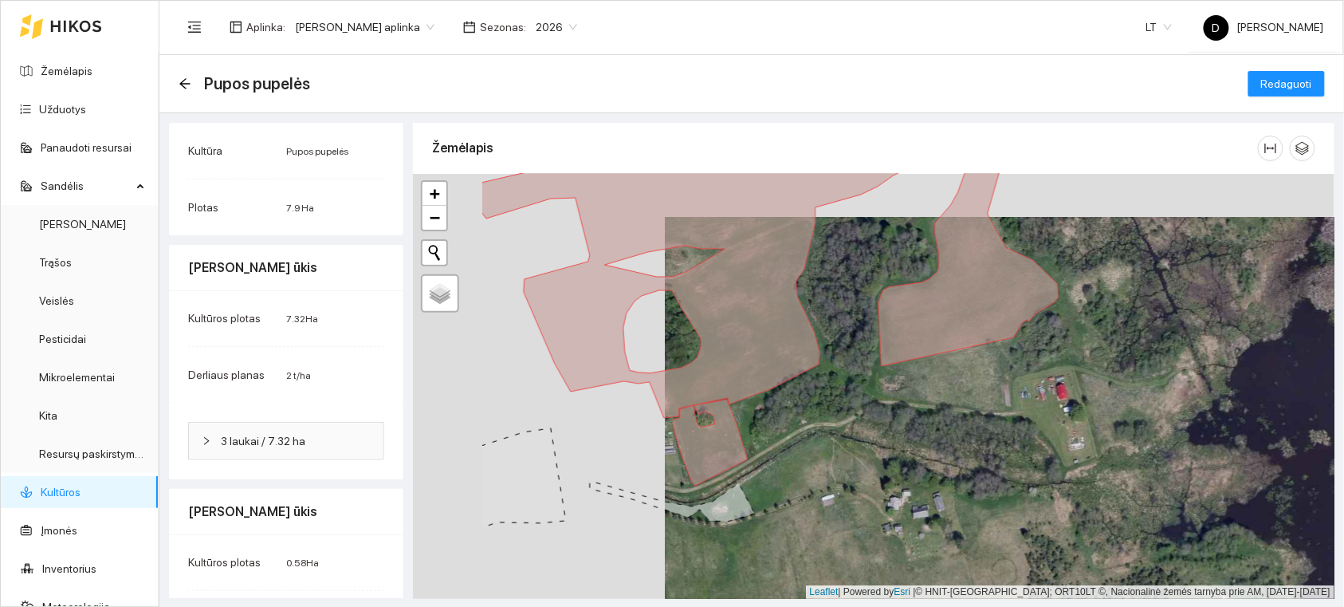
drag, startPoint x: 675, startPoint y: 405, endPoint x: 842, endPoint y: 399, distance: 166.8
click at [839, 400] on div at bounding box center [874, 386] width 922 height 425
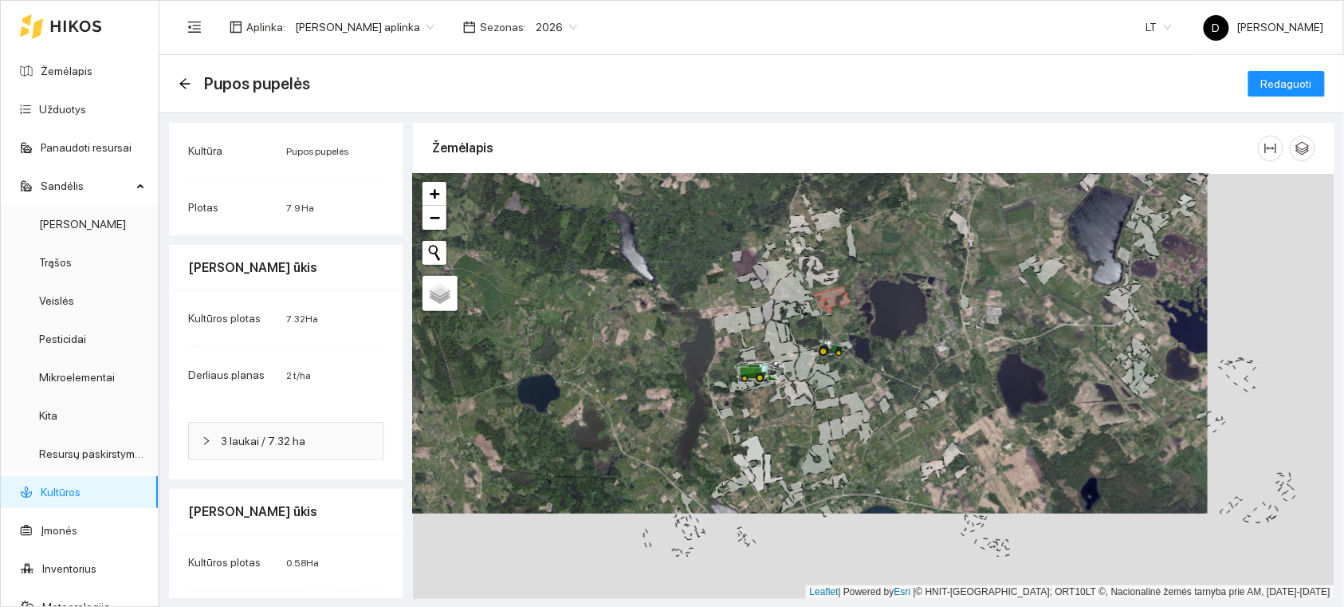
drag, startPoint x: 1018, startPoint y: 469, endPoint x: 904, endPoint y: 384, distance: 142.4
click at [904, 384] on div at bounding box center [874, 386] width 922 height 425
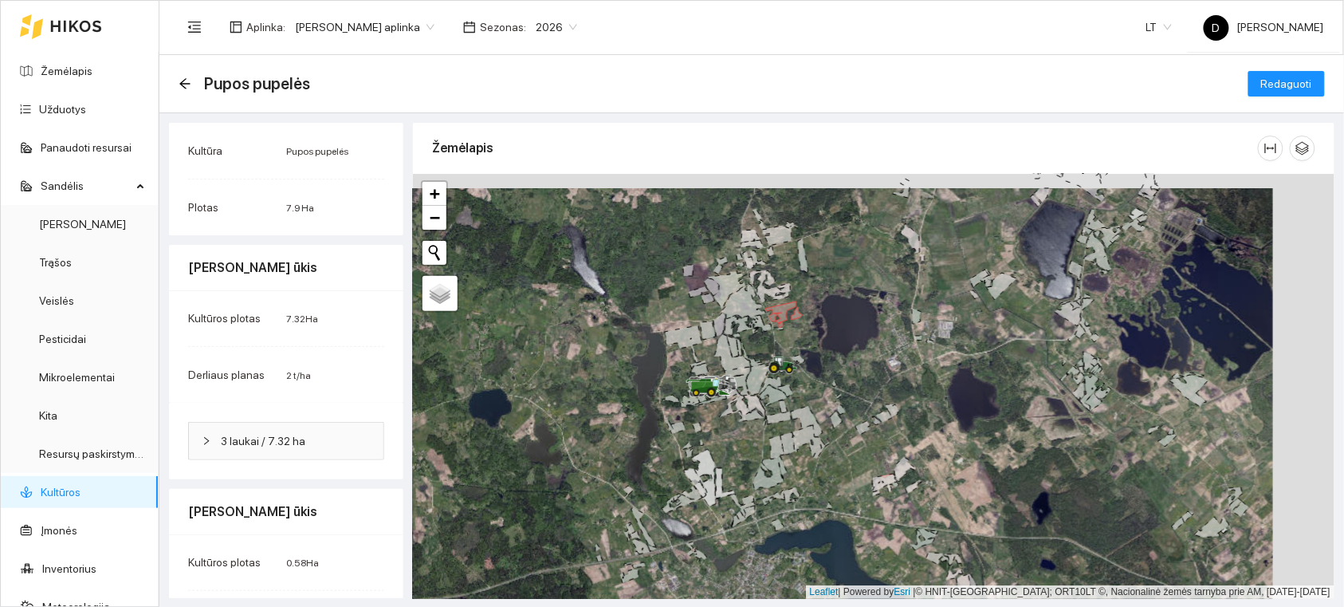
drag, startPoint x: 1019, startPoint y: 381, endPoint x: 887, endPoint y: 403, distance: 134.1
click at [888, 403] on div at bounding box center [874, 386] width 922 height 425
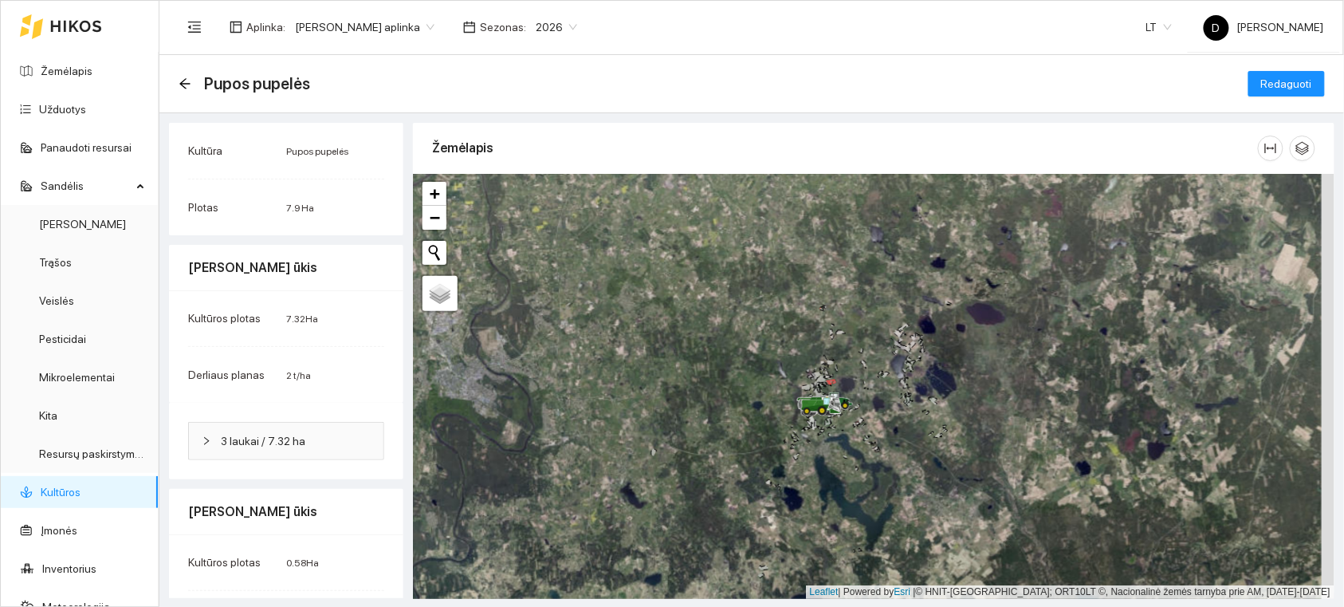
click at [81, 486] on link "Kultūros" at bounding box center [61, 492] width 40 height 13
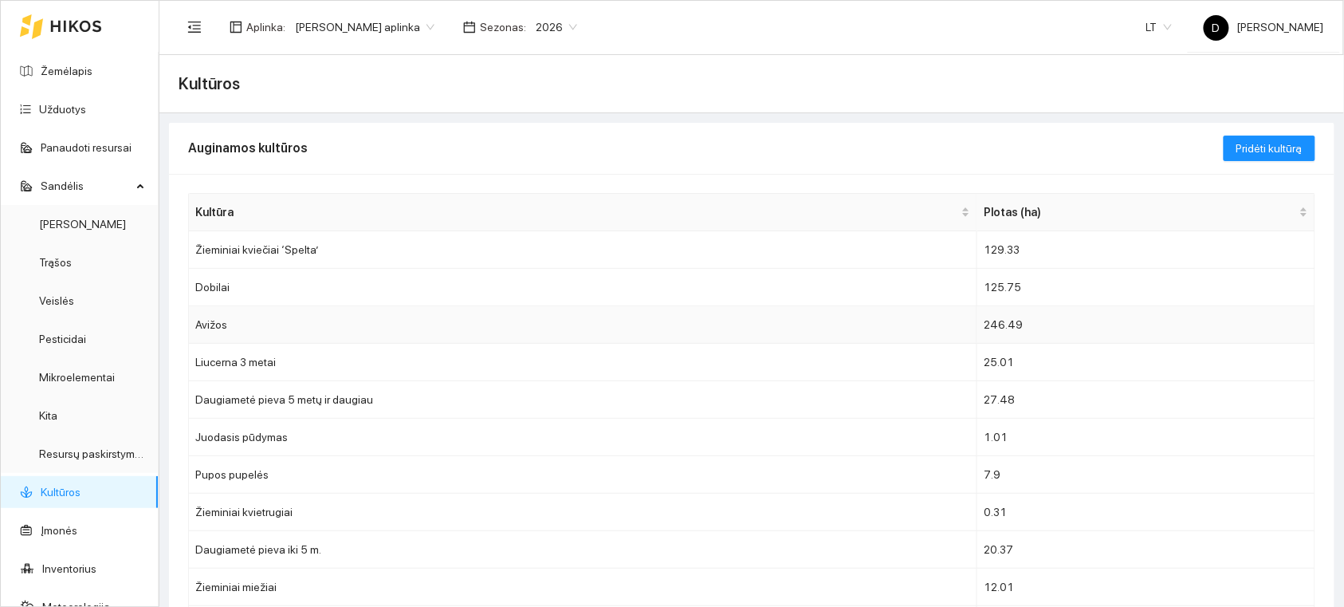
click at [229, 328] on td "Avižos" at bounding box center [583, 324] width 789 height 37
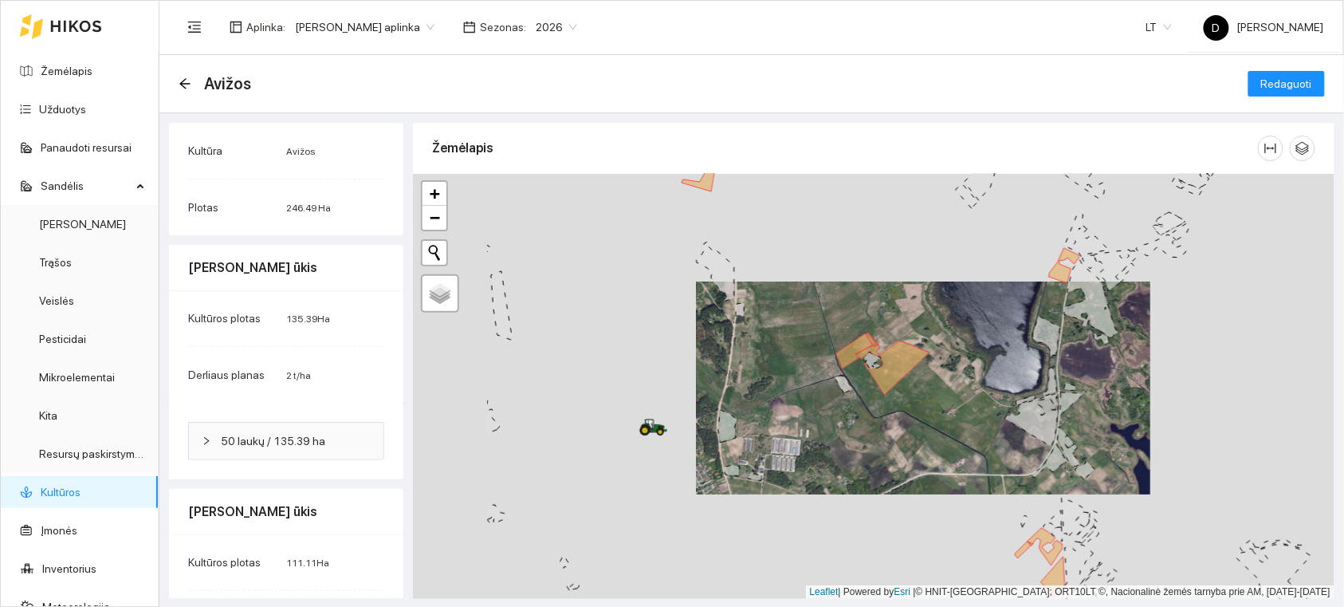
drag, startPoint x: 648, startPoint y: 427, endPoint x: 796, endPoint y: 411, distance: 148.3
click at [793, 412] on div at bounding box center [874, 386] width 922 height 425
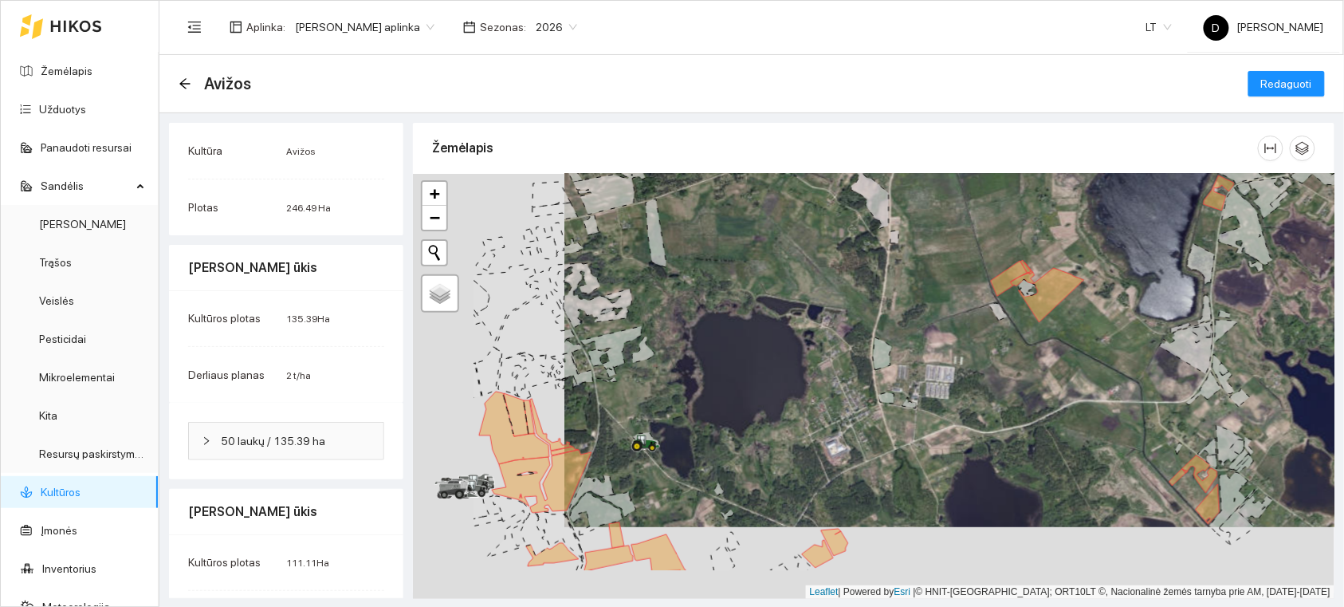
drag, startPoint x: 577, startPoint y: 499, endPoint x: 736, endPoint y: 423, distance: 175.8
click at [730, 427] on div at bounding box center [874, 386] width 922 height 425
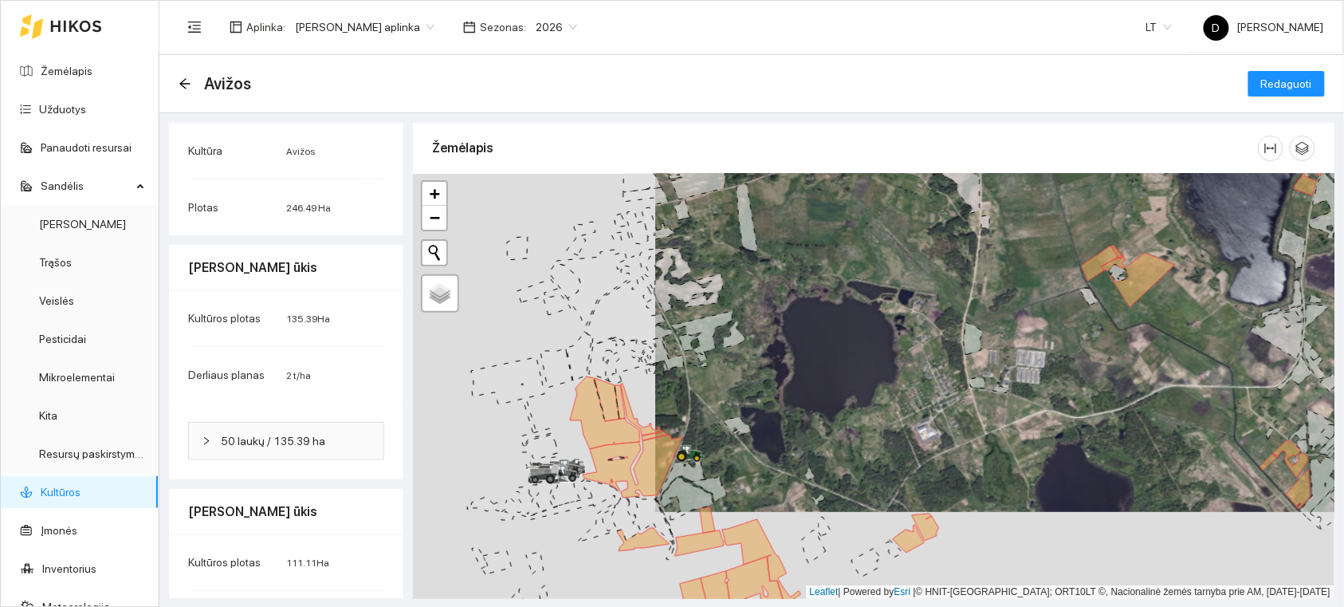
drag, startPoint x: 663, startPoint y: 475, endPoint x: 755, endPoint y: 461, distance: 93.6
click at [755, 461] on div at bounding box center [874, 386] width 922 height 425
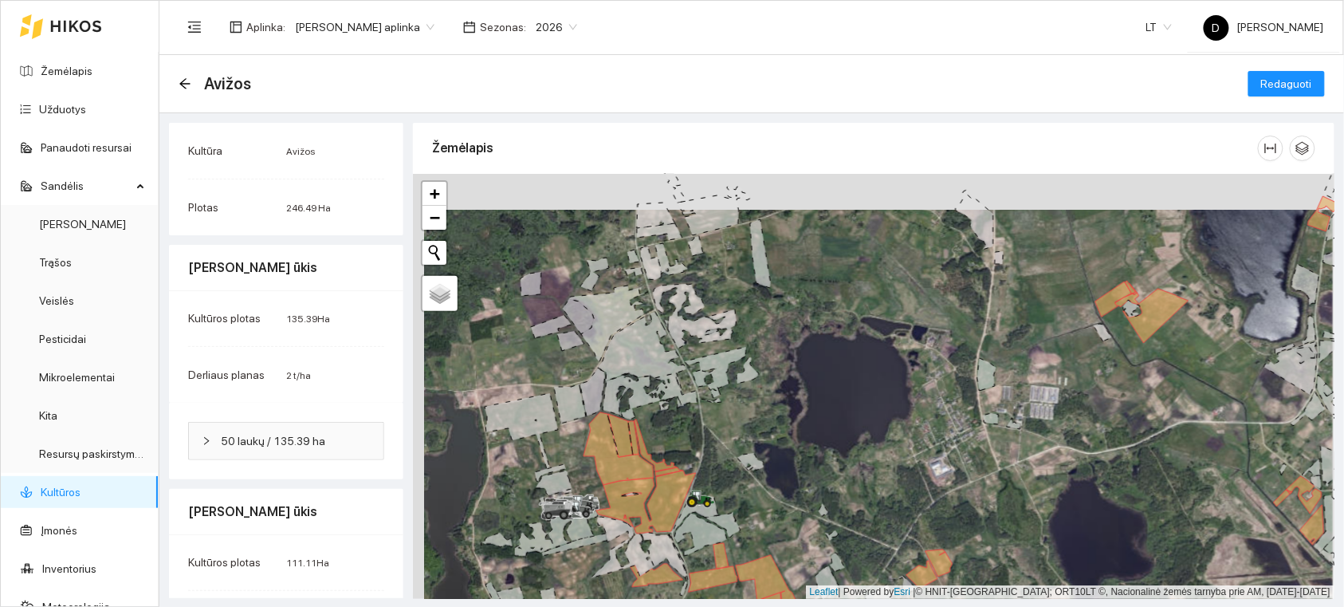
drag, startPoint x: 735, startPoint y: 388, endPoint x: 740, endPoint y: 401, distance: 13.6
click at [740, 401] on div at bounding box center [874, 386] width 922 height 425
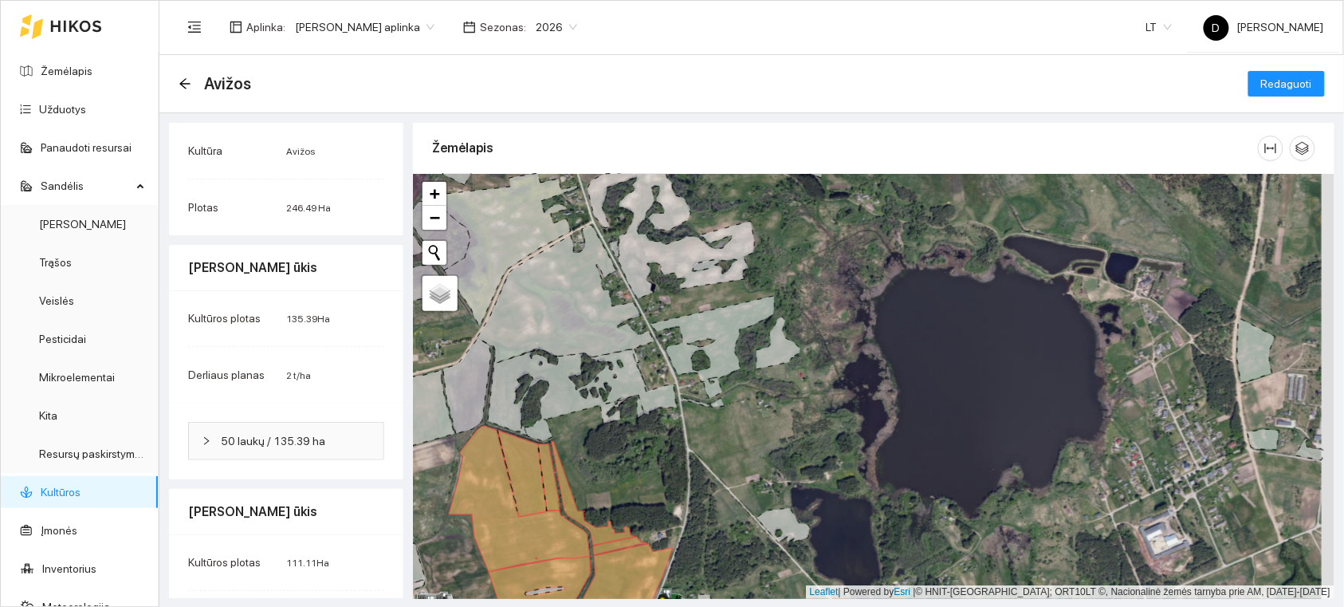
click at [718, 356] on icon at bounding box center [713, 339] width 124 height 86
click at [774, 354] on icon at bounding box center [779, 343] width 44 height 53
click at [1292, 81] on span "Redaguoti" at bounding box center [1287, 84] width 51 height 18
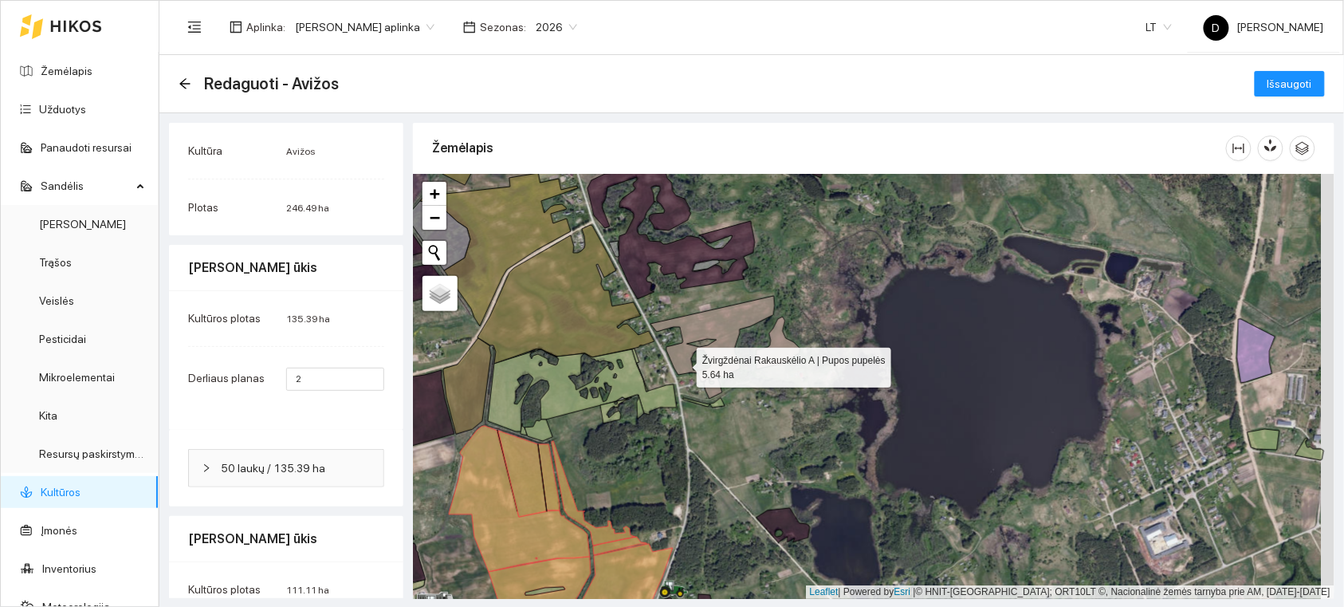
click at [684, 364] on icon at bounding box center [713, 339] width 124 height 86
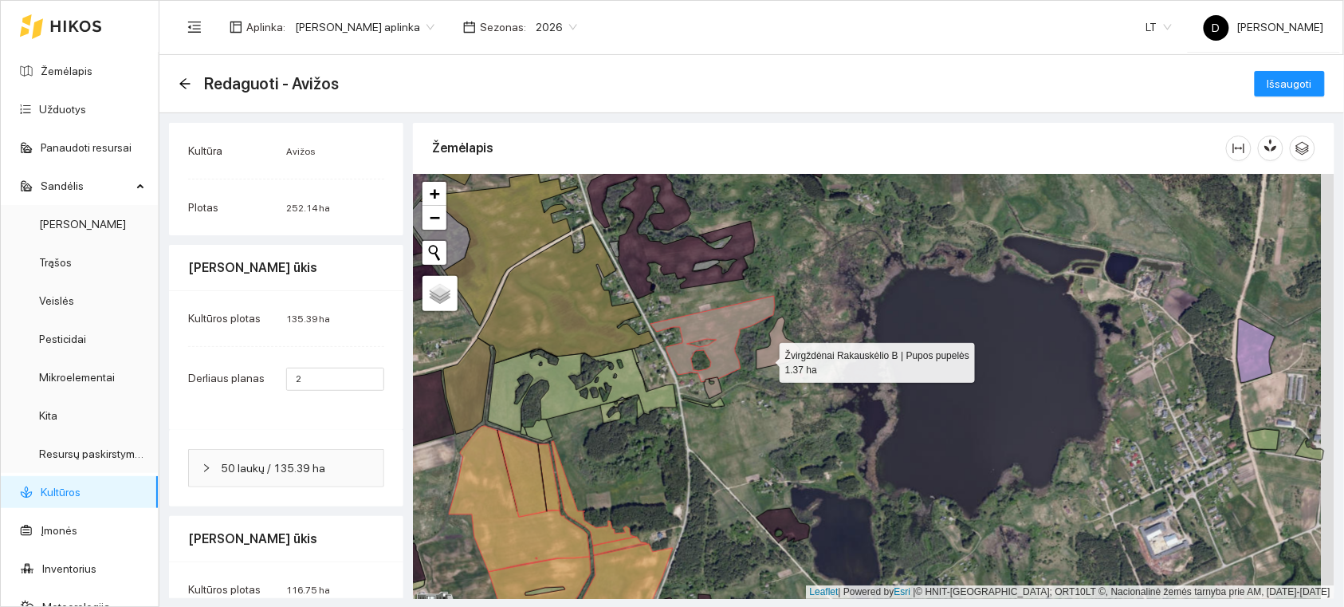
click at [766, 359] on icon at bounding box center [779, 343] width 44 height 53
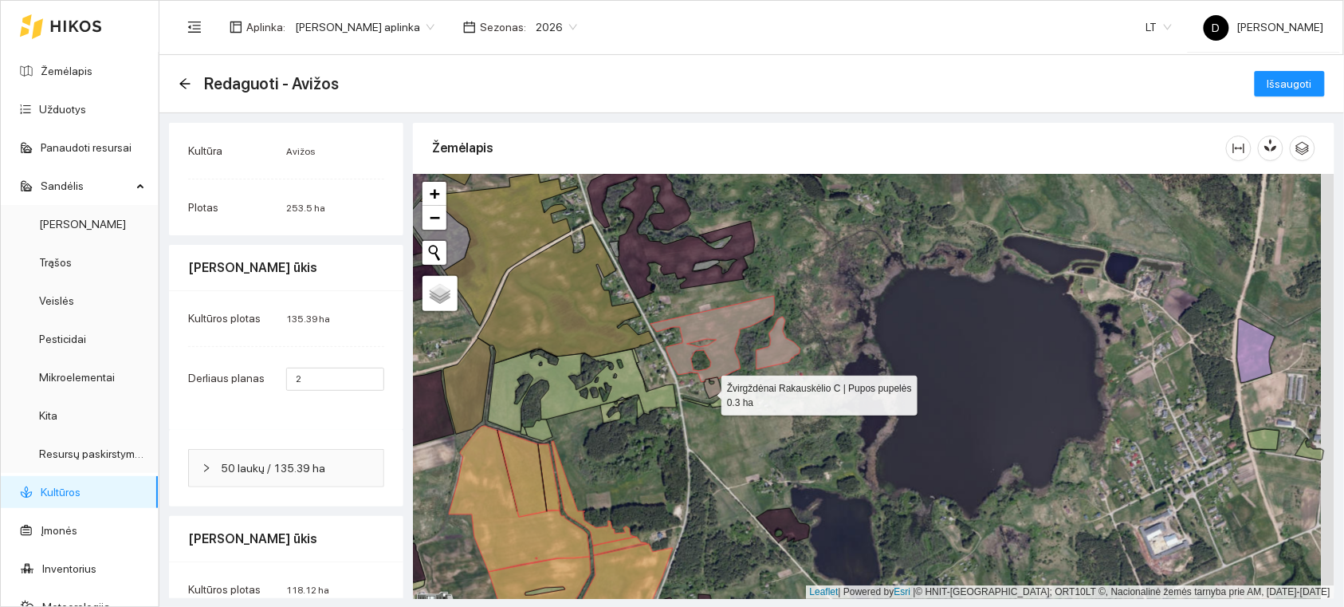
click at [707, 392] on icon at bounding box center [713, 388] width 18 height 22
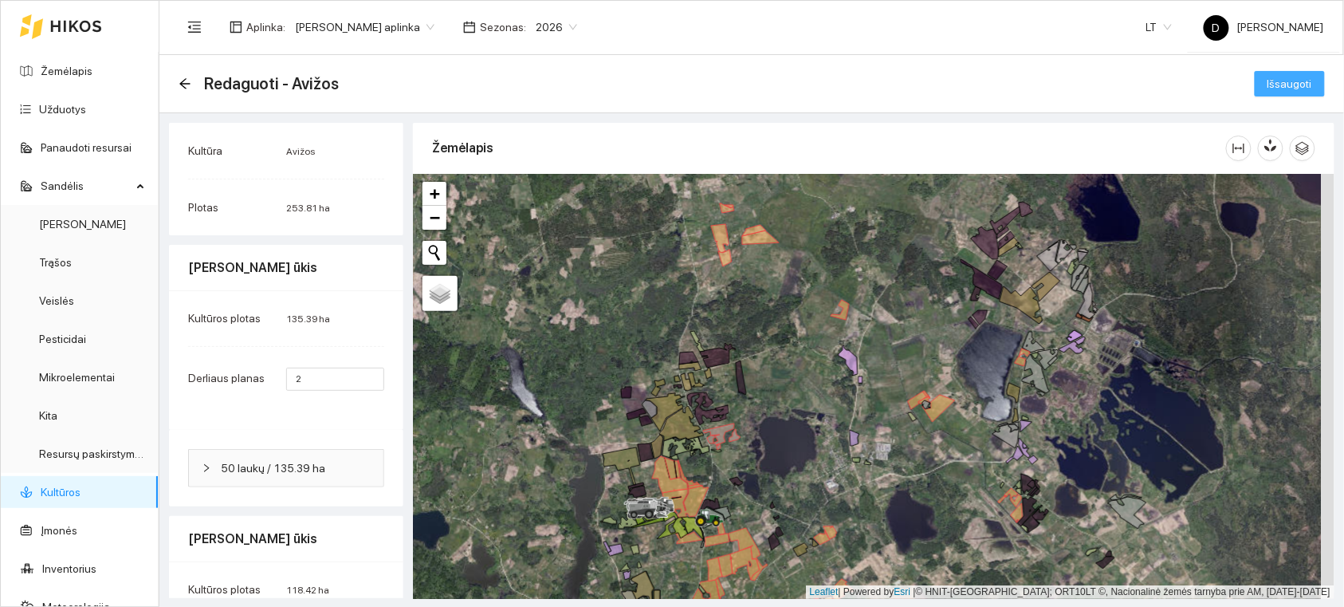
click at [1268, 83] on span "Išsaugoti" at bounding box center [1290, 84] width 45 height 18
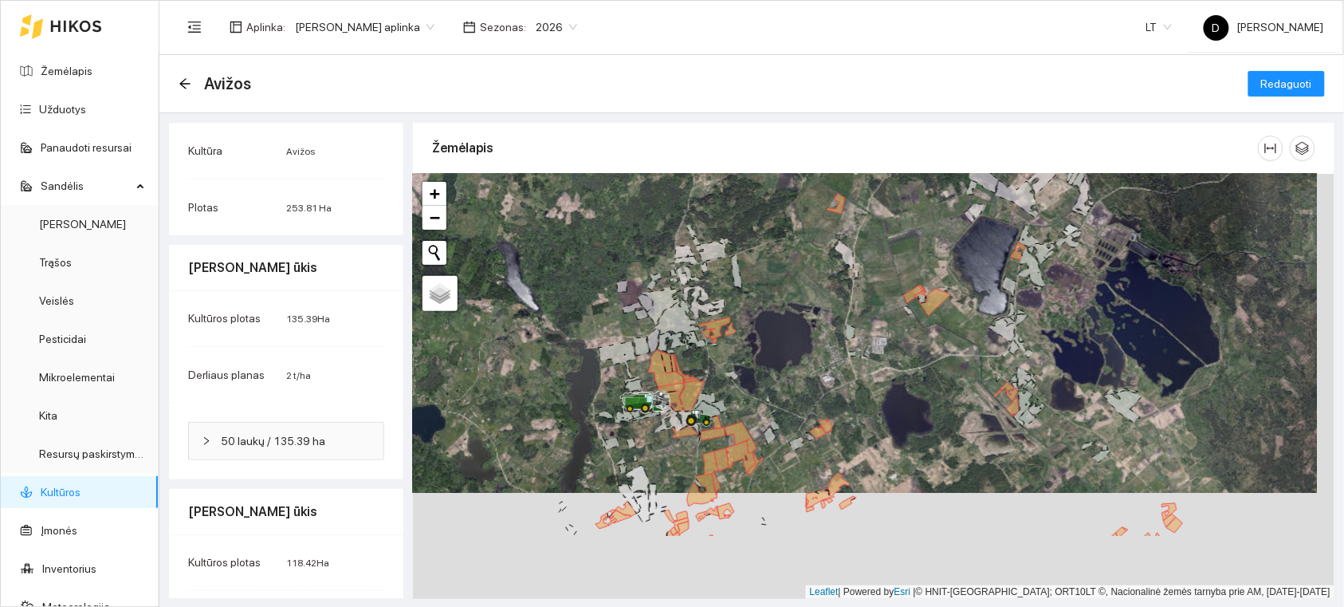
drag, startPoint x: 829, startPoint y: 375, endPoint x: 836, endPoint y: 314, distance: 60.9
click at [836, 314] on div at bounding box center [874, 386] width 922 height 425
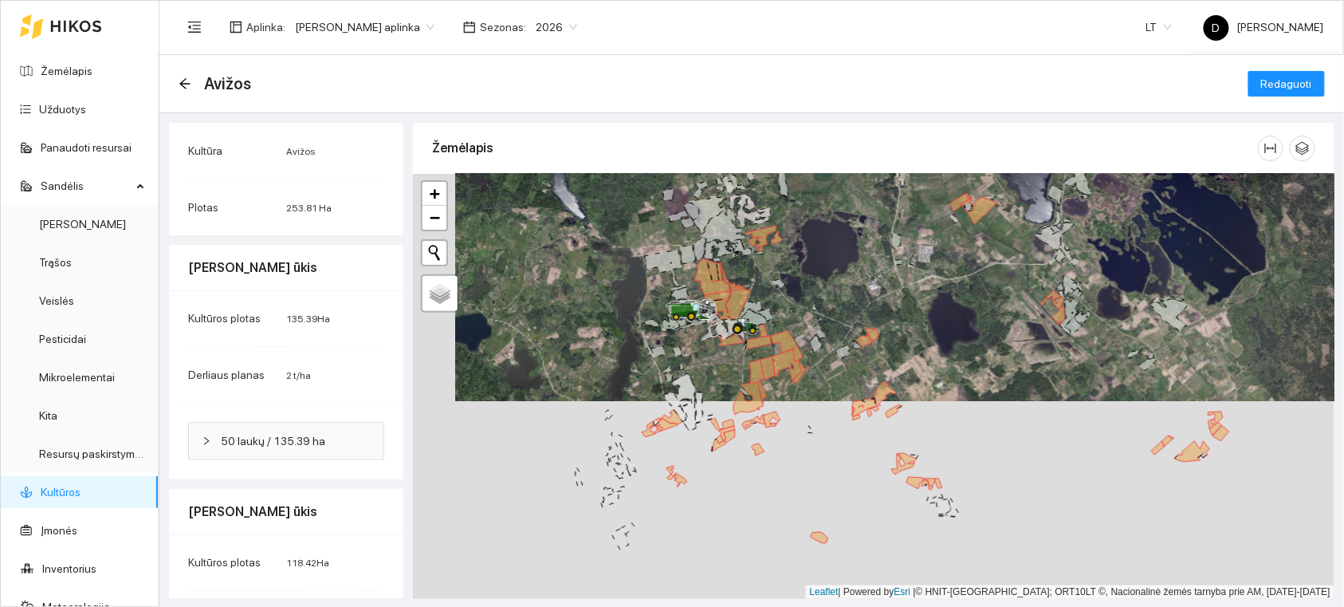
drag, startPoint x: 792, startPoint y: 362, endPoint x: 824, endPoint y: 300, distance: 69.9
click at [824, 300] on div at bounding box center [874, 386] width 922 height 425
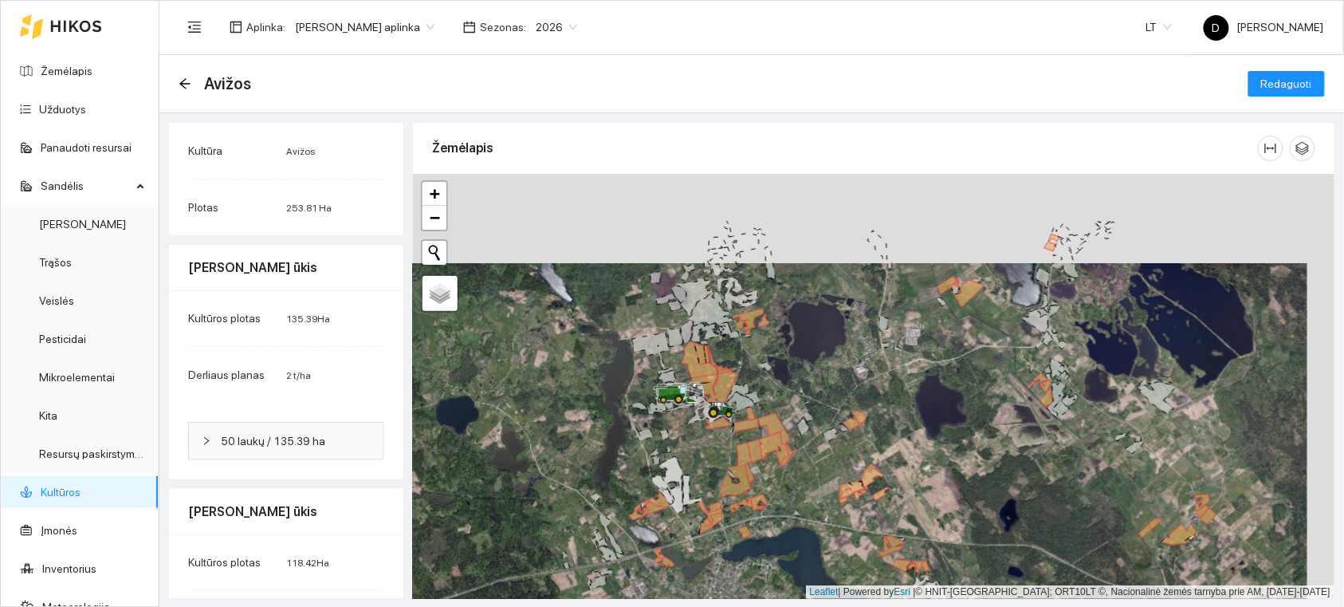
drag, startPoint x: 831, startPoint y: 276, endPoint x: 817, endPoint y: 365, distance: 90.5
click at [817, 365] on div at bounding box center [874, 386] width 922 height 425
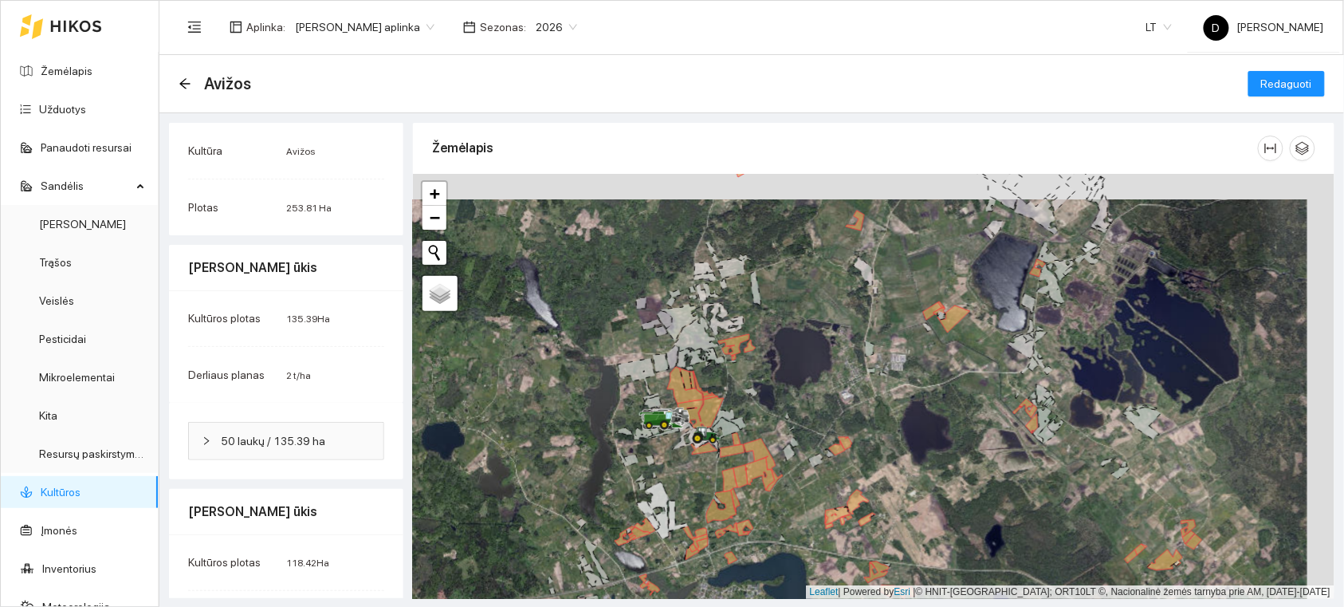
drag, startPoint x: 879, startPoint y: 262, endPoint x: 837, endPoint y: 352, distance: 99.2
click at [837, 352] on div at bounding box center [874, 386] width 922 height 425
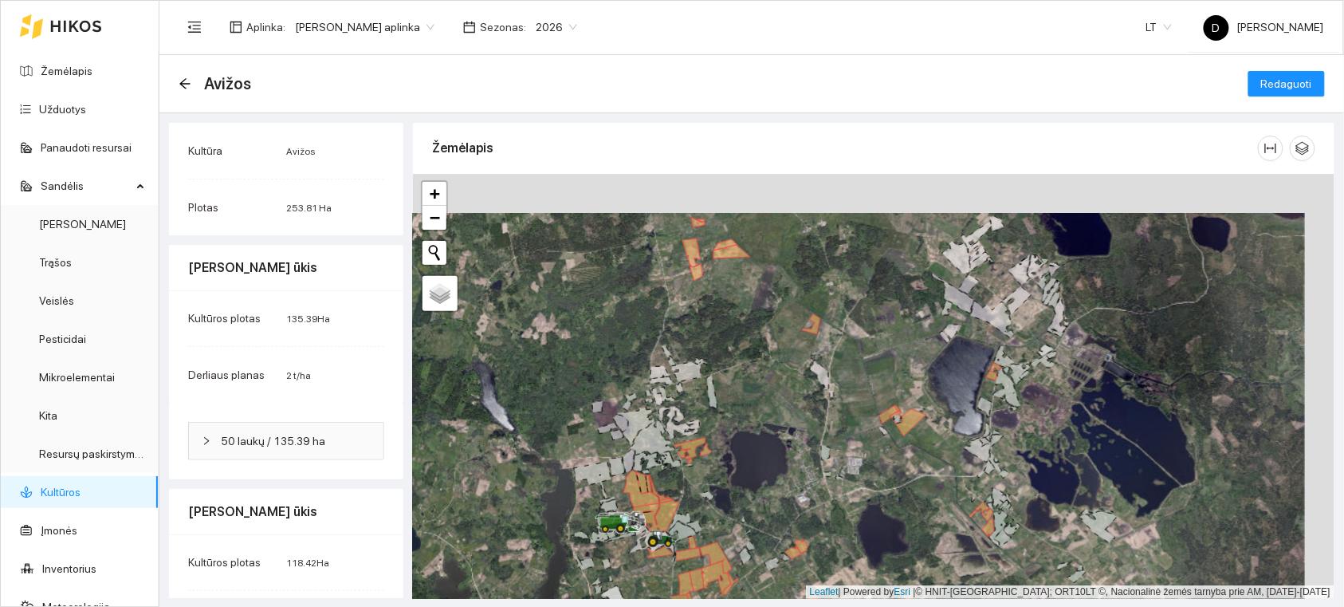
drag, startPoint x: 761, startPoint y: 329, endPoint x: 761, endPoint y: 337, distance: 8.8
click at [761, 337] on div at bounding box center [874, 386] width 922 height 425
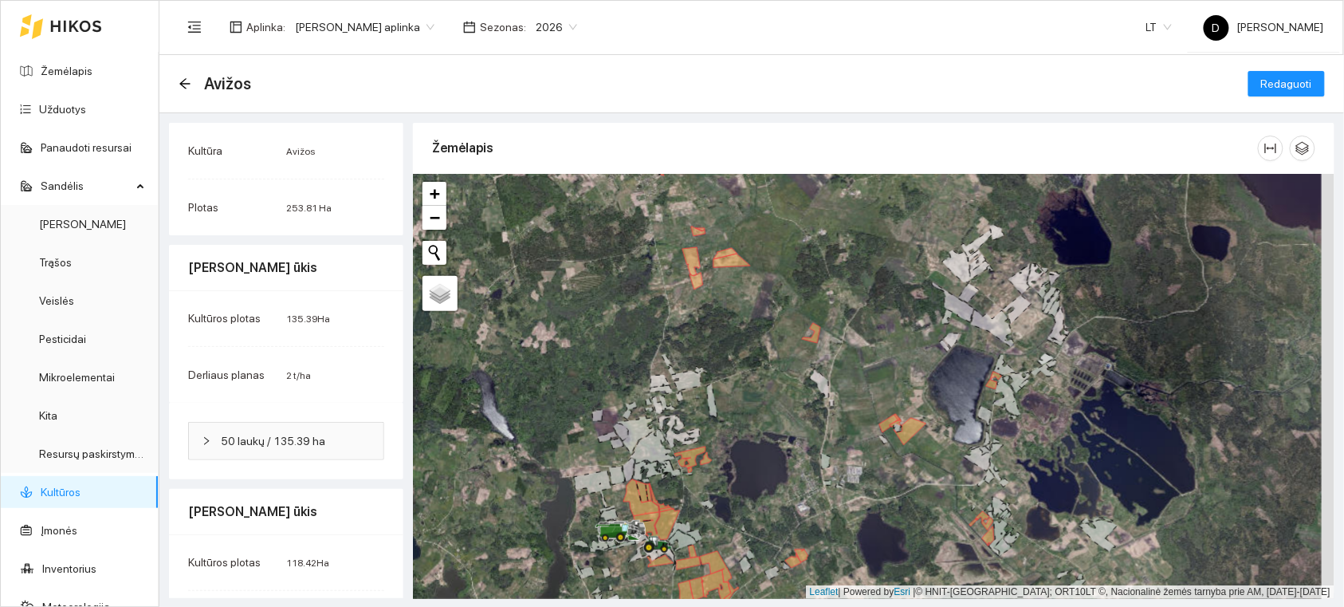
click at [244, 144] on div "Kultūra" at bounding box center [237, 151] width 98 height 18
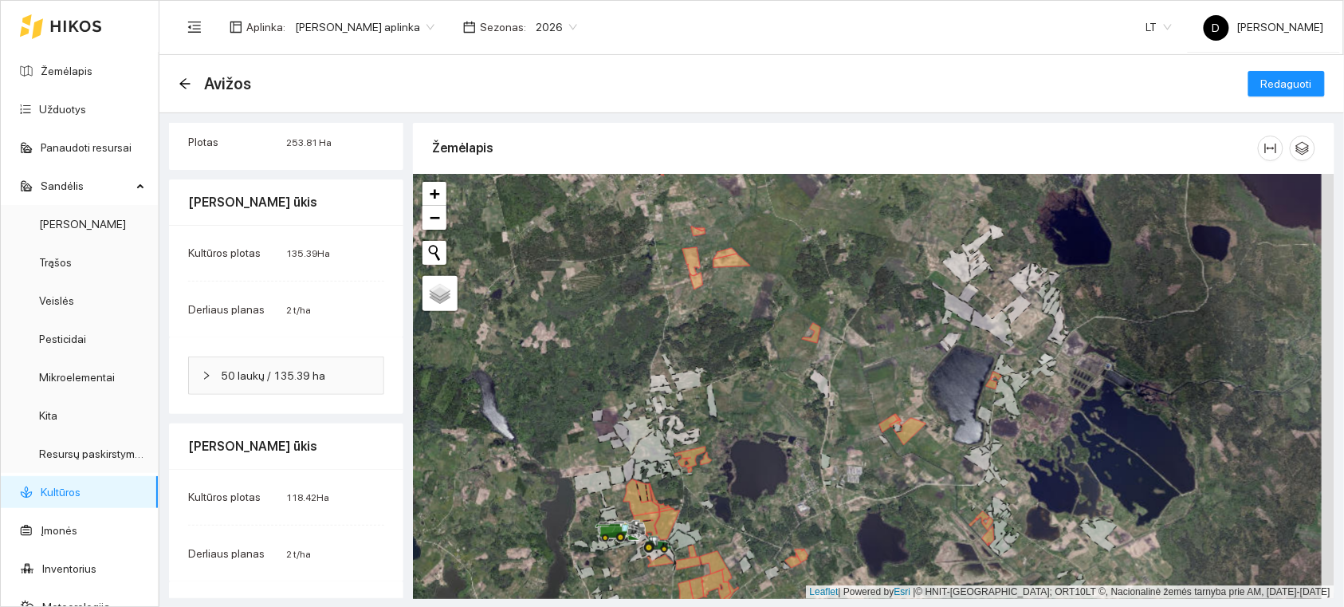
scroll to position [126, 0]
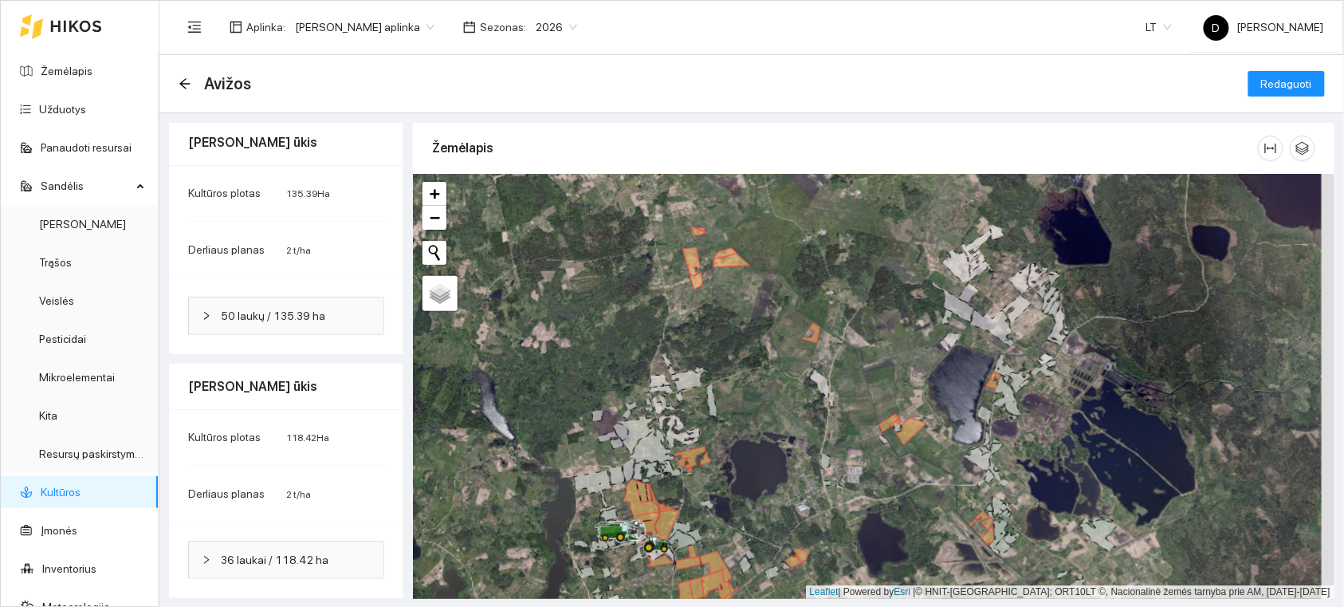
click at [232, 552] on span "36 laukai / 118.42 ha" at bounding box center [296, 560] width 150 height 18
click at [56, 492] on link "Kultūros" at bounding box center [61, 492] width 40 height 13
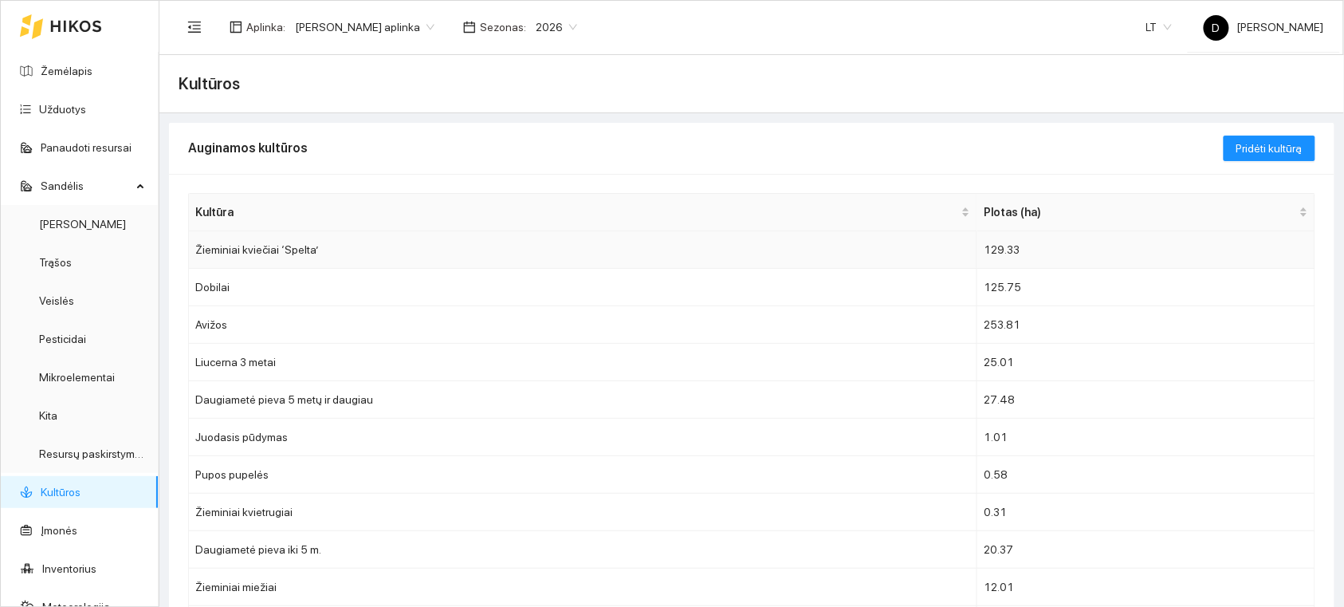
click at [1034, 250] on td "129.33" at bounding box center [1147, 249] width 338 height 37
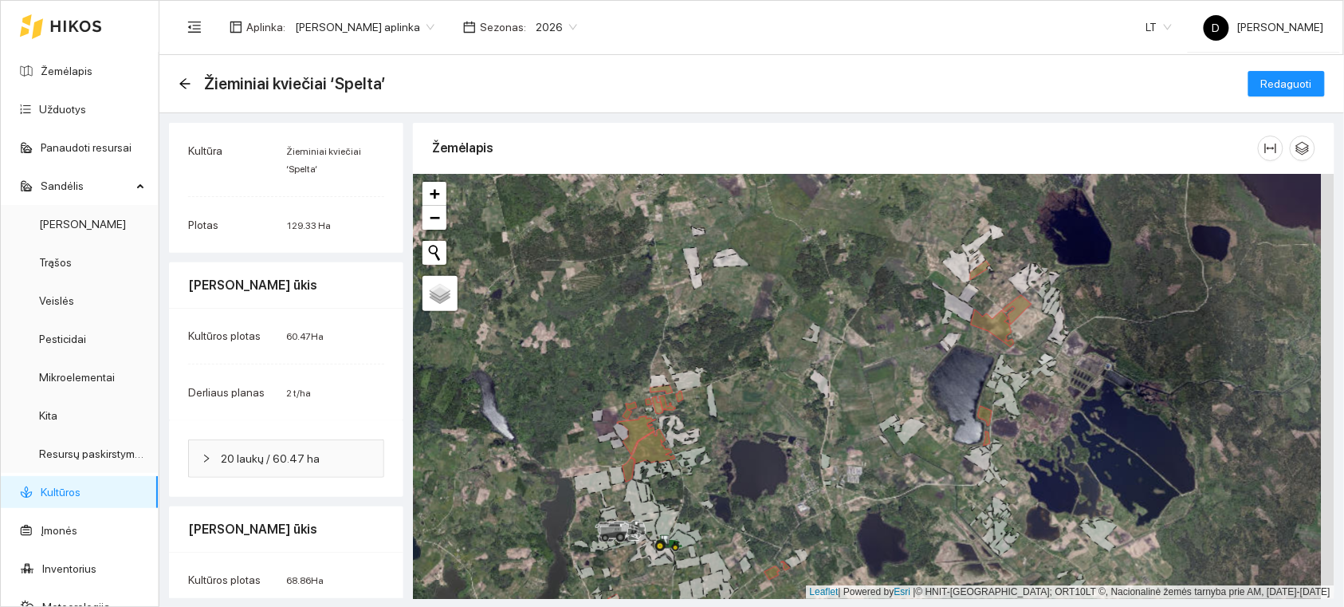
click at [74, 490] on link "Kultūros" at bounding box center [61, 492] width 40 height 13
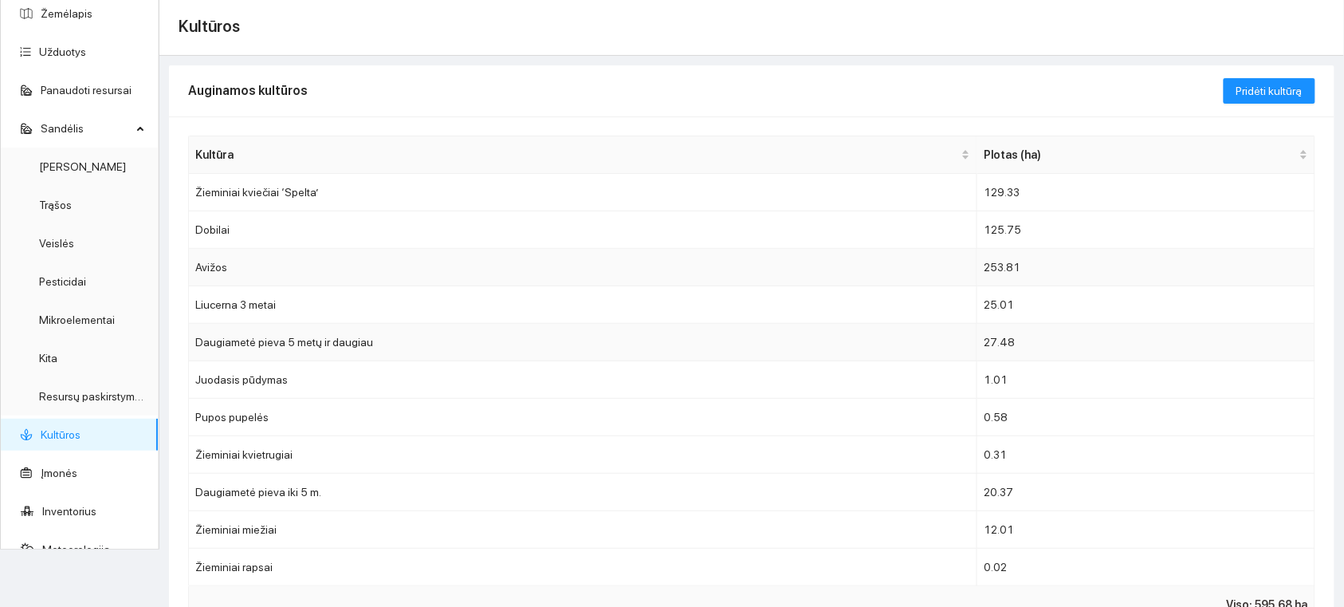
scroll to position [89, 0]
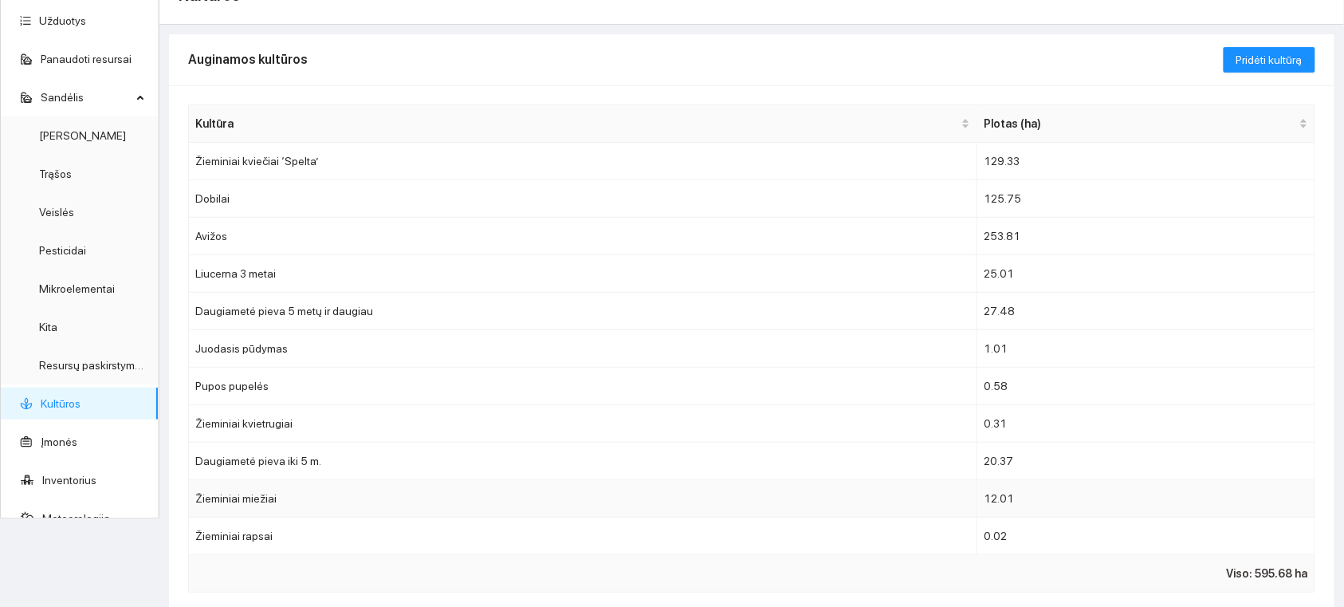
click at [738, 510] on td "Žieminiai miežiai" at bounding box center [583, 498] width 789 height 37
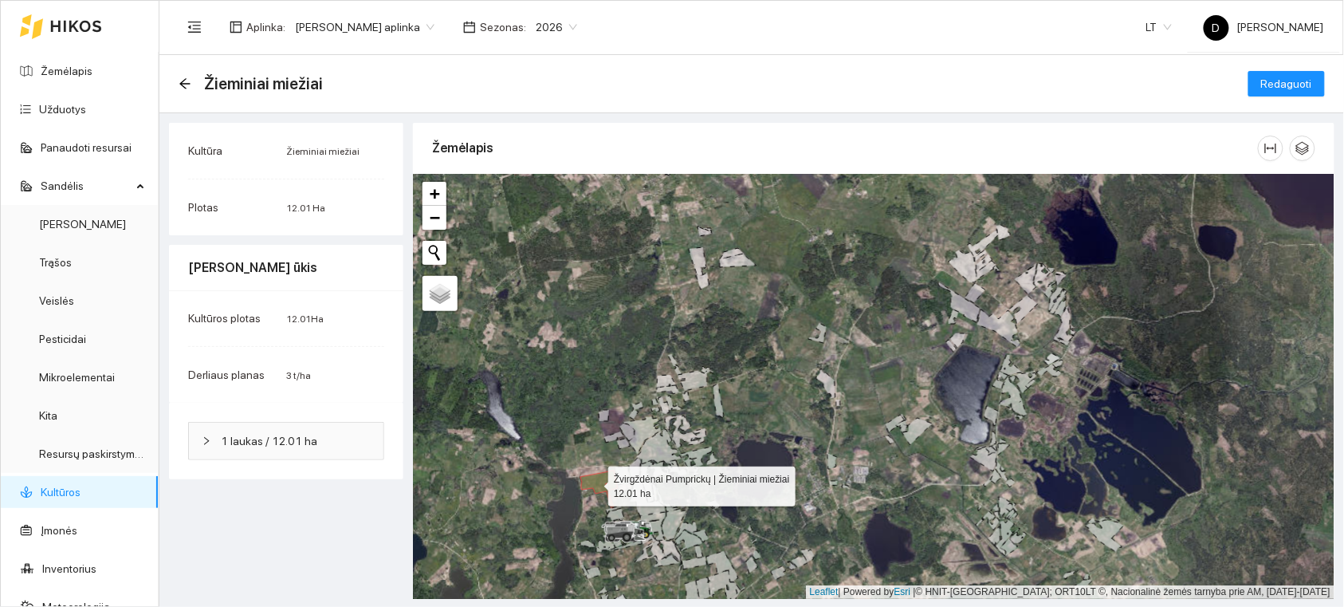
click at [594, 482] on icon at bounding box center [599, 488] width 37 height 37
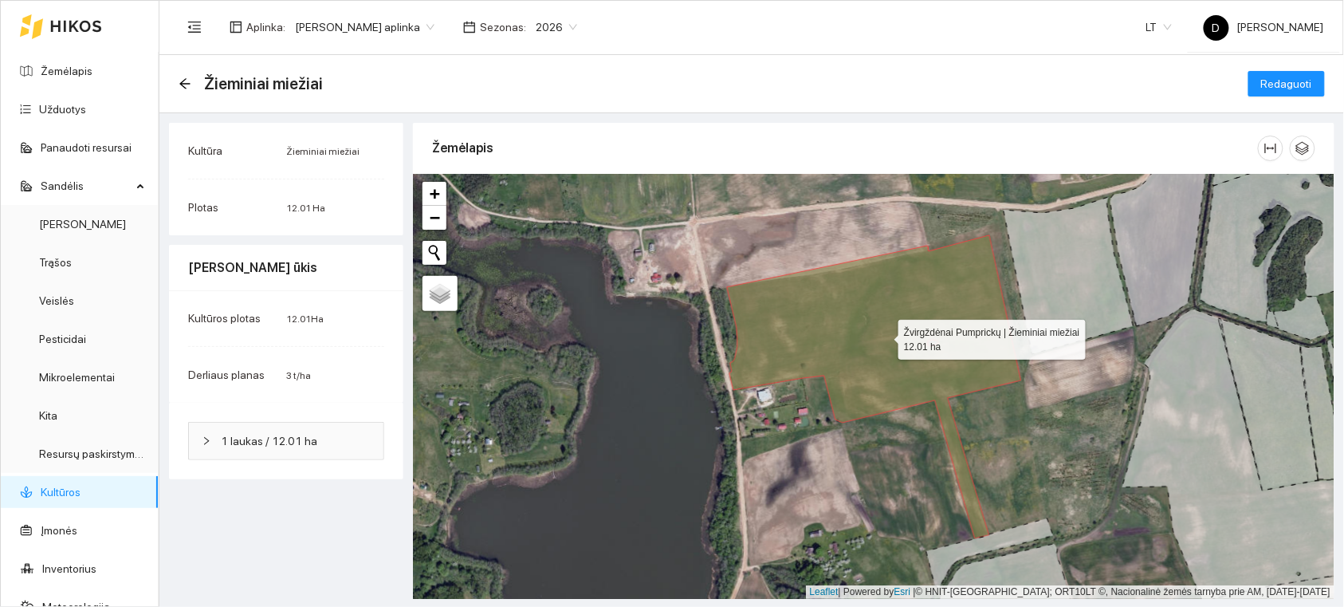
click at [870, 383] on icon at bounding box center [874, 386] width 294 height 303
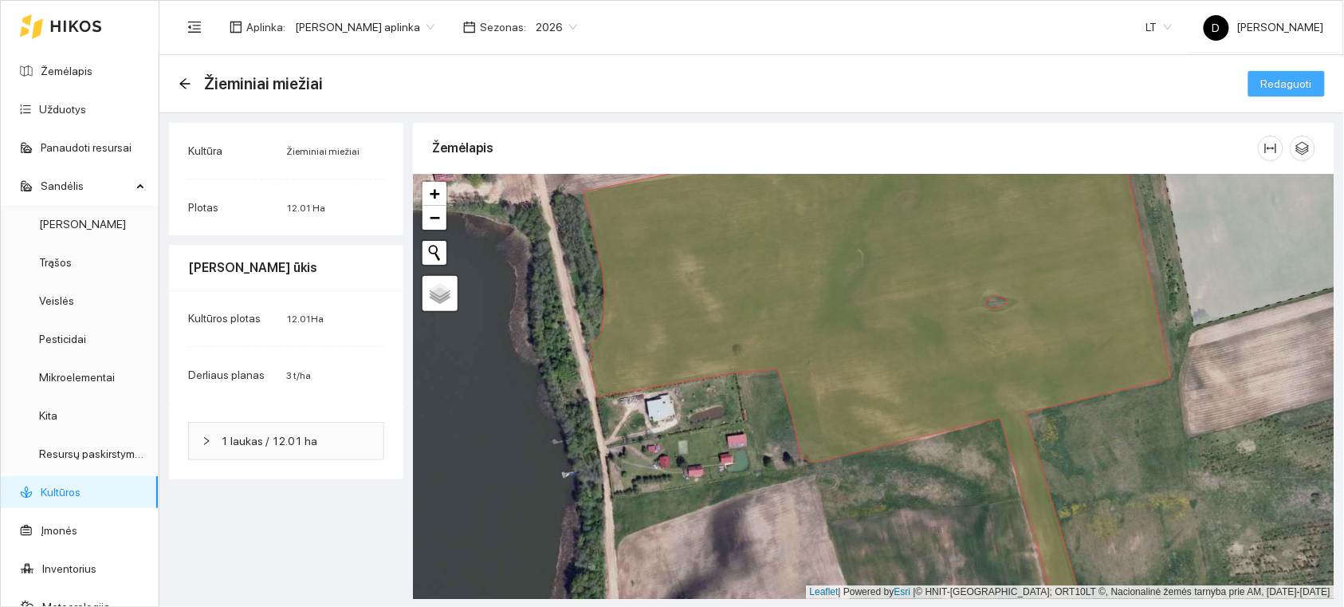
click at [1282, 82] on span "Redaguoti" at bounding box center [1287, 84] width 51 height 18
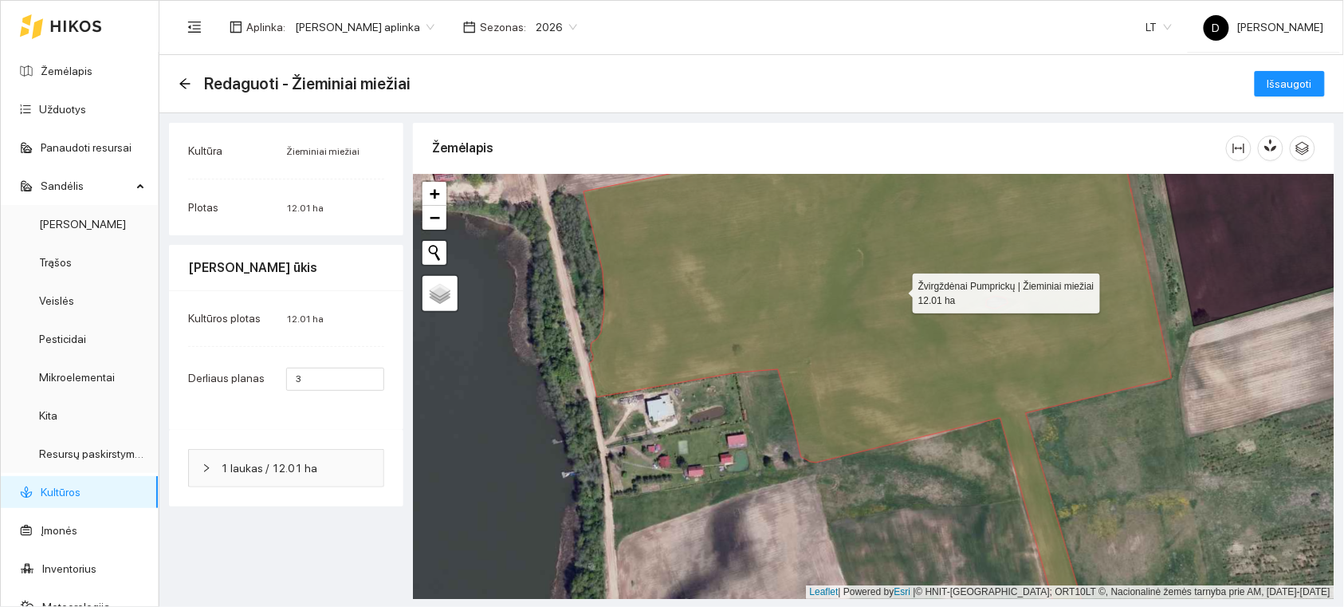
click at [831, 360] on icon at bounding box center [878, 386] width 589 height 515
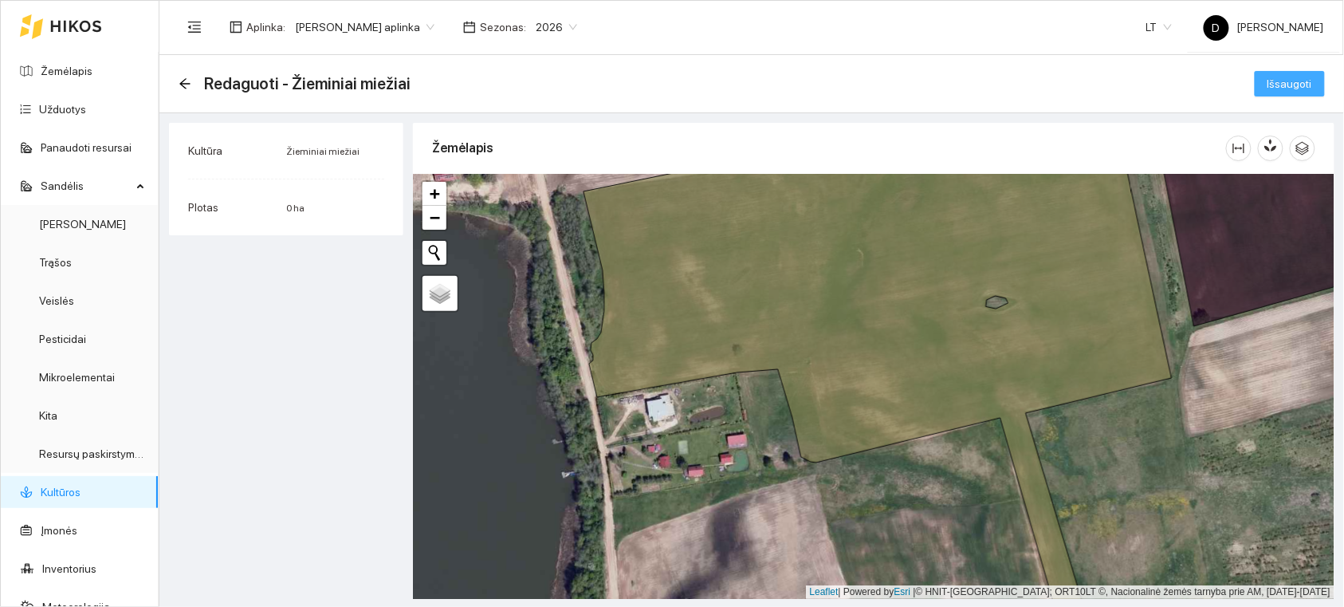
click at [1308, 76] on span "Išsaugoti" at bounding box center [1290, 84] width 45 height 18
click at [69, 495] on link "Kultūros" at bounding box center [61, 492] width 40 height 13
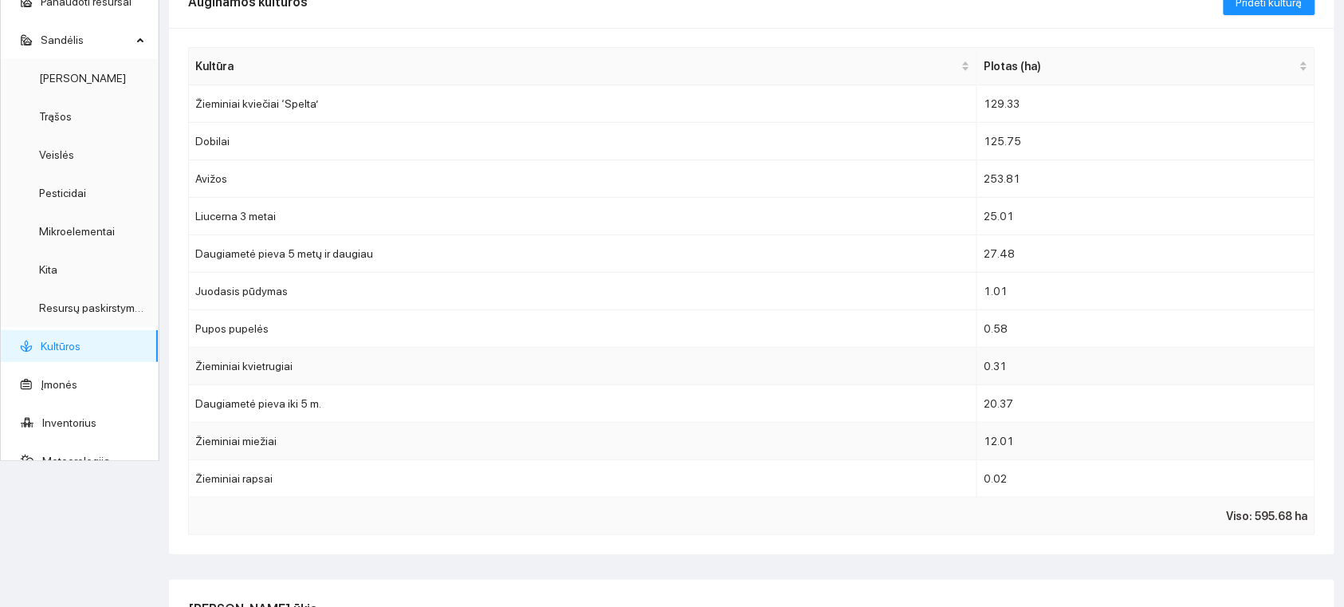
scroll to position [177, 0]
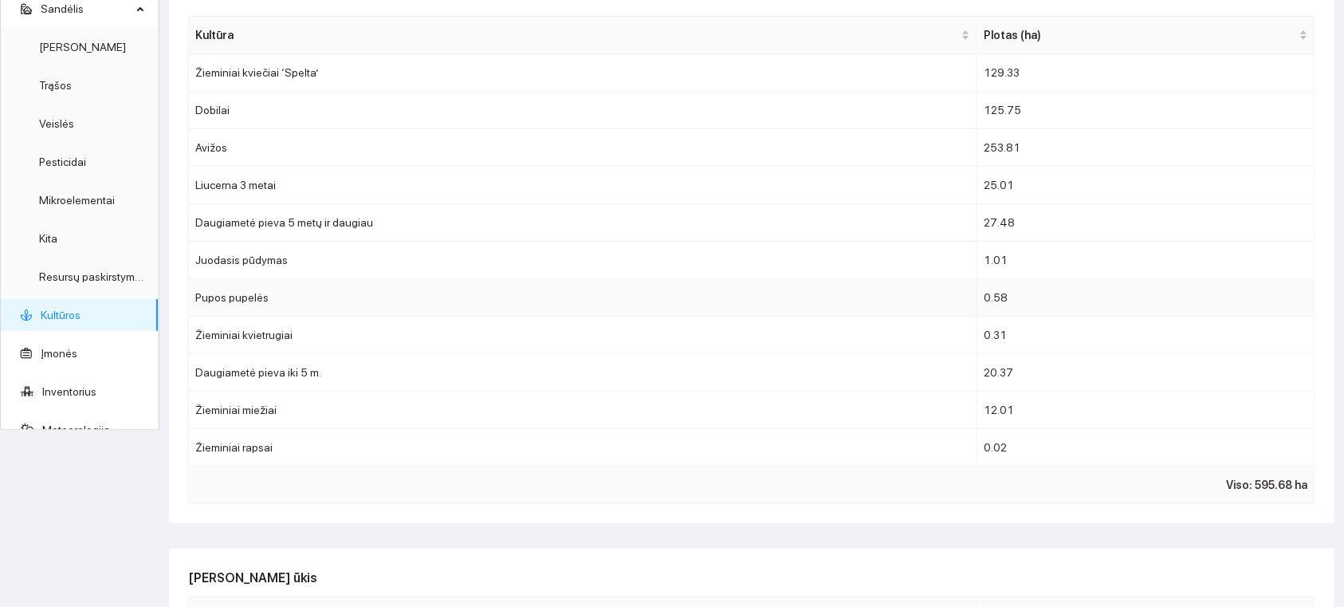
click at [253, 301] on td "Pupos pupelės" at bounding box center [583, 297] width 789 height 37
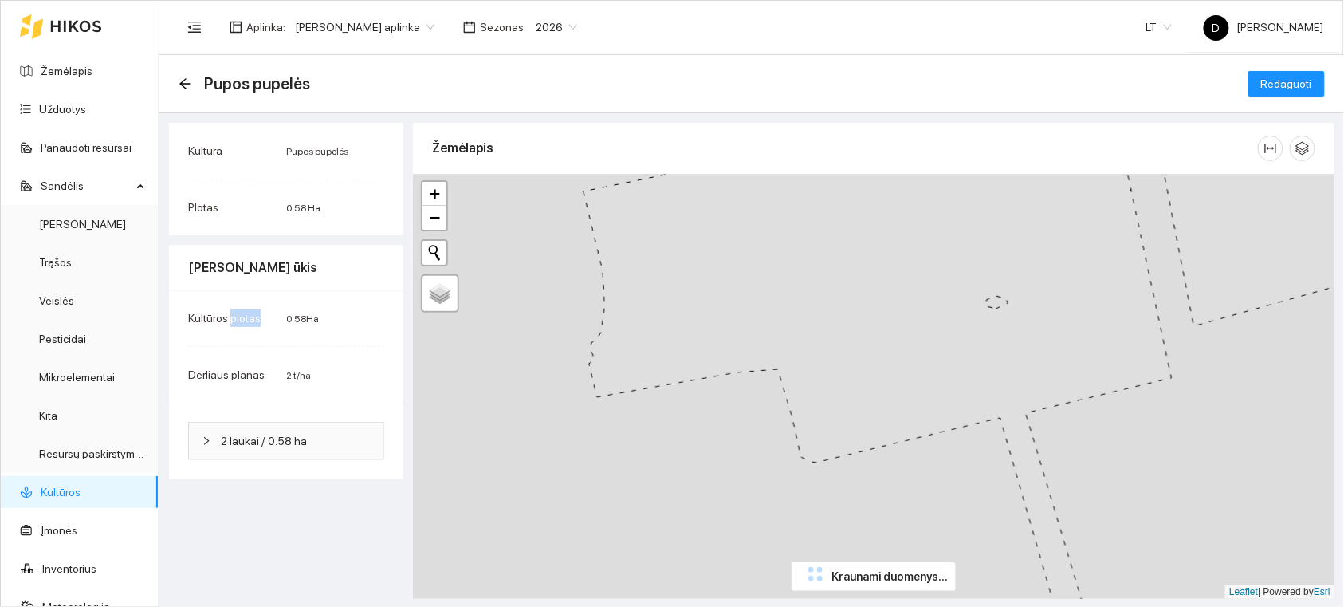
click at [253, 301] on div "Kultūros plotas 0.58 Ha Derliaus planas 2 t/ha" at bounding box center [286, 346] width 234 height 112
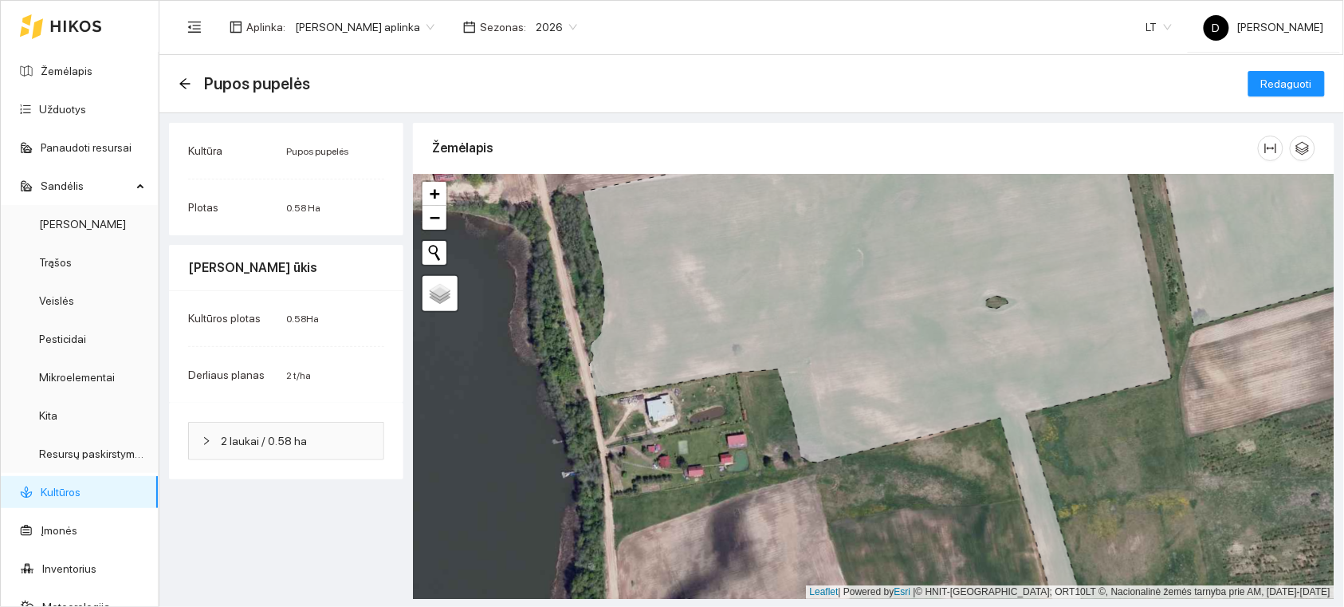
click at [278, 344] on div "Kultūros plotas 0.58 Ha Derliaus planas 2 t/ha" at bounding box center [286, 346] width 234 height 112
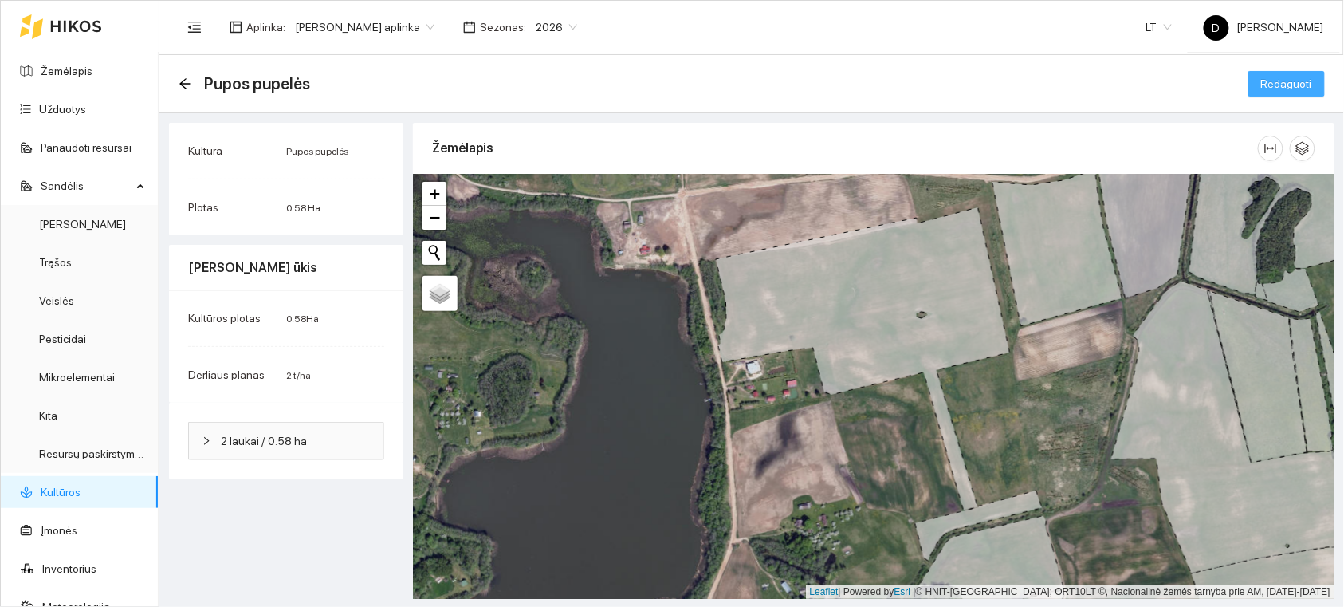
click at [1280, 83] on span "Redaguoti" at bounding box center [1287, 84] width 51 height 18
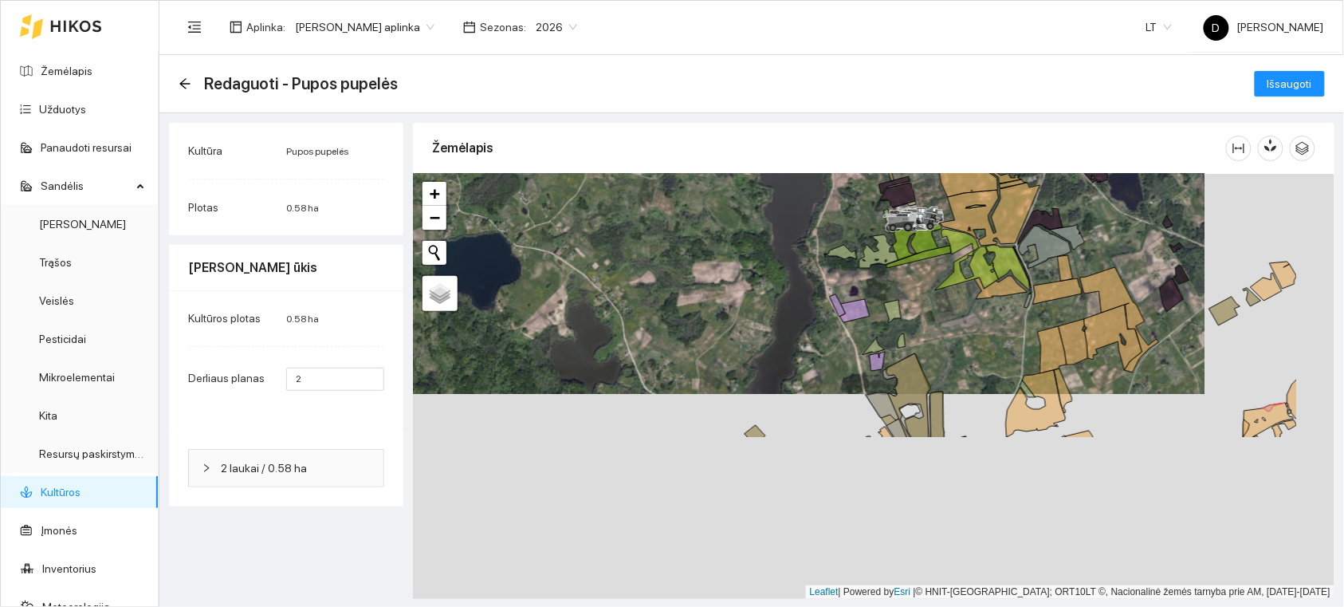
drag, startPoint x: 734, startPoint y: 424, endPoint x: 606, endPoint y: 218, distance: 243.2
click at [606, 219] on div at bounding box center [874, 386] width 922 height 425
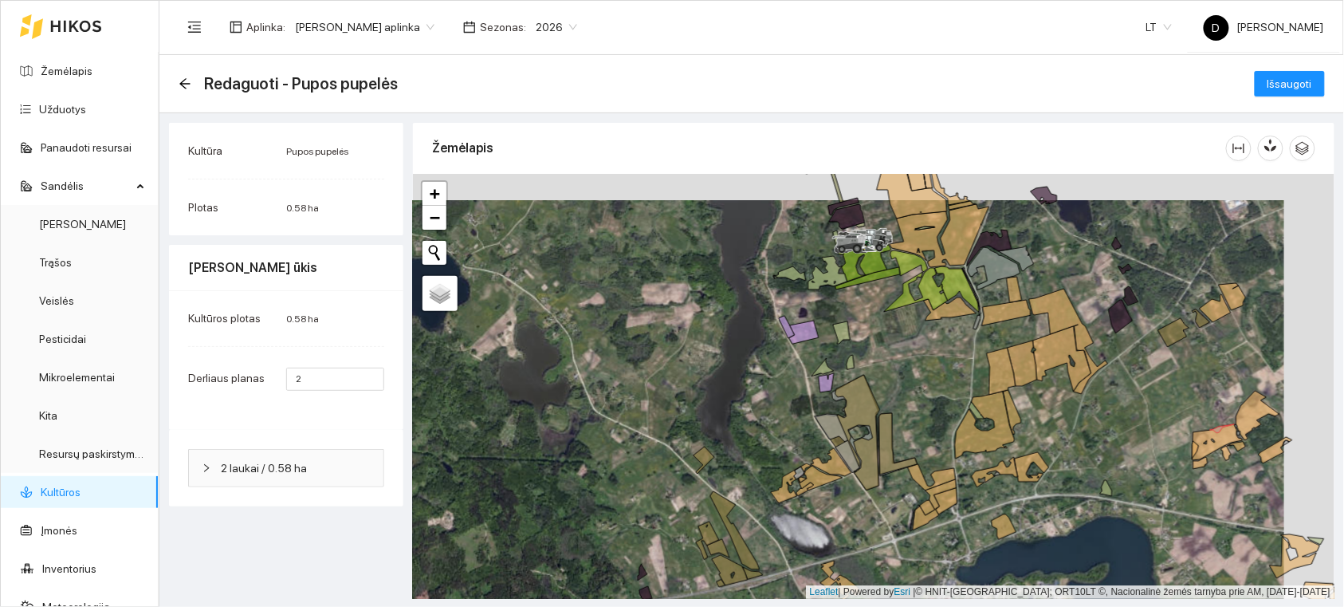
drag, startPoint x: 950, startPoint y: 327, endPoint x: 833, endPoint y: 363, distance: 122.6
click at [833, 363] on div at bounding box center [874, 386] width 922 height 425
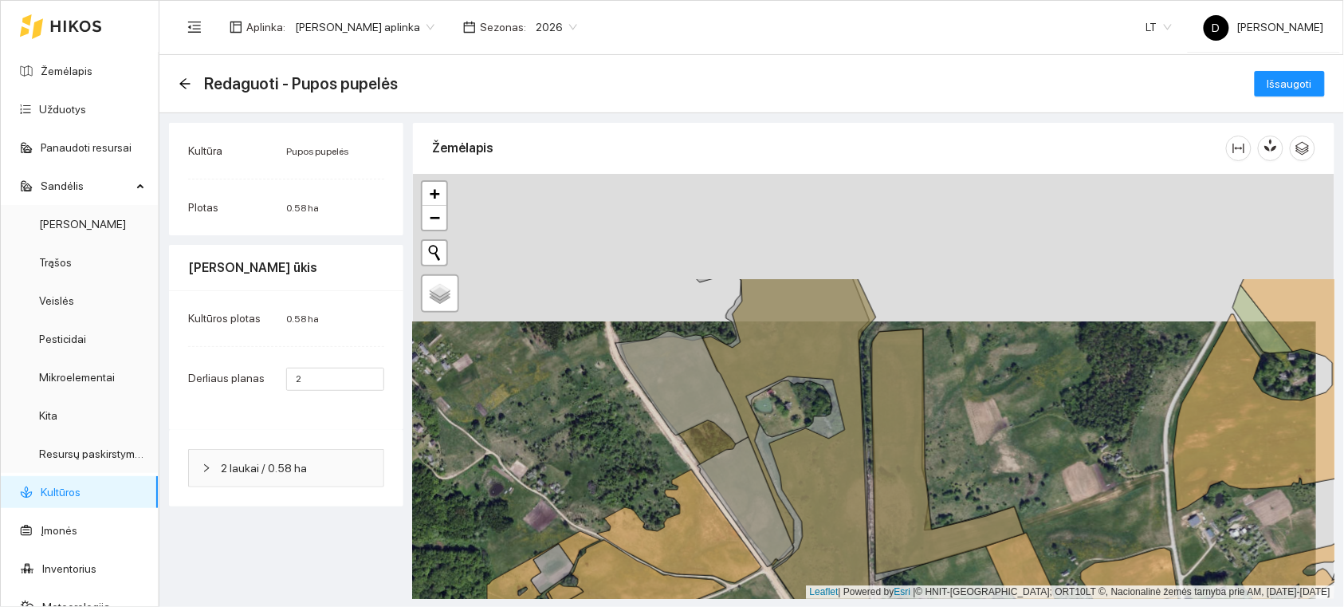
drag, startPoint x: 615, startPoint y: 305, endPoint x: 607, endPoint y: 425, distance: 119.9
click at [607, 425] on div at bounding box center [874, 386] width 922 height 425
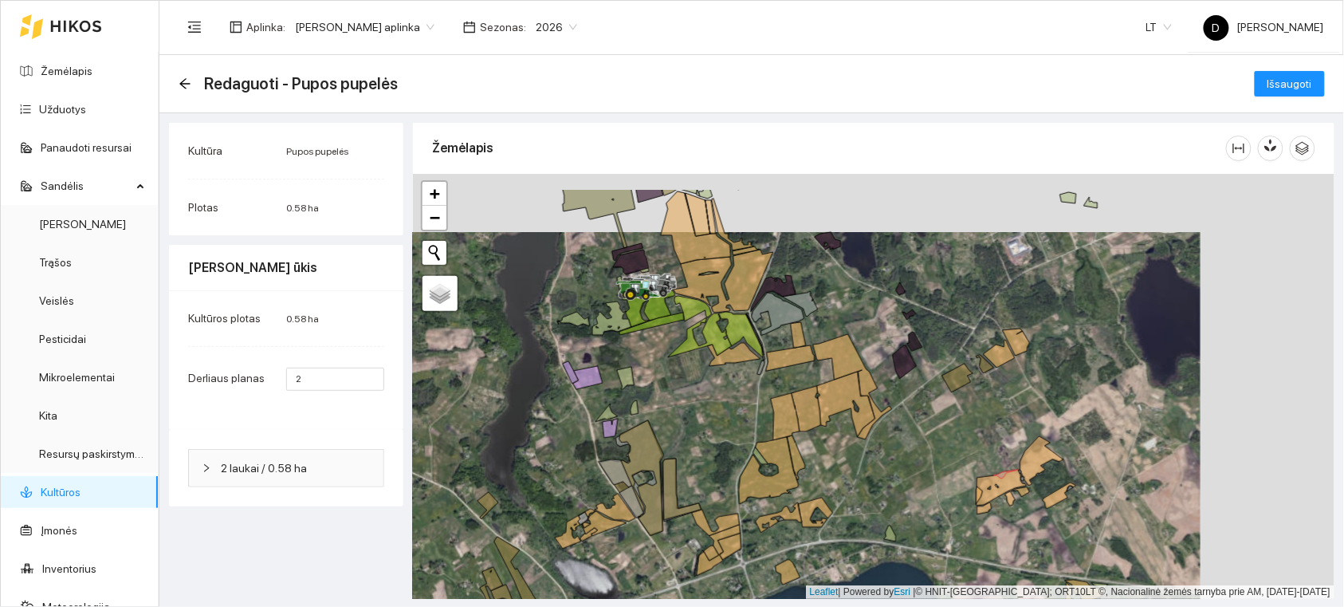
drag, startPoint x: 1014, startPoint y: 419, endPoint x: 876, endPoint y: 479, distance: 151.1
click at [876, 479] on div at bounding box center [874, 386] width 922 height 425
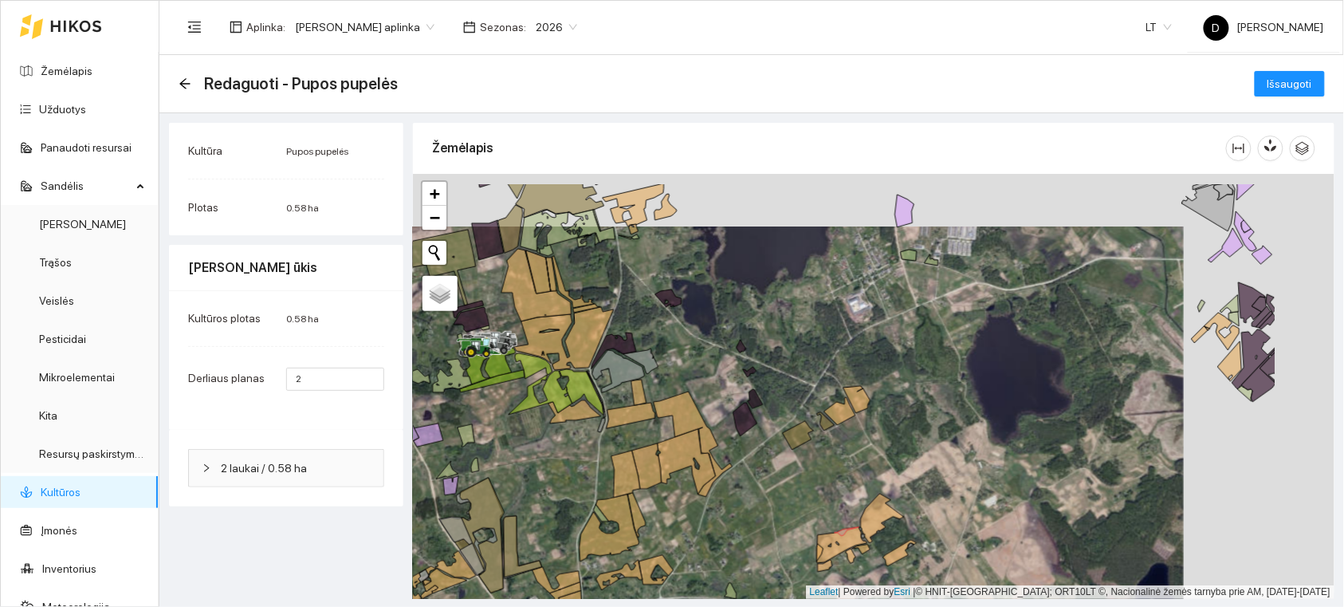
drag, startPoint x: 1030, startPoint y: 290, endPoint x: 879, endPoint y: 343, distance: 160.4
click at [879, 343] on div at bounding box center [874, 386] width 922 height 425
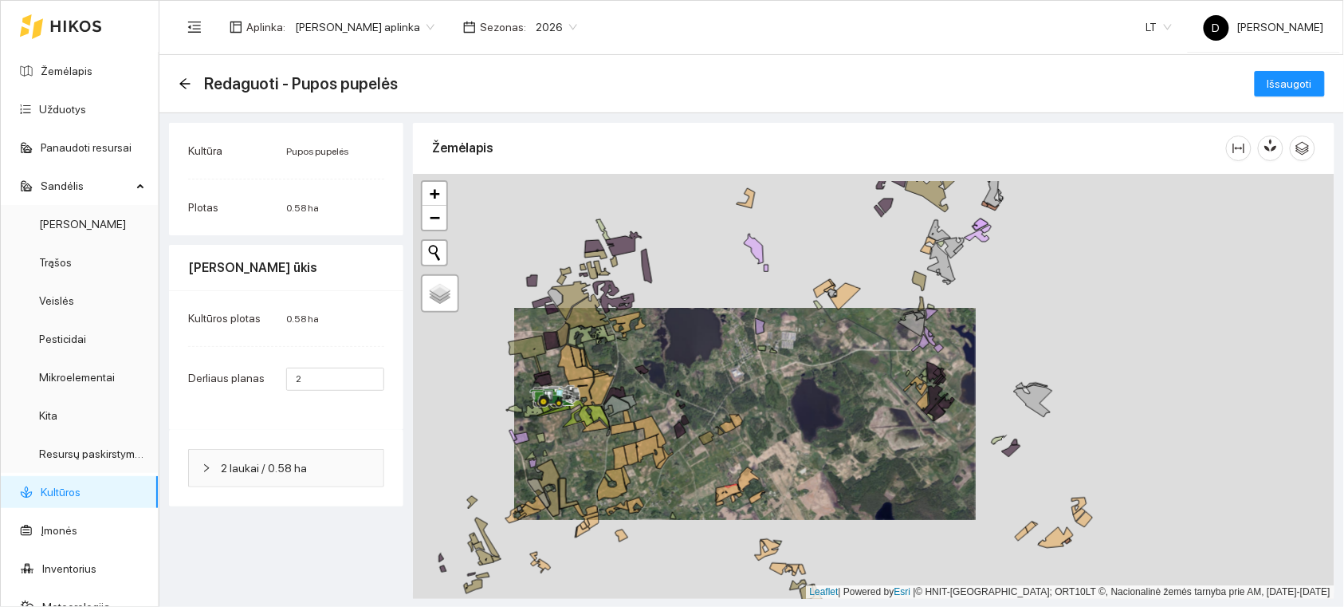
drag, startPoint x: 991, startPoint y: 315, endPoint x: 874, endPoint y: 360, distance: 125.4
click at [877, 360] on div at bounding box center [874, 386] width 922 height 425
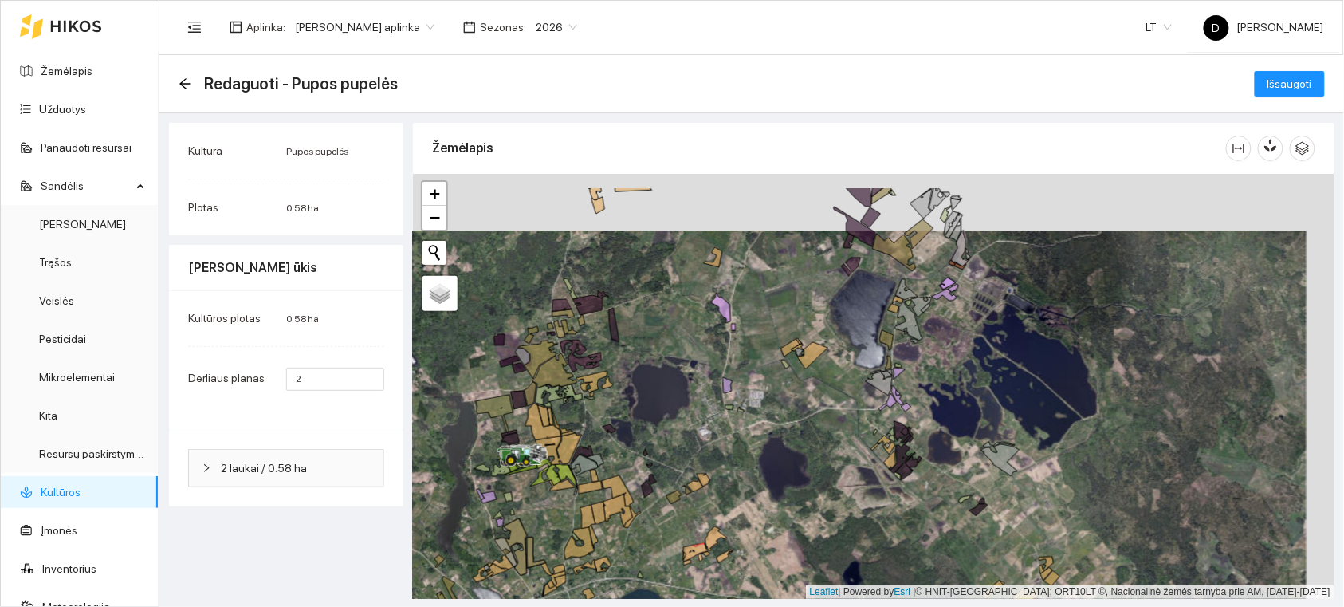
drag, startPoint x: 951, startPoint y: 344, endPoint x: 939, endPoint y: 357, distance: 18.6
click at [939, 356] on div at bounding box center [874, 386] width 922 height 425
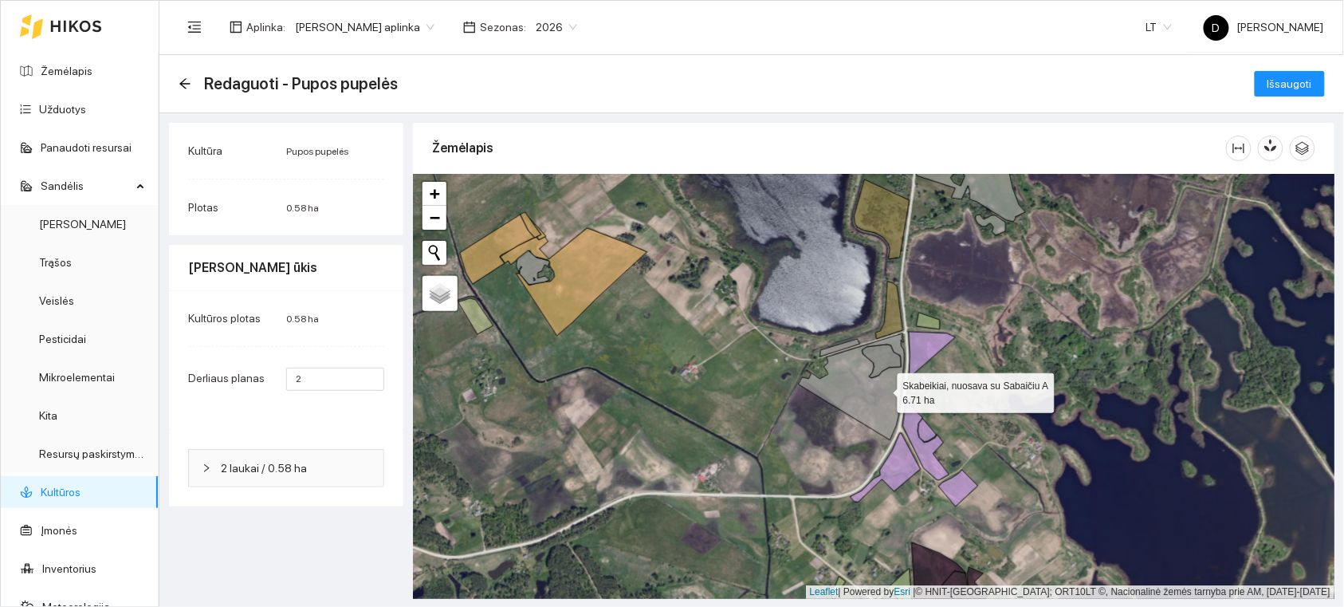
click at [884, 389] on icon at bounding box center [852, 386] width 106 height 107
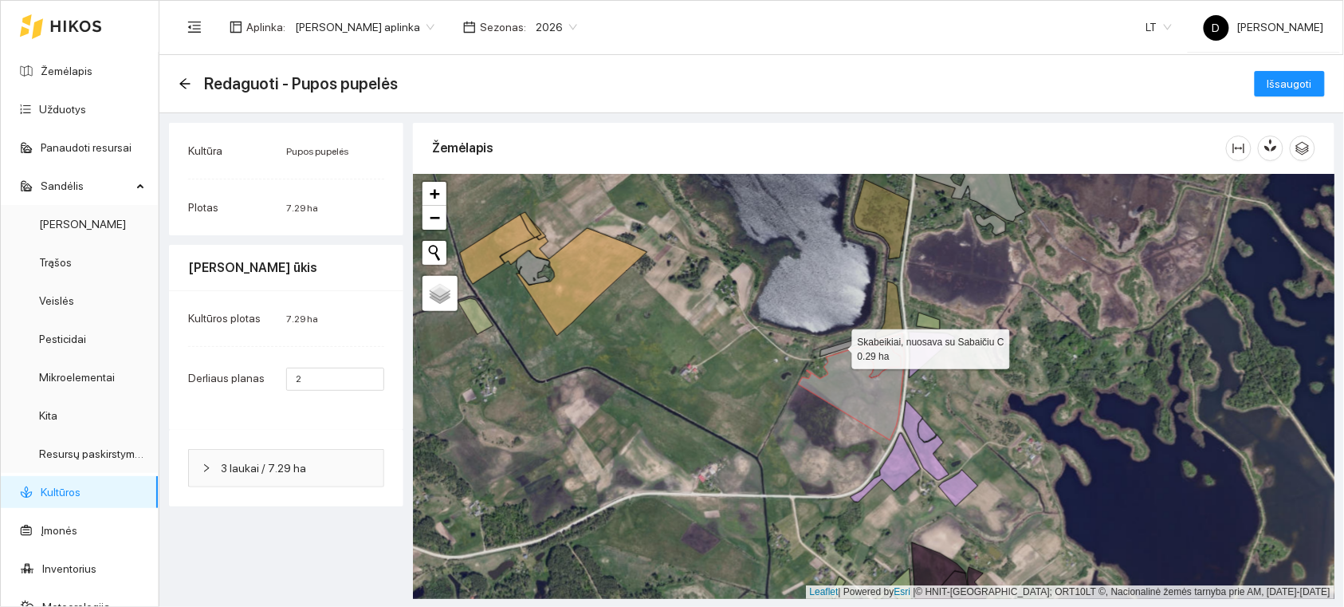
click at [838, 345] on icon at bounding box center [841, 348] width 40 height 18
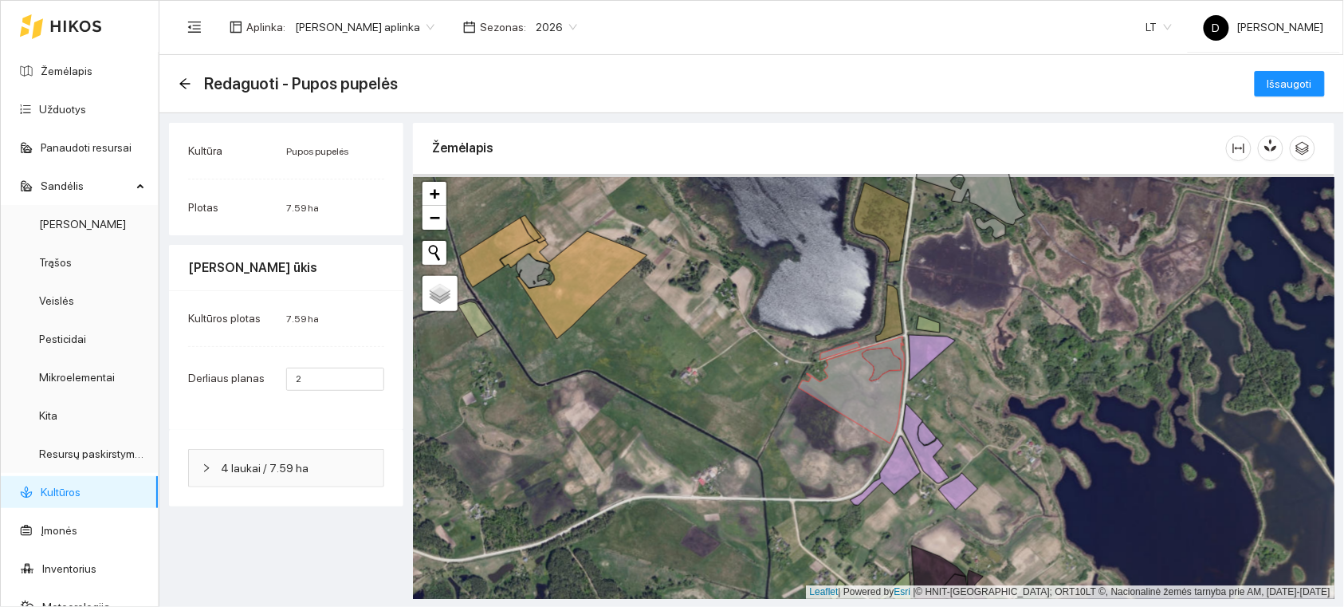
drag, startPoint x: 1034, startPoint y: 279, endPoint x: 975, endPoint y: 429, distance: 161.1
click at [975, 429] on div at bounding box center [874, 386] width 922 height 425
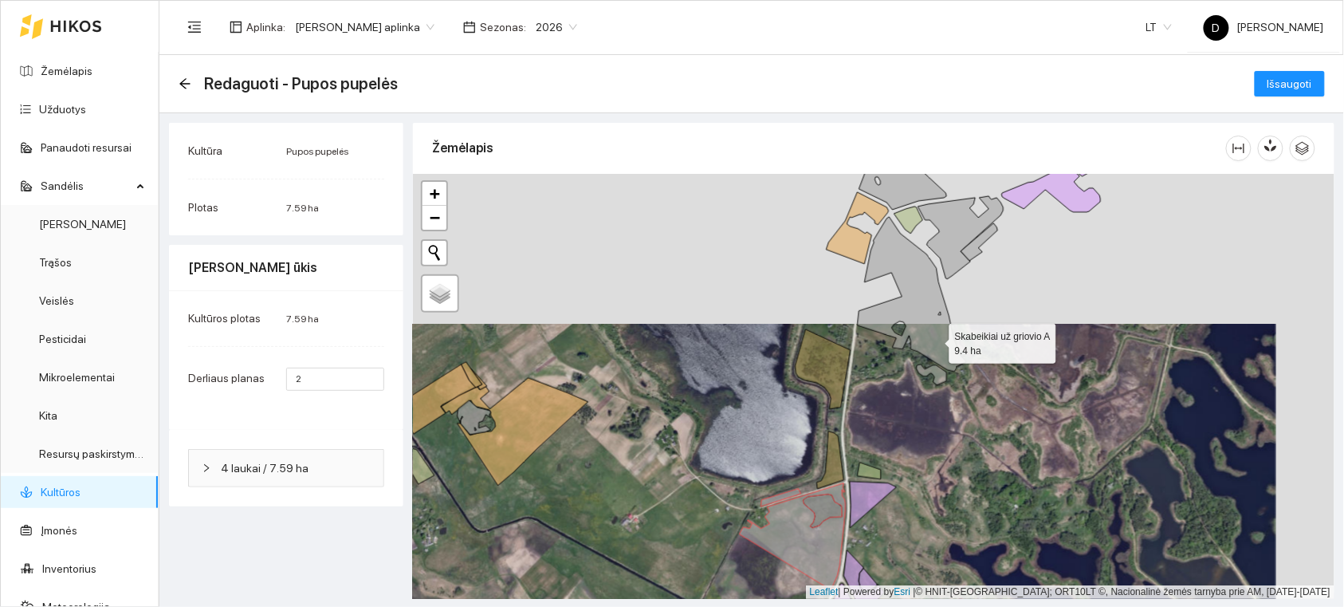
click at [935, 340] on icon at bounding box center [912, 294] width 109 height 155
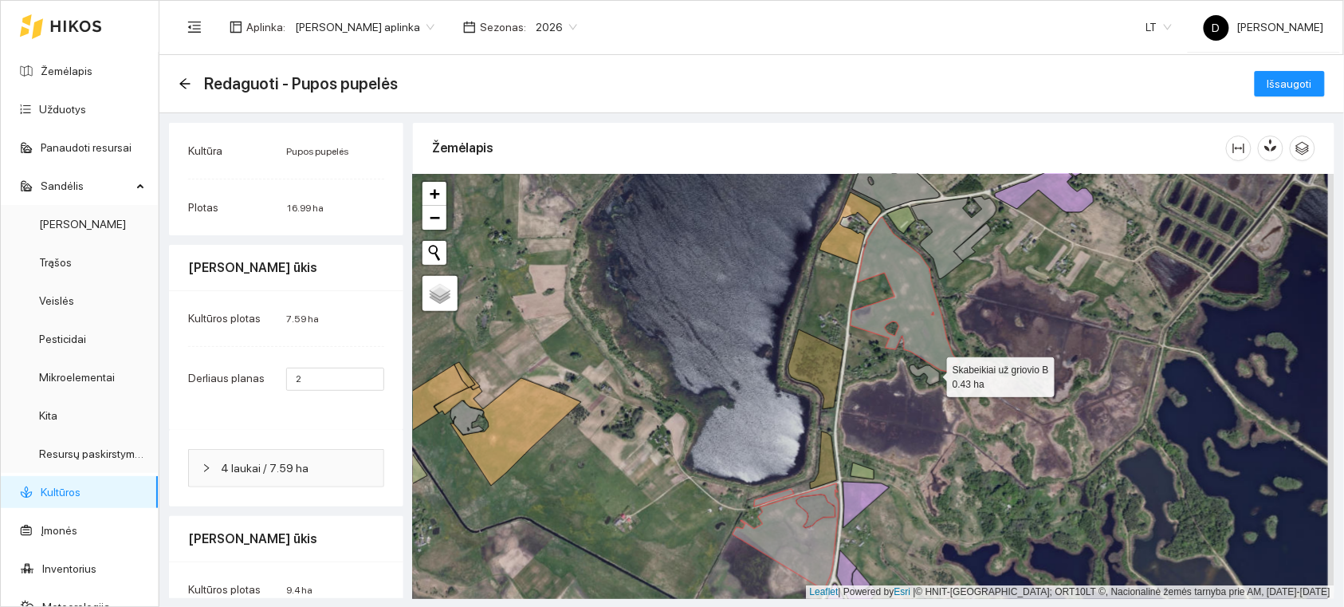
click at [933, 373] on icon at bounding box center [925, 374] width 30 height 21
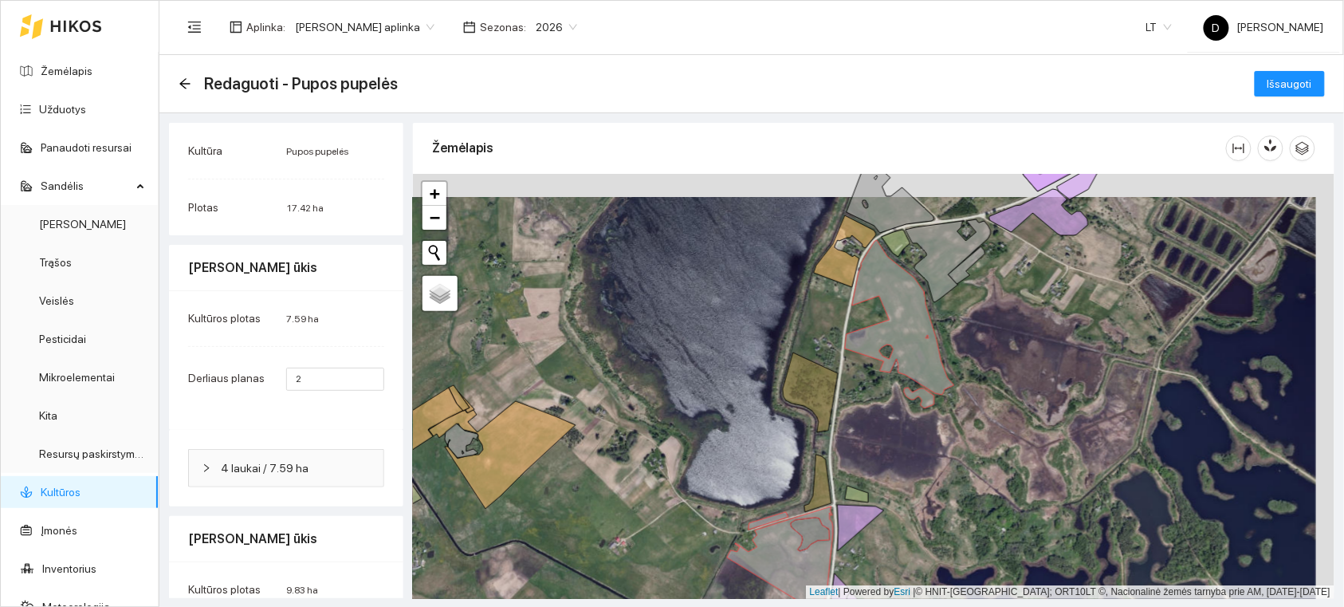
drag, startPoint x: 981, startPoint y: 341, endPoint x: 949, endPoint y: 483, distance: 146.3
click at [949, 483] on div at bounding box center [874, 386] width 922 height 425
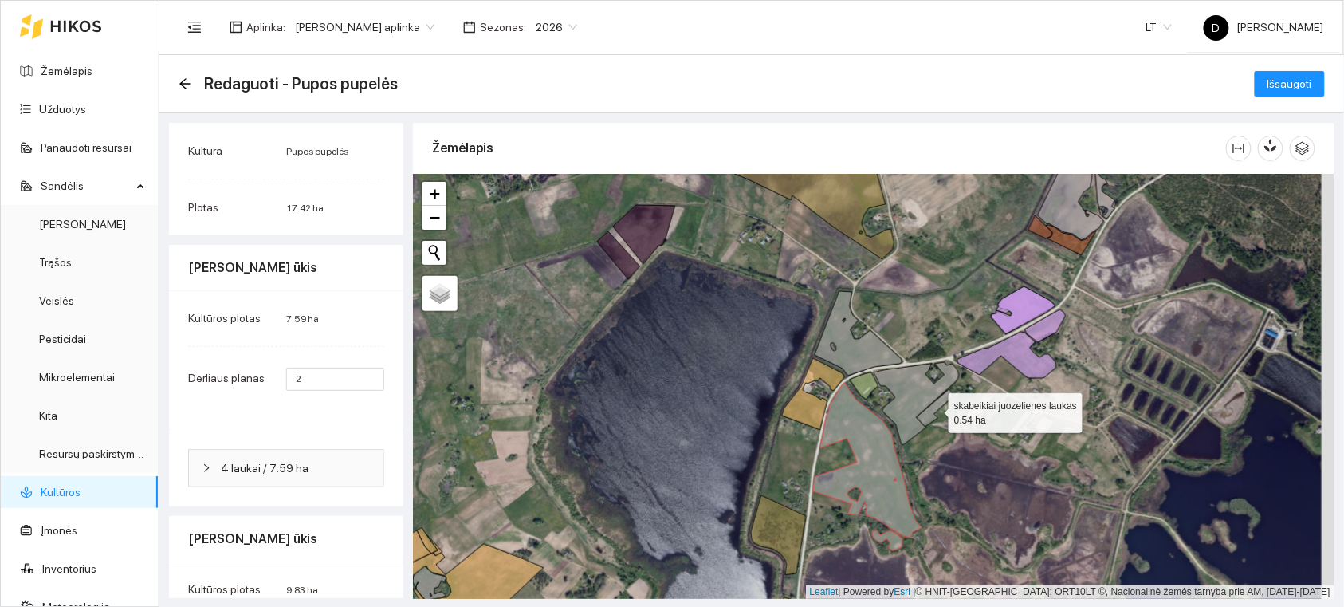
click at [935, 407] on icon at bounding box center [935, 407] width 37 height 37
click at [923, 395] on icon at bounding box center [916, 403] width 85 height 83
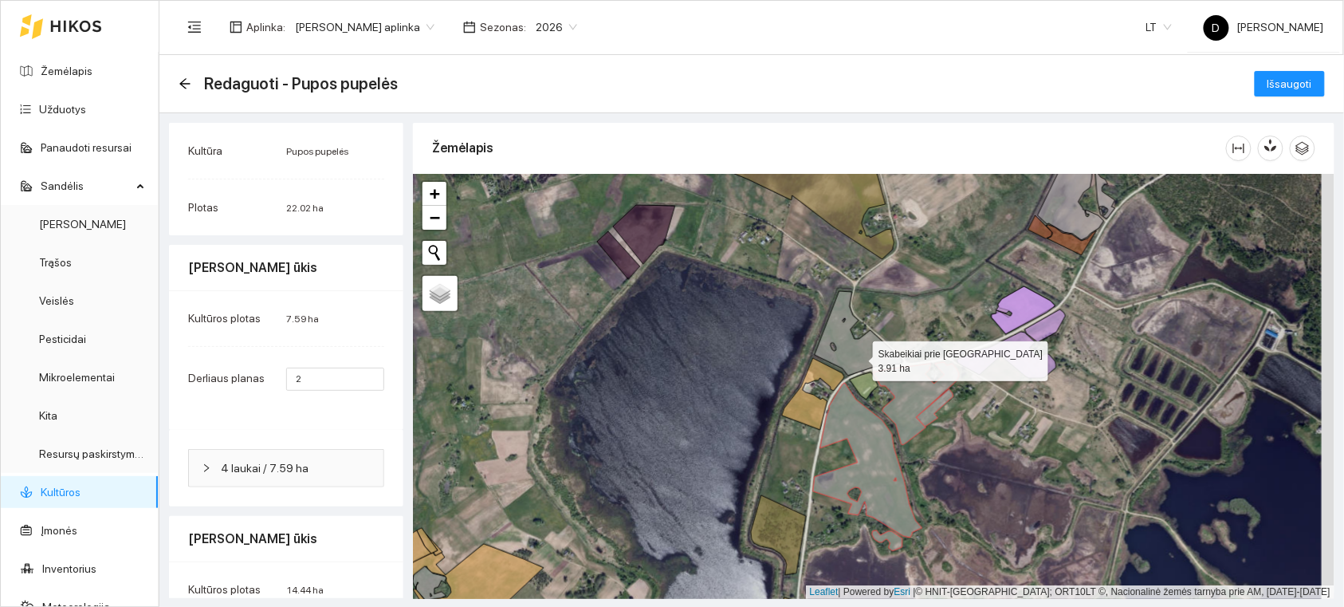
click at [859, 356] on icon at bounding box center [859, 333] width 88 height 85
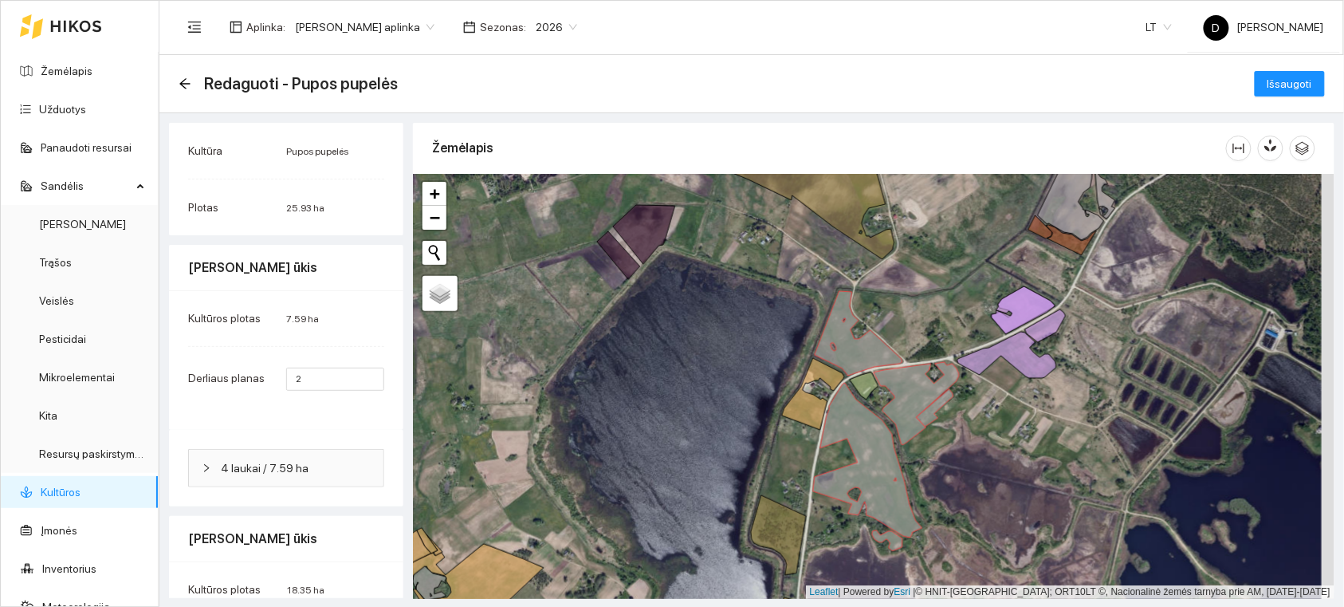
drag, startPoint x: 1014, startPoint y: 504, endPoint x: 1005, endPoint y: 512, distance: 12.5
click at [1007, 509] on div at bounding box center [874, 386] width 922 height 425
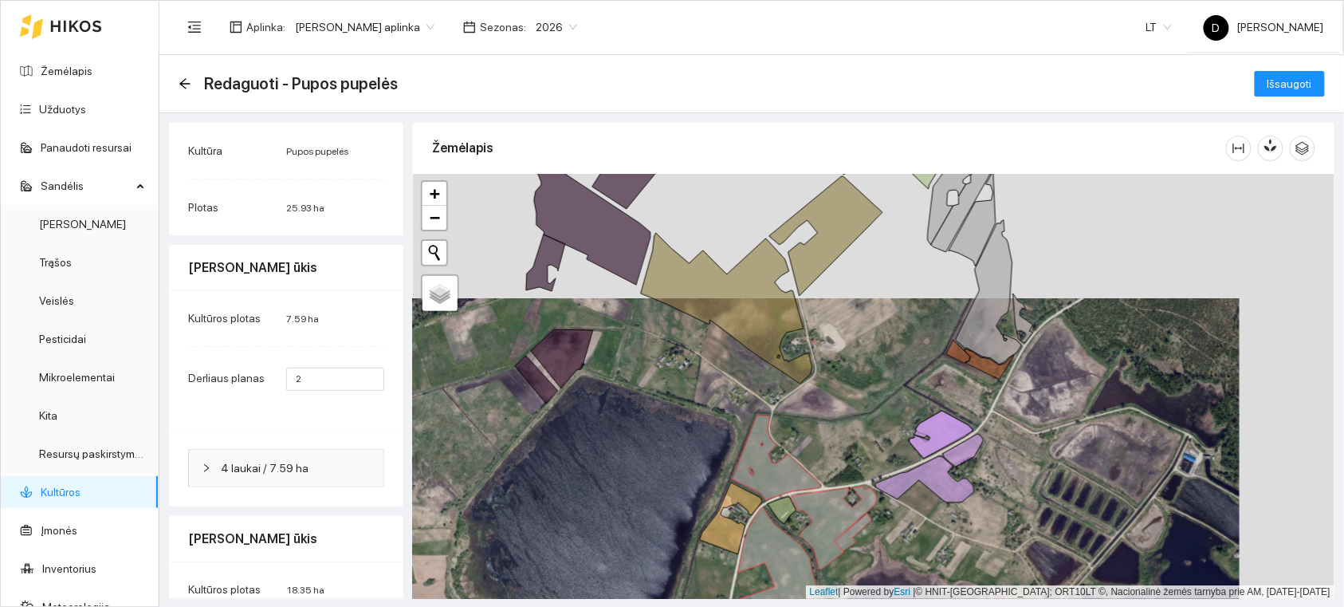
drag, startPoint x: 925, startPoint y: 362, endPoint x: 875, endPoint y: 434, distance: 87.6
click at [867, 447] on div at bounding box center [874, 386] width 922 height 425
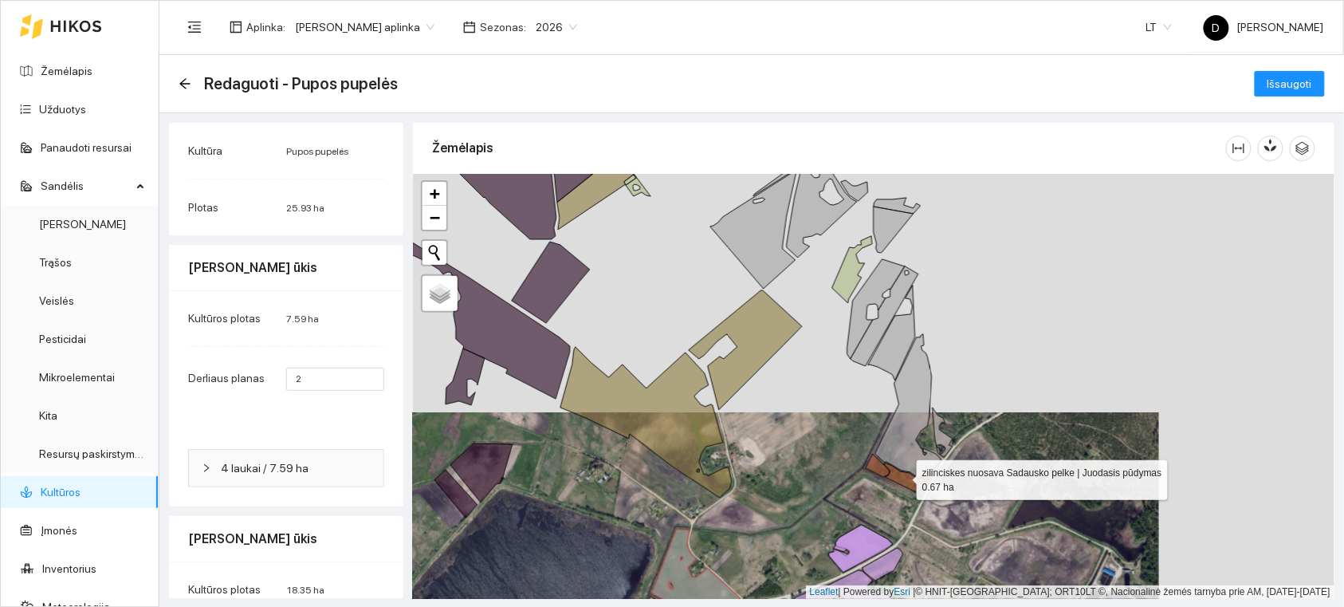
click at [899, 476] on icon at bounding box center [909, 478] width 50 height 30
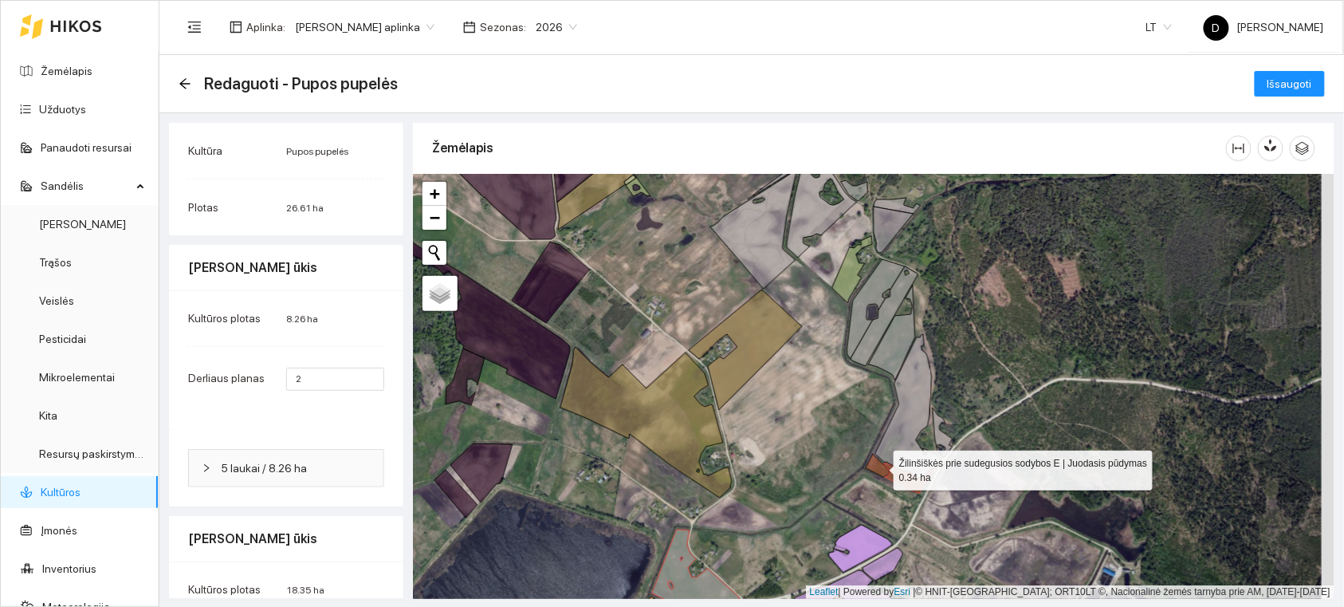
click at [878, 466] on icon at bounding box center [878, 465] width 24 height 23
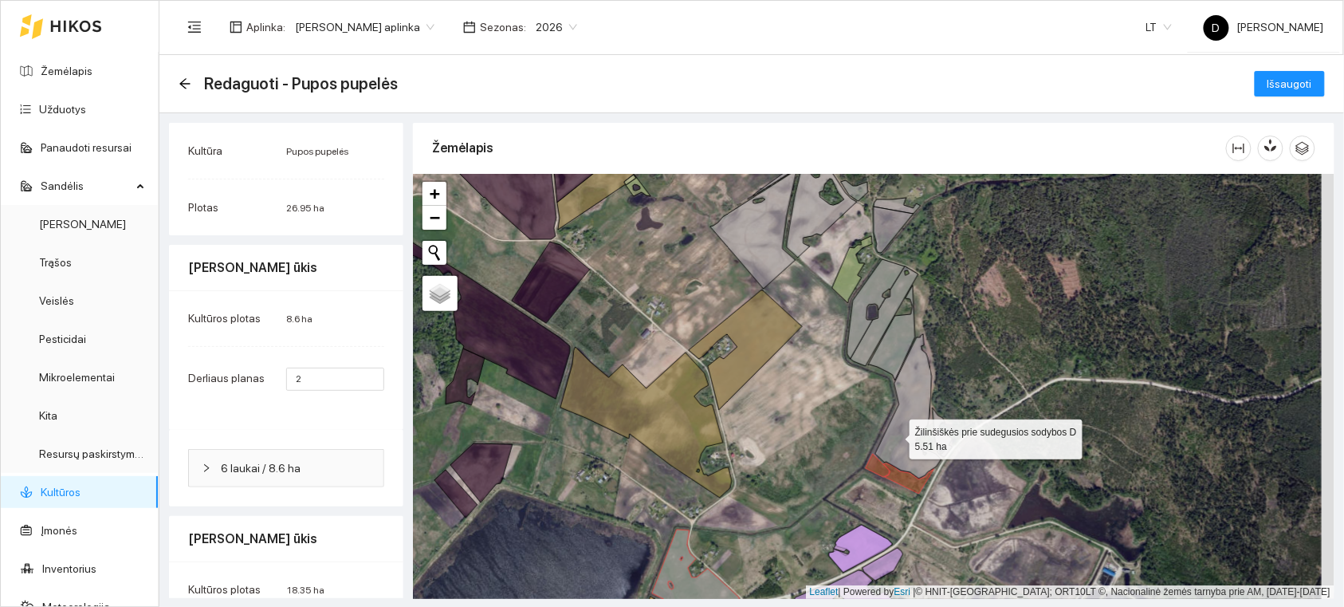
click at [896, 435] on icon at bounding box center [909, 406] width 66 height 144
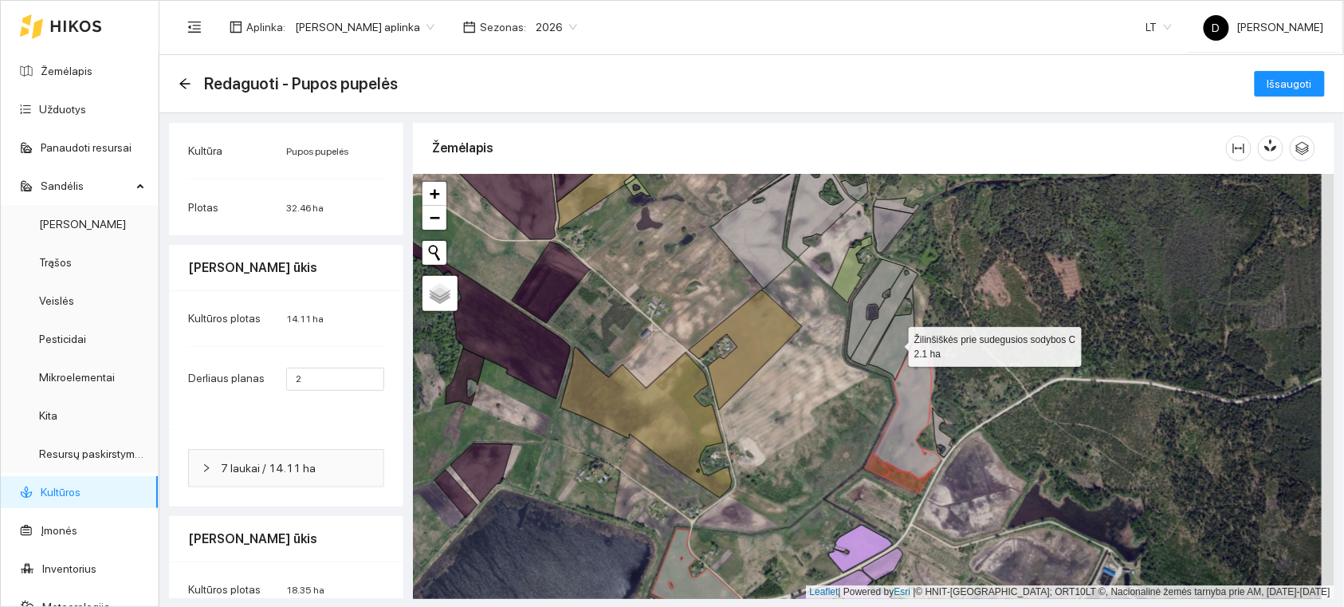
click at [895, 343] on icon at bounding box center [891, 332] width 47 height 95
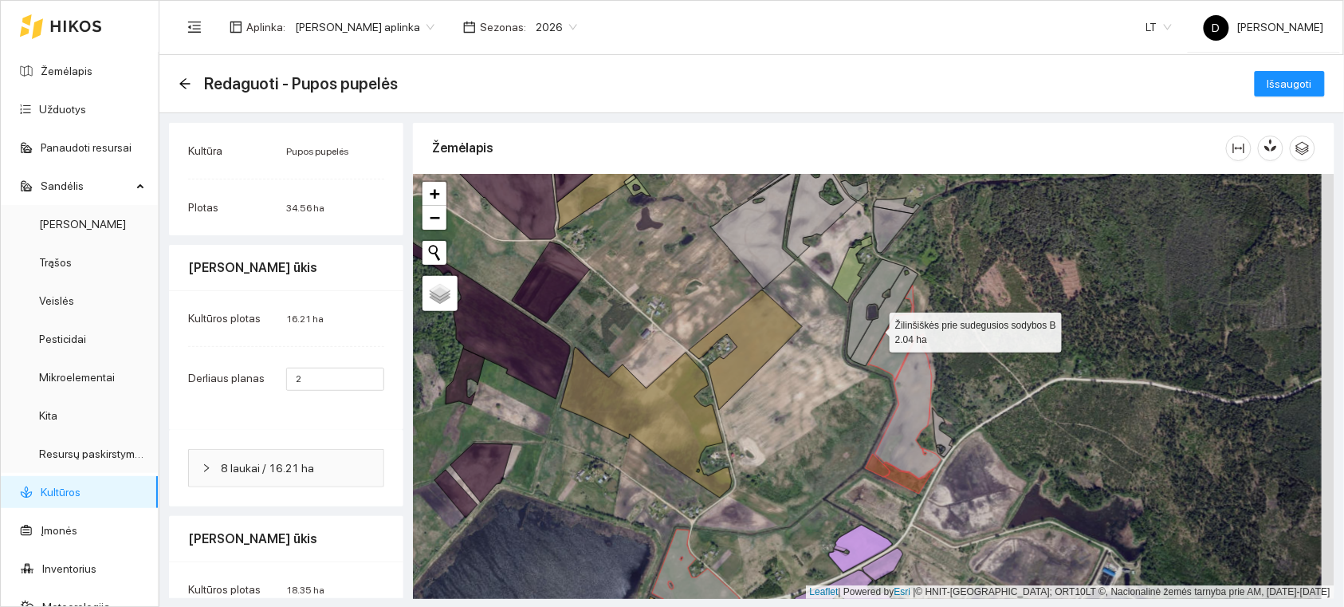
click at [876, 329] on icon at bounding box center [885, 316] width 68 height 100
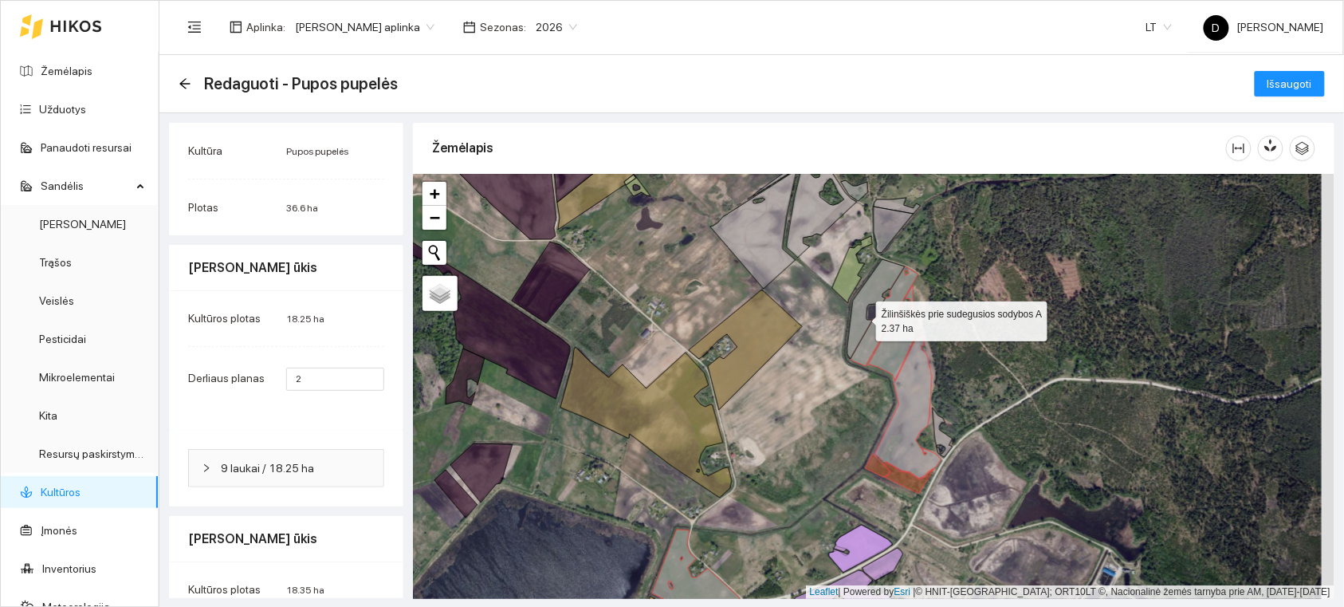
click at [862, 317] on icon at bounding box center [876, 309] width 57 height 100
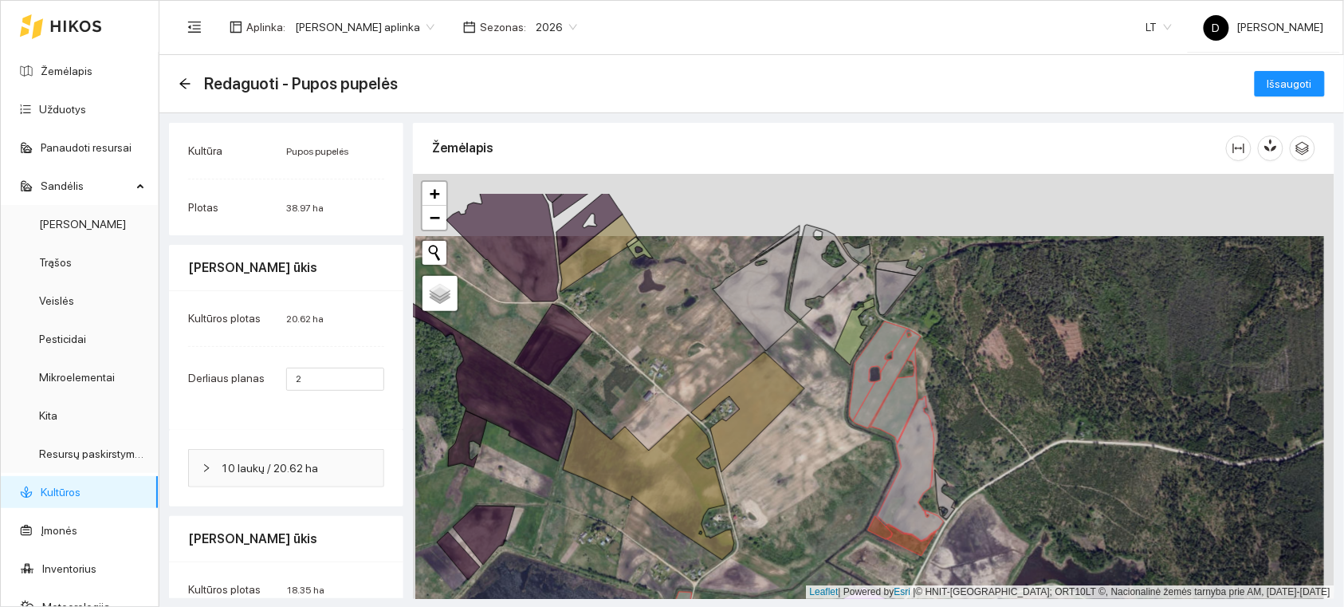
drag, startPoint x: 927, startPoint y: 251, endPoint x: 927, endPoint y: 385, distance: 134.0
click at [927, 385] on div at bounding box center [874, 386] width 922 height 425
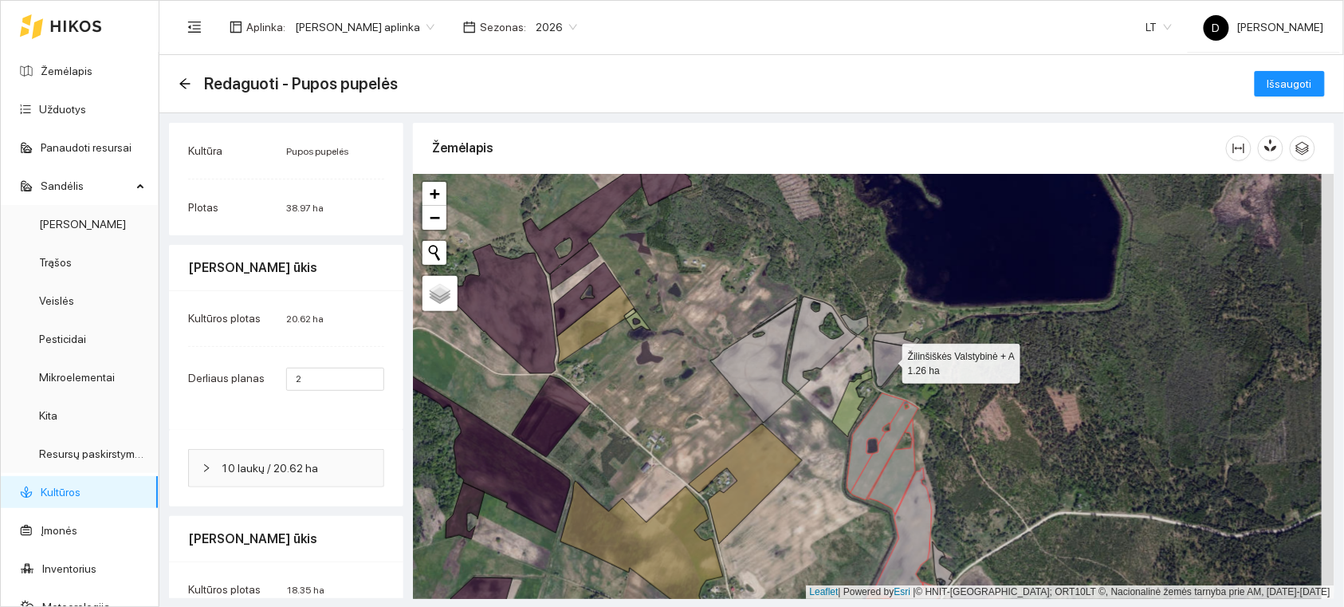
click at [889, 357] on icon at bounding box center [894, 364] width 40 height 46
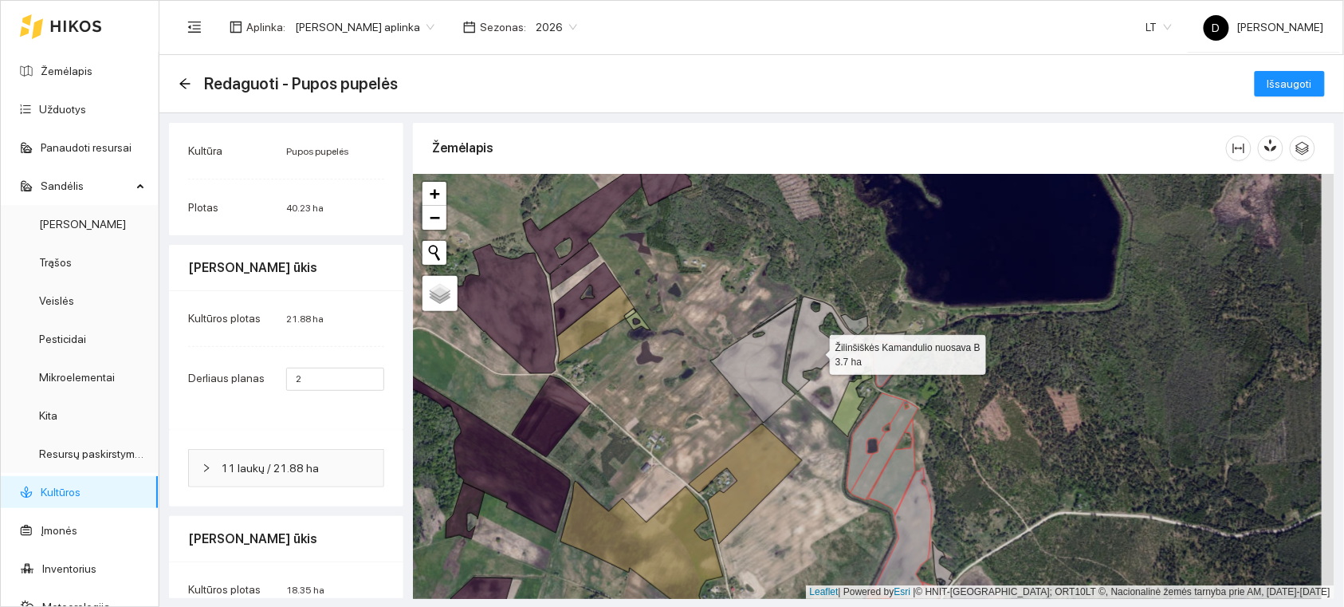
drag, startPoint x: 816, startPoint y: 351, endPoint x: 795, endPoint y: 360, distance: 22.8
click at [815, 352] on icon at bounding box center [822, 344] width 70 height 95
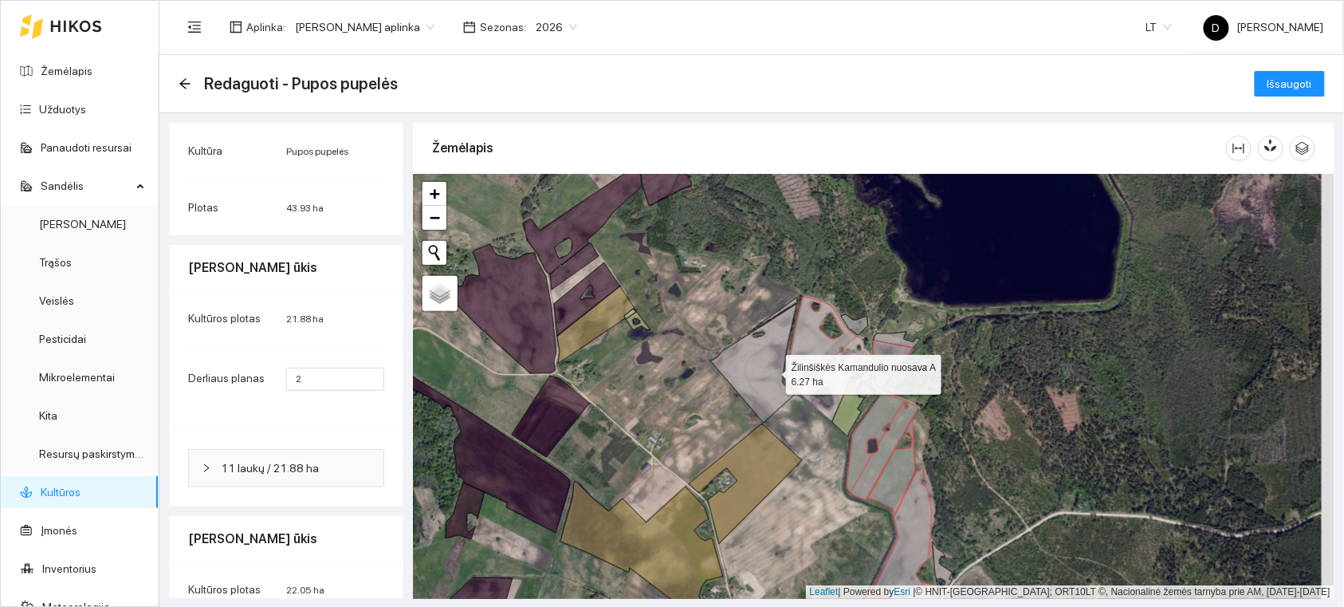
click at [766, 376] on icon at bounding box center [754, 359] width 87 height 125
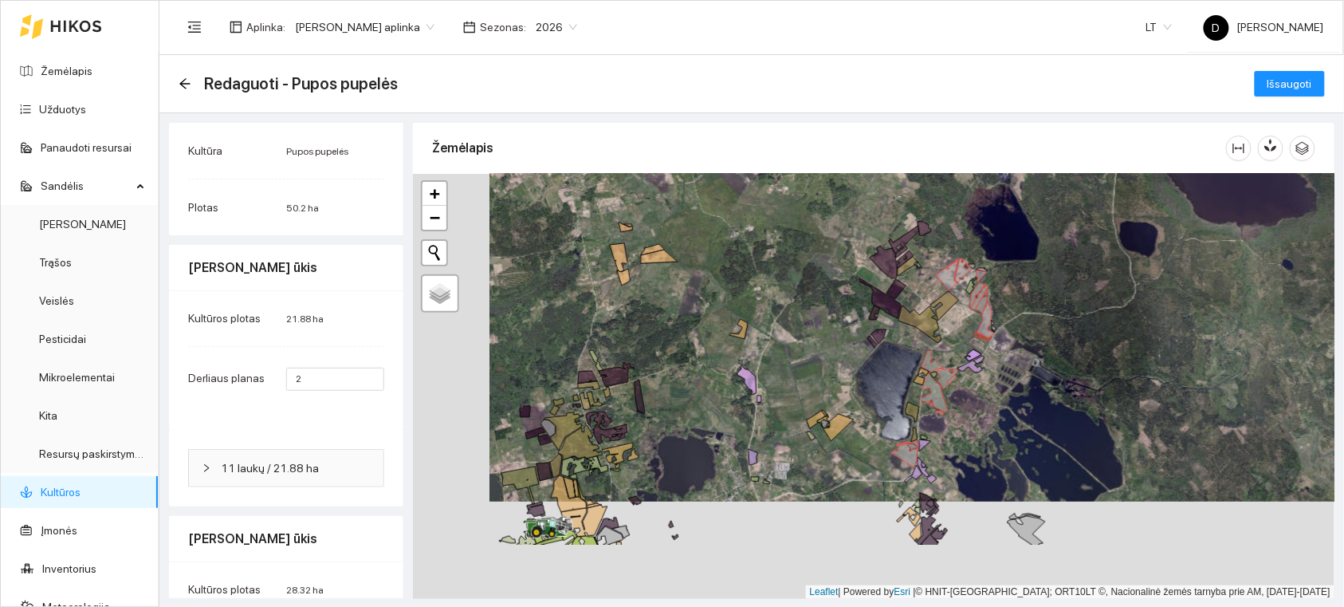
drag, startPoint x: 719, startPoint y: 324, endPoint x: 798, endPoint y: 231, distance: 121.6
click at [794, 219] on div at bounding box center [874, 386] width 922 height 425
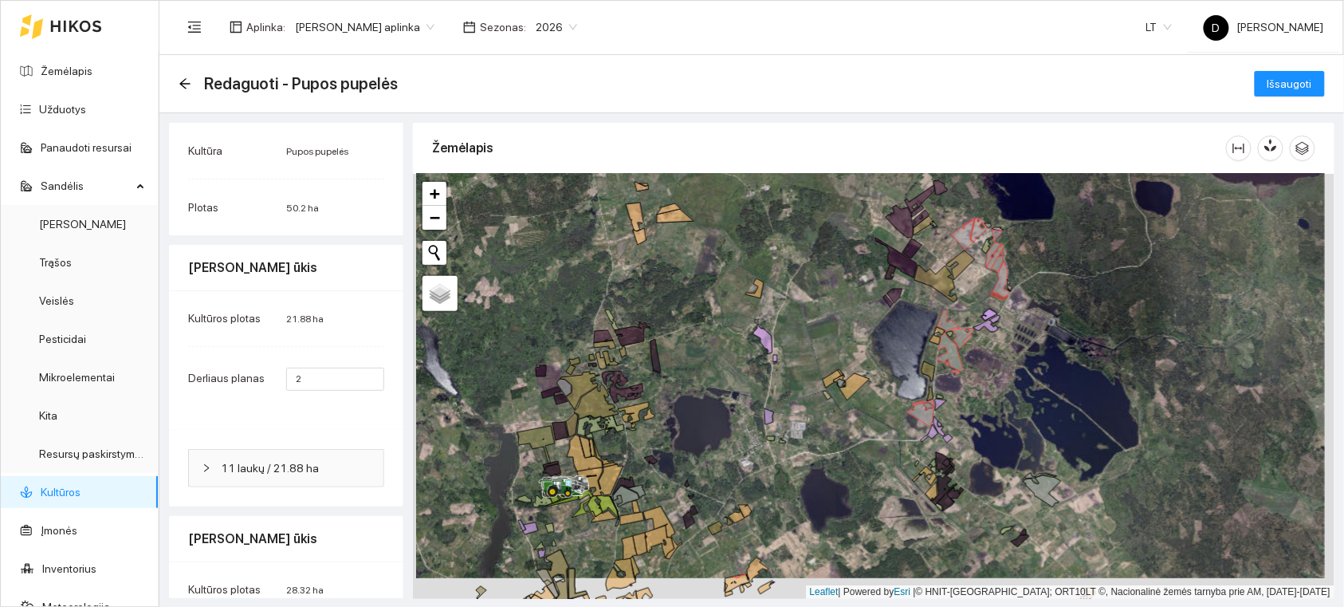
drag, startPoint x: 834, startPoint y: 471, endPoint x: 854, endPoint y: 399, distance: 75.3
click at [840, 399] on div at bounding box center [874, 386] width 922 height 425
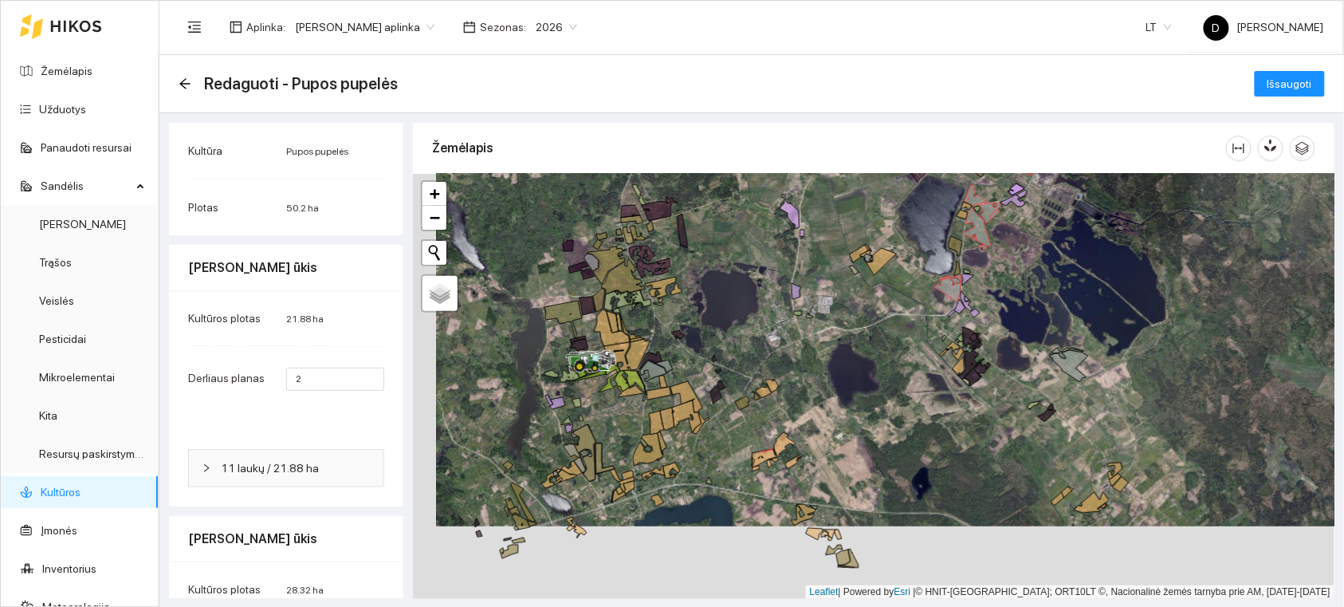
drag, startPoint x: 814, startPoint y: 427, endPoint x: 860, endPoint y: 325, distance: 111.0
click at [855, 329] on div at bounding box center [874, 386] width 922 height 425
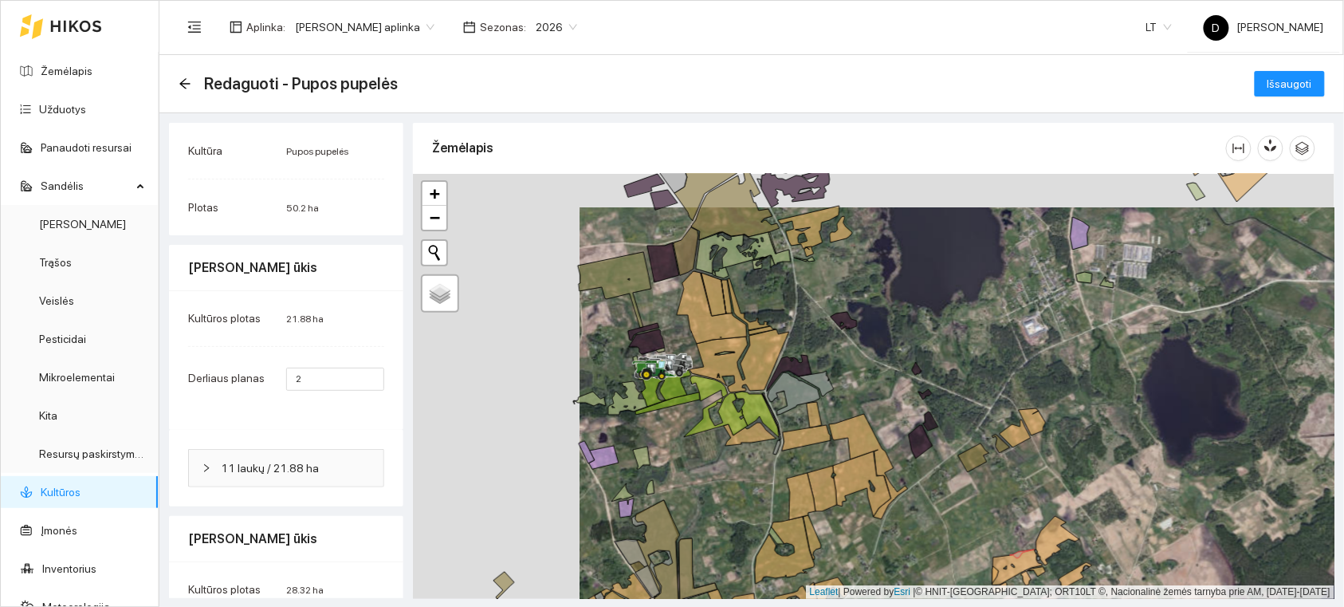
drag, startPoint x: 575, startPoint y: 427, endPoint x: 739, endPoint y: 459, distance: 167.5
click at [740, 460] on div at bounding box center [874, 386] width 922 height 425
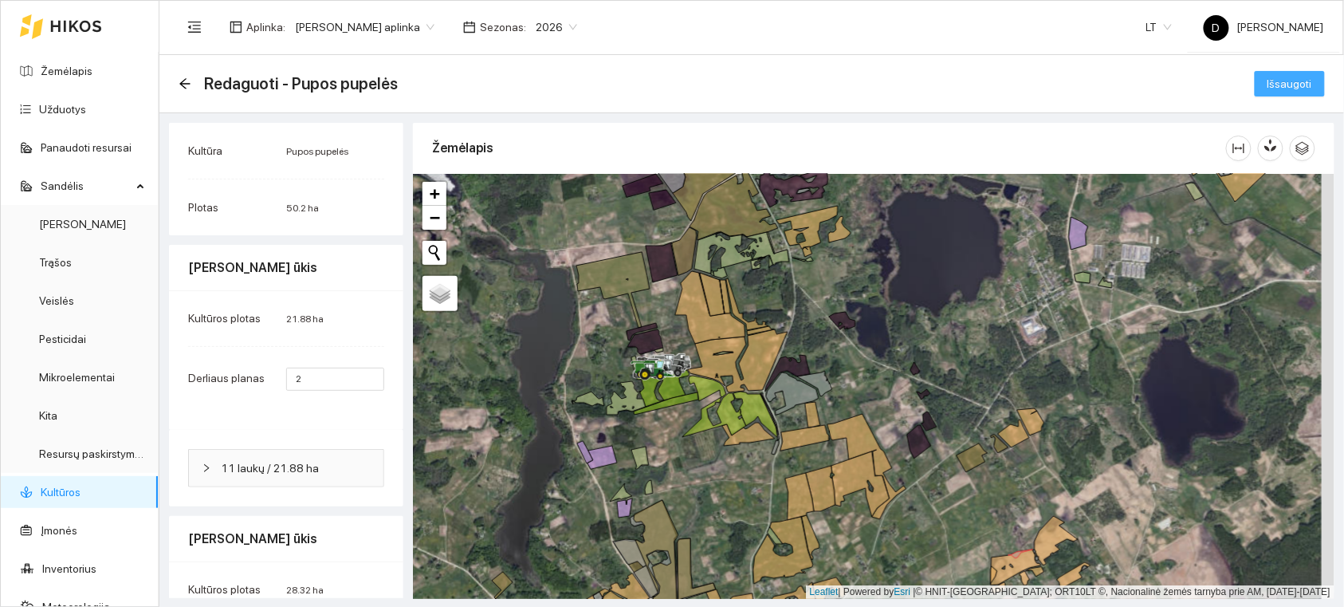
click at [1268, 88] on span "Išsaugoti" at bounding box center [1290, 84] width 45 height 18
click at [1273, 83] on span "Išsaugoti" at bounding box center [1290, 84] width 45 height 18
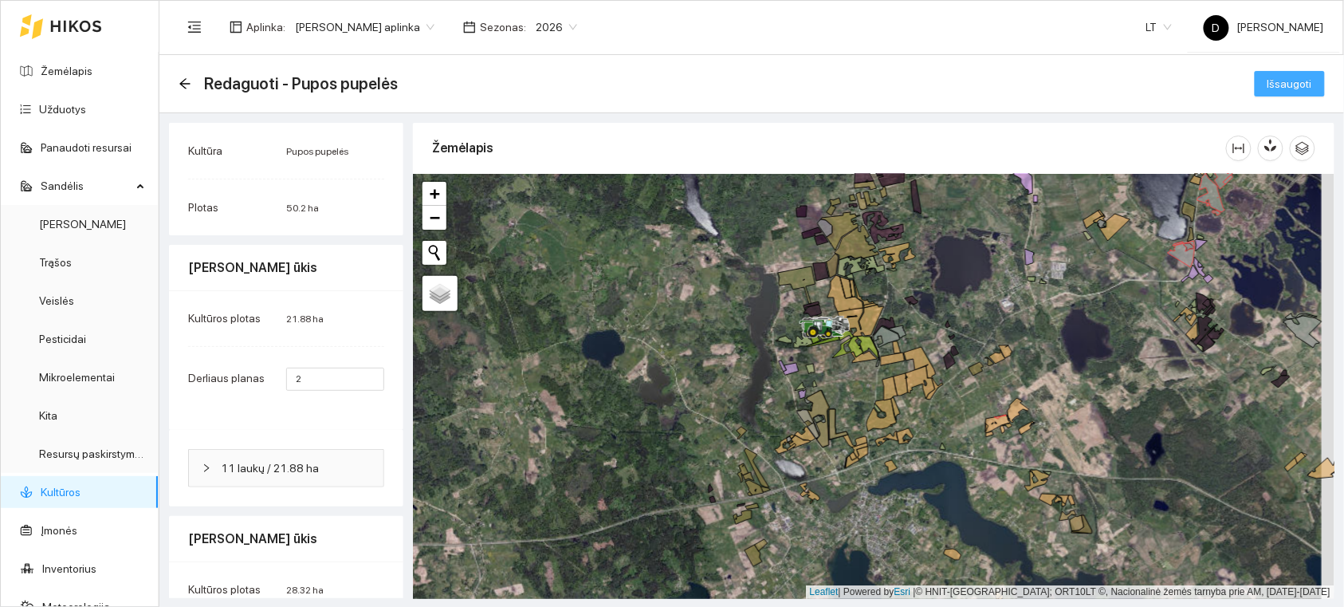
click at [1284, 73] on button "Išsaugoti" at bounding box center [1290, 84] width 70 height 26
click at [1282, 83] on span "Išsaugoti" at bounding box center [1290, 84] width 45 height 18
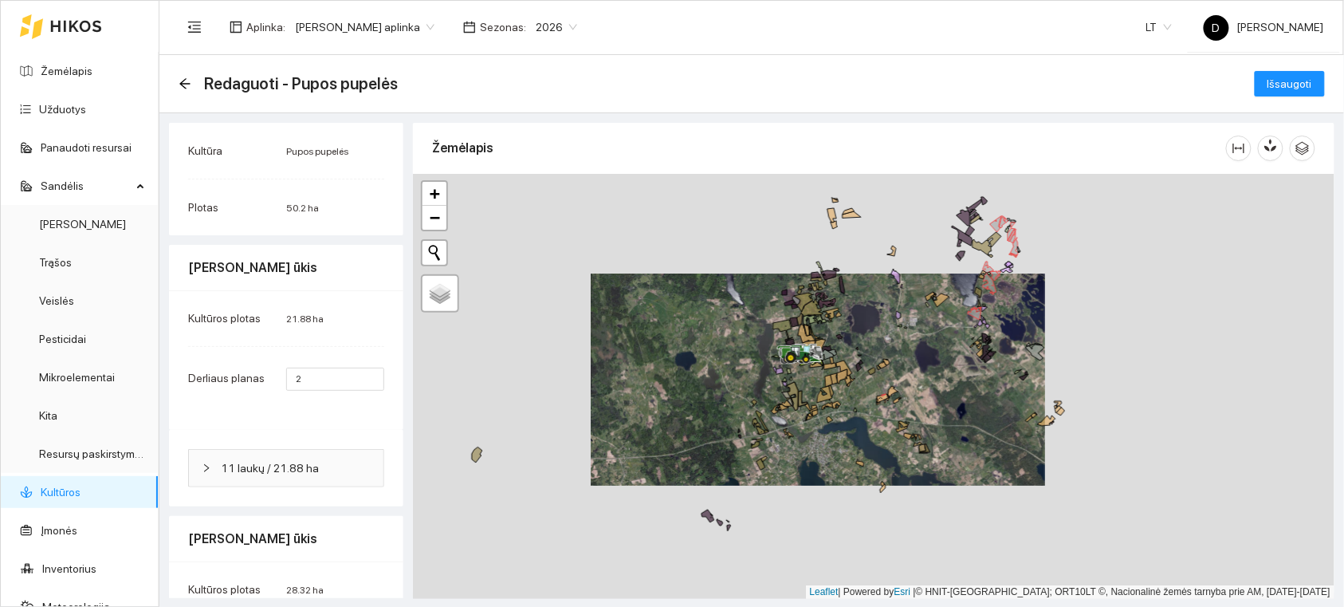
drag, startPoint x: 1008, startPoint y: 298, endPoint x: 854, endPoint y: 330, distance: 157.2
click at [862, 340] on div at bounding box center [874, 386] width 922 height 425
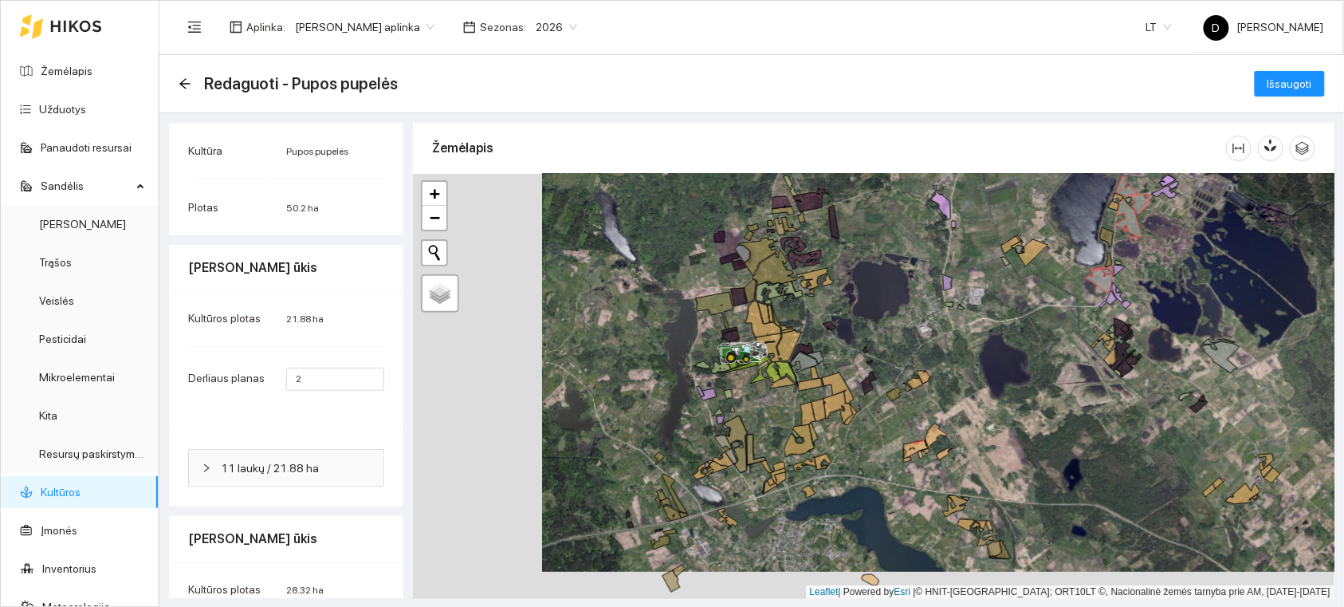
drag, startPoint x: 775, startPoint y: 360, endPoint x: 904, endPoint y: 333, distance: 132.0
click at [904, 333] on div at bounding box center [874, 386] width 922 height 425
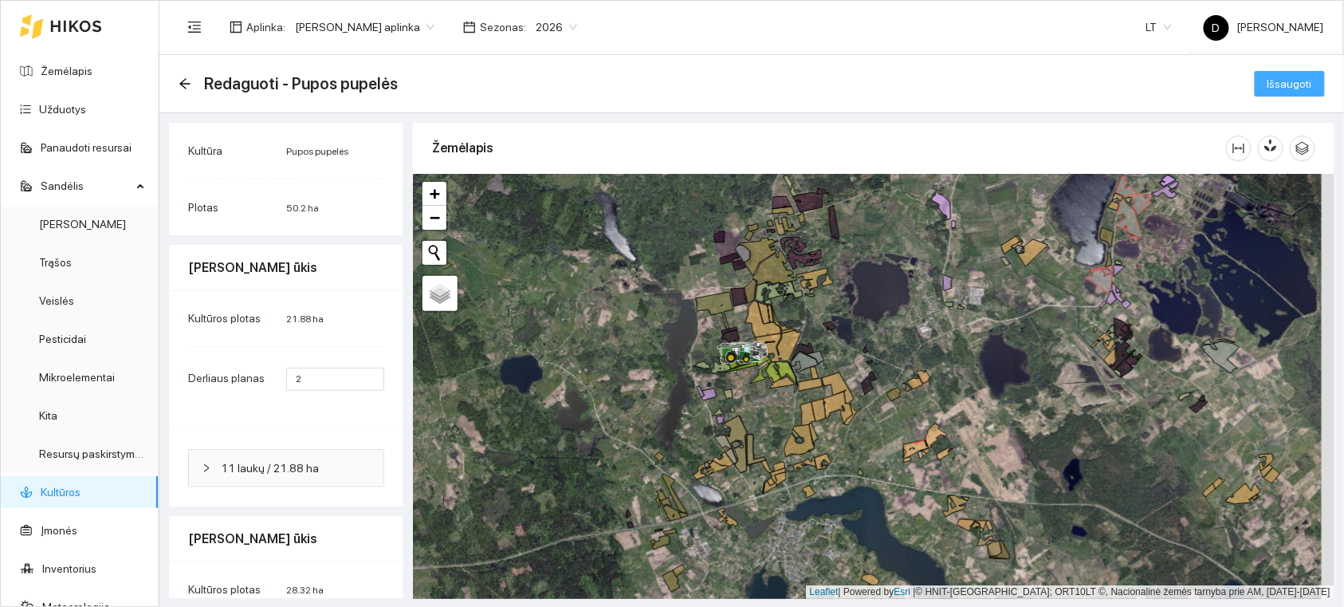
click at [1268, 83] on span "Išsaugoti" at bounding box center [1290, 84] width 45 height 18
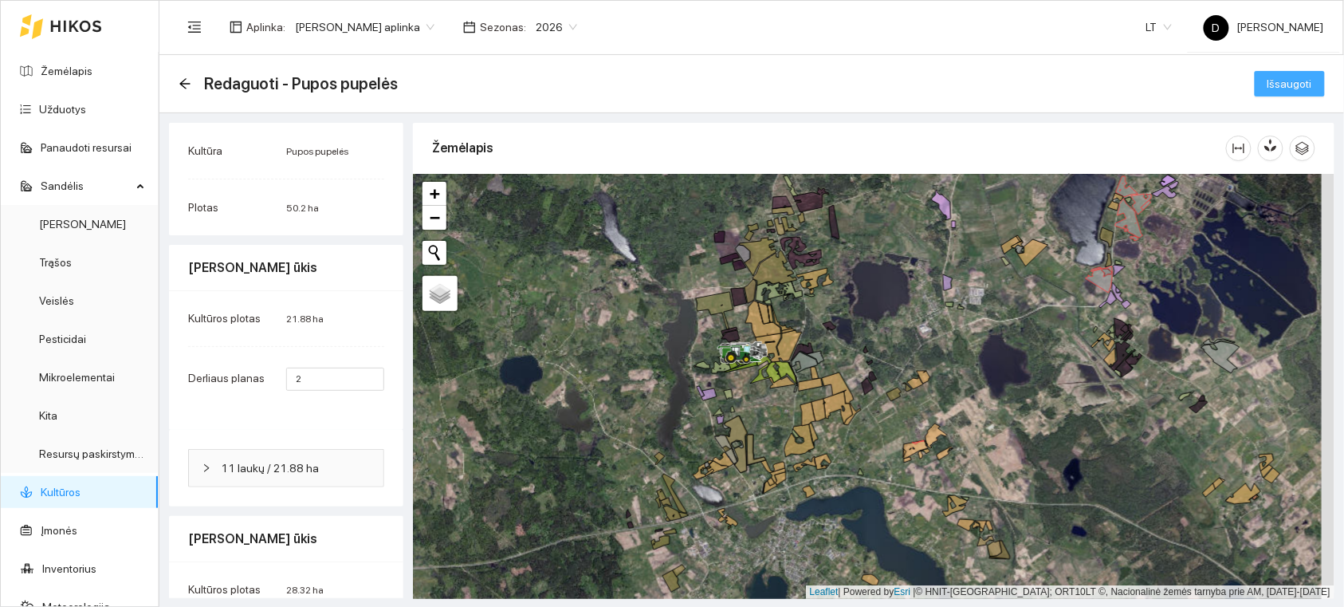
click at [1268, 83] on span "Išsaugoti" at bounding box center [1290, 84] width 45 height 18
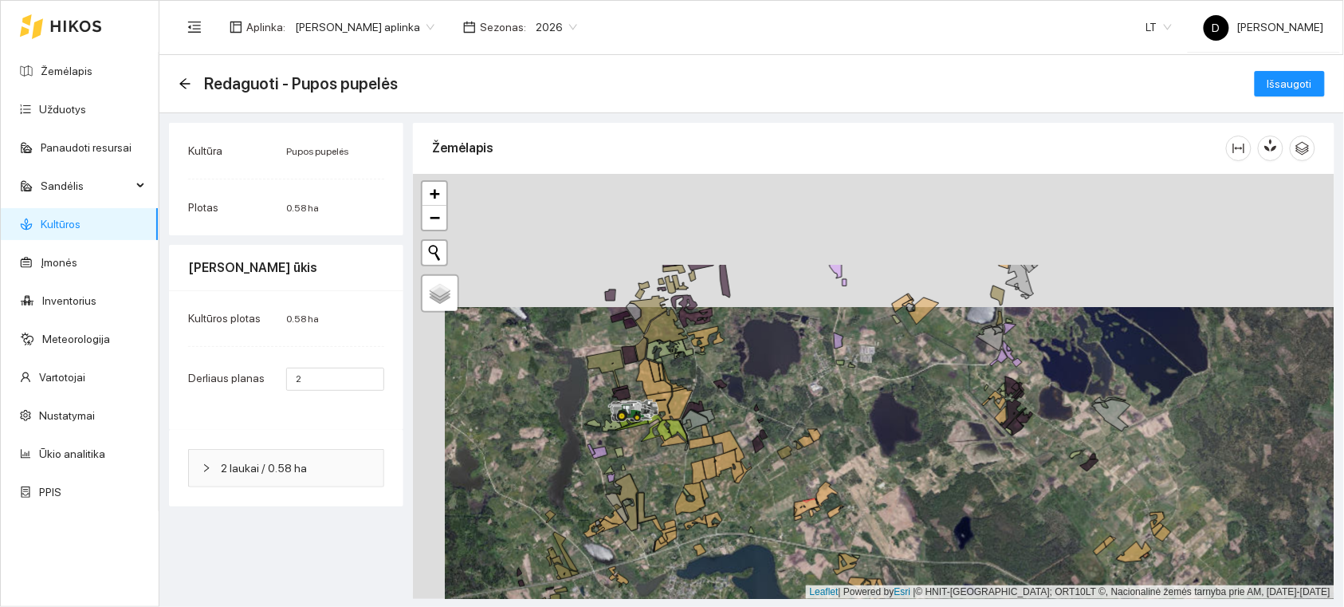
drag, startPoint x: 895, startPoint y: 362, endPoint x: 919, endPoint y: 442, distance: 83.3
click at [919, 442] on div at bounding box center [874, 386] width 922 height 425
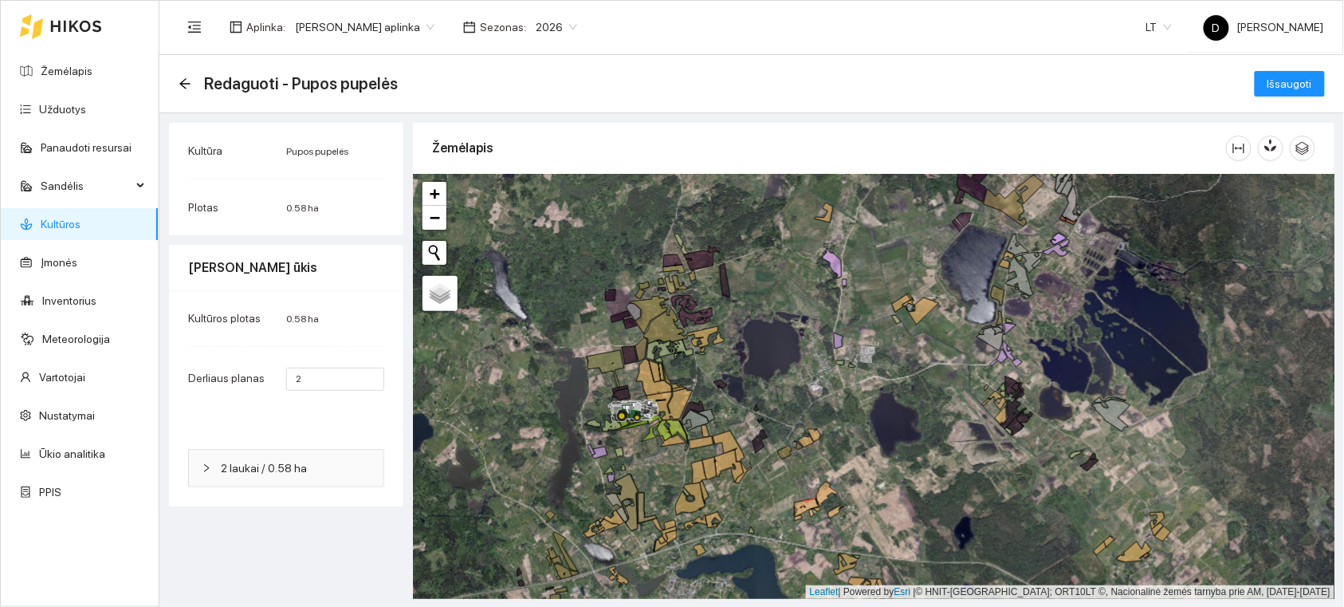
click at [78, 225] on link "Kultūros" at bounding box center [61, 224] width 40 height 13
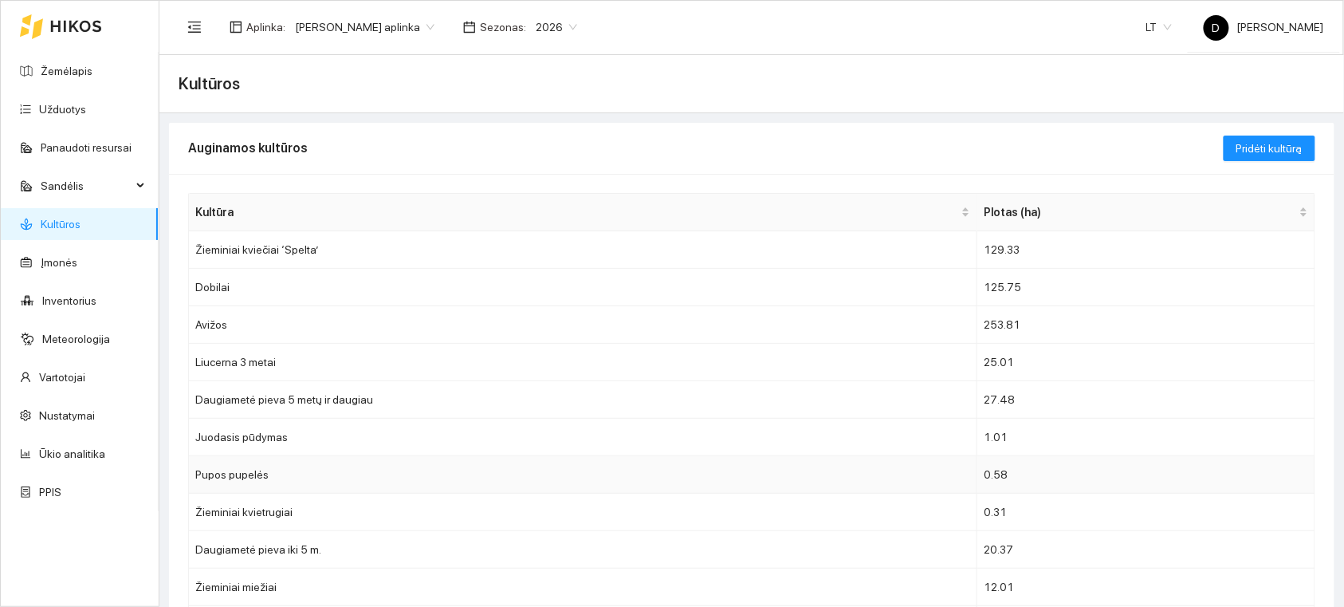
click at [256, 477] on td "Pupos pupelės" at bounding box center [583, 474] width 789 height 37
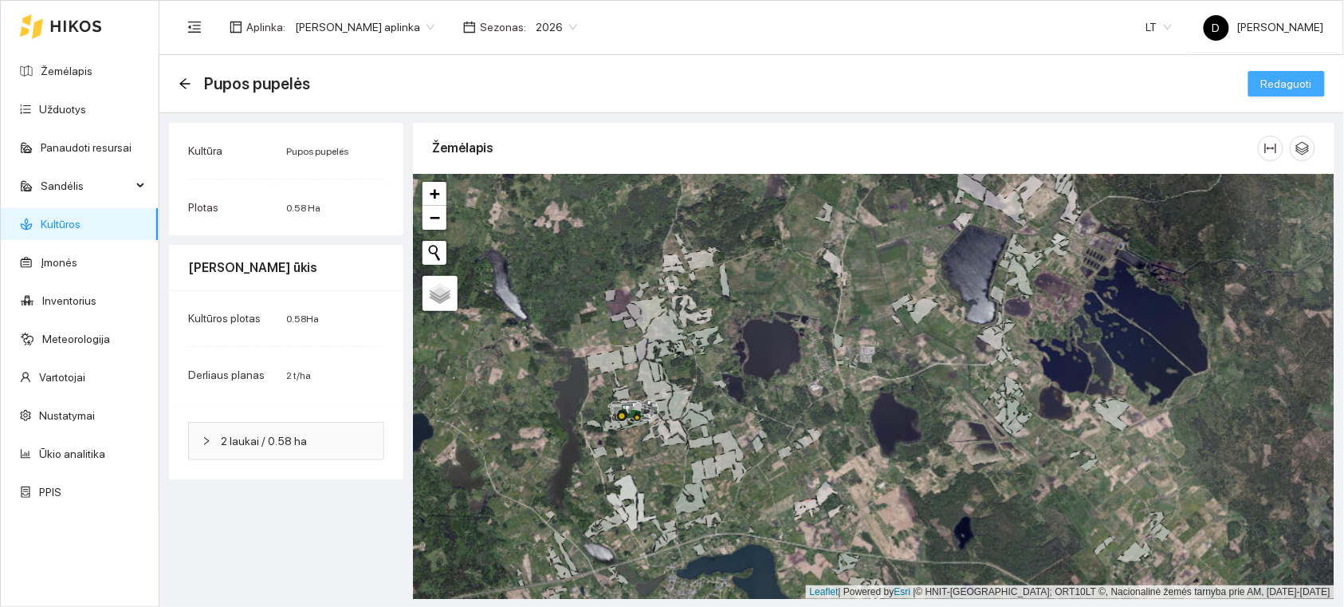
click at [1285, 77] on span "Redaguoti" at bounding box center [1287, 84] width 51 height 18
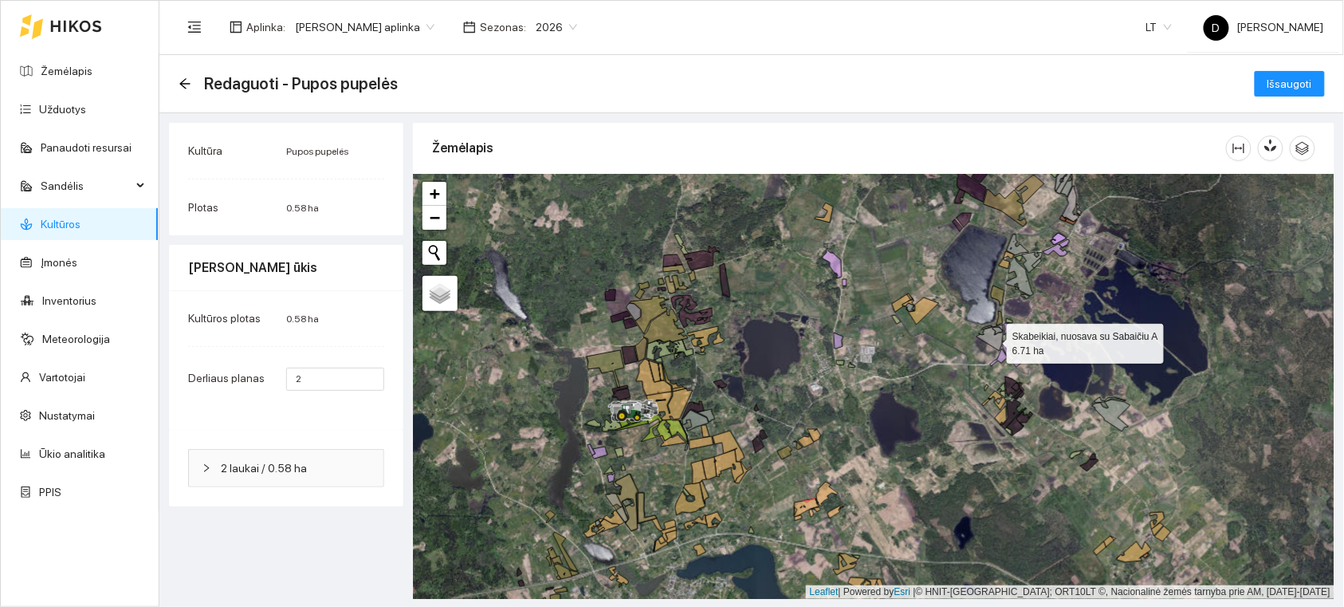
click at [993, 339] on icon at bounding box center [990, 338] width 27 height 26
click at [986, 325] on div at bounding box center [874, 386] width 922 height 425
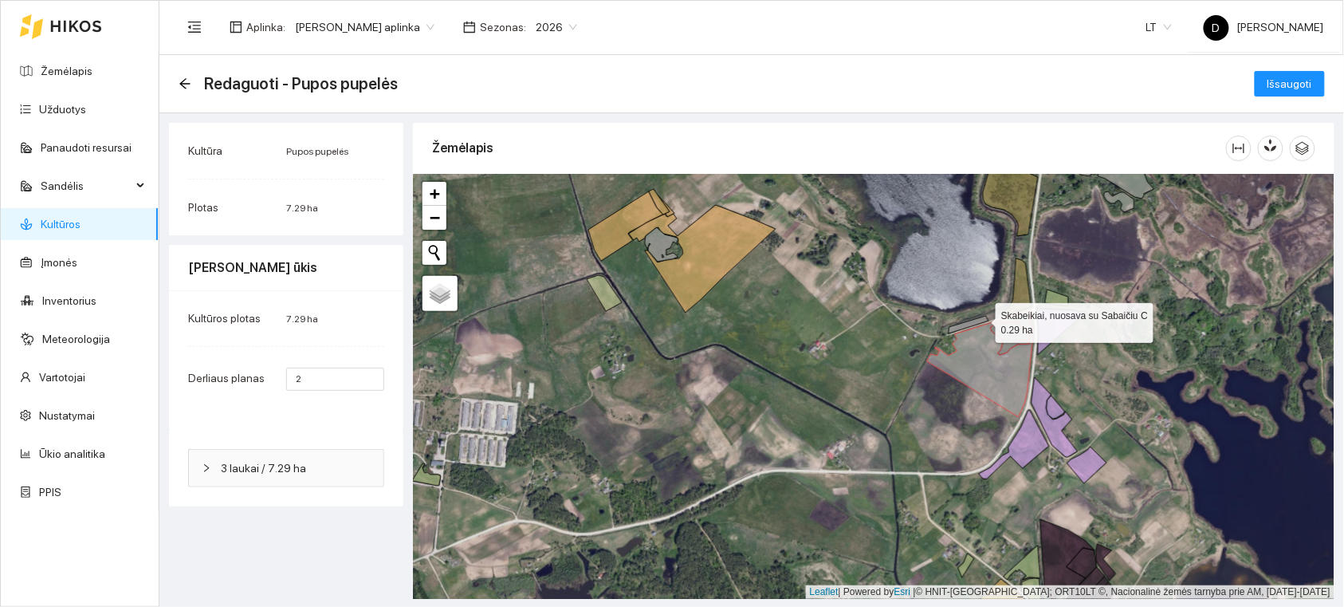
click at [982, 319] on icon at bounding box center [969, 325] width 40 height 18
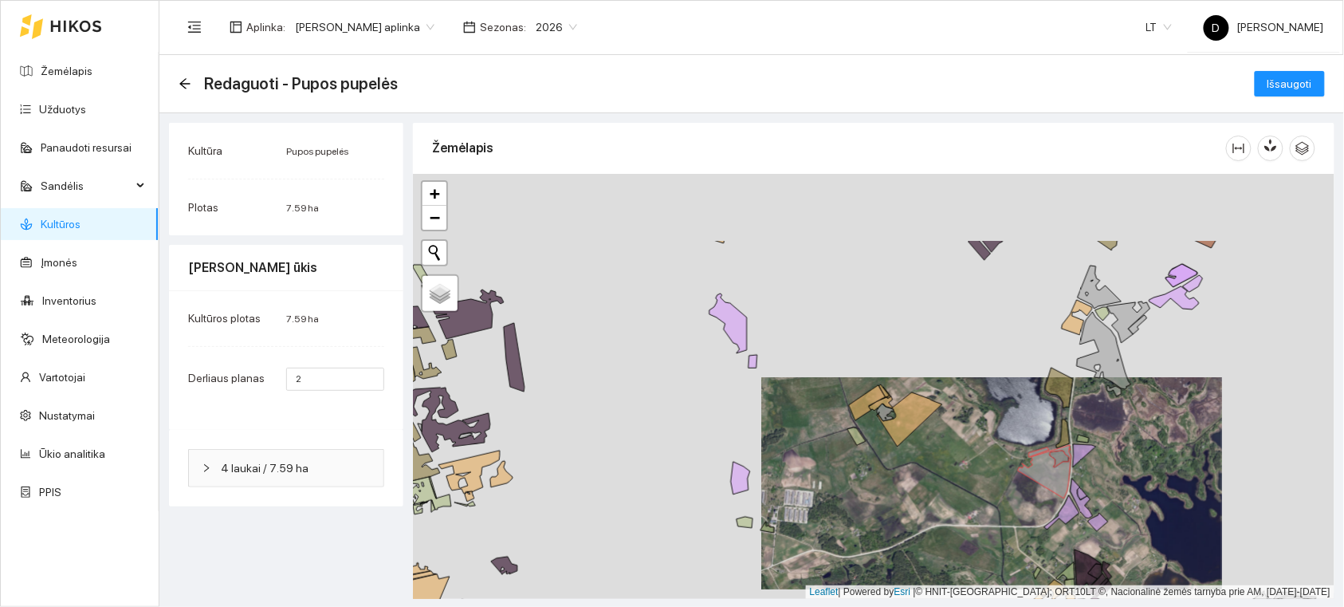
drag, startPoint x: 1181, startPoint y: 306, endPoint x: 1130, endPoint y: 415, distance: 120.6
click at [1130, 415] on div at bounding box center [874, 386] width 922 height 425
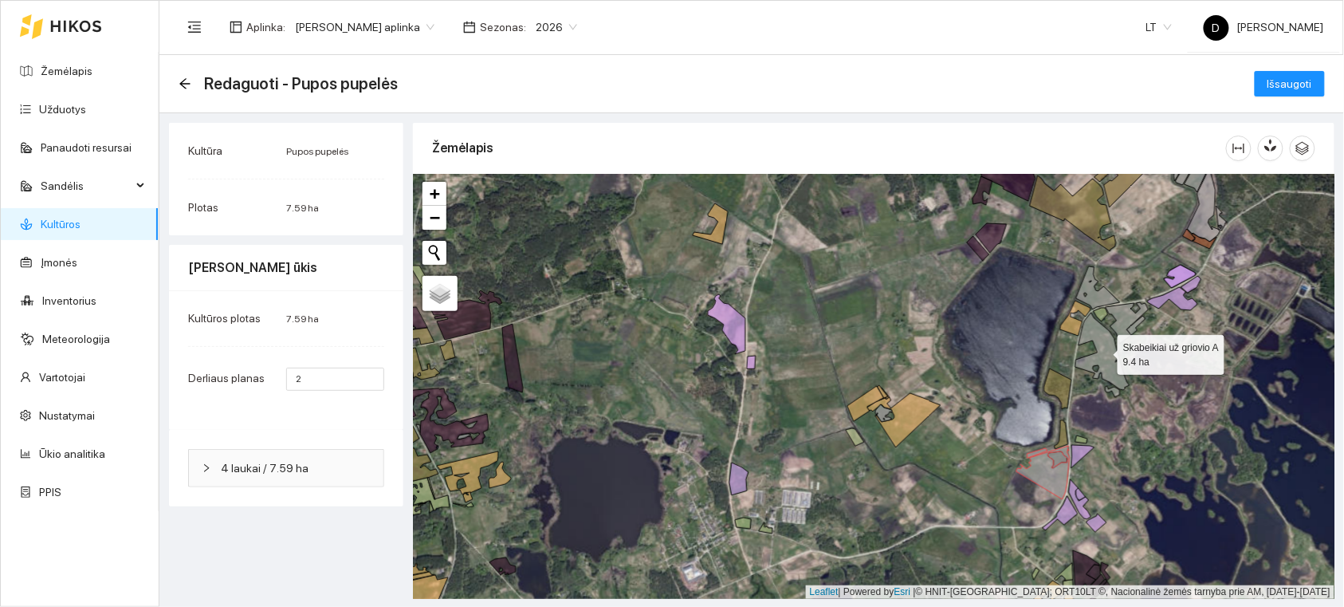
click at [1104, 351] on icon at bounding box center [1103, 351] width 54 height 77
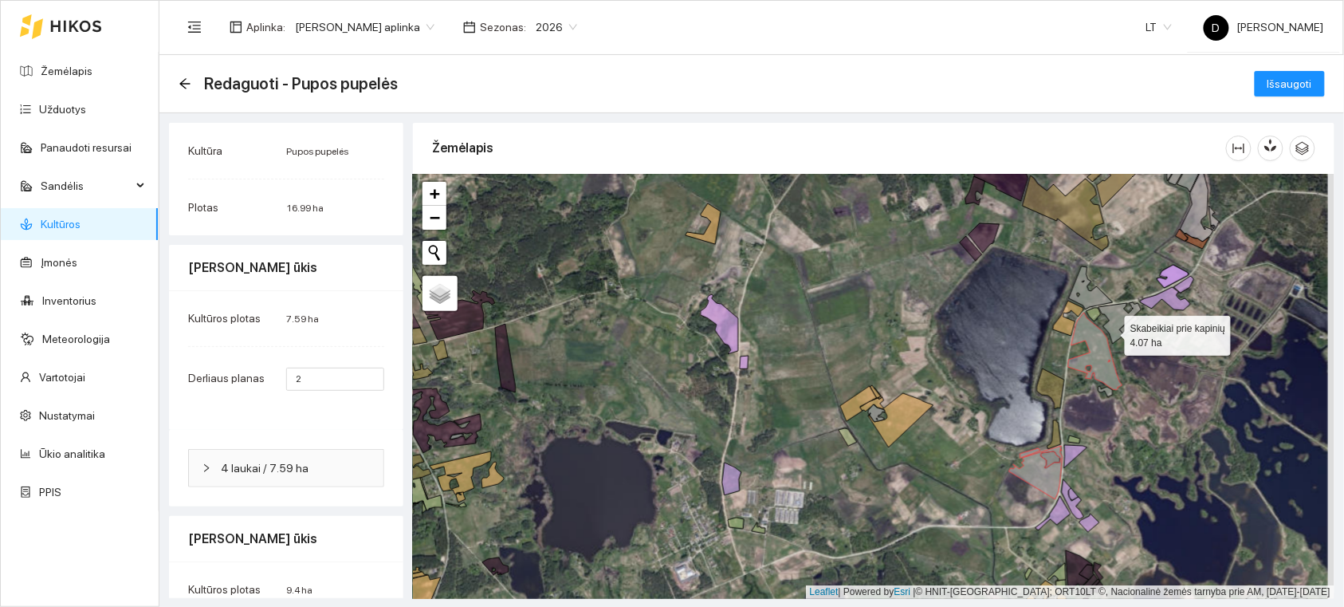
click at [1112, 332] on icon at bounding box center [1120, 322] width 43 height 41
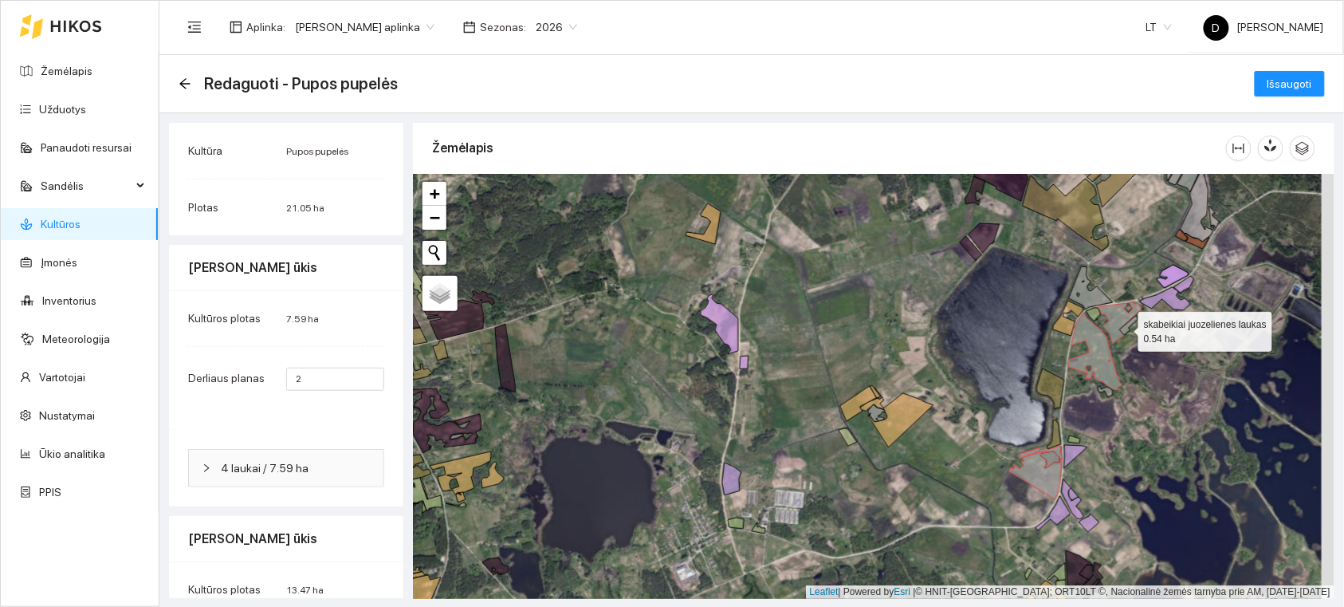
click at [1124, 328] on icon at bounding box center [1129, 325] width 18 height 19
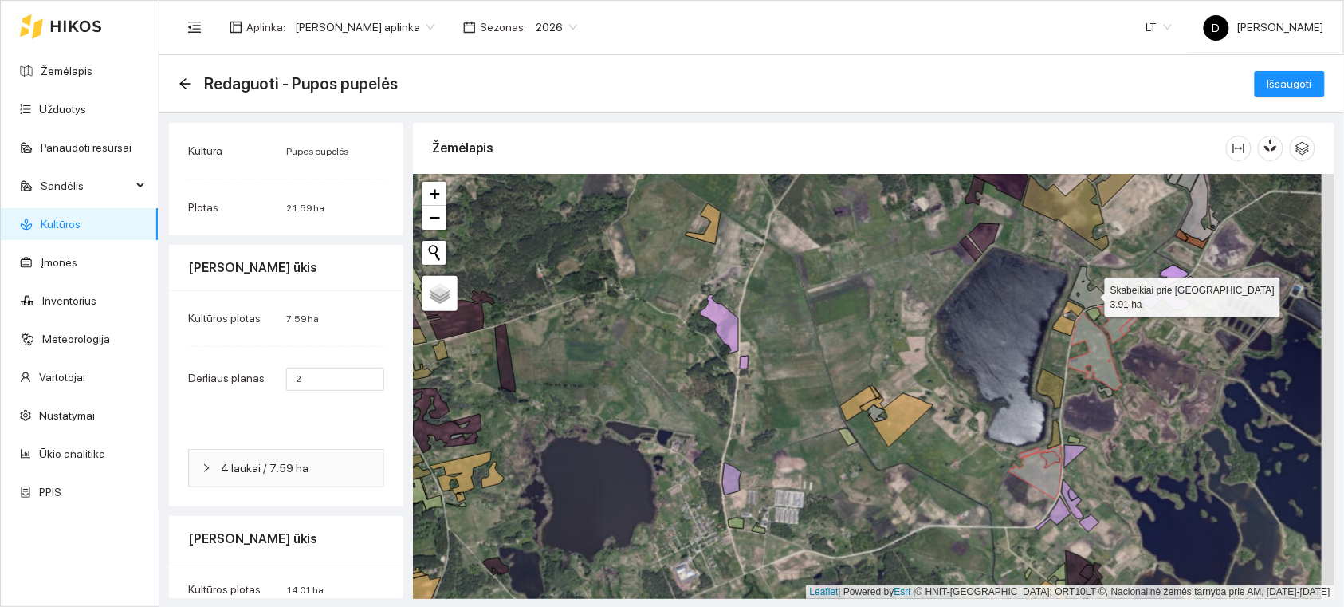
click at [1091, 293] on icon at bounding box center [1091, 287] width 44 height 43
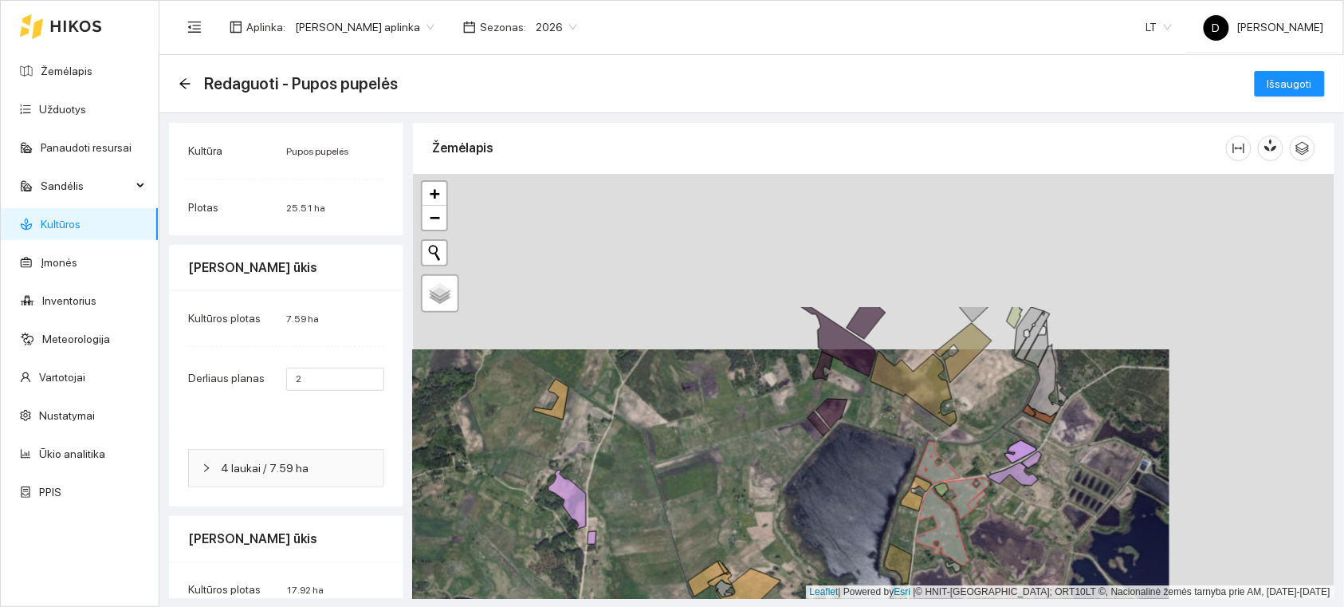
drag, startPoint x: 1151, startPoint y: 238, endPoint x: 999, endPoint y: 413, distance: 232.3
click at [999, 413] on div at bounding box center [874, 386] width 922 height 425
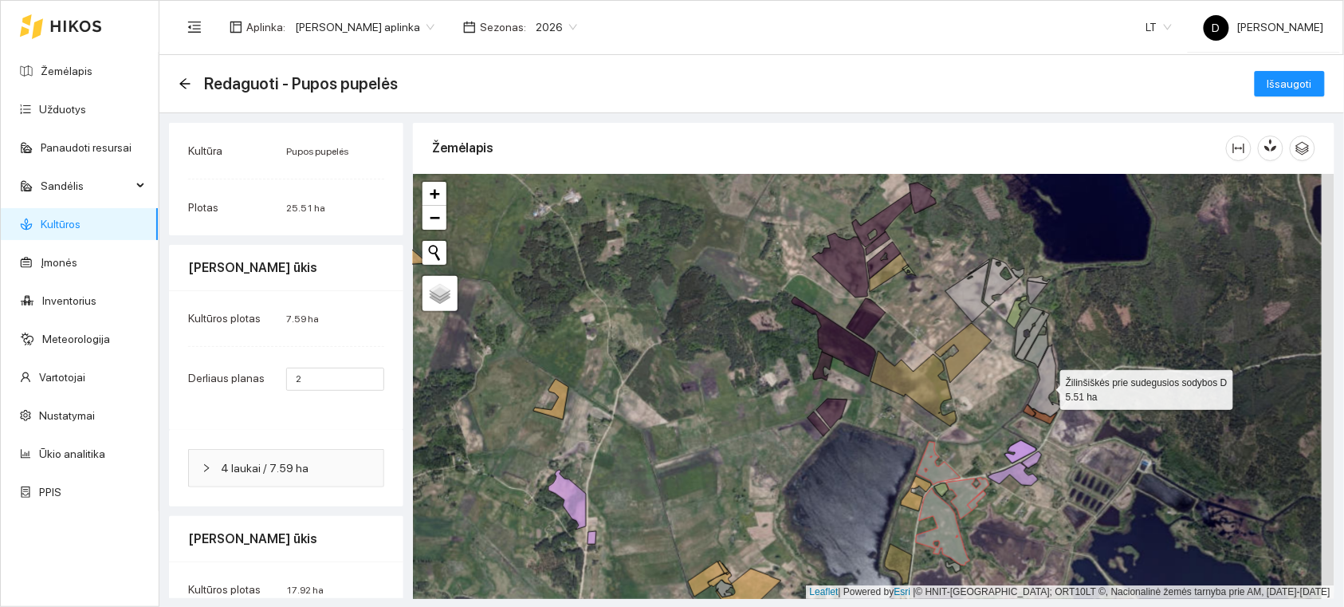
click at [1045, 403] on icon at bounding box center [1045, 380] width 33 height 73
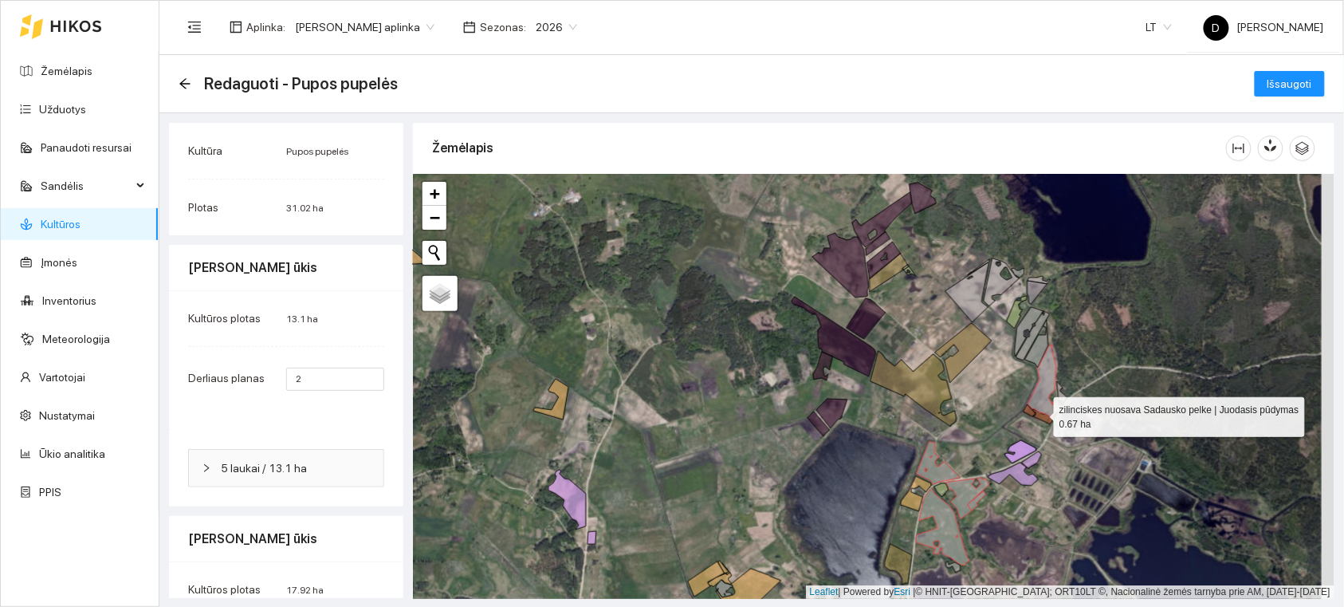
click at [1040, 413] on icon at bounding box center [1045, 416] width 25 height 15
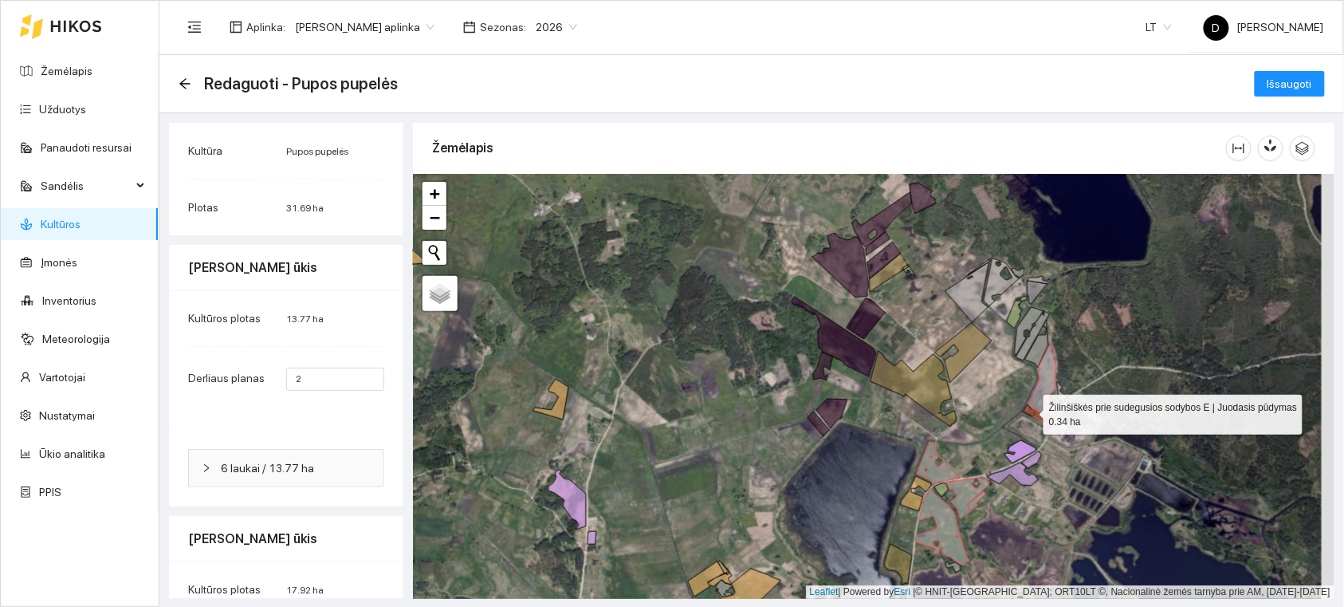
click at [1030, 408] on icon at bounding box center [1030, 410] width 12 height 12
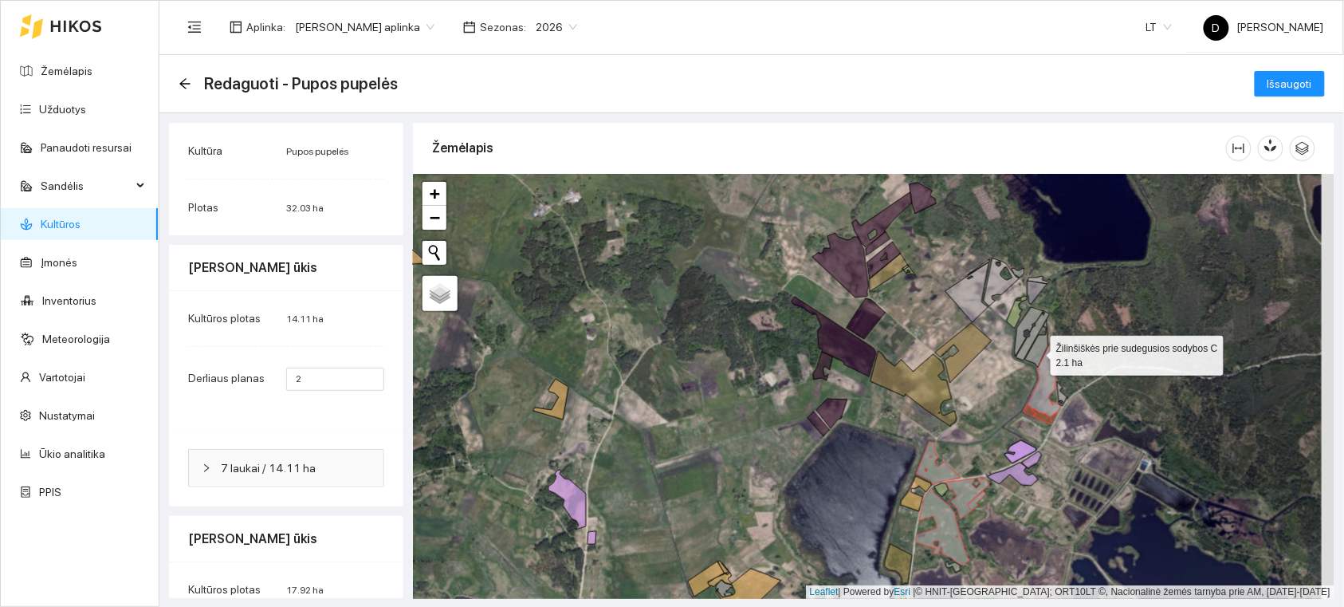
click at [1037, 352] on icon at bounding box center [1036, 344] width 23 height 48
click at [1029, 345] on icon at bounding box center [1033, 335] width 33 height 49
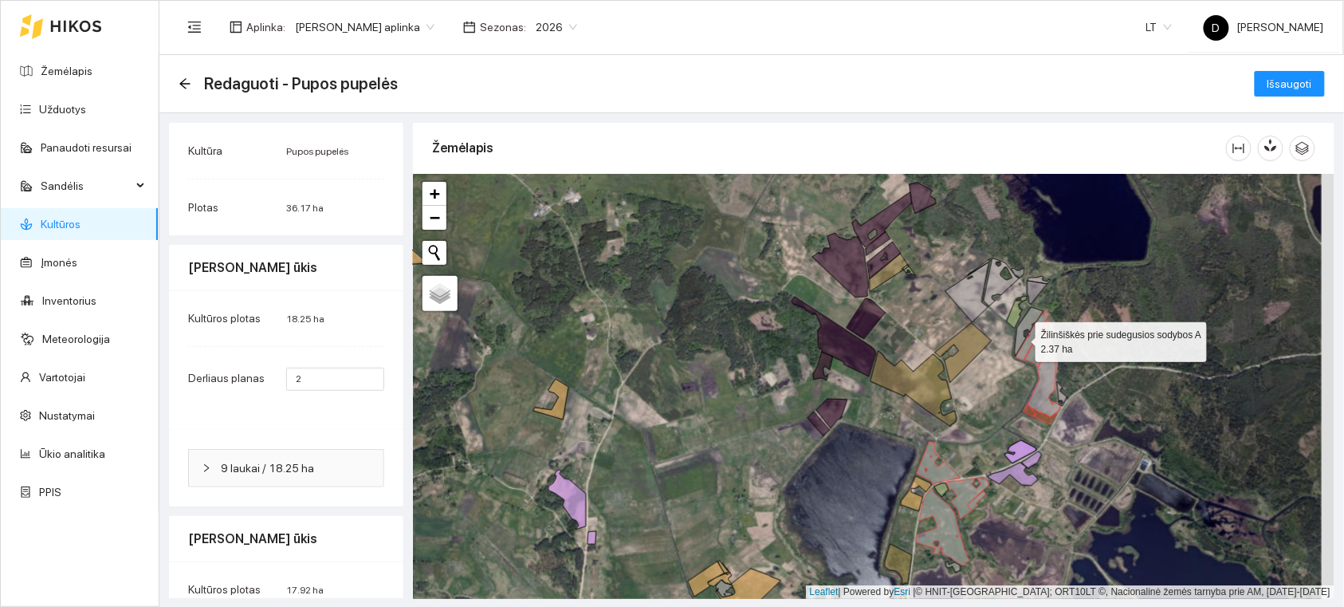
click at [1022, 338] on icon at bounding box center [1029, 331] width 29 height 49
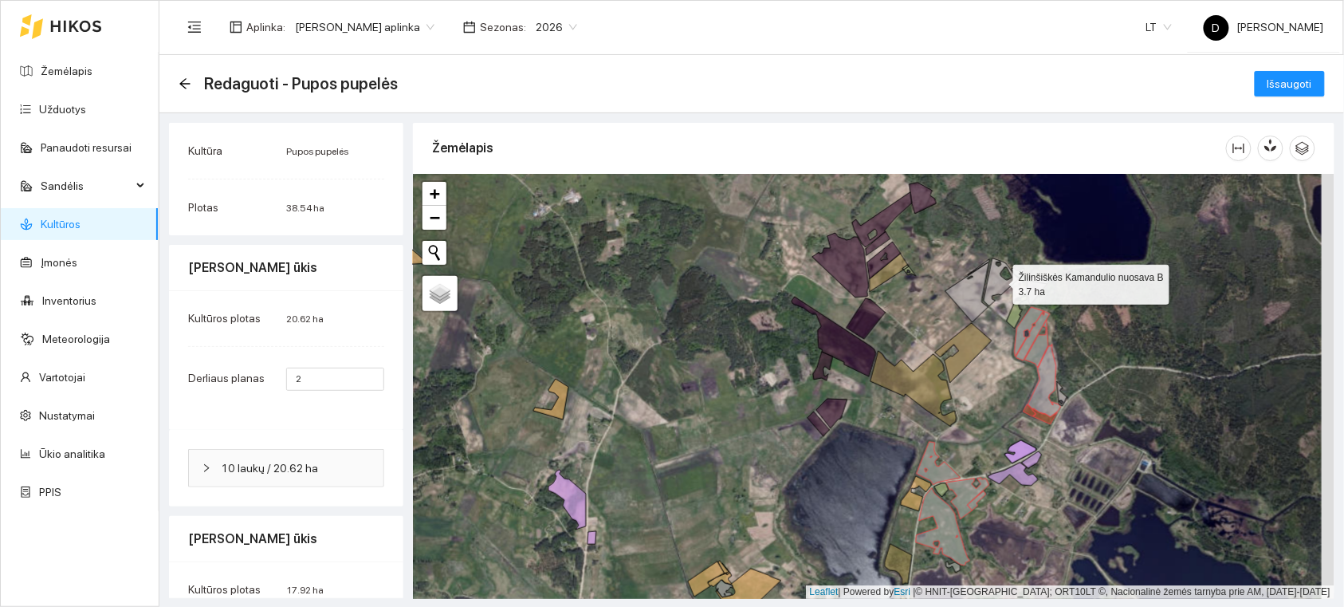
click at [998, 284] on icon at bounding box center [1002, 282] width 36 height 48
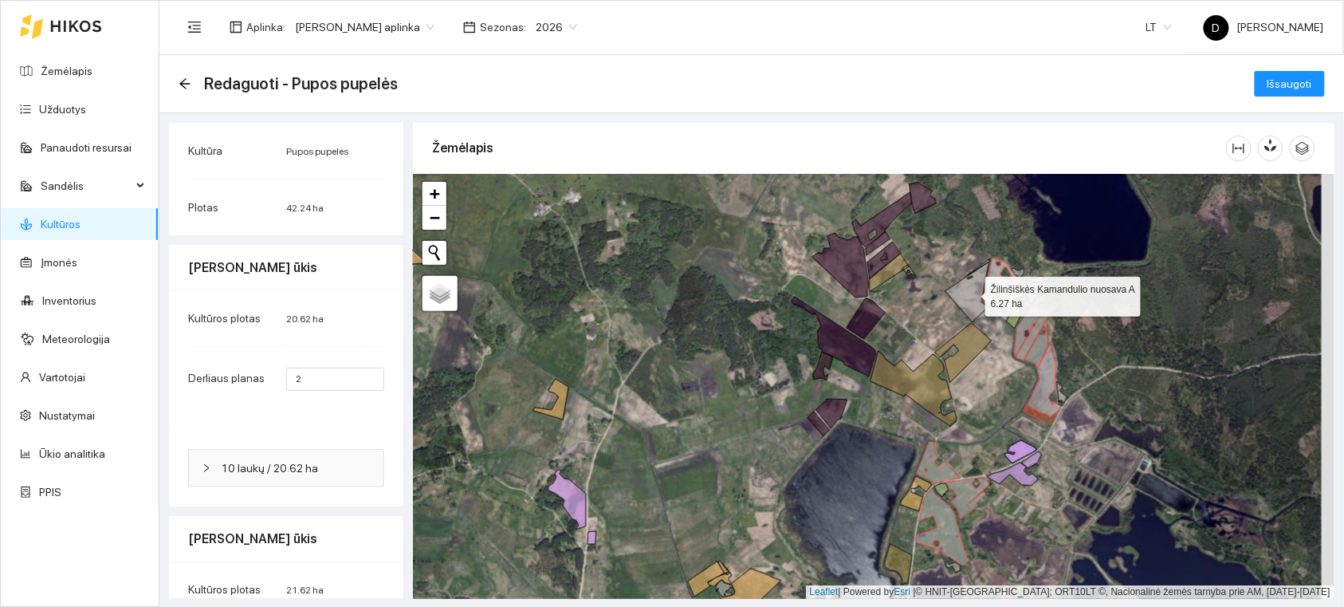
click at [970, 304] on icon at bounding box center [968, 290] width 44 height 63
click at [1040, 293] on icon at bounding box center [1038, 292] width 20 height 23
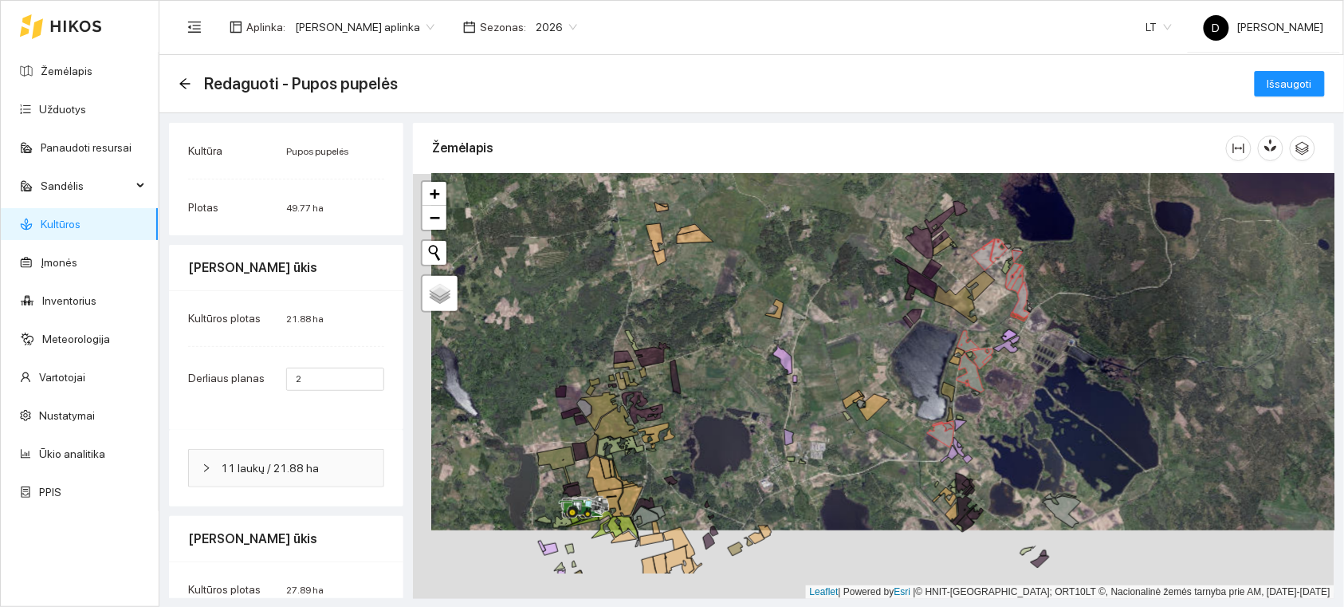
drag, startPoint x: 855, startPoint y: 416, endPoint x: 871, endPoint y: 337, distance: 80.5
click at [872, 338] on div at bounding box center [874, 386] width 922 height 425
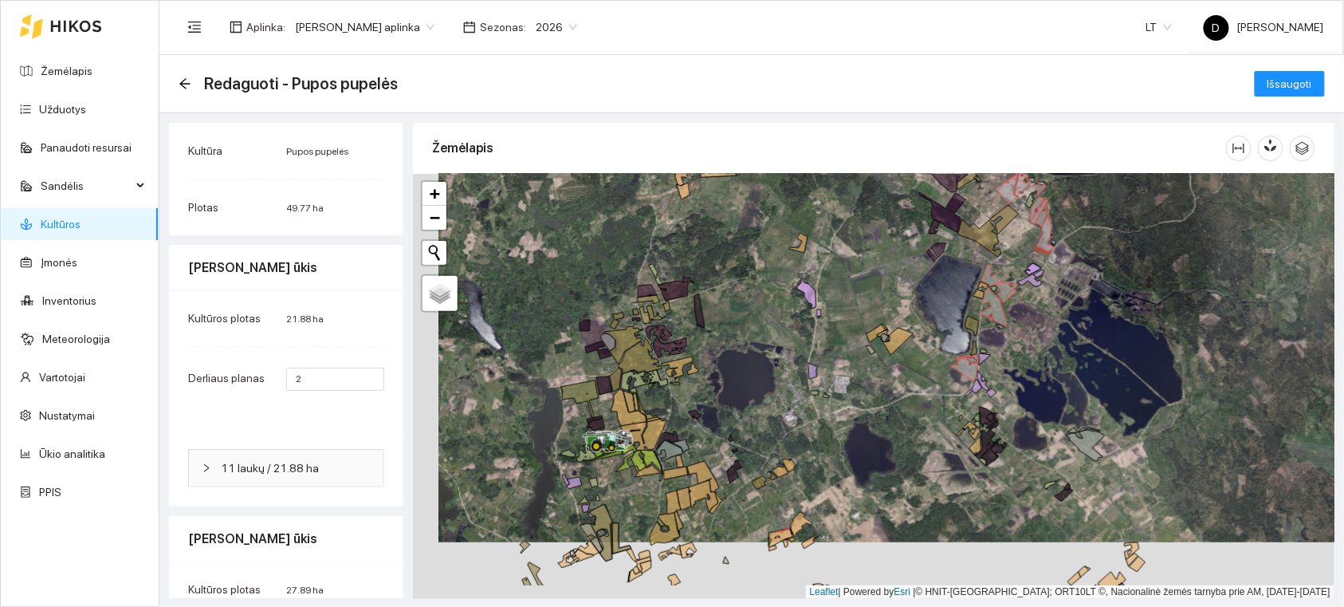
drag, startPoint x: 742, startPoint y: 465, endPoint x: 767, endPoint y: 405, distance: 65.0
click at [767, 407] on div at bounding box center [874, 386] width 922 height 425
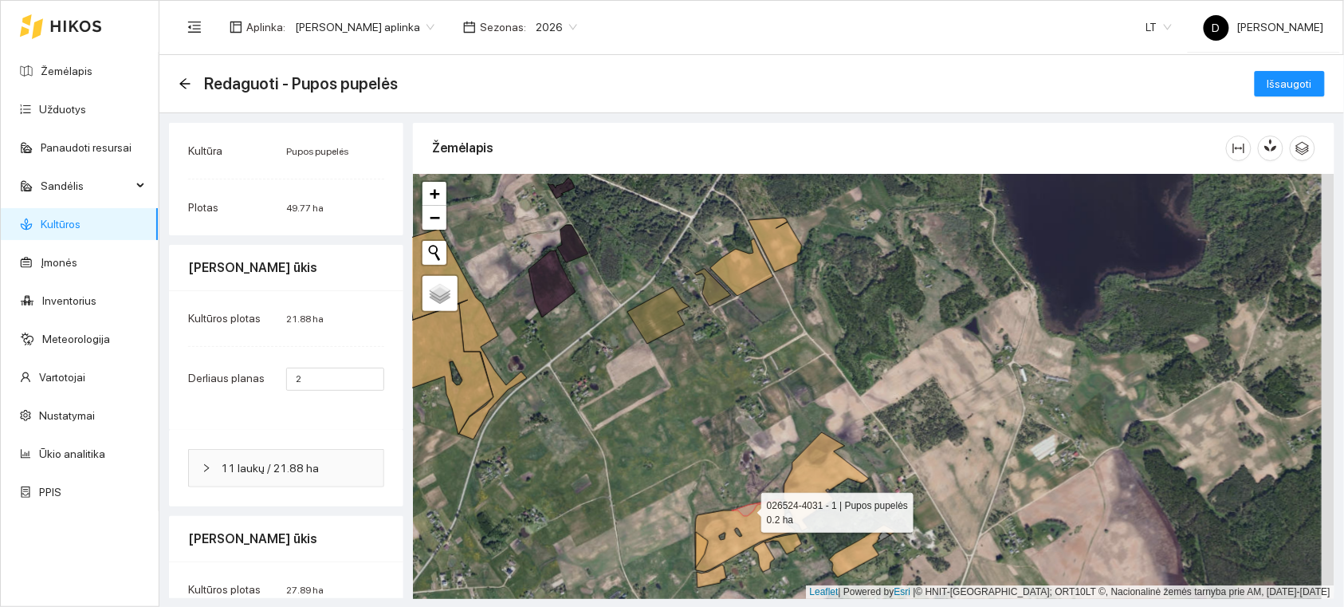
click at [747, 509] on icon at bounding box center [756, 507] width 49 height 17
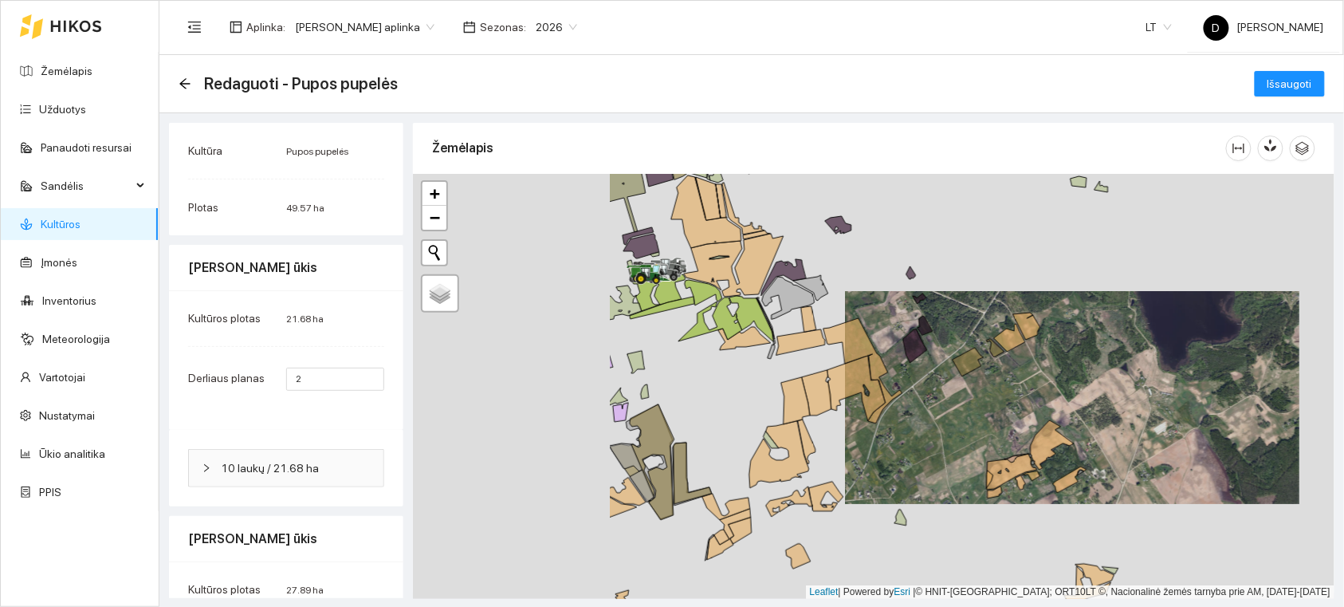
drag, startPoint x: 742, startPoint y: 407, endPoint x: 994, endPoint y: 424, distance: 251.7
click at [994, 424] on div at bounding box center [874, 386] width 922 height 425
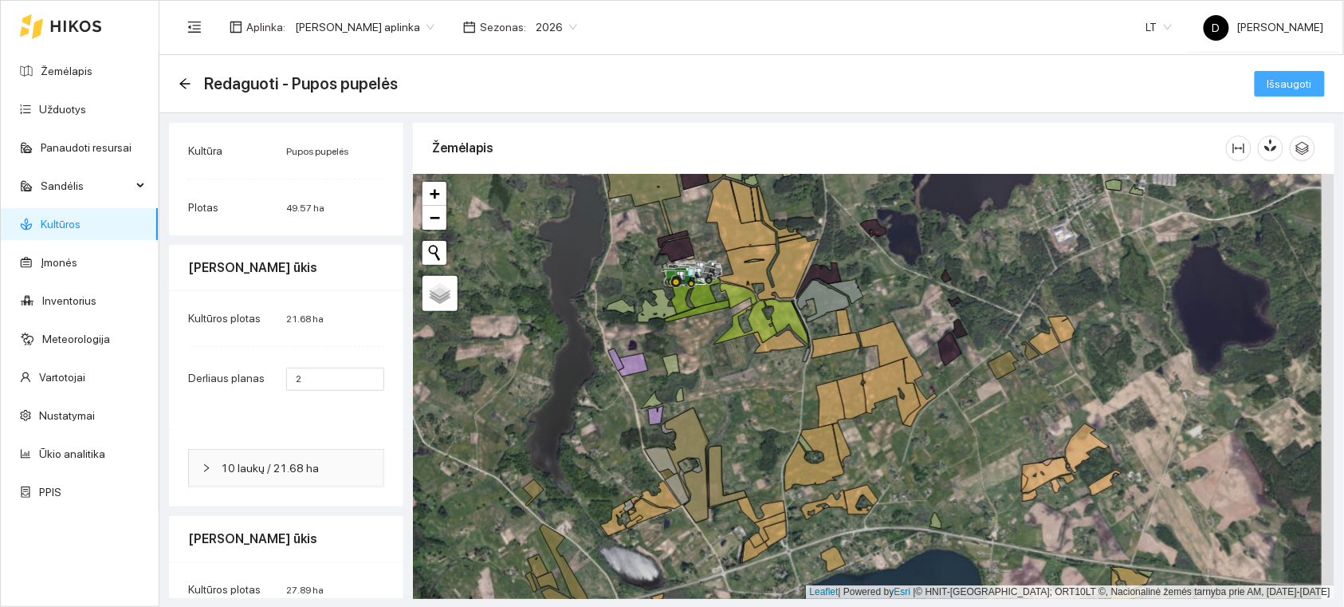
click at [1281, 81] on span "Išsaugoti" at bounding box center [1290, 84] width 45 height 18
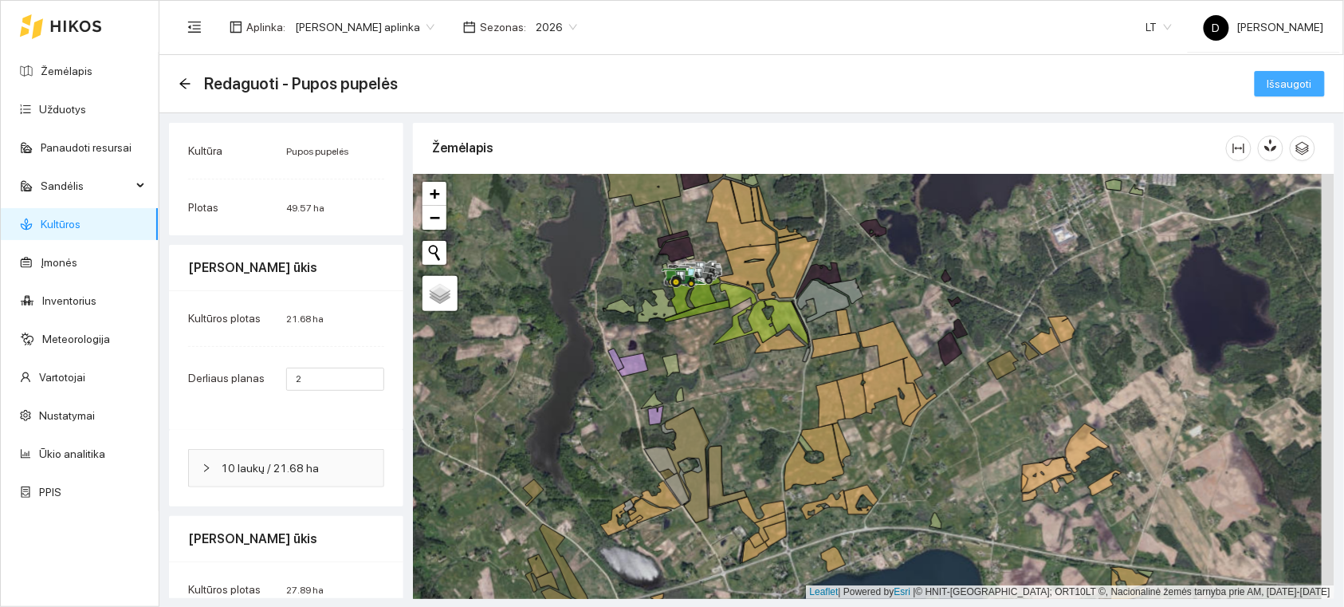
click at [1281, 81] on span "Išsaugoti" at bounding box center [1290, 84] width 45 height 18
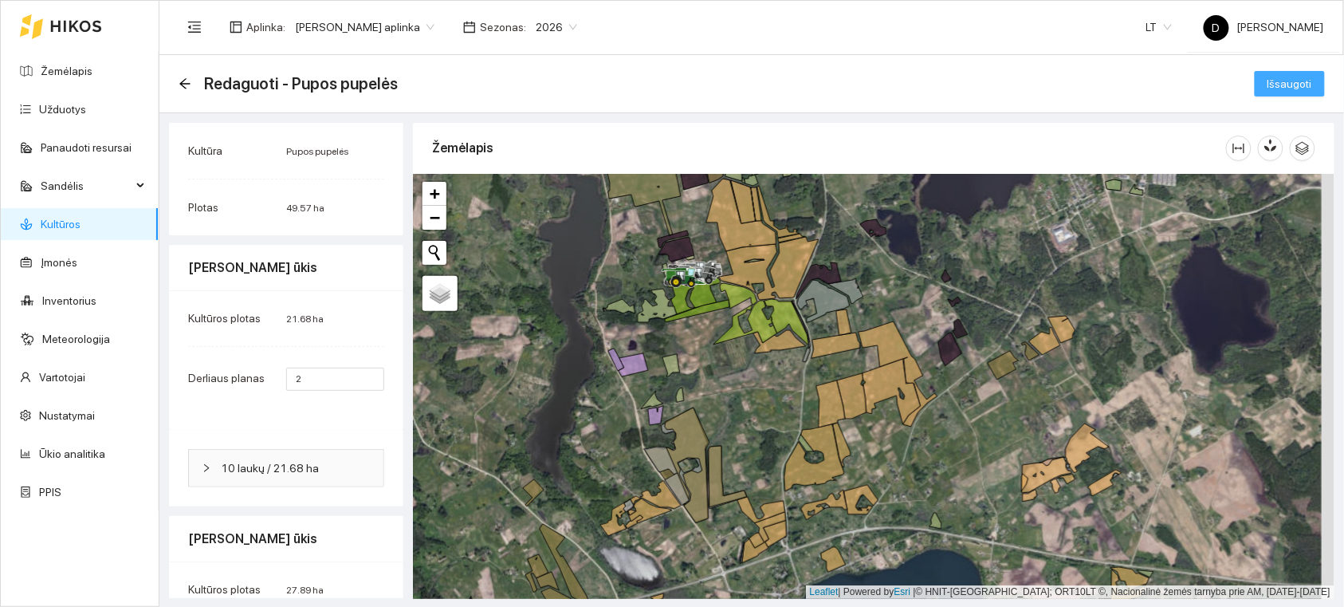
click at [1288, 81] on span "Išsaugoti" at bounding box center [1290, 84] width 45 height 18
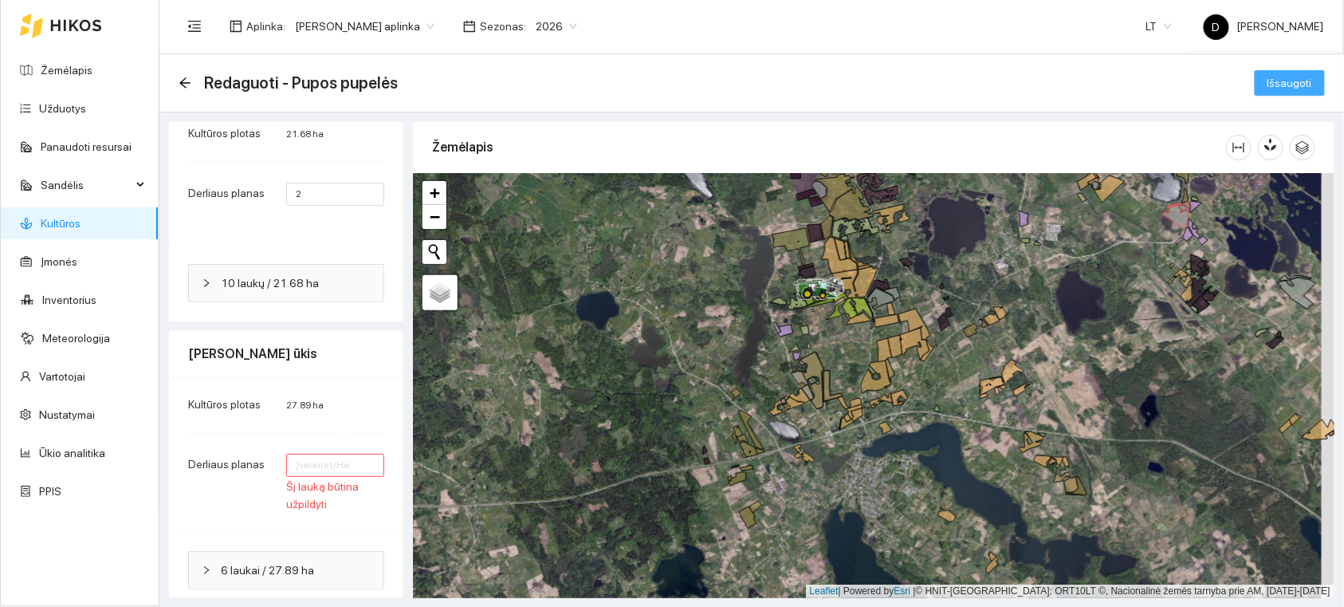
scroll to position [196, 0]
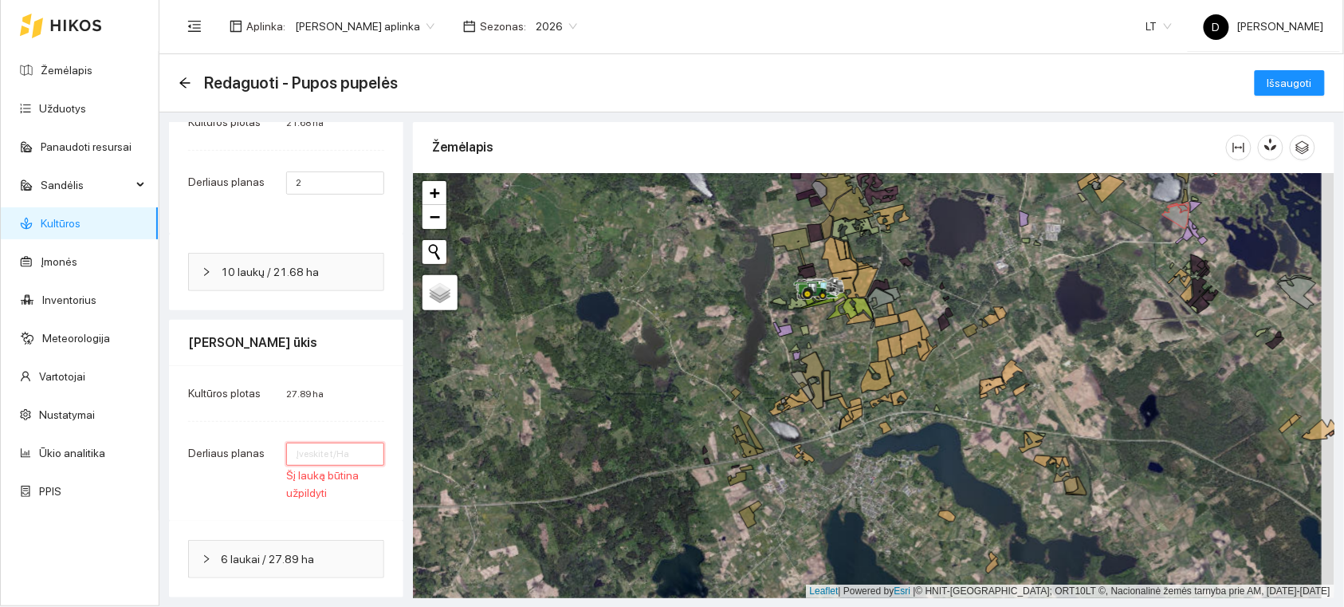
click at [311, 455] on input "number" at bounding box center [335, 454] width 98 height 23
type input "2"
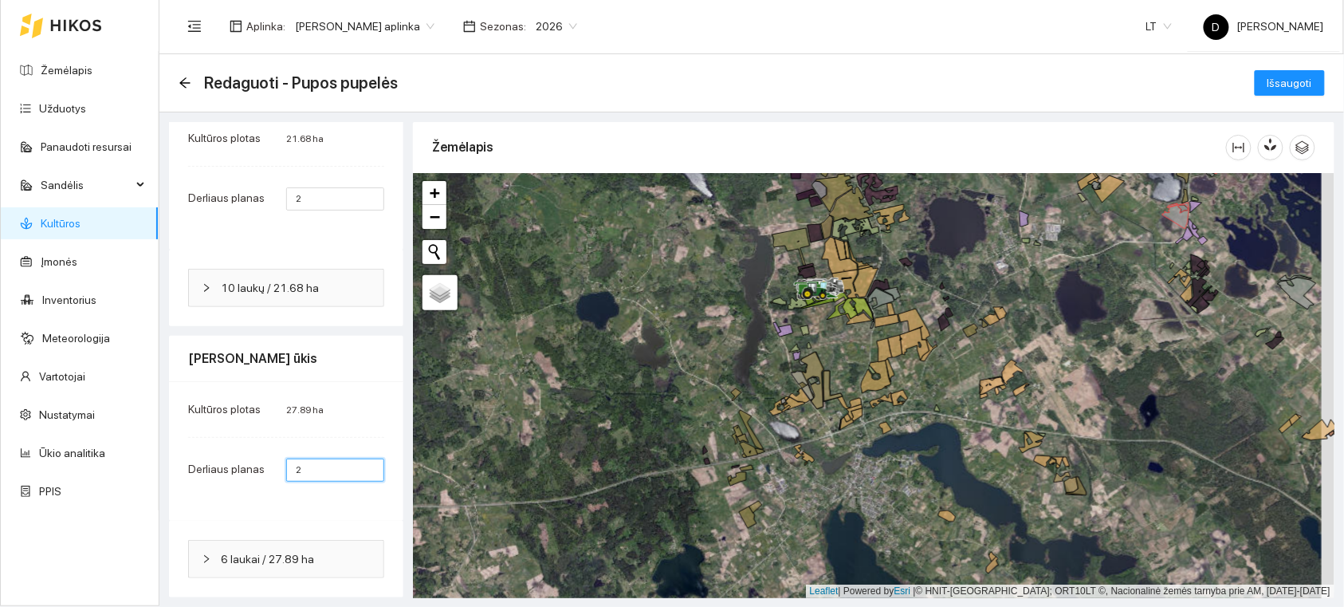
scroll to position [180, 0]
click at [1255, 70] on button "Išsaugoti" at bounding box center [1290, 83] width 70 height 26
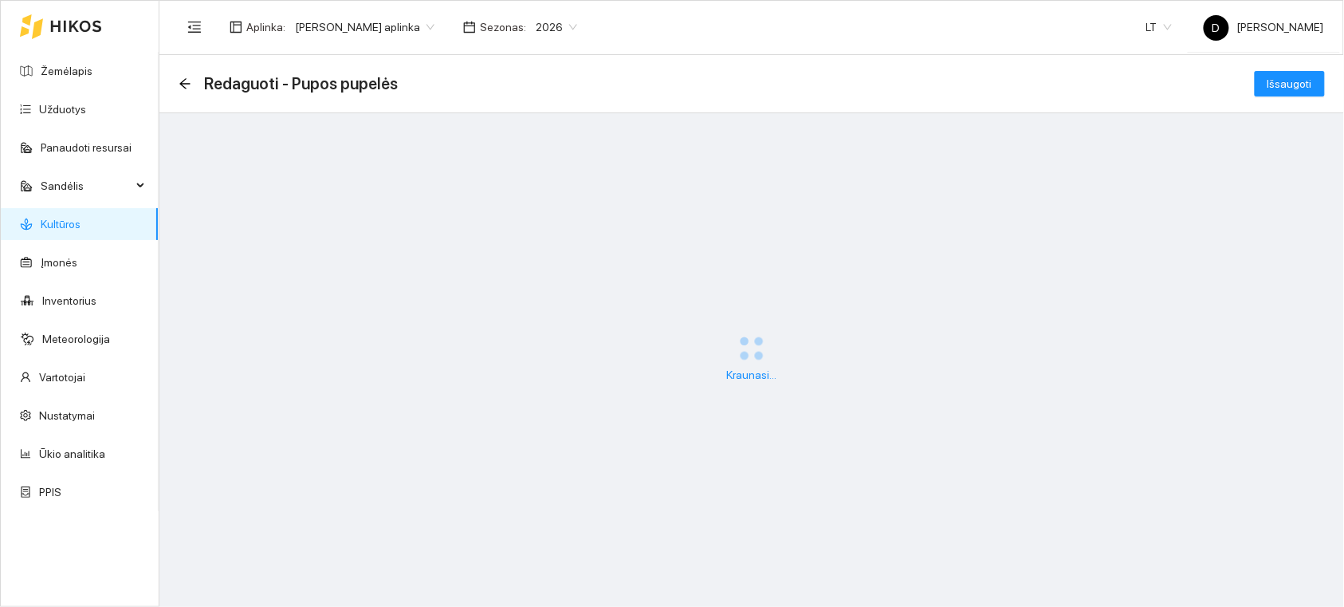
scroll to position [0, 0]
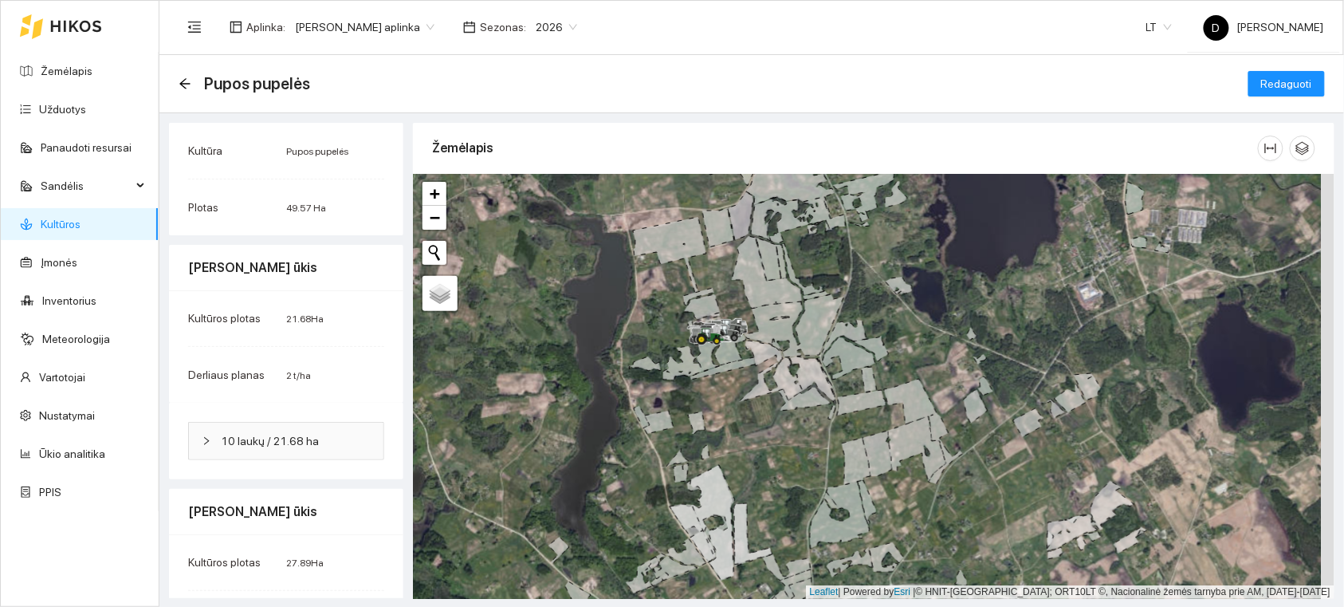
click at [81, 219] on link "Kultūros" at bounding box center [61, 224] width 40 height 13
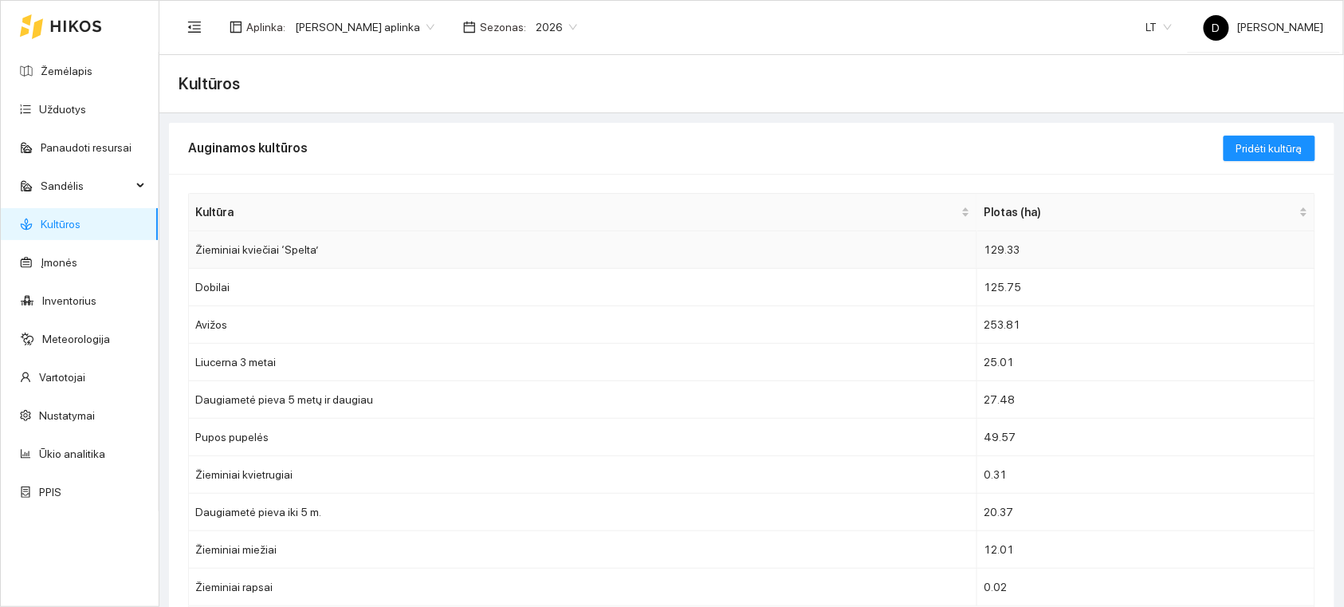
click at [341, 243] on td "Žieminiai kviečiai ‘Spelta’" at bounding box center [583, 249] width 789 height 37
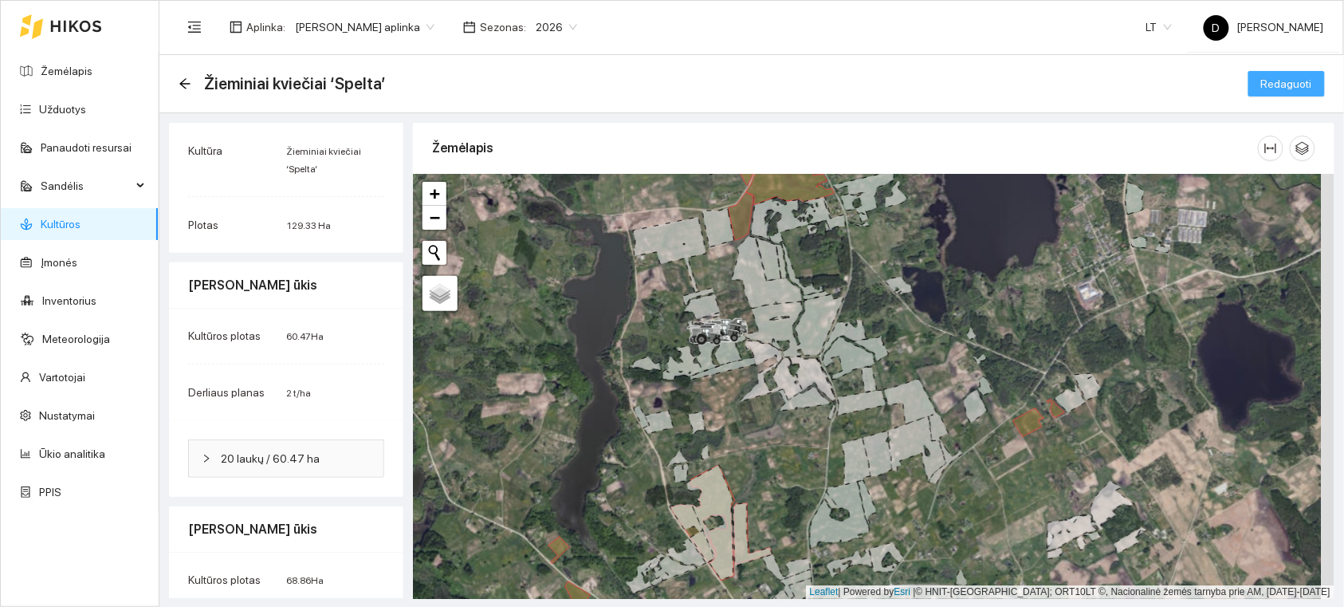
click at [1263, 80] on span "Redaguoti" at bounding box center [1287, 84] width 51 height 18
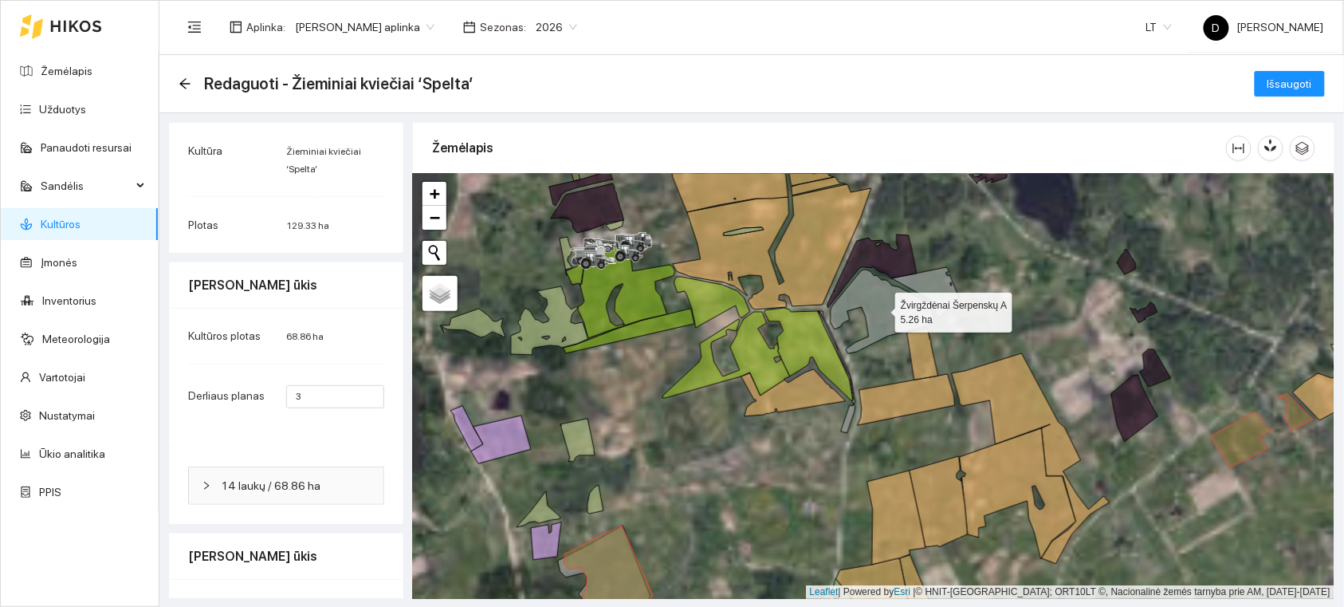
click at [880, 316] on icon at bounding box center [883, 312] width 104 height 84
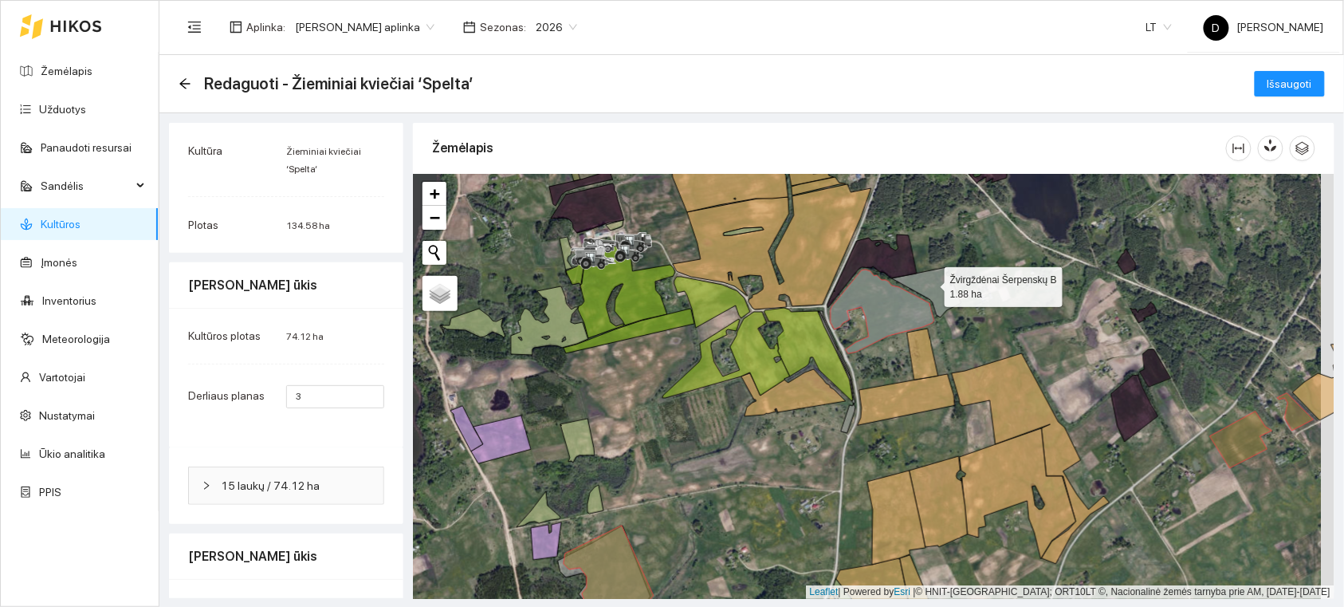
click at [931, 282] on icon at bounding box center [926, 292] width 69 height 50
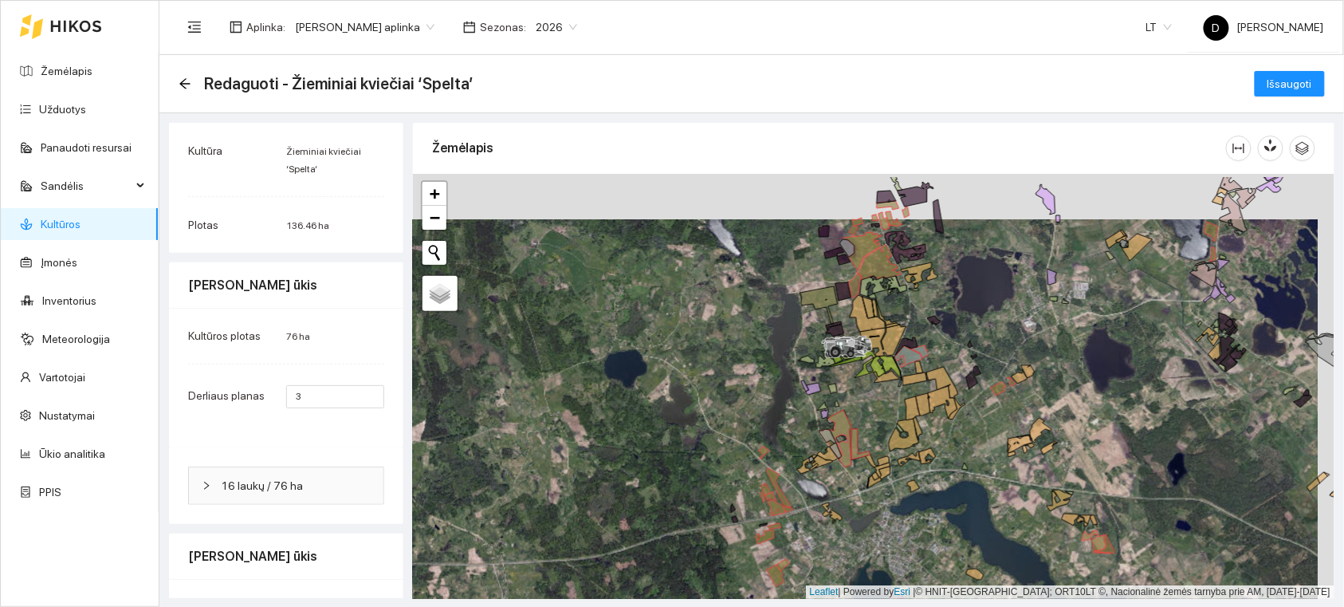
drag, startPoint x: 931, startPoint y: 263, endPoint x: 928, endPoint y: 309, distance: 45.6
click at [928, 309] on div at bounding box center [874, 386] width 922 height 425
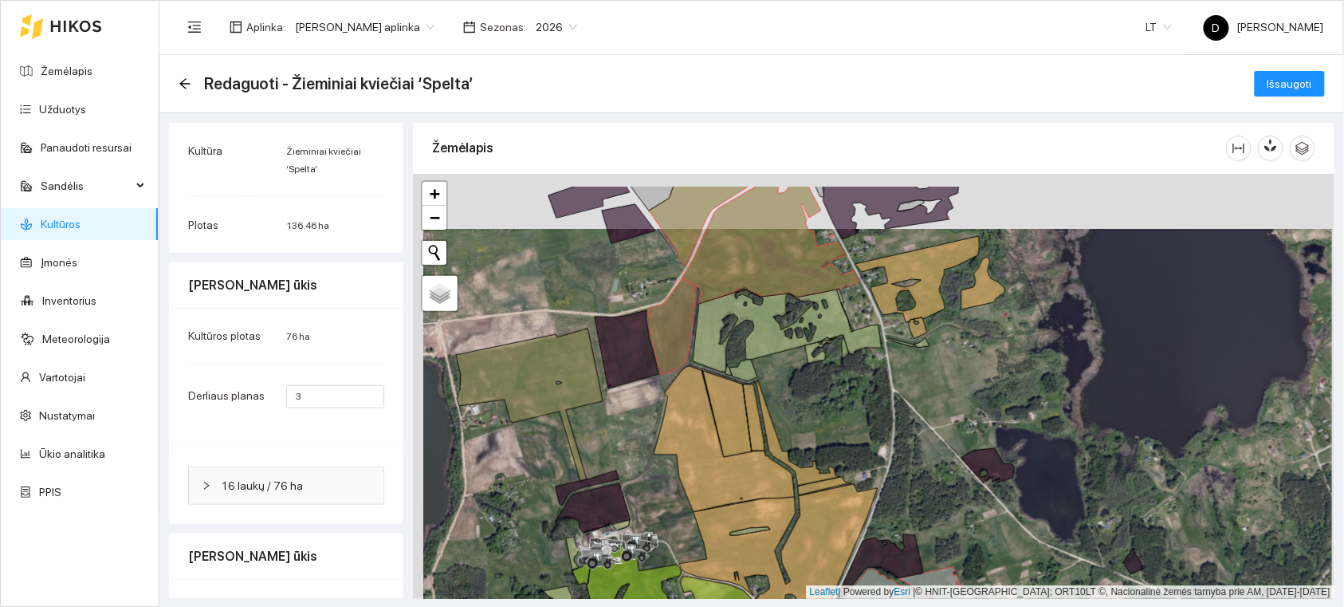
drag, startPoint x: 945, startPoint y: 329, endPoint x: 969, endPoint y: 439, distance: 112.6
click at [969, 439] on div at bounding box center [874, 386] width 922 height 425
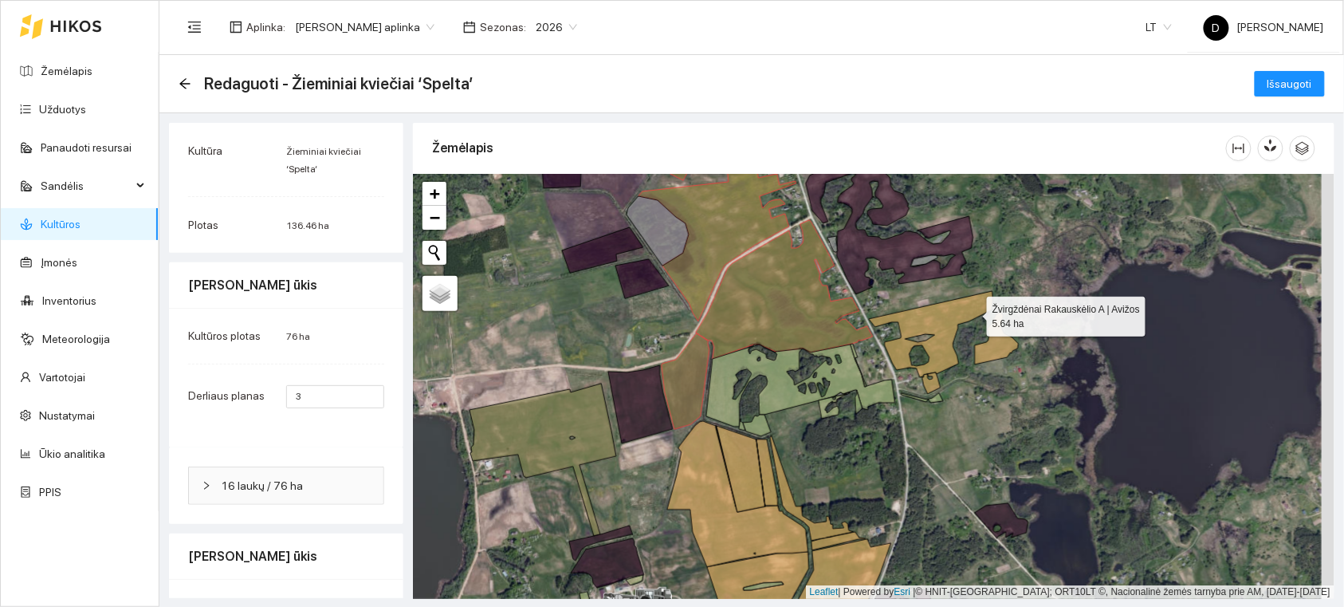
click at [973, 313] on icon at bounding box center [931, 334] width 124 height 86
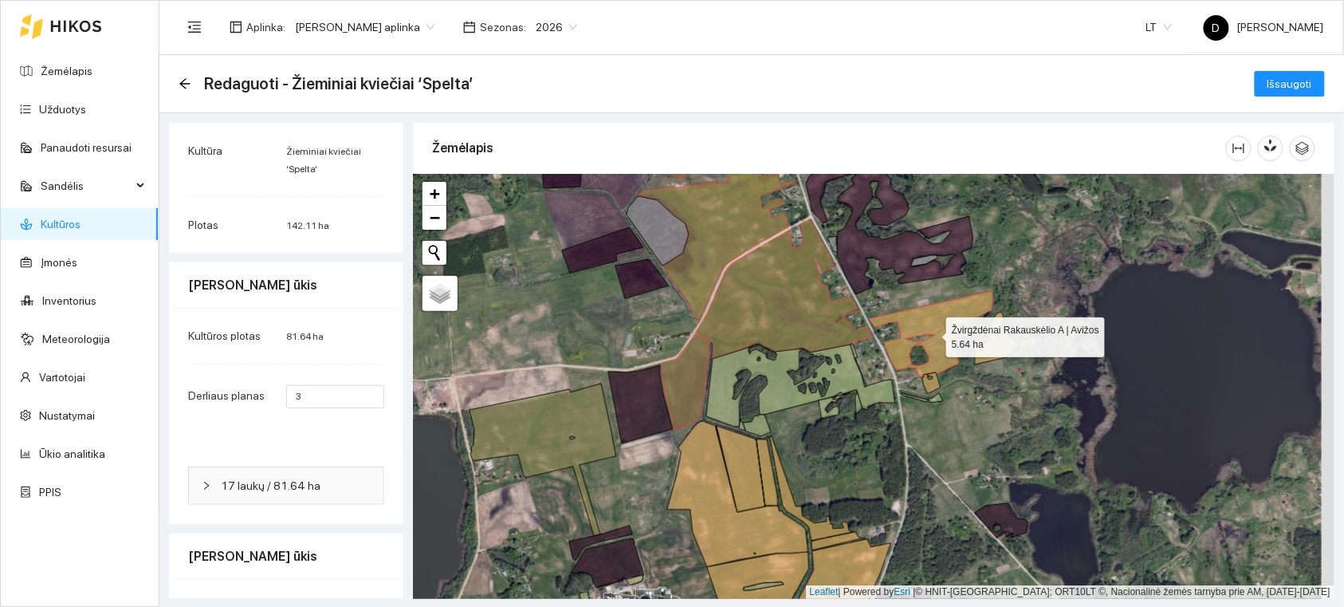
click at [954, 322] on icon at bounding box center [931, 334] width 124 height 86
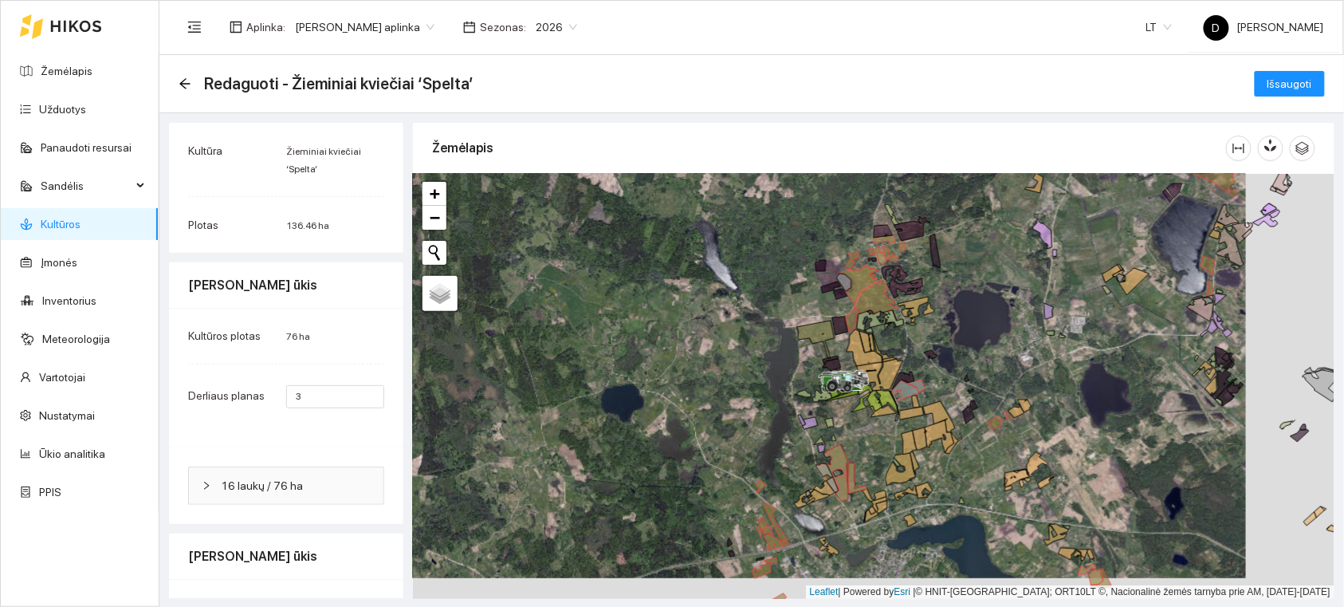
drag, startPoint x: 1058, startPoint y: 391, endPoint x: 993, endPoint y: 370, distance: 68.6
click at [993, 370] on div at bounding box center [874, 386] width 922 height 425
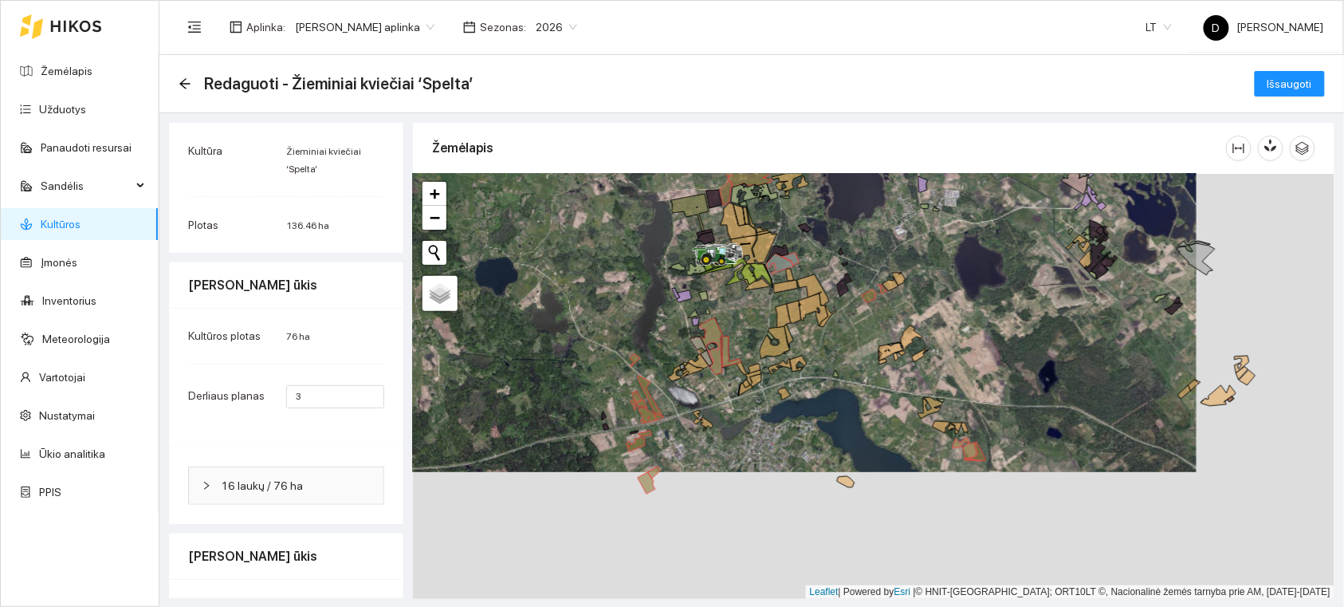
drag, startPoint x: 1195, startPoint y: 480, endPoint x: 1069, endPoint y: 352, distance: 179.3
click at [1069, 352] on div at bounding box center [874, 386] width 922 height 425
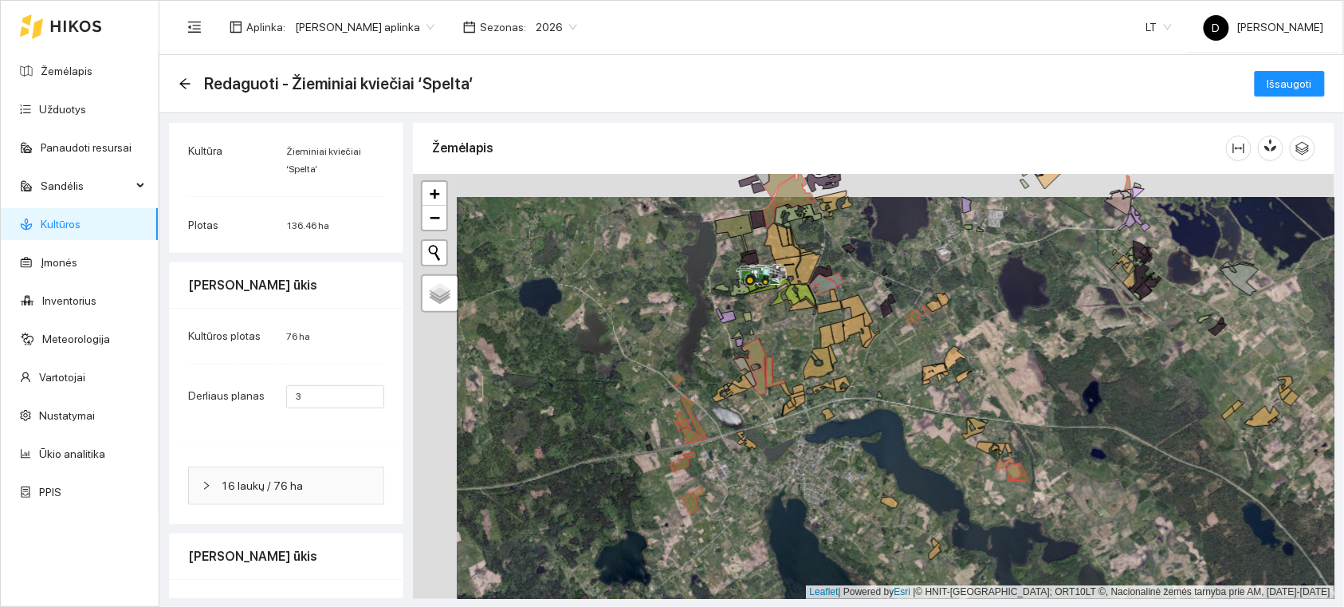
drag, startPoint x: 1086, startPoint y: 435, endPoint x: 1128, endPoint y: 458, distance: 47.1
click at [1128, 459] on div at bounding box center [874, 386] width 922 height 425
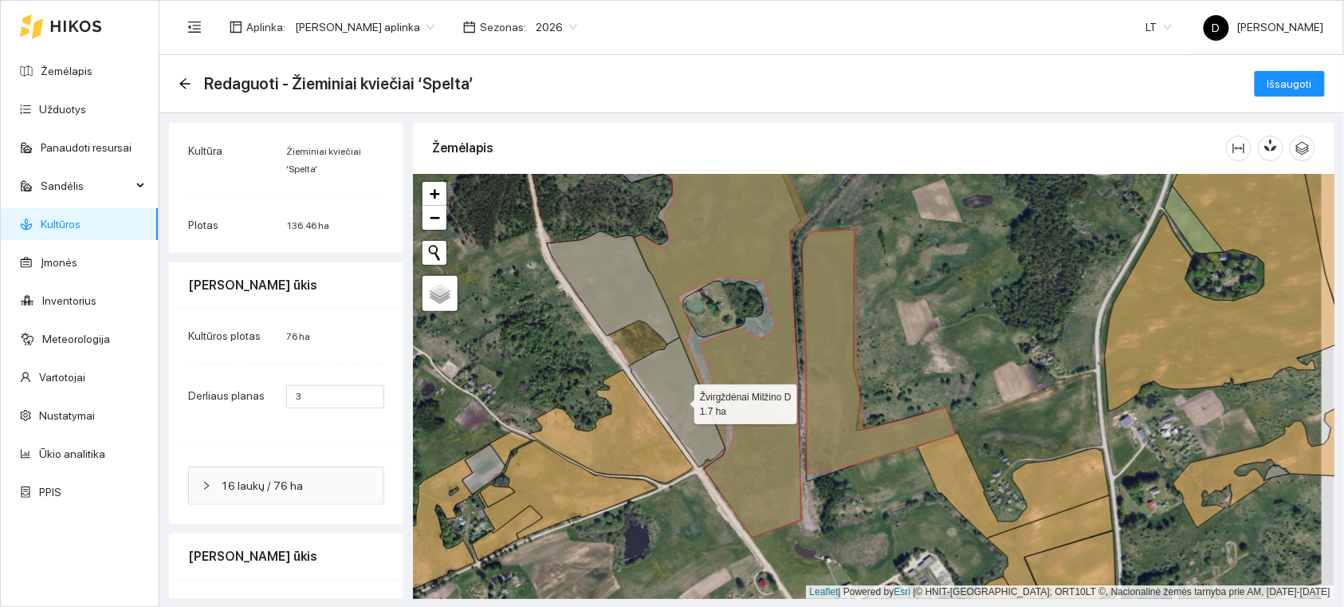
click at [676, 388] on icon at bounding box center [677, 402] width 96 height 130
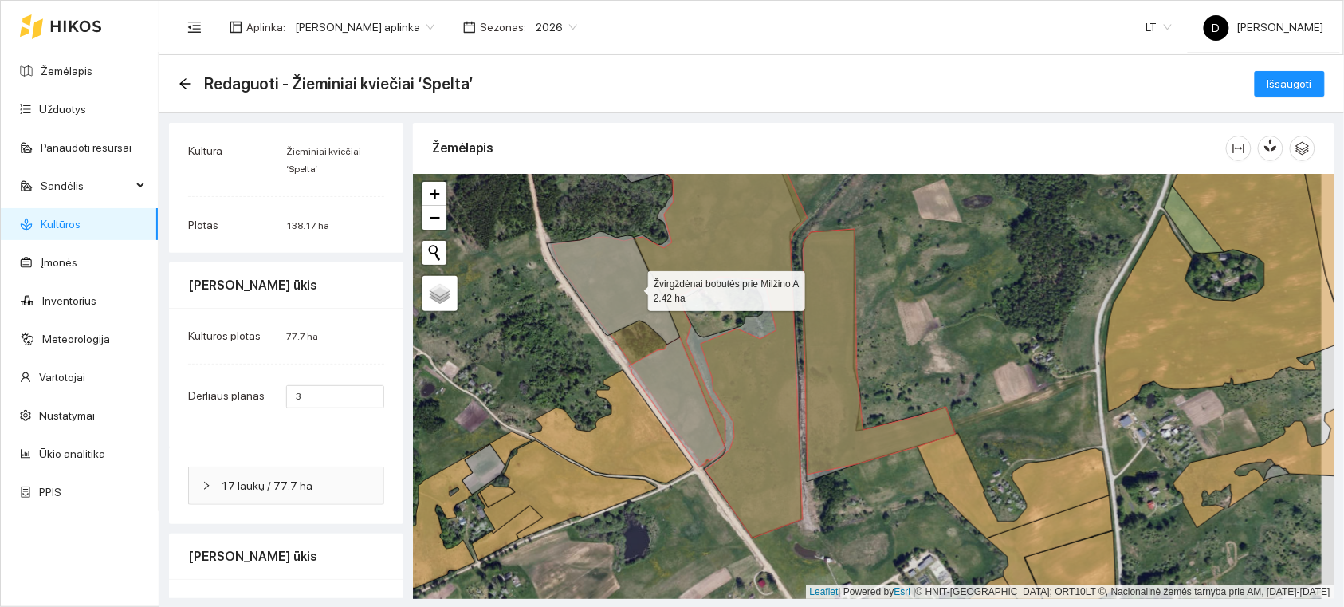
click at [634, 285] on icon at bounding box center [613, 287] width 133 height 113
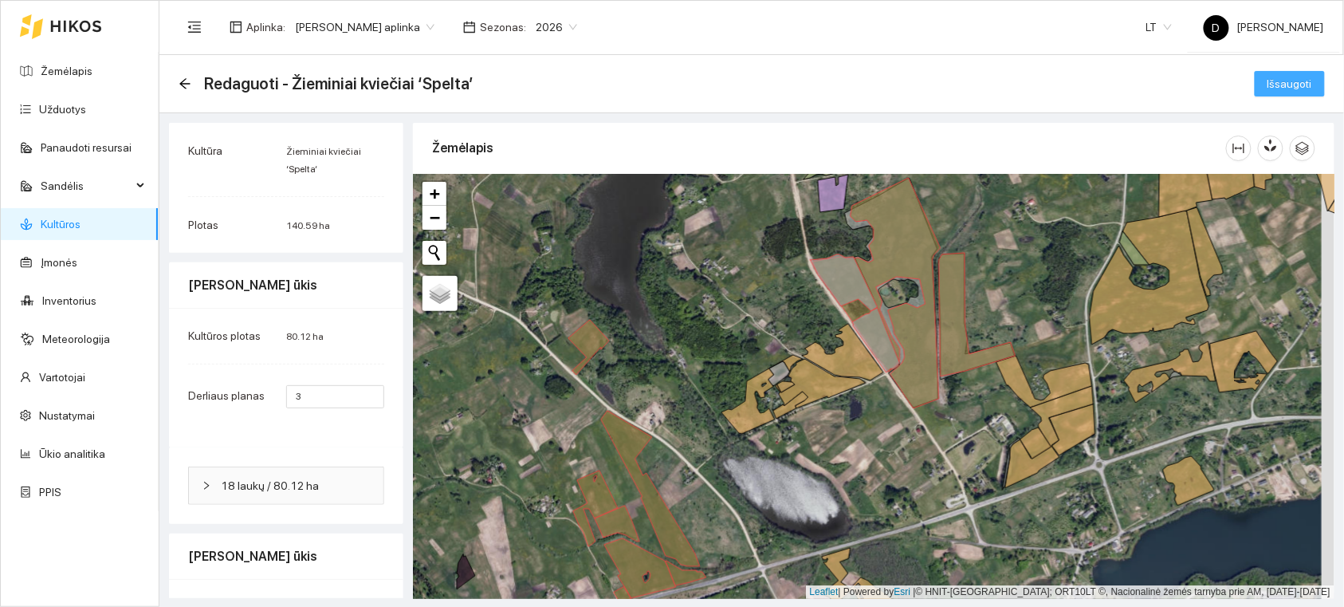
click at [1277, 84] on span "Išsaugoti" at bounding box center [1290, 84] width 45 height 18
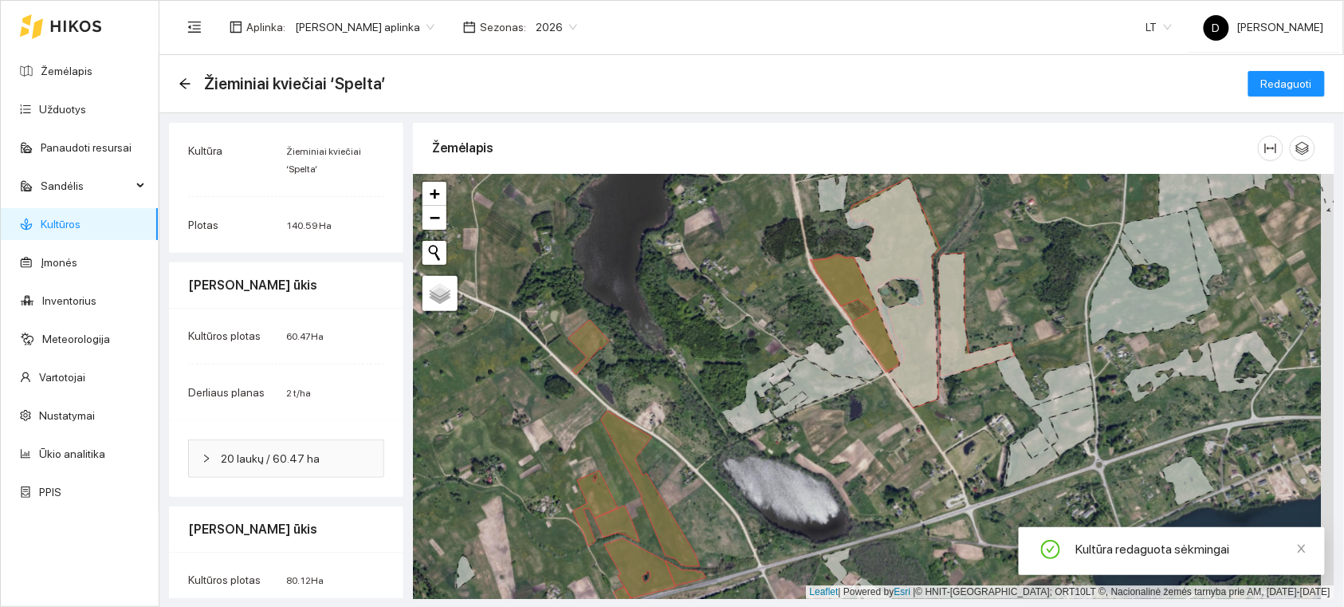
click at [81, 222] on link "Kultūros" at bounding box center [61, 224] width 40 height 13
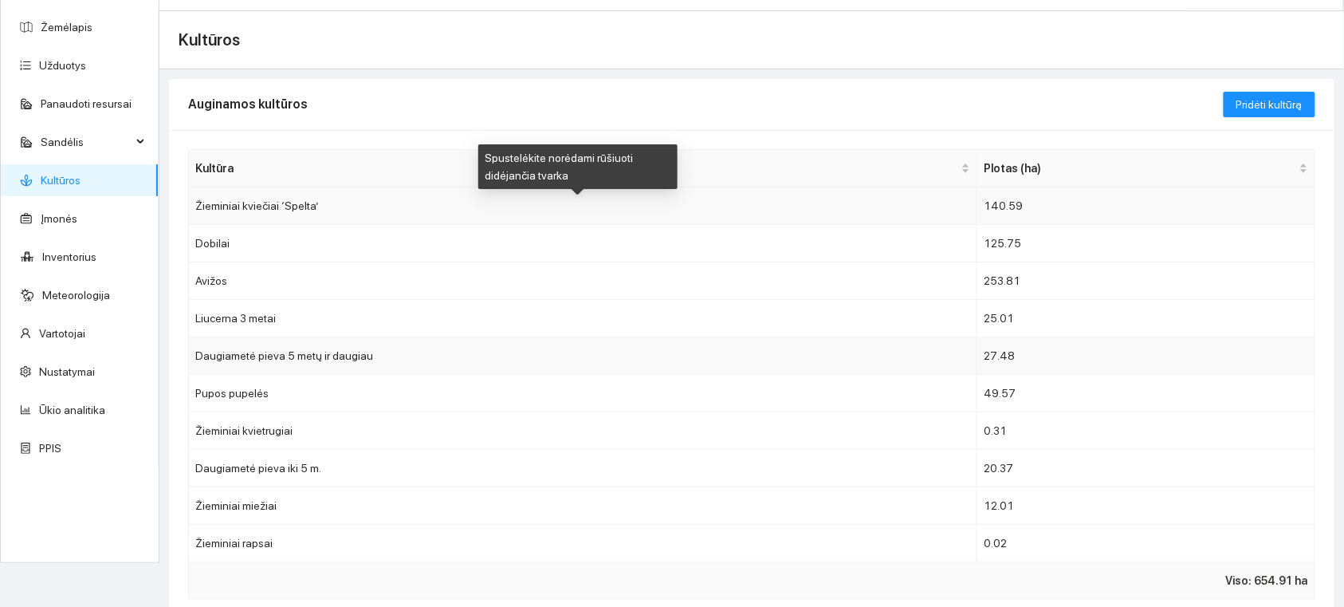
scroll to position [89, 0]
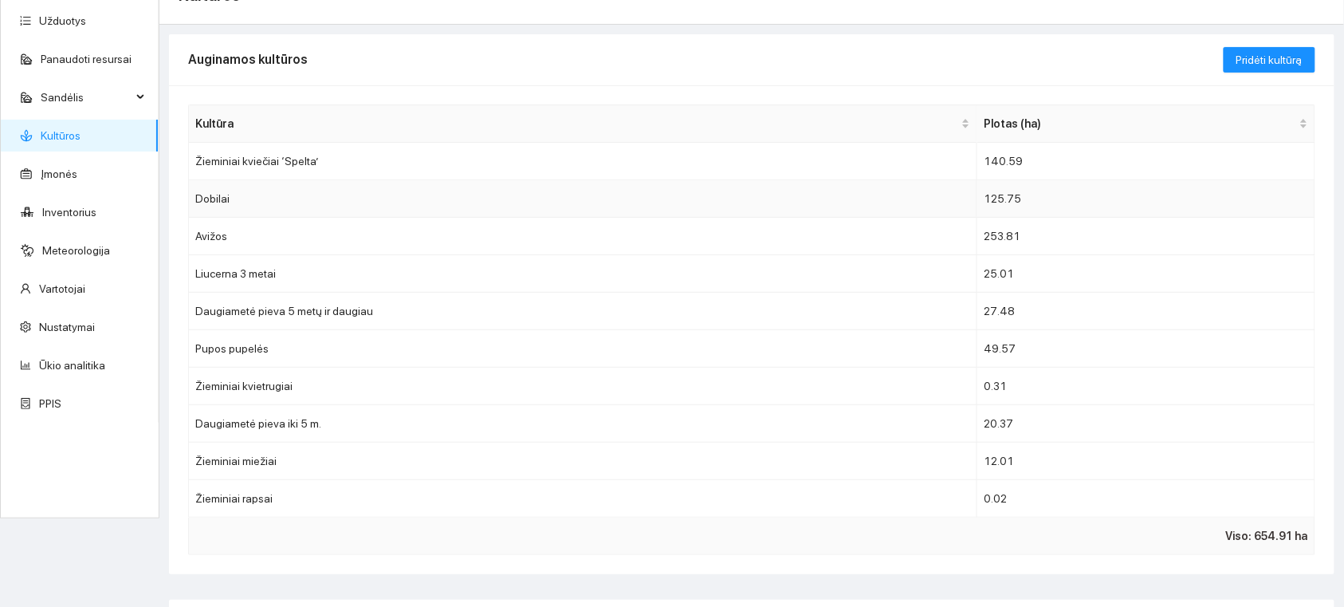
click at [212, 201] on td "Dobilai" at bounding box center [583, 198] width 789 height 37
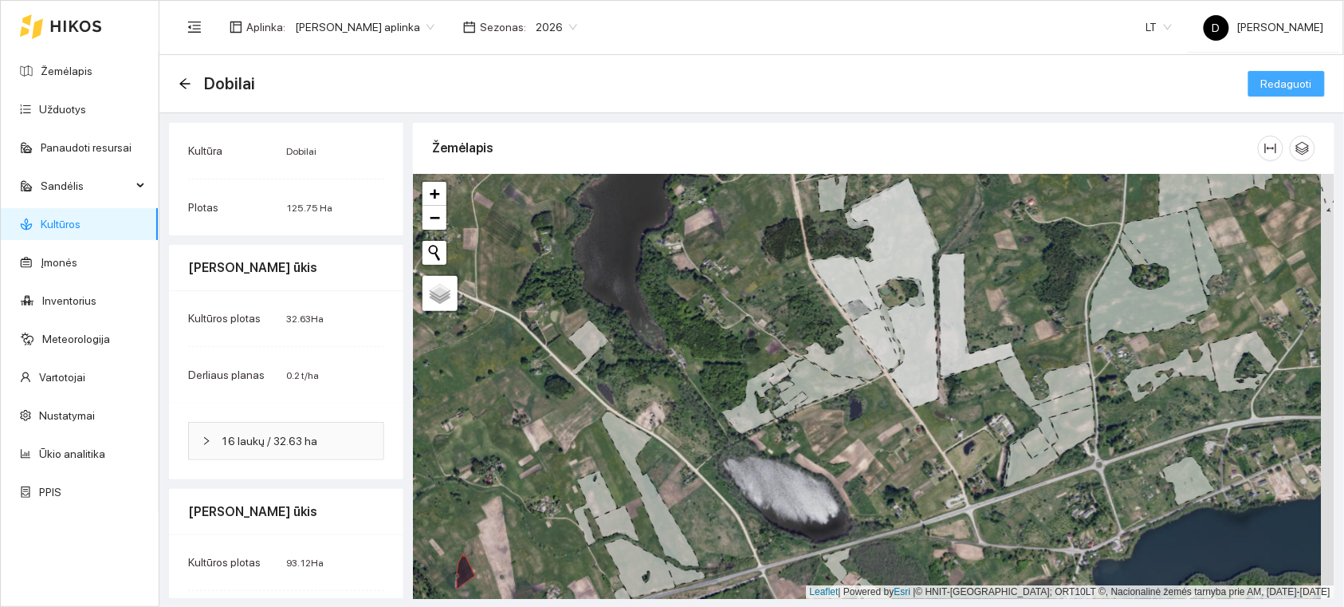
click at [1282, 75] on span "Redaguoti" at bounding box center [1287, 84] width 51 height 18
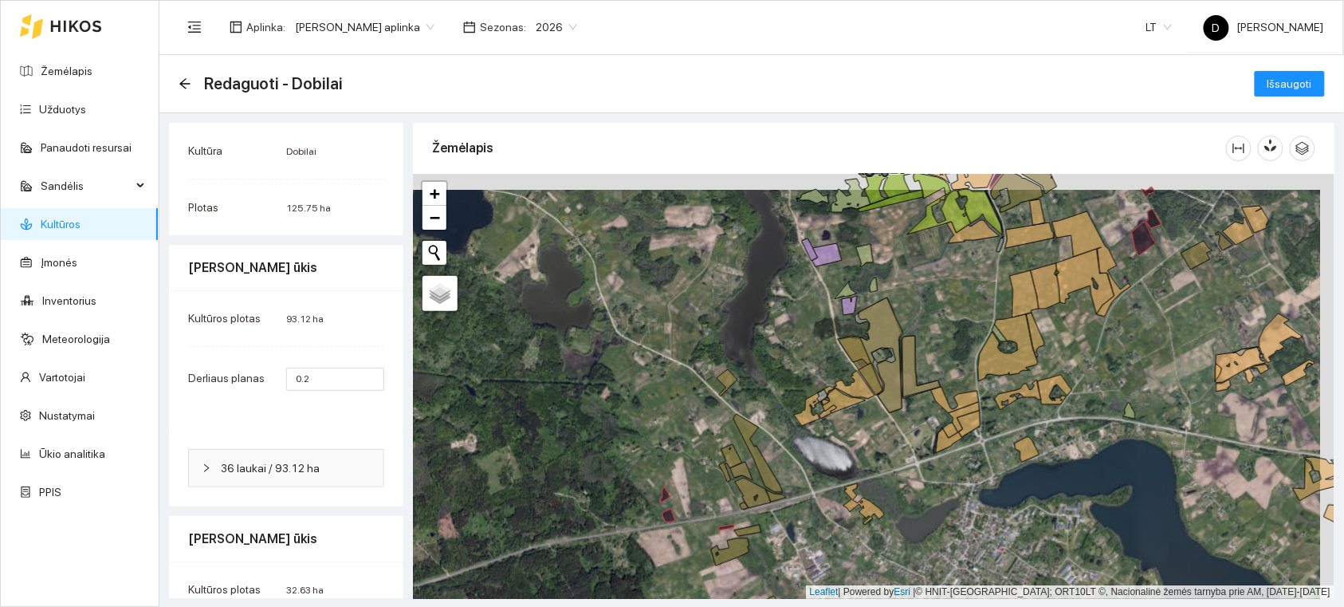
drag, startPoint x: 943, startPoint y: 303, endPoint x: 865, endPoint y: 469, distance: 183.0
click at [865, 469] on div at bounding box center [874, 386] width 922 height 425
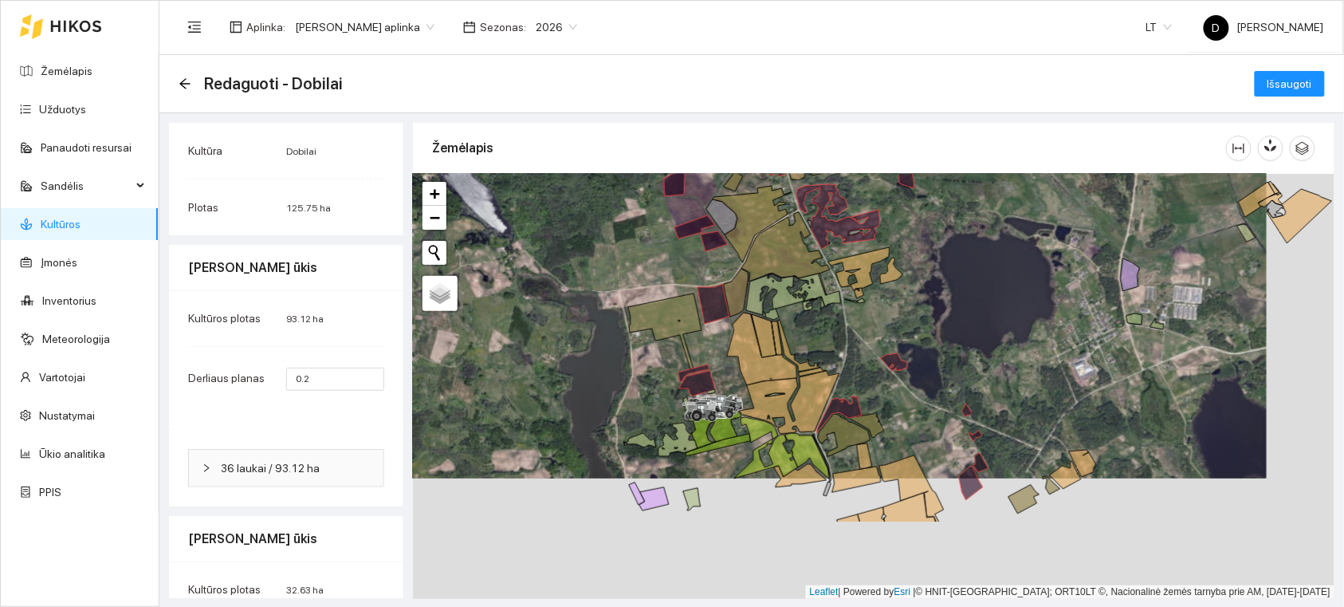
drag, startPoint x: 1066, startPoint y: 484, endPoint x: 1008, endPoint y: 360, distance: 137.3
click at [1008, 360] on div at bounding box center [874, 386] width 922 height 425
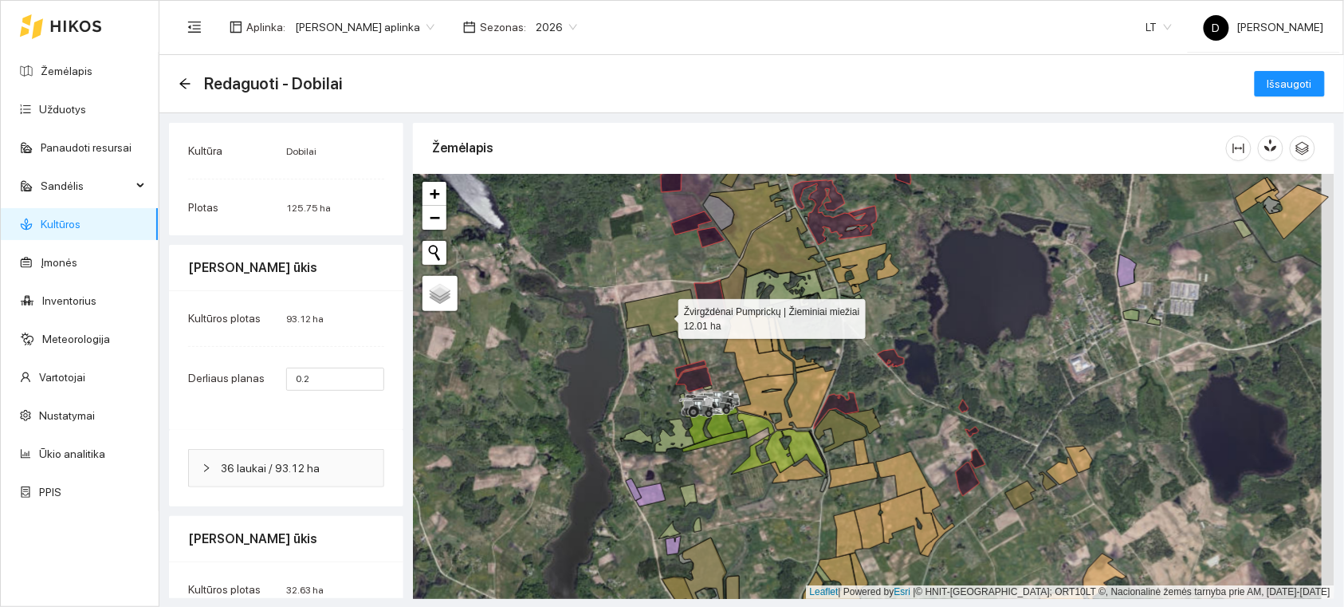
click at [655, 321] on icon at bounding box center [661, 327] width 73 height 76
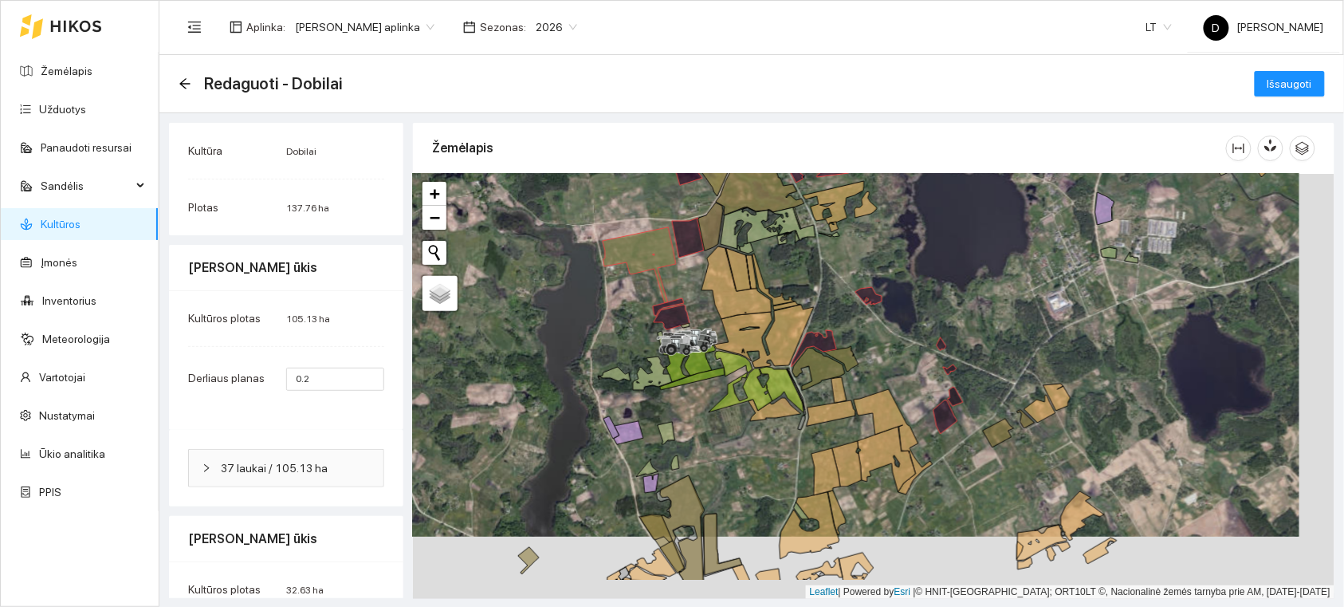
drag, startPoint x: 914, startPoint y: 426, endPoint x: 892, endPoint y: 364, distance: 66.1
click at [892, 364] on div at bounding box center [874, 386] width 922 height 425
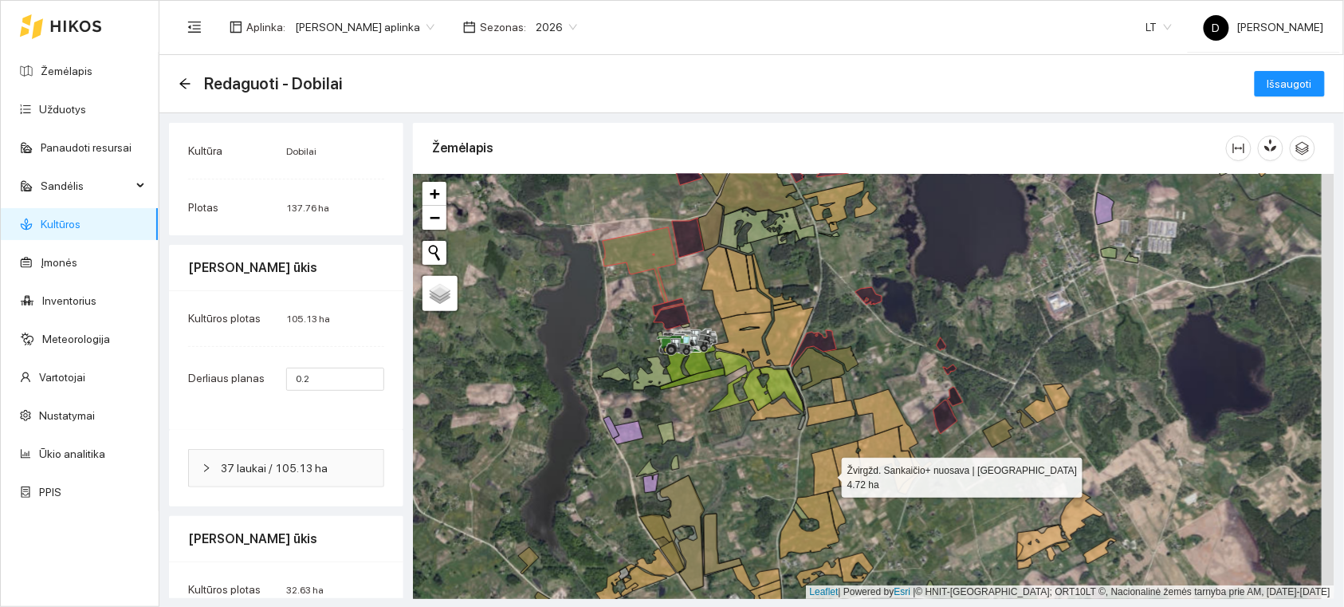
click at [828, 474] on icon at bounding box center [826, 471] width 29 height 47
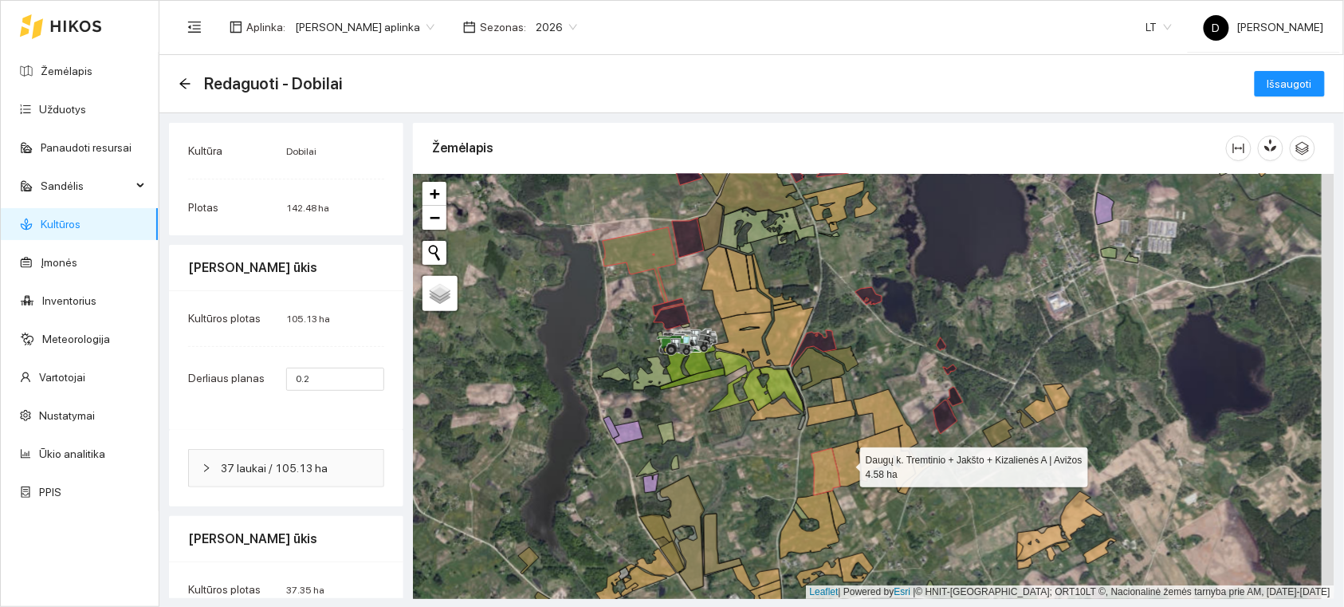
click at [846, 463] on icon at bounding box center [848, 463] width 30 height 45
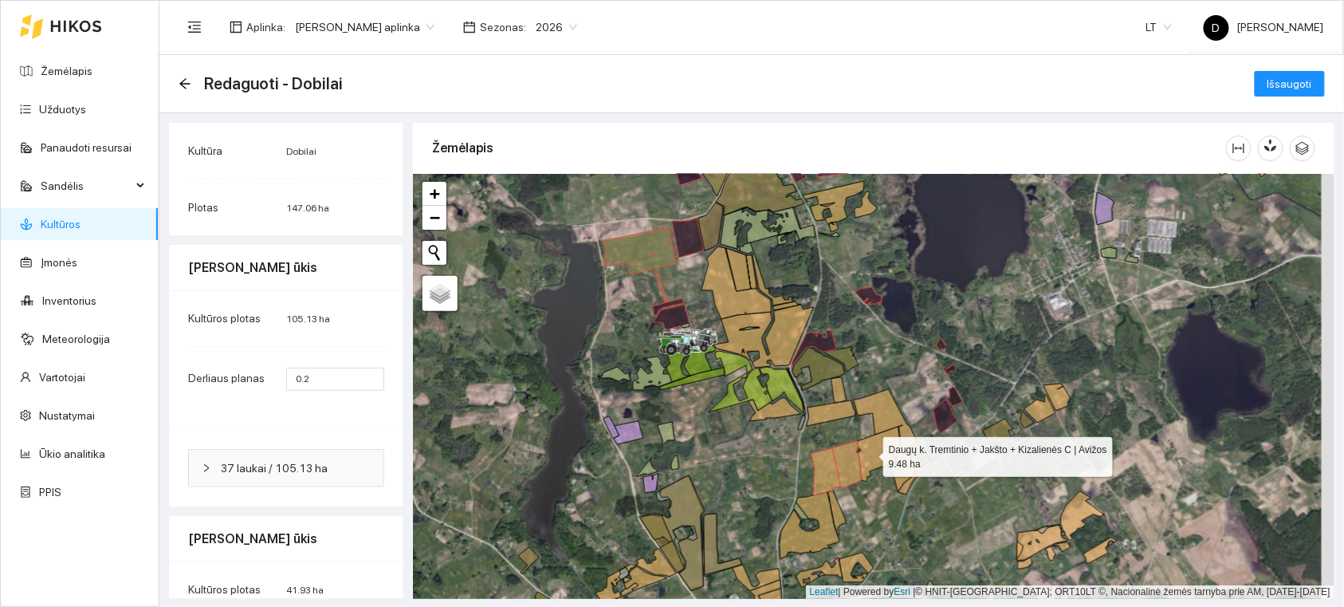
click at [870, 453] on icon at bounding box center [887, 459] width 58 height 65
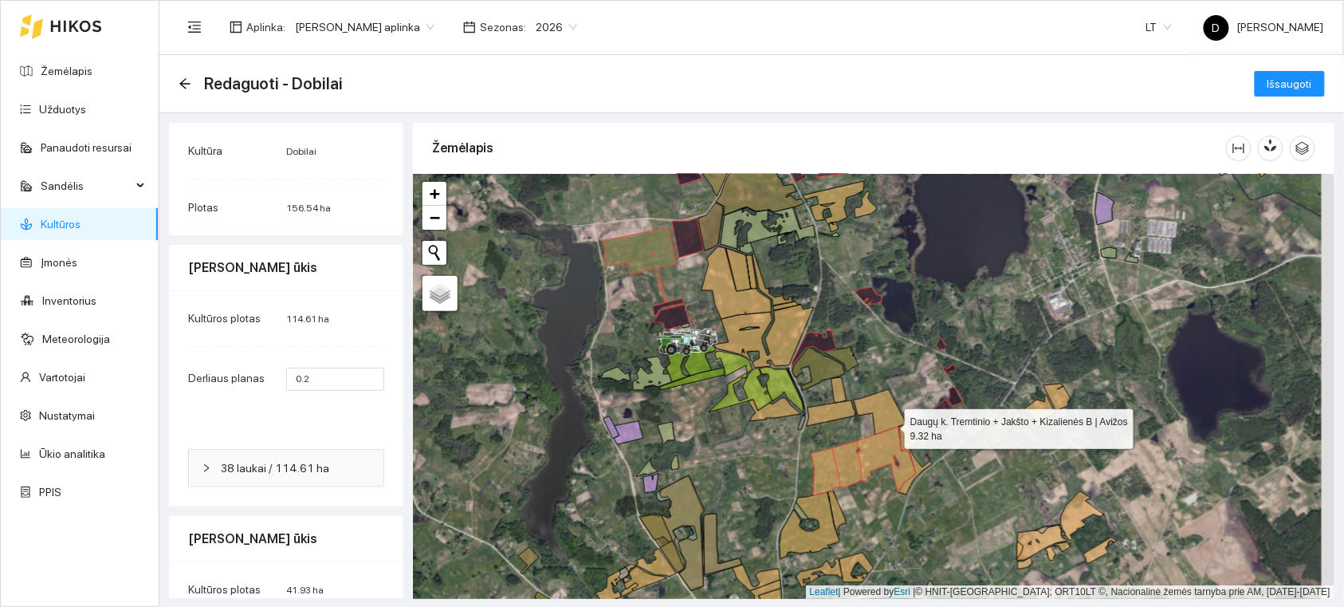
click at [882, 418] on icon at bounding box center [893, 441] width 79 height 105
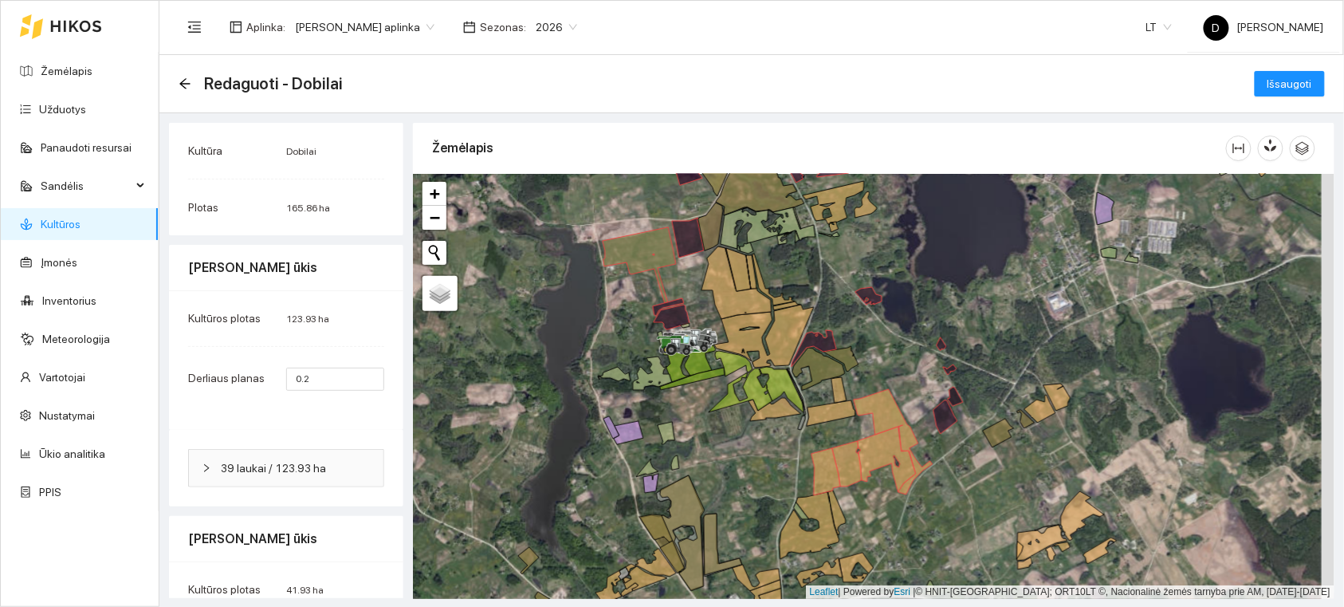
click at [837, 420] on div at bounding box center [874, 386] width 922 height 425
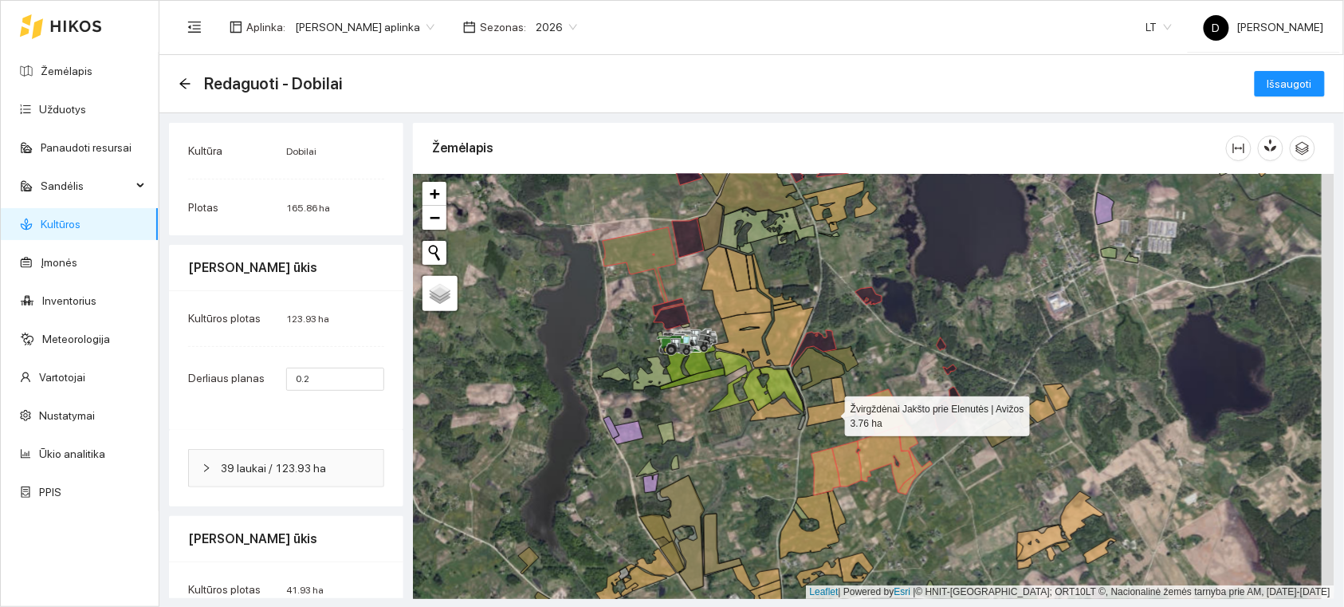
click at [840, 409] on icon at bounding box center [831, 413] width 49 height 26
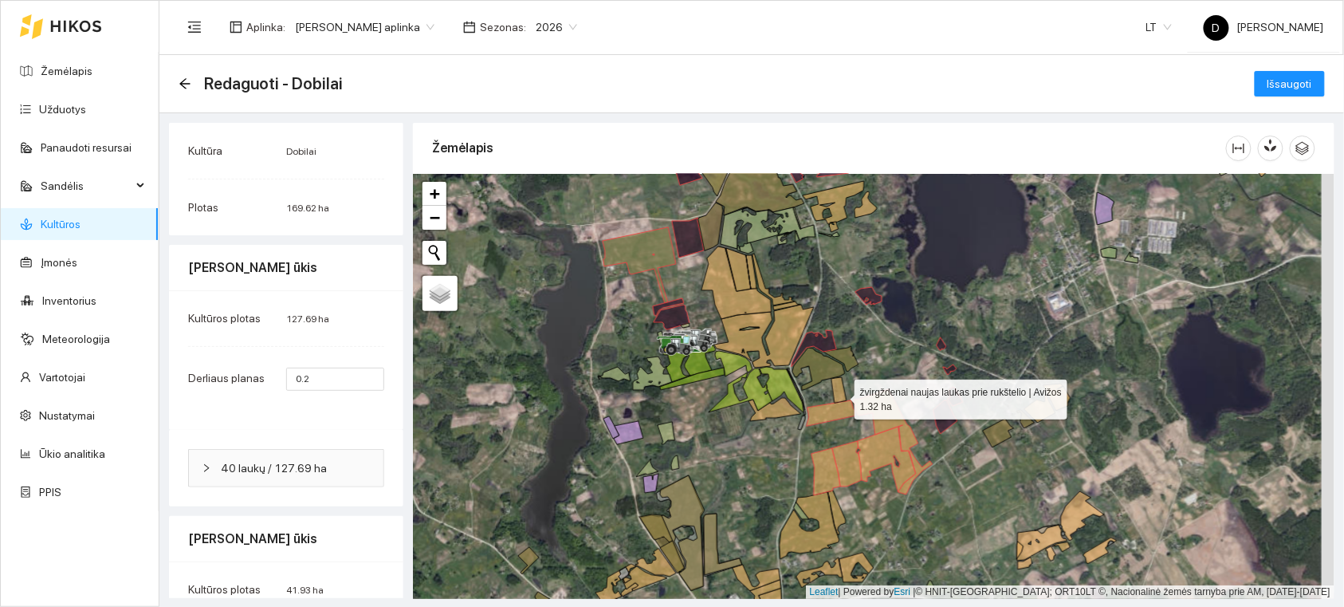
click at [840, 395] on icon at bounding box center [839, 390] width 15 height 26
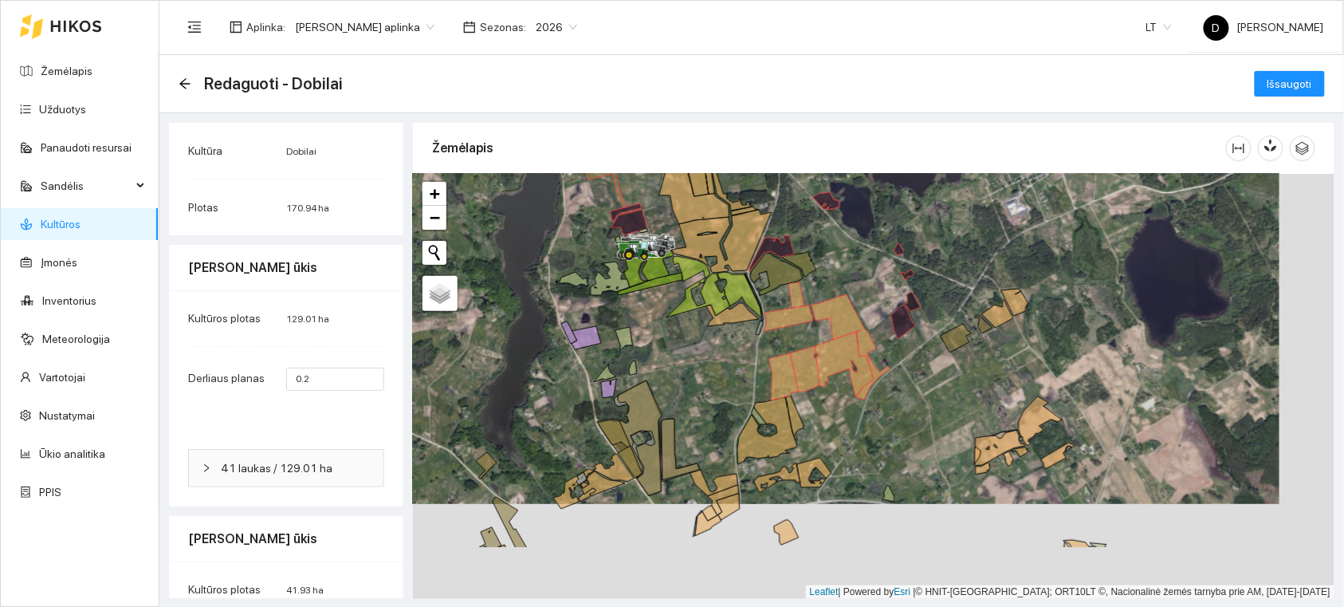
drag, startPoint x: 1045, startPoint y: 475, endPoint x: 1002, endPoint y: 376, distance: 108.6
click at [1002, 376] on div at bounding box center [874, 386] width 922 height 425
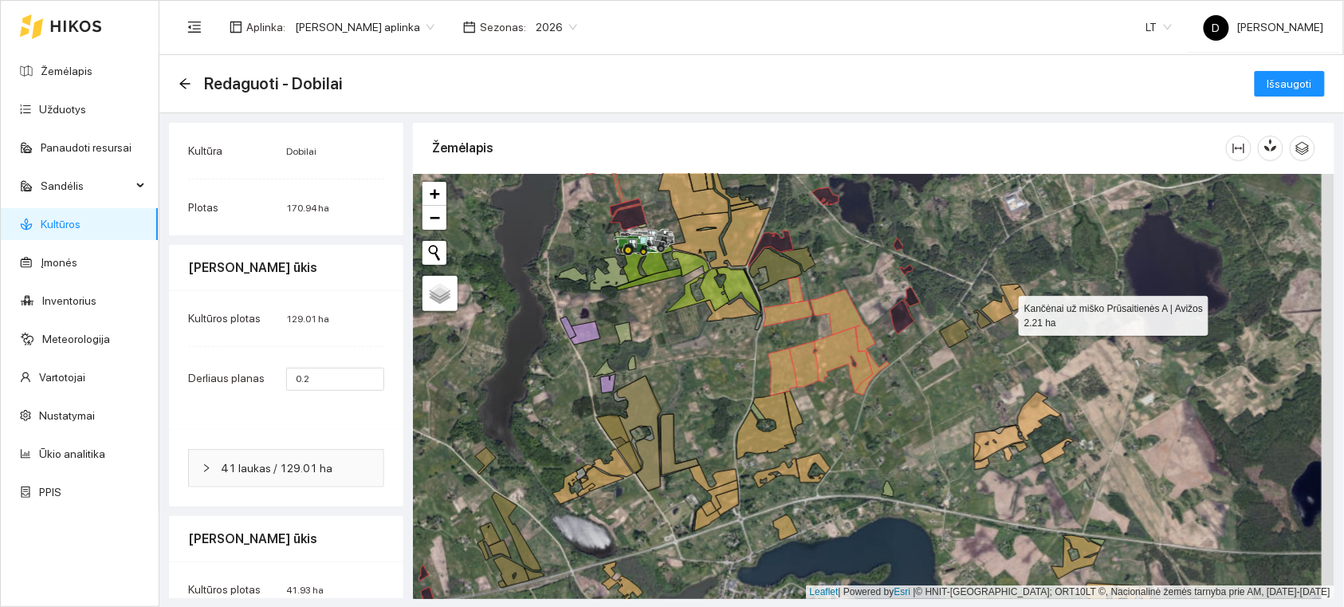
click at [1005, 311] on icon at bounding box center [997, 309] width 31 height 28
click at [1014, 305] on icon at bounding box center [1014, 297] width 27 height 27
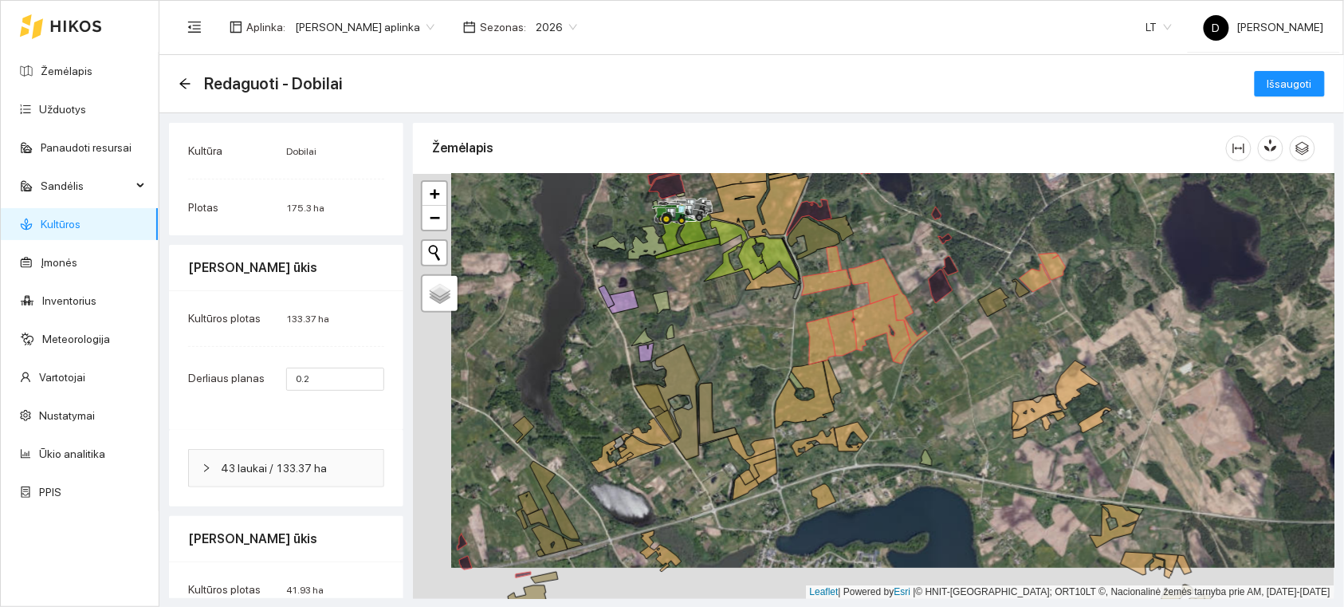
drag, startPoint x: 945, startPoint y: 432, endPoint x: 983, endPoint y: 401, distance: 49.3
click at [983, 401] on div at bounding box center [874, 386] width 922 height 425
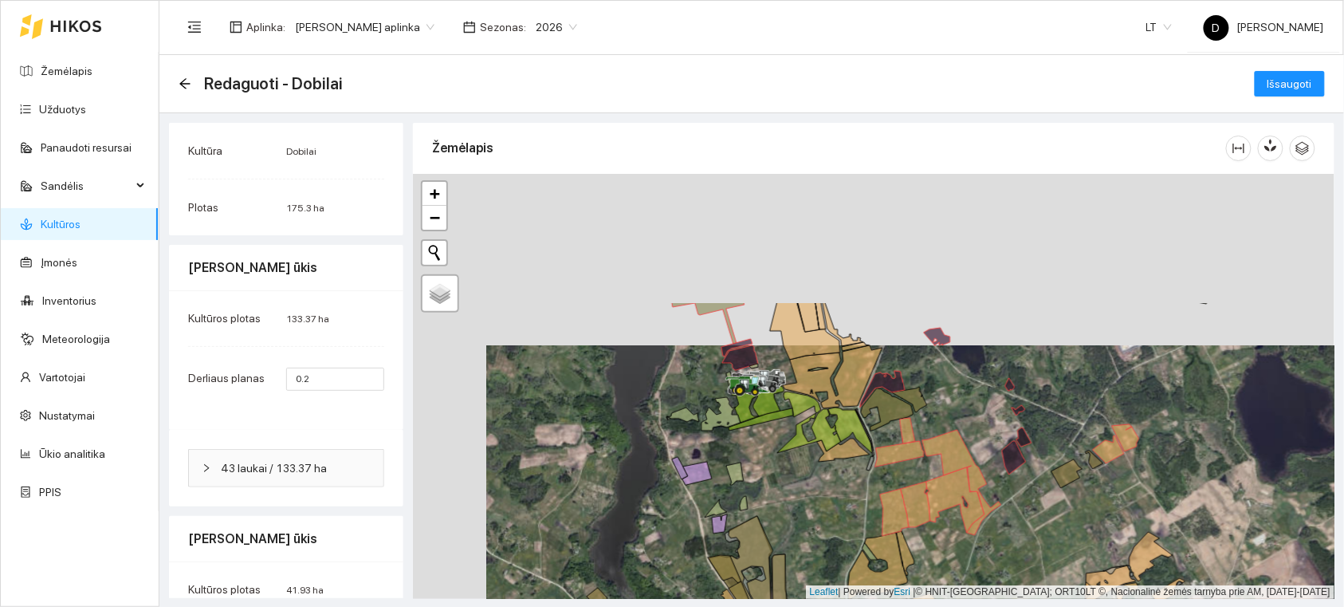
drag, startPoint x: 934, startPoint y: 403, endPoint x: 1007, endPoint y: 574, distance: 186.5
click at [1007, 574] on div at bounding box center [874, 386] width 922 height 425
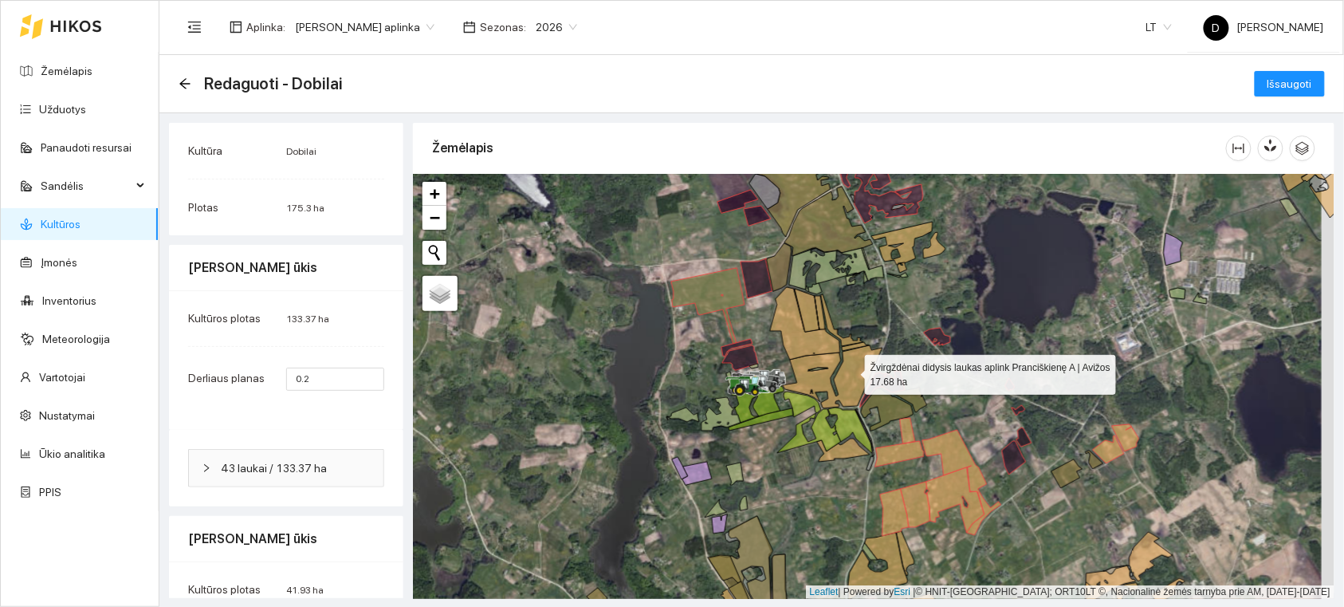
click at [850, 371] on icon at bounding box center [833, 376] width 100 height 63
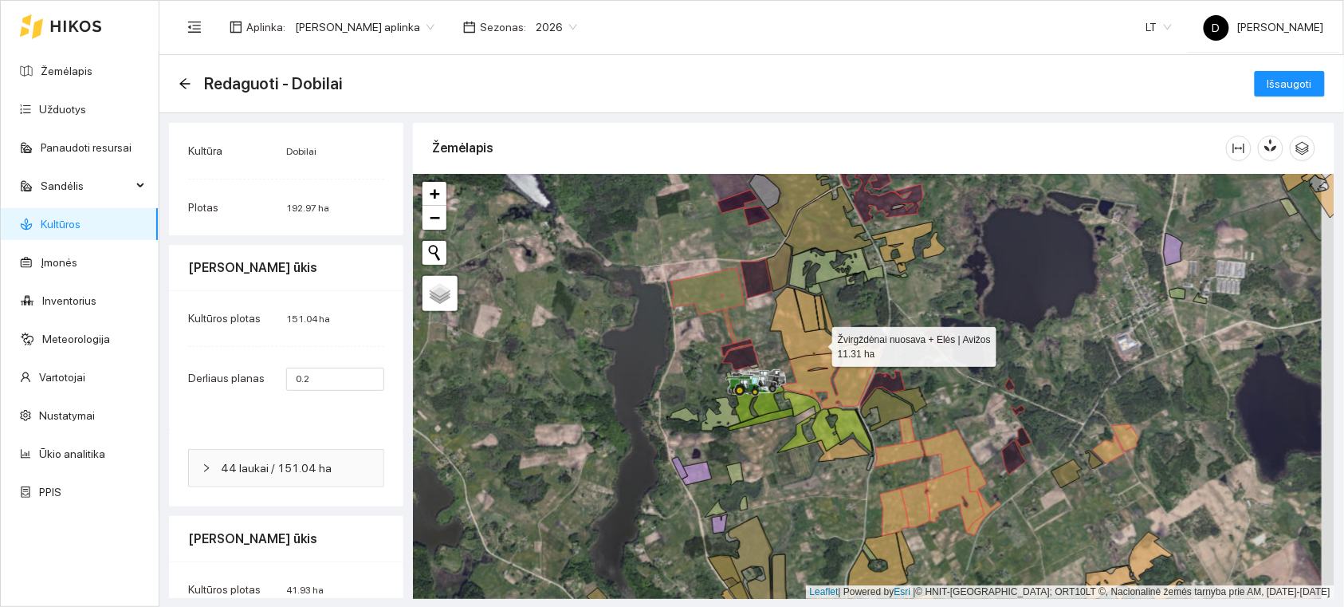
click at [818, 343] on icon at bounding box center [805, 323] width 70 height 73
click at [856, 343] on icon at bounding box center [842, 320] width 42 height 52
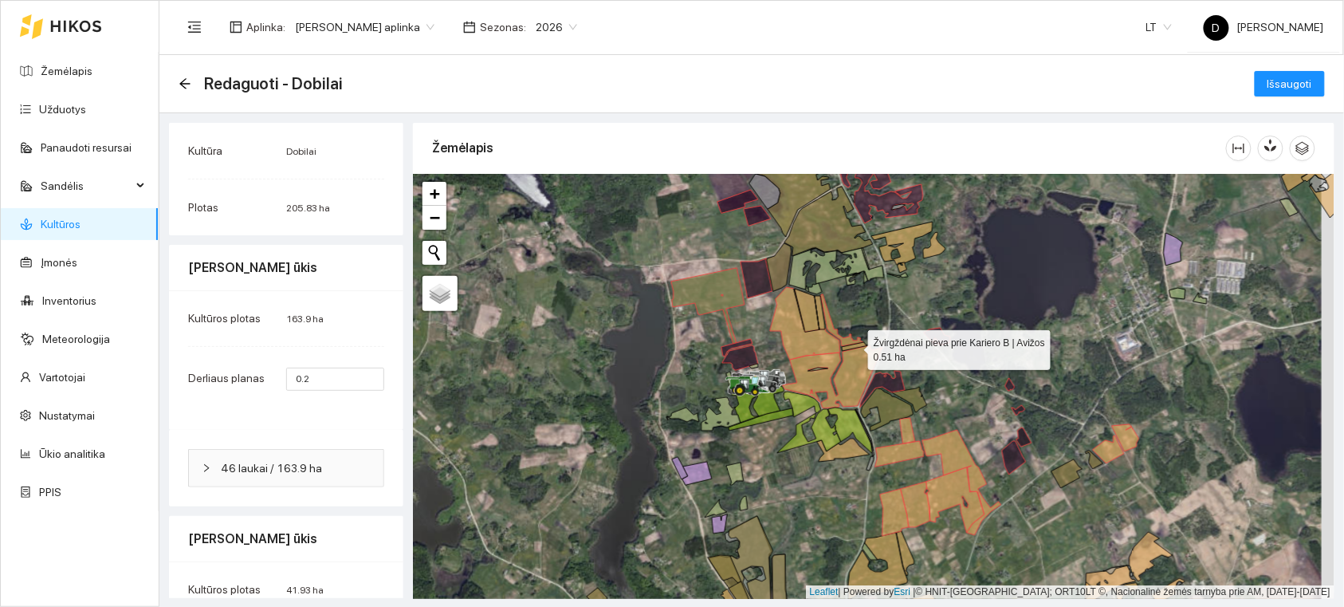
click at [851, 344] on icon at bounding box center [855, 346] width 27 height 9
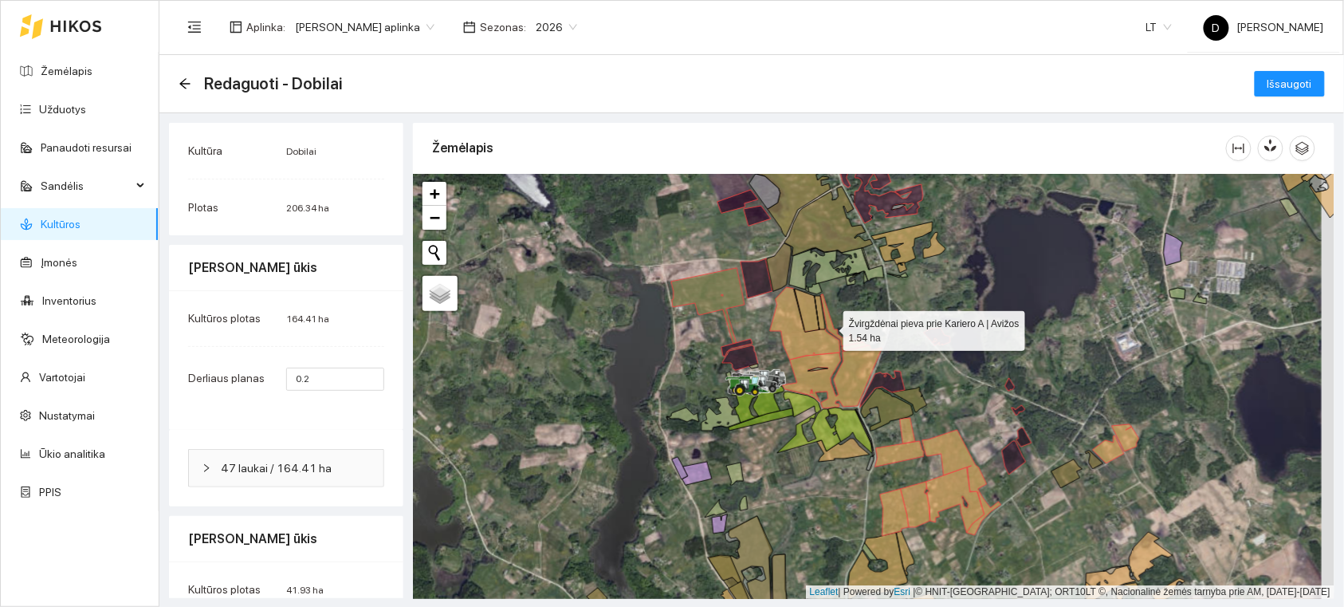
click at [829, 327] on icon at bounding box center [842, 320] width 42 height 52
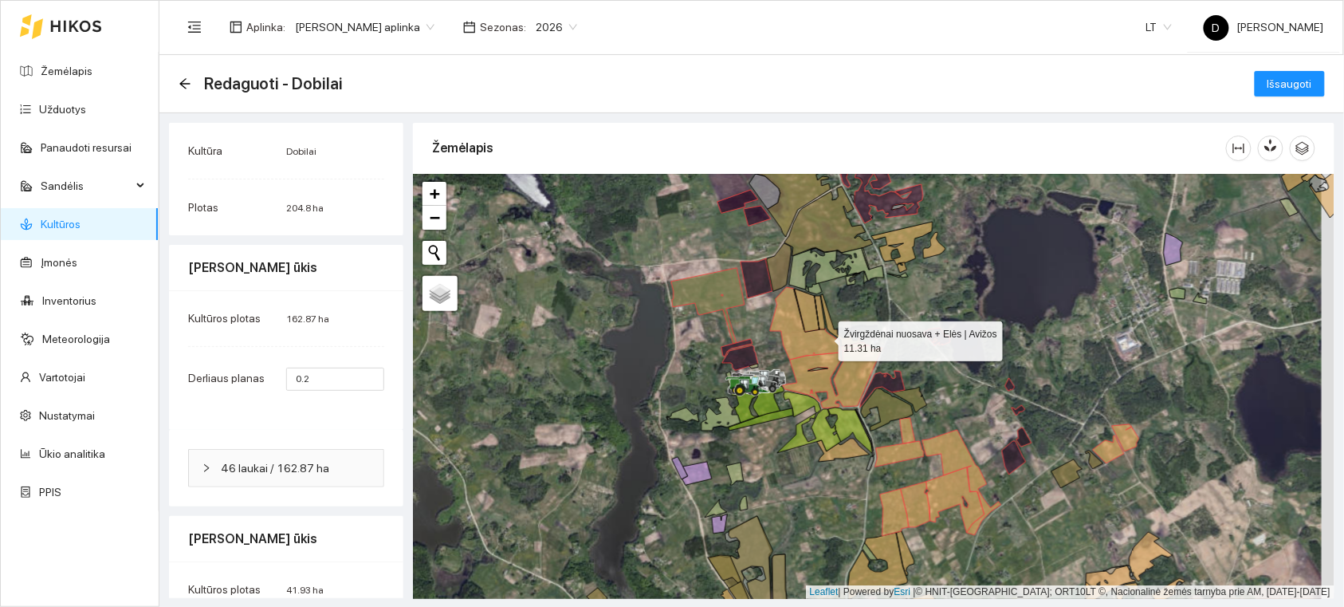
click at [823, 338] on icon at bounding box center [805, 323] width 70 height 73
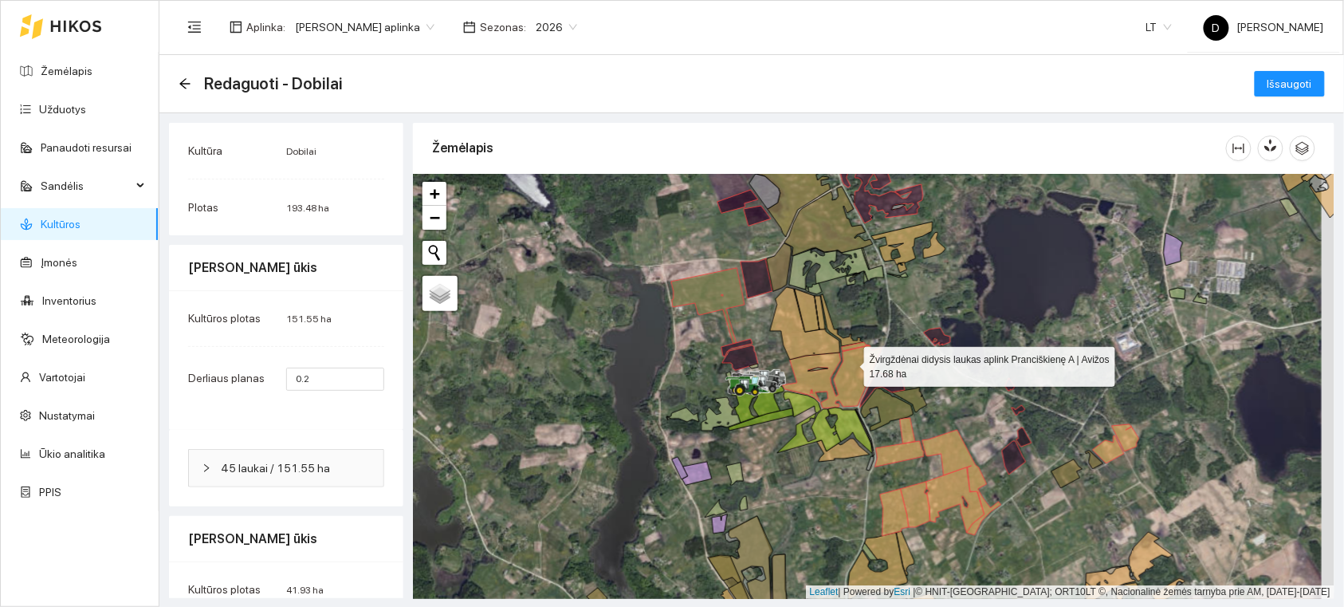
click at [850, 363] on icon at bounding box center [833, 376] width 100 height 63
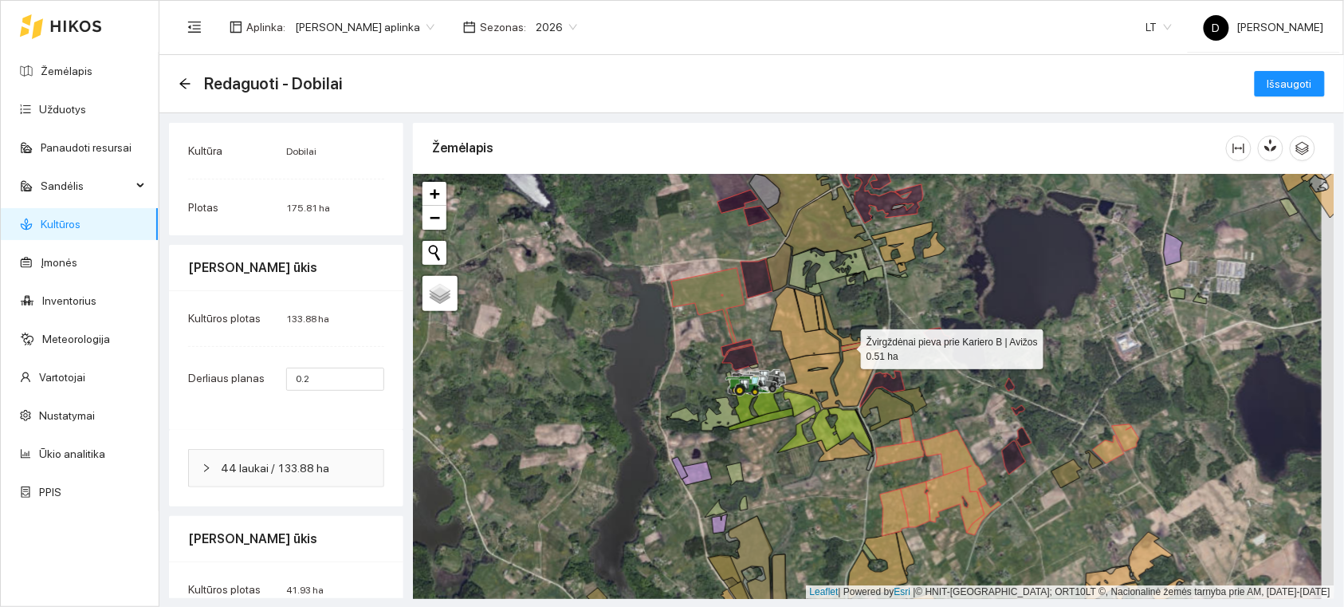
click at [847, 345] on icon at bounding box center [855, 346] width 27 height 9
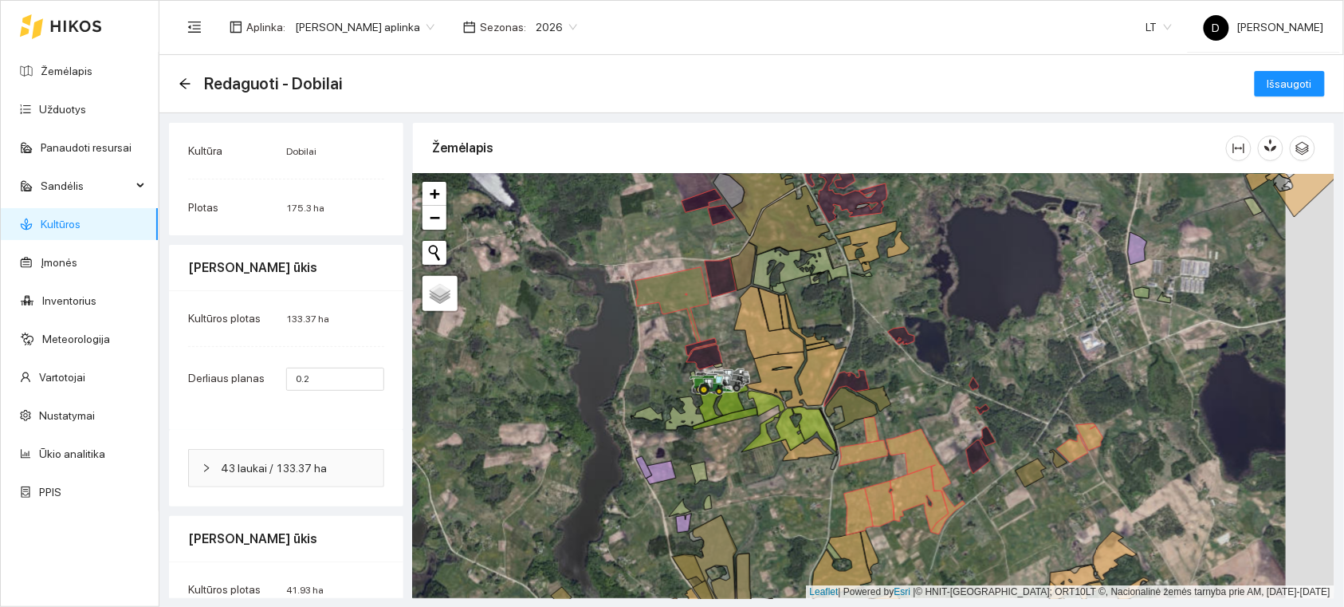
drag, startPoint x: 1077, startPoint y: 395, endPoint x: 836, endPoint y: 417, distance: 242.6
click at [837, 417] on div at bounding box center [874, 386] width 922 height 425
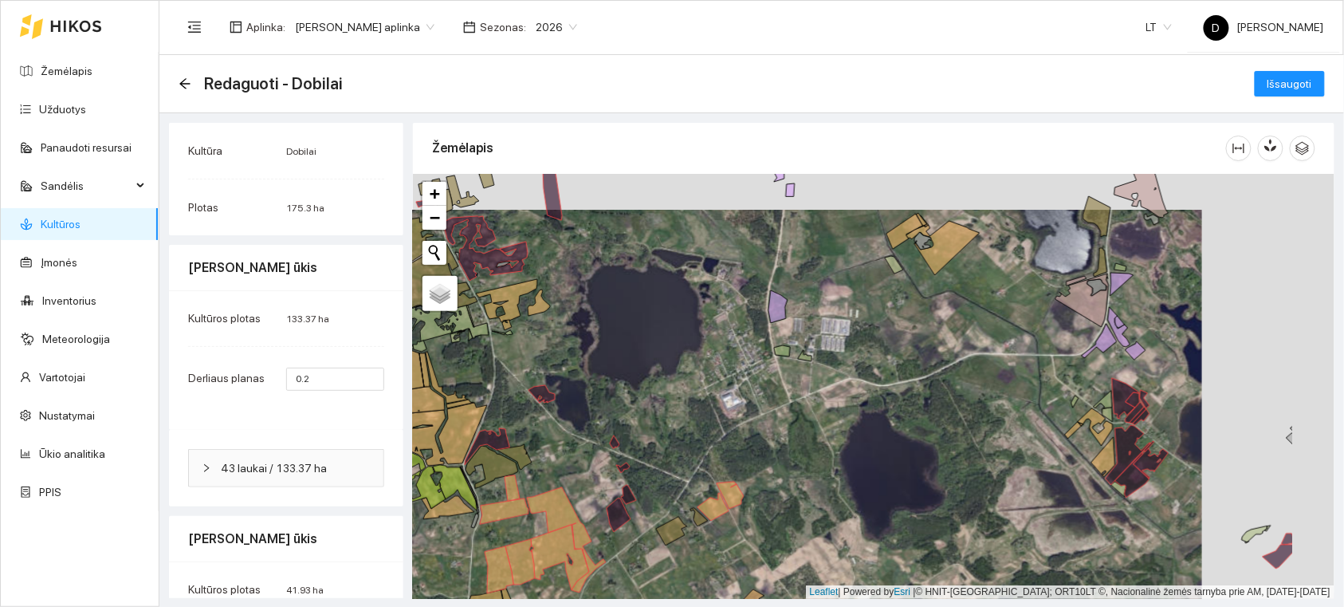
drag, startPoint x: 946, startPoint y: 434, endPoint x: 792, endPoint y: 519, distance: 176.0
click at [759, 540] on div at bounding box center [874, 386] width 922 height 425
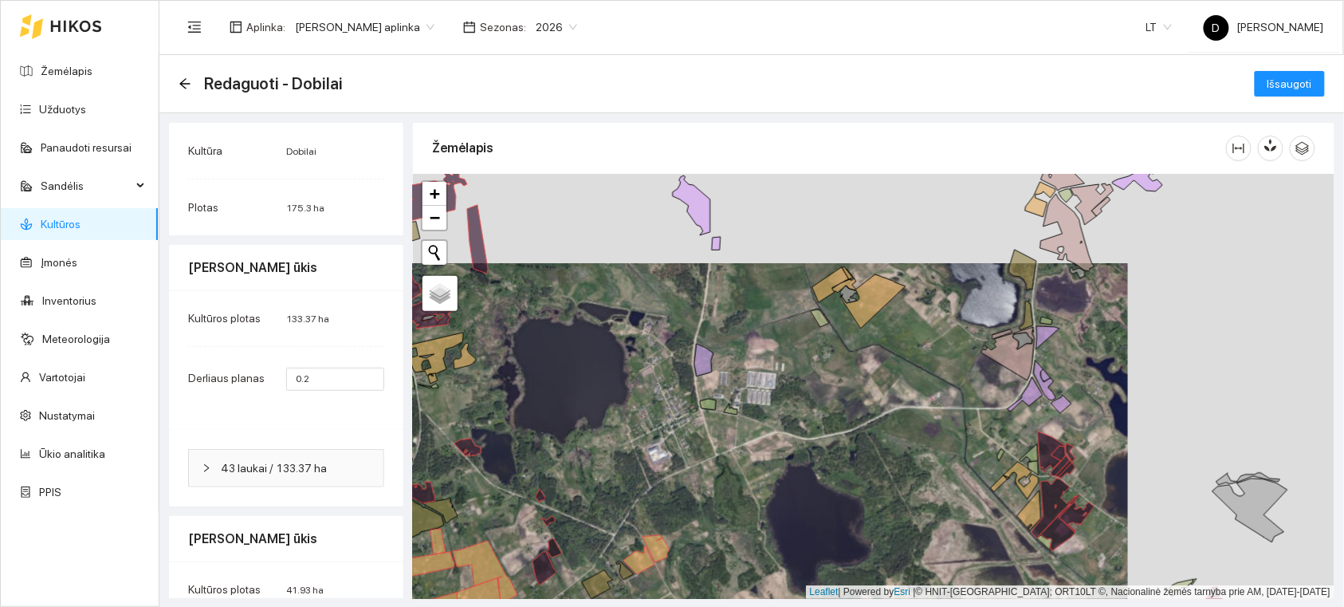
drag, startPoint x: 923, startPoint y: 400, endPoint x: 803, endPoint y: 459, distance: 133.7
click at [803, 459] on div at bounding box center [874, 386] width 922 height 425
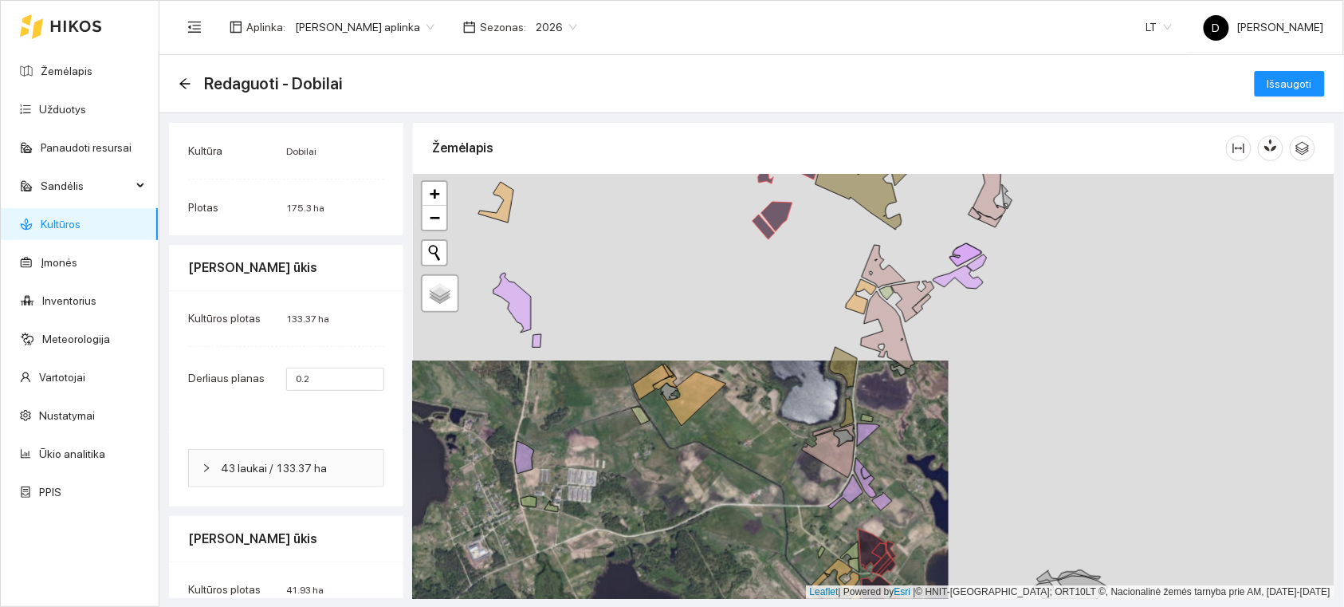
drag, startPoint x: 970, startPoint y: 373, endPoint x: 894, endPoint y: 437, distance: 99.0
click at [894, 437] on div at bounding box center [874, 386] width 922 height 425
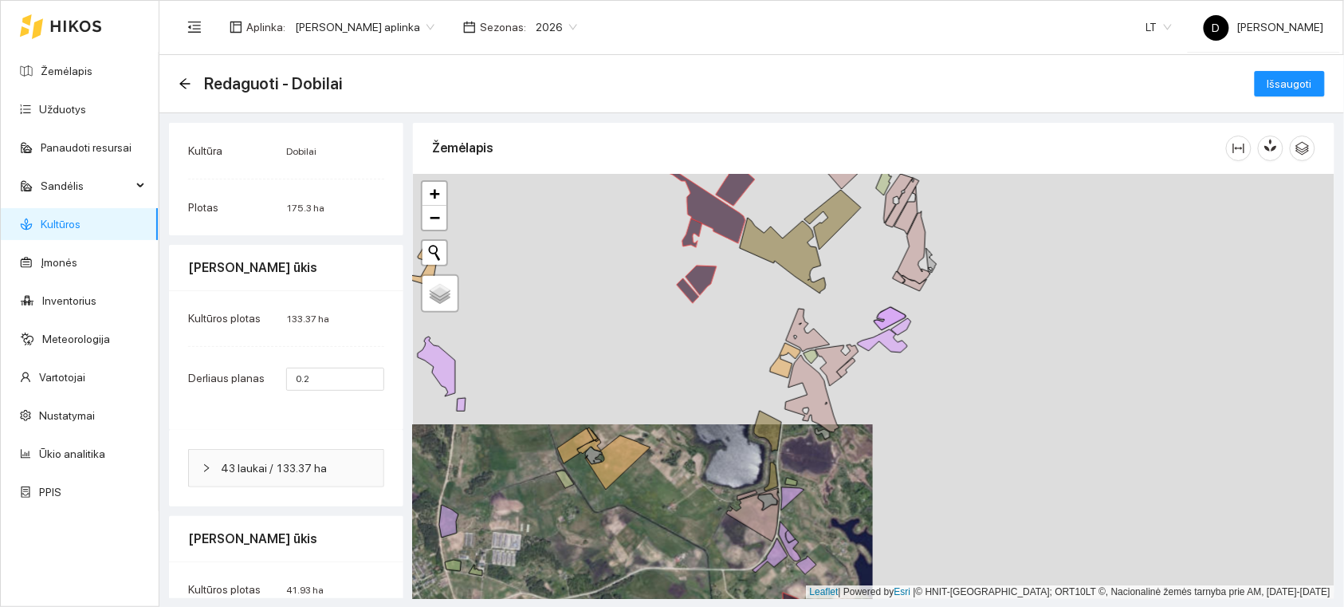
click at [951, 367] on div at bounding box center [874, 386] width 922 height 425
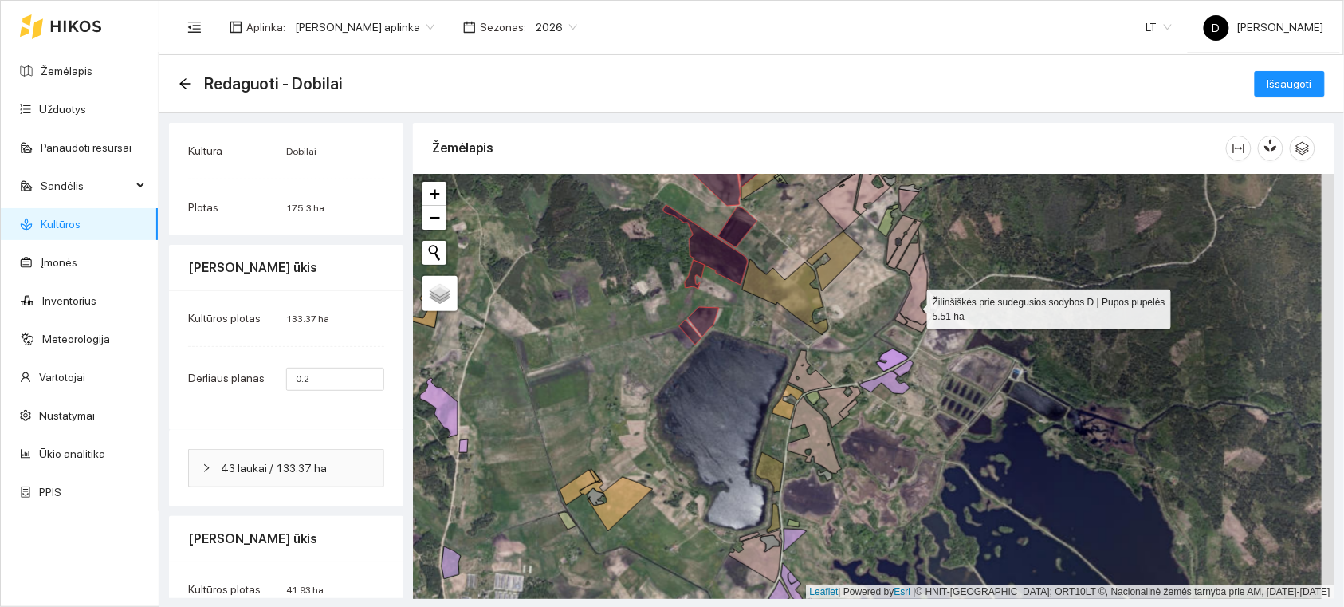
click at [913, 305] on icon at bounding box center [916, 289] width 33 height 73
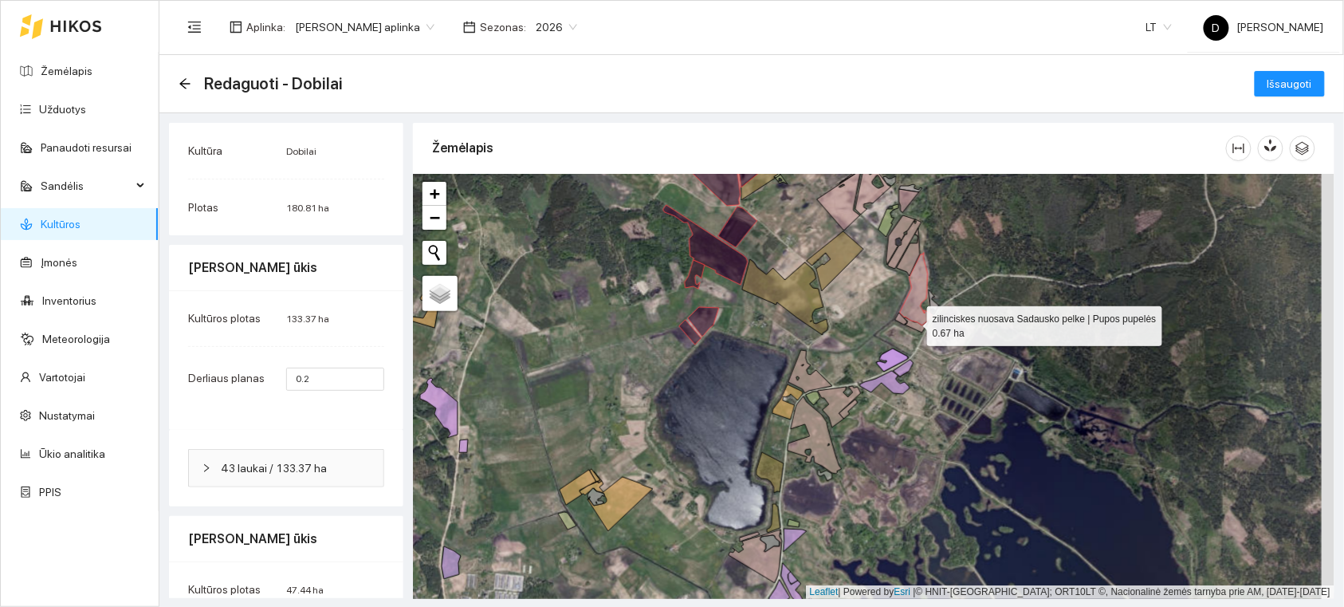
click at [913, 322] on icon at bounding box center [917, 324] width 25 height 15
click at [902, 319] on icon at bounding box center [902, 319] width 12 height 12
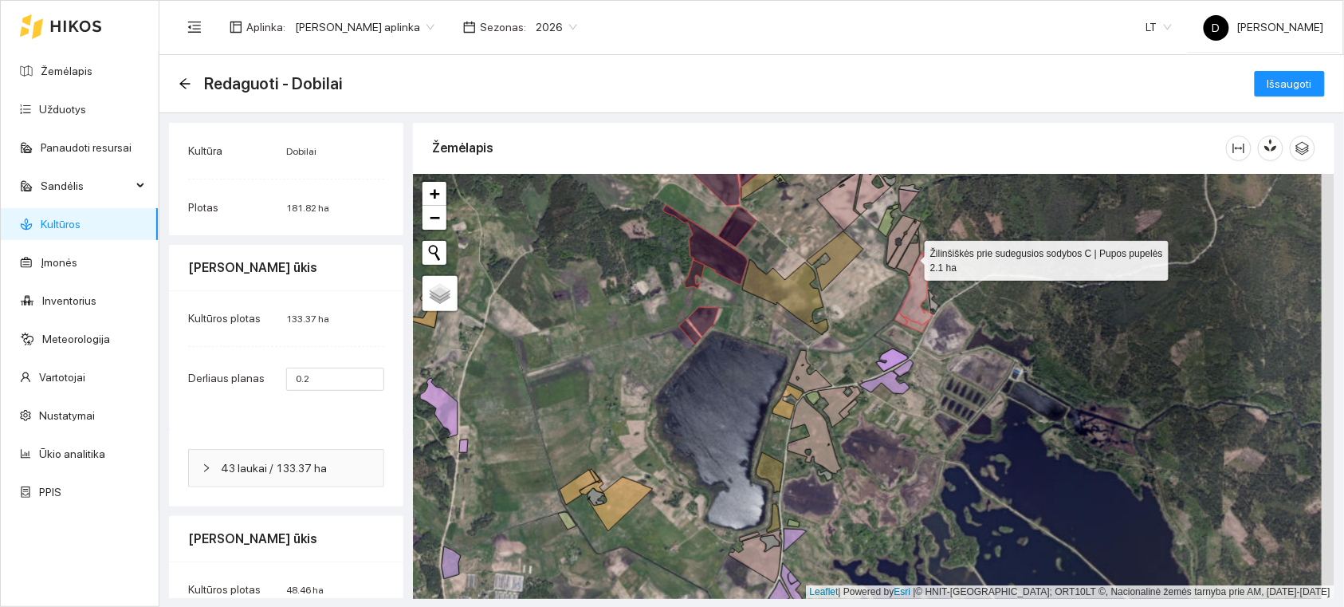
click at [913, 262] on icon at bounding box center [908, 252] width 23 height 48
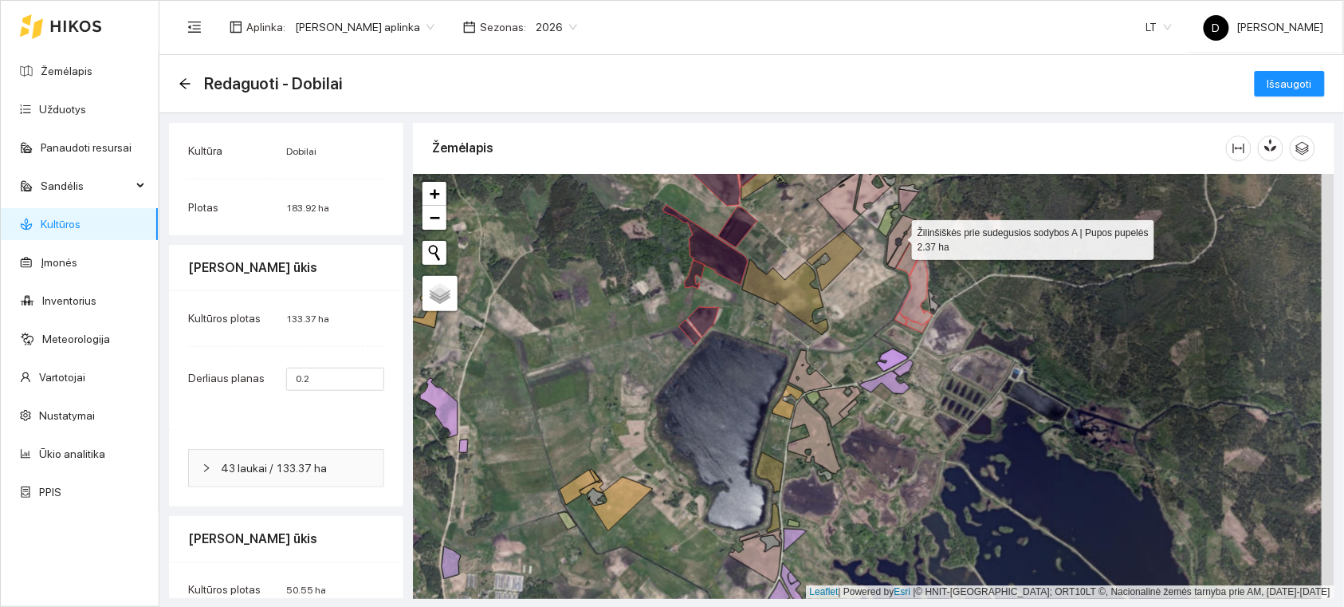
click at [896, 248] on icon at bounding box center [901, 239] width 29 height 49
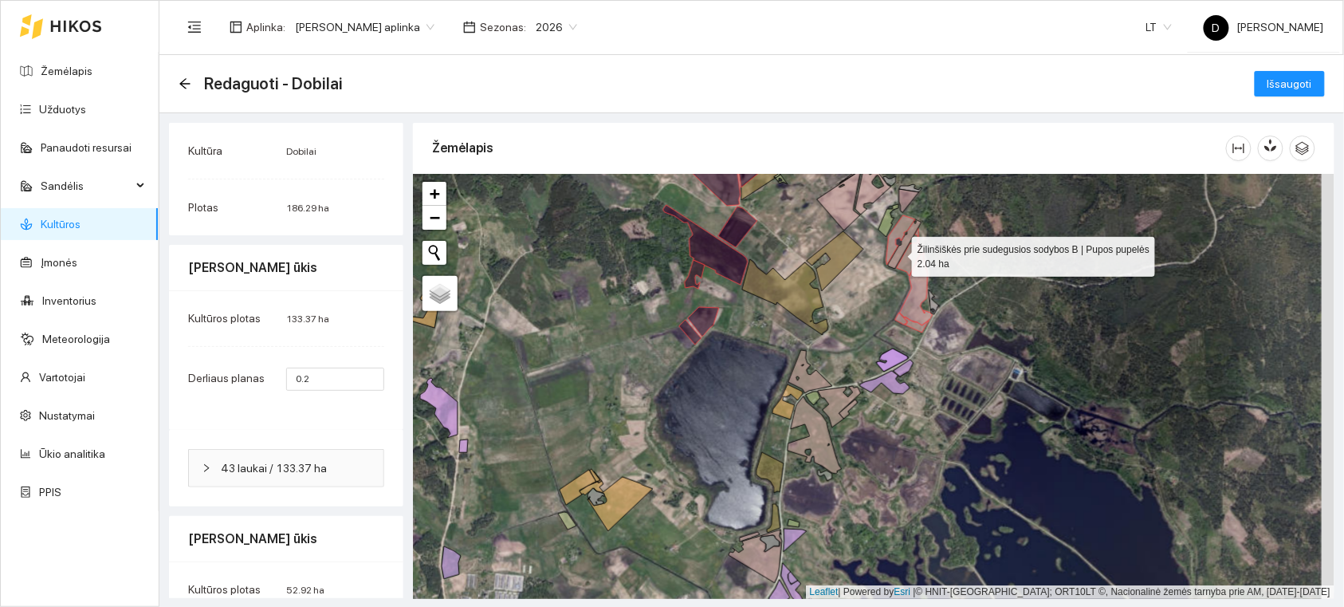
click at [898, 253] on icon at bounding box center [904, 243] width 33 height 49
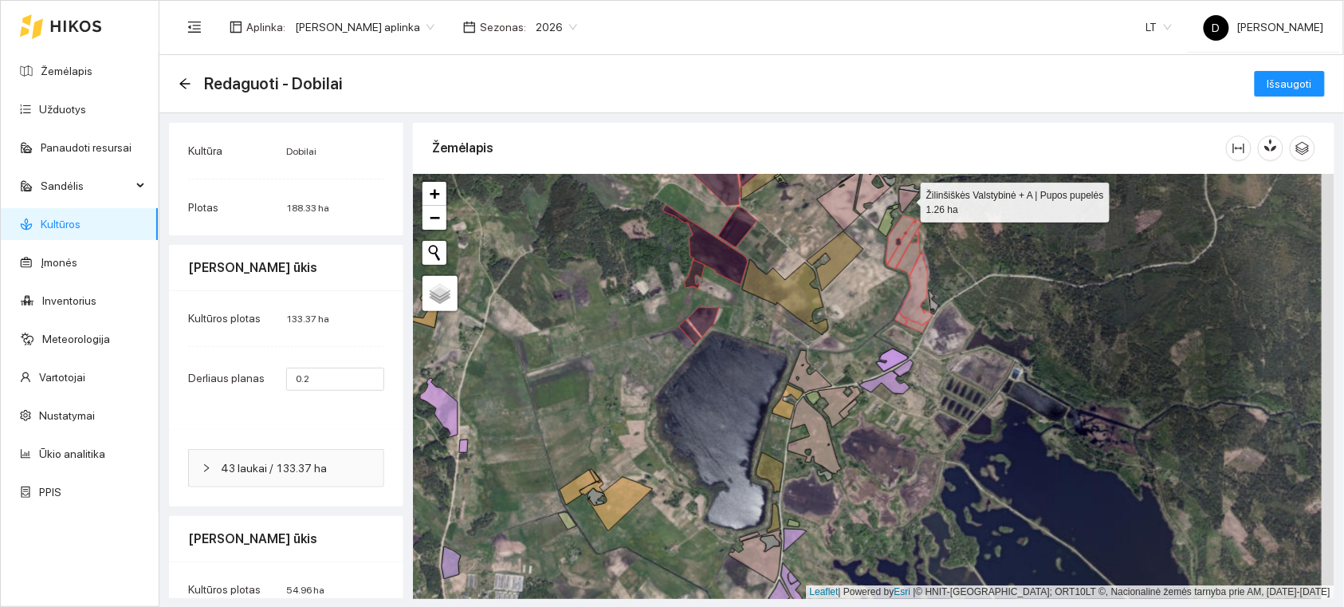
click at [903, 196] on icon at bounding box center [909, 200] width 20 height 23
click at [869, 194] on icon at bounding box center [874, 191] width 36 height 48
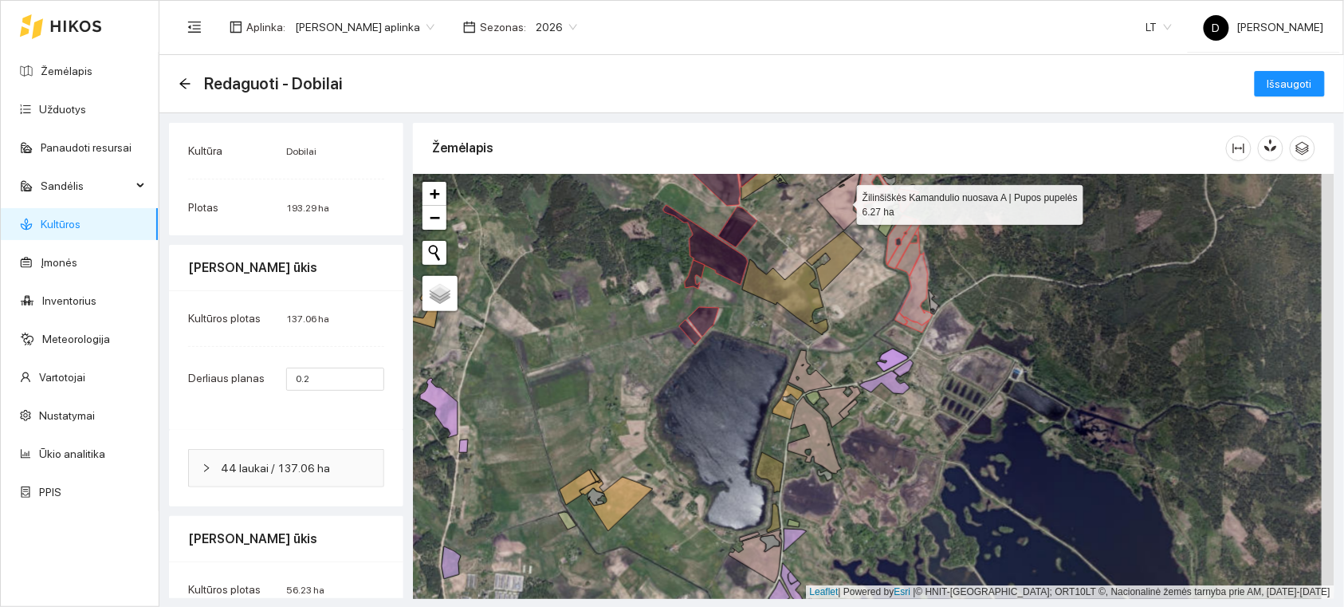
click at [833, 211] on icon at bounding box center [839, 198] width 44 height 63
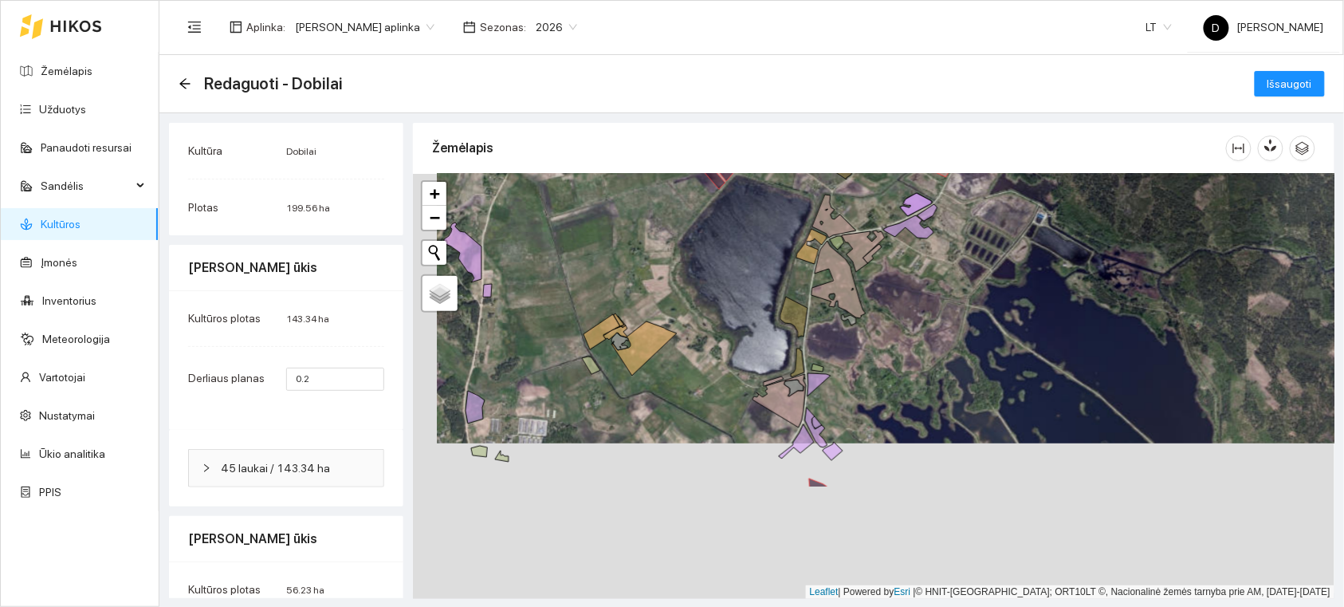
drag, startPoint x: 875, startPoint y: 425, endPoint x: 903, endPoint y: 311, distance: 117.4
click at [903, 311] on div at bounding box center [874, 386] width 922 height 425
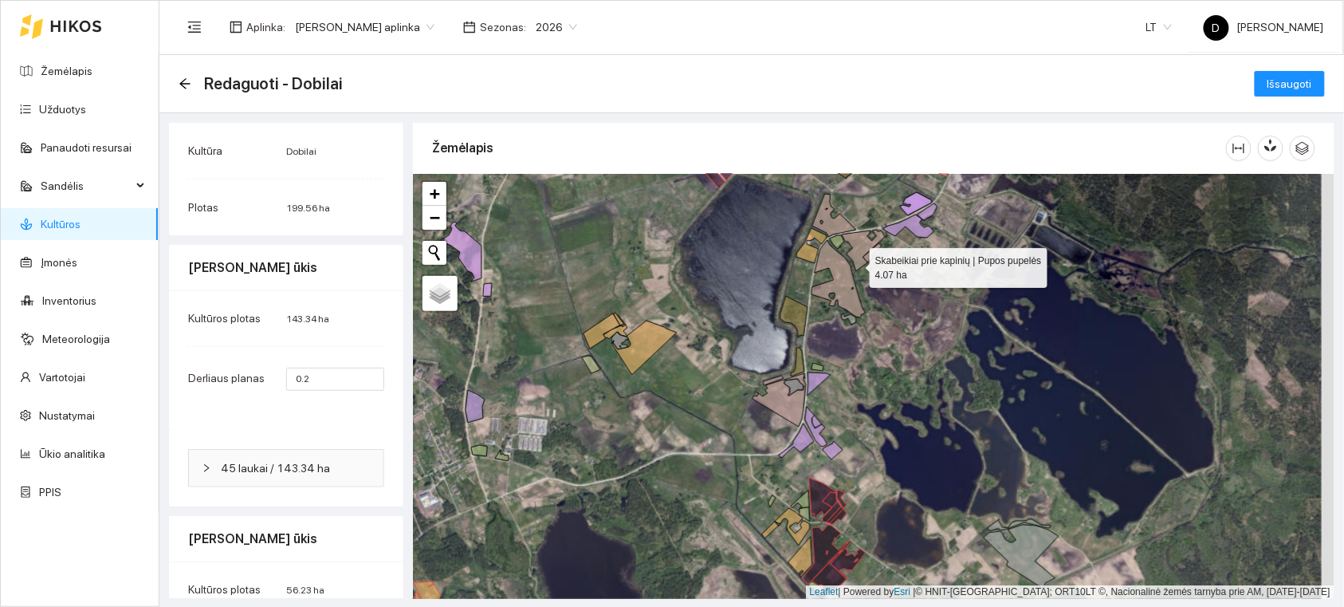
click at [857, 264] on icon at bounding box center [863, 250] width 43 height 41
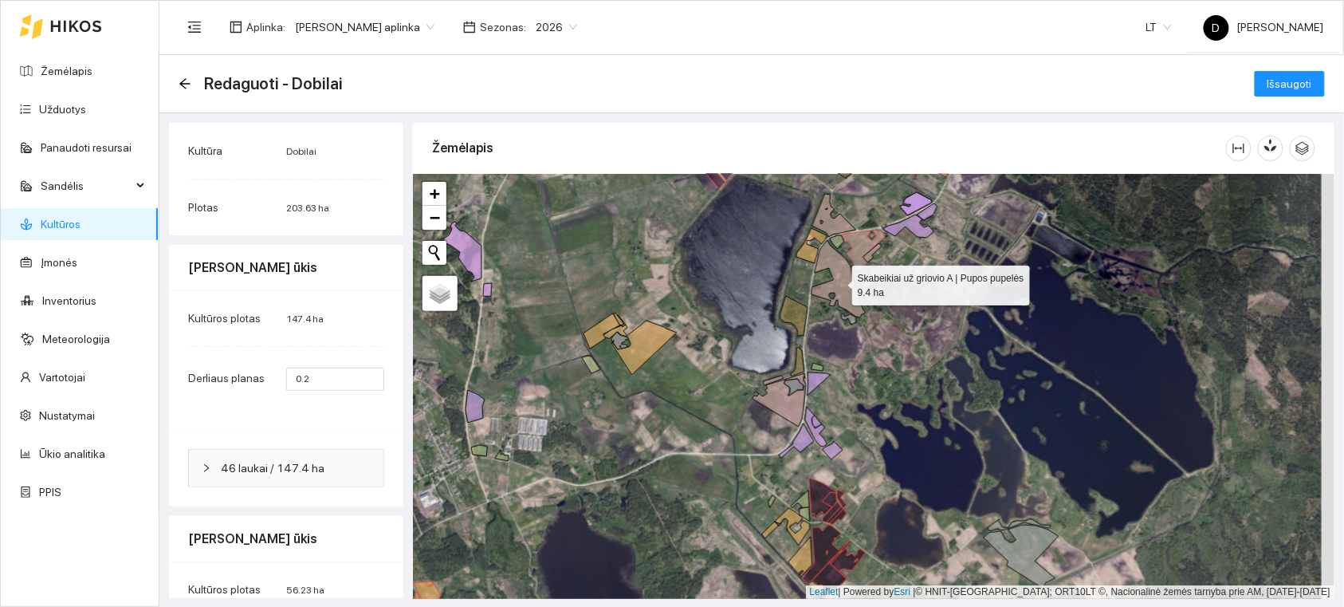
click at [845, 269] on icon at bounding box center [839, 278] width 54 height 77
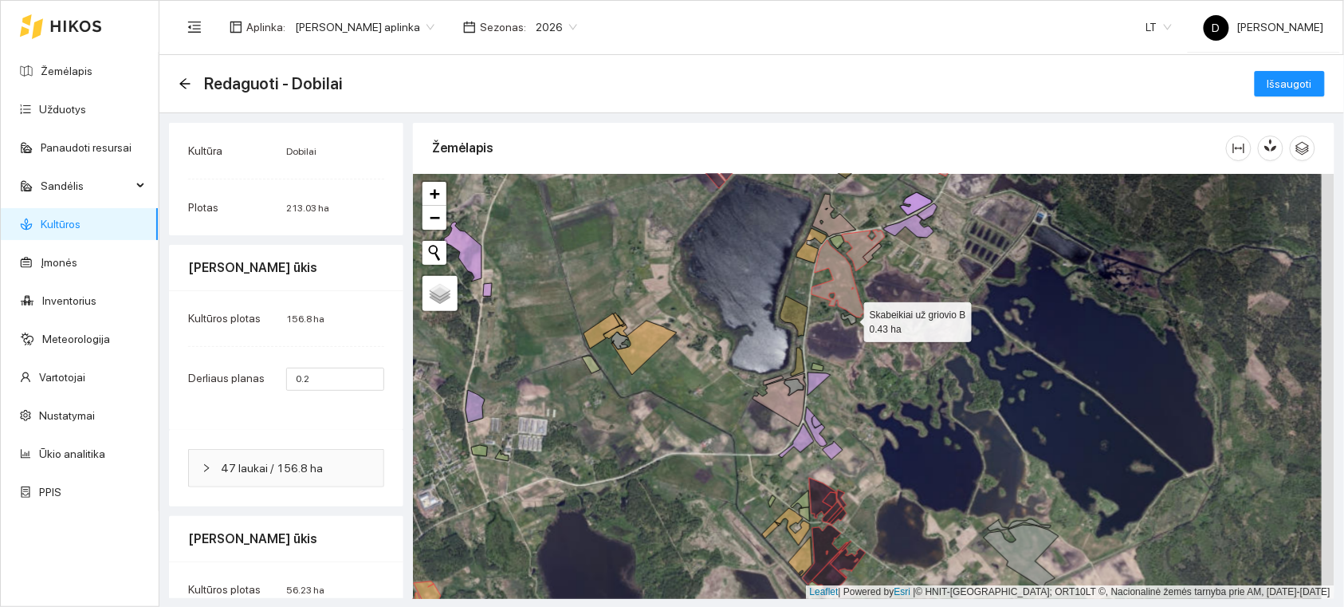
click at [853, 319] on icon at bounding box center [849, 318] width 14 height 11
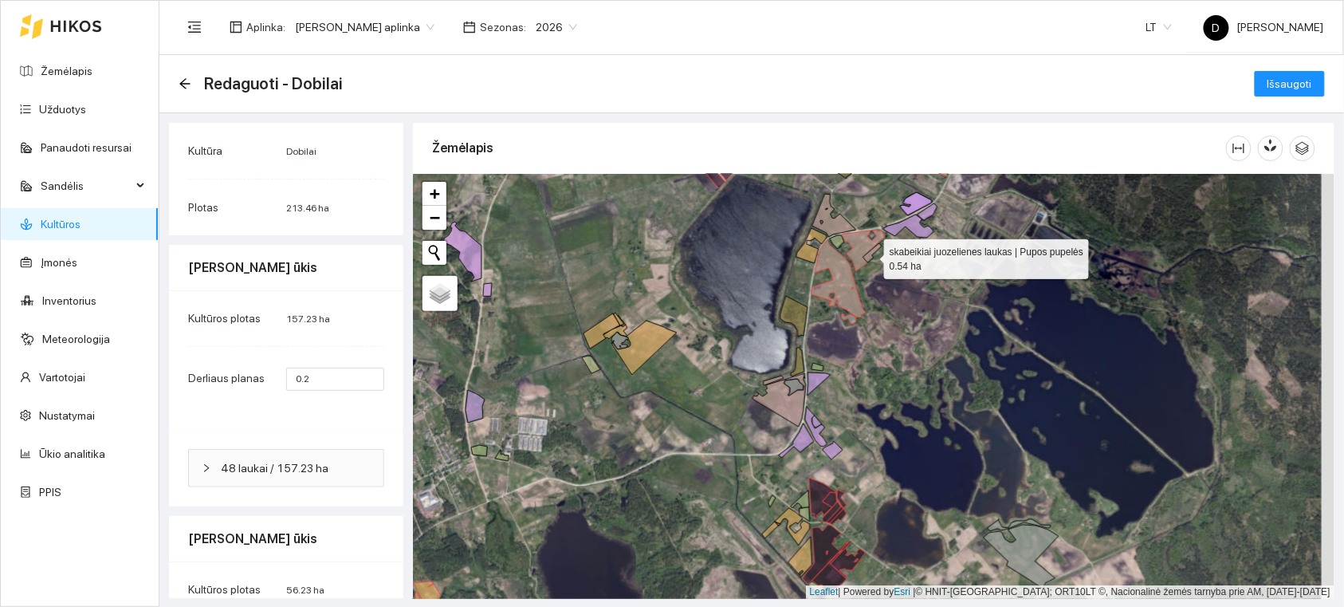
click at [870, 255] on icon at bounding box center [873, 252] width 18 height 19
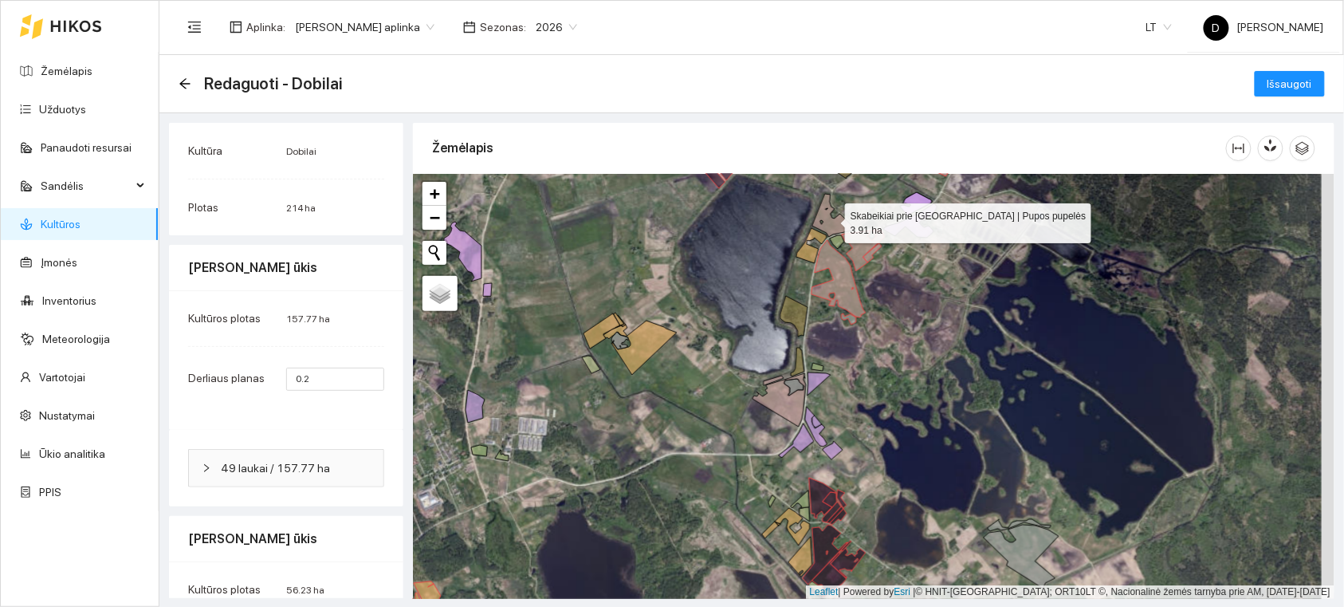
click at [832, 219] on icon at bounding box center [835, 215] width 44 height 43
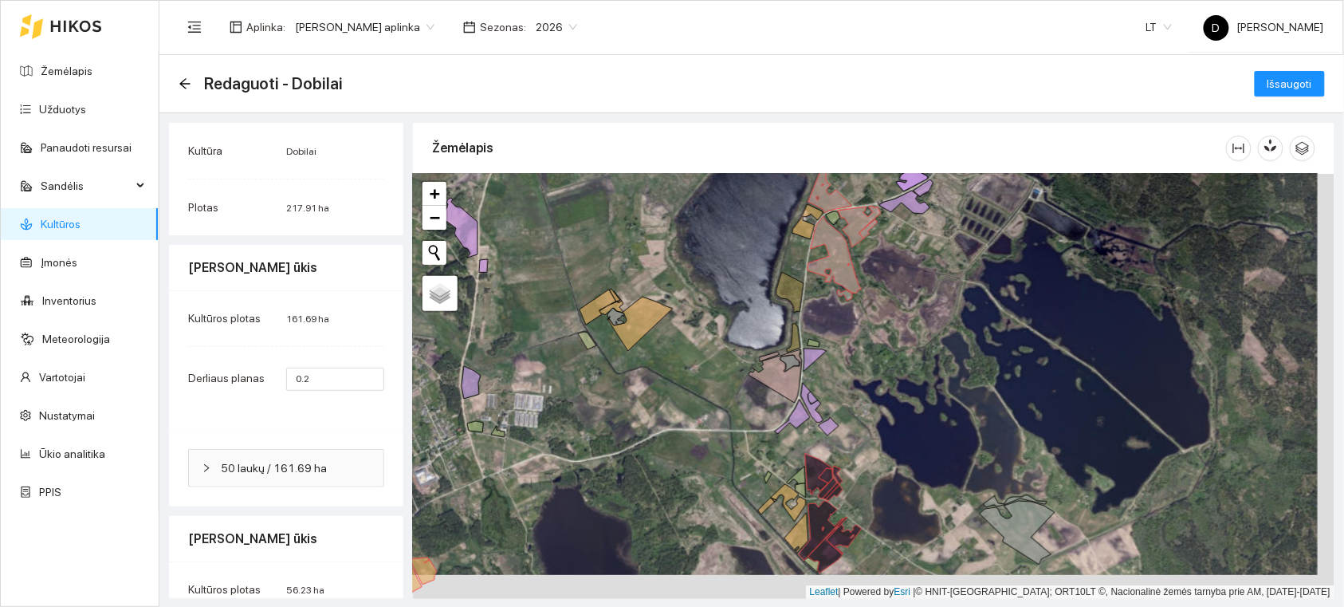
drag, startPoint x: 868, startPoint y: 486, endPoint x: 881, endPoint y: 329, distance: 157.7
click at [881, 330] on div at bounding box center [874, 386] width 922 height 425
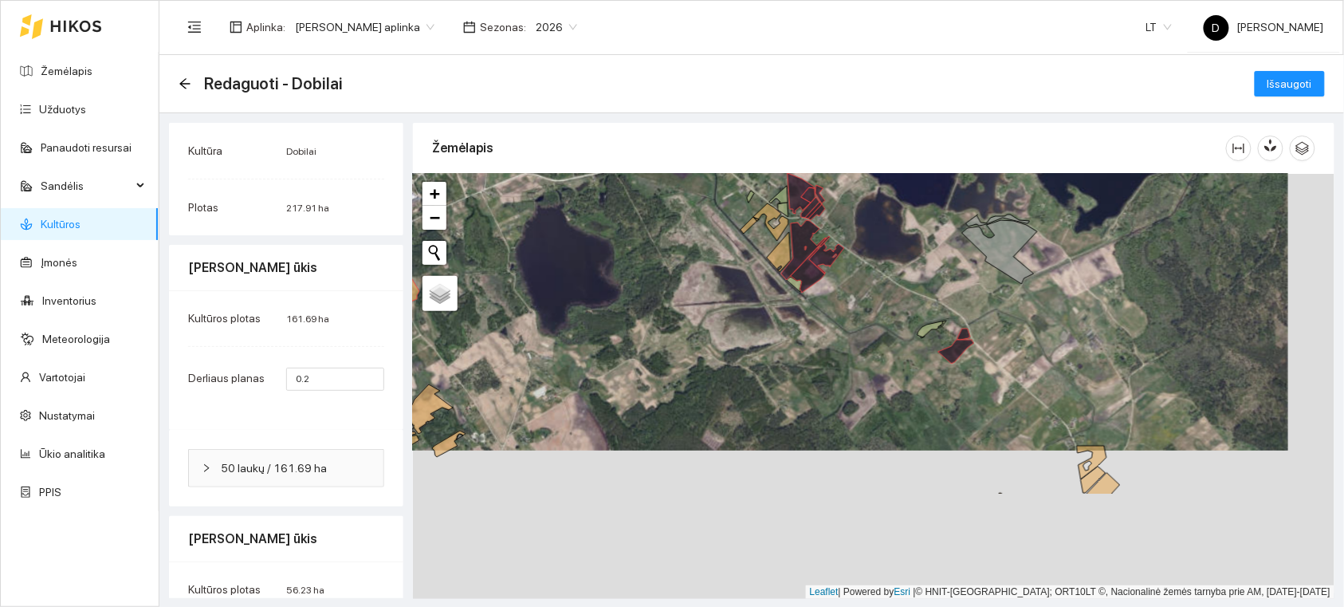
drag, startPoint x: 899, startPoint y: 440, endPoint x: 876, endPoint y: 328, distance: 114.8
click at [876, 328] on div at bounding box center [874, 386] width 922 height 425
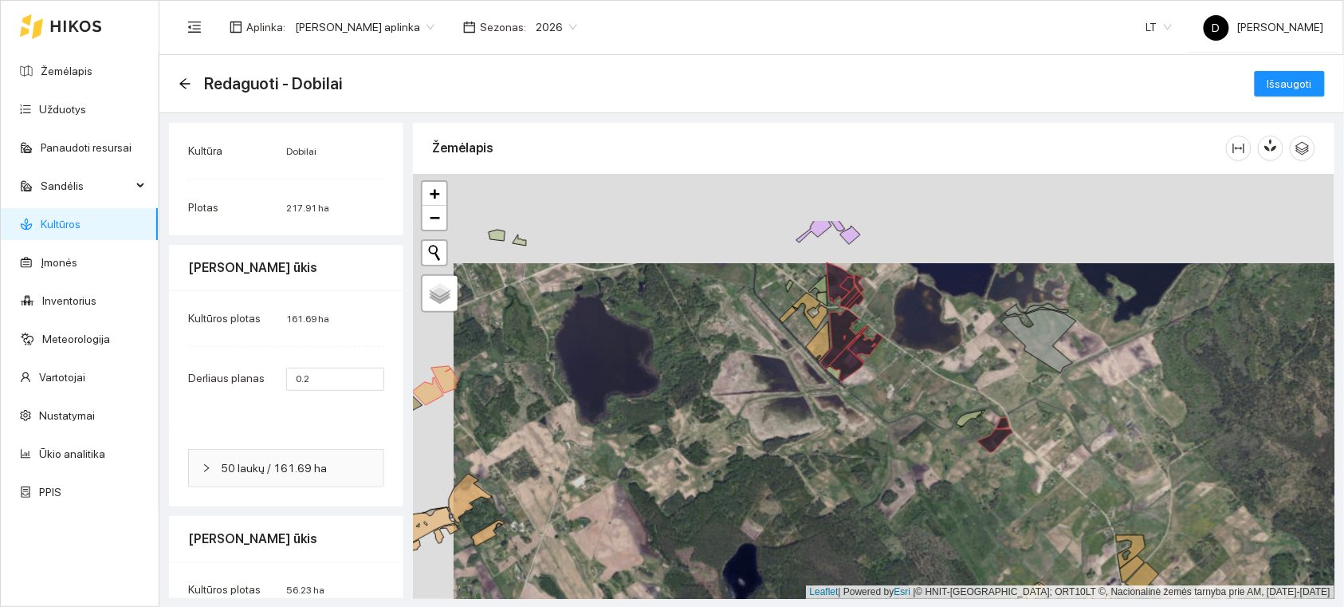
drag, startPoint x: 863, startPoint y: 424, endPoint x: 927, endPoint y: 506, distance: 104.0
click at [949, 530] on div at bounding box center [874, 386] width 922 height 425
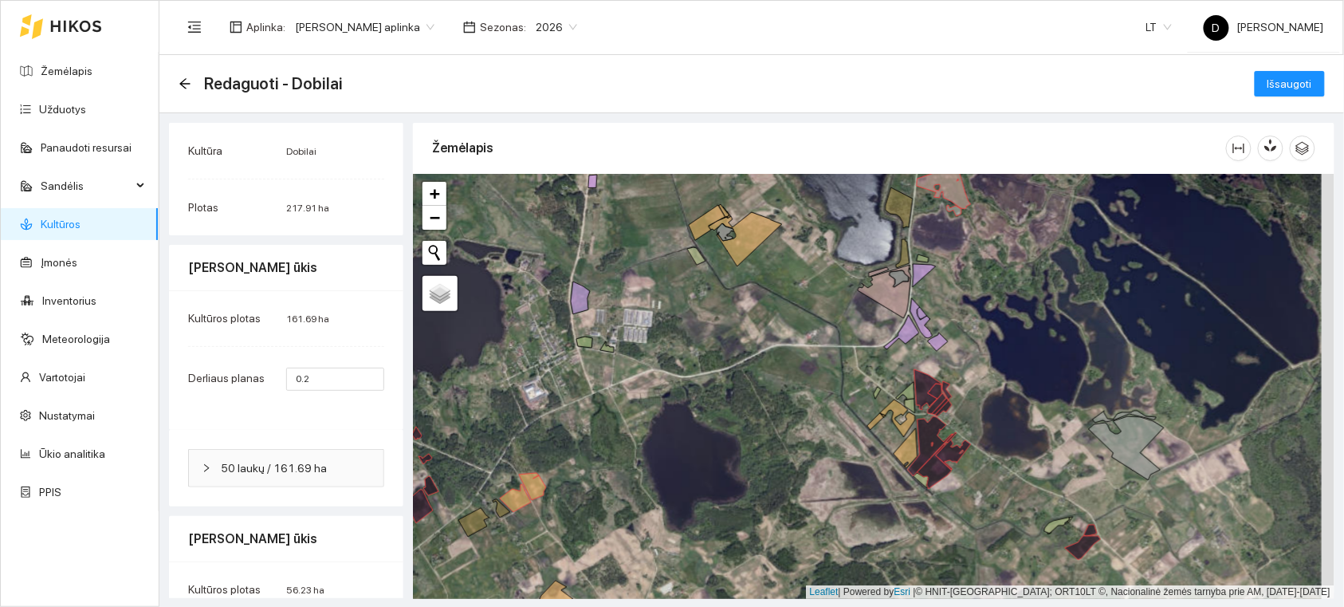
drag, startPoint x: 828, startPoint y: 421, endPoint x: 876, endPoint y: 518, distance: 108.4
click at [872, 509] on div at bounding box center [874, 386] width 922 height 425
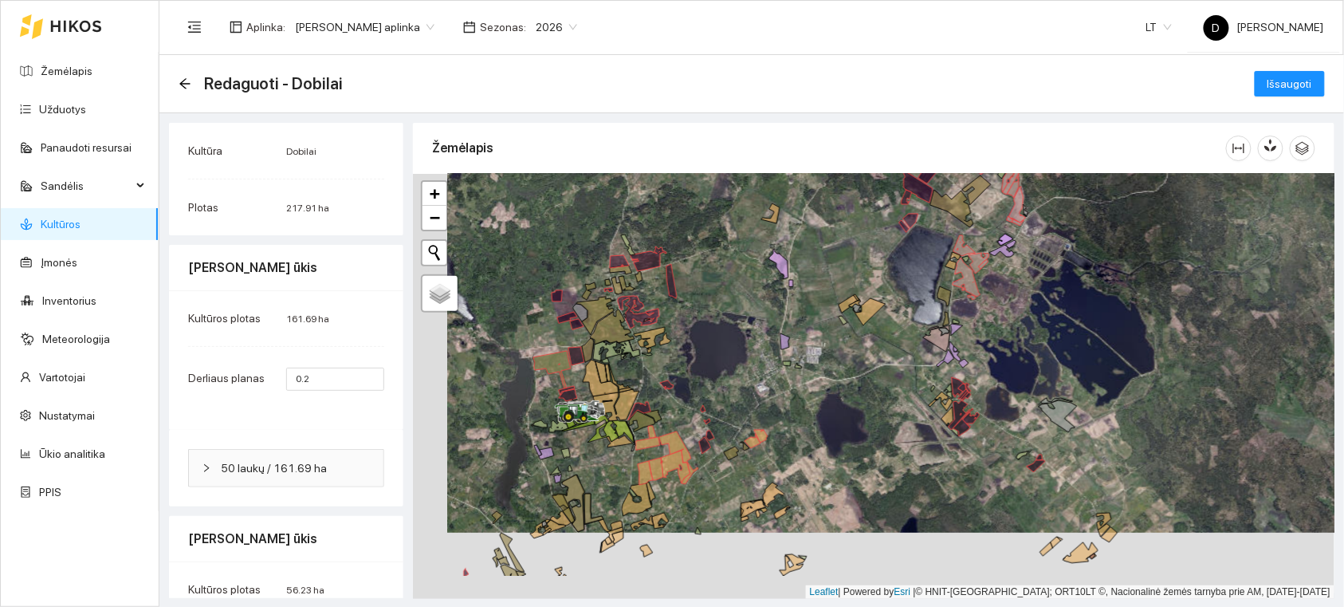
drag, startPoint x: 848, startPoint y: 407, endPoint x: 863, endPoint y: 384, distance: 28.3
click at [862, 384] on div at bounding box center [874, 386] width 922 height 425
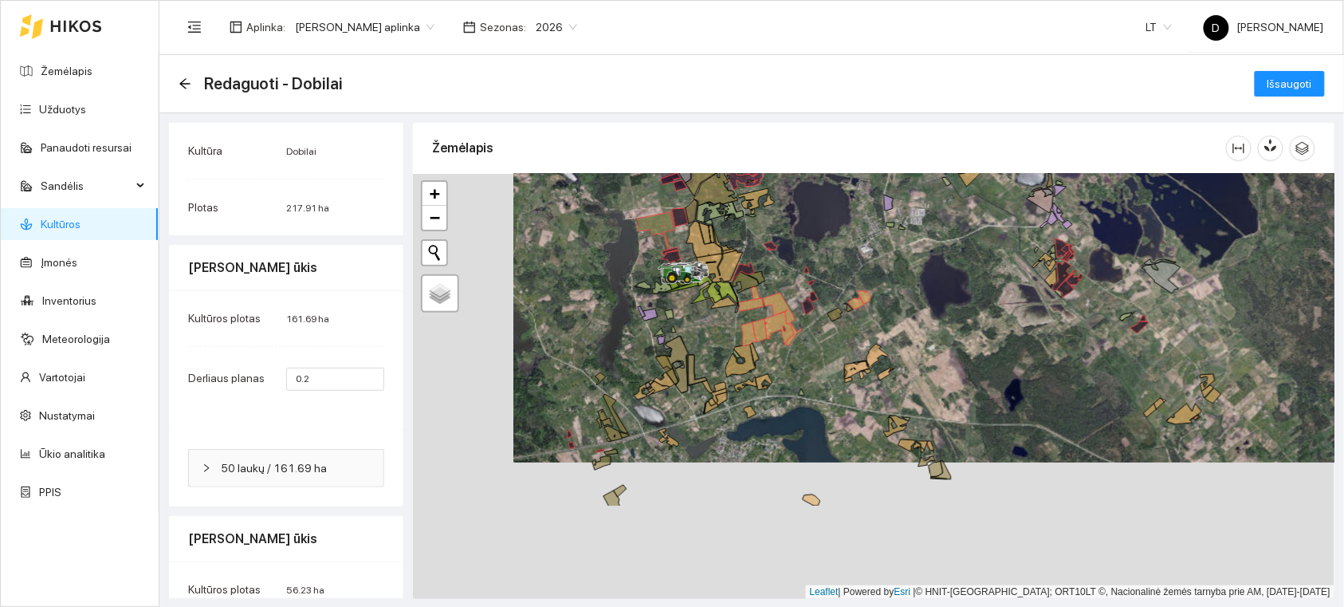
drag, startPoint x: 692, startPoint y: 515, endPoint x: 929, endPoint y: 249, distance: 356.4
click at [928, 249] on div at bounding box center [874, 386] width 922 height 425
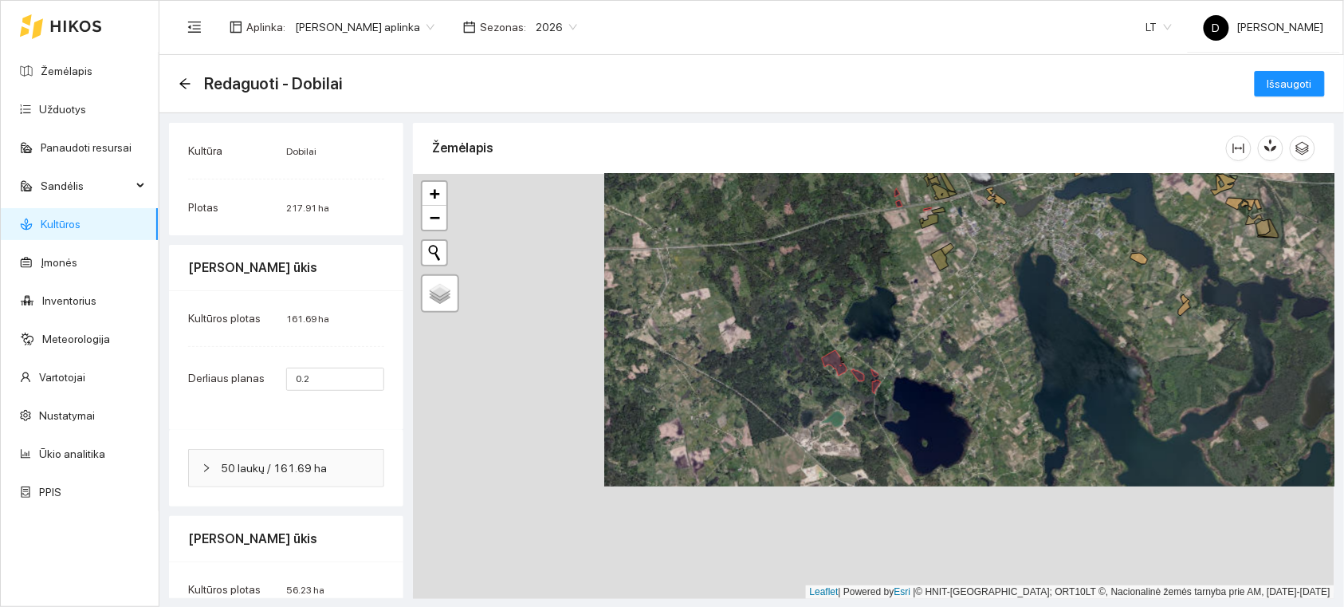
drag, startPoint x: 716, startPoint y: 474, endPoint x: 909, endPoint y: 360, distance: 224.2
click at [909, 360] on div at bounding box center [874, 386] width 922 height 425
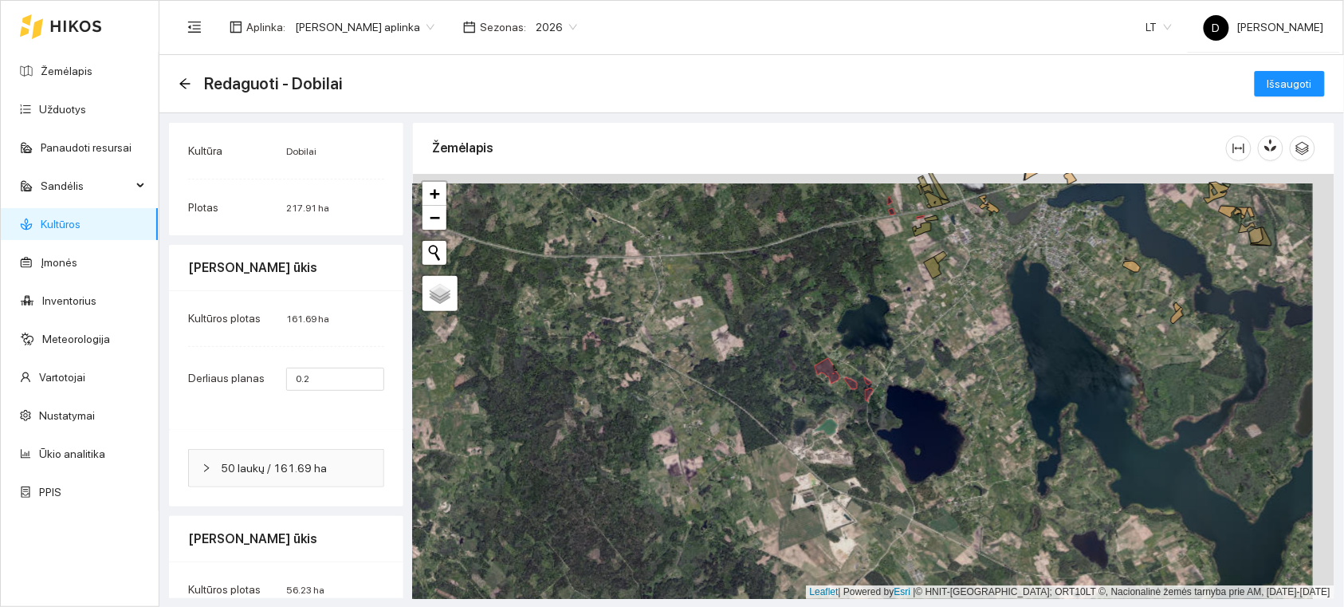
drag, startPoint x: 976, startPoint y: 315, endPoint x: 821, endPoint y: 412, distance: 182.7
click at [821, 412] on div at bounding box center [874, 386] width 922 height 425
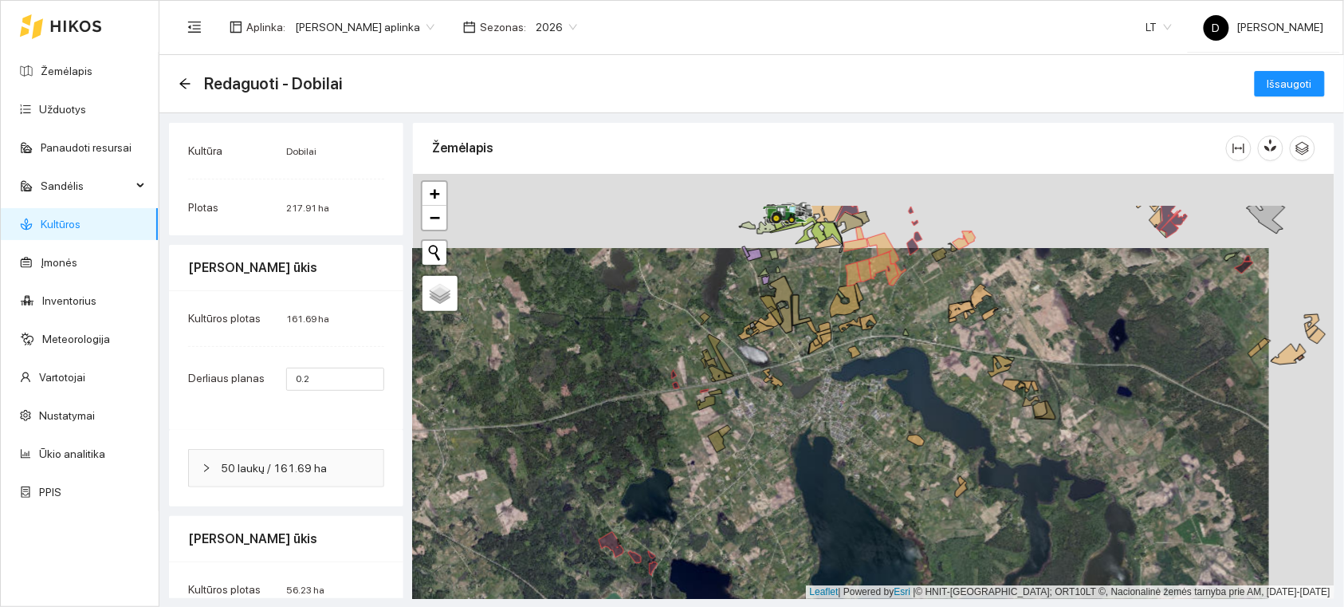
drag, startPoint x: 832, startPoint y: 359, endPoint x: 778, endPoint y: 434, distance: 92.1
click at [779, 434] on div at bounding box center [874, 386] width 922 height 425
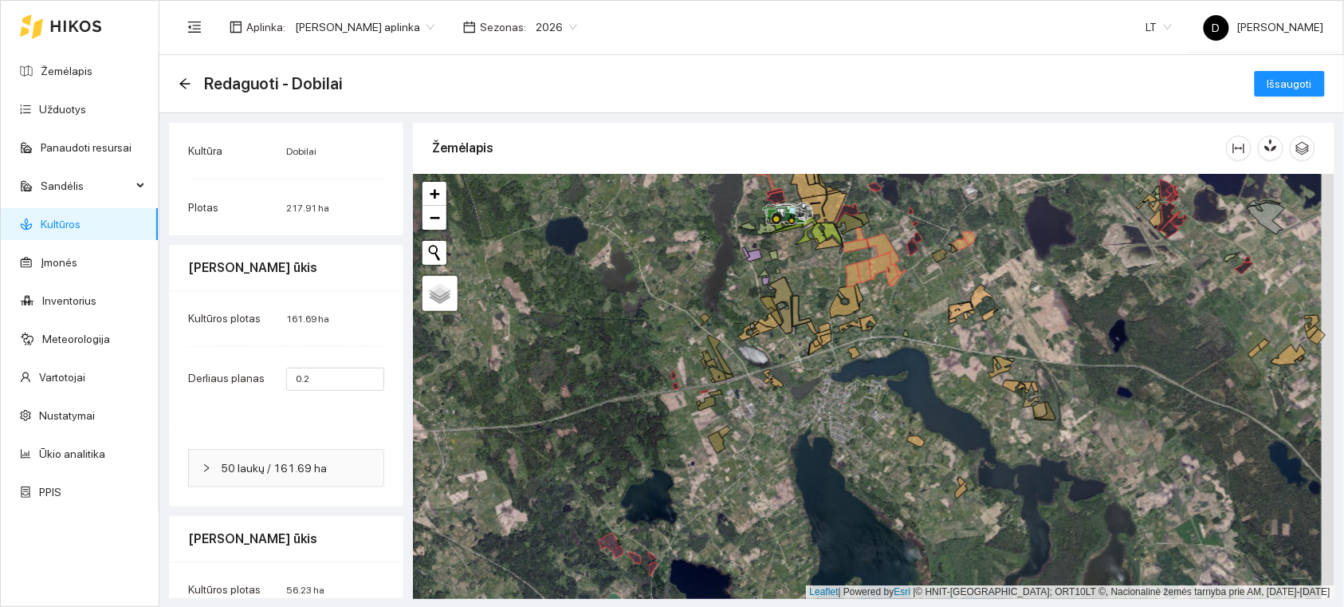
drag, startPoint x: 919, startPoint y: 337, endPoint x: 858, endPoint y: 423, distance: 106.4
click at [858, 423] on div at bounding box center [874, 386] width 922 height 425
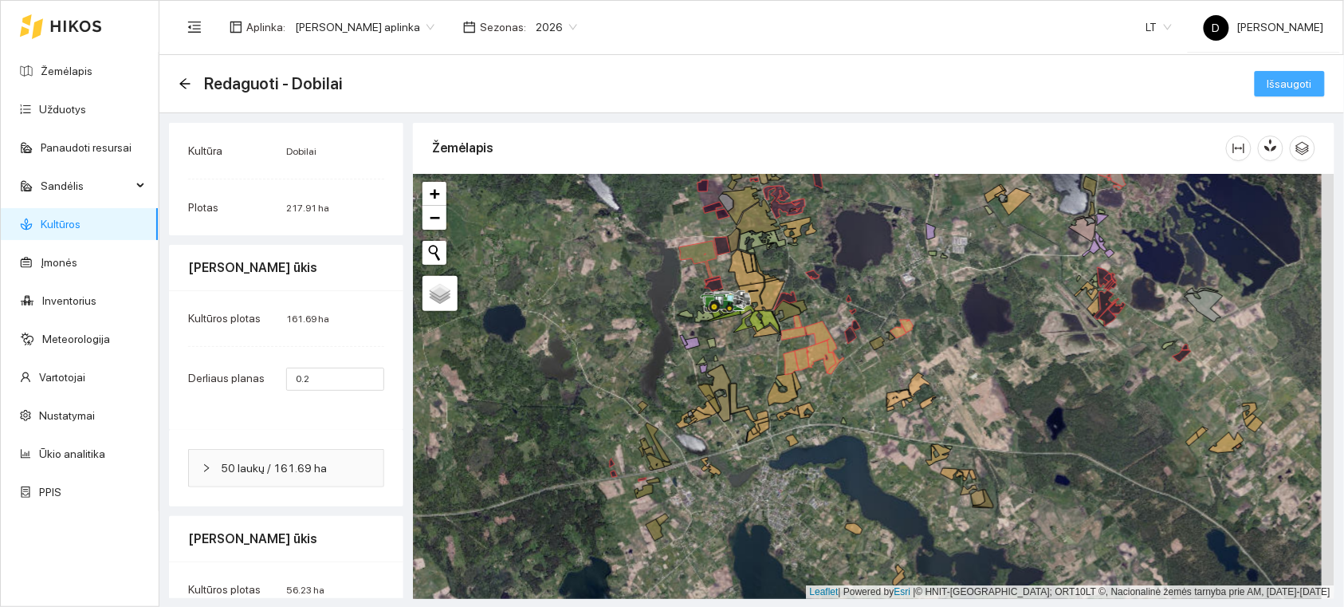
click at [1278, 82] on span "Išsaugoti" at bounding box center [1290, 84] width 45 height 18
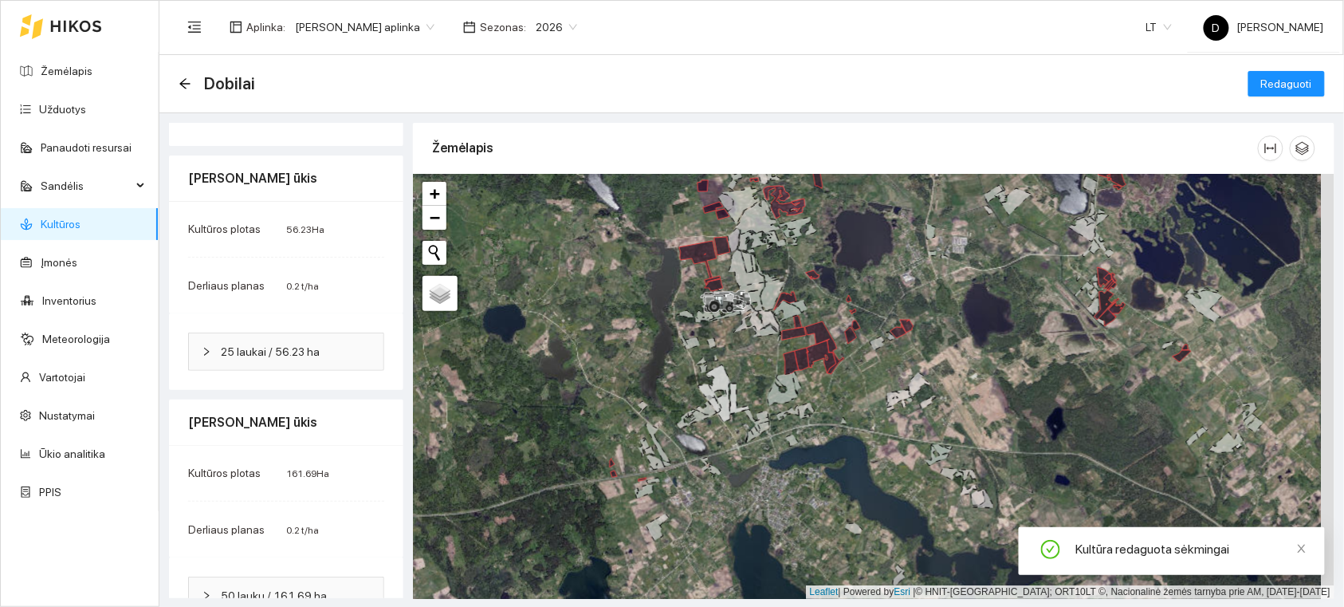
scroll to position [126, 0]
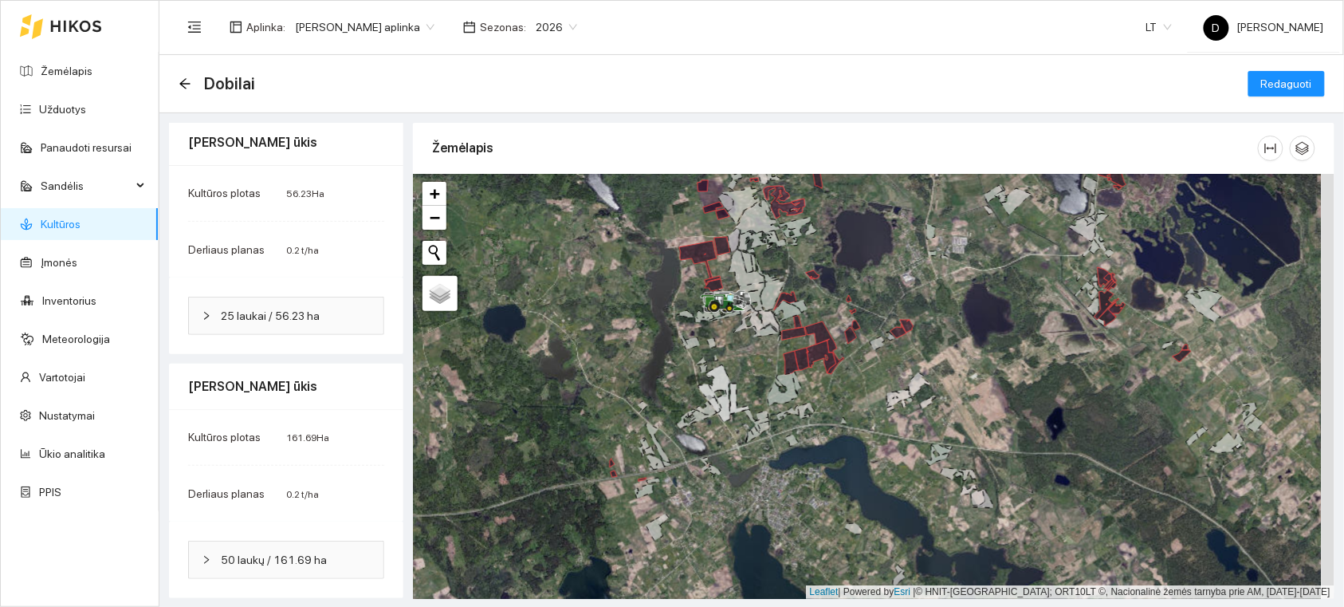
click at [41, 218] on link "Kultūros" at bounding box center [61, 224] width 40 height 13
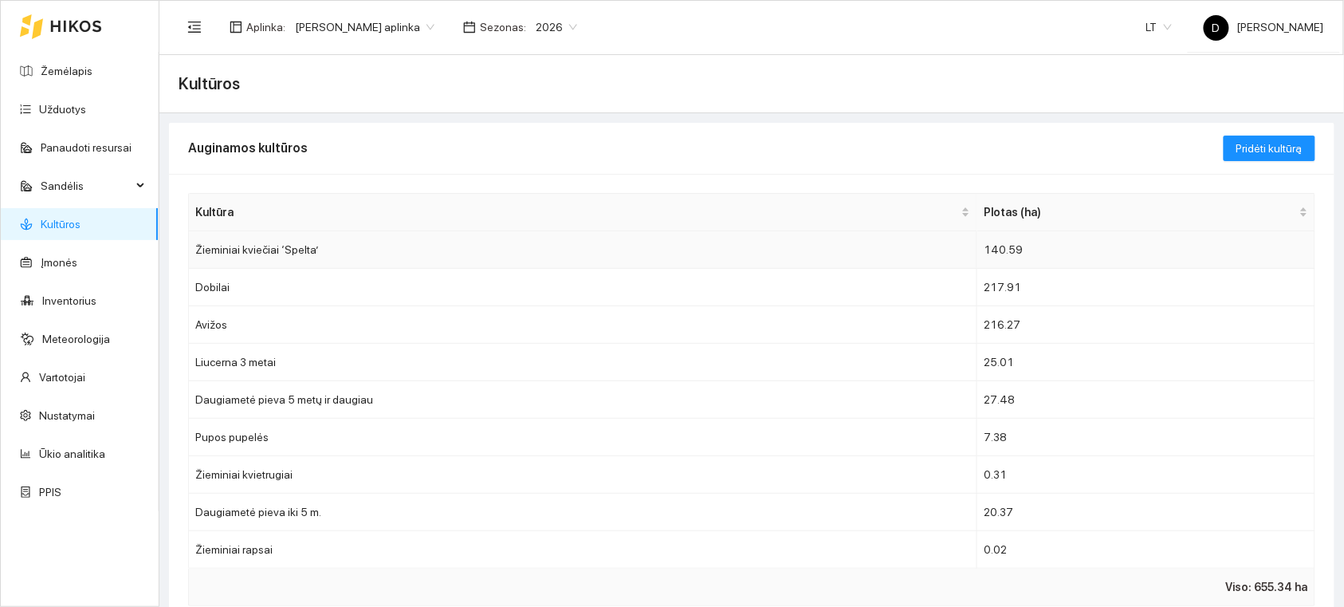
click at [502, 248] on td "Žieminiai kviečiai ‘Spelta’" at bounding box center [583, 249] width 789 height 37
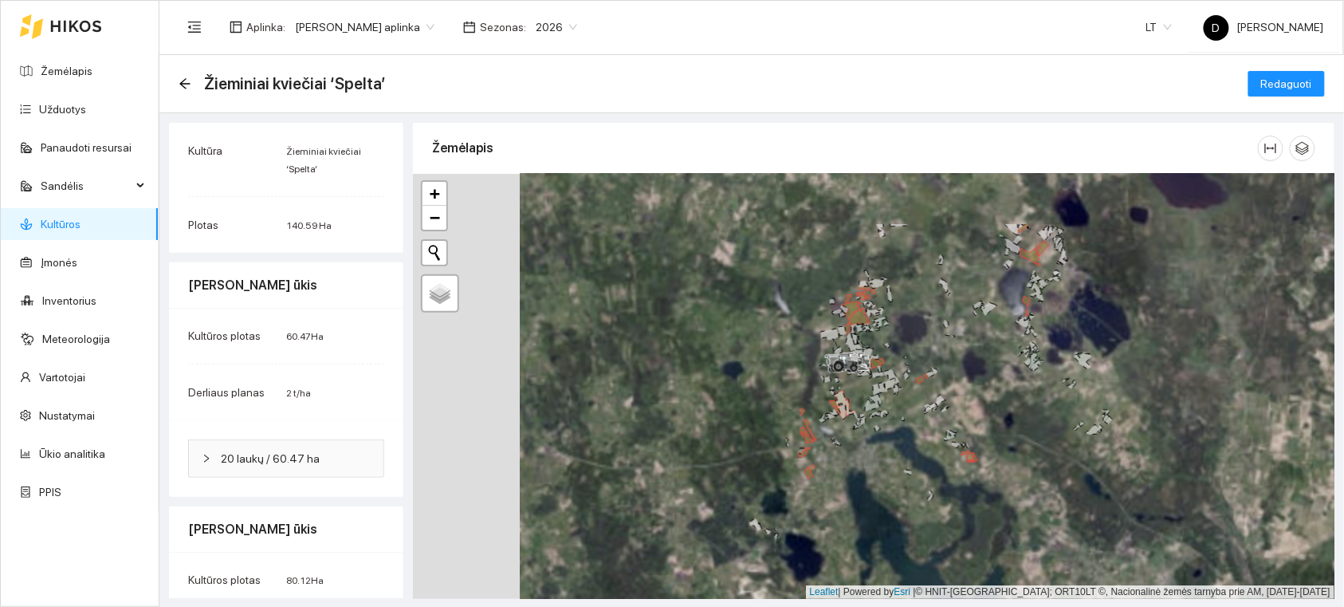
drag, startPoint x: 521, startPoint y: 321, endPoint x: 731, endPoint y: 409, distance: 228.1
click at [730, 412] on div at bounding box center [874, 386] width 922 height 425
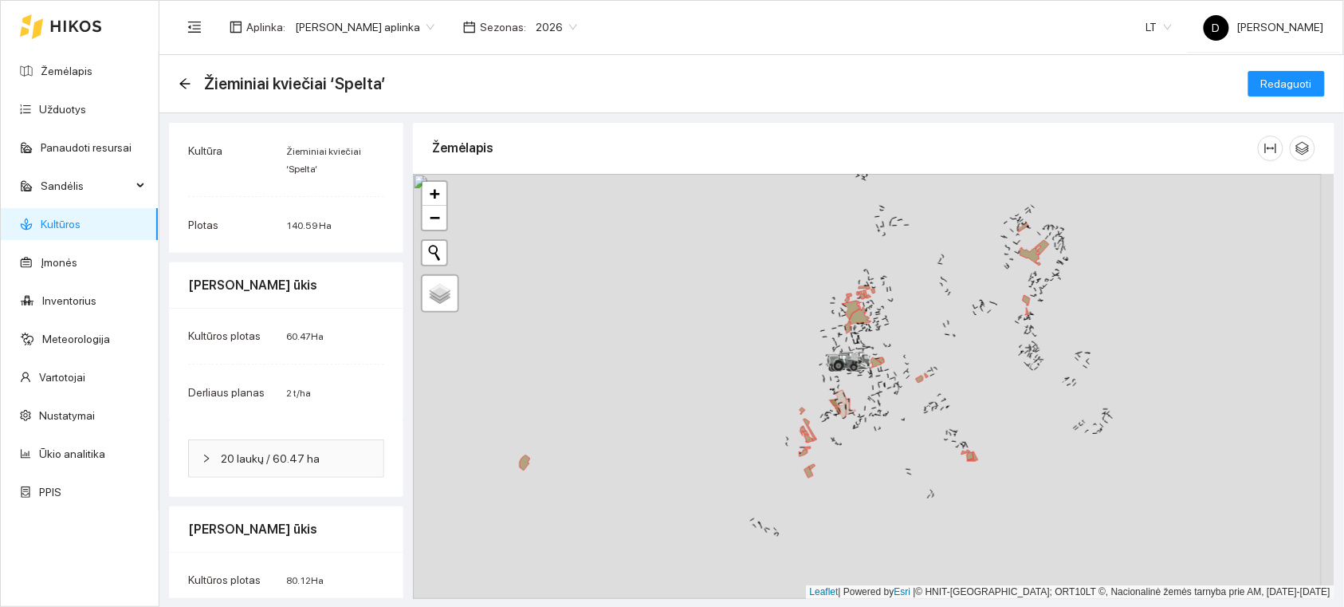
click at [977, 40] on div "Aplinka : Donato Klimkevičiaus aplinka Sezonas : 2026 LT D Donatas Klimkevičius" at bounding box center [752, 27] width 1146 height 52
